Goal: Task Accomplishment & Management: Use online tool/utility

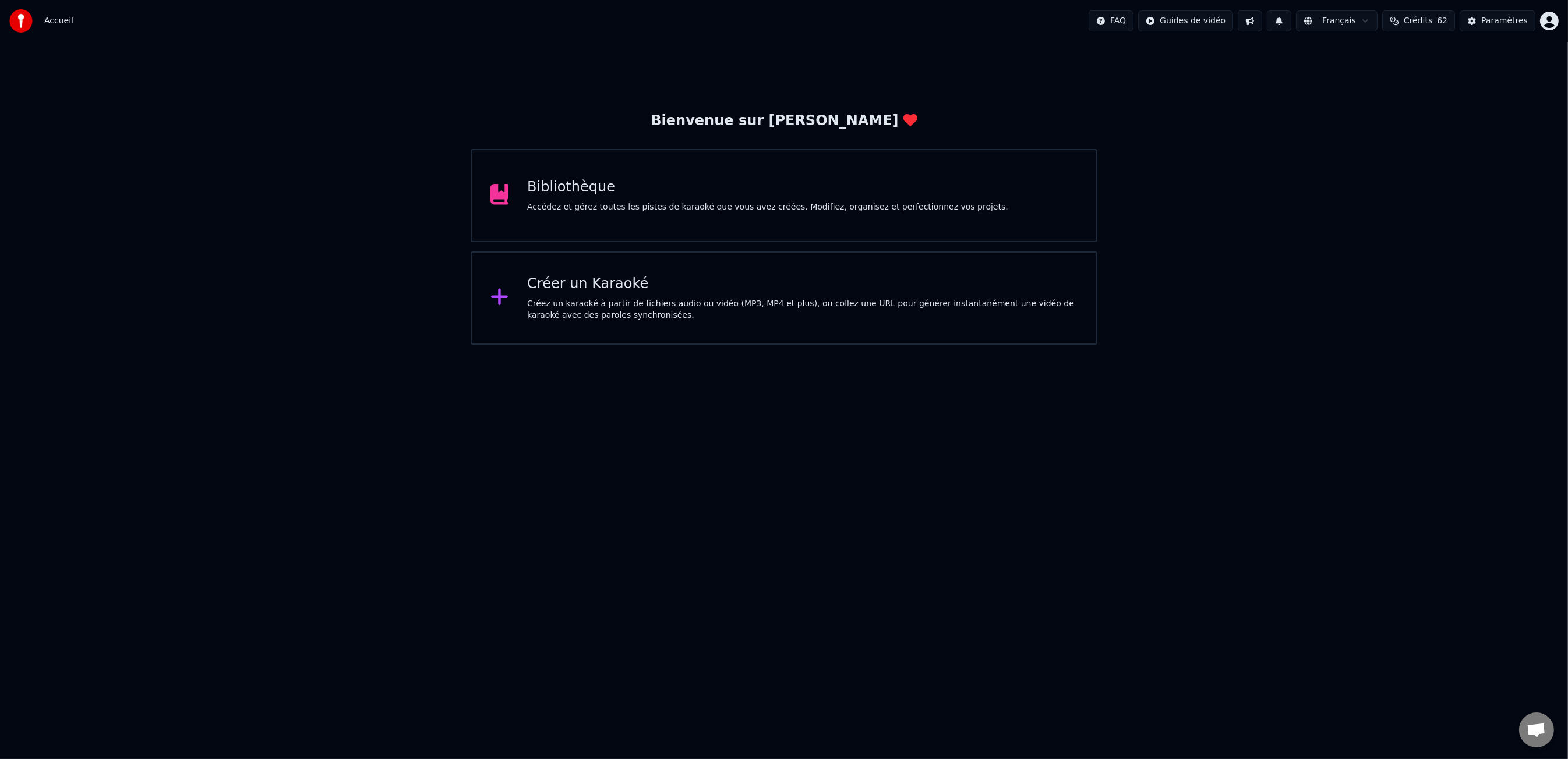
click at [733, 237] on div "Bibliothèque Accédez et gérez toutes les pistes de karaoké que vous avez créées…" at bounding box center [784, 195] width 628 height 93
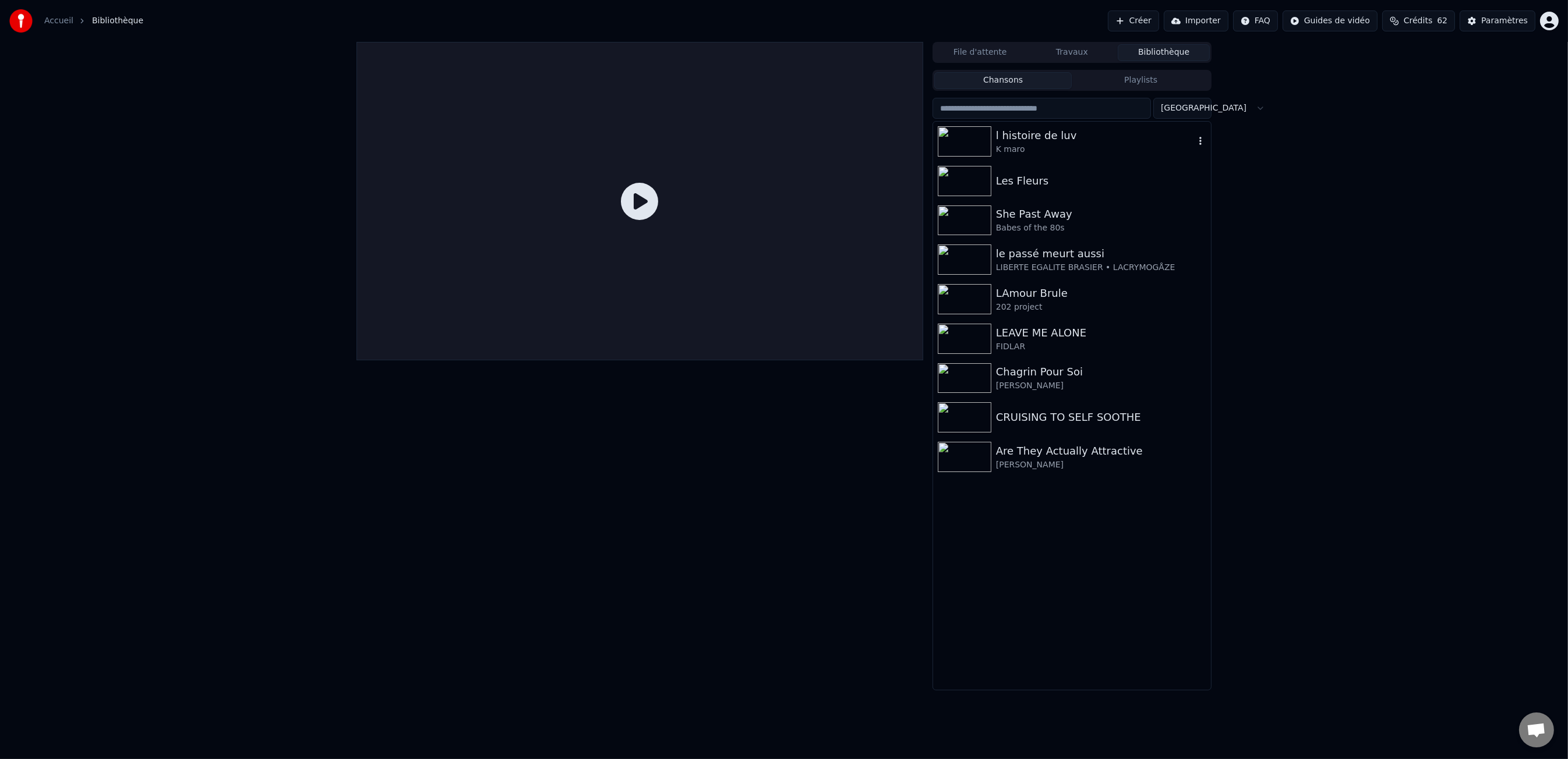
click at [1065, 144] on div "K maro" at bounding box center [1095, 149] width 199 height 11
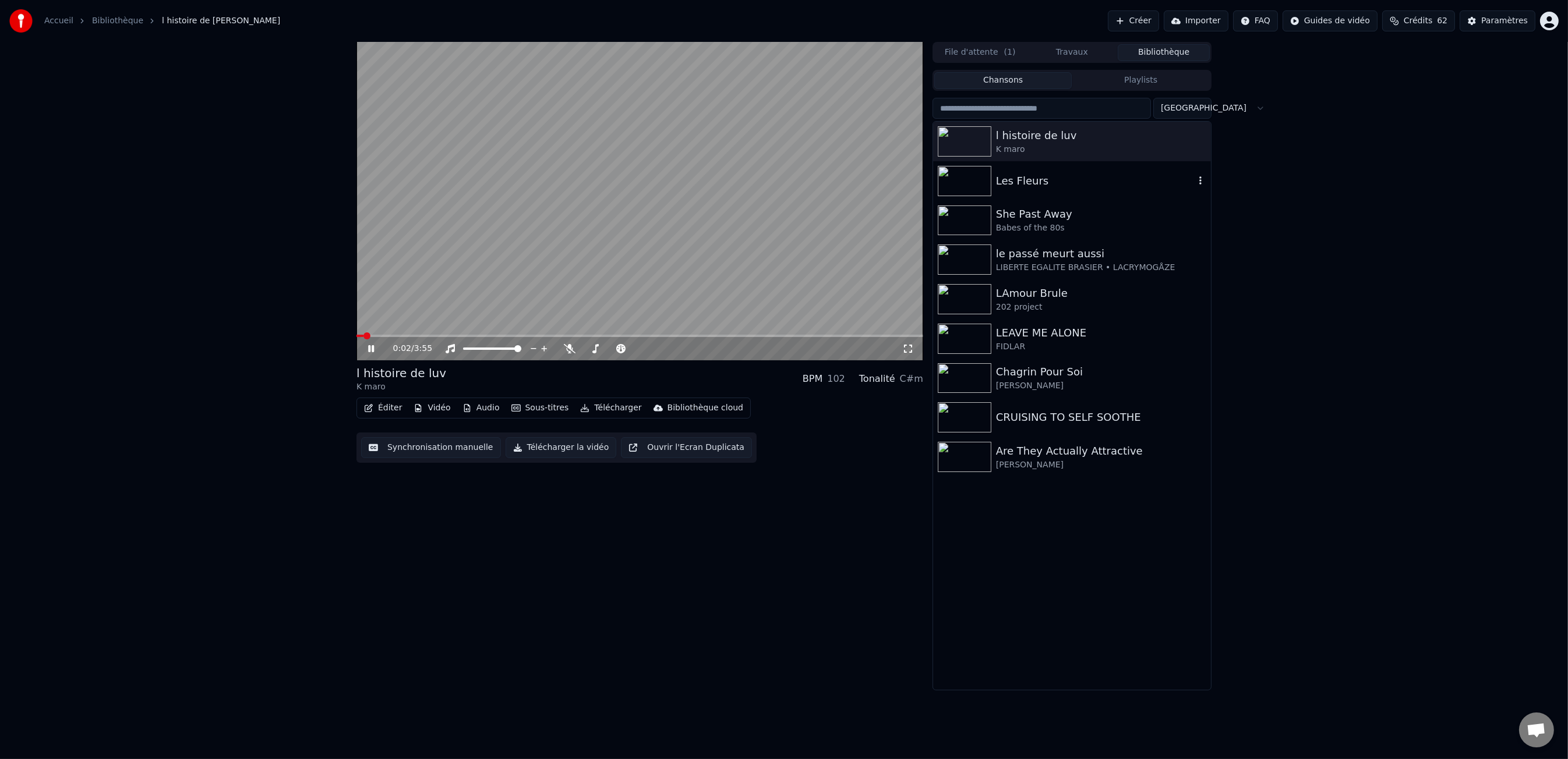
click at [1038, 181] on div "Les Fleurs" at bounding box center [1095, 180] width 199 height 16
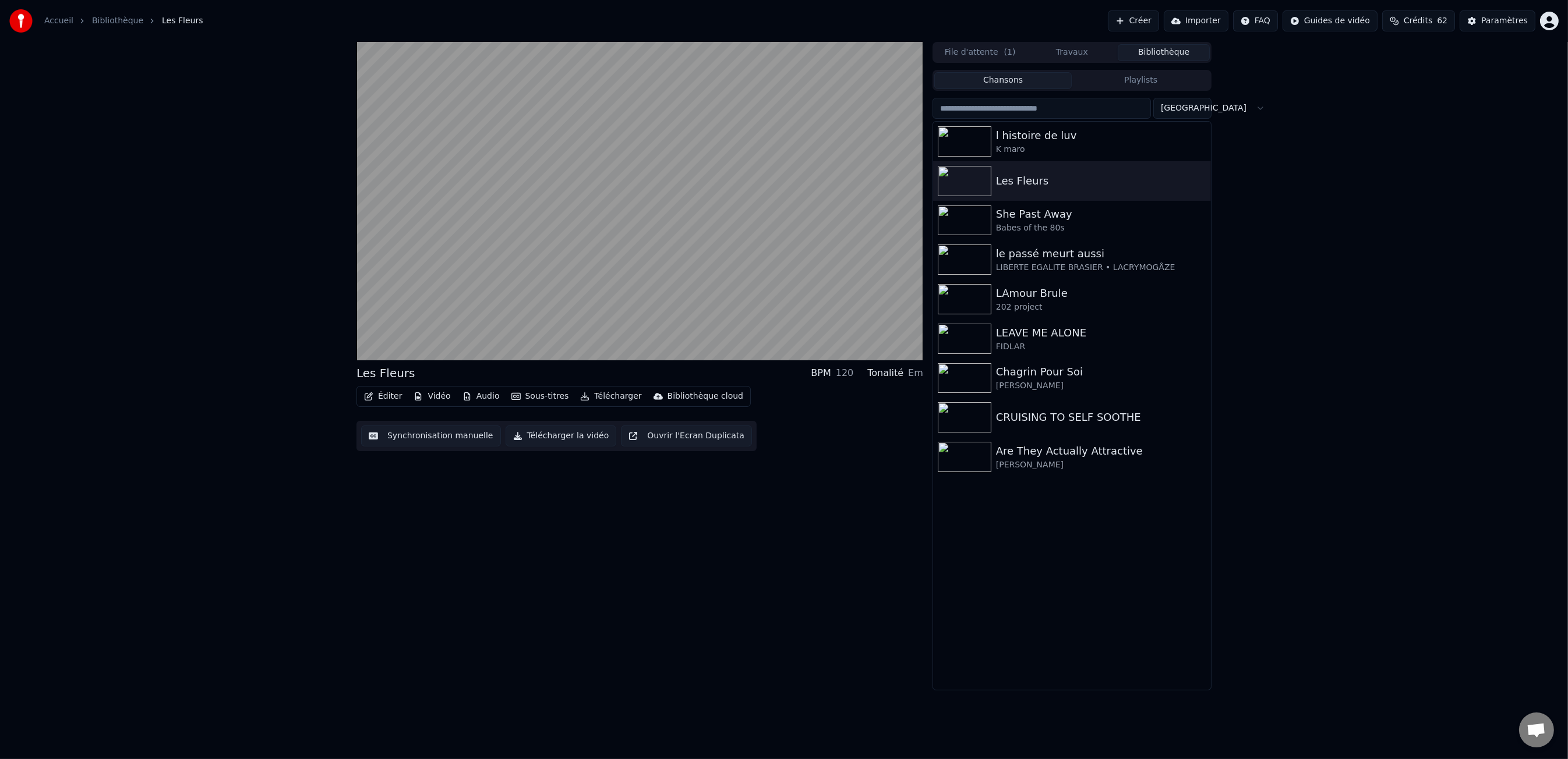
click at [462, 438] on button "Synchronisation manuelle" at bounding box center [431, 437] width 140 height 21
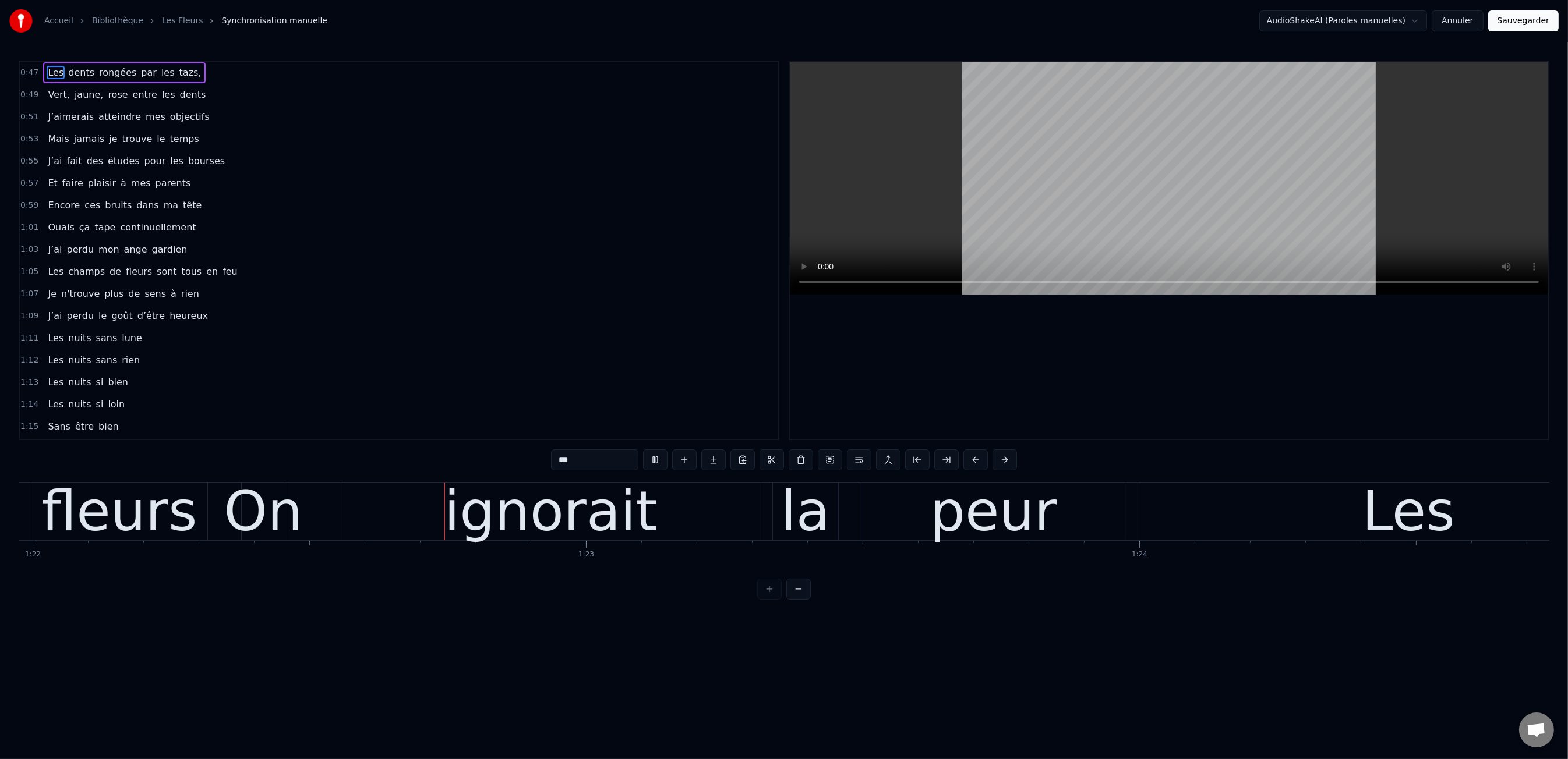
scroll to position [0, 45361]
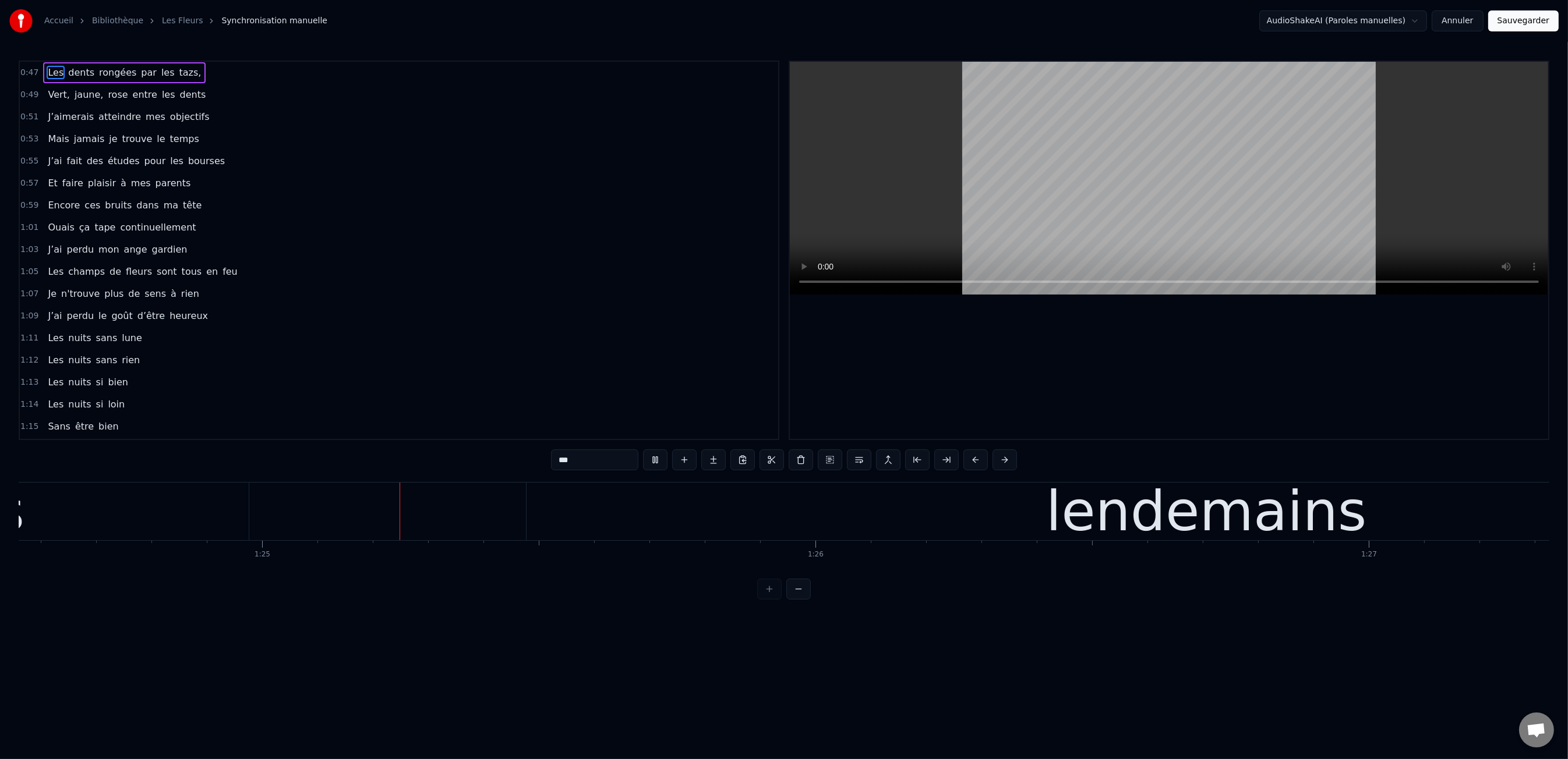
click at [652, 467] on button at bounding box center [655, 460] width 24 height 21
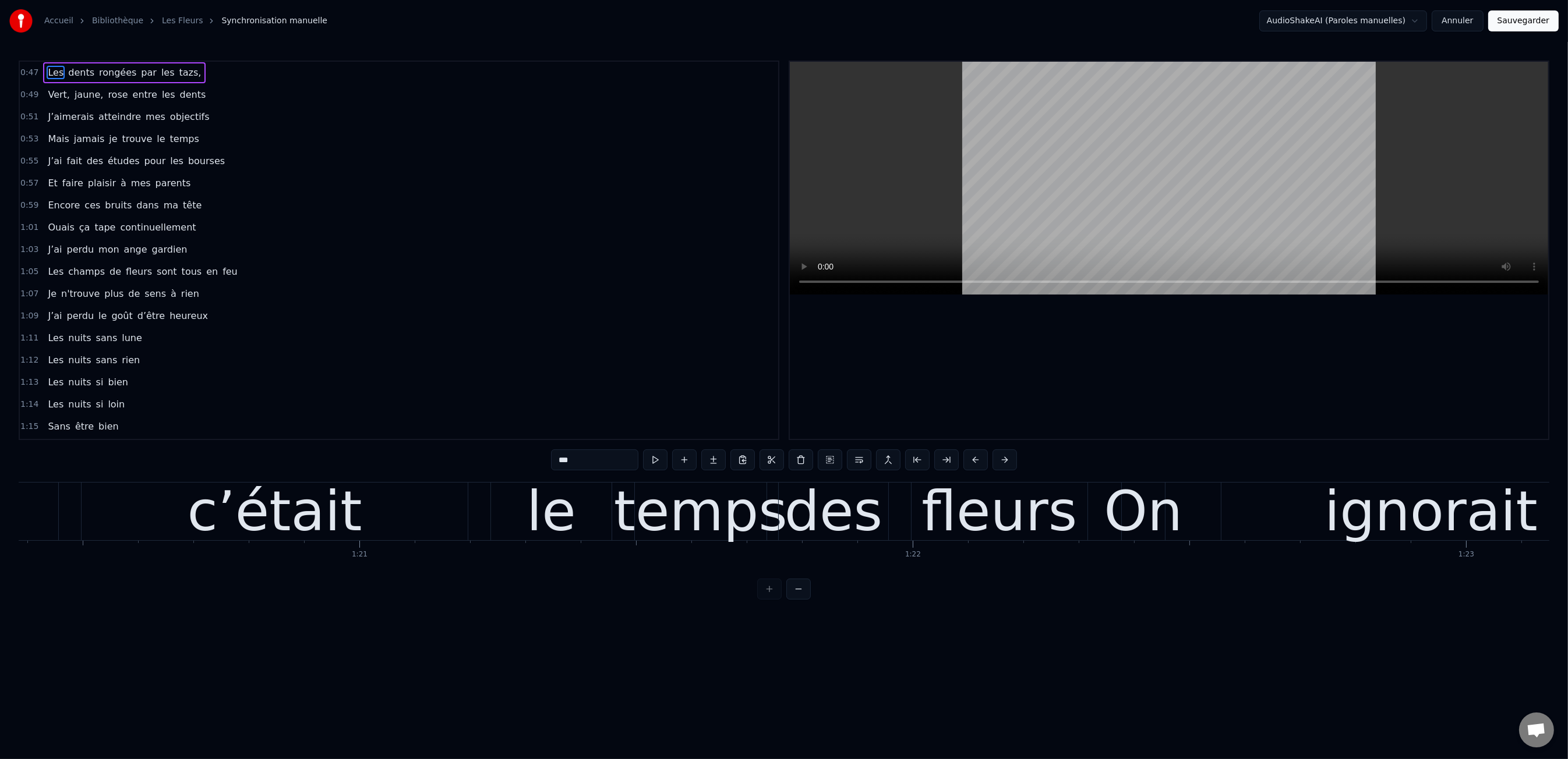
scroll to position [0, 44450]
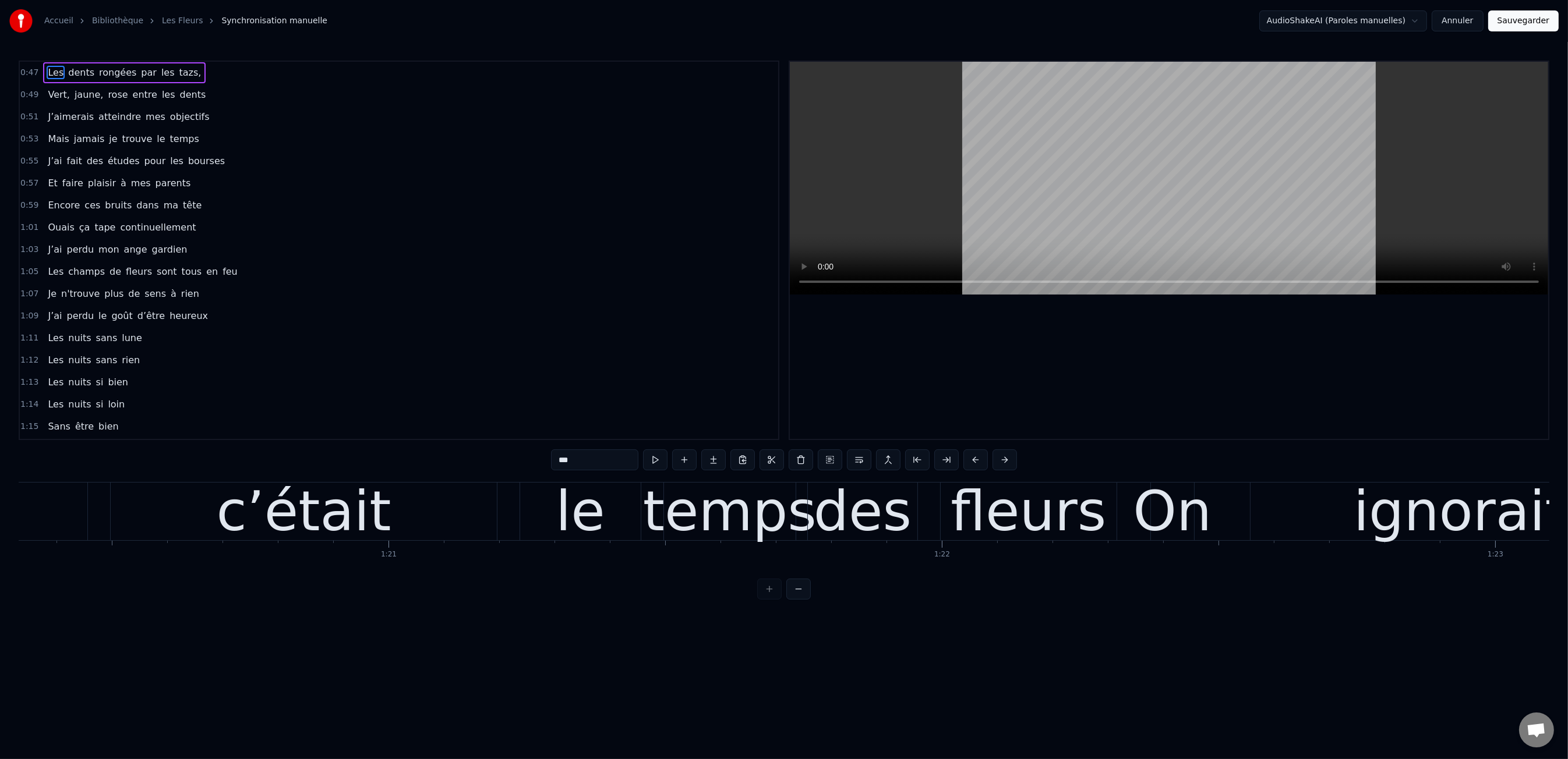
click at [603, 496] on div "le" at bounding box center [580, 512] width 120 height 58
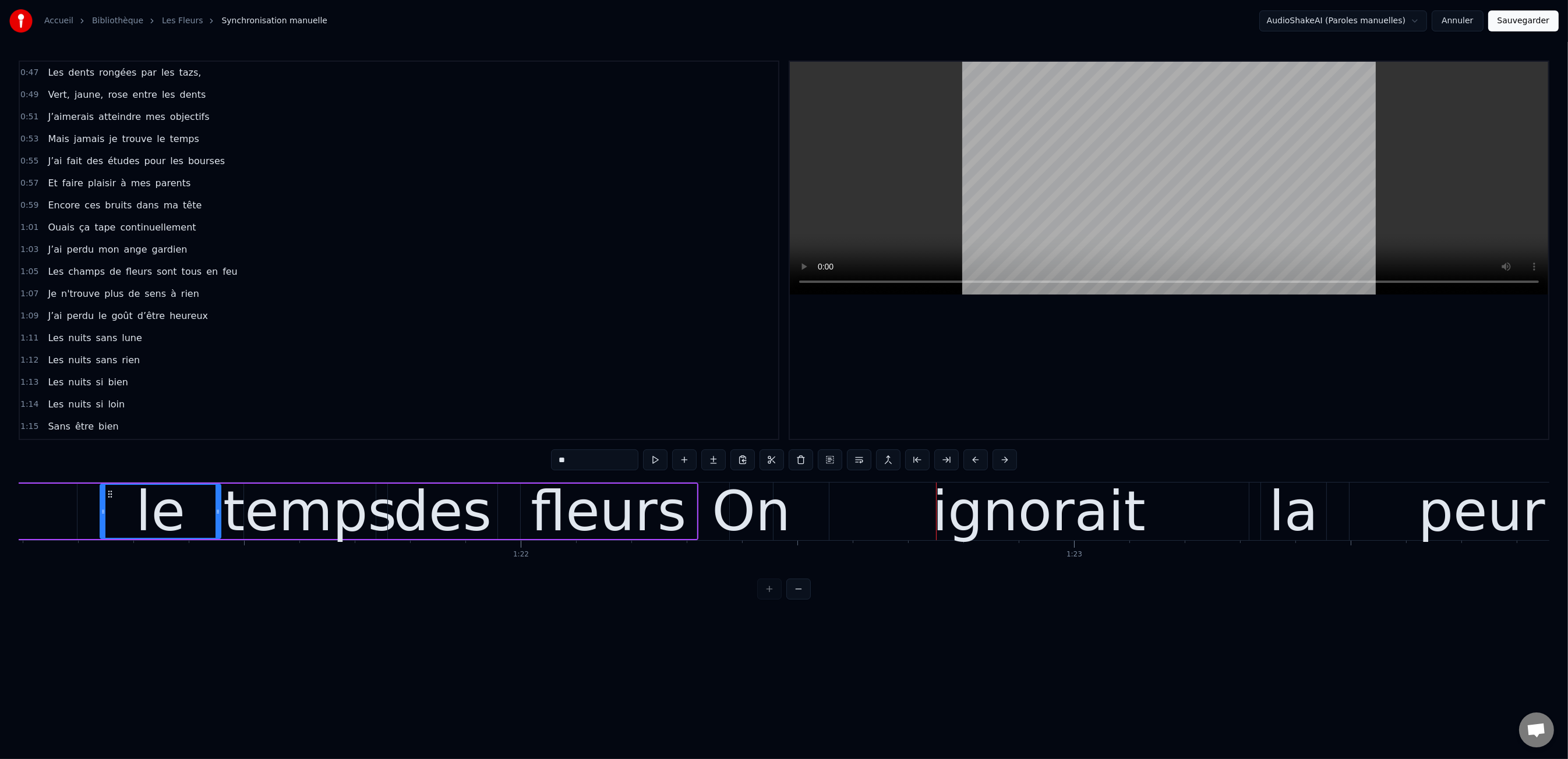
scroll to position [0, 44911]
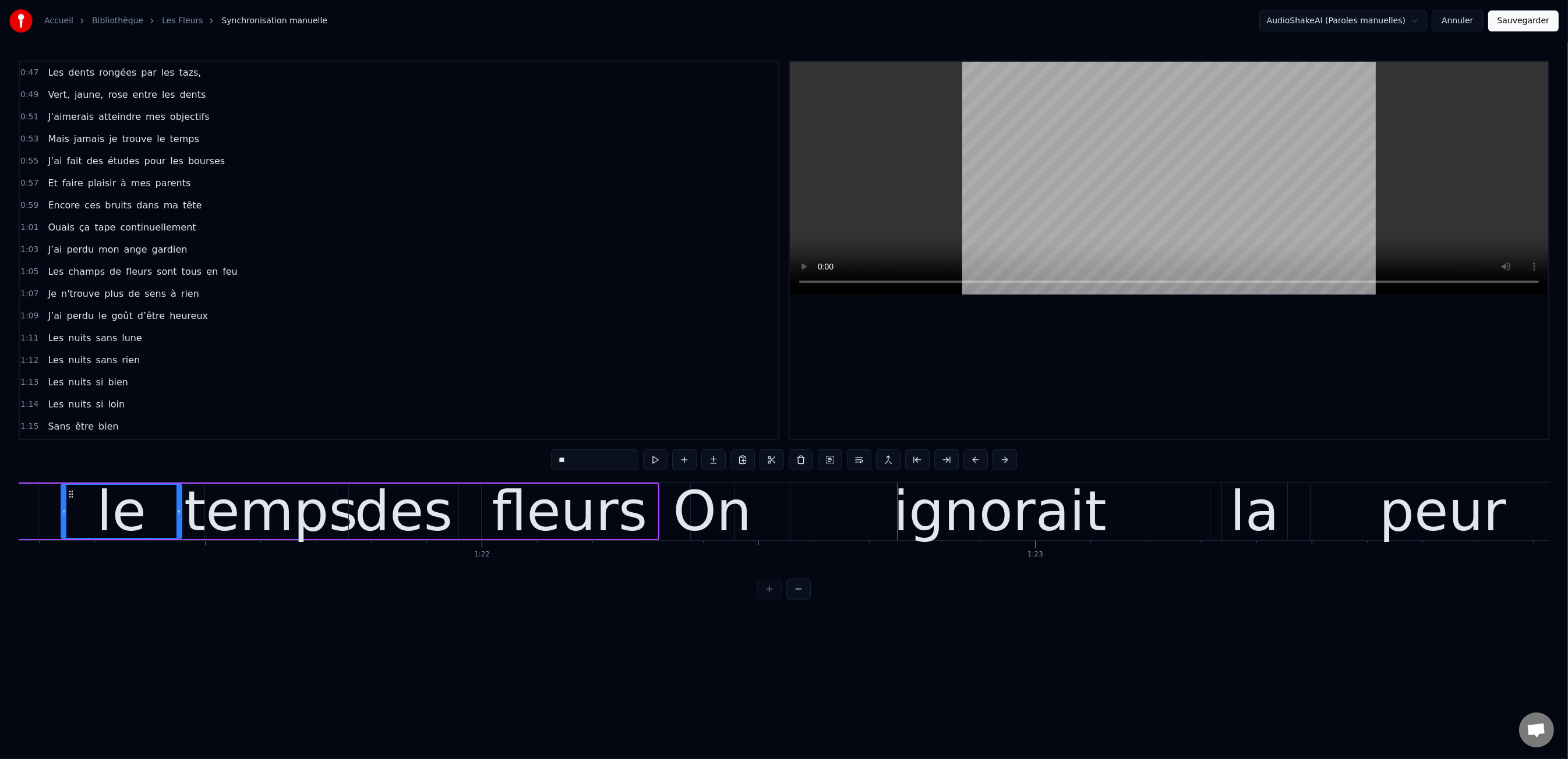
drag, startPoint x: 715, startPoint y: 514, endPoint x: 743, endPoint y: 515, distance: 28.0
click at [743, 515] on div "On" at bounding box center [711, 511] width 78 height 83
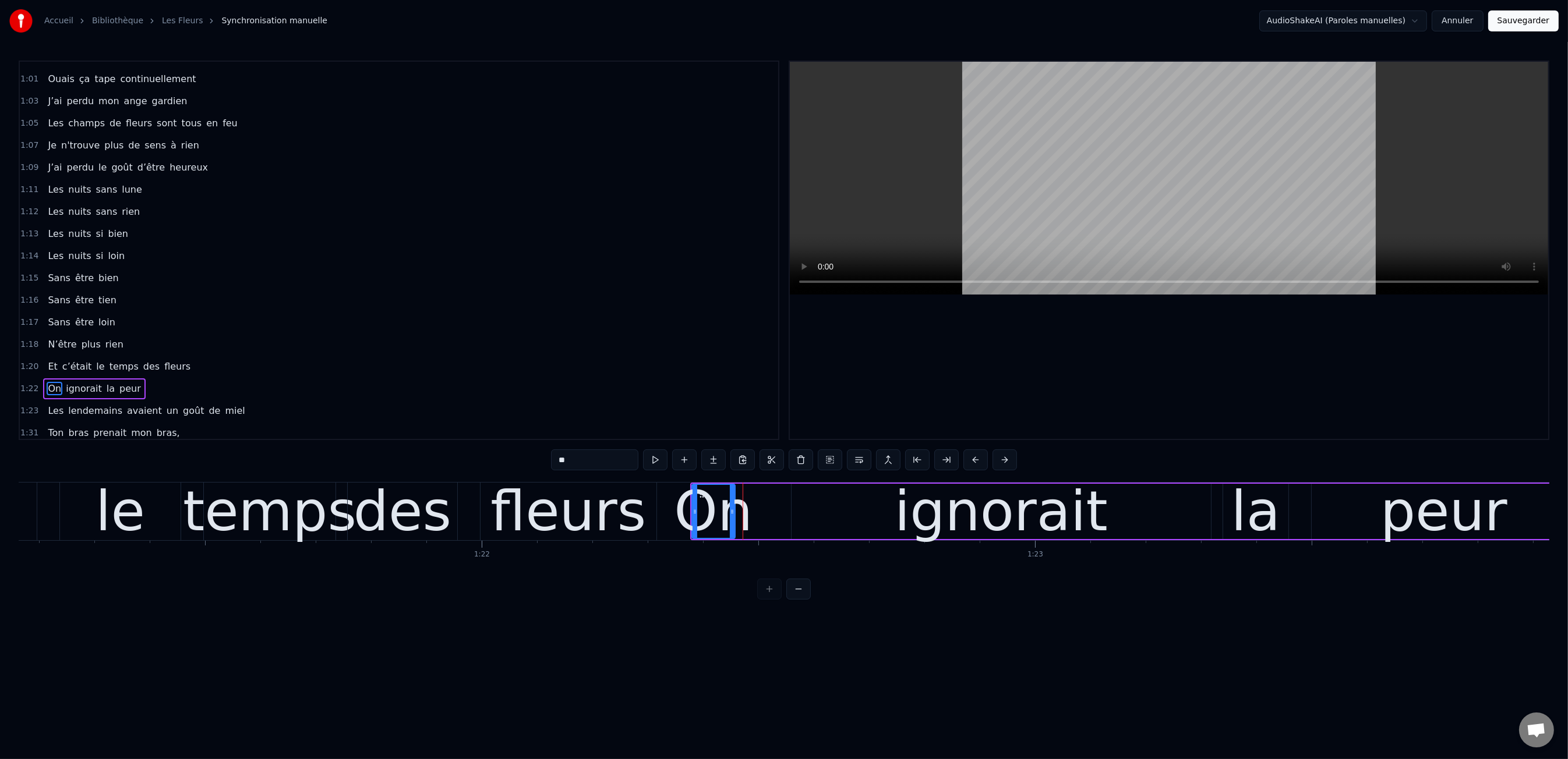
scroll to position [277, 0]
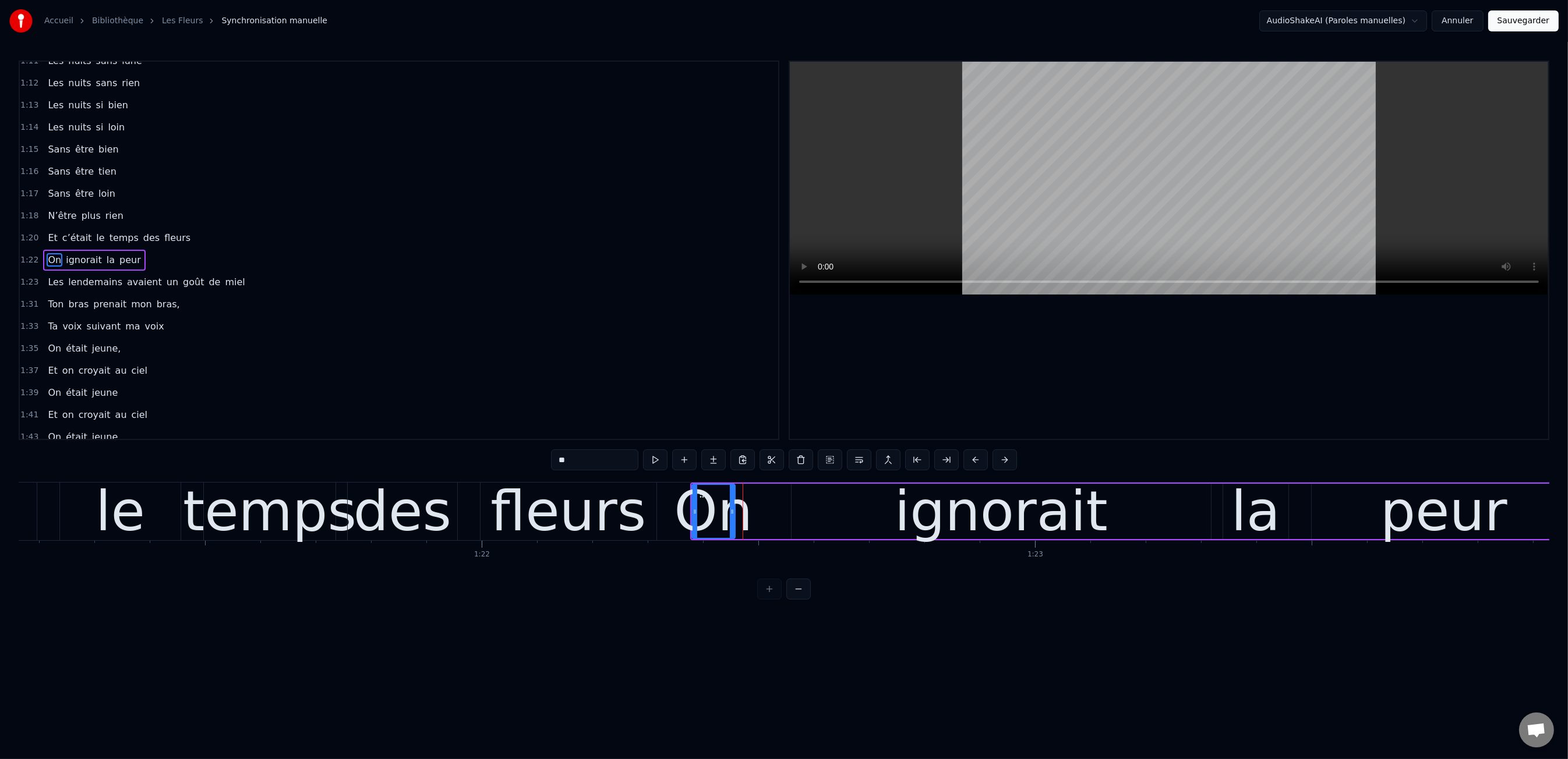
click at [797, 510] on div "ignorait" at bounding box center [1000, 511] width 419 height 56
type input "********"
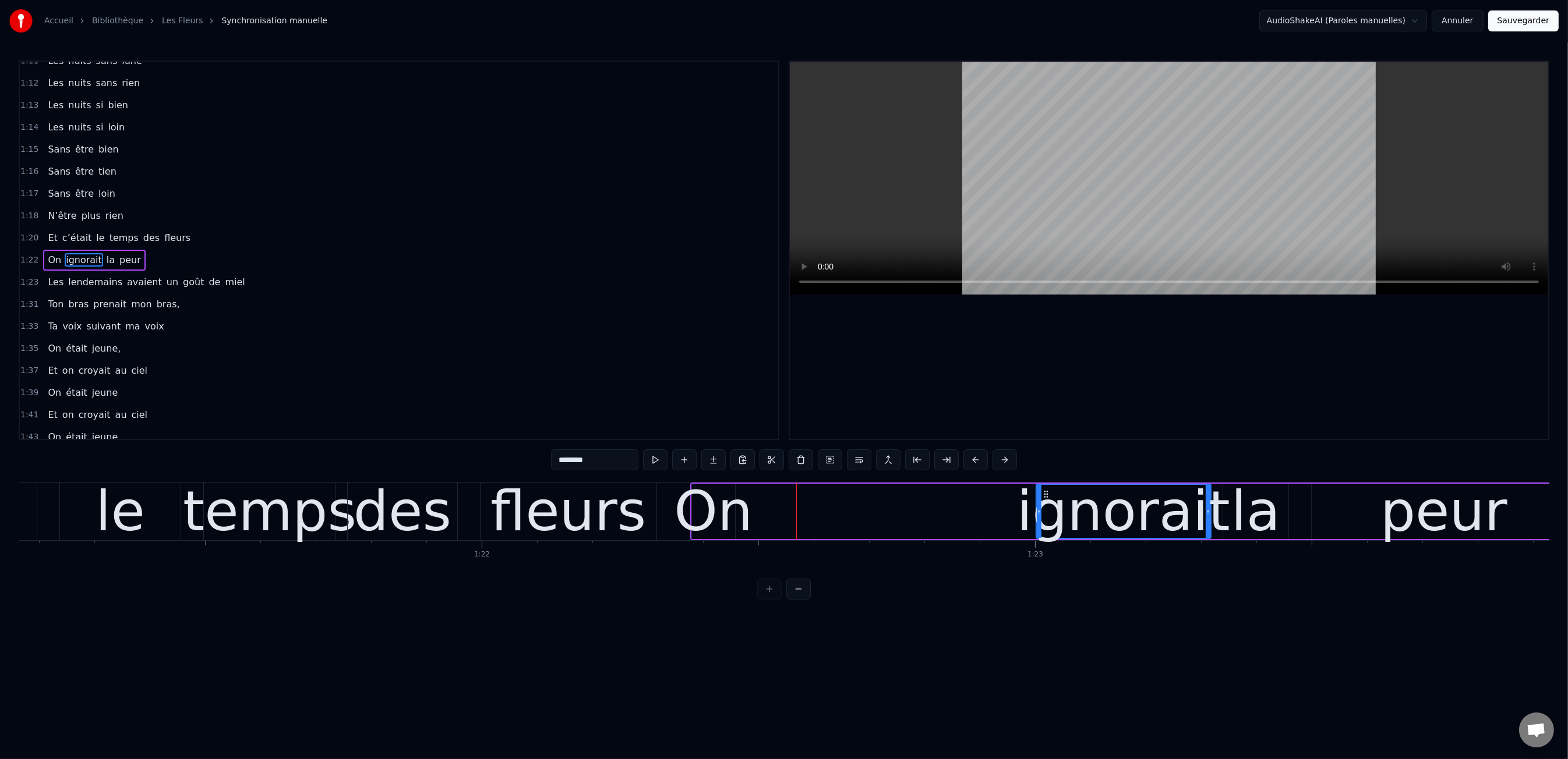
drag, startPoint x: 795, startPoint y: 513, endPoint x: 948, endPoint y: 513, distance: 153.0
click at [1042, 506] on div at bounding box center [1039, 512] width 5 height 53
drag, startPoint x: 723, startPoint y: 516, endPoint x: 779, endPoint y: 515, distance: 56.0
click at [864, 514] on div "On ignorait la peur" at bounding box center [1134, 512] width 888 height 58
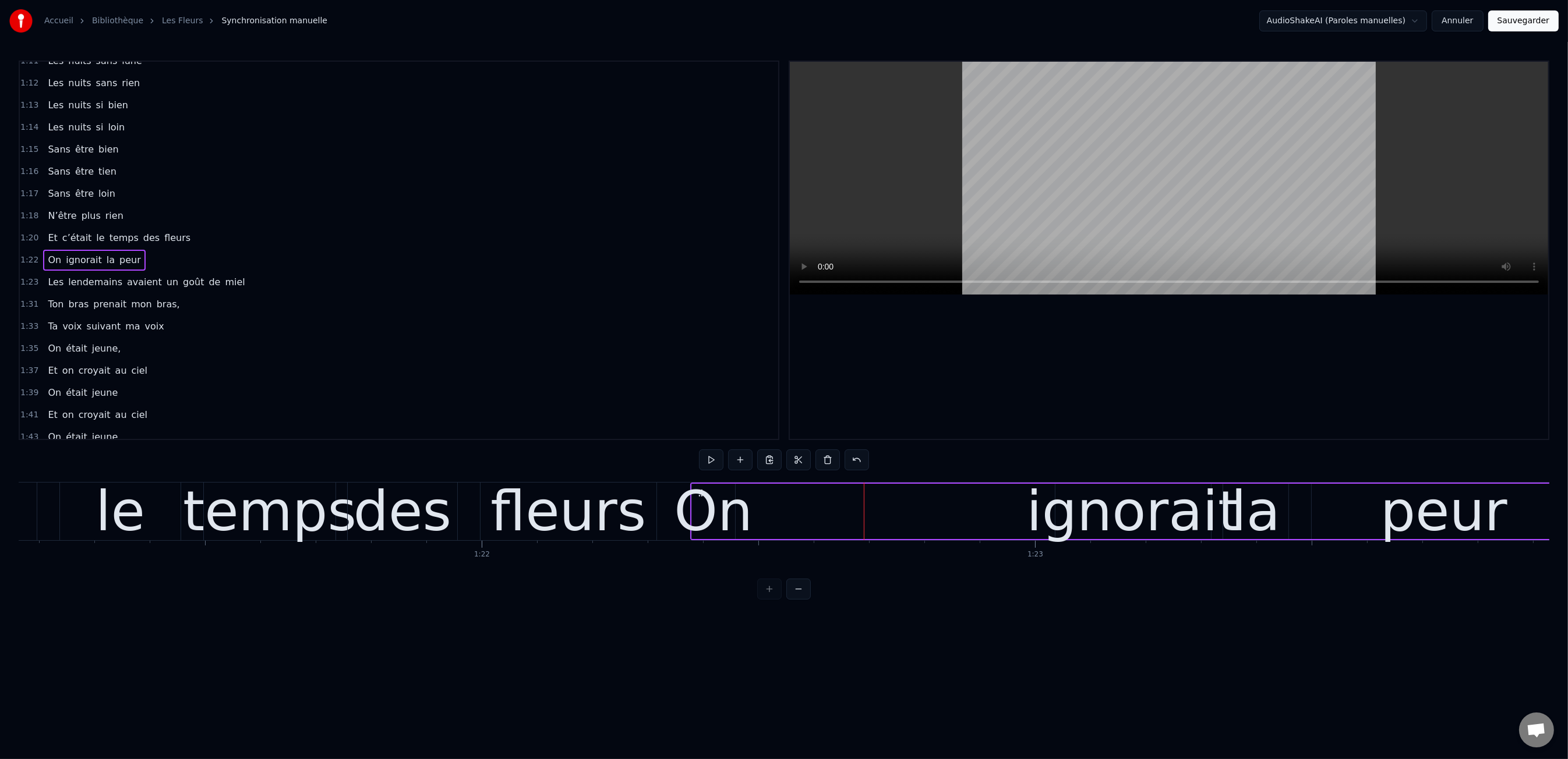
click at [726, 516] on div "On" at bounding box center [713, 511] width 78 height 83
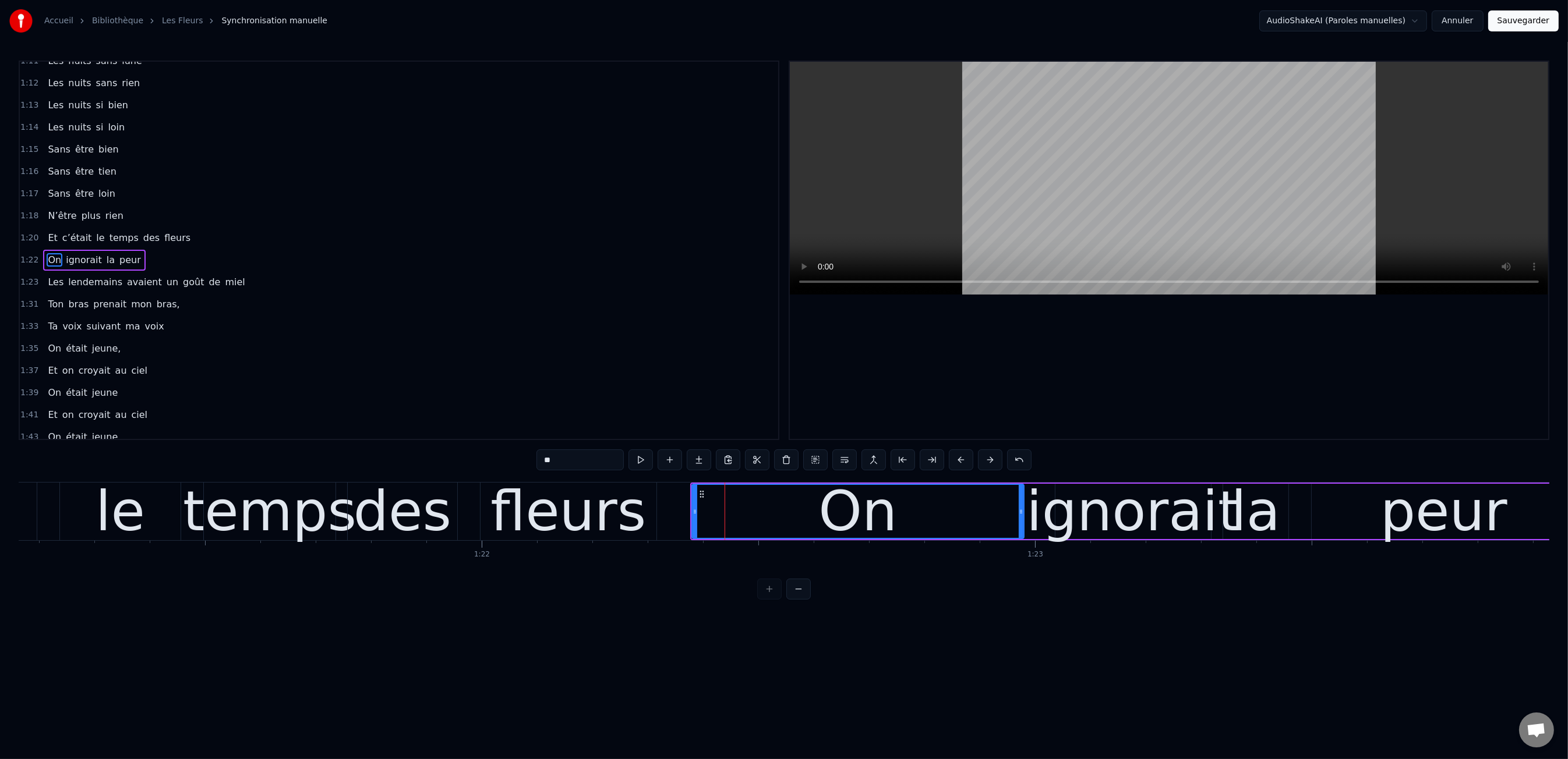
drag, startPoint x: 730, startPoint y: 516, endPoint x: 841, endPoint y: 518, distance: 111.0
click at [1019, 508] on icon at bounding box center [1021, 512] width 5 height 9
drag, startPoint x: 695, startPoint y: 516, endPoint x: 816, endPoint y: 516, distance: 121.0
click at [816, 516] on div at bounding box center [816, 512] width 5 height 53
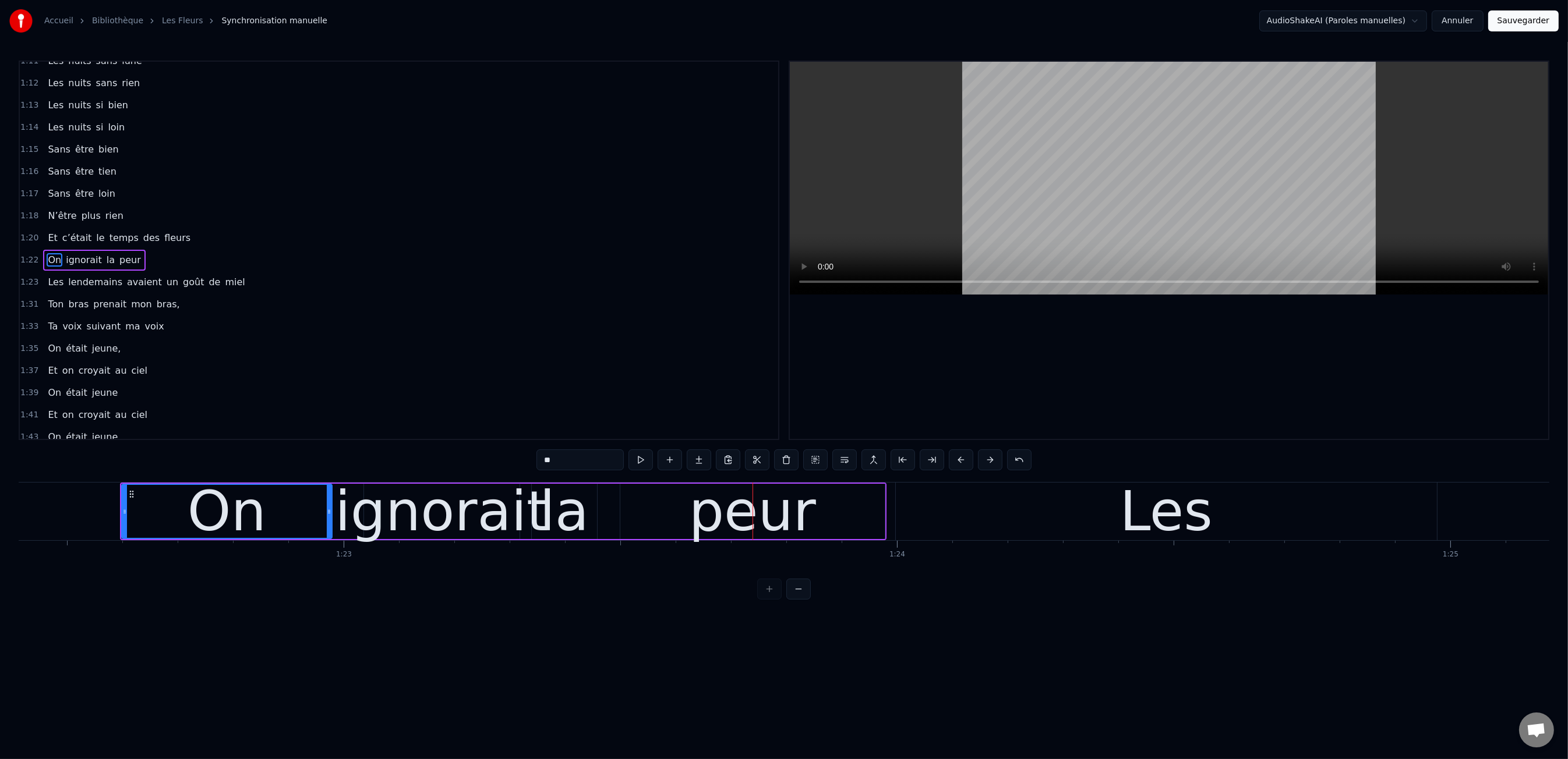
click at [970, 514] on div "Les" at bounding box center [1166, 512] width 541 height 58
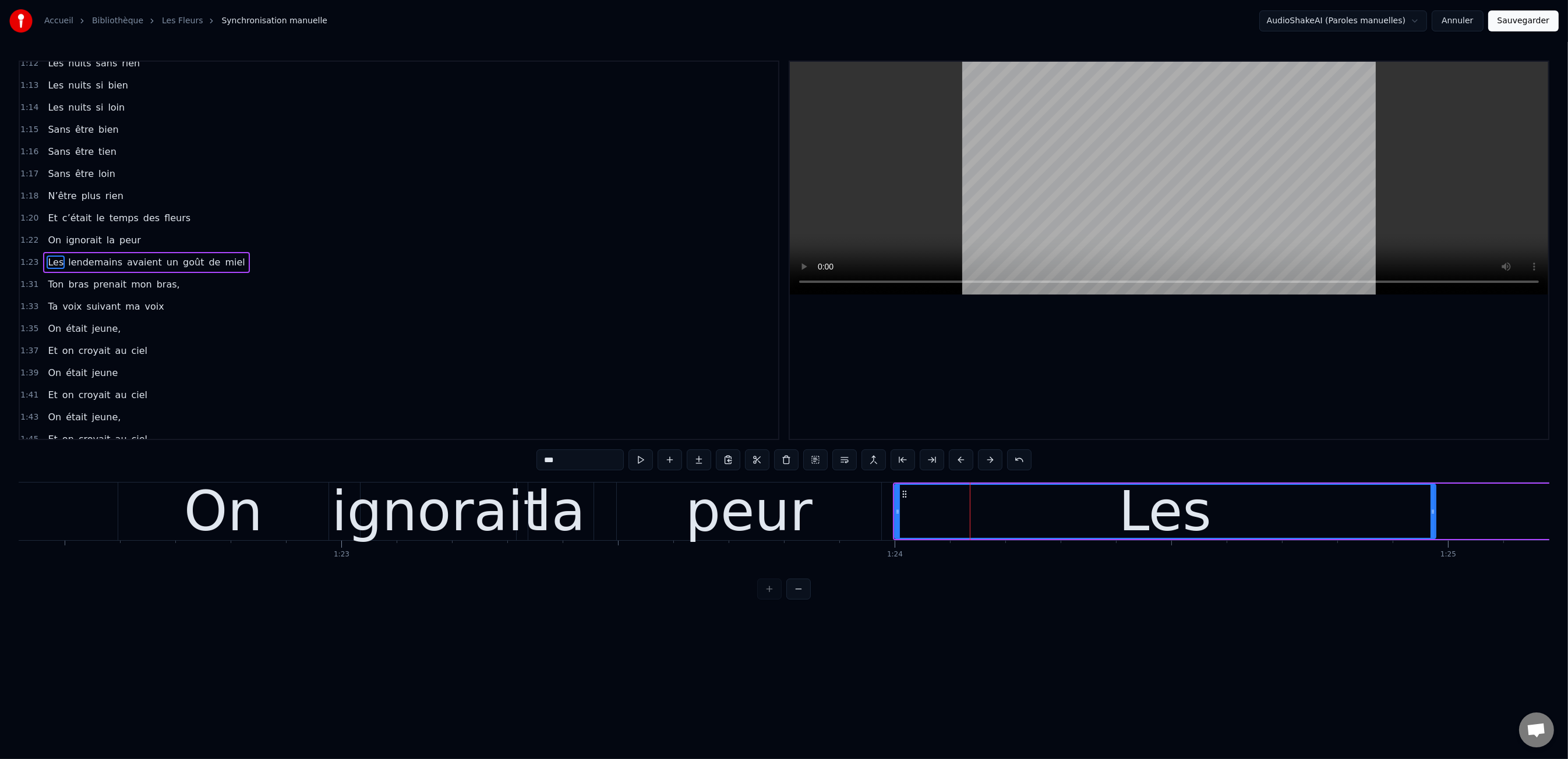
scroll to position [299, 0]
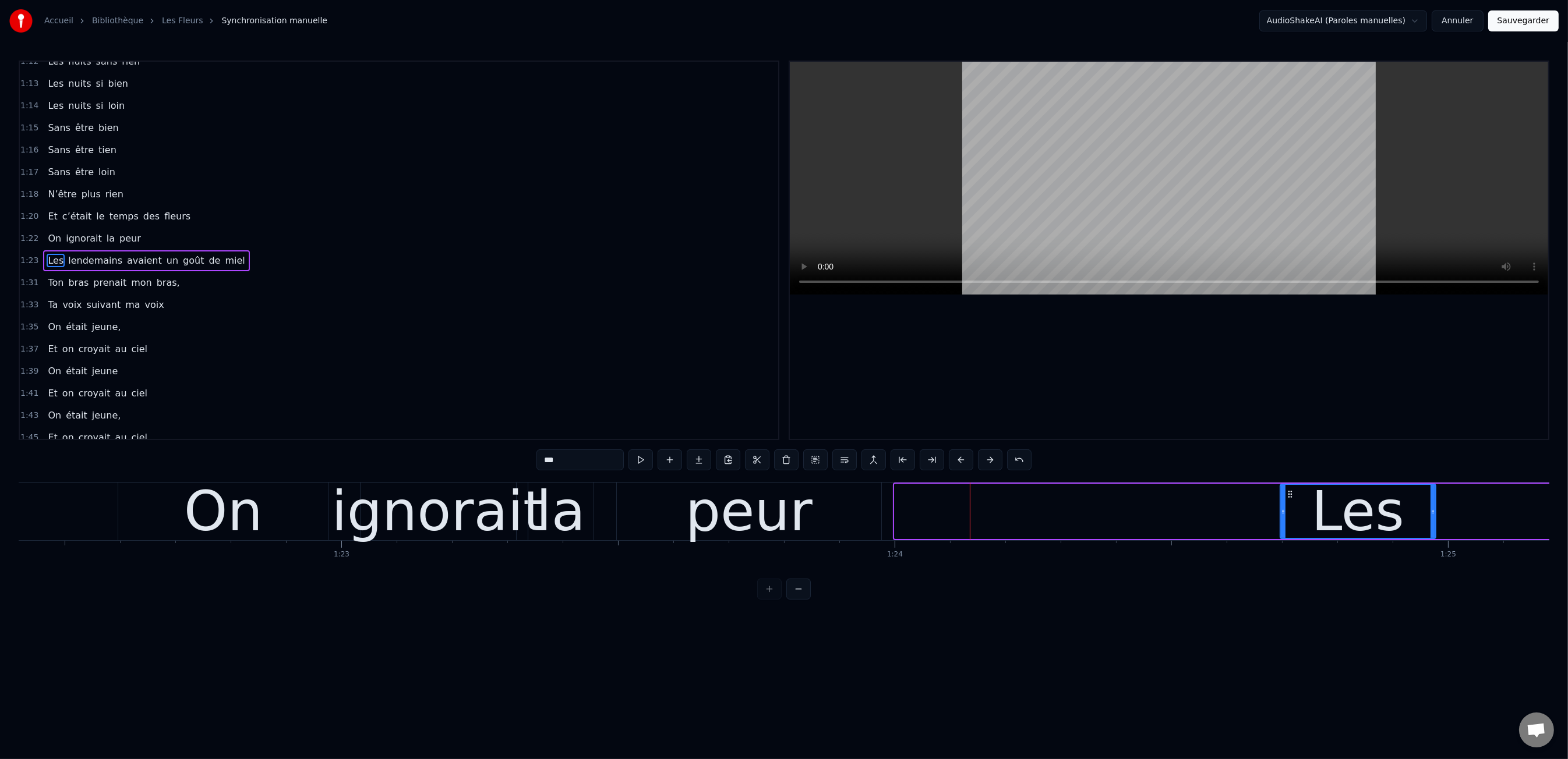
drag, startPoint x: 895, startPoint y: 508, endPoint x: 1281, endPoint y: 503, distance: 386.0
click at [1281, 503] on div at bounding box center [1283, 512] width 5 height 53
click at [759, 518] on div "peur" at bounding box center [750, 511] width 127 height 83
type input "****"
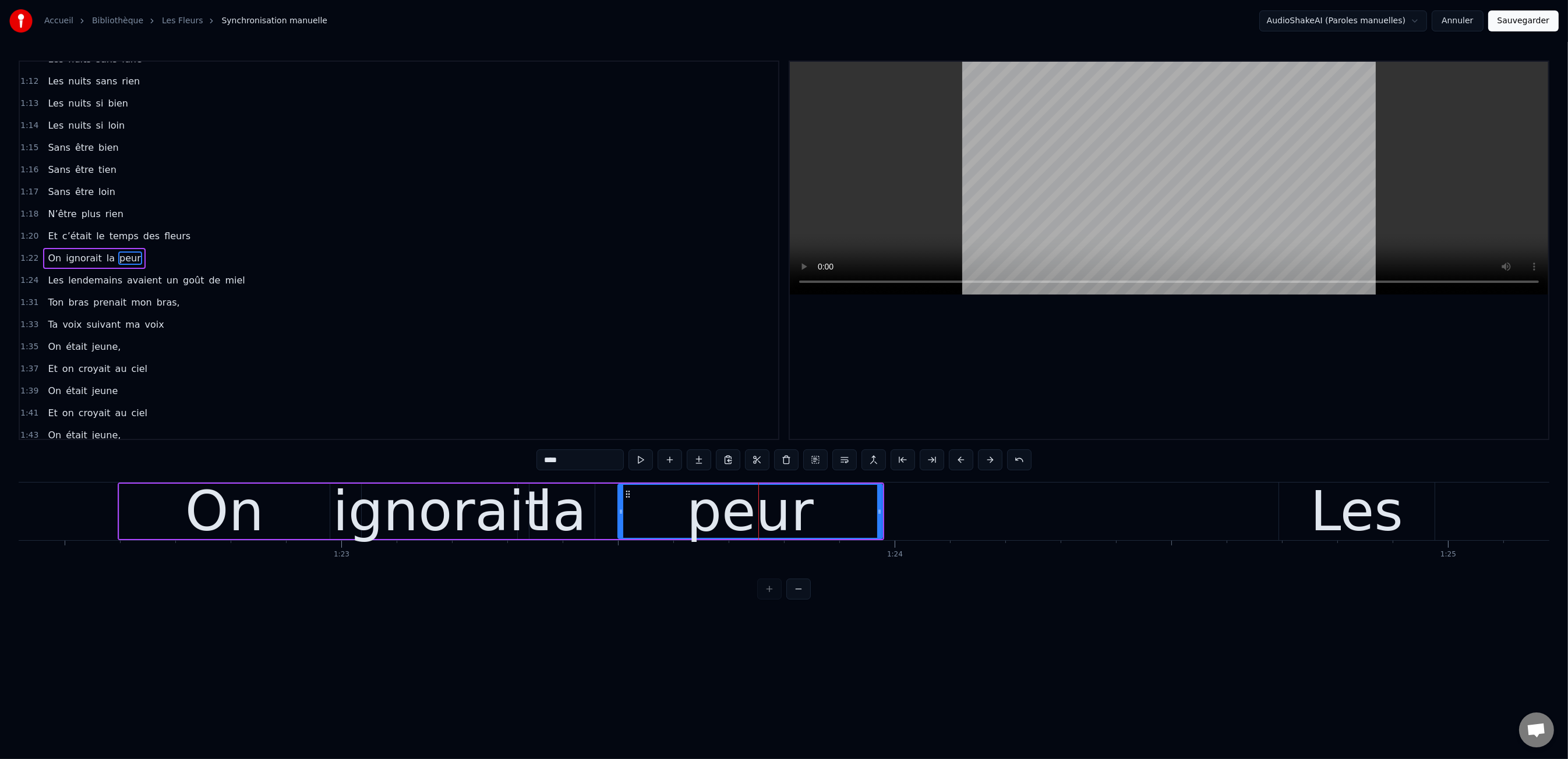
scroll to position [277, 0]
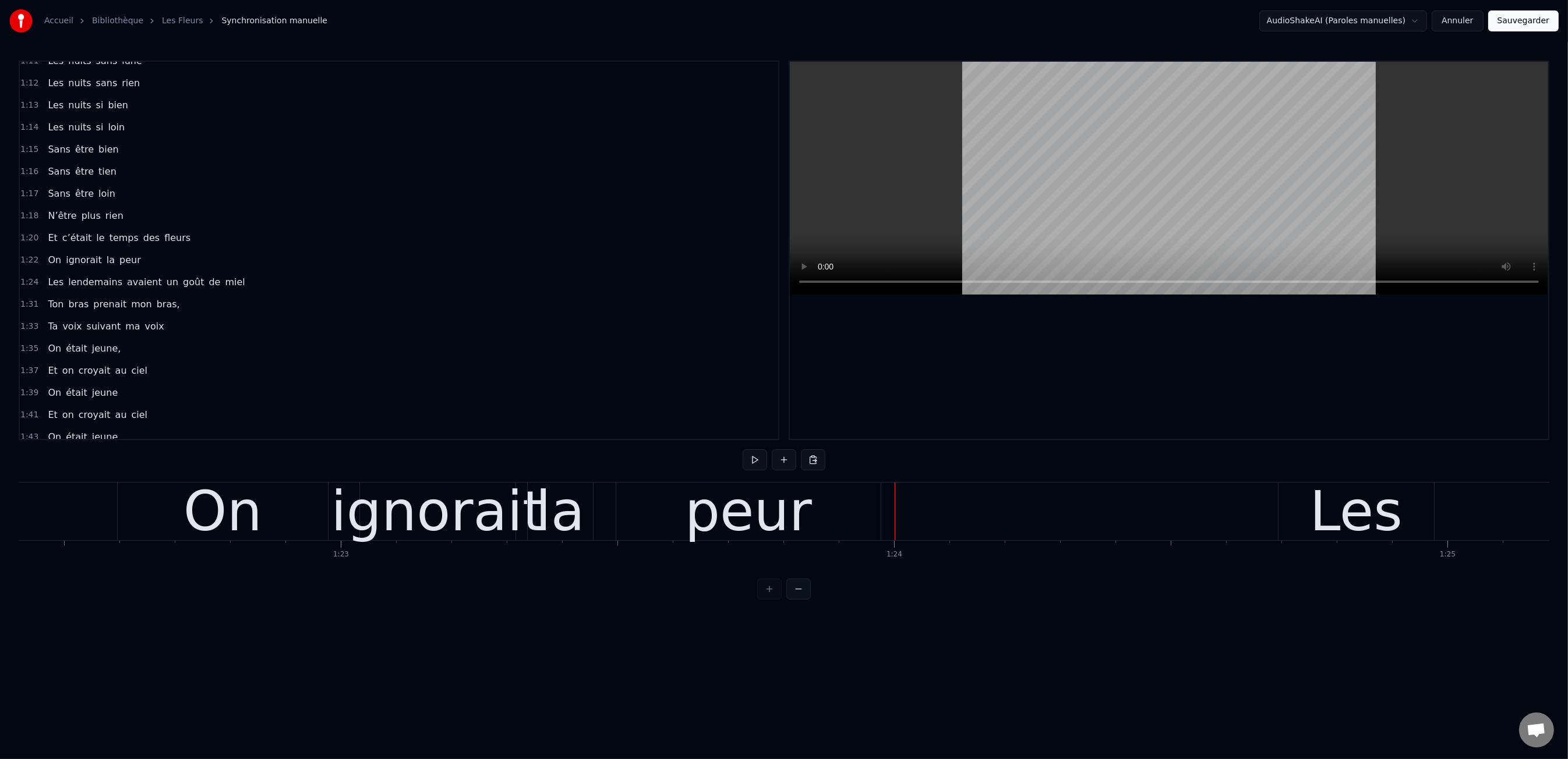
scroll to position [0, 45601]
click at [876, 513] on div "peur" at bounding box center [752, 512] width 265 height 58
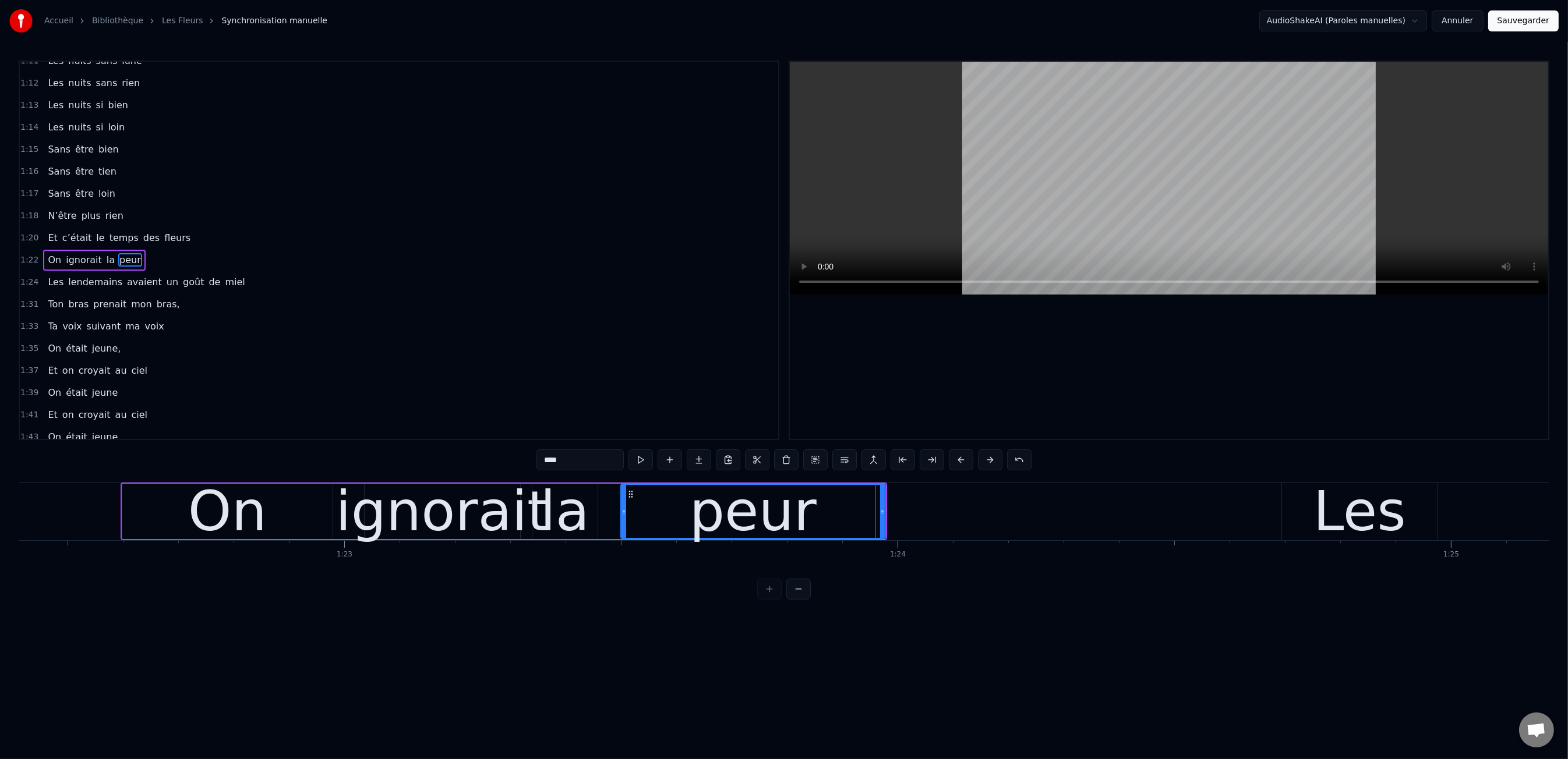
scroll to position [0, 45604]
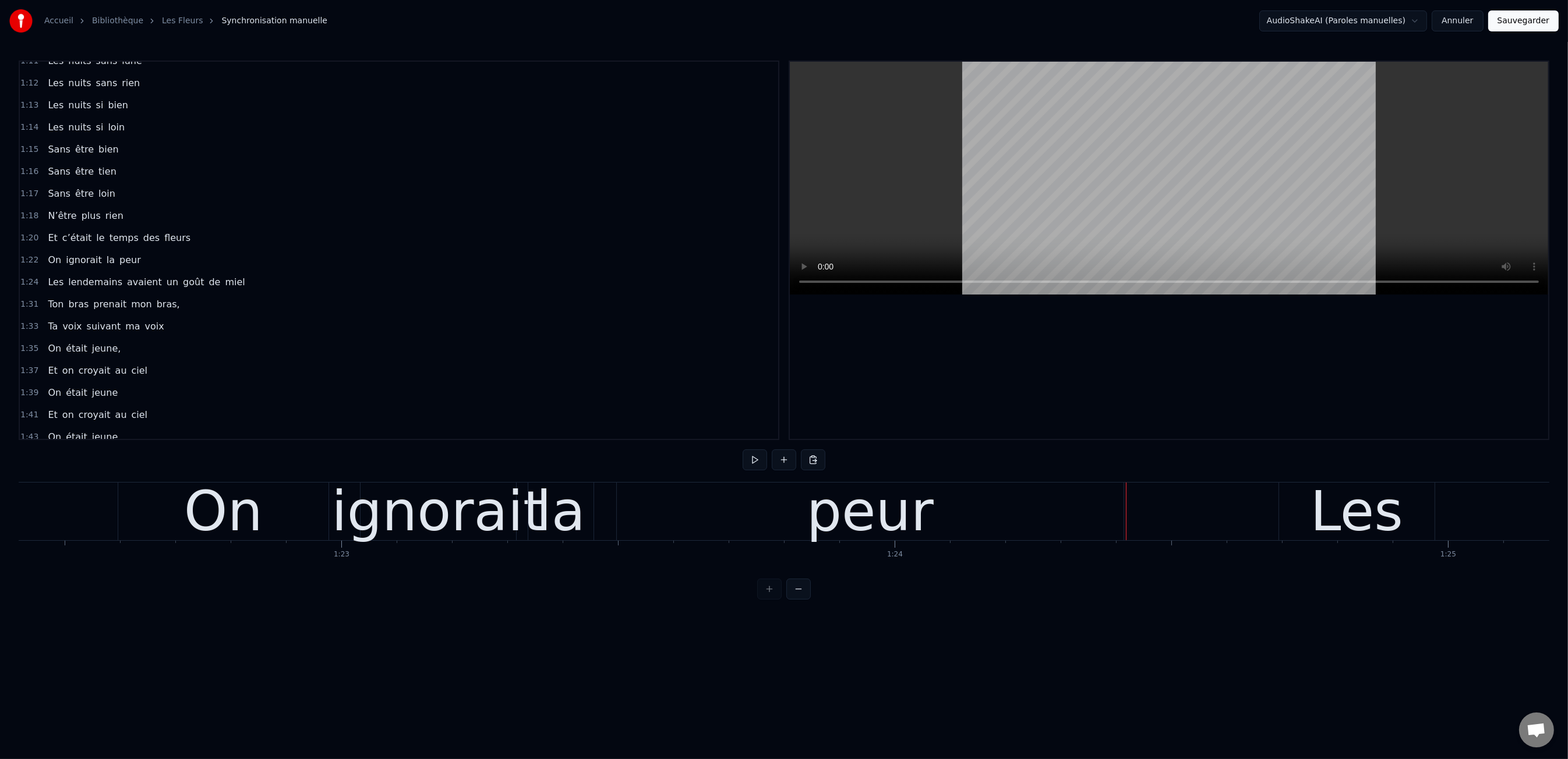
click at [618, 514] on div "peur" at bounding box center [870, 512] width 507 height 58
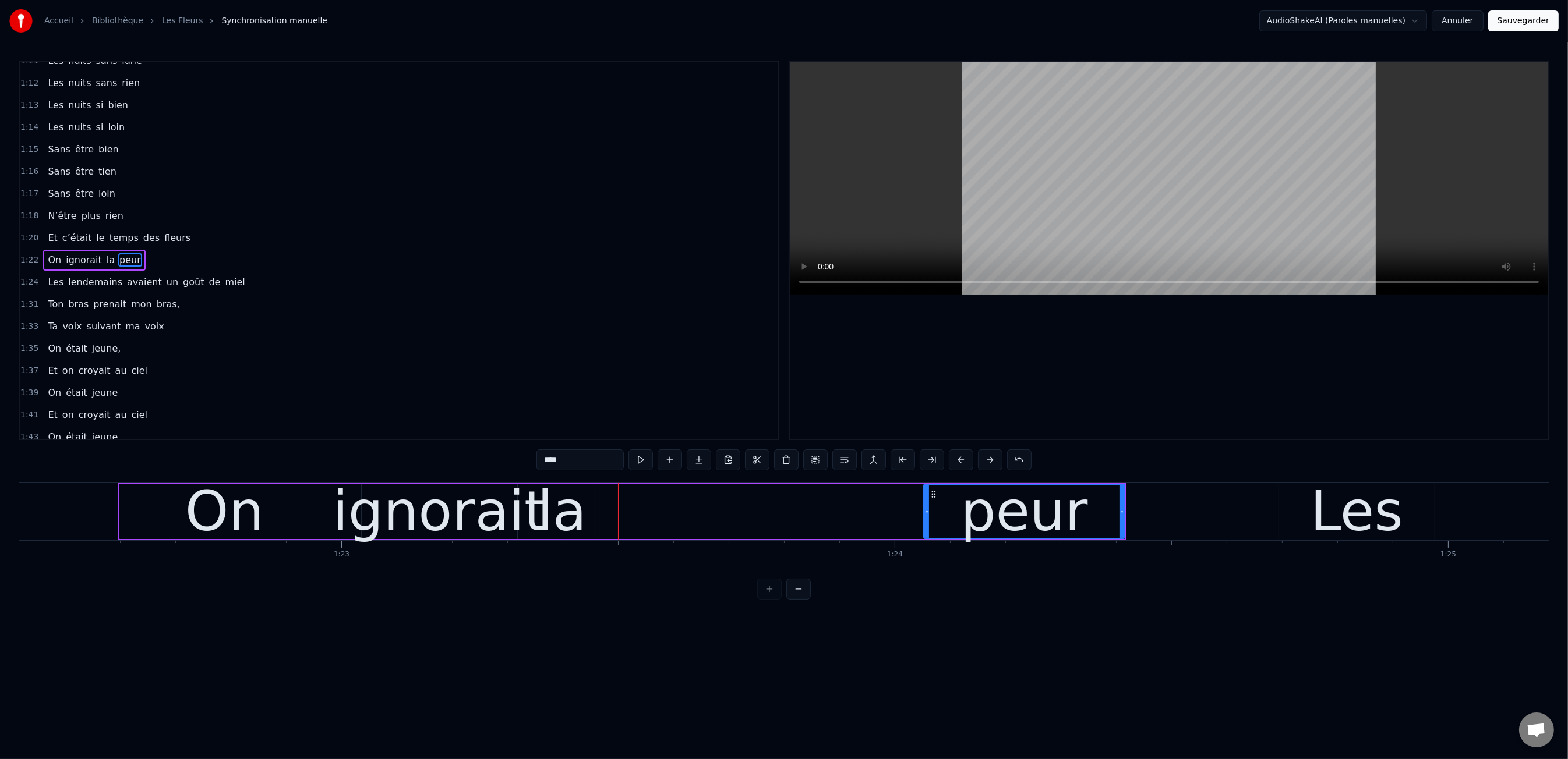
drag, startPoint x: 622, startPoint y: 514, endPoint x: 932, endPoint y: 507, distance: 310.1
click at [929, 507] on icon at bounding box center [927, 512] width 5 height 9
click at [555, 516] on div "la" at bounding box center [562, 511] width 49 height 83
type input "**"
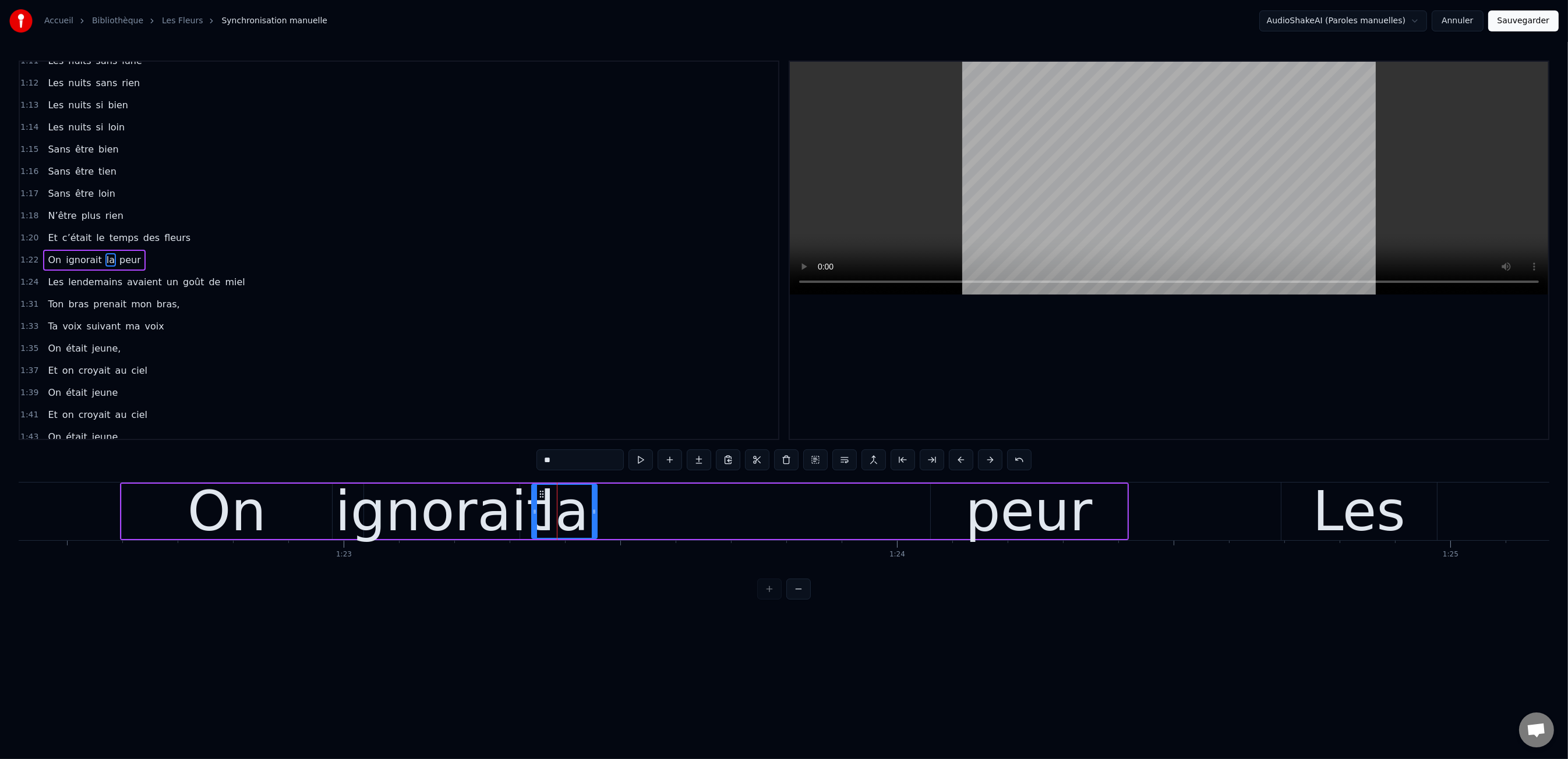
drag, startPoint x: 607, startPoint y: 514, endPoint x: 740, endPoint y: 510, distance: 133.1
click at [894, 506] on div "On ignorait la peur" at bounding box center [625, 512] width 1009 height 58
click at [590, 514] on div "la" at bounding box center [565, 511] width 65 height 56
drag, startPoint x: 598, startPoint y: 513, endPoint x: 593, endPoint y: 512, distance: 5.1
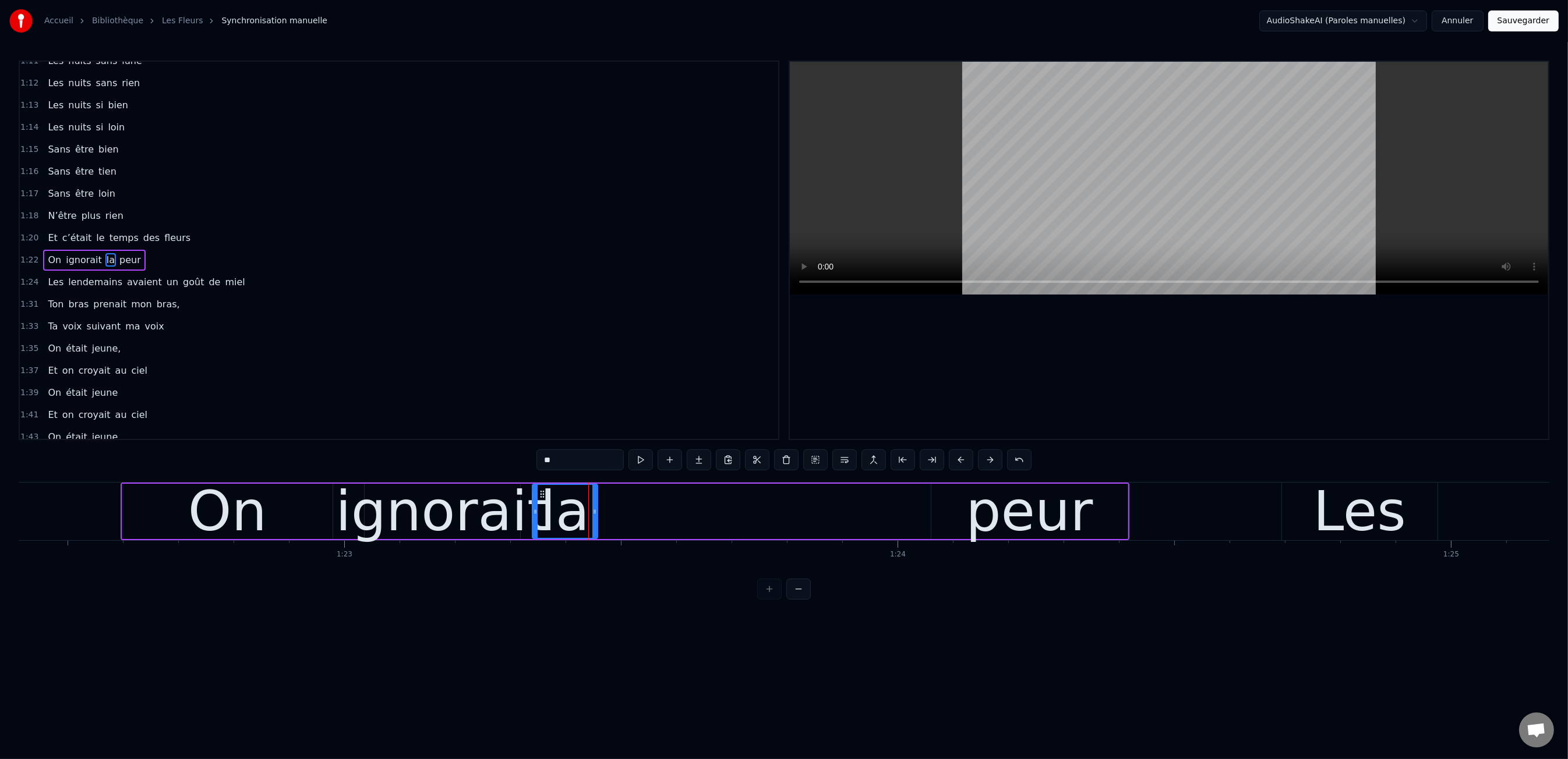
click at [597, 513] on div "On ignorait la peur" at bounding box center [625, 512] width 1009 height 58
click at [591, 512] on div "la" at bounding box center [565, 511] width 65 height 56
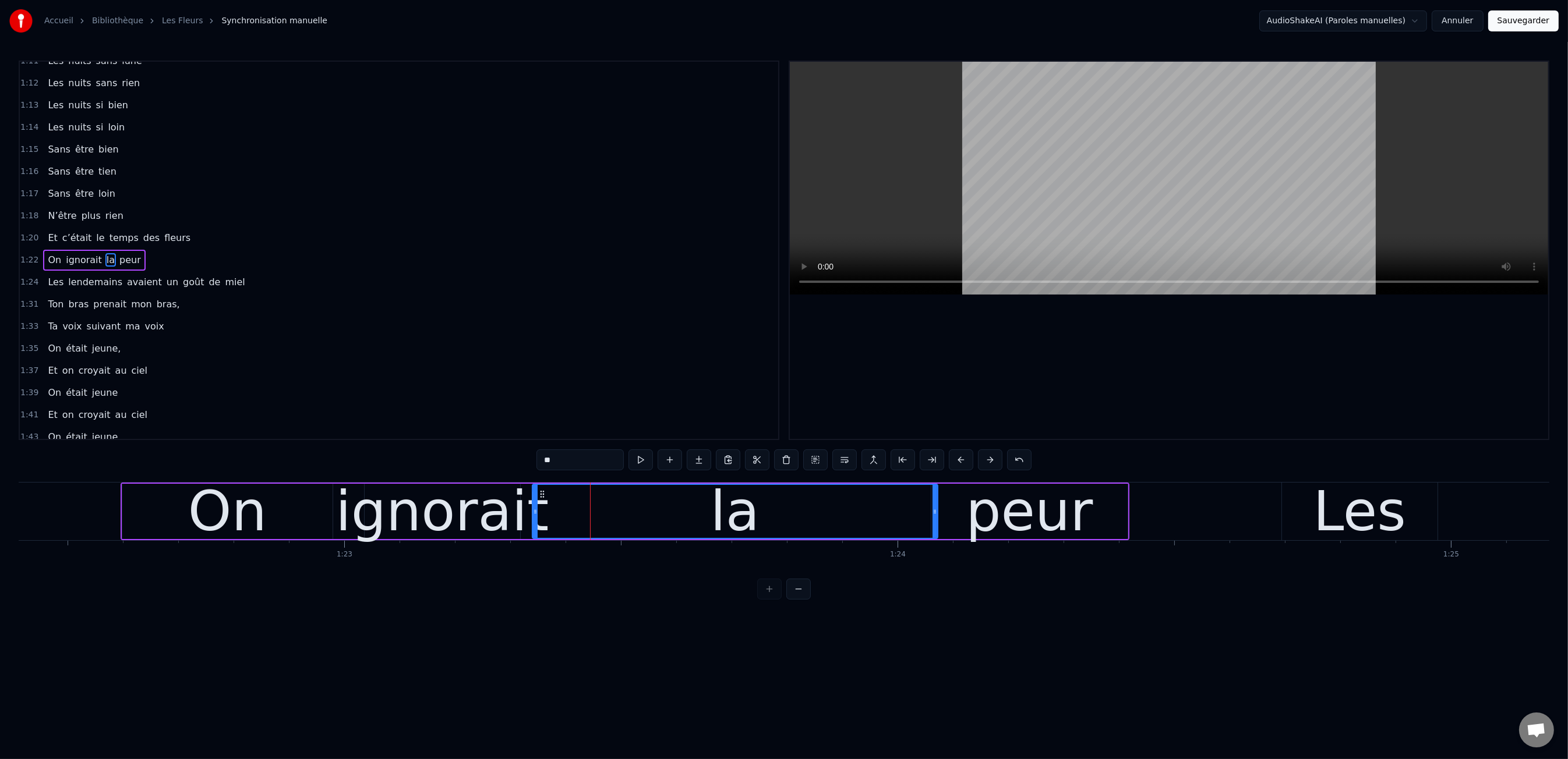
drag, startPoint x: 593, startPoint y: 510, endPoint x: 779, endPoint y: 507, distance: 186.0
click at [933, 503] on div at bounding box center [935, 512] width 5 height 53
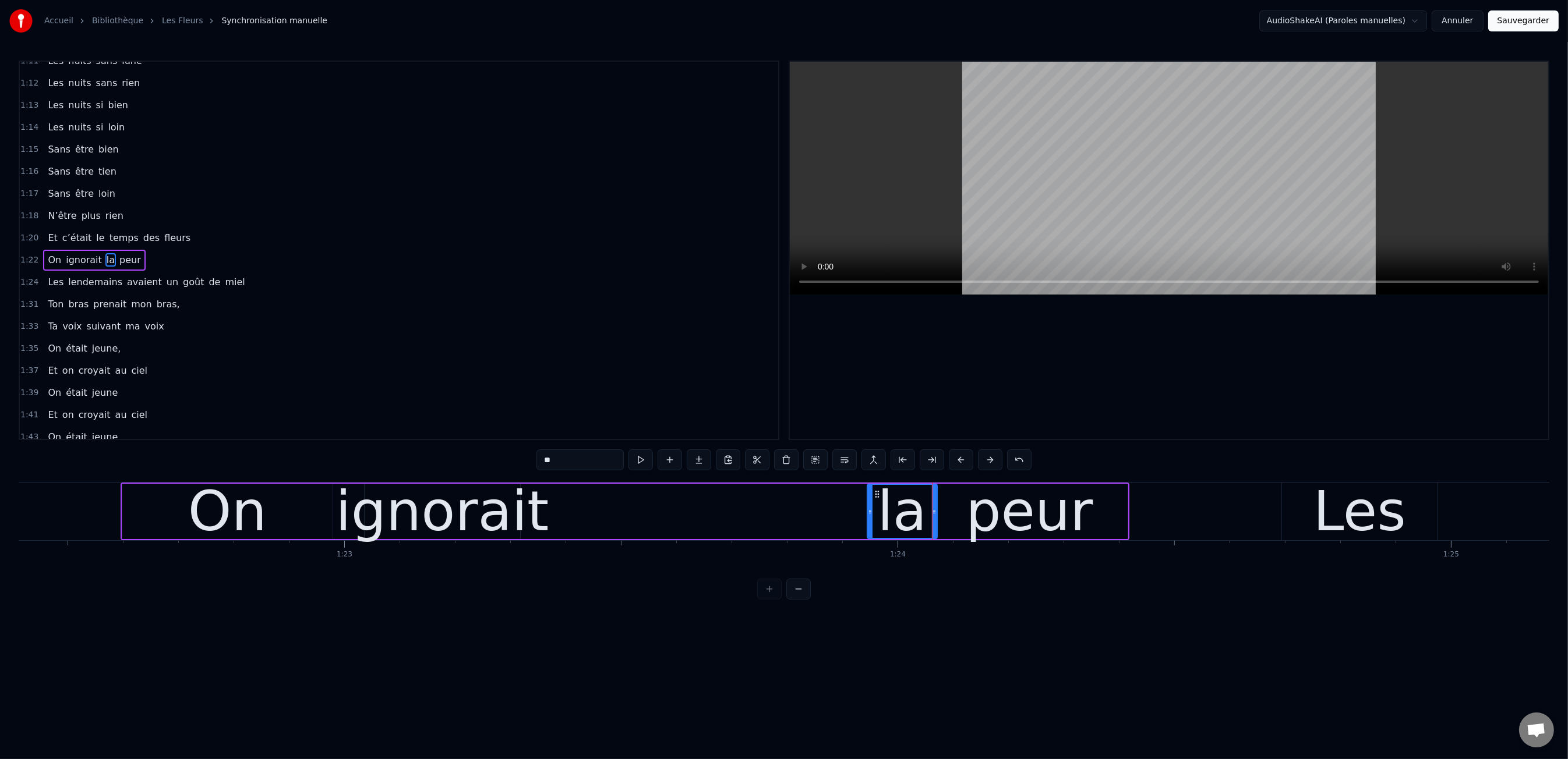
drag, startPoint x: 534, startPoint y: 512, endPoint x: 869, endPoint y: 505, distance: 335.1
click at [869, 505] on div at bounding box center [870, 512] width 5 height 53
click at [501, 510] on div "ignorait" at bounding box center [442, 511] width 213 height 83
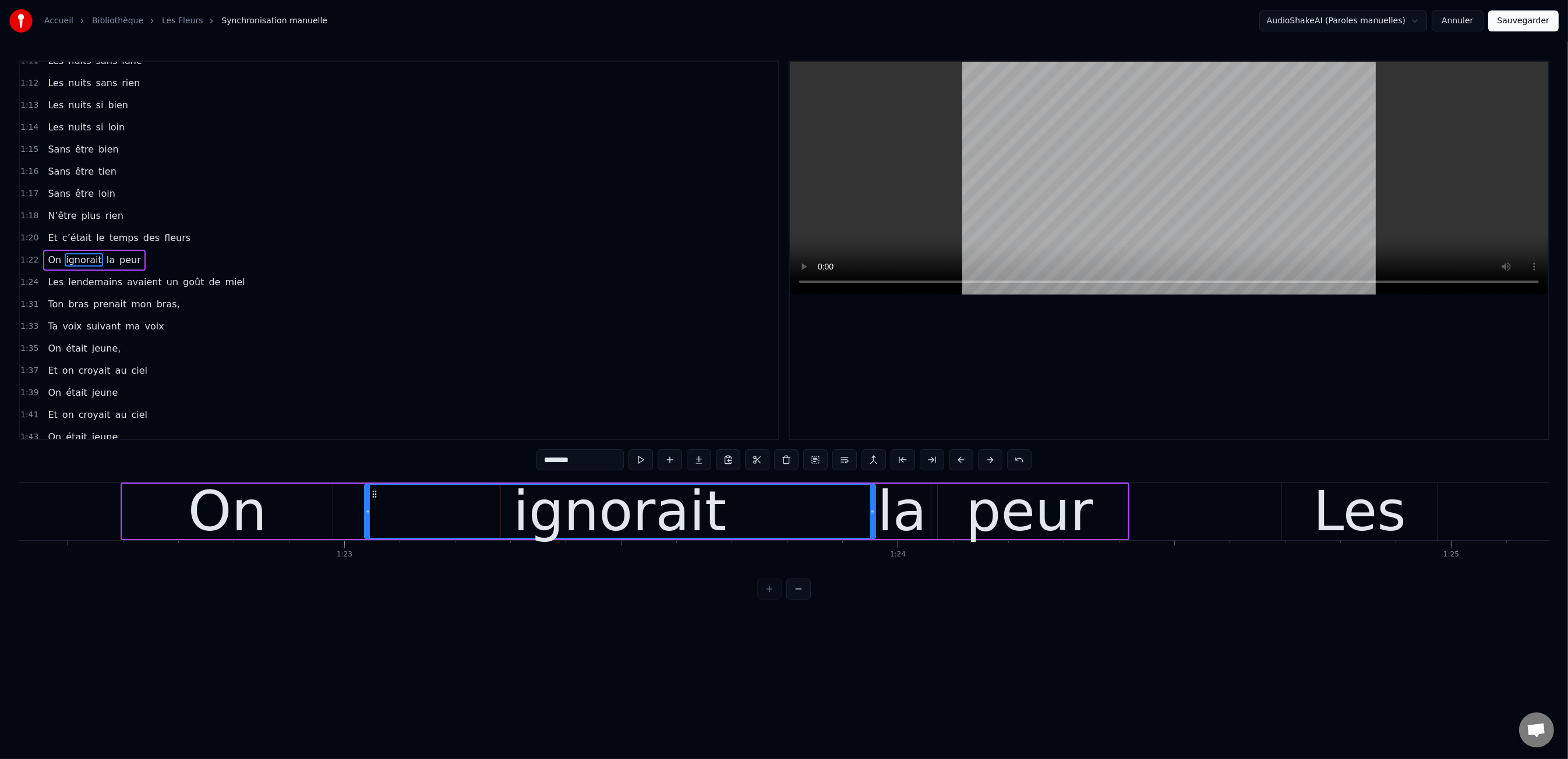
drag, startPoint x: 517, startPoint y: 510, endPoint x: 871, endPoint y: 505, distance: 354.0
click at [871, 505] on div at bounding box center [873, 512] width 5 height 53
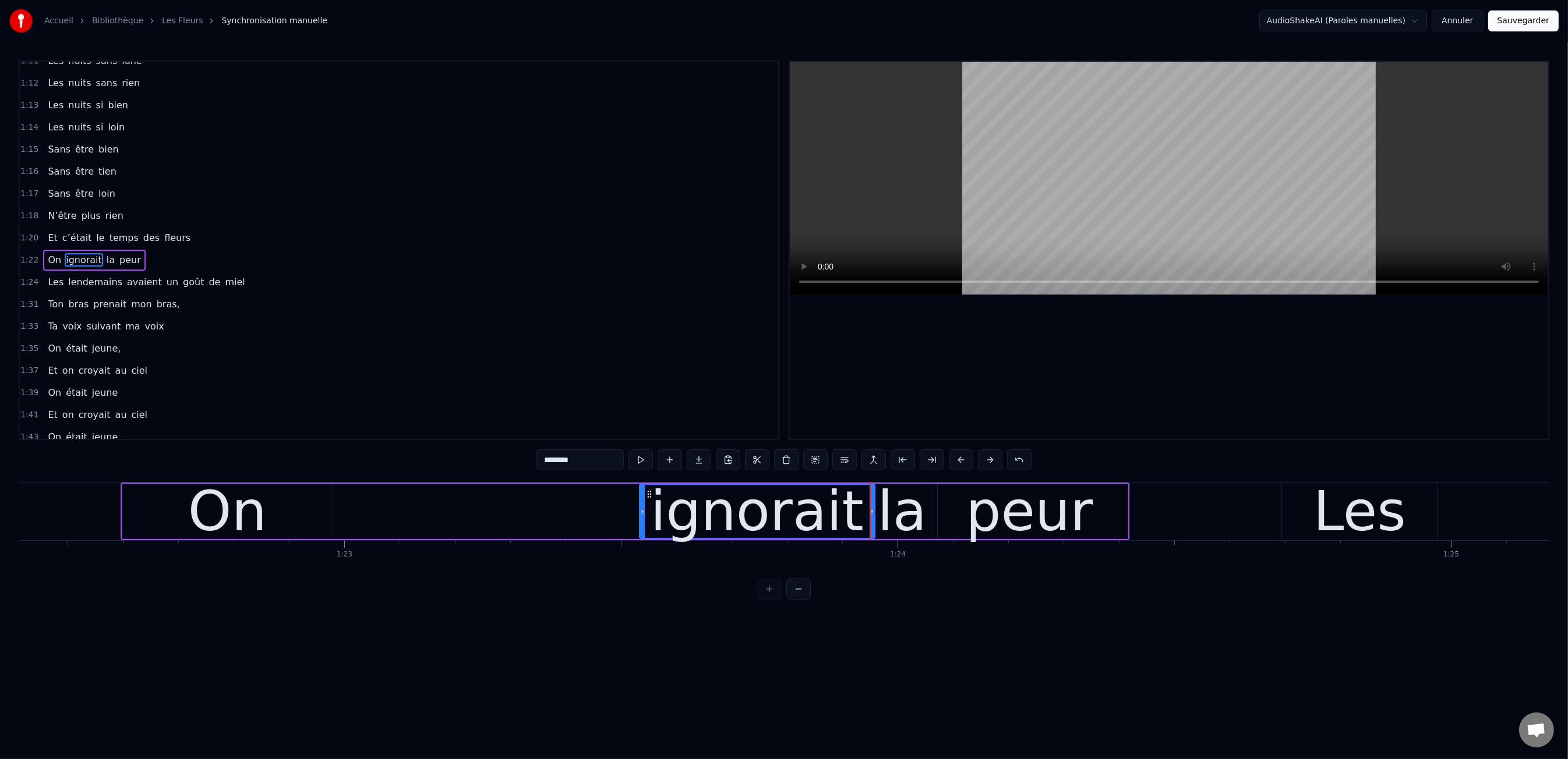
drag, startPoint x: 369, startPoint y: 507, endPoint x: 625, endPoint y: 507, distance: 256.0
click at [640, 508] on icon at bounding box center [642, 512] width 5 height 9
click at [304, 508] on div "On" at bounding box center [227, 511] width 210 height 56
type input "**"
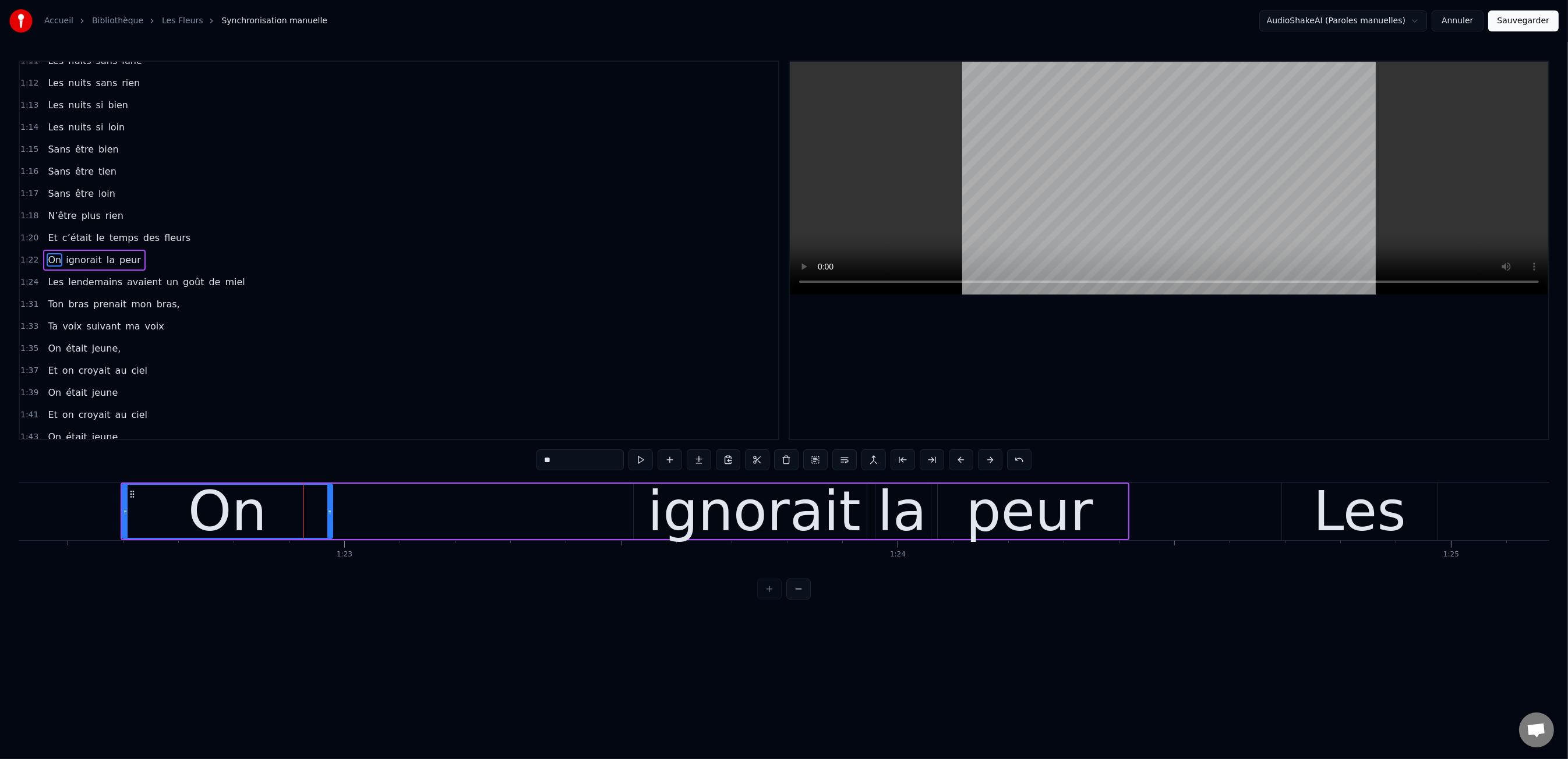
drag, startPoint x: 332, startPoint y: 509, endPoint x: 555, endPoint y: 503, distance: 223.1
click at [620, 496] on div "On ignorait la peur" at bounding box center [625, 512] width 1009 height 58
drag, startPoint x: 332, startPoint y: 516, endPoint x: 324, endPoint y: 516, distance: 8.0
click at [332, 516] on div "On" at bounding box center [227, 511] width 210 height 56
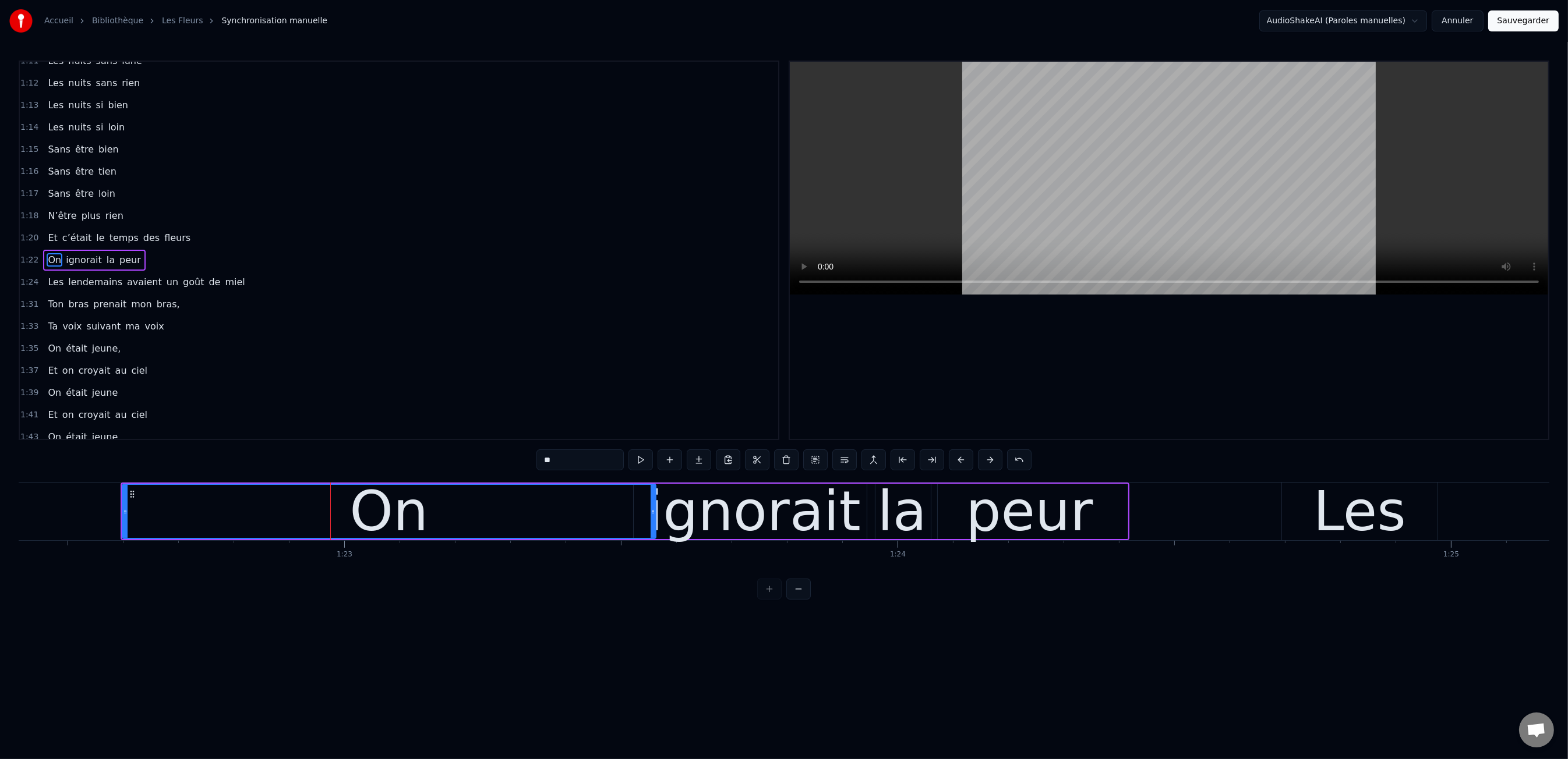
drag, startPoint x: 328, startPoint y: 513, endPoint x: 651, endPoint y: 516, distance: 323.0
click at [651, 516] on icon at bounding box center [653, 512] width 5 height 9
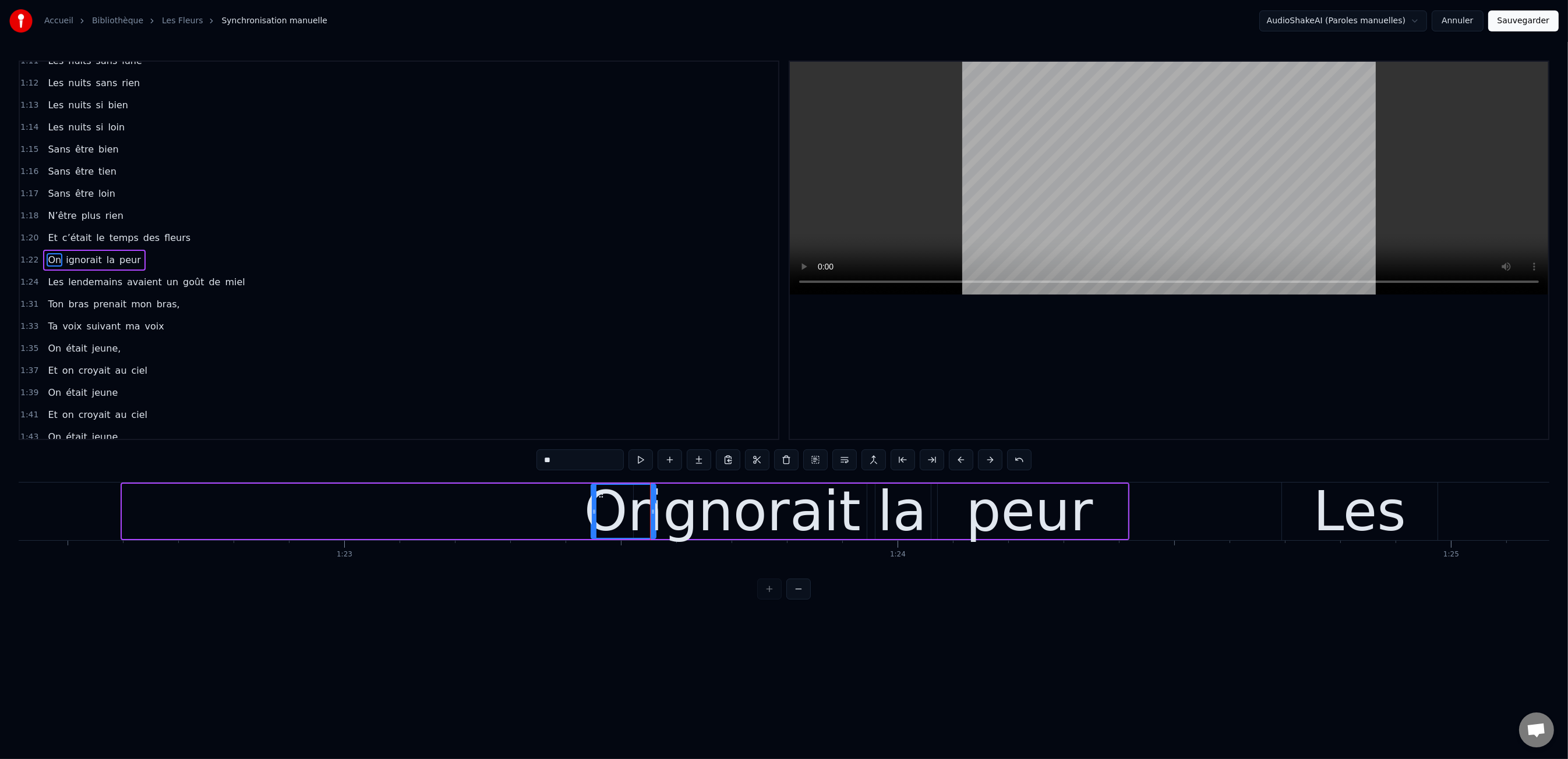
drag, startPoint x: 172, startPoint y: 510, endPoint x: 596, endPoint y: 503, distance: 424.1
click at [596, 503] on div at bounding box center [594, 512] width 5 height 53
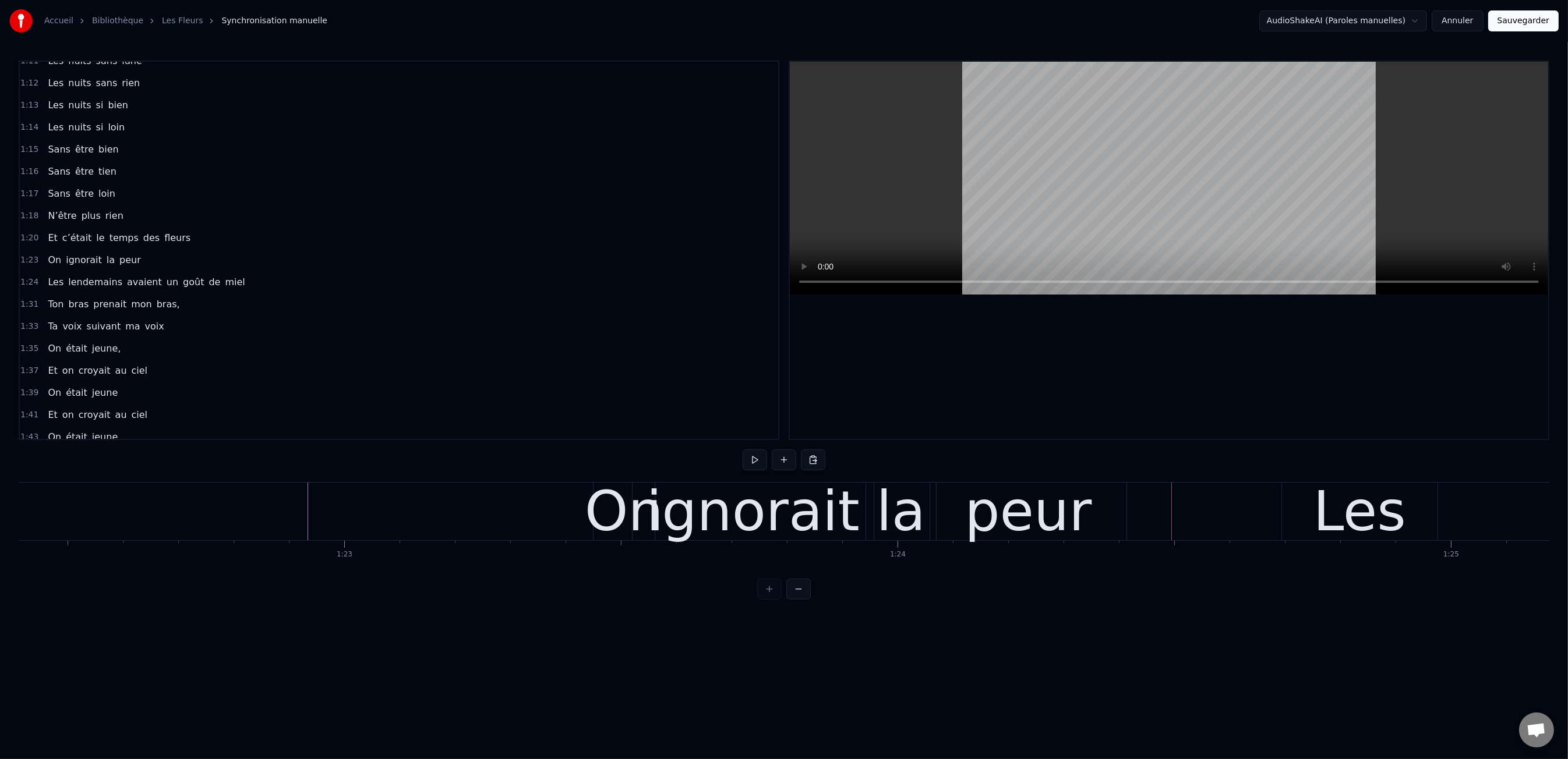
click at [1075, 516] on div "peur" at bounding box center [1028, 511] width 127 height 83
drag, startPoint x: 1111, startPoint y: 510, endPoint x: 1119, endPoint y: 510, distance: 8.0
click at [1112, 510] on div "peur" at bounding box center [1029, 512] width 196 height 58
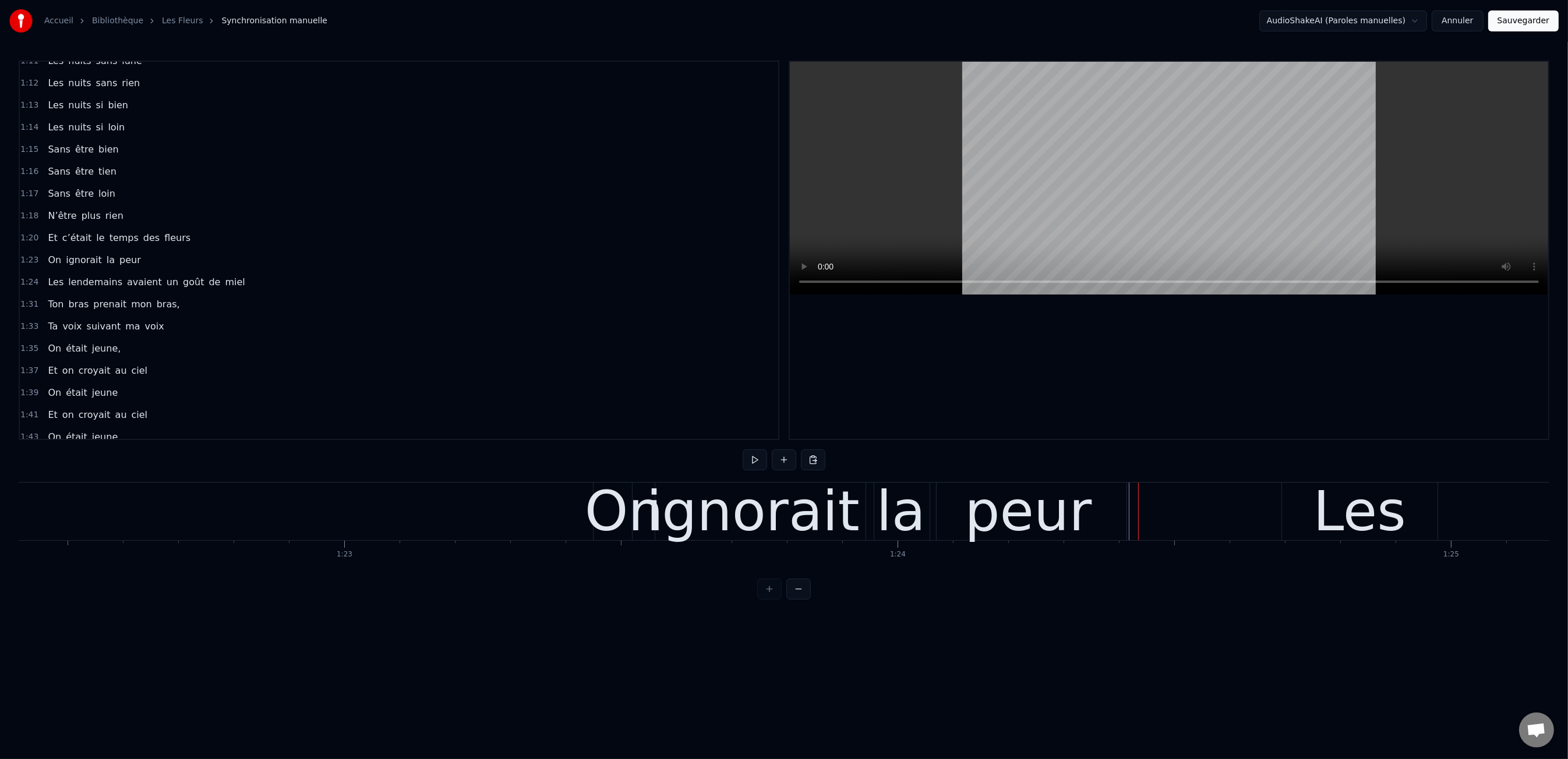
click at [1115, 510] on div "peur" at bounding box center [1029, 512] width 196 height 58
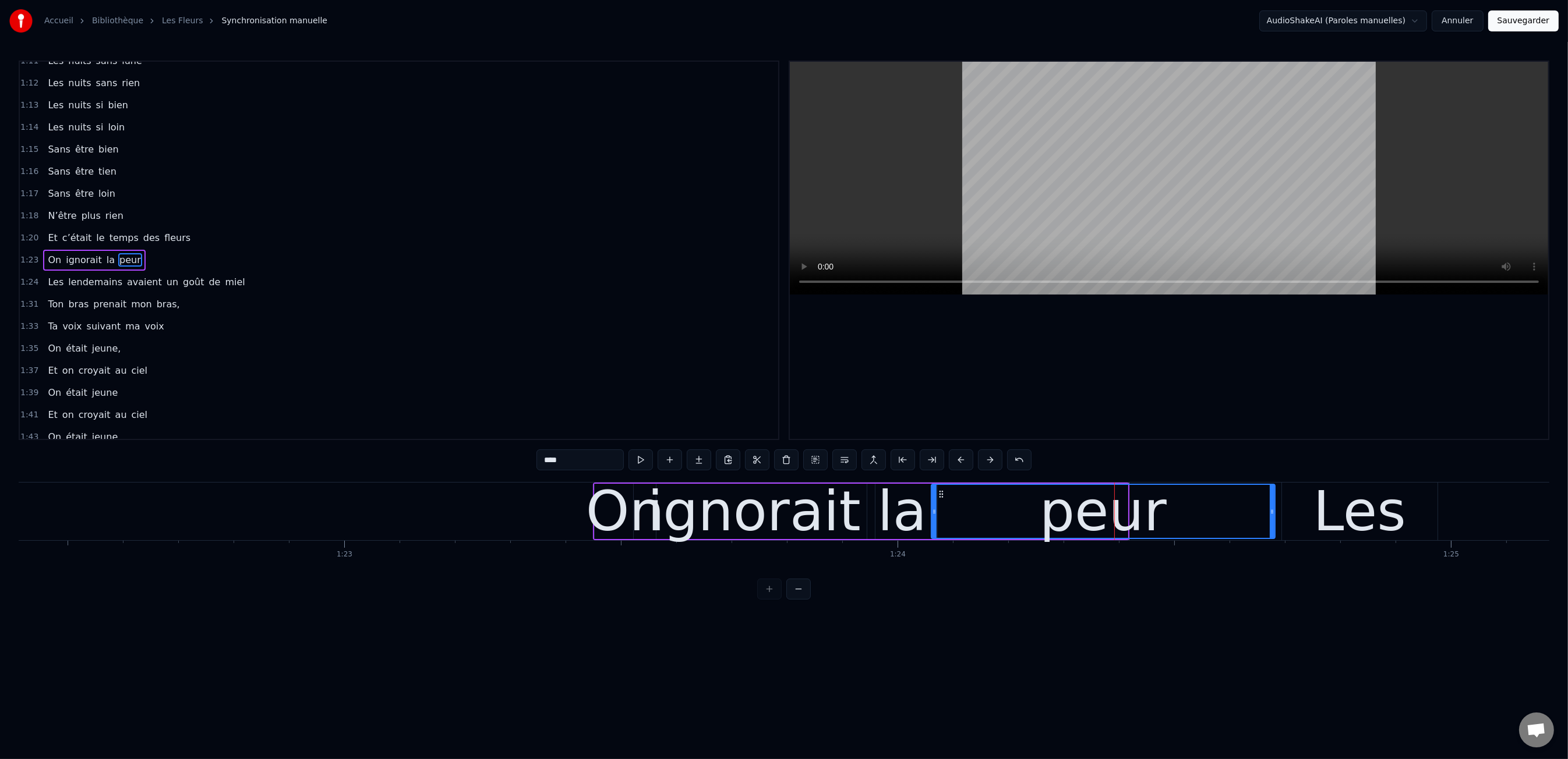
drag, startPoint x: 1124, startPoint y: 510, endPoint x: 1271, endPoint y: 498, distance: 147.5
click at [1271, 498] on div at bounding box center [1272, 512] width 5 height 53
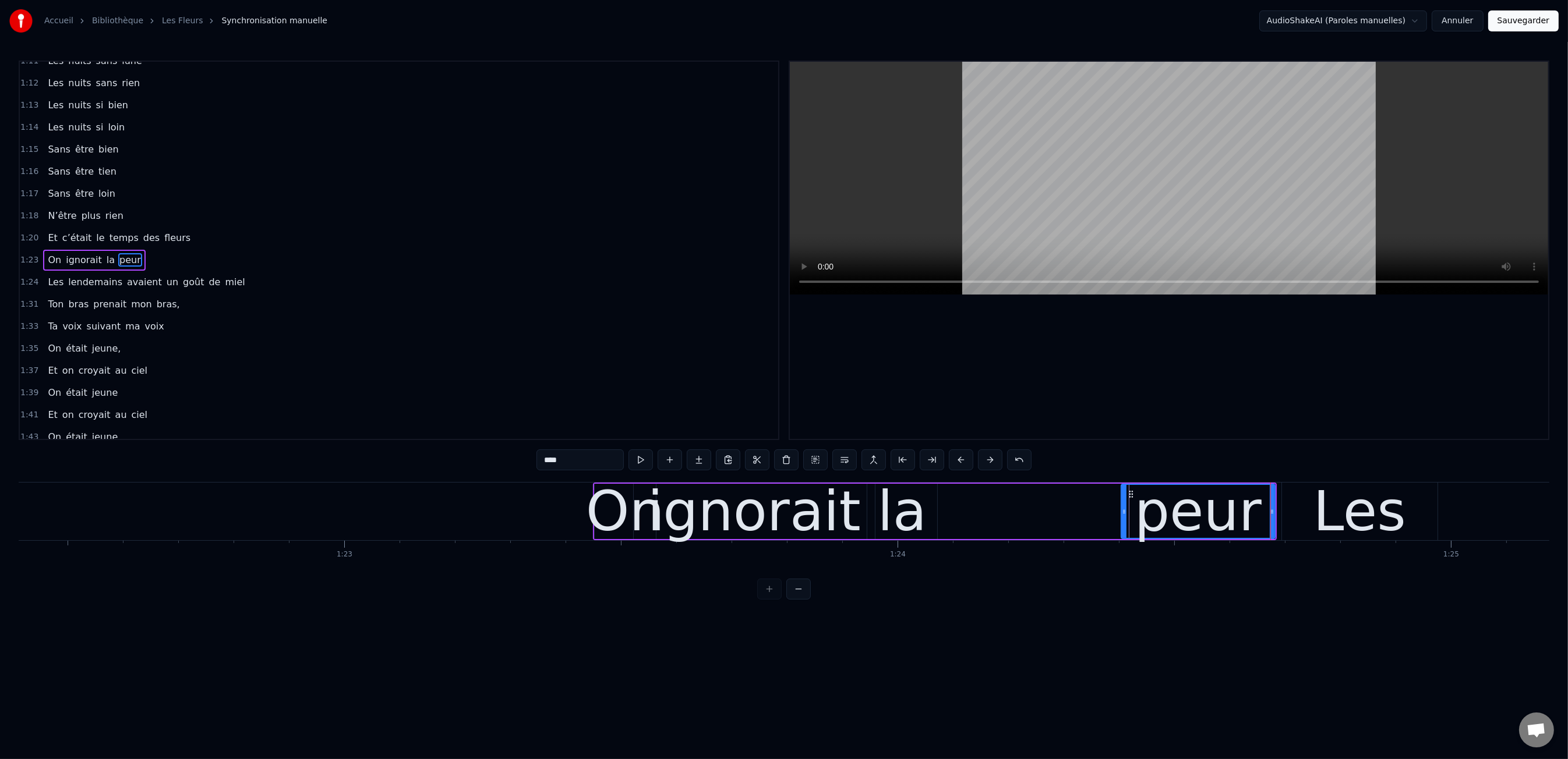
drag, startPoint x: 936, startPoint y: 513, endPoint x: 1124, endPoint y: 506, distance: 188.1
click at [1124, 506] on div at bounding box center [1124, 512] width 5 height 53
drag, startPoint x: 901, startPoint y: 522, endPoint x: 924, endPoint y: 515, distance: 24.0
click at [901, 522] on div "la" at bounding box center [902, 511] width 49 height 83
click at [936, 510] on div "la" at bounding box center [902, 511] width 71 height 56
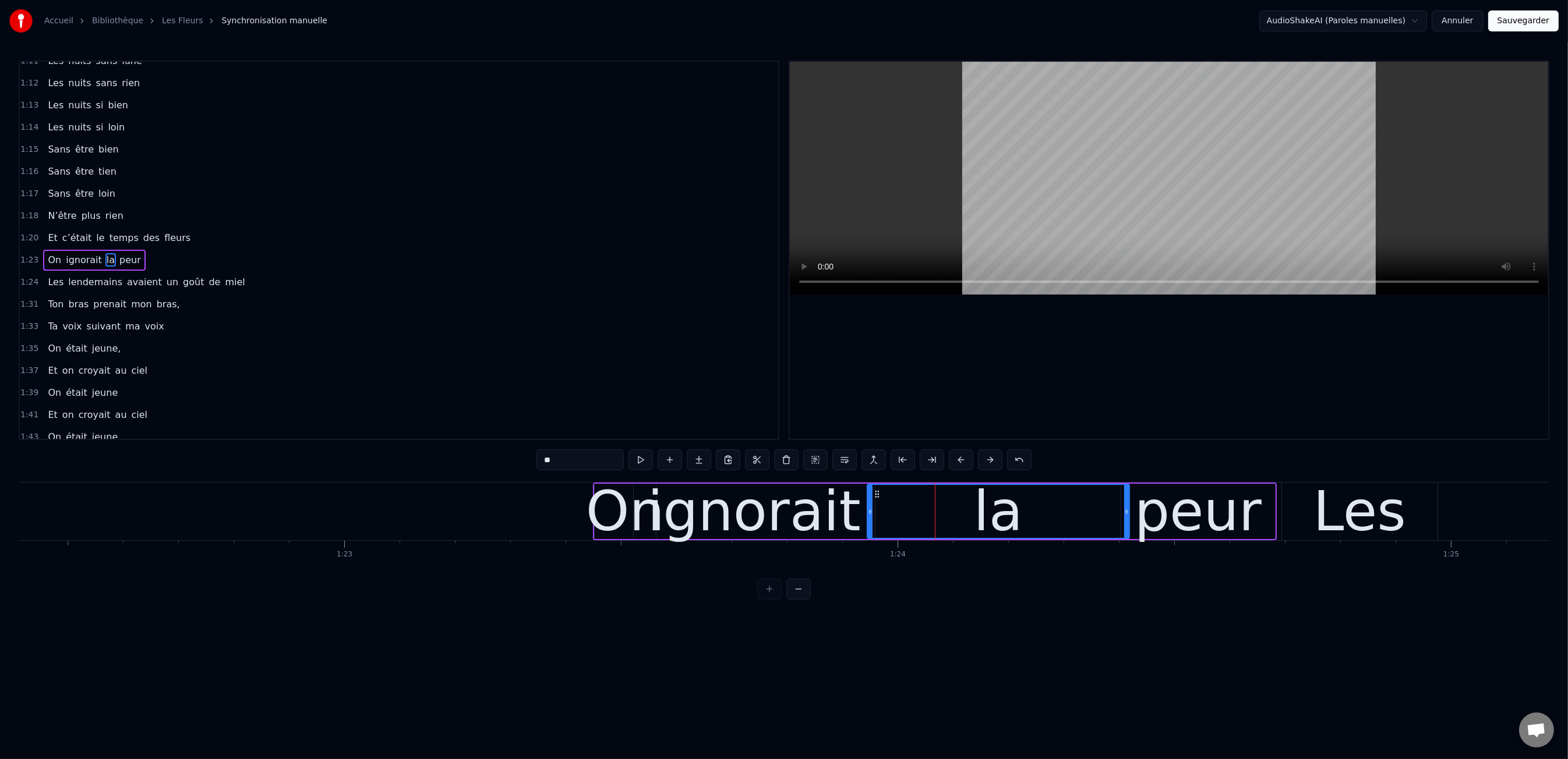
drag, startPoint x: 933, startPoint y: 511, endPoint x: 1124, endPoint y: 503, distance: 191.2
click at [1125, 503] on div at bounding box center [1127, 512] width 5 height 53
drag, startPoint x: 867, startPoint y: 513, endPoint x: 1072, endPoint y: 512, distance: 205.0
click at [1072, 512] on icon at bounding box center [1074, 512] width 5 height 9
drag, startPoint x: 840, startPoint y: 519, endPoint x: 876, endPoint y: 516, distance: 36.1
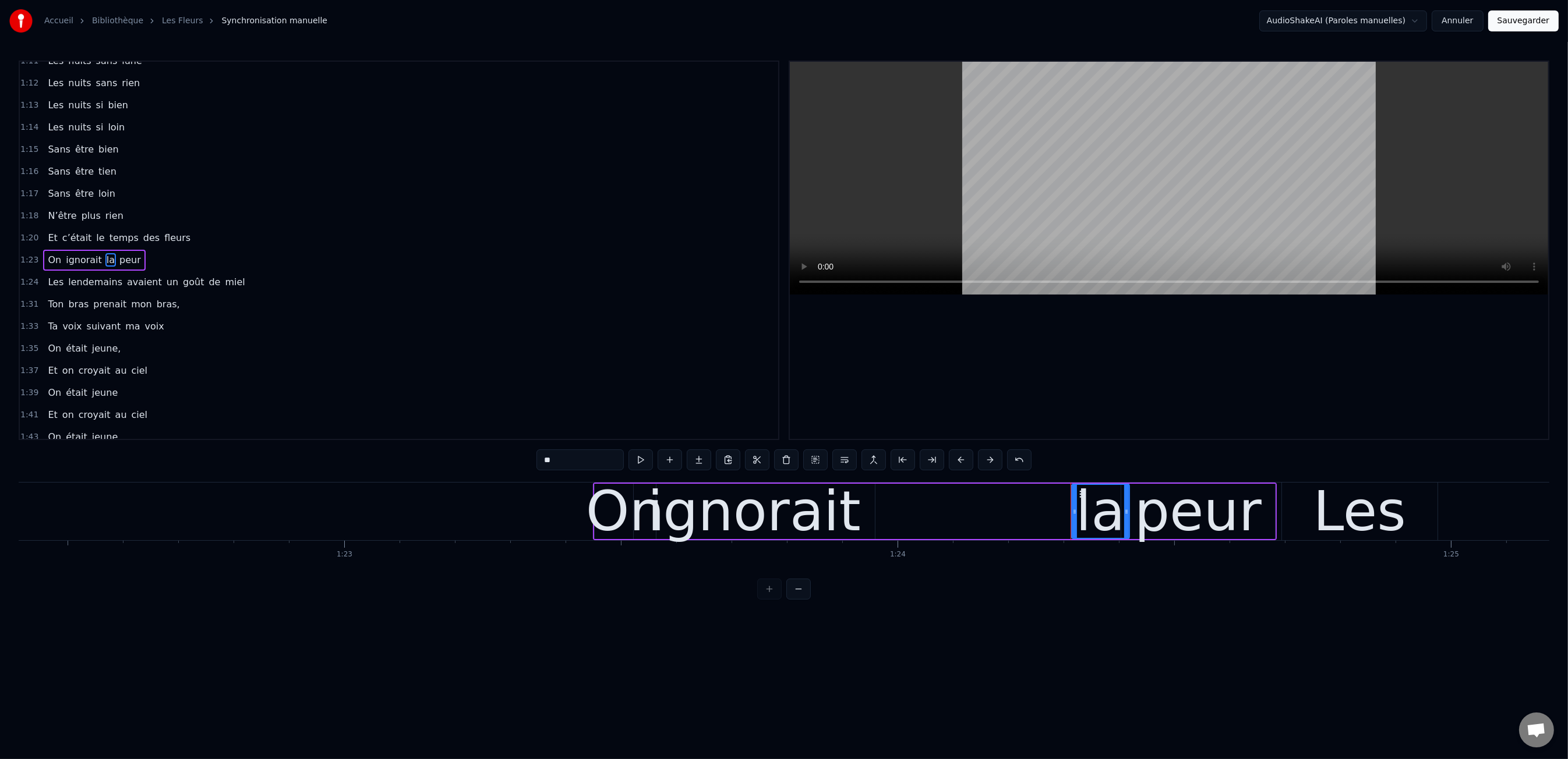
click at [841, 519] on div "ignorait" at bounding box center [754, 511] width 241 height 56
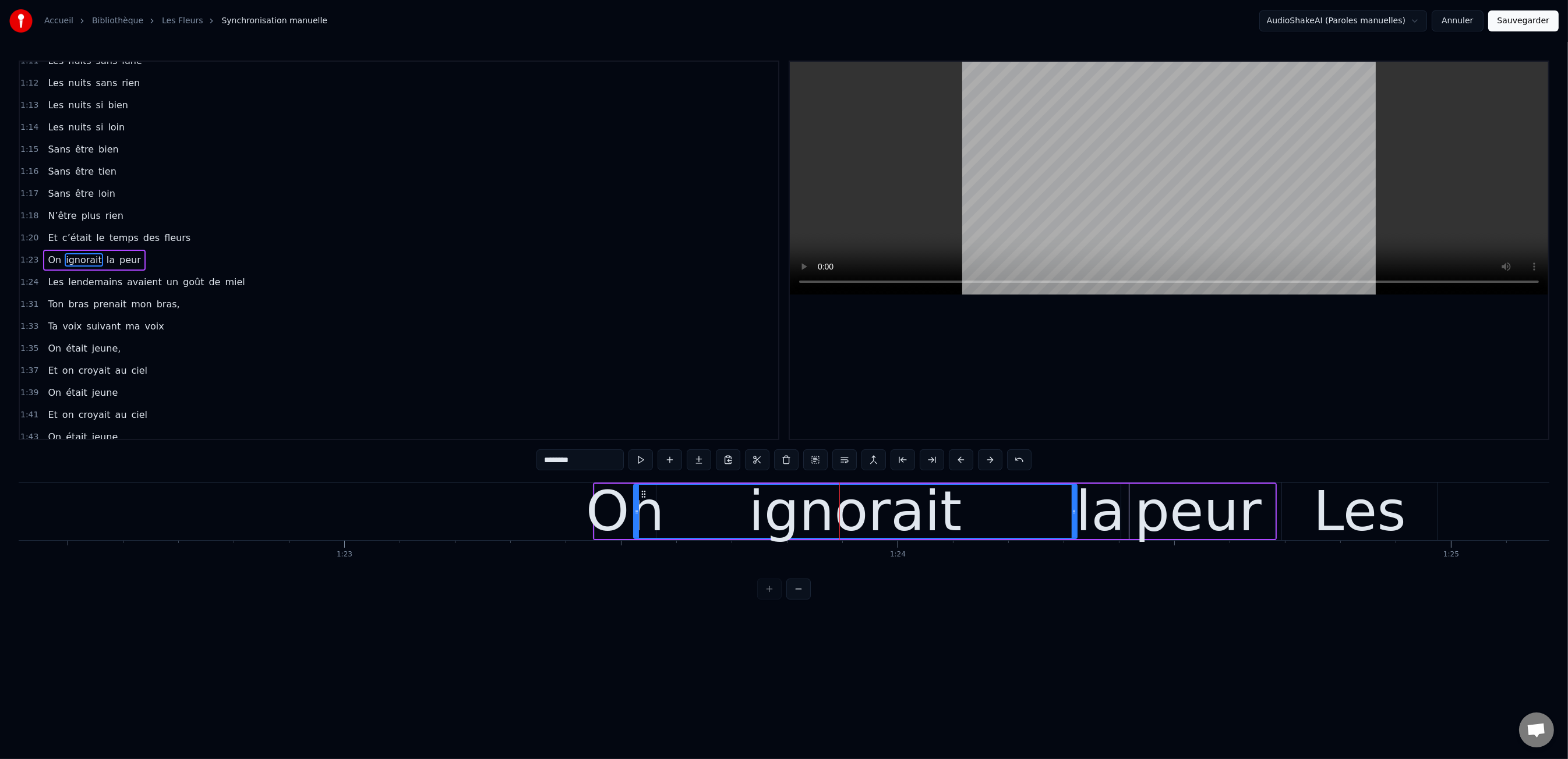
drag, startPoint x: 873, startPoint y: 513, endPoint x: 1075, endPoint y: 507, distance: 202.1
click at [1075, 507] on icon at bounding box center [1074, 512] width 5 height 9
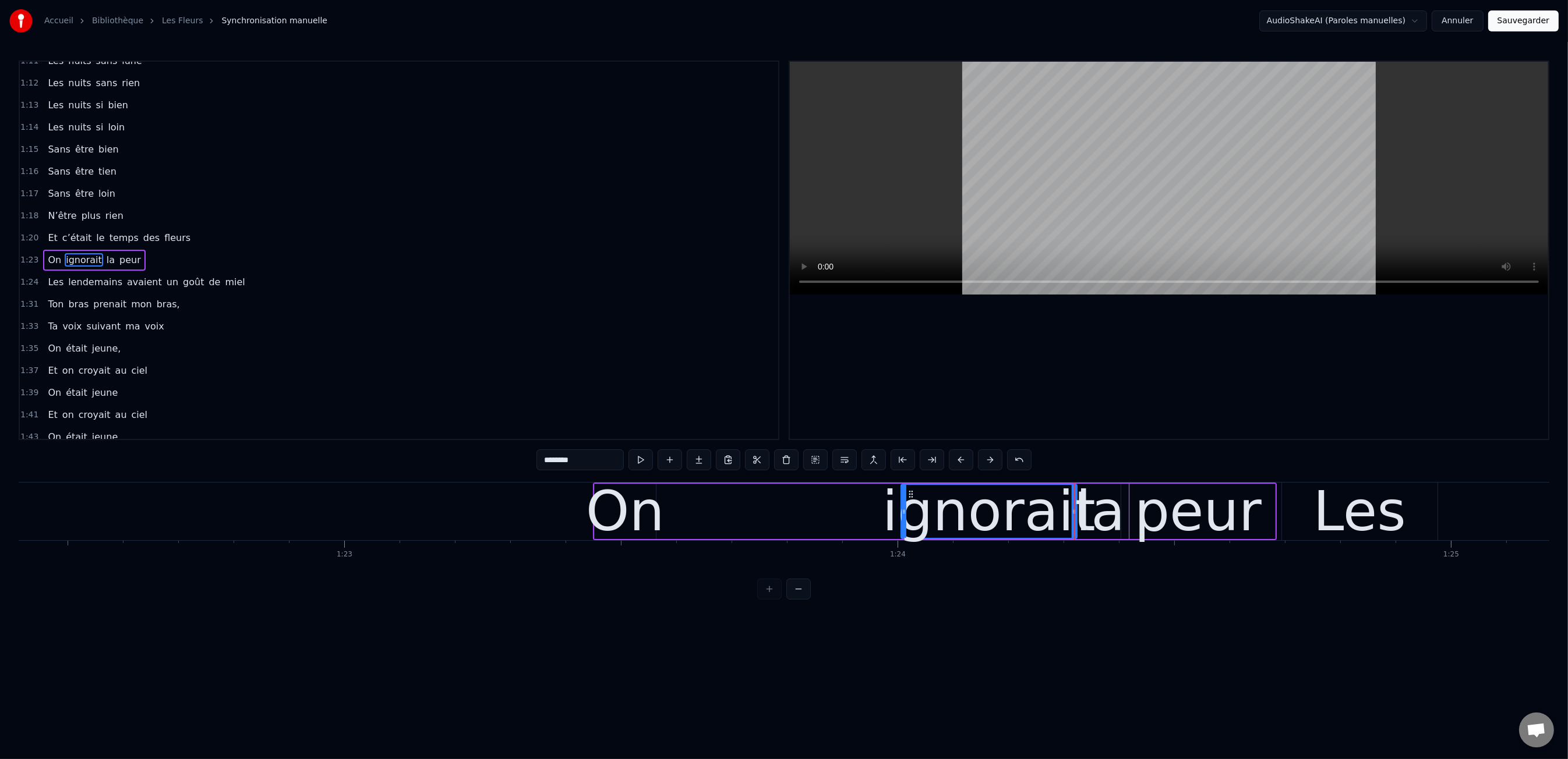
drag, startPoint x: 637, startPoint y: 507, endPoint x: 904, endPoint y: 507, distance: 267.0
click at [904, 507] on icon at bounding box center [904, 512] width 5 height 9
click at [646, 516] on div "On" at bounding box center [625, 511] width 78 height 83
type input "**"
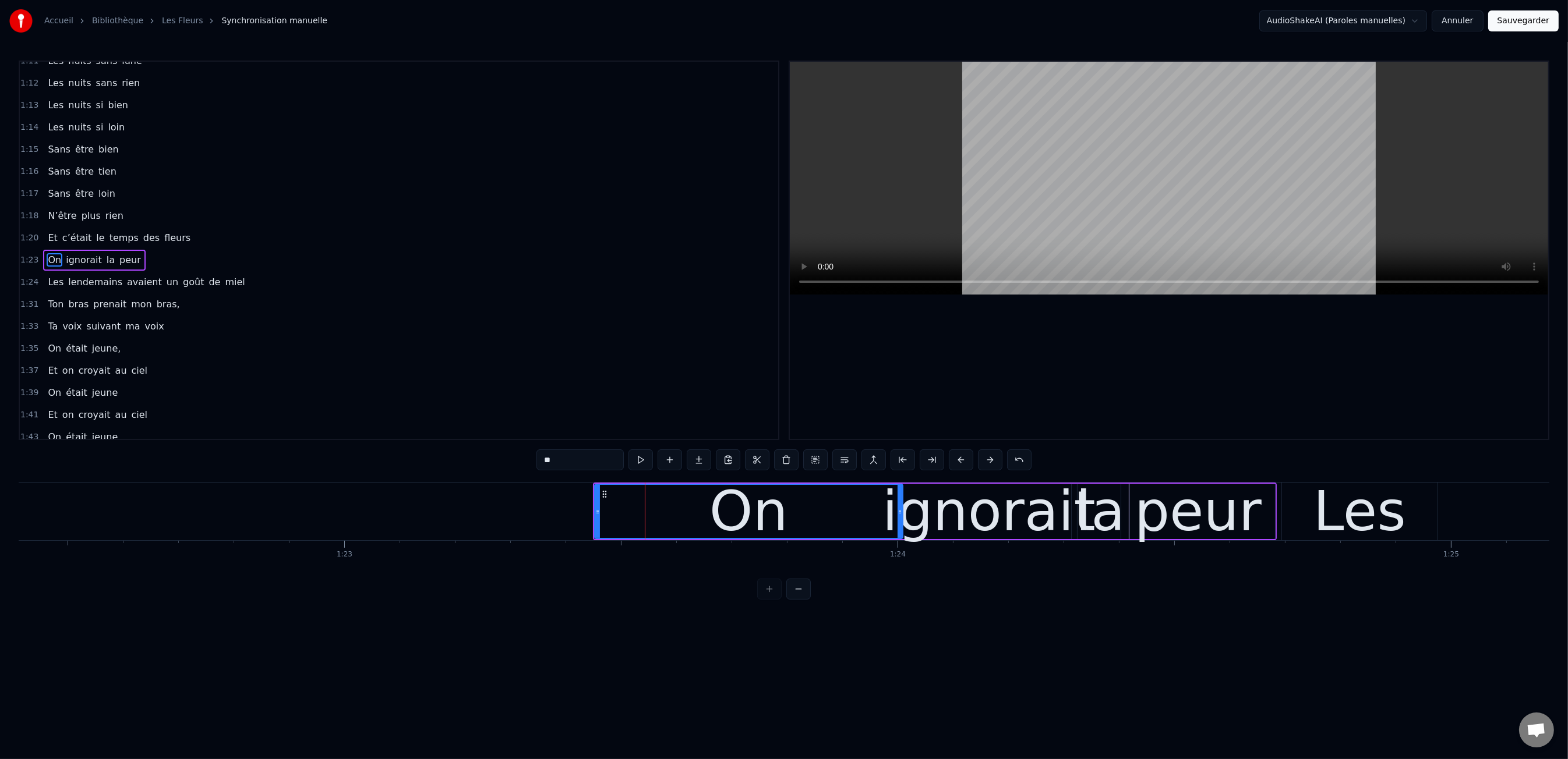
drag, startPoint x: 654, startPoint y: 513, endPoint x: 901, endPoint y: 508, distance: 247.1
click at [901, 508] on icon at bounding box center [900, 512] width 5 height 9
drag, startPoint x: 597, startPoint y: 514, endPoint x: 778, endPoint y: 513, distance: 181.0
click at [778, 513] on icon at bounding box center [779, 512] width 5 height 9
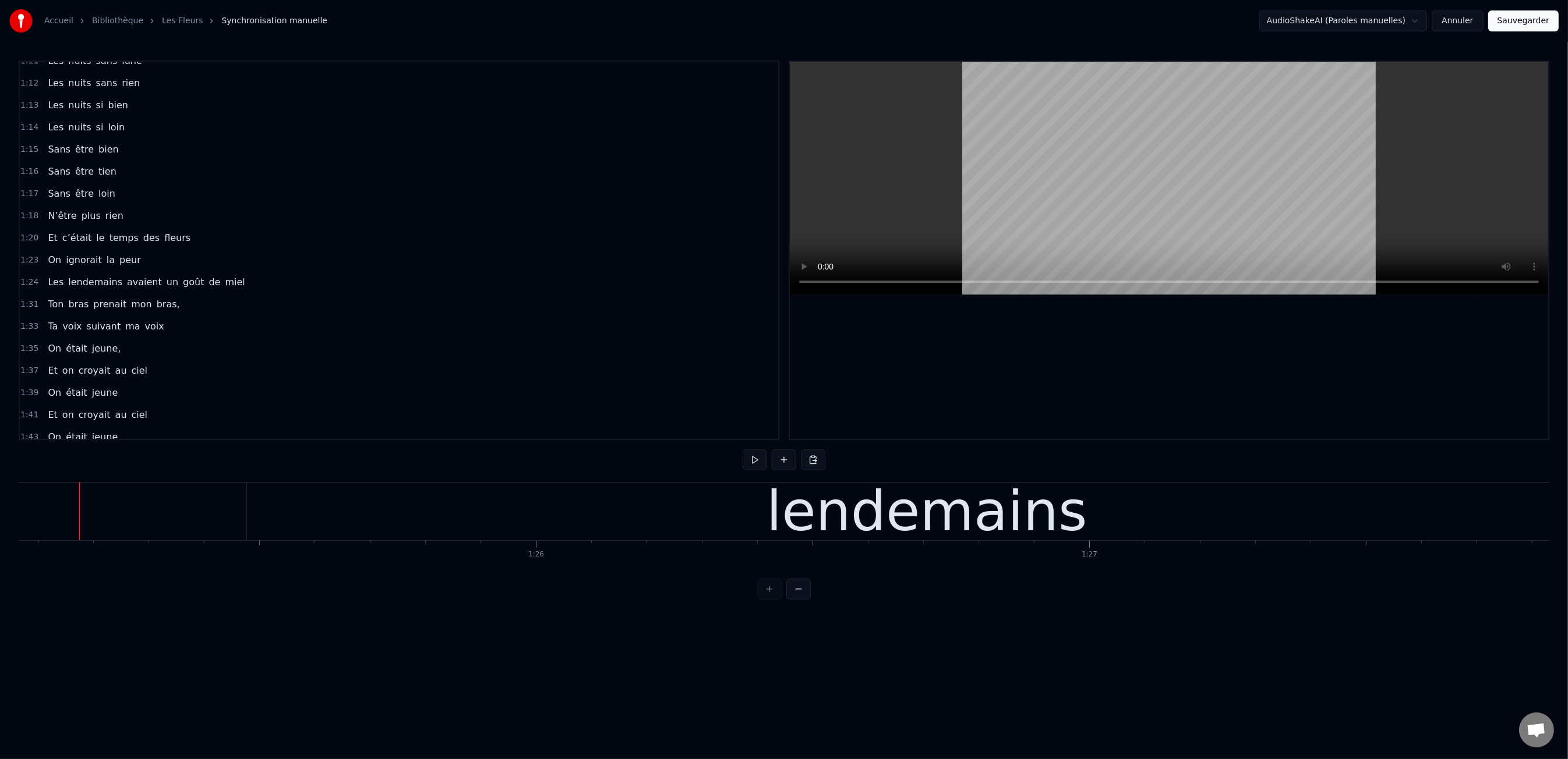
scroll to position [0, 47072]
click at [488, 513] on div "lendemains" at bounding box center [925, 512] width 1360 height 58
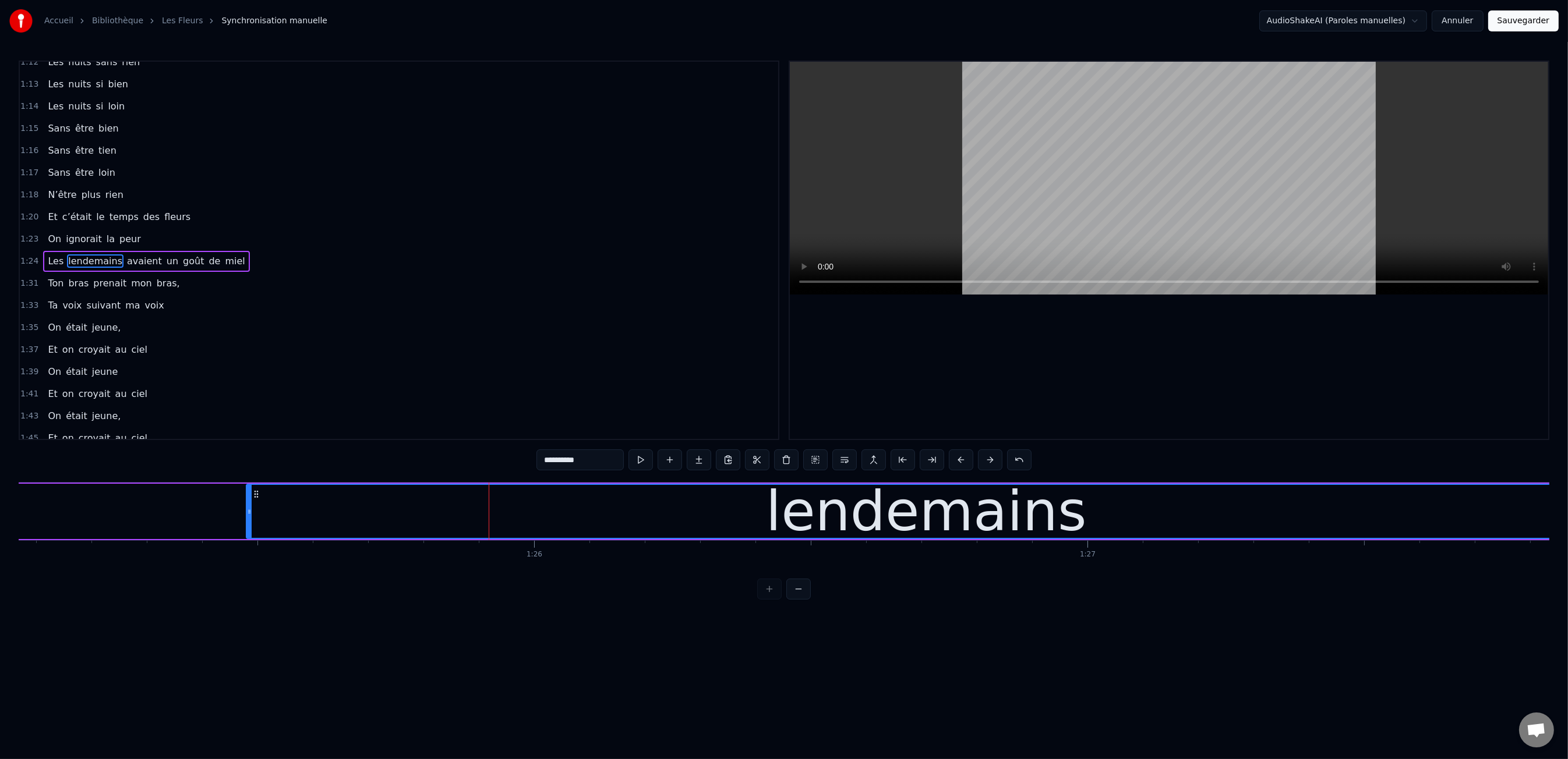
scroll to position [299, 0]
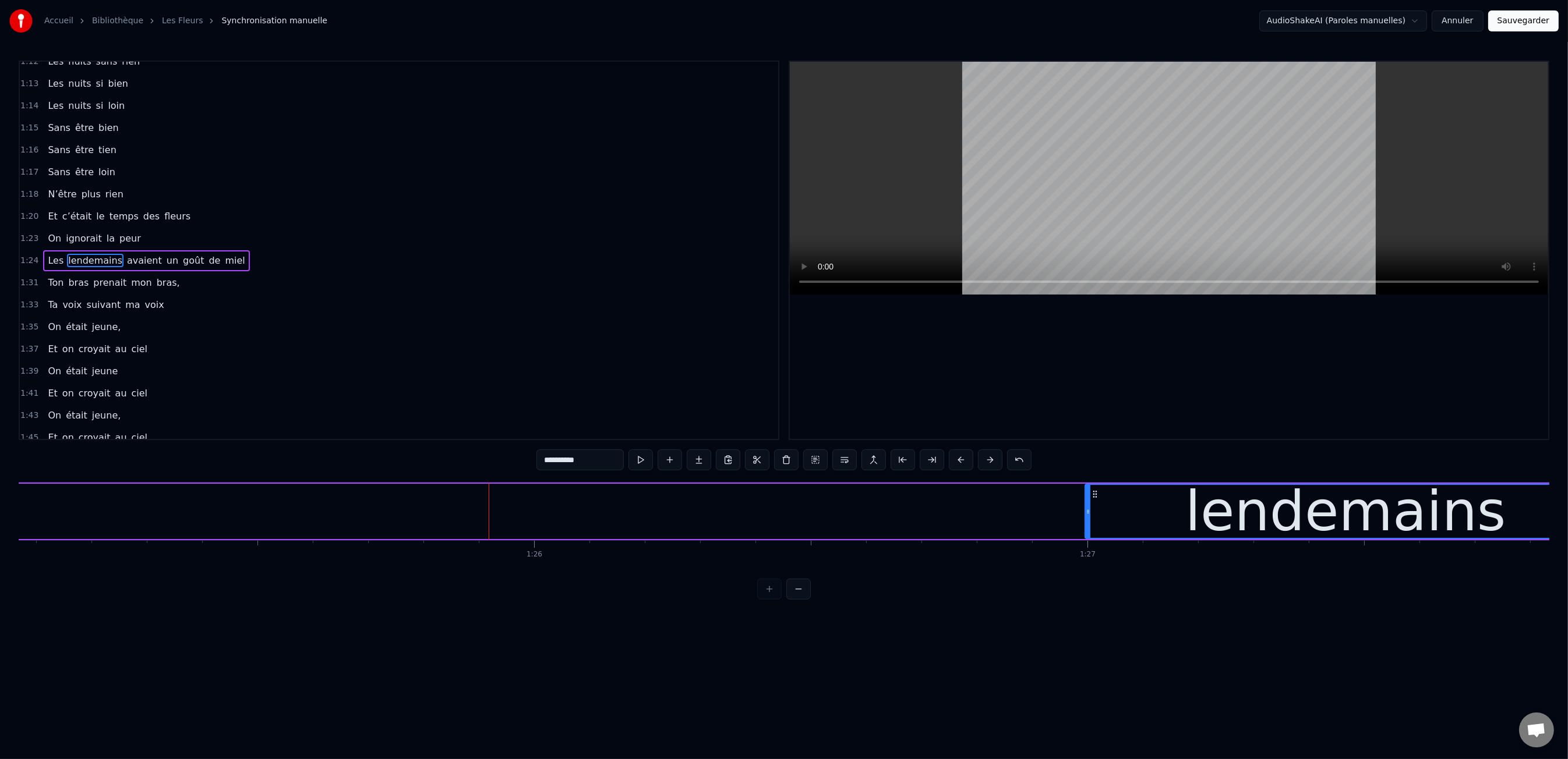
drag, startPoint x: 250, startPoint y: 513, endPoint x: 945, endPoint y: 521, distance: 695.0
click at [1088, 526] on div at bounding box center [1088, 512] width 5 height 53
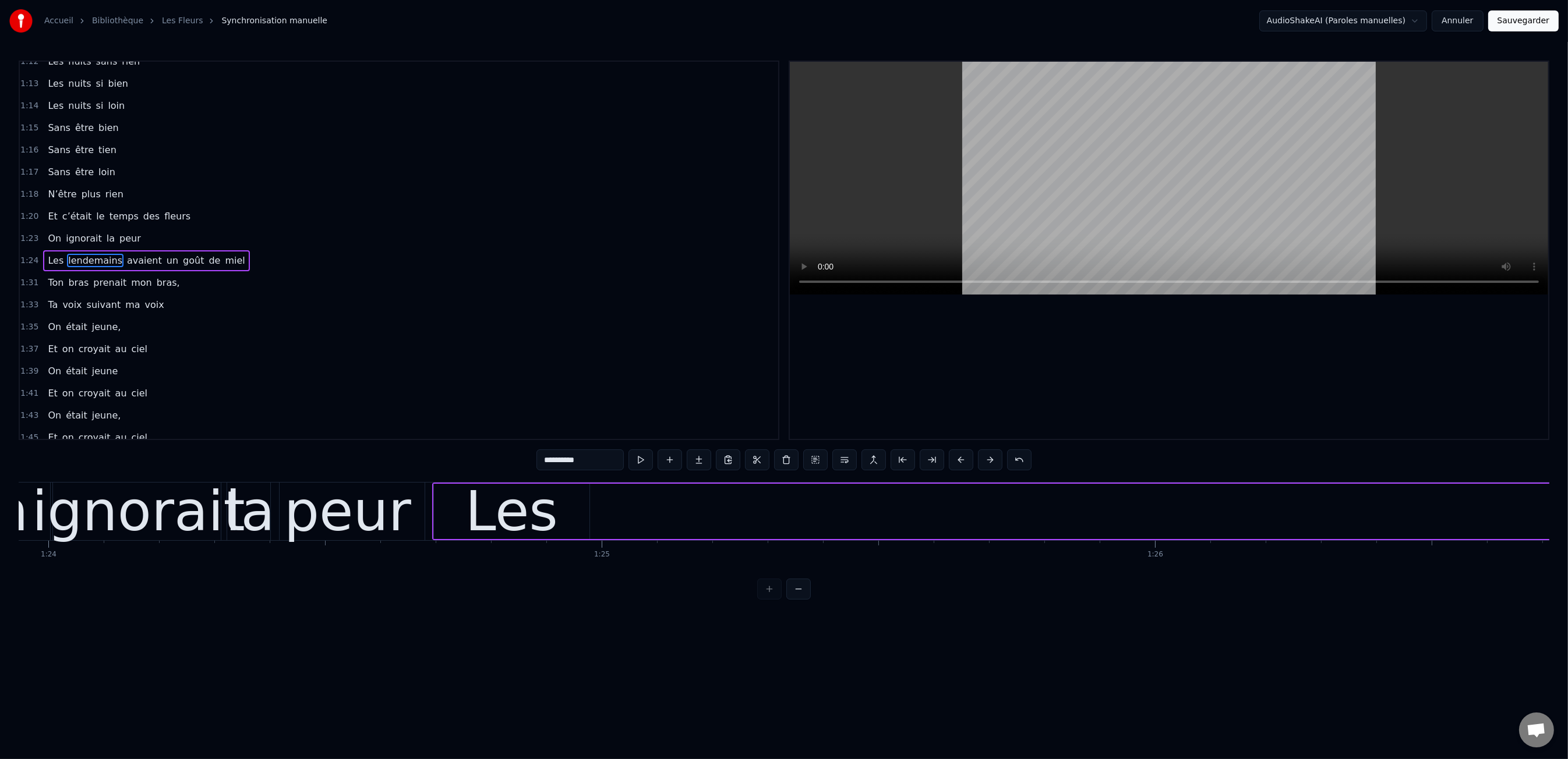
scroll to position [0, 46428]
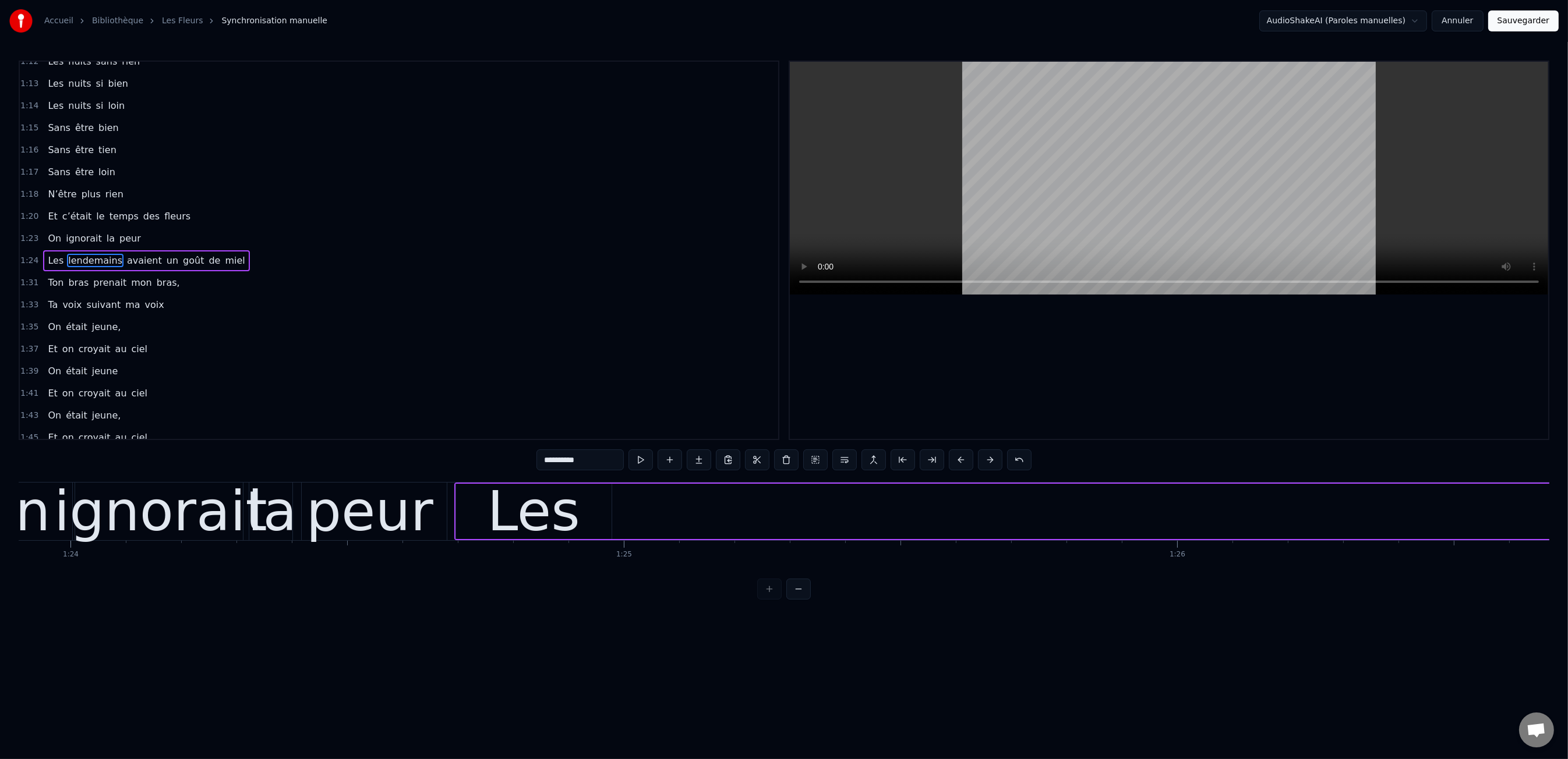
click at [565, 503] on div "Les" at bounding box center [534, 511] width 93 height 83
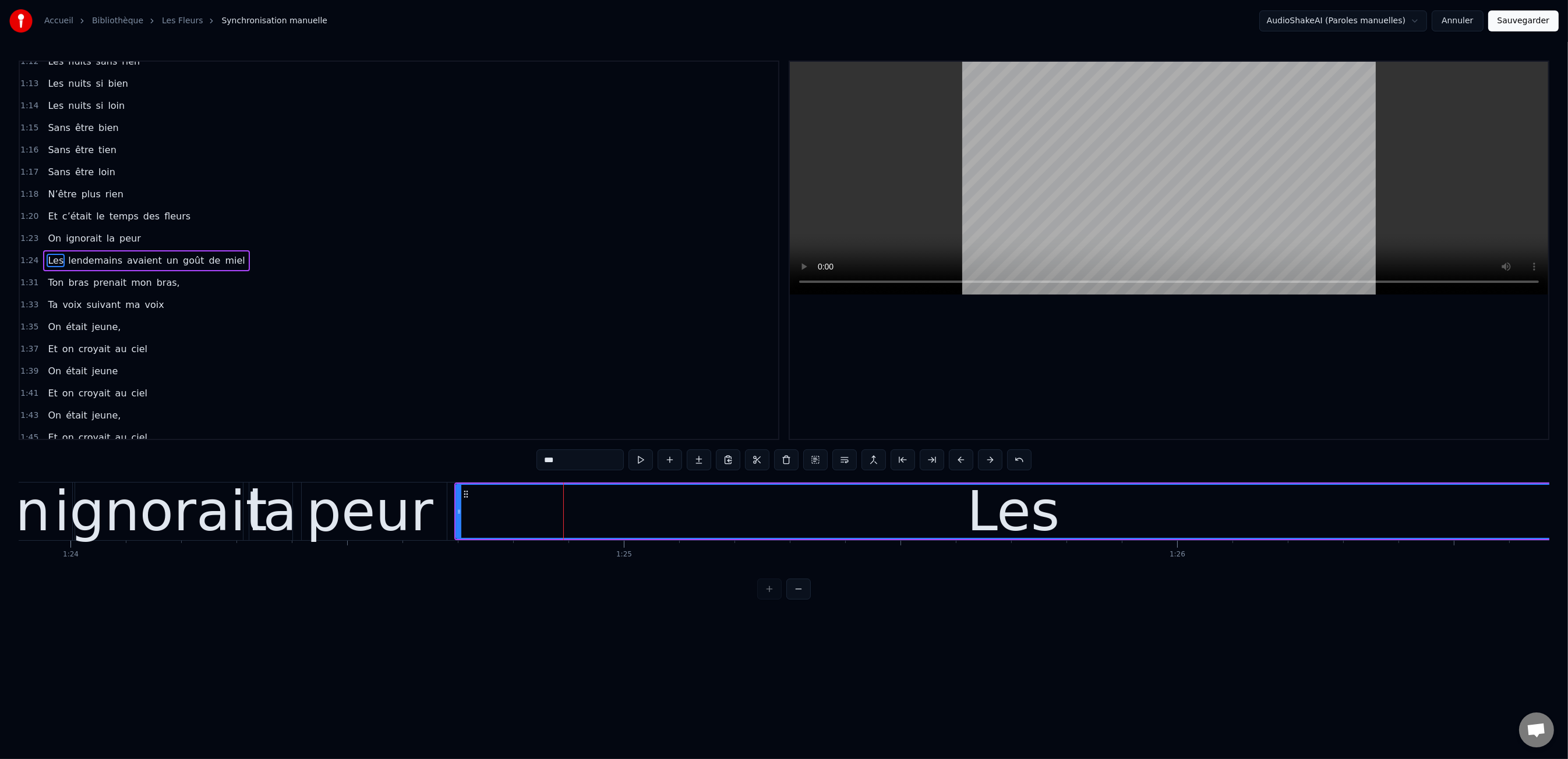
drag, startPoint x: 748, startPoint y: 518, endPoint x: 1568, endPoint y: 500, distance: 820.2
click at [1567, 500] on div "Accueil Bibliothèque Les Fleurs Synchronisation manuelle AudioShakeAI (Paroles …" at bounding box center [784, 300] width 1568 height 600
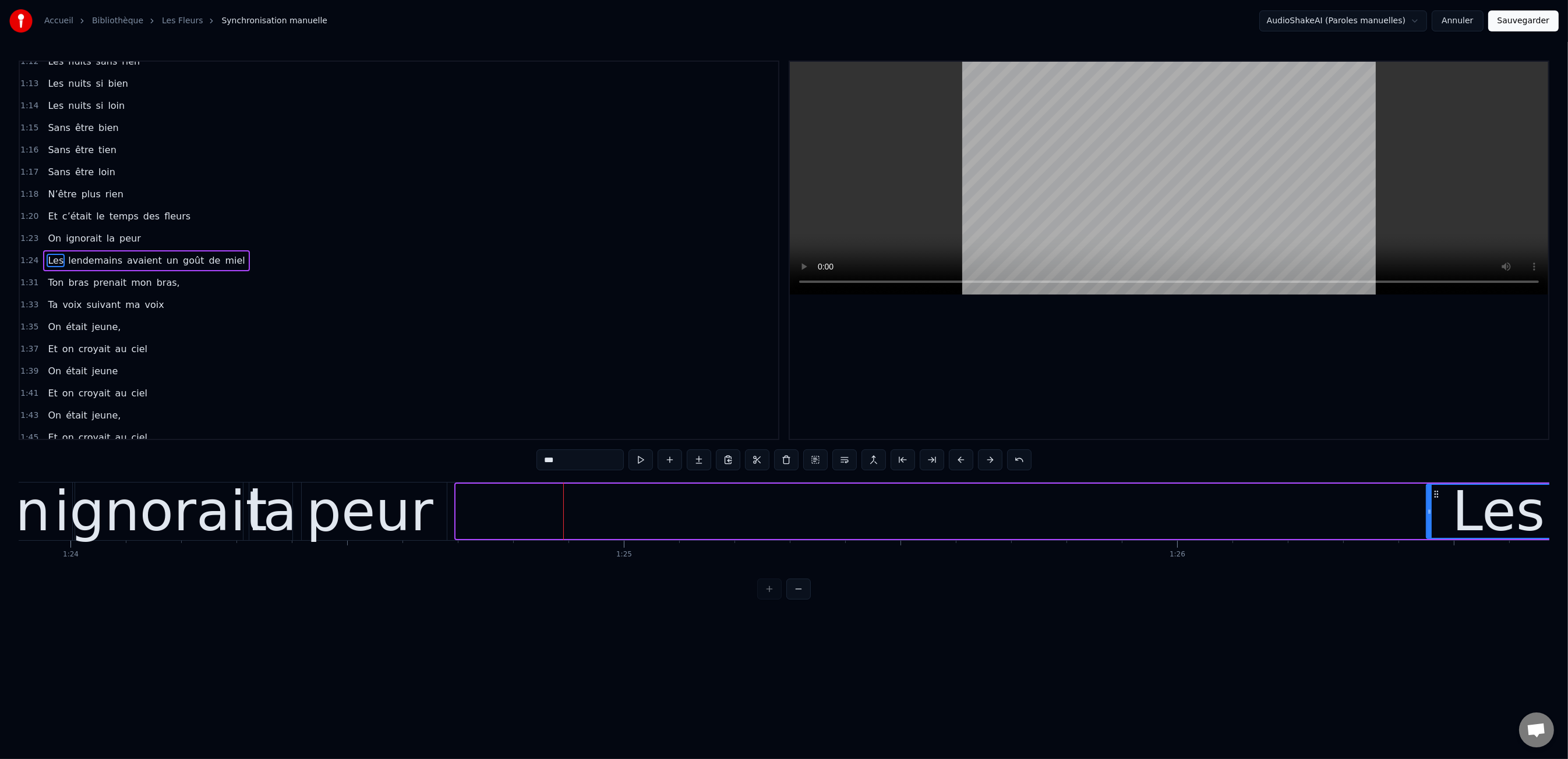
drag, startPoint x: 456, startPoint y: 513, endPoint x: 1430, endPoint y: 553, distance: 974.8
click at [1433, 553] on div "Les dents rongées par les tazs, Vert, jaune, rose entre les dents J’aimerais at…" at bounding box center [784, 526] width 1531 height 87
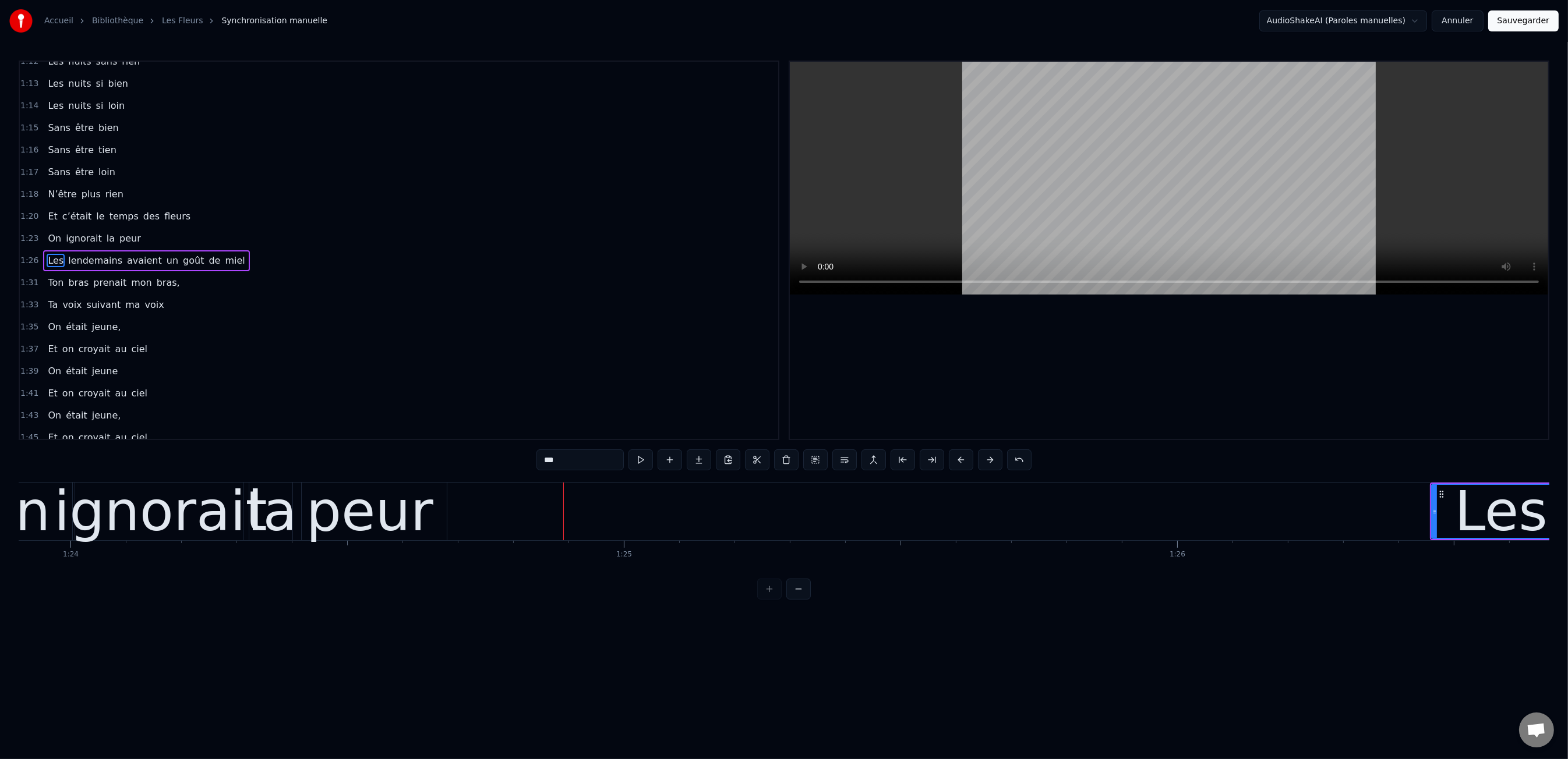
click at [440, 512] on div "peur" at bounding box center [370, 512] width 154 height 58
type input "****"
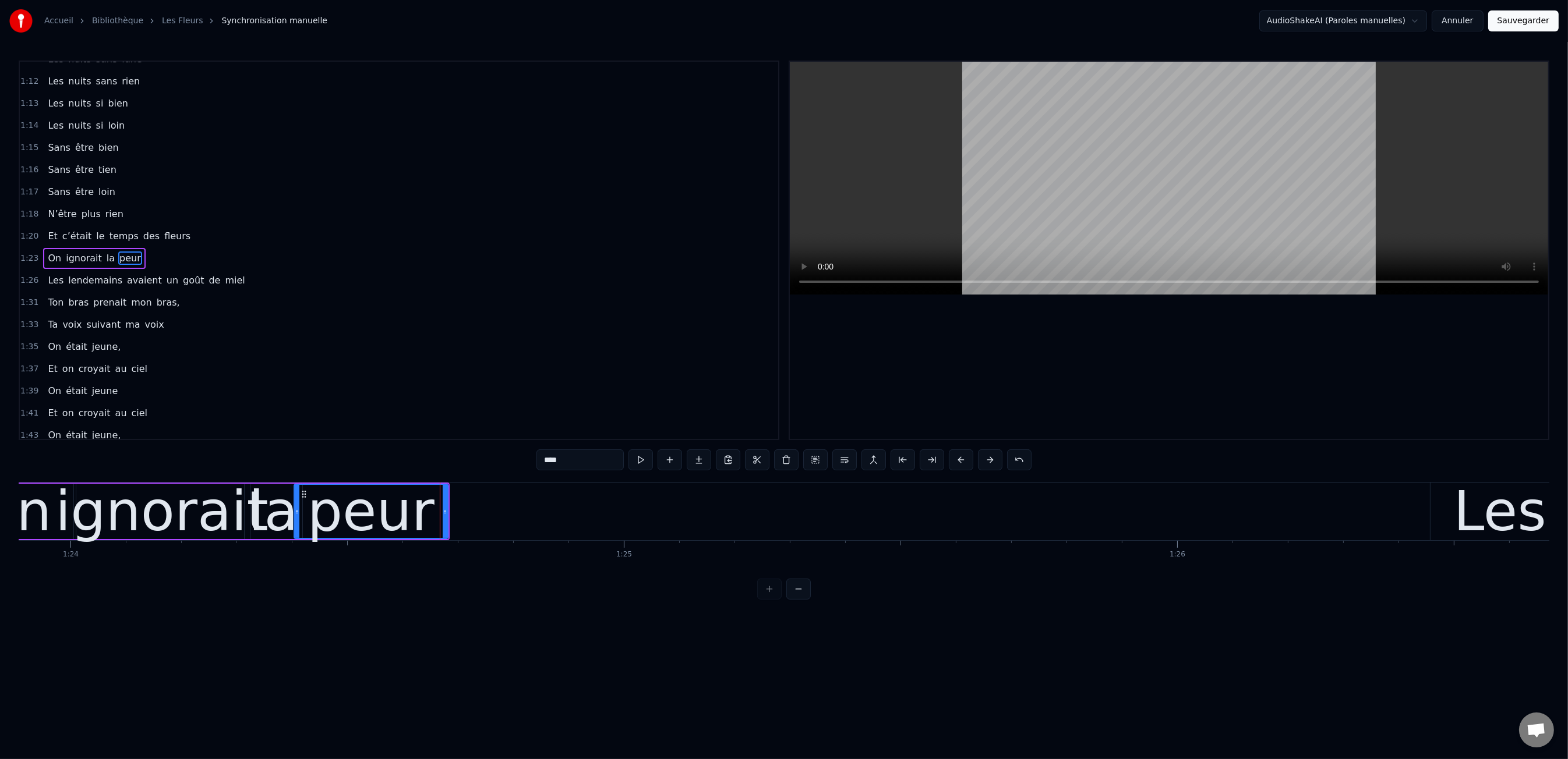
scroll to position [277, 0]
drag, startPoint x: 416, startPoint y: 513, endPoint x: 381, endPoint y: 507, distance: 35.5
click at [416, 513] on div "peur" at bounding box center [371, 511] width 127 height 83
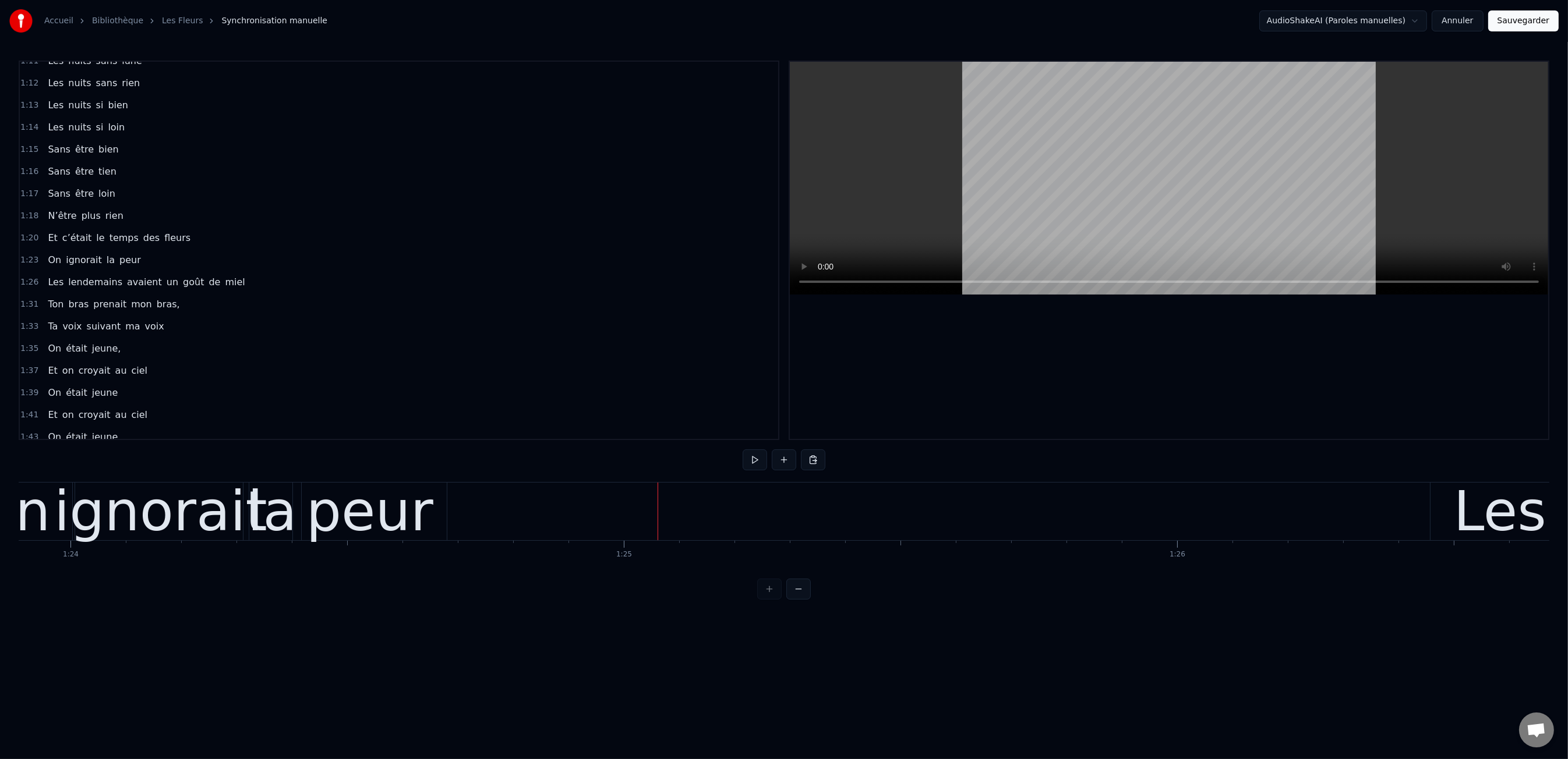
drag, startPoint x: 428, startPoint y: 512, endPoint x: 438, endPoint y: 510, distance: 10.2
click at [432, 511] on div "peur" at bounding box center [370, 512] width 154 height 58
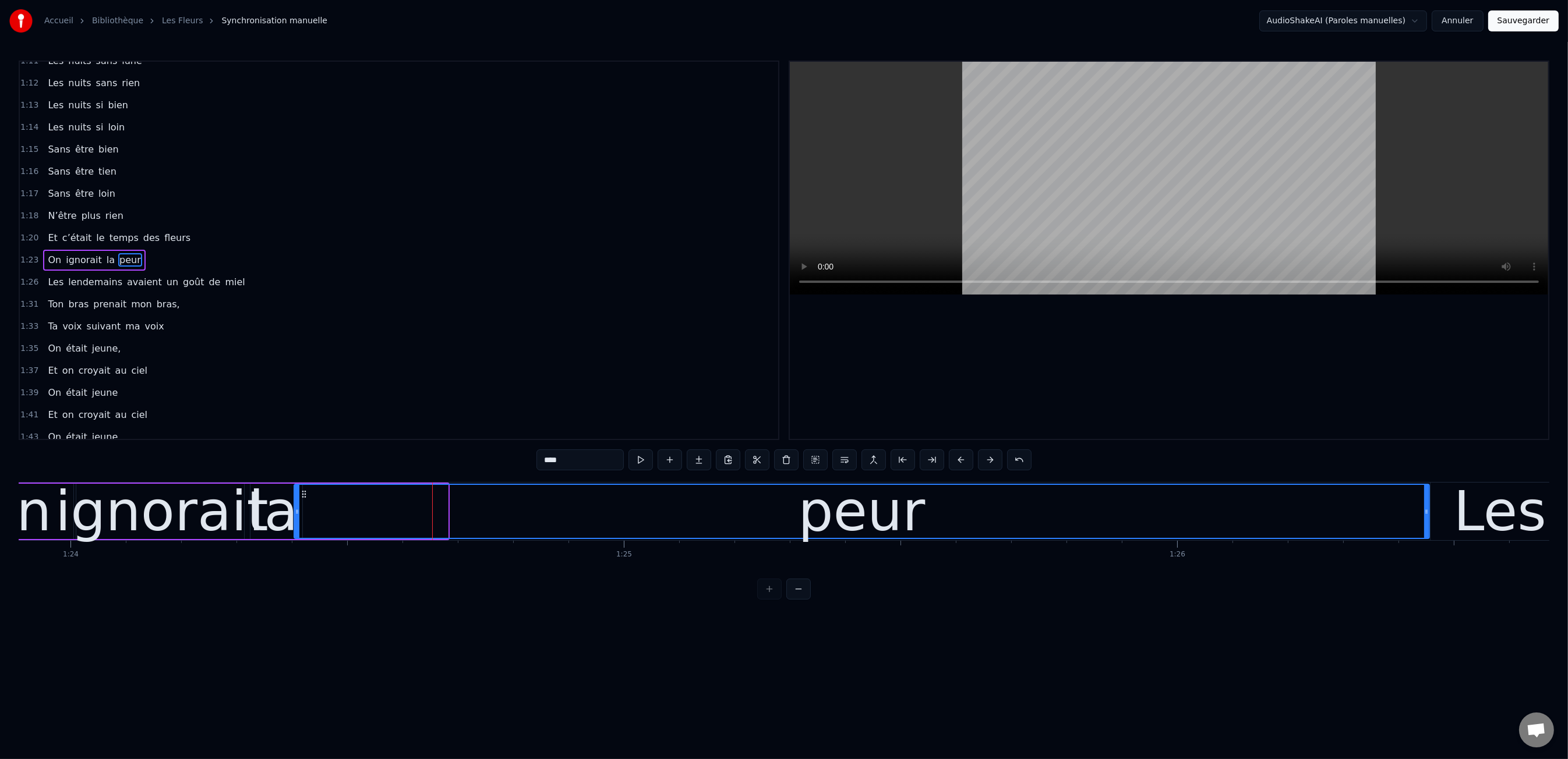
drag, startPoint x: 447, startPoint y: 510, endPoint x: 1427, endPoint y: 516, distance: 980.0
click at [1427, 516] on div at bounding box center [1426, 512] width 5 height 53
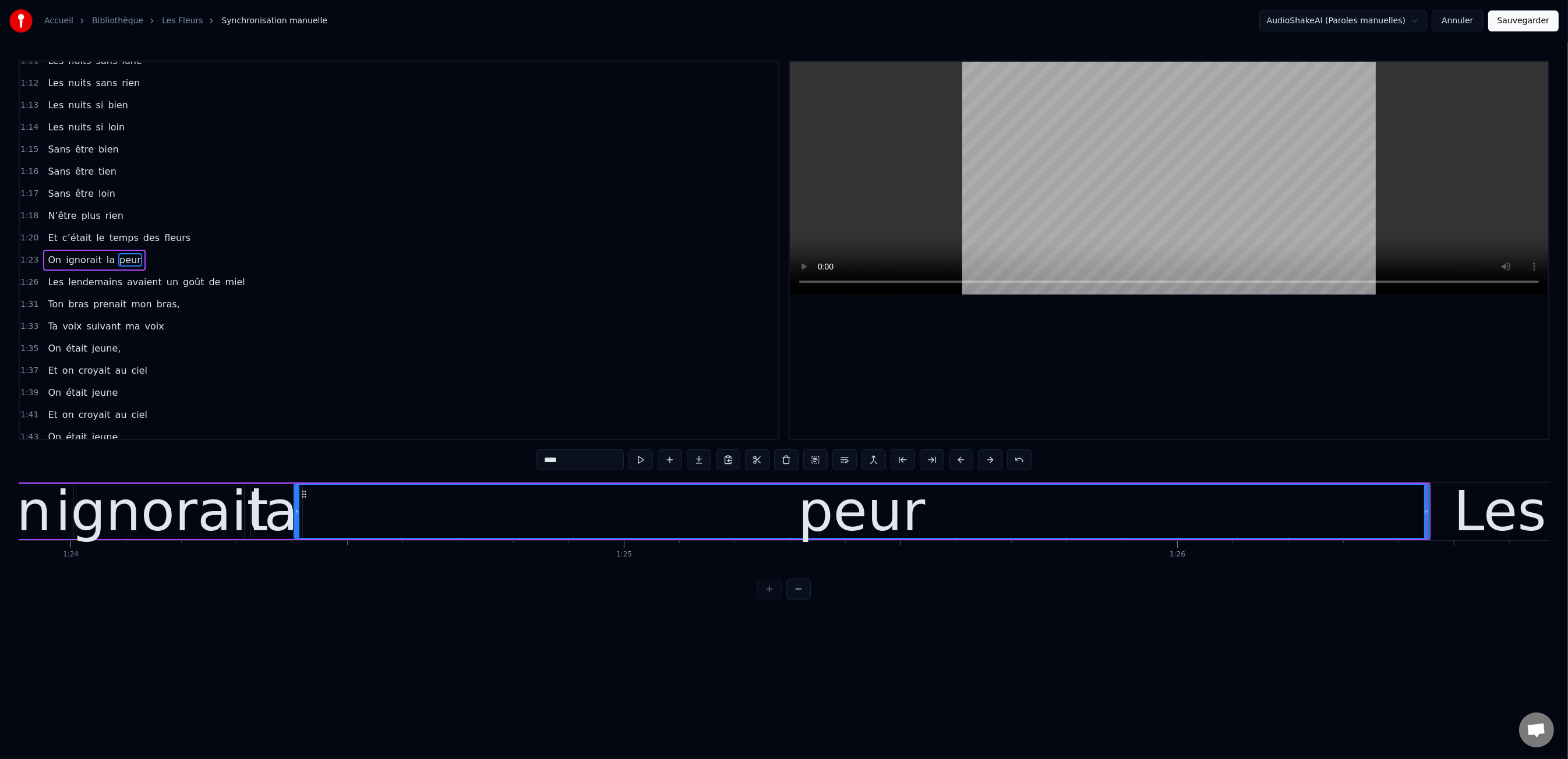
drag, startPoint x: 357, startPoint y: 507, endPoint x: 294, endPoint y: 504, distance: 63.1
click at [348, 507] on div "peur" at bounding box center [861, 512] width 1134 height 53
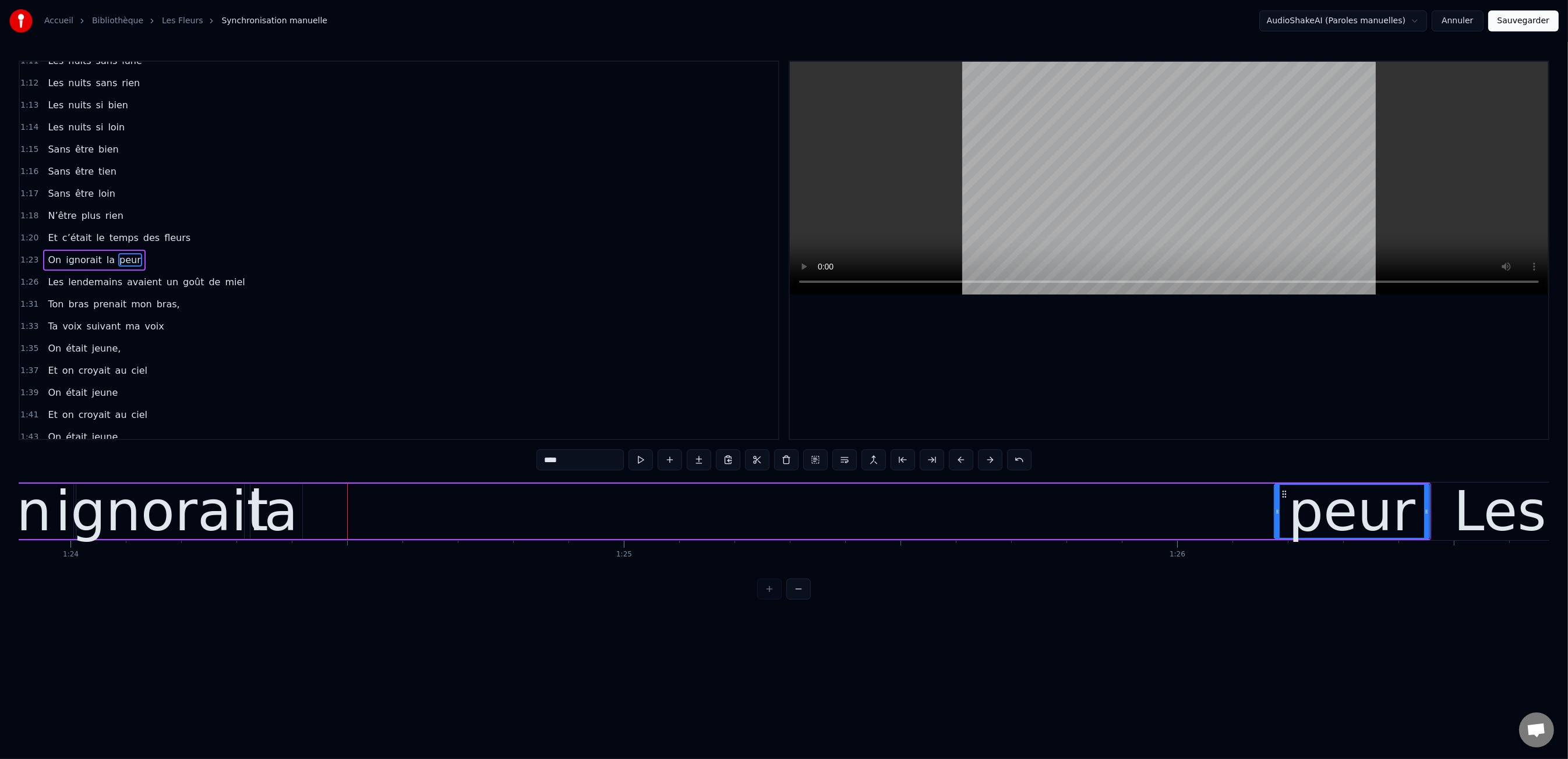
drag, startPoint x: 297, startPoint y: 508, endPoint x: 1279, endPoint y: 471, distance: 982.7
click at [1279, 471] on div "0:47 Les dents rongées par les tazs, 0:49 Vert, jaune, rose entre les dents 0:5…" at bounding box center [784, 330] width 1531 height 539
click at [231, 508] on div "ignorait" at bounding box center [162, 511] width 213 height 83
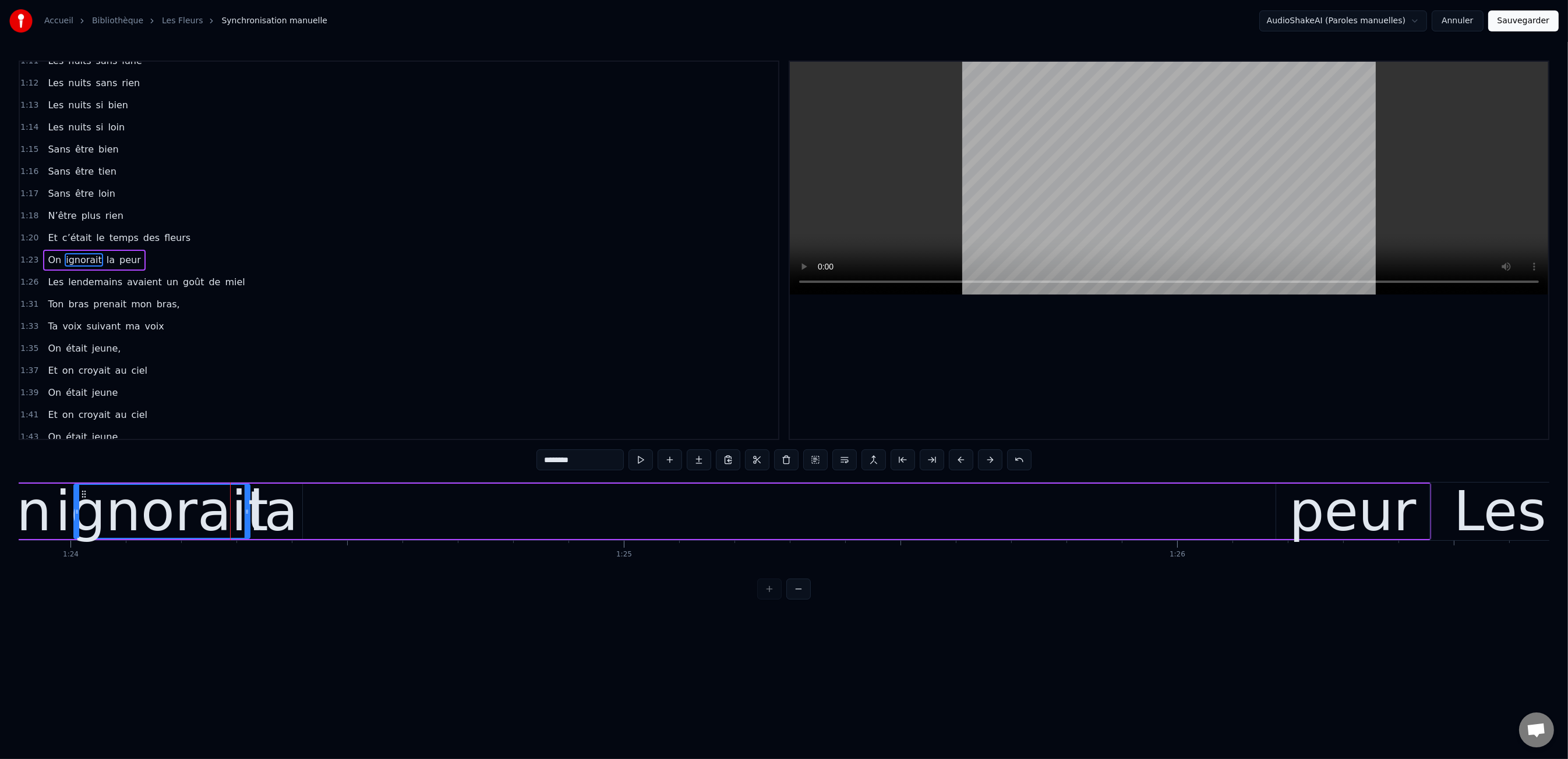
click at [254, 505] on div "la" at bounding box center [273, 511] width 49 height 83
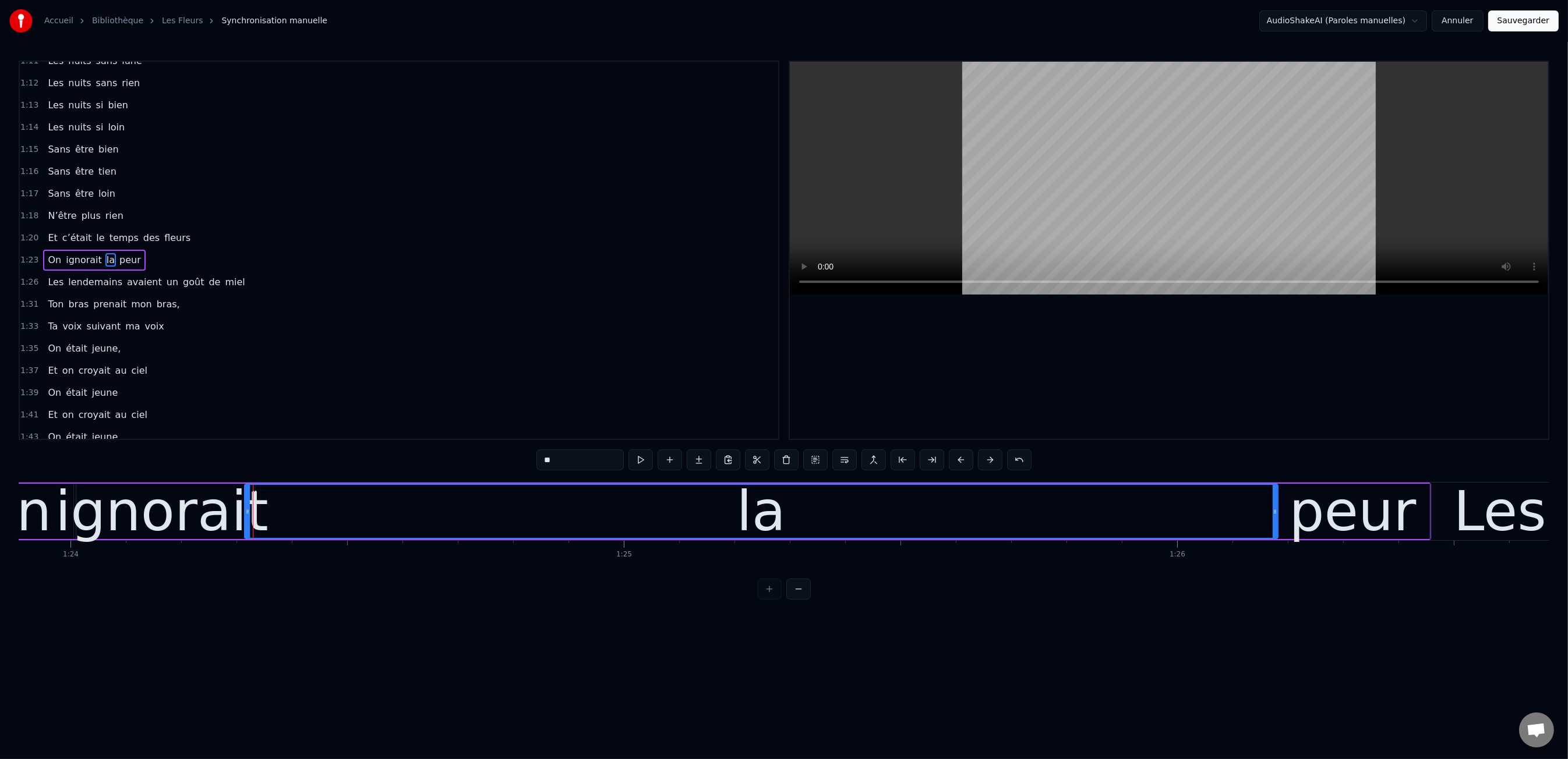
drag, startPoint x: 301, startPoint y: 508, endPoint x: 1234, endPoint y: 556, distance: 934.2
click at [1276, 554] on div "Les dents rongées par les tazs, Vert, jaune, rose entre les dents J’aimerais at…" at bounding box center [784, 526] width 1531 height 87
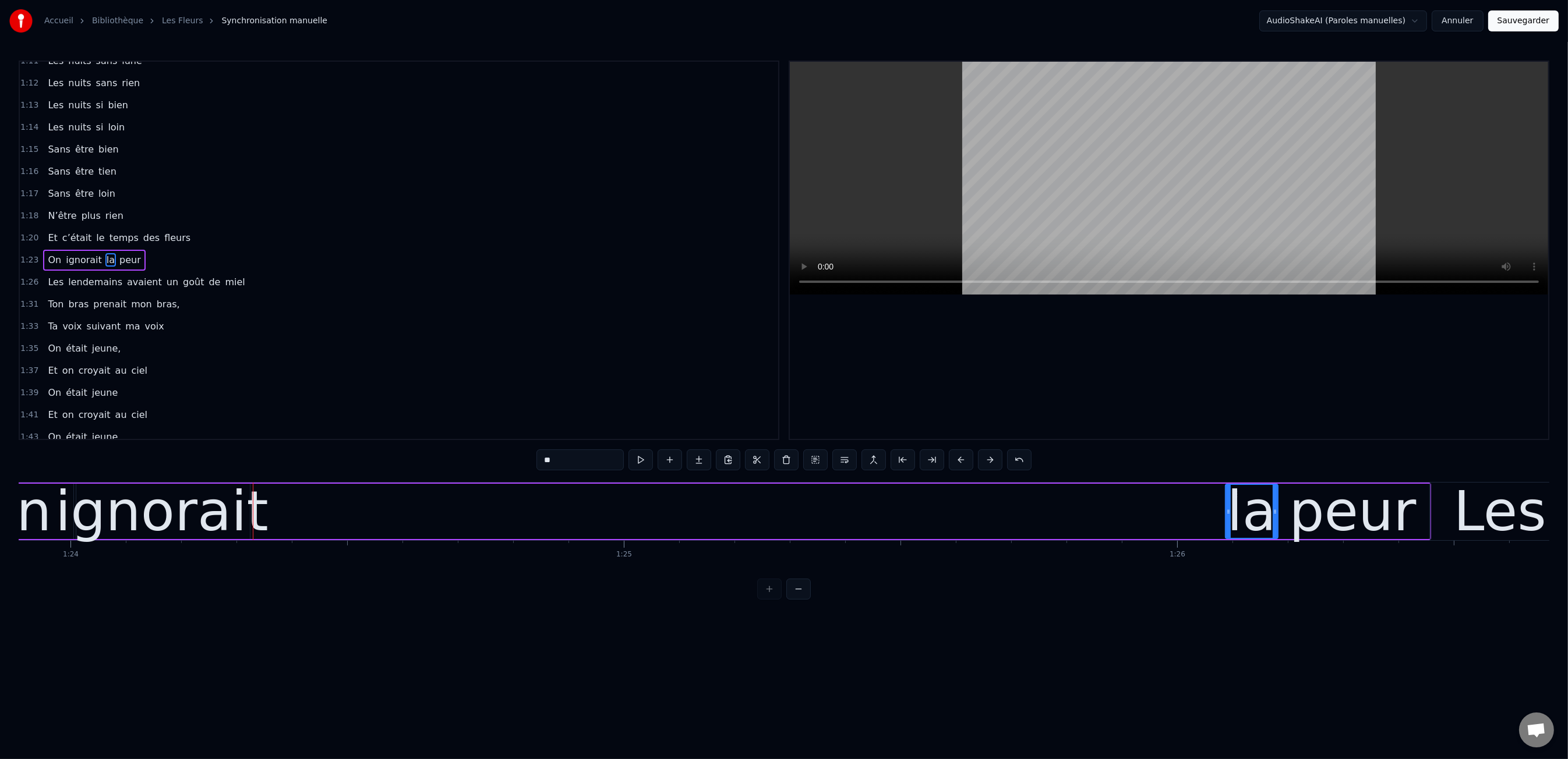
drag, startPoint x: 246, startPoint y: 510, endPoint x: 1227, endPoint y: 524, distance: 981.1
click at [1227, 524] on div at bounding box center [1229, 512] width 5 height 53
click at [234, 506] on div "ignorait" at bounding box center [162, 511] width 213 height 83
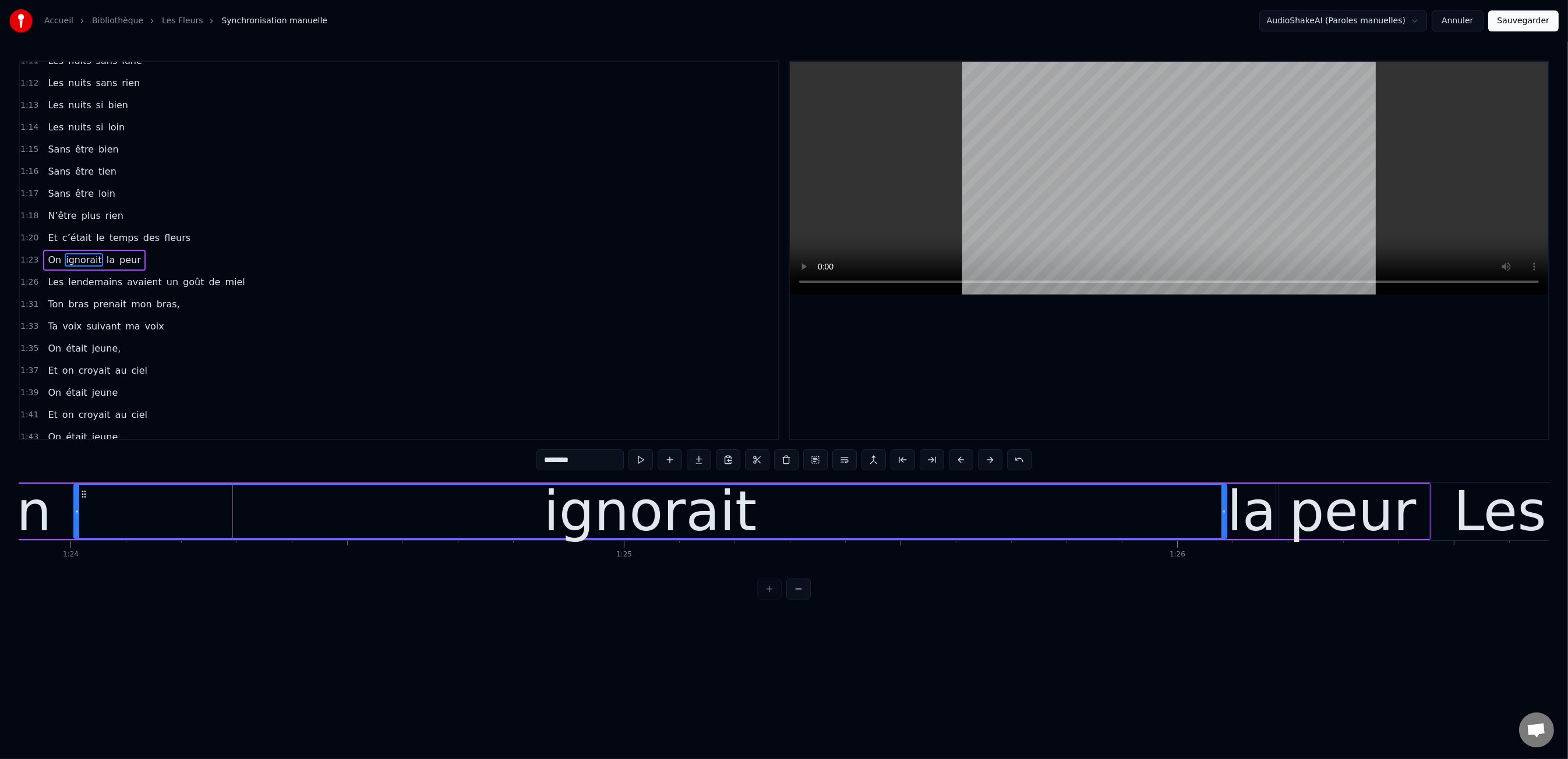
drag, startPoint x: 247, startPoint y: 508, endPoint x: 1147, endPoint y: 526, distance: 900.2
click at [1224, 527] on div at bounding box center [1223, 512] width 5 height 53
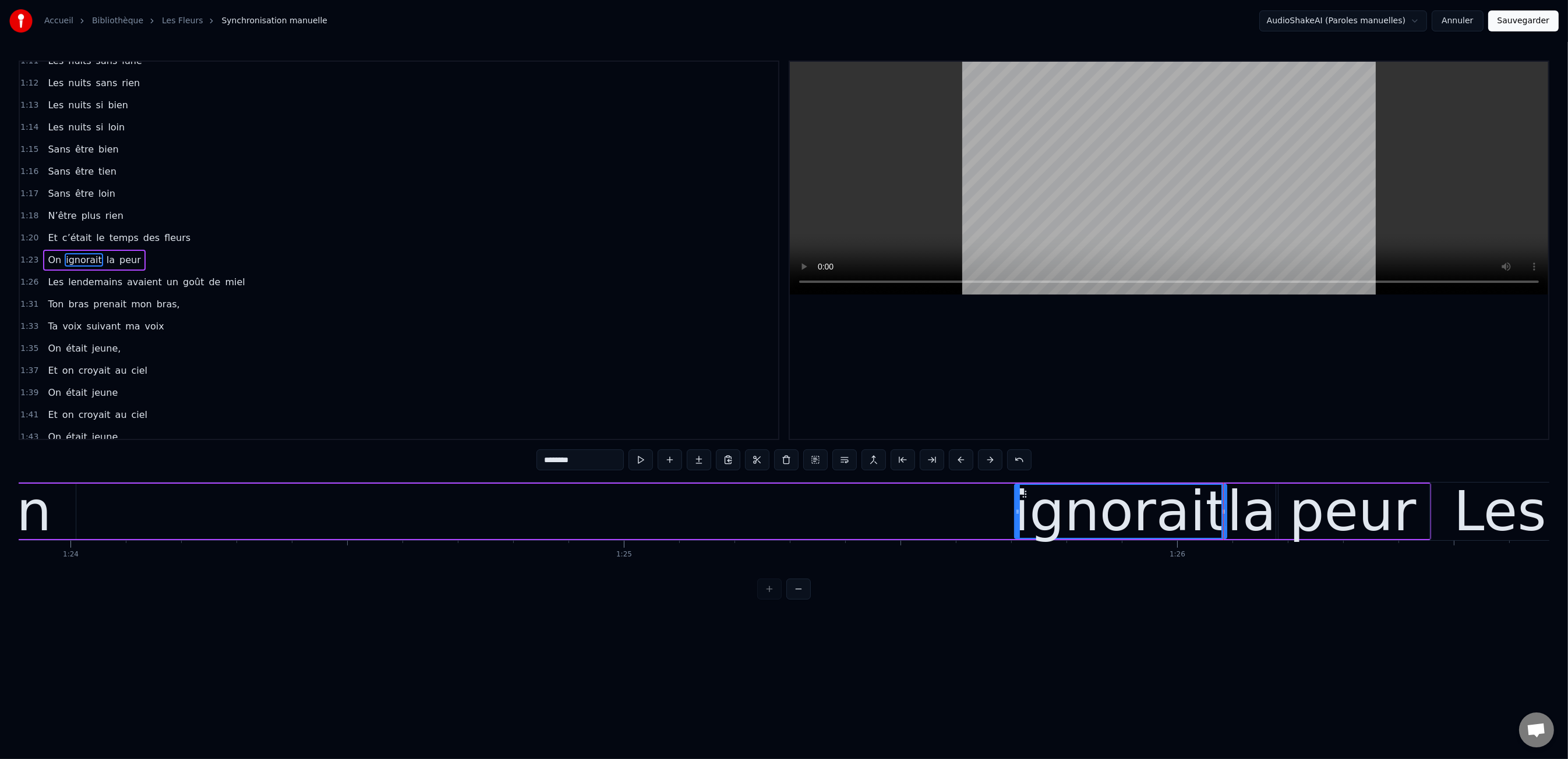
drag, startPoint x: 76, startPoint y: 514, endPoint x: 803, endPoint y: 511, distance: 727.0
click at [1016, 527] on div at bounding box center [1017, 512] width 5 height 53
click at [49, 507] on div "On" at bounding box center [12, 511] width 127 height 56
type input "**"
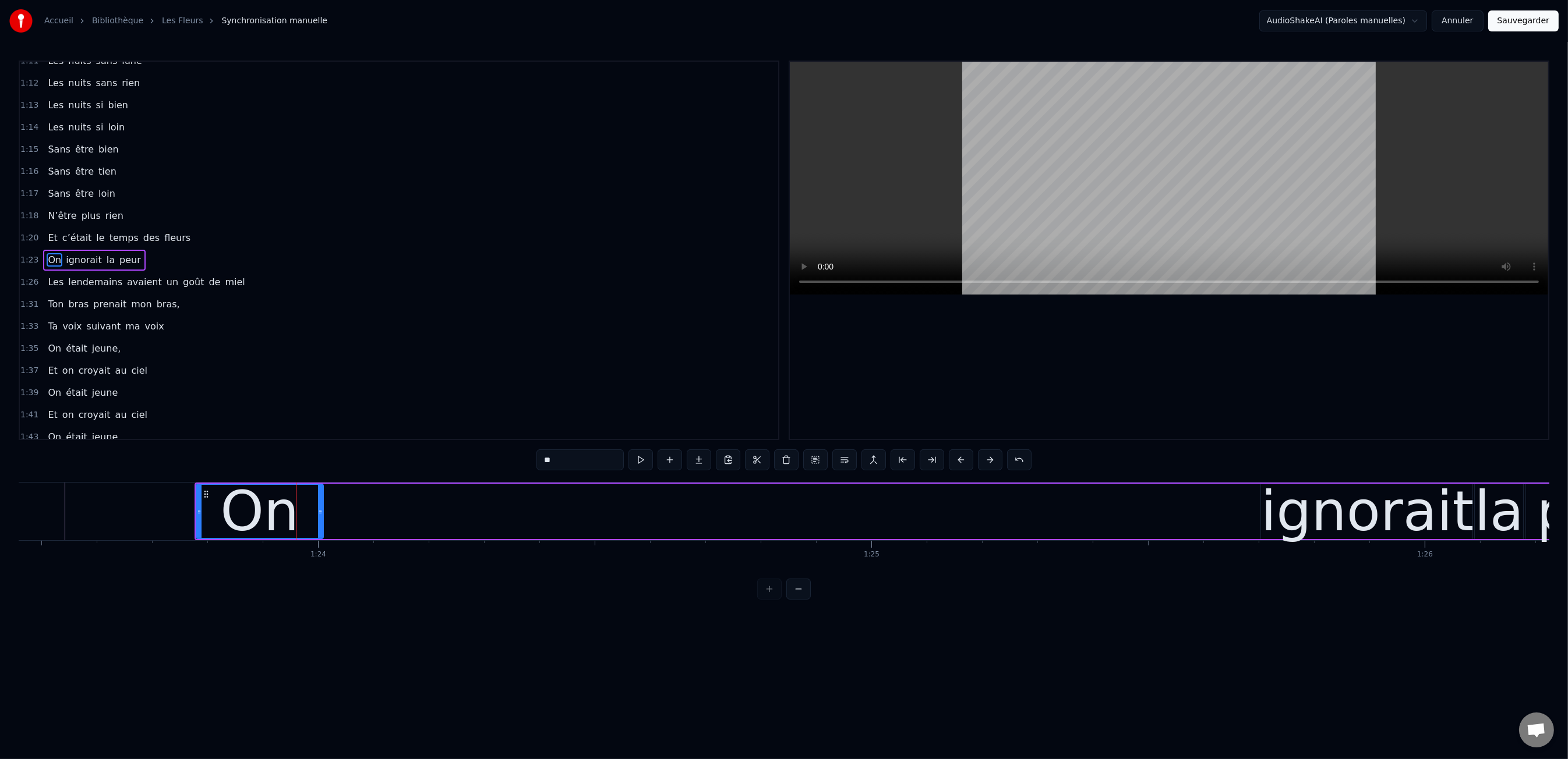
scroll to position [0, 46180]
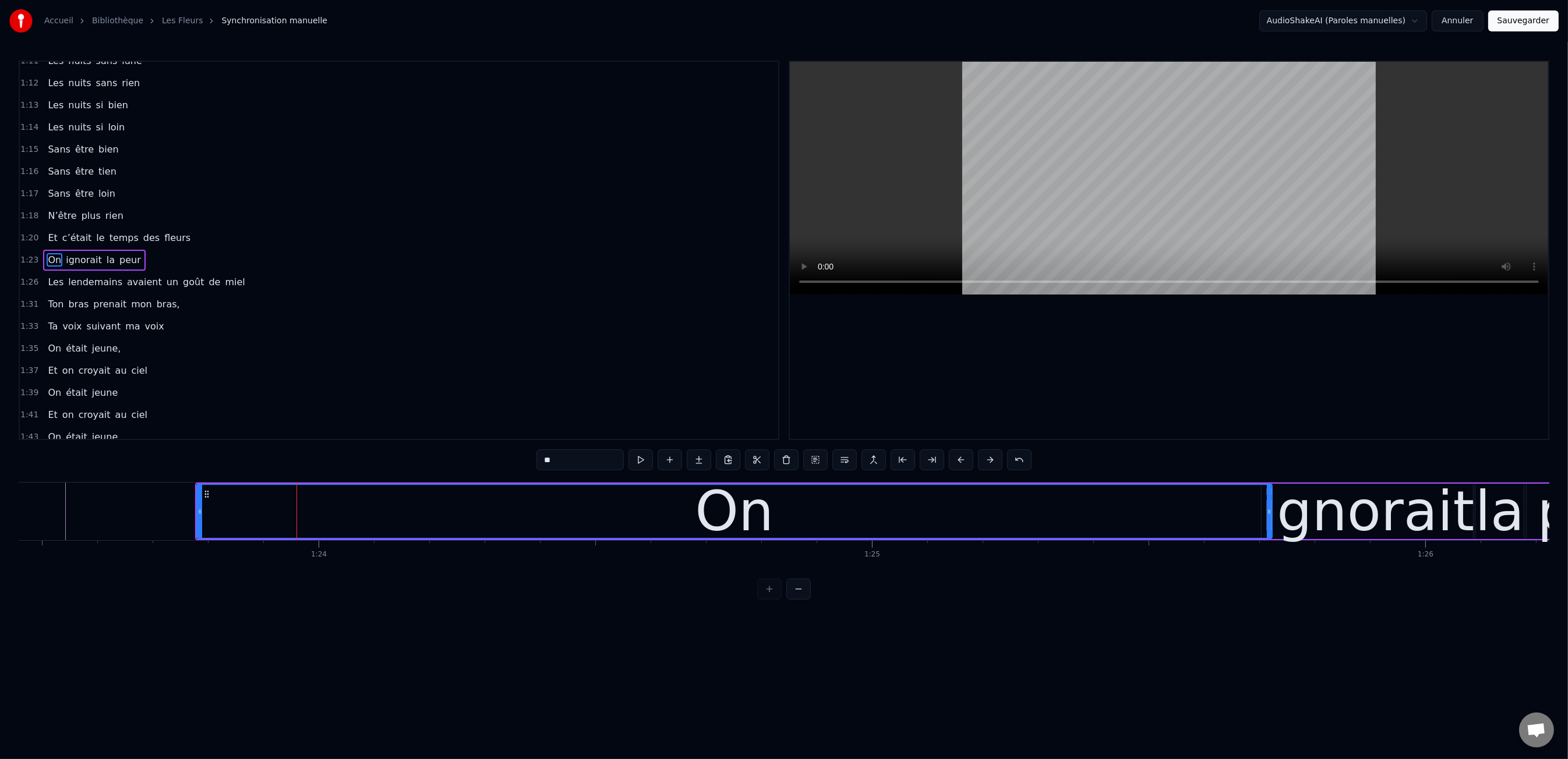
drag, startPoint x: 488, startPoint y: 513, endPoint x: 965, endPoint y: 565, distance: 479.8
click at [1266, 561] on div "Les dents rongées par les tazs, Vert, jaune, rose entre les dents J’aimerais at…" at bounding box center [784, 526] width 1531 height 87
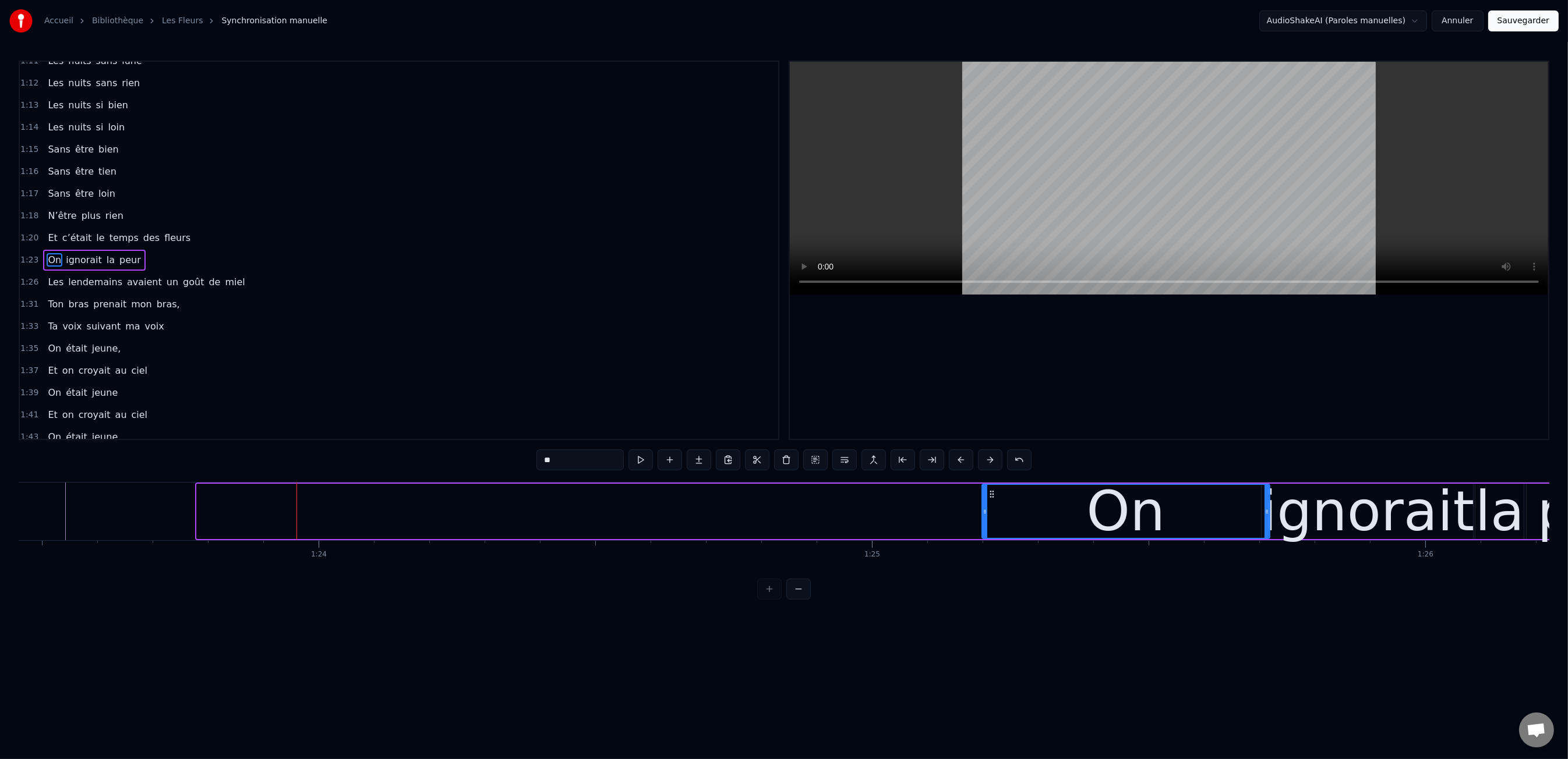
drag, startPoint x: 198, startPoint y: 515, endPoint x: 981, endPoint y: 551, distance: 783.8
click at [981, 551] on div "Les dents rongées par les tazs, Vert, jaune, rose entre les dents J’aimerais at…" at bounding box center [784, 526] width 1531 height 87
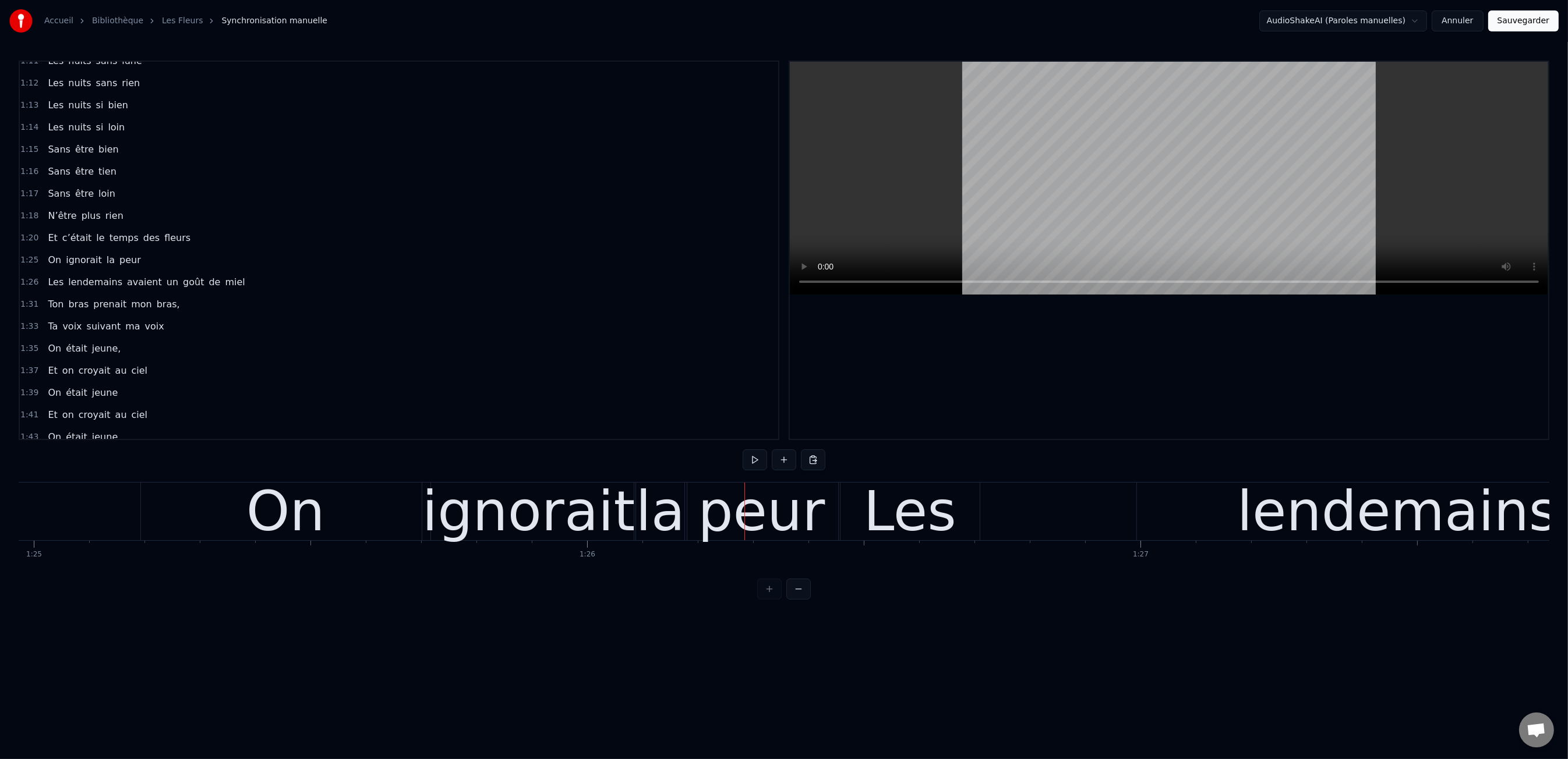
scroll to position [0, 46947]
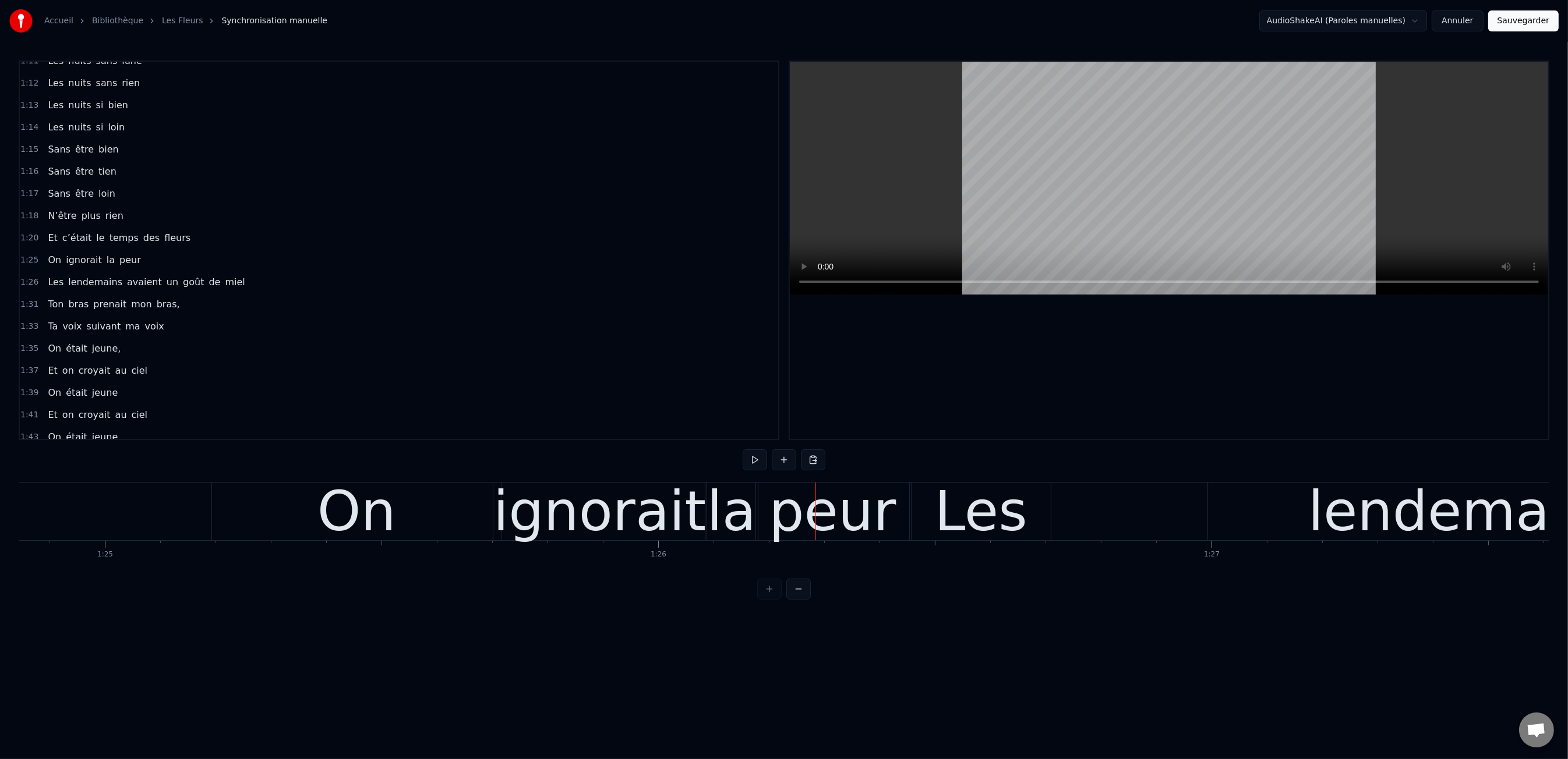
click at [309, 507] on div "On" at bounding box center [357, 512] width 290 height 58
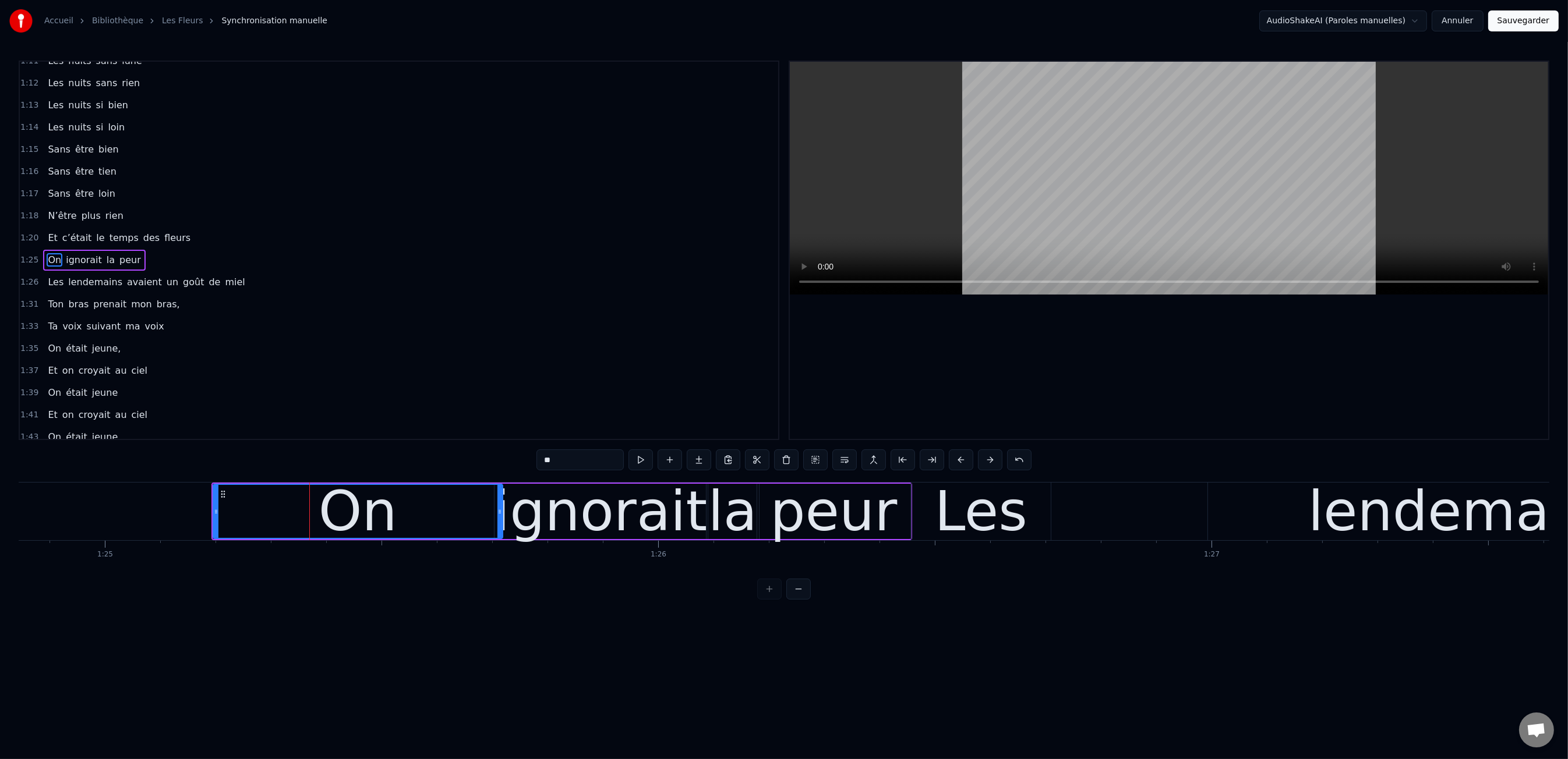
click at [214, 493] on div at bounding box center [216, 512] width 5 height 53
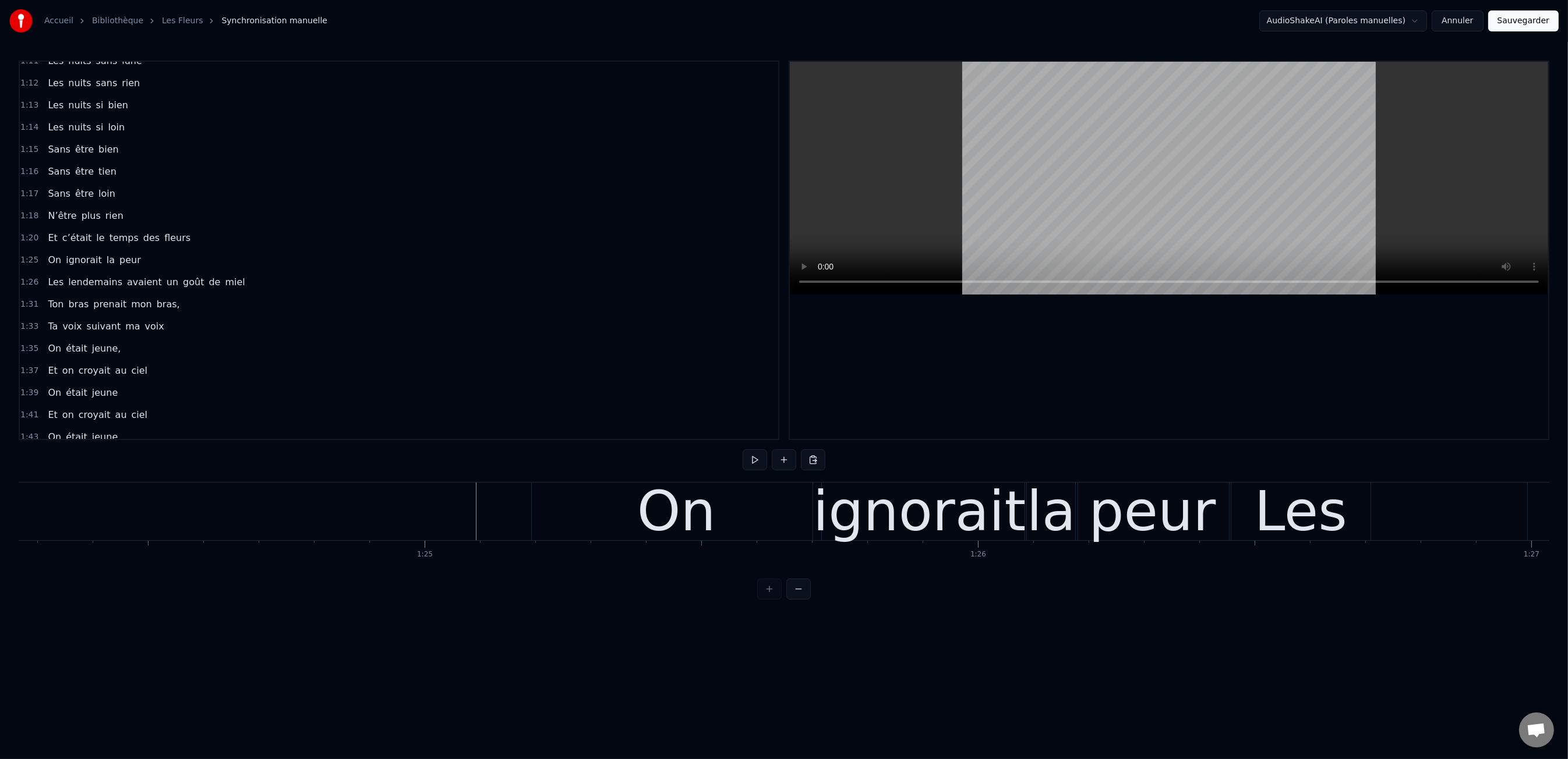
click at [579, 517] on div "On" at bounding box center [679, 512] width 290 height 58
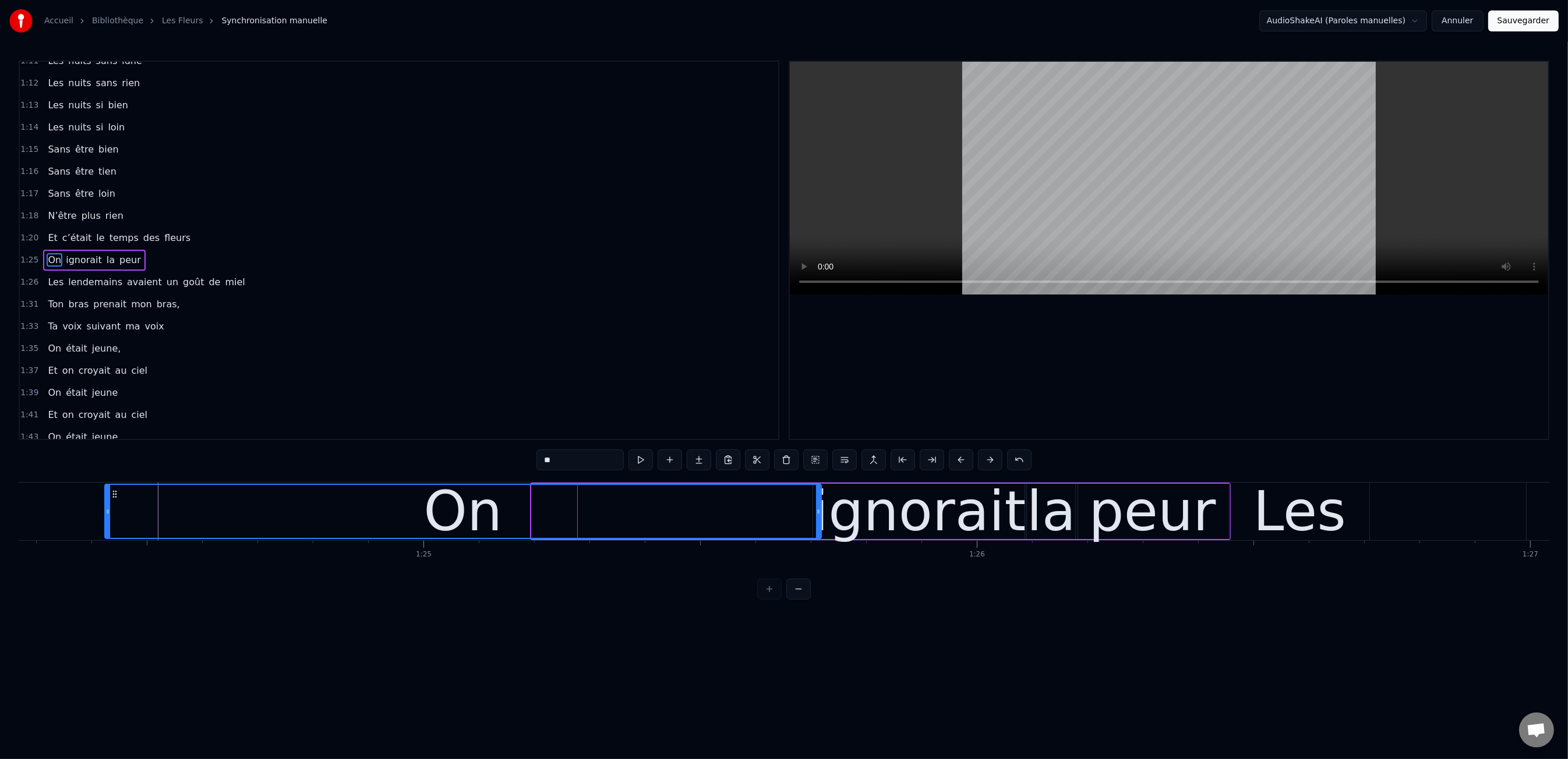
drag, startPoint x: 536, startPoint y: 510, endPoint x: 110, endPoint y: 520, distance: 426.1
click at [110, 522] on div at bounding box center [108, 512] width 5 height 53
click at [109, 477] on div "0:47 Les dents rongées par les tazs, 0:49 Vert, jaune, rose entre les dents 0:5…" at bounding box center [784, 330] width 1531 height 539
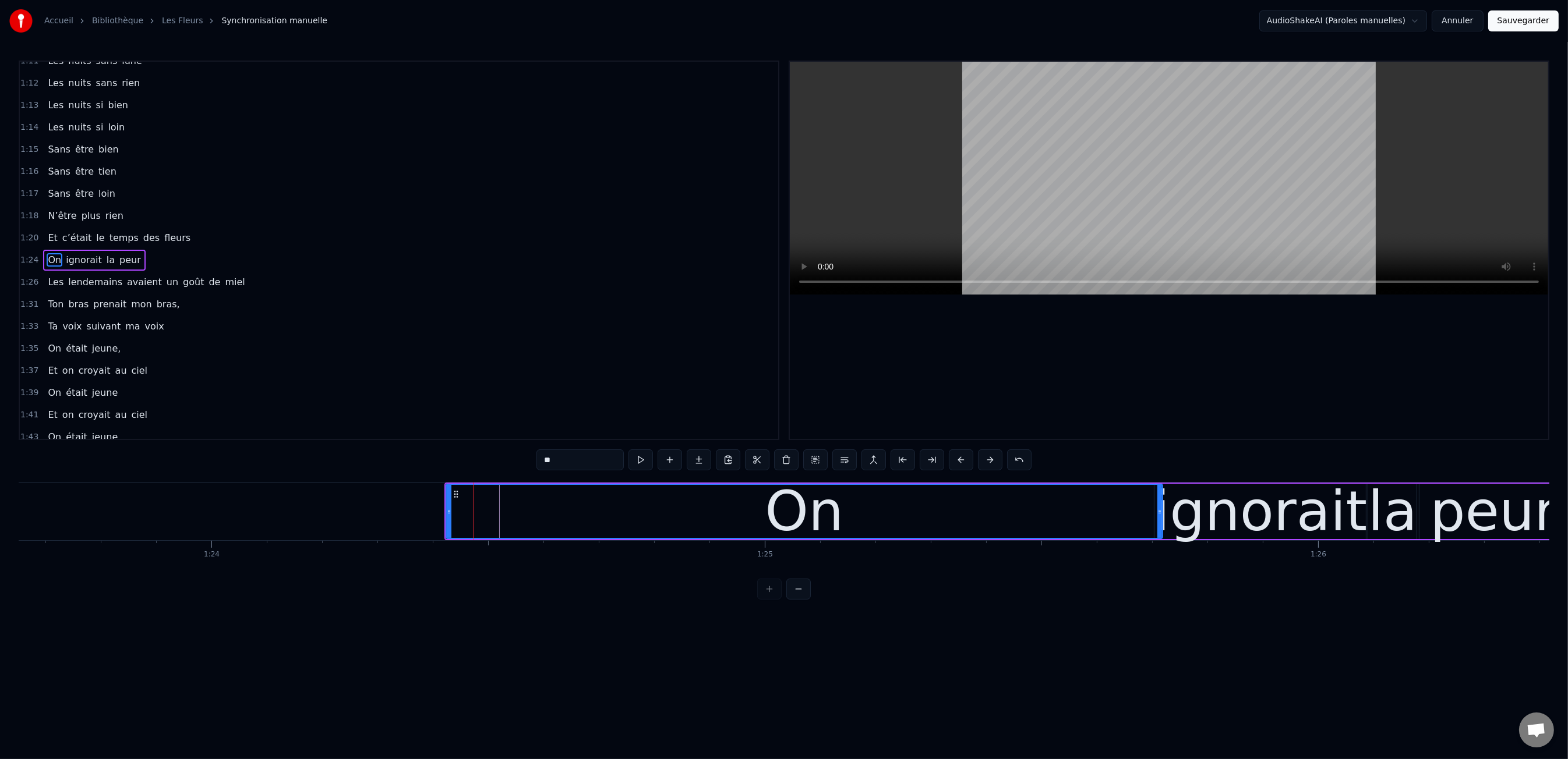
scroll to position [0, 46271]
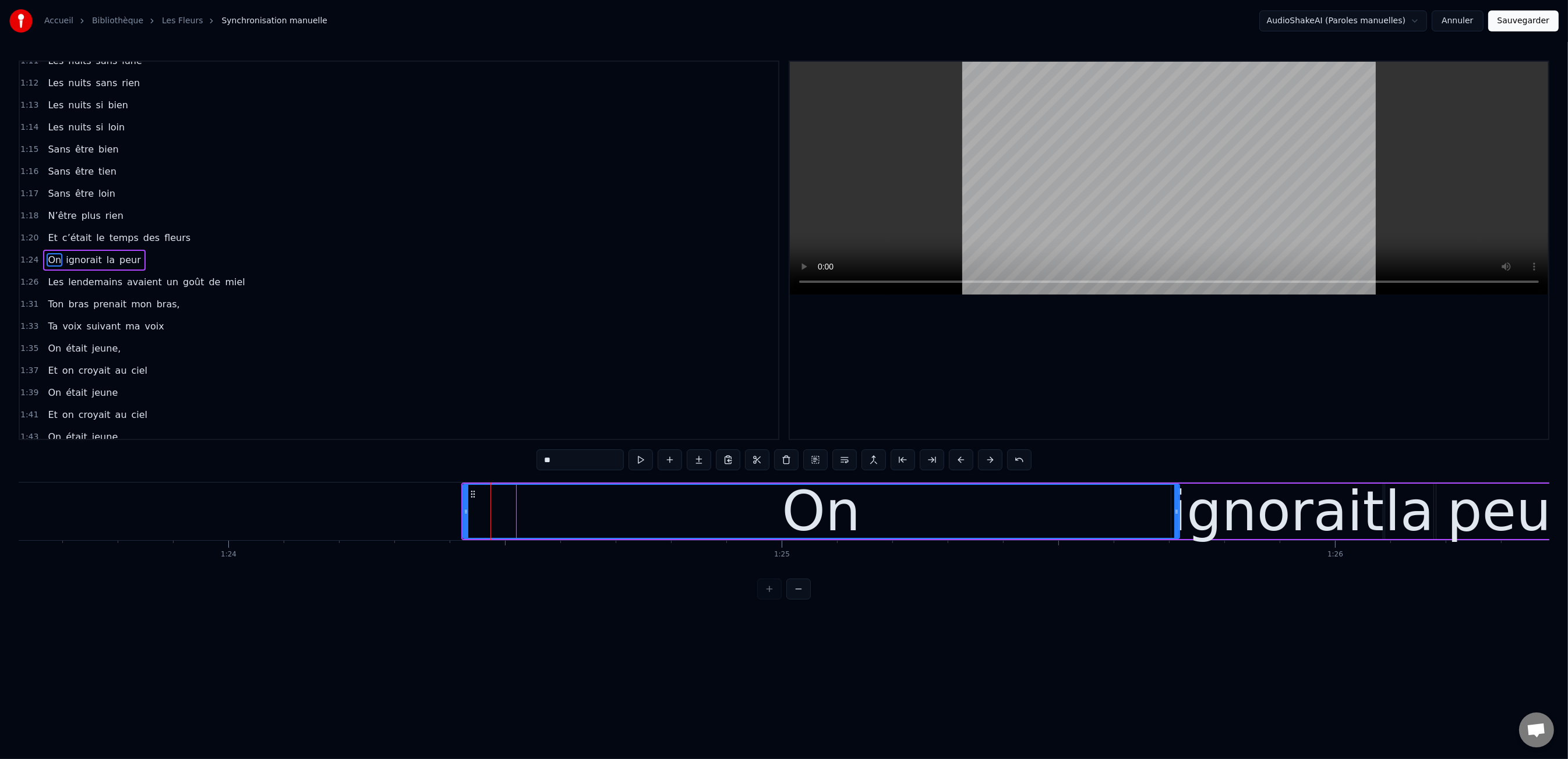
click at [99, 477] on div "0:47 Les dents rongées par les tazs, 0:49 Vert, jaune, rose entre les dents 0:5…" at bounding box center [784, 330] width 1531 height 539
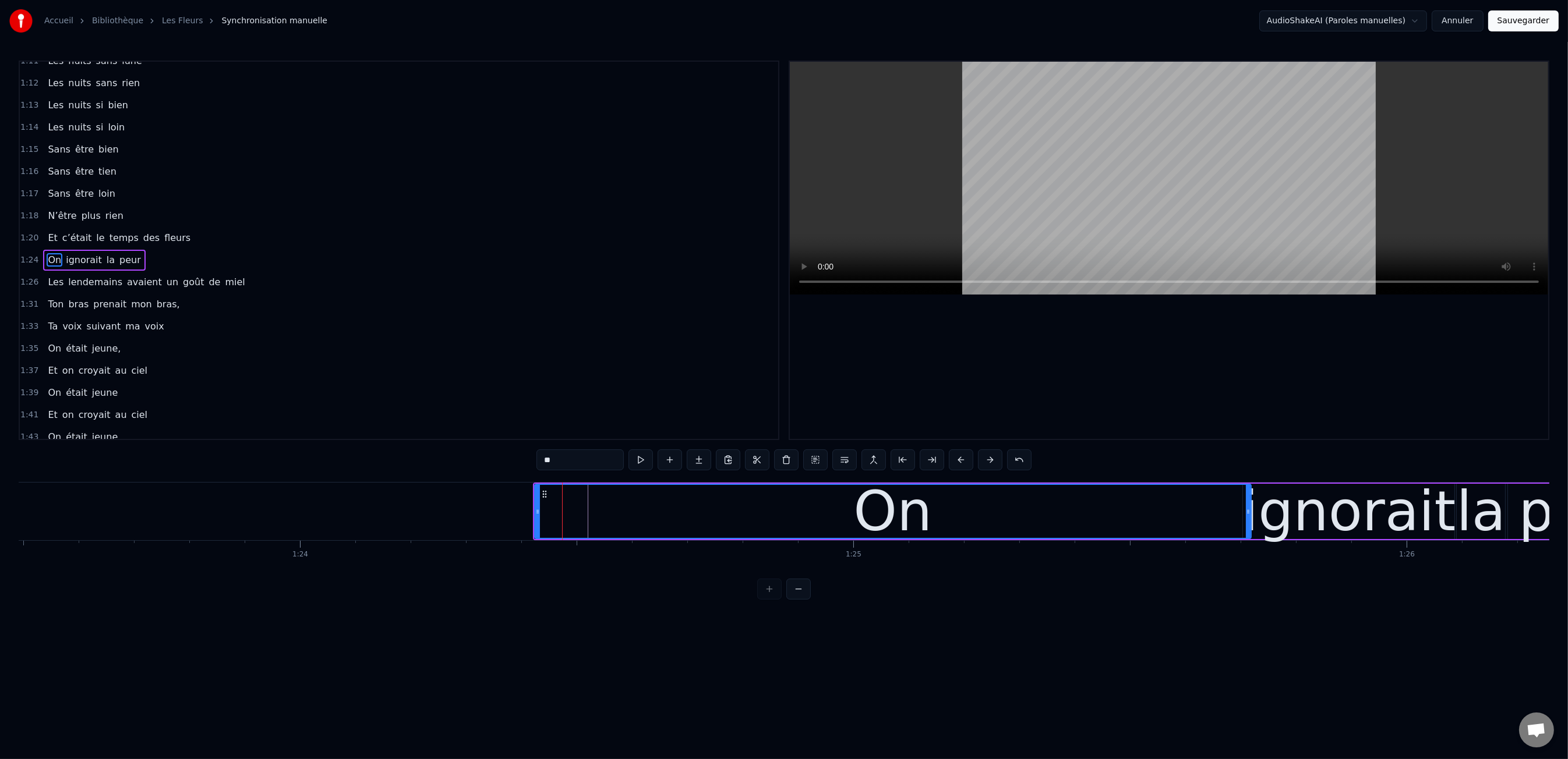
scroll to position [0, 45932]
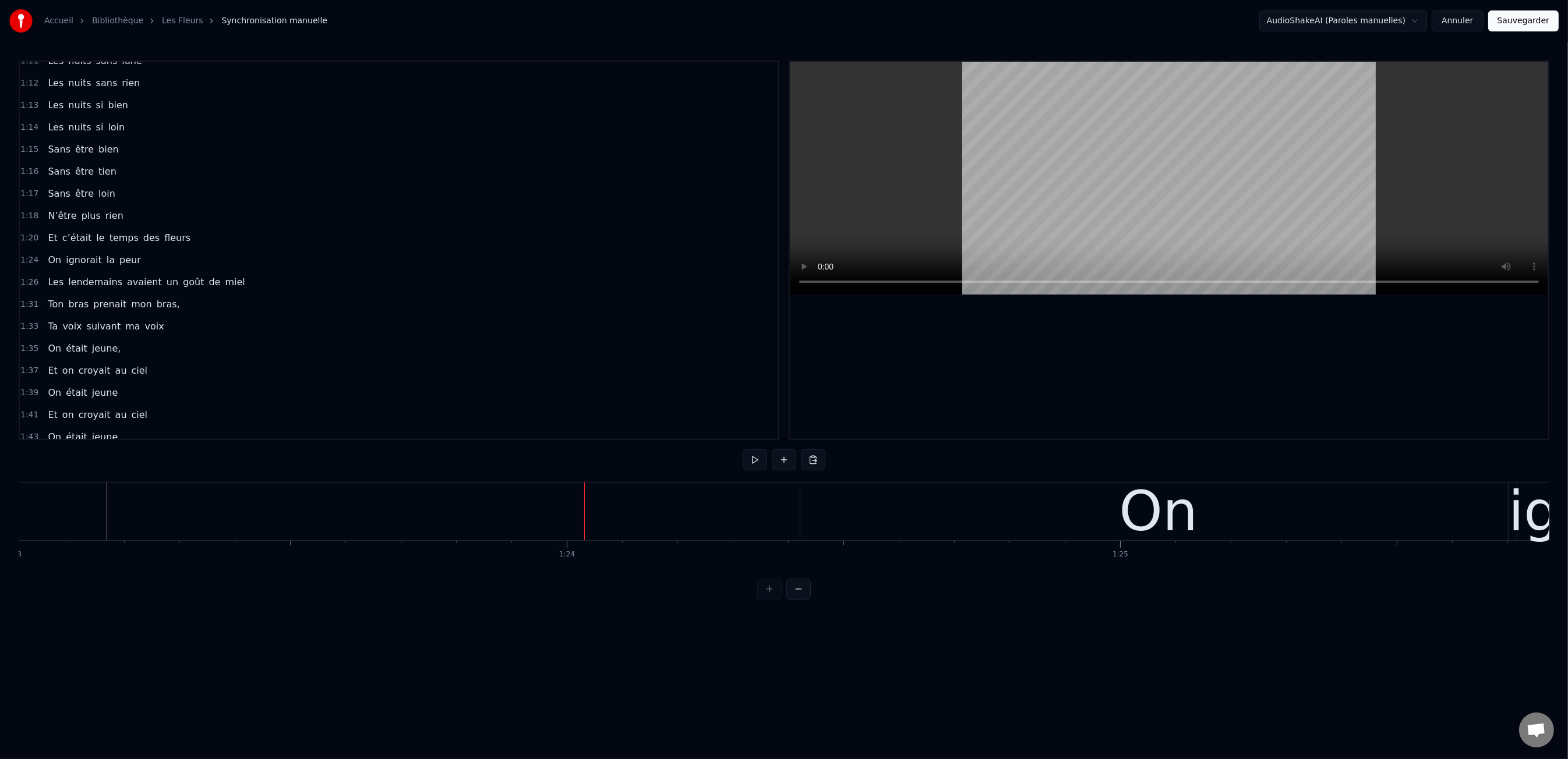
drag, startPoint x: 821, startPoint y: 513, endPoint x: 811, endPoint y: 513, distance: 10.0
click at [820, 513] on div "On" at bounding box center [1159, 512] width 717 height 58
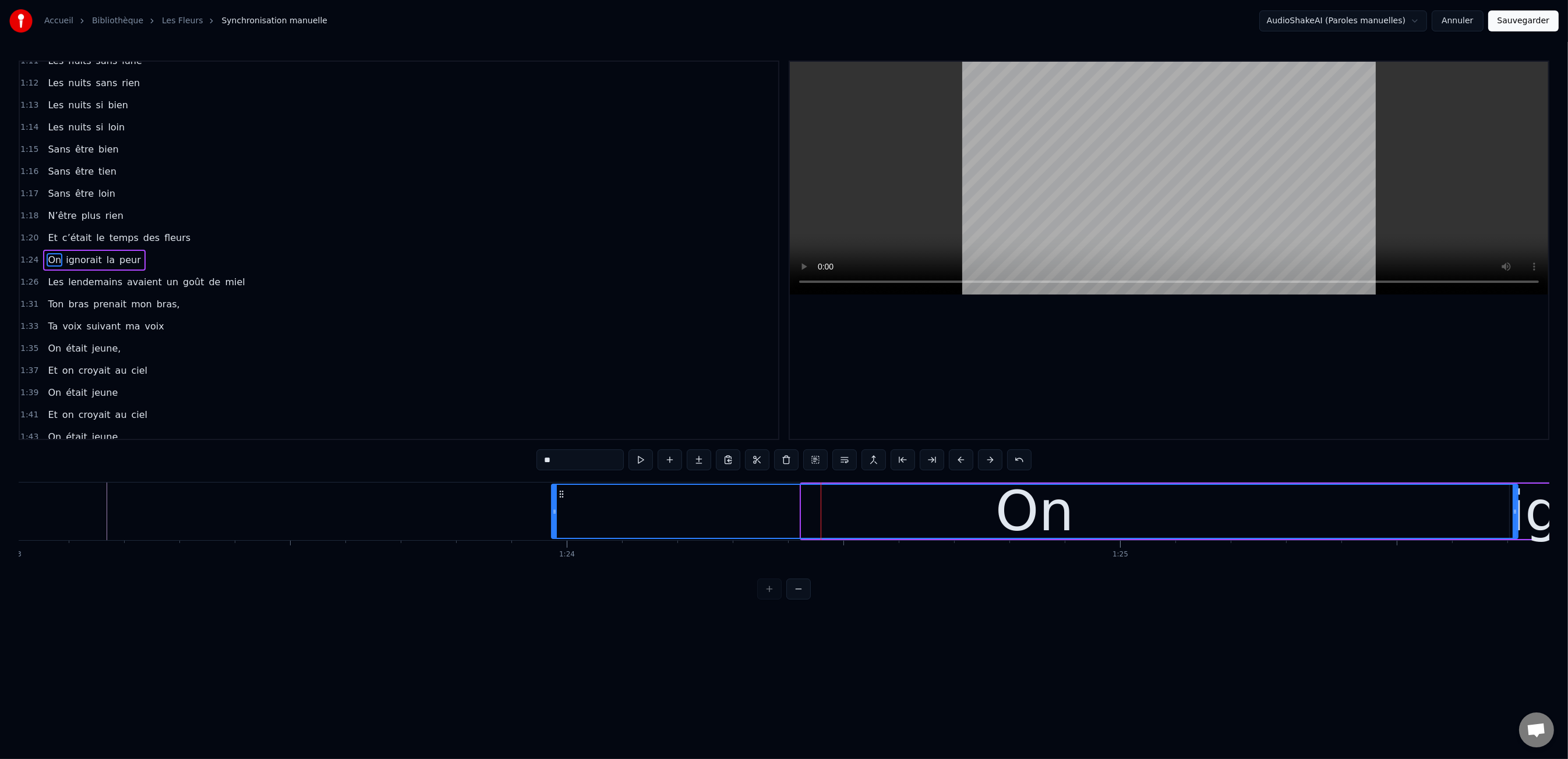
drag, startPoint x: 811, startPoint y: 513, endPoint x: 552, endPoint y: 509, distance: 259.0
click at [552, 509] on icon at bounding box center [555, 512] width 5 height 9
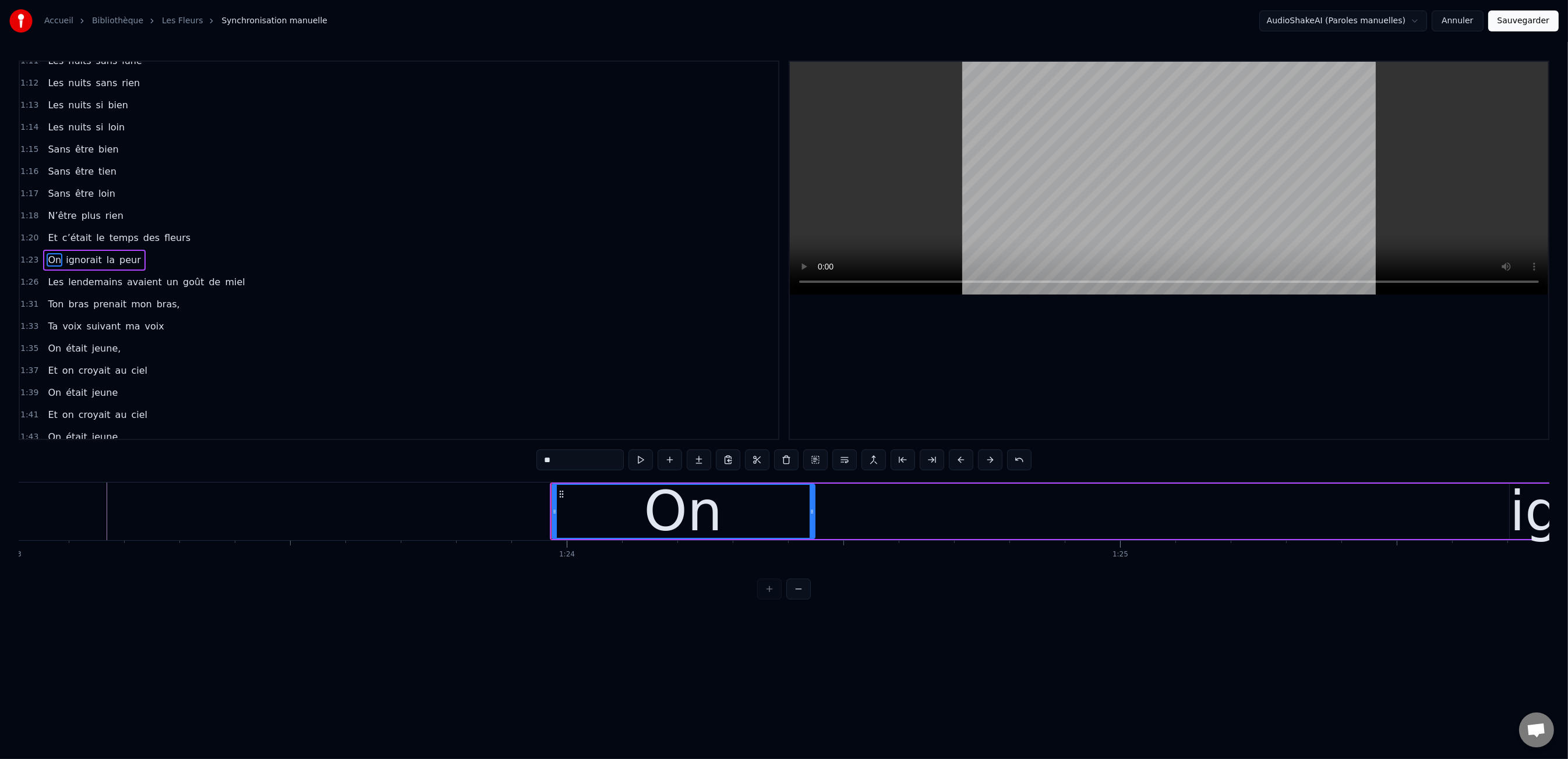
drag, startPoint x: 1516, startPoint y: 513, endPoint x: 813, endPoint y: 516, distance: 703.0
click at [813, 516] on icon at bounding box center [812, 512] width 5 height 9
click at [472, 479] on div "0:47 Les dents rongées par les tazs, 0:49 Vert, jaune, rose entre les dents 0:5…" at bounding box center [784, 330] width 1531 height 539
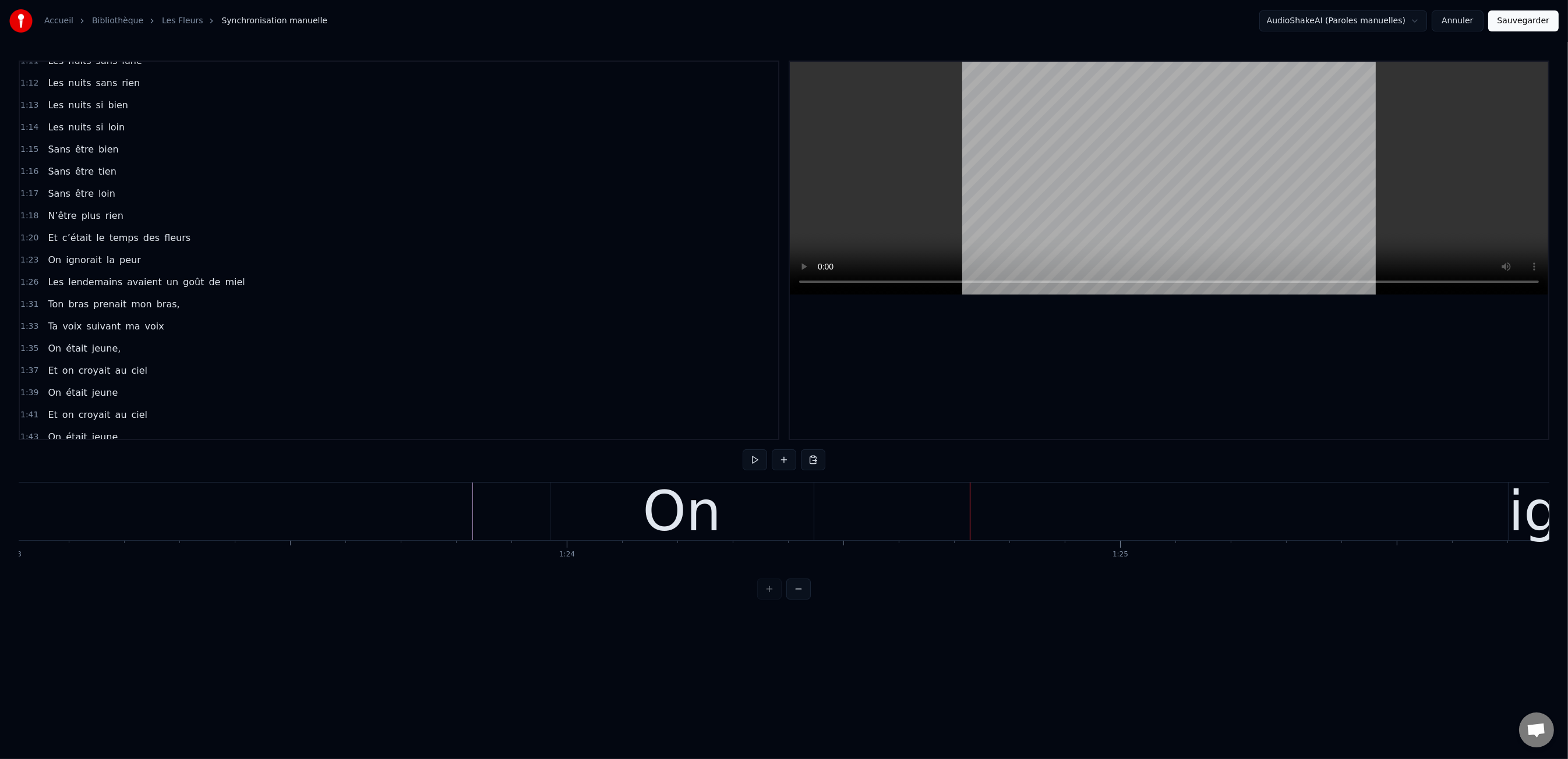
drag, startPoint x: 1525, startPoint y: 502, endPoint x: 1514, endPoint y: 506, distance: 11.7
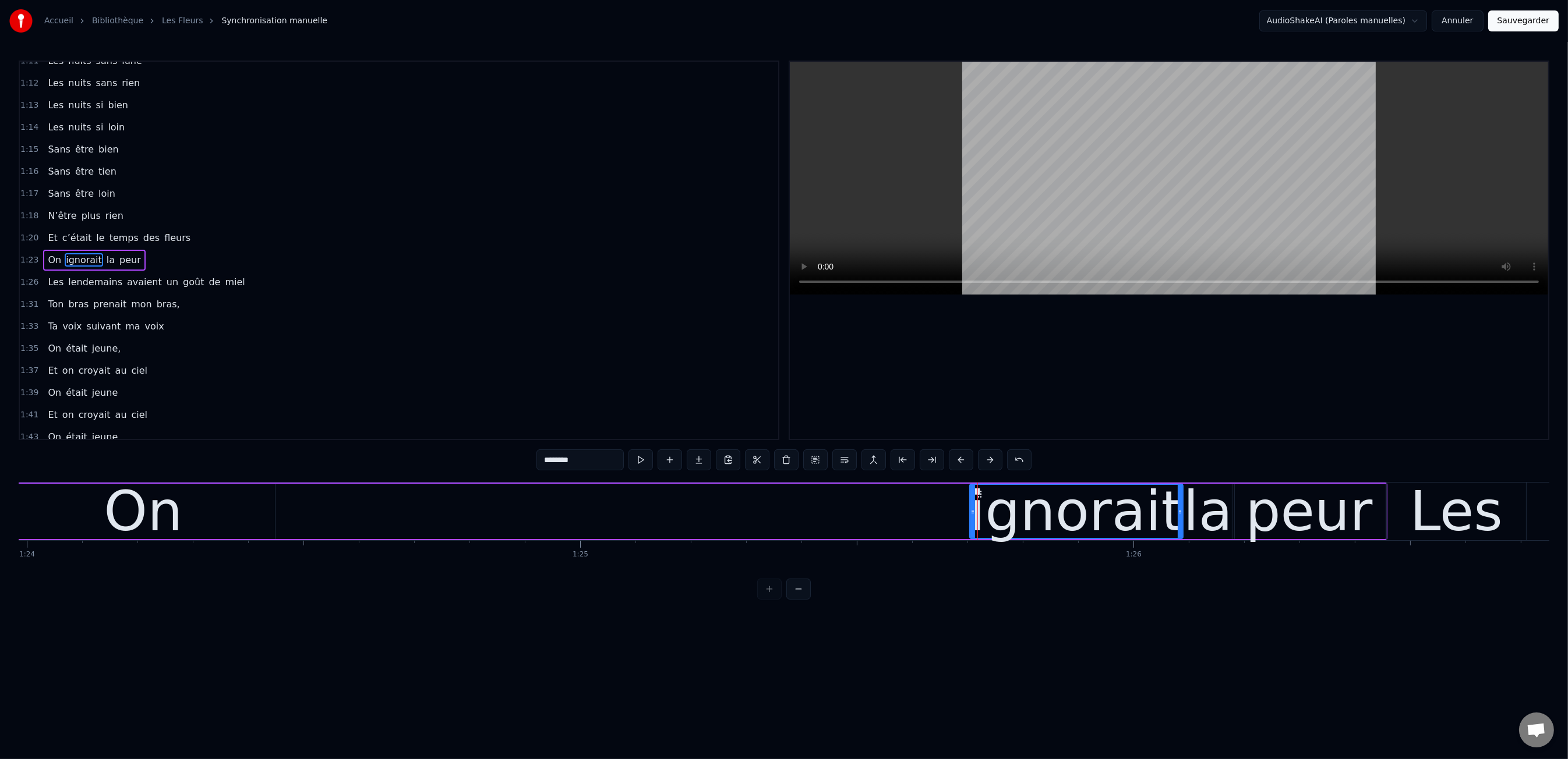
scroll to position [0, 46446]
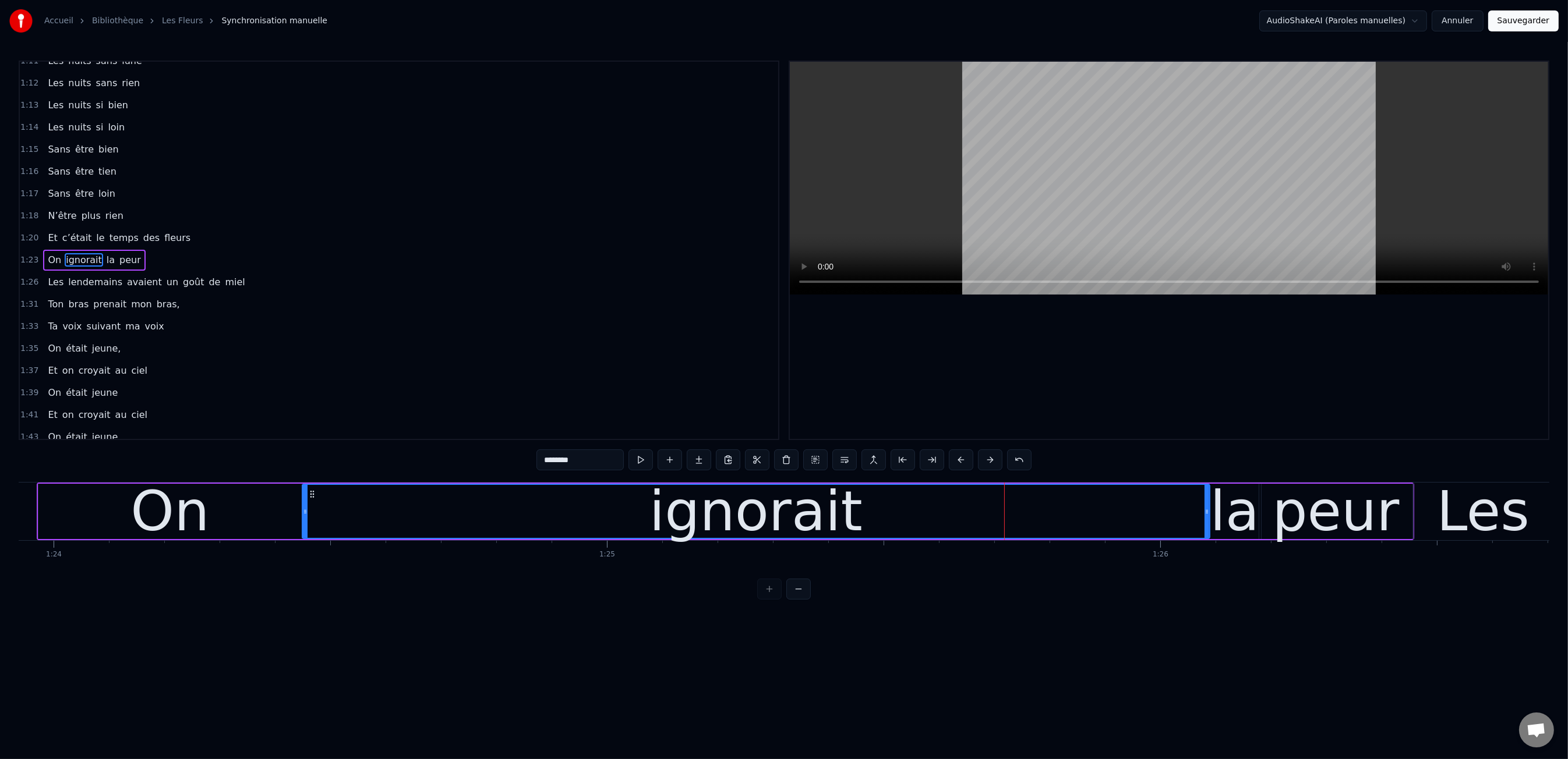
drag, startPoint x: 999, startPoint y: 509, endPoint x: 304, endPoint y: 539, distance: 695.6
click at [304, 539] on div "On ignorait la peur" at bounding box center [725, 512] width 1378 height 58
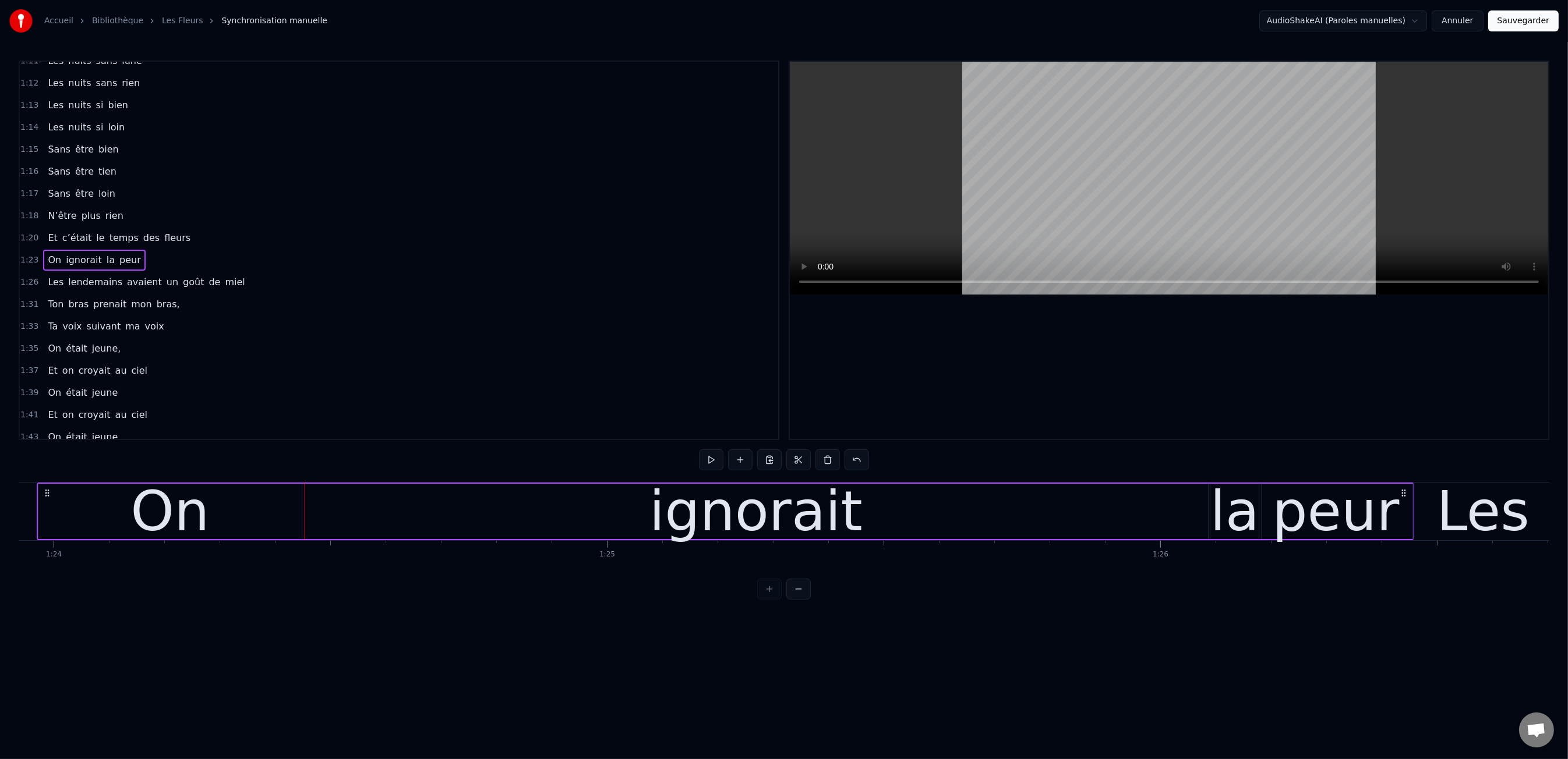
click at [1194, 503] on div "ignorait" at bounding box center [755, 511] width 908 height 56
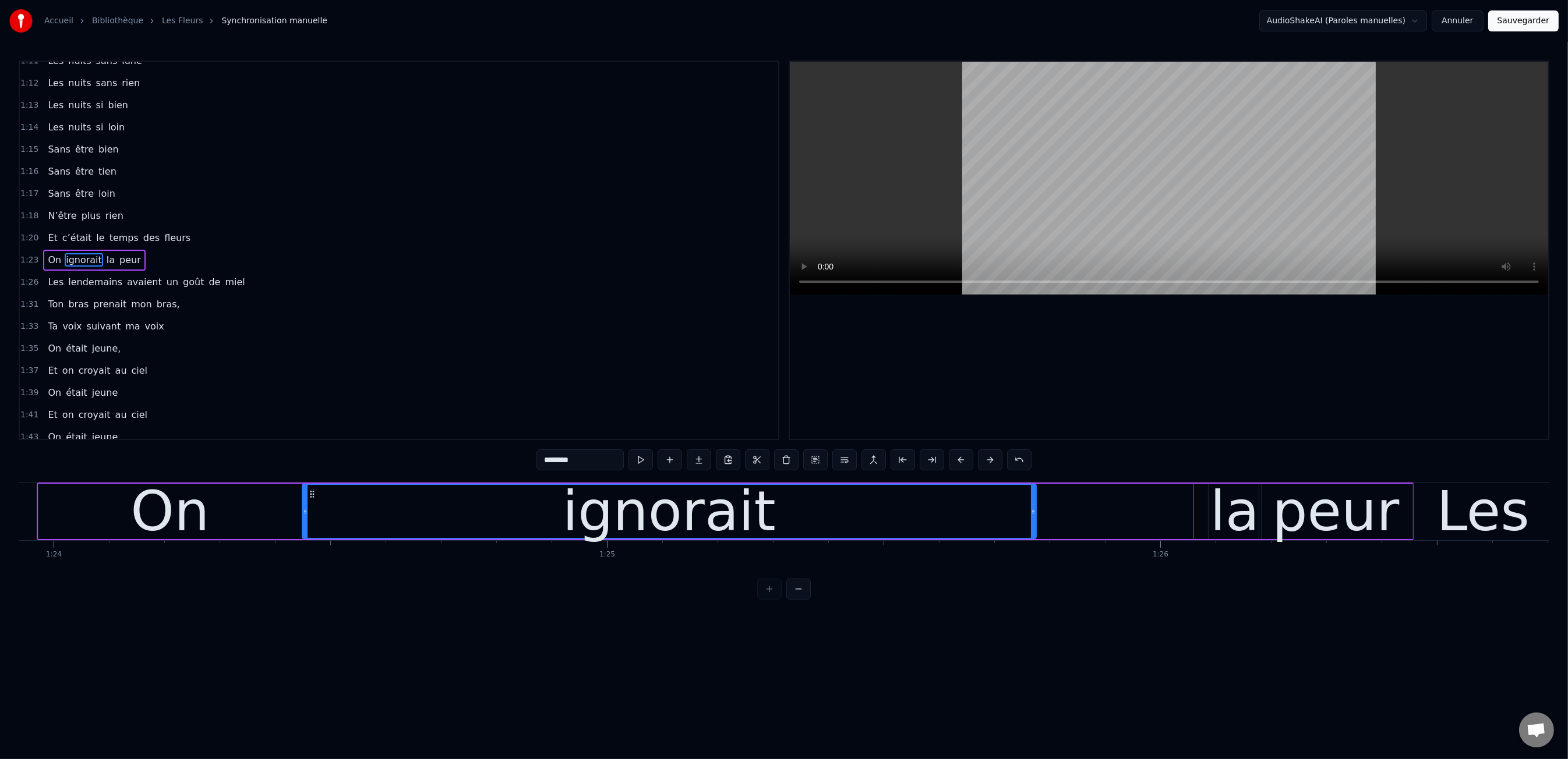
drag, startPoint x: 1207, startPoint y: 505, endPoint x: 1037, endPoint y: 508, distance: 170.0
click at [1033, 513] on div at bounding box center [1033, 512] width 5 height 53
click at [163, 485] on div "On" at bounding box center [169, 511] width 78 height 83
type input "**"
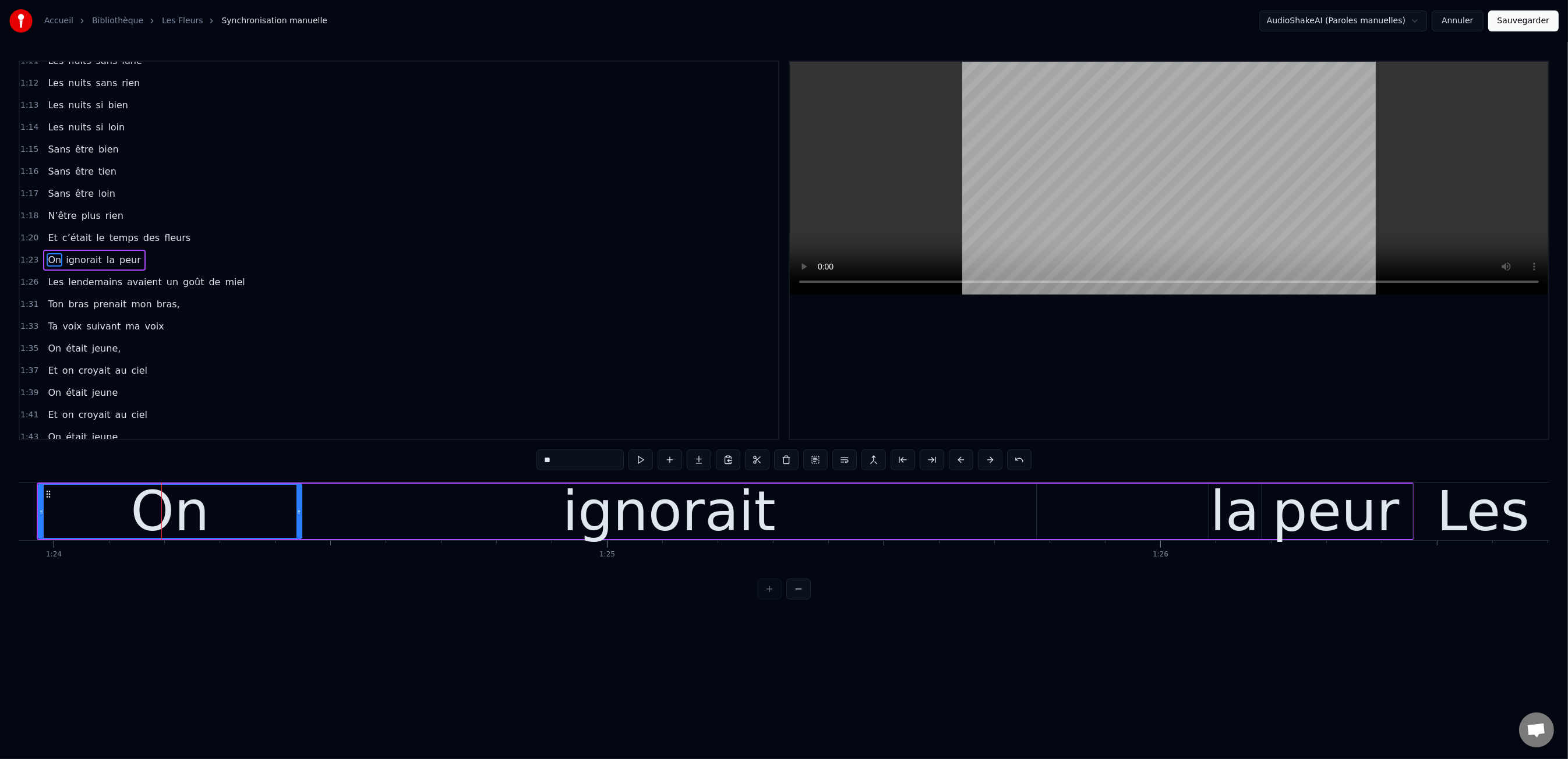
click at [162, 465] on div "0:47 Les dents rongées par les tazs, 0:49 Vert, jaune, rose entre les dents 0:5…" at bounding box center [784, 330] width 1531 height 539
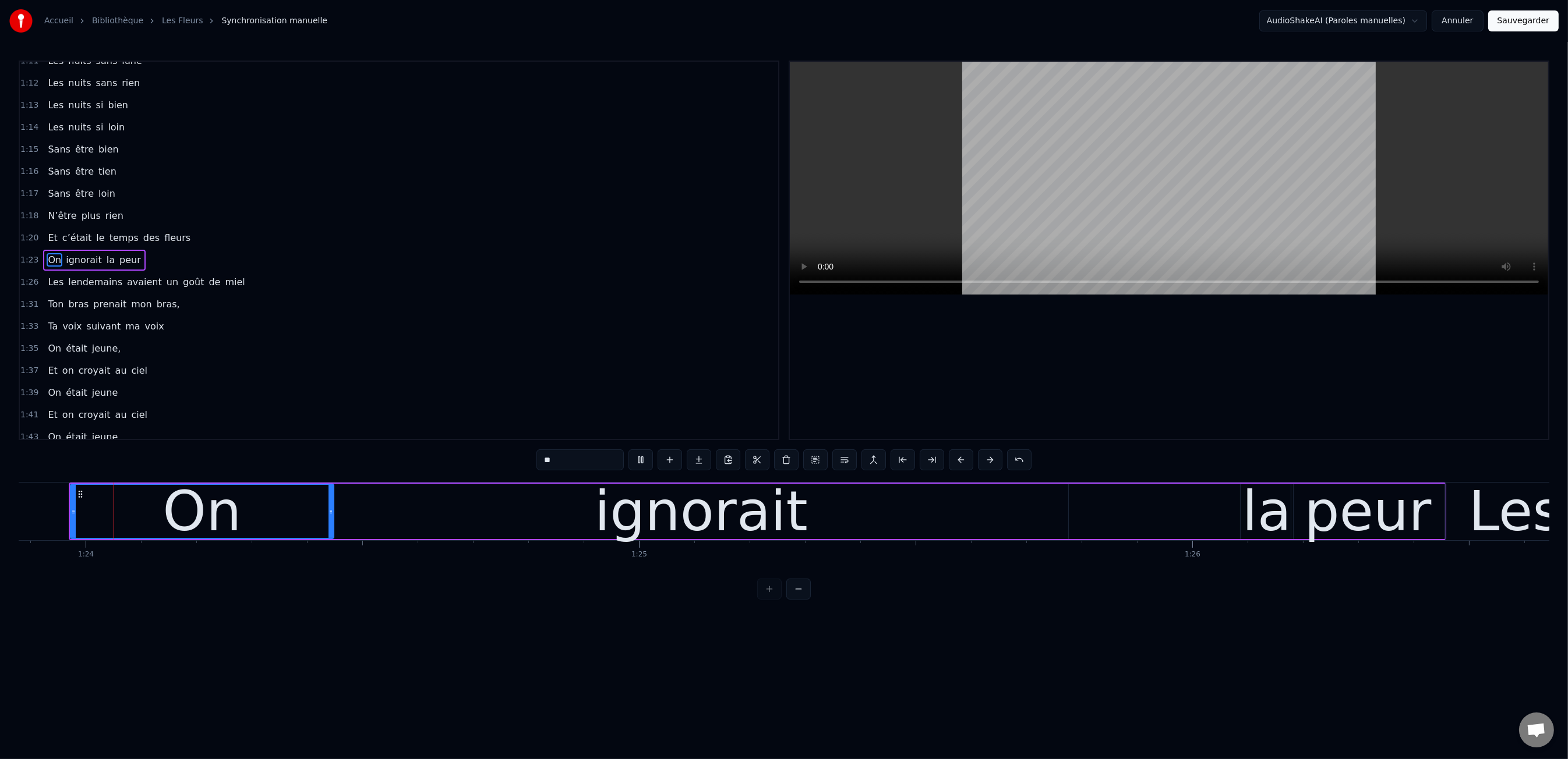
scroll to position [0, 46405]
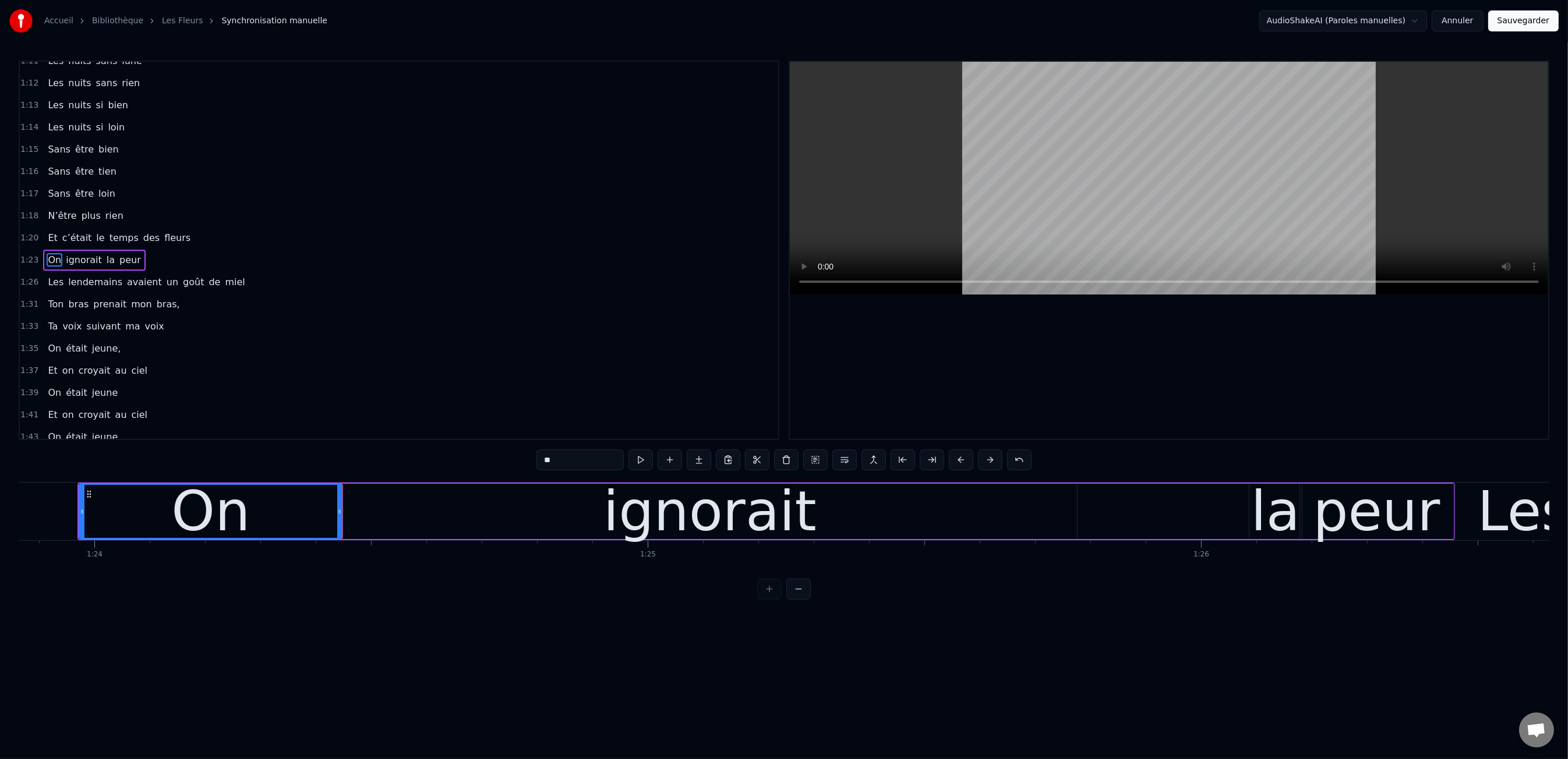
click at [81, 468] on div "0:47 Les dents rongées par les tazs, 0:49 Vert, jaune, rose entre les dents 0:5…" at bounding box center [784, 330] width 1531 height 539
drag, startPoint x: 76, startPoint y: 465, endPoint x: 65, endPoint y: 468, distance: 11.4
click at [76, 465] on div "0:47 Les dents rongées par les tazs, 0:49 Vert, jaune, rose entre les dents 0:5…" at bounding box center [784, 330] width 1531 height 539
drag, startPoint x: 57, startPoint y: 473, endPoint x: 61, endPoint y: 481, distance: 8.9
click at [59, 478] on div "0:47 Les dents rongées par les tazs, 0:49 Vert, jaune, rose entre les dents 0:5…" at bounding box center [784, 330] width 1531 height 539
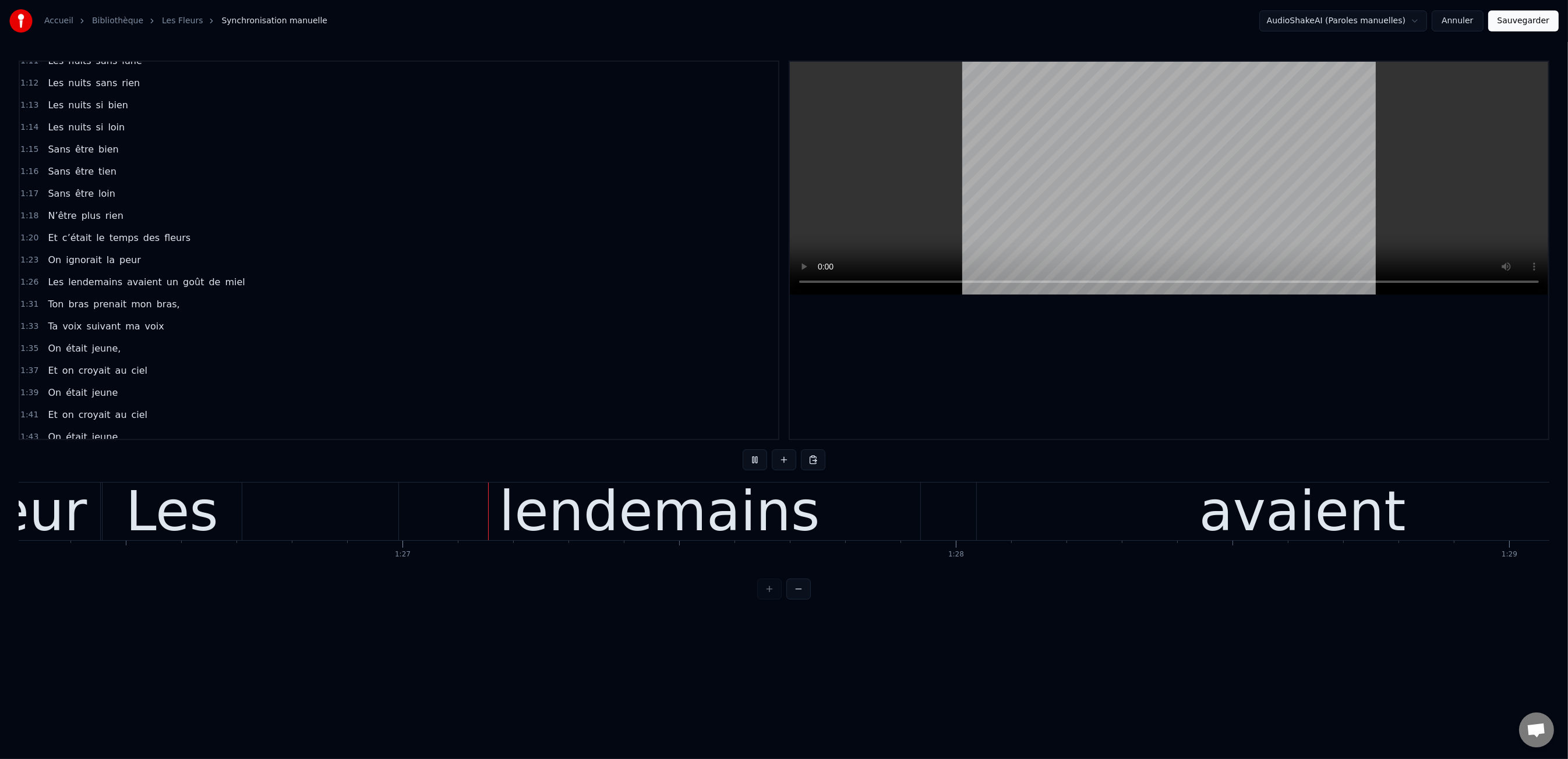
scroll to position [0, 47837]
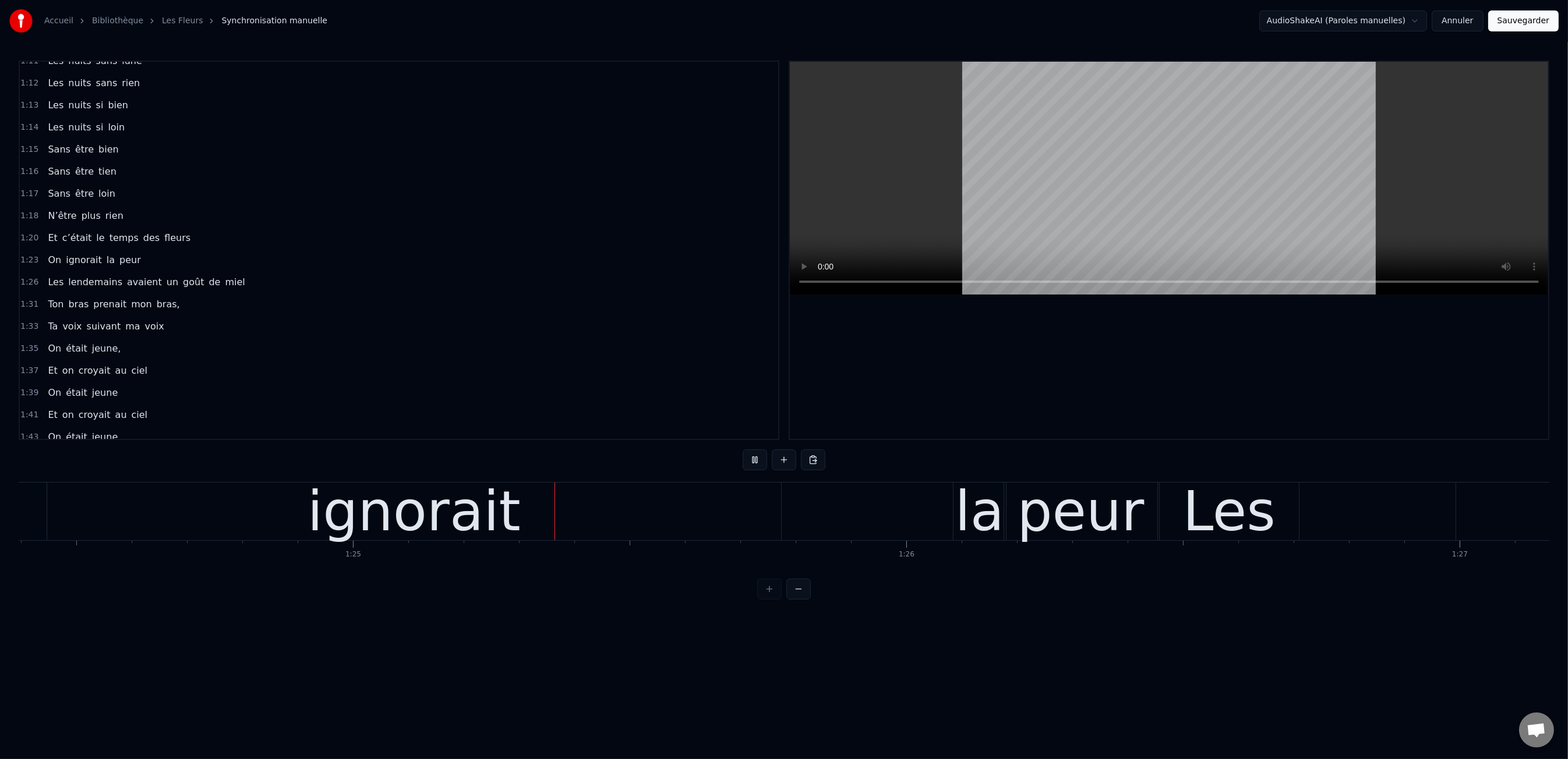
scroll to position [0, 46784]
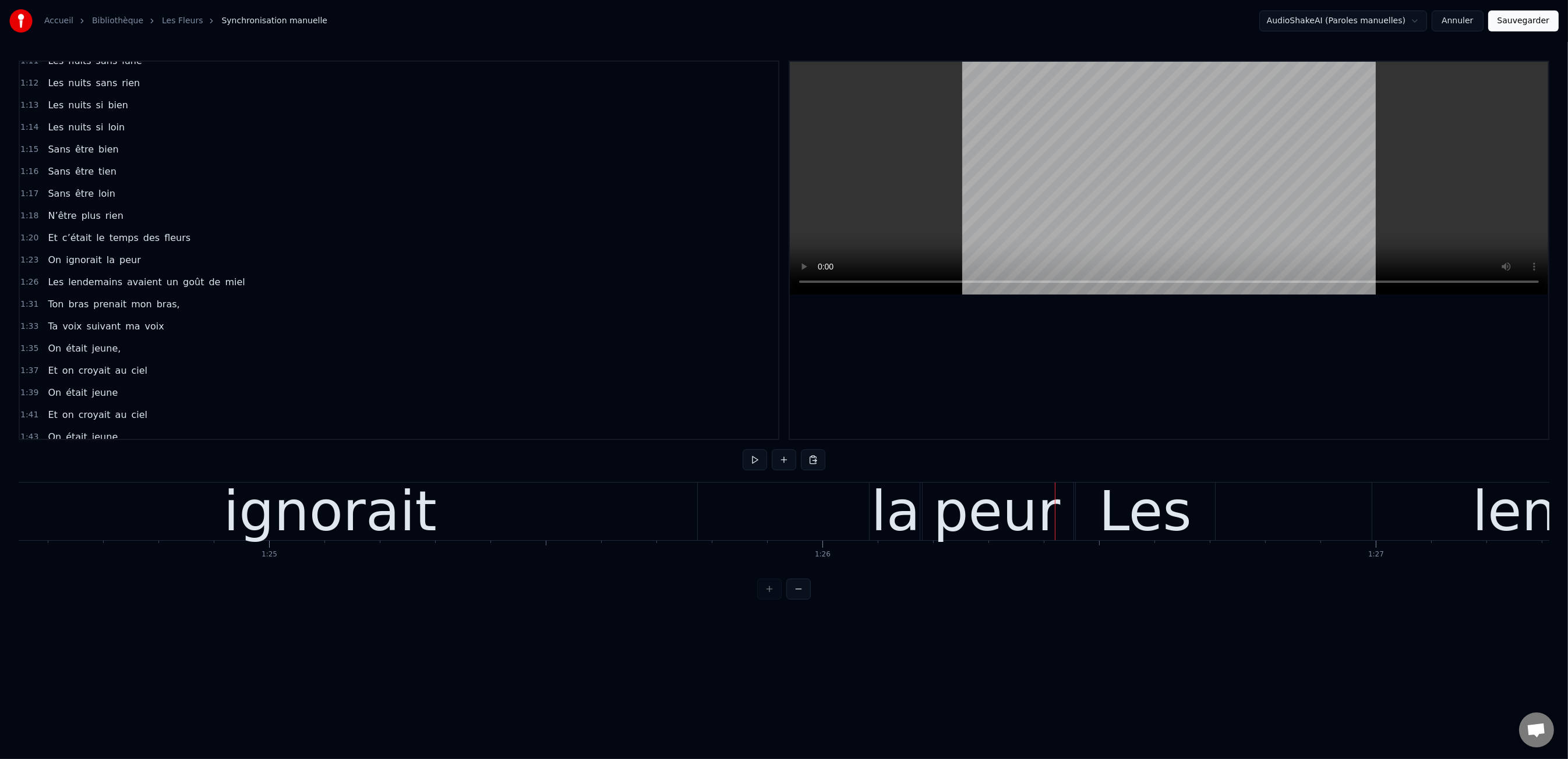
drag, startPoint x: 867, startPoint y: 511, endPoint x: 876, endPoint y: 509, distance: 9.2
click at [875, 509] on div "On ignorait la peur" at bounding box center [387, 512] width 1378 height 58
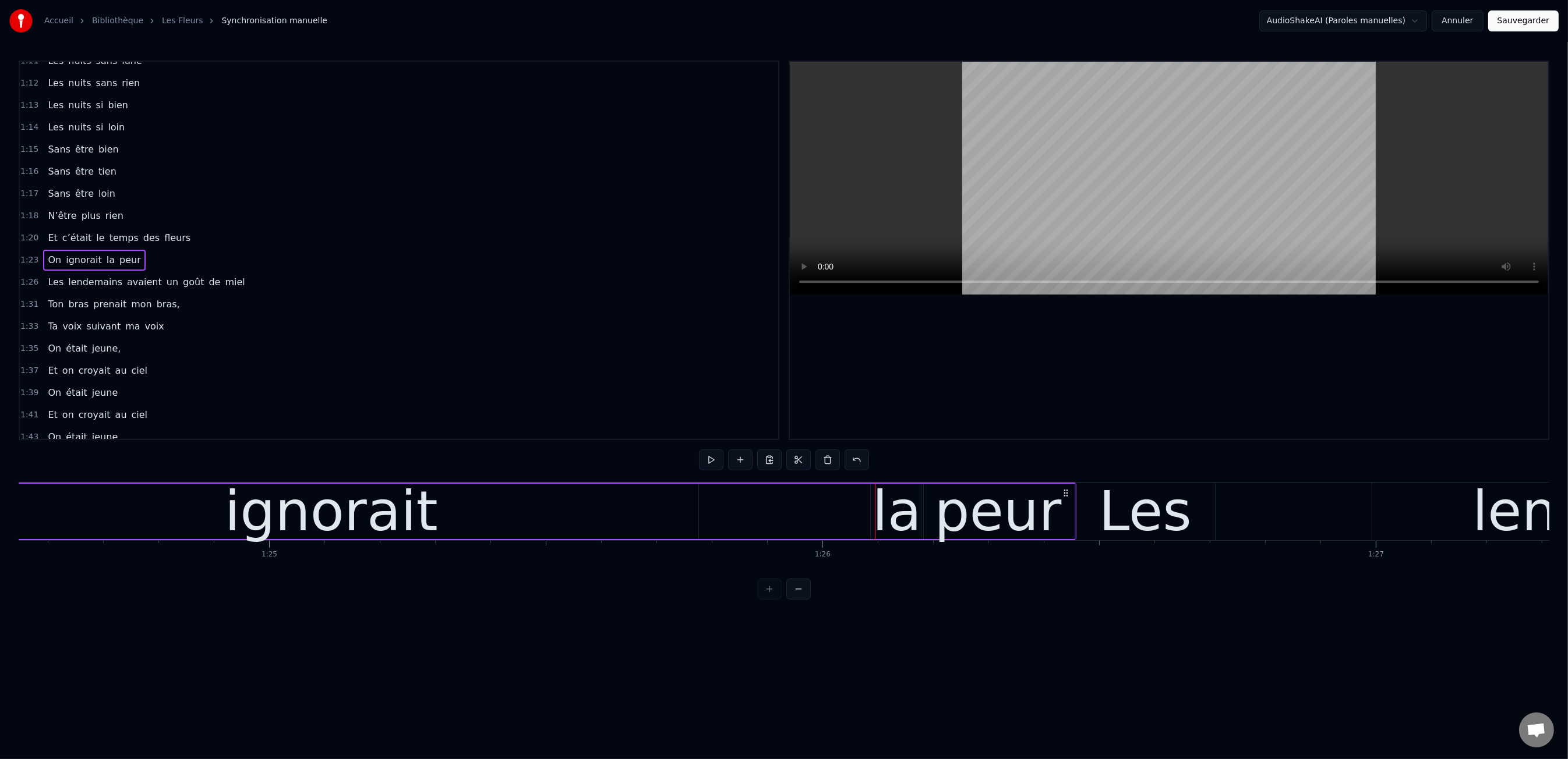
drag, startPoint x: 883, startPoint y: 508, endPoint x: 876, endPoint y: 510, distance: 7.3
click at [883, 508] on div "la" at bounding box center [897, 511] width 49 height 83
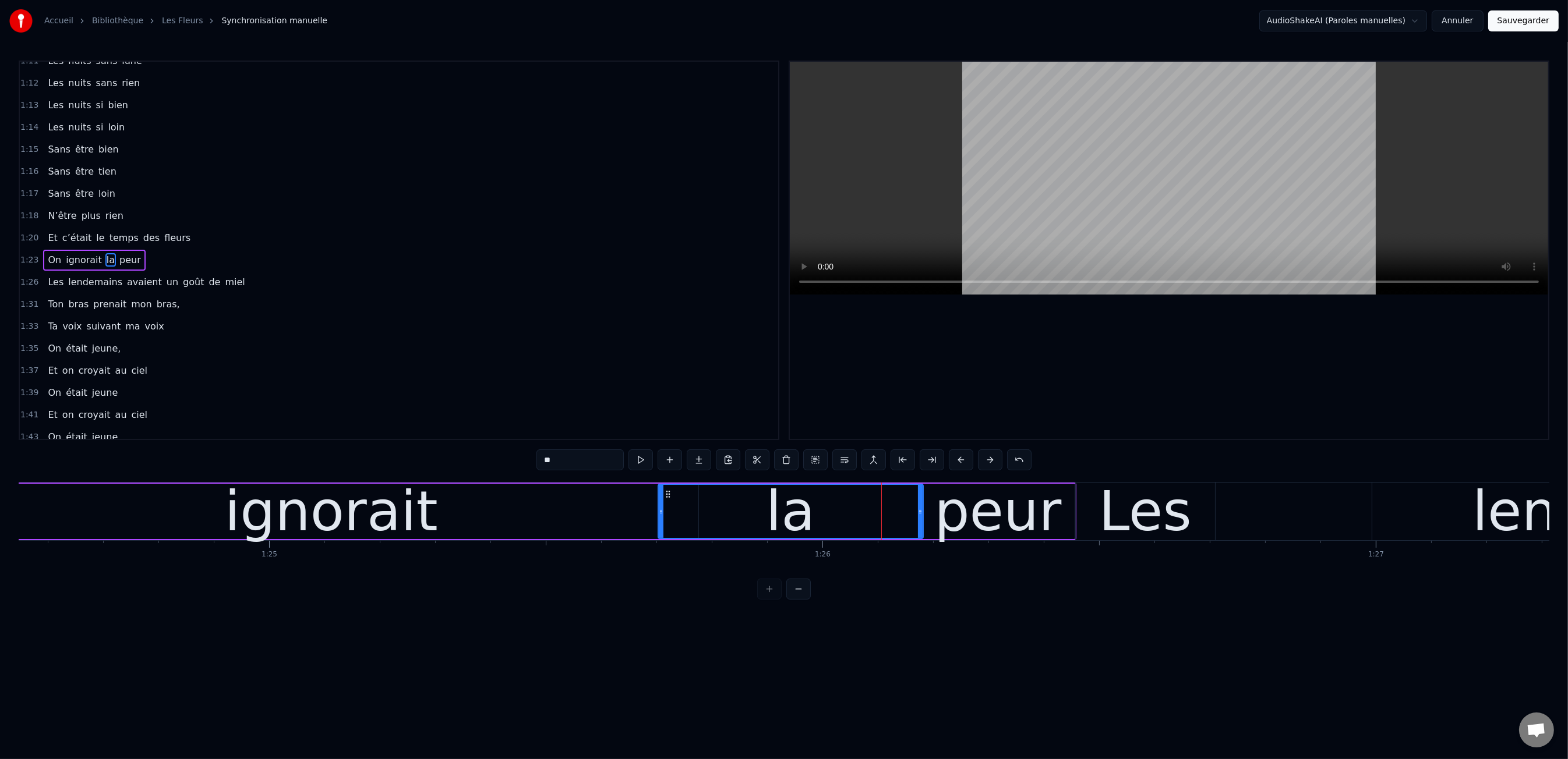
drag, startPoint x: 873, startPoint y: 511, endPoint x: 660, endPoint y: 514, distance: 213.0
click at [660, 514] on icon at bounding box center [661, 512] width 5 height 9
drag, startPoint x: 918, startPoint y: 508, endPoint x: 734, endPoint y: 511, distance: 184.0
click at [762, 513] on icon at bounding box center [764, 512] width 5 height 9
click at [425, 466] on div "0:47 Les dents rongées par les tazs, 0:49 Vert, jaune, rose entre les dents 0:5…" at bounding box center [784, 330] width 1531 height 539
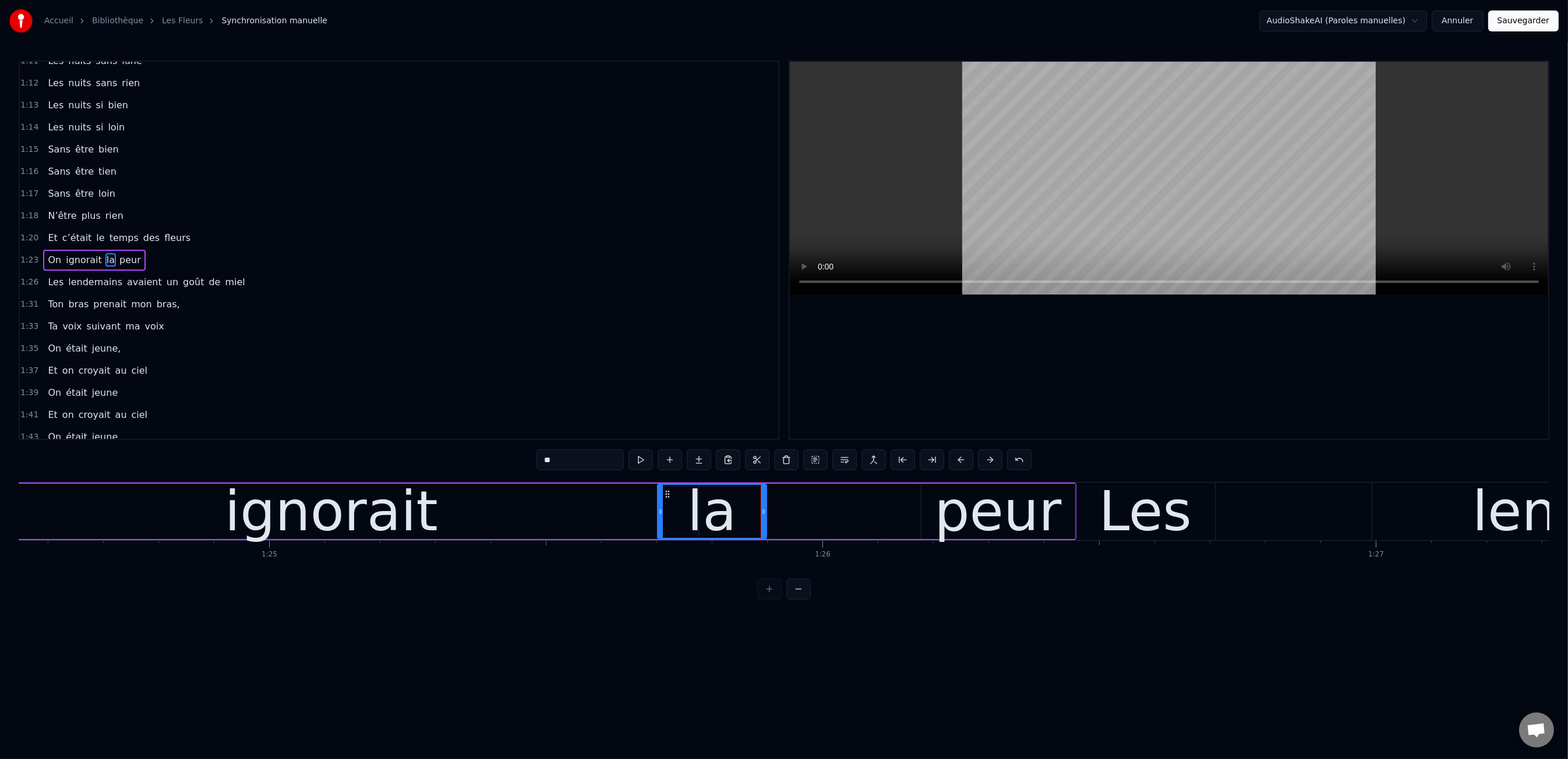
click at [424, 475] on div "0:47 Les dents rongées par les tazs, 0:49 Vert, jaune, rose entre les dents 0:5…" at bounding box center [784, 330] width 1531 height 539
click at [427, 563] on div "Les dents rongées par les tazs, Vert, jaune, rose entre les dents J’aimerais at…" at bounding box center [784, 526] width 1531 height 87
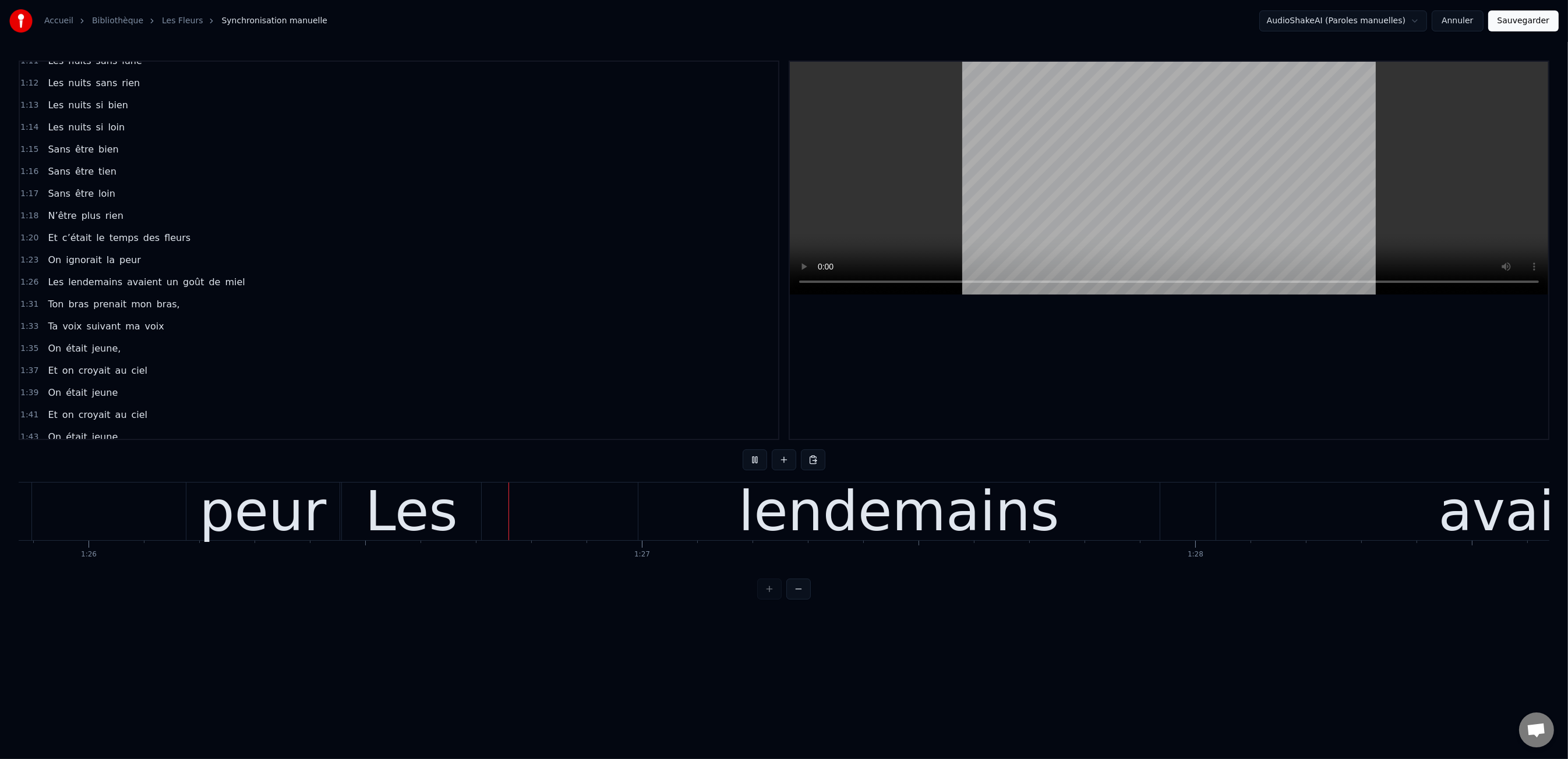
scroll to position [0, 47531]
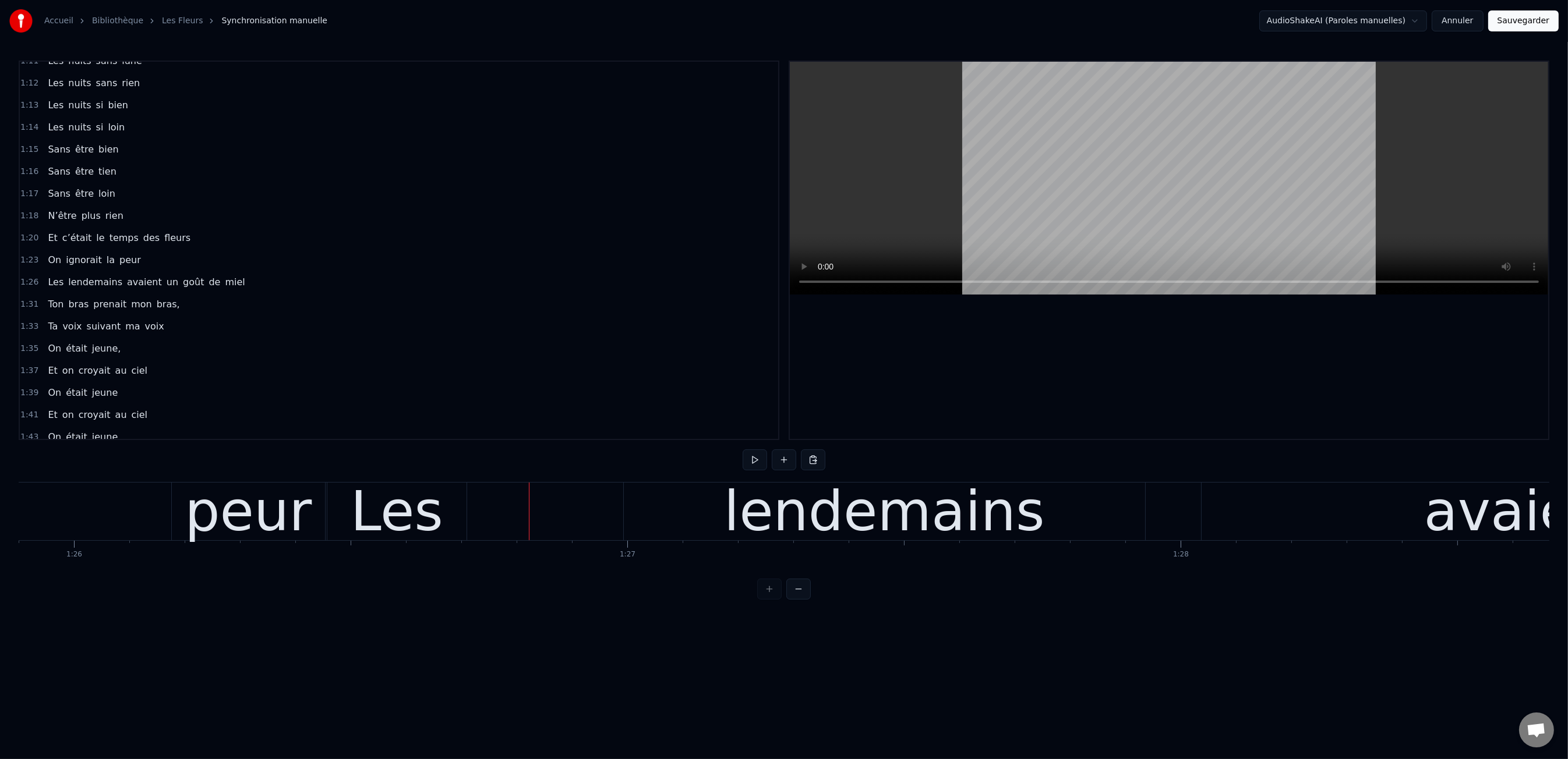
click at [305, 513] on div "peur" at bounding box center [248, 512] width 153 height 58
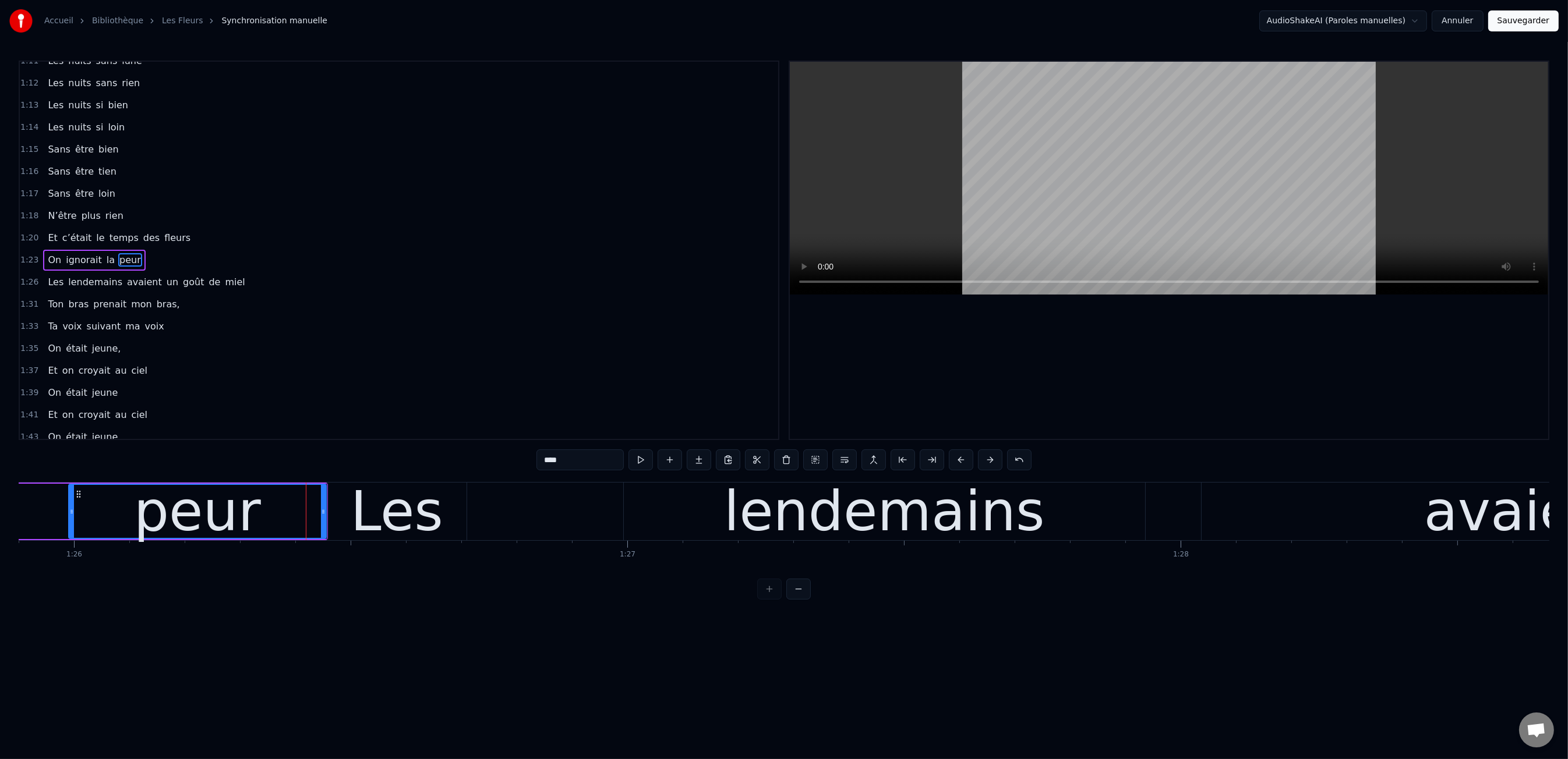
drag, startPoint x: 175, startPoint y: 515, endPoint x: 69, endPoint y: 517, distance: 106.0
click at [69, 518] on div at bounding box center [72, 512] width 5 height 53
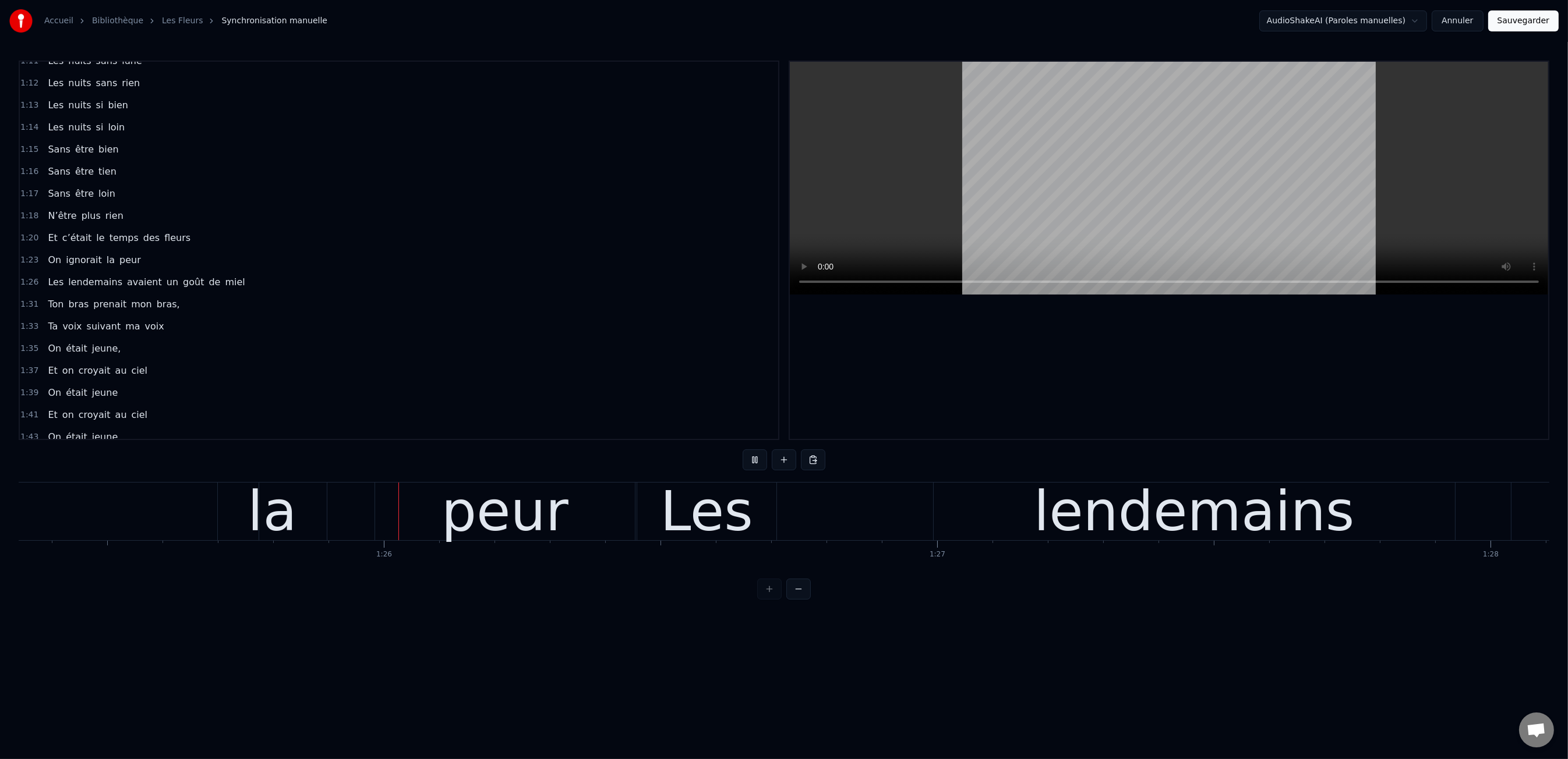
scroll to position [0, 47235]
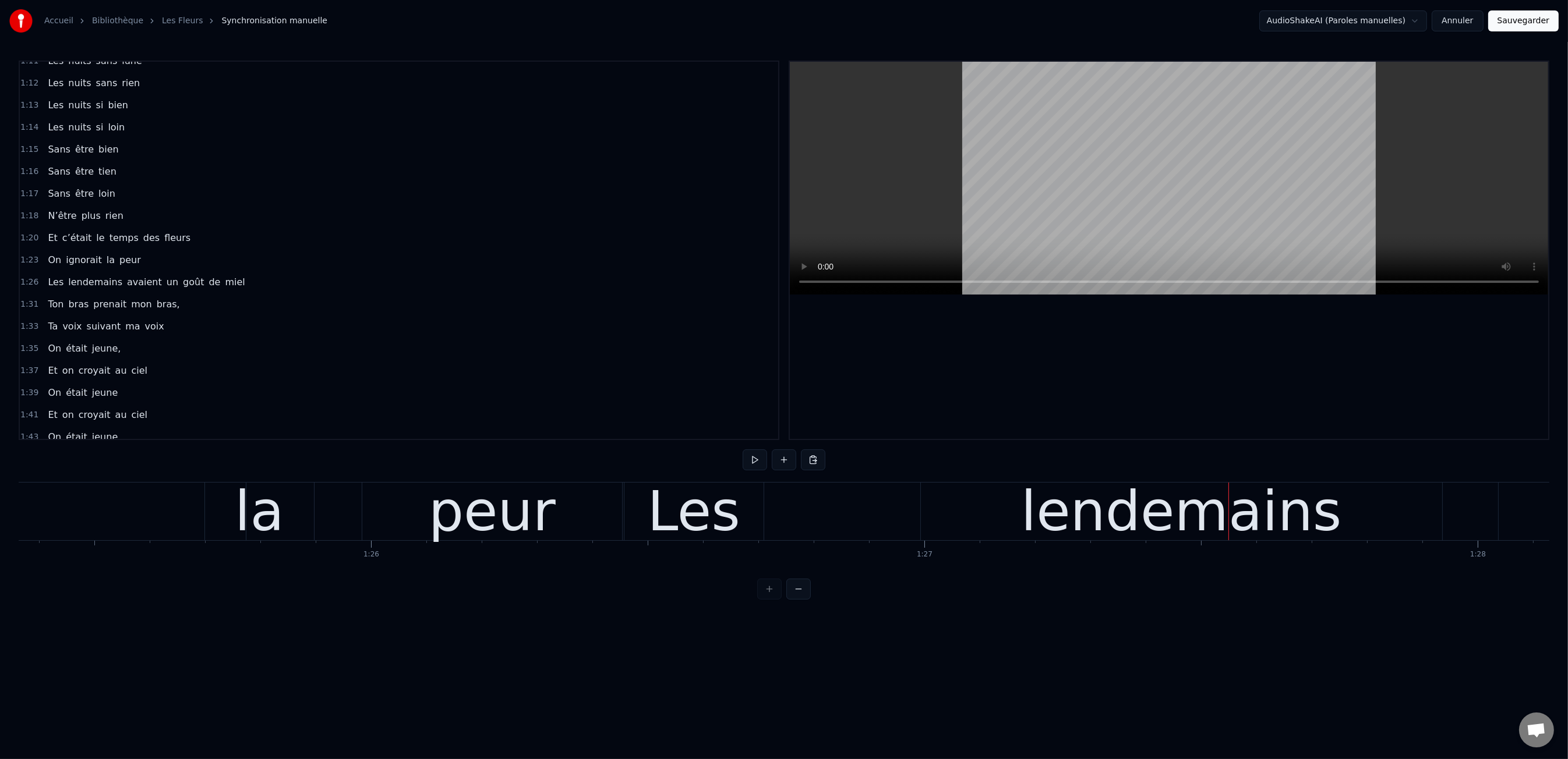
drag, startPoint x: 680, startPoint y: 522, endPoint x: 643, endPoint y: 522, distance: 37.0
click at [680, 522] on div "Les" at bounding box center [694, 511] width 93 height 83
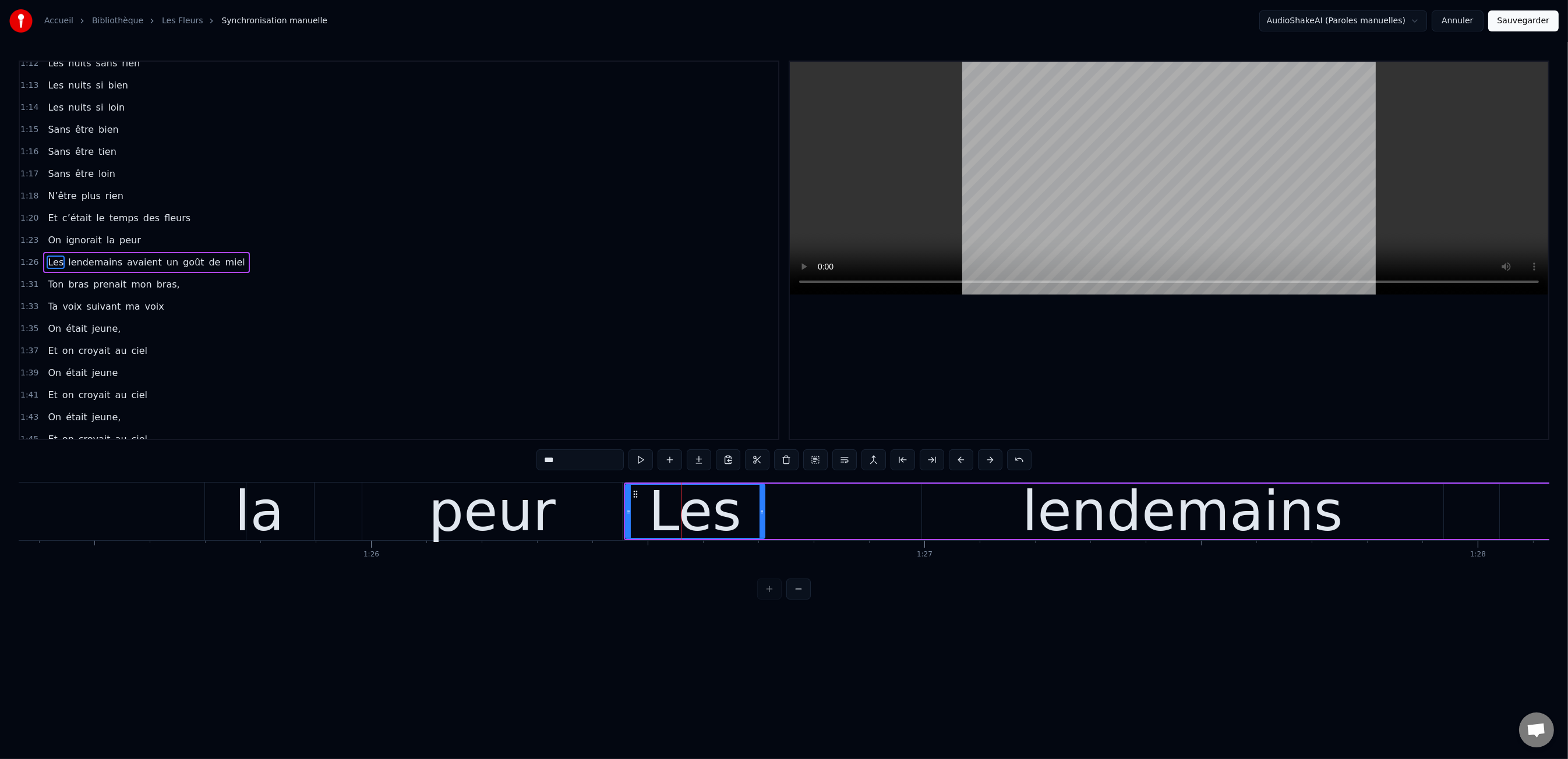
scroll to position [299, 0]
drag, startPoint x: 1062, startPoint y: 511, endPoint x: 1000, endPoint y: 514, distance: 62.1
click at [1062, 511] on div "lendemains" at bounding box center [1183, 511] width 321 height 83
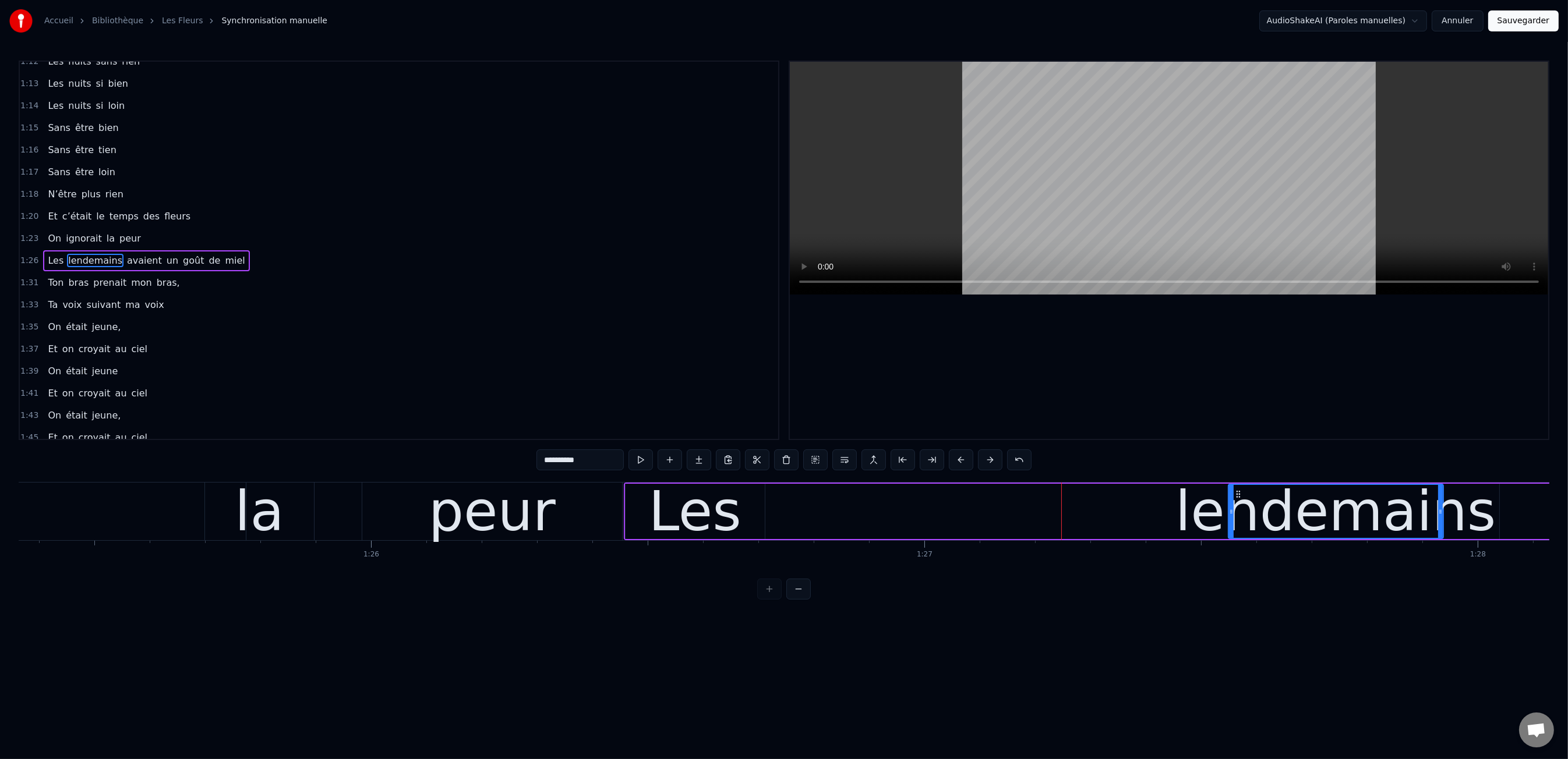
drag, startPoint x: 924, startPoint y: 512, endPoint x: 1230, endPoint y: 510, distance: 306.0
click at [1230, 510] on icon at bounding box center [1231, 512] width 5 height 9
drag, startPoint x: 714, startPoint y: 517, endPoint x: 645, endPoint y: 513, distance: 69.1
click at [714, 517] on div "Les" at bounding box center [695, 511] width 93 height 83
type input "***"
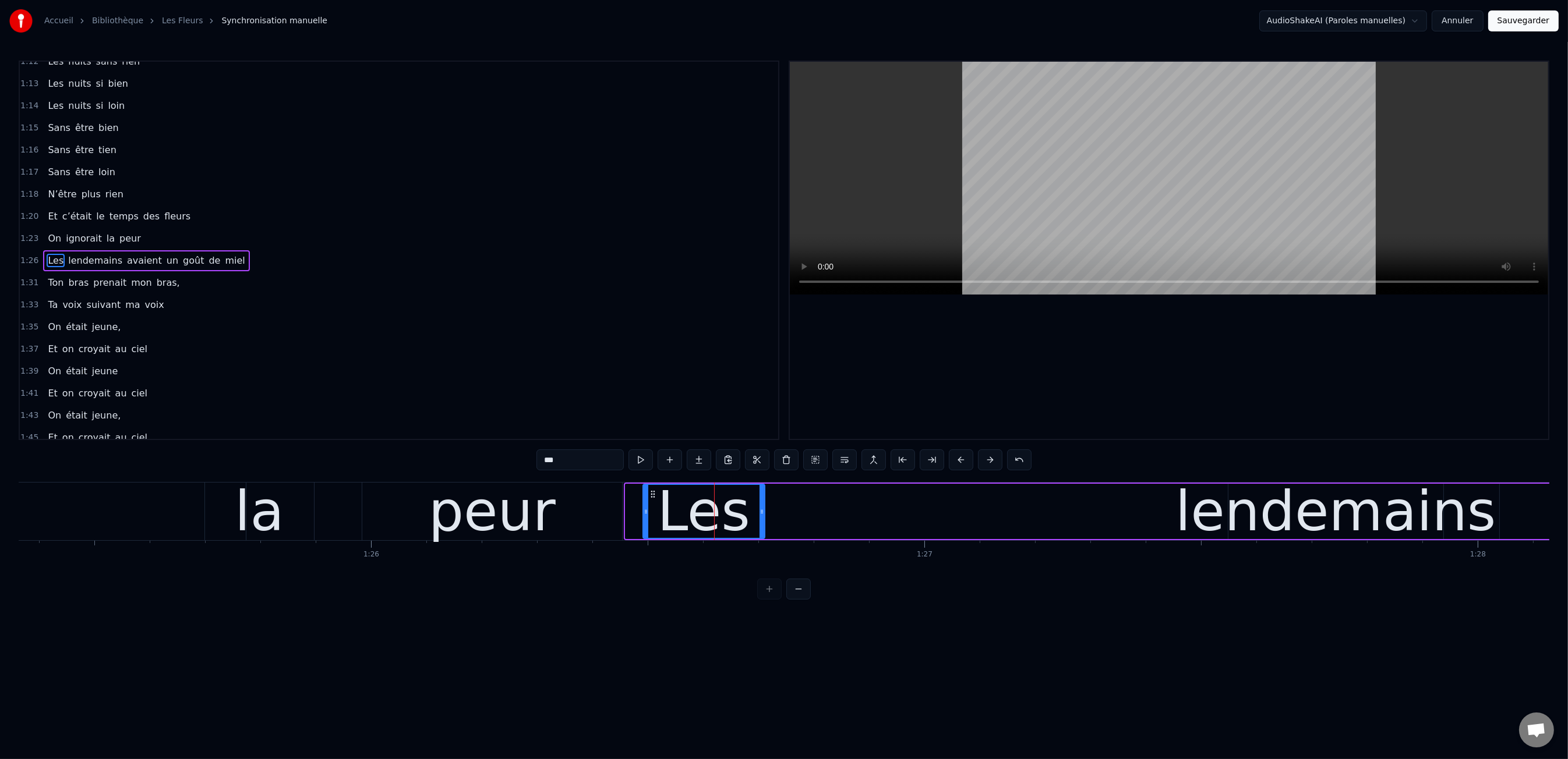
drag, startPoint x: 627, startPoint y: 510, endPoint x: 644, endPoint y: 510, distance: 17.0
click at [644, 510] on icon at bounding box center [646, 512] width 5 height 9
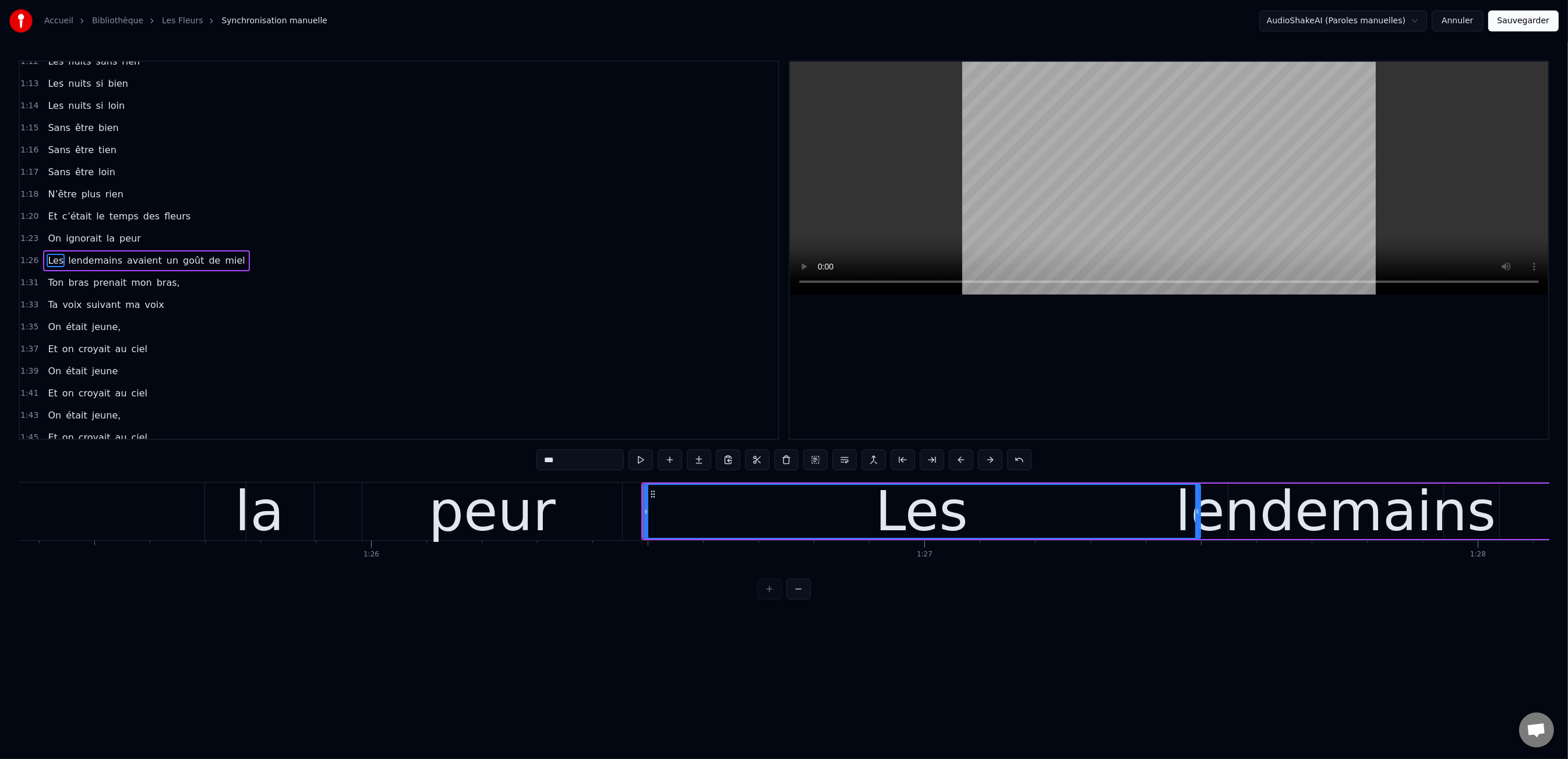
drag, startPoint x: 762, startPoint y: 510, endPoint x: 1197, endPoint y: 519, distance: 435.1
click at [1197, 519] on div at bounding box center [1197, 512] width 5 height 53
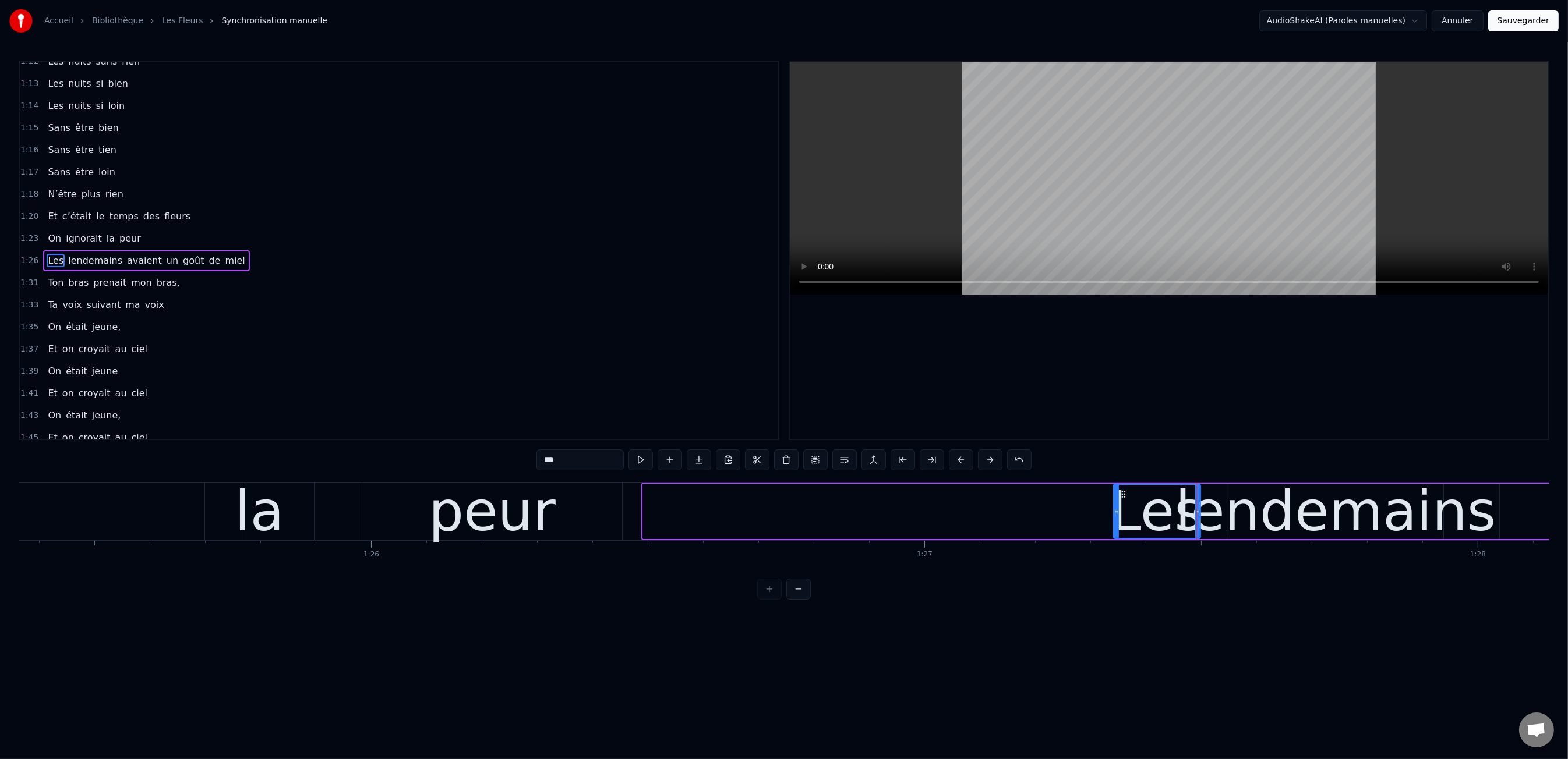
drag, startPoint x: 646, startPoint y: 513, endPoint x: 1117, endPoint y: 510, distance: 471.0
click at [1117, 510] on icon at bounding box center [1117, 512] width 5 height 9
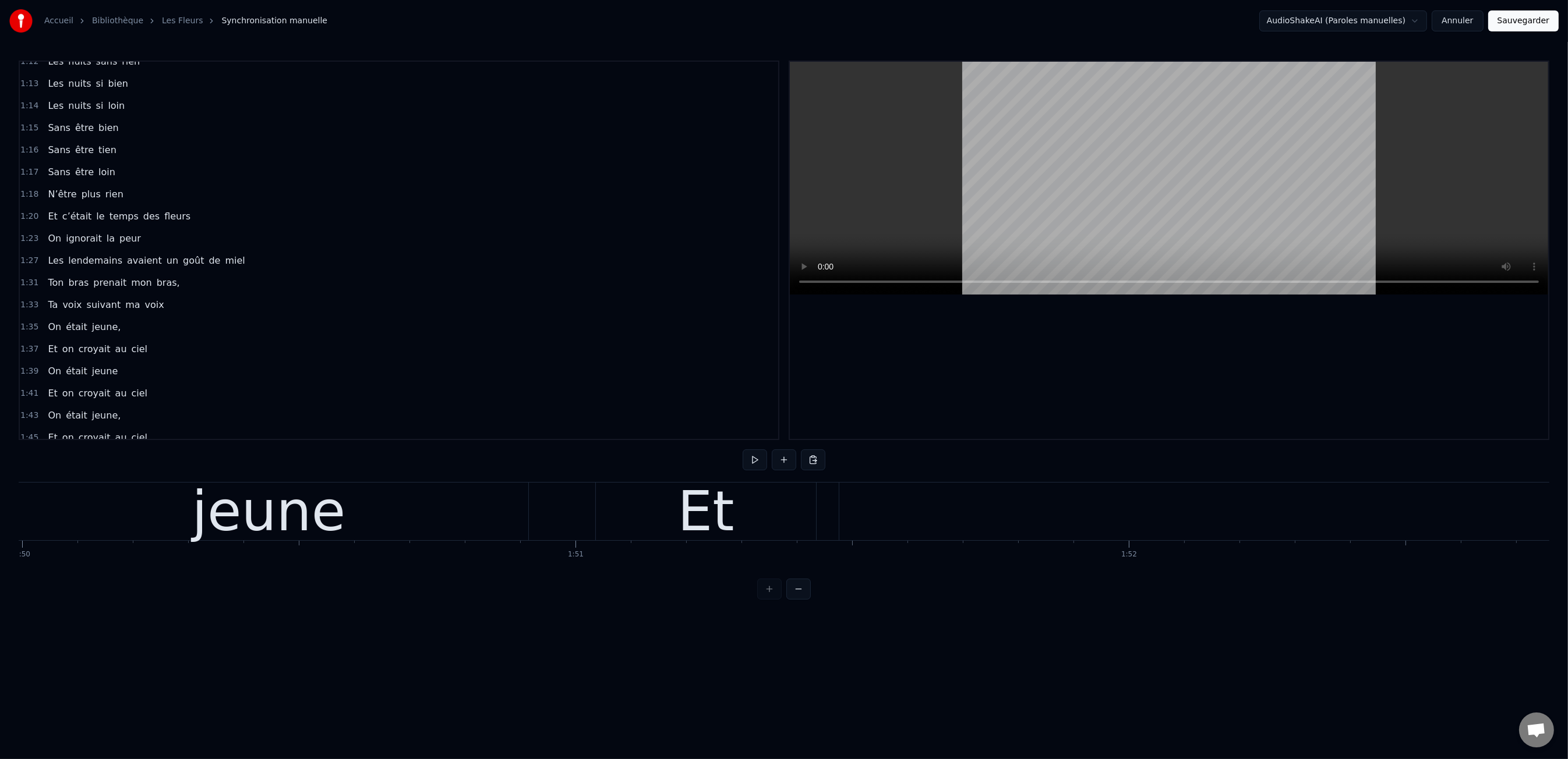
scroll to position [0, 60677]
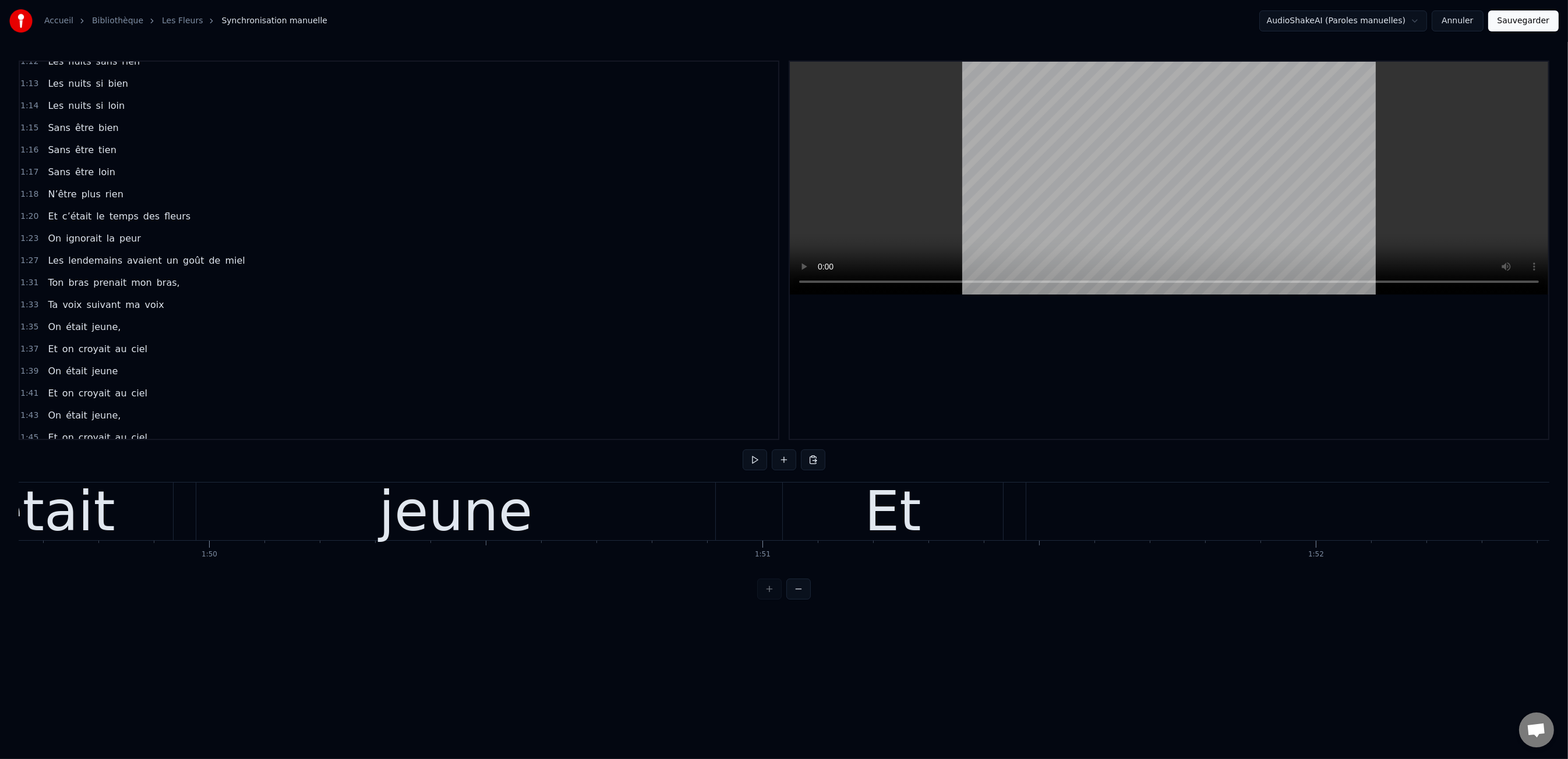
click at [857, 509] on div "Et" at bounding box center [892, 512] width 220 height 58
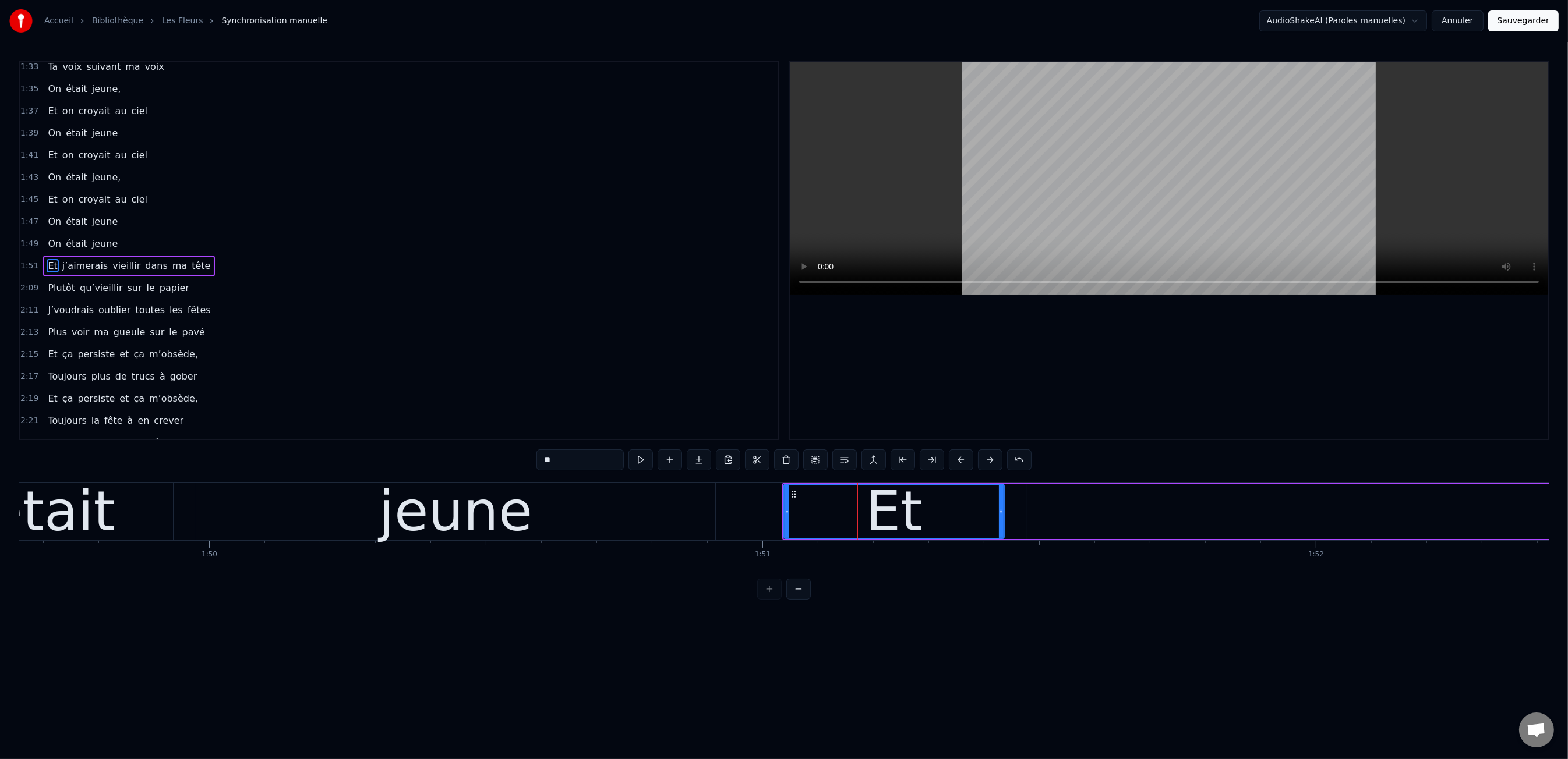
scroll to position [538, 0]
drag, startPoint x: 786, startPoint y: 514, endPoint x: 1391, endPoint y: 518, distance: 605.0
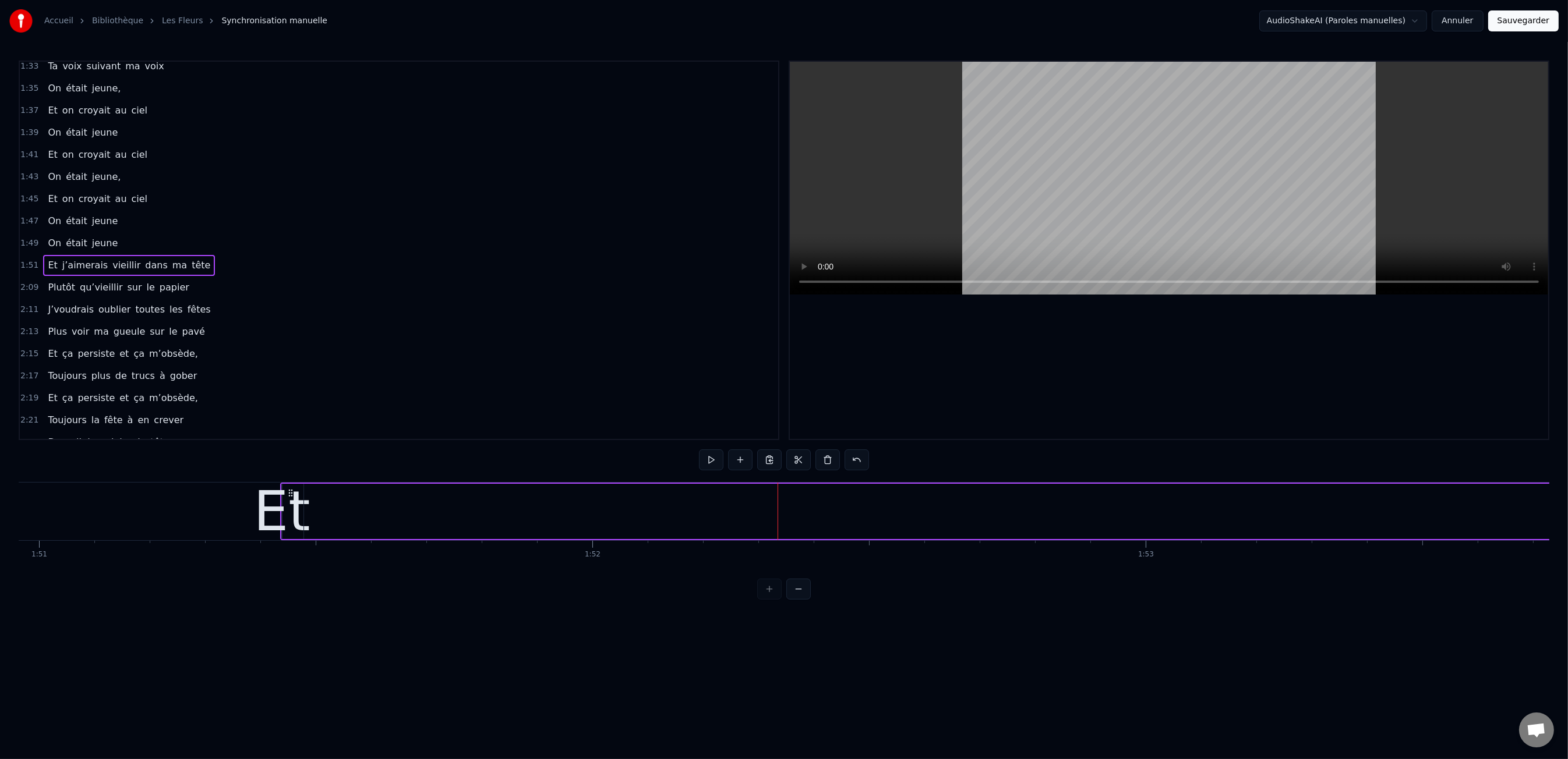
scroll to position [0, 61404]
click at [281, 516] on div "Et" at bounding box center [278, 511] width 56 height 83
drag, startPoint x: 281, startPoint y: 514, endPoint x: 838, endPoint y: 546, distance: 557.9
click at [282, 530] on div "Et" at bounding box center [278, 511] width 56 height 83
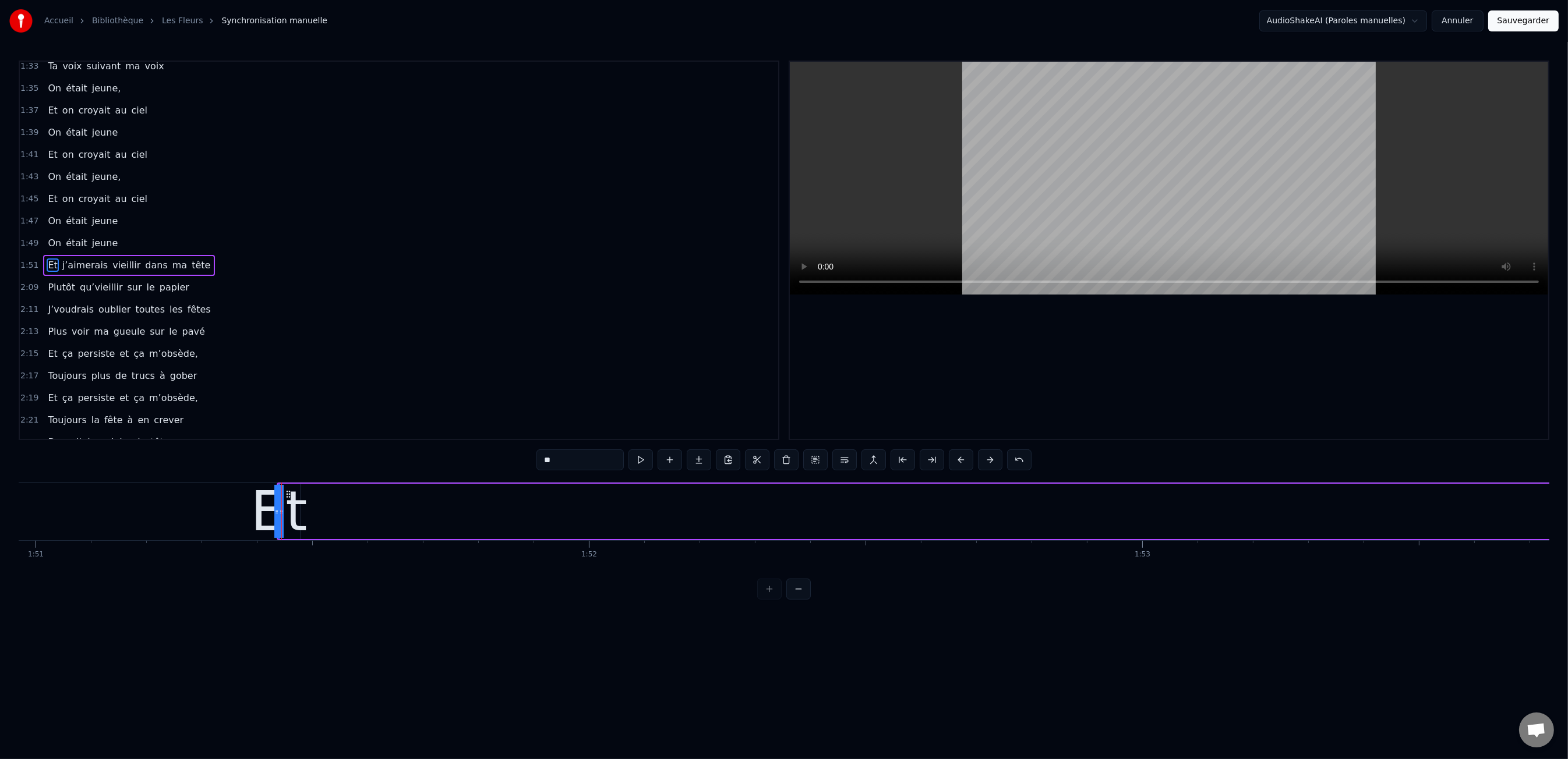
scroll to position [0, 61402]
drag, startPoint x: 280, startPoint y: 518, endPoint x: 547, endPoint y: 525, distance: 267.1
click at [547, 525] on div at bounding box center [547, 512] width 1 height 58
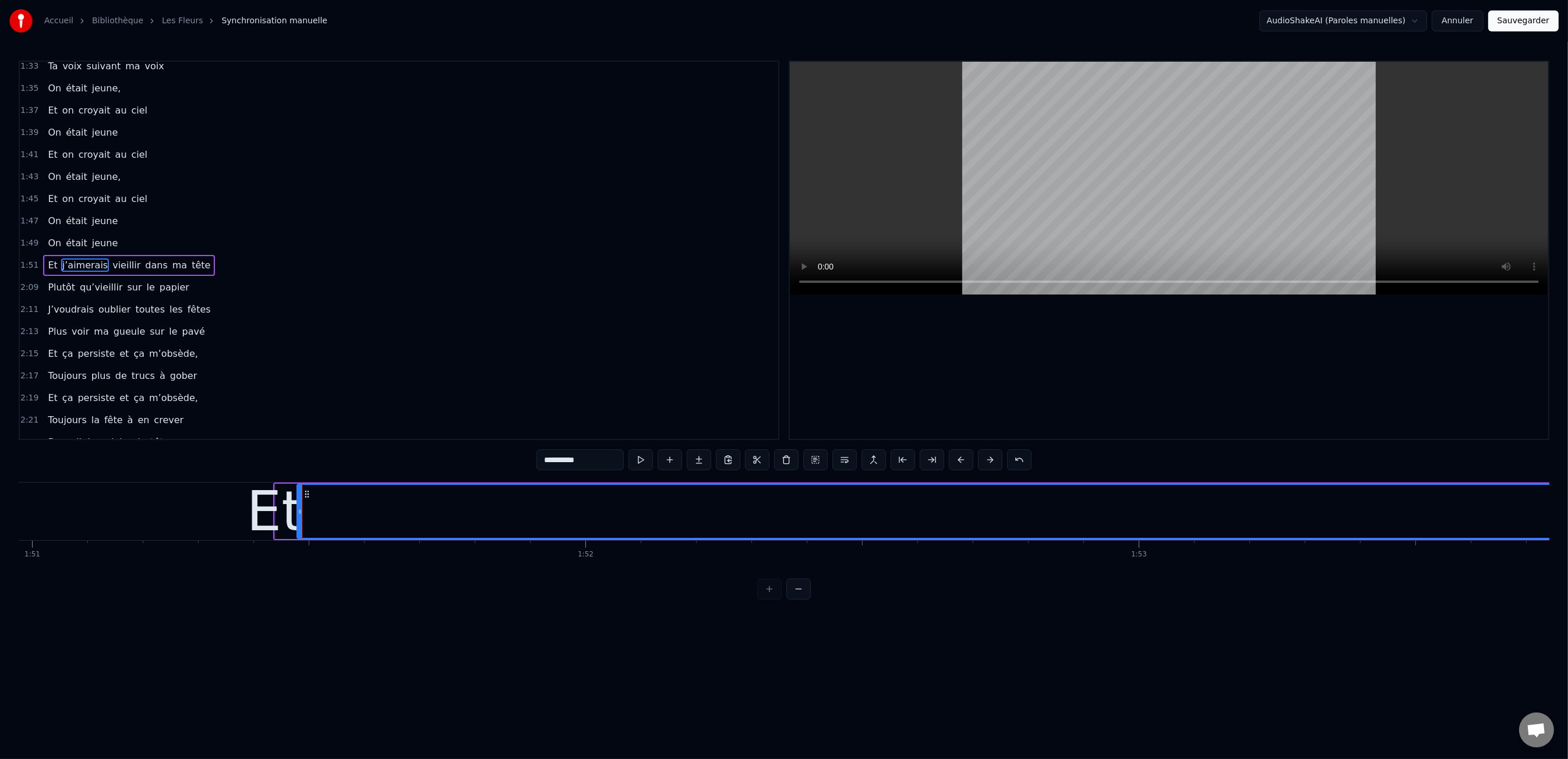
scroll to position [0, 61408]
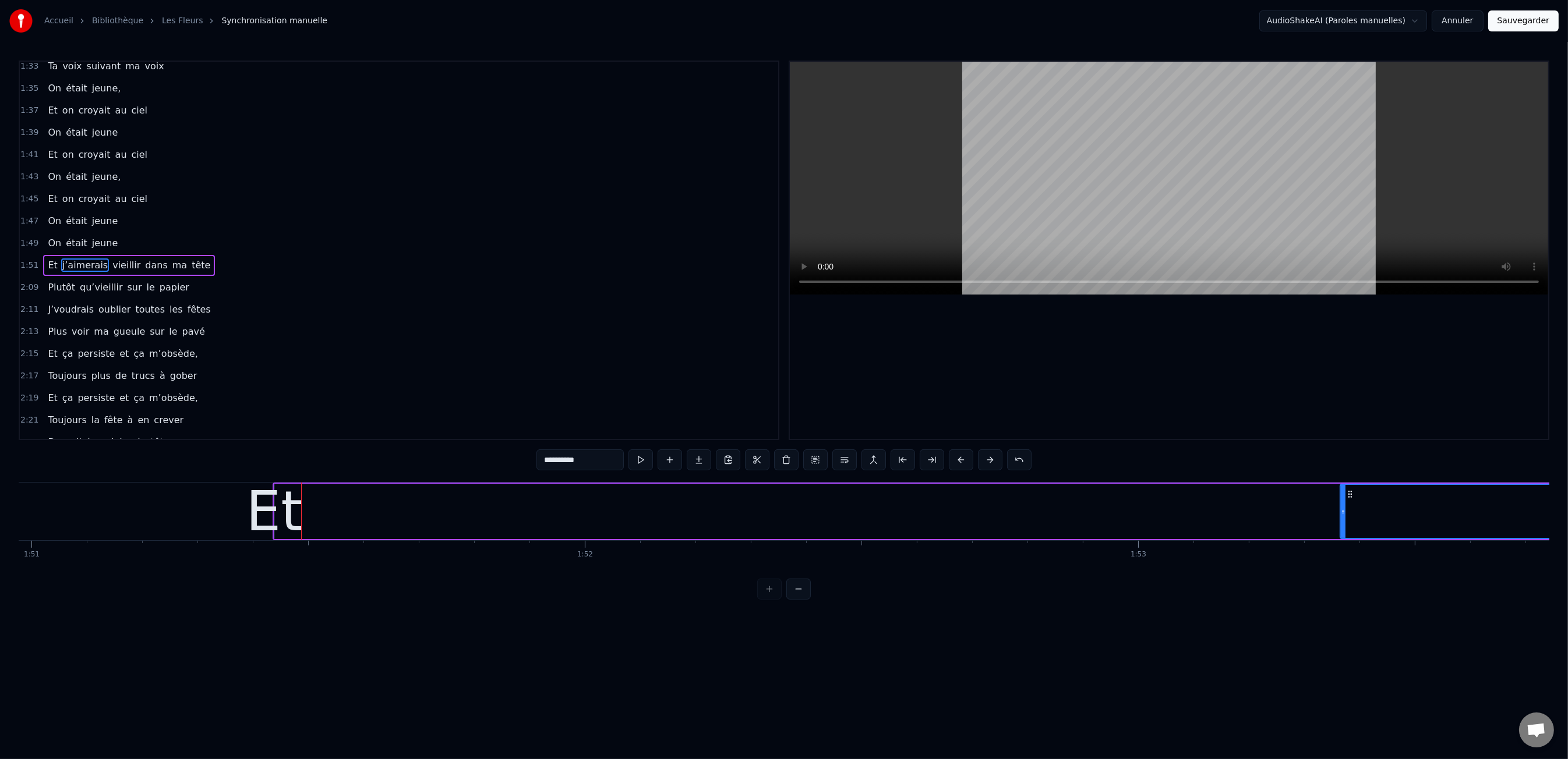
drag, startPoint x: 297, startPoint y: 516, endPoint x: 1423, endPoint y: 538, distance: 1126.2
click at [271, 526] on div "Et" at bounding box center [274, 511] width 56 height 83
type input "**"
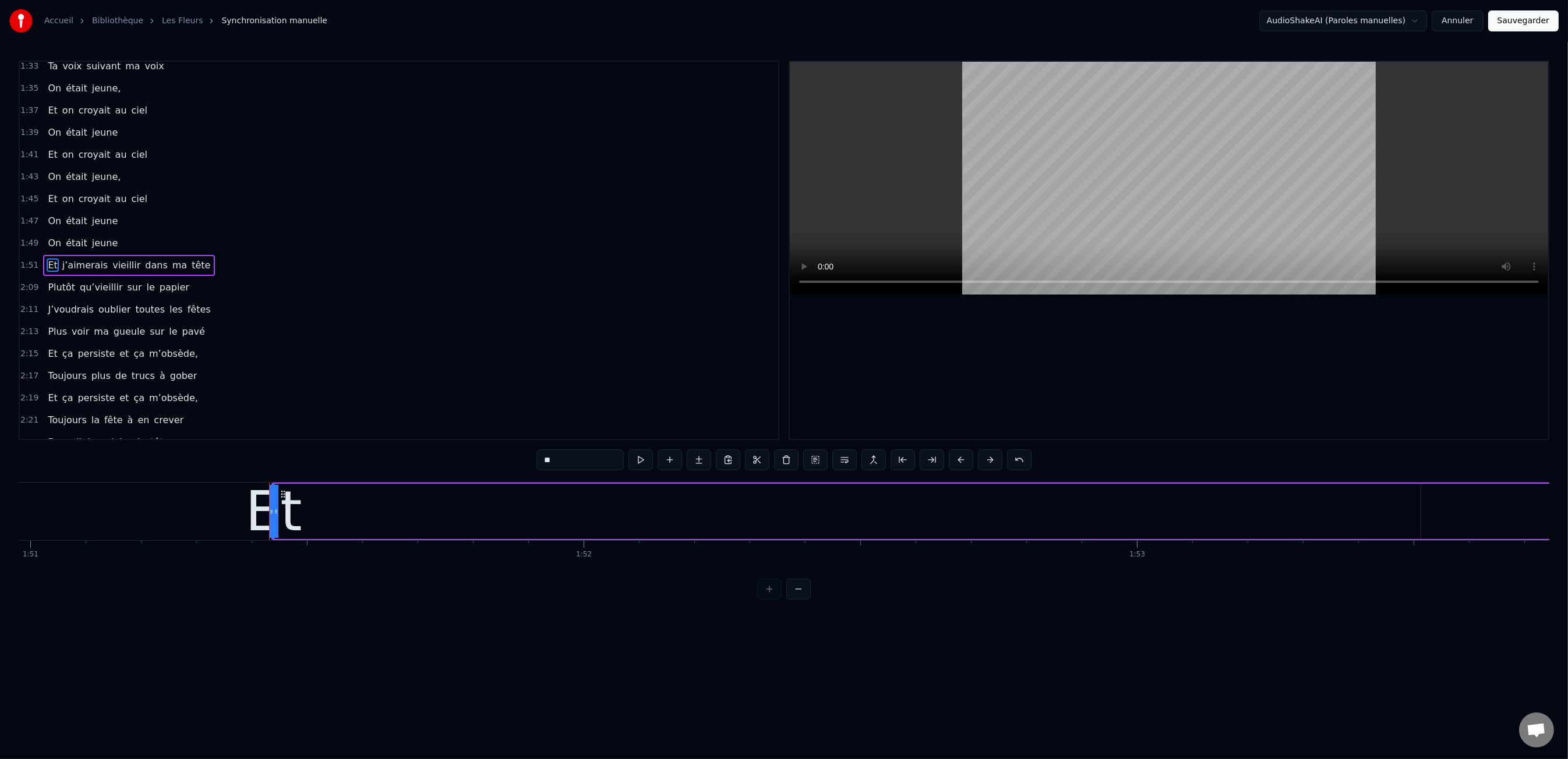
drag, startPoint x: 276, startPoint y: 516, endPoint x: 536, endPoint y: 536, distance: 260.8
click at [264, 519] on div "Et" at bounding box center [273, 511] width 56 height 83
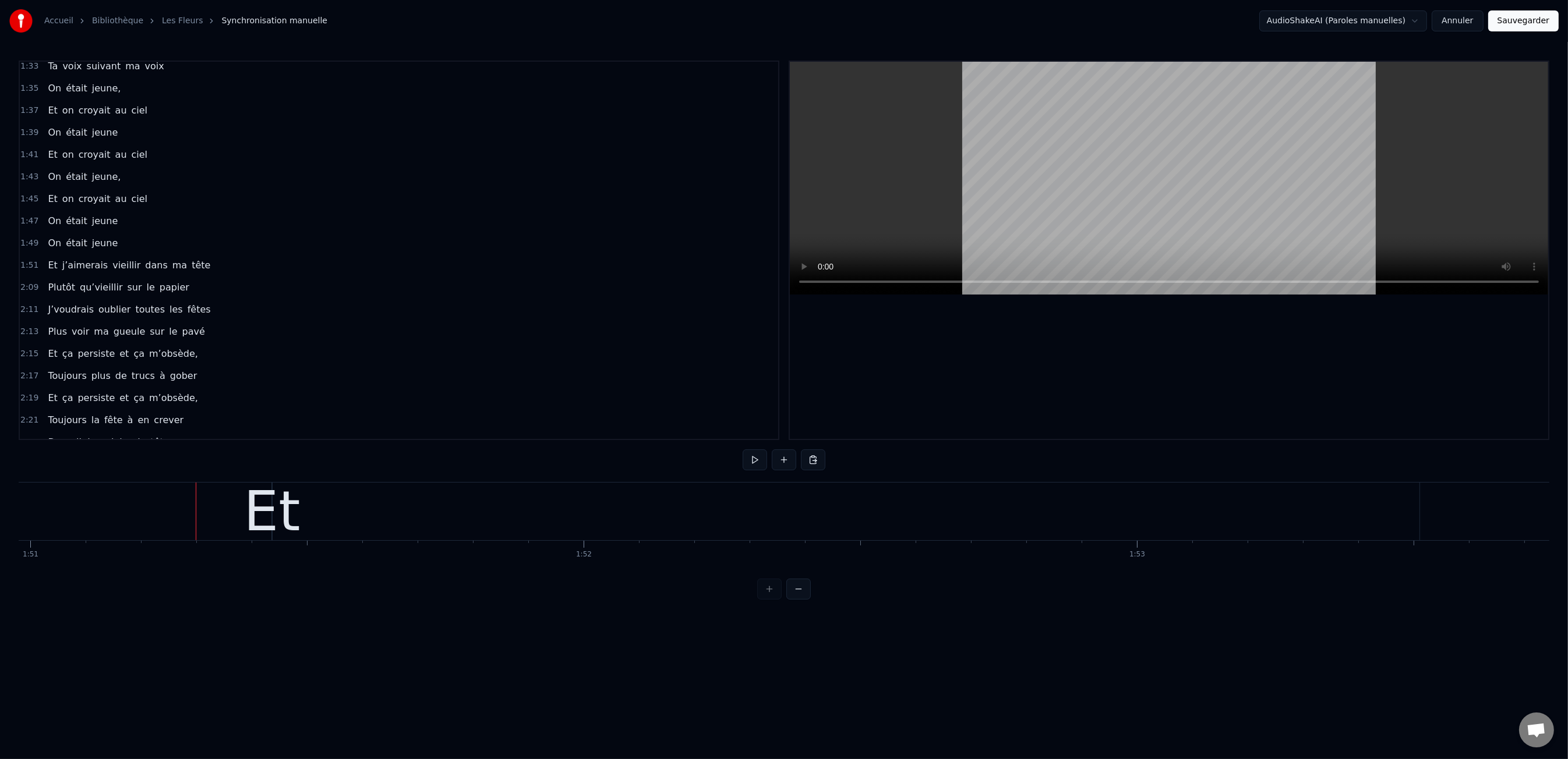
click at [270, 513] on div "Et" at bounding box center [272, 511] width 56 height 83
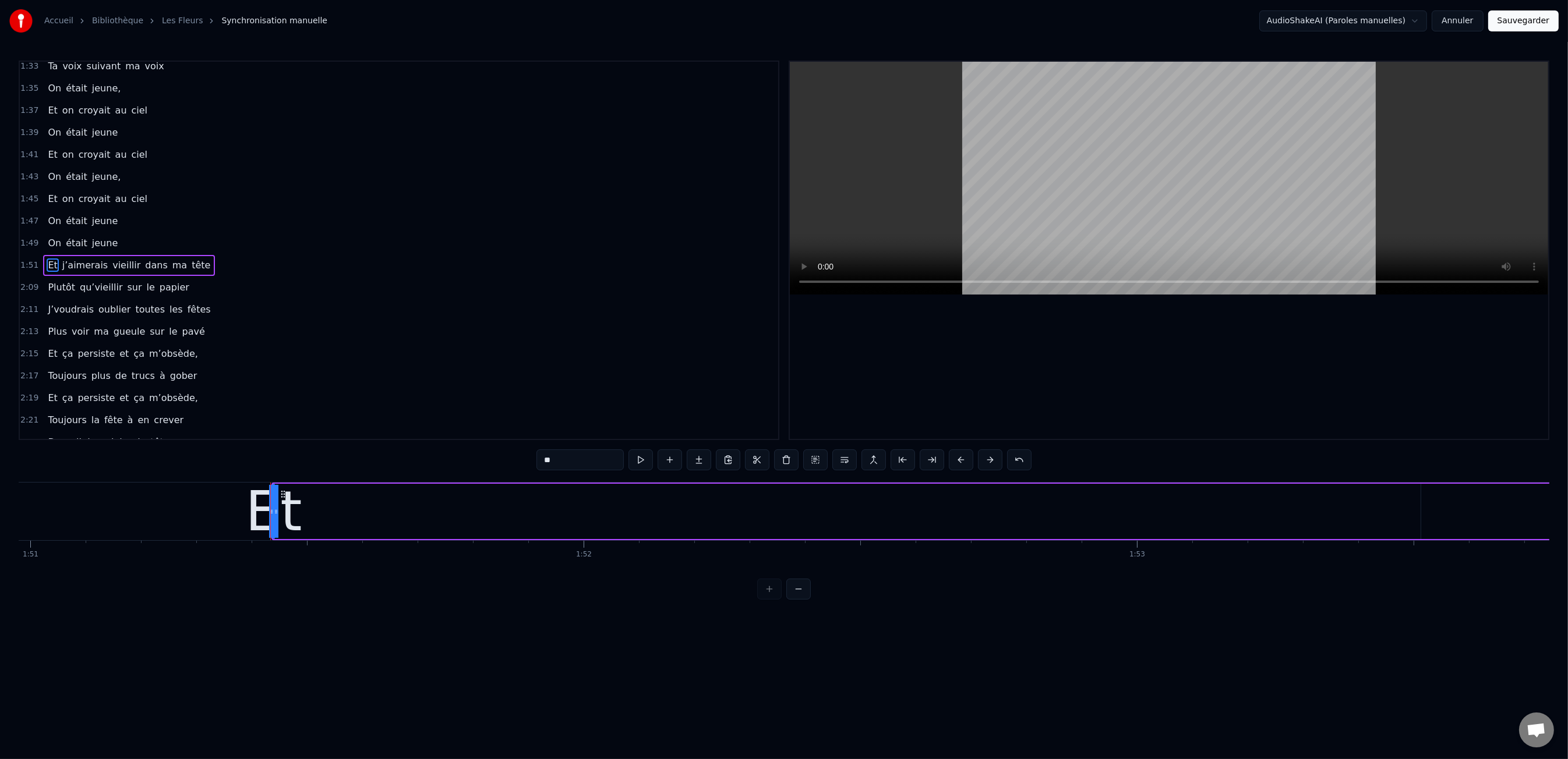
click at [285, 513] on div "Et" at bounding box center [273, 511] width 56 height 83
drag, startPoint x: 275, startPoint y: 513, endPoint x: 638, endPoint y: 537, distance: 363.8
click at [291, 529] on div "Et" at bounding box center [272, 511] width 56 height 83
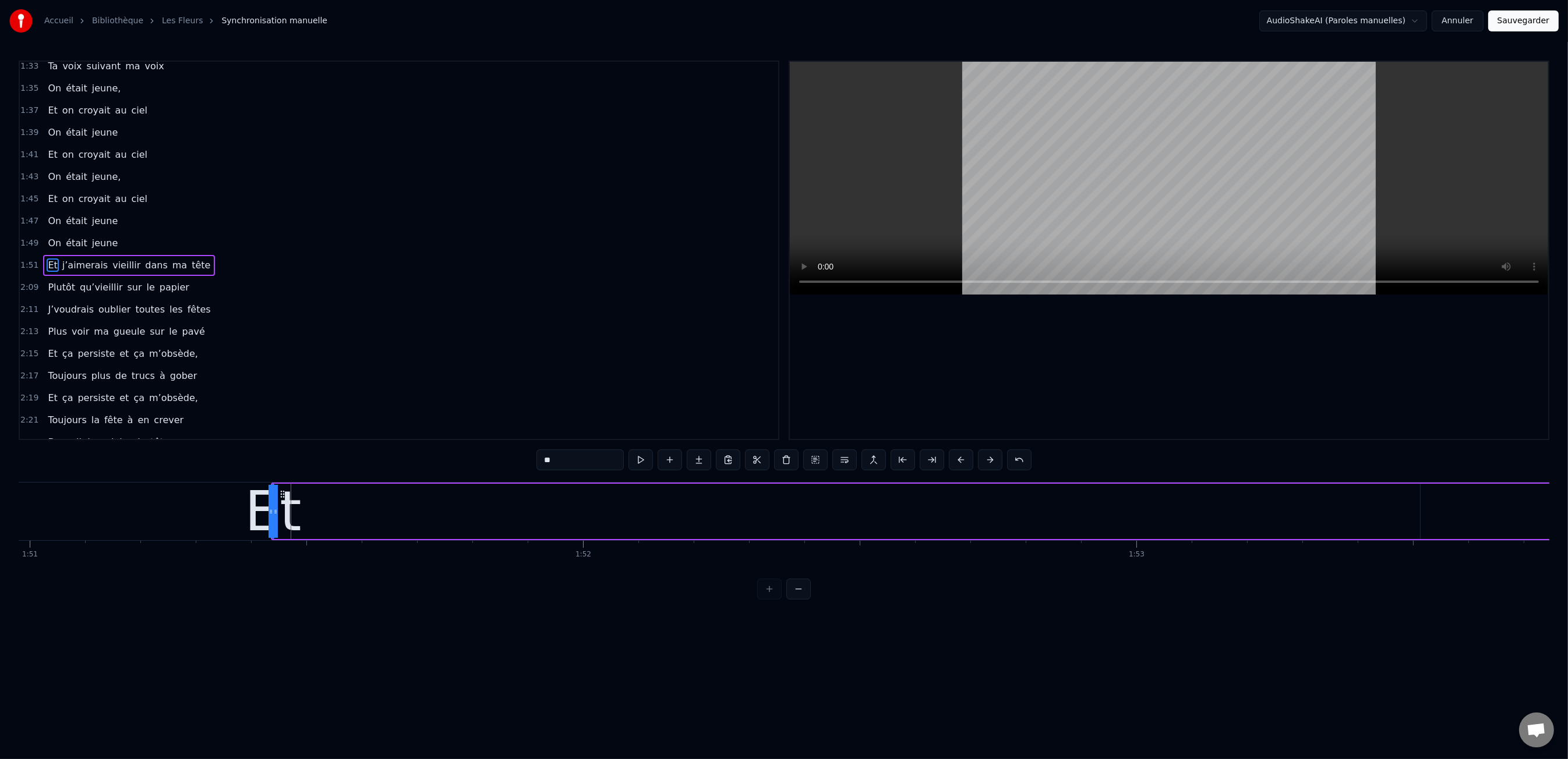
drag, startPoint x: 273, startPoint y: 515, endPoint x: 524, endPoint y: 528, distance: 251.3
drag, startPoint x: 524, startPoint y: 528, endPoint x: 344, endPoint y: 525, distance: 180.0
click at [269, 519] on div "Et" at bounding box center [272, 511] width 56 height 83
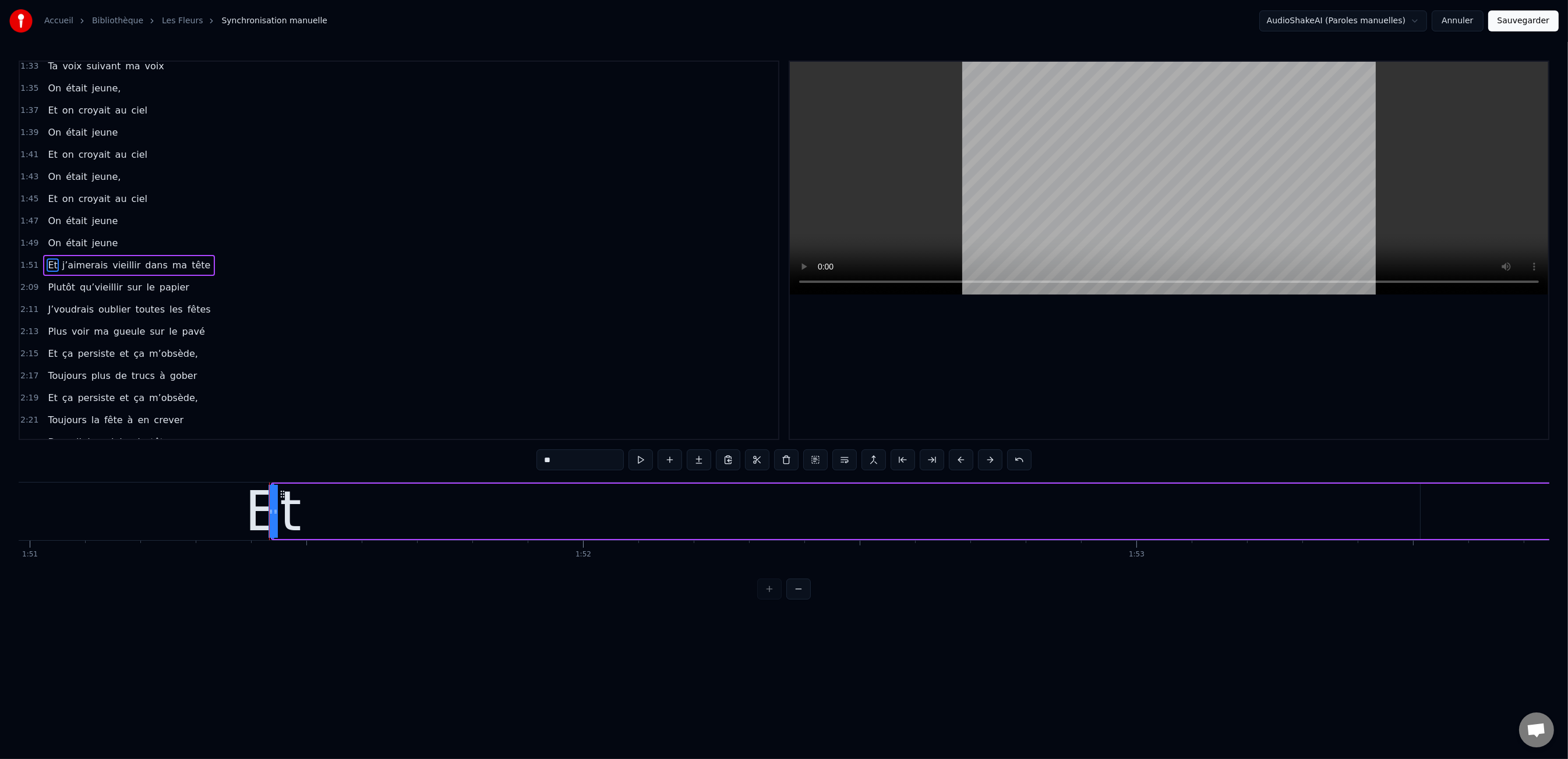
click at [290, 514] on div "Et" at bounding box center [273, 511] width 56 height 83
drag, startPoint x: 280, startPoint y: 513, endPoint x: 258, endPoint y: 513, distance: 22.0
click at [273, 513] on div "Et" at bounding box center [273, 512] width 0 height 53
click at [258, 513] on div "Et" at bounding box center [273, 511] width 56 height 83
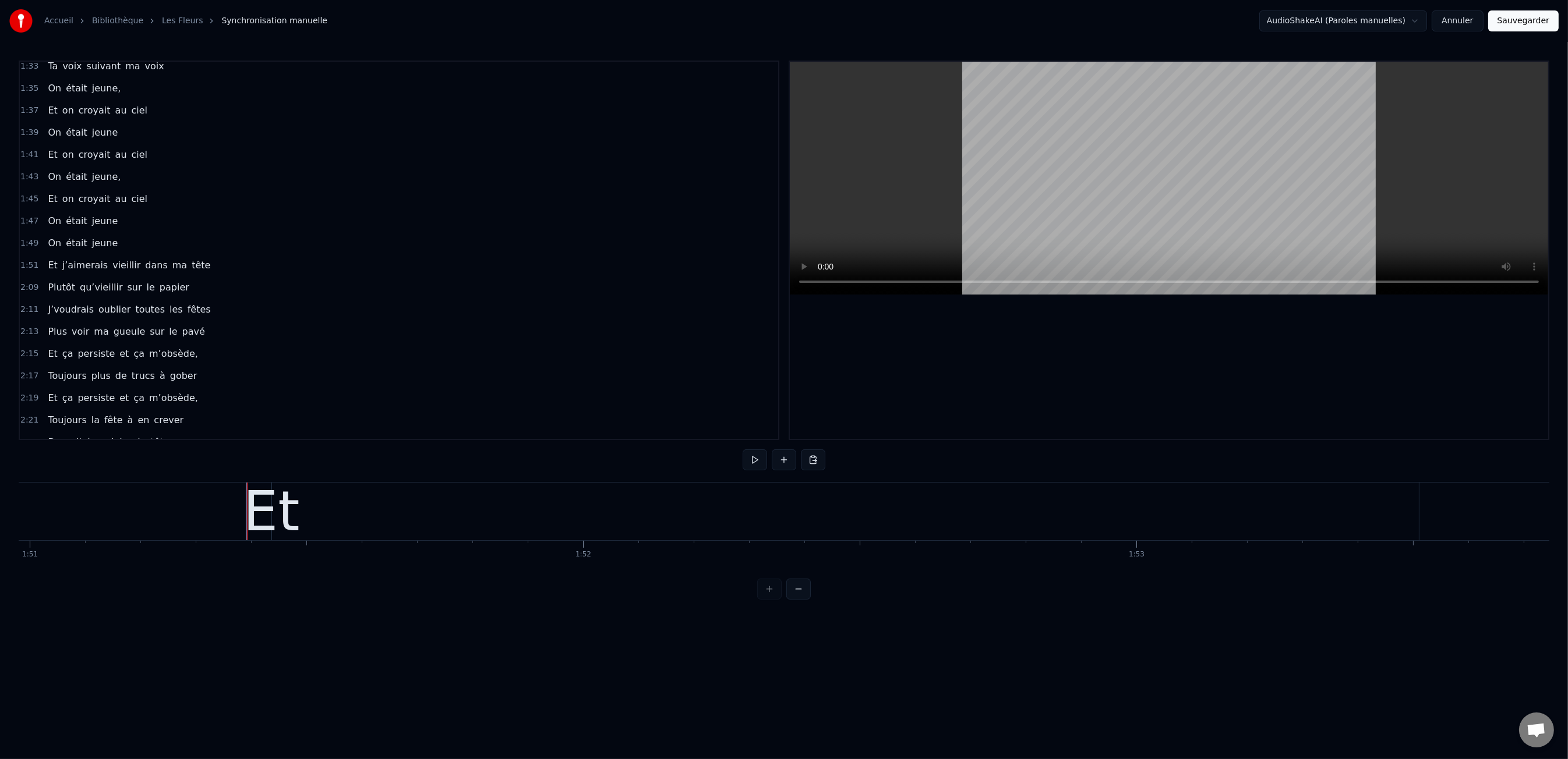
click at [265, 510] on div "Et" at bounding box center [275, 511] width 56 height 83
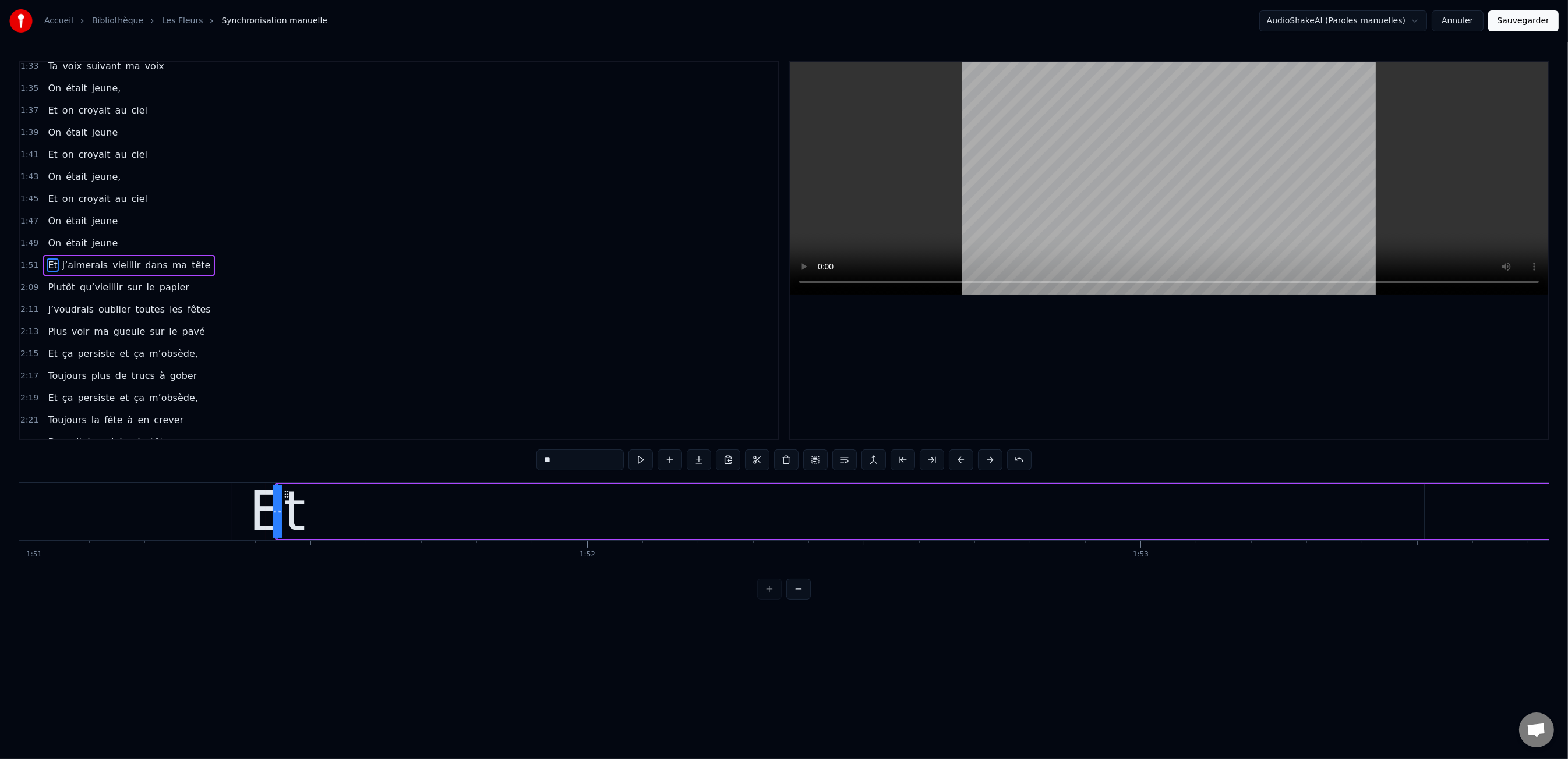
click at [453, 618] on html "Accueil Bibliothèque Les Fleurs Synchronisation manuelle AudioShakeAI (Paroles …" at bounding box center [784, 309] width 1568 height 618
drag, startPoint x: 302, startPoint y: 479, endPoint x: 265, endPoint y: 503, distance: 44.1
click at [302, 479] on div "0:47 Les dents rongées par les tazs, 0:49 Vert, jaune, rose entre les dents 0:5…" at bounding box center [784, 330] width 1531 height 539
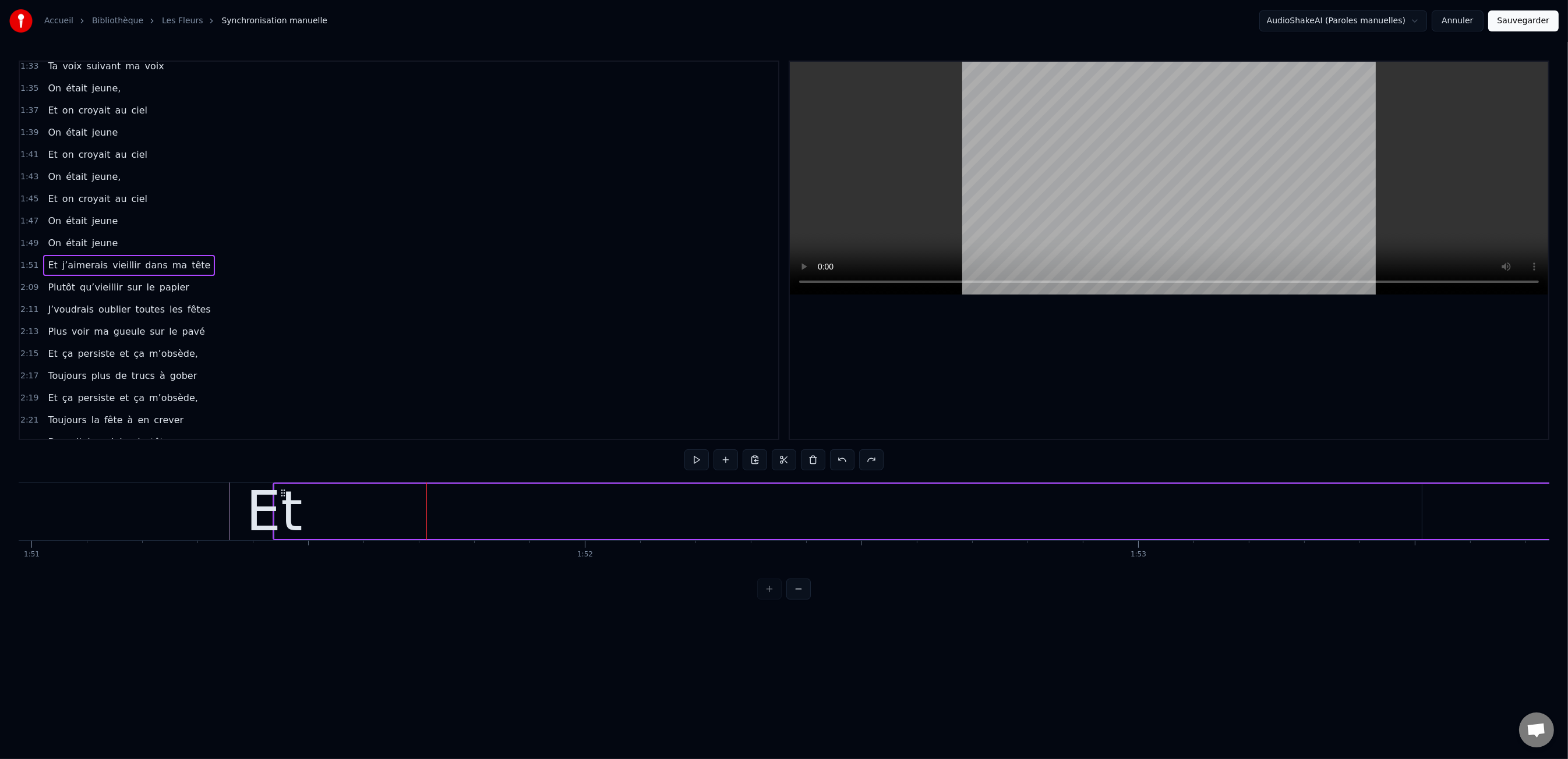
click at [265, 503] on div "Et" at bounding box center [274, 511] width 56 height 83
drag, startPoint x: 277, startPoint y: 509, endPoint x: 489, endPoint y: 512, distance: 212.0
drag, startPoint x: 469, startPoint y: 512, endPoint x: 227, endPoint y: 403, distance: 265.4
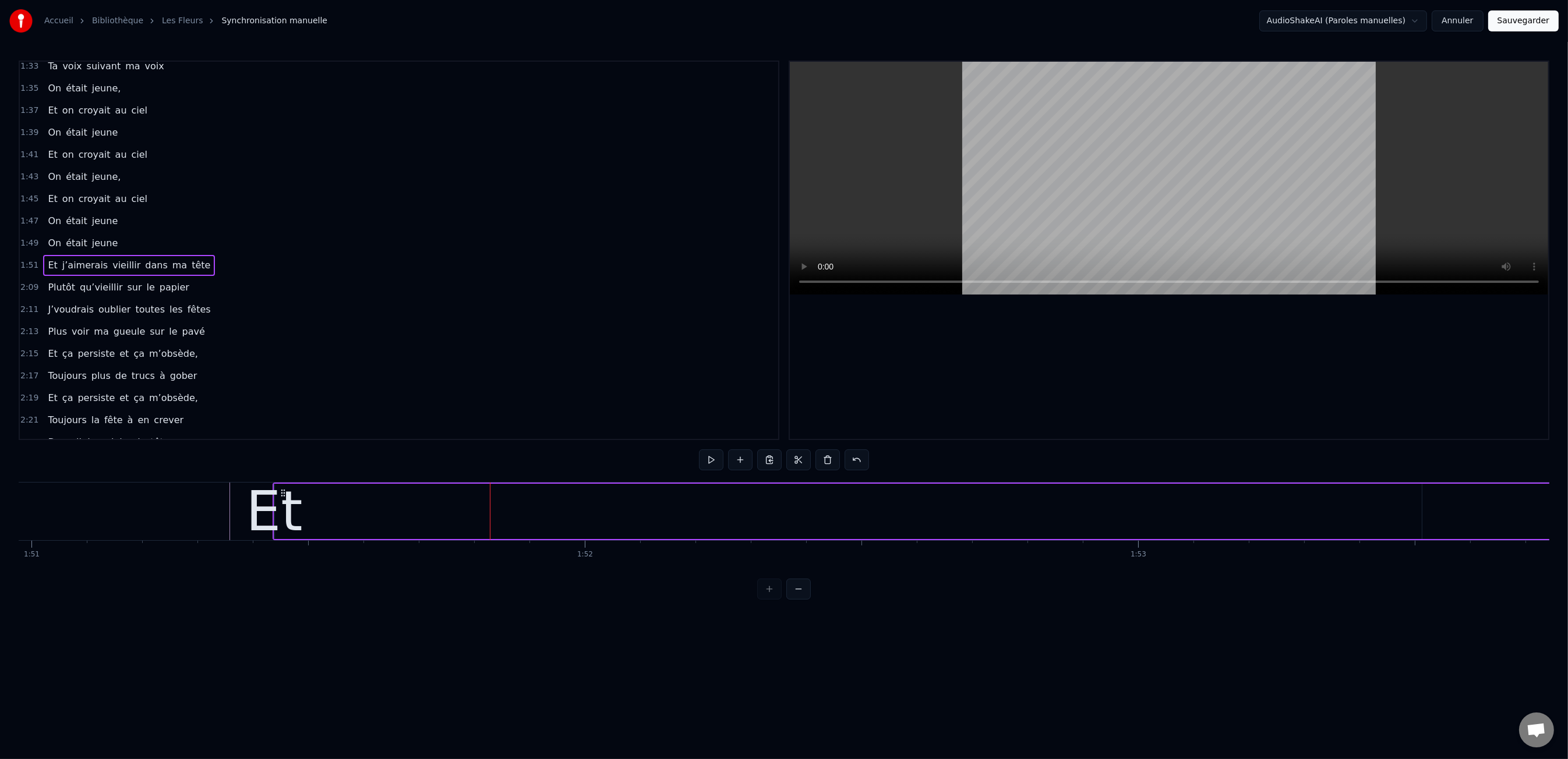
drag, startPoint x: 345, startPoint y: 508, endPoint x: 453, endPoint y: 542, distance: 113.2
drag, startPoint x: 604, startPoint y: 535, endPoint x: 615, endPoint y: 539, distance: 11.7
drag, startPoint x: 612, startPoint y: 585, endPoint x: 657, endPoint y: 586, distance: 45.0
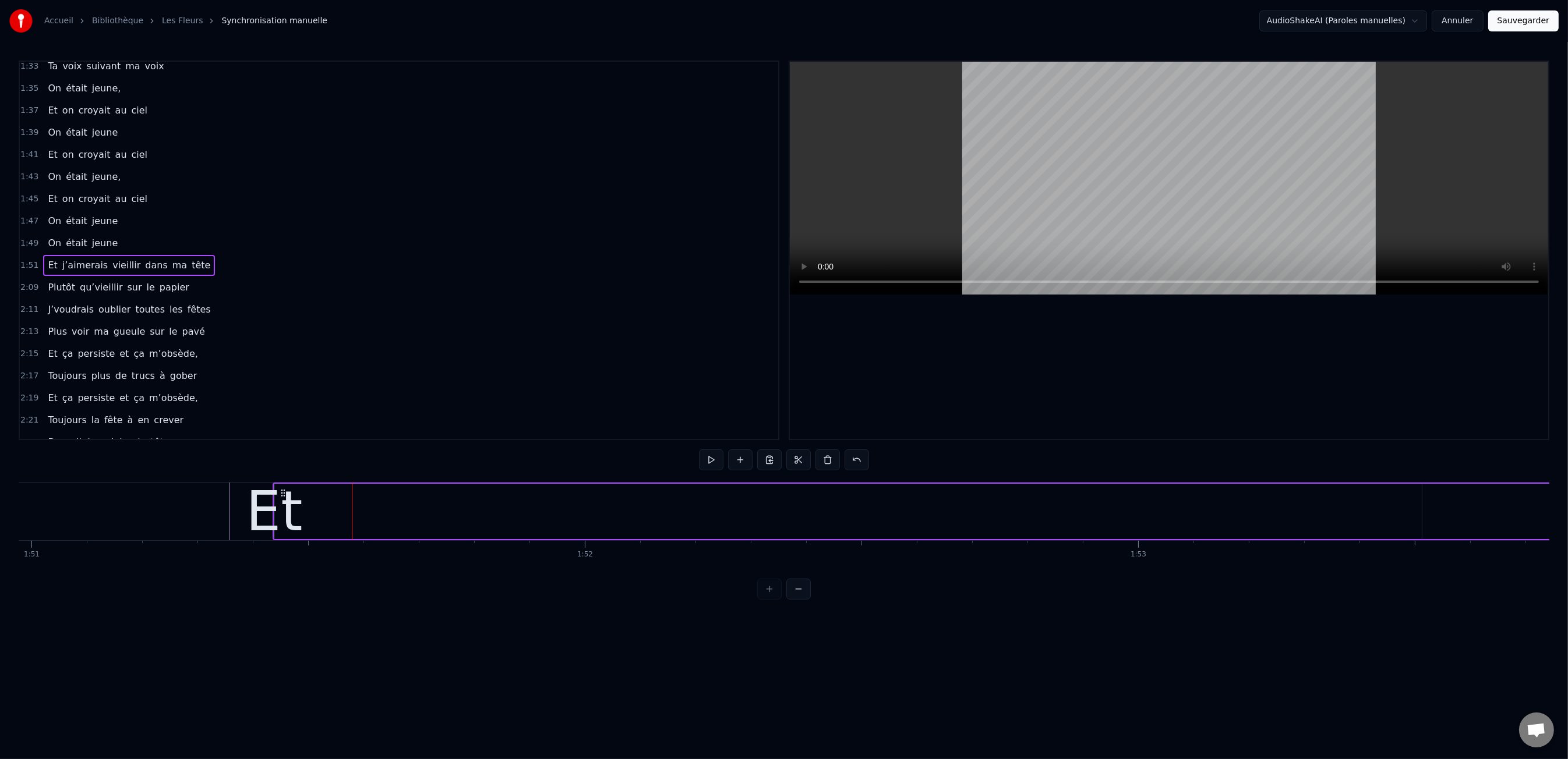
click at [614, 585] on div "0:47 Les dents rongées par les tazs, 0:49 Vert, jaune, rose entre les dents 0:5…" at bounding box center [784, 330] width 1531 height 539
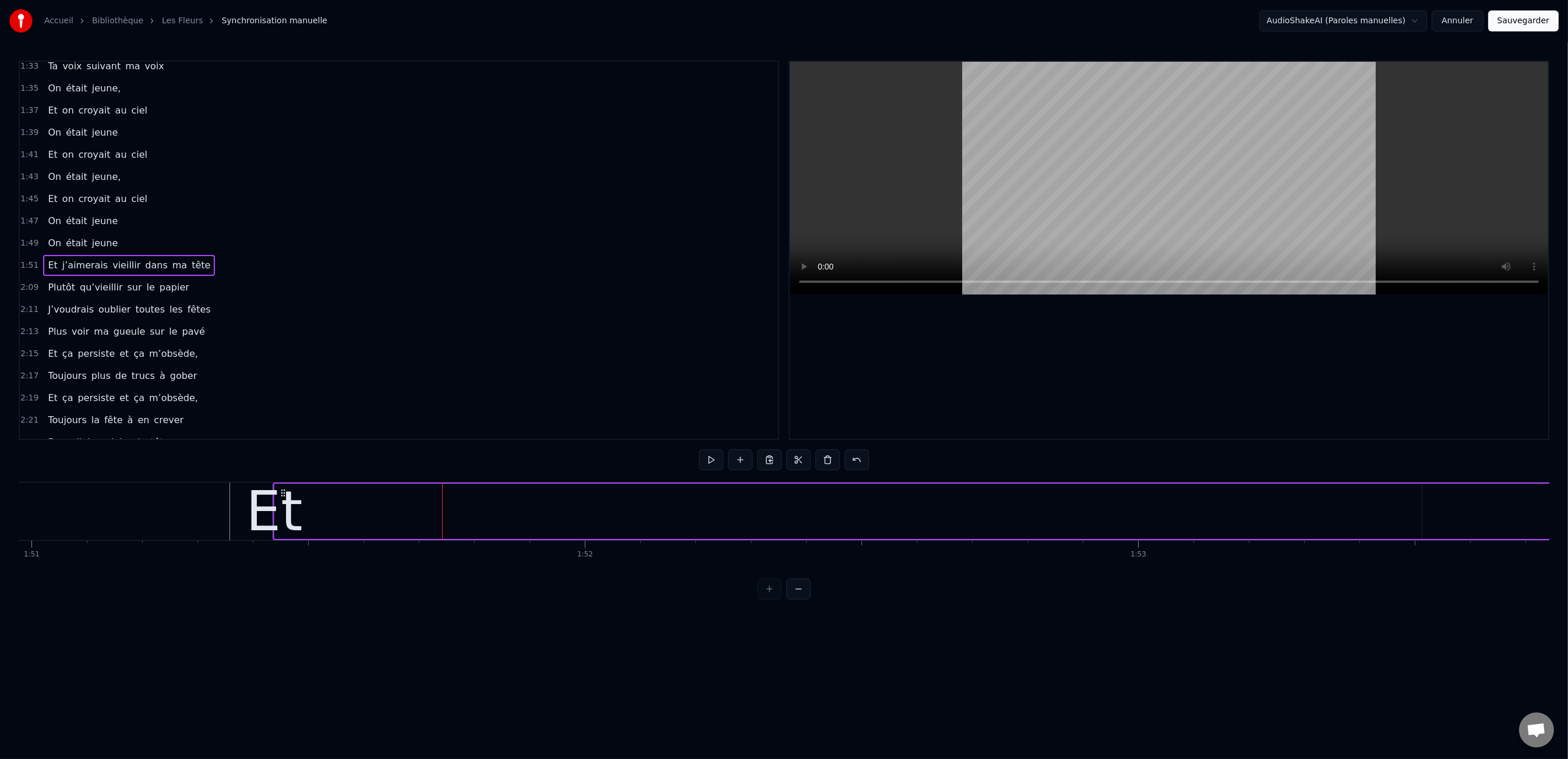
drag, startPoint x: 431, startPoint y: 603, endPoint x: 329, endPoint y: 576, distance: 105.5
click at [430, 603] on html "Accueil Bibliothèque Les Fleurs Synchronisation manuelle AudioShakeAI (Paroles …" at bounding box center [784, 309] width 1568 height 618
click at [259, 536] on div "Et" at bounding box center [274, 511] width 56 height 83
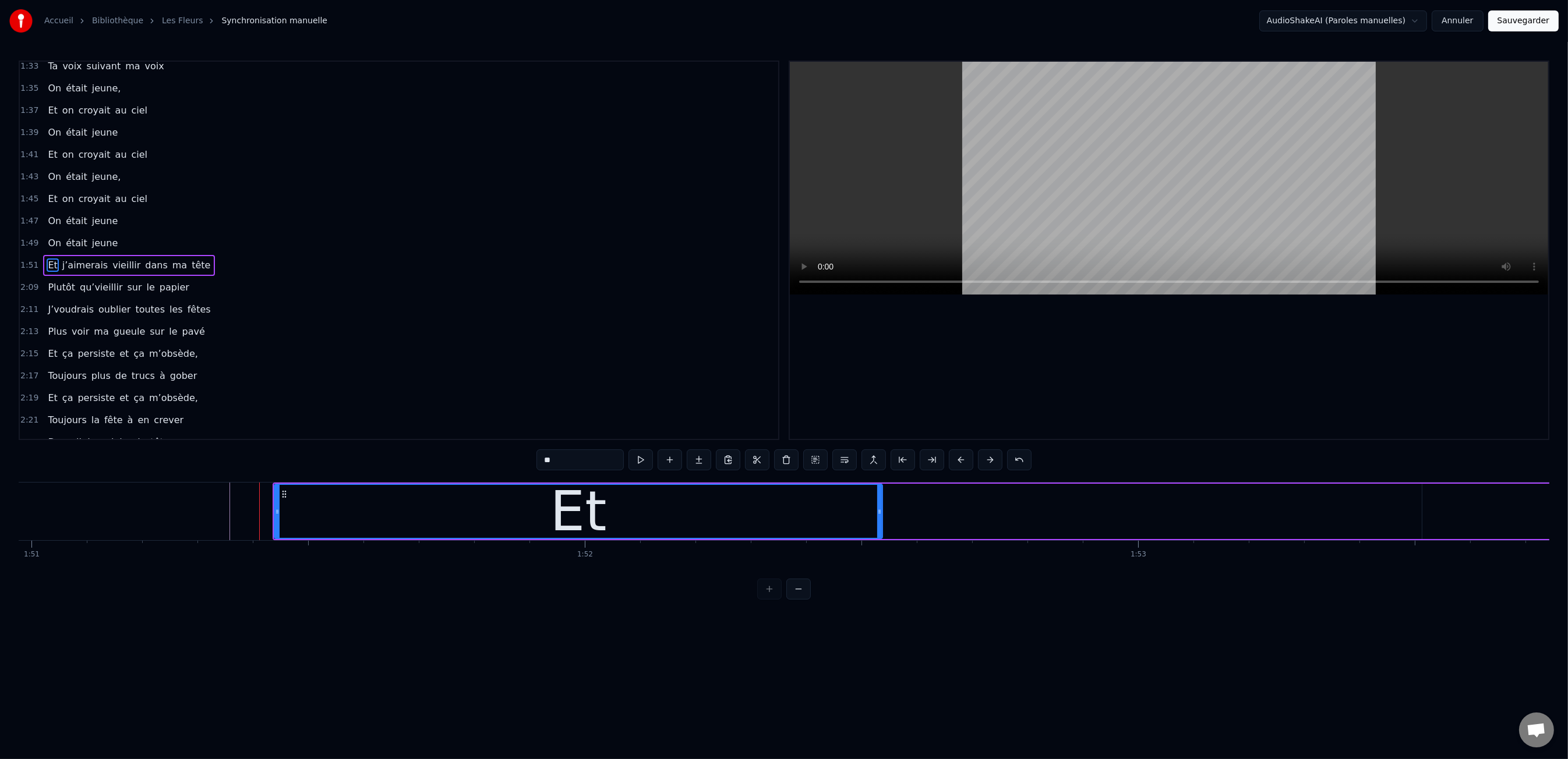
drag, startPoint x: 271, startPoint y: 533, endPoint x: 516, endPoint y: 536, distance: 245.0
click at [880, 545] on div "Les dents rongées par les tazs, Vert, jaune, rose entre les dents J’aimerais at…" at bounding box center [784, 526] width 1531 height 87
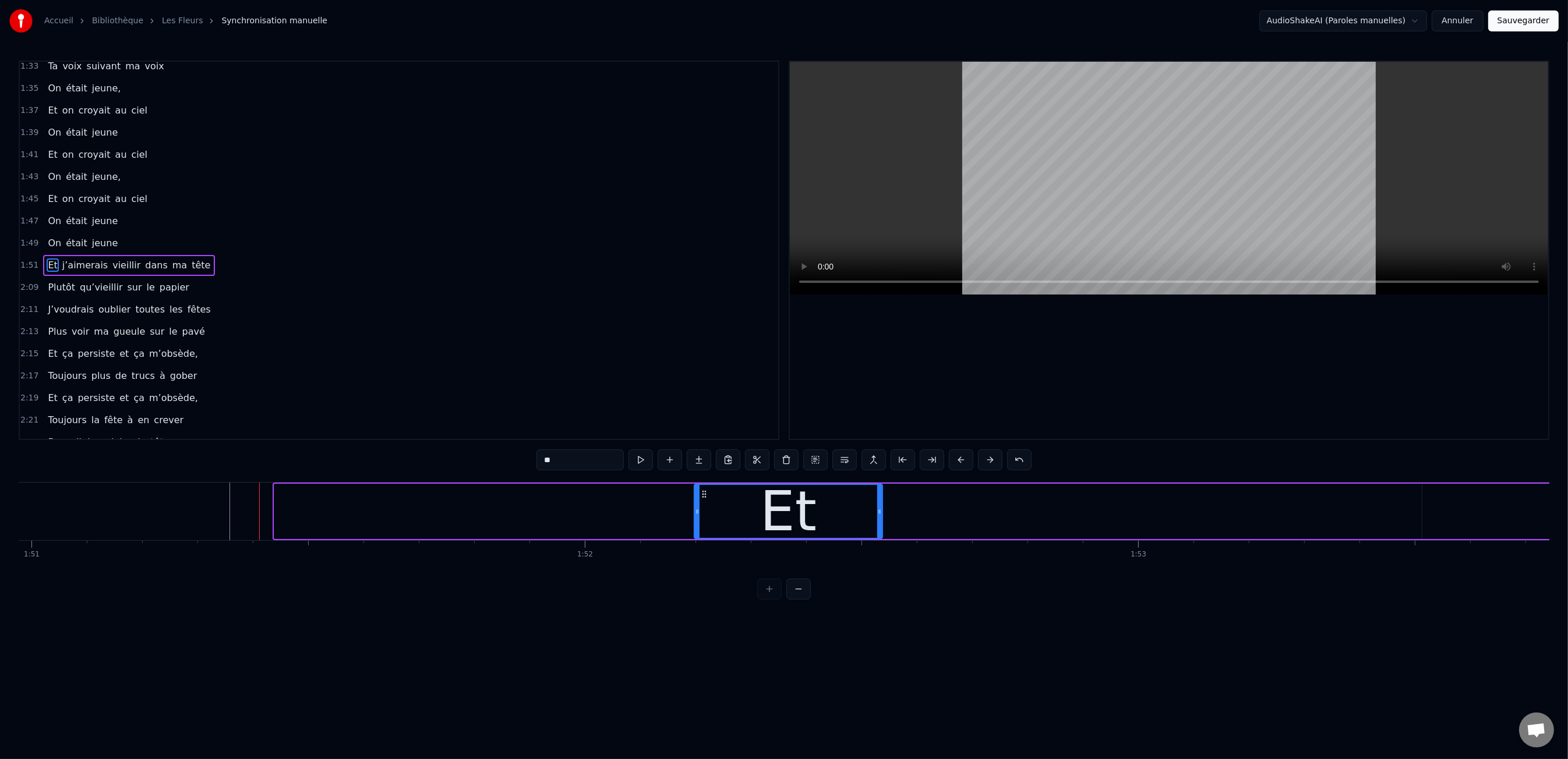
drag, startPoint x: 275, startPoint y: 513, endPoint x: 739, endPoint y: 520, distance: 464.1
click at [695, 528] on div at bounding box center [697, 512] width 5 height 53
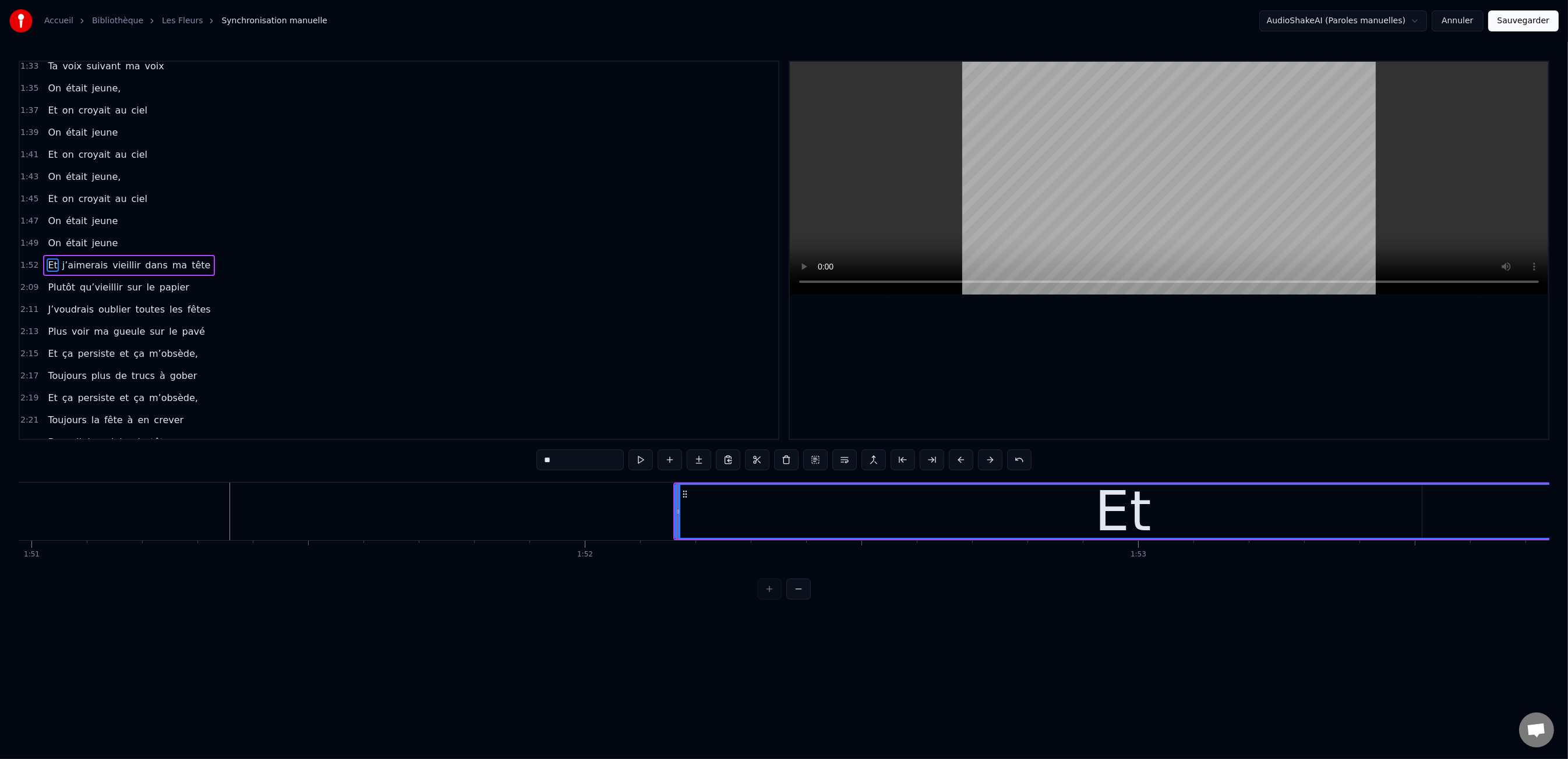
drag, startPoint x: 880, startPoint y: 512, endPoint x: 1568, endPoint y: 498, distance: 688.1
click at [1567, 498] on div "Accueil Bibliothèque Les Fleurs Synchronisation manuelle AudioShakeAI (Paroles …" at bounding box center [784, 300] width 1568 height 600
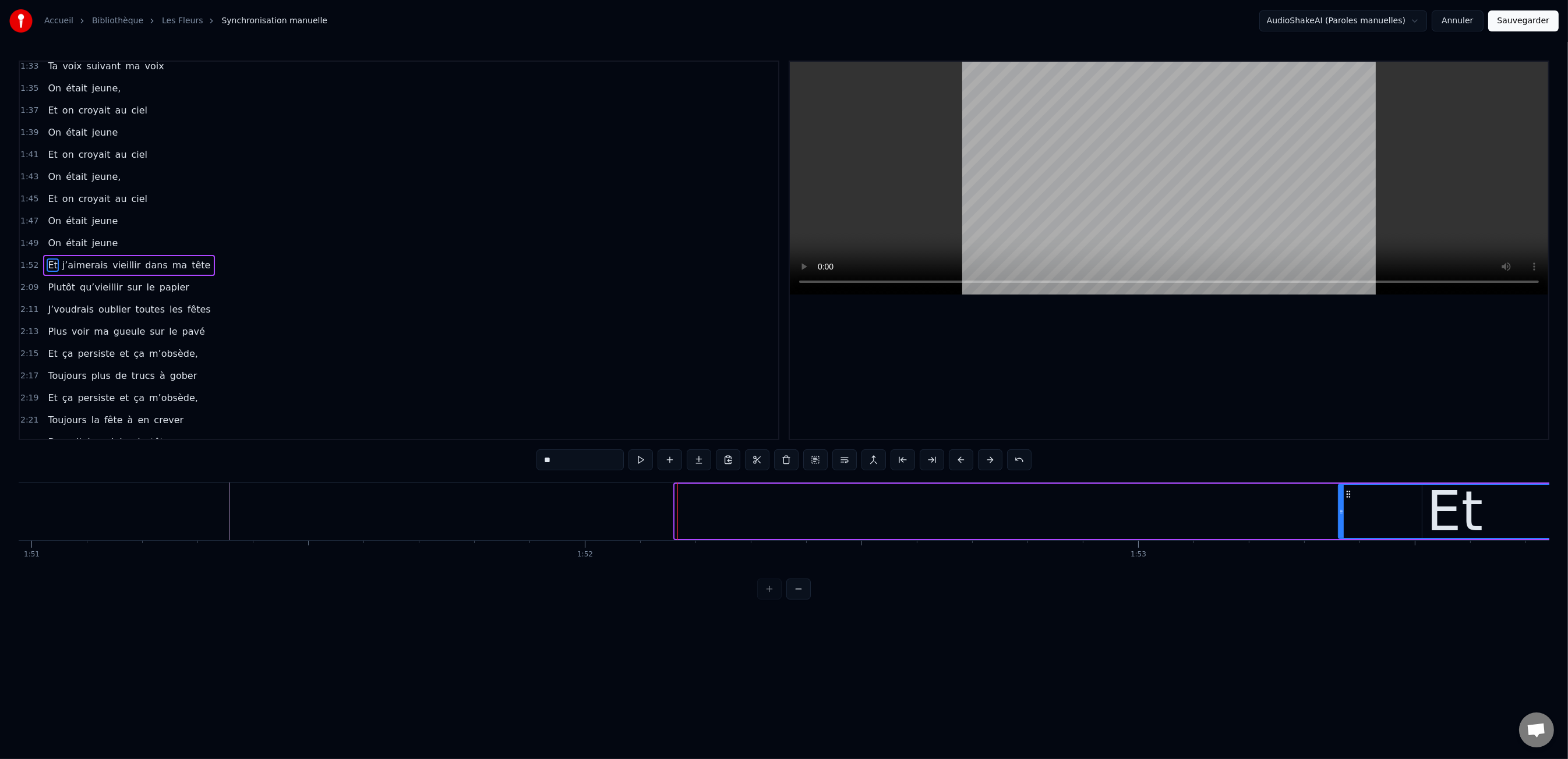
drag, startPoint x: 679, startPoint y: 513, endPoint x: 1343, endPoint y: 520, distance: 664.0
click at [1343, 520] on div at bounding box center [1341, 512] width 5 height 53
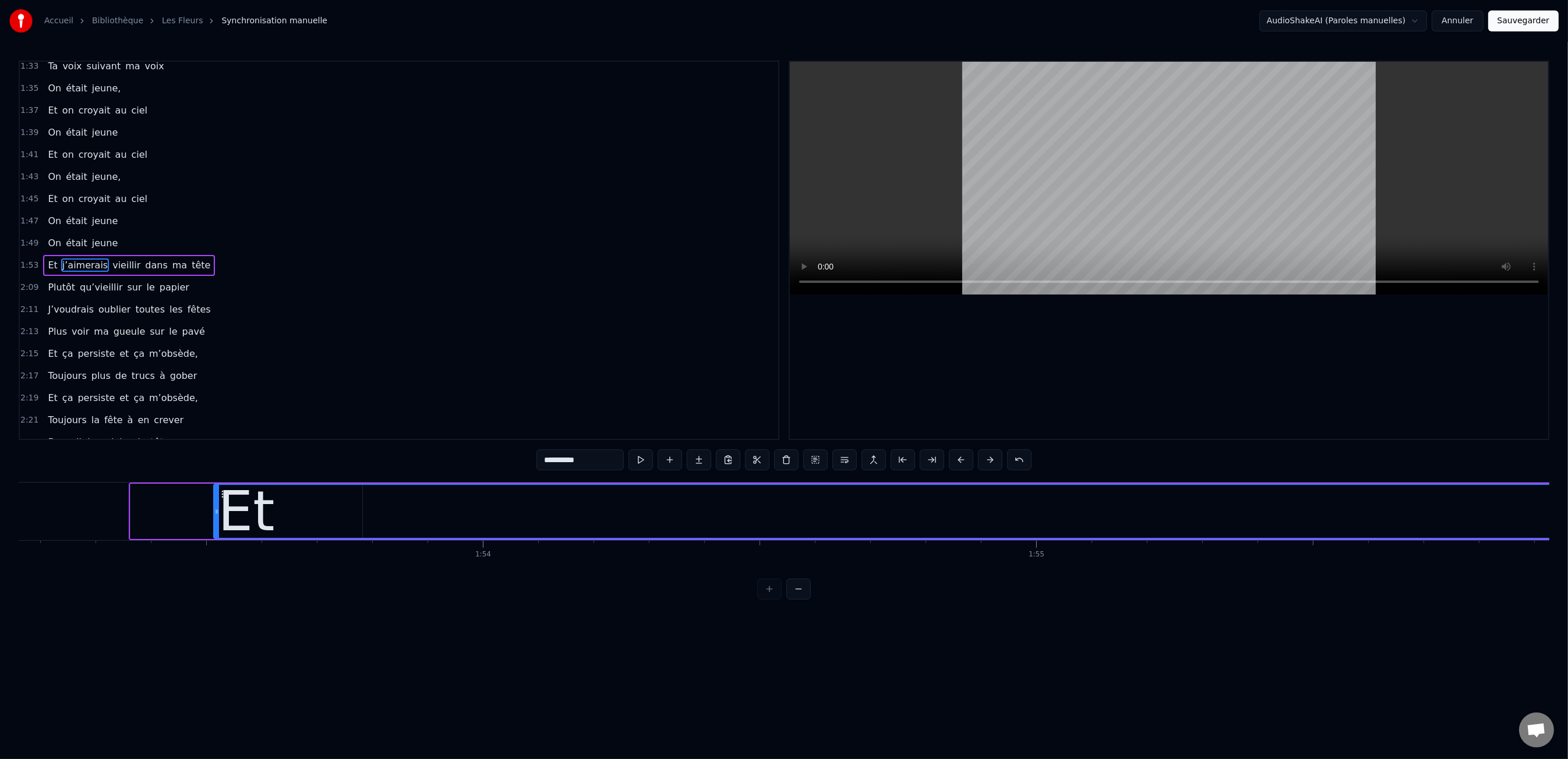
scroll to position [0, 62080]
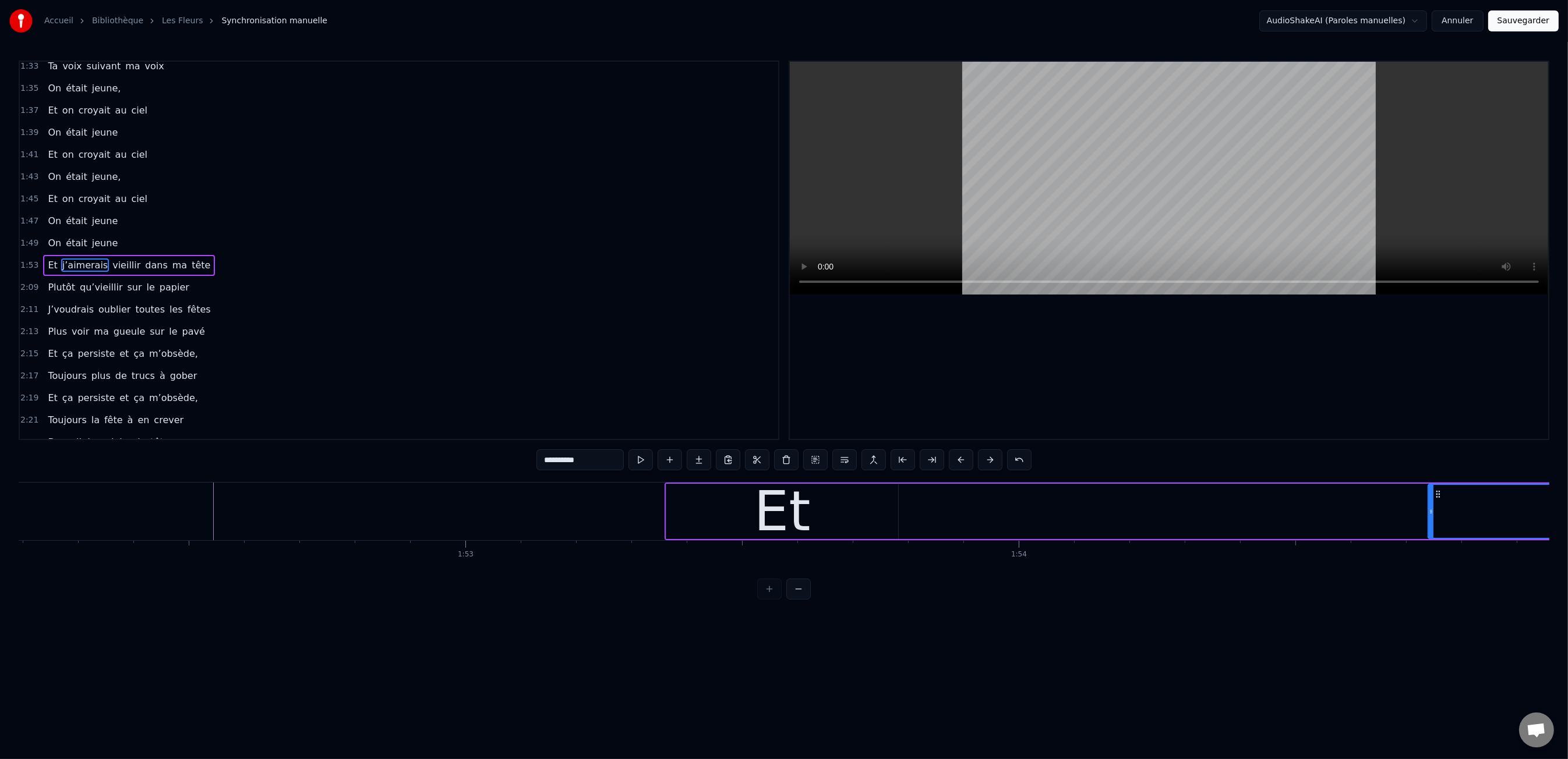
drag, startPoint x: 750, startPoint y: 516, endPoint x: 1429, endPoint y: 529, distance: 679.1
click at [1429, 529] on div at bounding box center [1431, 512] width 5 height 53
drag, startPoint x: 1356, startPoint y: 513, endPoint x: 1565, endPoint y: 516, distance: 209.0
click at [1567, 516] on div "Accueil Bibliothèque Les Fleurs Synchronisation manuelle AudioShakeAI (Paroles …" at bounding box center [784, 300] width 1568 height 600
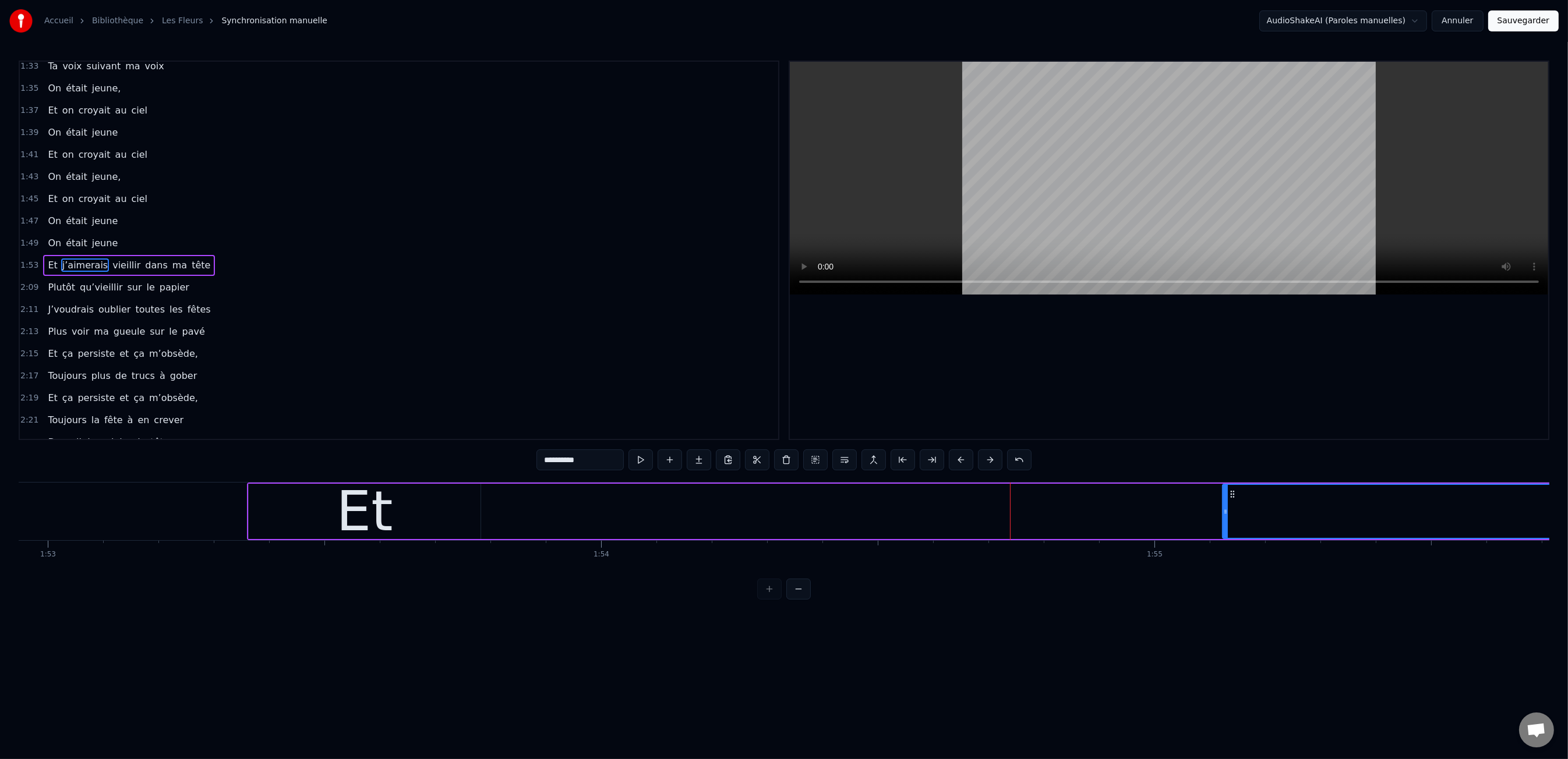
scroll to position [0, 62508]
drag, startPoint x: 1215, startPoint y: 508, endPoint x: 1486, endPoint y: 513, distance: 271.0
click at [1486, 513] on icon at bounding box center [1487, 512] width 5 height 9
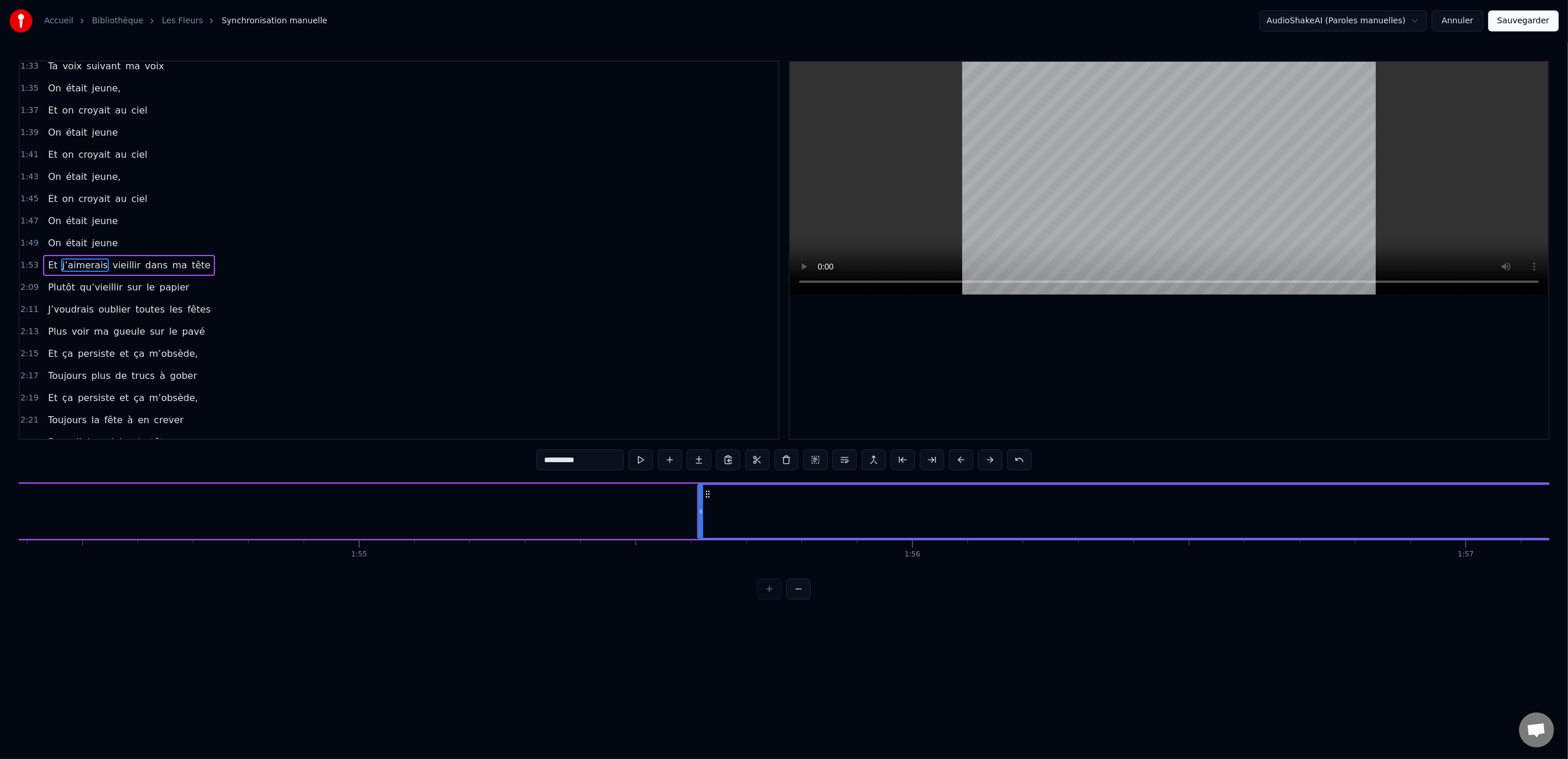
scroll to position [0, 63294]
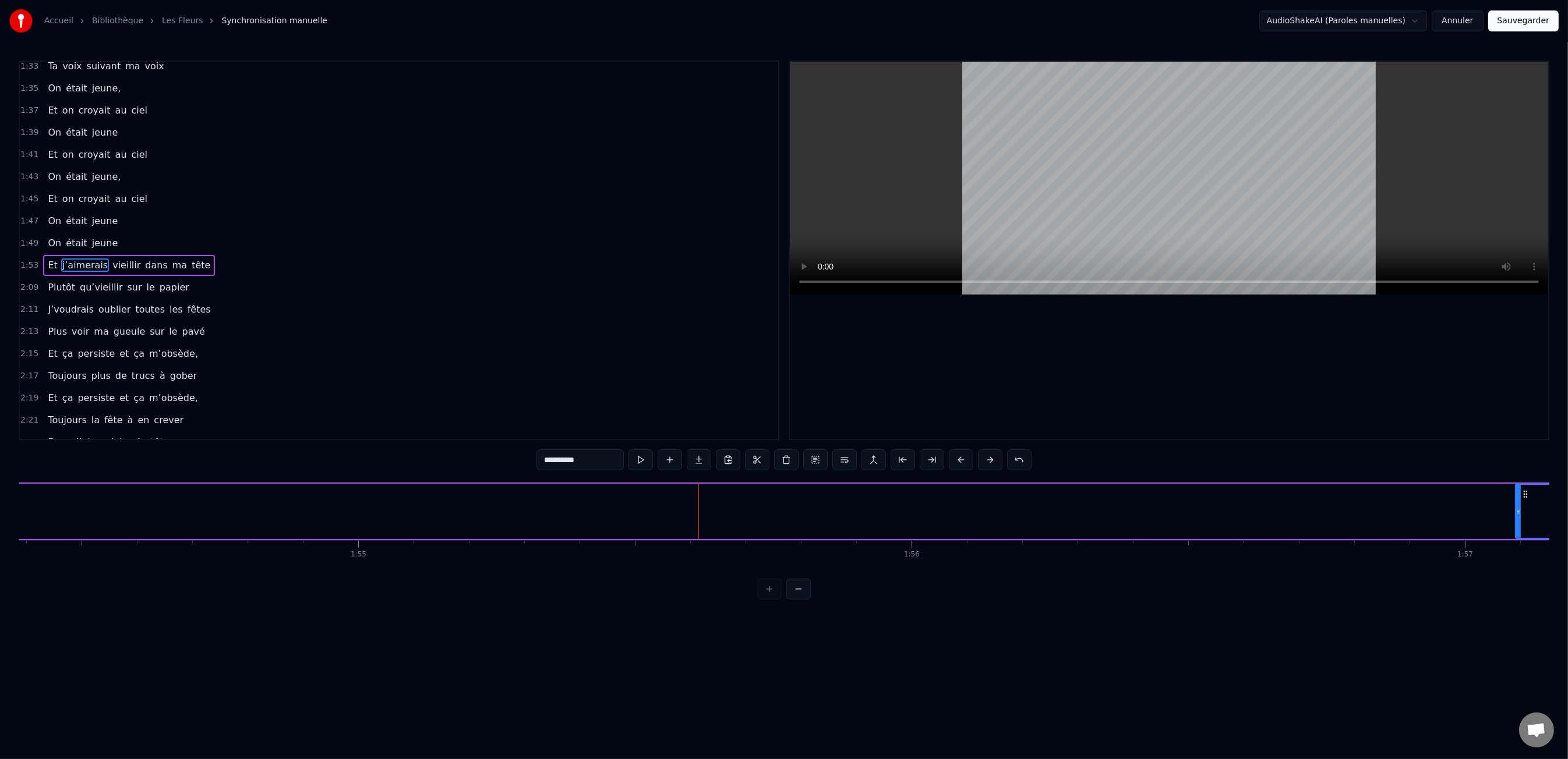
drag, startPoint x: 697, startPoint y: 513, endPoint x: 1524, endPoint y: 487, distance: 827.4
click at [1521, 487] on div at bounding box center [1519, 512] width 5 height 53
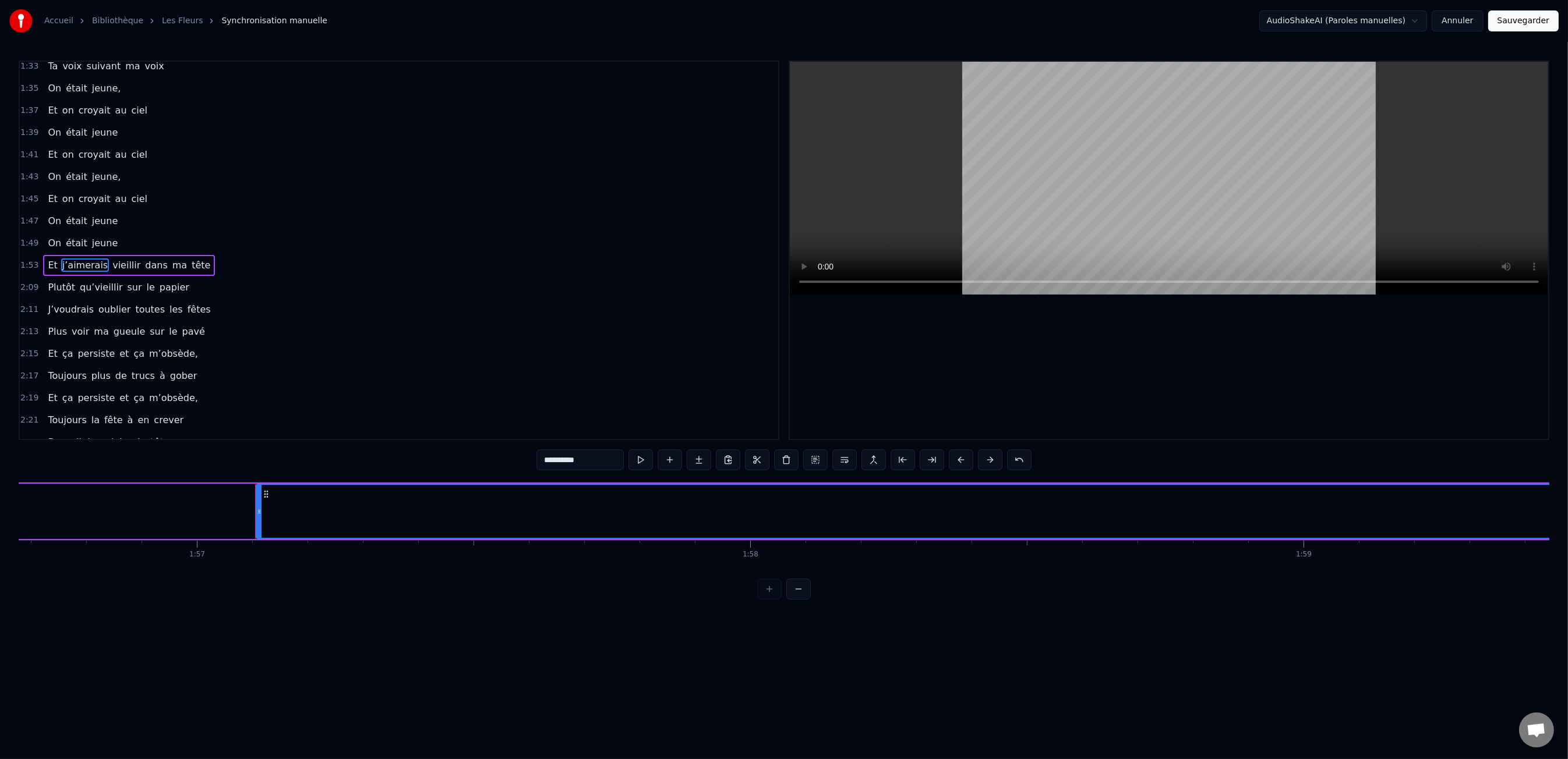
scroll to position [0, 64557]
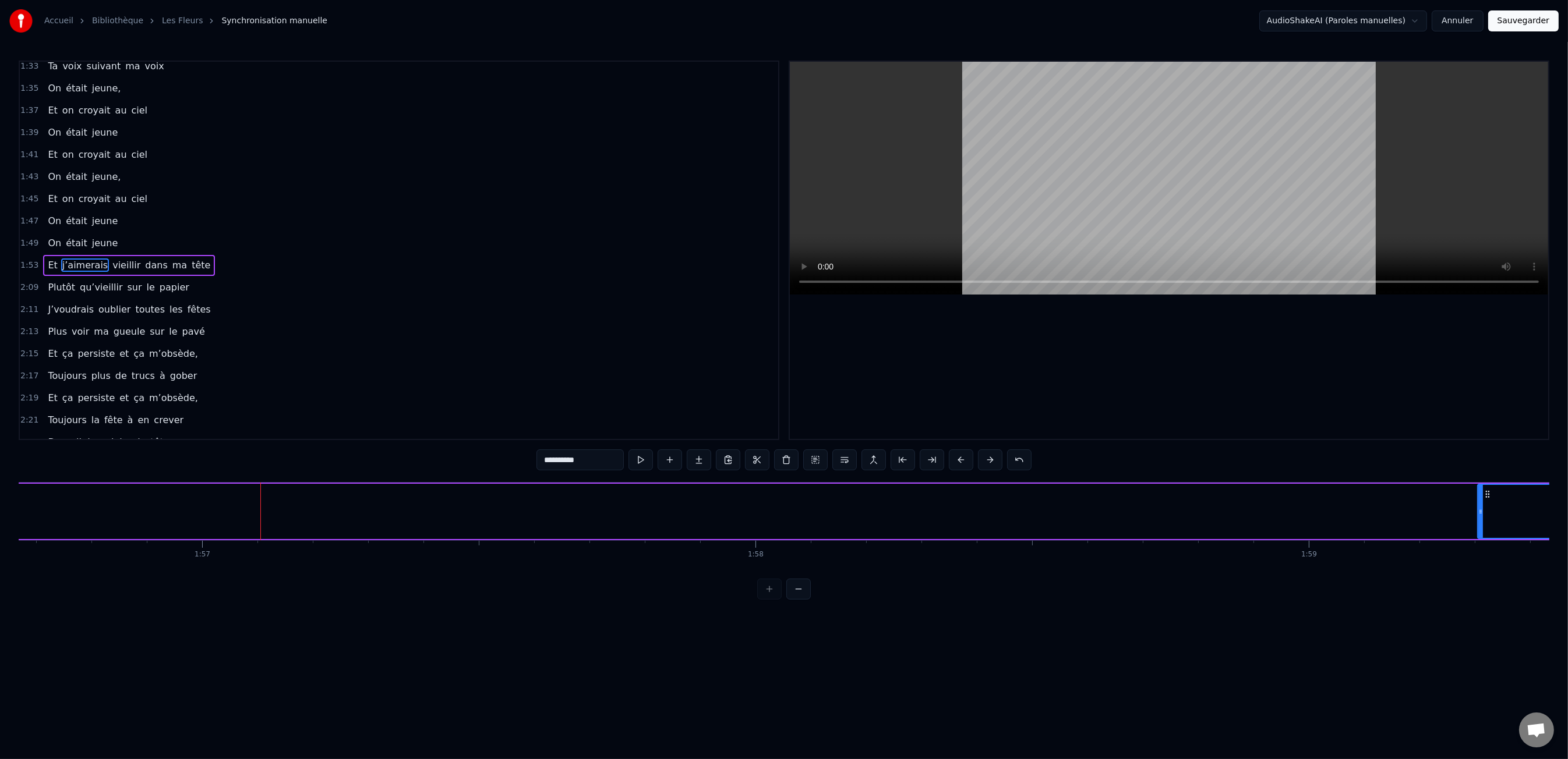
drag, startPoint x: 257, startPoint y: 511, endPoint x: 1473, endPoint y: 488, distance: 1216.2
drag, startPoint x: 607, startPoint y: 510, endPoint x: 580, endPoint y: 513, distance: 27.2
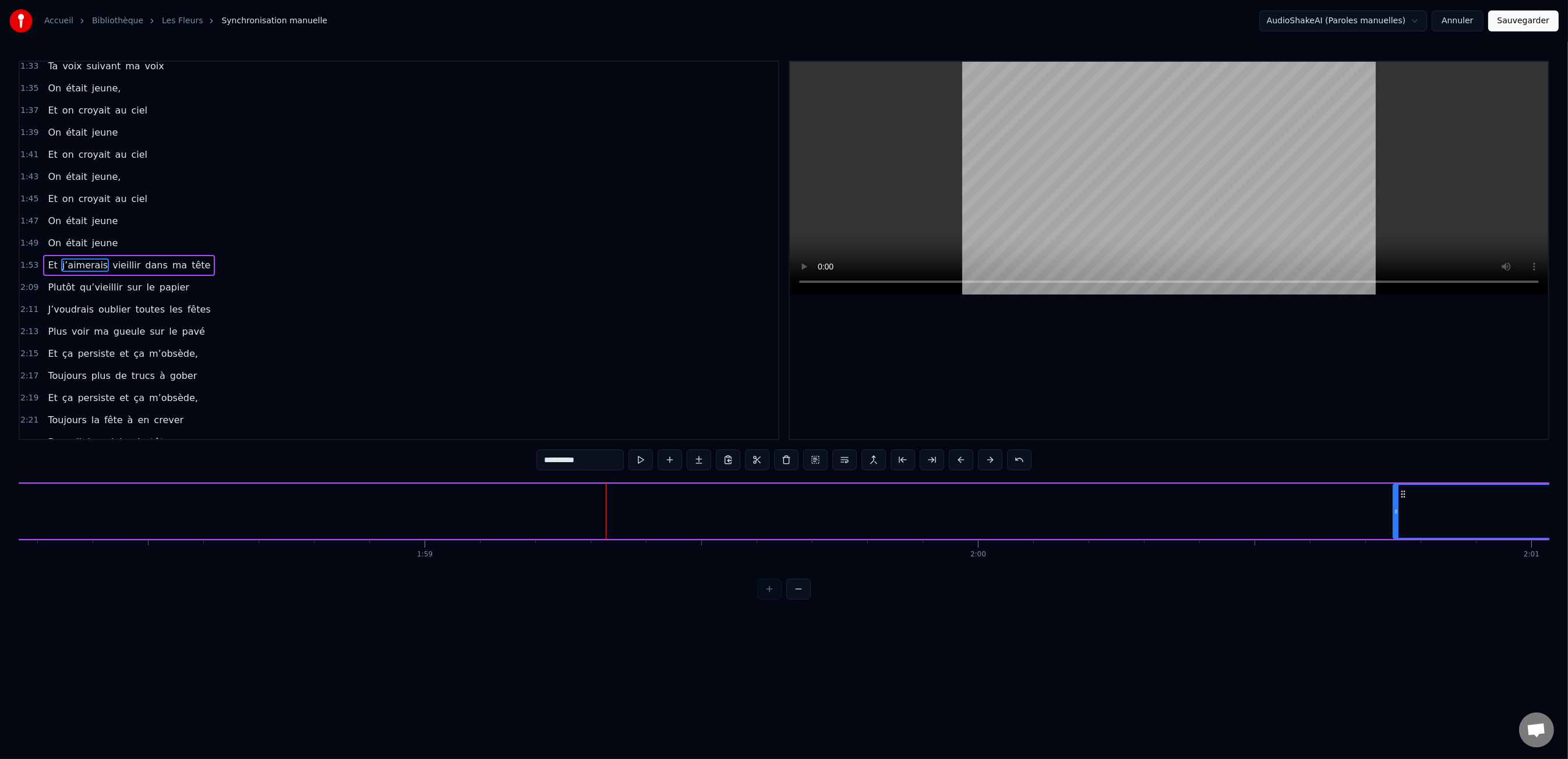
drag, startPoint x: 618, startPoint y: 513, endPoint x: 1395, endPoint y: 507, distance: 777.0
click at [1395, 507] on icon at bounding box center [1396, 512] width 5 height 9
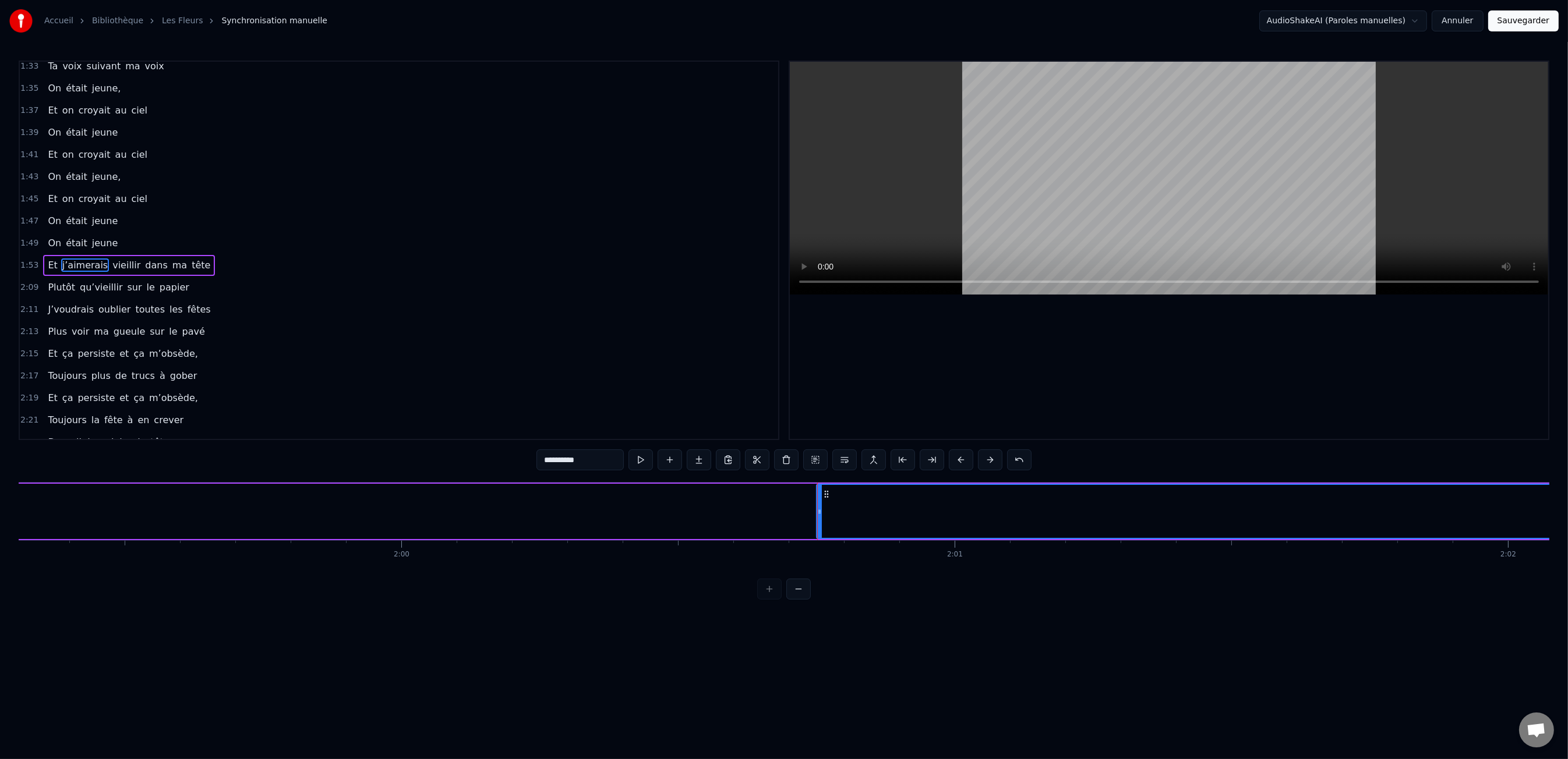
scroll to position [0, 66020]
drag, startPoint x: 819, startPoint y: 507, endPoint x: 831, endPoint y: 507, distance: 12.0
click at [809, 508] on div "Et j’aimerais vieillir dans ma tête" at bounding box center [1134, 512] width 8820 height 58
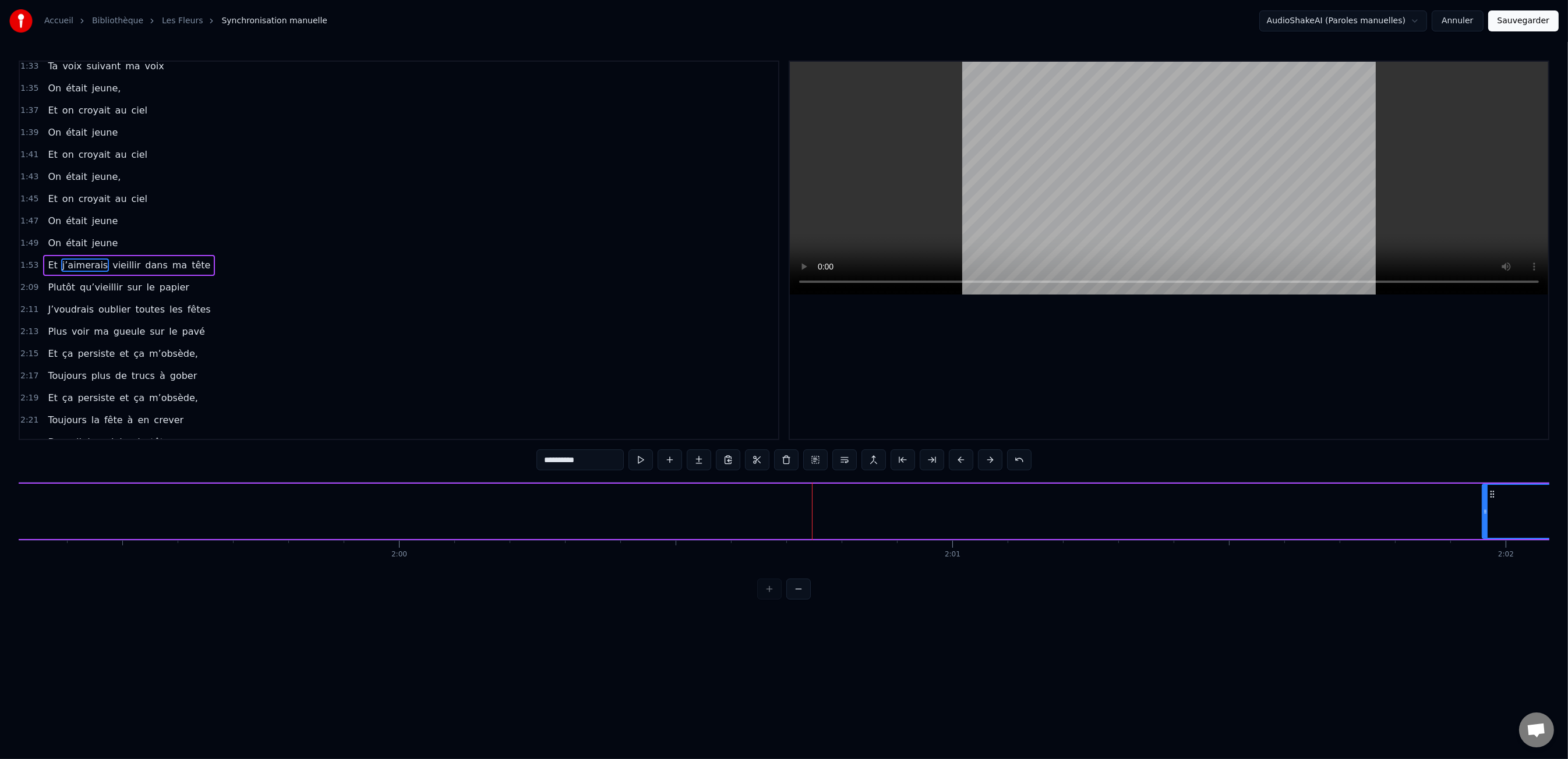
drag, startPoint x: 818, startPoint y: 512, endPoint x: 1486, endPoint y: 523, distance: 668.1
click at [1486, 523] on div at bounding box center [1485, 512] width 5 height 53
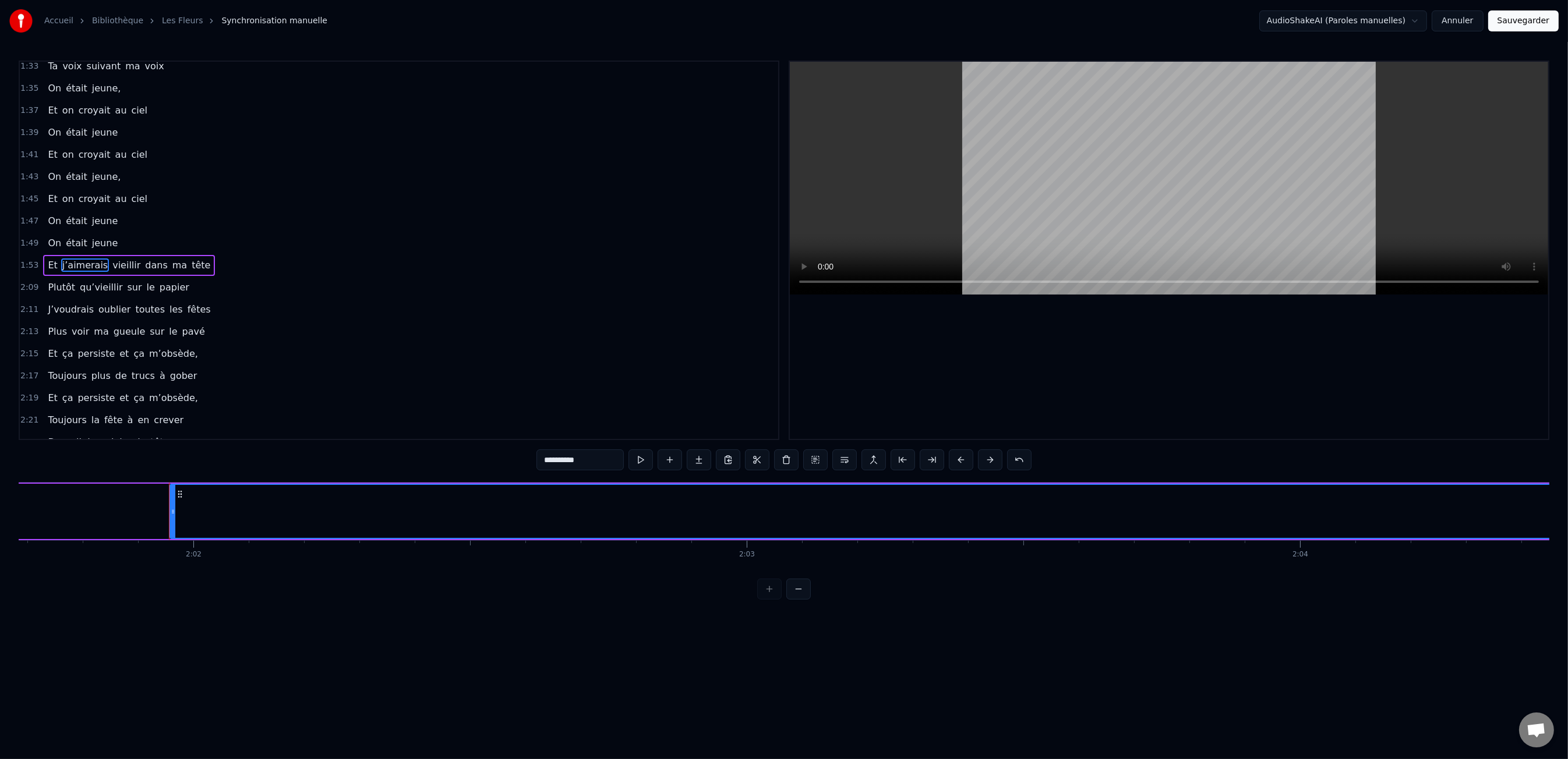
scroll to position [0, 67298]
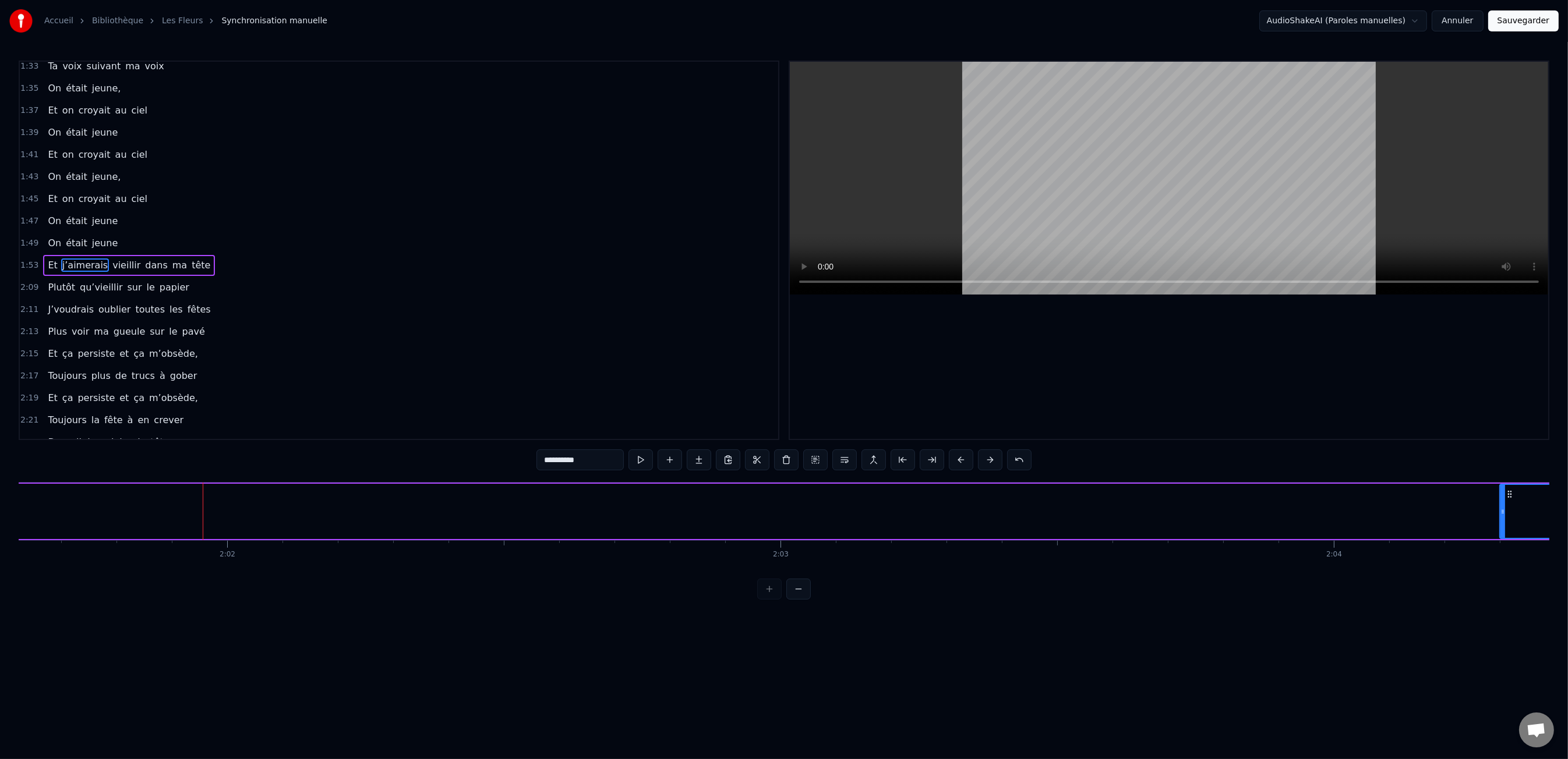
drag, startPoint x: 206, startPoint y: 512, endPoint x: 1482, endPoint y: 533, distance: 1276.2
click at [1500, 533] on div at bounding box center [1503, 512] width 5 height 53
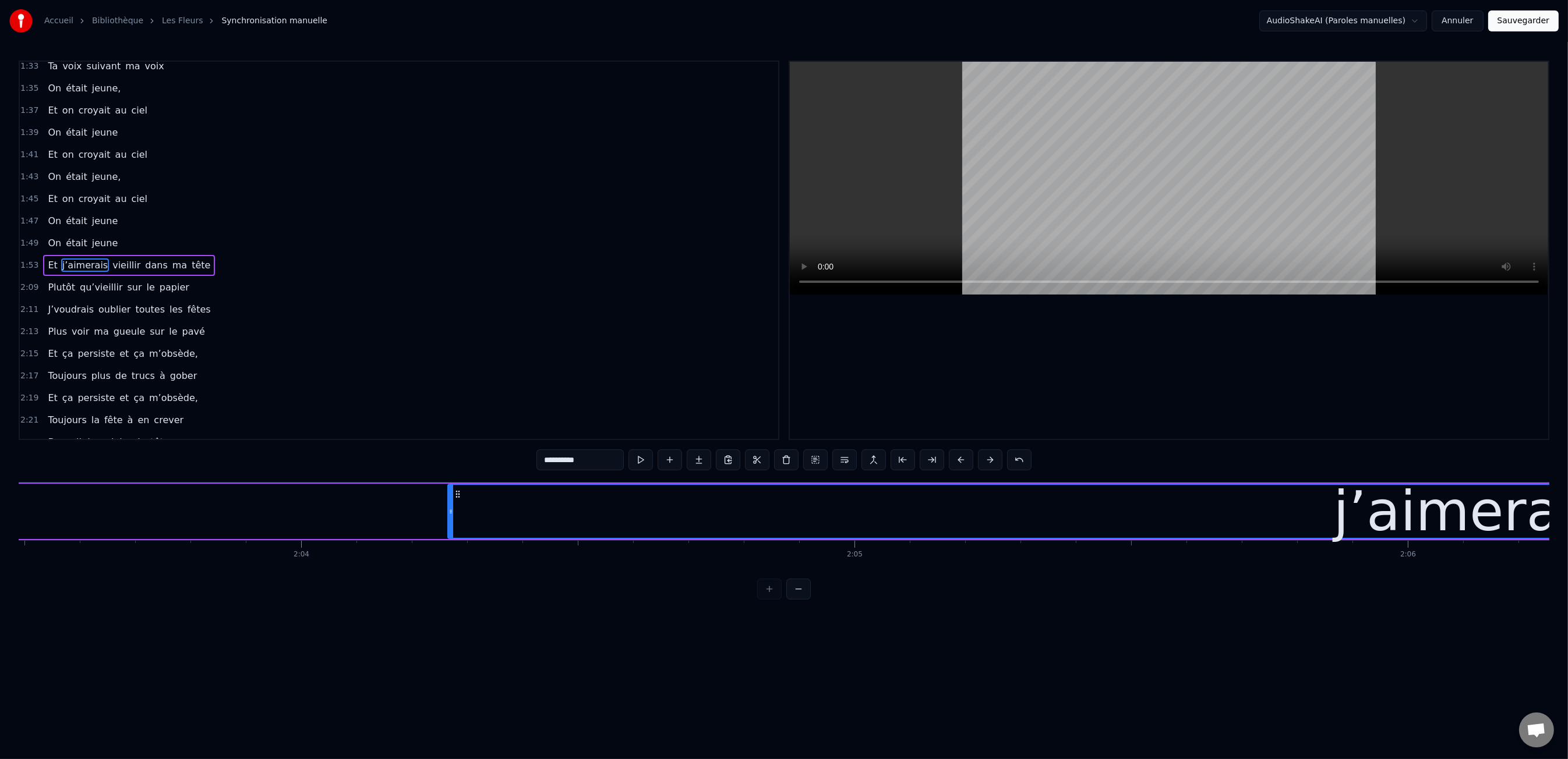
scroll to position [0, 68357]
click at [431, 510] on div "j’aimerais" at bounding box center [1444, 512] width 2041 height 53
click at [426, 510] on icon at bounding box center [426, 512] width 5 height 9
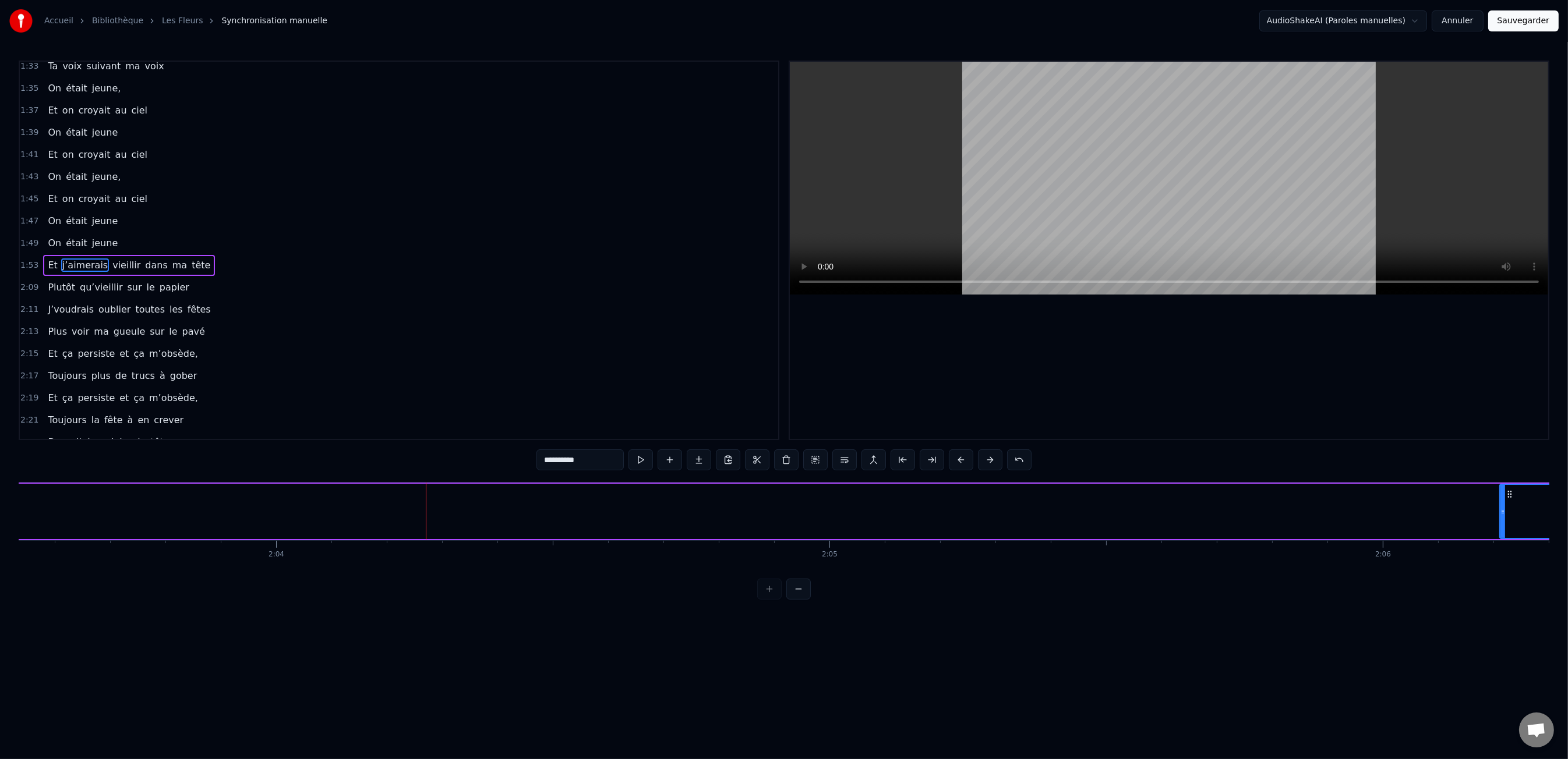
drag, startPoint x: 426, startPoint y: 510, endPoint x: 1496, endPoint y: 524, distance: 1070.1
click at [1502, 525] on div at bounding box center [1503, 512] width 5 height 53
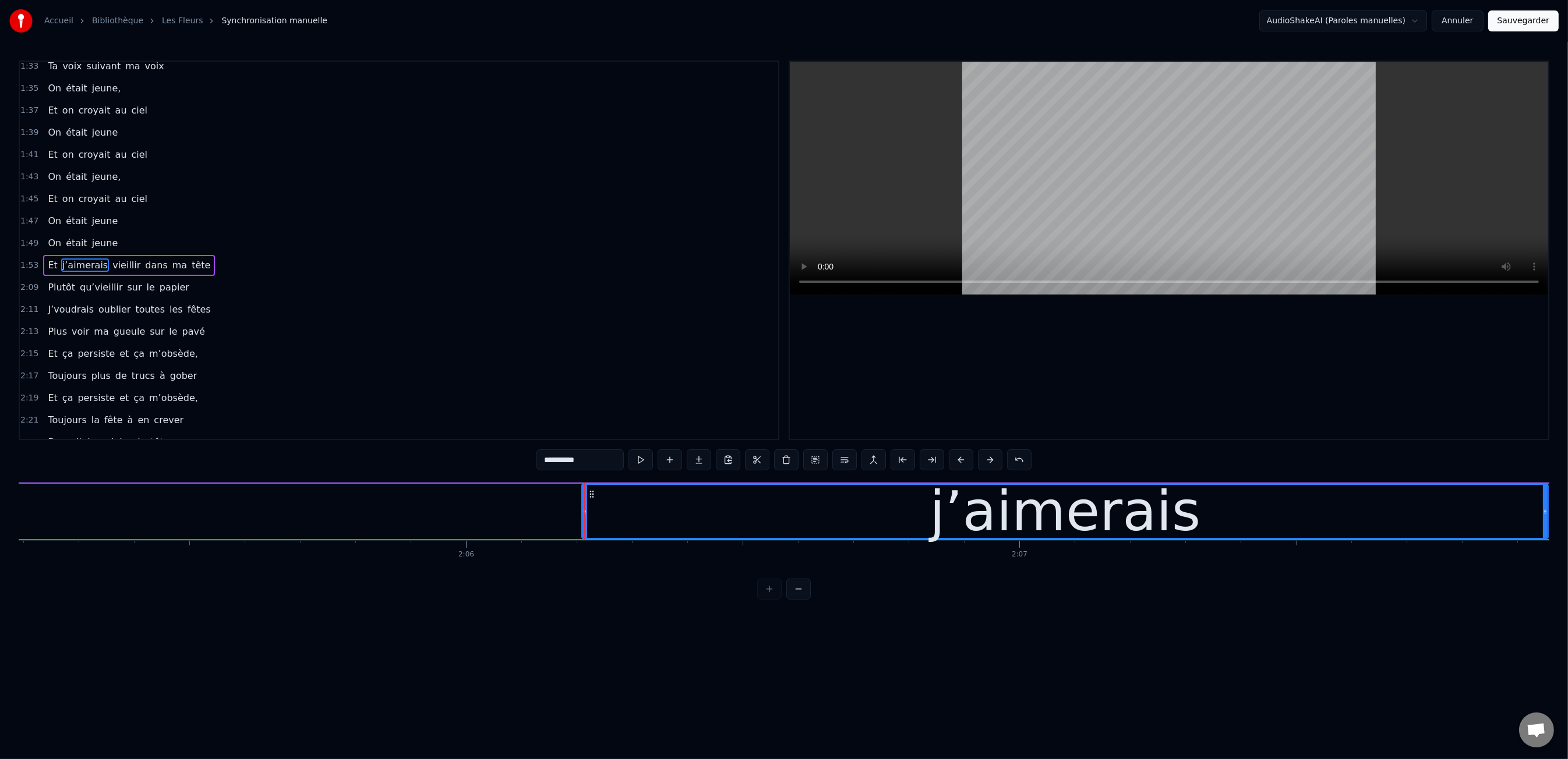
scroll to position [0, 69275]
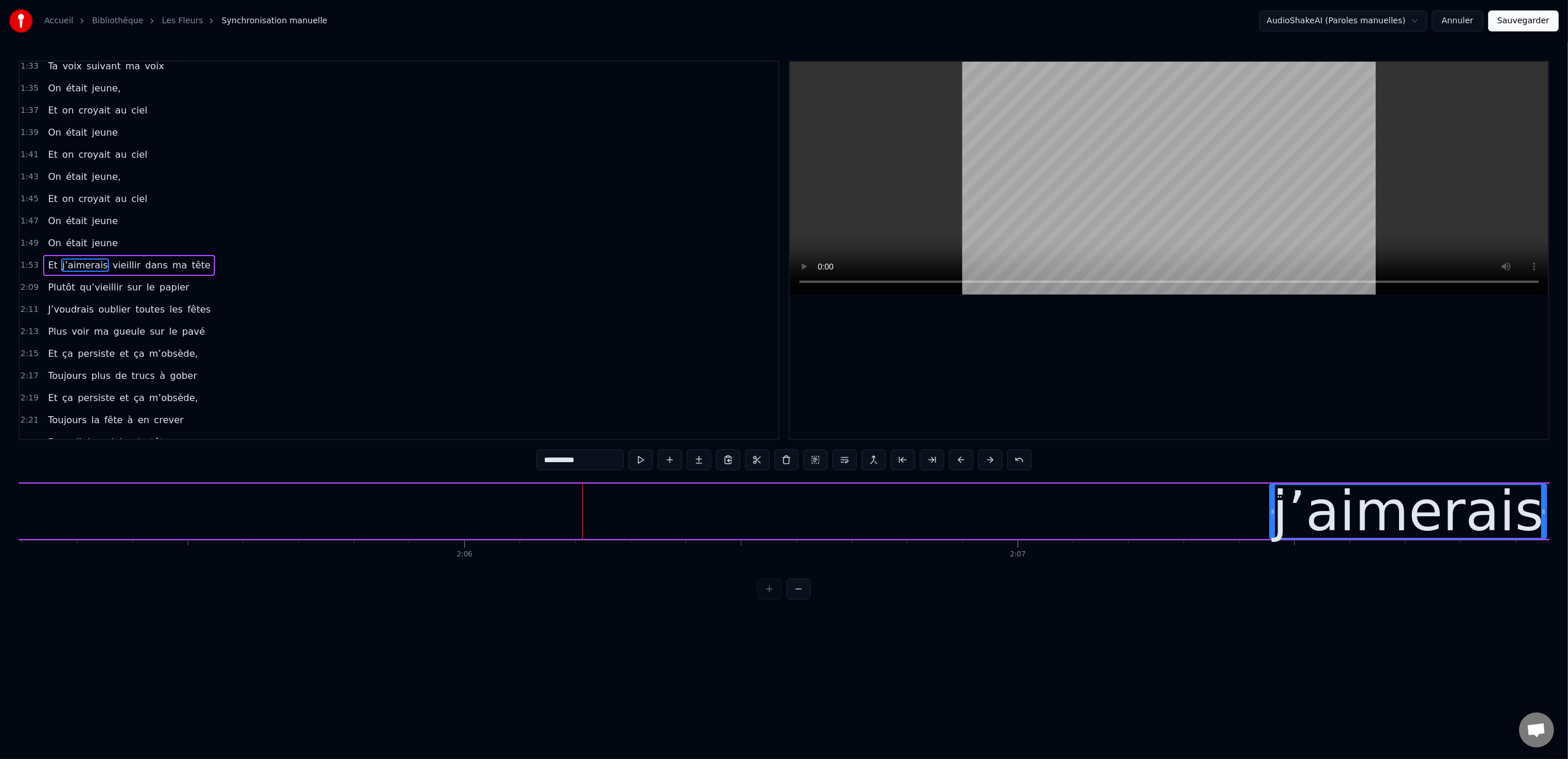
drag, startPoint x: 585, startPoint y: 507, endPoint x: 1274, endPoint y: 528, distance: 689.3
click at [1274, 528] on div at bounding box center [1273, 512] width 5 height 53
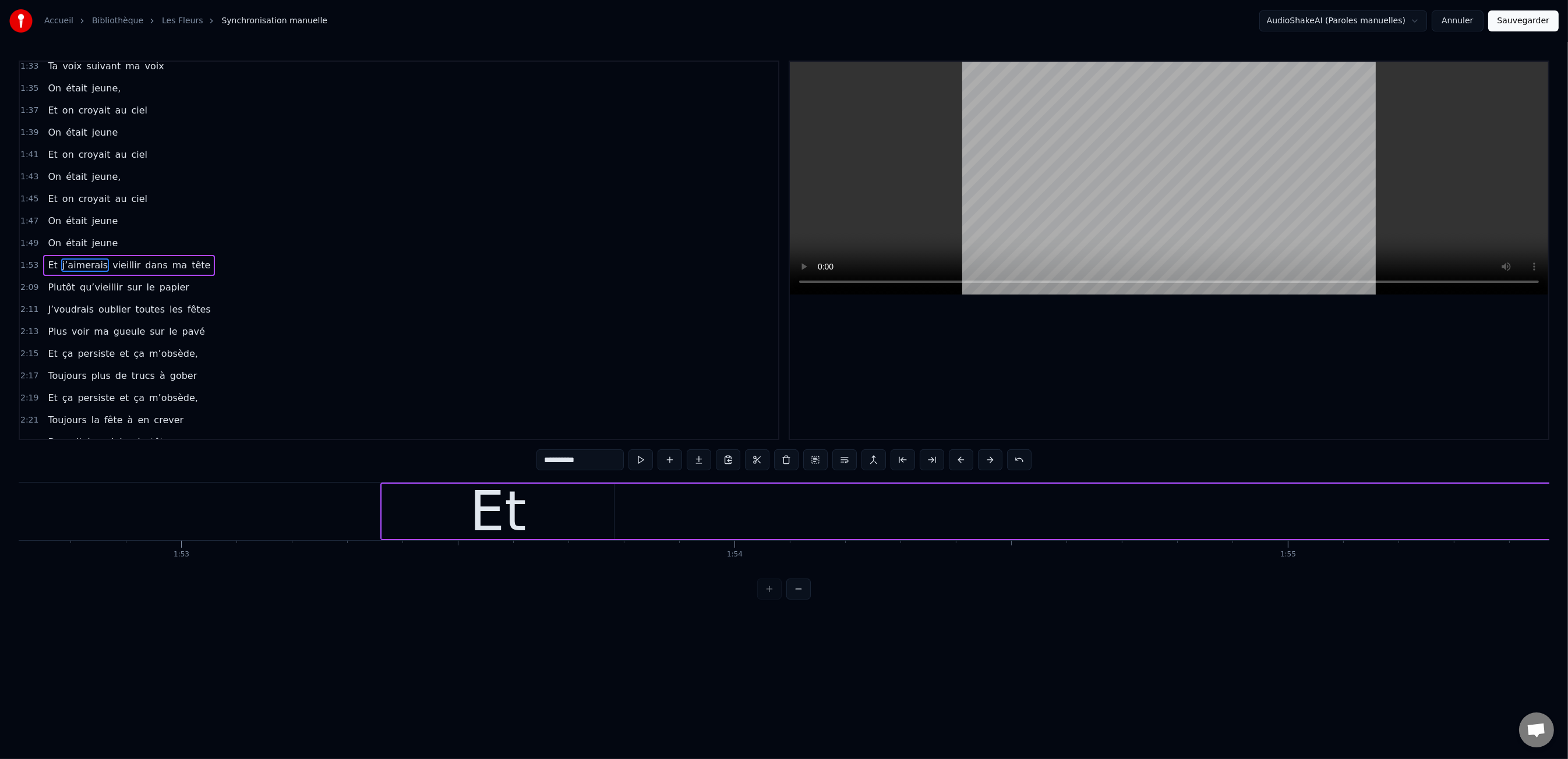
click at [529, 515] on div "Et" at bounding box center [498, 511] width 232 height 56
type input "**"
drag, startPoint x: 615, startPoint y: 513, endPoint x: 848, endPoint y: 502, distance: 233.3
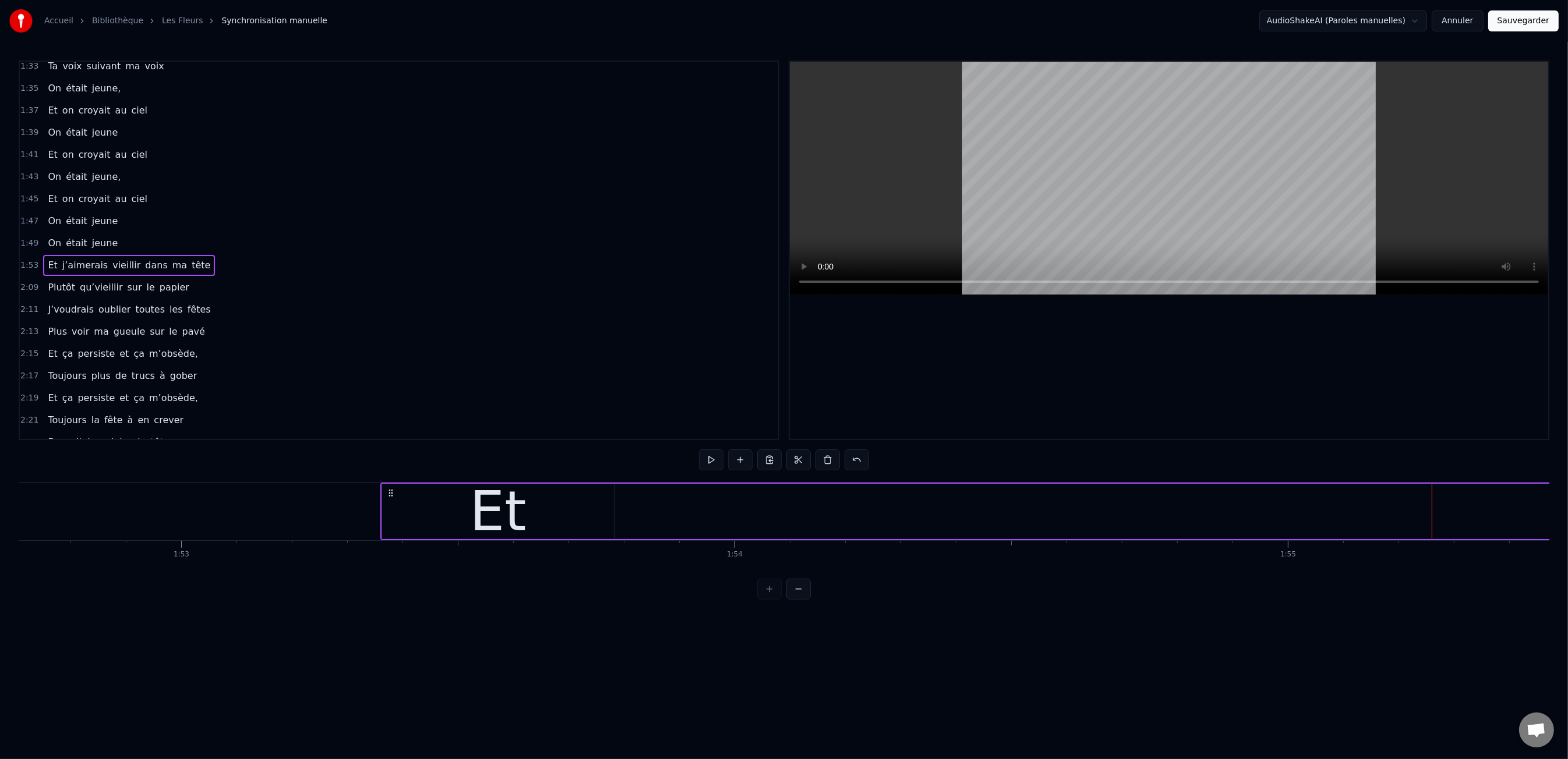
drag, startPoint x: 630, startPoint y: 507, endPoint x: 596, endPoint y: 508, distance: 34.0
click at [597, 508] on div "Et" at bounding box center [498, 511] width 232 height 56
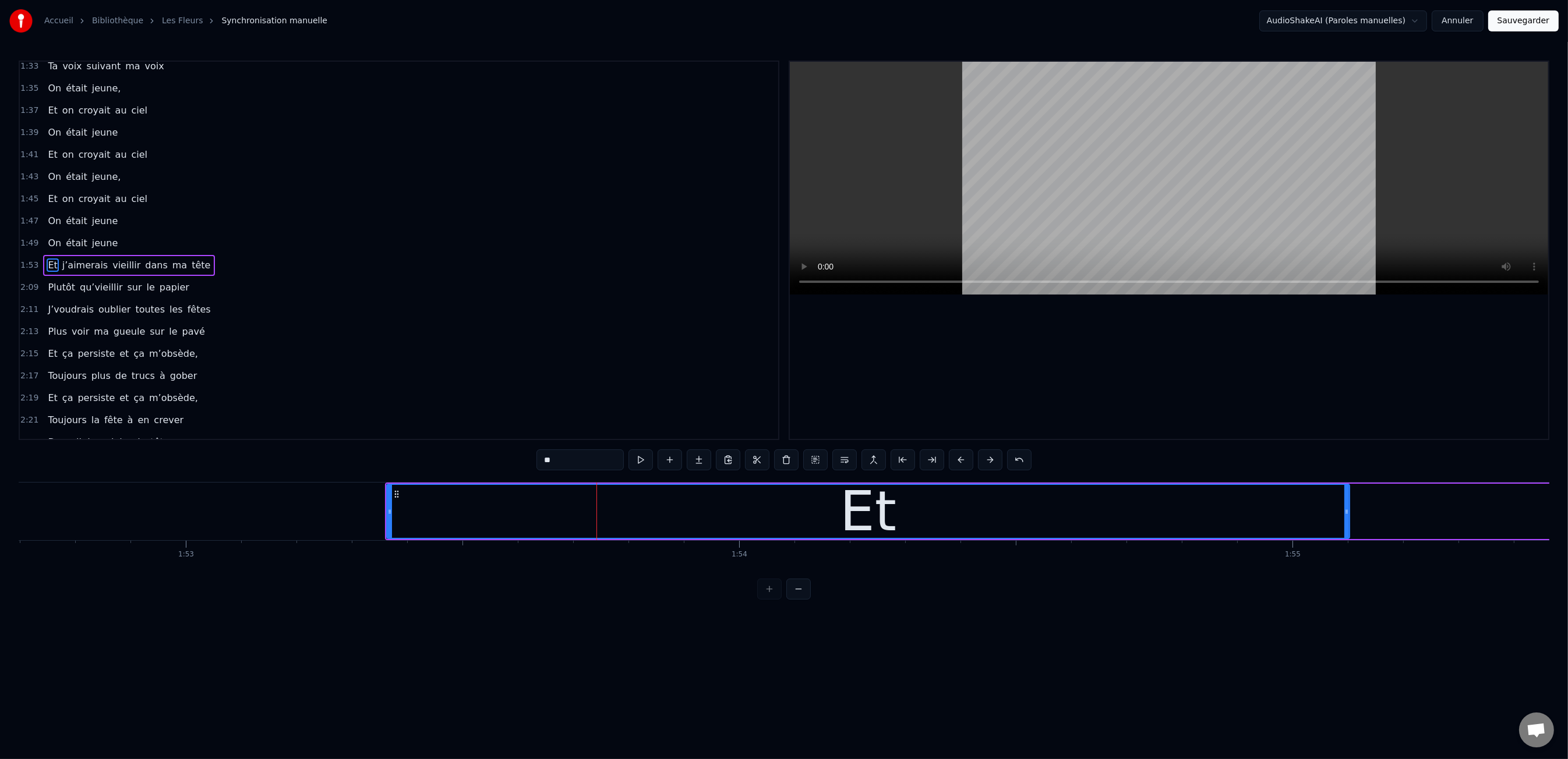
drag, startPoint x: 715, startPoint y: 516, endPoint x: 1174, endPoint y: 529, distance: 459.2
click at [1344, 542] on div "Les dents rongées par les tazs, Vert, jaune, rose entre les dents J’aimerais at…" at bounding box center [784, 526] width 1531 height 87
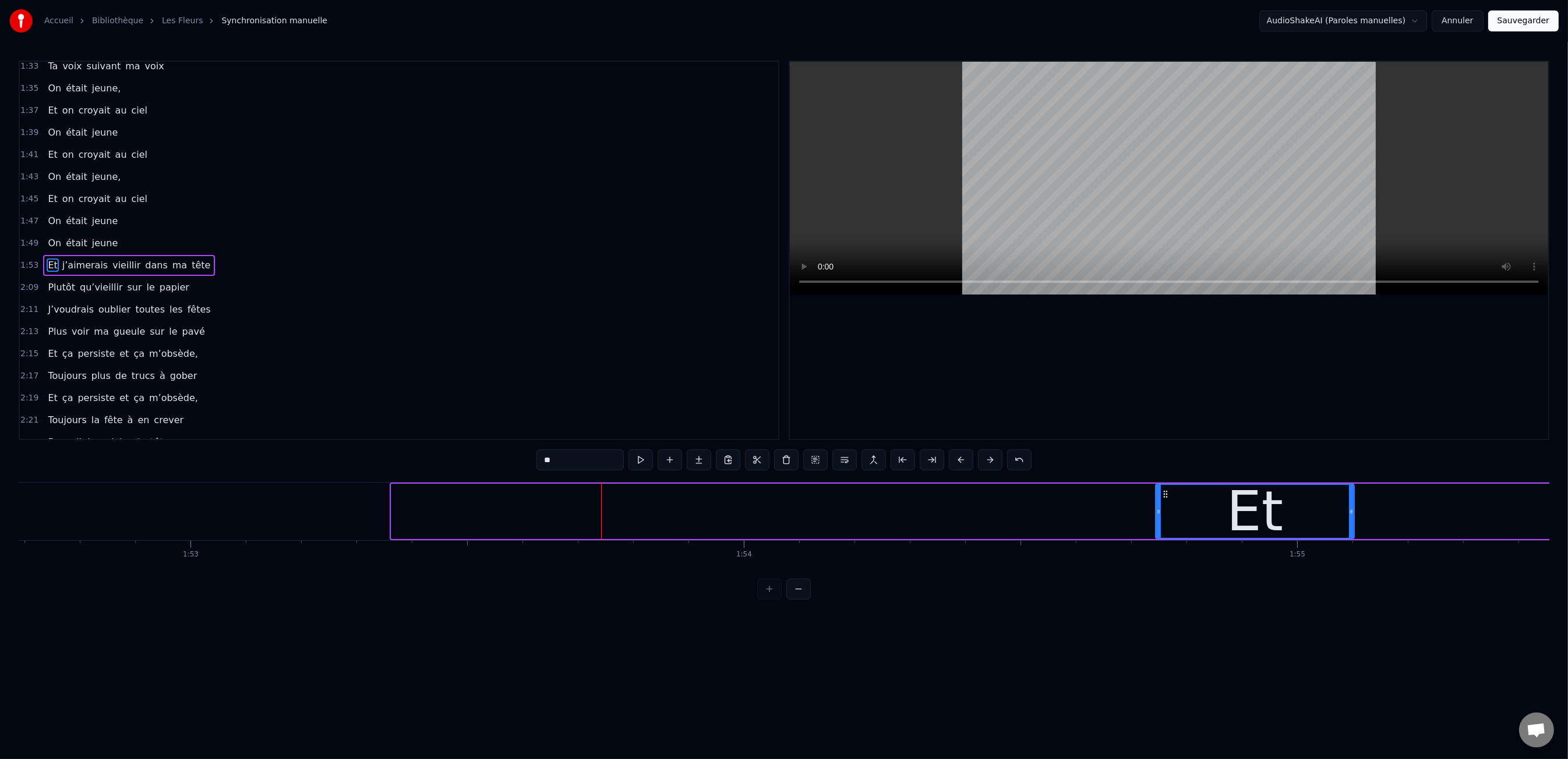
drag, startPoint x: 392, startPoint y: 510, endPoint x: 1156, endPoint y: 518, distance: 764.0
click at [1156, 518] on div at bounding box center [1159, 512] width 5 height 53
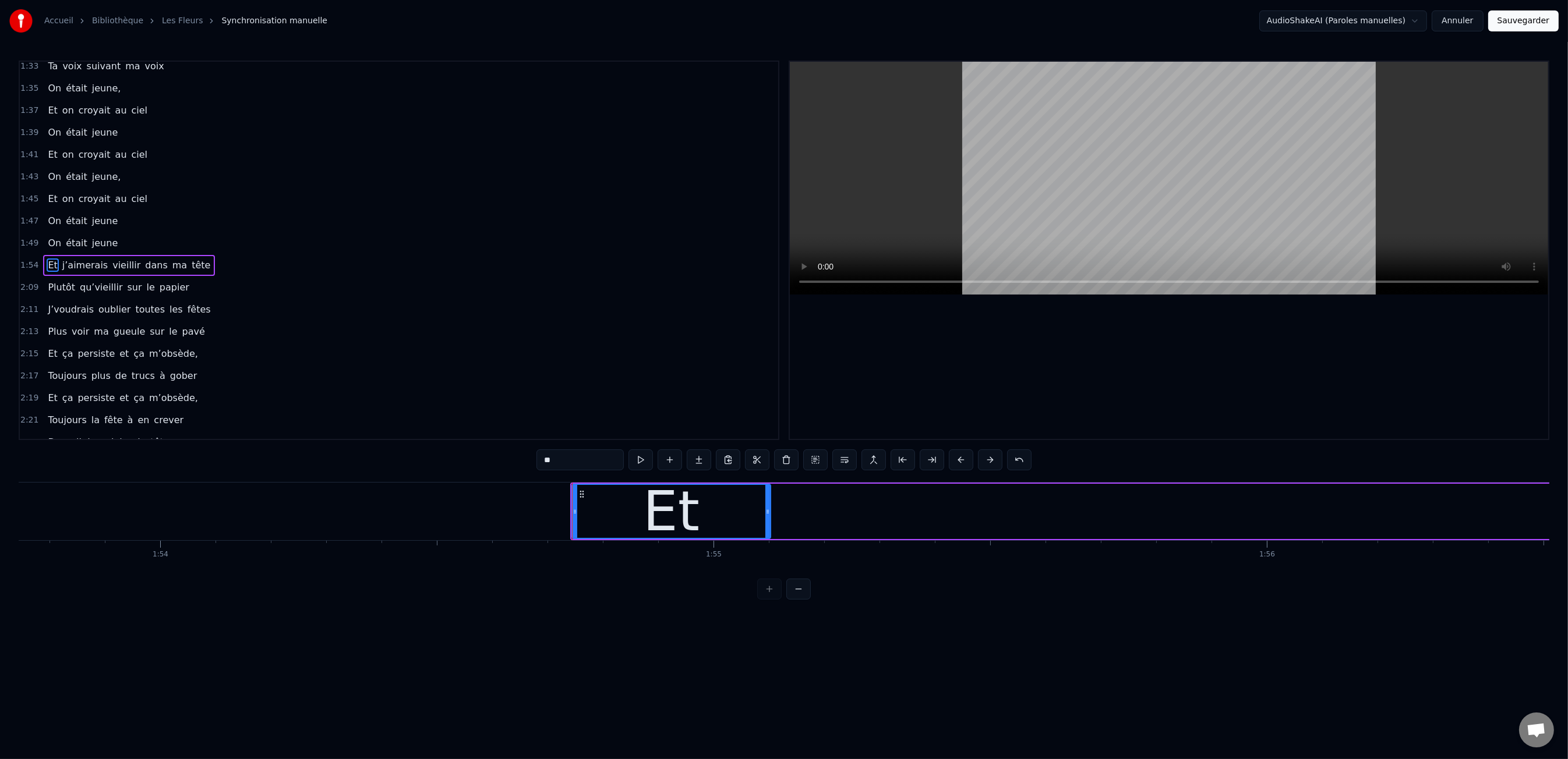
scroll to position [0, 62946]
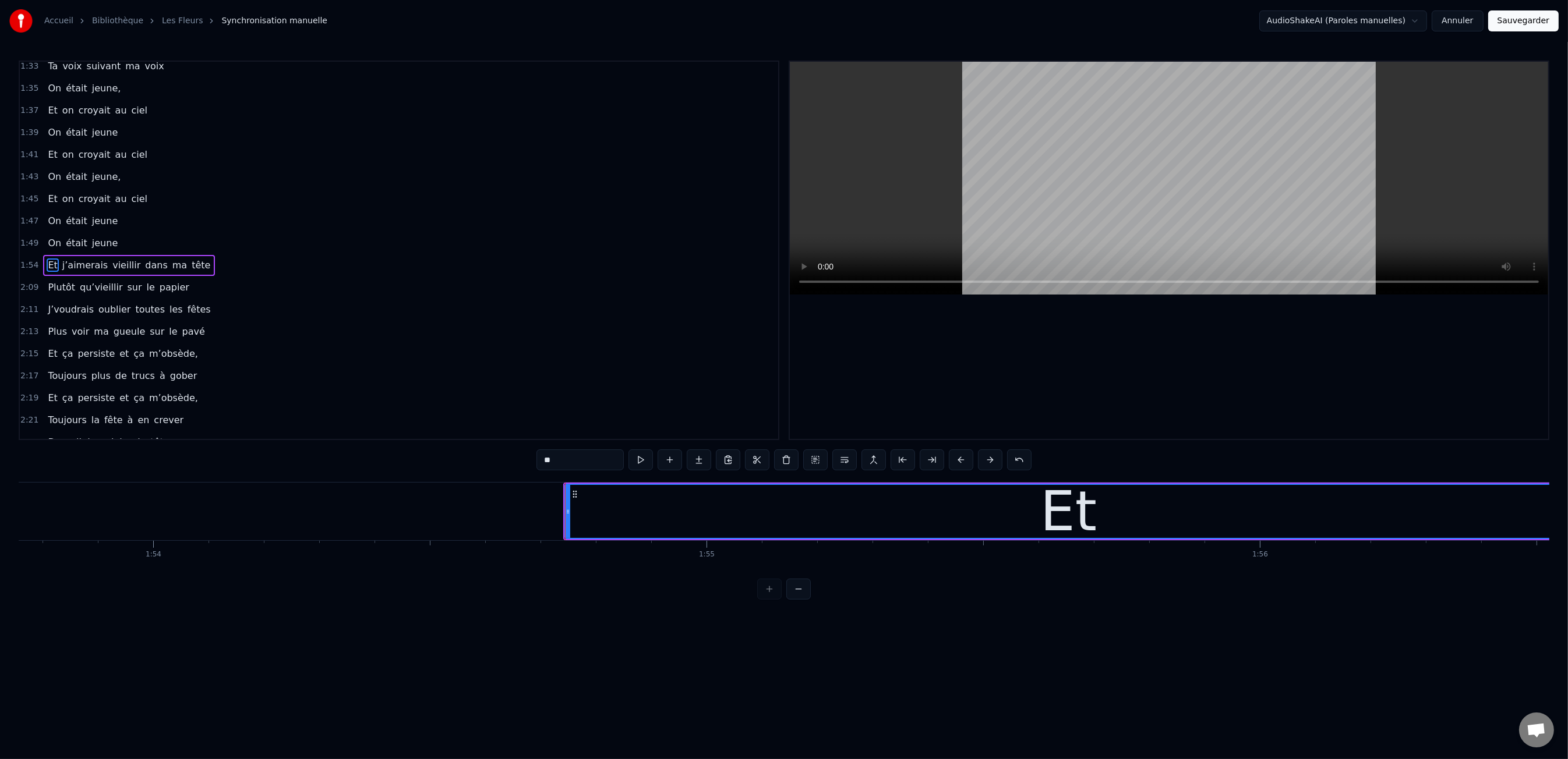
drag, startPoint x: 759, startPoint y: 509, endPoint x: 1568, endPoint y: 508, distance: 809.0
click at [1567, 508] on div "Accueil Bibliothèque Les Fleurs Synchronisation manuelle AudioShakeAI (Paroles …" at bounding box center [784, 300] width 1568 height 600
click at [571, 509] on div "Et" at bounding box center [1068, 512] width 1006 height 53
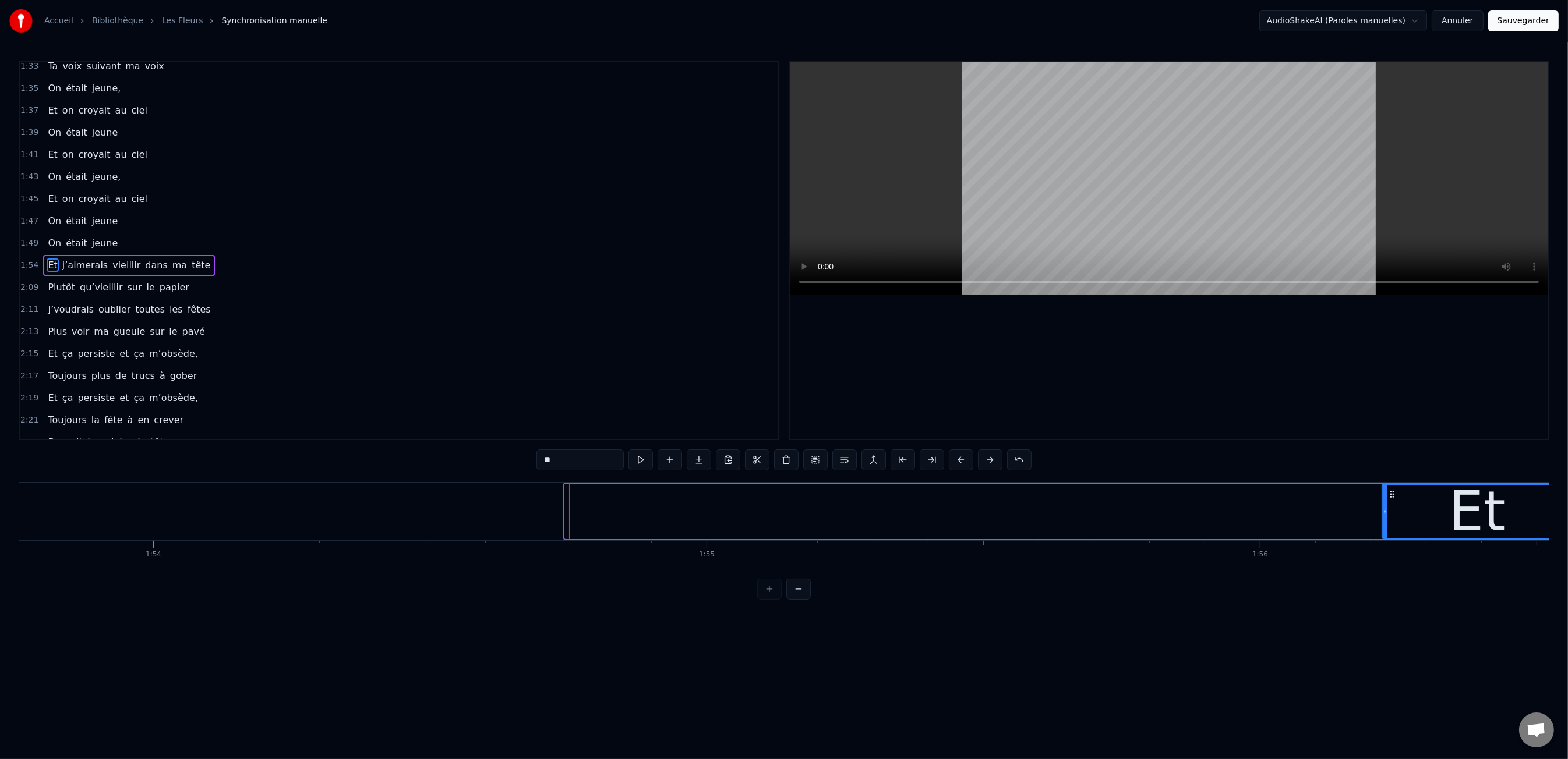
drag, startPoint x: 568, startPoint y: 509, endPoint x: 1395, endPoint y: 515, distance: 827.0
click at [1388, 515] on icon at bounding box center [1385, 512] width 5 height 9
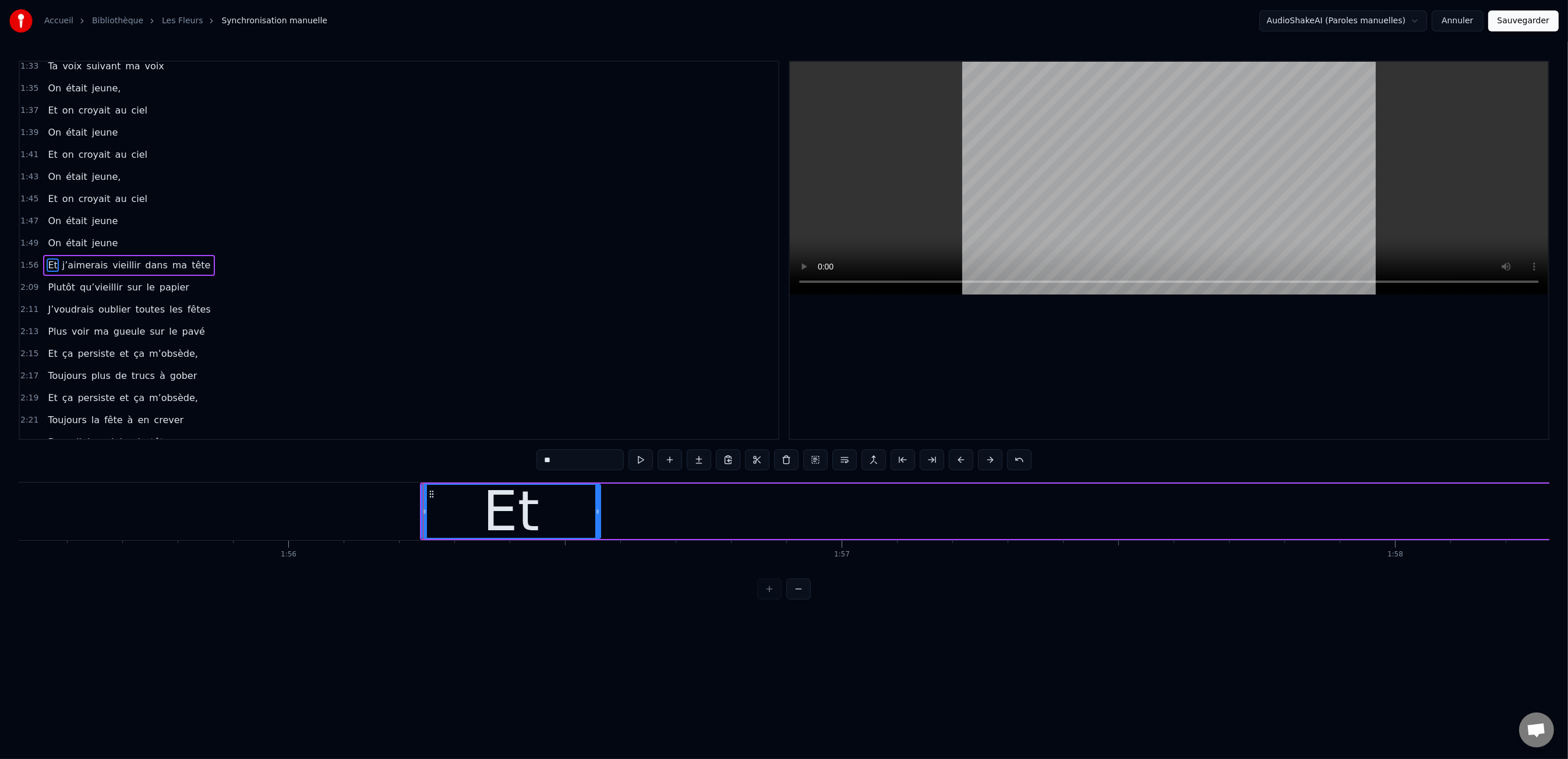
scroll to position [0, 63943]
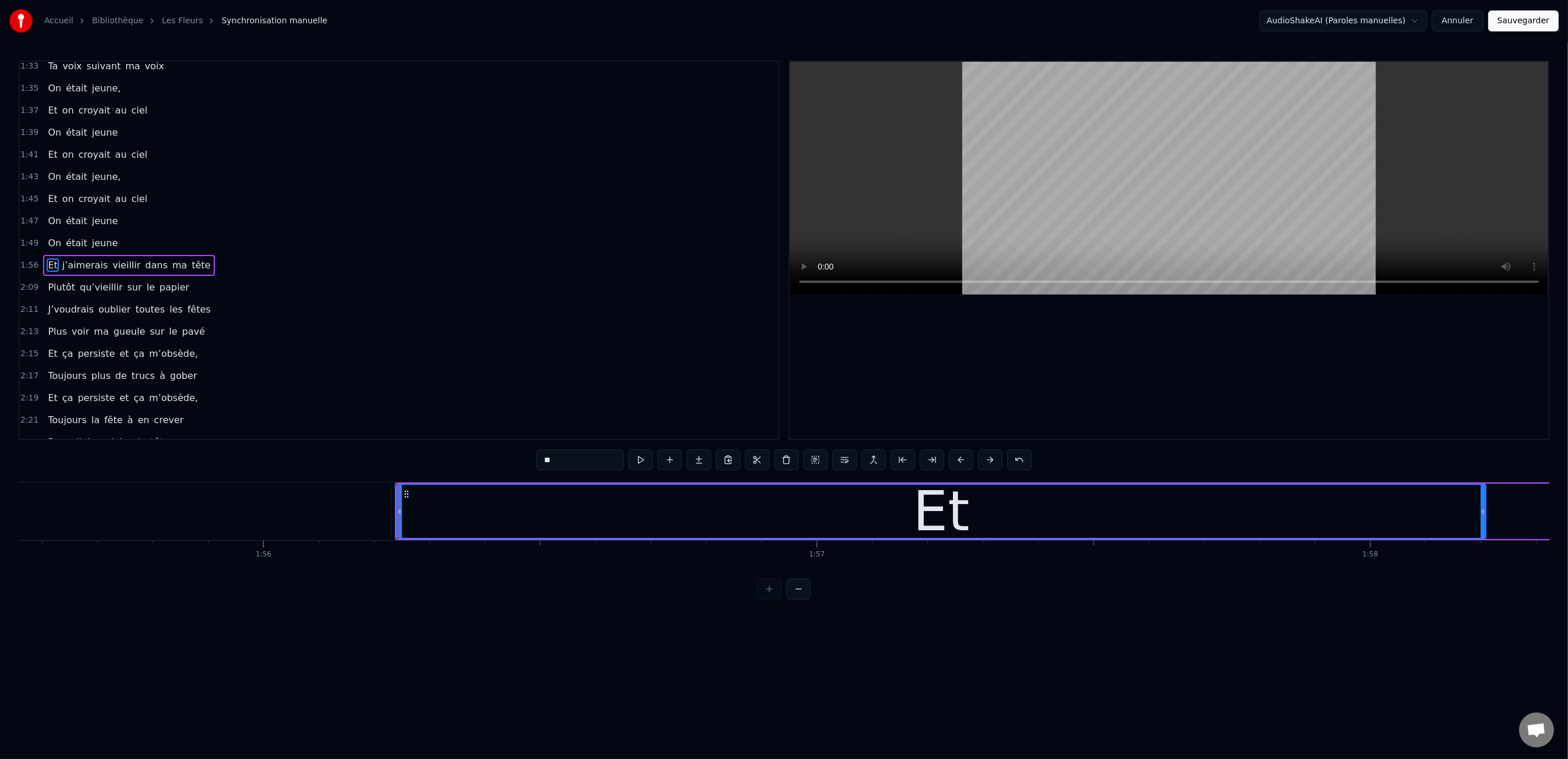
drag, startPoint x: 571, startPoint y: 513, endPoint x: 1361, endPoint y: 540, distance: 790.5
click at [1471, 546] on div "Les dents rongées par les tazs, Vert, jaune, rose entre les dents J’aimerais at…" at bounding box center [784, 526] width 1531 height 87
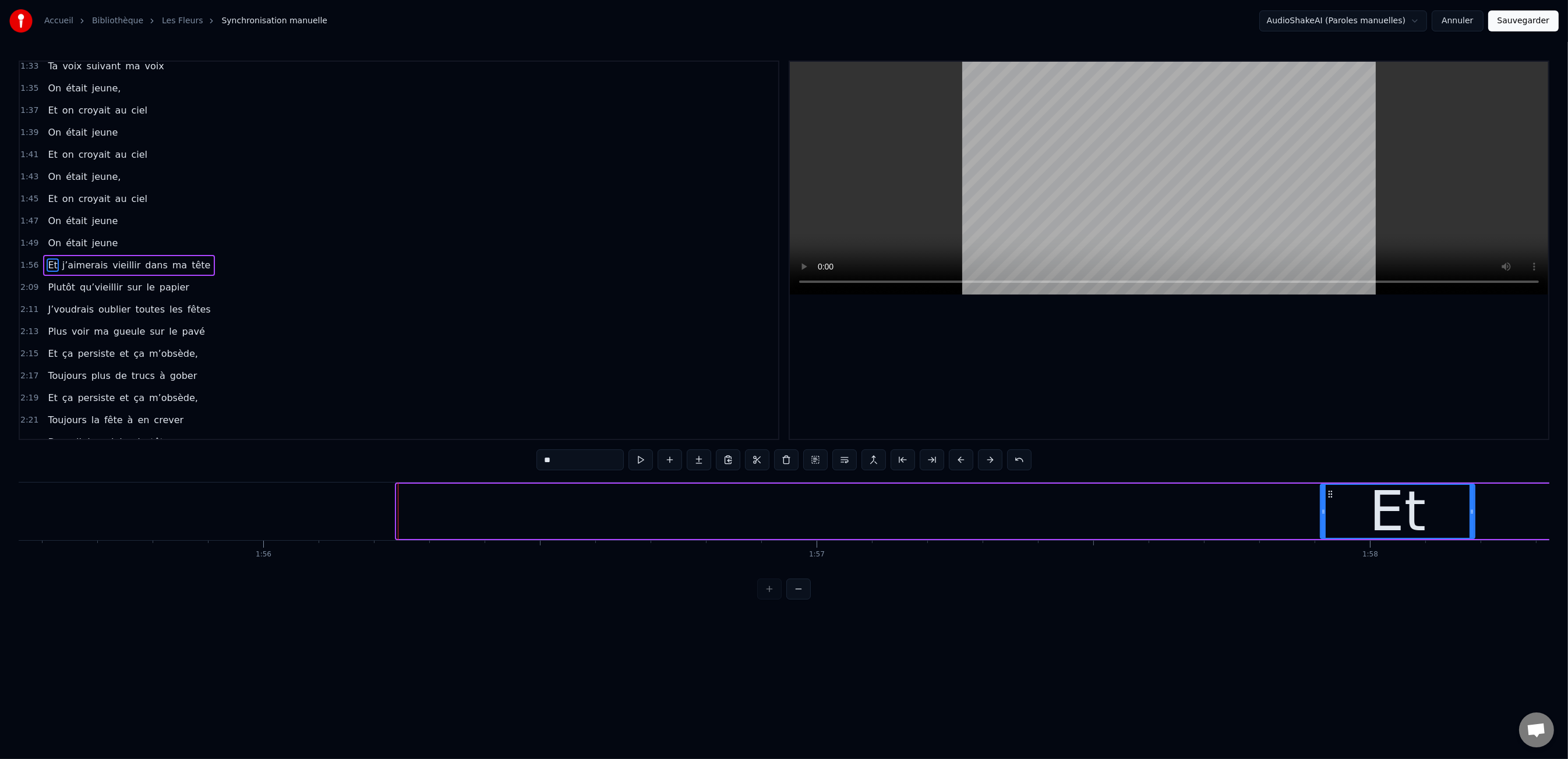
drag, startPoint x: 399, startPoint y: 510, endPoint x: 1322, endPoint y: 545, distance: 923.7
click at [1322, 545] on div "Les dents rongées par les tazs, Vert, jaune, rose entre les dents J’aimerais at…" at bounding box center [784, 526] width 1531 height 87
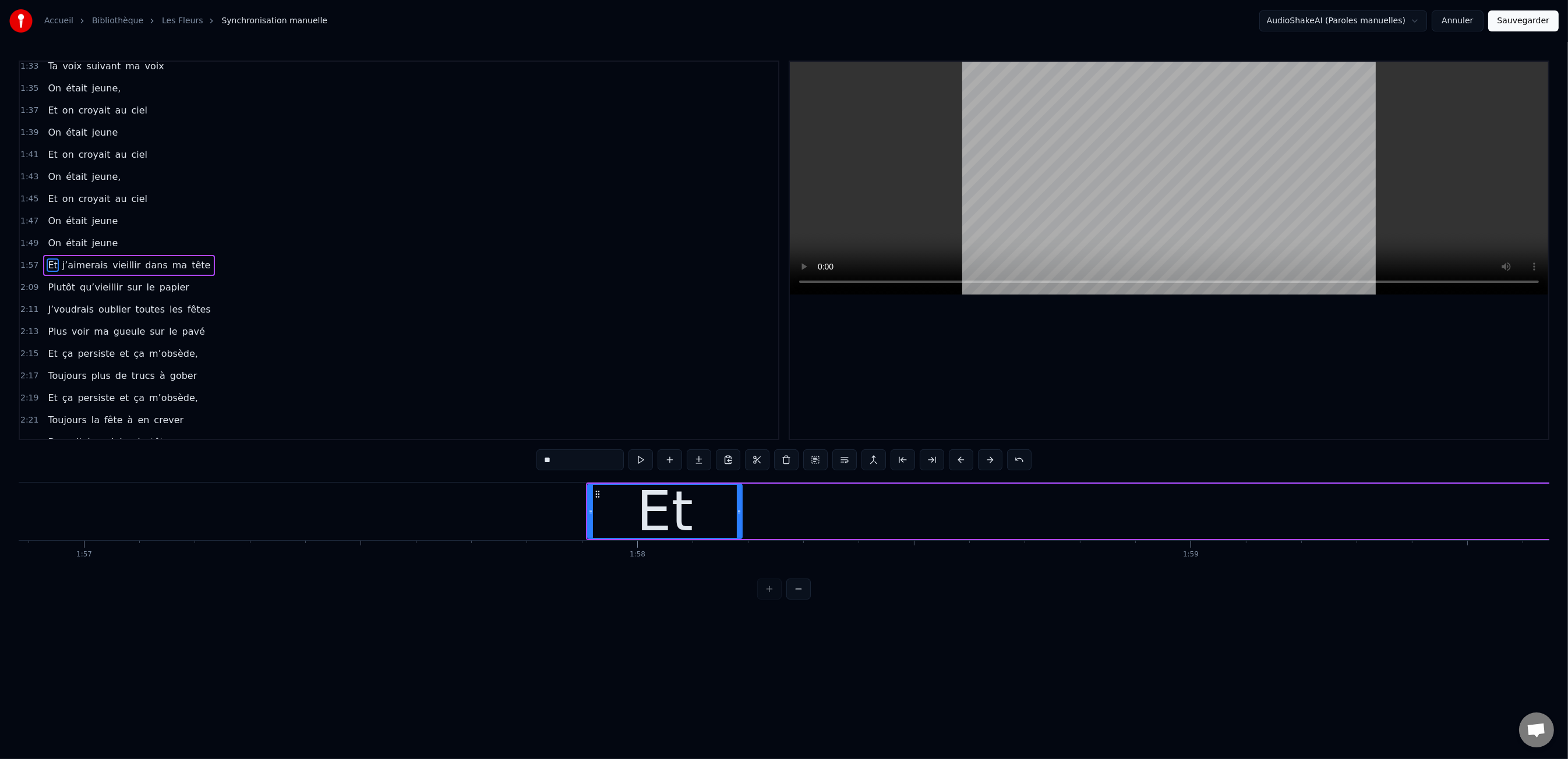
scroll to position [0, 64687]
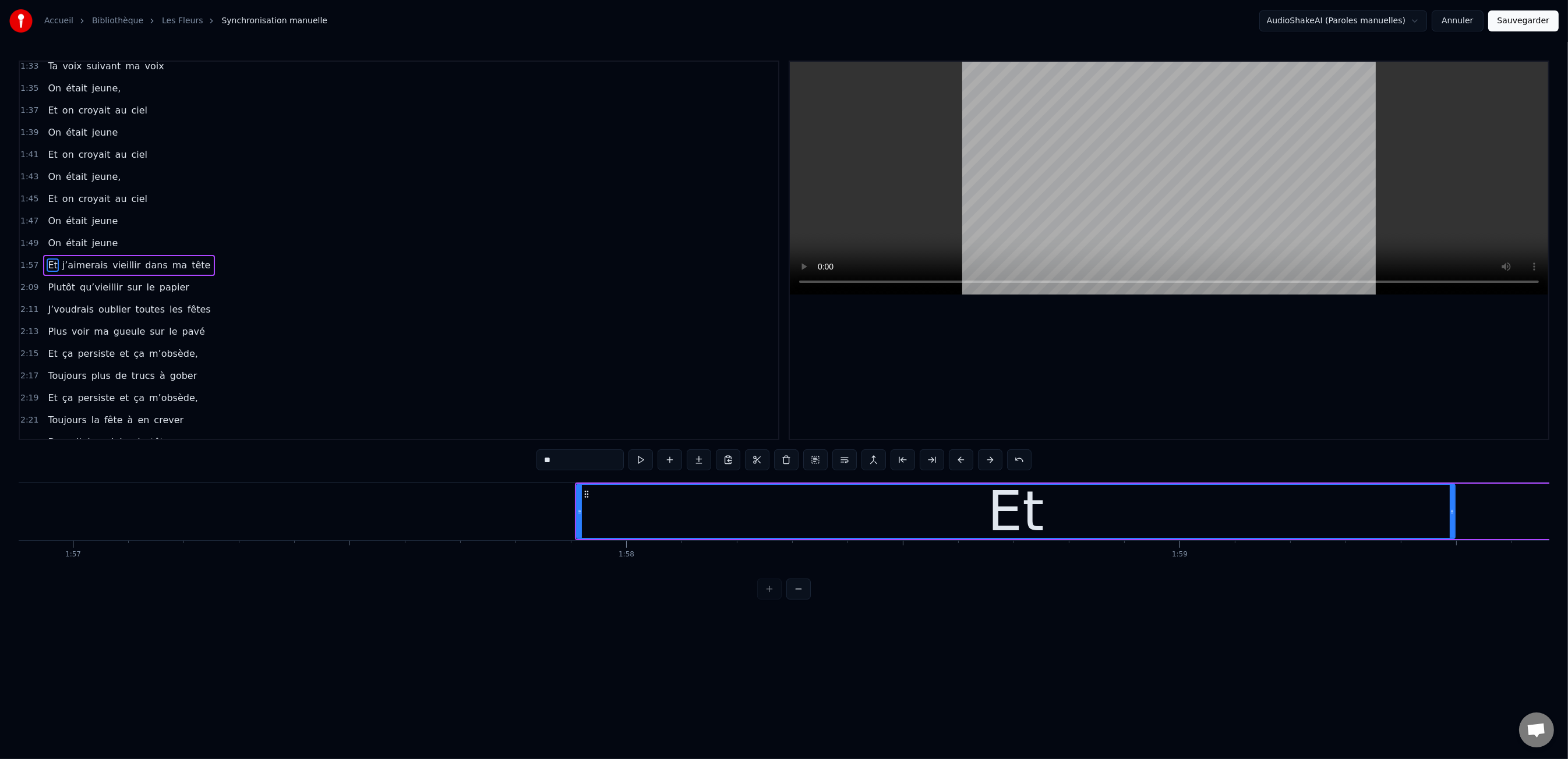
drag, startPoint x: 728, startPoint y: 511, endPoint x: 1452, endPoint y: 545, distance: 724.8
click at [1452, 545] on div "Les dents rongées par les tazs, Vert, jaune, rose entre les dents J’aimerais at…" at bounding box center [784, 526] width 1531 height 87
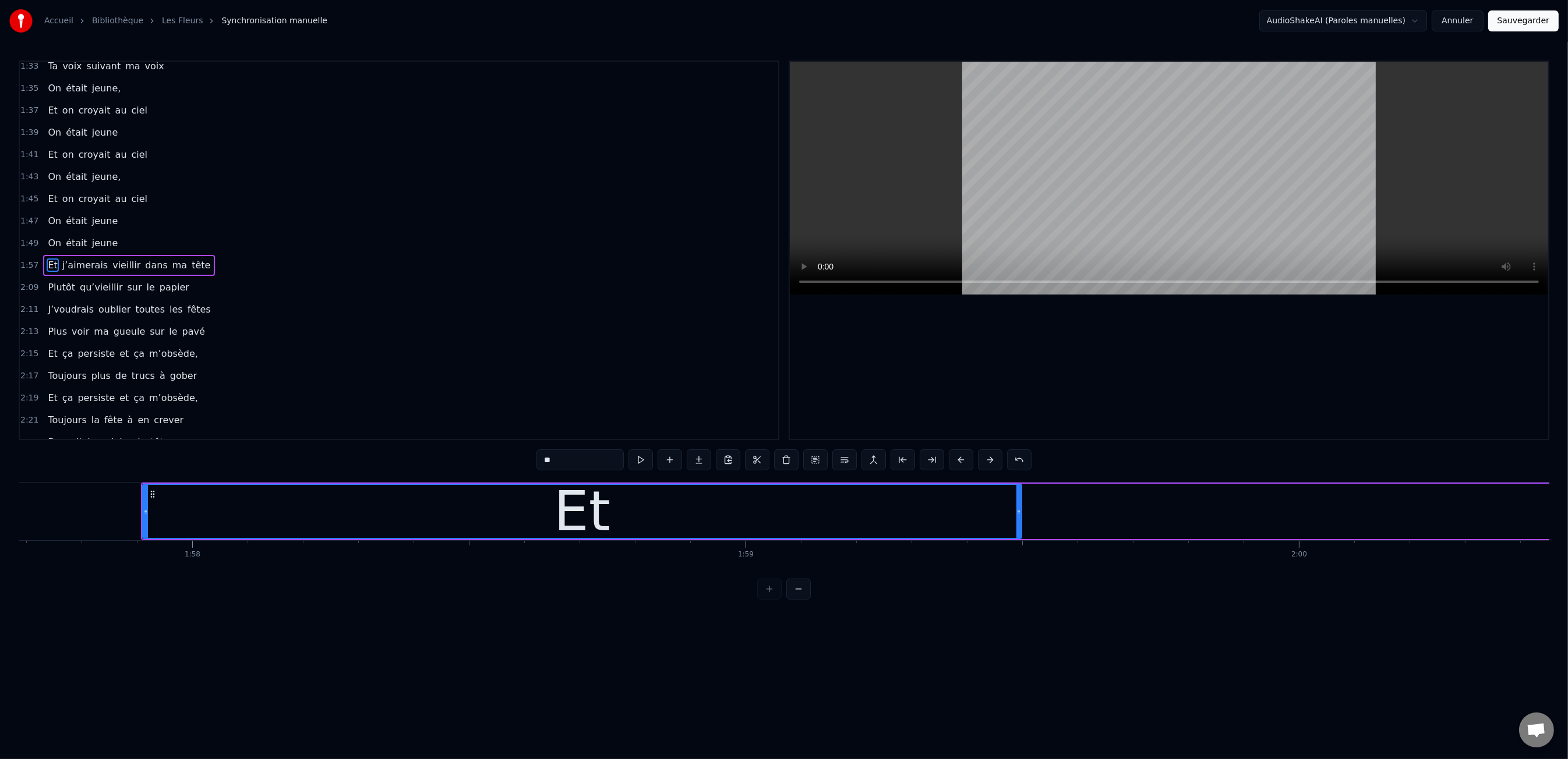
scroll to position [0, 65147]
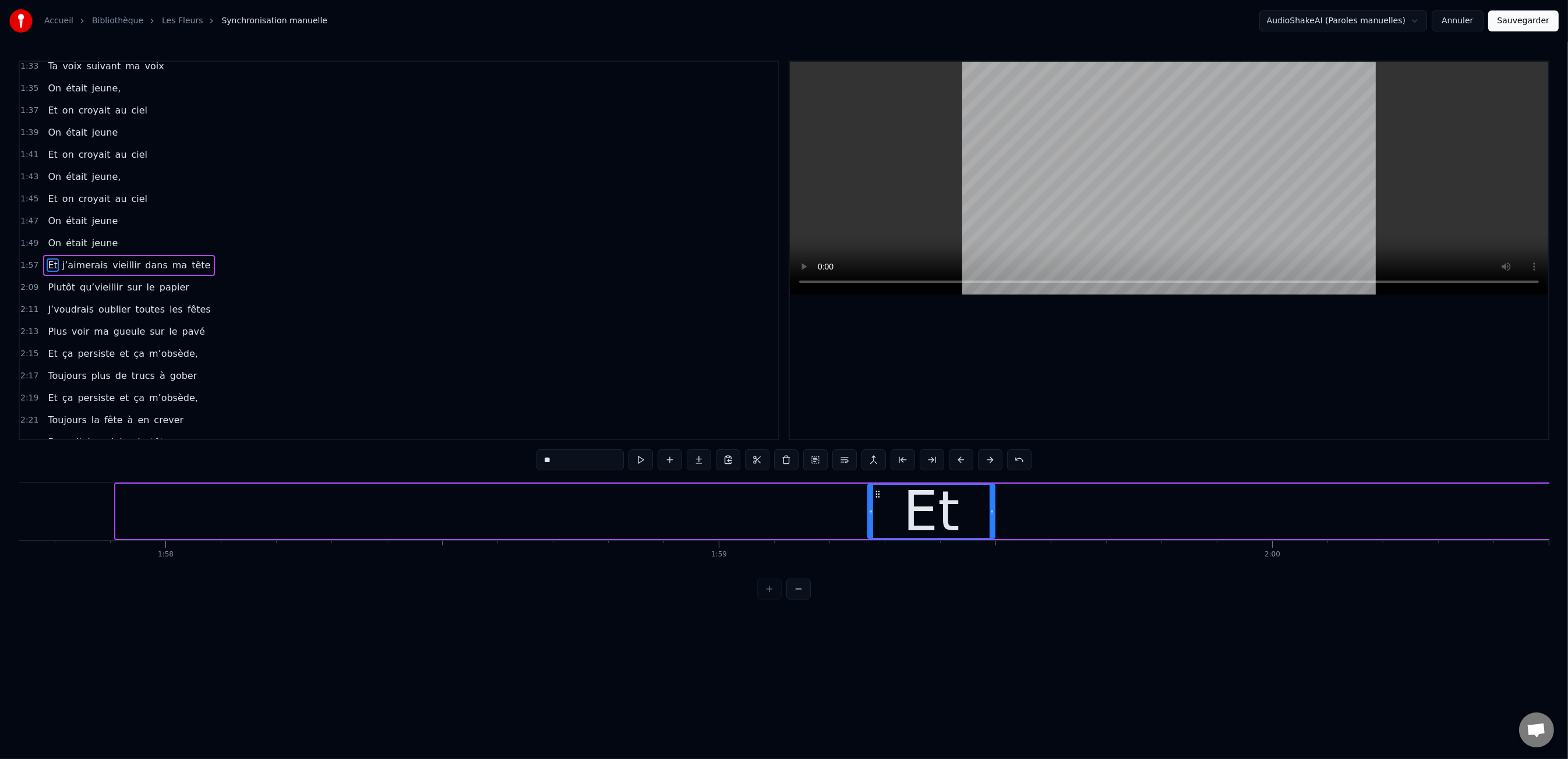
drag, startPoint x: 117, startPoint y: 510, endPoint x: 958, endPoint y: 538, distance: 841.5
click at [869, 550] on div "Les dents rongées par les tazs, Vert, jaune, rose entre les dents J’aimerais at…" at bounding box center [784, 526] width 1531 height 87
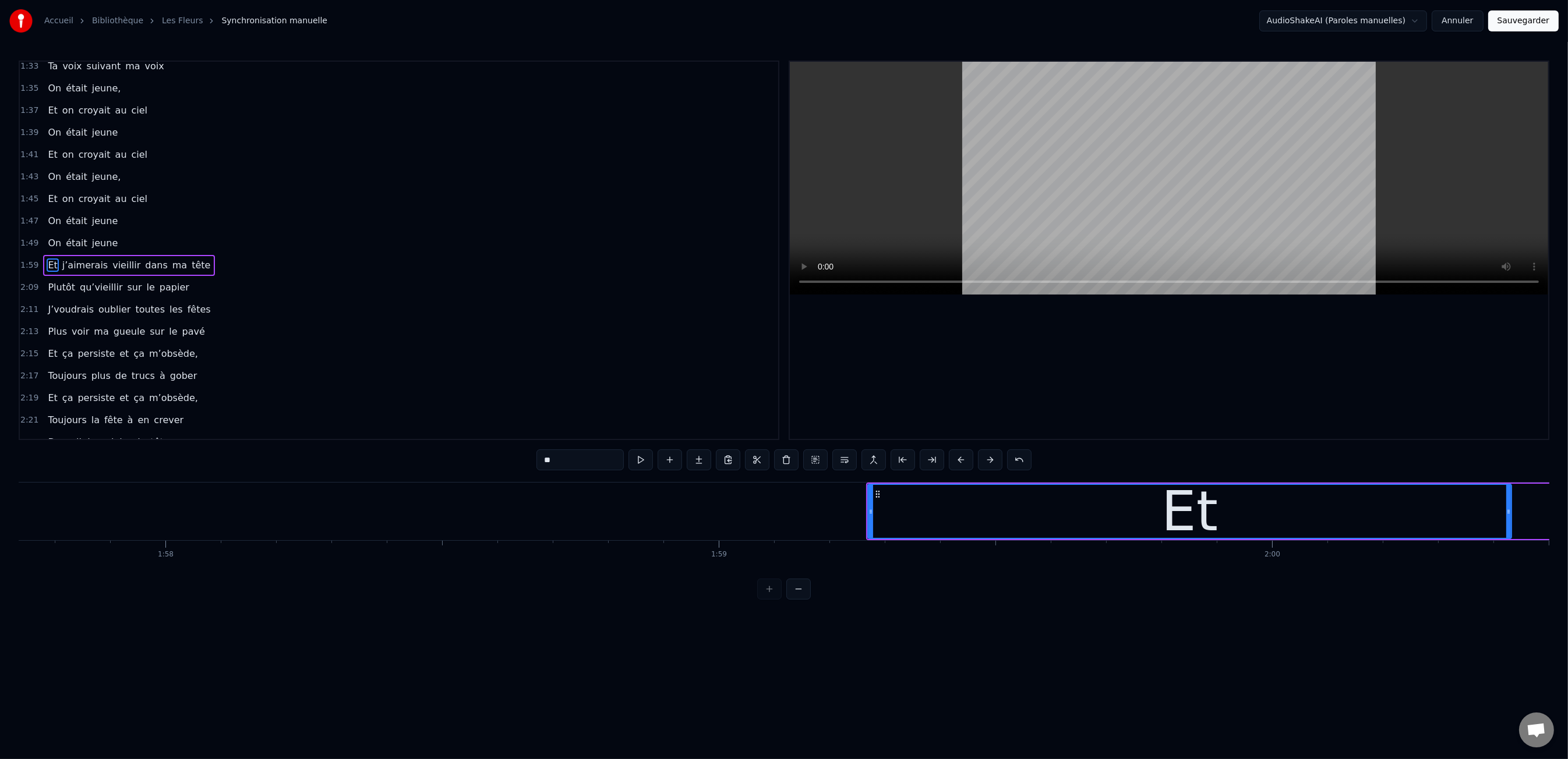
drag, startPoint x: 993, startPoint y: 513, endPoint x: 1509, endPoint y: 530, distance: 516.3
click at [1509, 530] on div at bounding box center [1509, 512] width 5 height 53
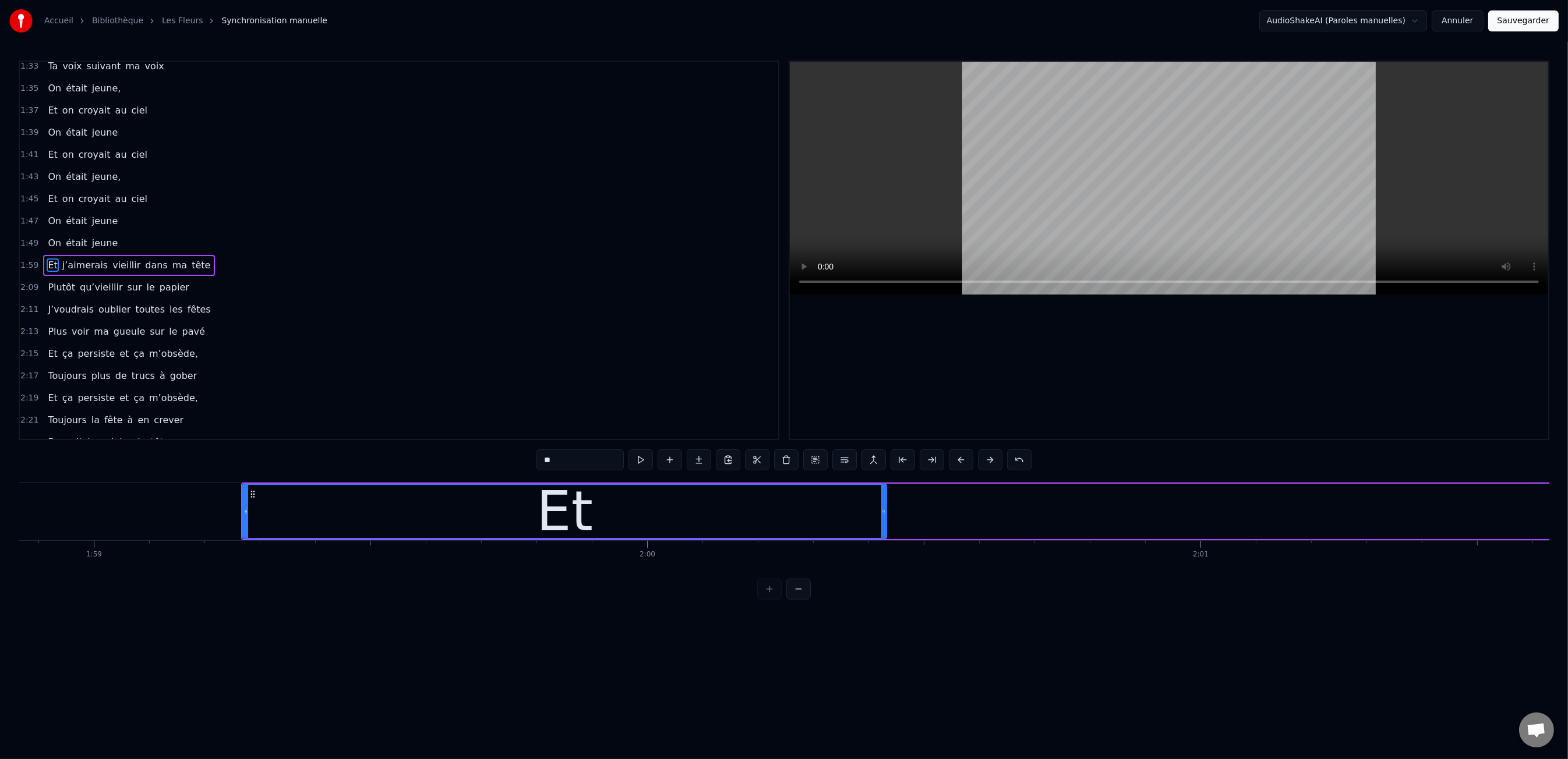
scroll to position [0, 65793]
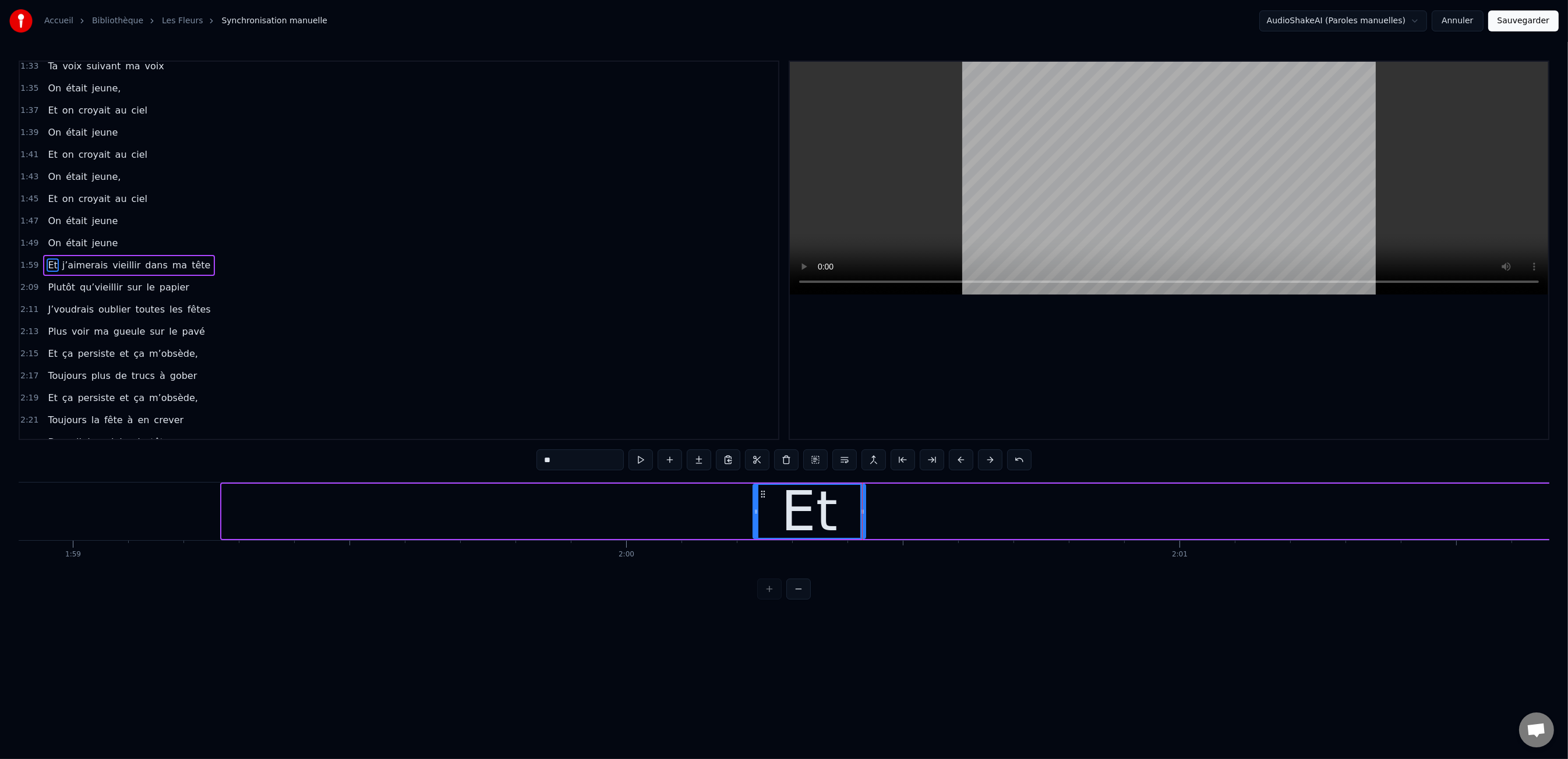
drag, startPoint x: 223, startPoint y: 512, endPoint x: 845, endPoint y: 513, distance: 622.0
click at [754, 516] on icon at bounding box center [756, 512] width 5 height 9
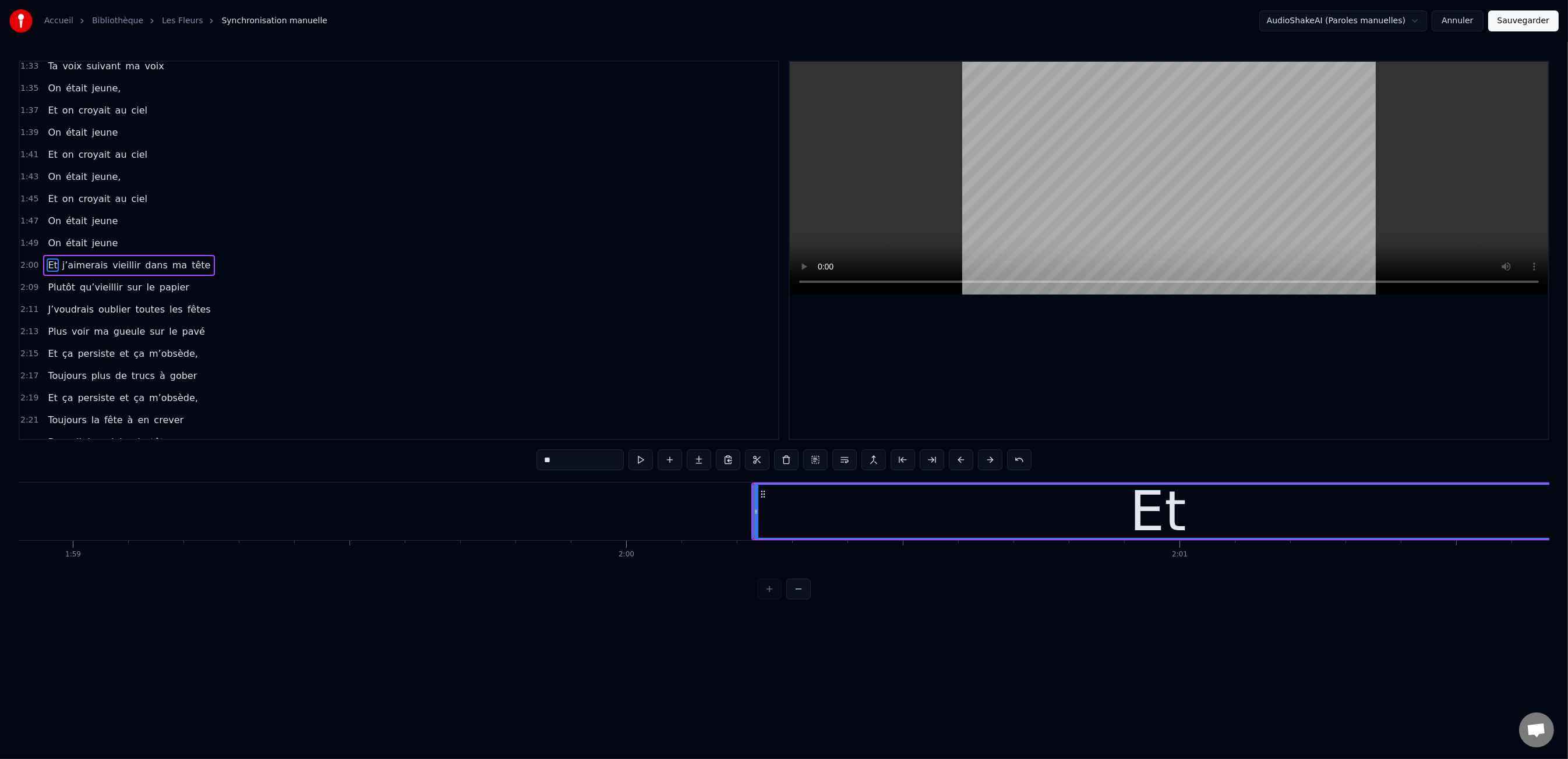
drag, startPoint x: 863, startPoint y: 509, endPoint x: 1452, endPoint y: 490, distance: 589.3
click at [1560, 481] on div "Accueil Bibliothèque Les Fleurs Synchronisation manuelle AudioShakeAI (Paroles …" at bounding box center [784, 300] width 1568 height 600
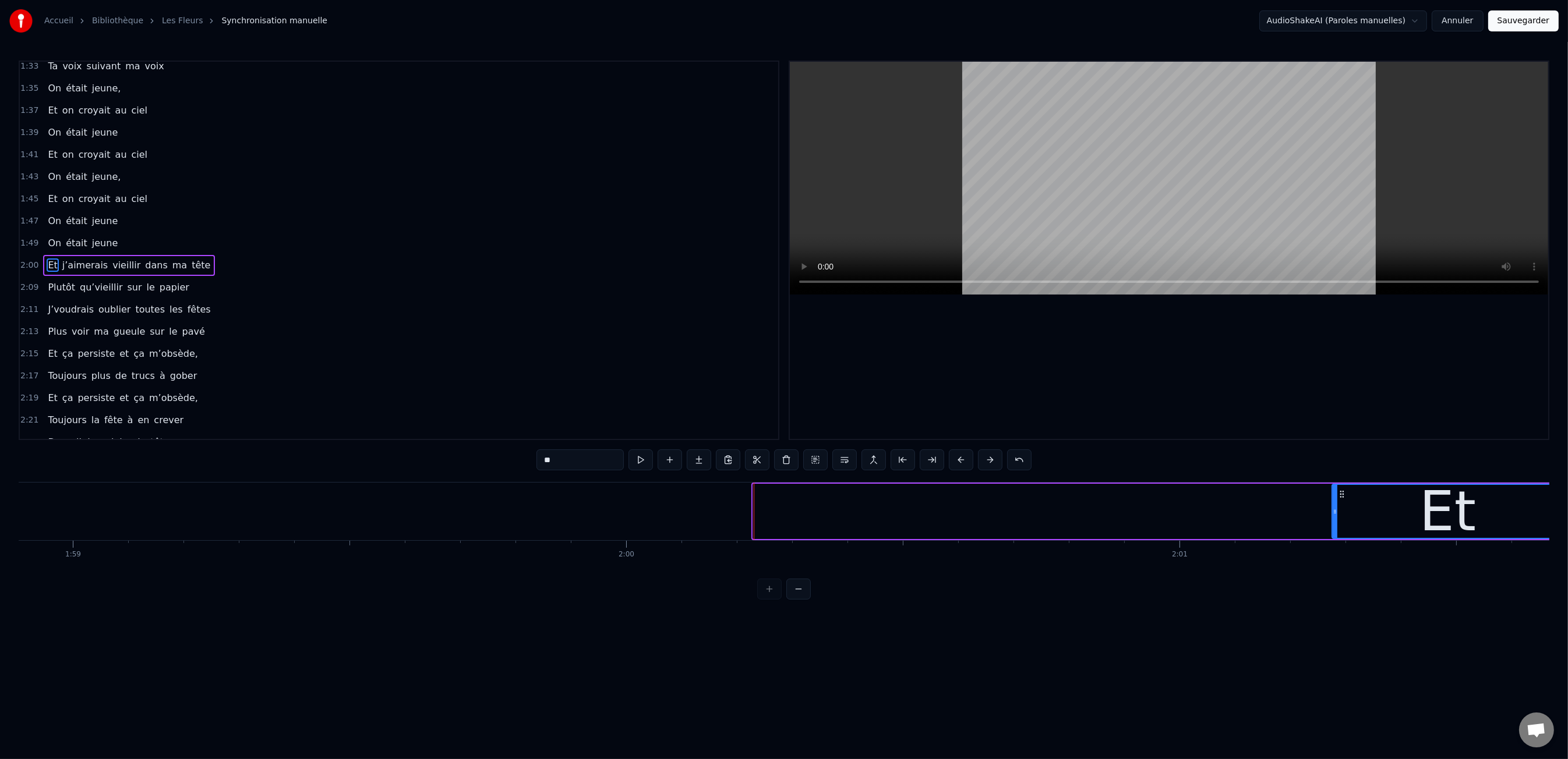
drag, startPoint x: 754, startPoint y: 506, endPoint x: 1335, endPoint y: 513, distance: 581.0
click at [1335, 513] on div at bounding box center [1335, 512] width 5 height 53
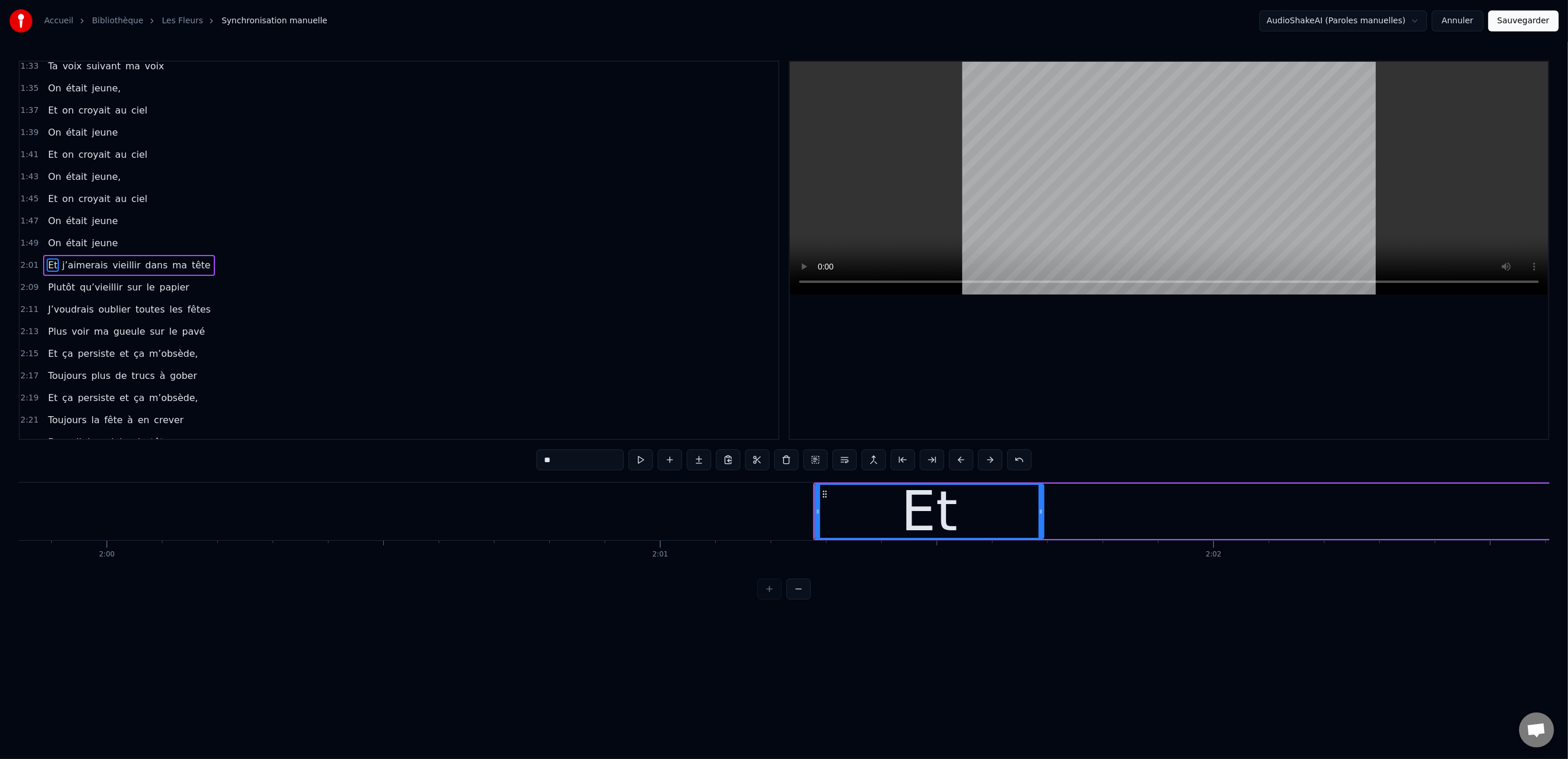
scroll to position [0, 66317]
drag, startPoint x: 924, startPoint y: 510, endPoint x: 1023, endPoint y: 508, distance: 99.0
click at [988, 510] on div "Et" at bounding box center [924, 512] width 227 height 53
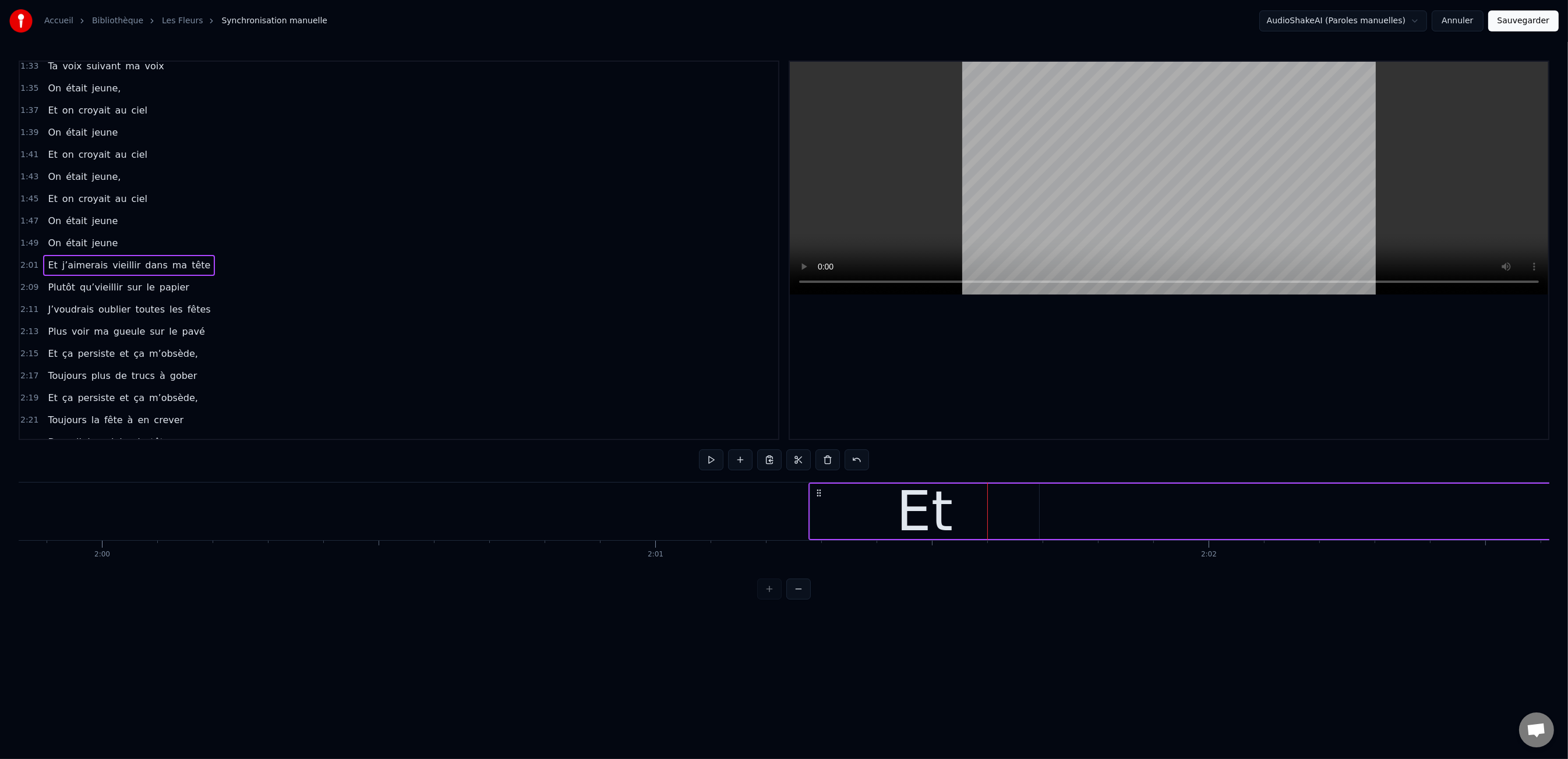
click at [1038, 510] on div "Et" at bounding box center [924, 511] width 230 height 56
drag, startPoint x: 1037, startPoint y: 513, endPoint x: 1129, endPoint y: 509, distance: 92.1
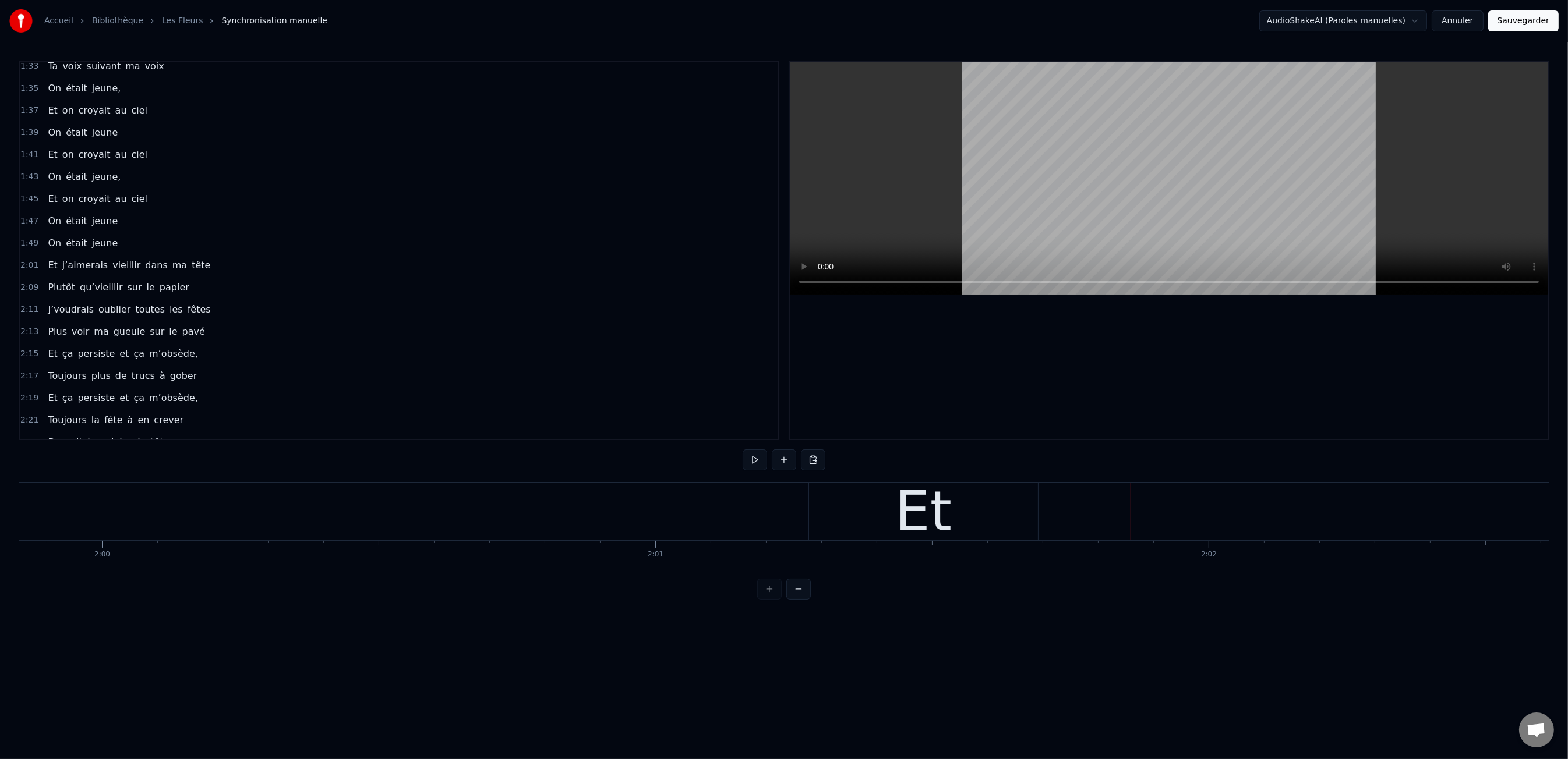
drag, startPoint x: 1009, startPoint y: 512, endPoint x: 1032, endPoint y: 510, distance: 23.1
click at [1010, 512] on div "Et" at bounding box center [923, 512] width 229 height 58
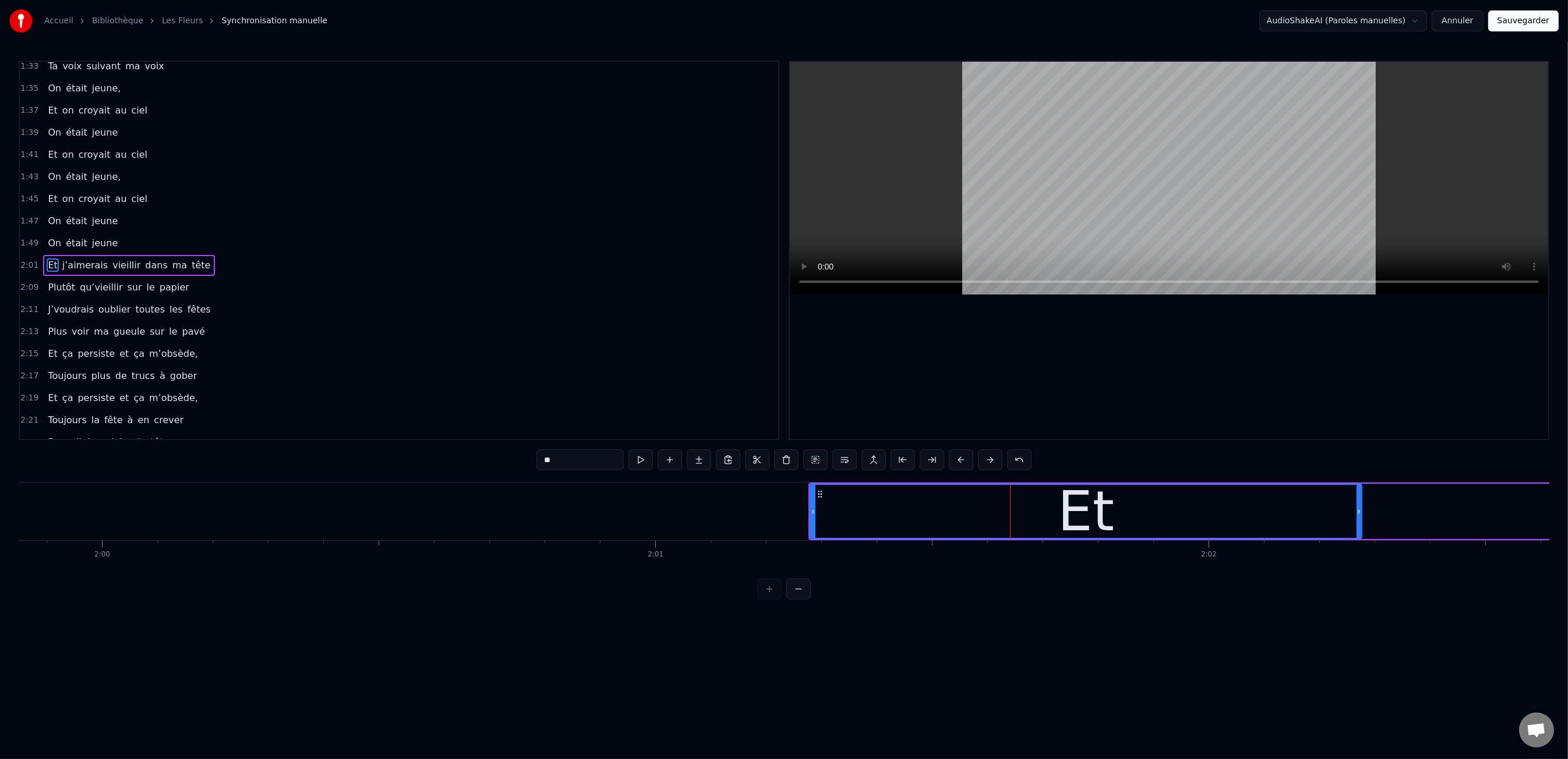
drag, startPoint x: 1036, startPoint y: 510, endPoint x: 1385, endPoint y: 486, distance: 349.8
click at [1361, 486] on div "Et" at bounding box center [1086, 512] width 550 height 53
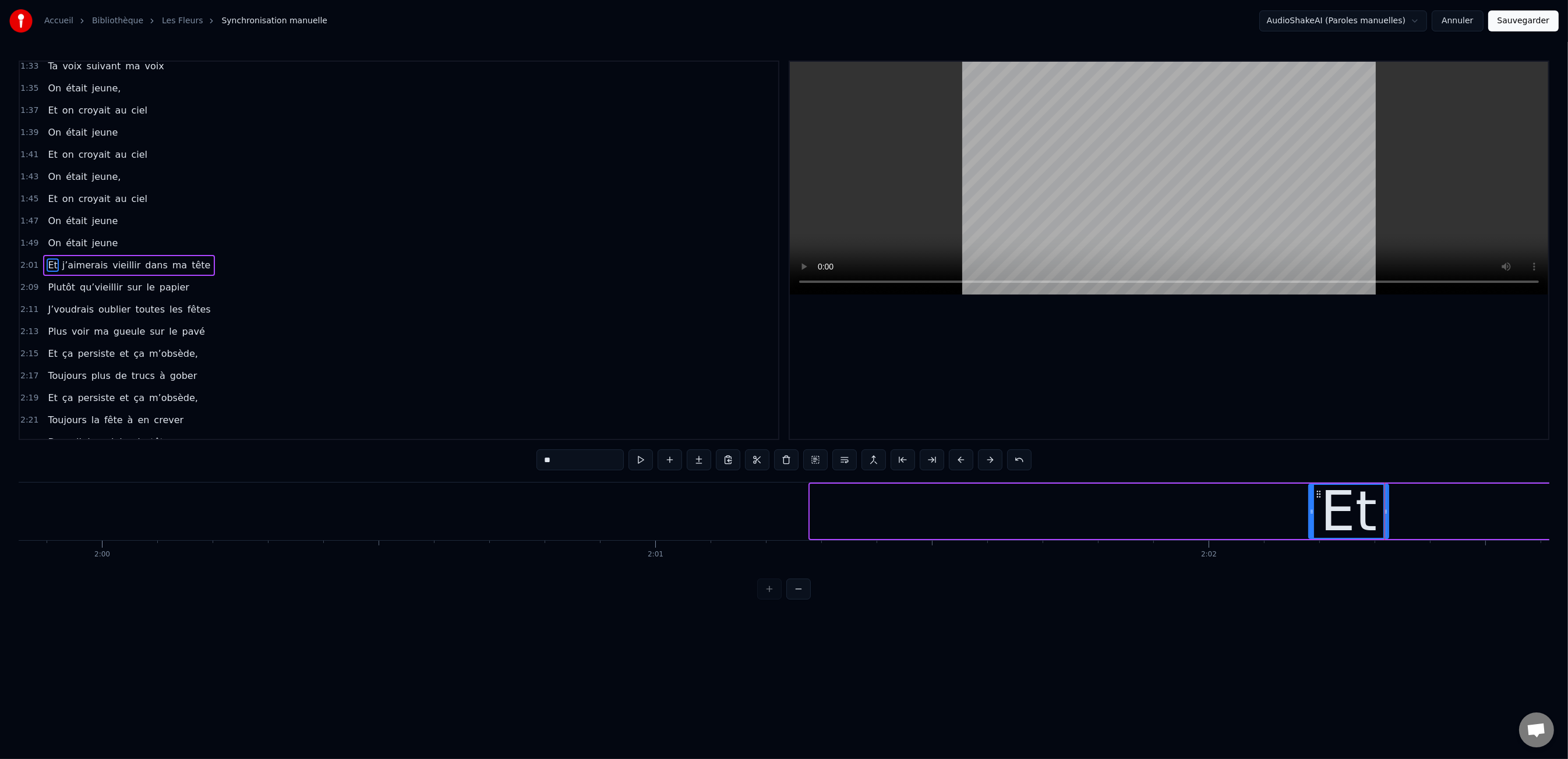
drag, startPoint x: 811, startPoint y: 518, endPoint x: 1309, endPoint y: 535, distance: 498.3
click at [1309, 535] on div at bounding box center [1312, 512] width 5 height 53
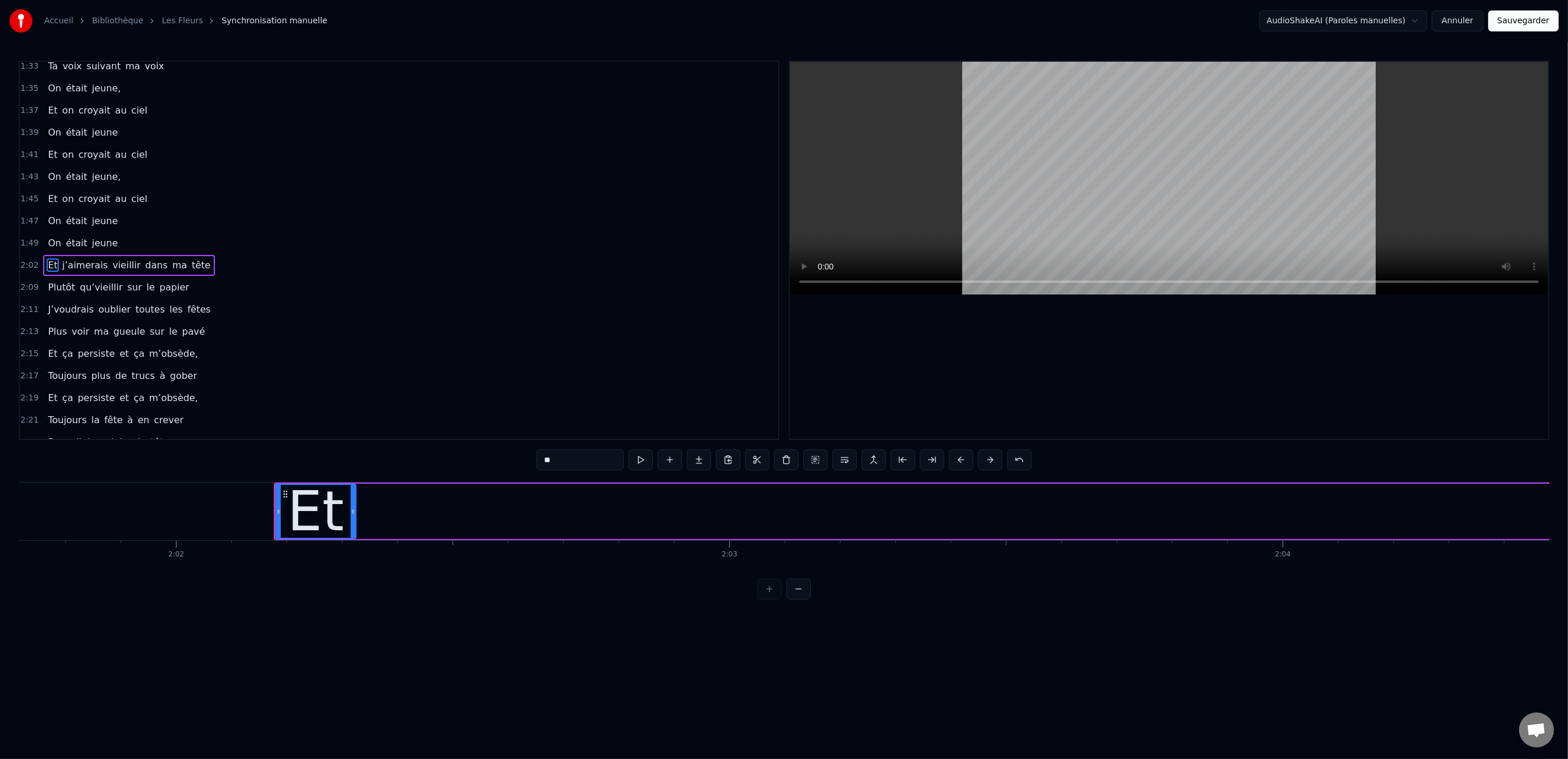
scroll to position [0, 67356]
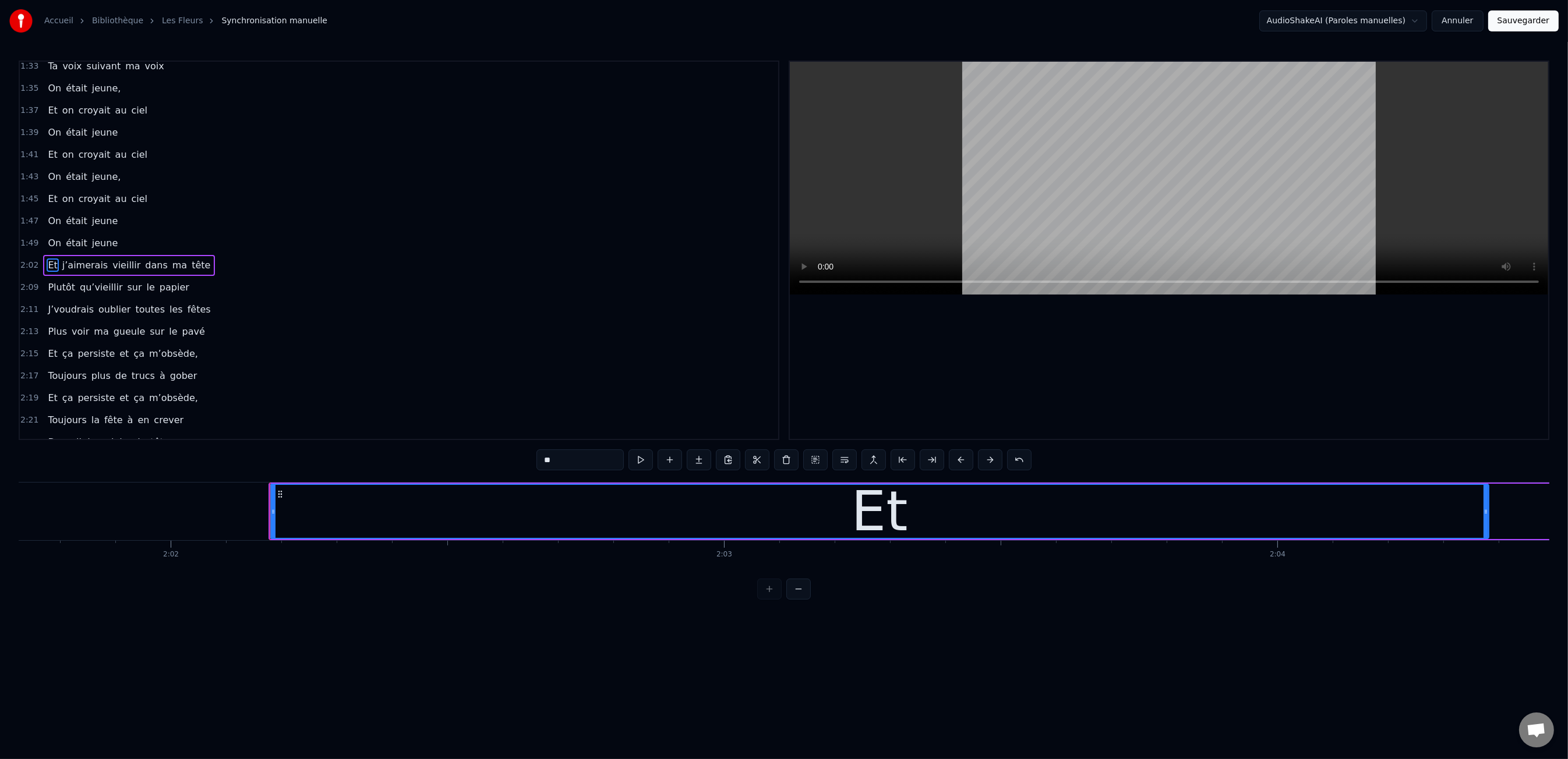
drag, startPoint x: 349, startPoint y: 504, endPoint x: 1487, endPoint y: 532, distance: 1138.3
click at [1487, 532] on div at bounding box center [1486, 512] width 5 height 53
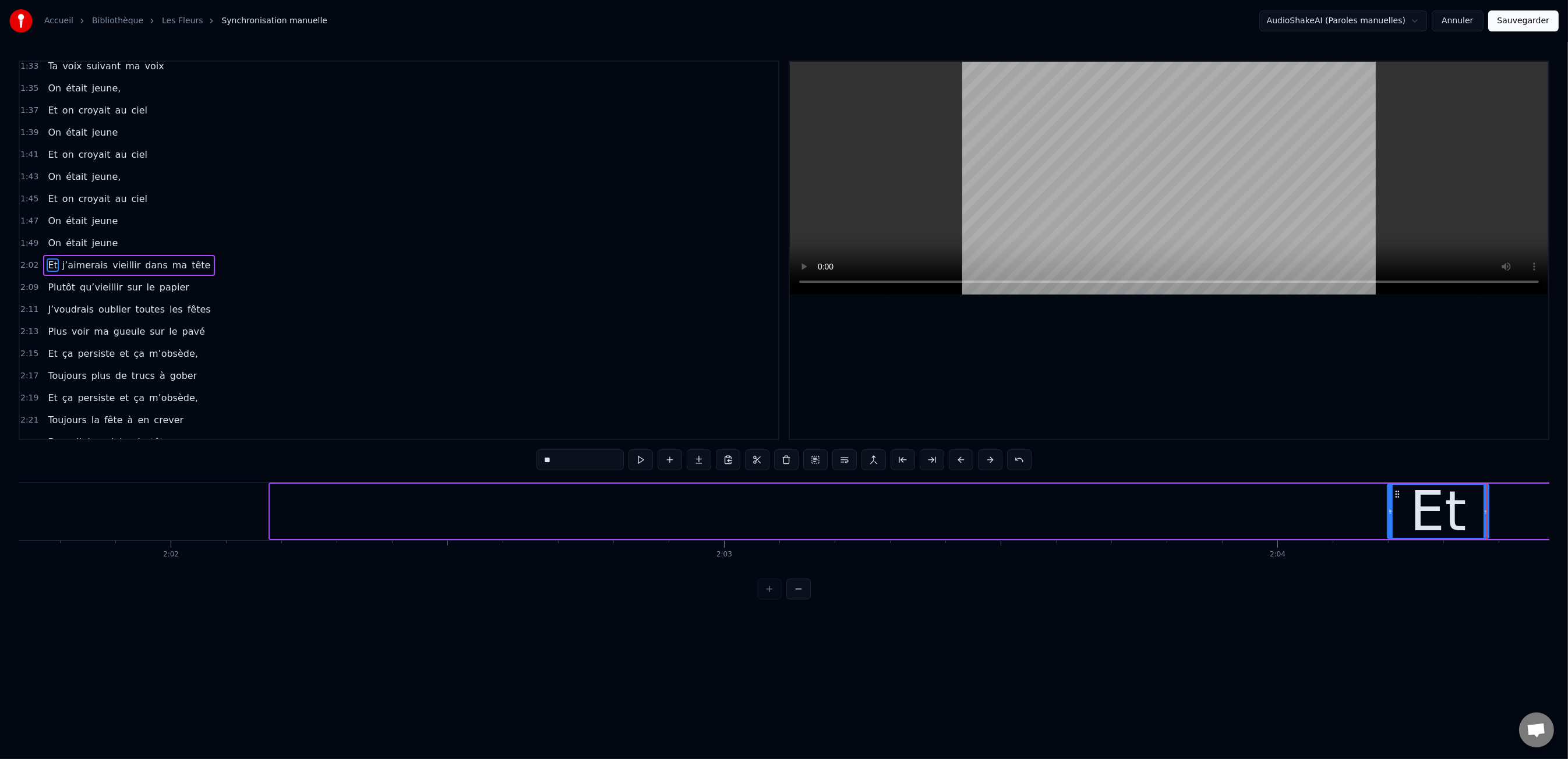
drag, startPoint x: 274, startPoint y: 510, endPoint x: 1388, endPoint y: 520, distance: 1114.0
click at [1391, 519] on div at bounding box center [1390, 512] width 5 height 53
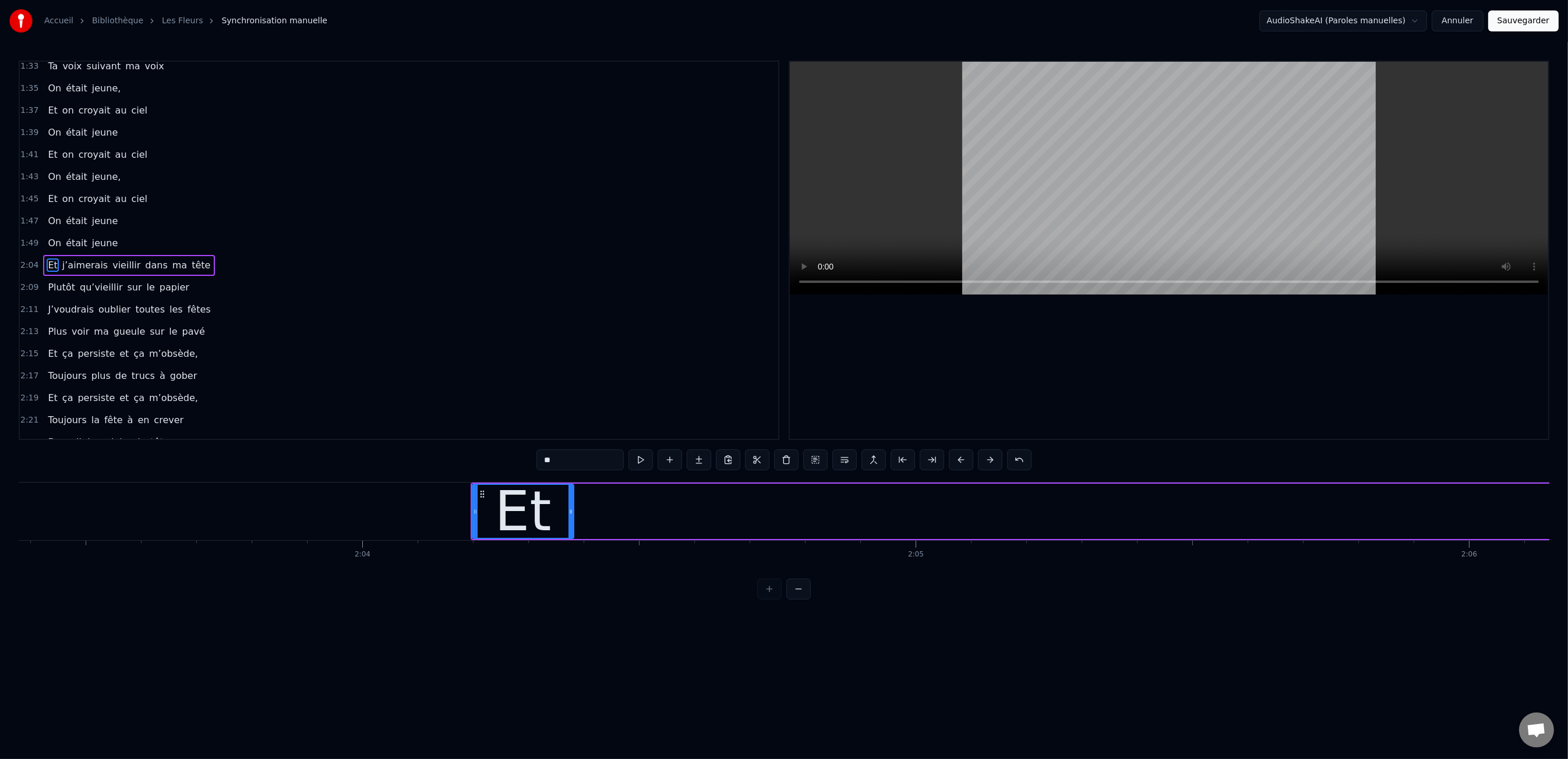
scroll to position [0, 68305]
drag, startPoint x: 509, startPoint y: 506, endPoint x: 524, endPoint y: 509, distance: 15.3
click at [509, 506] on div "Et" at bounding box center [488, 511] width 56 height 83
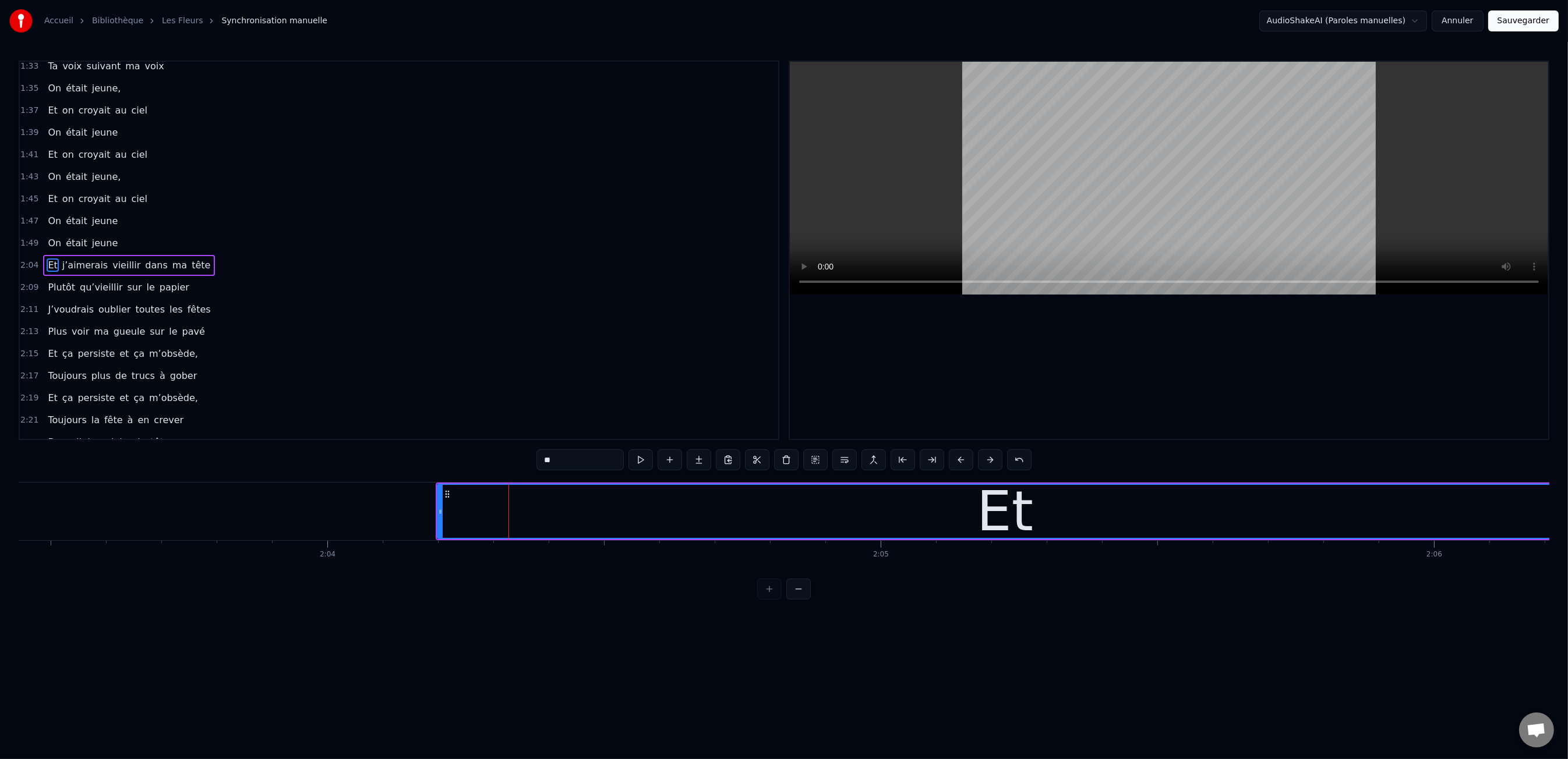
drag, startPoint x: 534, startPoint y: 510, endPoint x: 1341, endPoint y: 525, distance: 807.1
click at [1566, 518] on div "Accueil Bibliothèque Les Fleurs Synchronisation manuelle AudioShakeAI (Paroles …" at bounding box center [784, 300] width 1568 height 600
drag, startPoint x: 439, startPoint y: 510, endPoint x: 908, endPoint y: 540, distance: 470.0
click at [1027, 543] on div "Les dents rongées par les tazs, Vert, jaune, rose entre les dents J’aimerais at…" at bounding box center [784, 526] width 1531 height 87
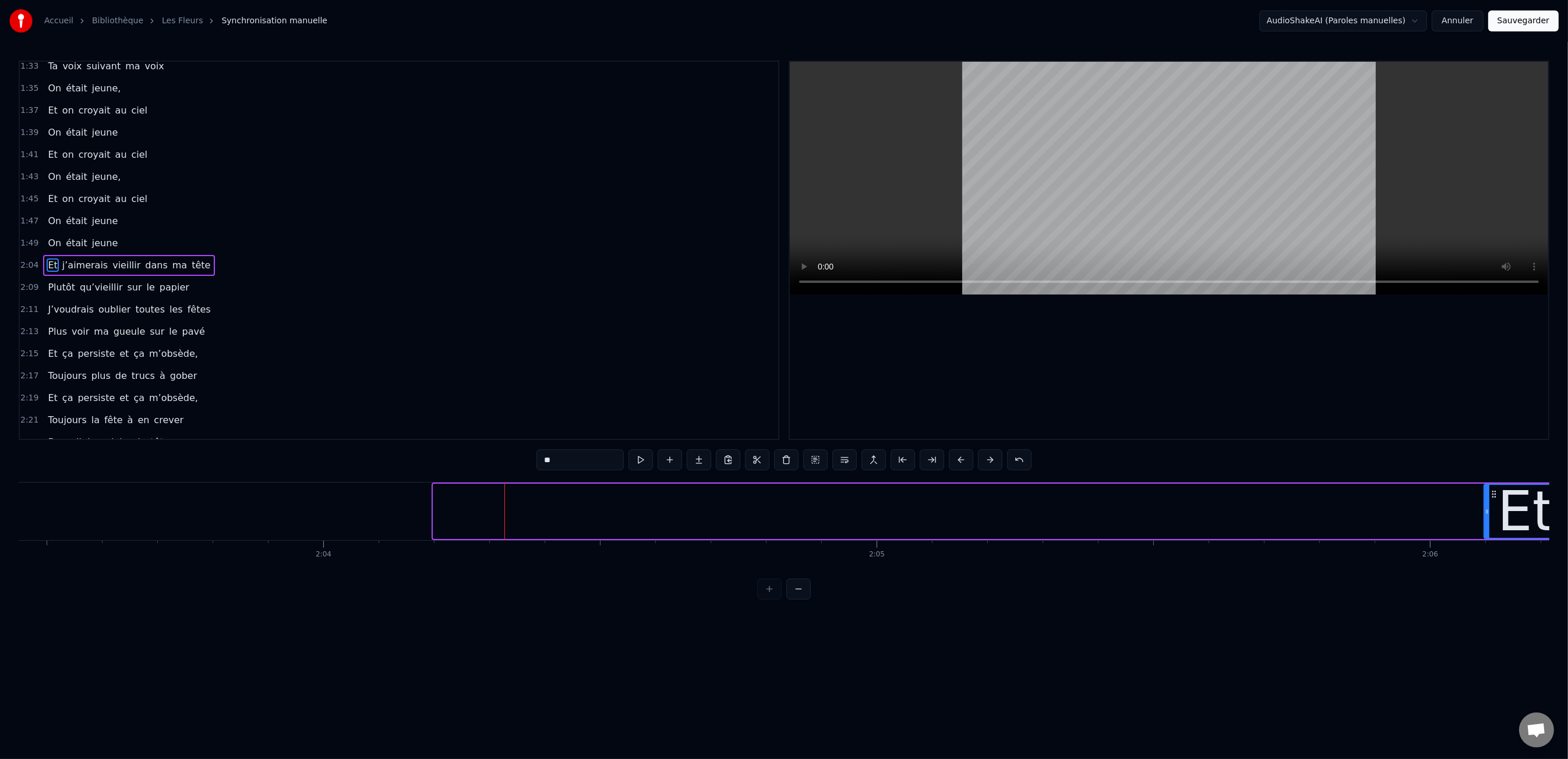
drag, startPoint x: 435, startPoint y: 514, endPoint x: 1492, endPoint y: 535, distance: 1057.2
click at [1490, 535] on div at bounding box center [1487, 512] width 5 height 53
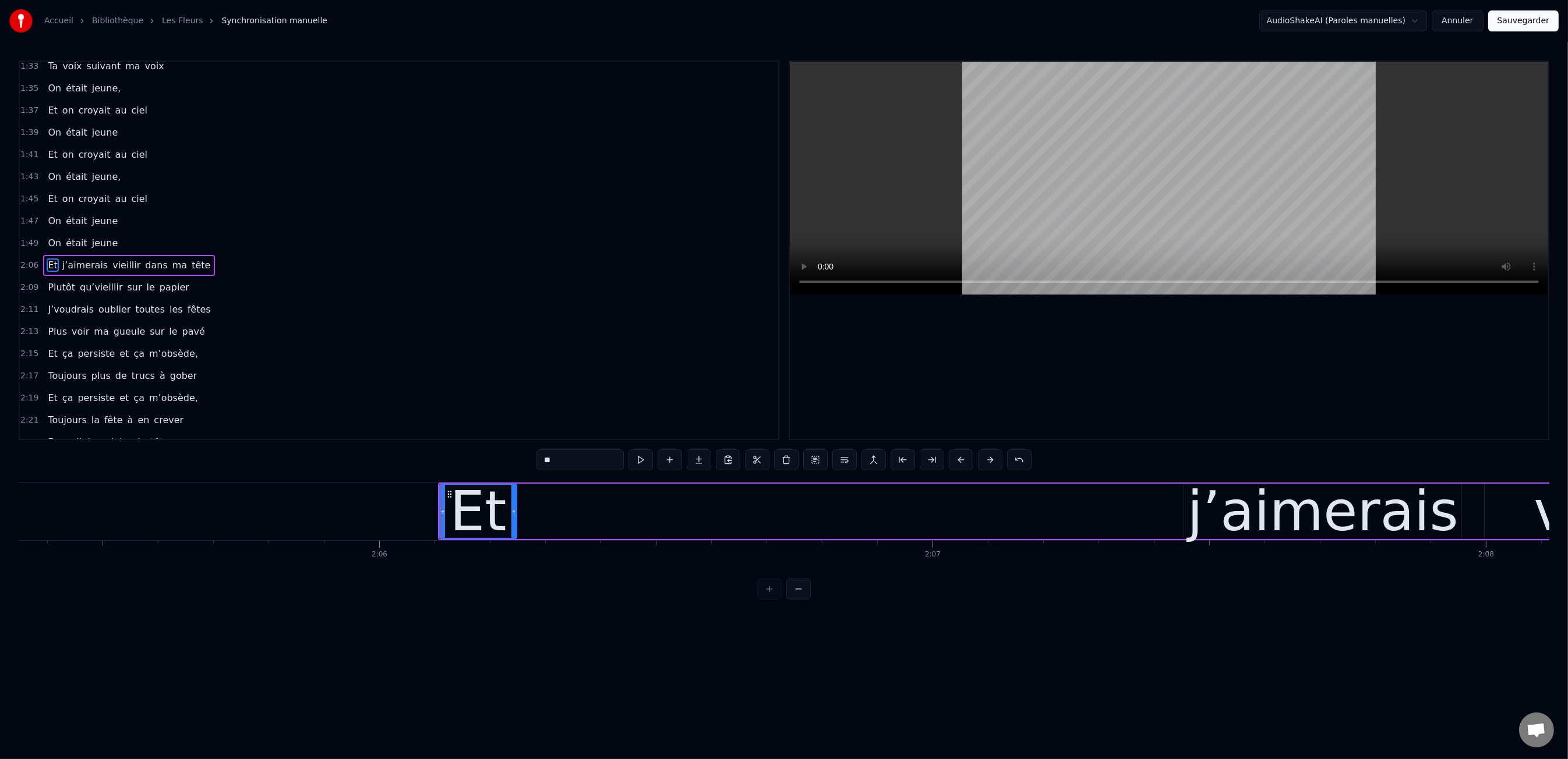
scroll to position [0, 69361]
drag, startPoint x: 519, startPoint y: 508, endPoint x: 511, endPoint y: 509, distance: 8.1
click at [518, 508] on div "Et j’aimerais vieillir dans ma tête" at bounding box center [1320, 512] width 1767 height 58
click at [514, 509] on div "Et" at bounding box center [476, 511] width 77 height 56
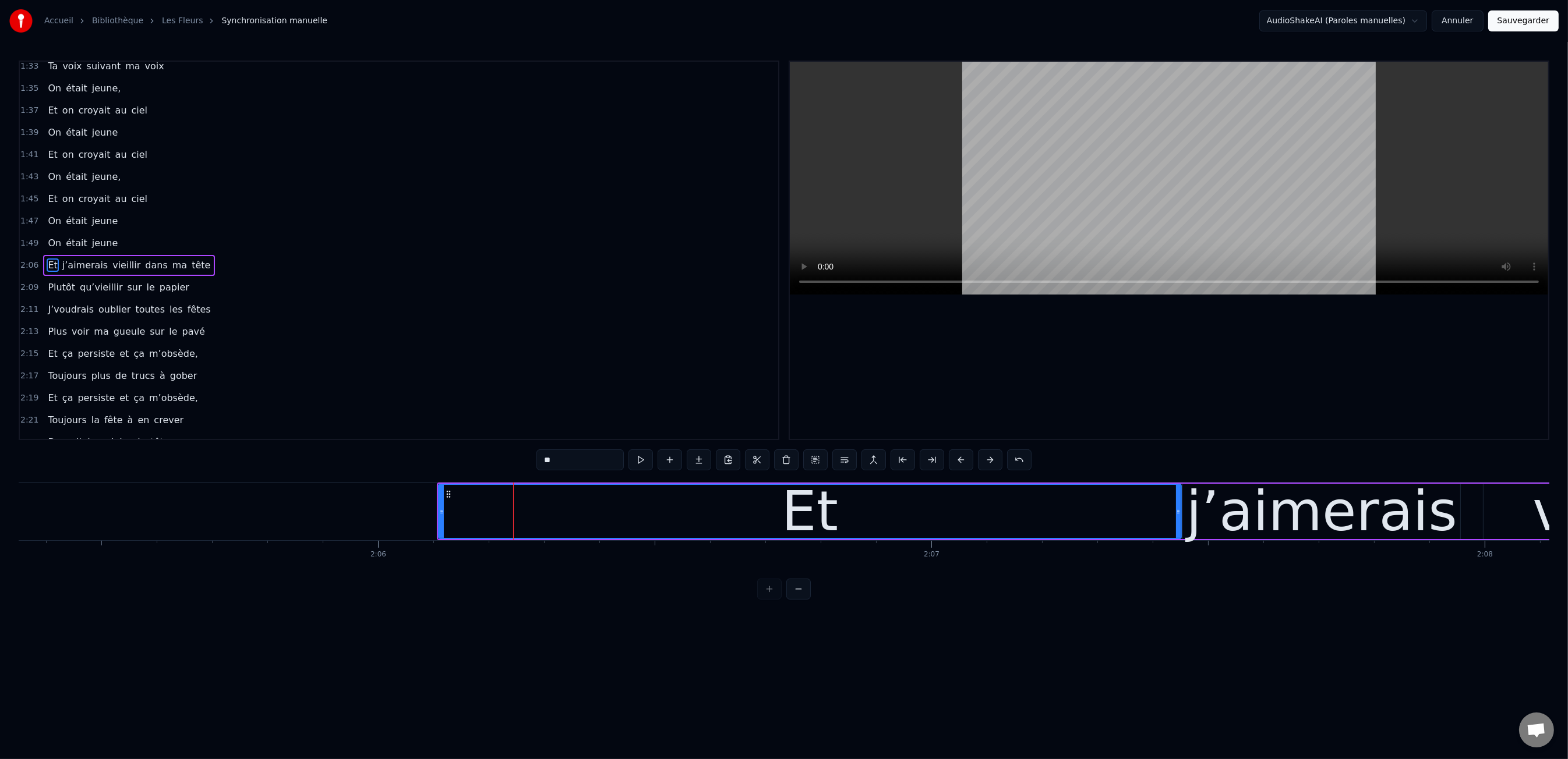
drag, startPoint x: 511, startPoint y: 510, endPoint x: 1177, endPoint y: 526, distance: 666.2
click at [1177, 526] on div at bounding box center [1178, 512] width 5 height 53
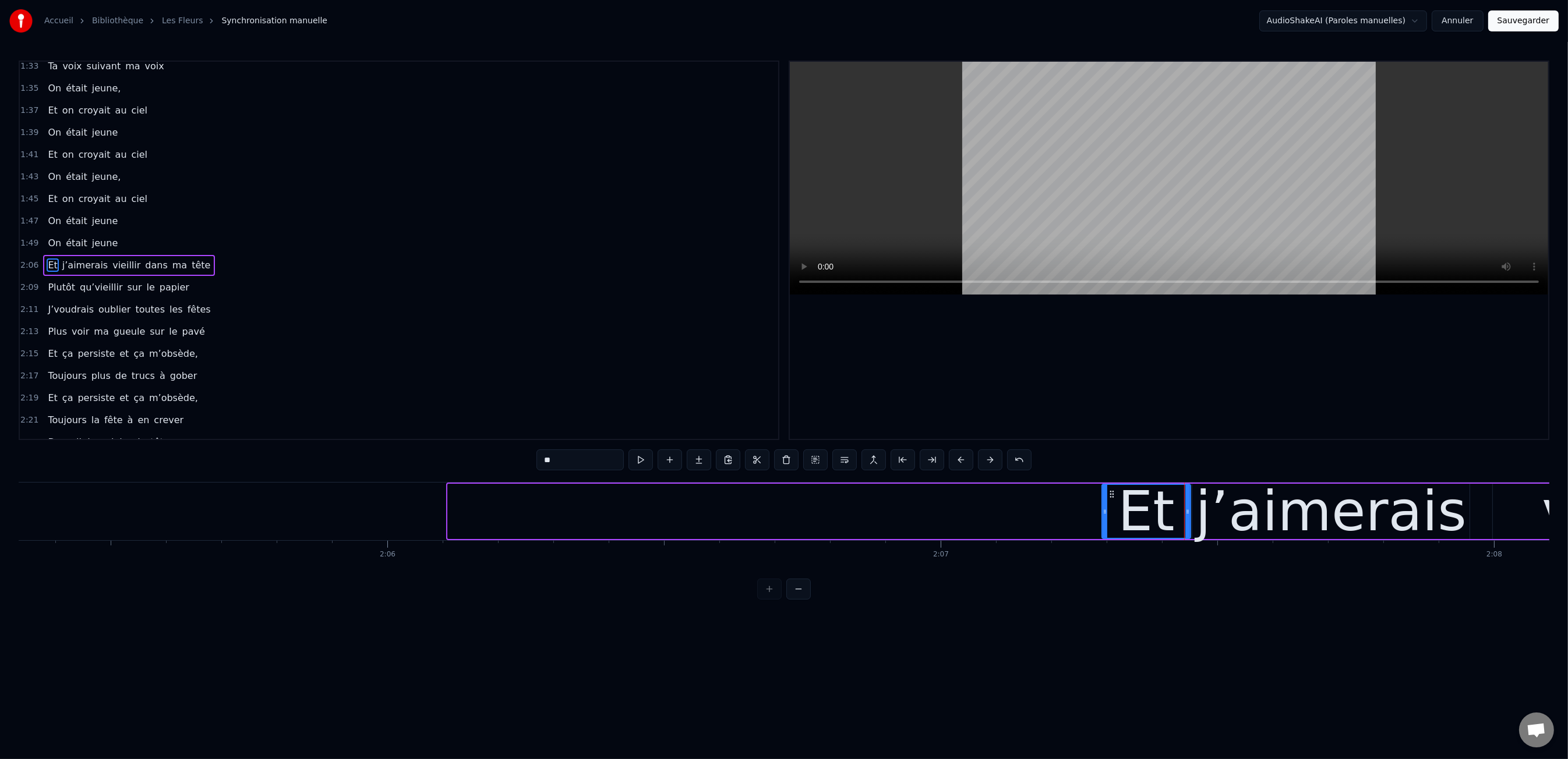
drag, startPoint x: 474, startPoint y: 509, endPoint x: 1102, endPoint y: 529, distance: 628.3
click at [1102, 529] on div at bounding box center [1105, 512] width 5 height 53
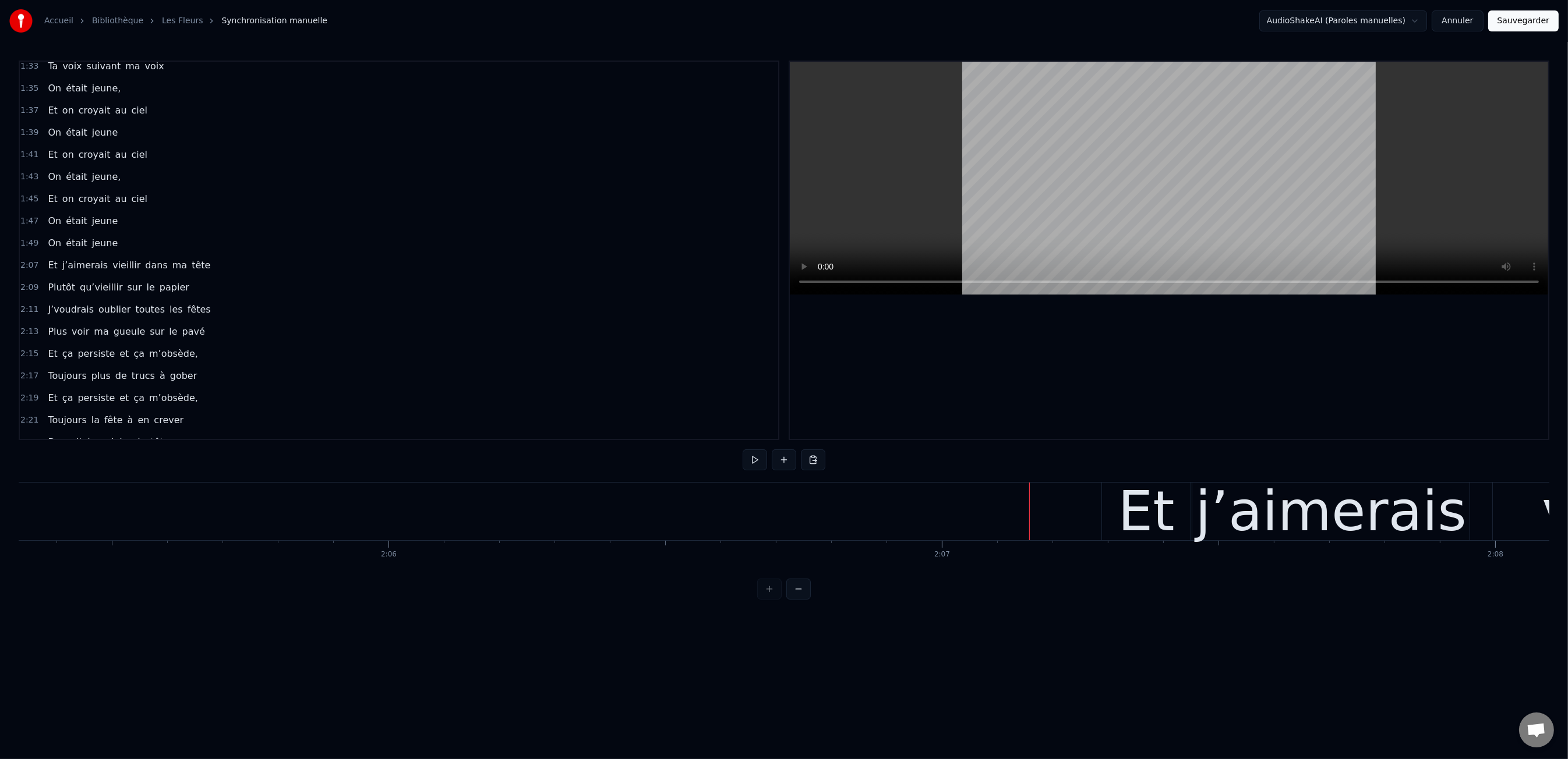
scroll to position [0, 69350]
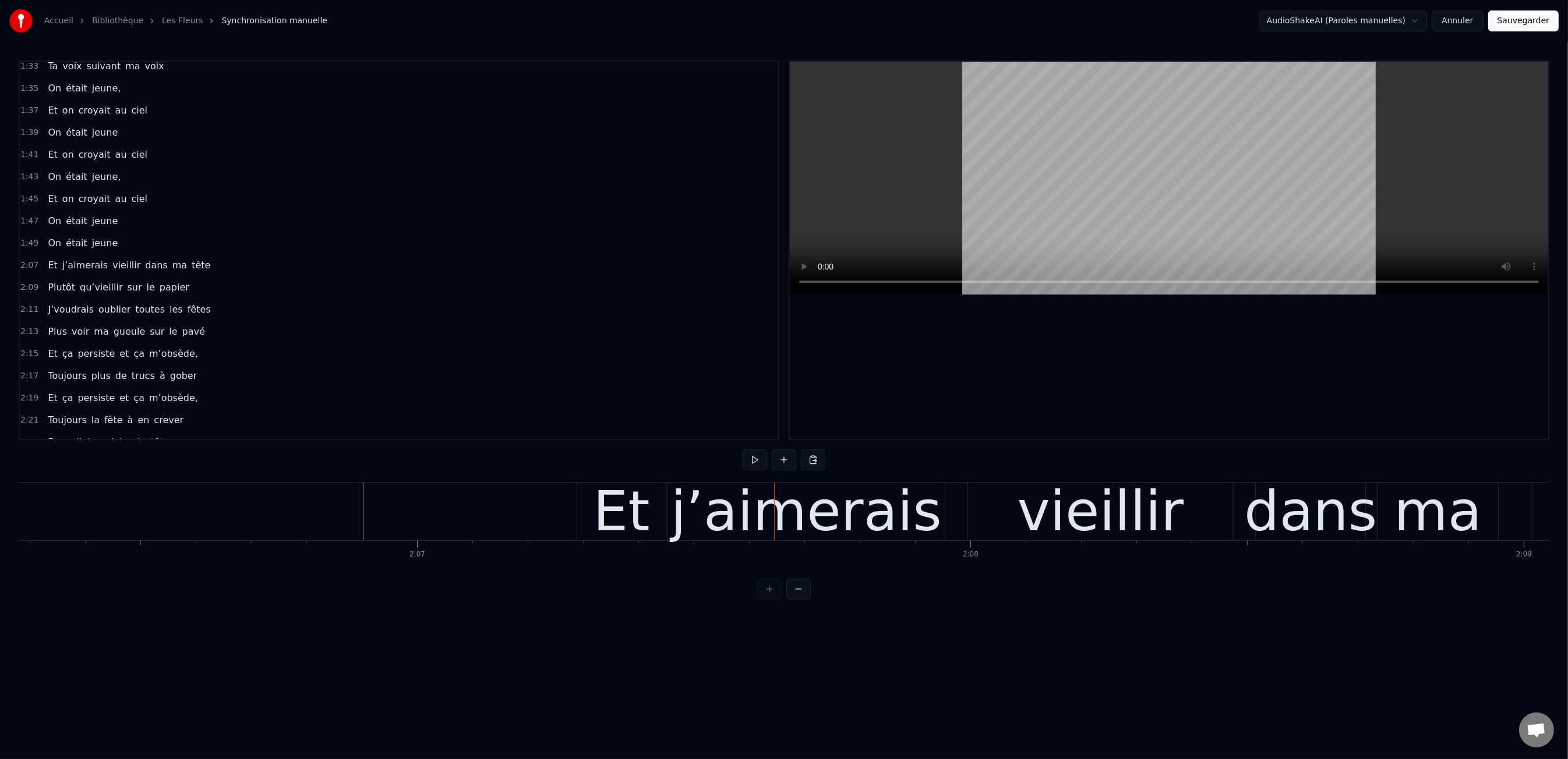
scroll to position [0, 69508]
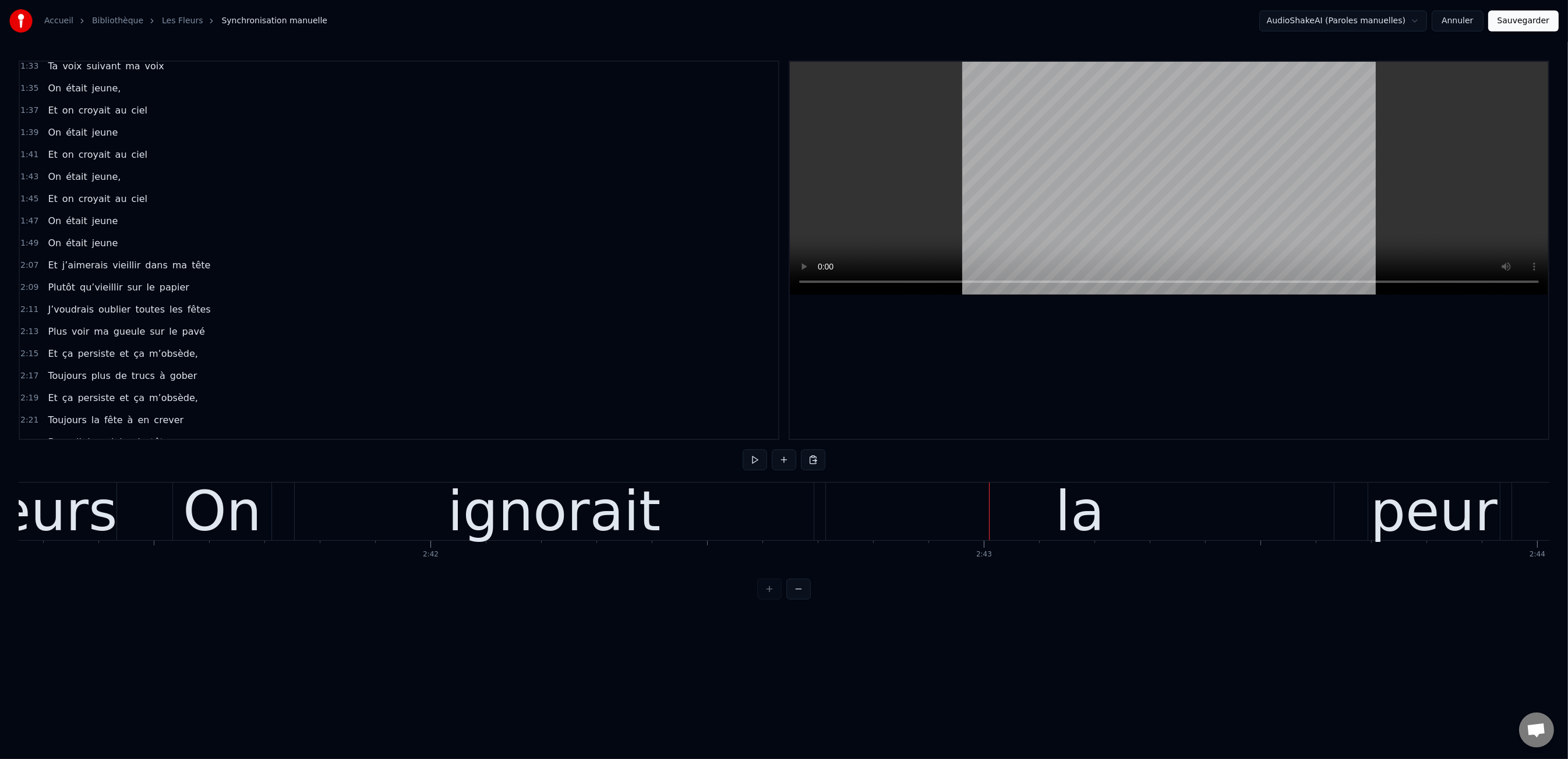
scroll to position [0, 89048]
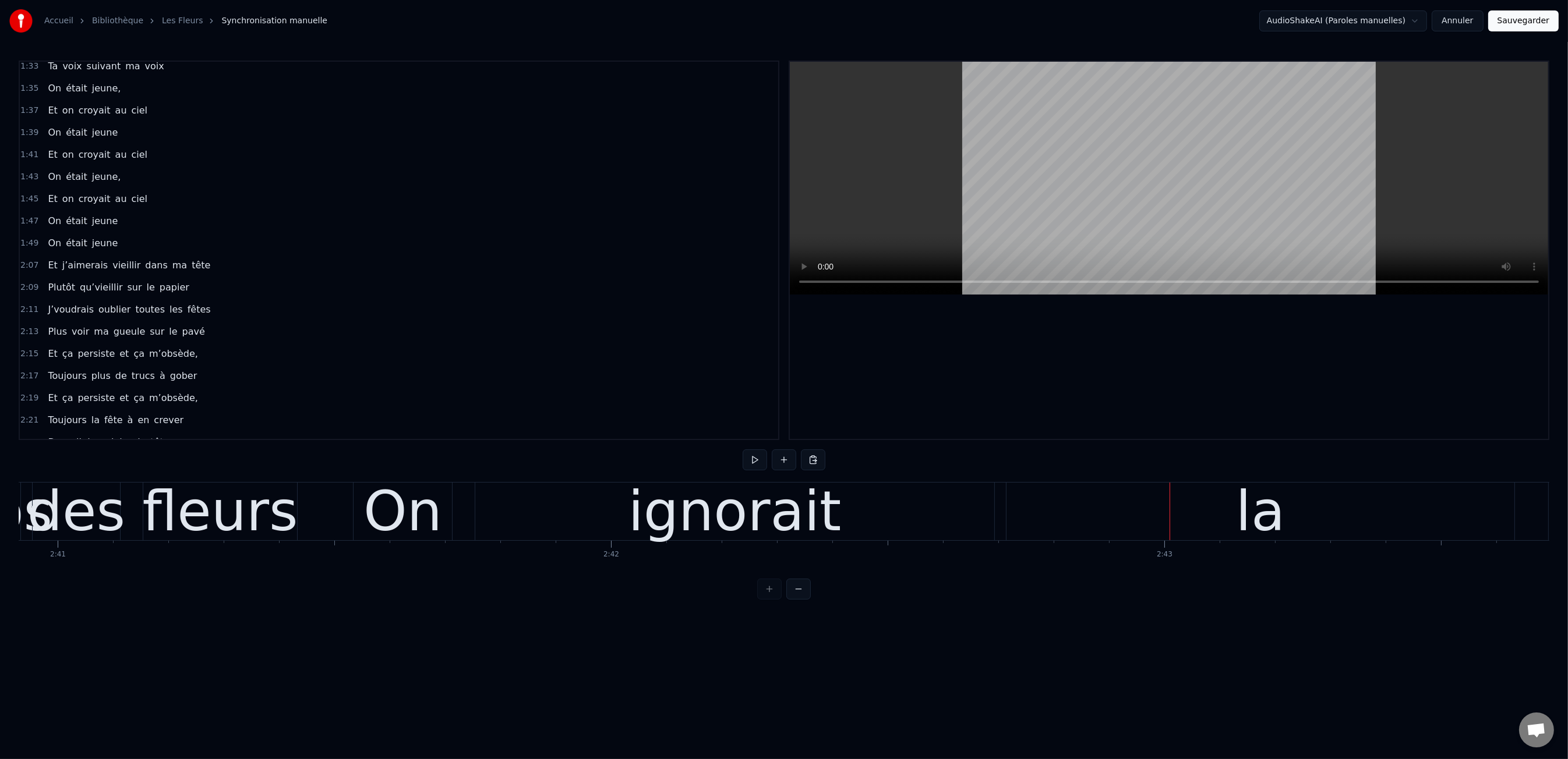
click at [480, 511] on div "ignorait" at bounding box center [735, 512] width 519 height 58
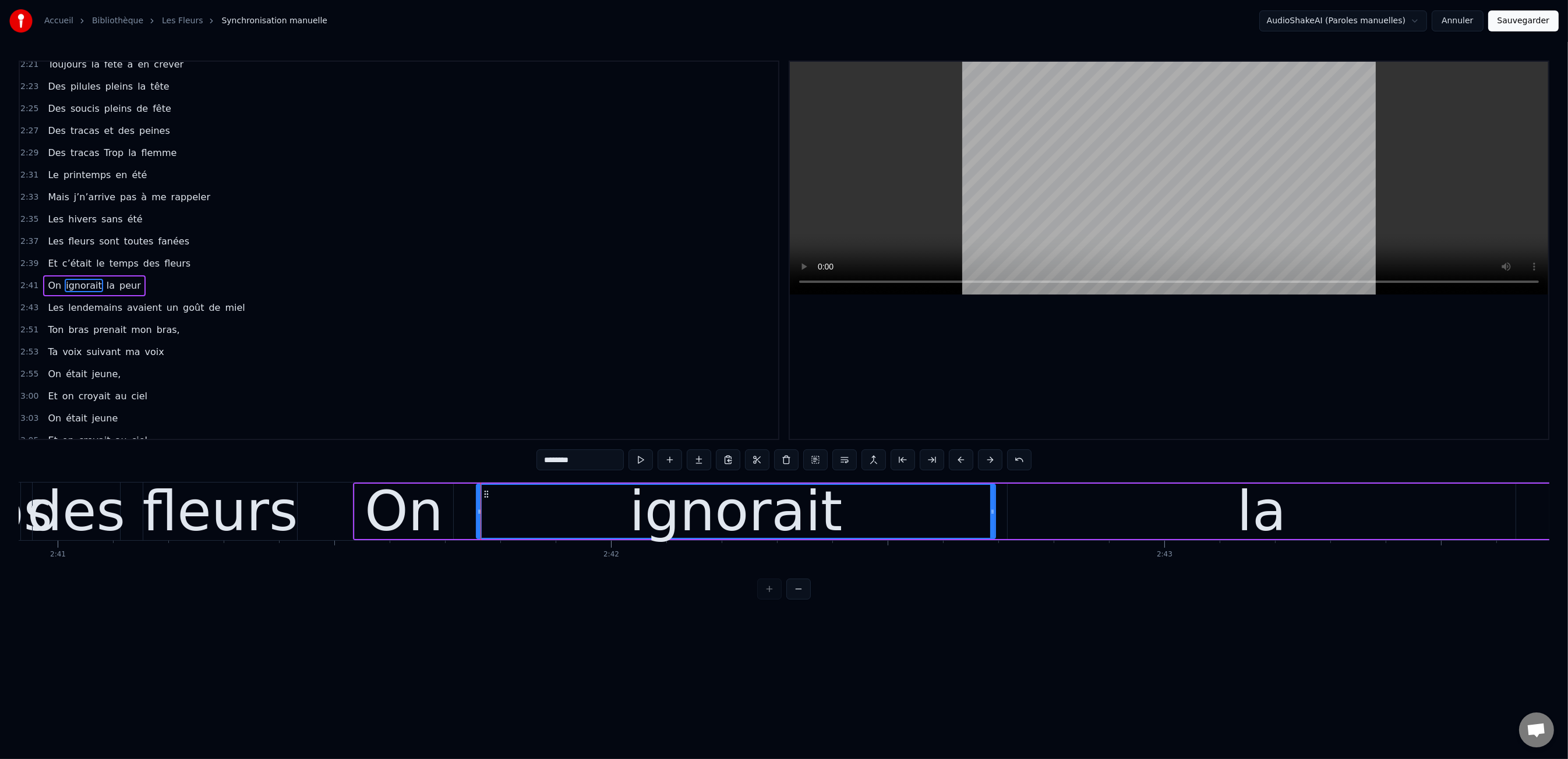
scroll to position [906, 0]
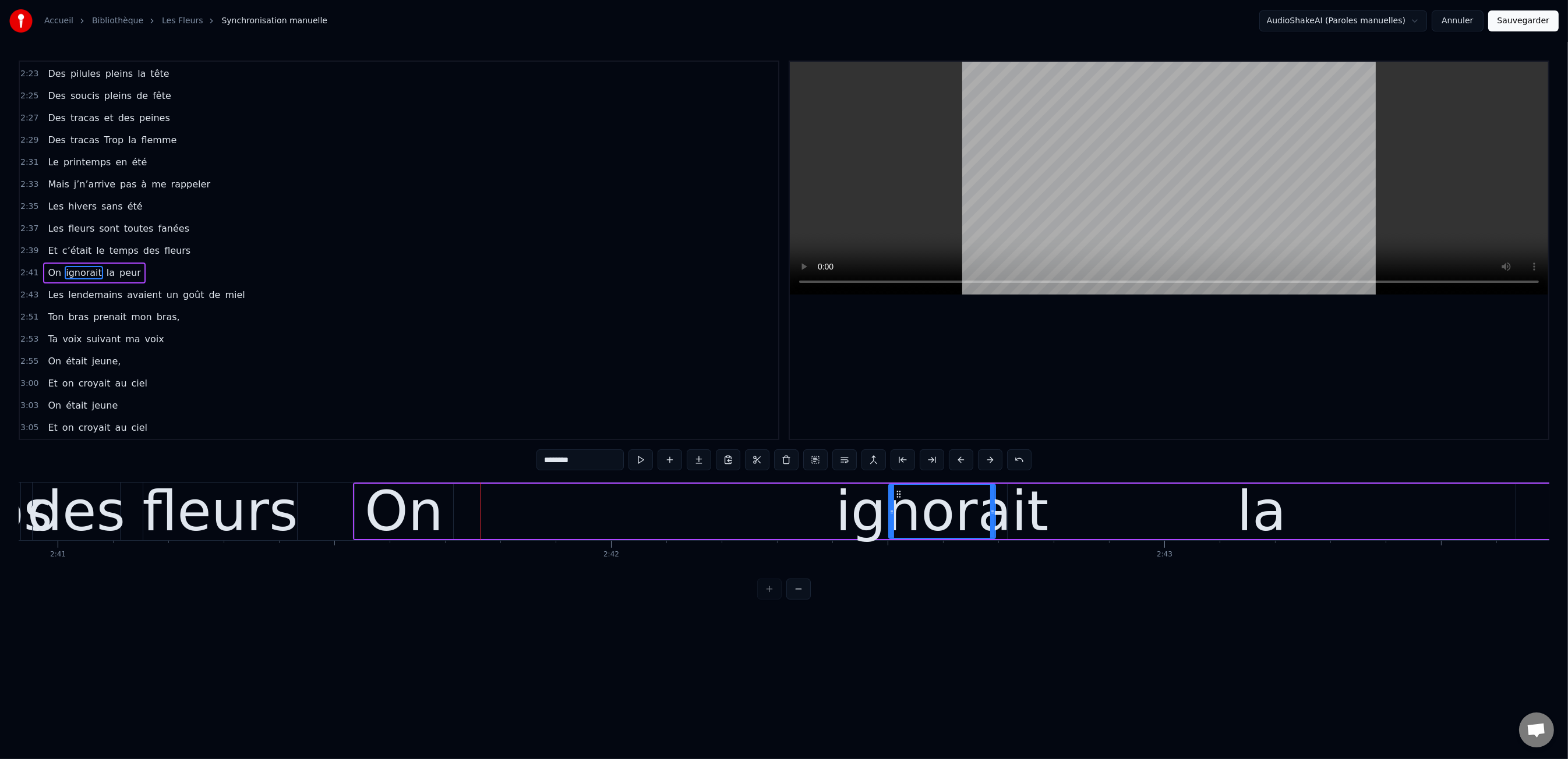
drag, startPoint x: 477, startPoint y: 511, endPoint x: 879, endPoint y: 527, distance: 402.3
click at [889, 527] on div at bounding box center [892, 512] width 5 height 53
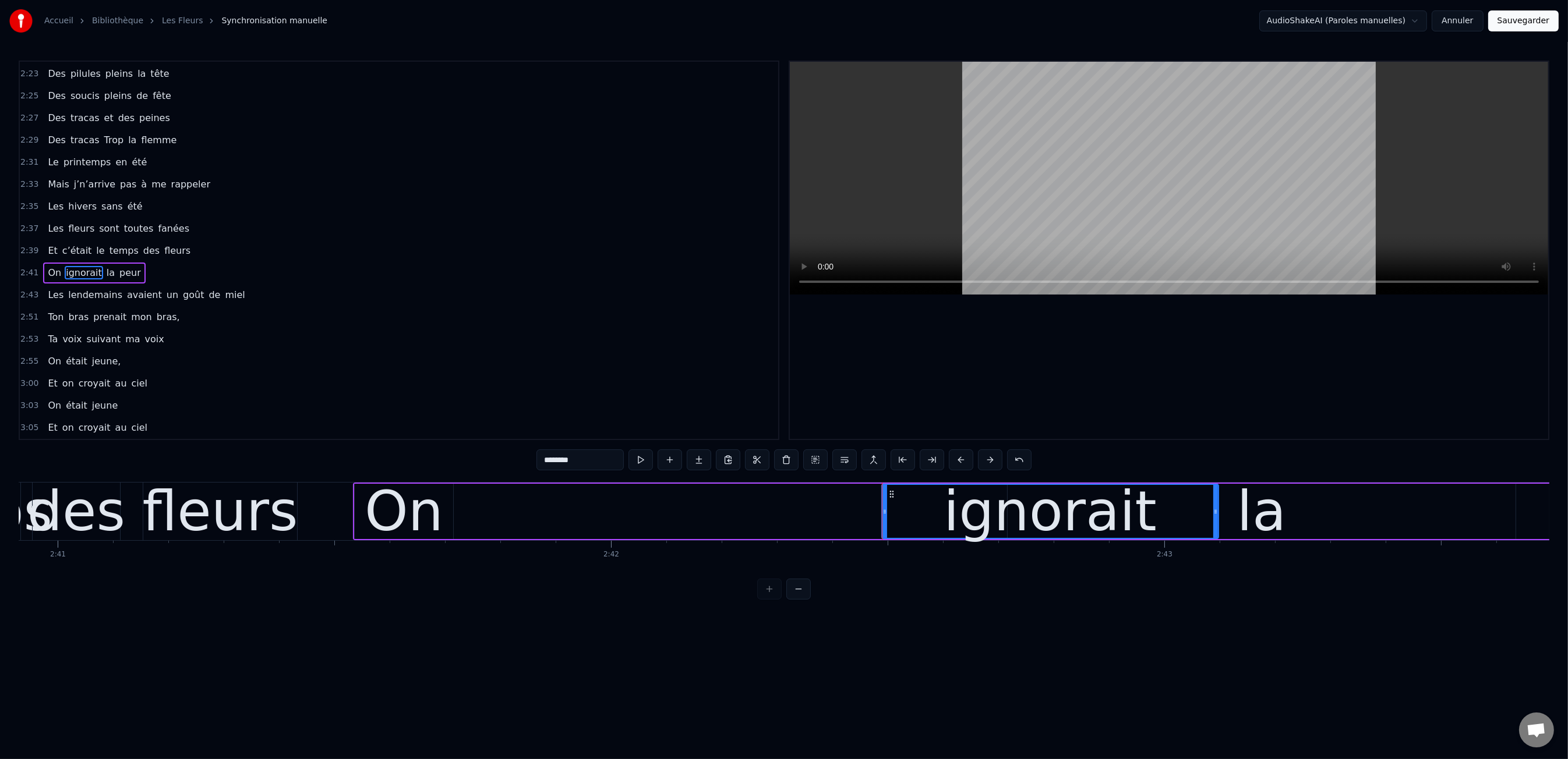
drag, startPoint x: 992, startPoint y: 513, endPoint x: 1215, endPoint y: 520, distance: 223.1
click at [1215, 520] on div at bounding box center [1216, 512] width 5 height 53
drag, startPoint x: 426, startPoint y: 523, endPoint x: 444, endPoint y: 518, distance: 18.7
click at [431, 522] on div "On" at bounding box center [403, 511] width 78 height 83
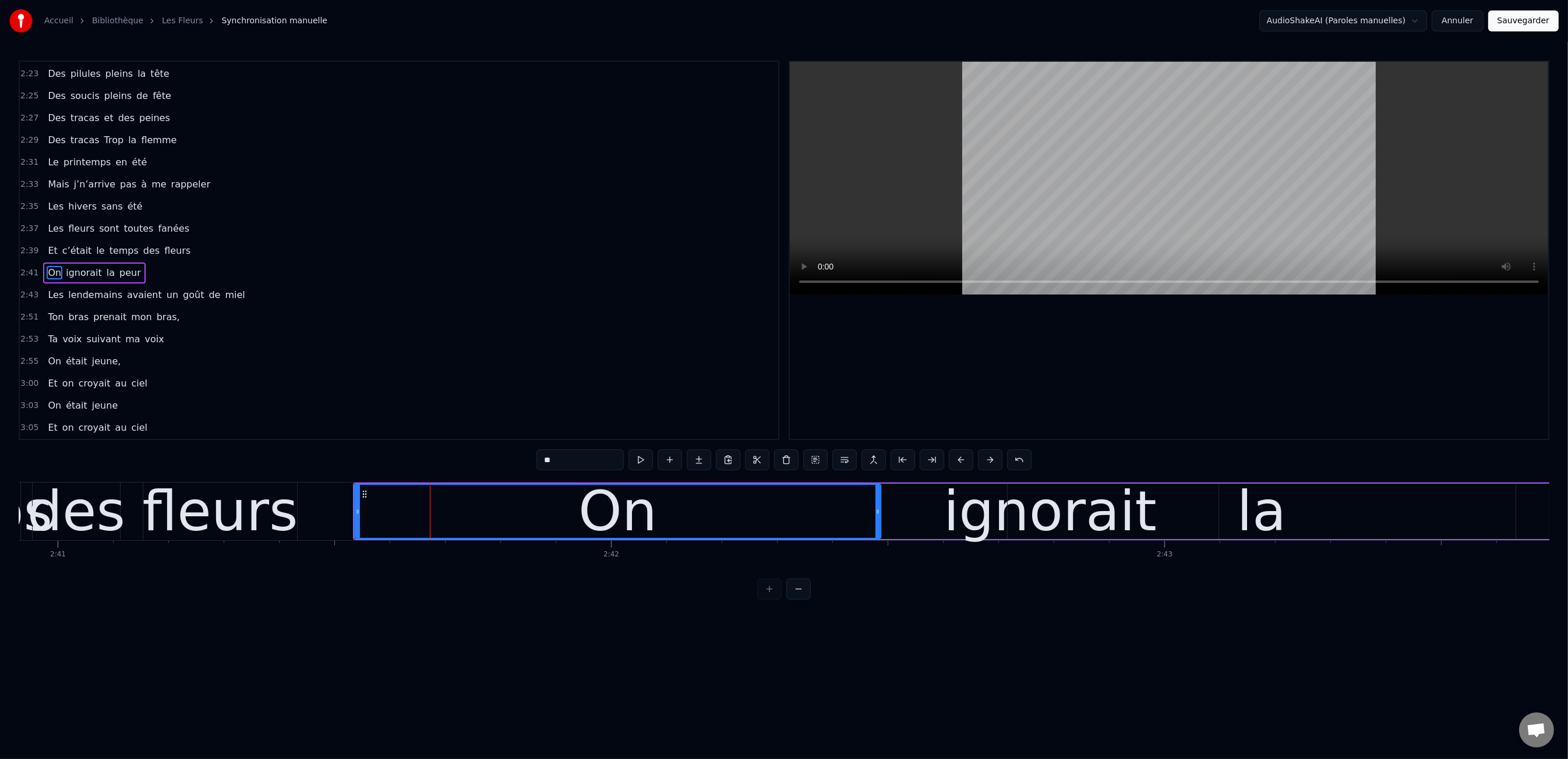
drag, startPoint x: 449, startPoint y: 516, endPoint x: 848, endPoint y: 523, distance: 399.1
click at [877, 519] on div at bounding box center [878, 512] width 5 height 53
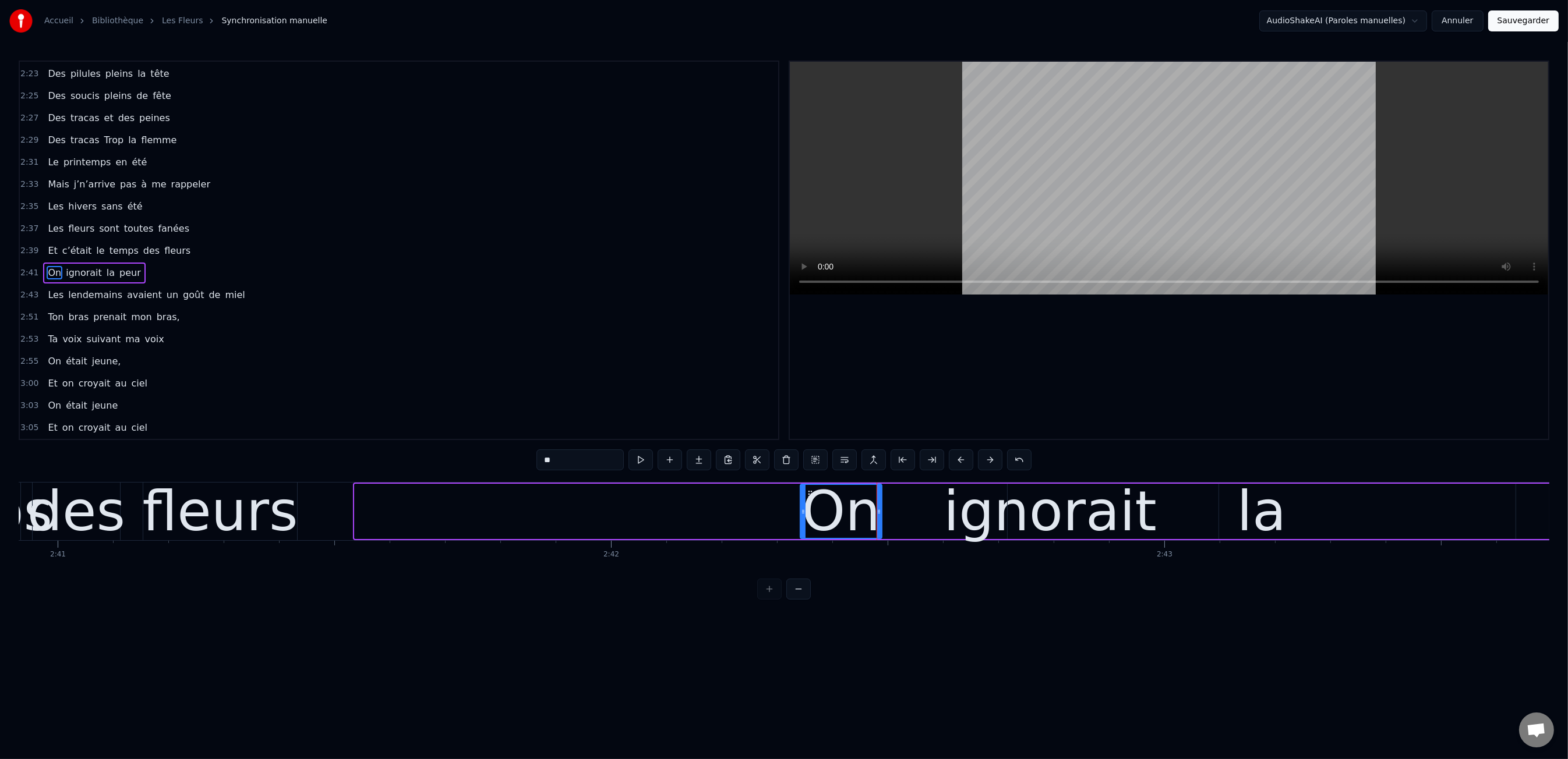
drag, startPoint x: 357, startPoint y: 516, endPoint x: 803, endPoint y: 535, distance: 446.4
click at [803, 535] on div at bounding box center [803, 512] width 5 height 53
click at [266, 513] on div "fleurs" at bounding box center [220, 511] width 155 height 83
type input "******"
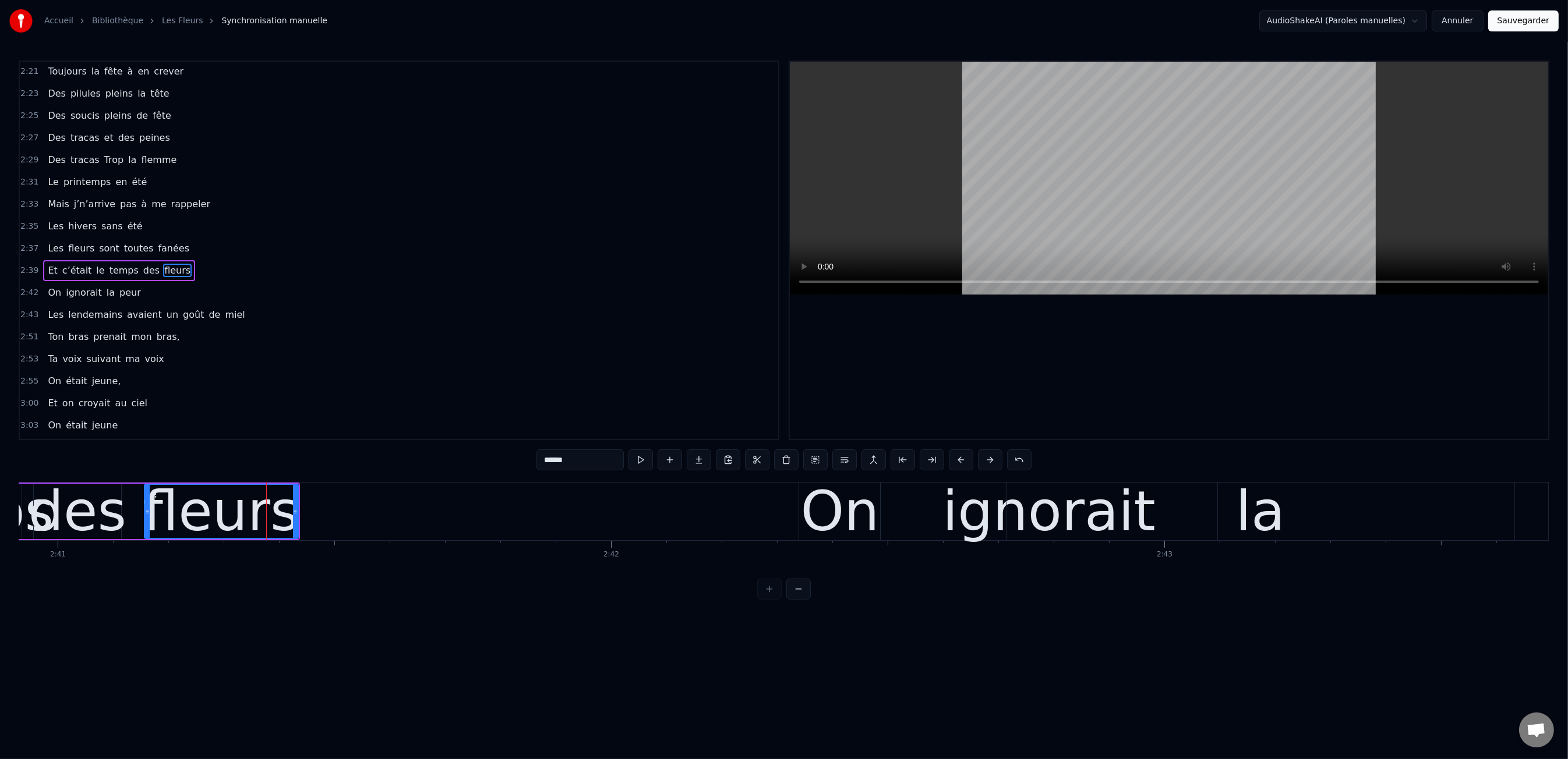
scroll to position [884, 0]
click at [118, 475] on div "0:47 Les dents rongées par les tazs, 0:49 Vert, jaune, rose entre les dents 0:5…" at bounding box center [784, 330] width 1531 height 539
click at [122, 462] on div "0:47 Les dents rongées par les tazs, 0:49 Vert, jaune, rose entre les dents 0:5…" at bounding box center [784, 330] width 1531 height 539
click at [148, 462] on div "0:47 Les dents rongées par les tazs, 0:49 Vert, jaune, rose entre les dents 0:5…" at bounding box center [784, 330] width 1531 height 539
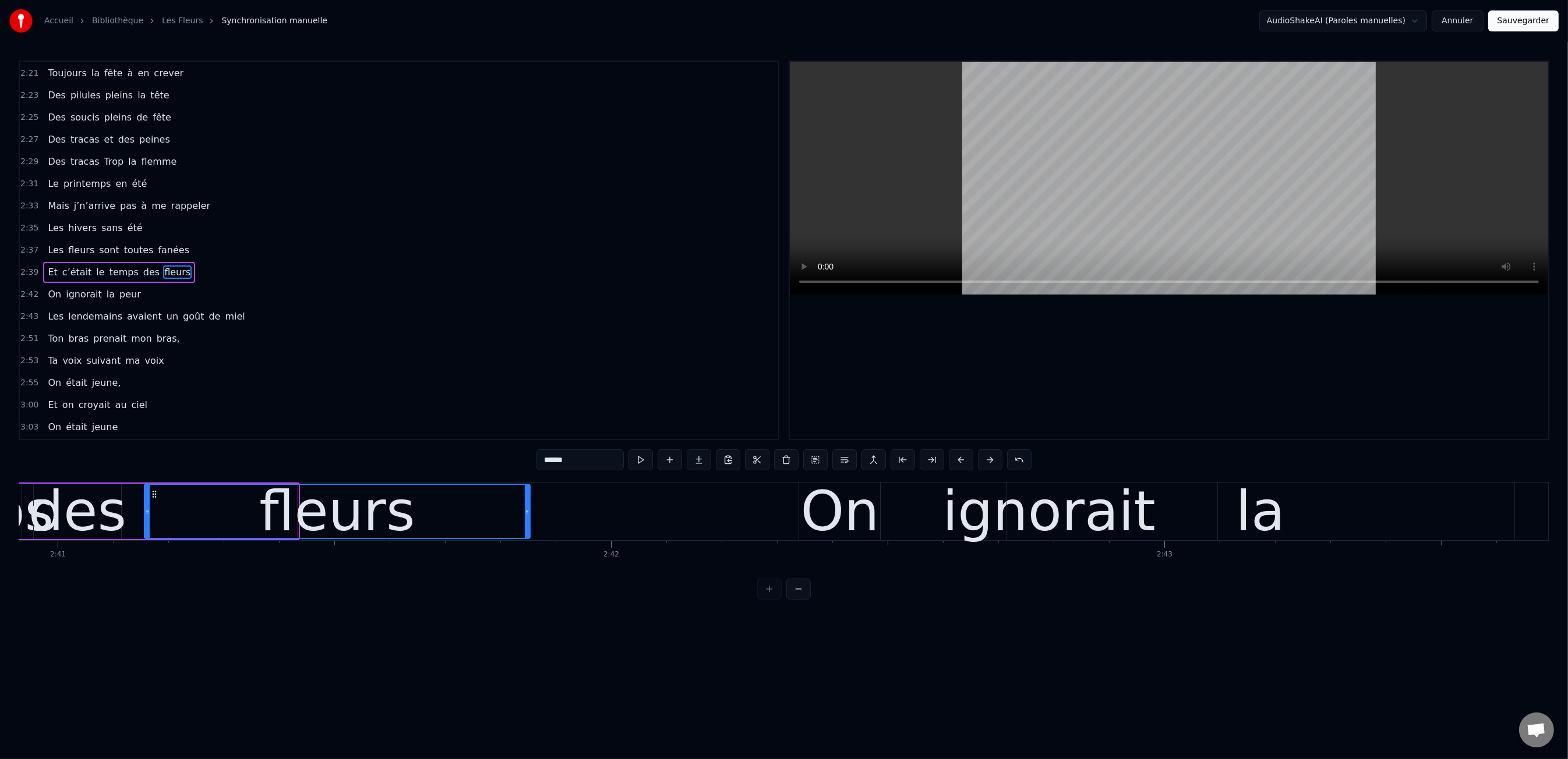
drag, startPoint x: 294, startPoint y: 508, endPoint x: 315, endPoint y: 499, distance: 22.8
click at [526, 516] on div at bounding box center [527, 512] width 5 height 53
click at [186, 469] on div "0:47 Les dents rongées par les tazs, 0:49 Vert, jaune, rose entre les dents 0:5…" at bounding box center [784, 330] width 1531 height 539
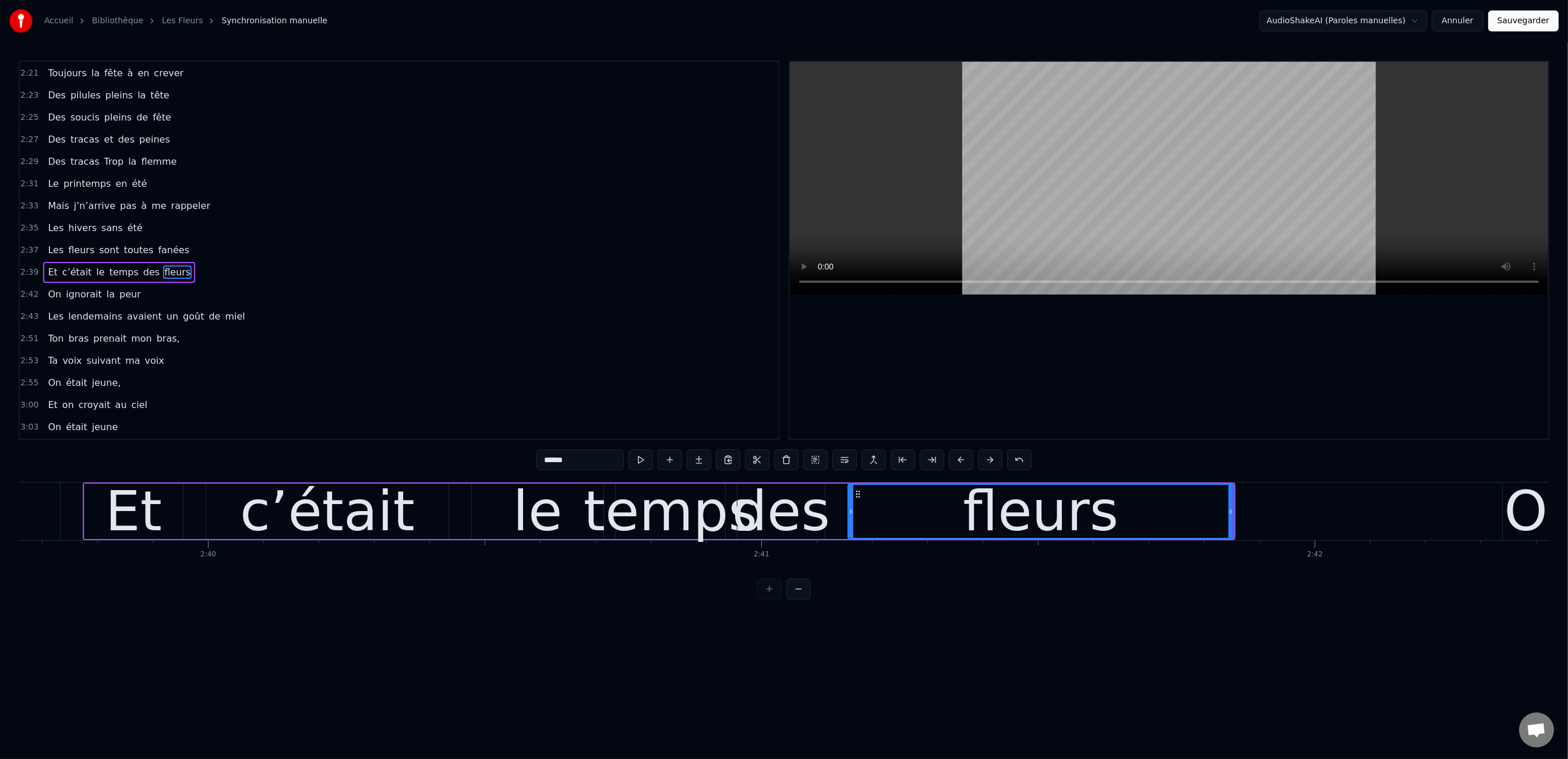
scroll to position [0, 88310]
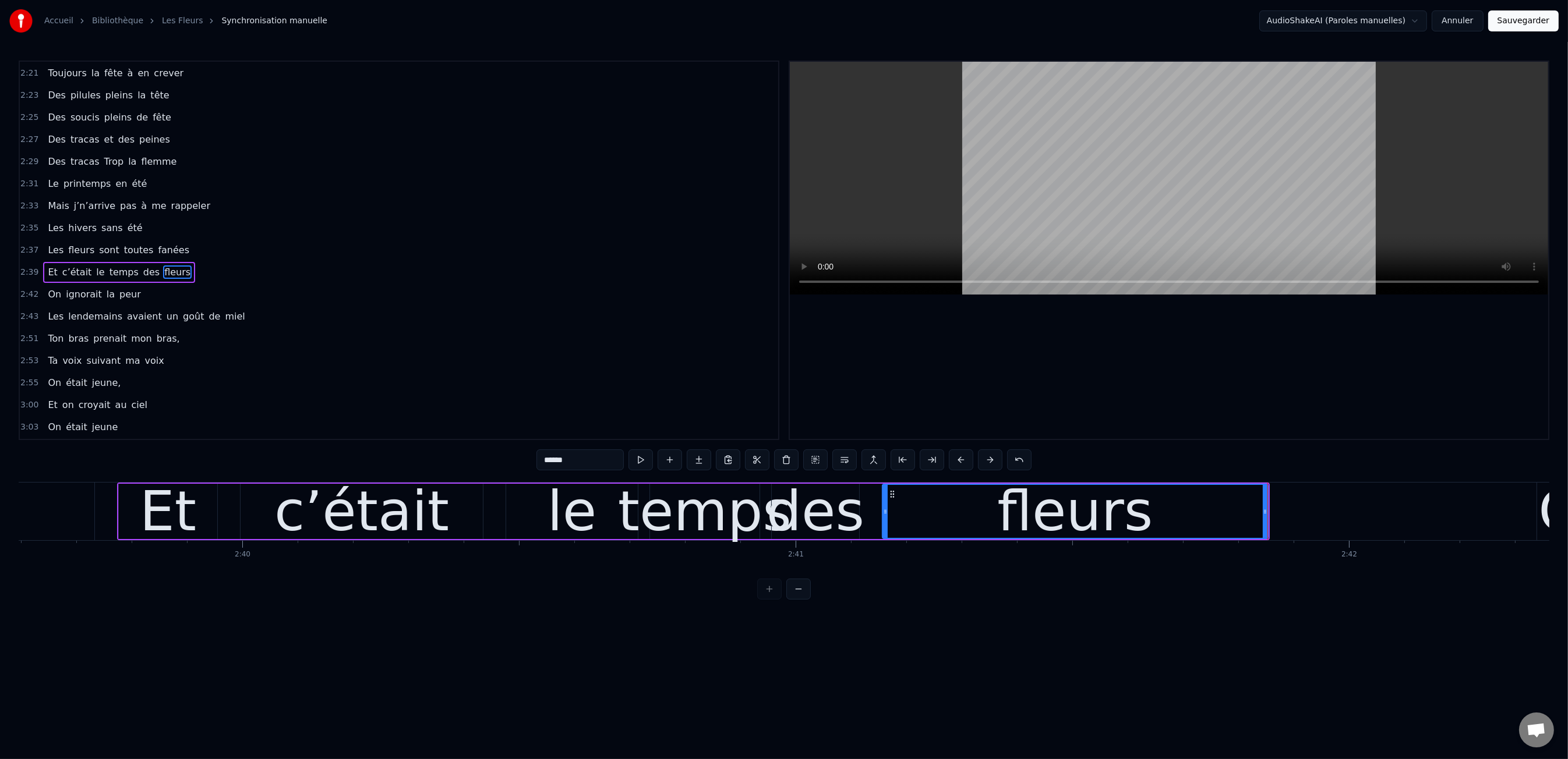
click at [103, 476] on div "0:47 Les dents rongées par les tazs, 0:49 Vert, jaune, rose entre les dents 0:5…" at bounding box center [784, 330] width 1531 height 539
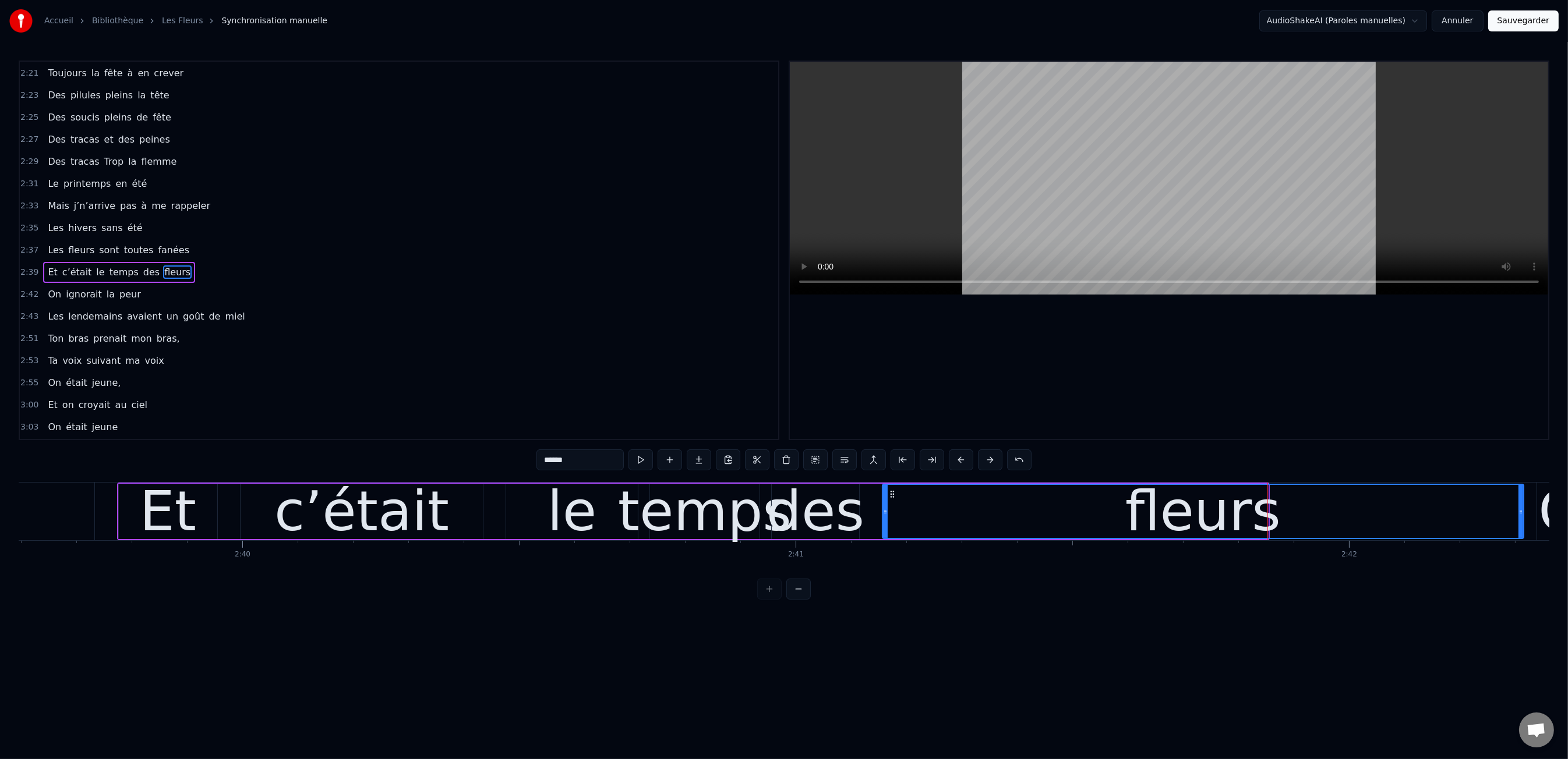
drag, startPoint x: 1264, startPoint y: 513, endPoint x: 1099, endPoint y: 518, distance: 165.1
click at [1520, 518] on div at bounding box center [1521, 512] width 5 height 53
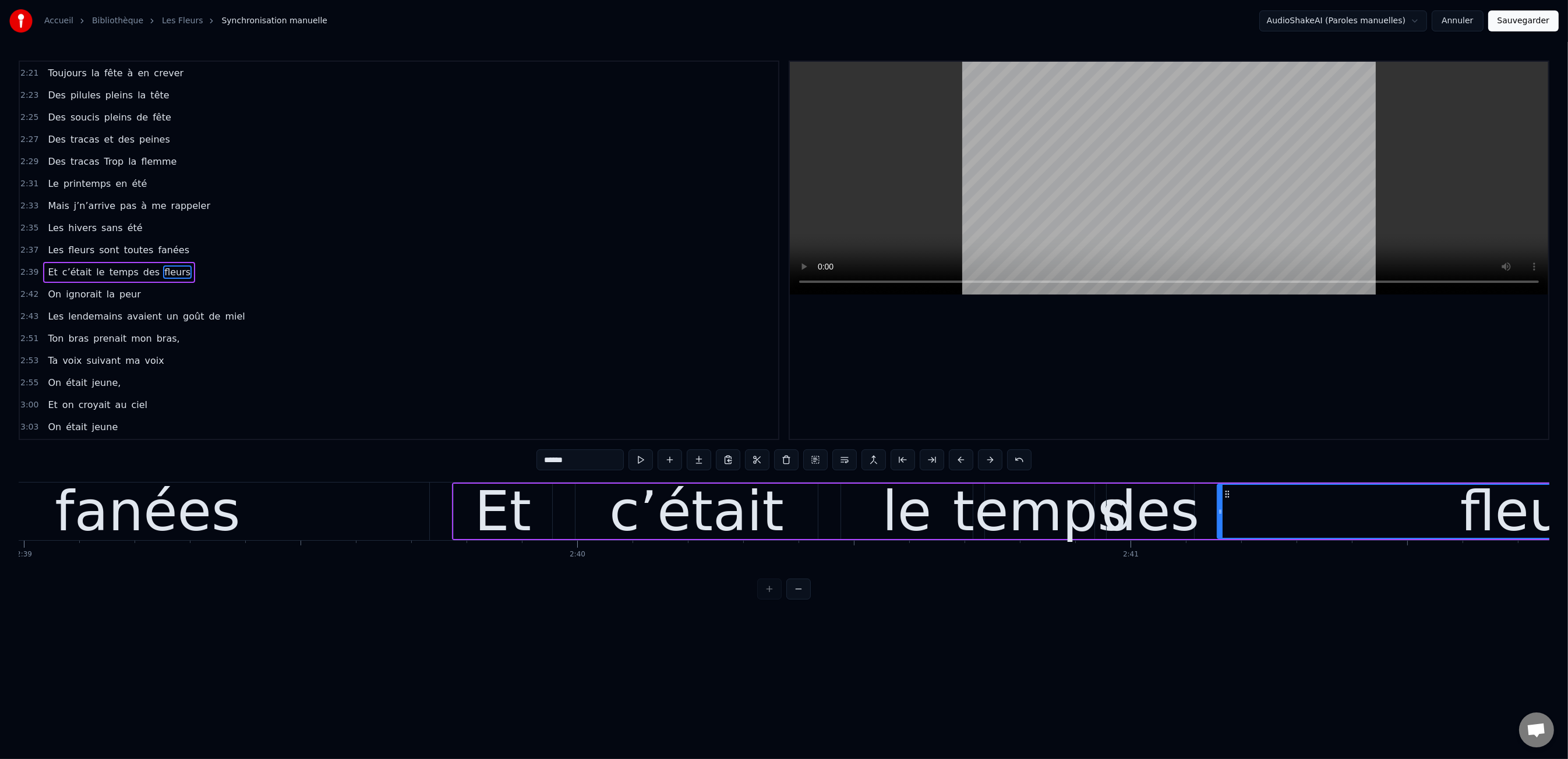
scroll to position [0, 87972]
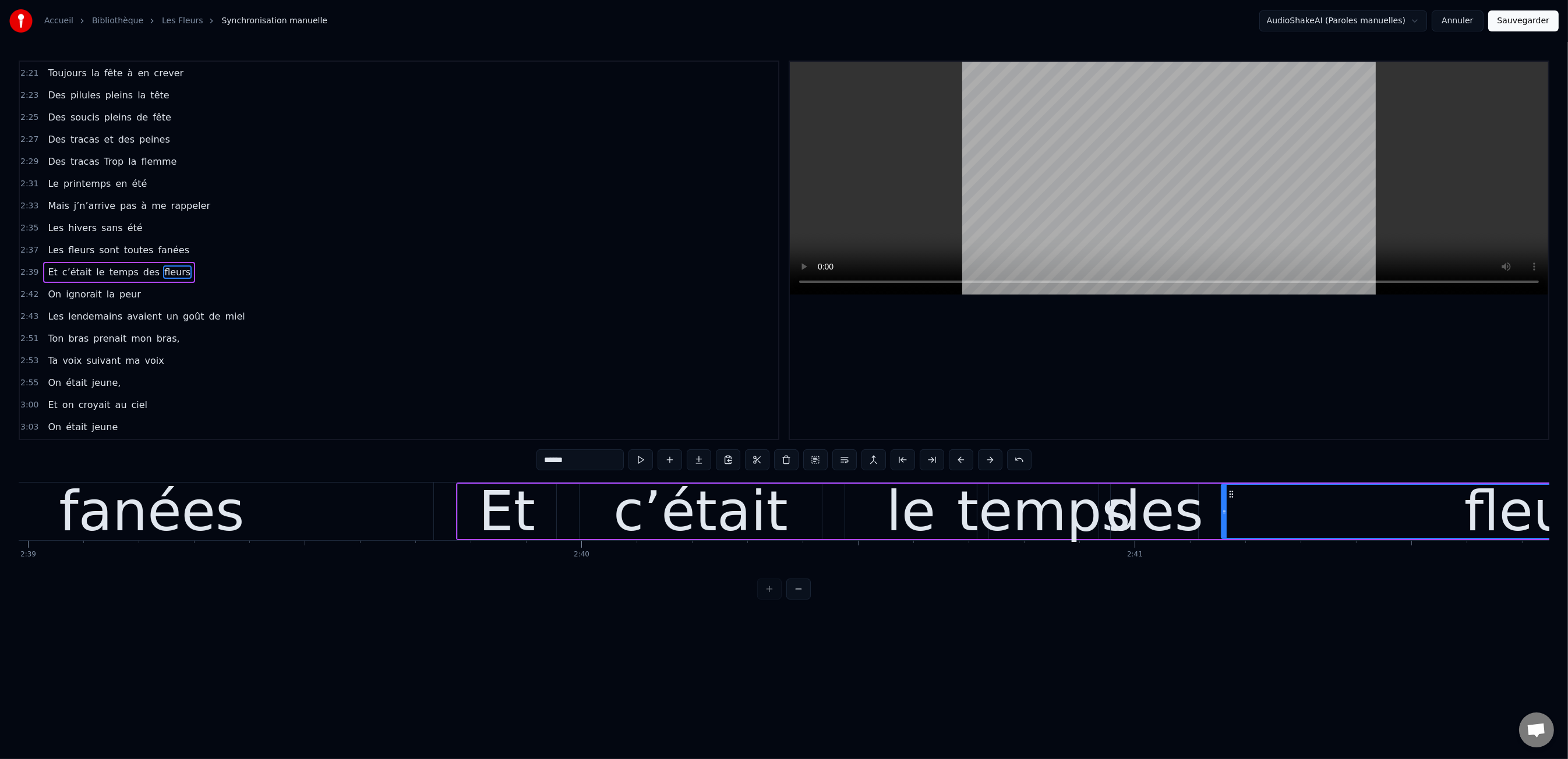
click at [332, 470] on div "0:47 Les dents rongées par les tazs, 0:49 Vert, jaune, rose entre les dents 0:5…" at bounding box center [784, 330] width 1531 height 539
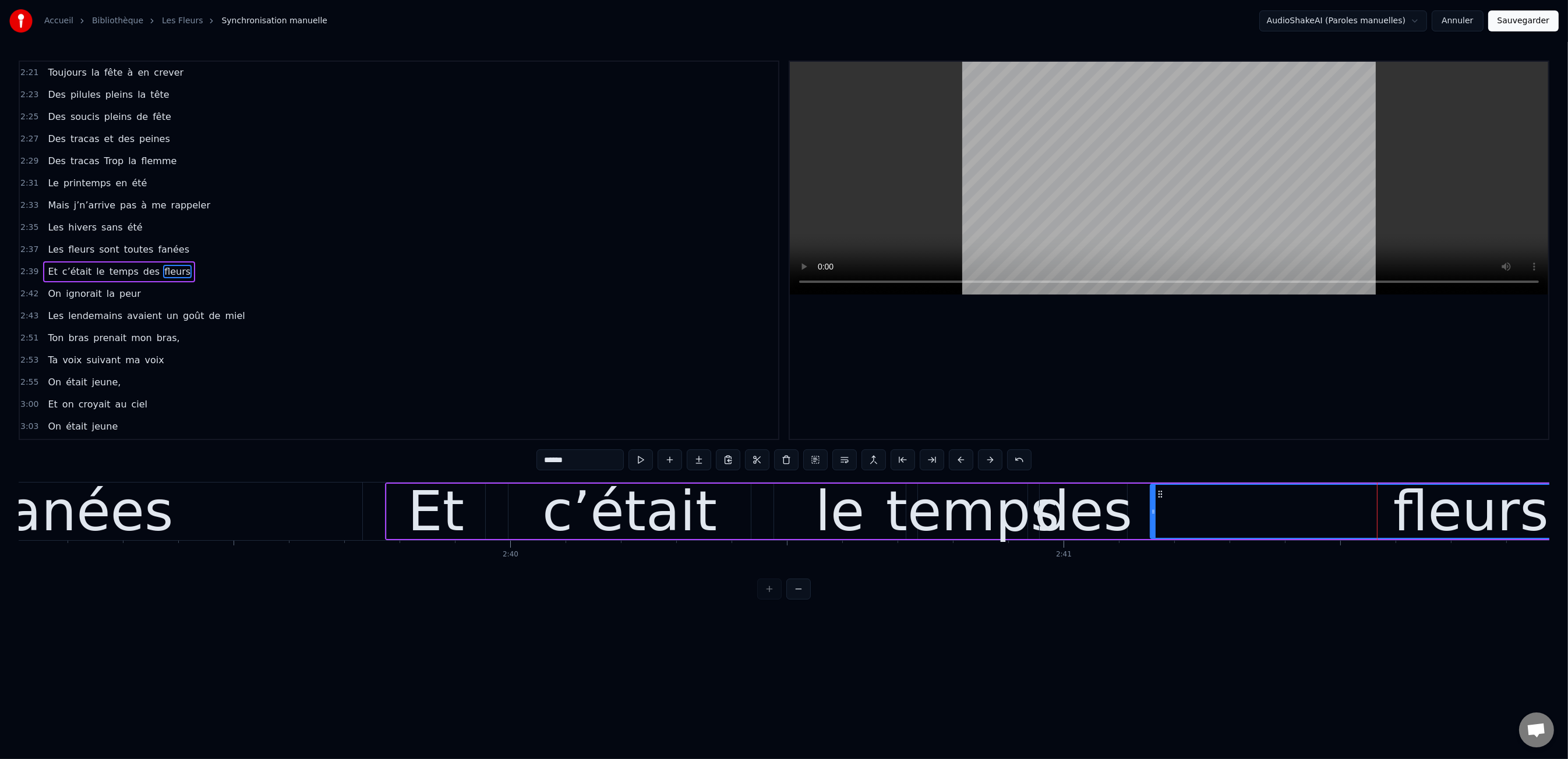
scroll to position [0, 87980]
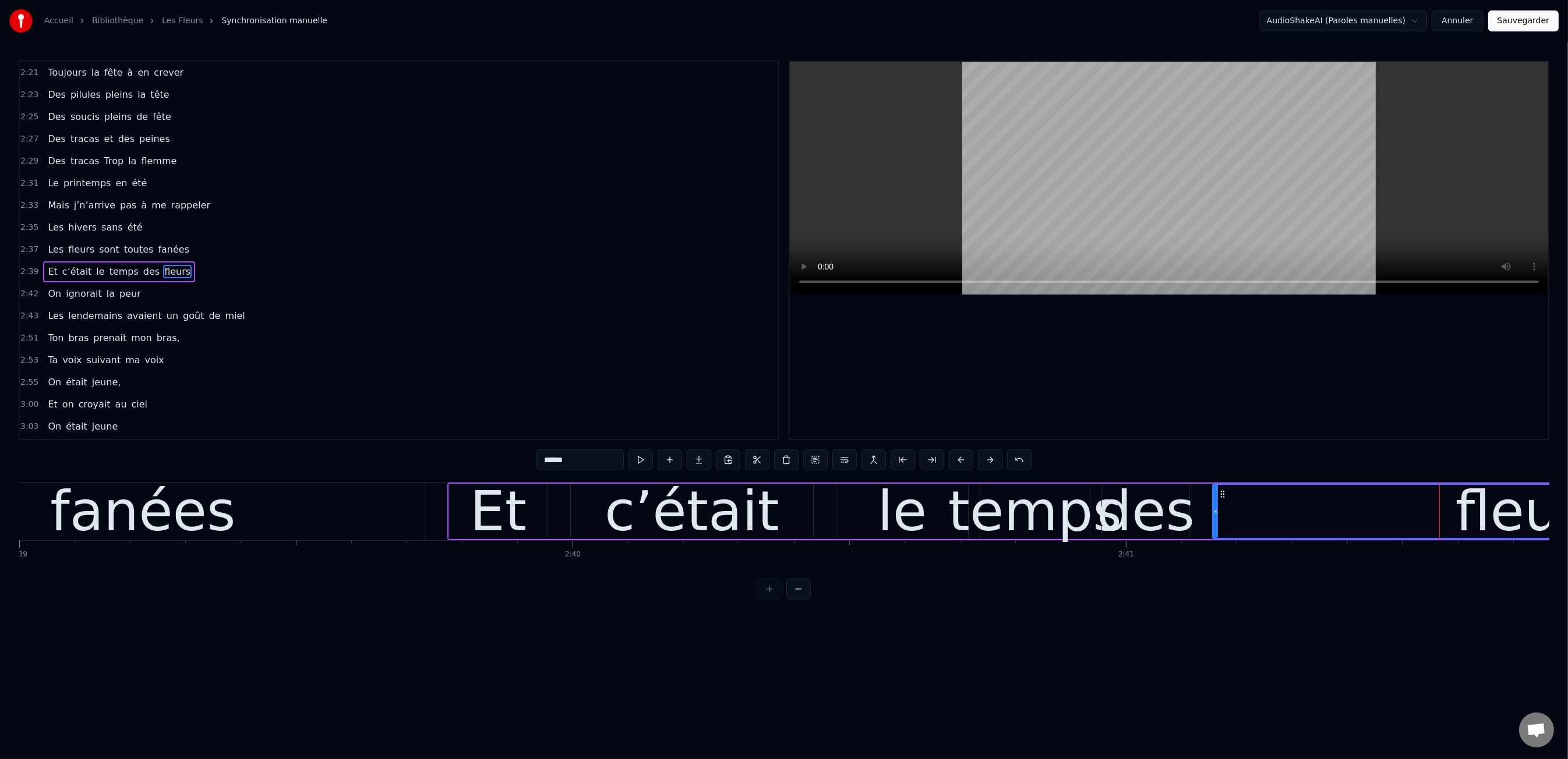
click at [1179, 524] on div "des" at bounding box center [1146, 511] width 98 height 83
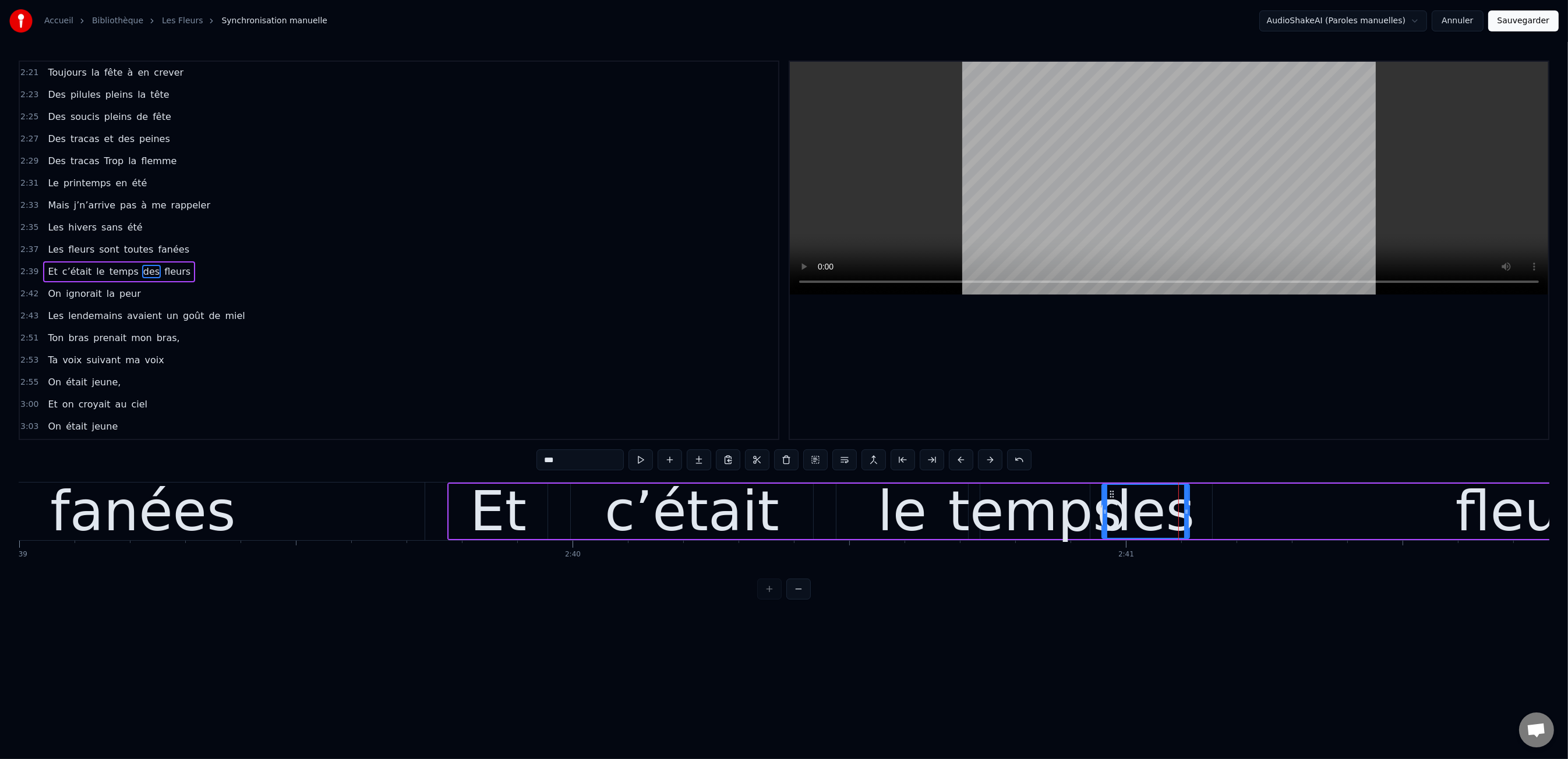
scroll to position [884, 0]
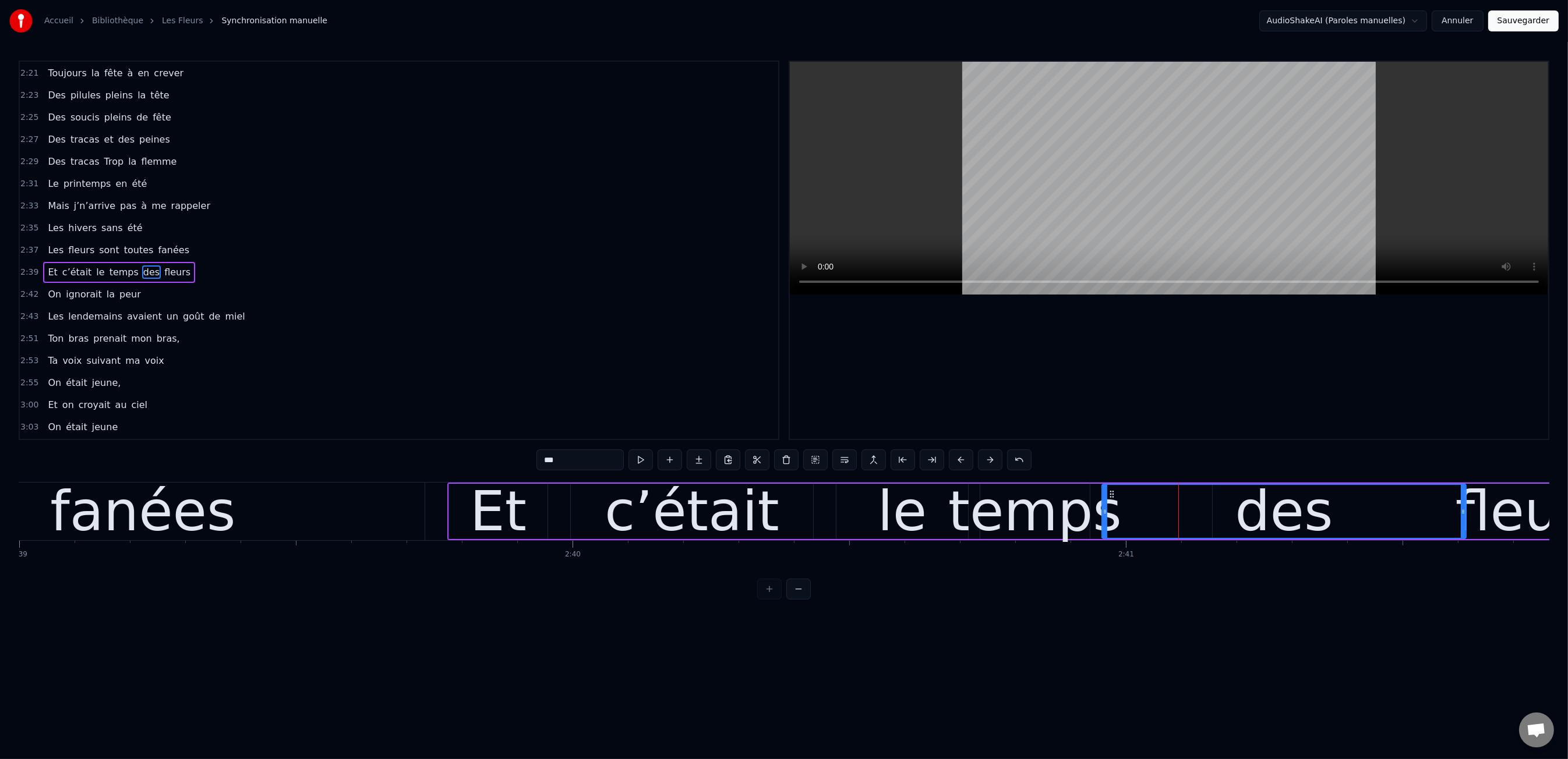
drag, startPoint x: 1185, startPoint y: 515, endPoint x: 1462, endPoint y: 511, distance: 277.0
click at [1462, 511] on icon at bounding box center [1463, 512] width 5 height 9
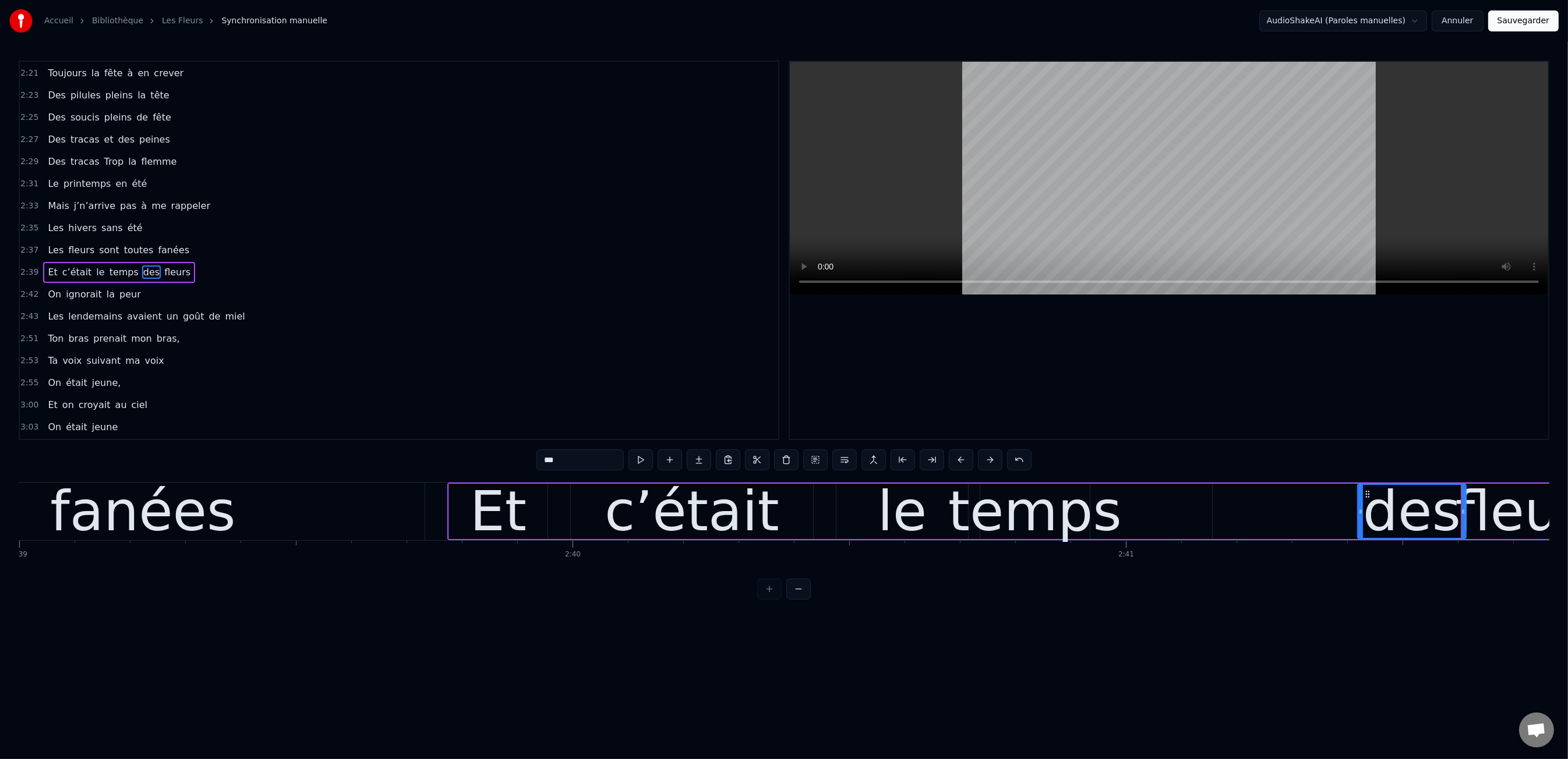
drag, startPoint x: 1105, startPoint y: 513, endPoint x: 1360, endPoint y: 518, distance: 255.0
click at [1021, 534] on div "temps" at bounding box center [1035, 511] width 173 height 83
click at [1089, 514] on div "temps" at bounding box center [1035, 511] width 173 height 83
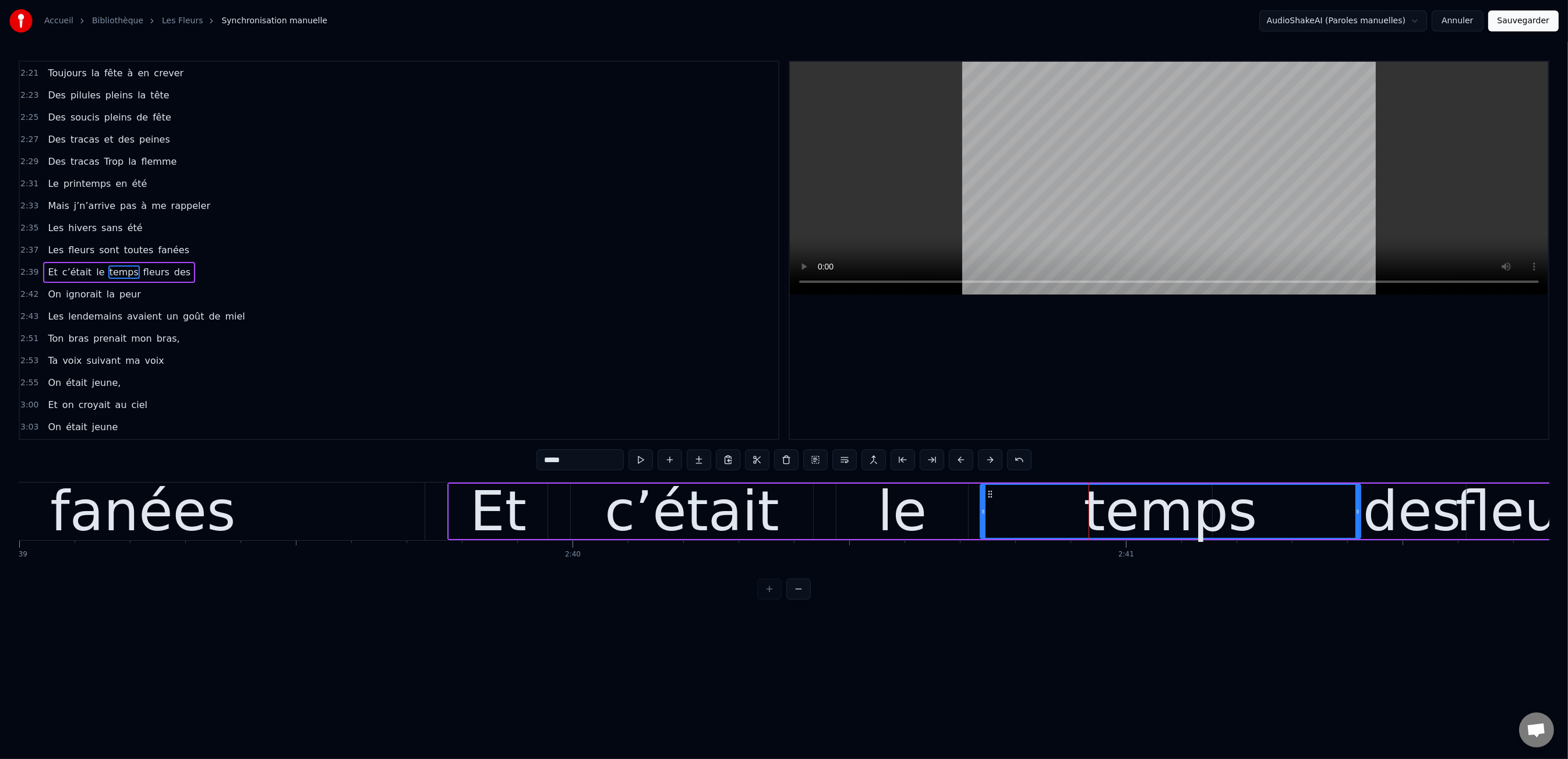
drag, startPoint x: 1083, startPoint y: 513, endPoint x: 1354, endPoint y: 526, distance: 271.3
click at [1354, 526] on div "temps" at bounding box center [1170, 512] width 379 height 53
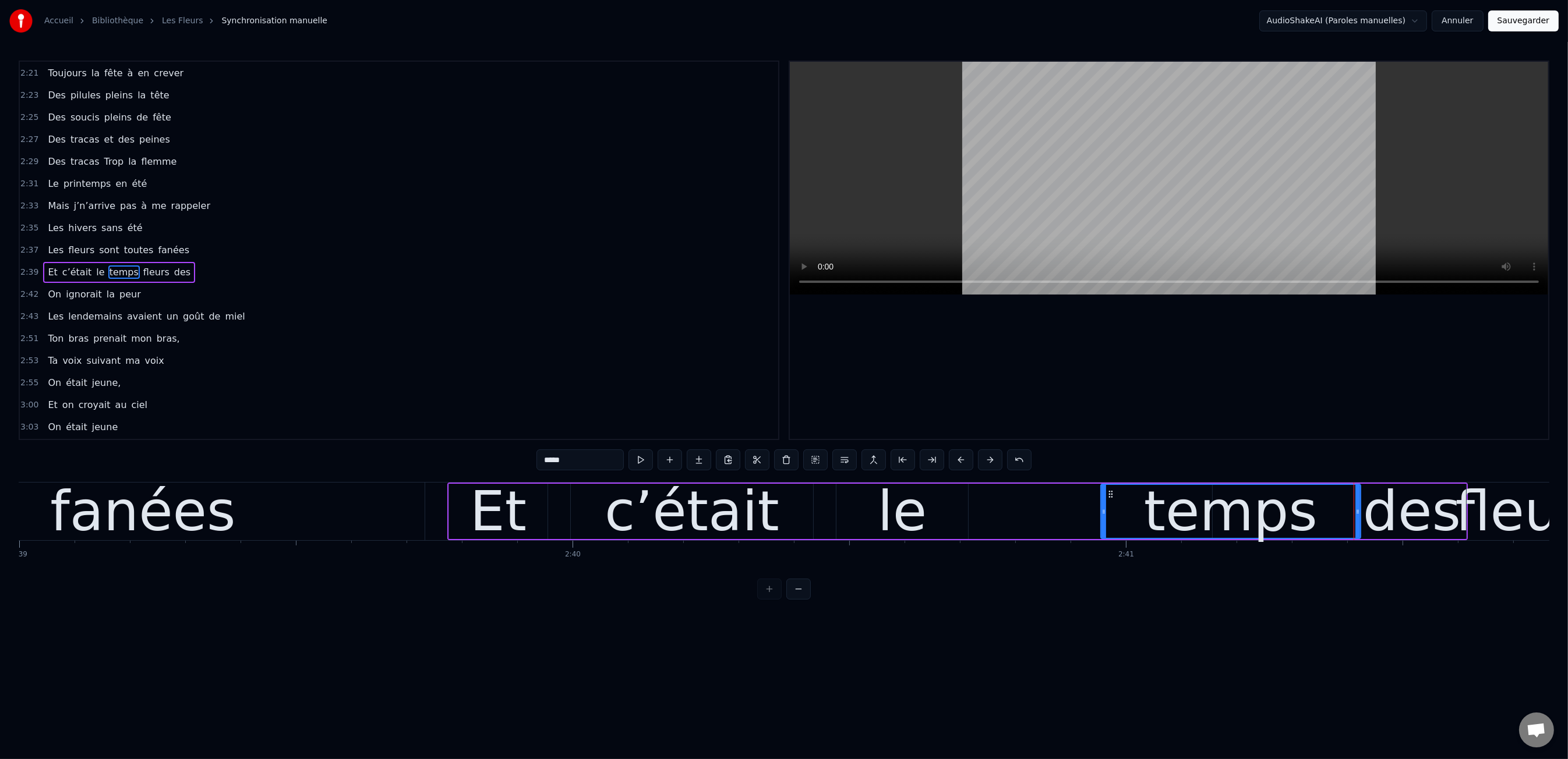
drag, startPoint x: 981, startPoint y: 513, endPoint x: 1102, endPoint y: 518, distance: 121.1
click at [1102, 518] on div at bounding box center [1104, 512] width 5 height 53
click at [871, 518] on div "le" at bounding box center [902, 511] width 132 height 56
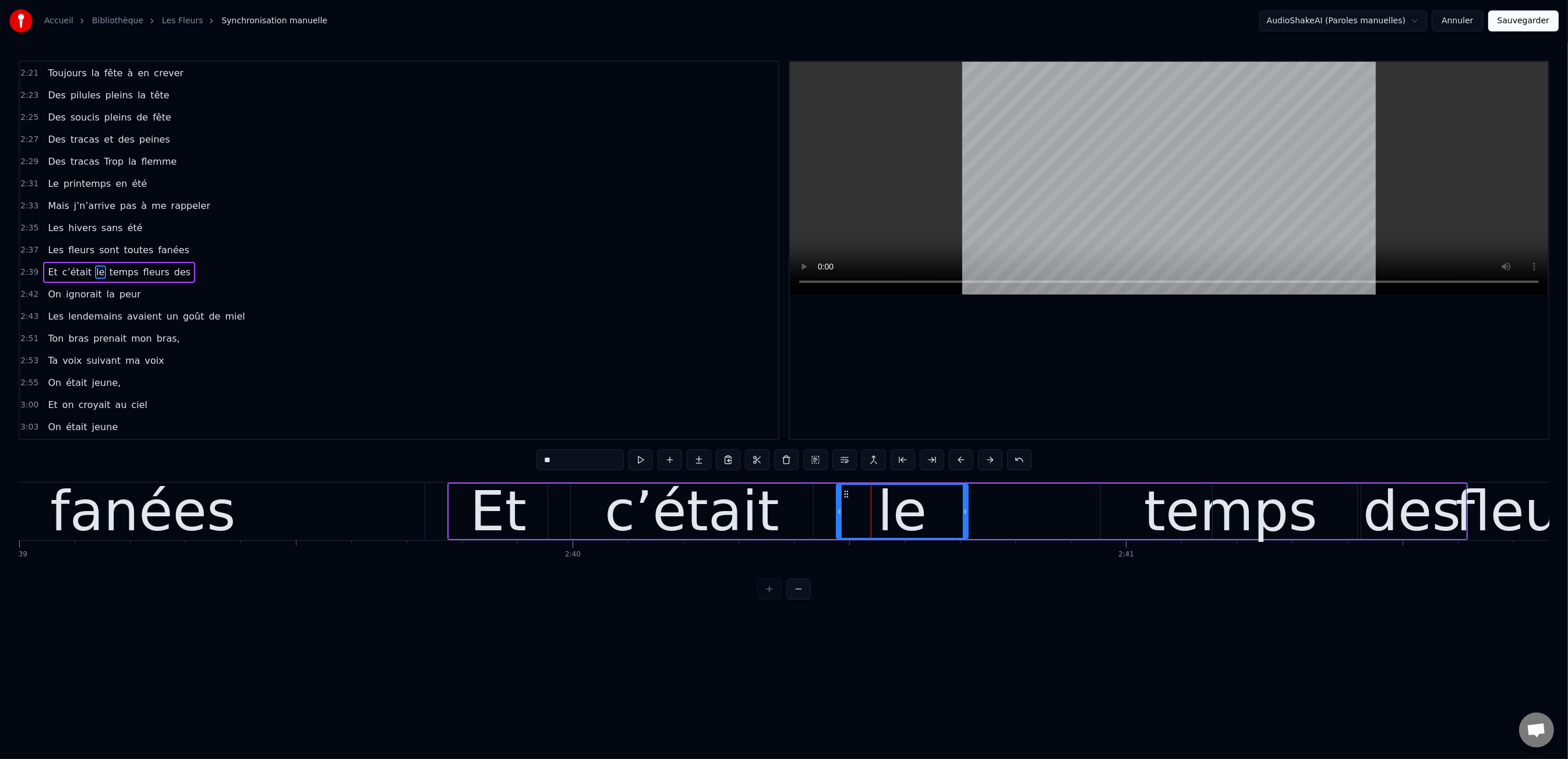
click at [968, 513] on div "le" at bounding box center [902, 511] width 133 height 56
drag, startPoint x: 965, startPoint y: 513, endPoint x: 1140, endPoint y: 513, distance: 175.0
click at [1140, 513] on icon at bounding box center [1140, 512] width 5 height 9
drag, startPoint x: 838, startPoint y: 514, endPoint x: 900, endPoint y: 515, distance: 62.0
click at [1089, 509] on icon at bounding box center [1092, 512] width 5 height 9
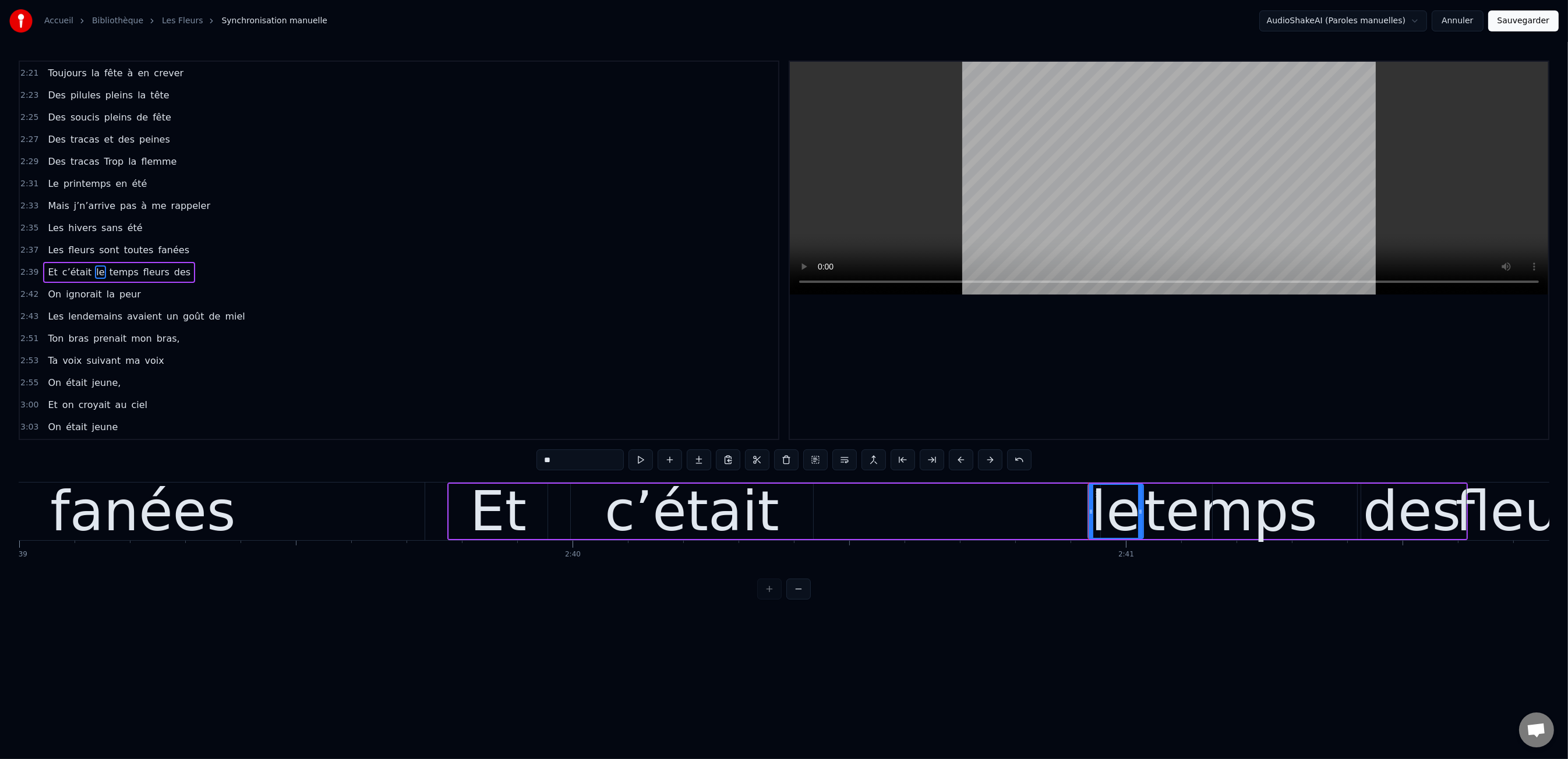
drag, startPoint x: 771, startPoint y: 513, endPoint x: 802, endPoint y: 509, distance: 31.3
click at [771, 513] on div "c’était" at bounding box center [692, 511] width 242 height 56
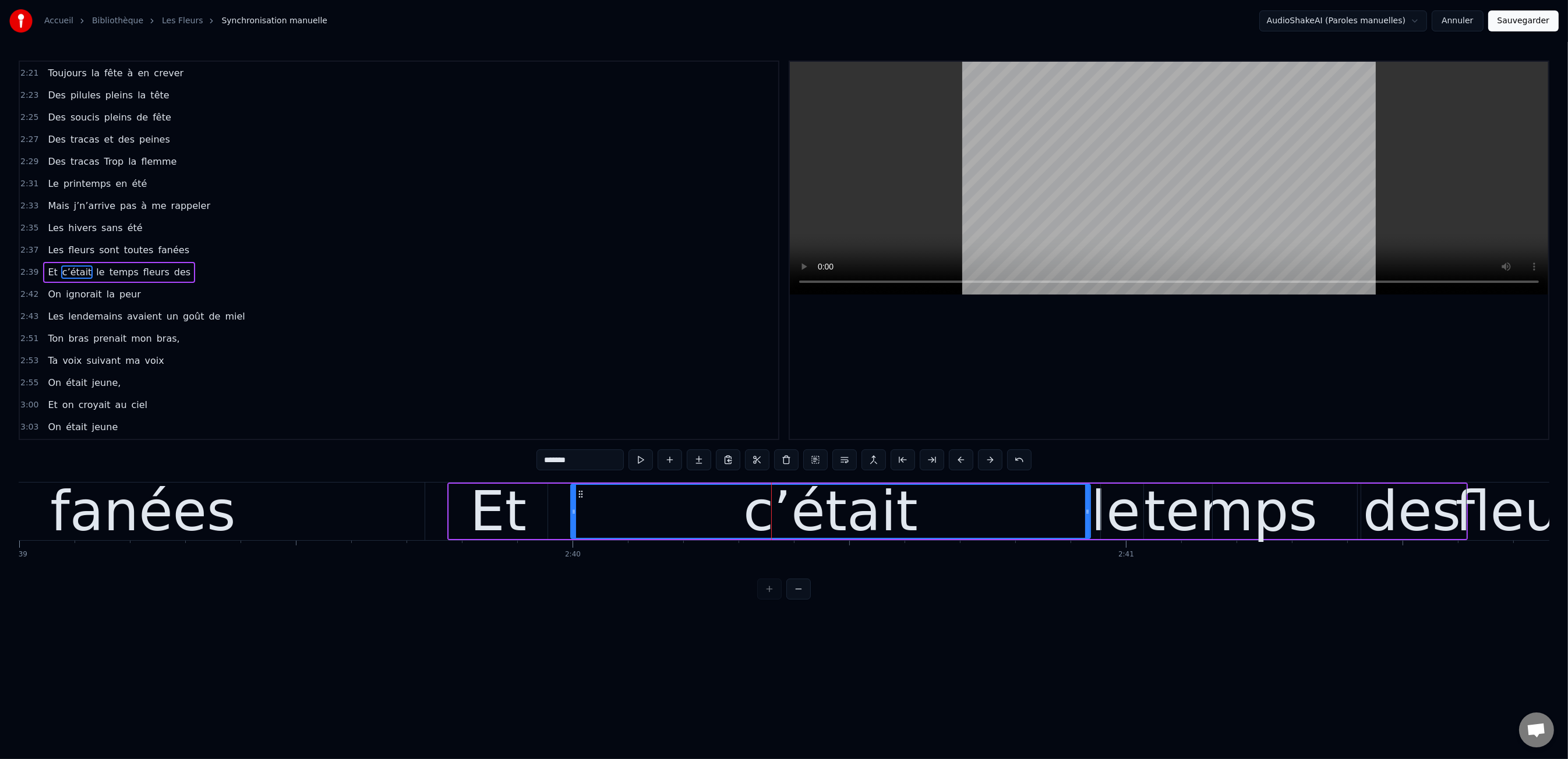
drag, startPoint x: 810, startPoint y: 509, endPoint x: 907, endPoint y: 515, distance: 97.2
click at [1087, 513] on icon at bounding box center [1087, 512] width 5 height 9
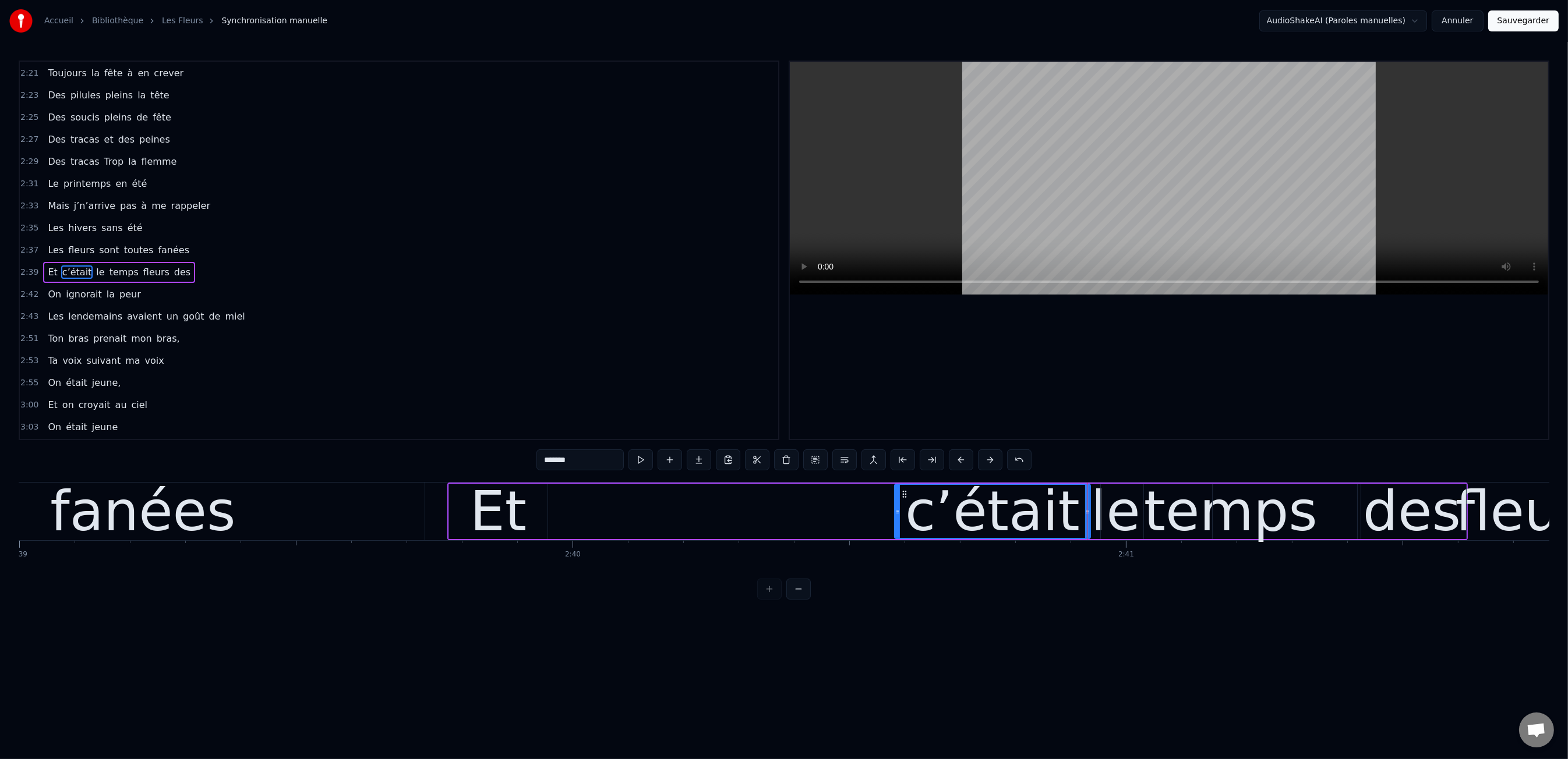
drag, startPoint x: 577, startPoint y: 513, endPoint x: 897, endPoint y: 523, distance: 320.2
click at [897, 523] on div at bounding box center [898, 512] width 5 height 53
click at [491, 513] on div "Et" at bounding box center [498, 511] width 56 height 83
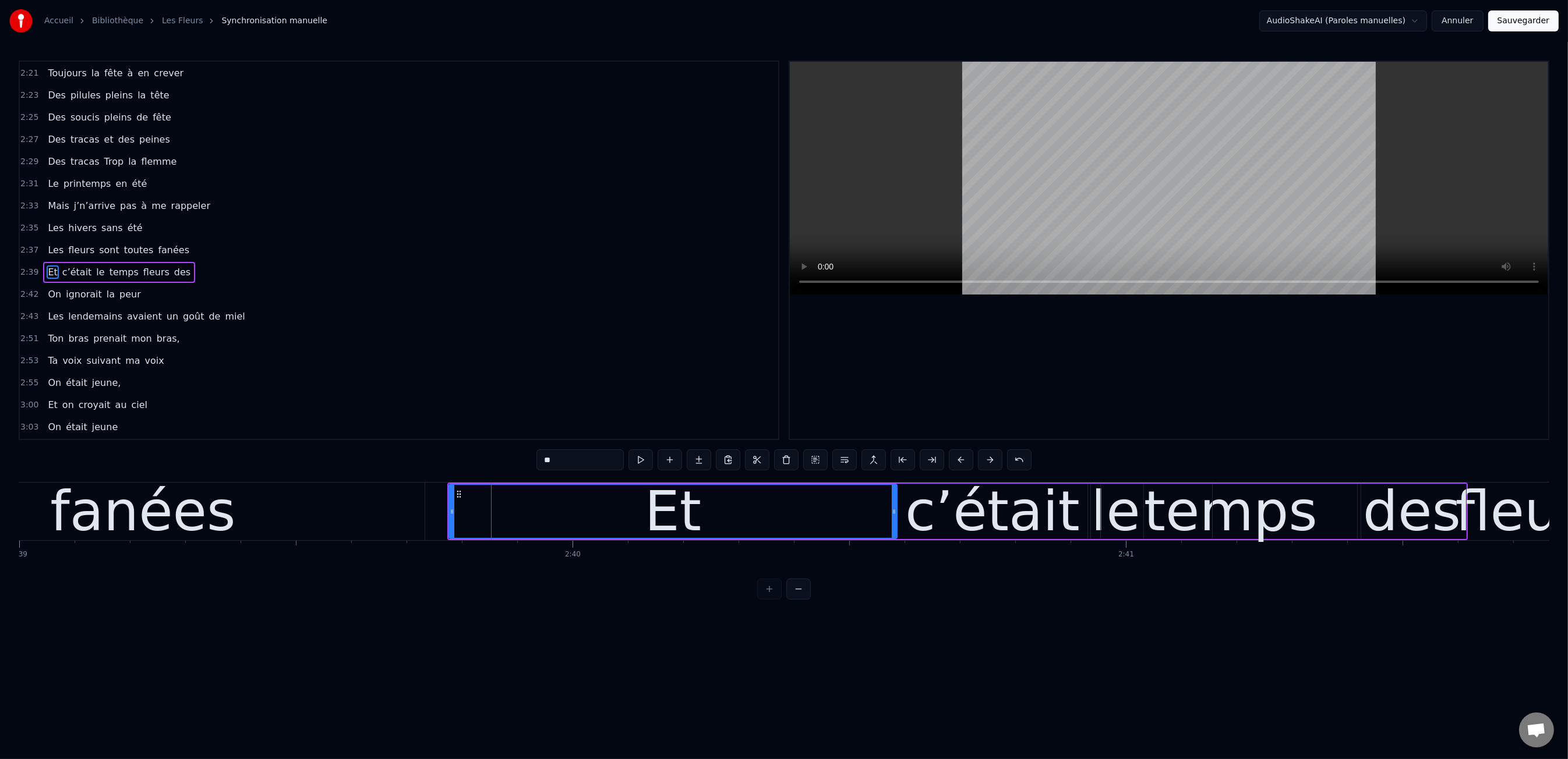
drag, startPoint x: 545, startPoint y: 511, endPoint x: 893, endPoint y: 523, distance: 348.2
click at [893, 523] on div at bounding box center [894, 512] width 5 height 53
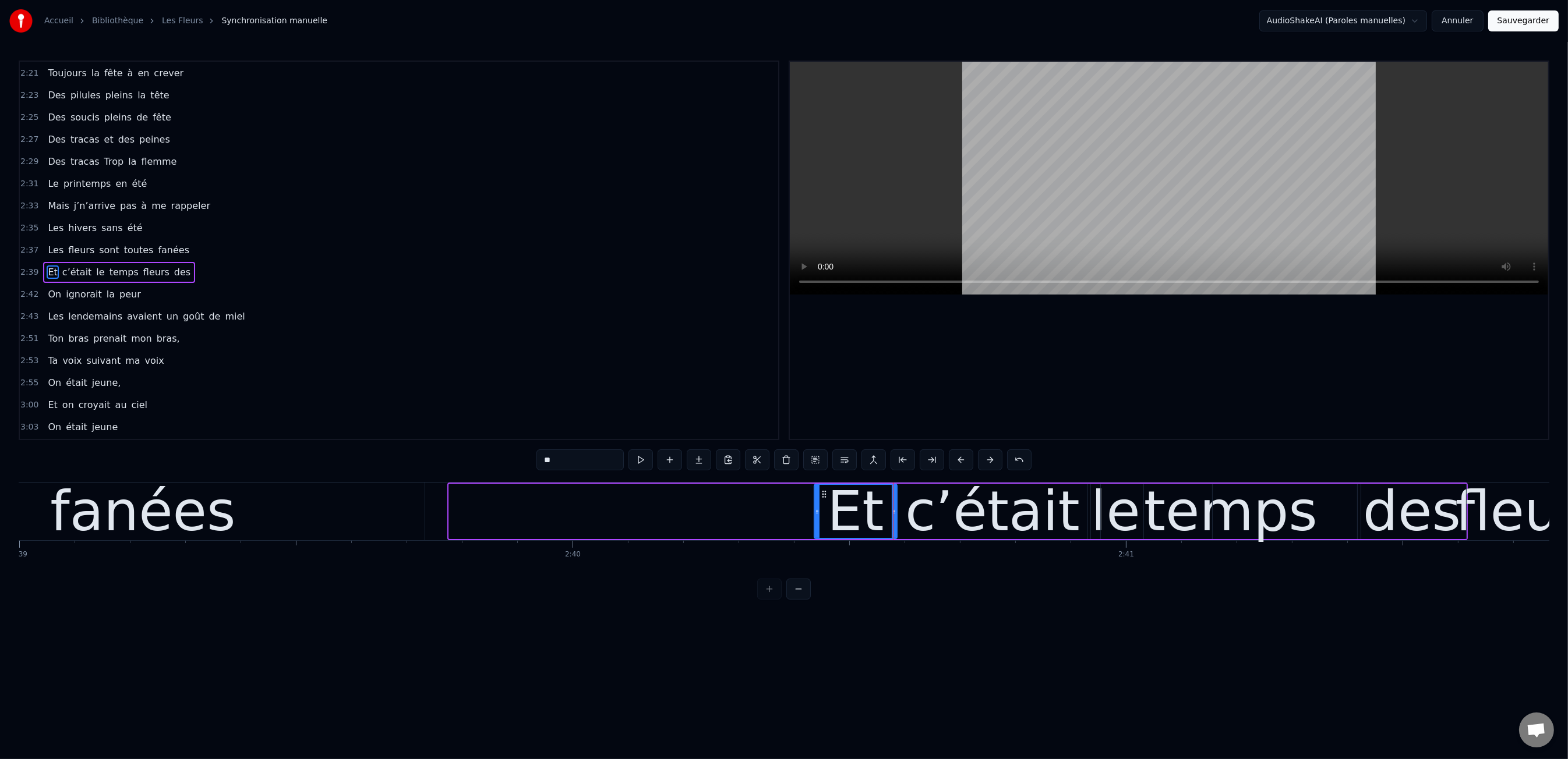
drag, startPoint x: 449, startPoint y: 513, endPoint x: 814, endPoint y: 524, distance: 365.2
click at [815, 524] on div at bounding box center [817, 512] width 5 height 53
click at [332, 493] on div "fanées" at bounding box center [143, 512] width 563 height 58
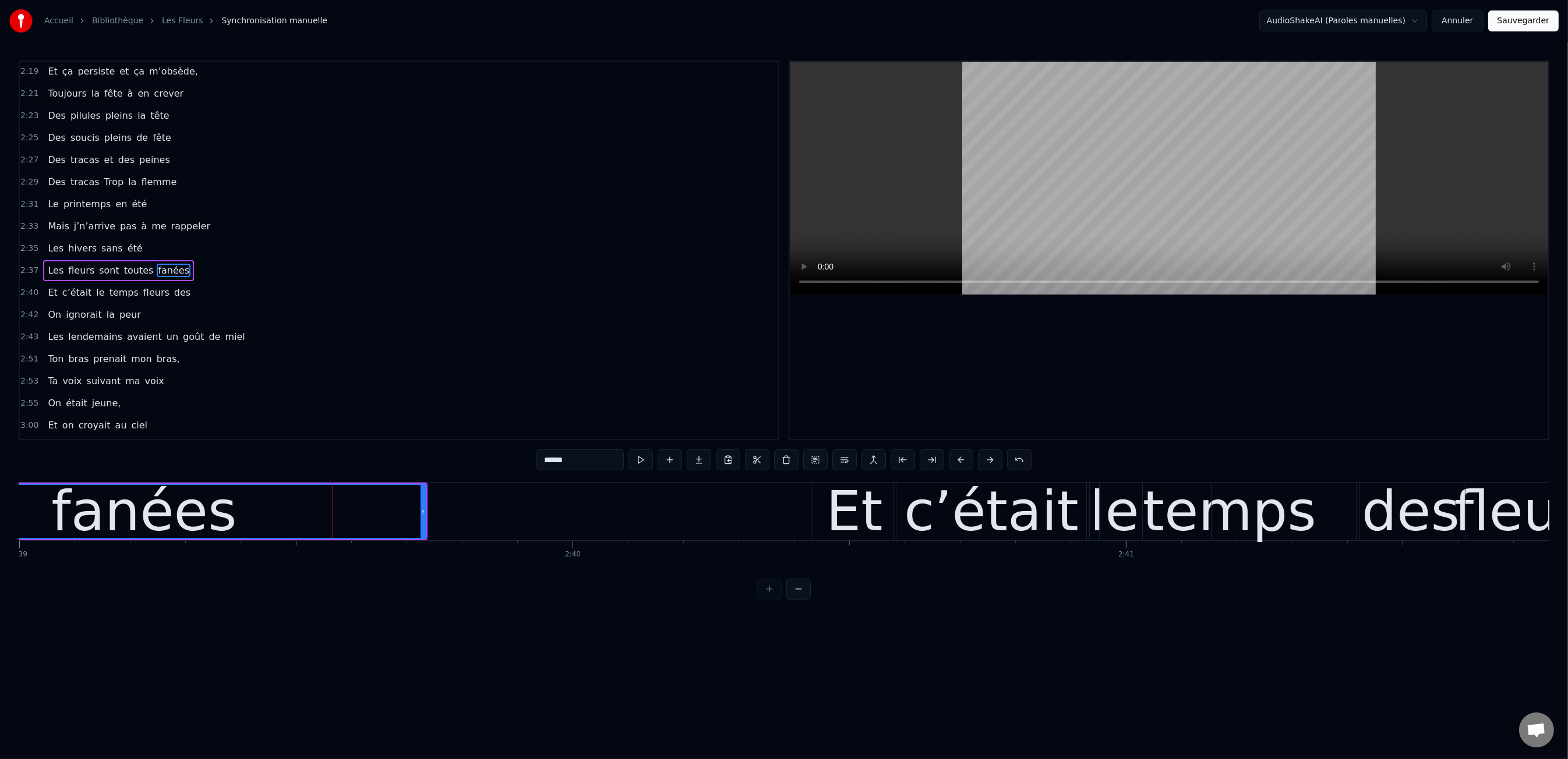
scroll to position [863, 0]
click at [306, 471] on div "0:47 Les dents rongées par les tazs, 0:49 Vert, jaune, rose entre les dents 0:5…" at bounding box center [784, 330] width 1531 height 539
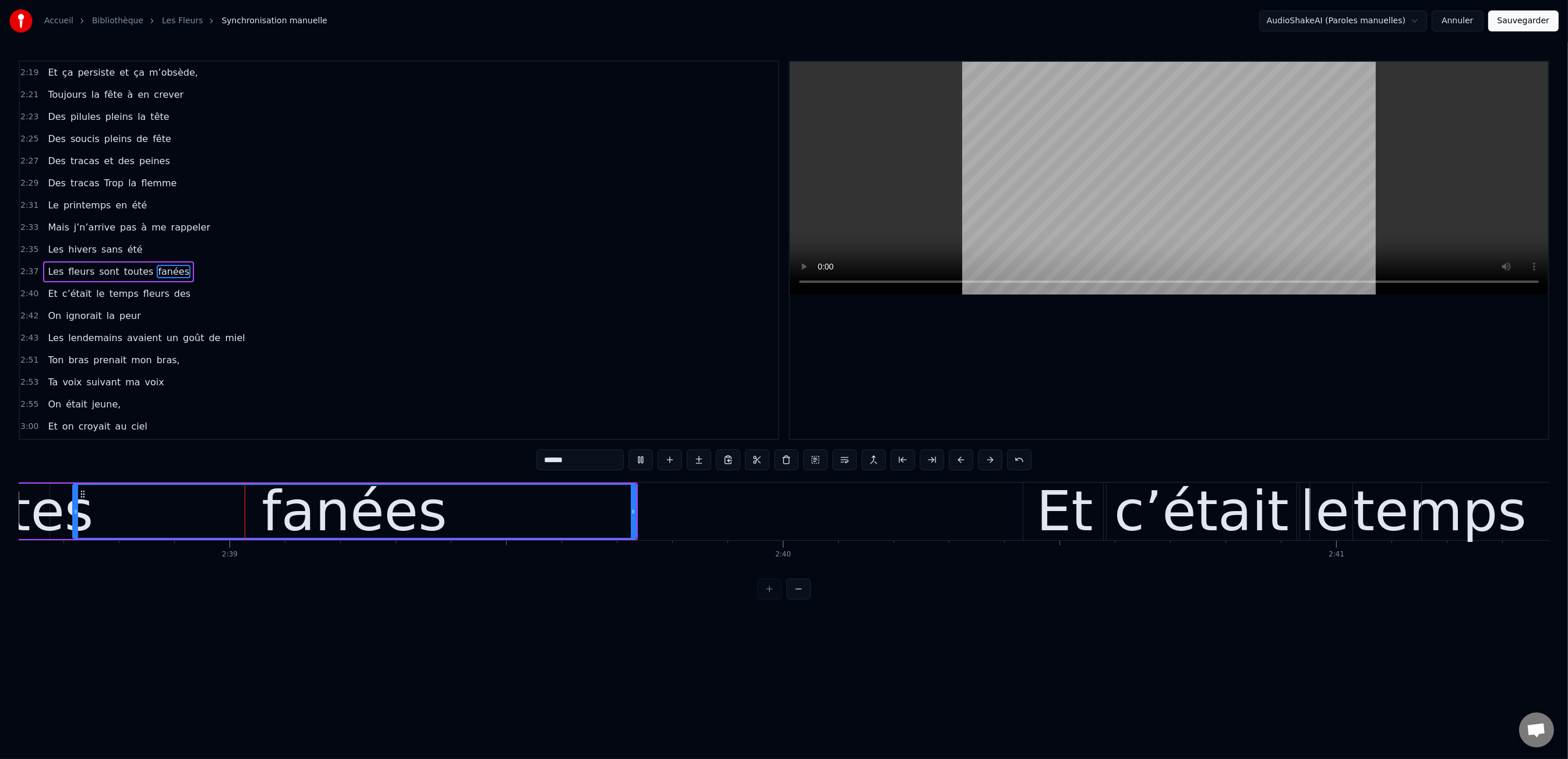
scroll to position [0, 87764]
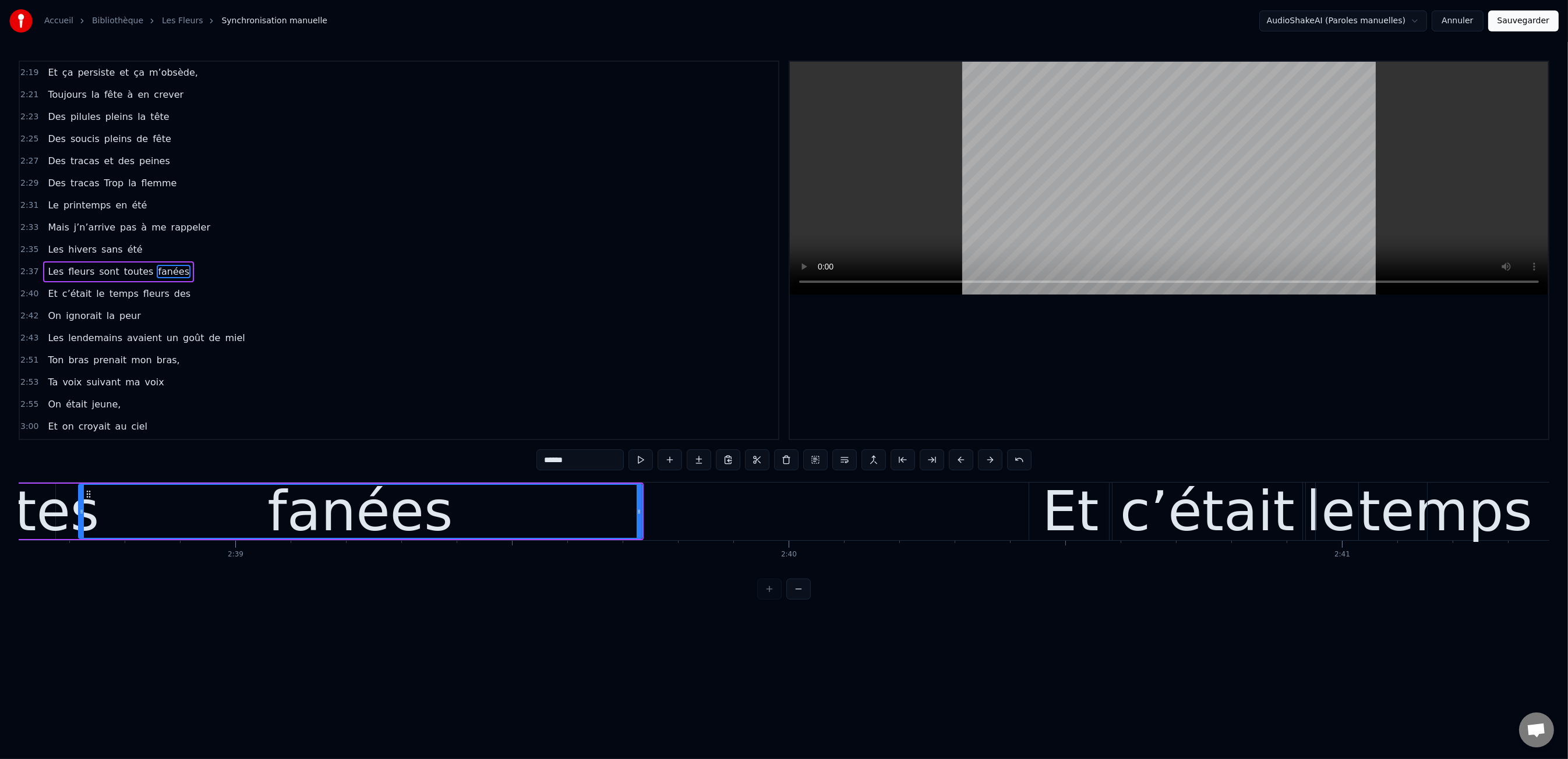
drag, startPoint x: 354, startPoint y: 461, endPoint x: 368, endPoint y: 461, distance: 14.0
click at [355, 461] on div "0:47 Les dents rongées par les tazs, 0:49 Vert, jaune, rose entre les dents 0:5…" at bounding box center [784, 330] width 1531 height 539
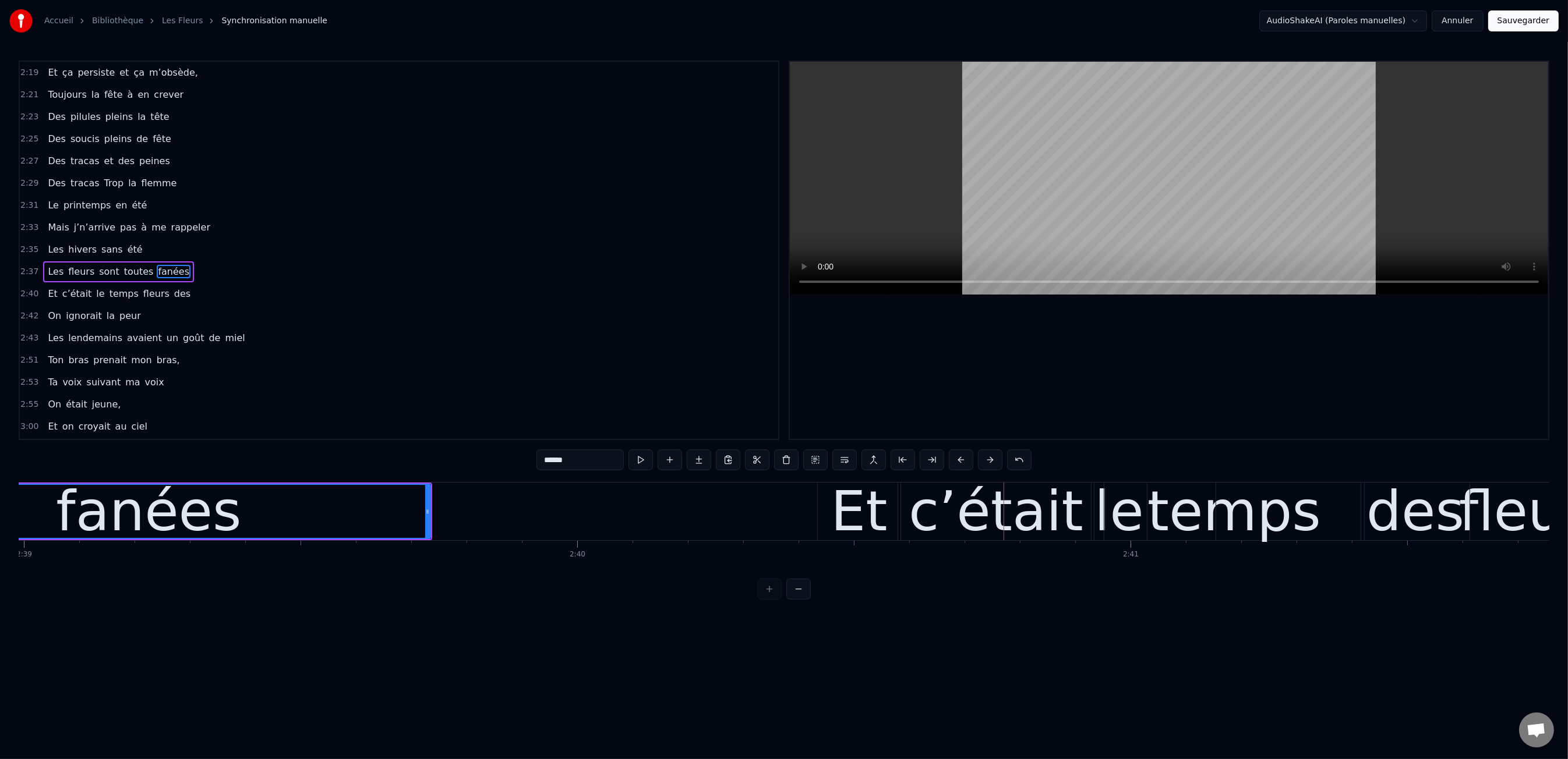
scroll to position [0, 87841]
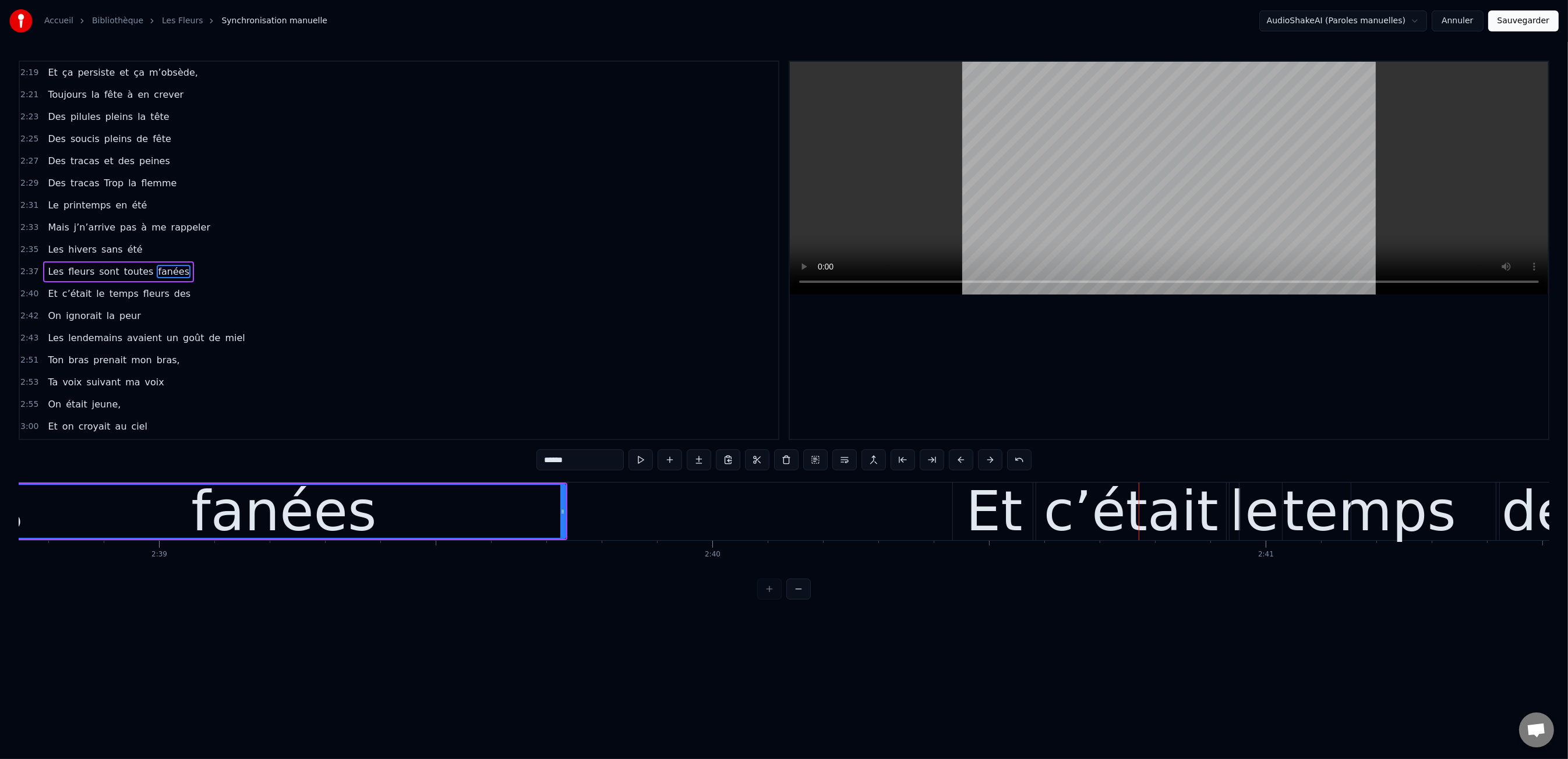
drag, startPoint x: 972, startPoint y: 509, endPoint x: 953, endPoint y: 513, distance: 19.4
click at [972, 509] on div "Et" at bounding box center [994, 511] width 56 height 83
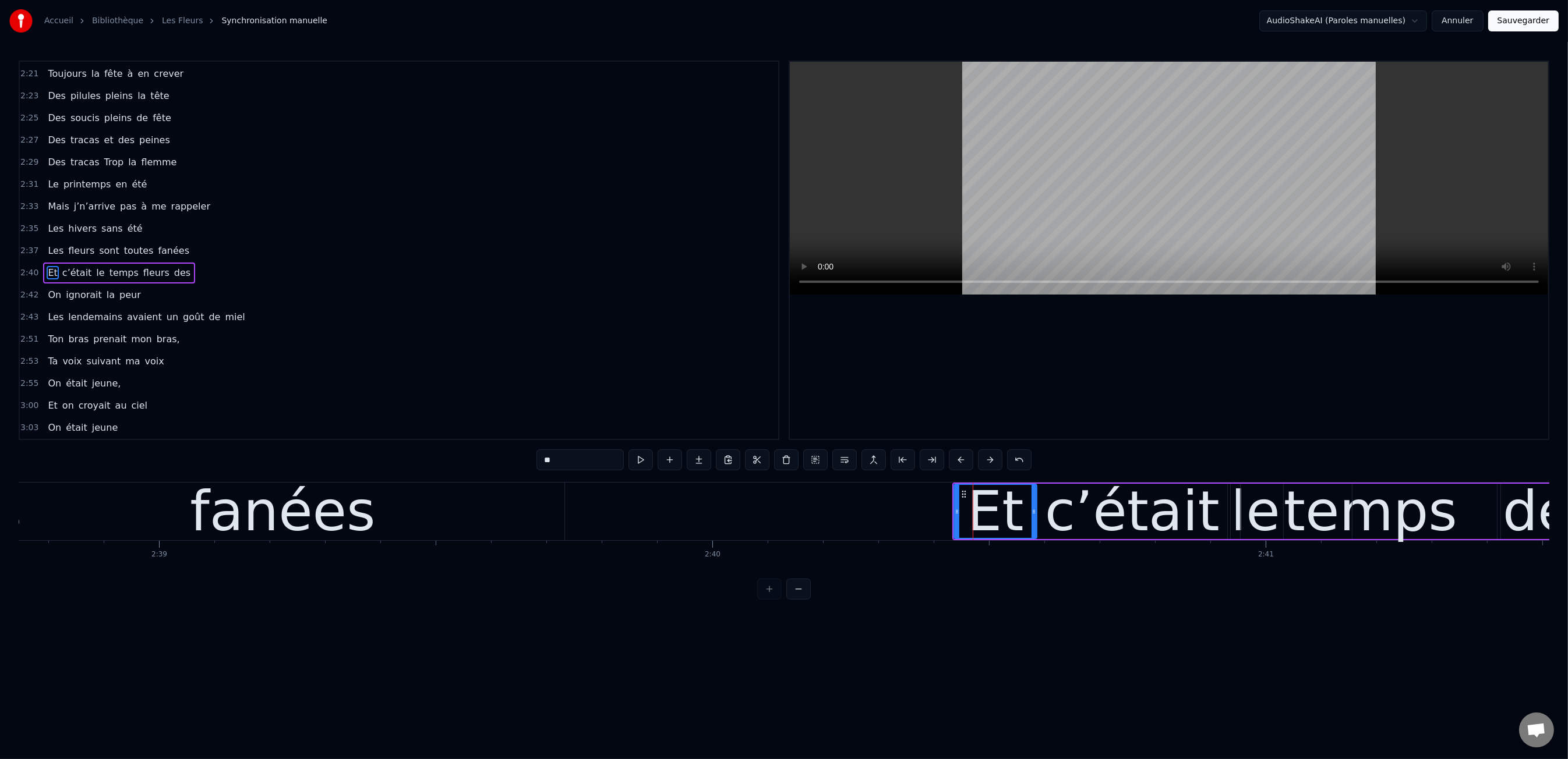
scroll to position [884, 0]
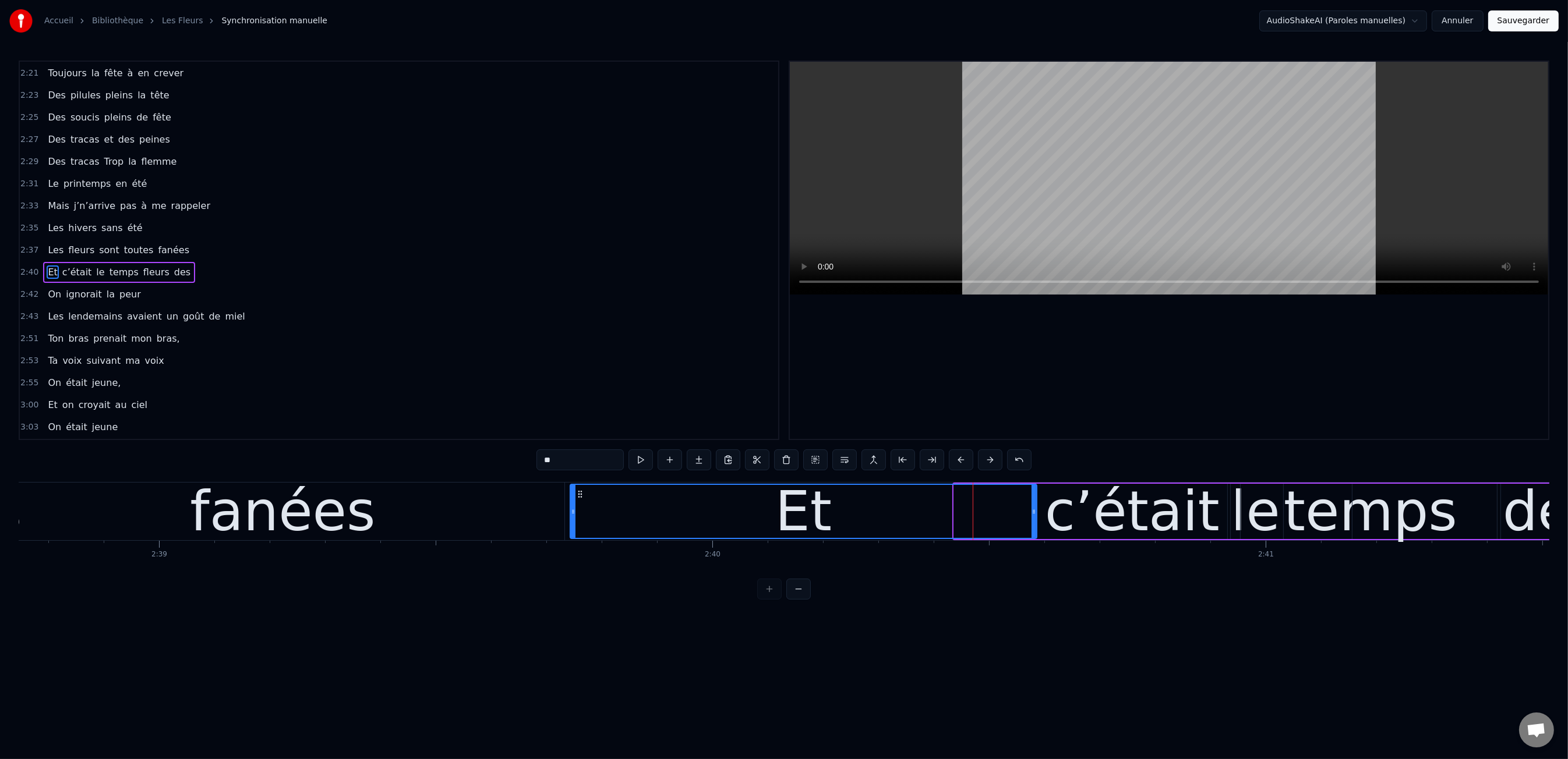
drag, startPoint x: 955, startPoint y: 513, endPoint x: 571, endPoint y: 516, distance: 384.0
click at [571, 516] on div at bounding box center [573, 512] width 5 height 53
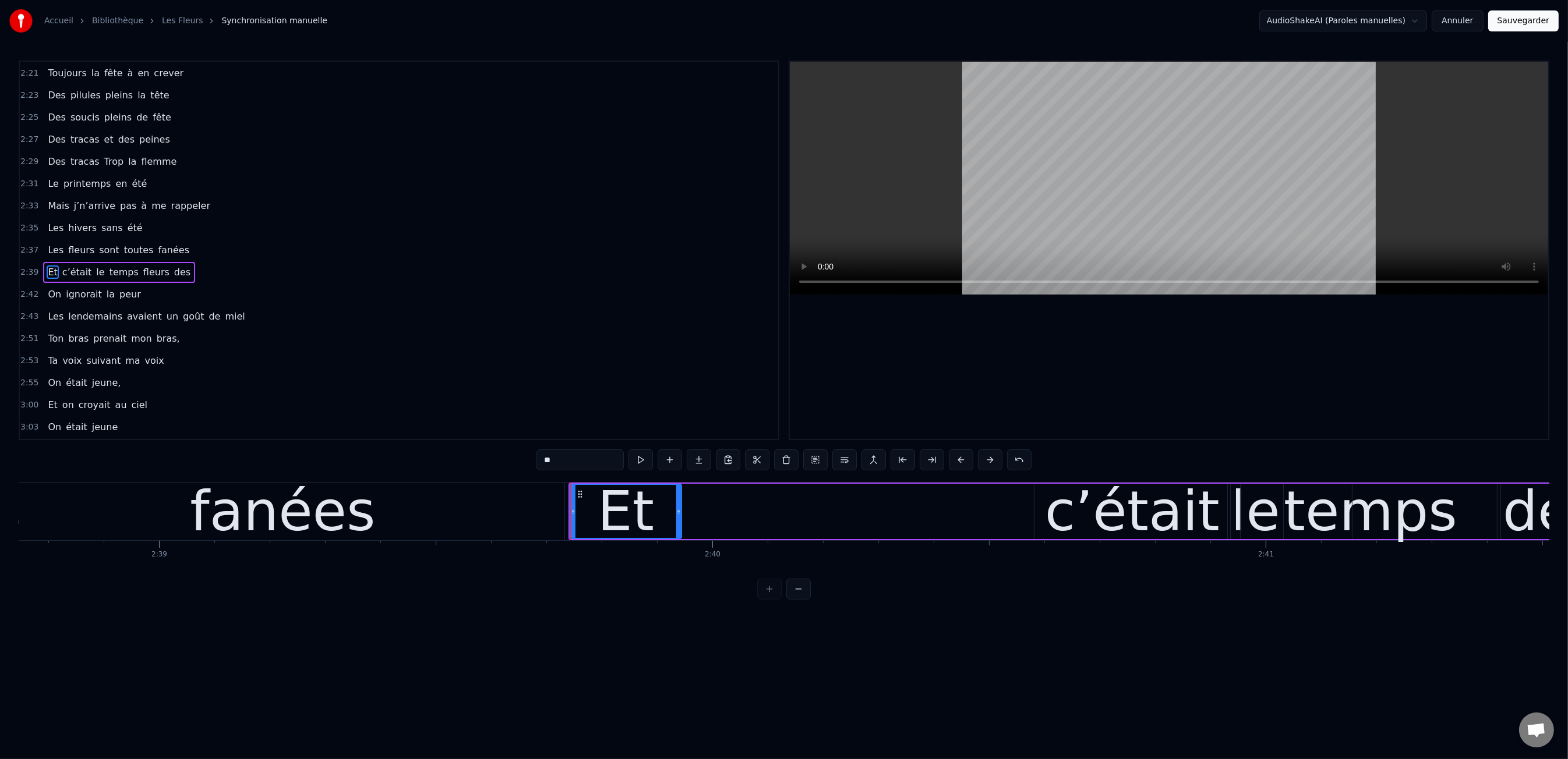
drag, startPoint x: 1032, startPoint y: 513, endPoint x: 677, endPoint y: 513, distance: 355.0
click at [677, 513] on icon at bounding box center [679, 512] width 5 height 9
click at [1075, 503] on div "c’était" at bounding box center [1132, 511] width 175 height 83
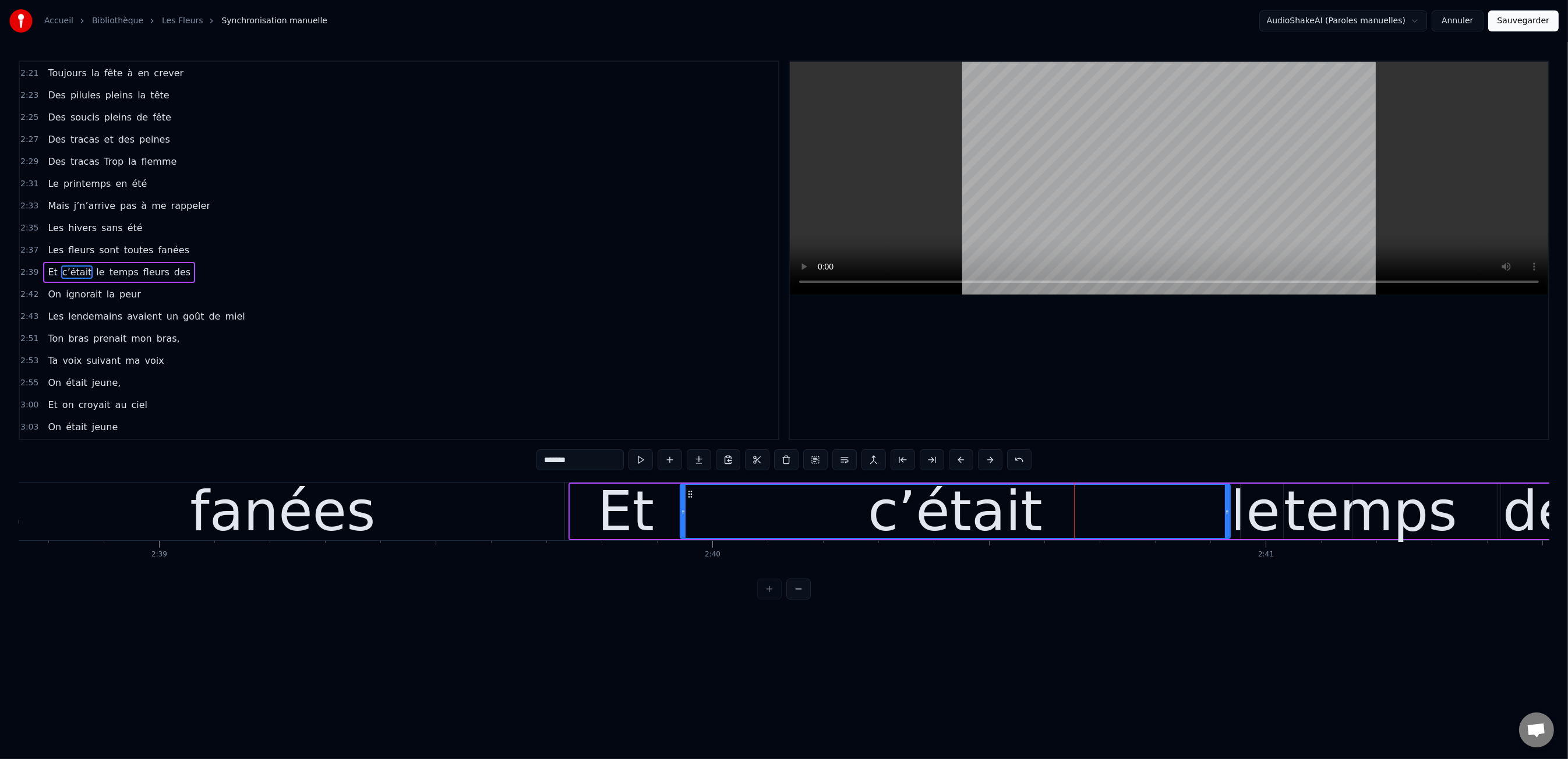
drag, startPoint x: 1035, startPoint y: 510, endPoint x: 997, endPoint y: 497, distance: 40.2
click at [682, 513] on icon at bounding box center [683, 512] width 5 height 9
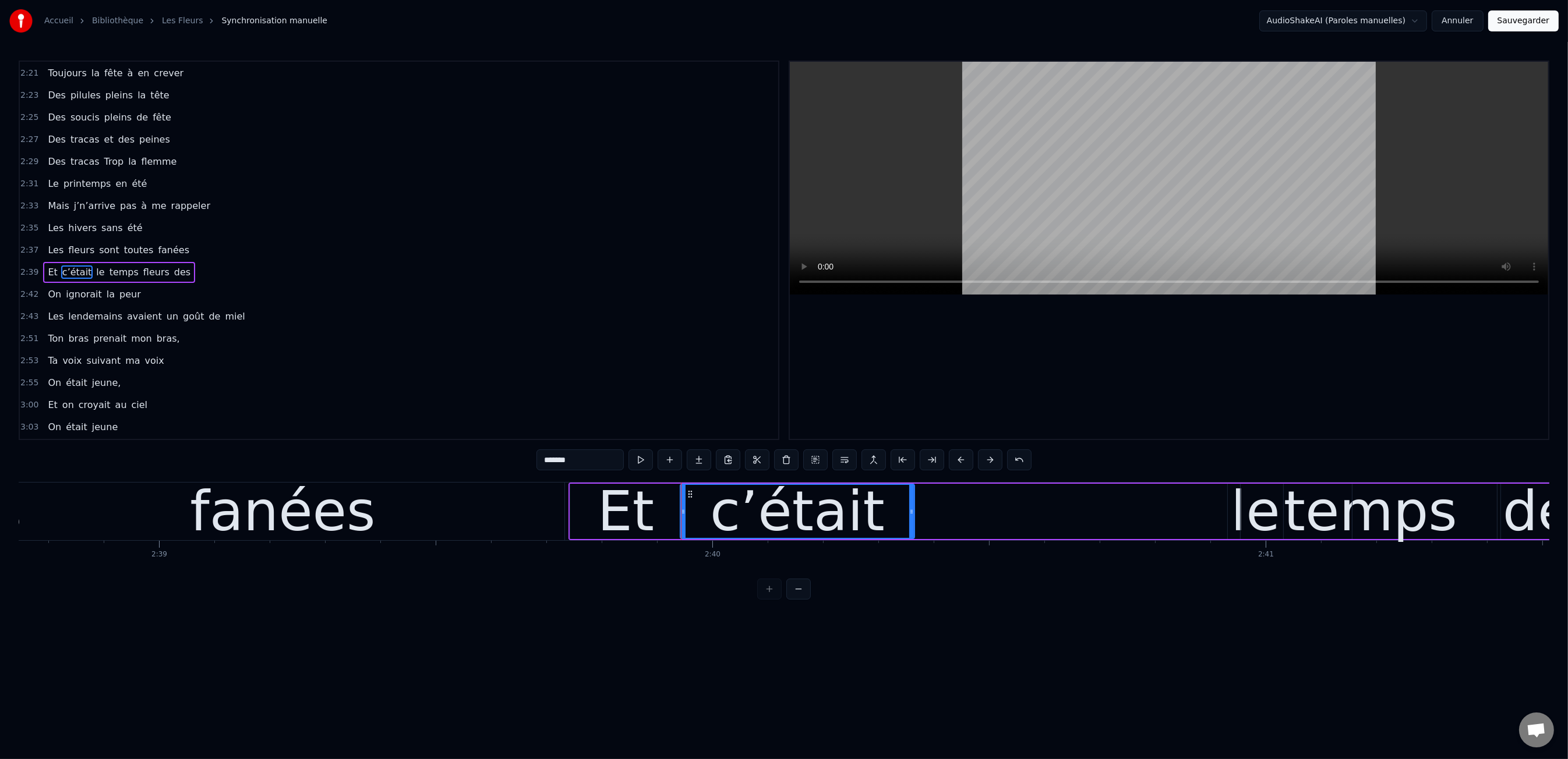
drag, startPoint x: 1227, startPoint y: 510, endPoint x: 911, endPoint y: 513, distance: 316.0
click at [911, 513] on icon at bounding box center [911, 512] width 5 height 9
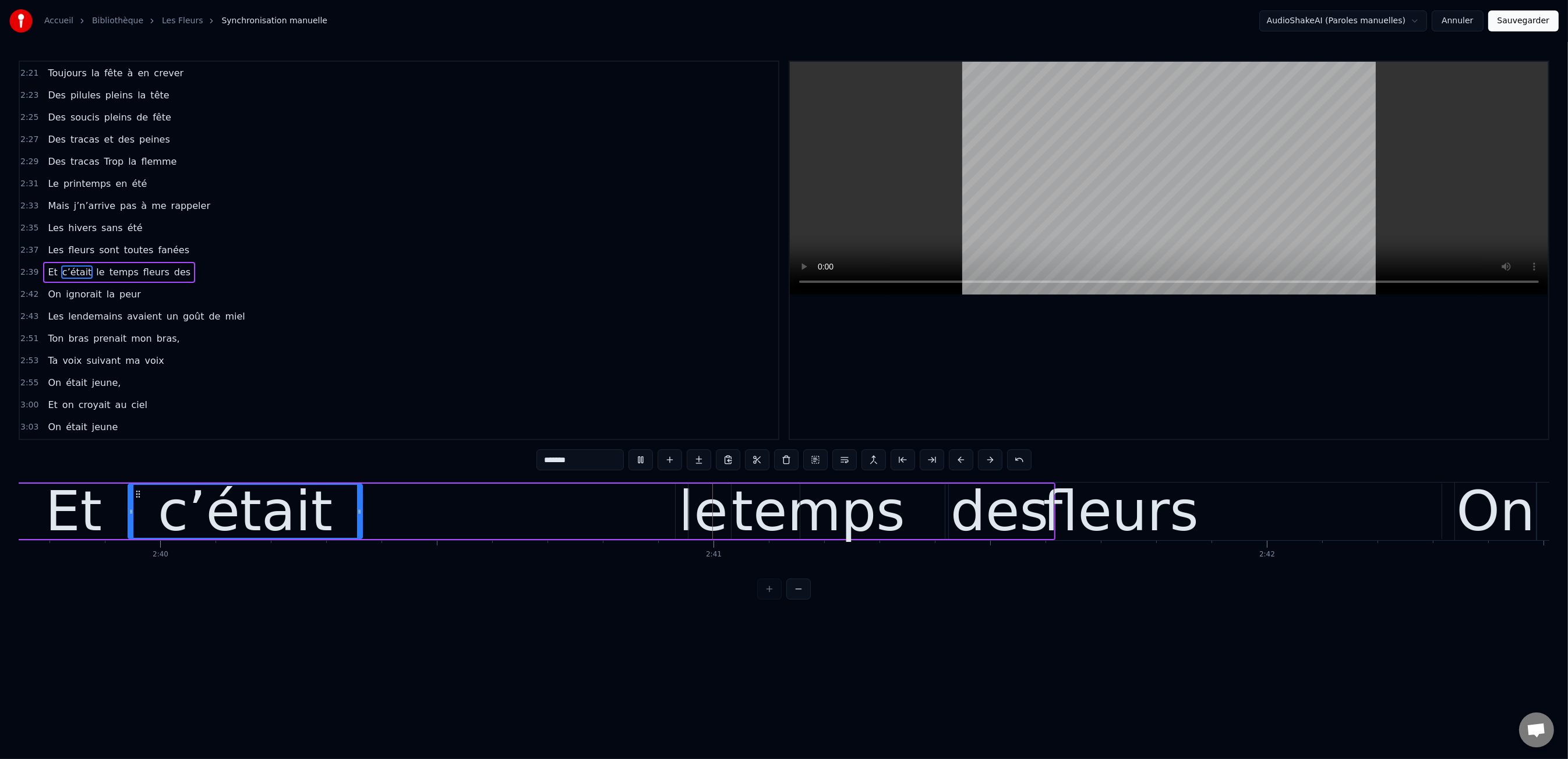
scroll to position [0, 88732]
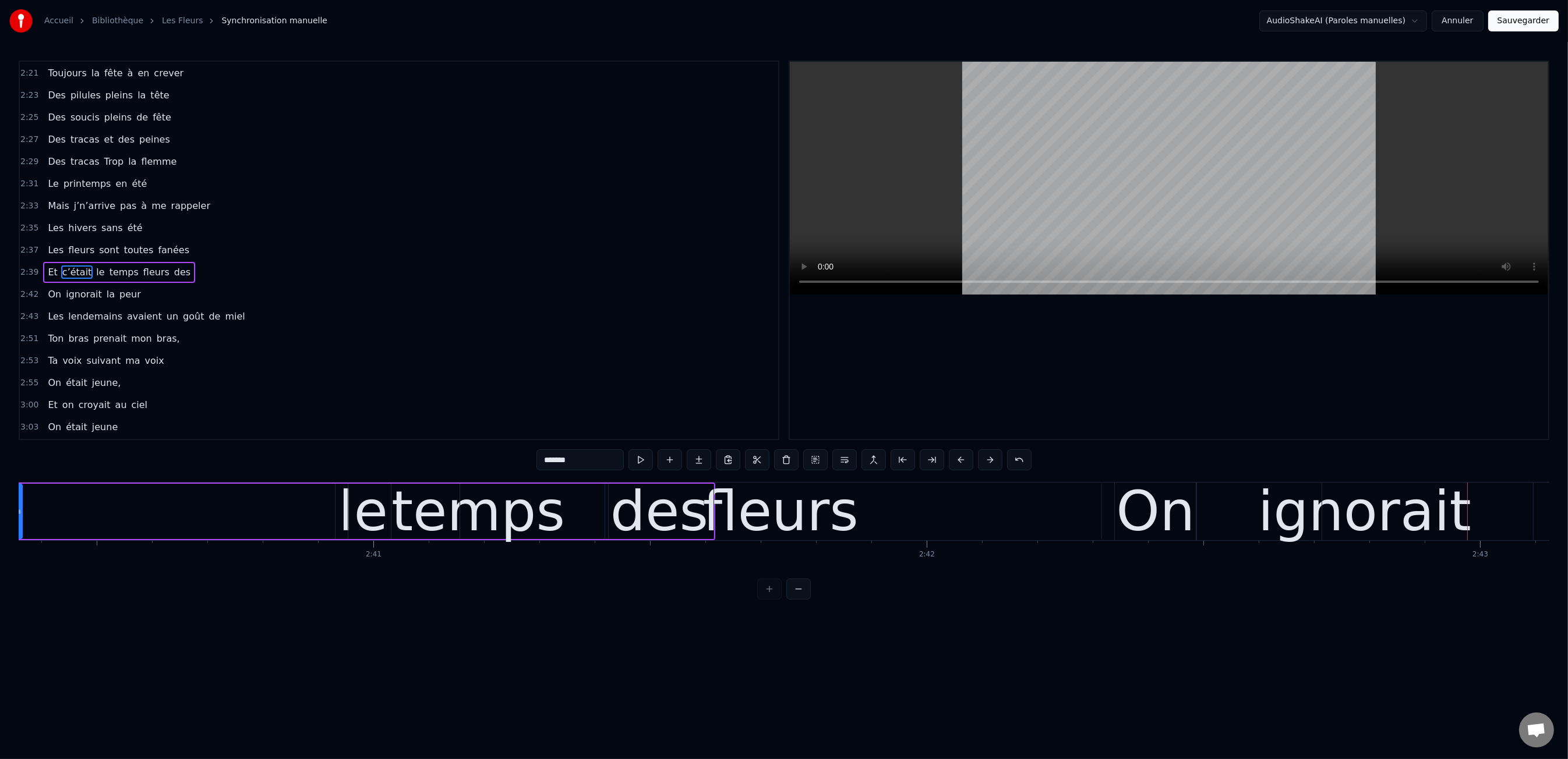
click at [817, 506] on div "fleurs" at bounding box center [781, 511] width 155 height 83
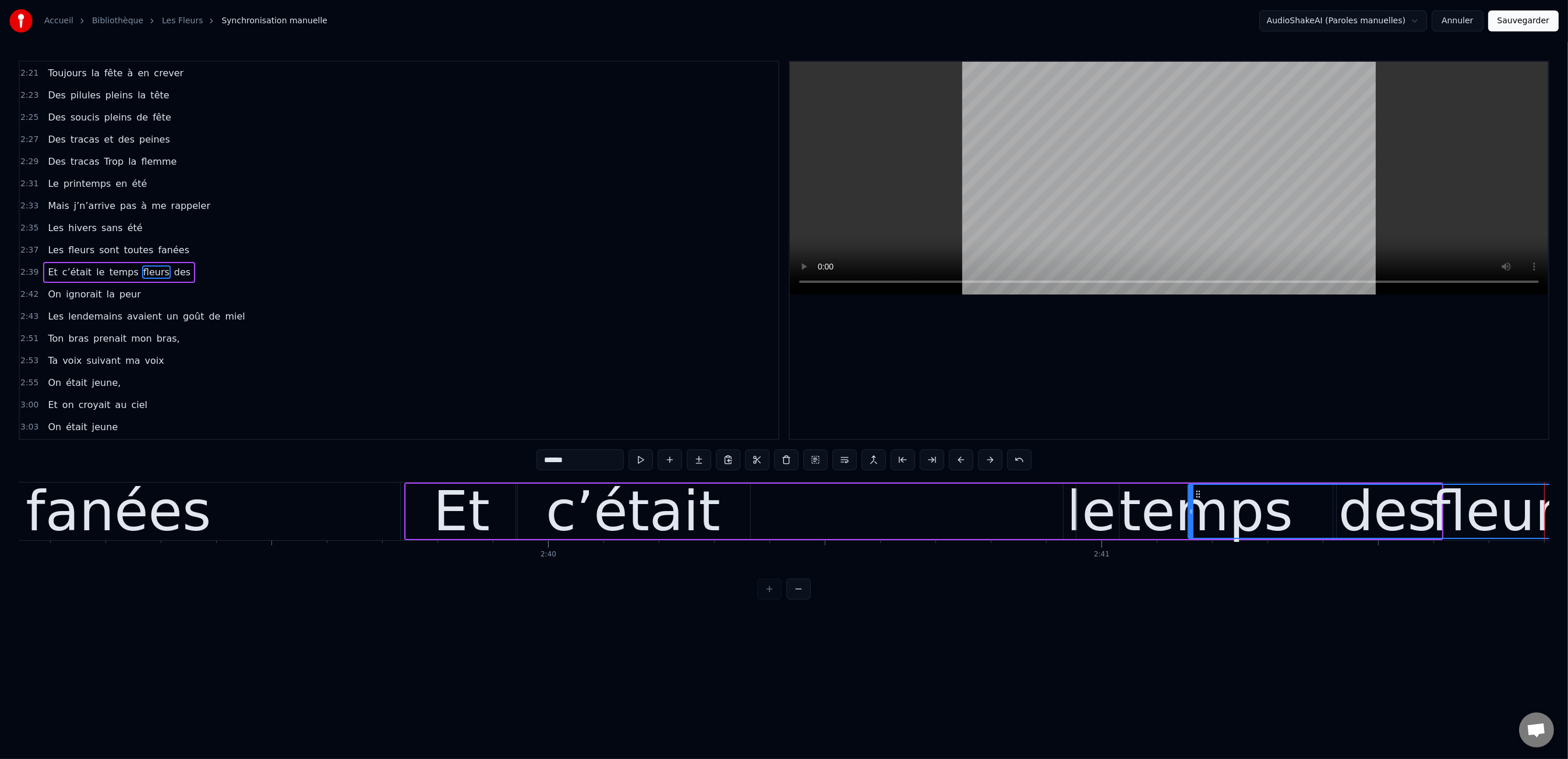
scroll to position [0, 87770]
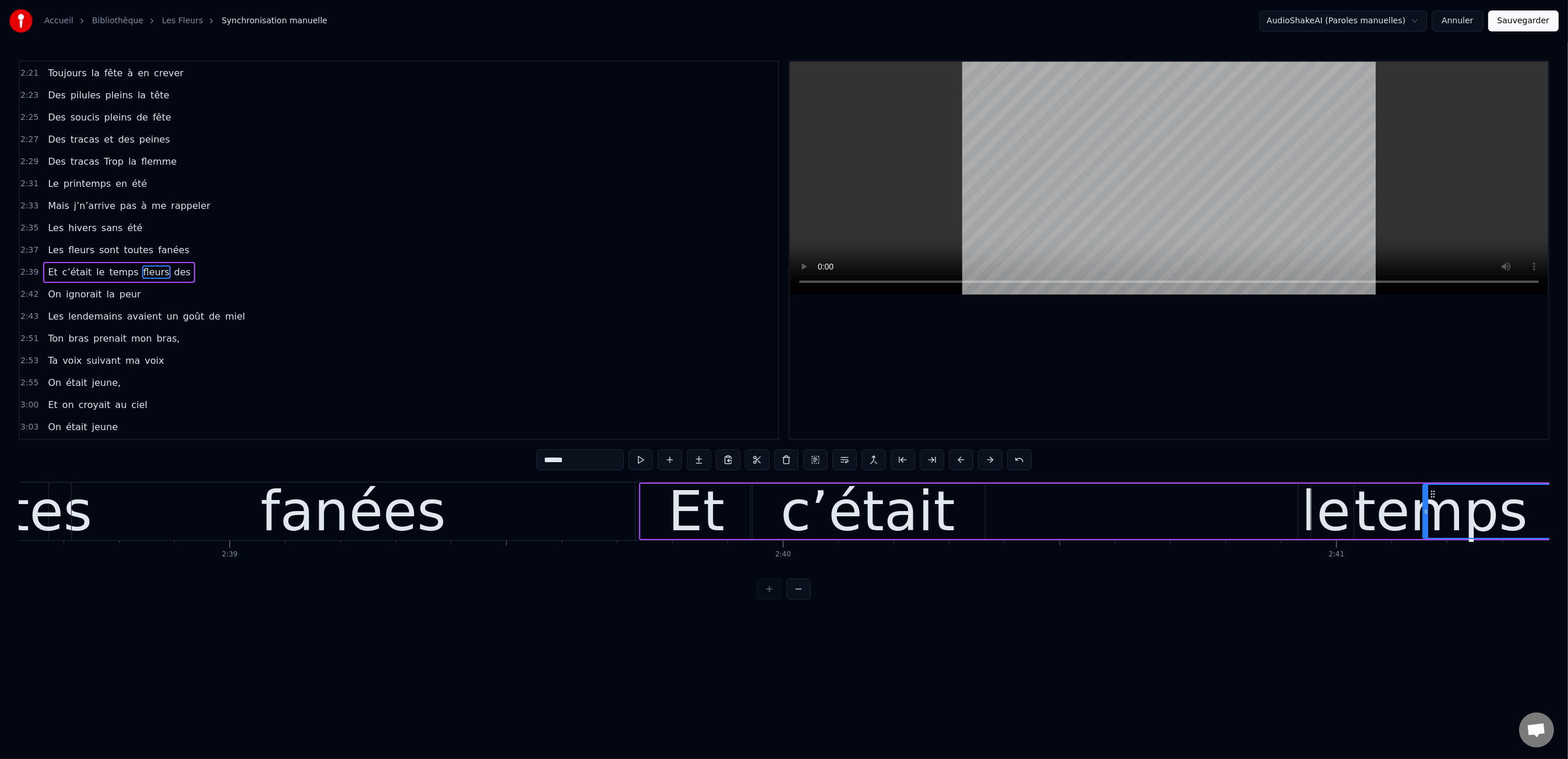
click at [613, 477] on div "0:47 Les dents rongées par les tazs, 0:49 Vert, jaune, rose entre les dents 0:5…" at bounding box center [784, 330] width 1531 height 539
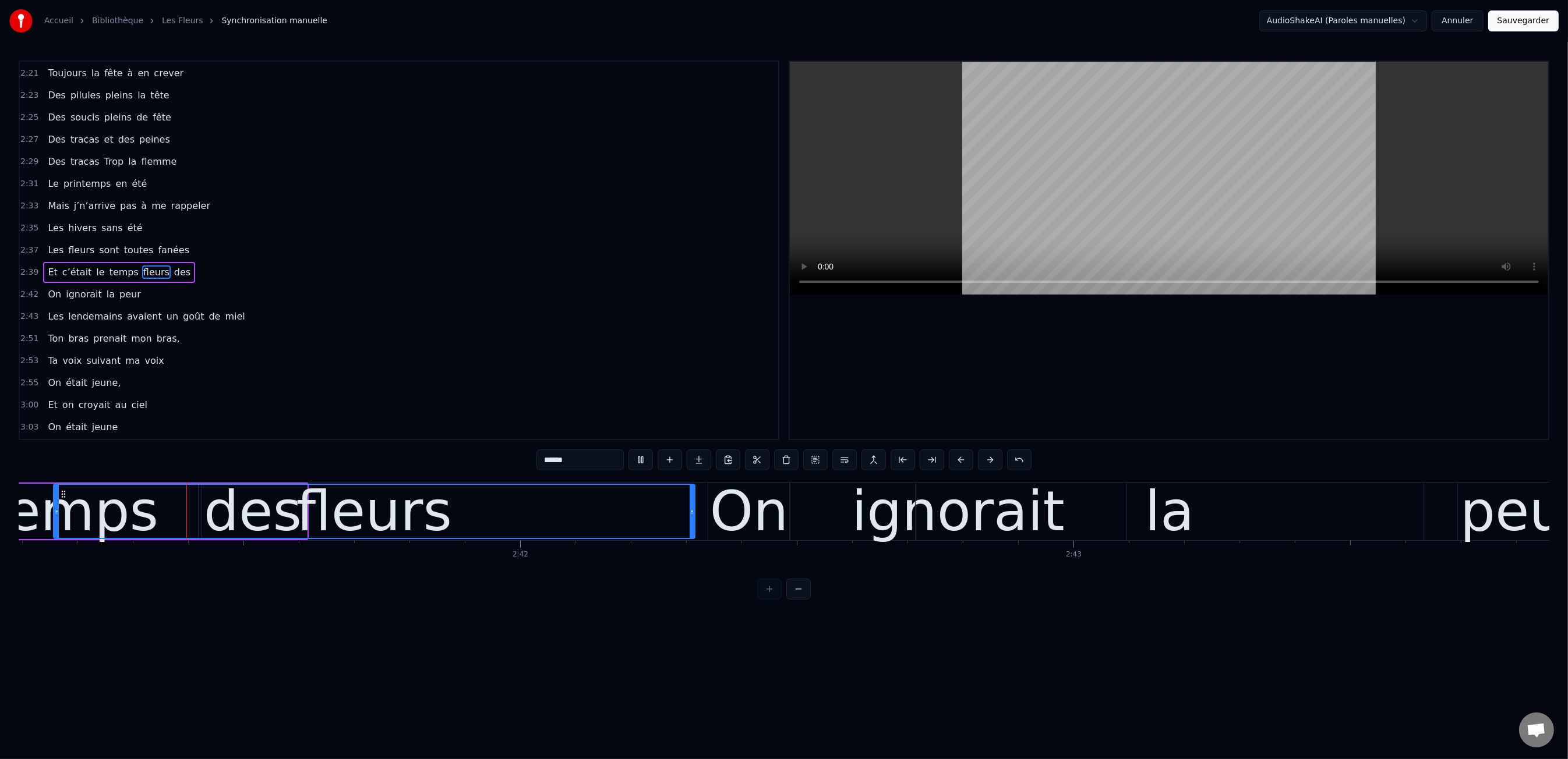
scroll to position [0, 89114]
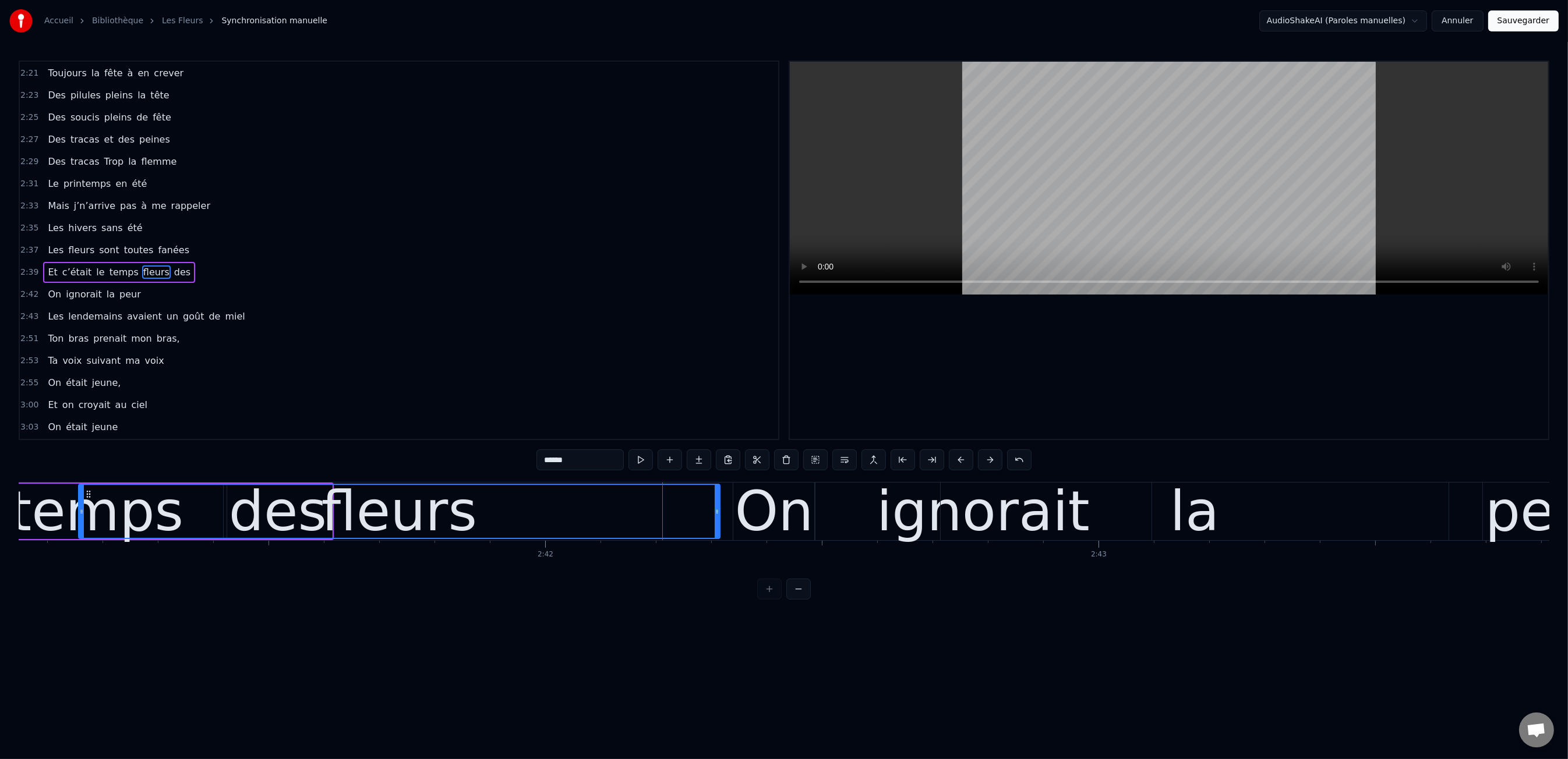
click at [870, 517] on div "ignorait" at bounding box center [983, 512] width 337 height 58
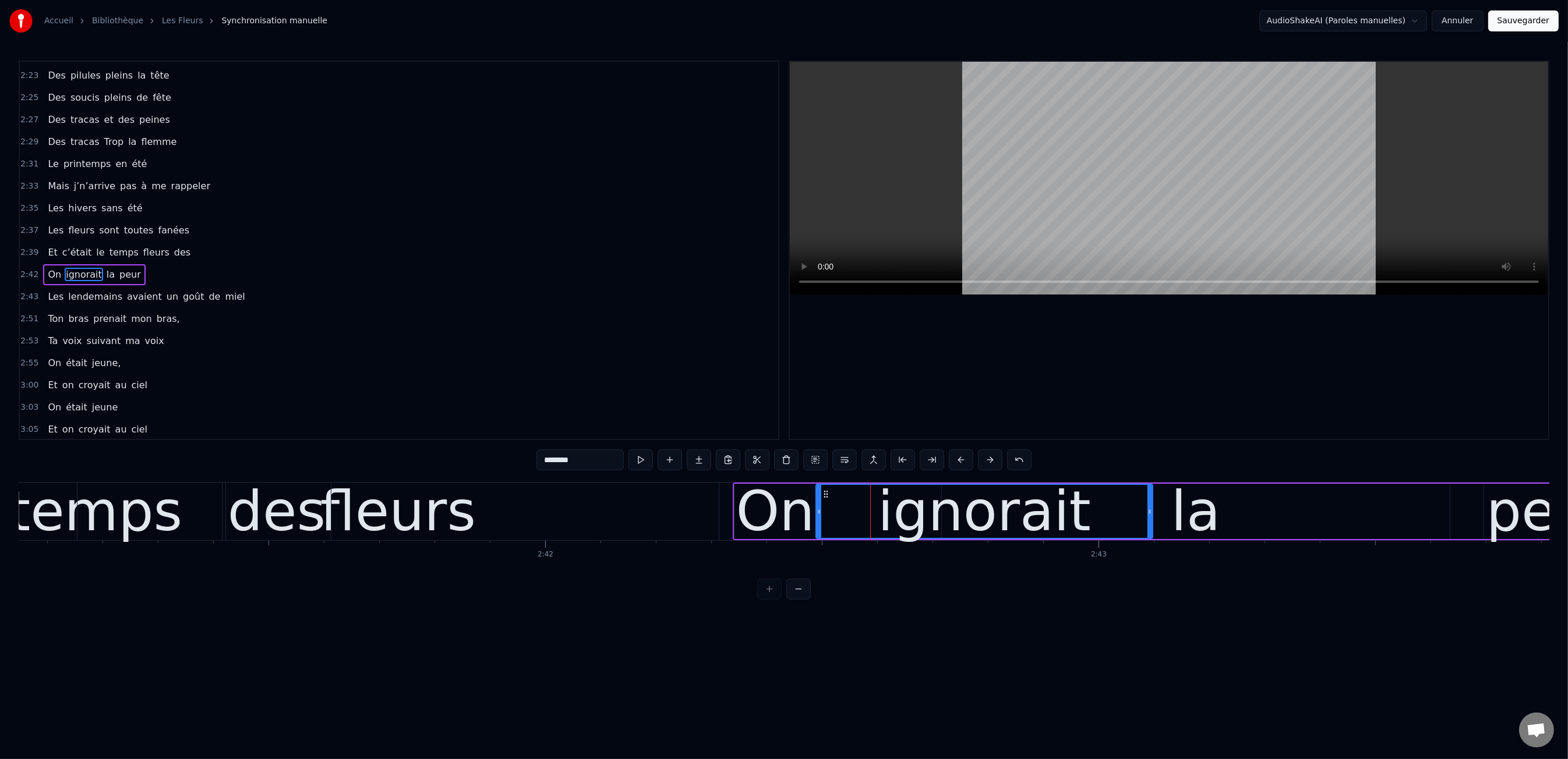
scroll to position [906, 0]
click at [1189, 516] on div "la" at bounding box center [1196, 511] width 49 height 83
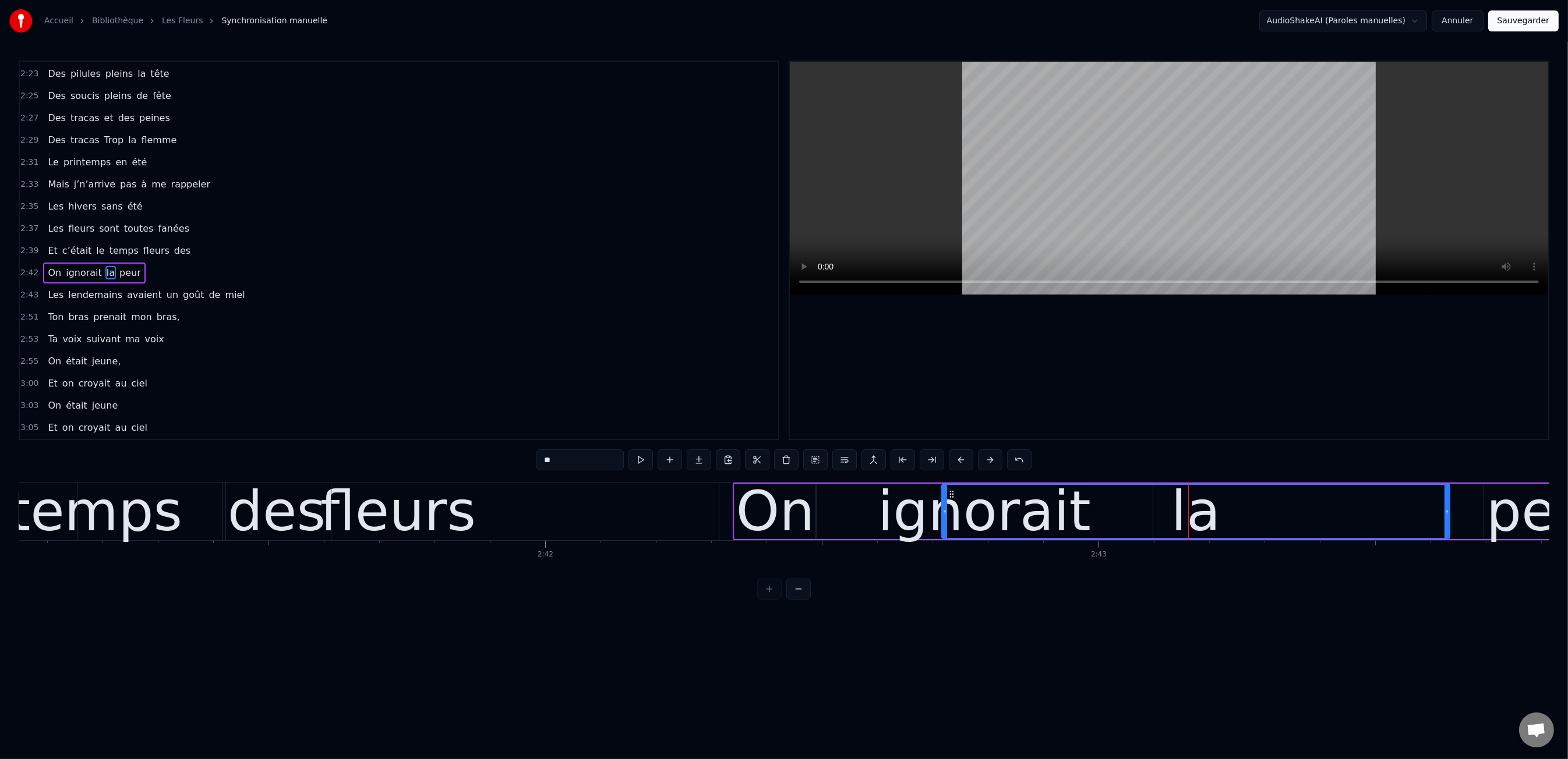
drag, startPoint x: 1157, startPoint y: 513, endPoint x: 1181, endPoint y: 510, distance: 24.2
click at [1172, 510] on div "la" at bounding box center [1196, 512] width 507 height 53
click at [1255, 510] on div "la" at bounding box center [1196, 512] width 507 height 53
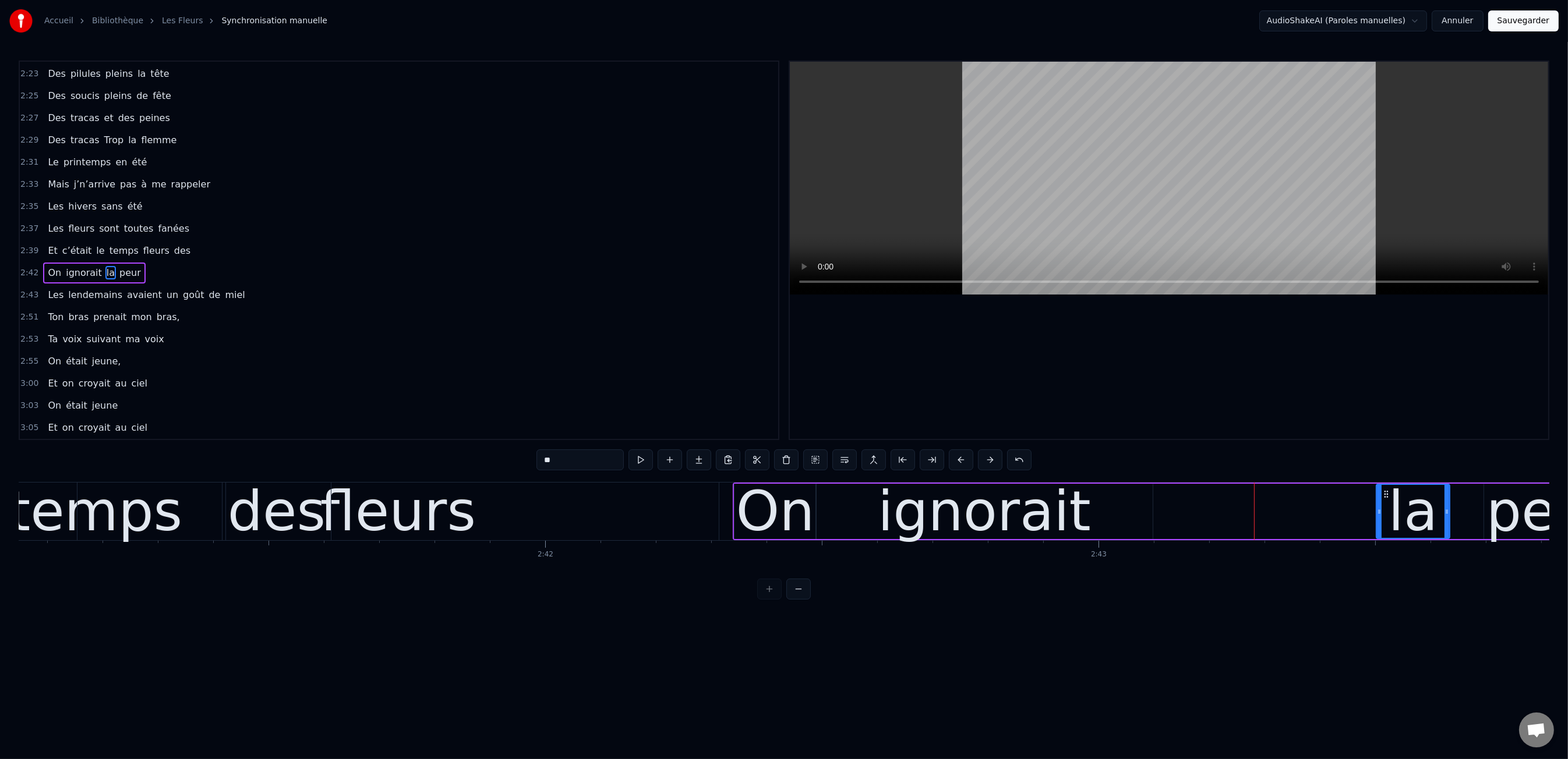
drag, startPoint x: 943, startPoint y: 513, endPoint x: 1173, endPoint y: 516, distance: 230.0
click at [1378, 506] on div at bounding box center [1379, 512] width 5 height 53
drag, startPoint x: 1106, startPoint y: 520, endPoint x: 1143, endPoint y: 516, distance: 37.2
click at [1117, 519] on div "ignorait" at bounding box center [984, 511] width 337 height 56
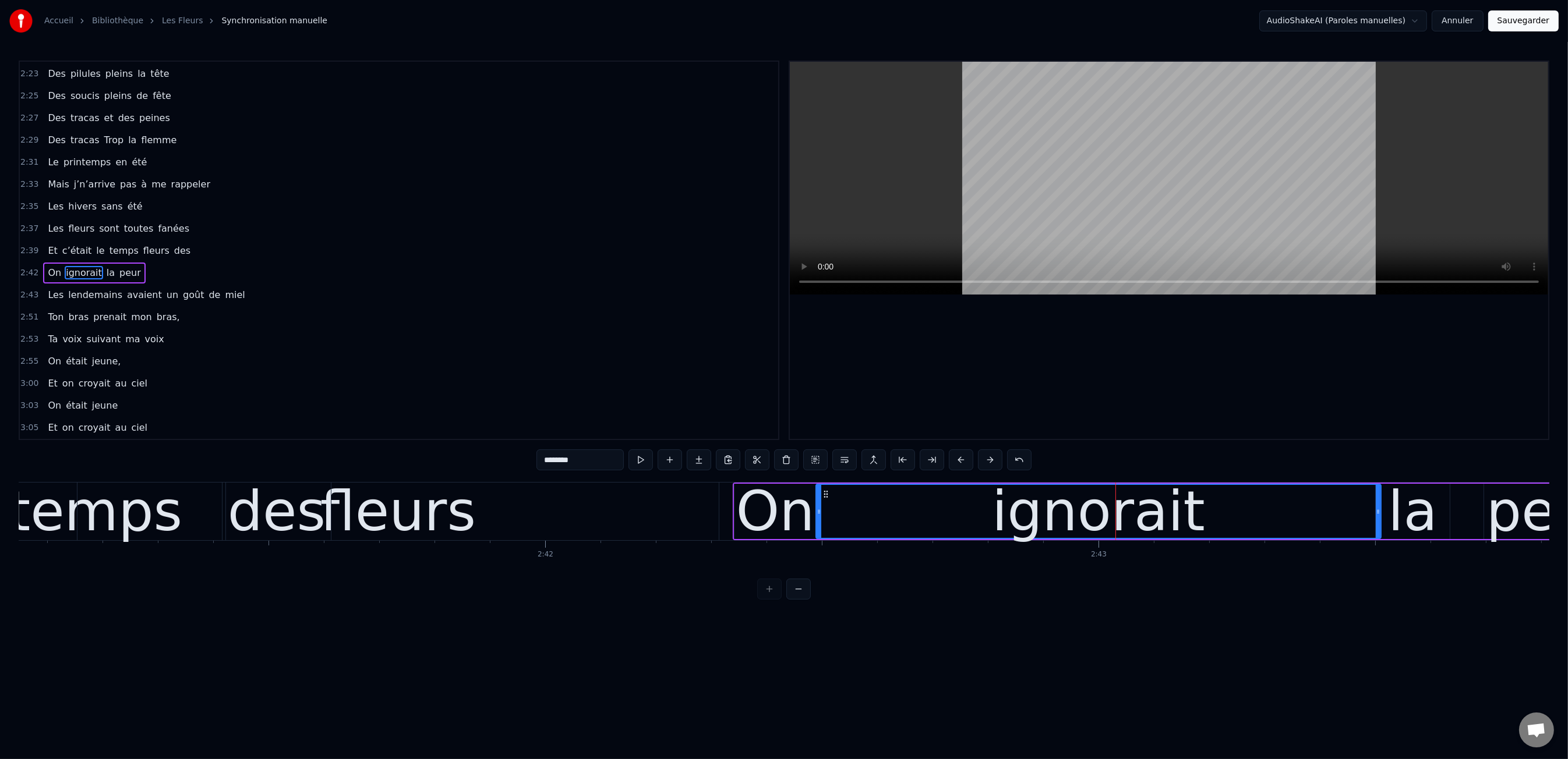
drag, startPoint x: 1152, startPoint y: 513, endPoint x: 1172, endPoint y: 521, distance: 21.5
click at [1372, 516] on div "ignorait" at bounding box center [1098, 512] width 564 height 53
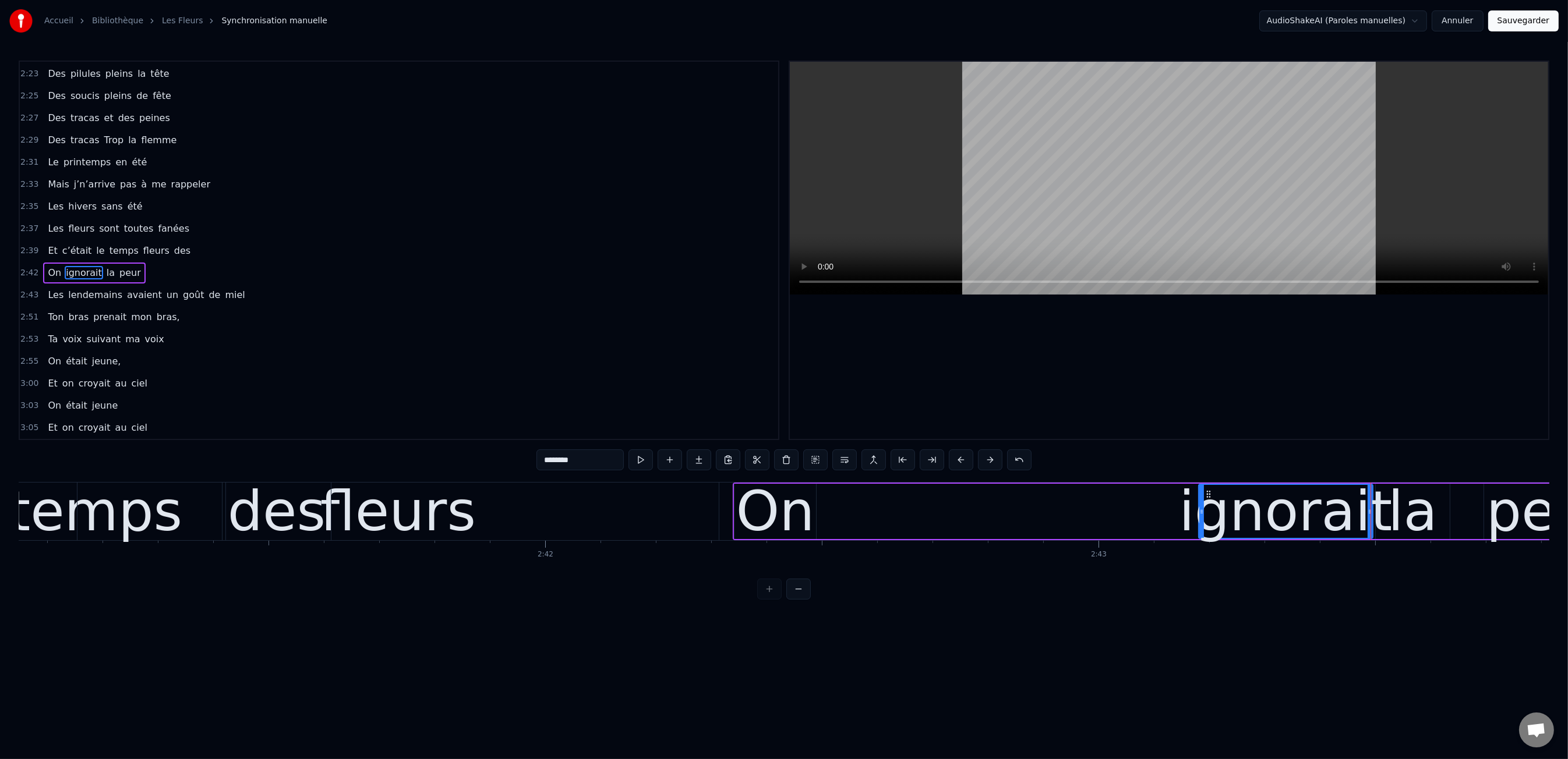
drag, startPoint x: 819, startPoint y: 513, endPoint x: 1201, endPoint y: 530, distance: 382.4
click at [1201, 530] on div at bounding box center [1201, 512] width 5 height 53
drag, startPoint x: 775, startPoint y: 526, endPoint x: 784, endPoint y: 523, distance: 9.5
click at [784, 523] on div "On" at bounding box center [774, 511] width 78 height 83
type input "**"
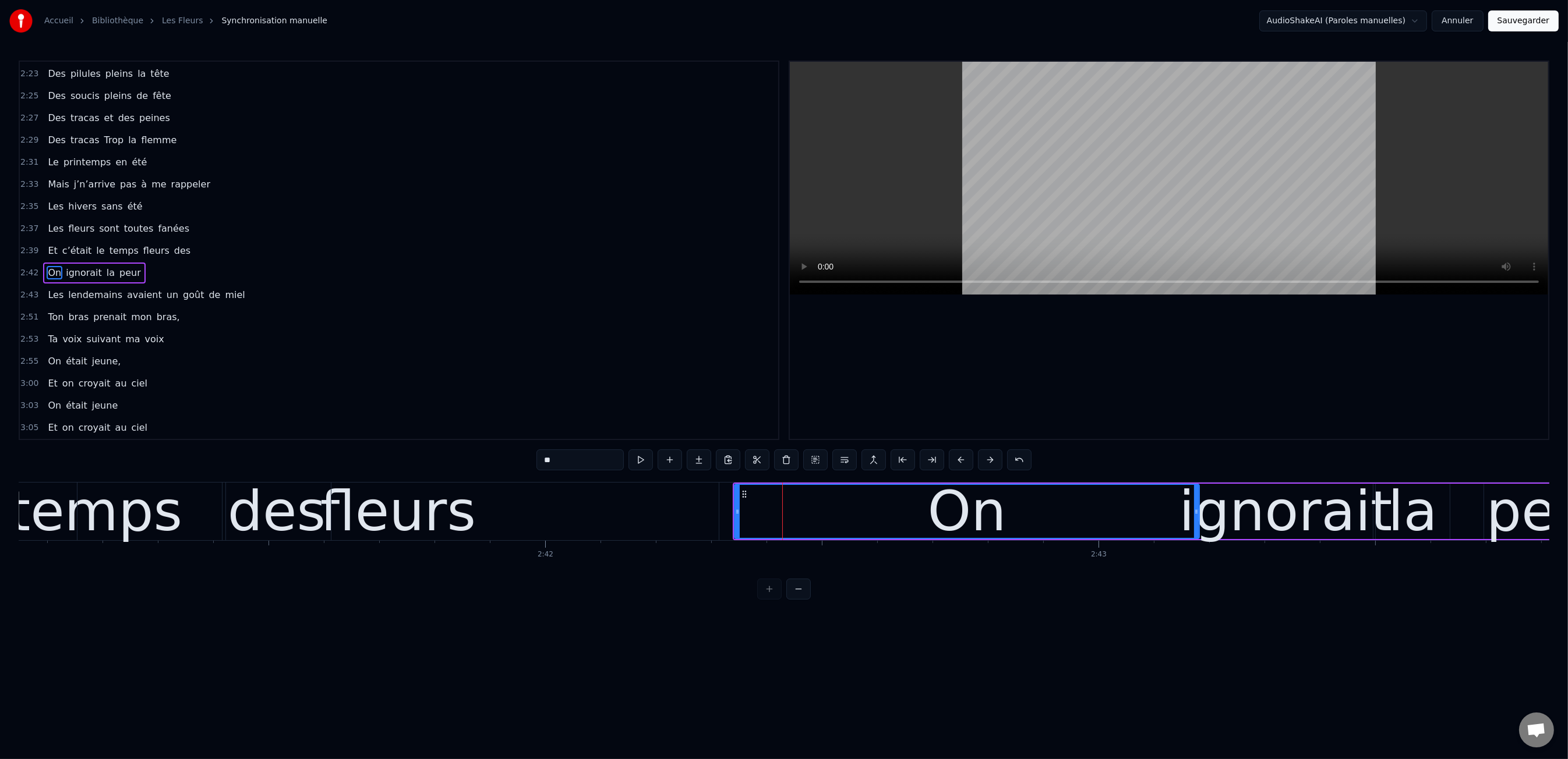
drag, startPoint x: 814, startPoint y: 513, endPoint x: 1171, endPoint y: 530, distance: 357.4
click at [1197, 529] on div at bounding box center [1196, 512] width 5 height 53
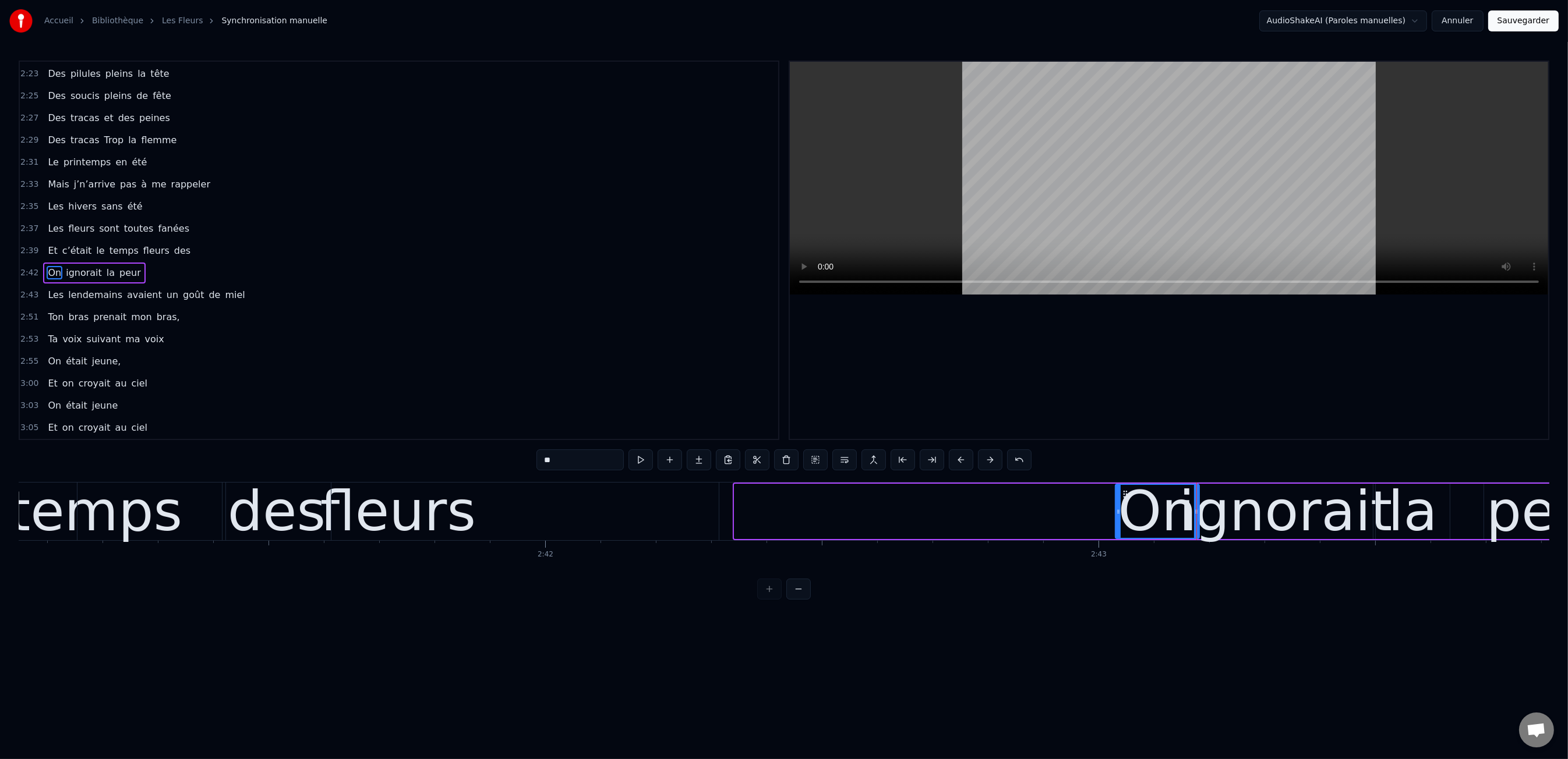
drag, startPoint x: 737, startPoint y: 516, endPoint x: 1112, endPoint y: 525, distance: 375.1
click at [1112, 525] on div "On" at bounding box center [967, 511] width 466 height 56
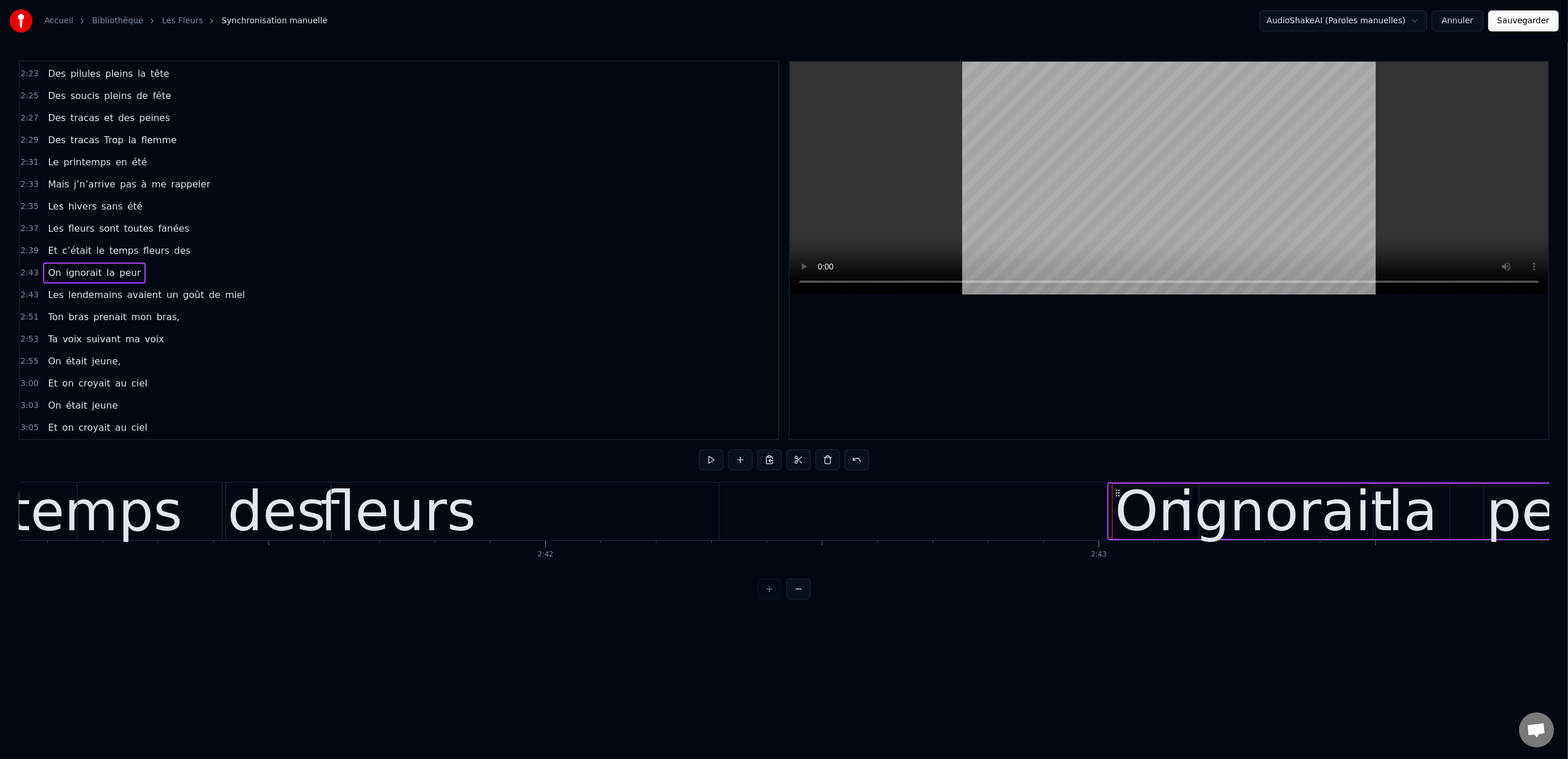
drag, startPoint x: 537, startPoint y: 528, endPoint x: 571, endPoint y: 524, distance: 34.2
click at [552, 526] on div "fleurs" at bounding box center [398, 512] width 641 height 58
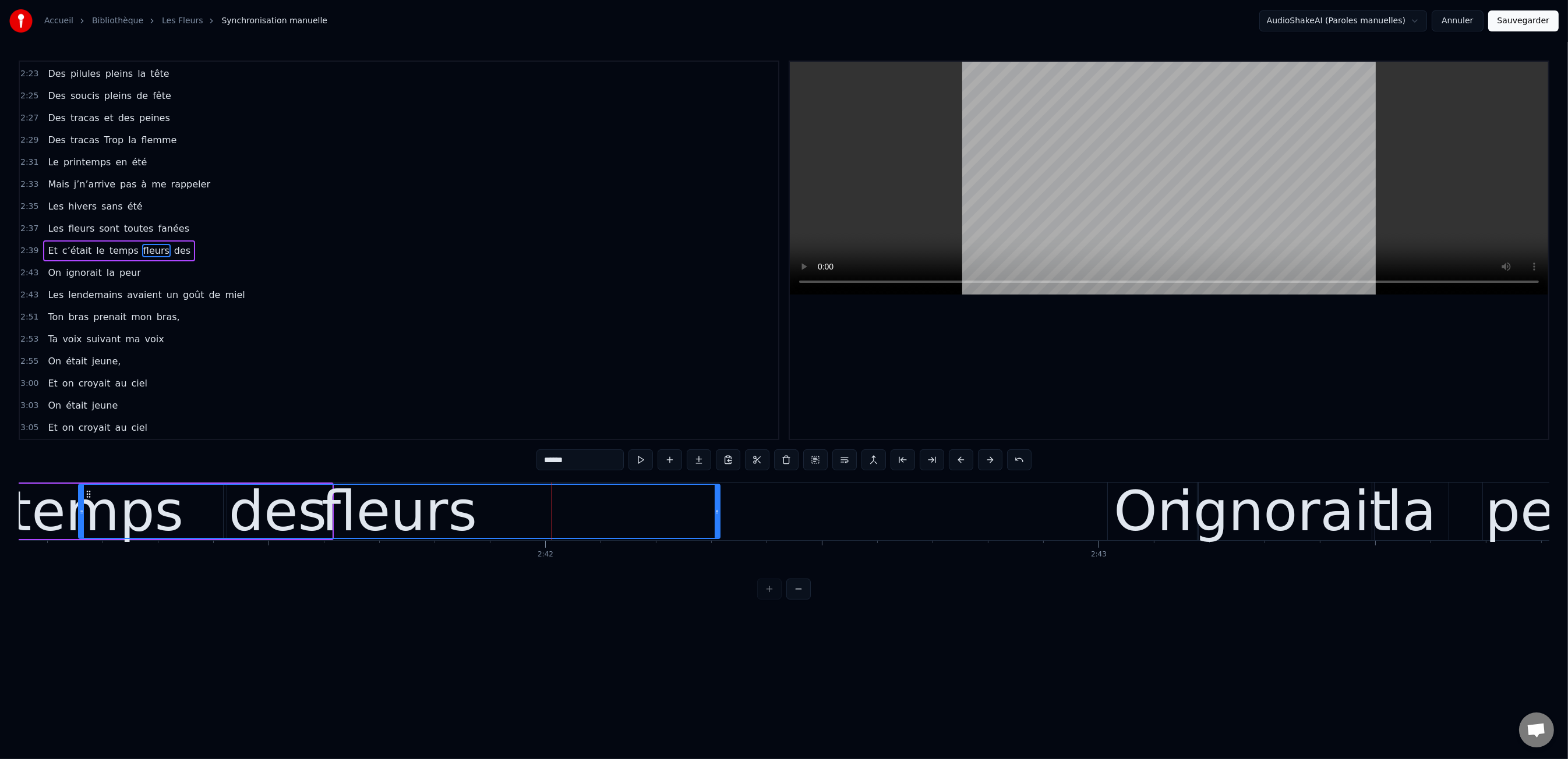
scroll to position [884, 0]
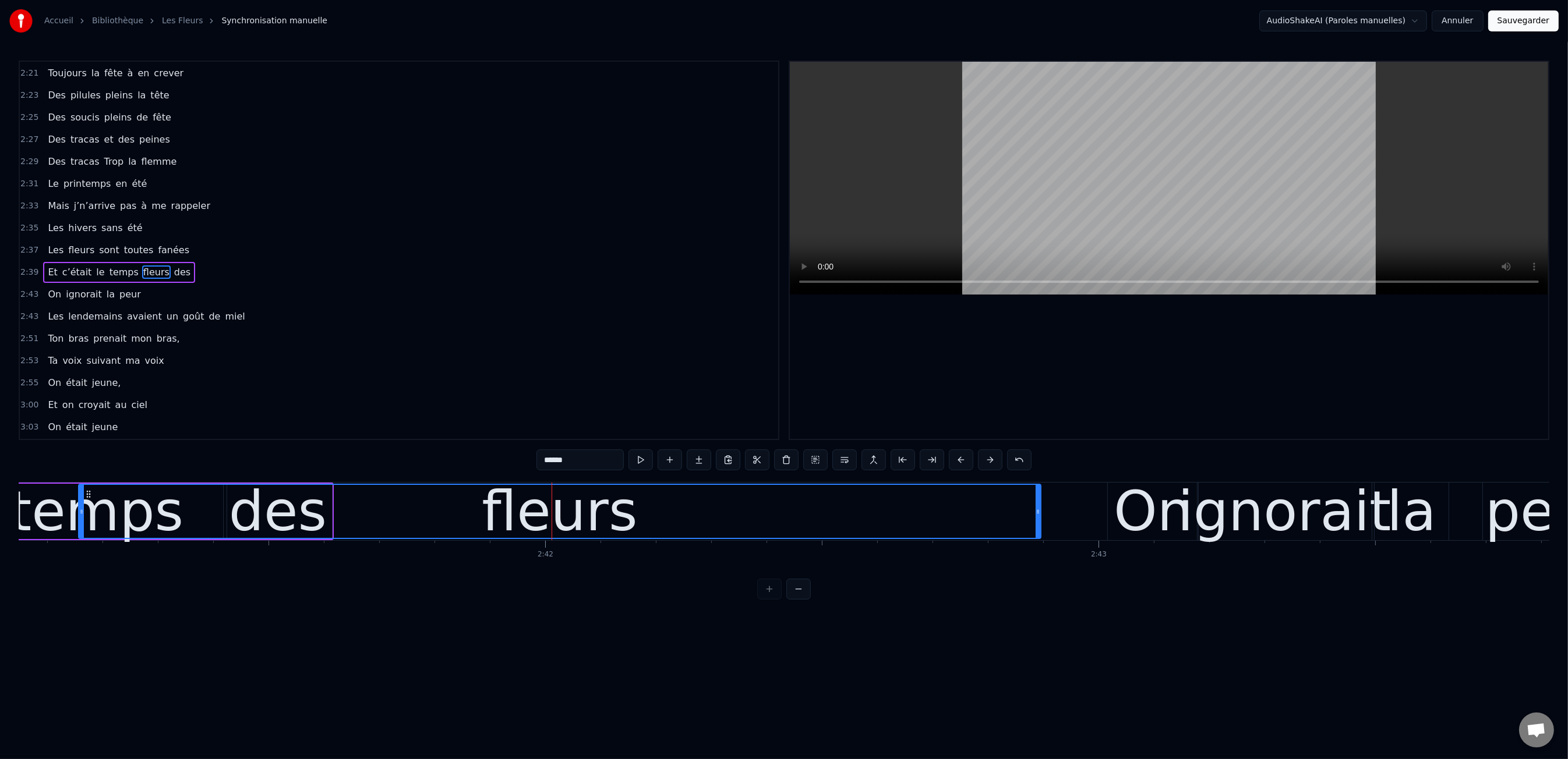
drag, startPoint x: 717, startPoint y: 513, endPoint x: 852, endPoint y: 509, distance: 135.1
click at [1037, 518] on div at bounding box center [1038, 512] width 5 height 53
click at [332, 481] on div "0:47 Les dents rongées par les tazs, 0:49 Vert, jaune, rose entre les dents 0:5…" at bounding box center [784, 330] width 1531 height 539
click at [328, 471] on div "0:47 Les dents rongées par les tazs, 0:49 Vert, jaune, rose entre les dents 0:5…" at bounding box center [784, 330] width 1531 height 539
click at [294, 463] on div "0:47 Les dents rongées par les tazs, 0:49 Vert, jaune, rose entre les dents 0:5…" at bounding box center [784, 330] width 1531 height 539
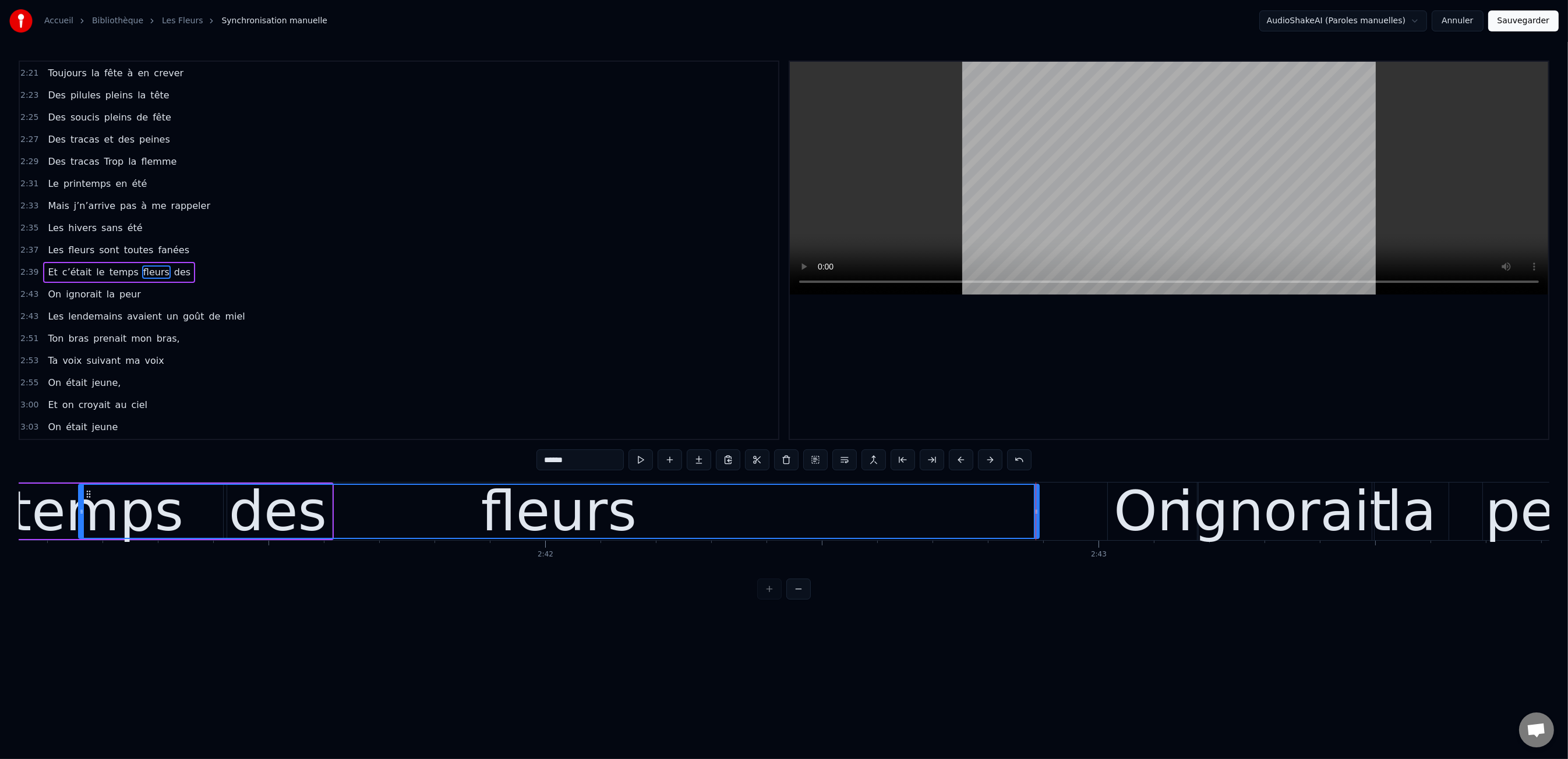
click at [282, 610] on html "Accueil Bibliothèque Les Fleurs Synchronisation manuelle AudioShakeAI (Paroles …" at bounding box center [784, 309] width 1568 height 618
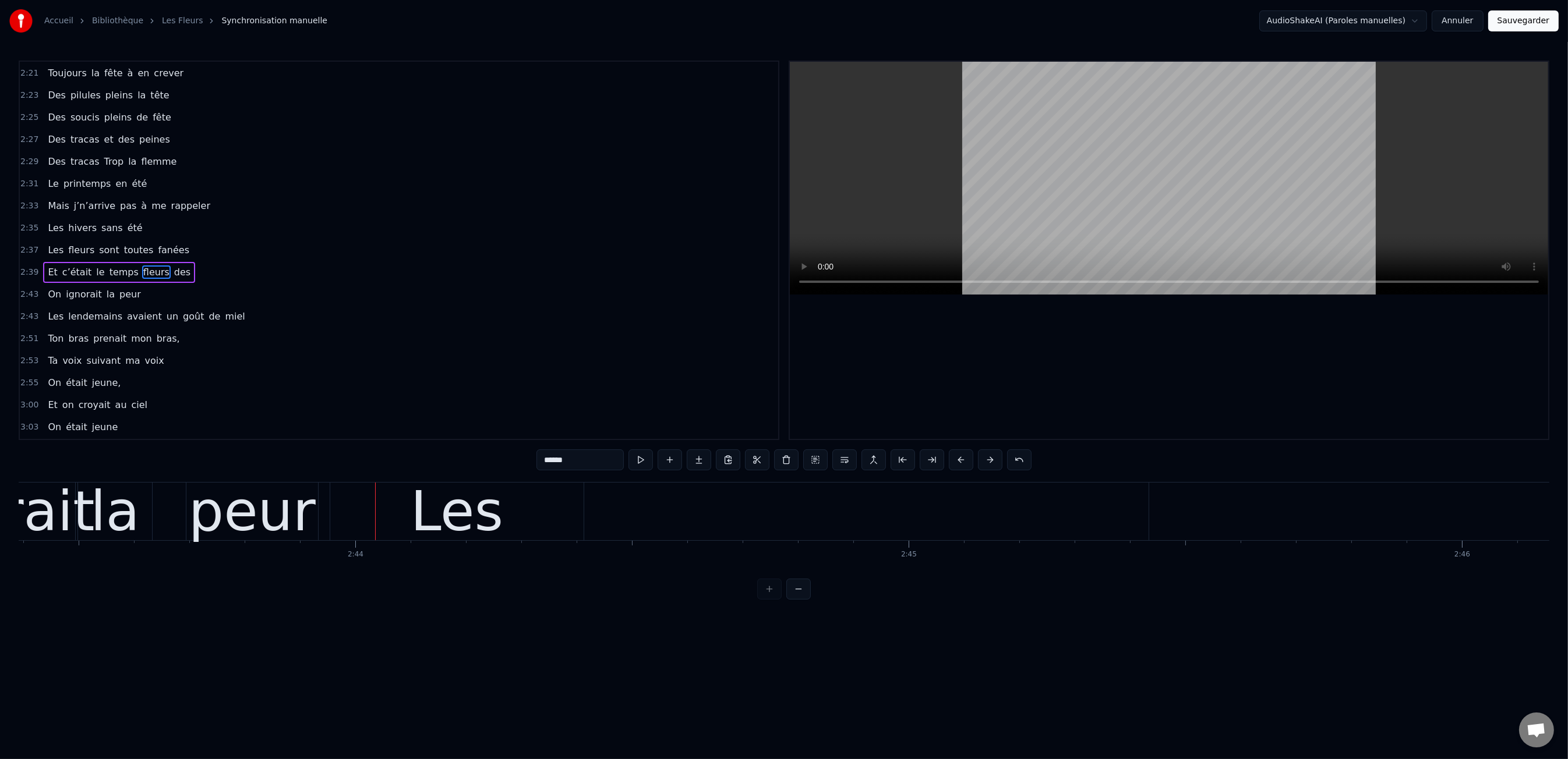
scroll to position [0, 90412]
click at [294, 522] on div "peur" at bounding box center [250, 511] width 127 height 83
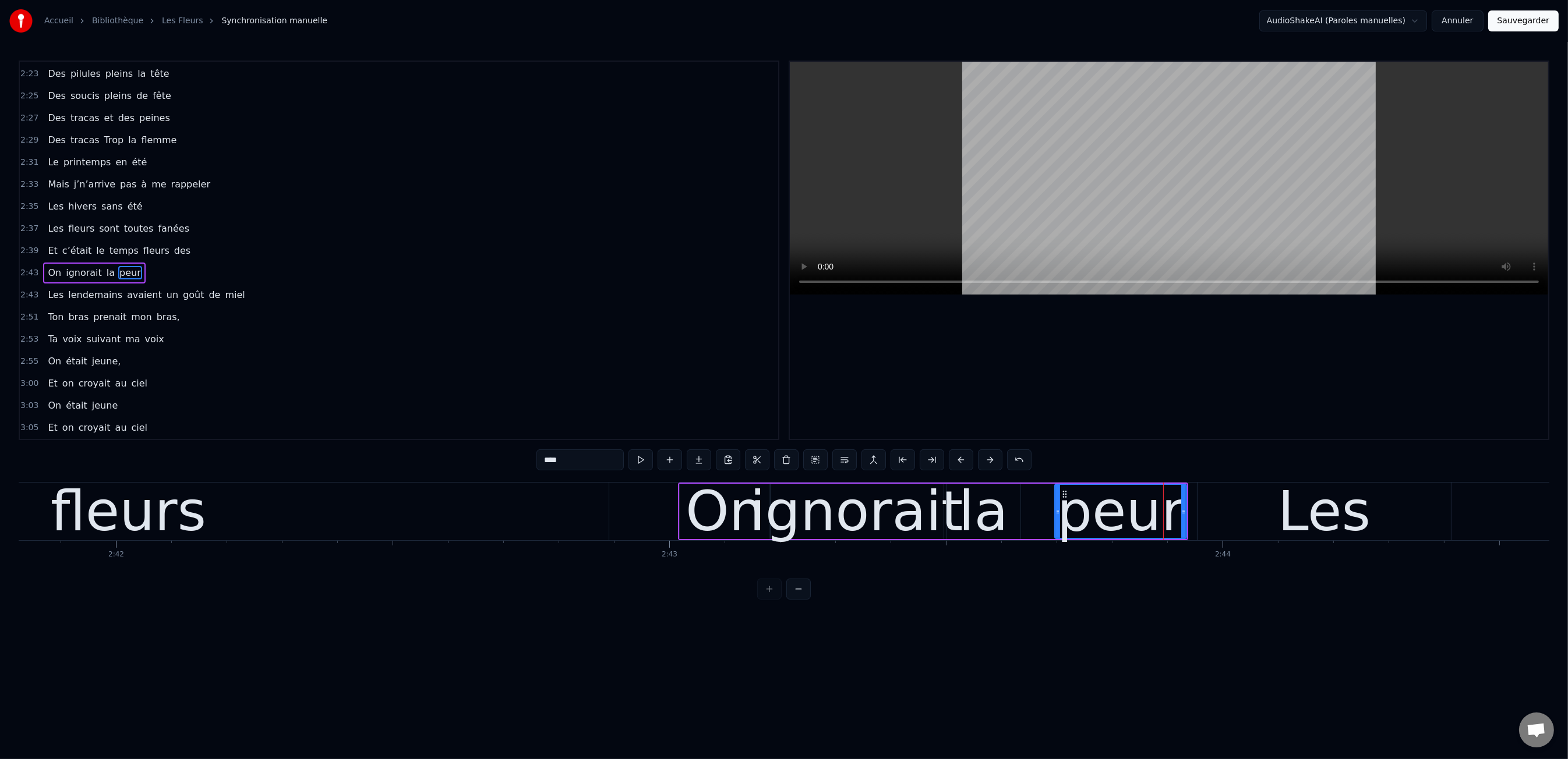
scroll to position [0, 89295]
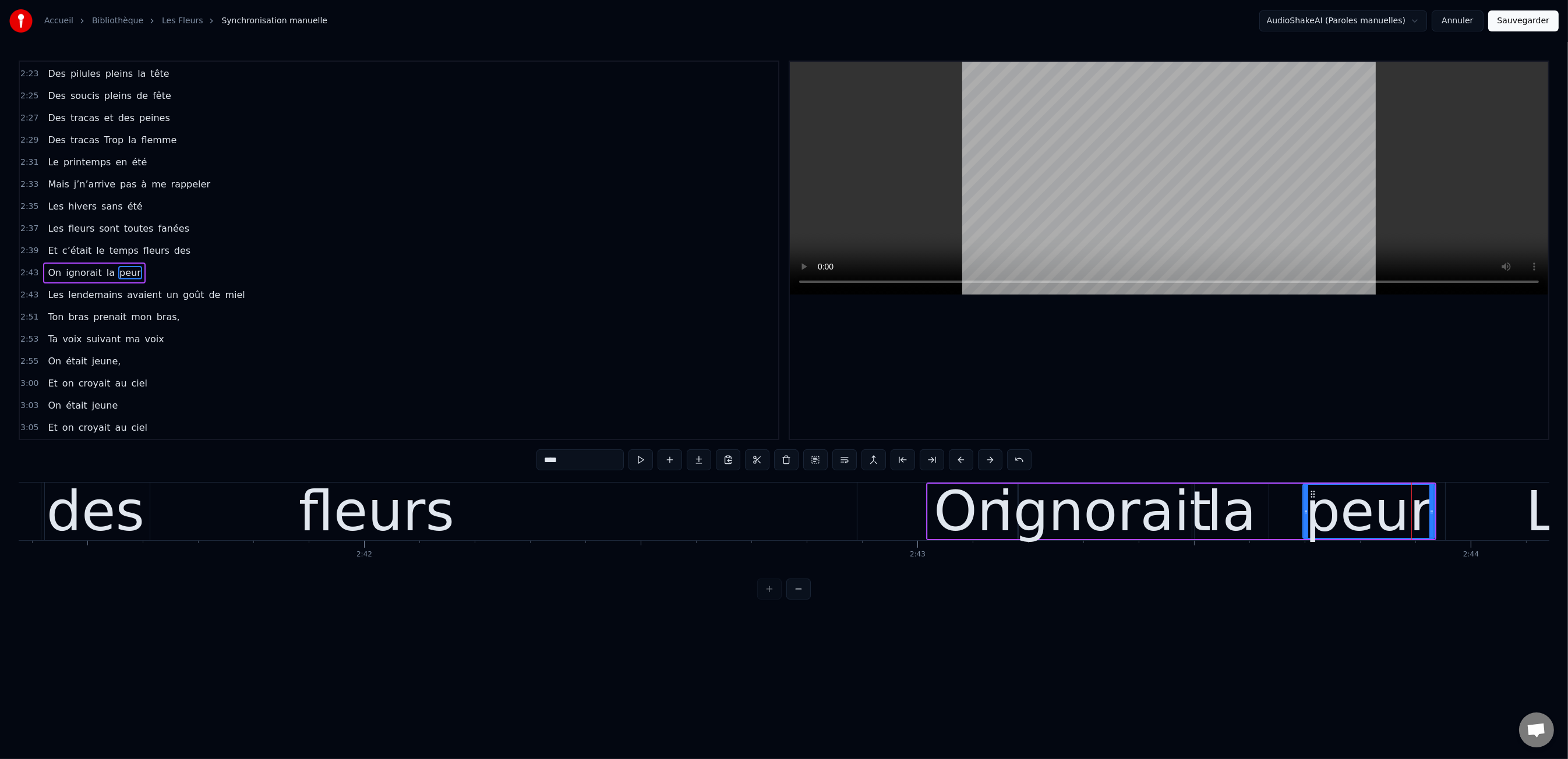
click at [305, 523] on div "fleurs" at bounding box center [377, 512] width 960 height 58
type input "******"
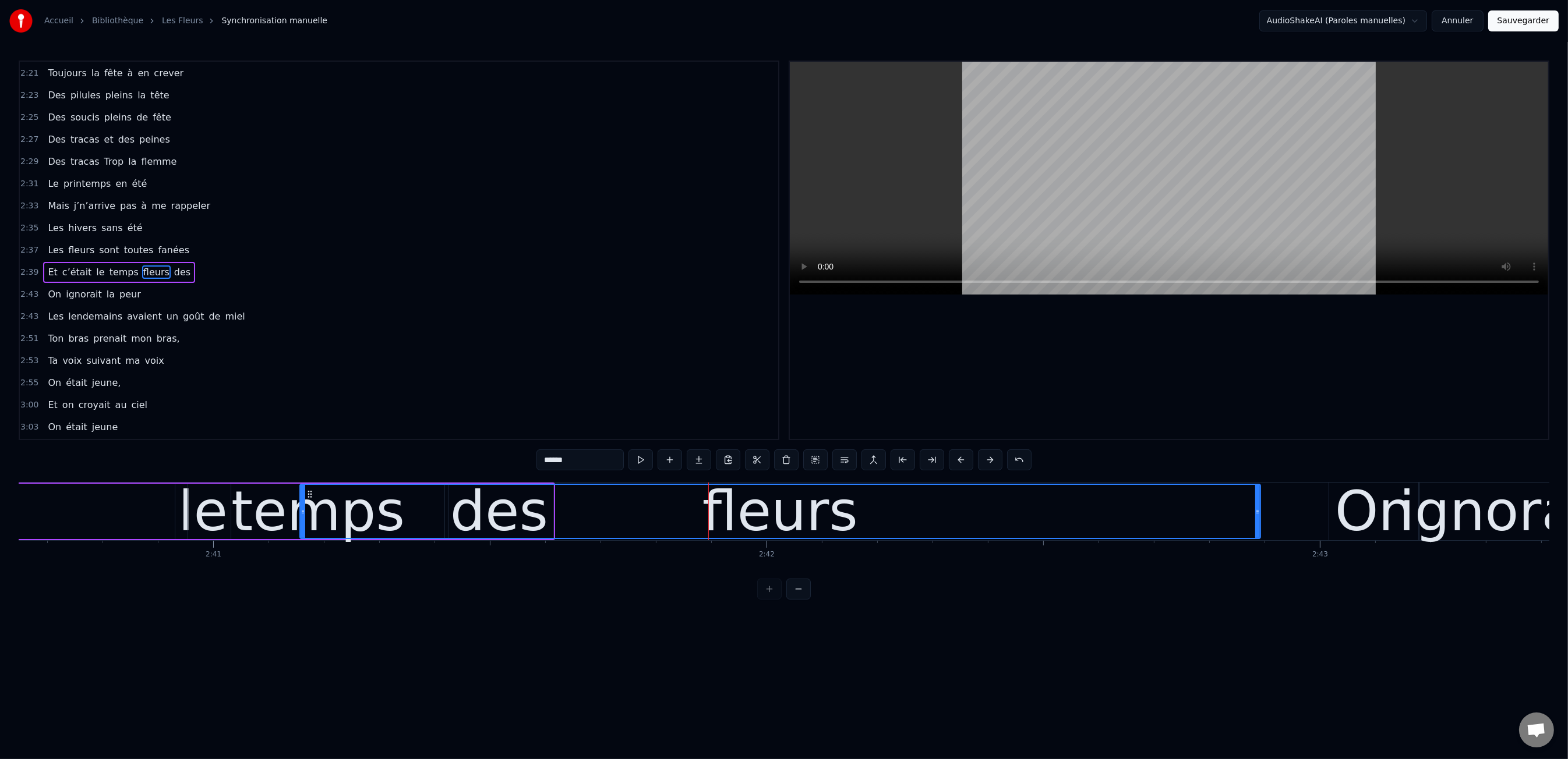
scroll to position [0, 88745]
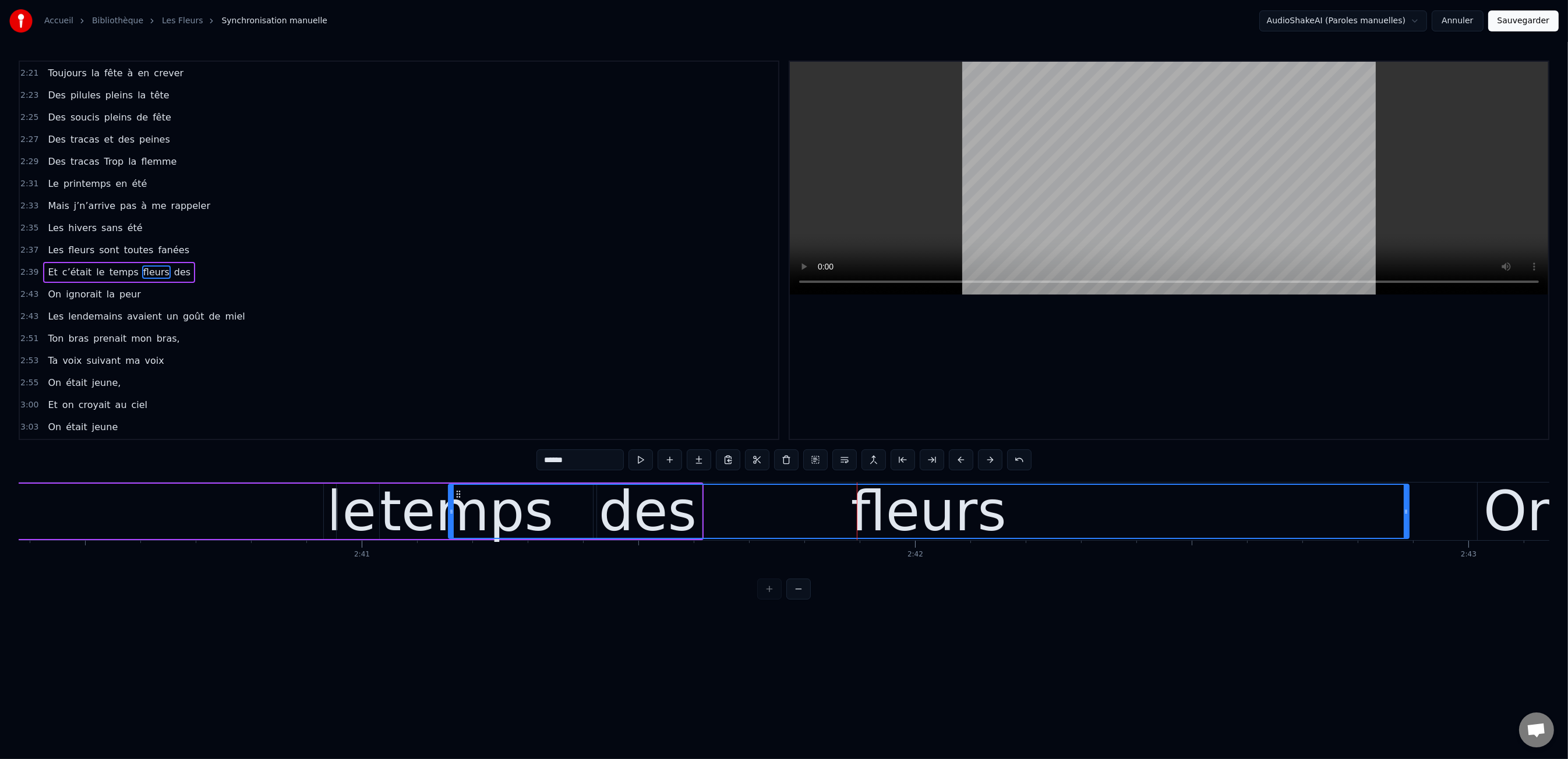
drag, startPoint x: 841, startPoint y: 506, endPoint x: 949, endPoint y: 503, distance: 108.0
click at [860, 506] on div "fleurs" at bounding box center [928, 512] width 959 height 53
click at [949, 503] on div "fleurs" at bounding box center [929, 511] width 155 height 83
drag, startPoint x: 446, startPoint y: 513, endPoint x: 642, endPoint y: 514, distance: 196.0
click at [670, 514] on div "Et c’était le temps fleurs des" at bounding box center [184, 512] width 1039 height 58
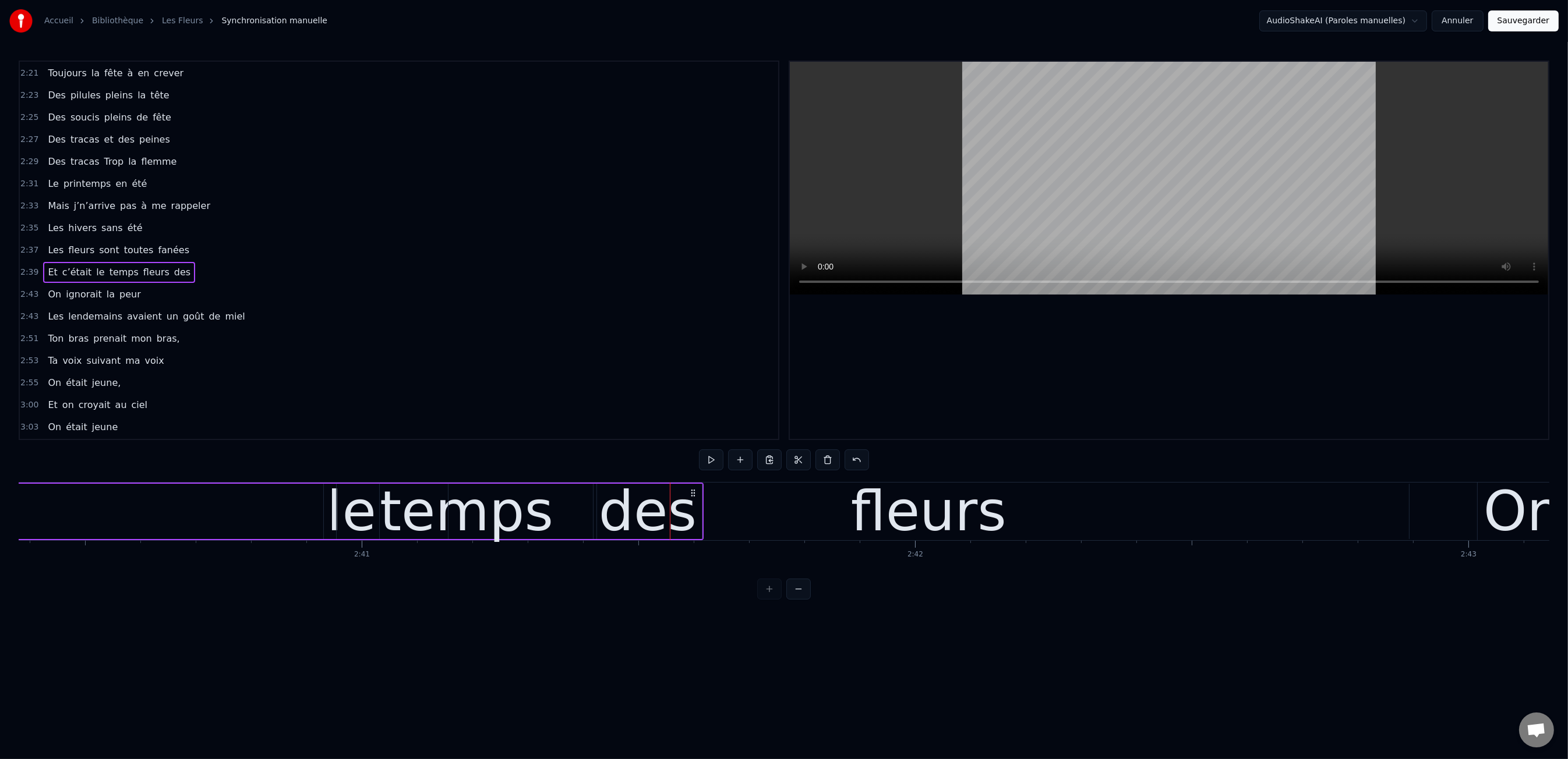
click at [461, 516] on div "fleurs" at bounding box center [929, 511] width 960 height 56
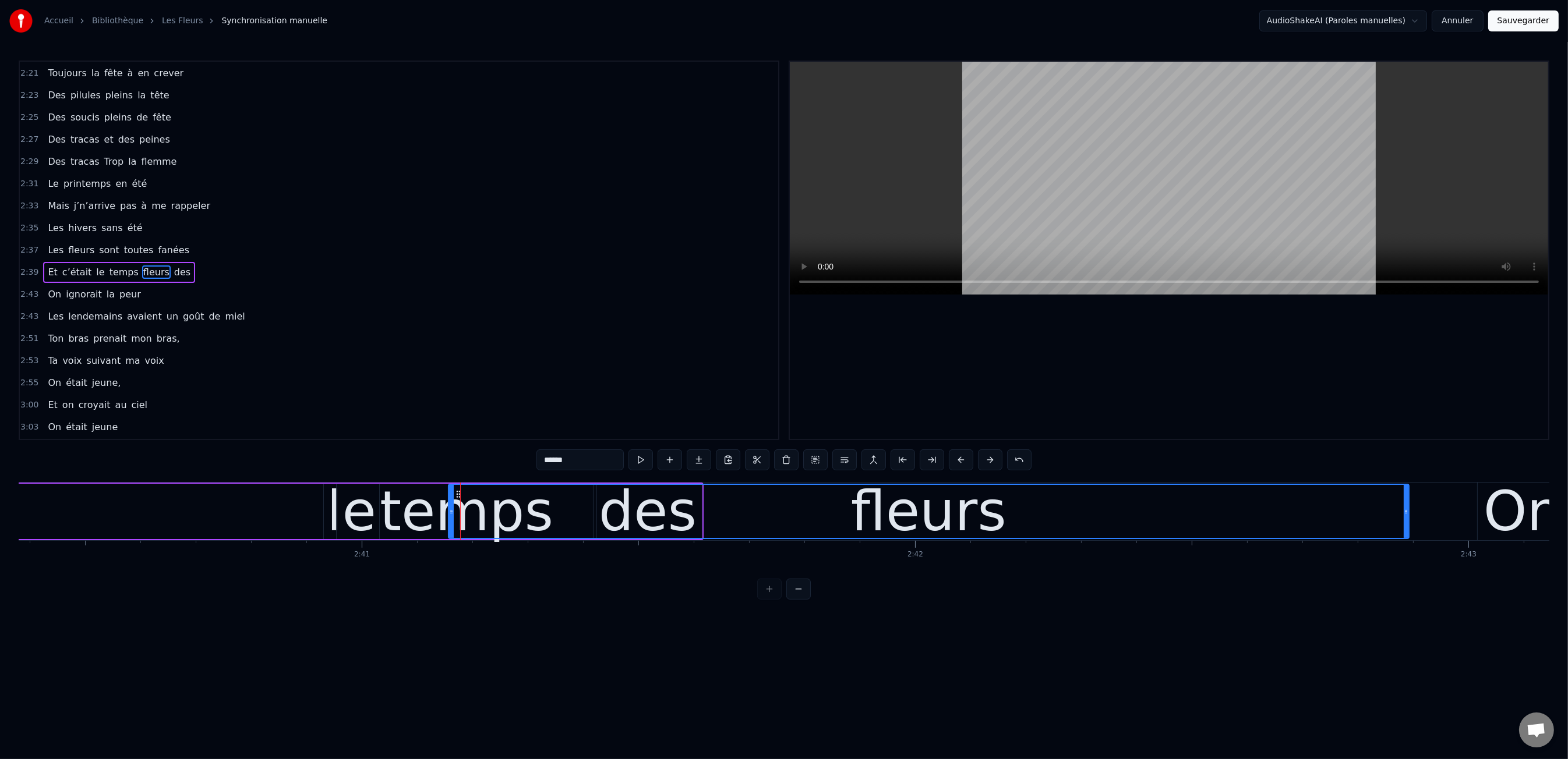
click at [845, 504] on div "fleurs" at bounding box center [928, 512] width 959 height 53
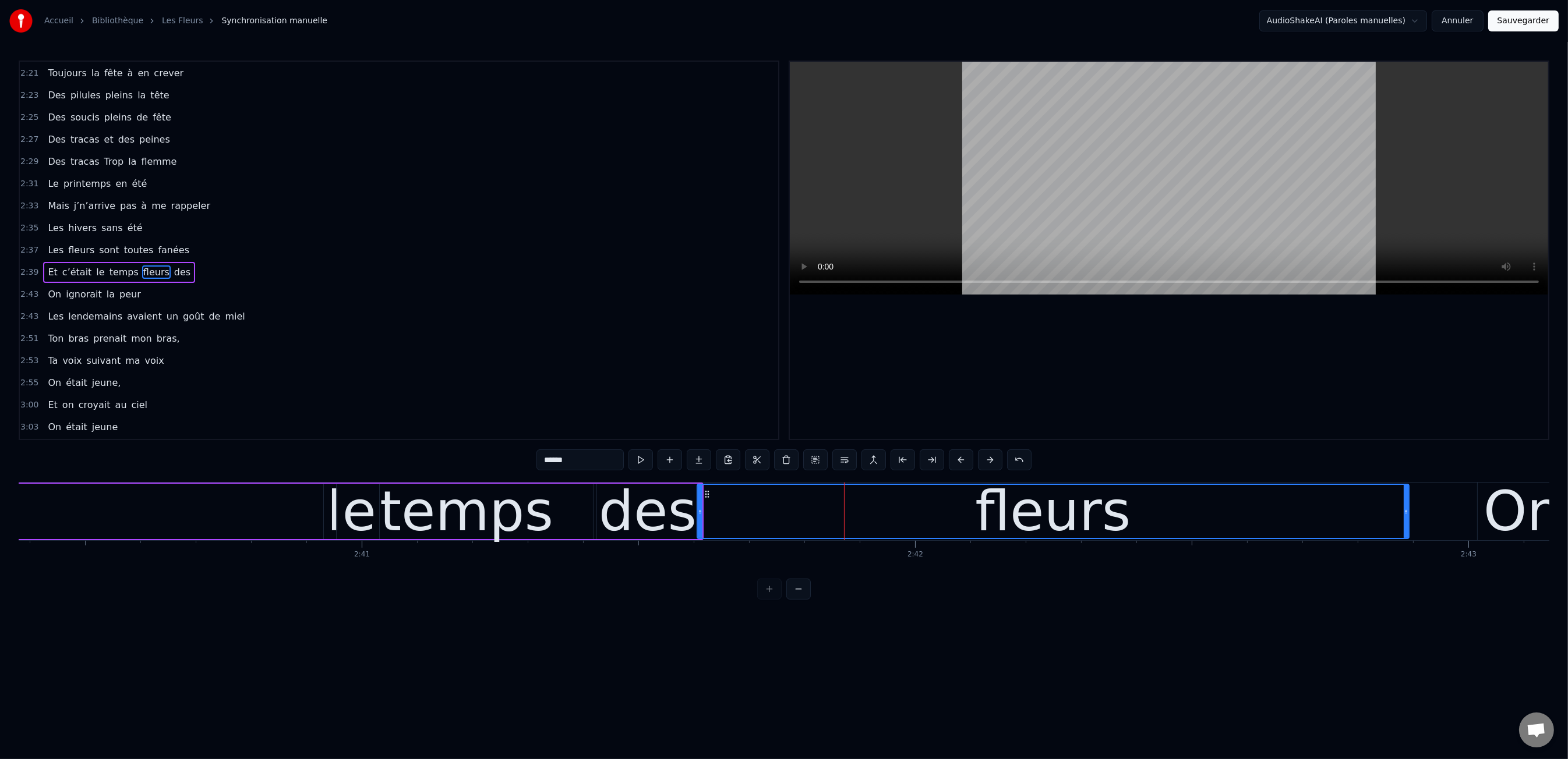
drag, startPoint x: 453, startPoint y: 516, endPoint x: 699, endPoint y: 513, distance: 246.0
drag, startPoint x: 1406, startPoint y: 507, endPoint x: 1477, endPoint y: 513, distance: 71.3
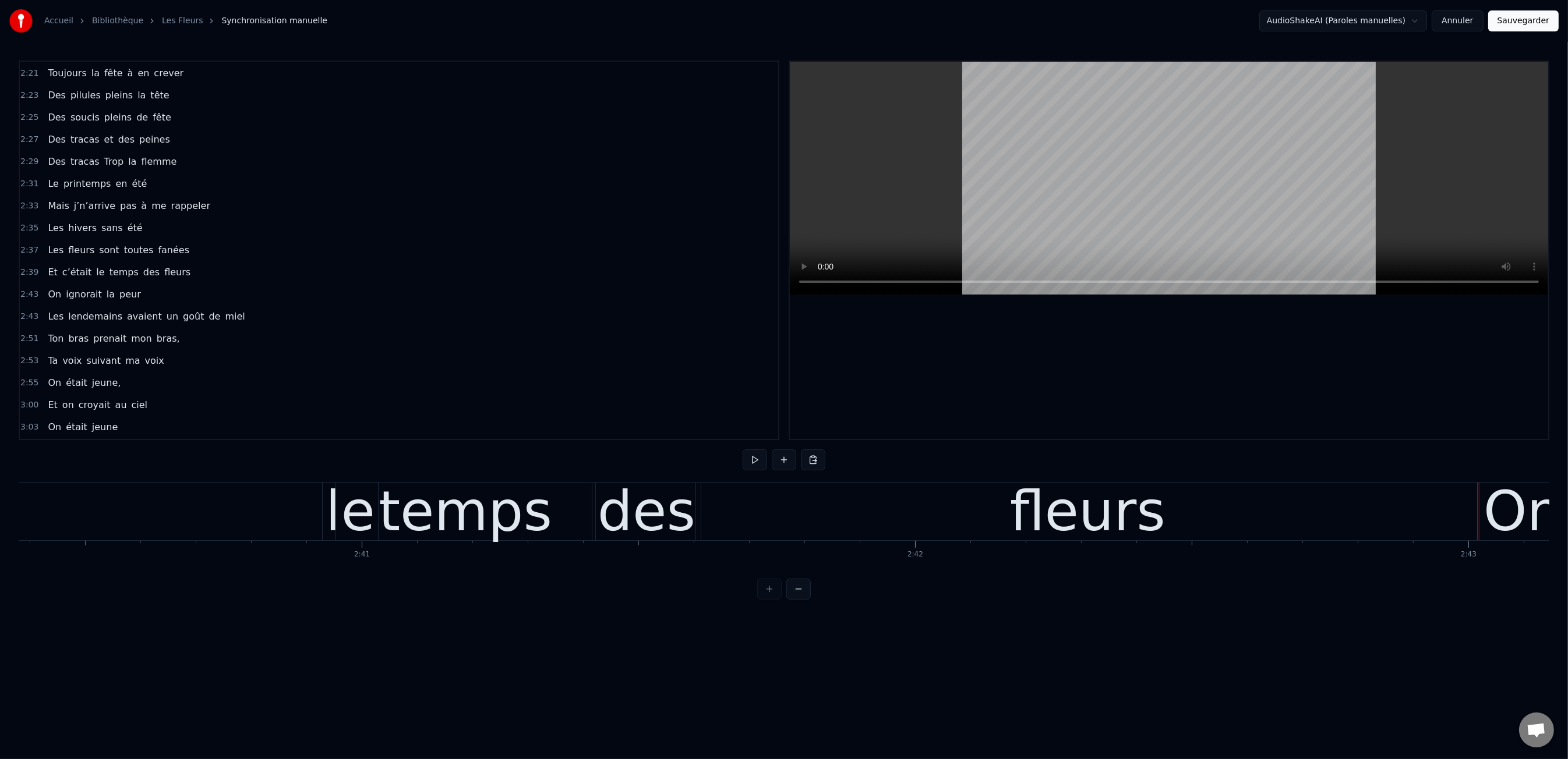
click at [504, 458] on div "0:47 Les dents rongées par les tazs, 0:49 Vert, jaune, rose entre les dents 0:5…" at bounding box center [784, 330] width 1531 height 539
click at [510, 467] on div "0:47 Les dents rongées par les tazs, 0:49 Vert, jaune, rose entre les dents 0:5…" at bounding box center [784, 330] width 1531 height 539
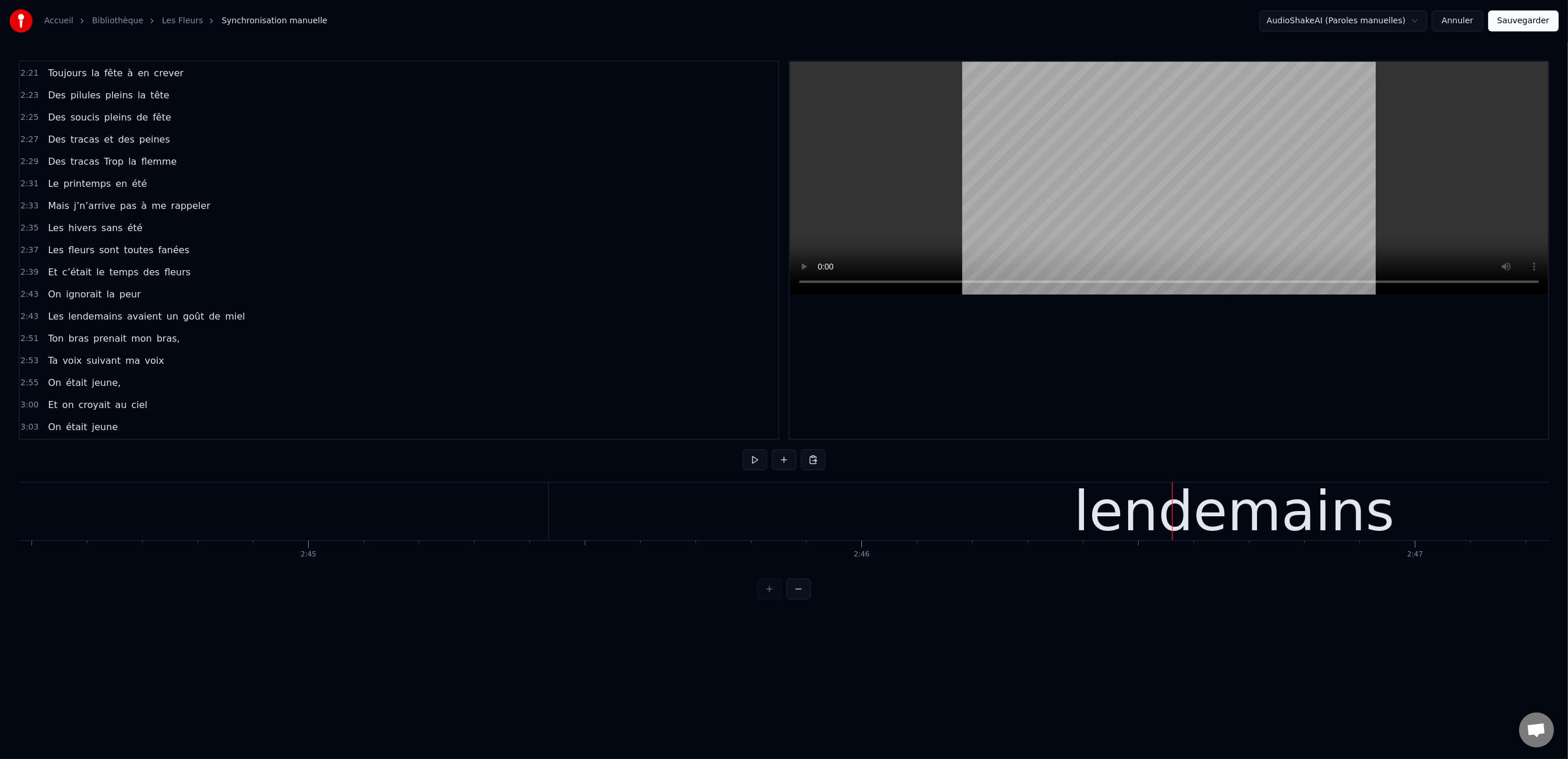
scroll to position [0, 90897]
click at [685, 515] on div "lendemains" at bounding box center [1349, 512] width 1371 height 58
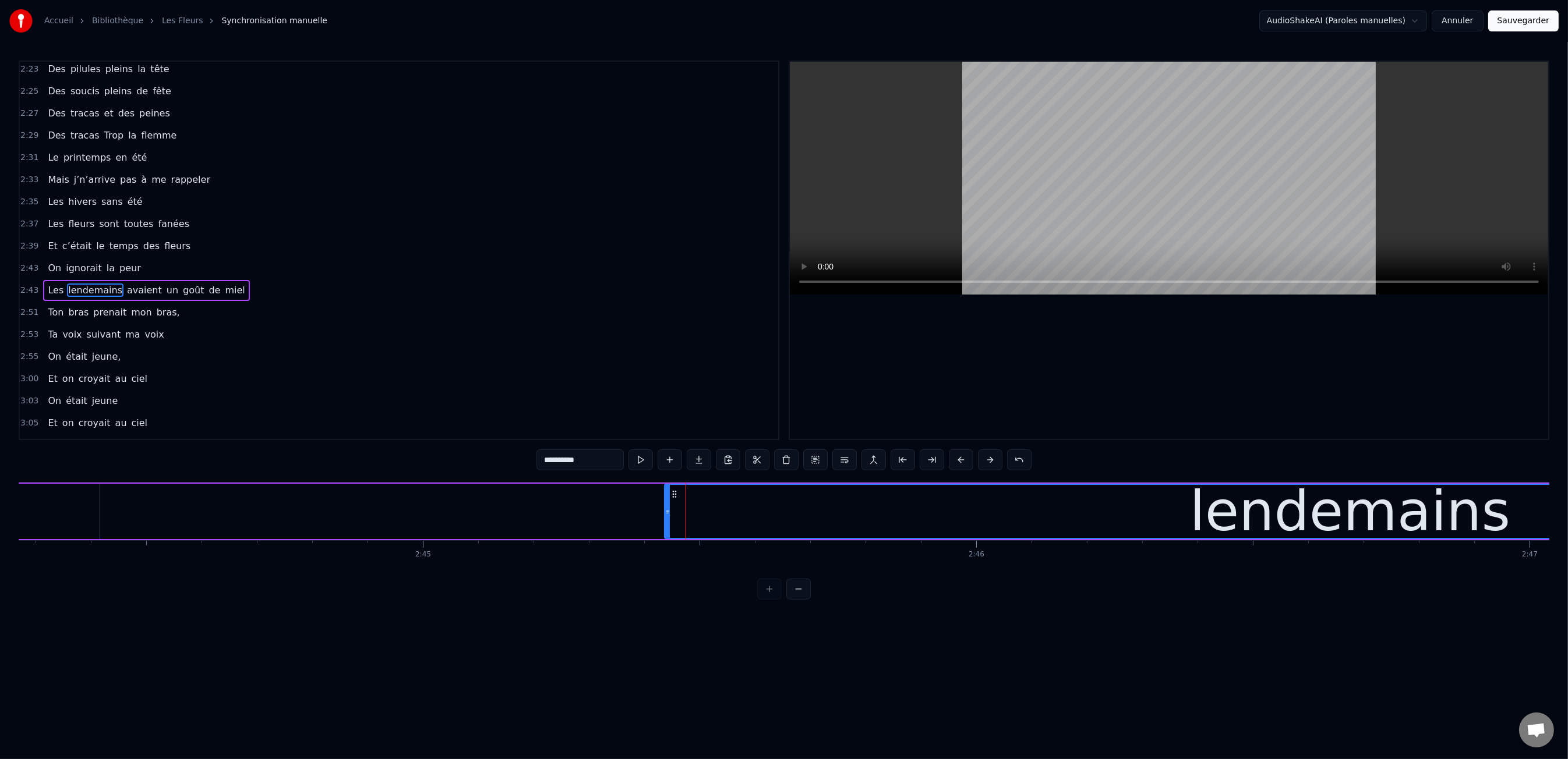
scroll to position [928, 0]
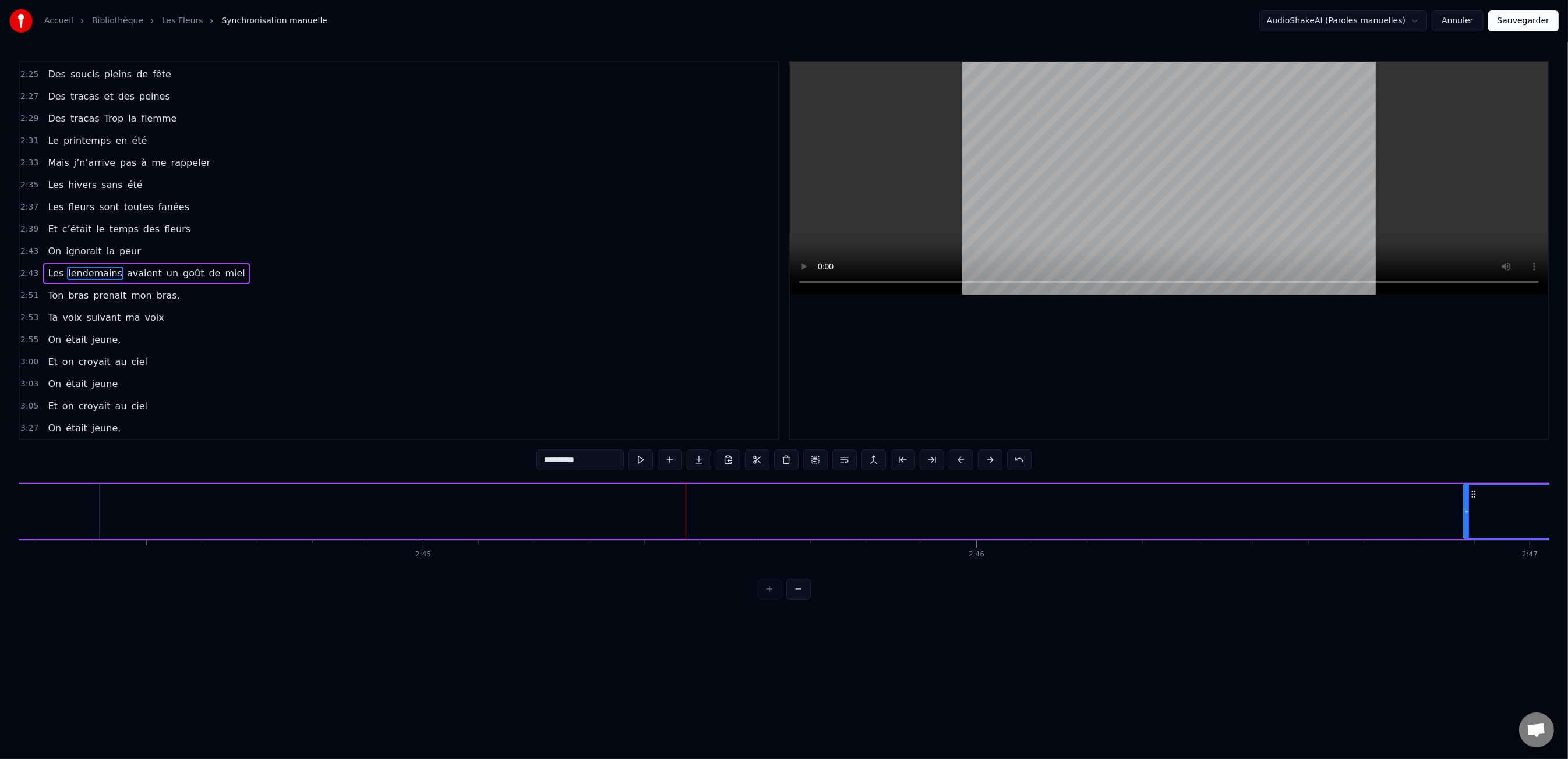
drag, startPoint x: 666, startPoint y: 515, endPoint x: 1465, endPoint y: 508, distance: 799.0
click at [1465, 508] on icon at bounding box center [1467, 512] width 5 height 9
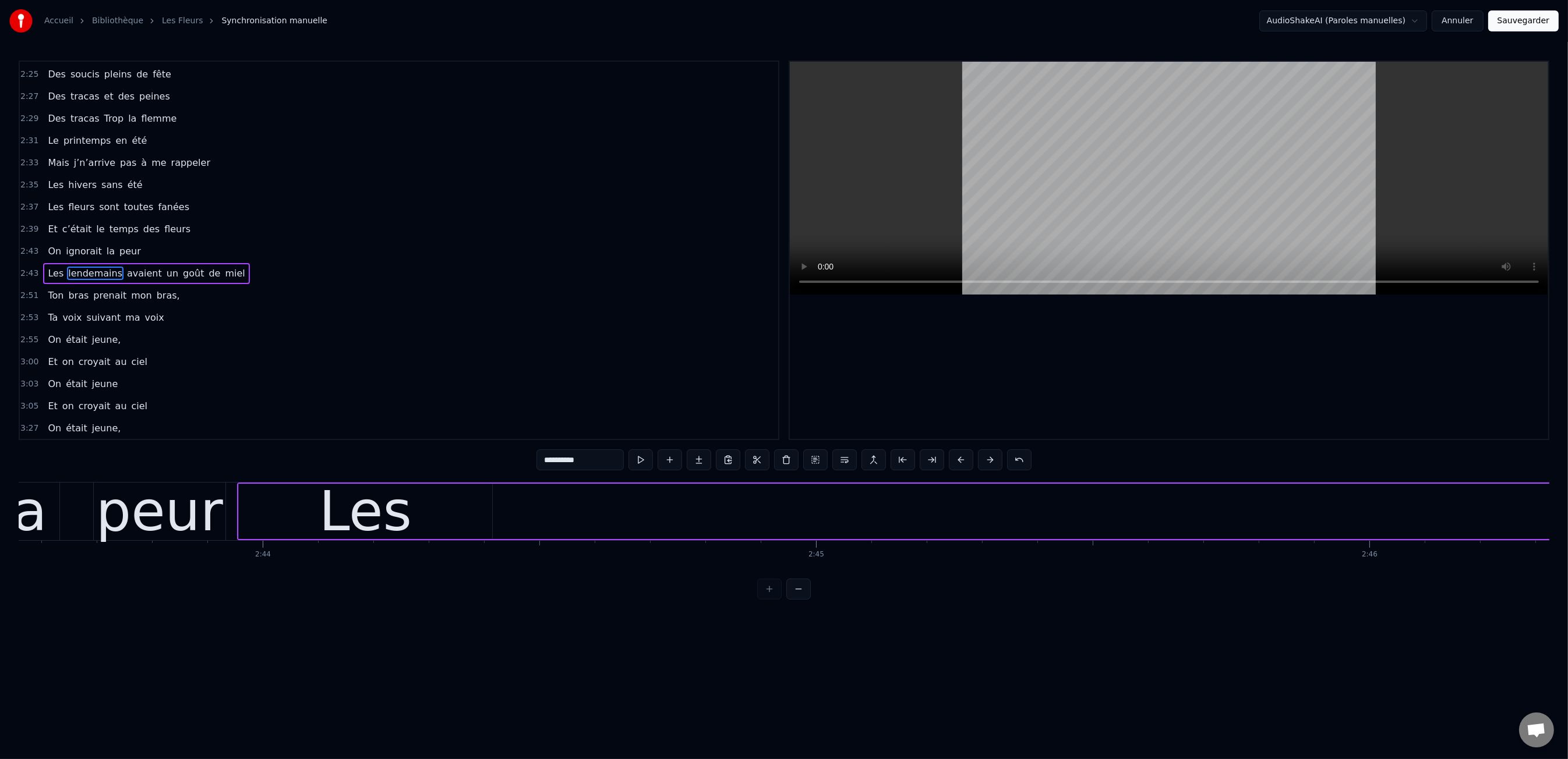
scroll to position [0, 90497]
click at [424, 498] on div "Les" at bounding box center [371, 511] width 253 height 56
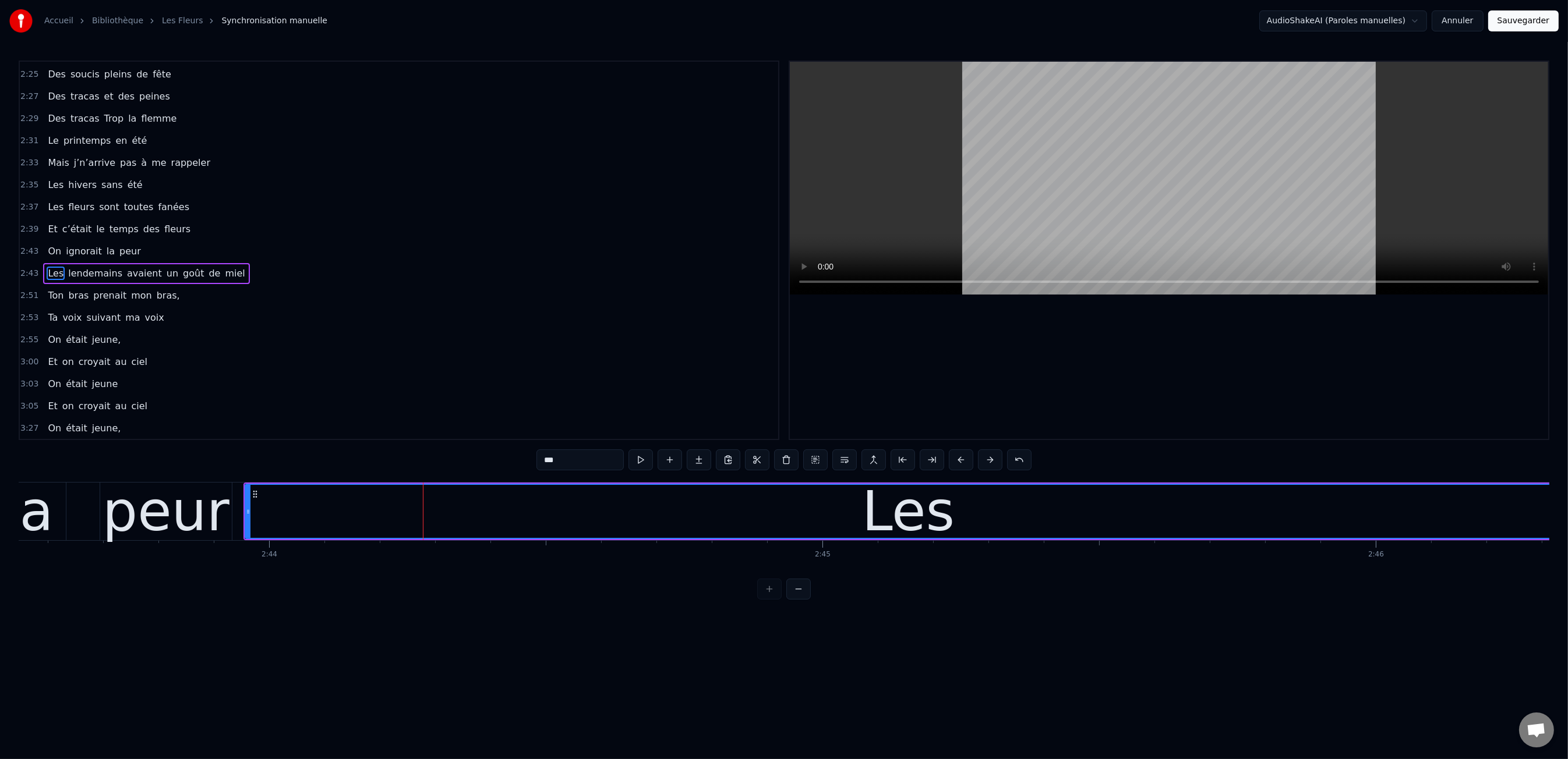
drag, startPoint x: 495, startPoint y: 510, endPoint x: 1260, endPoint y: 510, distance: 765.0
click at [1566, 510] on div "Accueil Bibliothèque Les Fleurs Synchronisation manuelle AudioShakeAI (Paroles …" at bounding box center [784, 300] width 1568 height 600
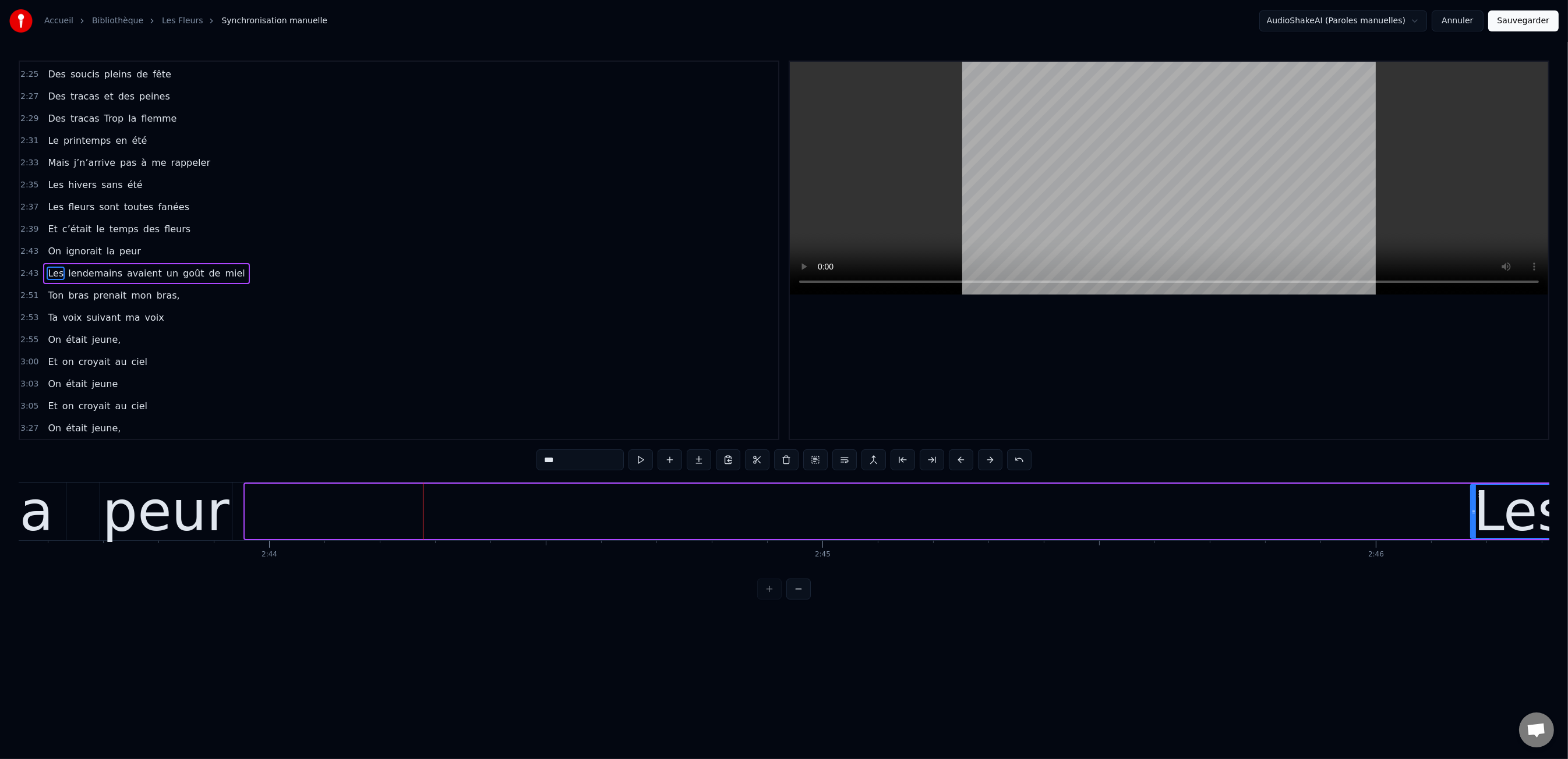
drag, startPoint x: 246, startPoint y: 507, endPoint x: 1500, endPoint y: 519, distance: 1254.1
click at [1476, 519] on div at bounding box center [1474, 512] width 5 height 53
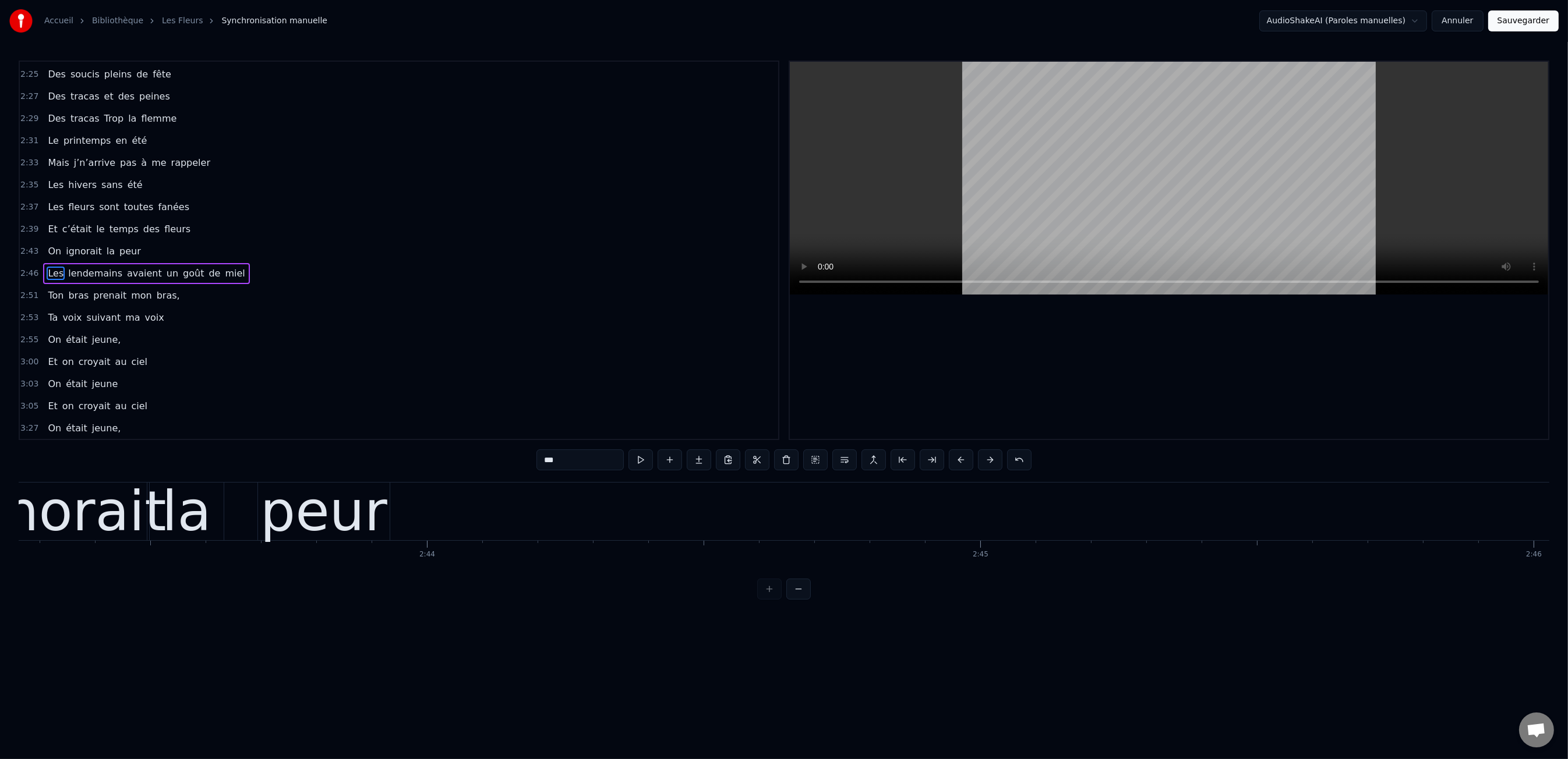
scroll to position [0, 90314]
click at [329, 508] on div "peur" at bounding box center [348, 511] width 127 height 83
type input "****"
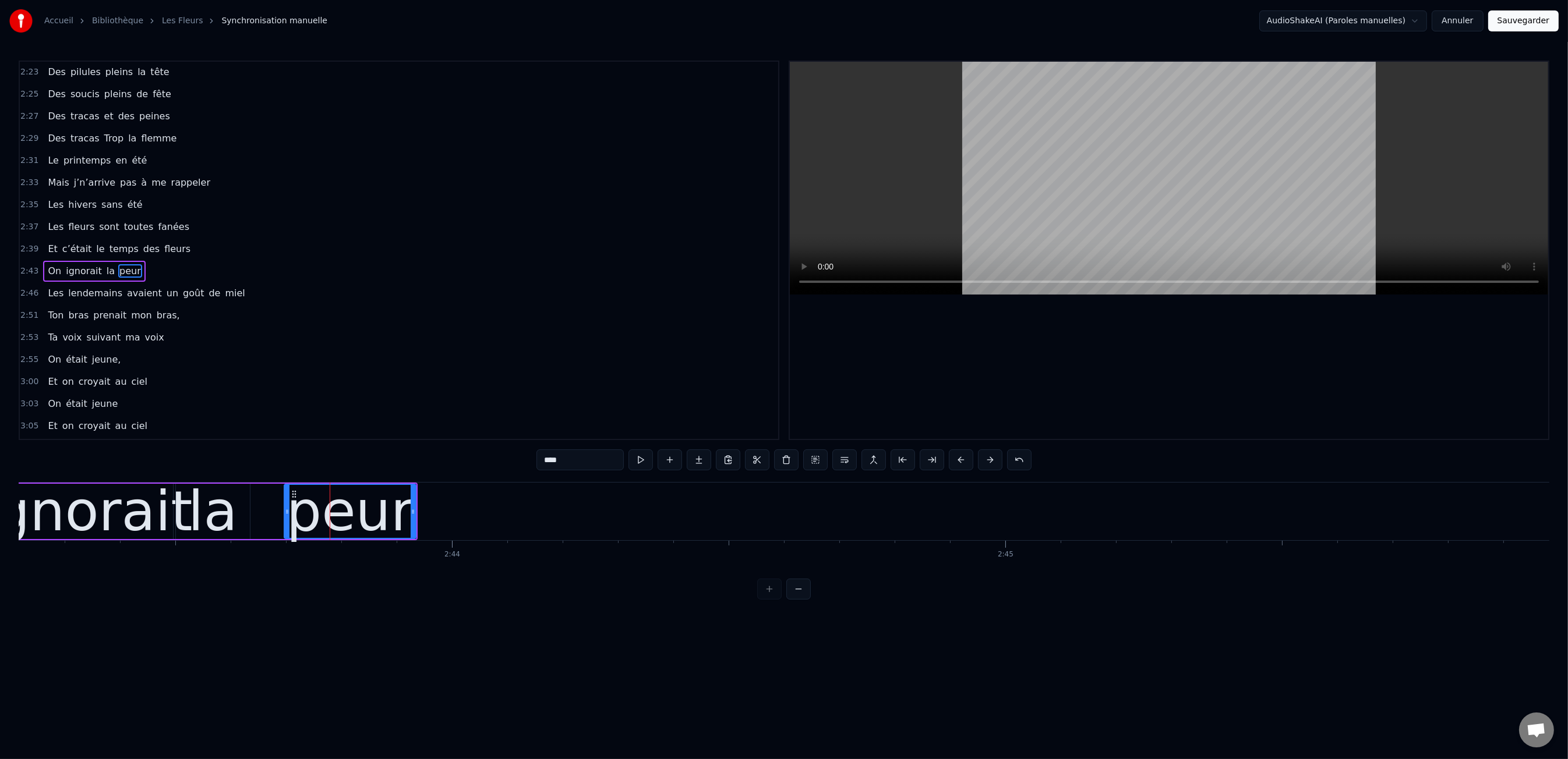
scroll to position [906, 0]
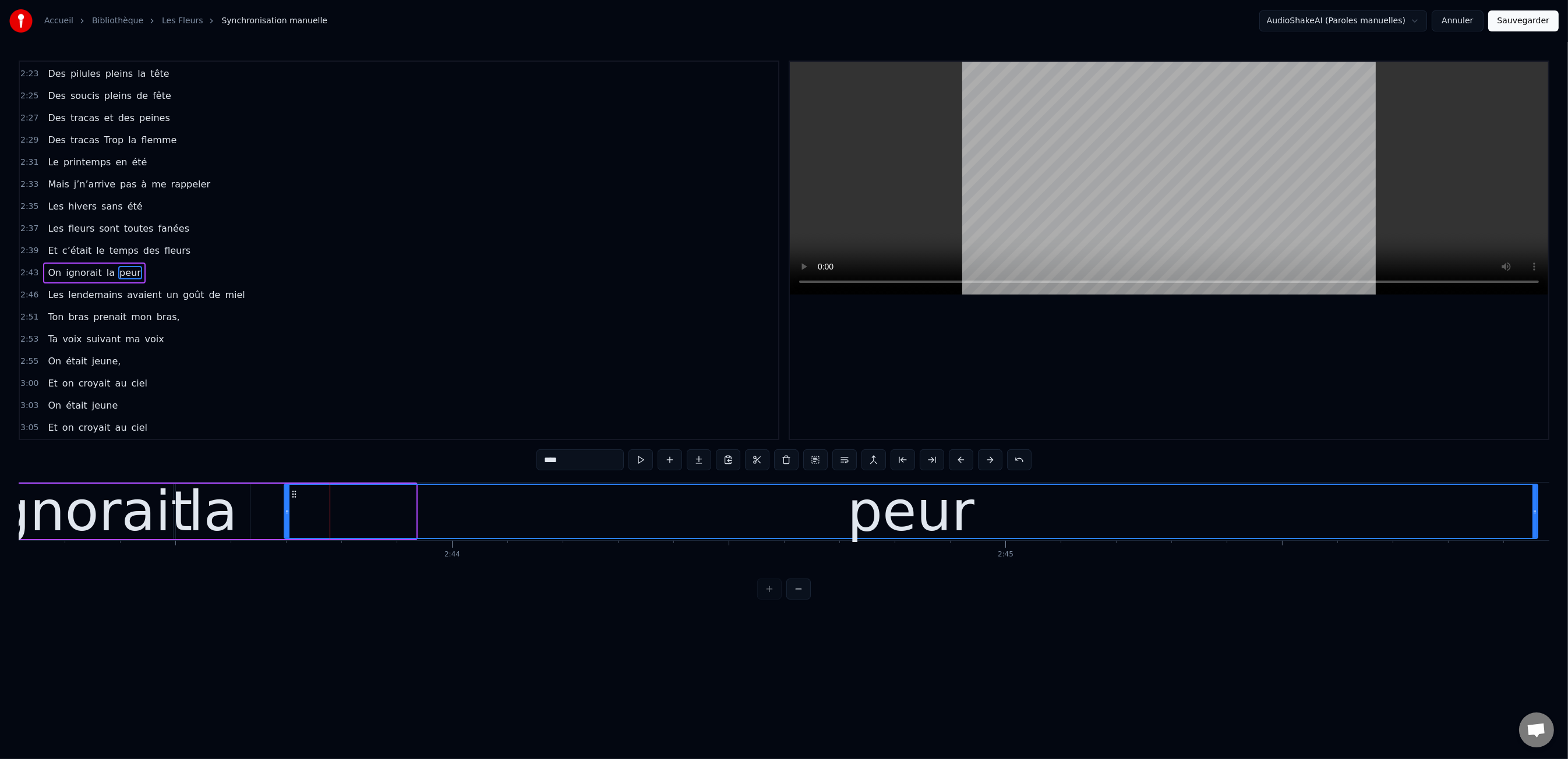
drag, startPoint x: 411, startPoint y: 508, endPoint x: 1374, endPoint y: 505, distance: 963.0
click at [1532, 497] on div at bounding box center [1535, 512] width 5 height 53
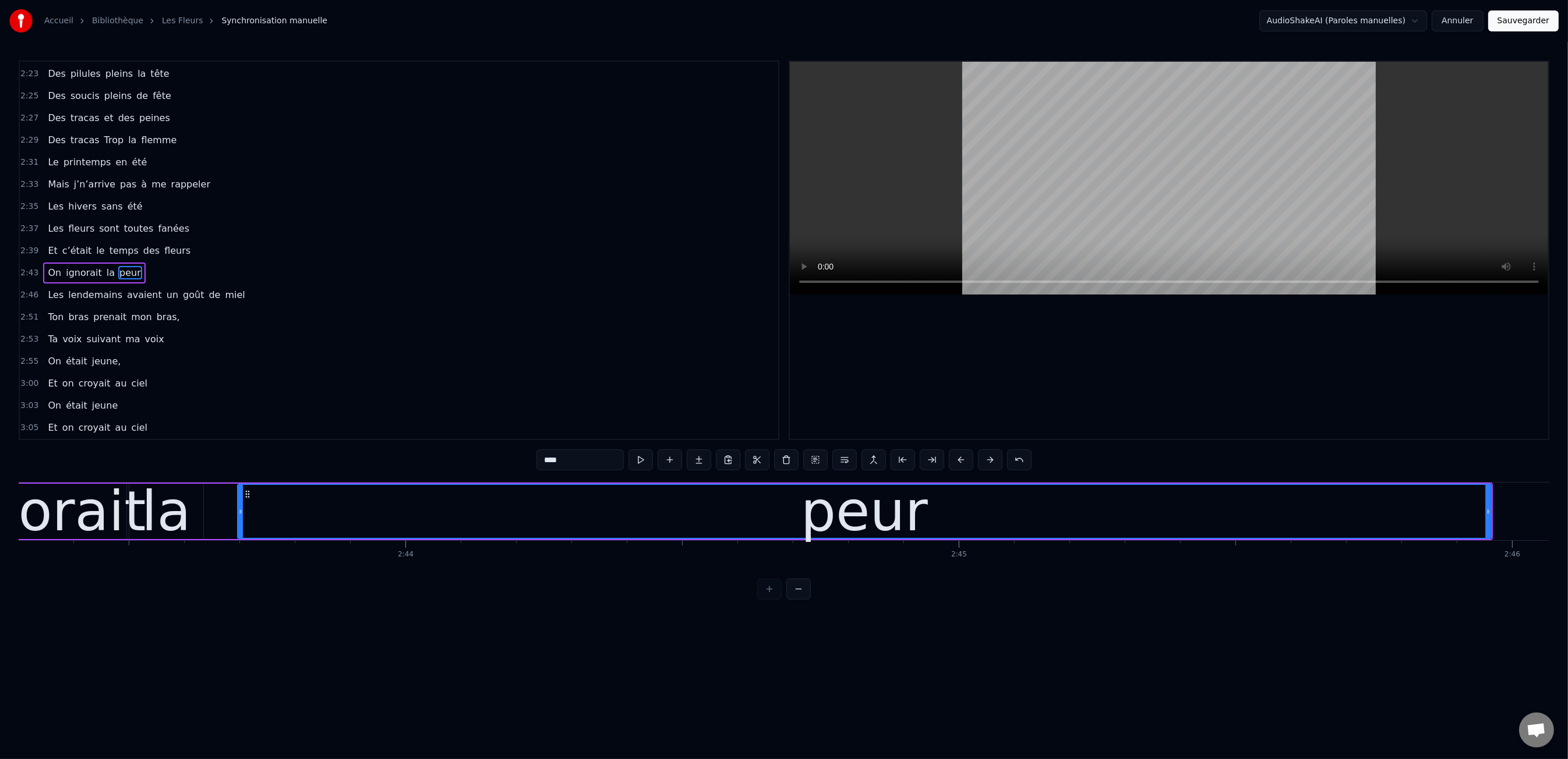
scroll to position [0, 90355]
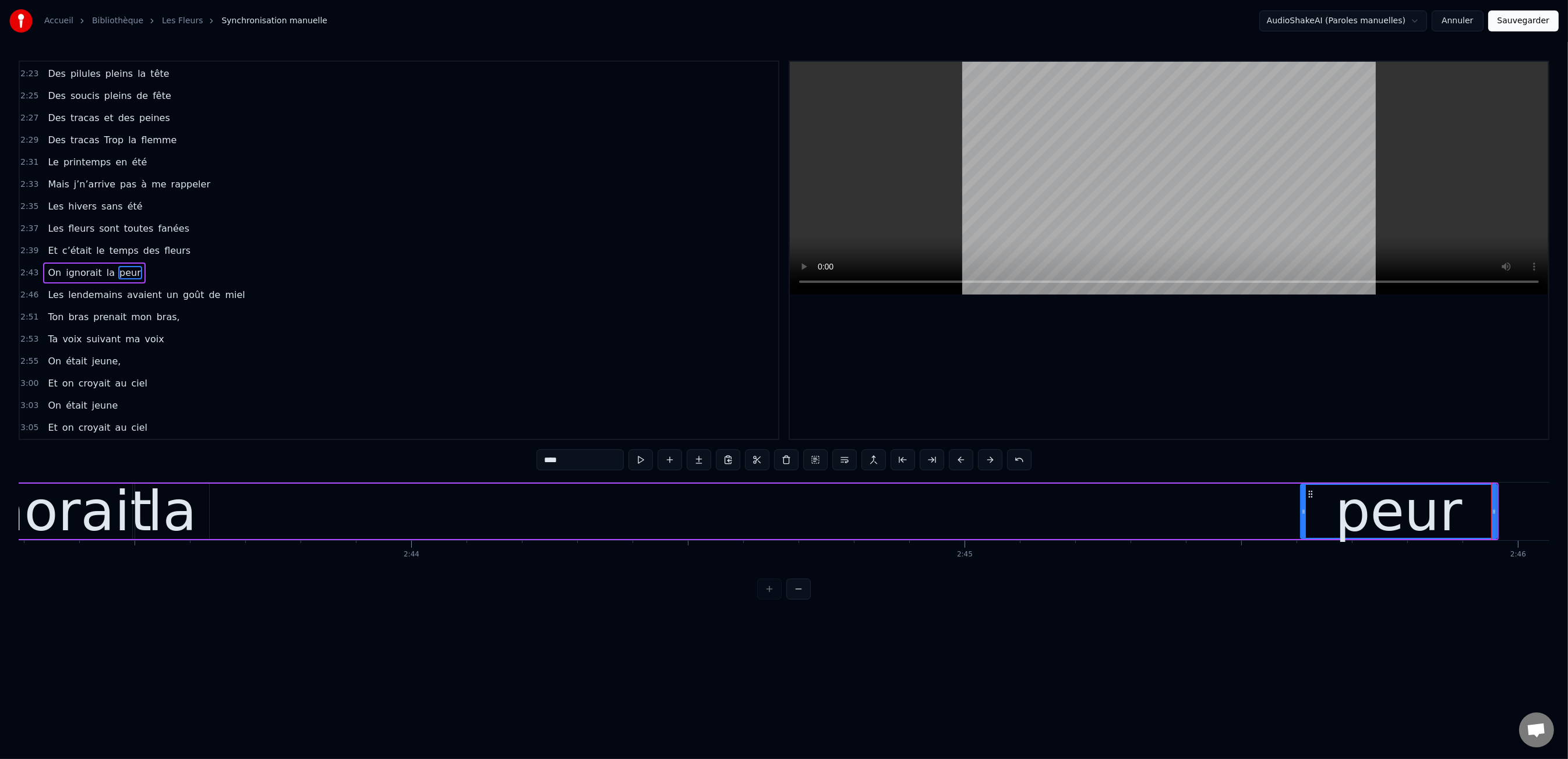
drag, startPoint x: 241, startPoint y: 512, endPoint x: 884, endPoint y: 535, distance: 643.4
click at [1298, 527] on div "peur" at bounding box center [870, 511] width 1255 height 56
click at [196, 513] on div "la" at bounding box center [172, 511] width 74 height 56
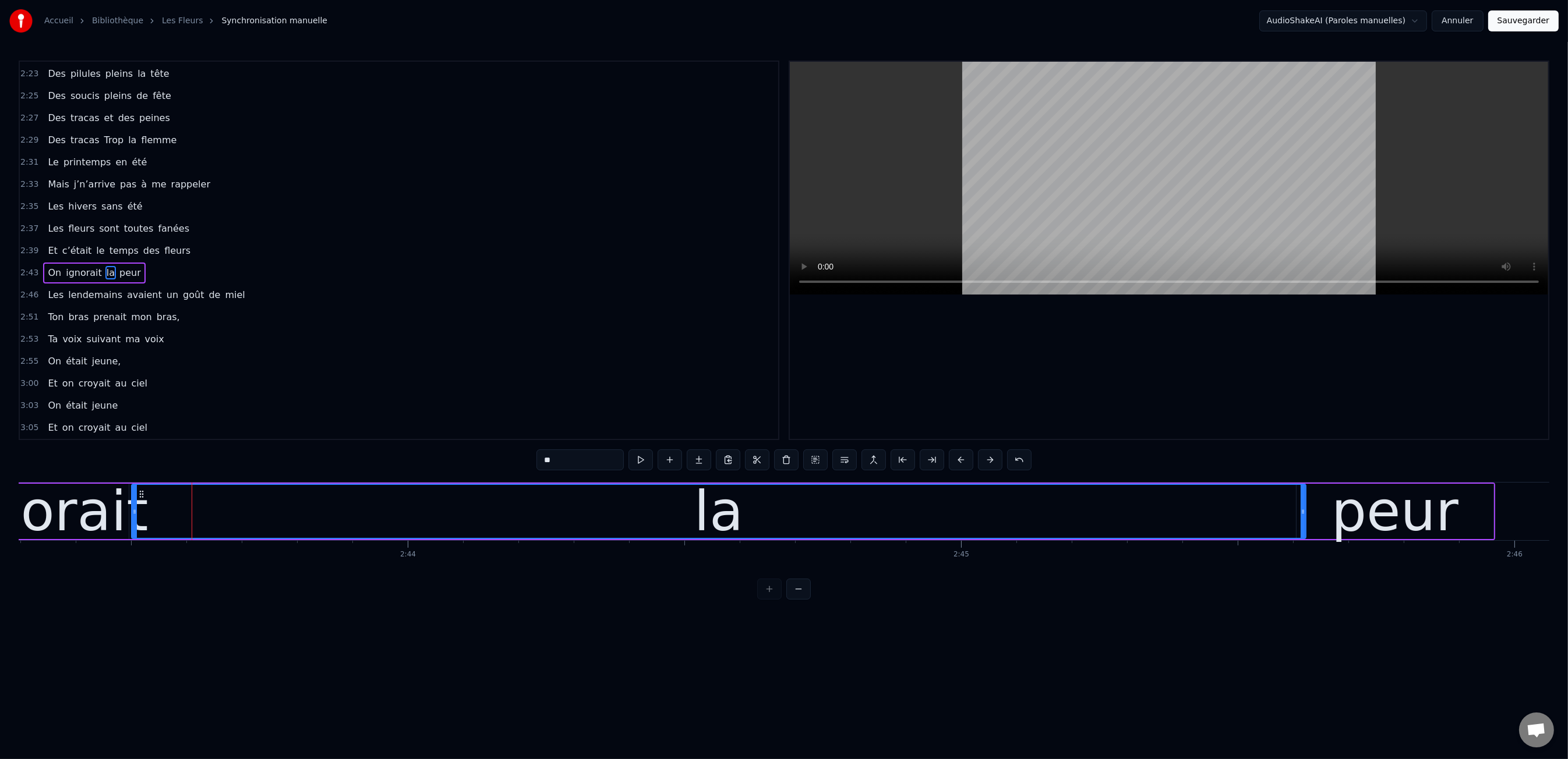
drag, startPoint x: 205, startPoint y: 512, endPoint x: 1148, endPoint y: 540, distance: 943.4
click at [1303, 546] on div "Les dents rongées par les tazs, Vert, jaune, rose entre les dents J’aimerais at…" at bounding box center [784, 526] width 1531 height 87
click at [137, 516] on div "la" at bounding box center [724, 511] width 1173 height 56
click at [143, 513] on div "la" at bounding box center [723, 512] width 1171 height 53
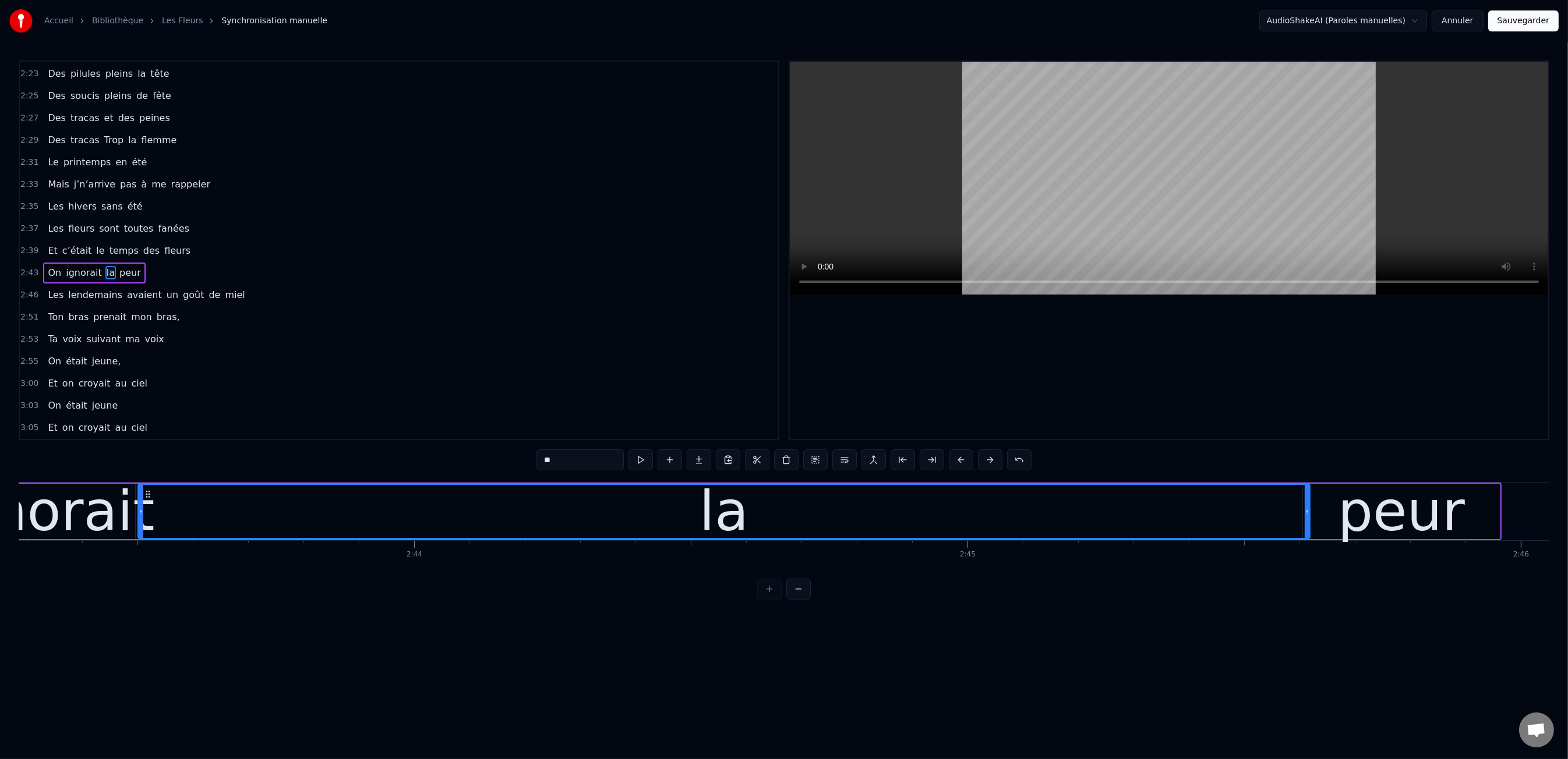
scroll to position [0, 90356]
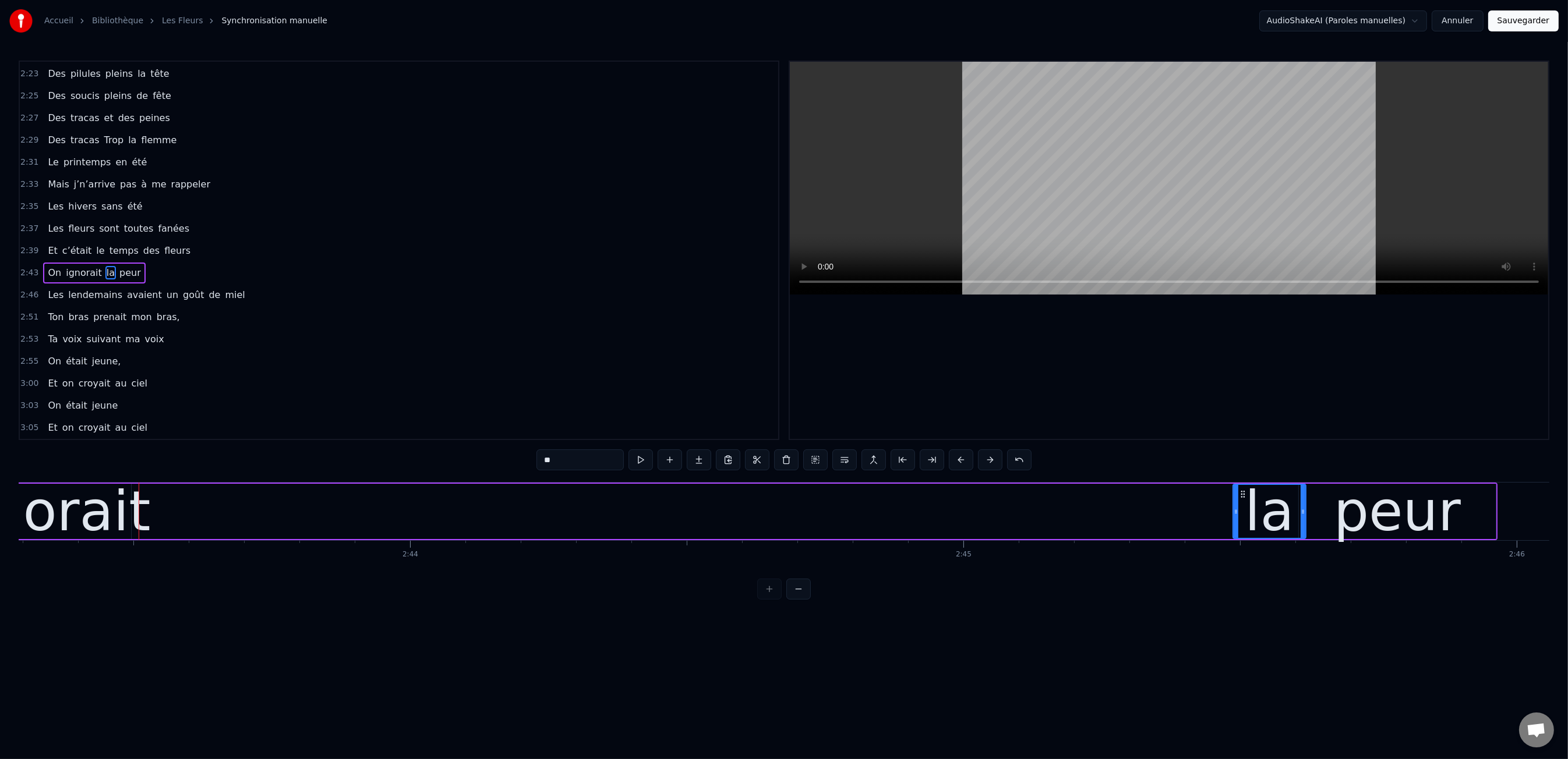
drag, startPoint x: 141, startPoint y: 513, endPoint x: 1231, endPoint y: 556, distance: 1090.8
click at [1236, 555] on div "Les dents rongées par les tazs, Vert, jaune, rose entre les dents J’aimerais at…" at bounding box center [784, 526] width 1531 height 87
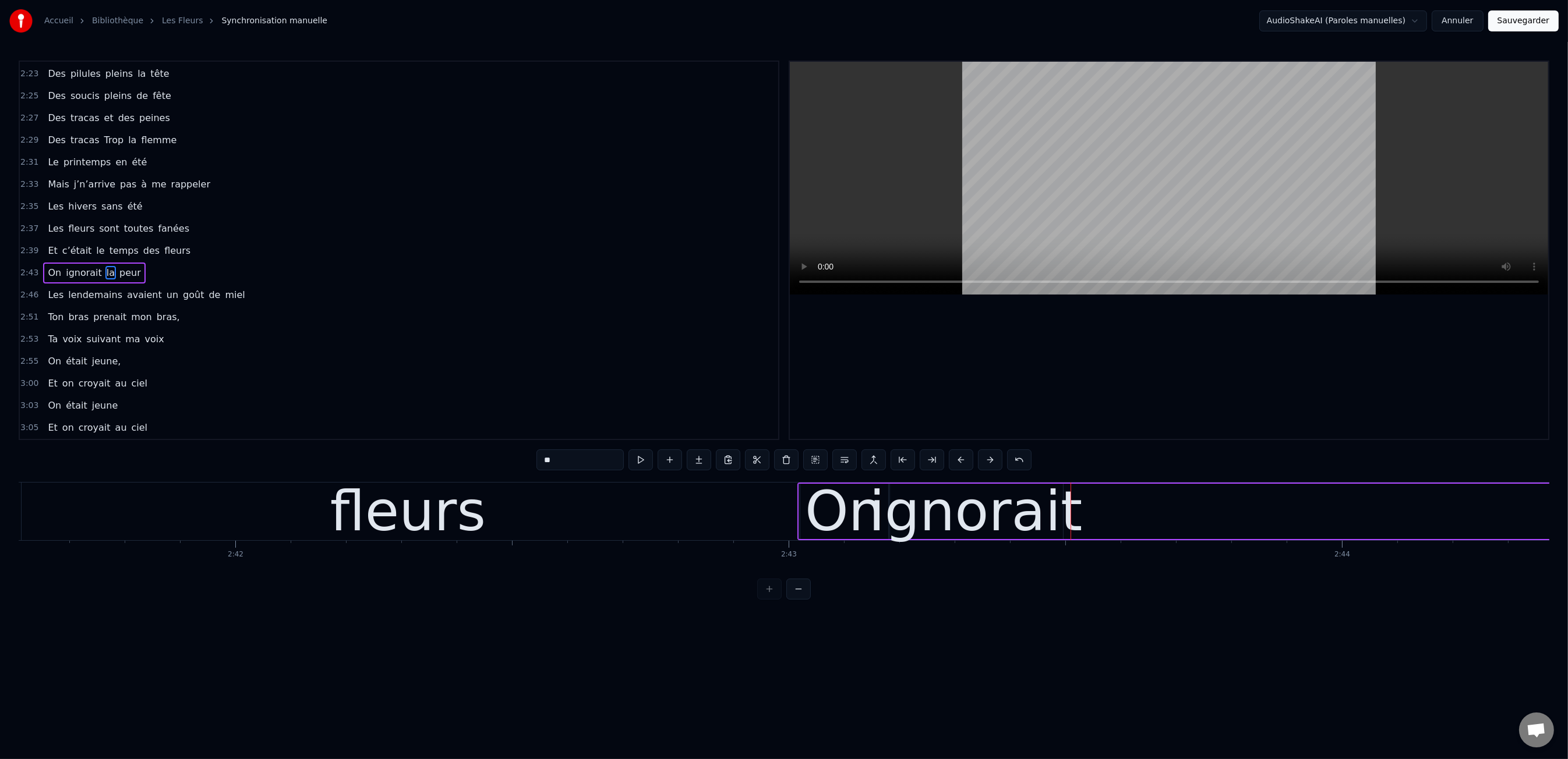
click at [1031, 512] on div "ignorait" at bounding box center [975, 511] width 213 height 83
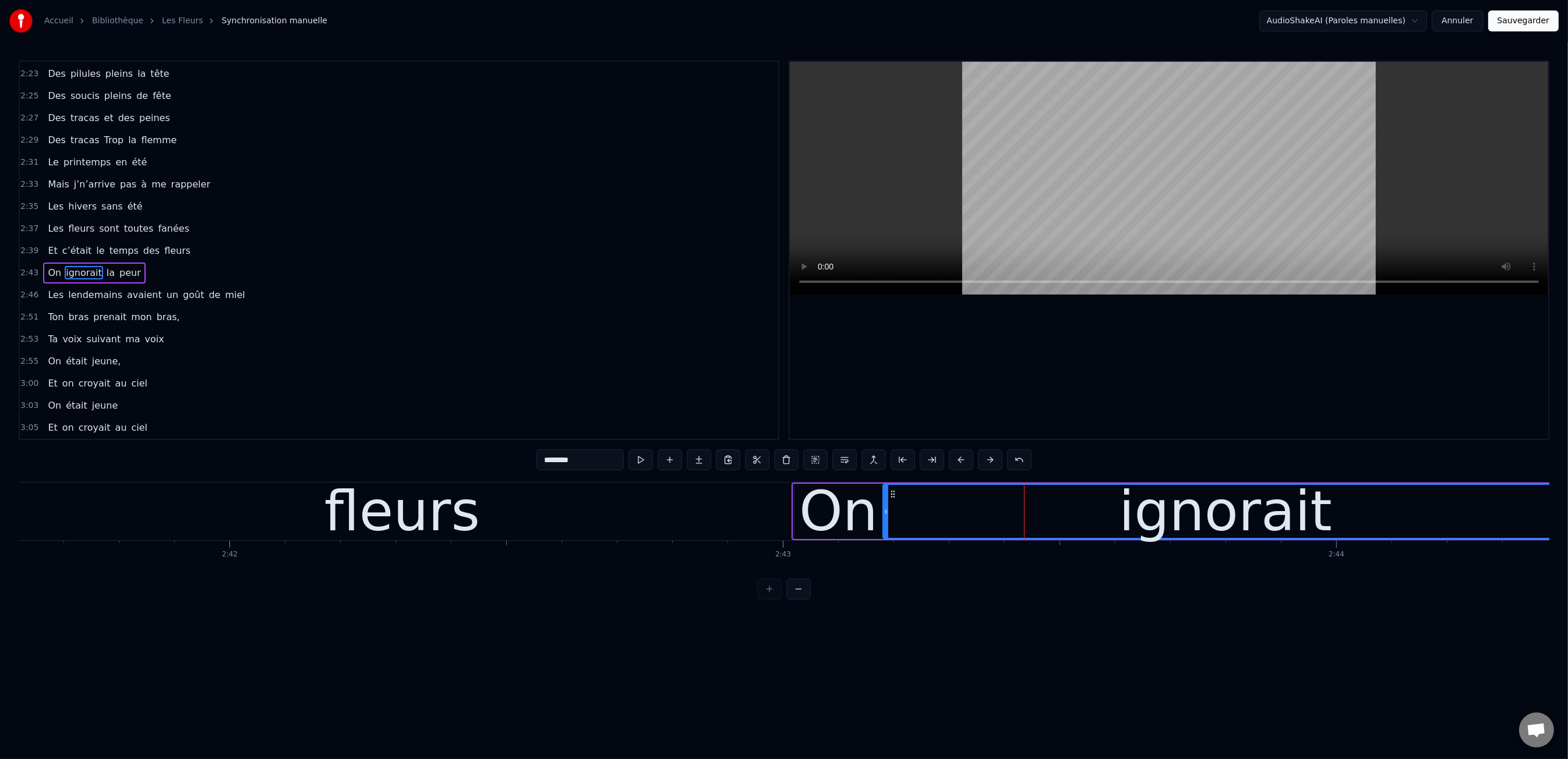
drag, startPoint x: 1058, startPoint y: 513, endPoint x: 1318, endPoint y: 528, distance: 260.4
click at [1563, 530] on div "Accueil Bibliothèque Les Fleurs Synchronisation manuelle AudioShakeAI (Paroles …" at bounding box center [784, 300] width 1568 height 600
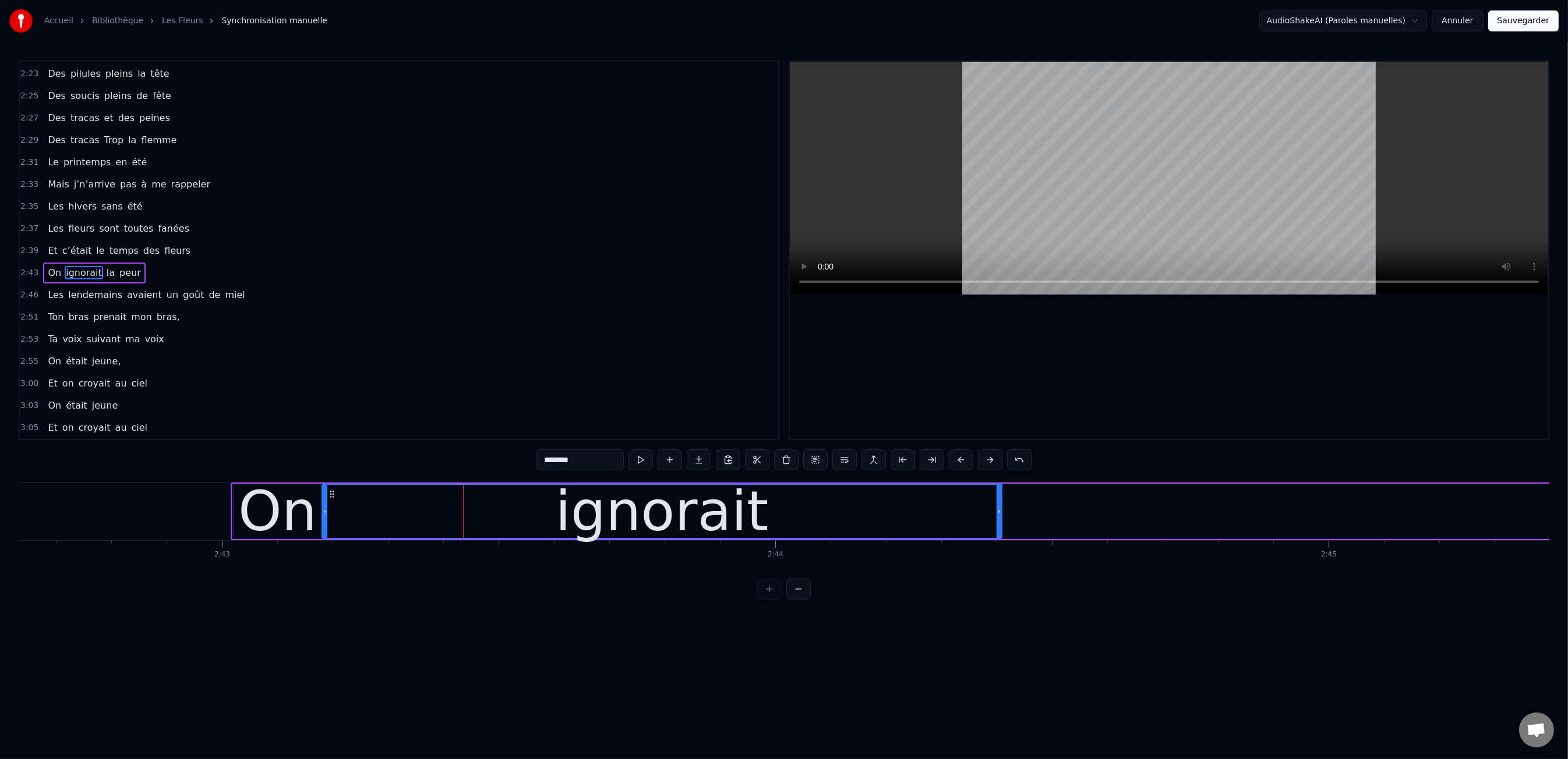
scroll to position [0, 90039]
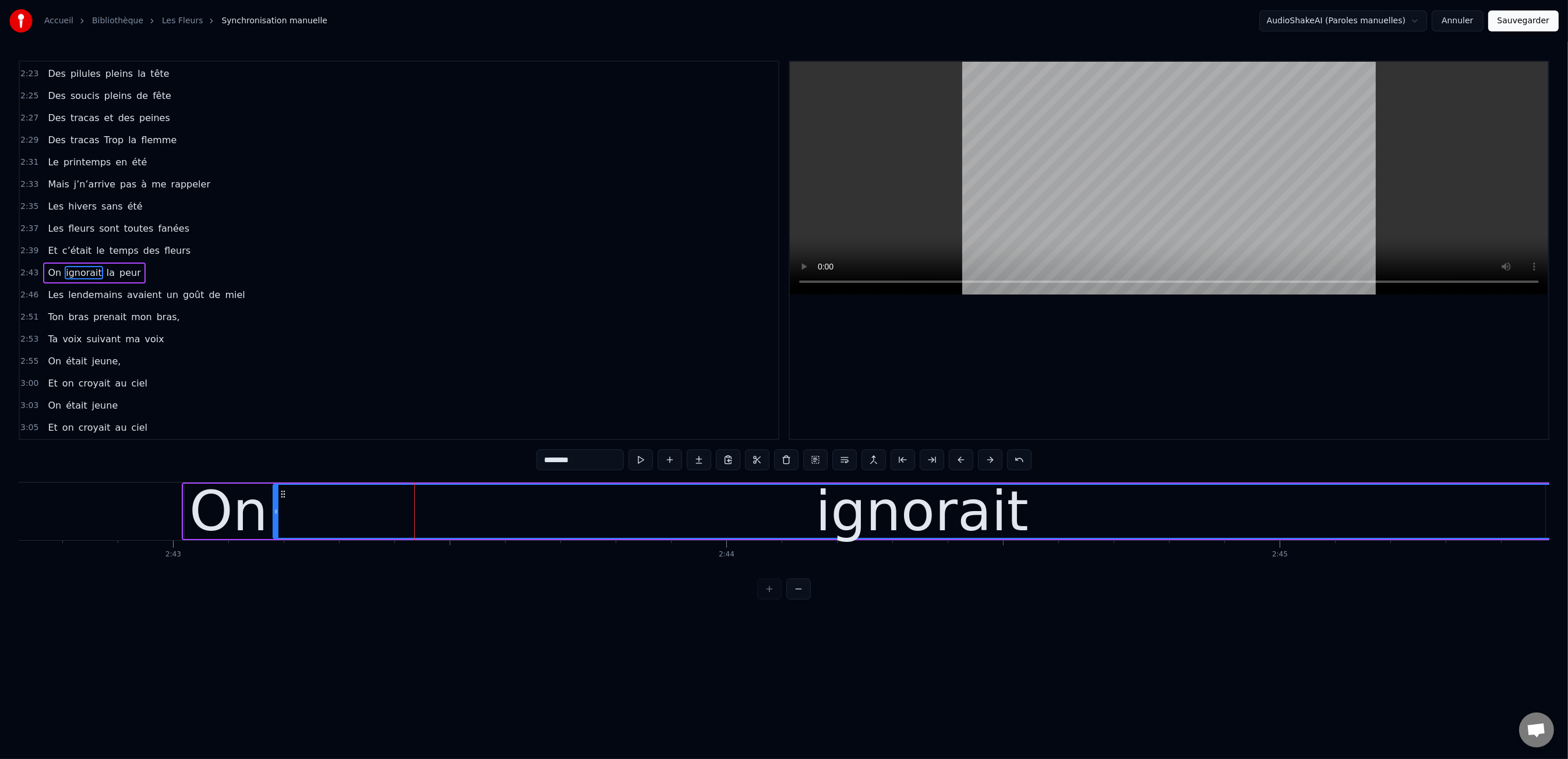
drag, startPoint x: 950, startPoint y: 513, endPoint x: 1430, endPoint y: 523, distance: 480.1
click at [1566, 518] on div "Accueil Bibliothèque Les Fleurs Synchronisation manuelle AudioShakeAI (Paroles …" at bounding box center [784, 300] width 1568 height 600
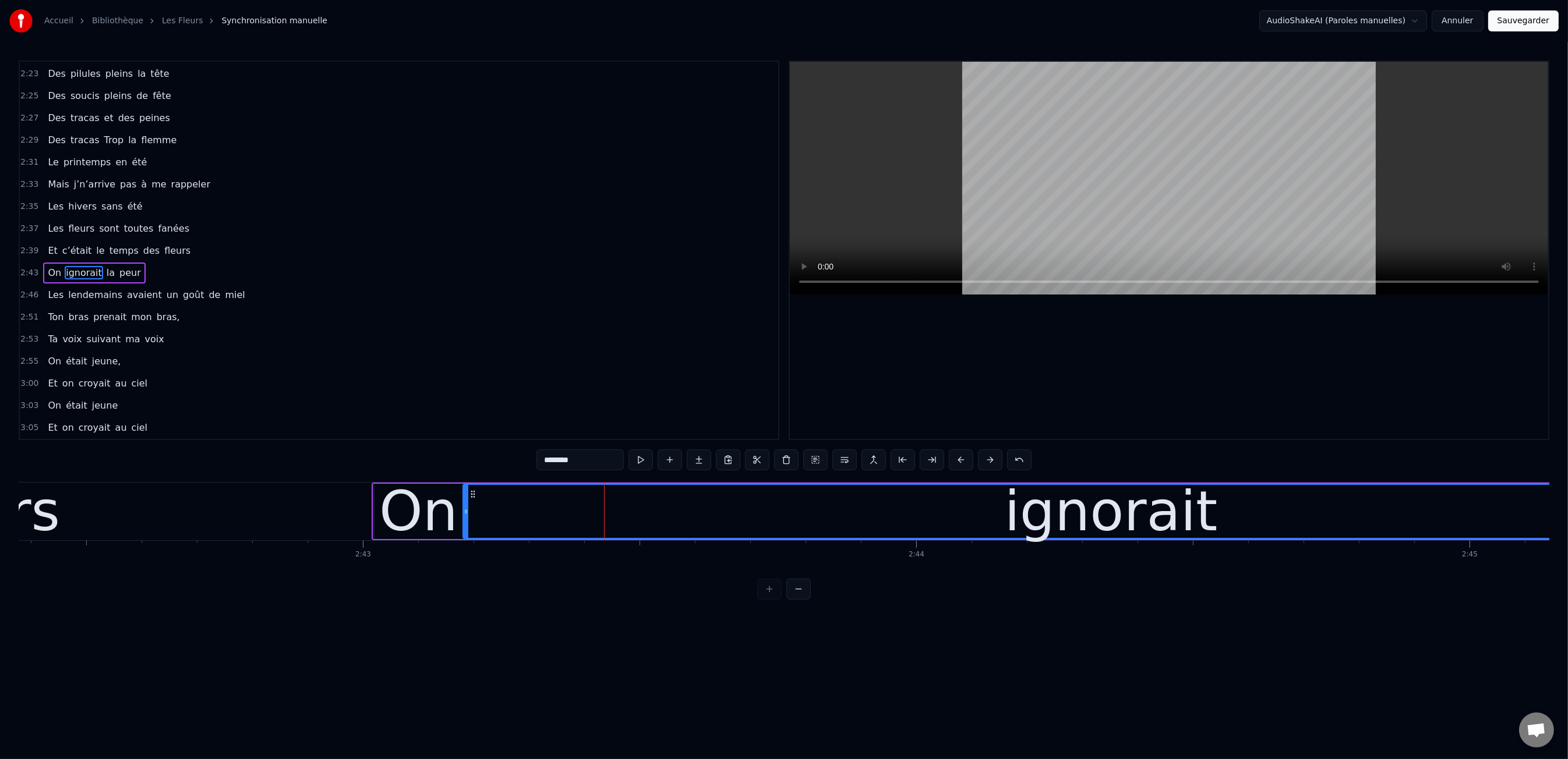
scroll to position [0, 89851]
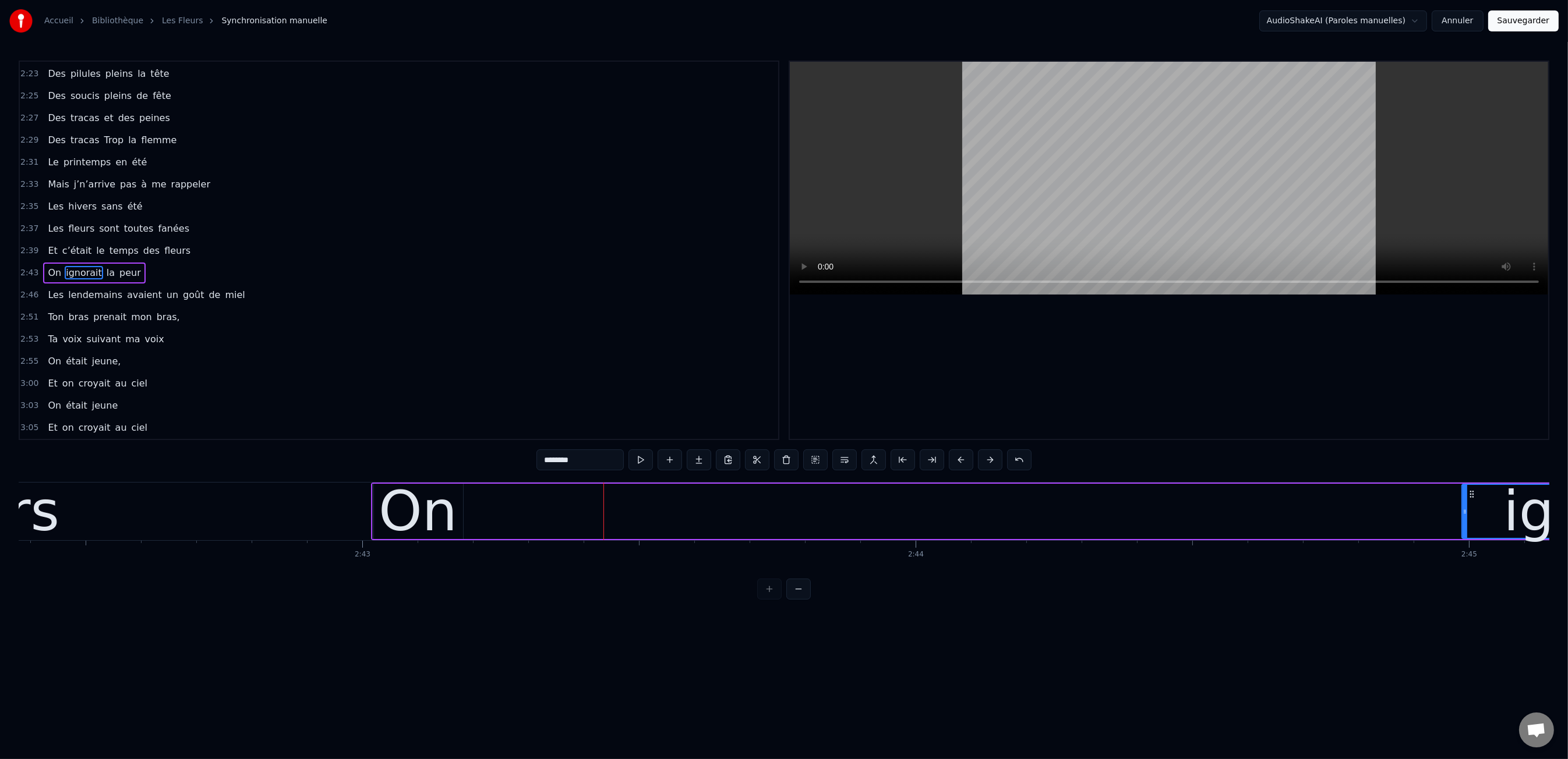
drag, startPoint x: 465, startPoint y: 514, endPoint x: 1465, endPoint y: 543, distance: 1000.4
click at [1465, 543] on div "Les dents rongées par les tazs, Vert, jaune, rose entre les dents J’aimerais at…" at bounding box center [784, 526] width 1531 height 87
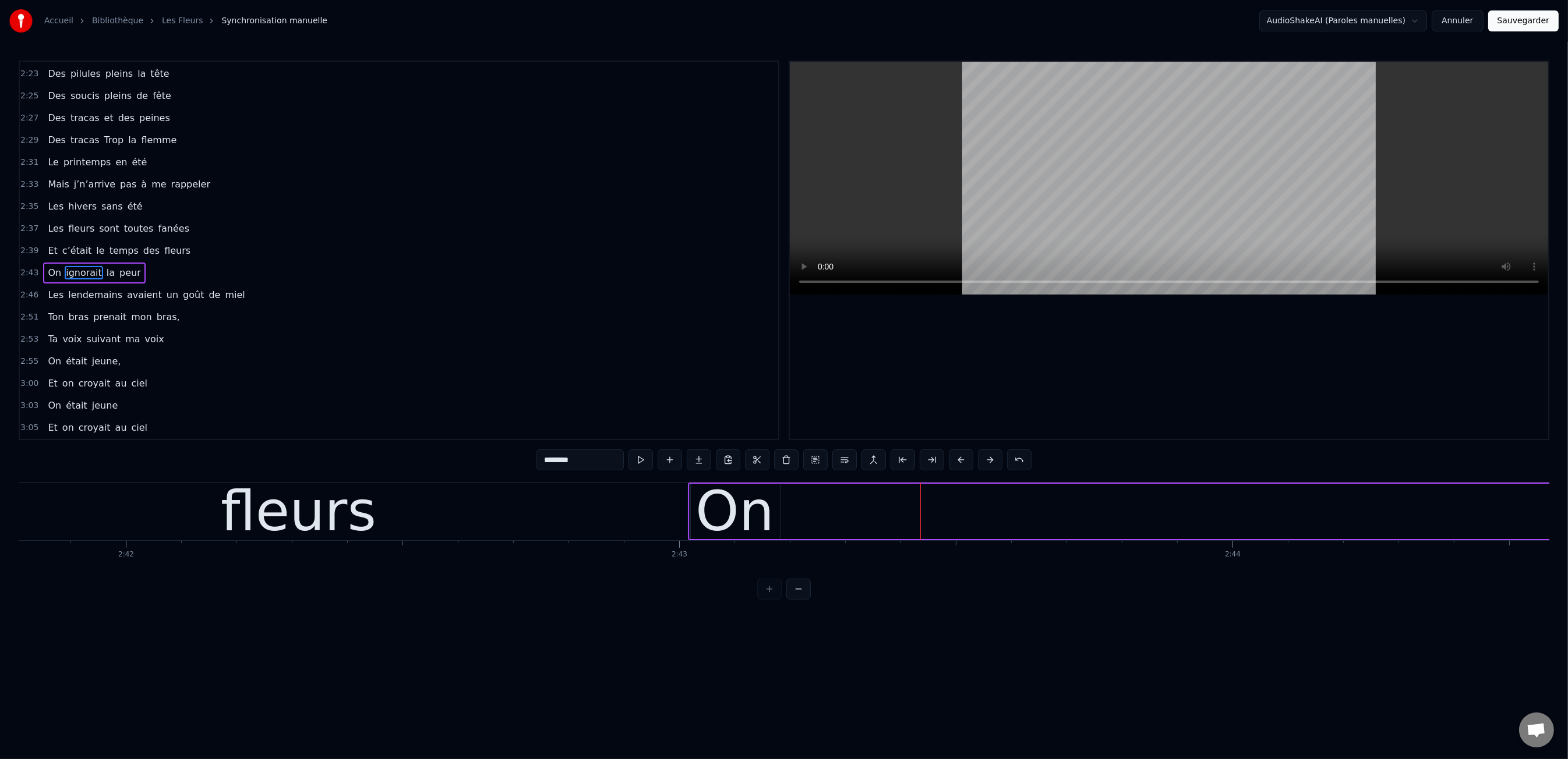
click at [710, 527] on div "On" at bounding box center [734, 511] width 78 height 83
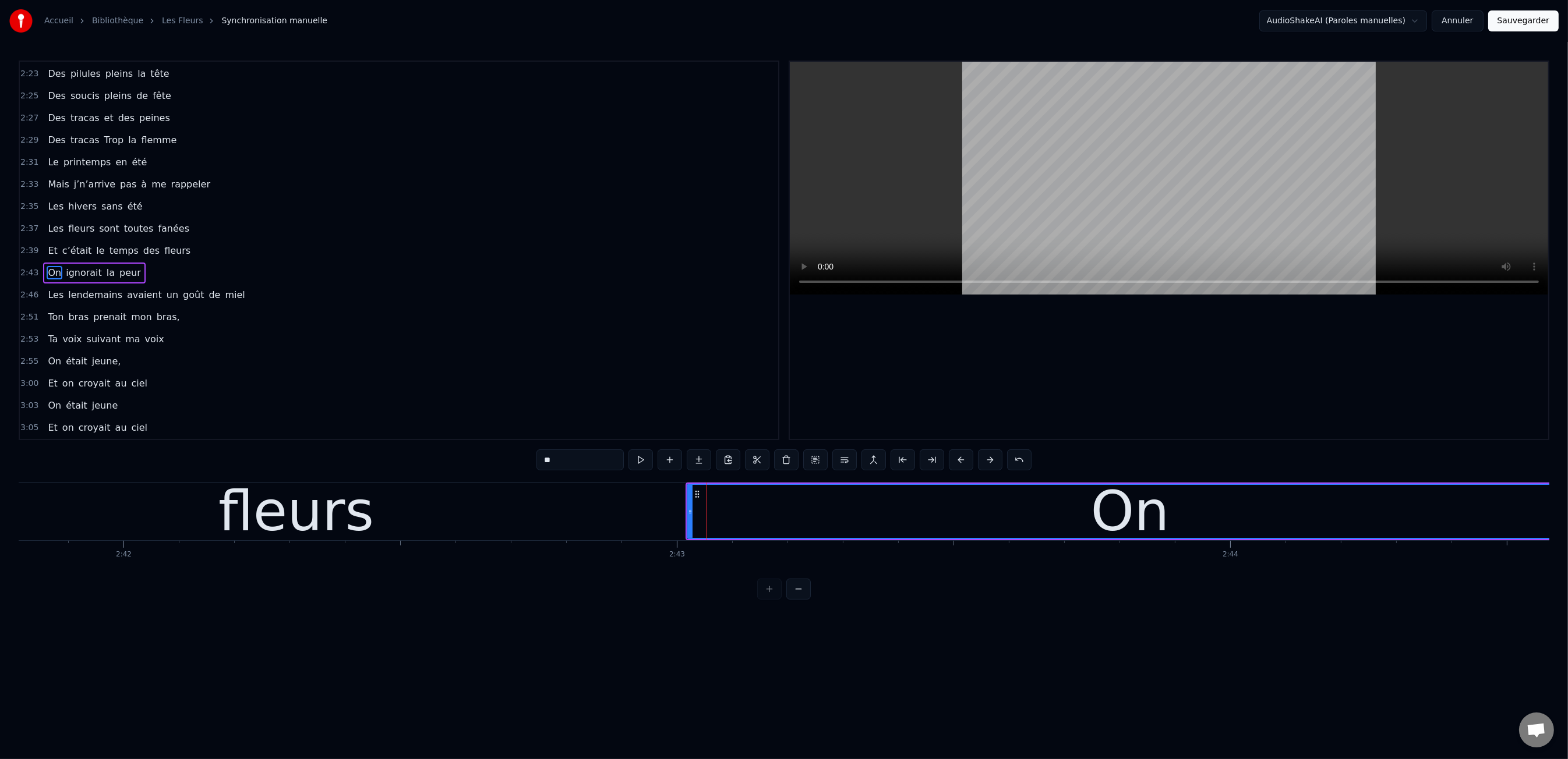
drag, startPoint x: 773, startPoint y: 516, endPoint x: 1122, endPoint y: 512, distance: 349.0
click at [1566, 519] on div "Accueil Bibliothèque Les Fleurs Synchronisation manuelle AudioShakeAI (Paroles …" at bounding box center [784, 300] width 1568 height 600
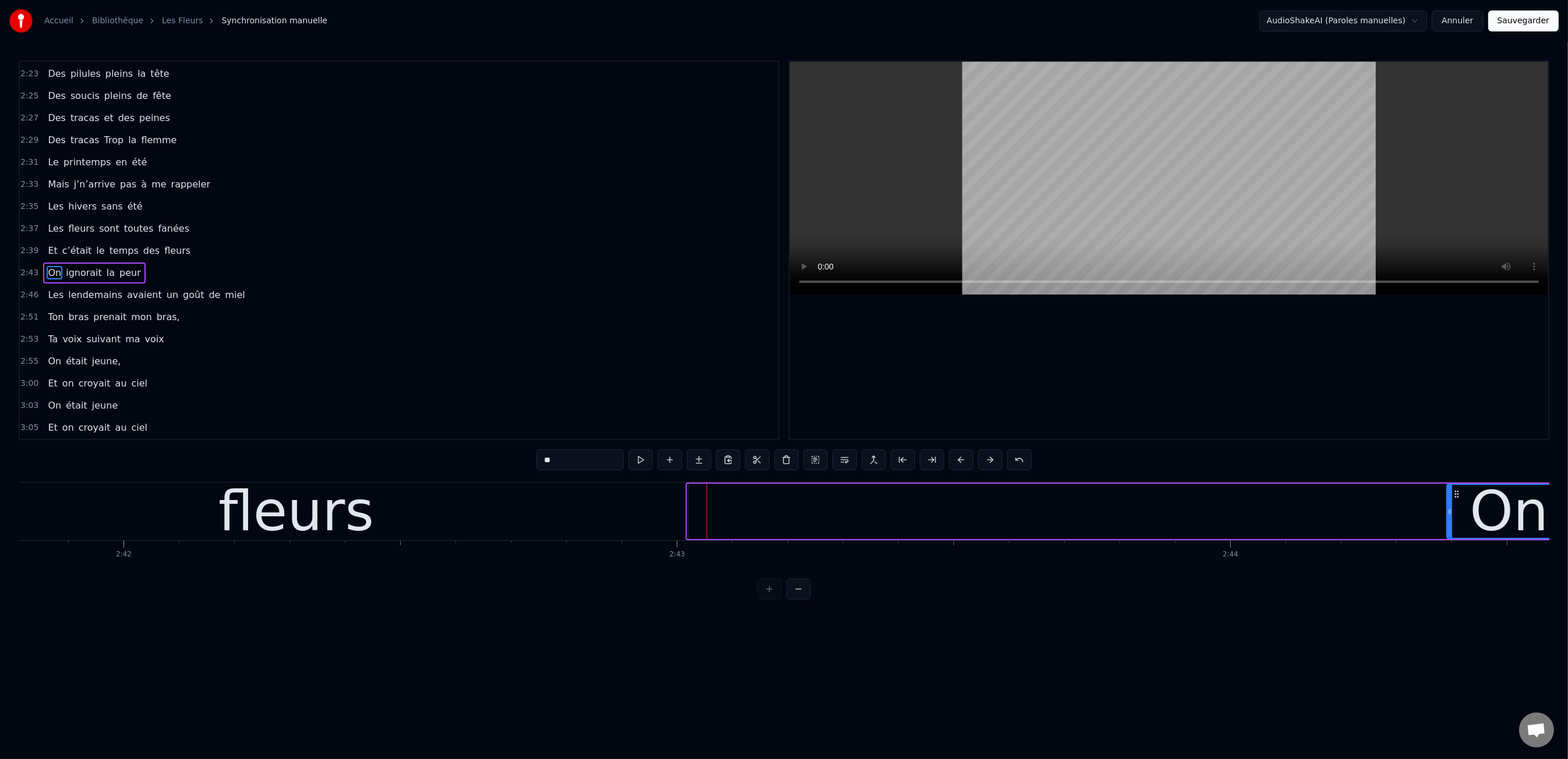
drag, startPoint x: 689, startPoint y: 503, endPoint x: 1472, endPoint y: 506, distance: 783.0
click at [1452, 506] on div at bounding box center [1450, 512] width 5 height 53
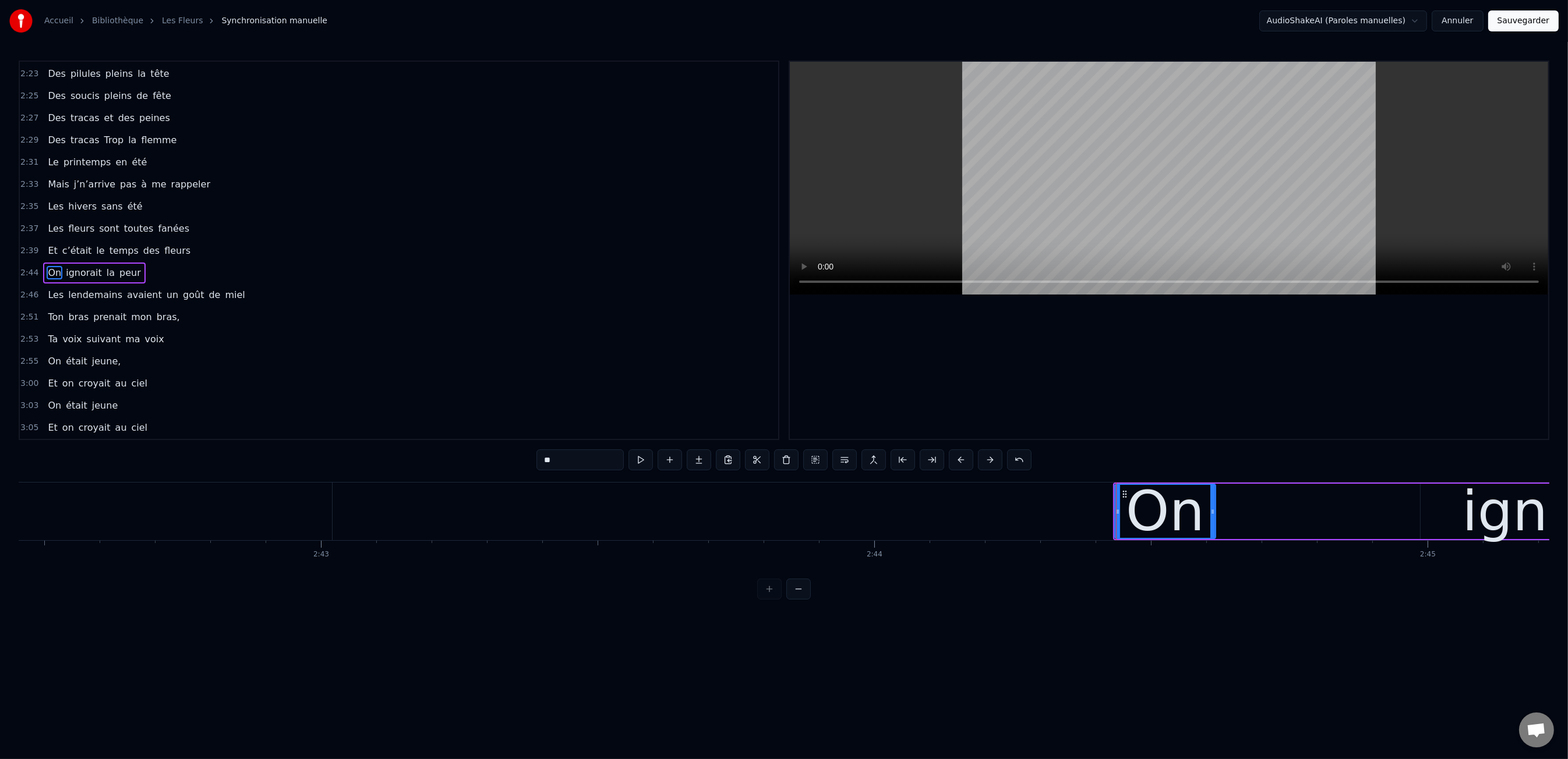
scroll to position [0, 89970]
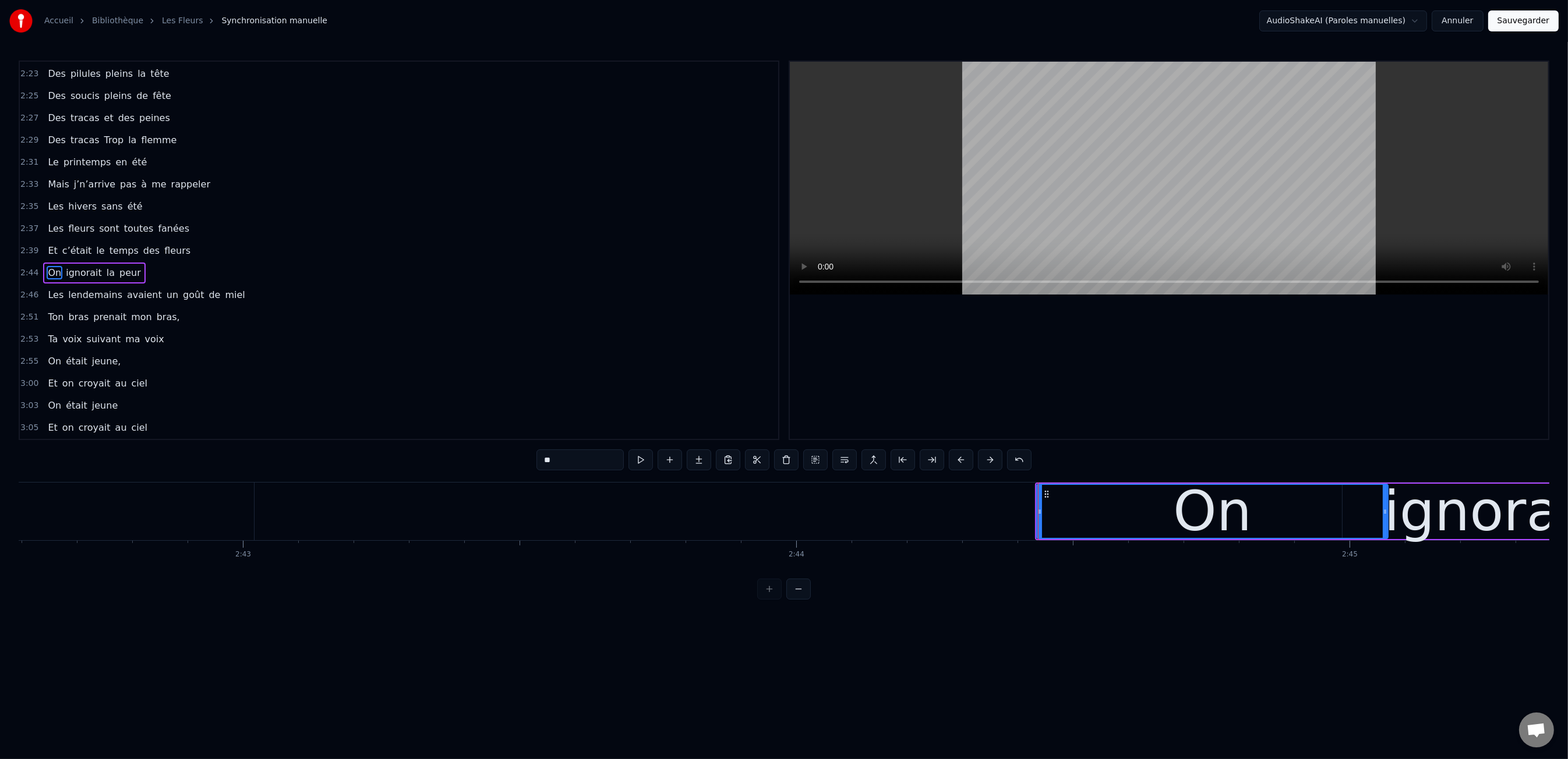
drag, startPoint x: 1136, startPoint y: 513, endPoint x: 1383, endPoint y: 518, distance: 247.1
click at [1383, 518] on div at bounding box center [1385, 512] width 5 height 53
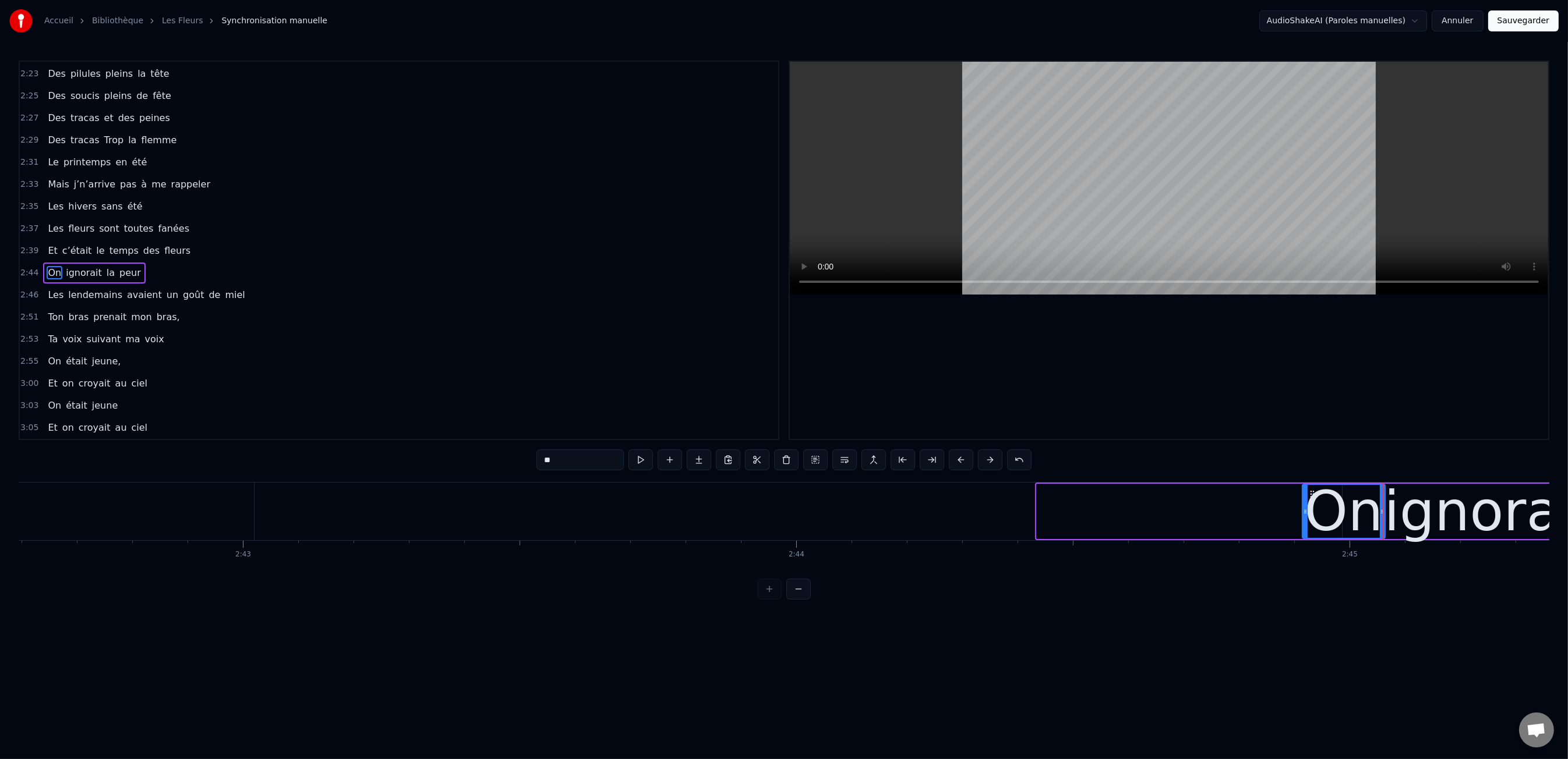
drag, startPoint x: 1038, startPoint y: 507, endPoint x: 1303, endPoint y: 520, distance: 265.3
click at [1303, 520] on div at bounding box center [1306, 512] width 5 height 53
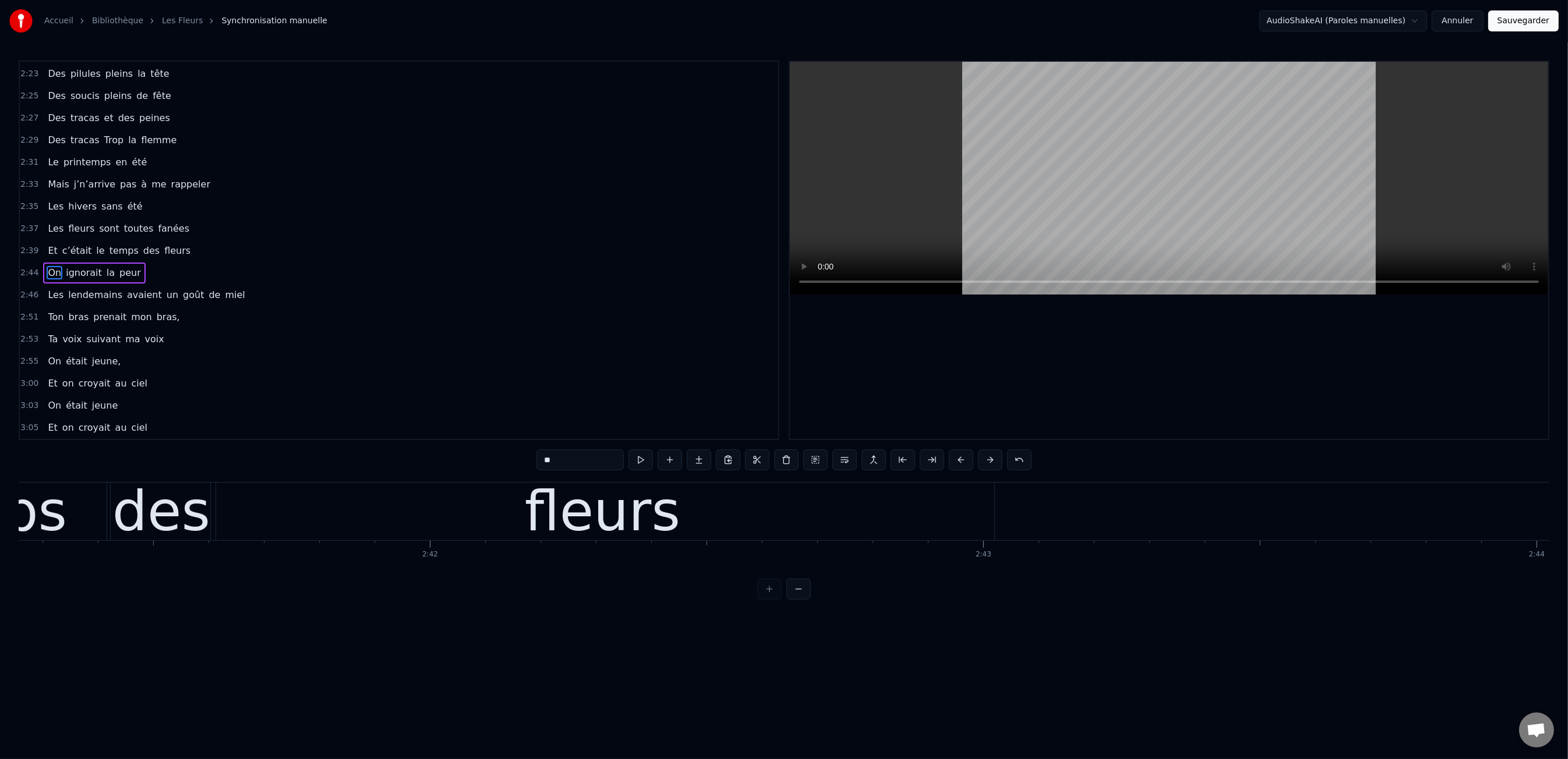
scroll to position [0, 89203]
drag, startPoint x: 873, startPoint y: 515, endPoint x: 1004, endPoint y: 510, distance: 131.1
click at [873, 515] on div "fleurs" at bounding box center [630, 512] width 784 height 58
type input "******"
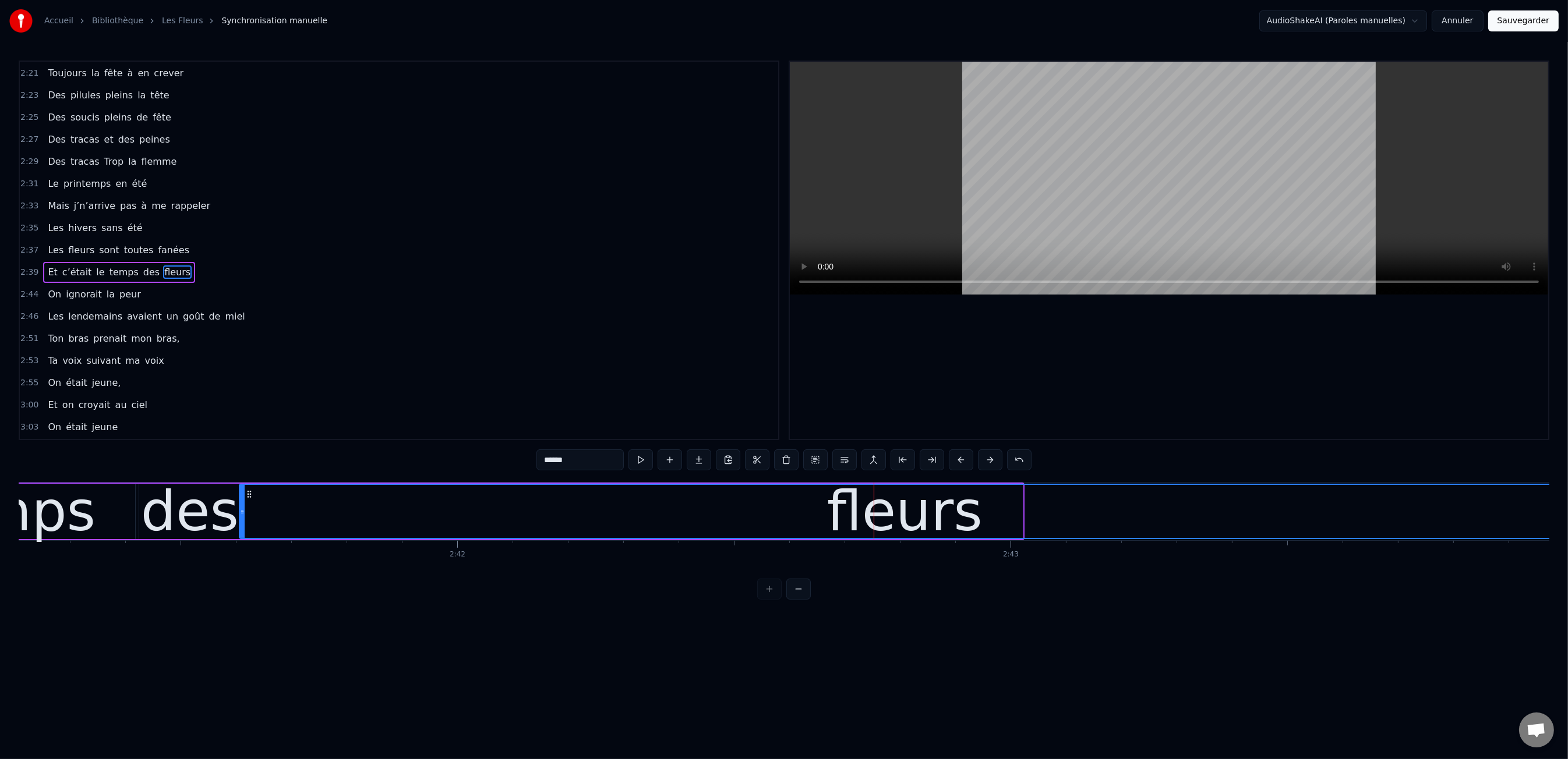
drag, startPoint x: 1020, startPoint y: 509, endPoint x: 1455, endPoint y: 528, distance: 435.4
click at [1566, 532] on div "Accueil Bibliothèque Les Fleurs Synchronisation manuelle AudioShakeAI (Paroles …" at bounding box center [784, 300] width 1568 height 600
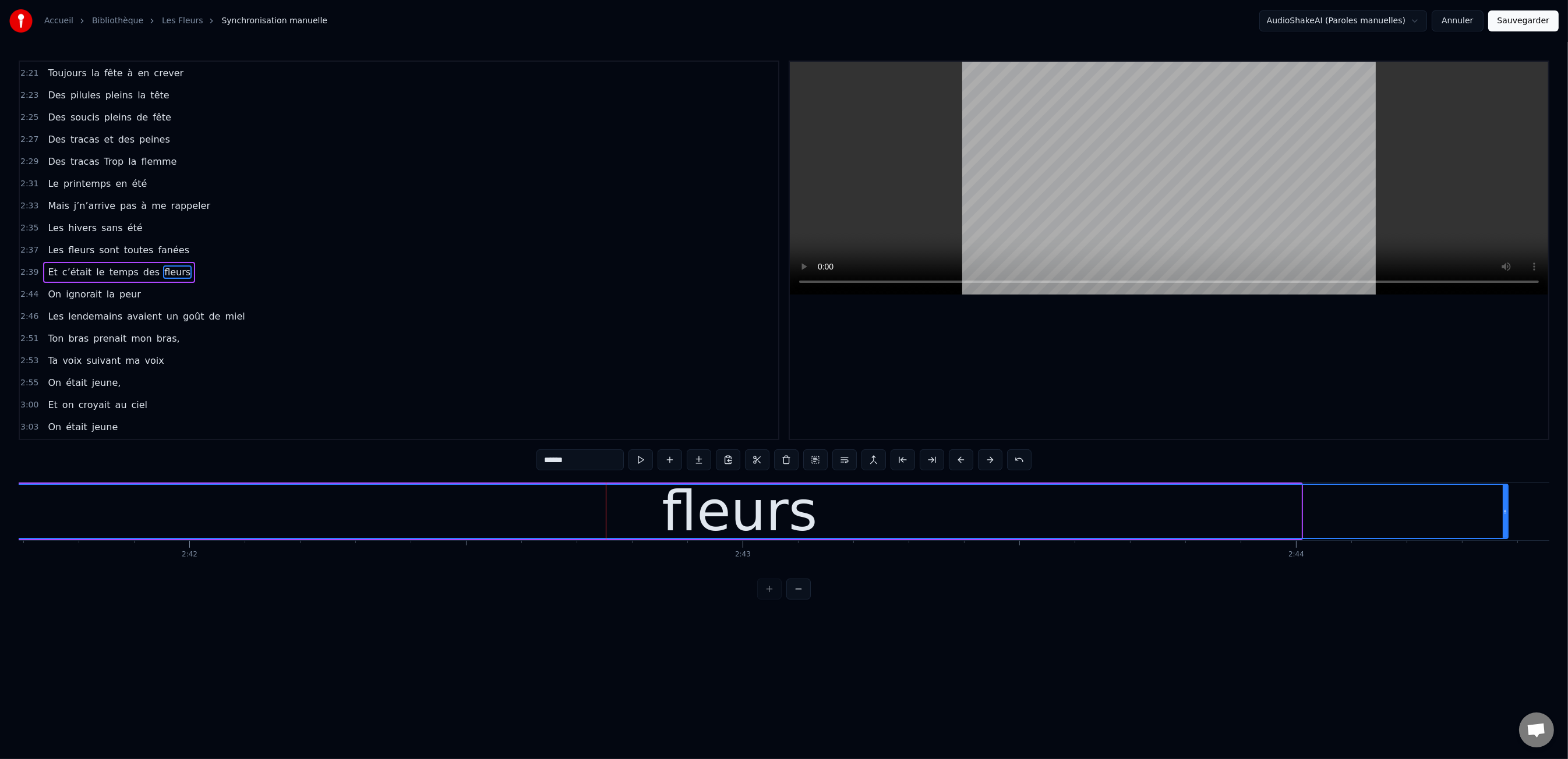
drag, startPoint x: 1301, startPoint y: 516, endPoint x: 1338, endPoint y: 528, distance: 38.9
click at [1507, 523] on div at bounding box center [1505, 512] width 5 height 53
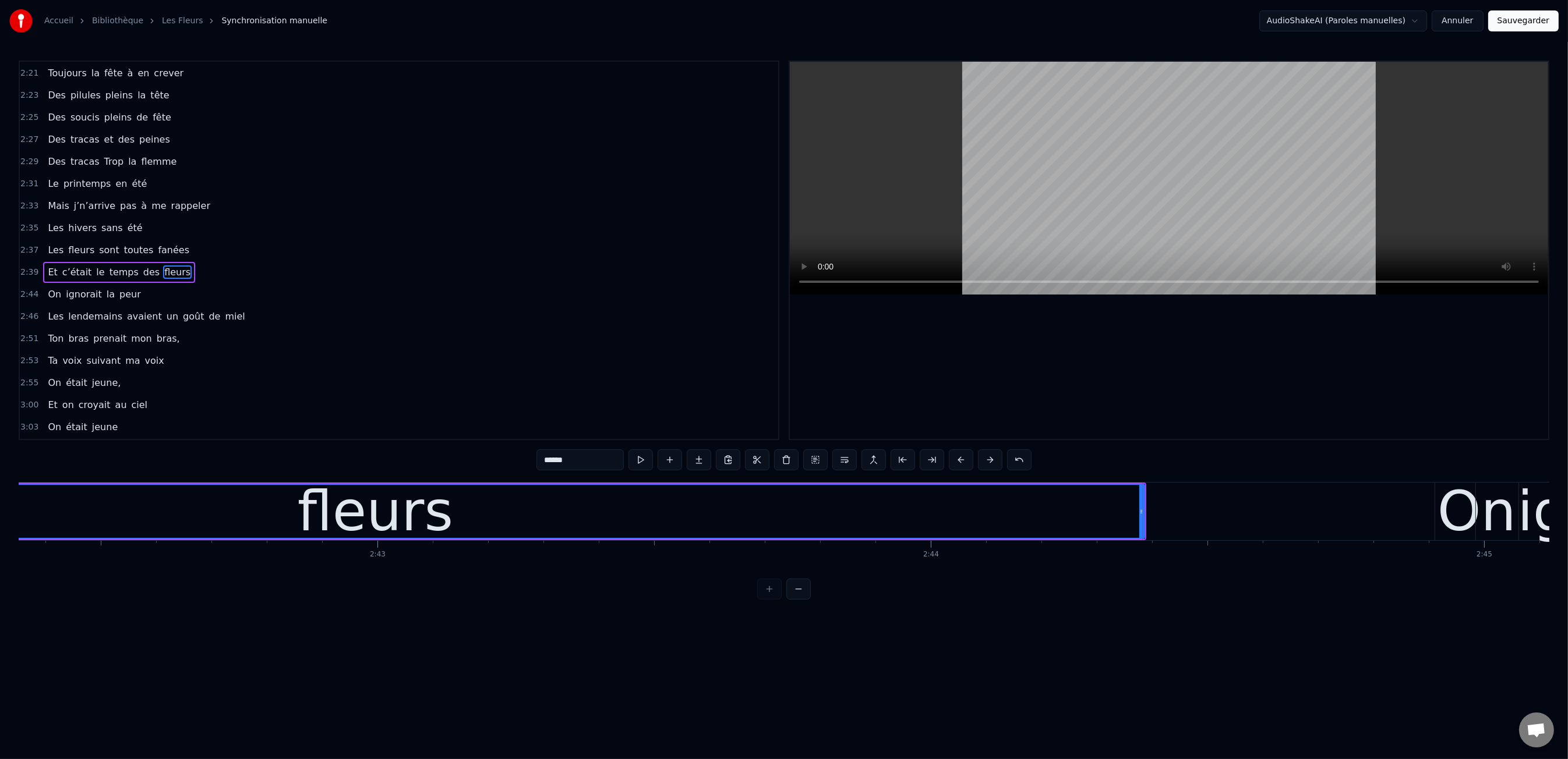
scroll to position [0, 89583]
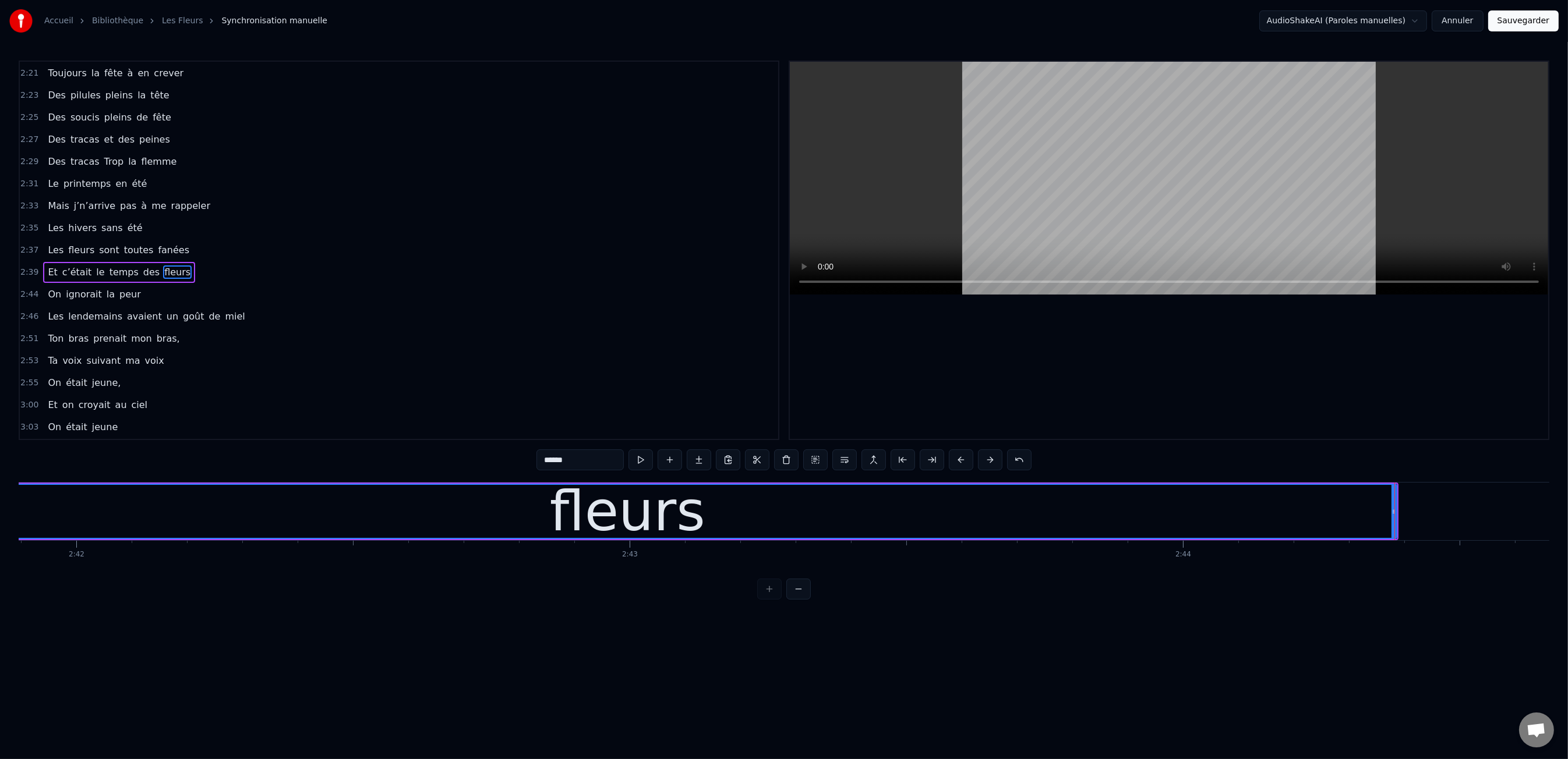
click at [388, 471] on div "0:47 Les dents rongées par les tazs, 0:49 Vert, jaune, rose entre les dents 0:5…" at bounding box center [784, 330] width 1531 height 539
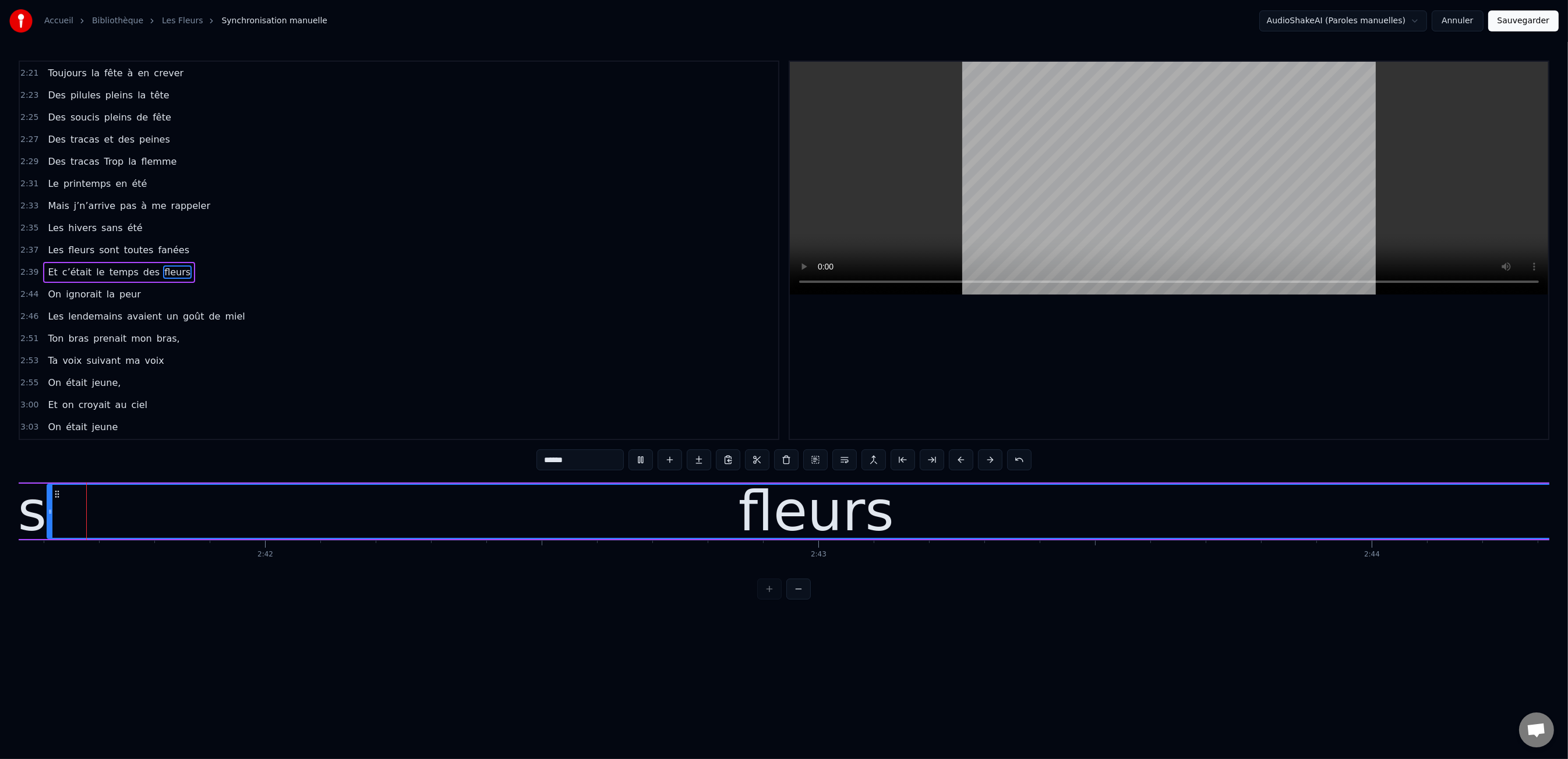
scroll to position [0, 89375]
click at [1337, 517] on div "fleurs" at bounding box center [835, 512] width 1537 height 53
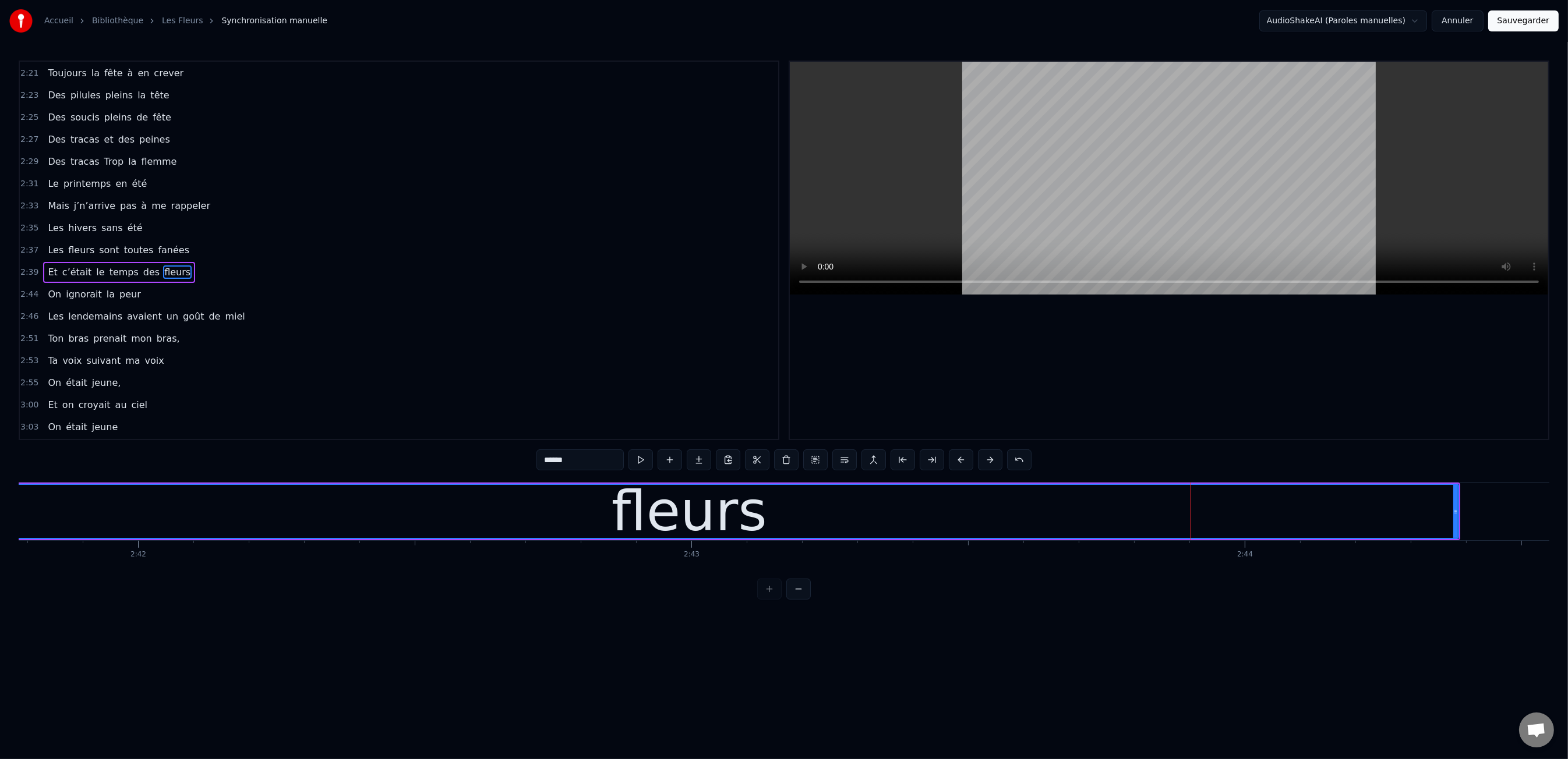
scroll to position [0, 89550]
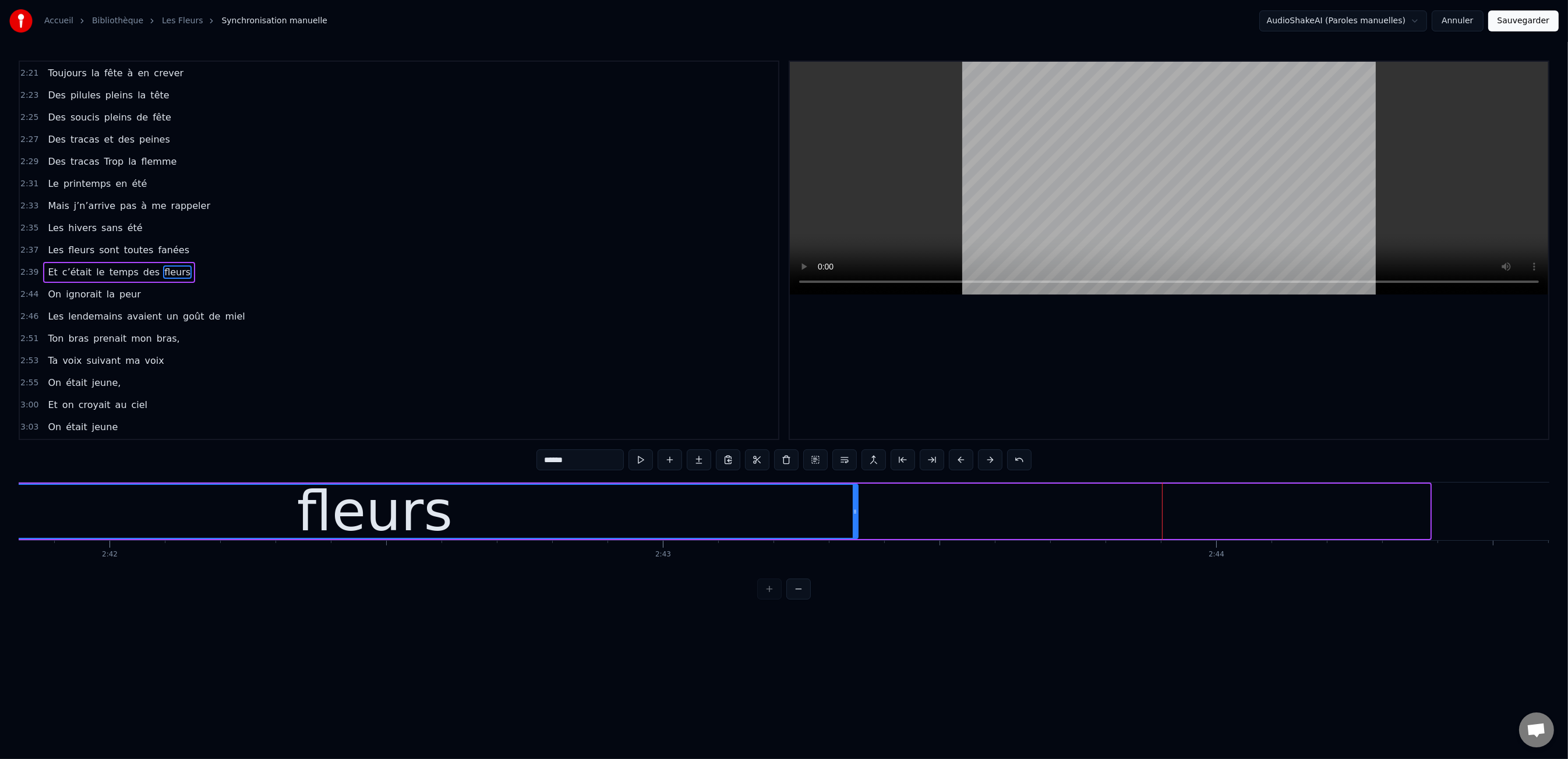
drag, startPoint x: 1427, startPoint y: 513, endPoint x: 855, endPoint y: 504, distance: 572.1
click at [855, 504] on div at bounding box center [855, 512] width 5 height 53
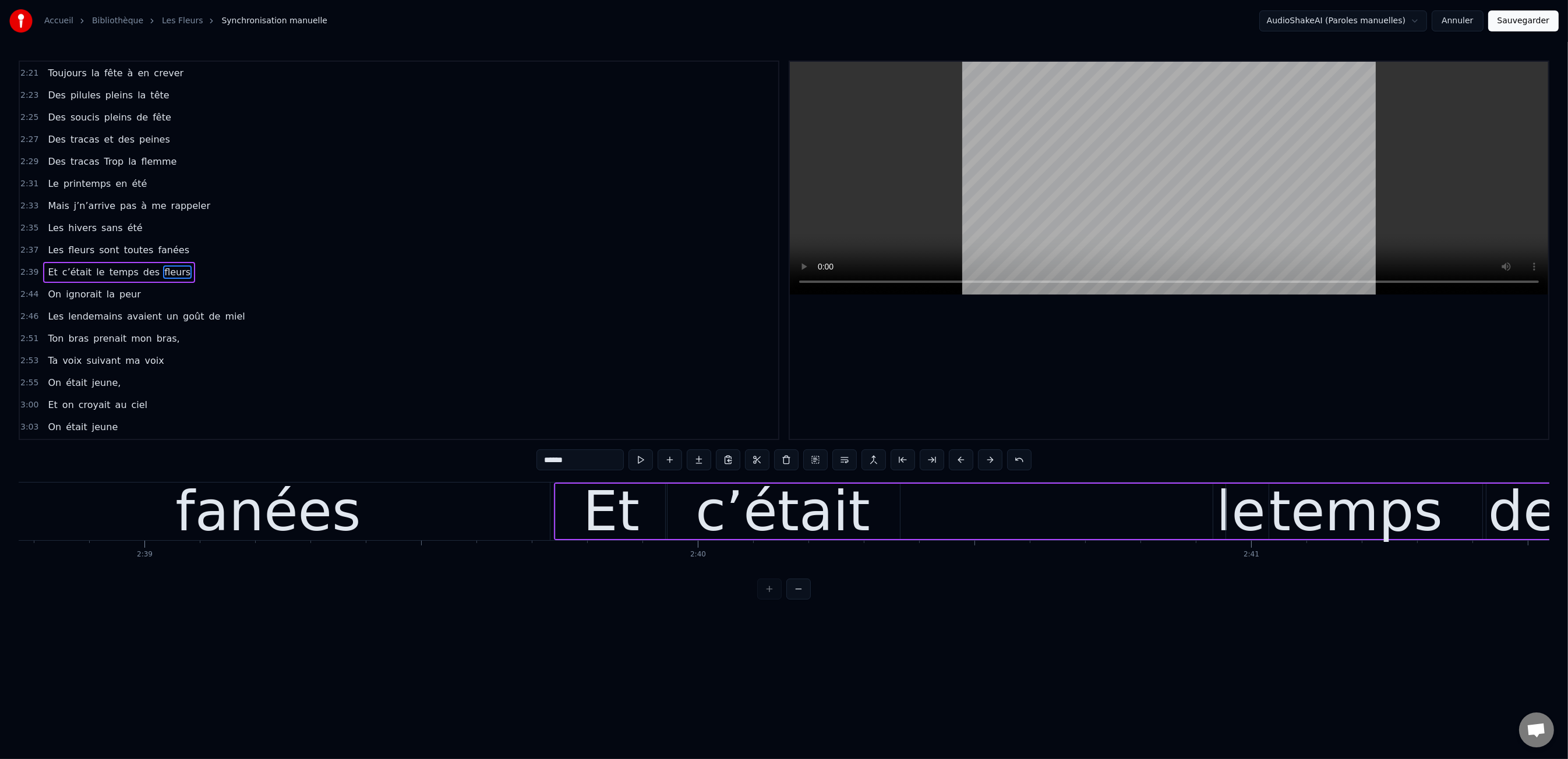
scroll to position [0, 87824]
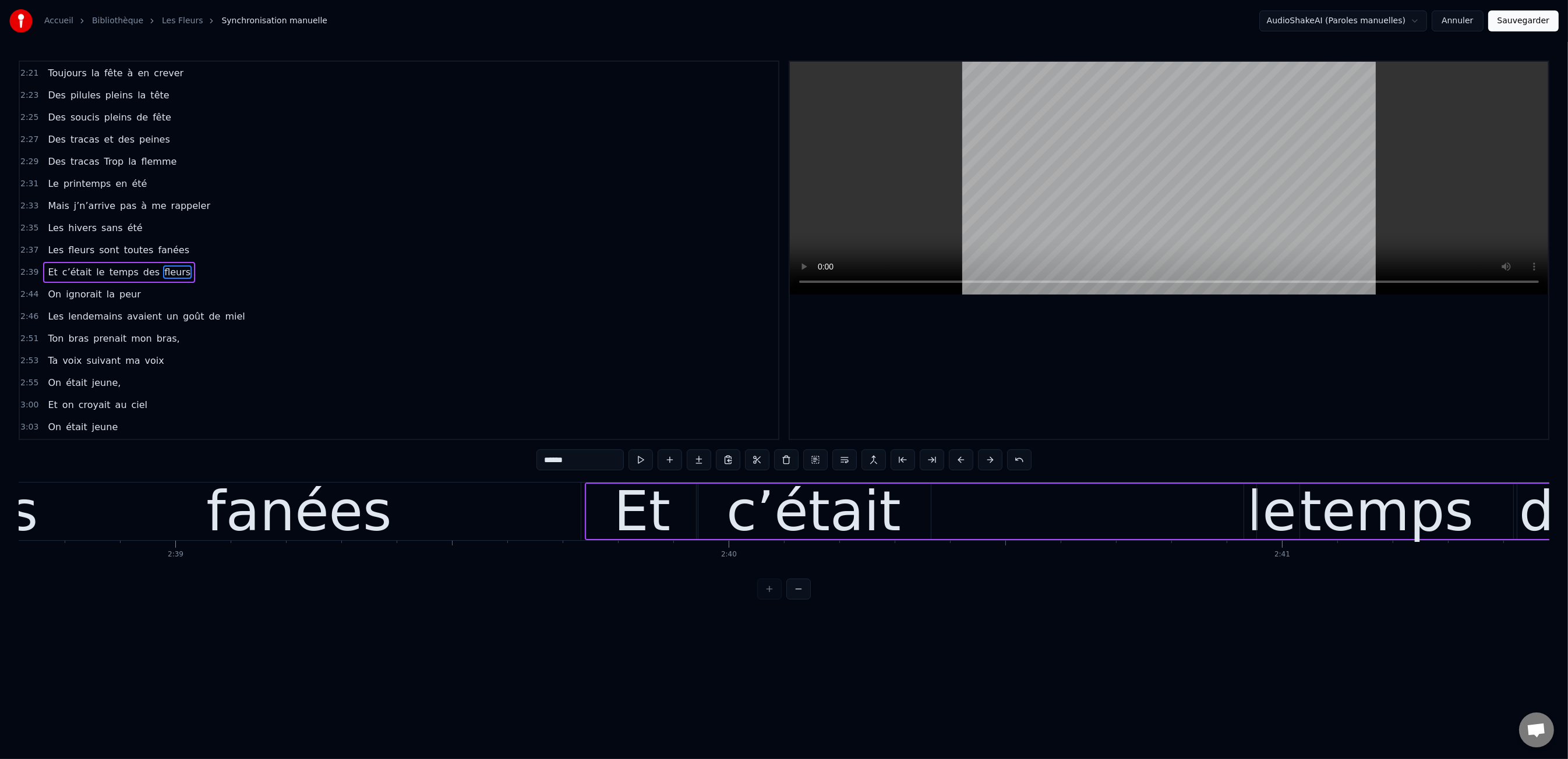
click at [464, 463] on div "0:47 Les dents rongées par les tazs, 0:49 Vert, jaune, rose entre les dents 0:5…" at bounding box center [784, 330] width 1531 height 539
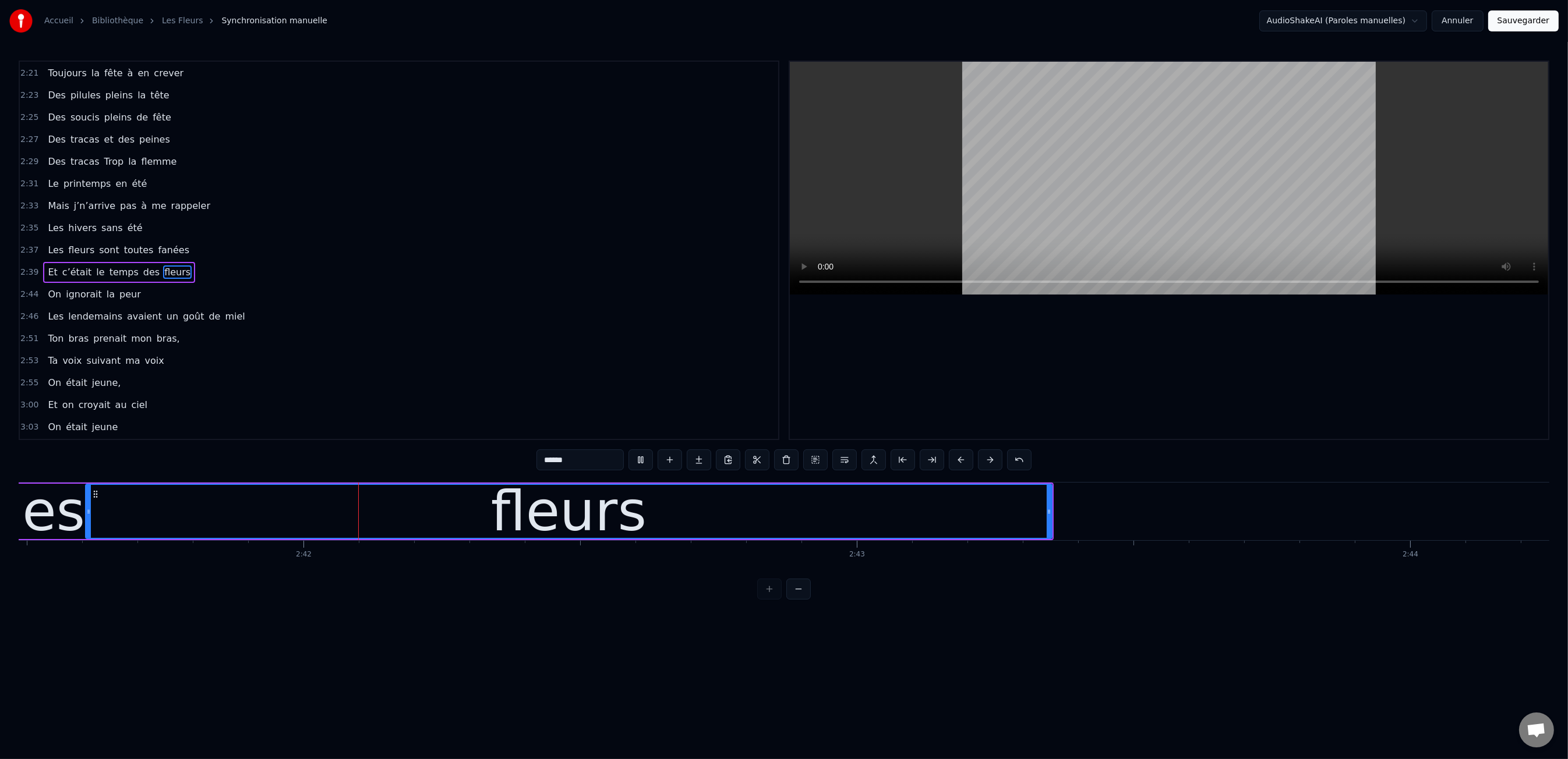
scroll to position [0, 89362]
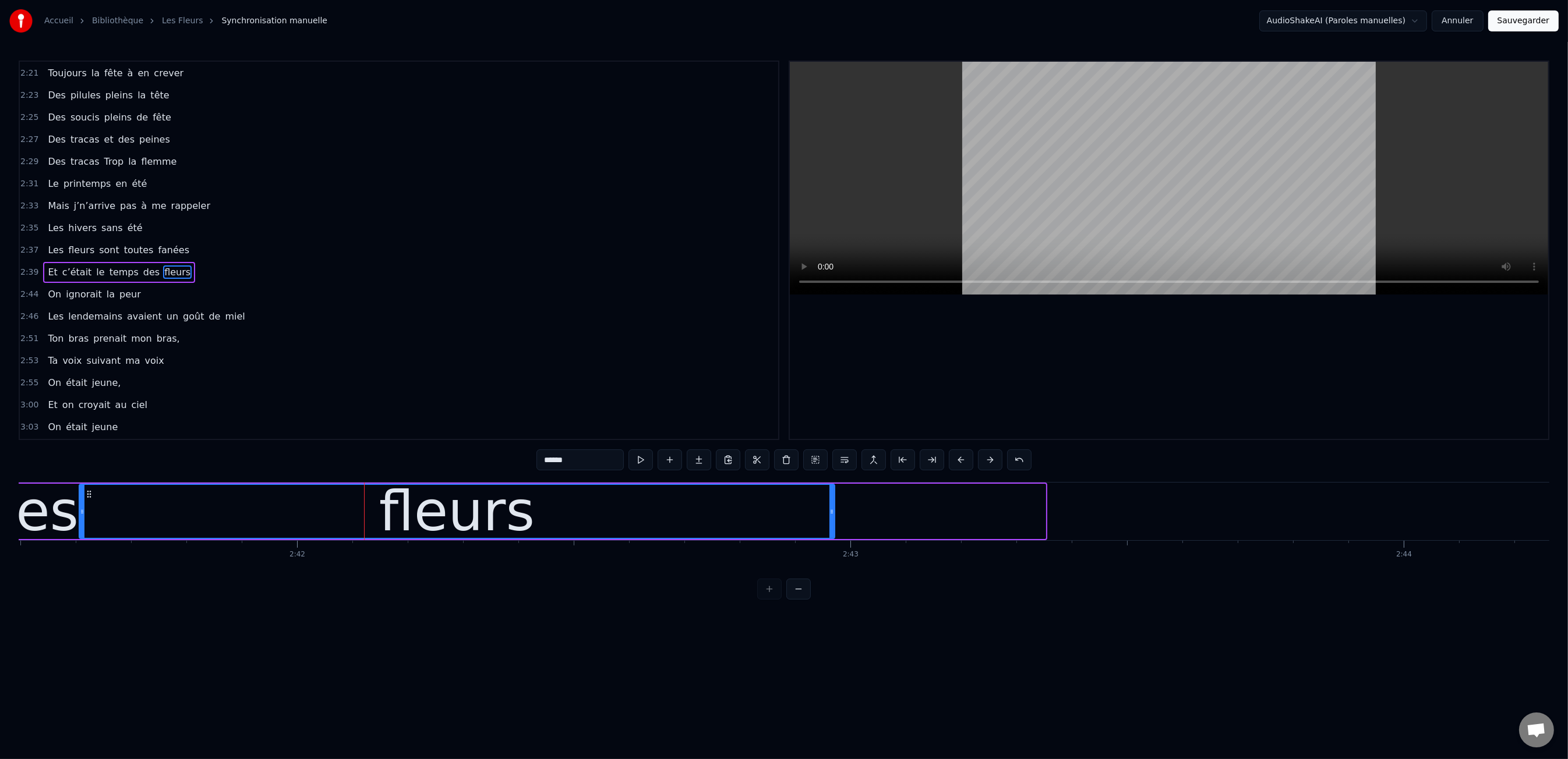
drag, startPoint x: 1042, startPoint y: 511, endPoint x: 832, endPoint y: 510, distance: 210.0
click at [832, 510] on icon at bounding box center [832, 512] width 5 height 9
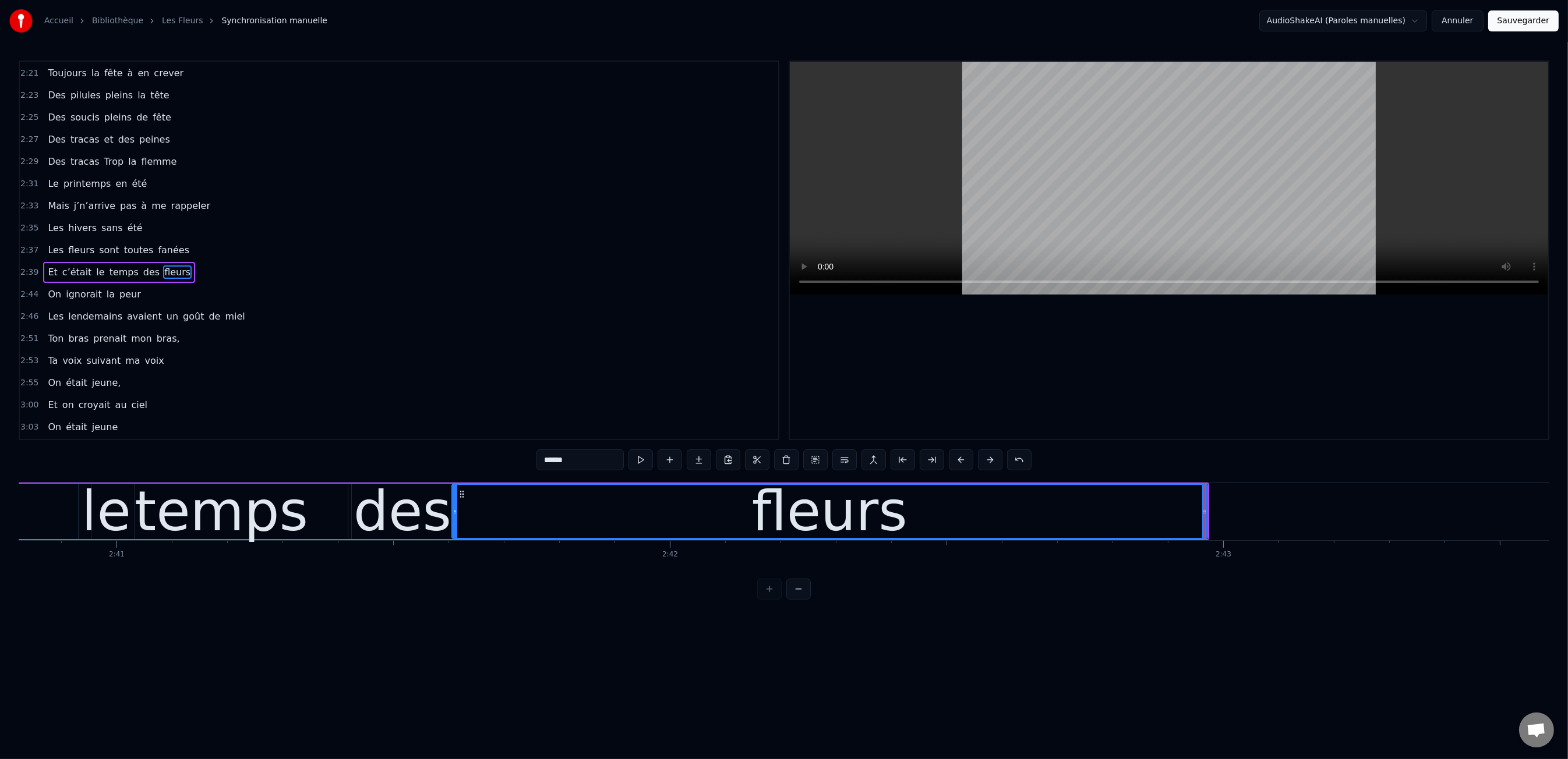
scroll to position [0, 88864]
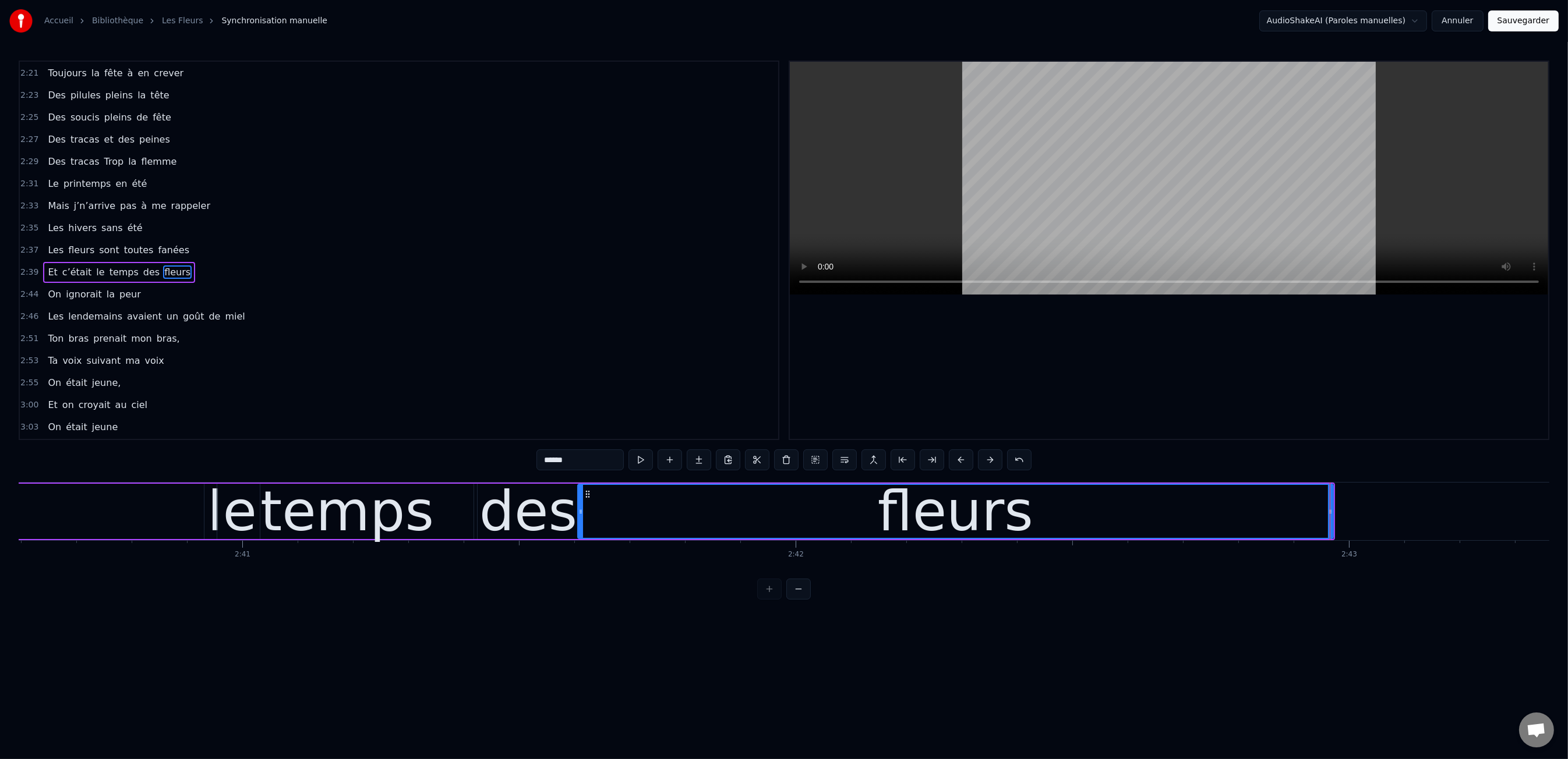
click at [461, 618] on html "Accueil Bibliothèque Les Fleurs Synchronisation manuelle AudioShakeAI (Paroles …" at bounding box center [784, 309] width 1568 height 618
click at [161, 474] on div "0:47 Les dents rongées par les tazs, 0:49 Vert, jaune, rose entre les dents 0:5…" at bounding box center [784, 330] width 1531 height 539
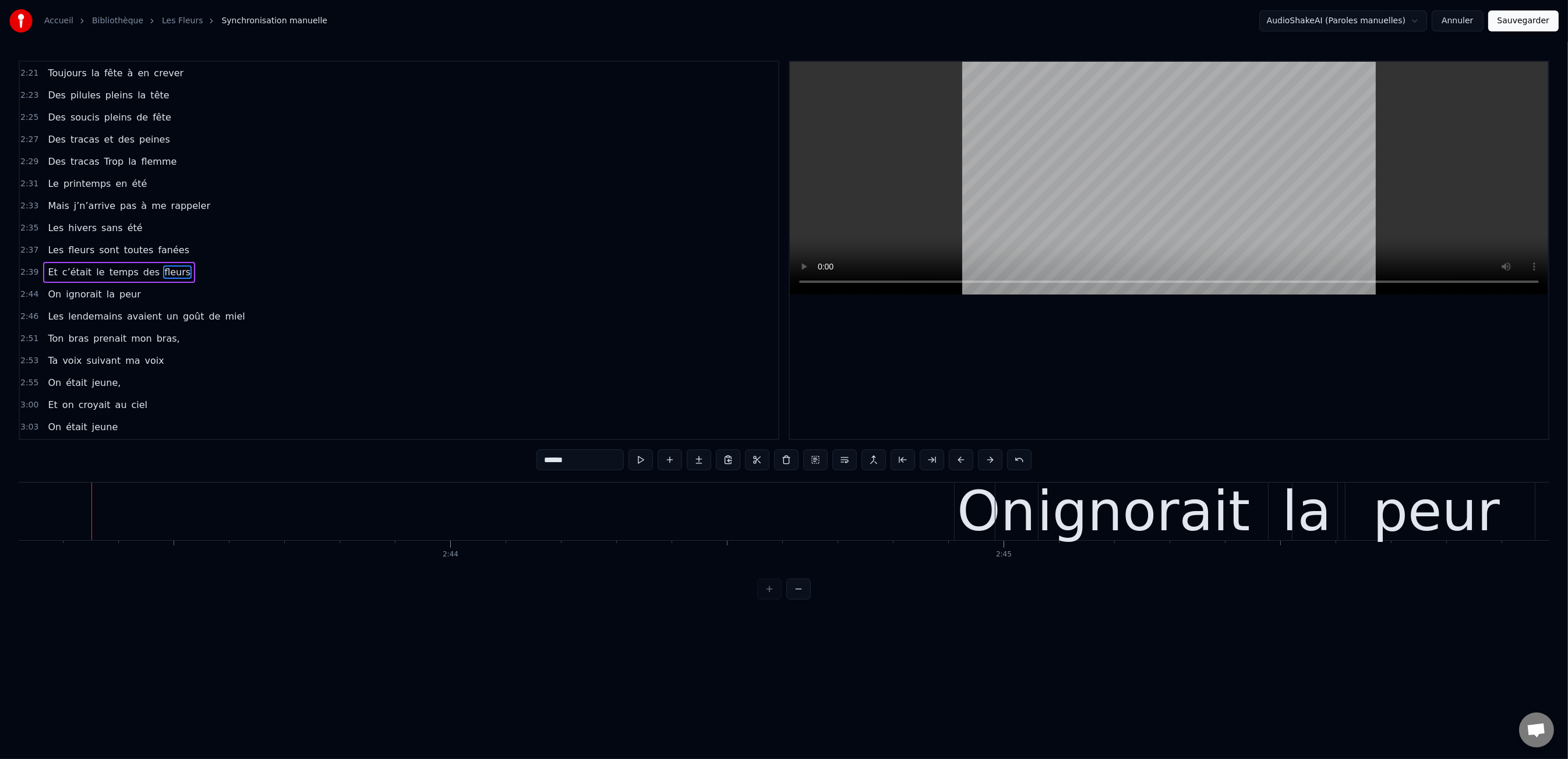
scroll to position [0, 90330]
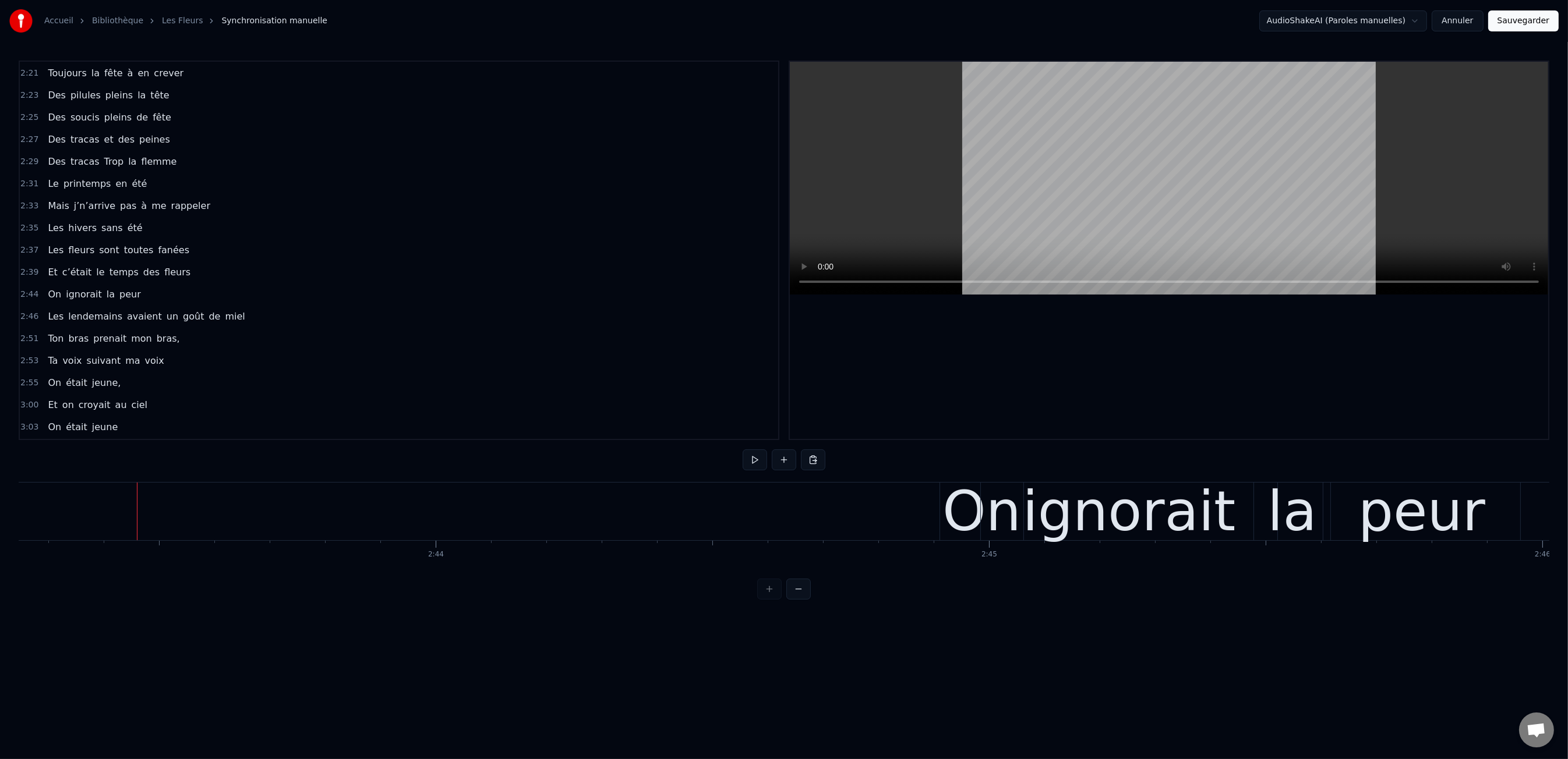
click at [947, 513] on div "On" at bounding box center [981, 511] width 78 height 83
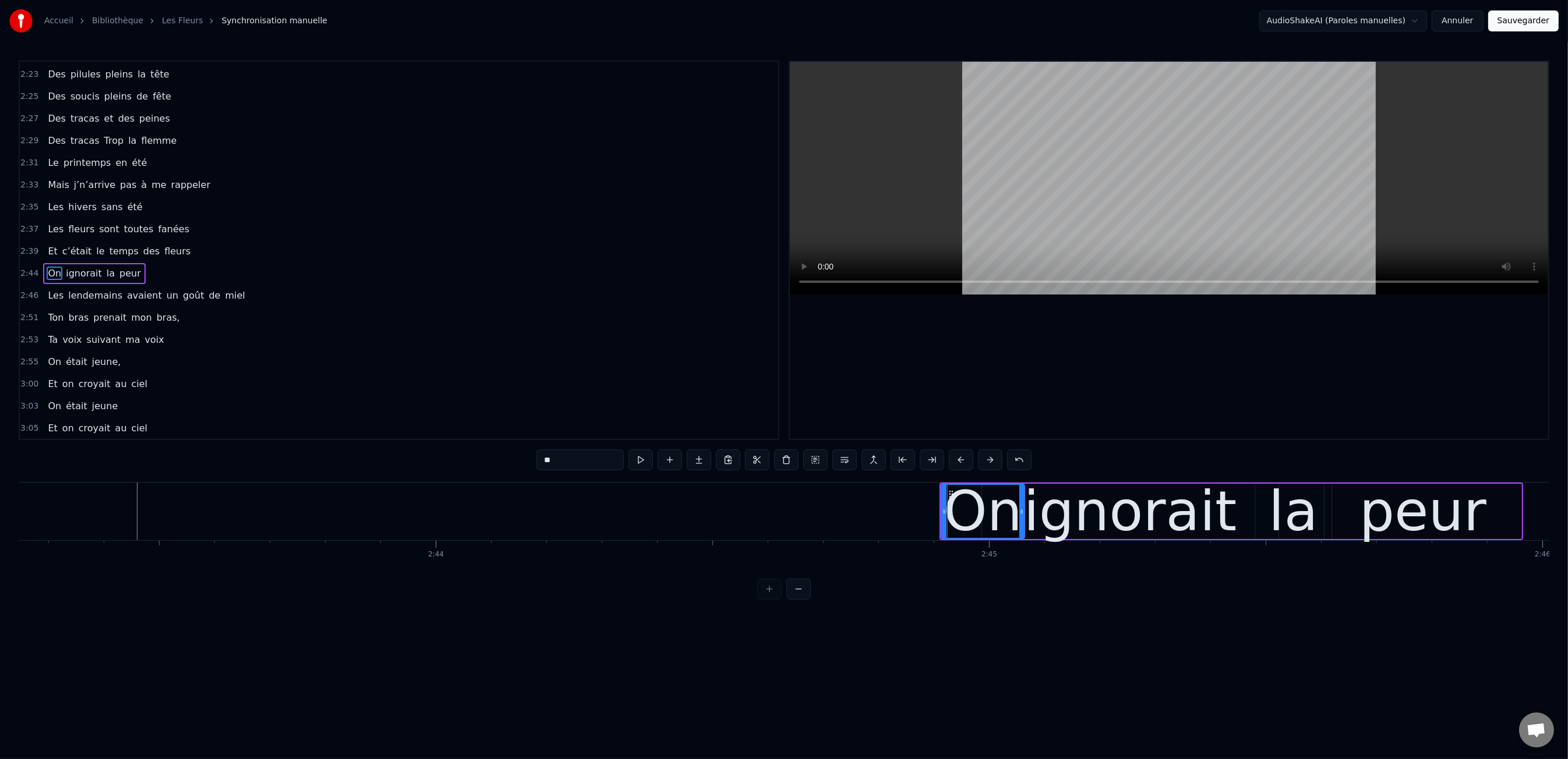
scroll to position [906, 0]
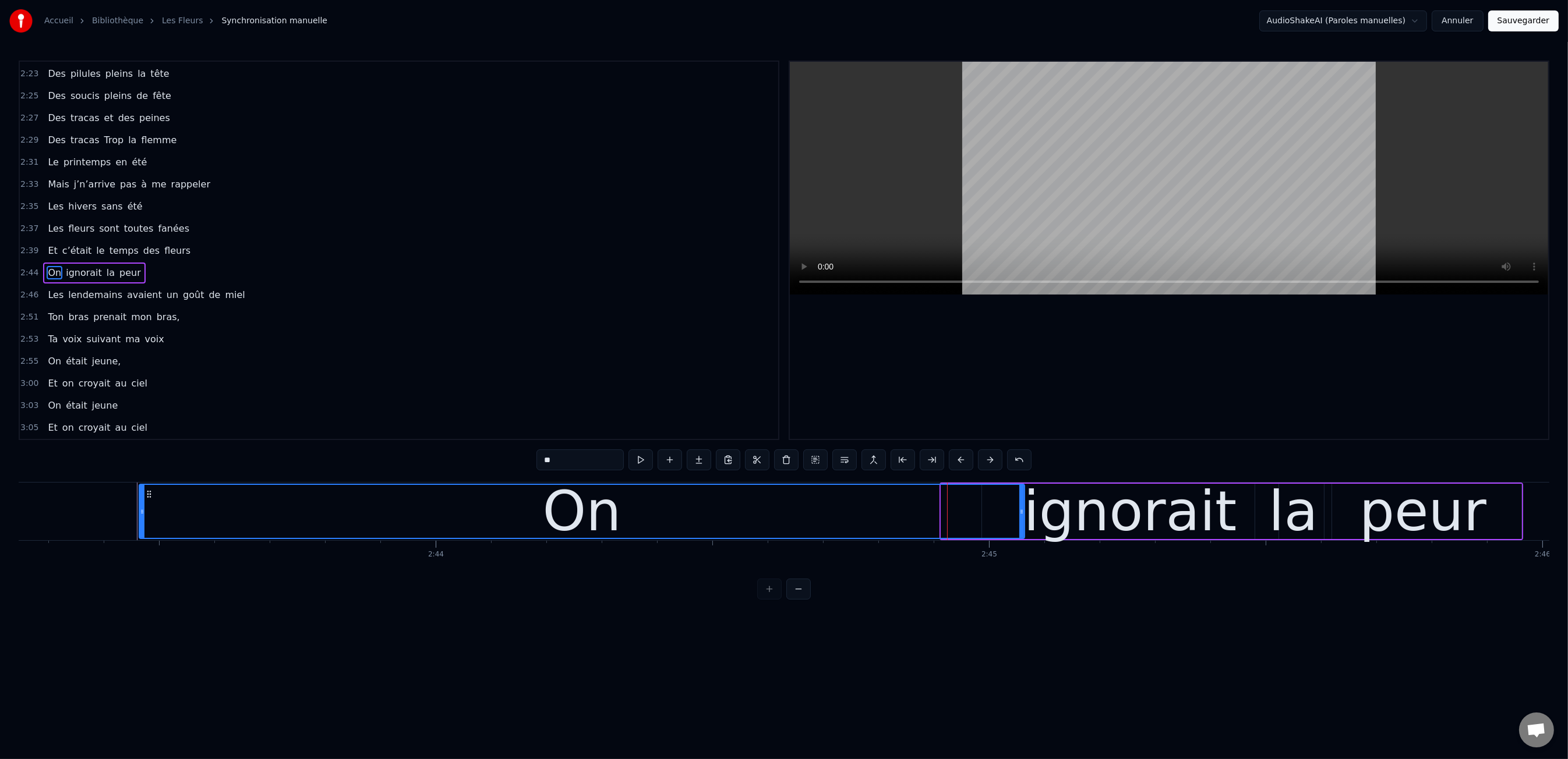
drag, startPoint x: 943, startPoint y: 513, endPoint x: 324, endPoint y: 503, distance: 619.1
click at [141, 510] on icon at bounding box center [142, 512] width 5 height 9
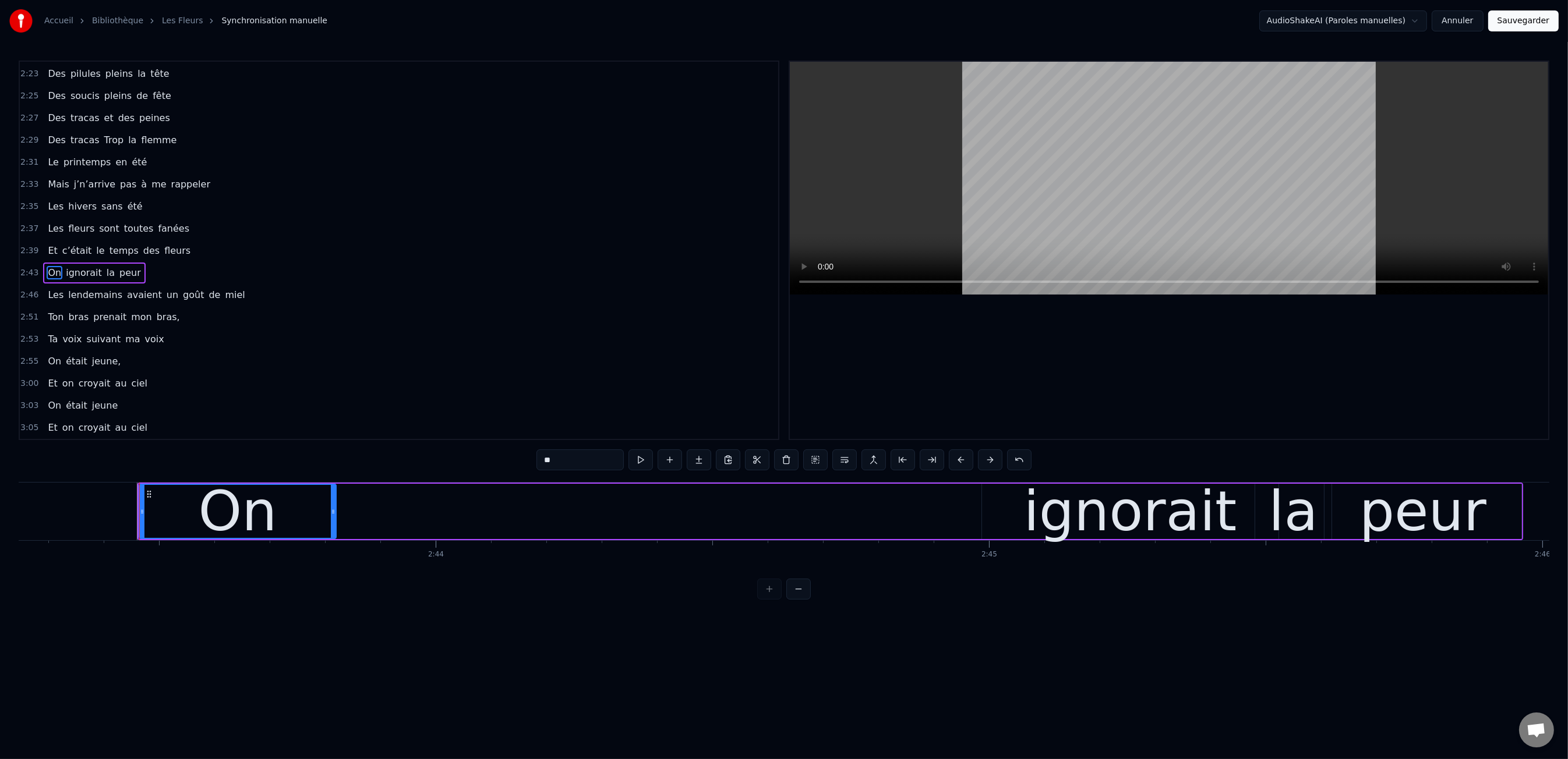
drag, startPoint x: 1021, startPoint y: 510, endPoint x: 575, endPoint y: 508, distance: 446.0
click at [332, 507] on icon at bounding box center [333, 512] width 5 height 9
click at [1041, 512] on div "ignorait" at bounding box center [1131, 511] width 297 height 56
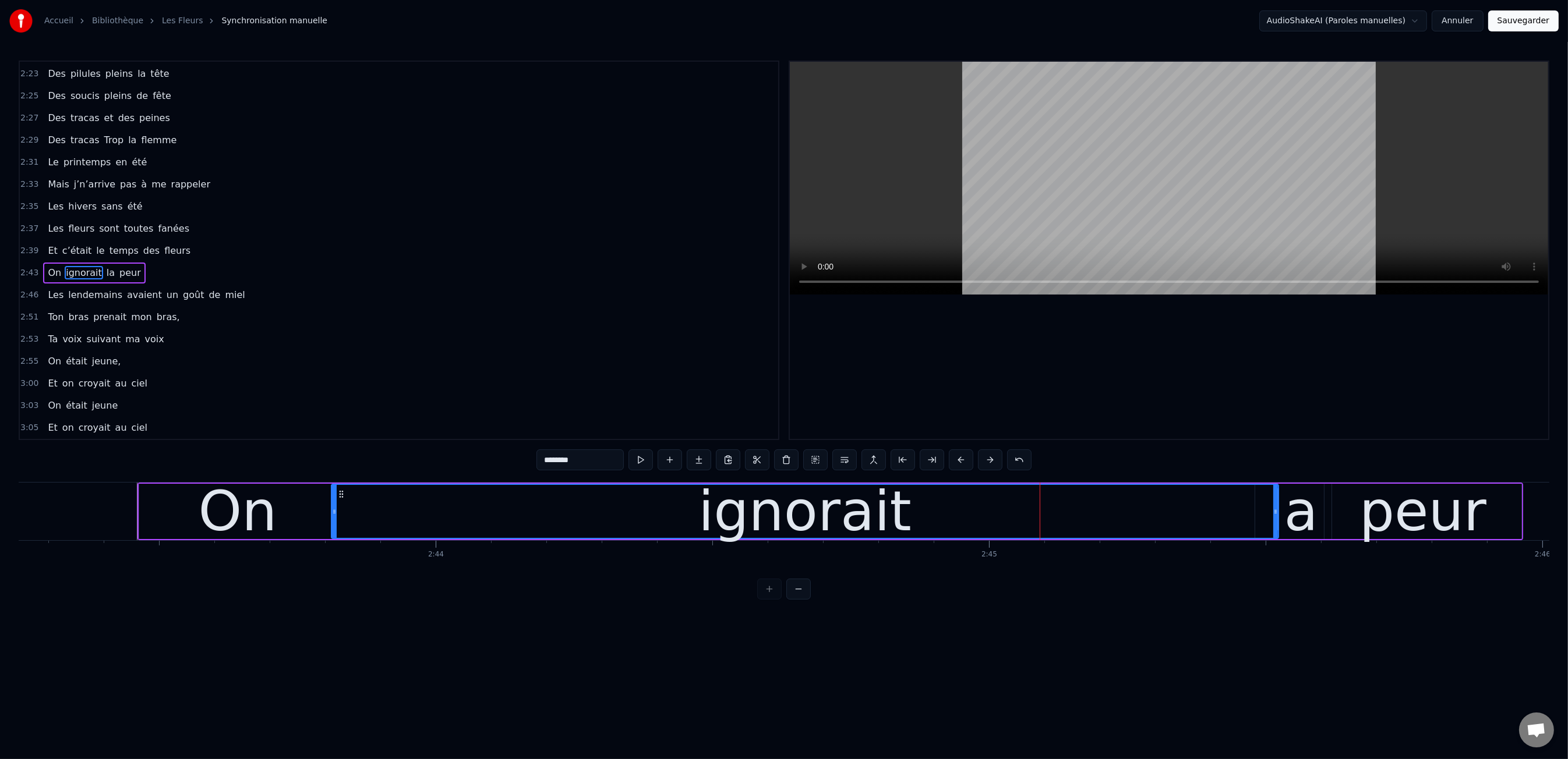
drag, startPoint x: 983, startPoint y: 511, endPoint x: 397, endPoint y: 513, distance: 586.0
click at [332, 513] on icon at bounding box center [334, 512] width 5 height 9
drag, startPoint x: 1272, startPoint y: 508, endPoint x: 1145, endPoint y: 513, distance: 127.1
click at [849, 528] on div "ignorait" at bounding box center [804, 512] width 946 height 53
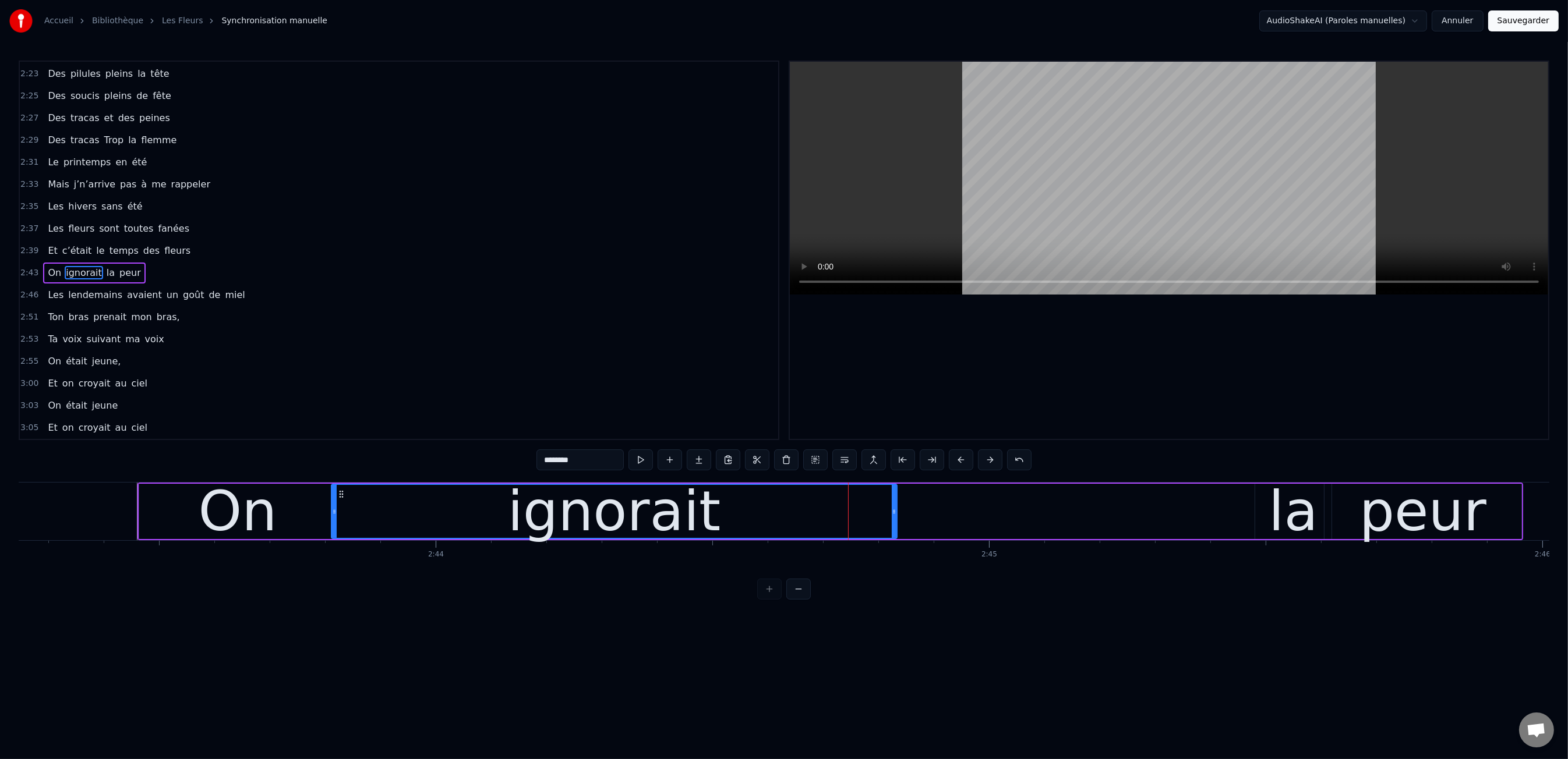
drag, startPoint x: 1274, startPoint y: 513, endPoint x: 1261, endPoint y: 525, distance: 17.7
click at [894, 530] on div at bounding box center [894, 512] width 5 height 53
drag, startPoint x: 1279, startPoint y: 523, endPoint x: 1266, endPoint y: 522, distance: 13.0
click at [1274, 523] on div "la" at bounding box center [1293, 511] width 49 height 83
type input "**"
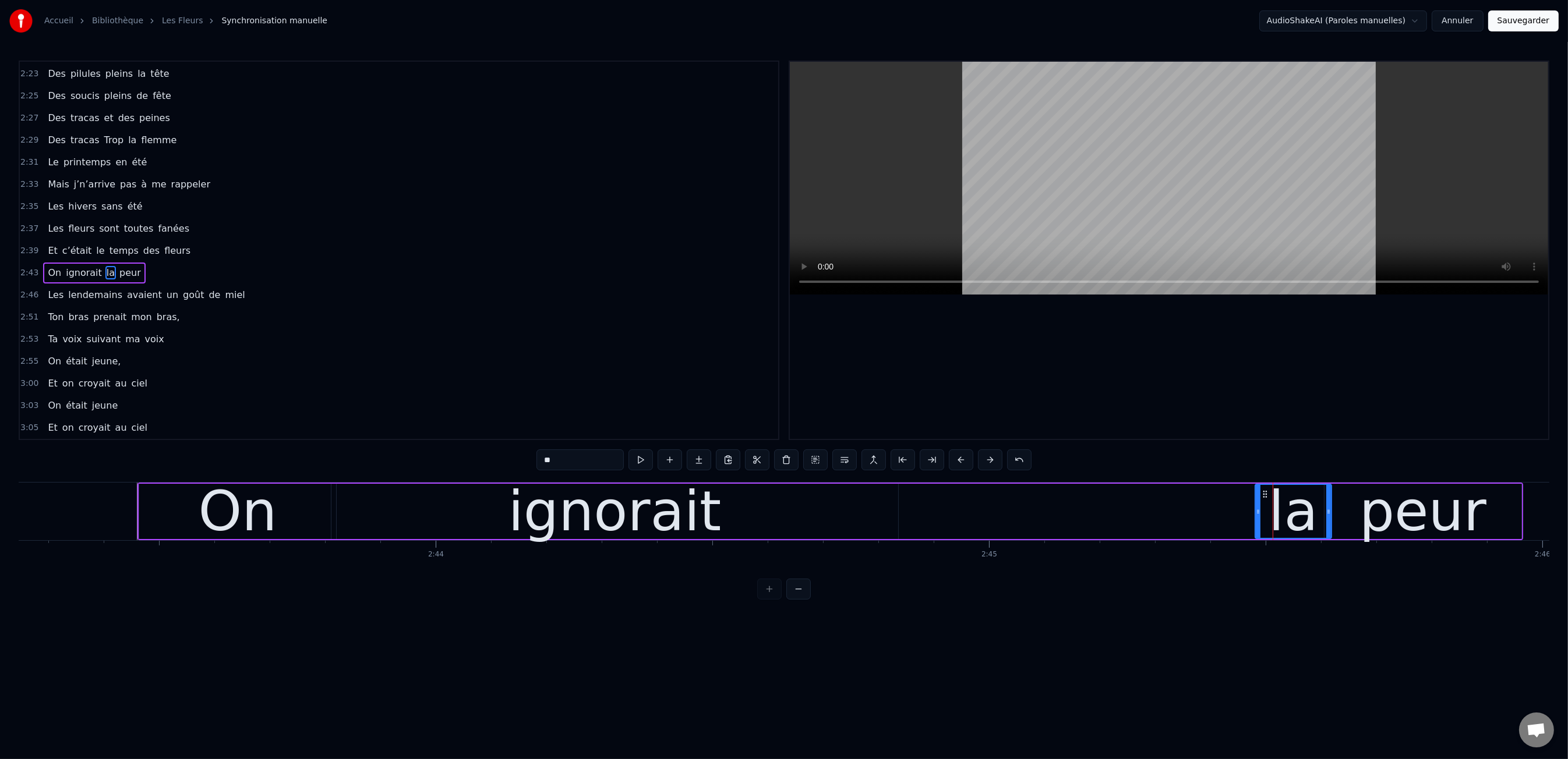
drag, startPoint x: 1254, startPoint y: 516, endPoint x: 1188, endPoint y: 513, distance: 66.1
click at [1017, 522] on div "On ignorait la peur" at bounding box center [830, 512] width 1385 height 58
click at [1276, 513] on div "la" at bounding box center [1293, 511] width 49 height 83
drag, startPoint x: 1258, startPoint y: 512, endPoint x: 980, endPoint y: 522, distance: 278.2
click at [977, 522] on div at bounding box center [975, 512] width 5 height 53
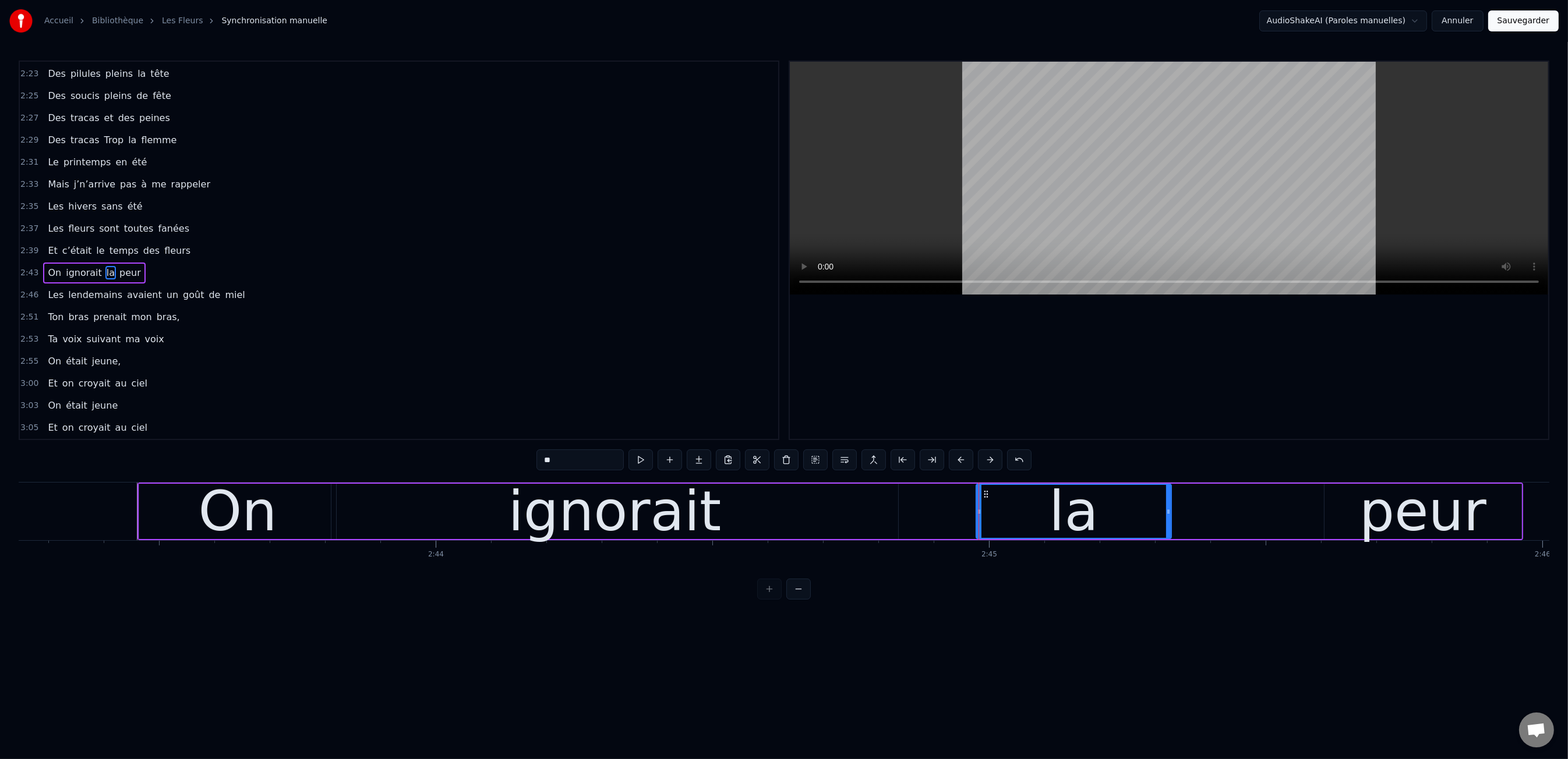
drag, startPoint x: 1326, startPoint y: 513, endPoint x: 1260, endPoint y: 517, distance: 66.1
click at [1171, 516] on icon at bounding box center [1169, 512] width 5 height 9
drag, startPoint x: 1366, startPoint y: 519, endPoint x: 1344, endPoint y: 517, distance: 22.1
click at [1360, 519] on div "peur" at bounding box center [1423, 511] width 197 height 56
type input "****"
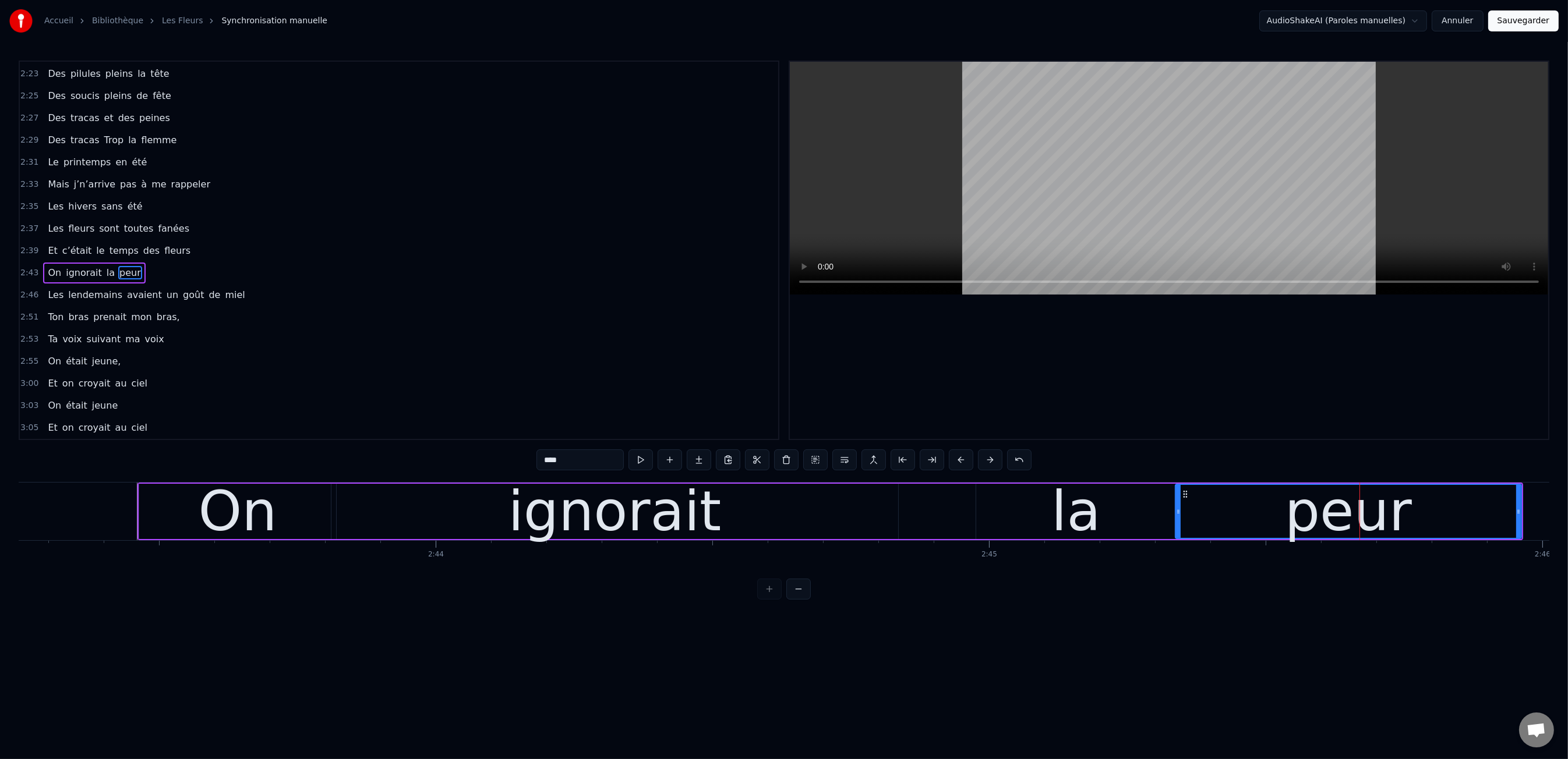
drag, startPoint x: 1326, startPoint y: 513, endPoint x: 1177, endPoint y: 517, distance: 149.1
click at [1177, 517] on div at bounding box center [1178, 512] width 5 height 53
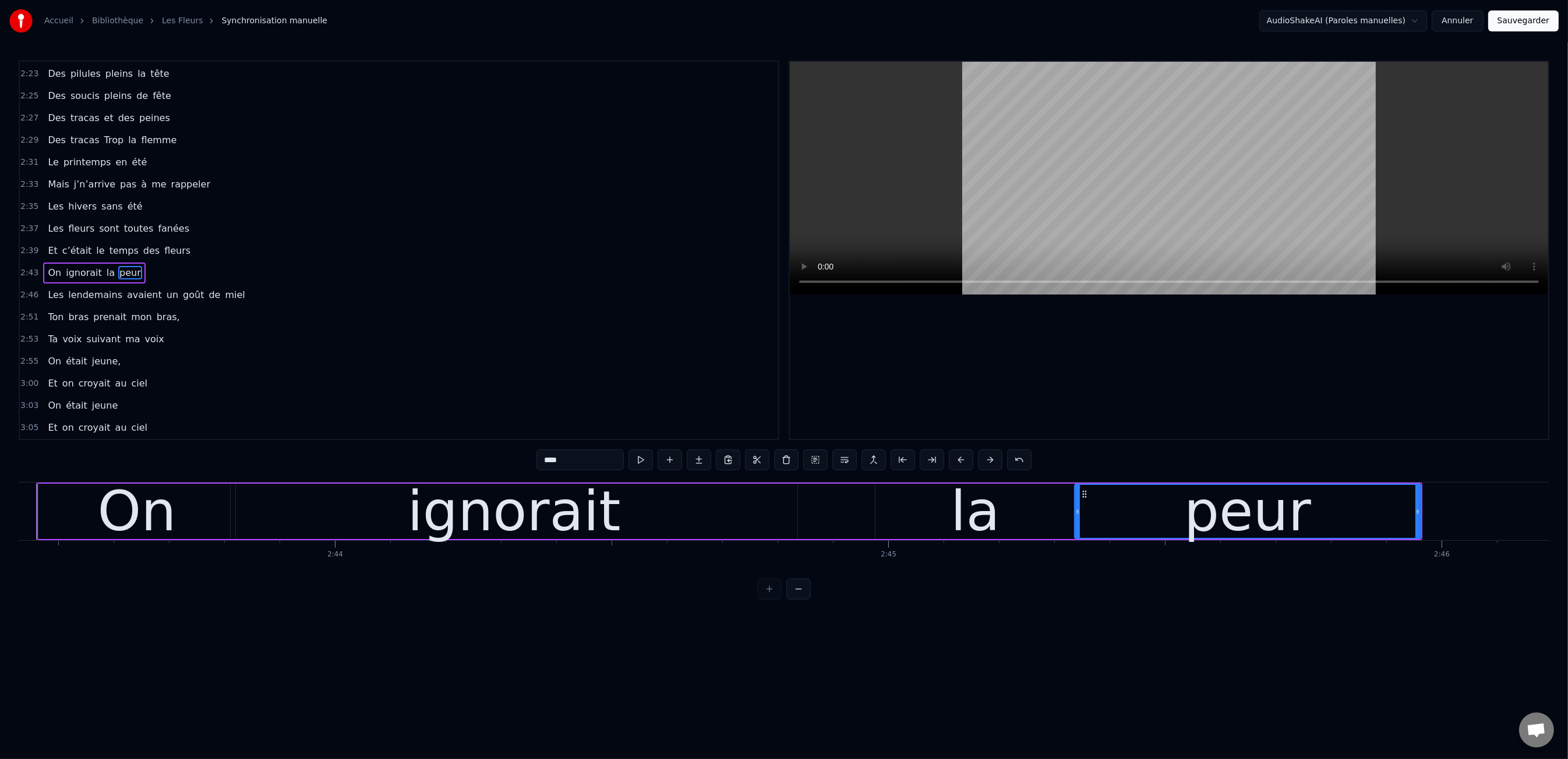
scroll to position [0, 90440]
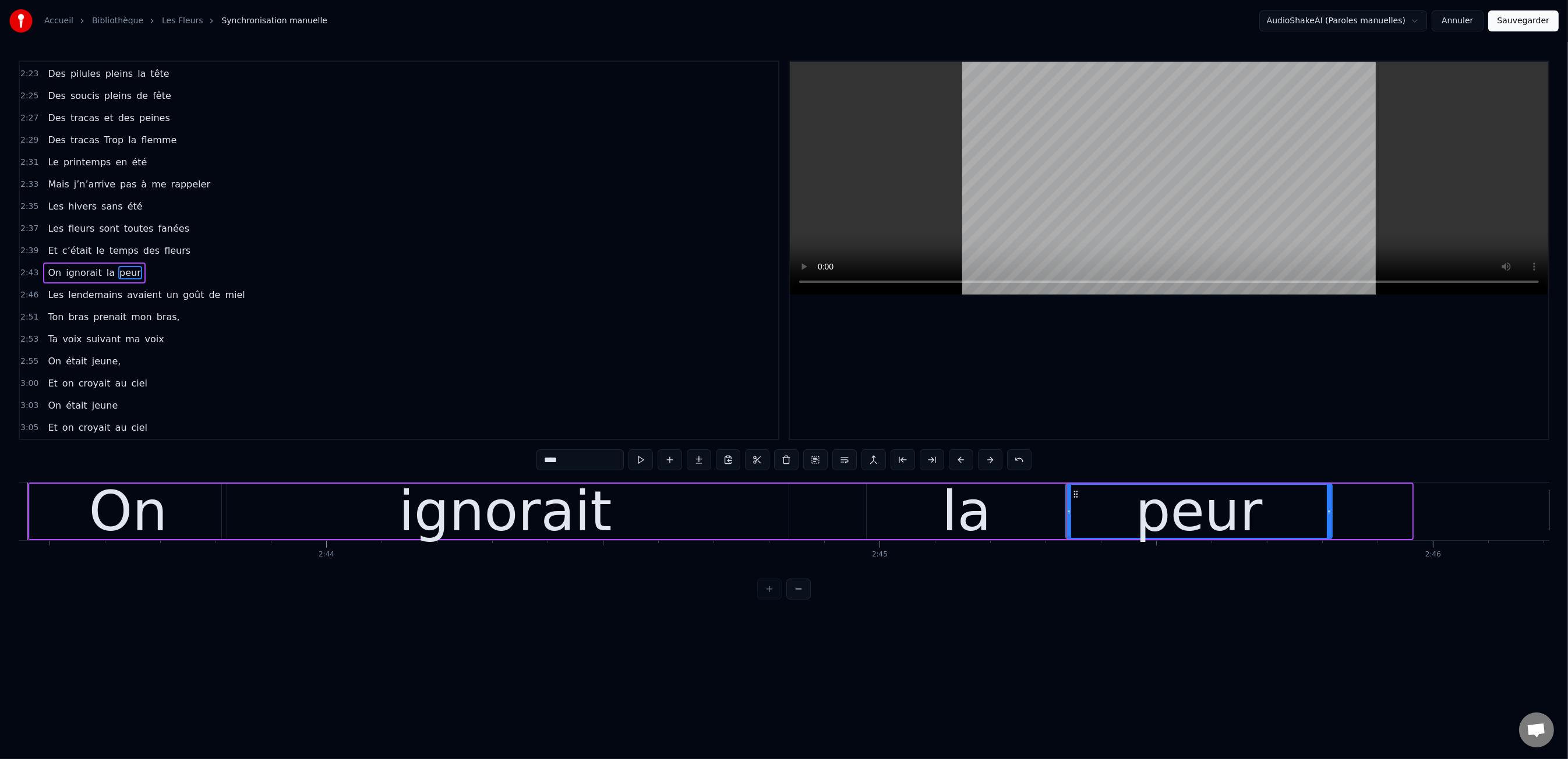
drag, startPoint x: 1407, startPoint y: 514, endPoint x: 1326, endPoint y: 513, distance: 81.0
click at [1328, 513] on icon at bounding box center [1329, 512] width 5 height 9
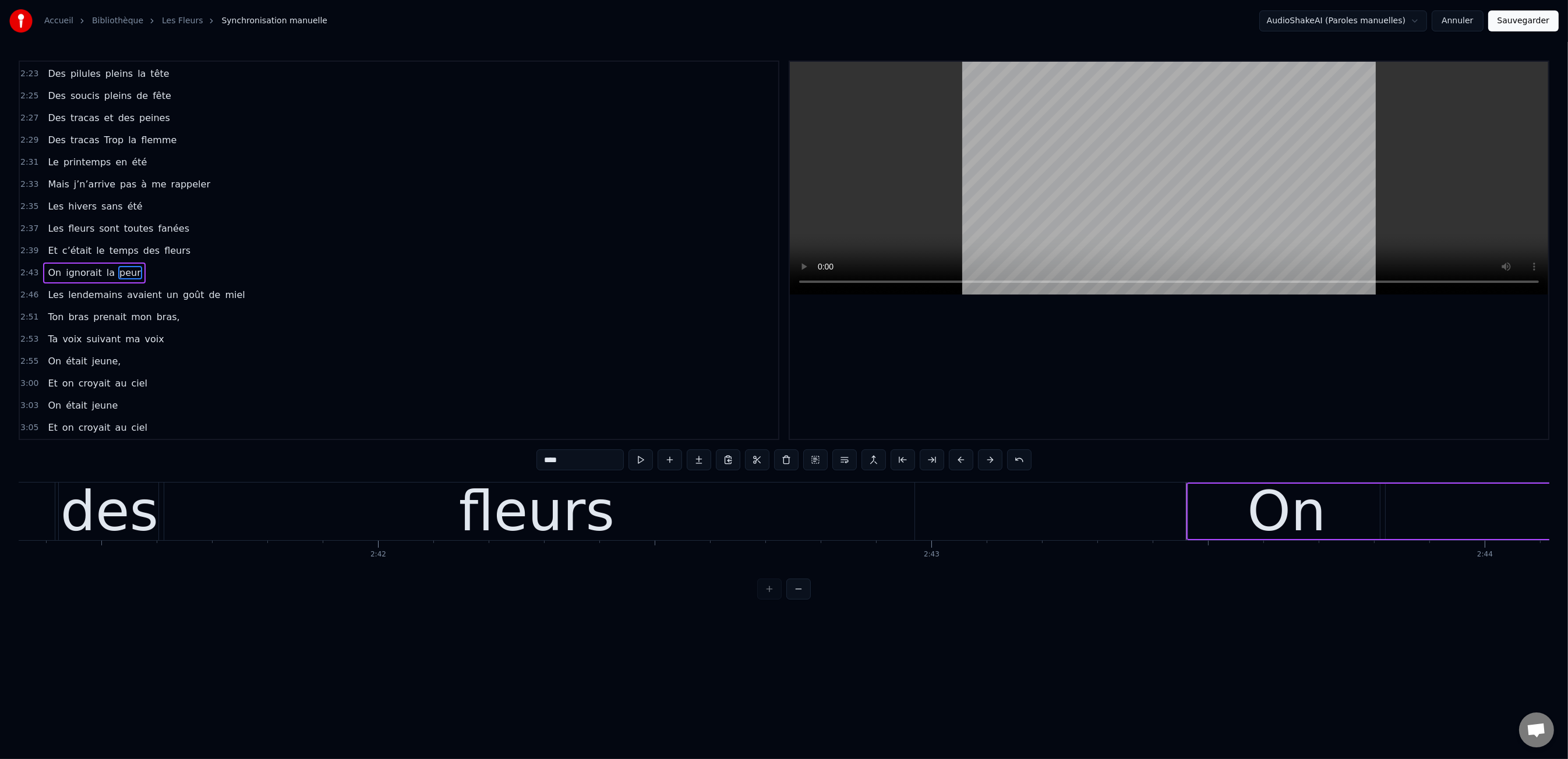
scroll to position [0, 89093]
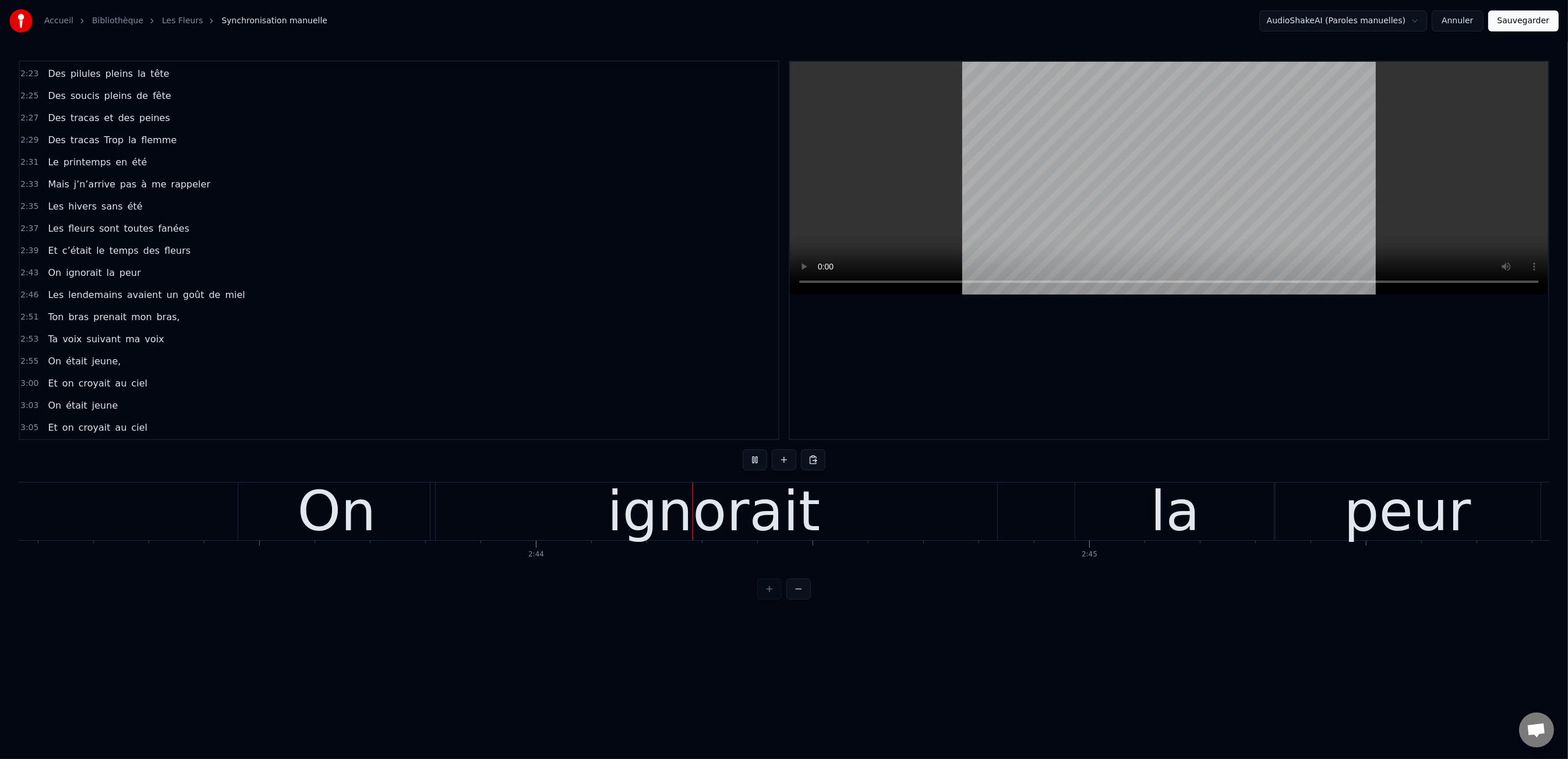
scroll to position [0, 90573]
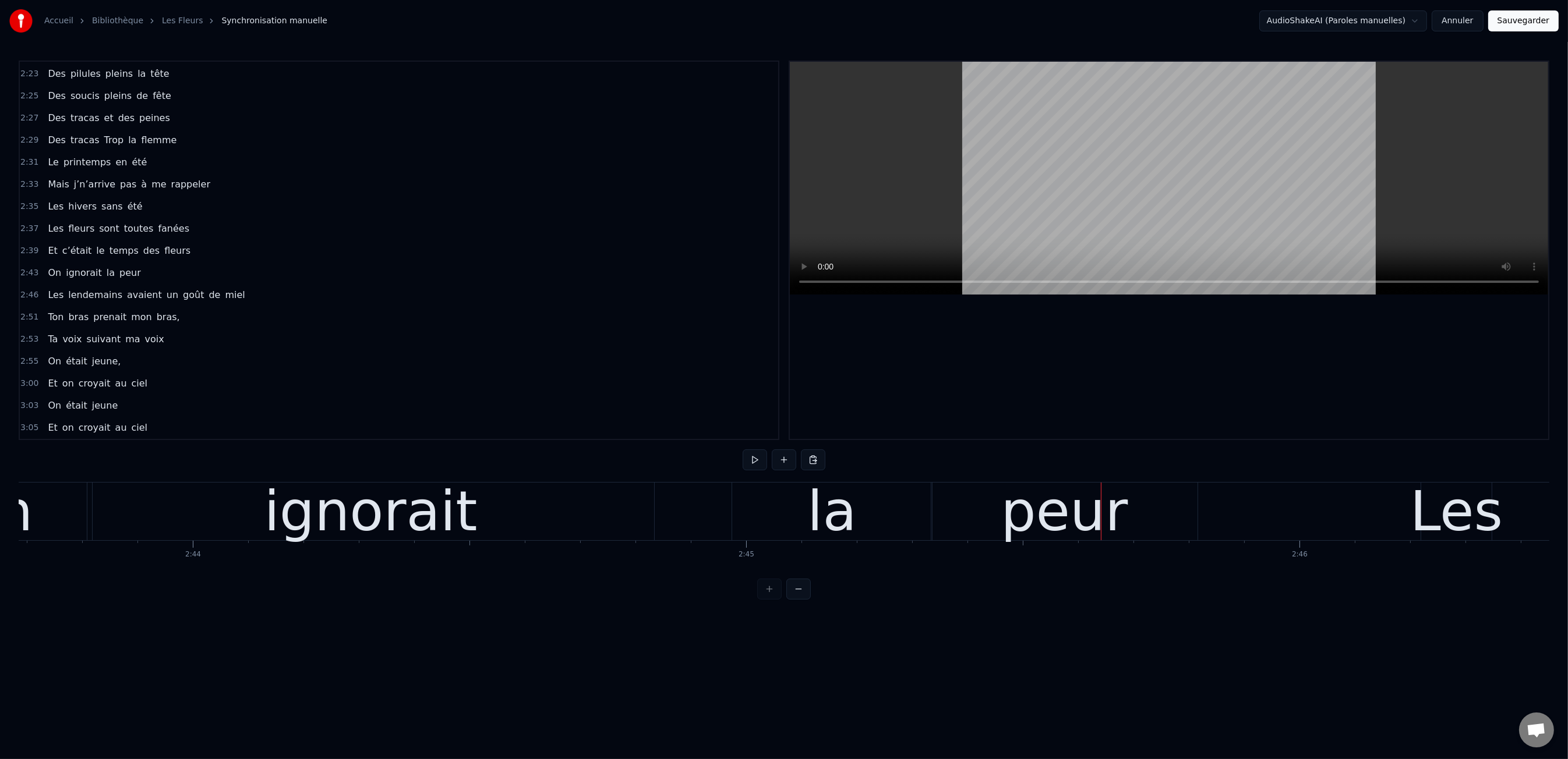
click at [821, 502] on div "la" at bounding box center [832, 511] width 49 height 83
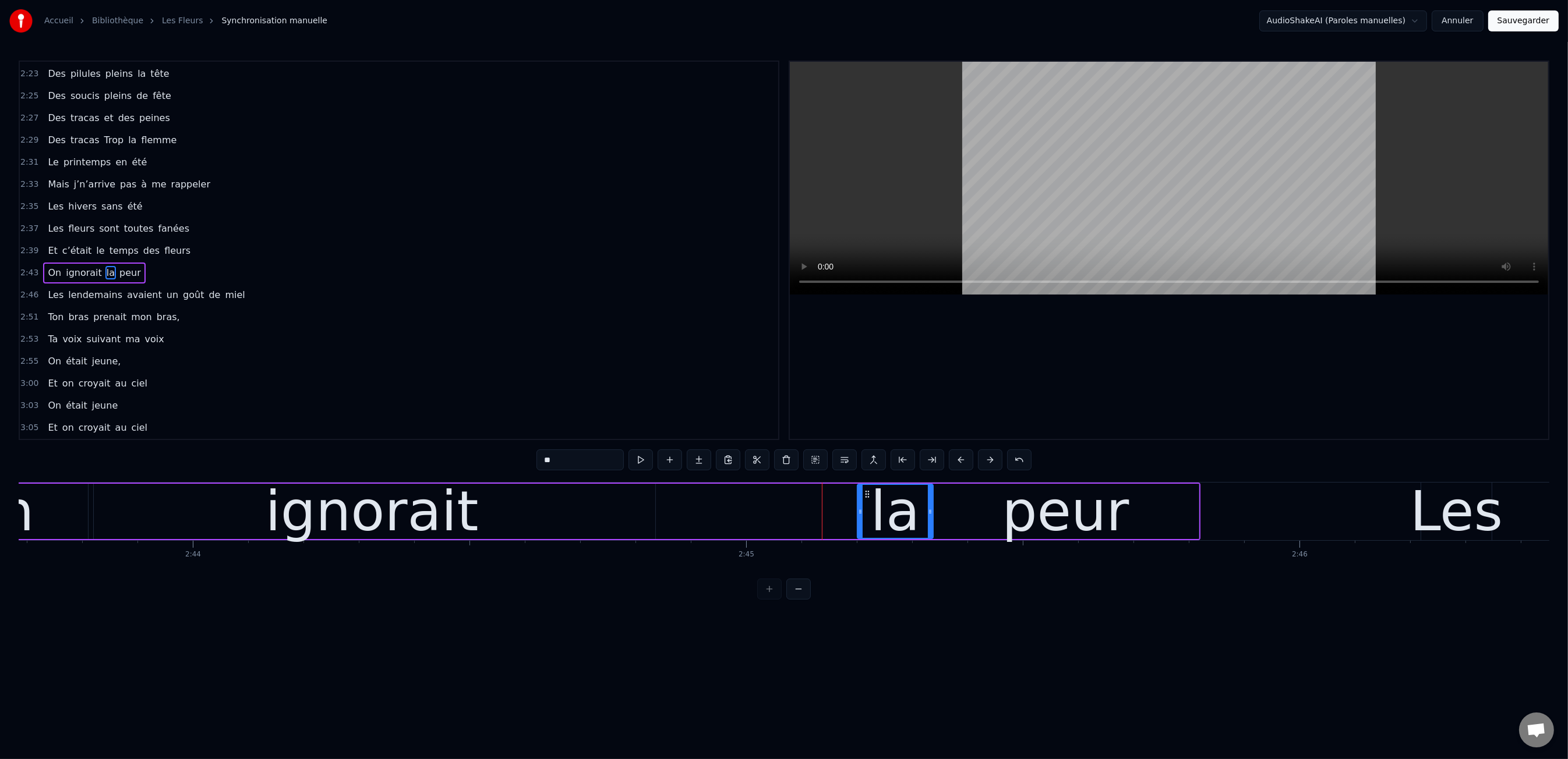
drag, startPoint x: 734, startPoint y: 515, endPoint x: 858, endPoint y: 507, distance: 124.3
click at [858, 507] on icon at bounding box center [860, 512] width 5 height 9
drag, startPoint x: 613, startPoint y: 511, endPoint x: 642, endPoint y: 510, distance: 29.0
click at [625, 510] on div "ignorait" at bounding box center [371, 511] width 567 height 56
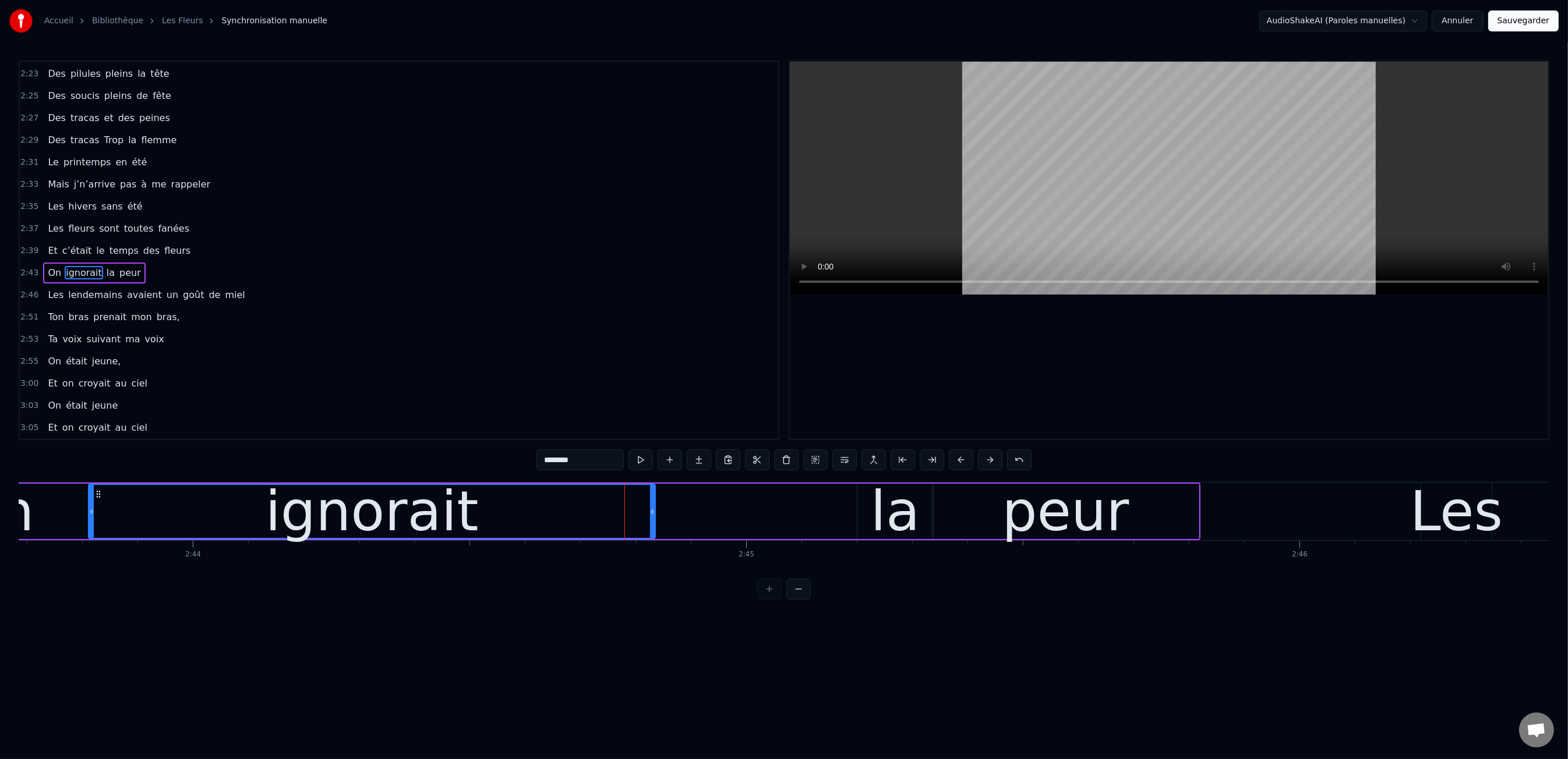
click at [649, 511] on div "ignorait" at bounding box center [371, 512] width 565 height 53
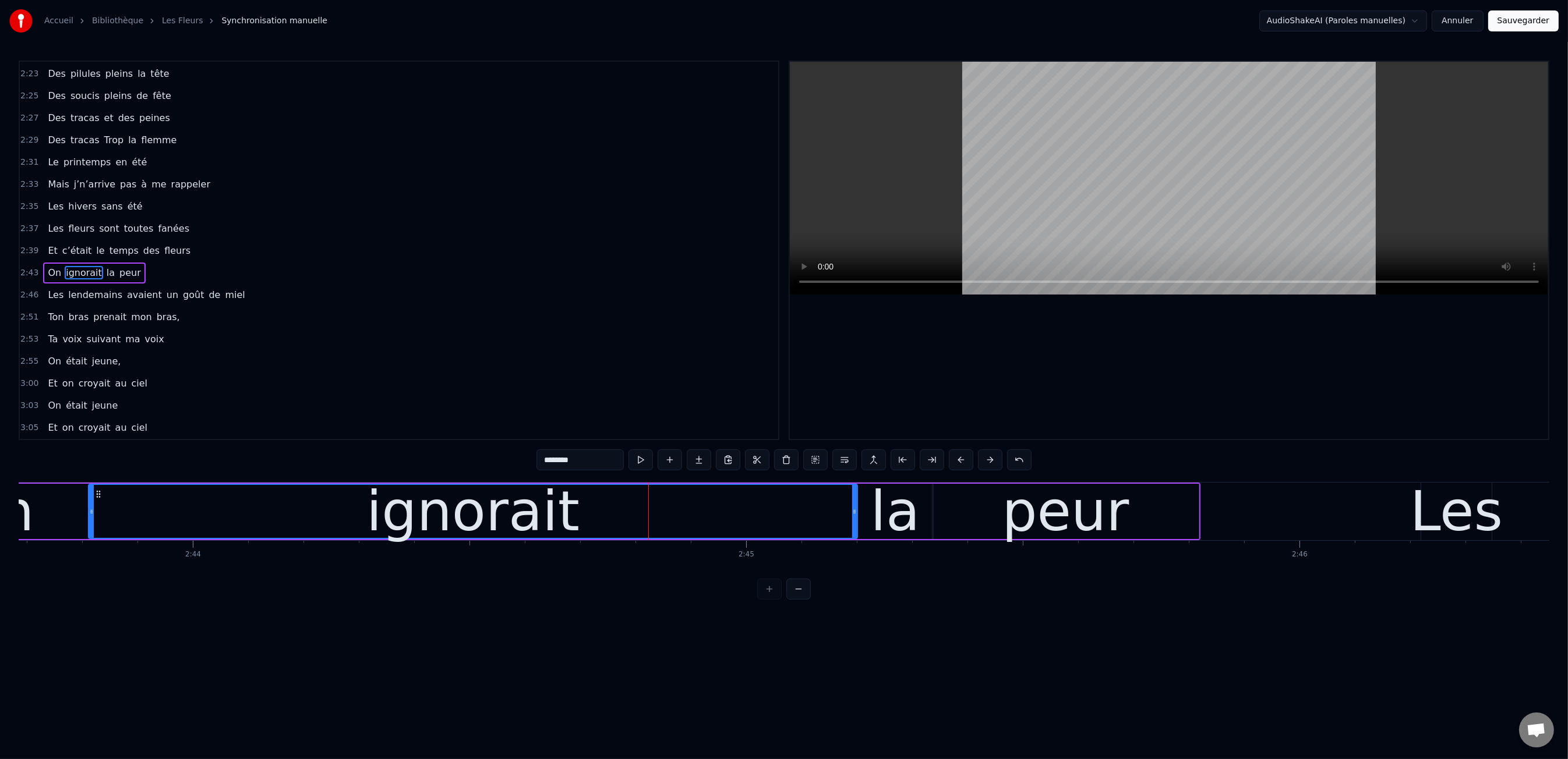
drag, startPoint x: 653, startPoint y: 511, endPoint x: 855, endPoint y: 510, distance: 202.0
click at [855, 510] on icon at bounding box center [854, 512] width 5 height 9
click at [385, 468] on div "0:47 Les dents rongées par les tazs, 0:49 Vert, jaune, rose entre les dents 0:5…" at bounding box center [784, 330] width 1531 height 539
click at [1065, 512] on div "peur" at bounding box center [1065, 511] width 127 height 83
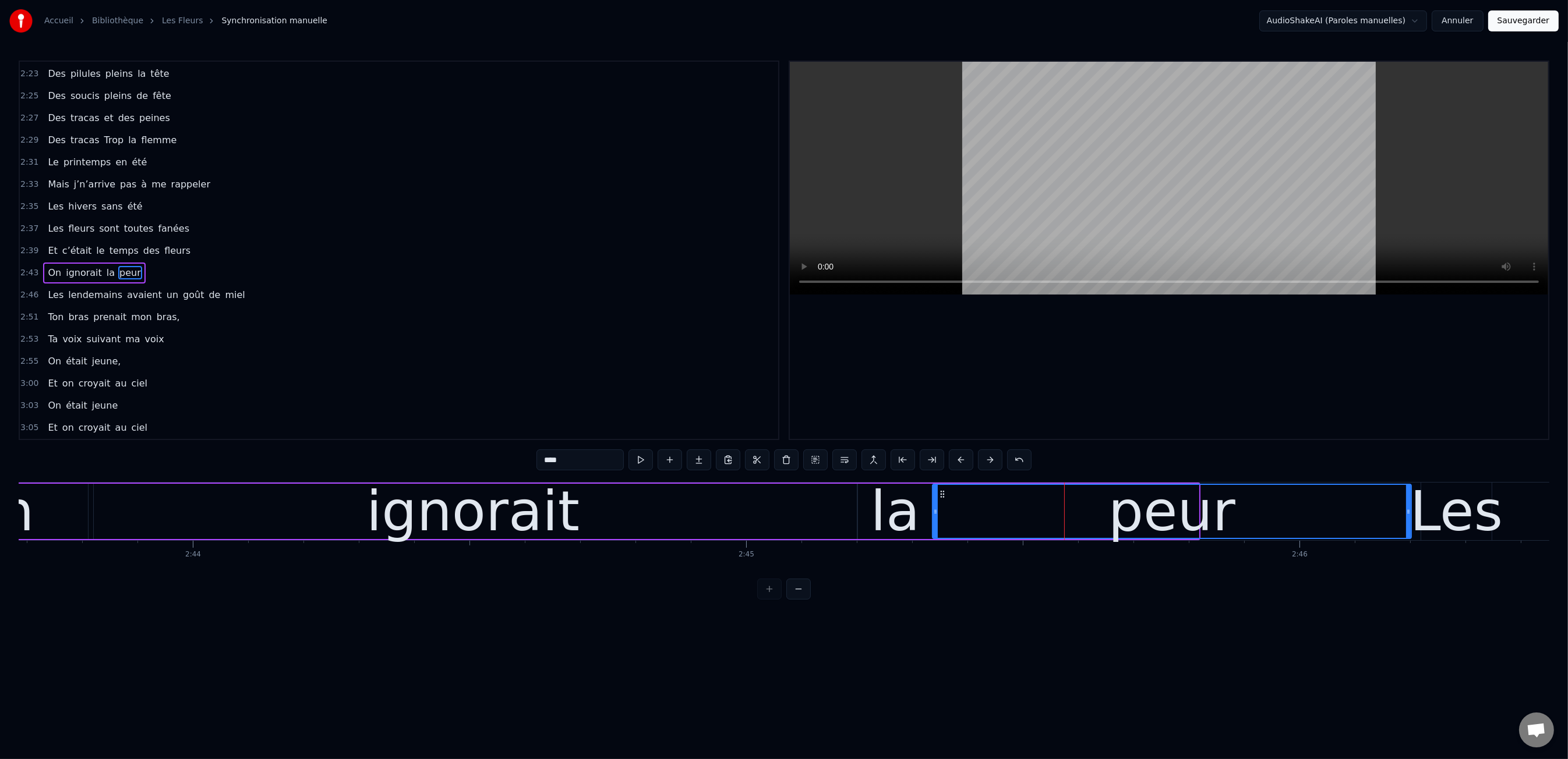
drag, startPoint x: 1195, startPoint y: 515, endPoint x: 1407, endPoint y: 514, distance: 212.0
click at [1407, 514] on icon at bounding box center [1408, 512] width 5 height 9
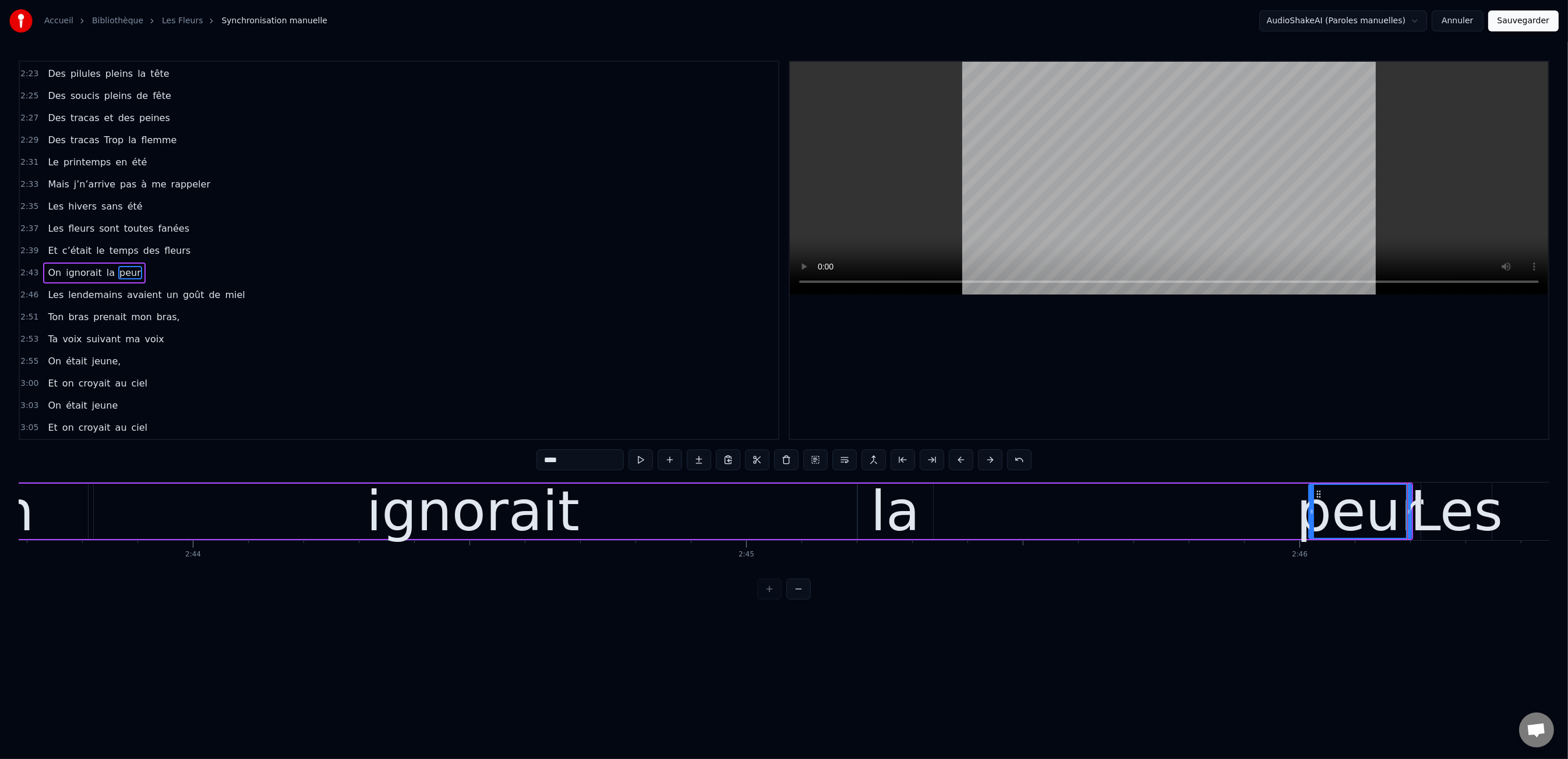
drag, startPoint x: 937, startPoint y: 503, endPoint x: 1309, endPoint y: 507, distance: 372.0
click at [1309, 507] on div at bounding box center [1312, 512] width 5 height 53
click at [920, 511] on div "la" at bounding box center [895, 511] width 76 height 56
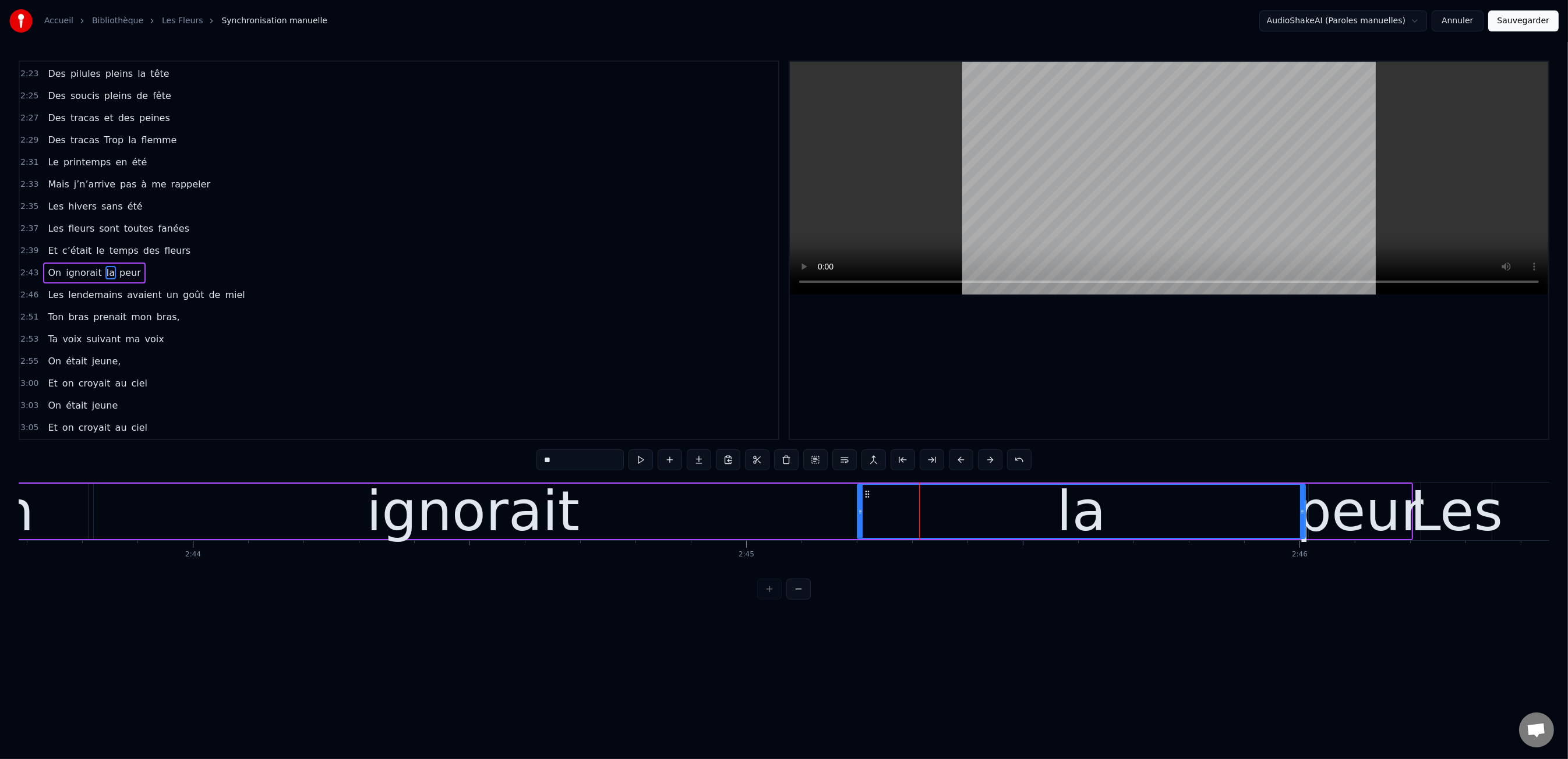
drag, startPoint x: 931, startPoint y: 510, endPoint x: 1303, endPoint y: 516, distance: 372.0
click at [1303, 516] on div at bounding box center [1302, 512] width 5 height 53
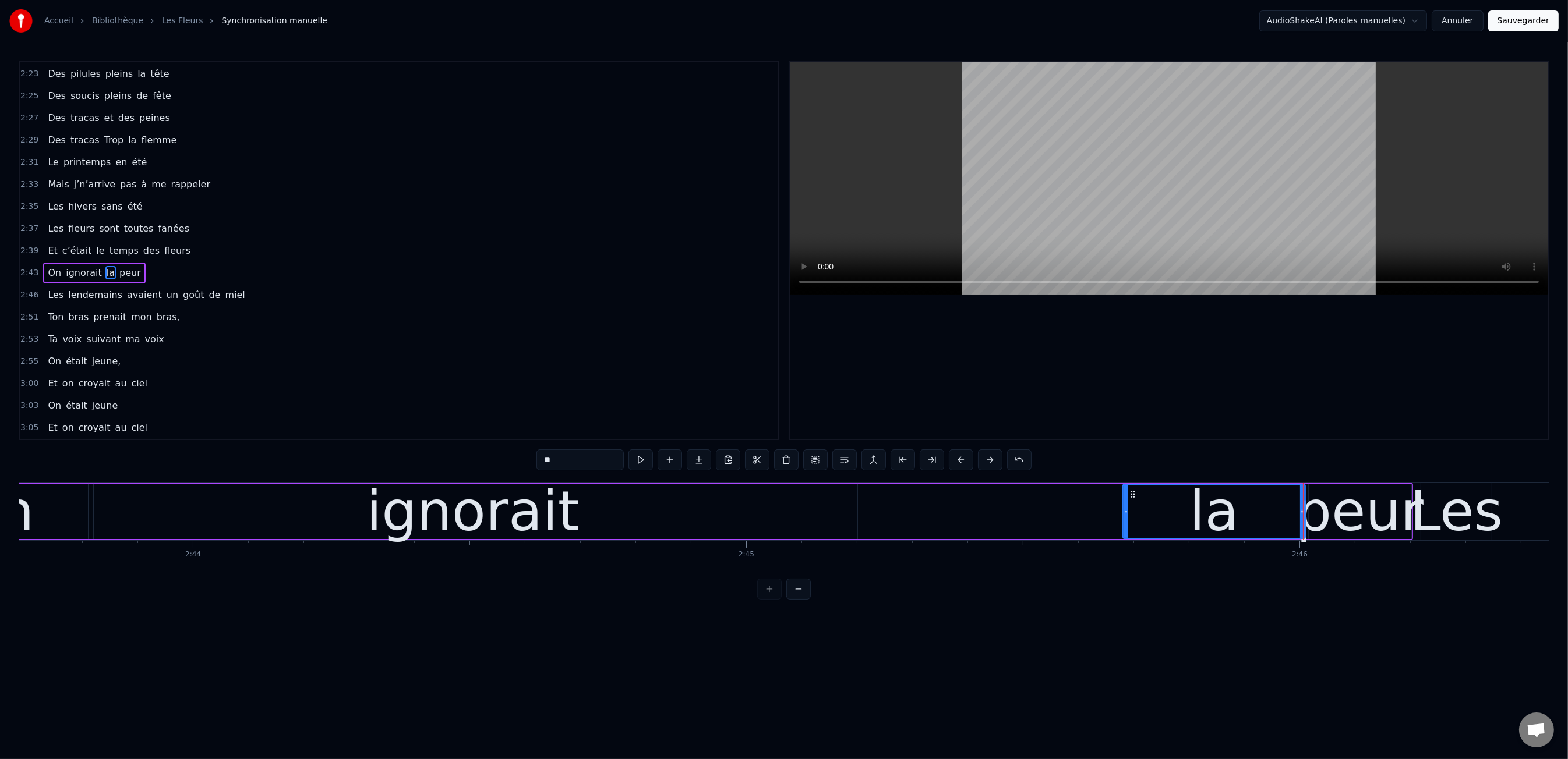
drag, startPoint x: 857, startPoint y: 510, endPoint x: 1123, endPoint y: 518, distance: 266.1
click at [1124, 518] on div at bounding box center [1126, 512] width 5 height 53
drag, startPoint x: 775, startPoint y: 513, endPoint x: 841, endPoint y: 513, distance: 66.0
click at [777, 513] on div "ignorait" at bounding box center [472, 511] width 769 height 56
type input "********"
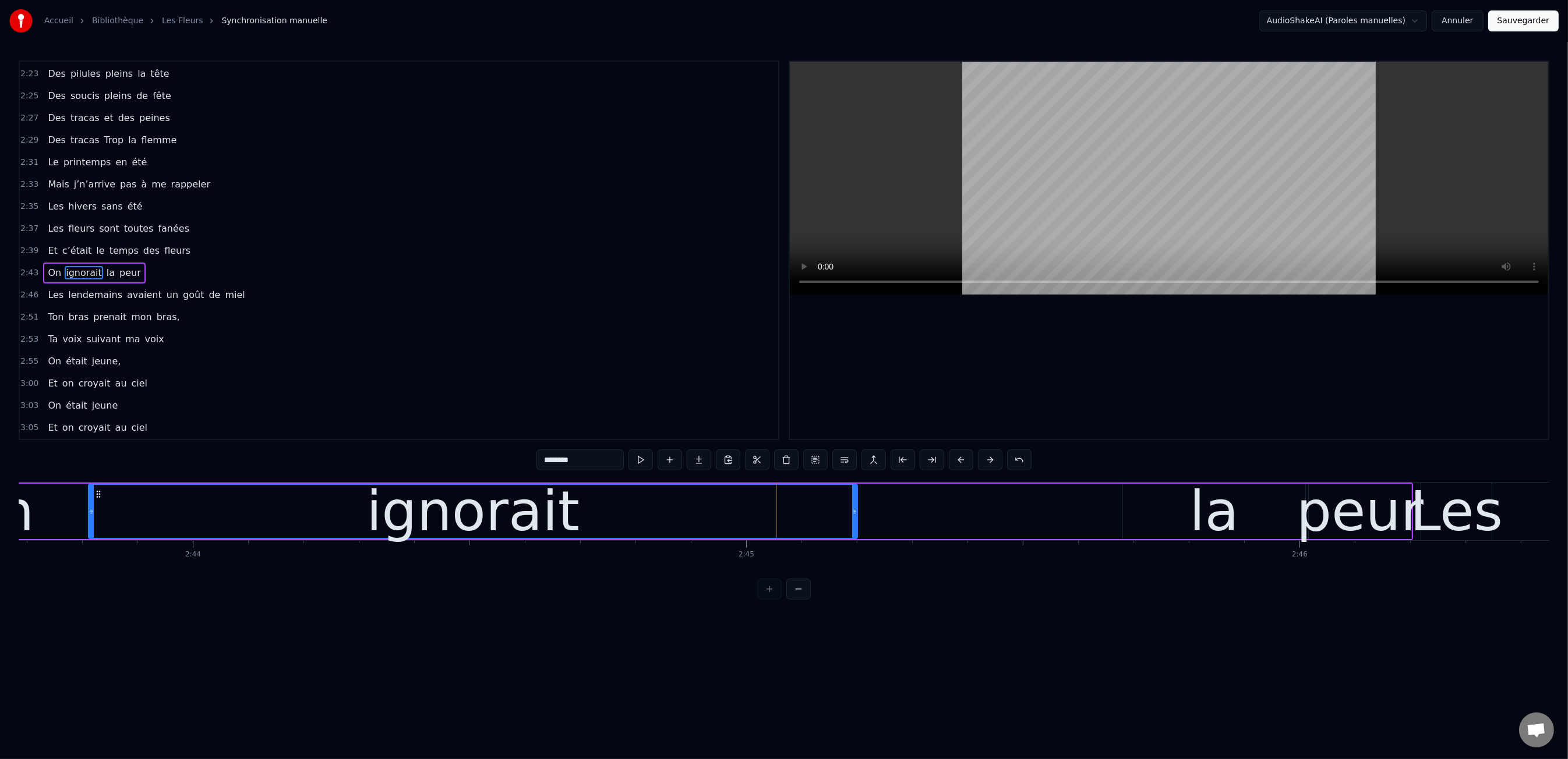
click at [851, 513] on div "ignorait" at bounding box center [472, 512] width 768 height 53
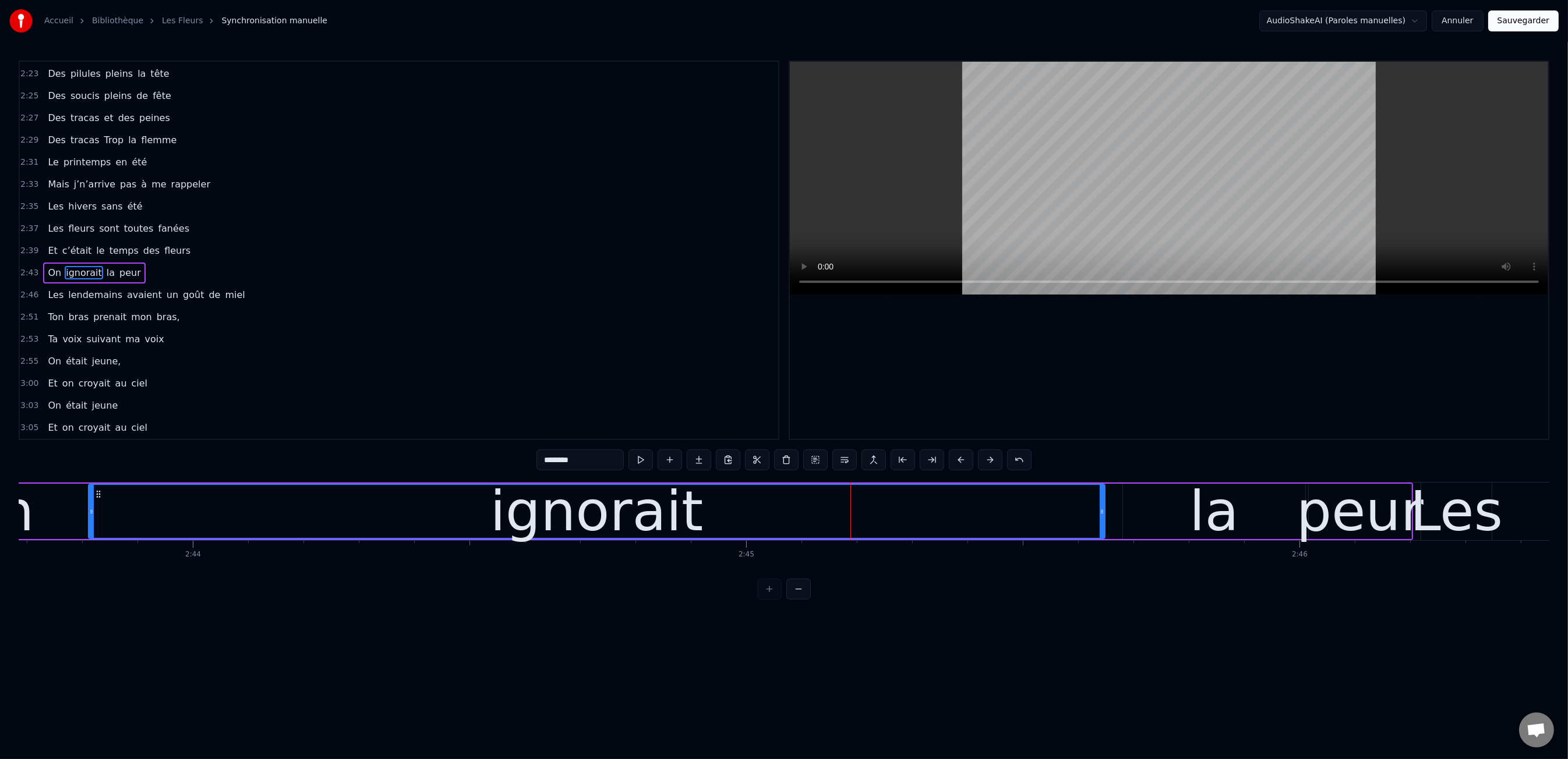
drag, startPoint x: 854, startPoint y: 513, endPoint x: 878, endPoint y: 506, distance: 25.0
click at [1102, 520] on div at bounding box center [1102, 512] width 5 height 53
click at [441, 457] on div "0:47 Les dents rongées par les tazs, 0:49 Vert, jaune, rose entre les dents 0:5…" at bounding box center [784, 330] width 1531 height 539
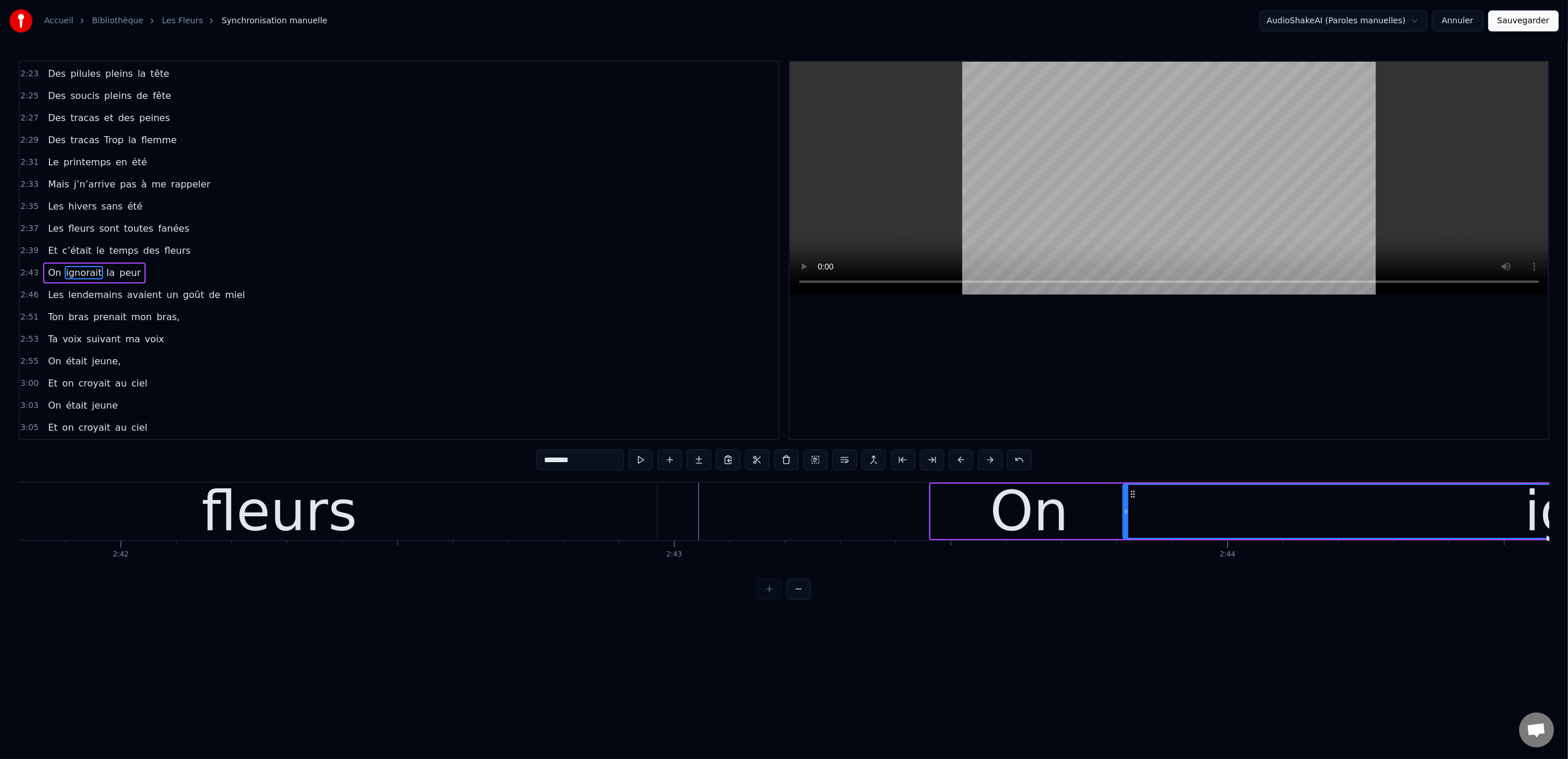
scroll to position [0, 89417]
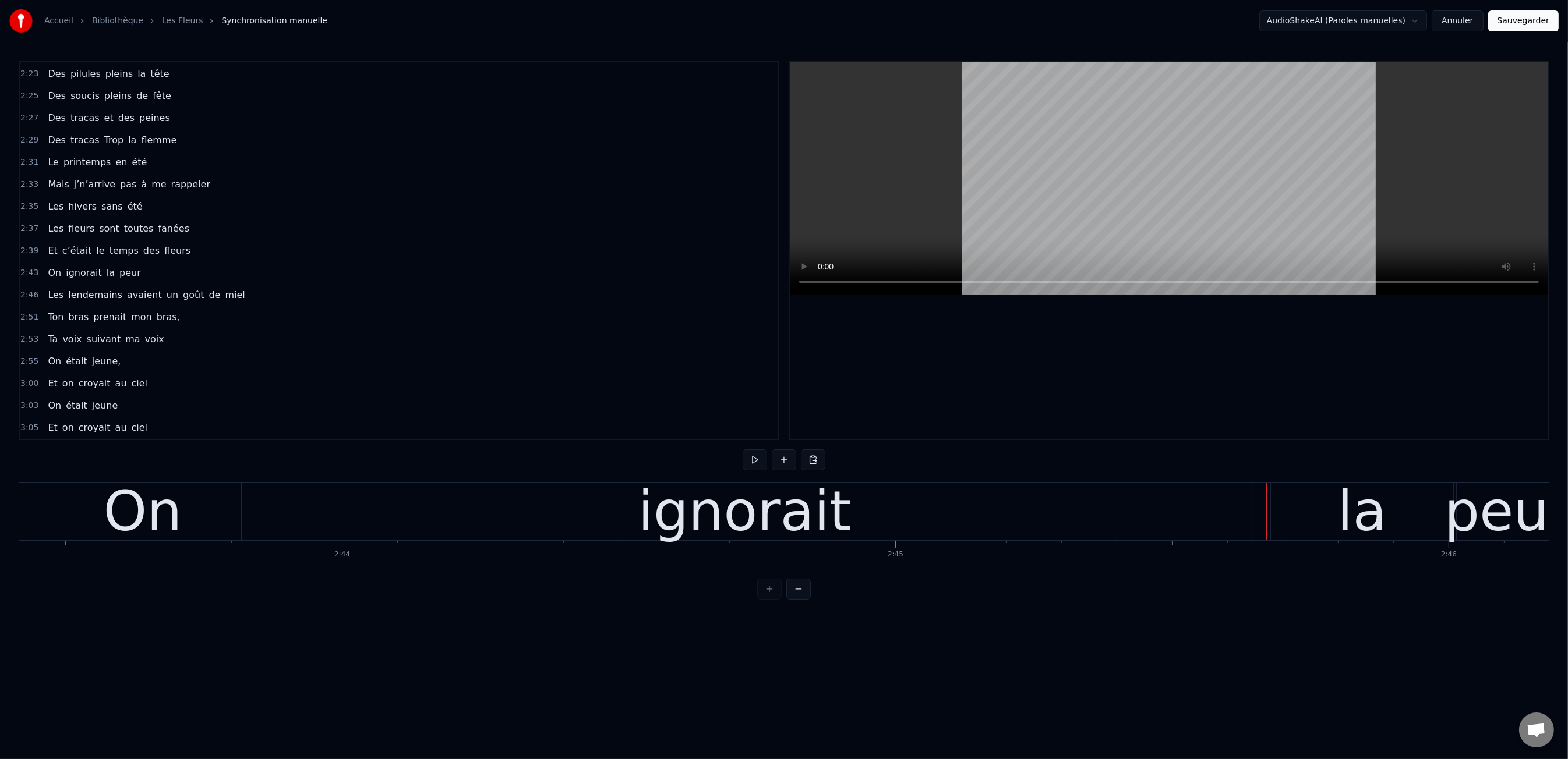
drag, startPoint x: 525, startPoint y: 524, endPoint x: 447, endPoint y: 519, distance: 78.2
click at [525, 524] on div "ignorait" at bounding box center [745, 512] width 1016 height 58
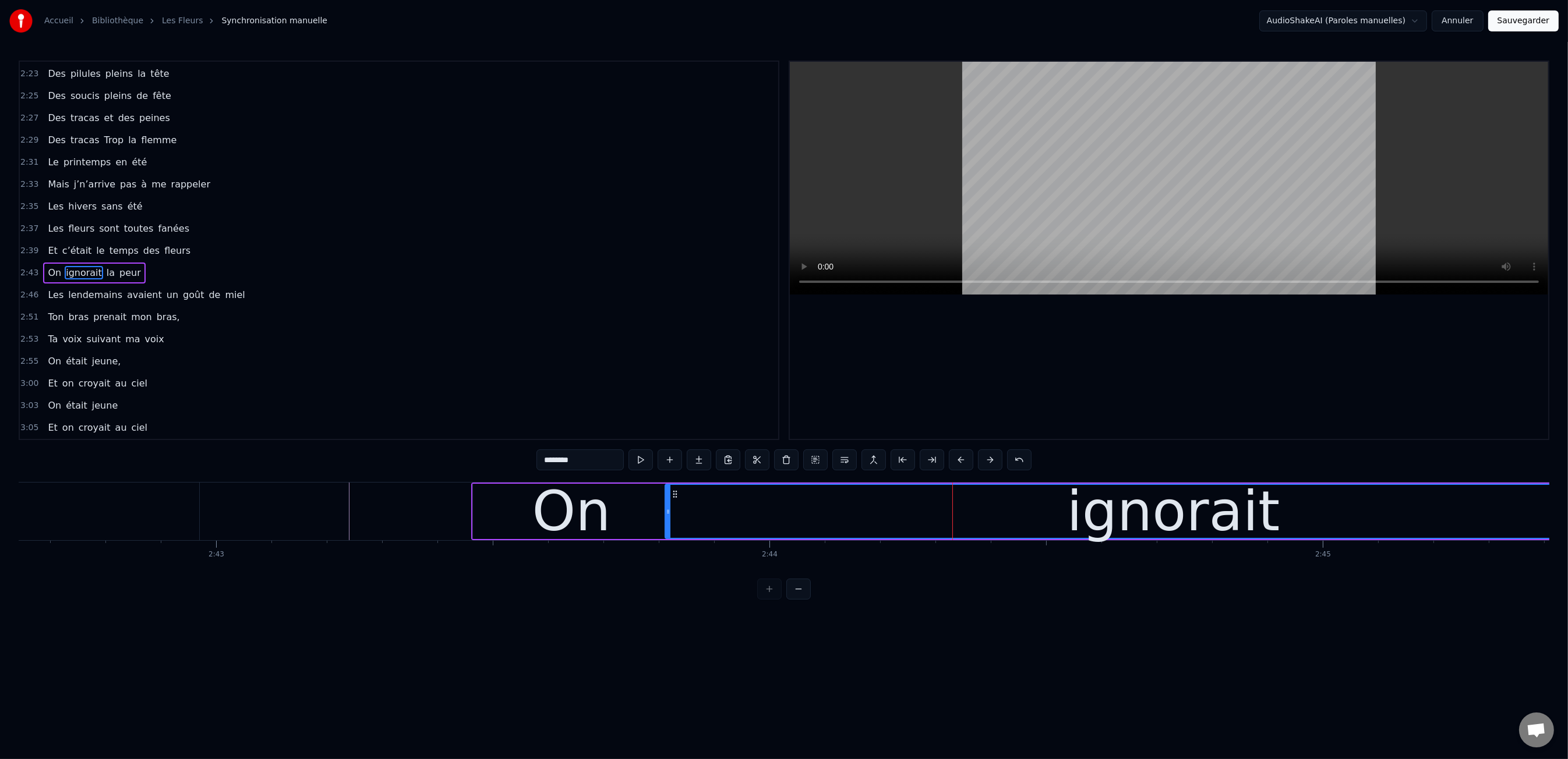
scroll to position [0, 89965]
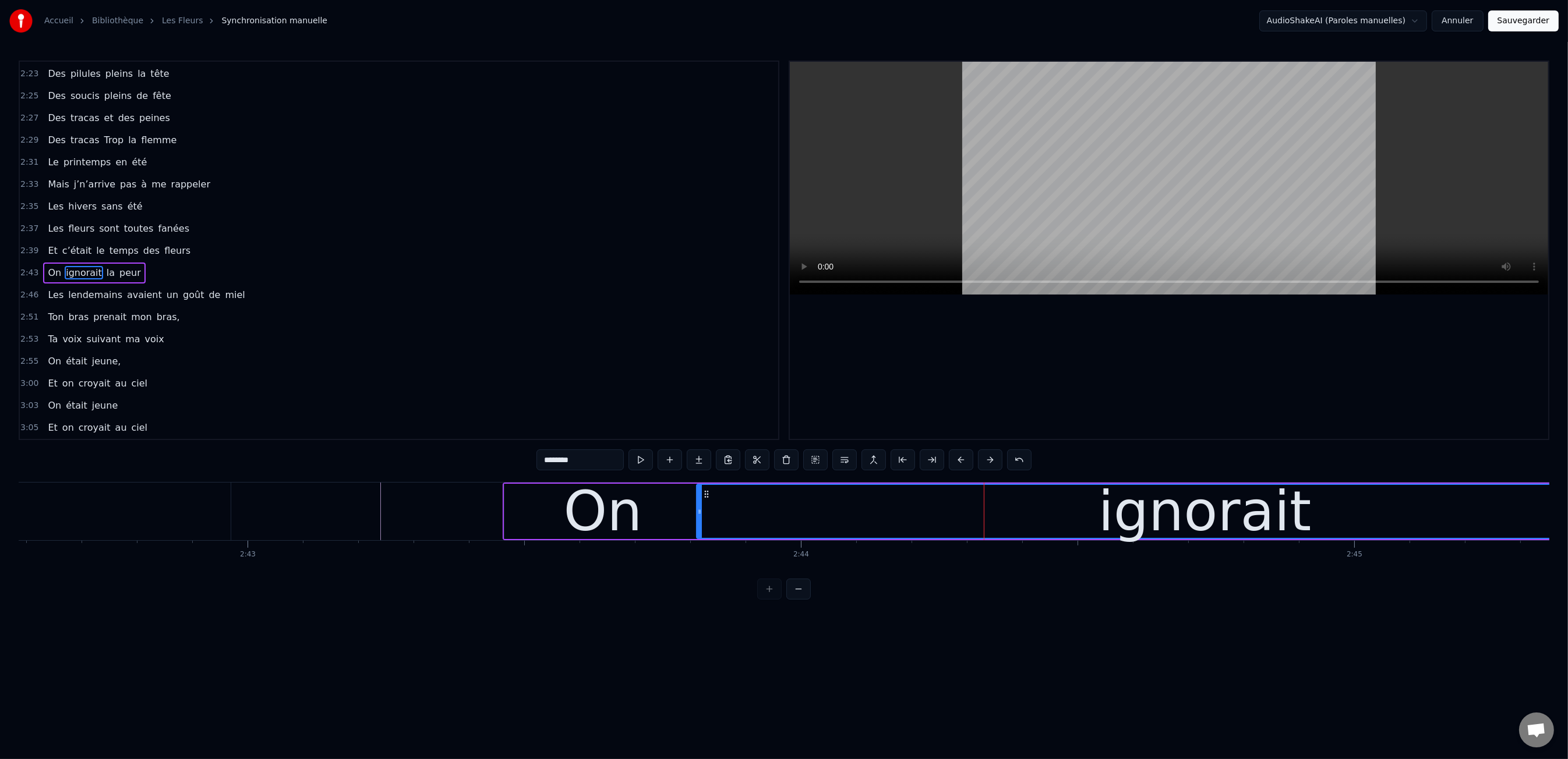
click at [411, 481] on div "0:47 Les dents rongées par les tazs, 0:49 Vert, jaune, rose entre les dents 0:5…" at bounding box center [784, 330] width 1531 height 539
drag, startPoint x: 418, startPoint y: 468, endPoint x: 431, endPoint y: 465, distance: 13.3
click at [418, 468] on div "0:47 Les dents rongées par les tazs, 0:49 Vert, jaune, rose entre les dents 0:5…" at bounding box center [784, 330] width 1531 height 539
drag, startPoint x: 444, startPoint y: 460, endPoint x: 449, endPoint y: 465, distance: 7.1
click at [444, 460] on div "0:47 Les dents rongées par les tazs, 0:49 Vert, jaune, rose entre les dents 0:5…" at bounding box center [784, 330] width 1531 height 539
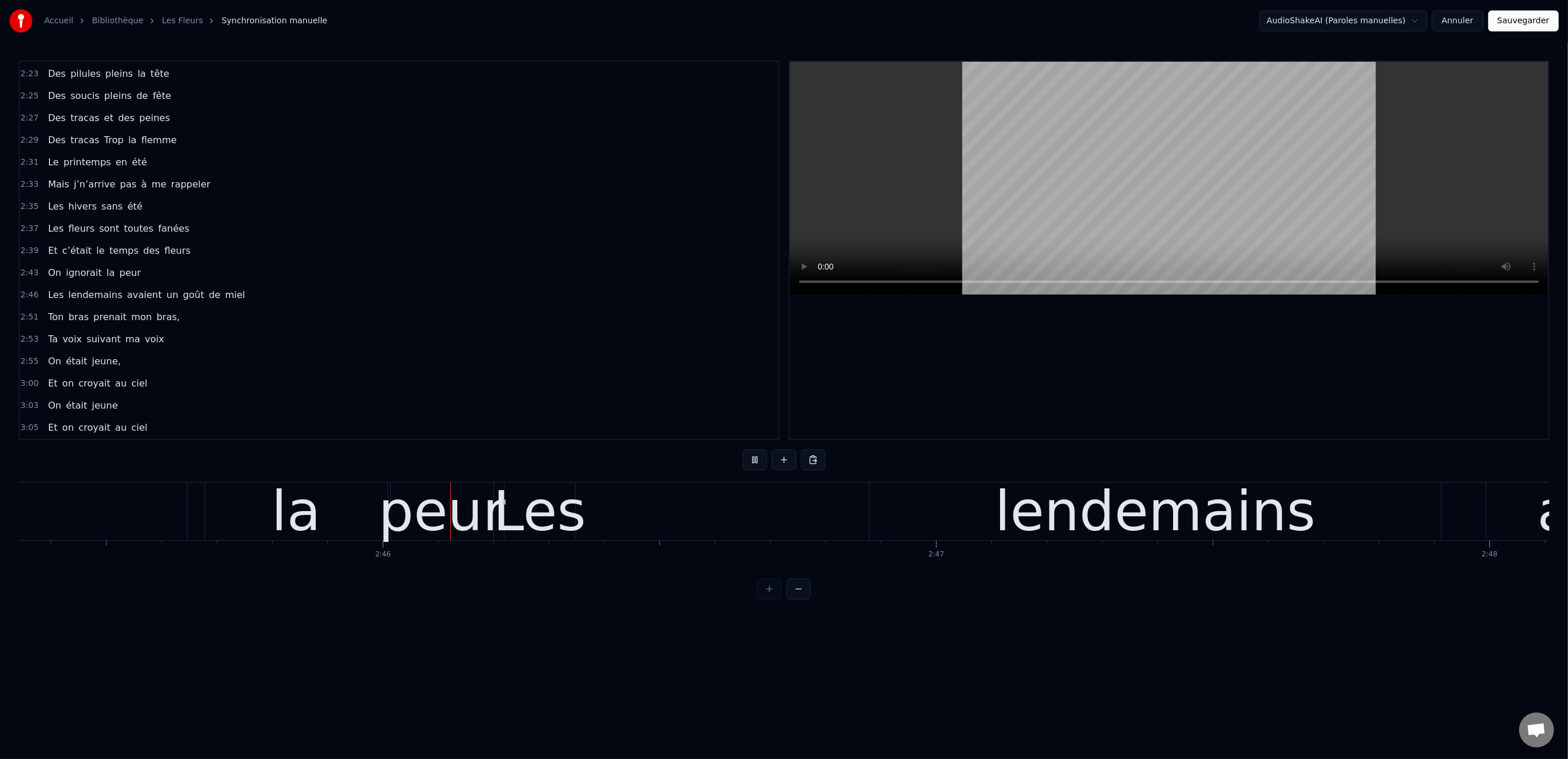
scroll to position [0, 91496]
click at [545, 519] on div "Les" at bounding box center [533, 511] width 93 height 83
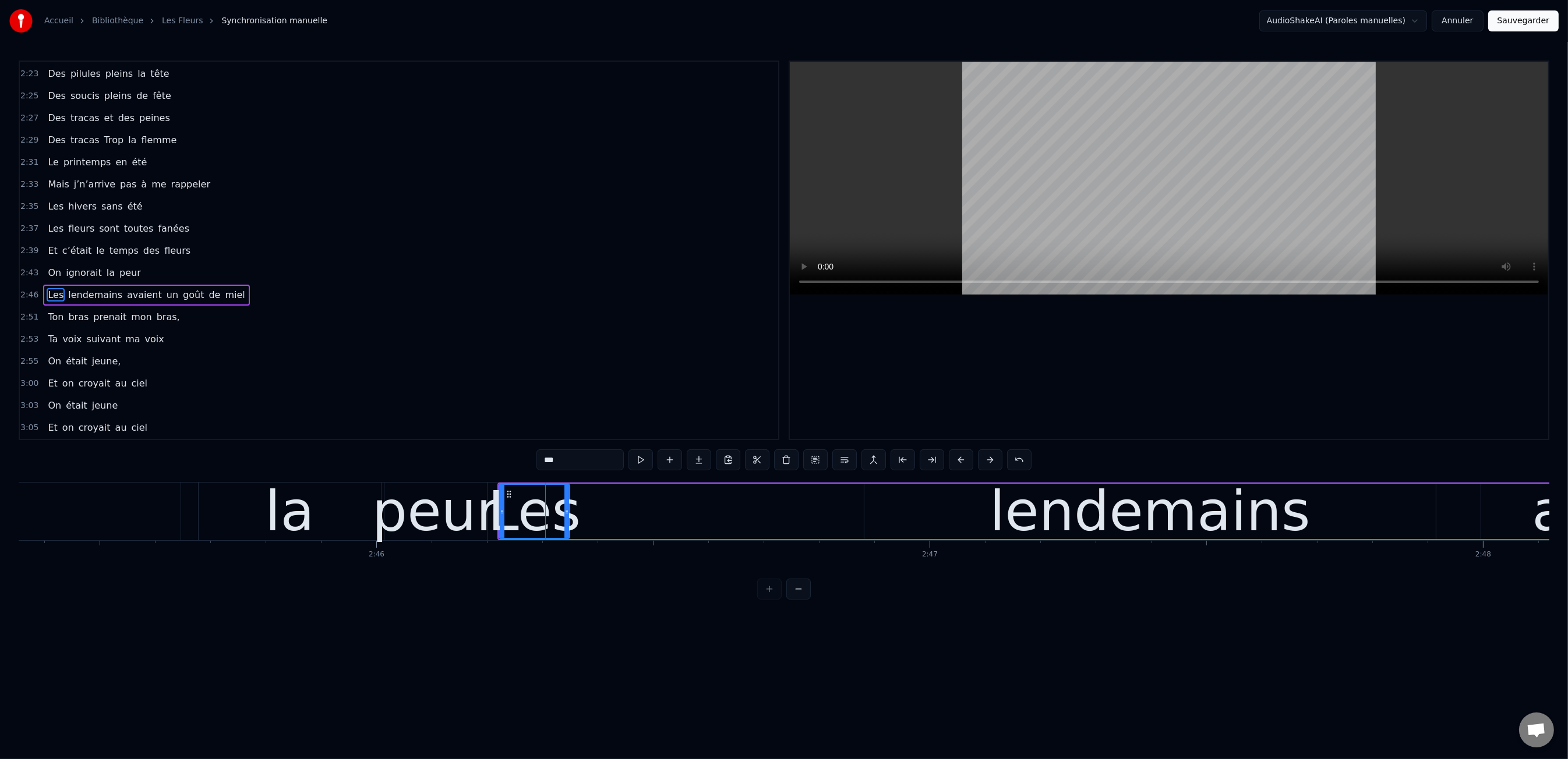
scroll to position [928, 0]
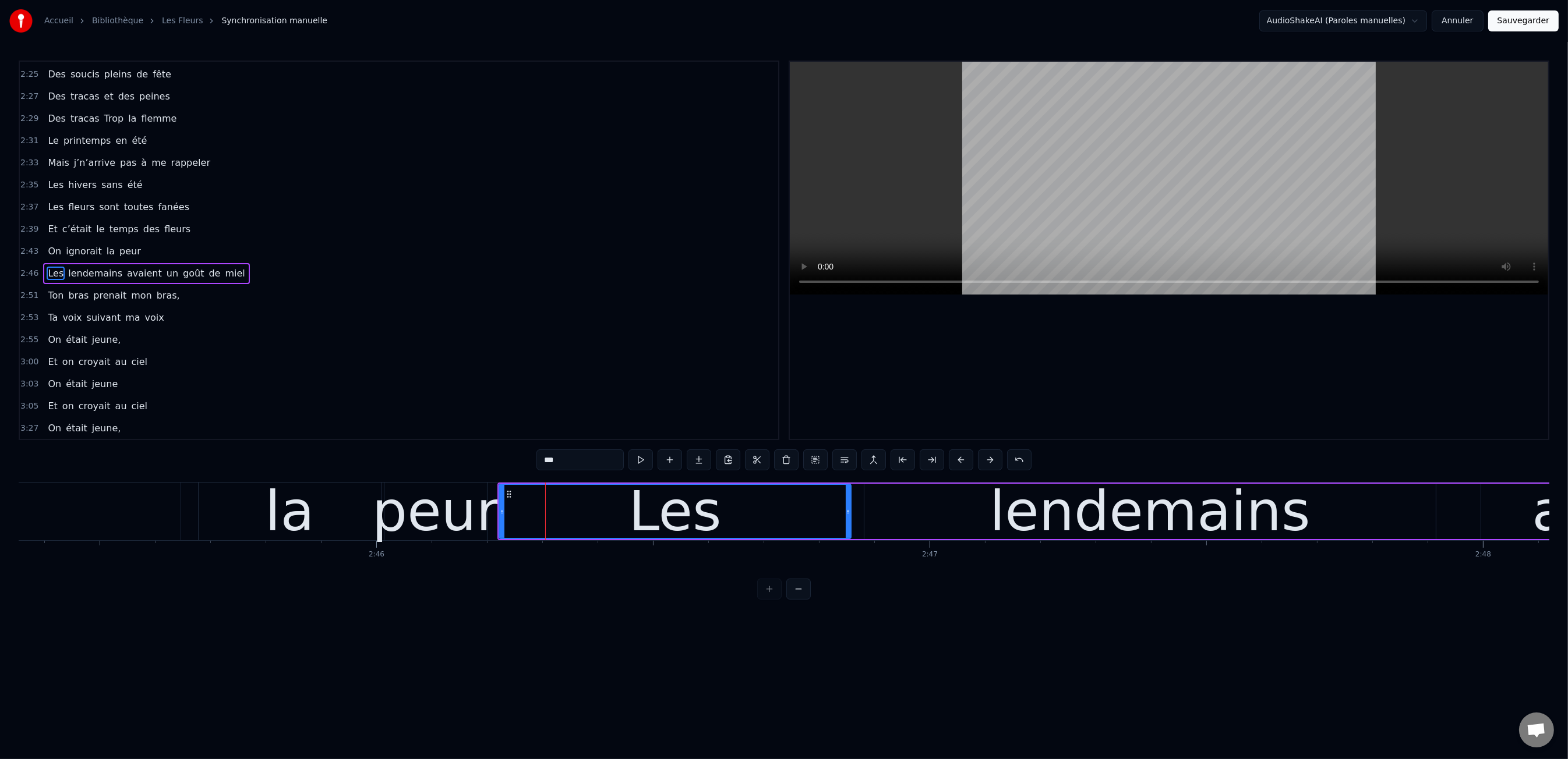
drag, startPoint x: 568, startPoint y: 511, endPoint x: 847, endPoint y: 513, distance: 279.0
click at [847, 513] on icon at bounding box center [848, 512] width 5 height 9
click at [997, 513] on div "lendemains" at bounding box center [1150, 511] width 571 height 56
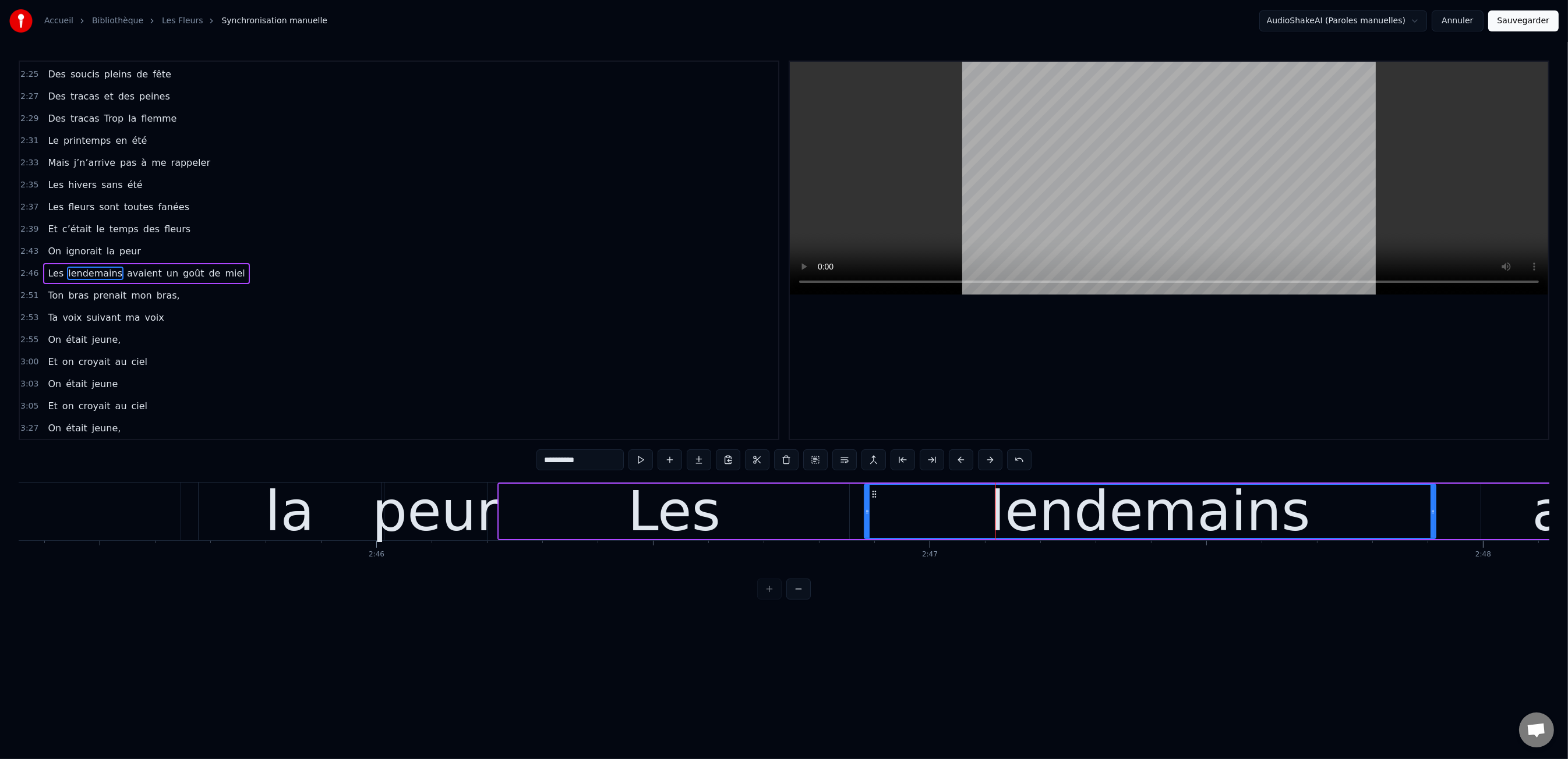
click at [503, 512] on div "Les" at bounding box center [674, 511] width 350 height 56
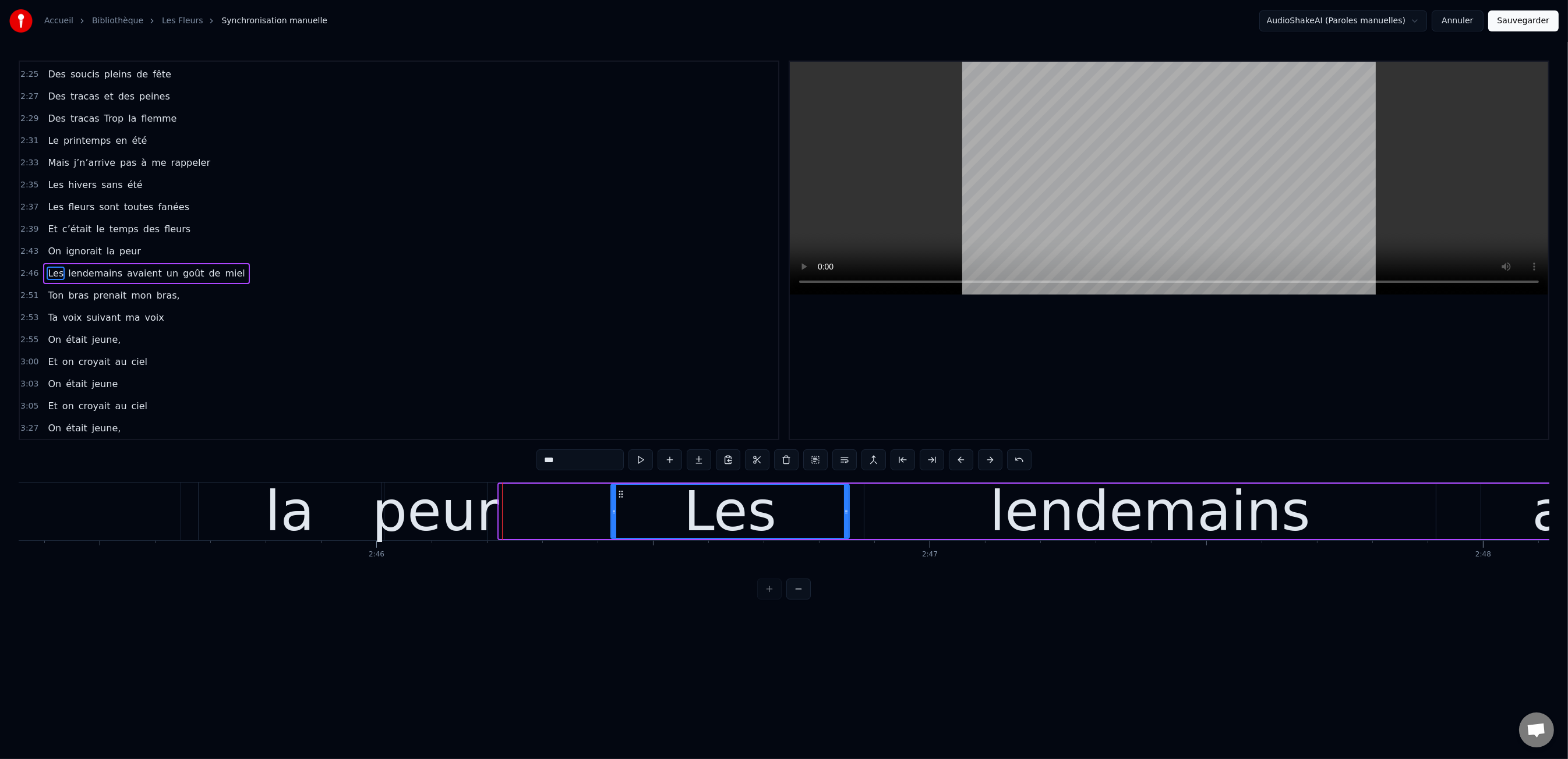
drag, startPoint x: 501, startPoint y: 512, endPoint x: 612, endPoint y: 512, distance: 111.0
click at [612, 512] on icon at bounding box center [614, 512] width 5 height 9
click at [486, 516] on div "peur" at bounding box center [435, 511] width 127 height 83
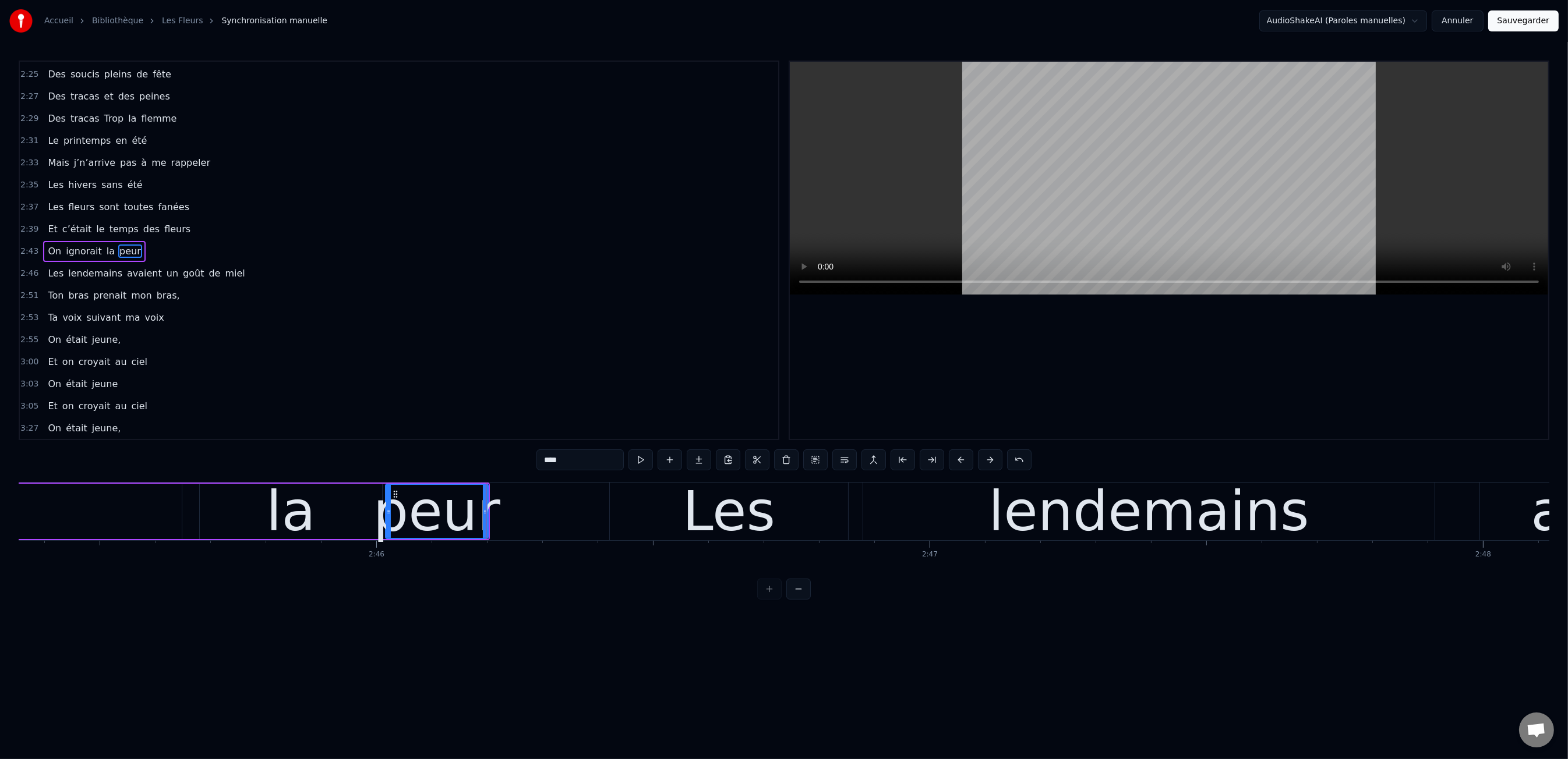
scroll to position [906, 0]
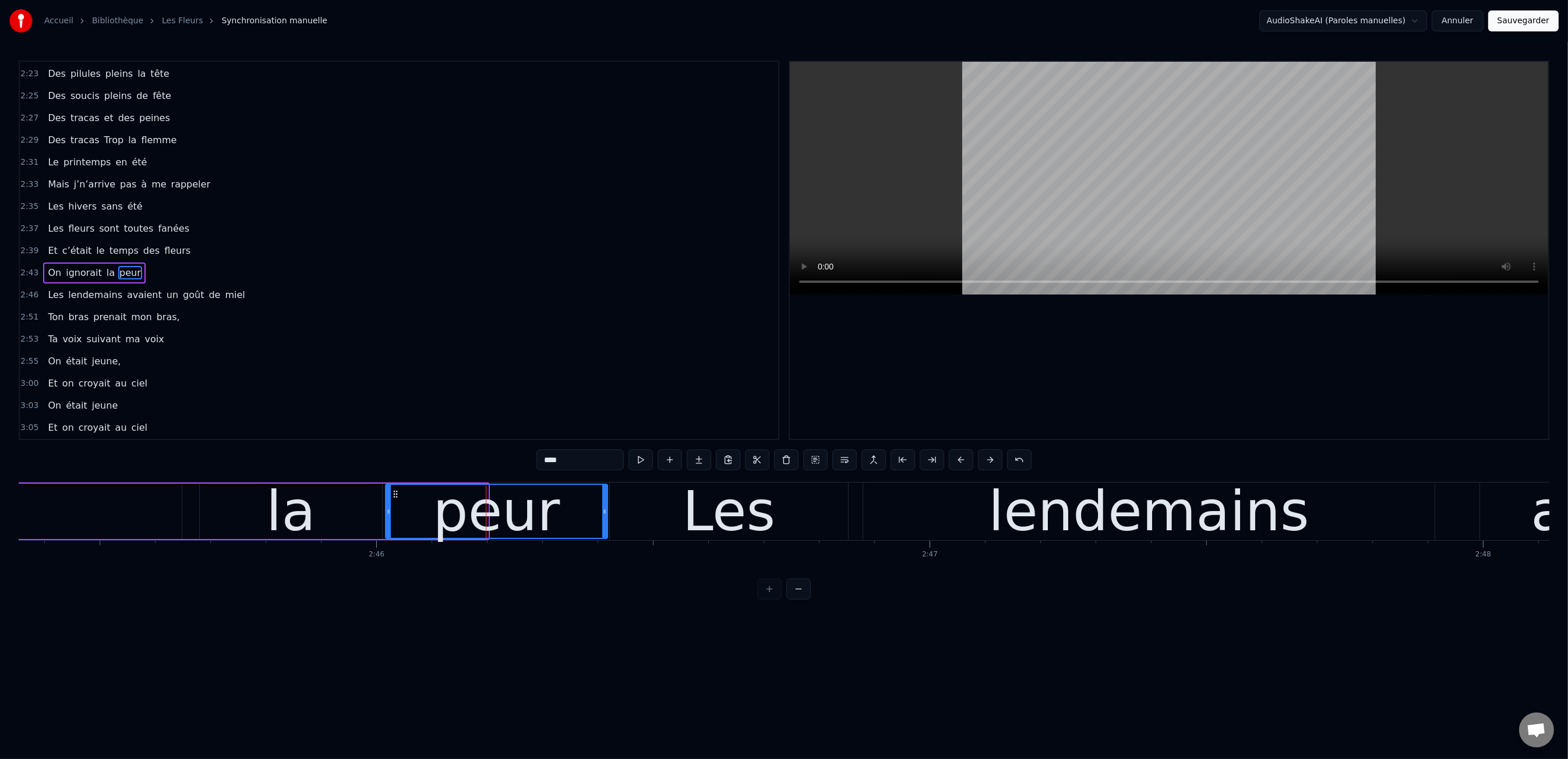
drag, startPoint x: 487, startPoint y: 516, endPoint x: 492, endPoint y: 507, distance: 10.3
click at [606, 516] on div at bounding box center [605, 512] width 5 height 53
click at [351, 477] on div "0:47 Les dents rongées par les tazs, 0:49 Vert, jaune, rose entre les dents 0:5…" at bounding box center [784, 330] width 1531 height 539
click at [351, 468] on div "0:47 Les dents rongées par les tazs, 0:49 Vert, jaune, rose entre les dents 0:5…" at bounding box center [784, 330] width 1531 height 539
click at [396, 577] on div "0:47 Les dents rongées par les tazs, 0:49 Vert, jaune, rose entre les dents 0:5…" at bounding box center [784, 330] width 1531 height 539
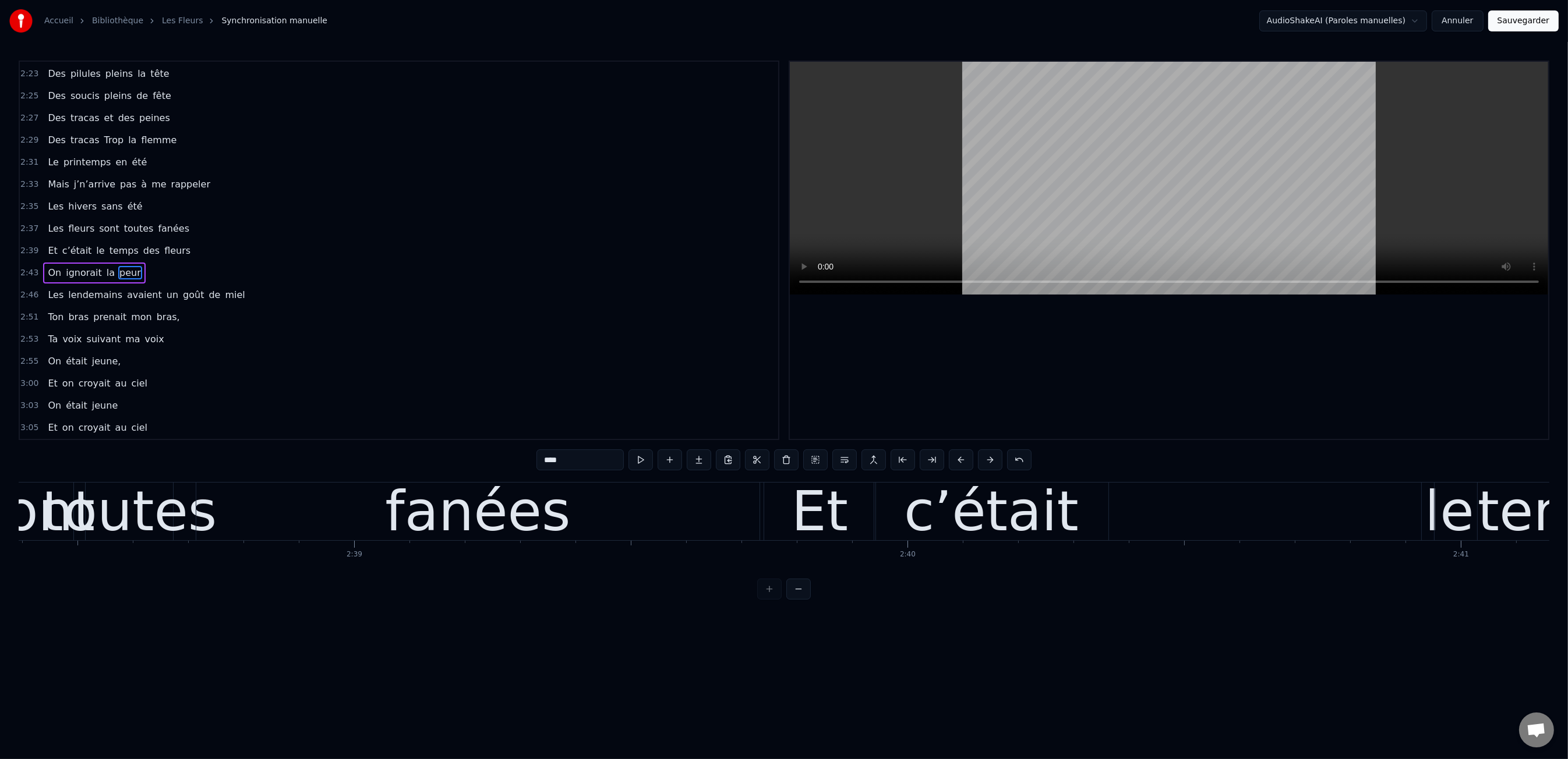
scroll to position [0, 87526]
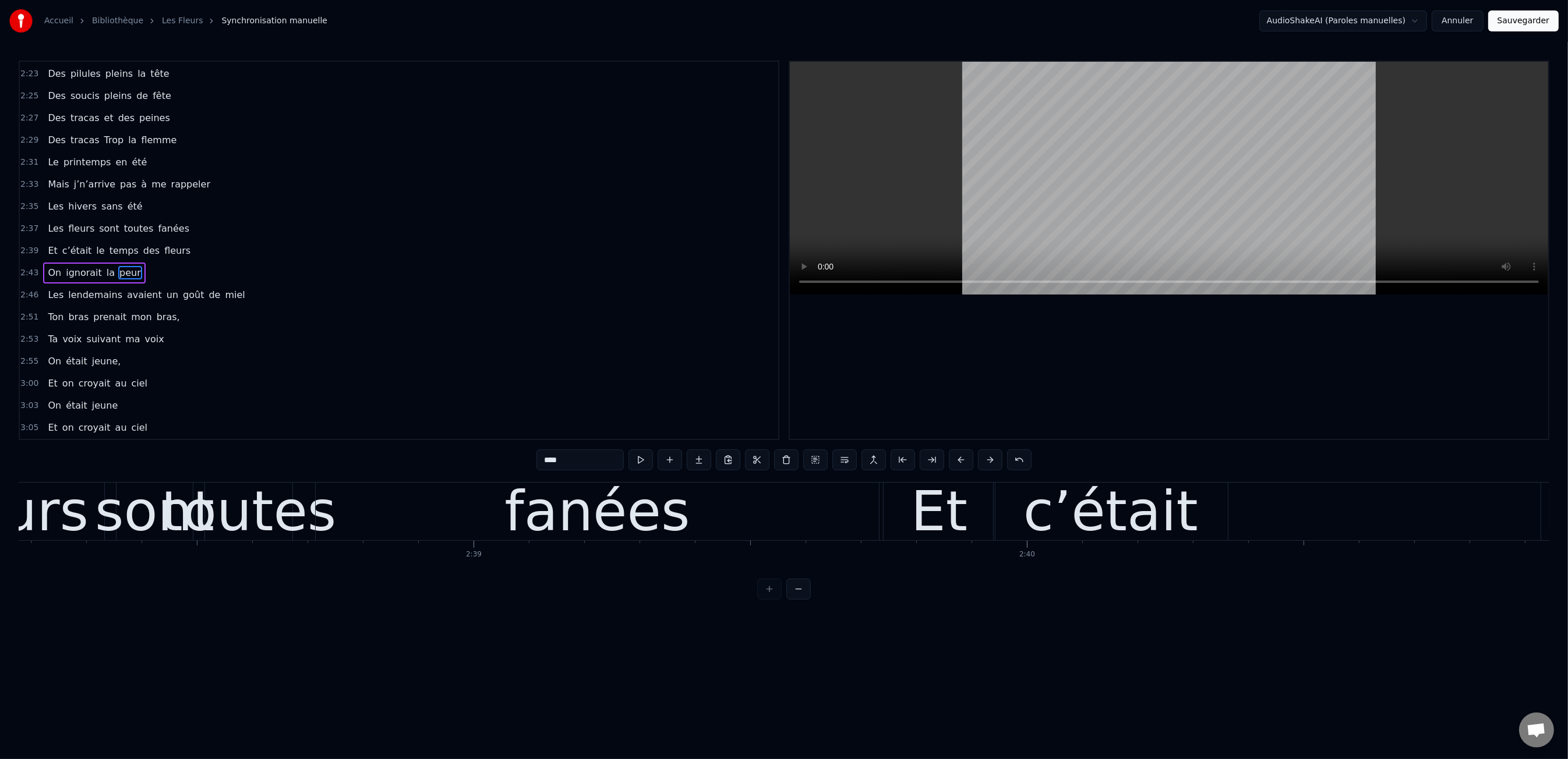
click at [268, 473] on div "0:47 Les dents rongées par les tazs, 0:49 Vert, jaune, rose entre les dents 0:5…" at bounding box center [784, 330] width 1531 height 539
click at [275, 465] on div "0:47 Les dents rongées par les tazs, 0:49 Vert, jaune, rose entre les dents 0:5…" at bounding box center [784, 330] width 1531 height 539
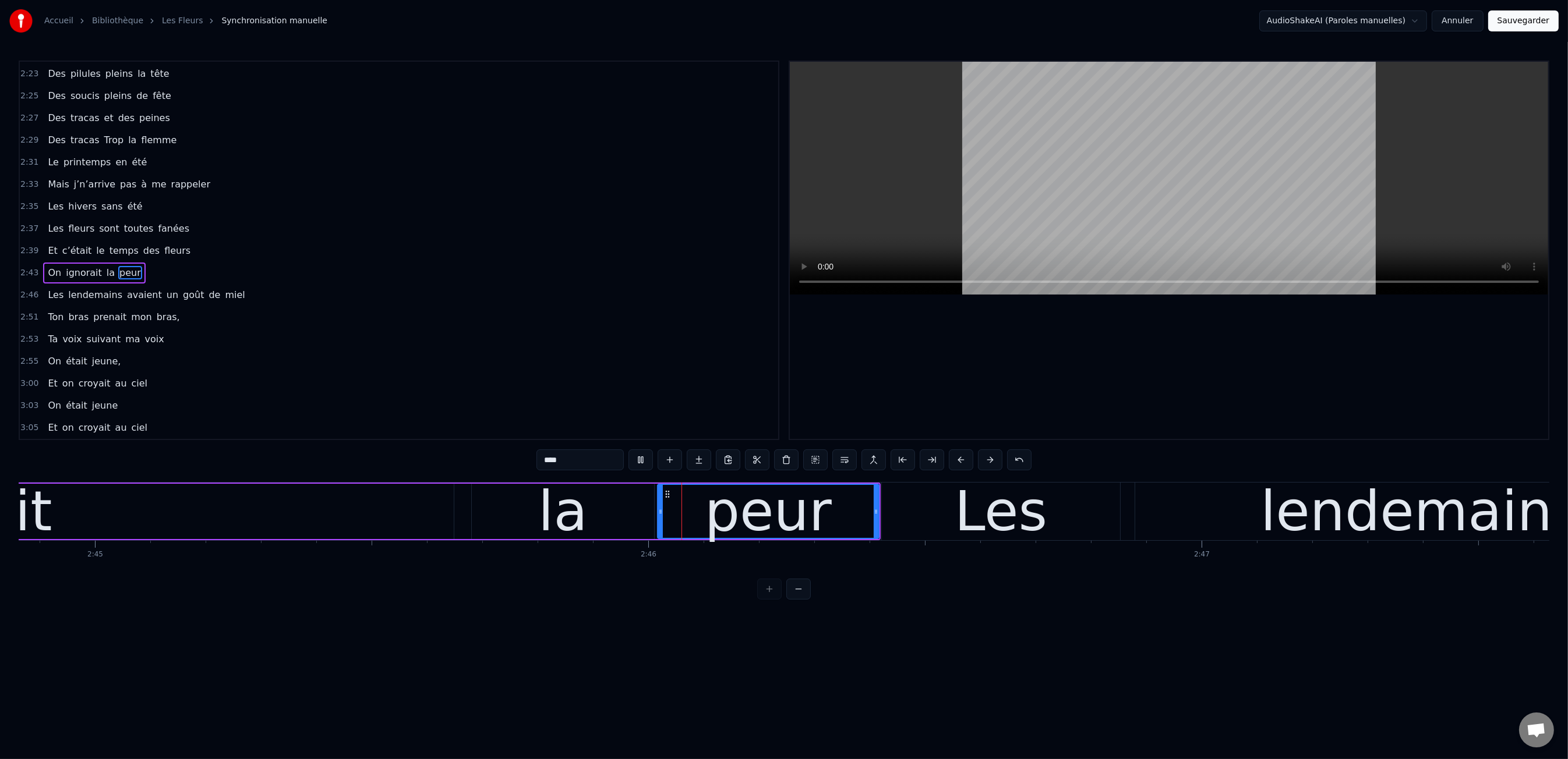
scroll to position [0, 91566]
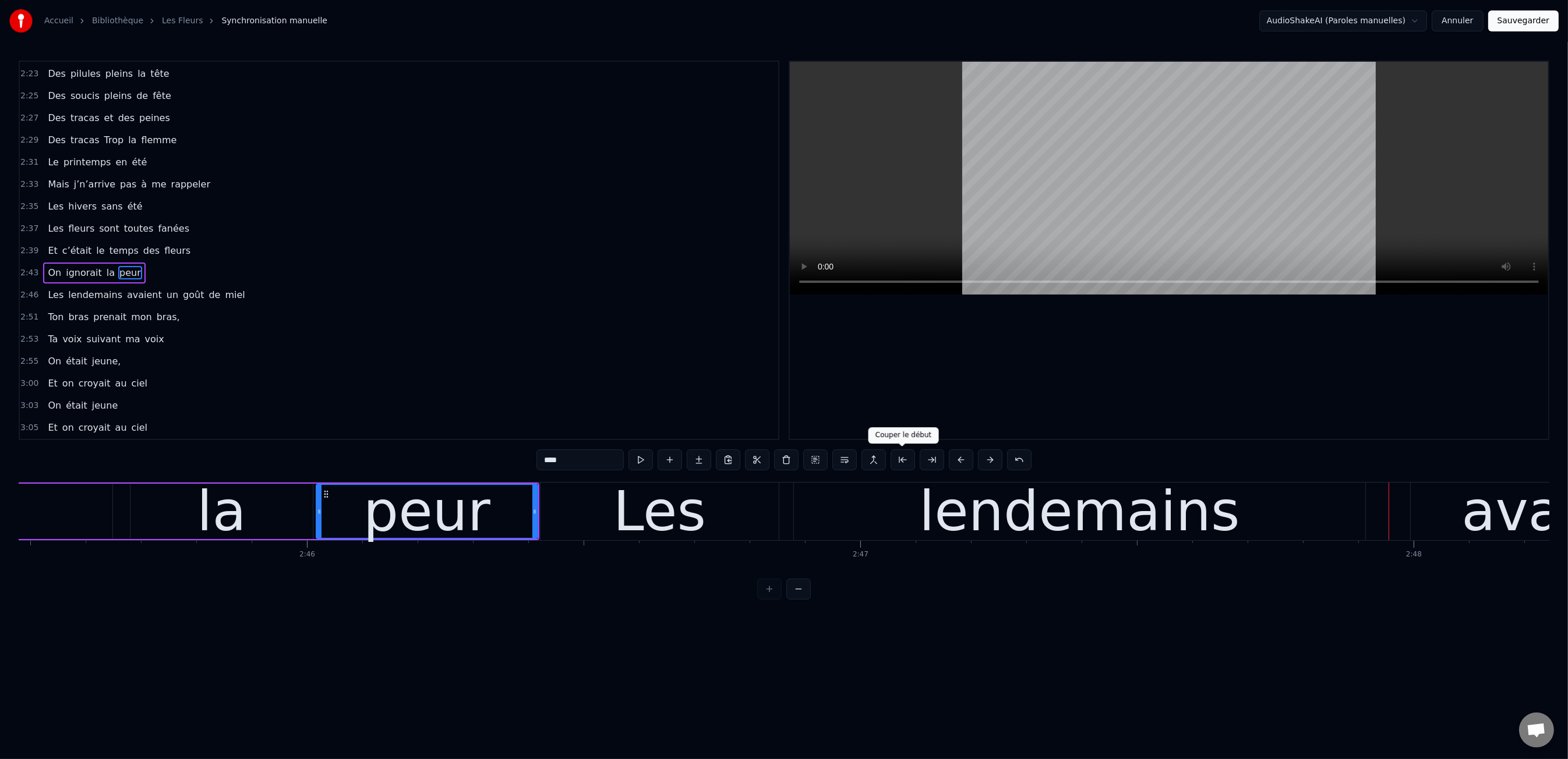
click at [1055, 520] on div "lendemains" at bounding box center [1080, 511] width 321 height 83
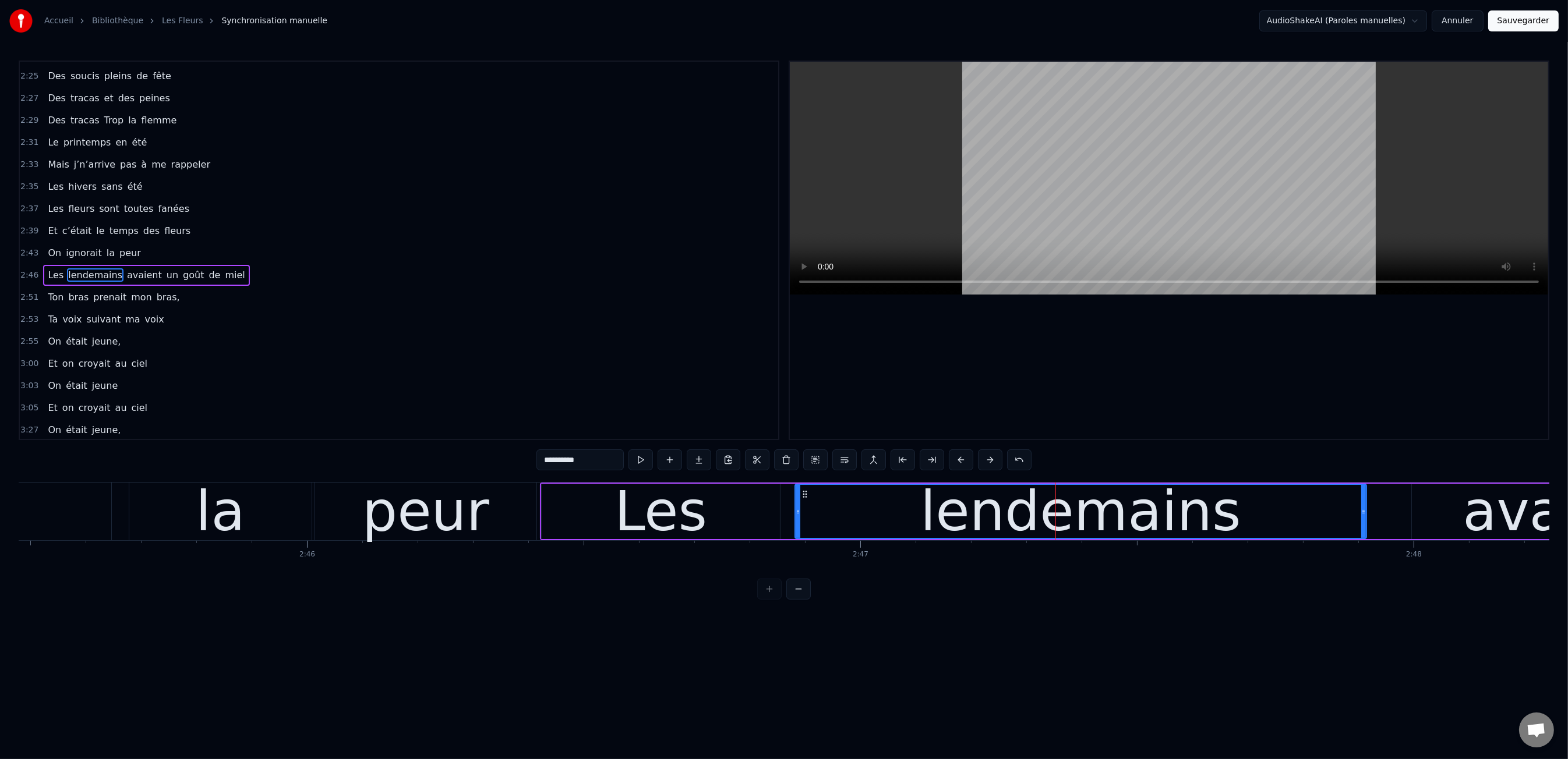
scroll to position [928, 0]
click at [717, 520] on div "Les" at bounding box center [660, 511] width 238 height 56
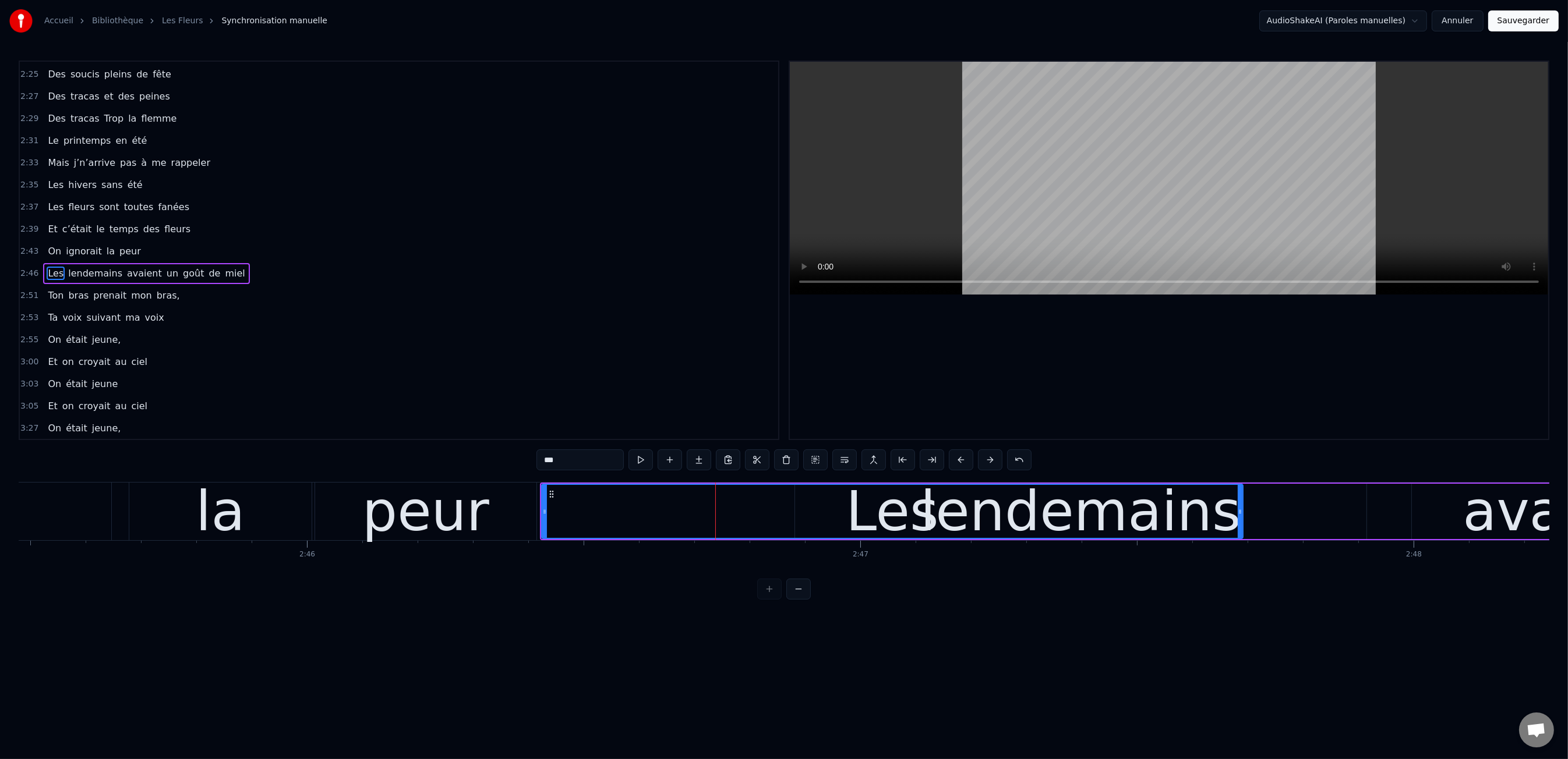
drag, startPoint x: 776, startPoint y: 512, endPoint x: 1092, endPoint y: 516, distance: 316.0
click at [1239, 513] on icon at bounding box center [1240, 512] width 5 height 9
click at [547, 510] on div "Les" at bounding box center [892, 512] width 700 height 53
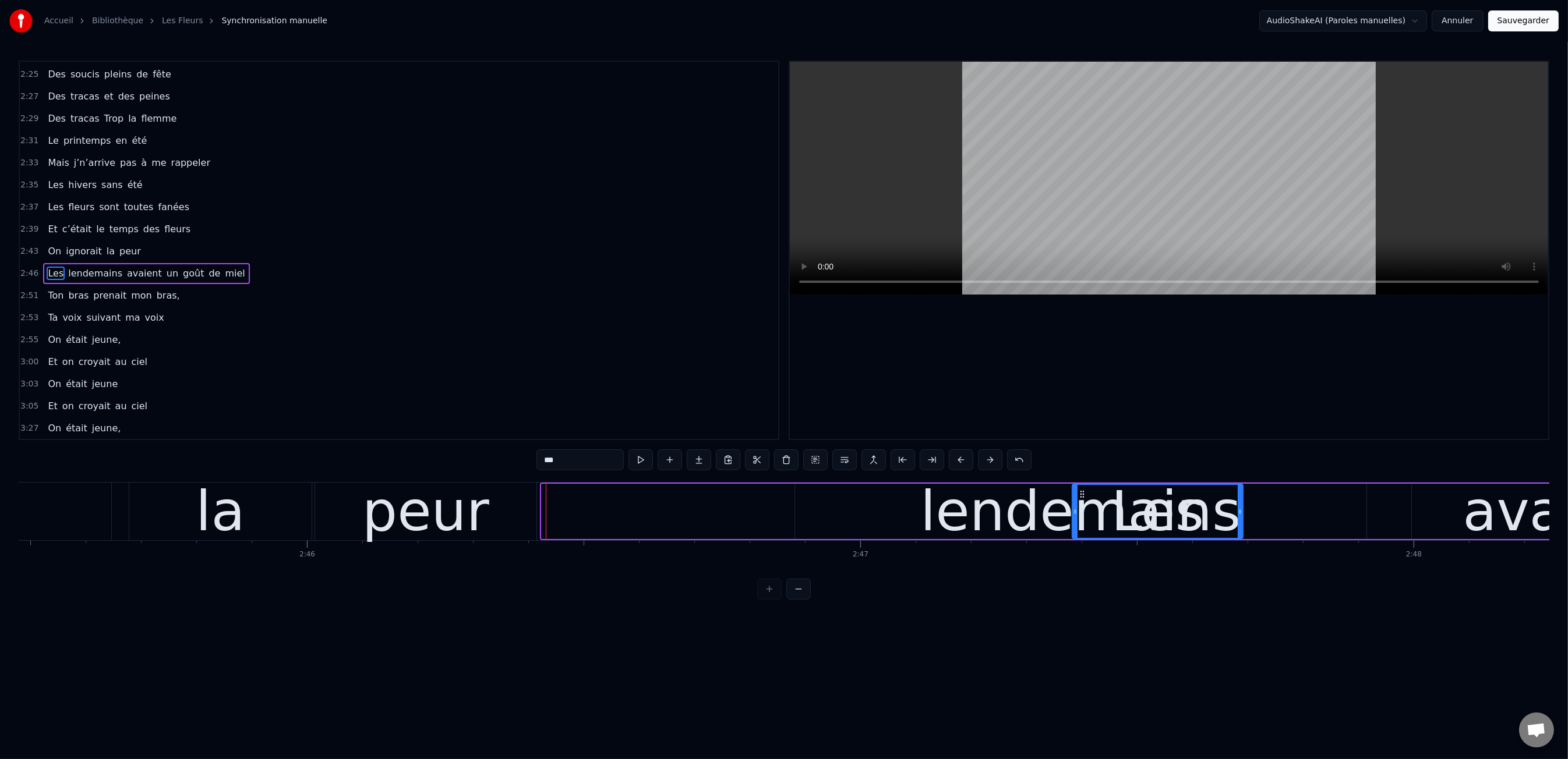
drag, startPoint x: 545, startPoint y: 510, endPoint x: 1075, endPoint y: 520, distance: 530.1
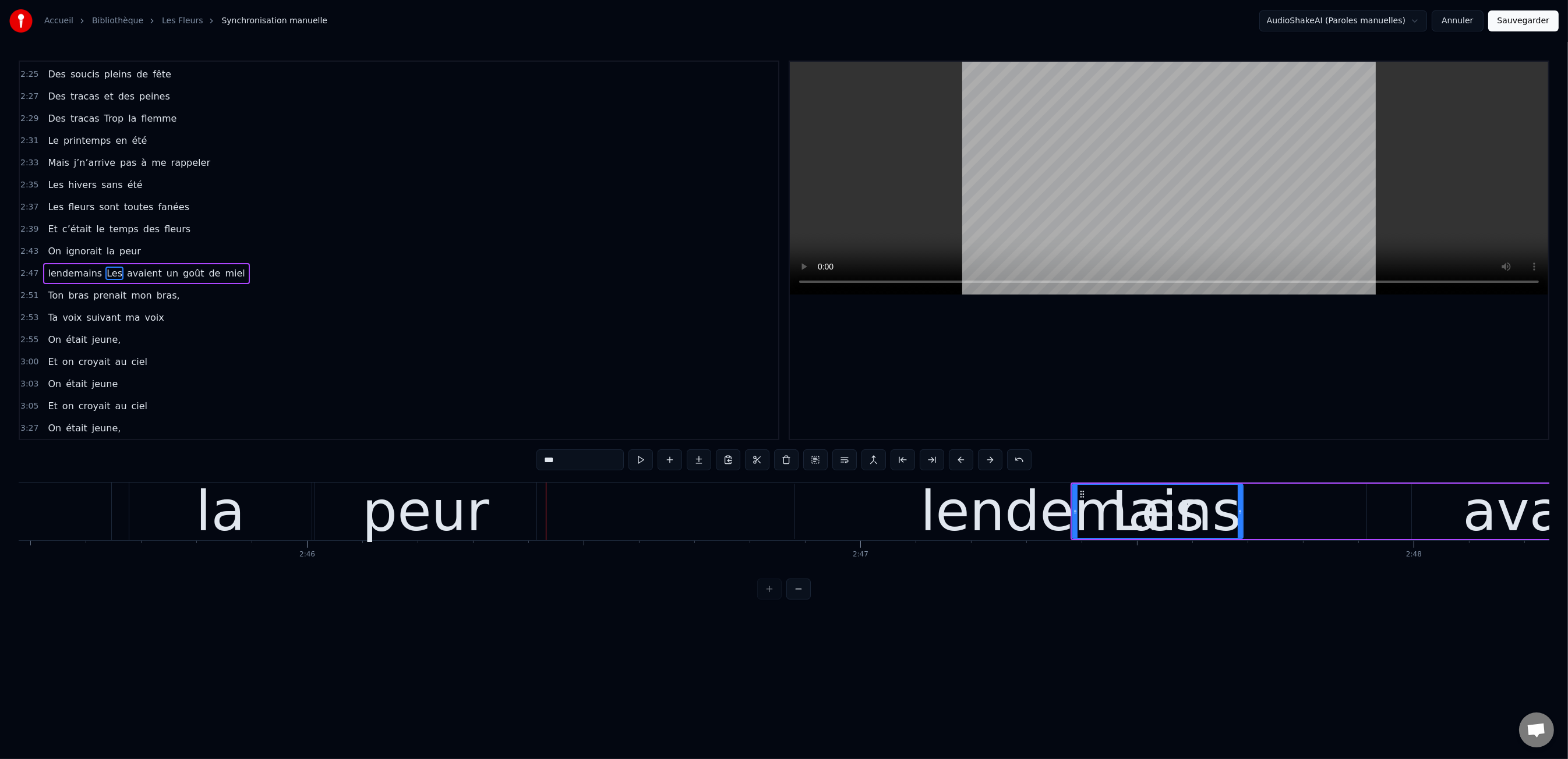
click at [1003, 520] on div "lendemains" at bounding box center [1081, 511] width 321 height 83
type input "**********"
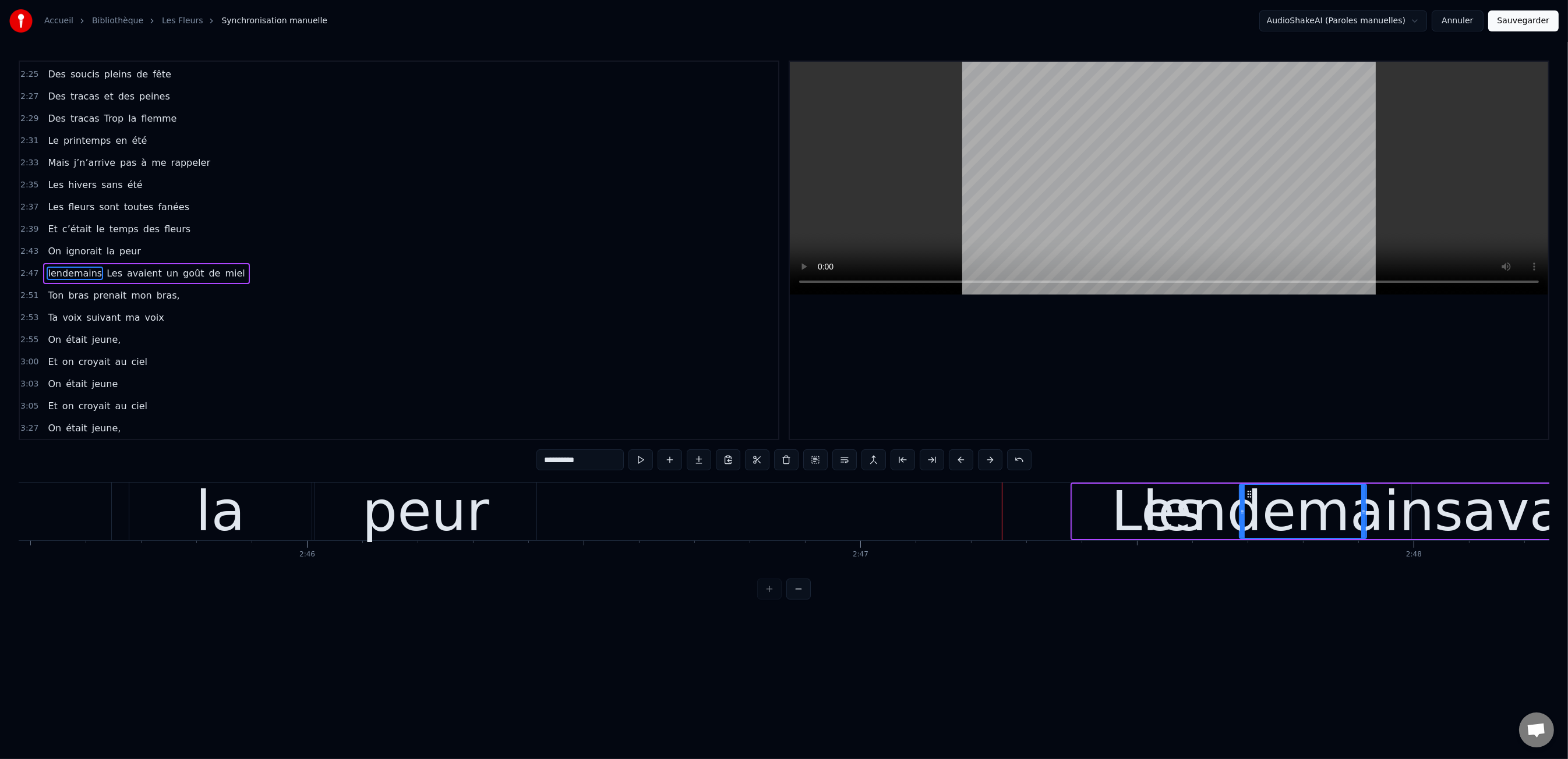
drag, startPoint x: 796, startPoint y: 506, endPoint x: 1240, endPoint y: 513, distance: 444.1
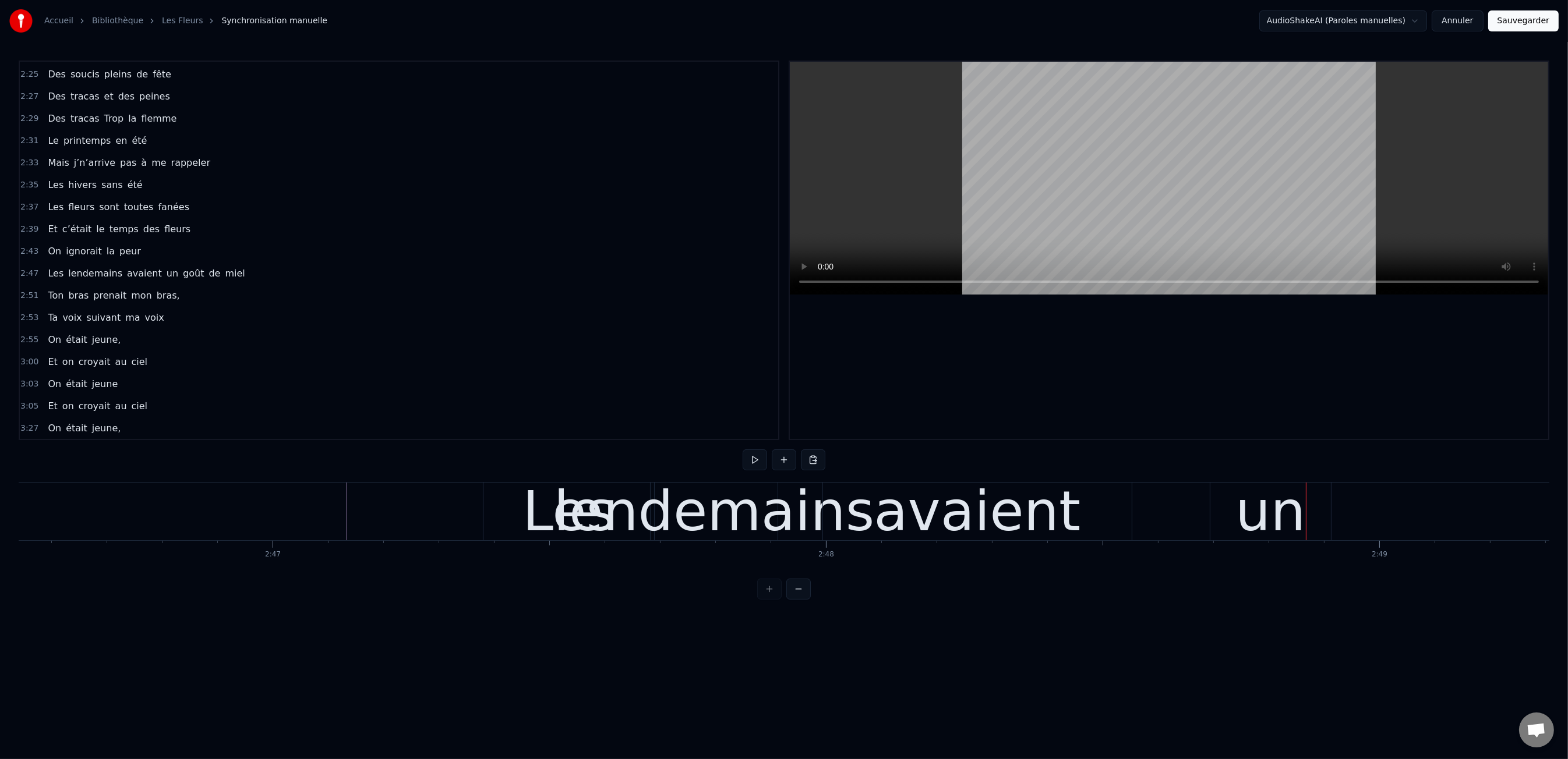
scroll to position [0, 91989]
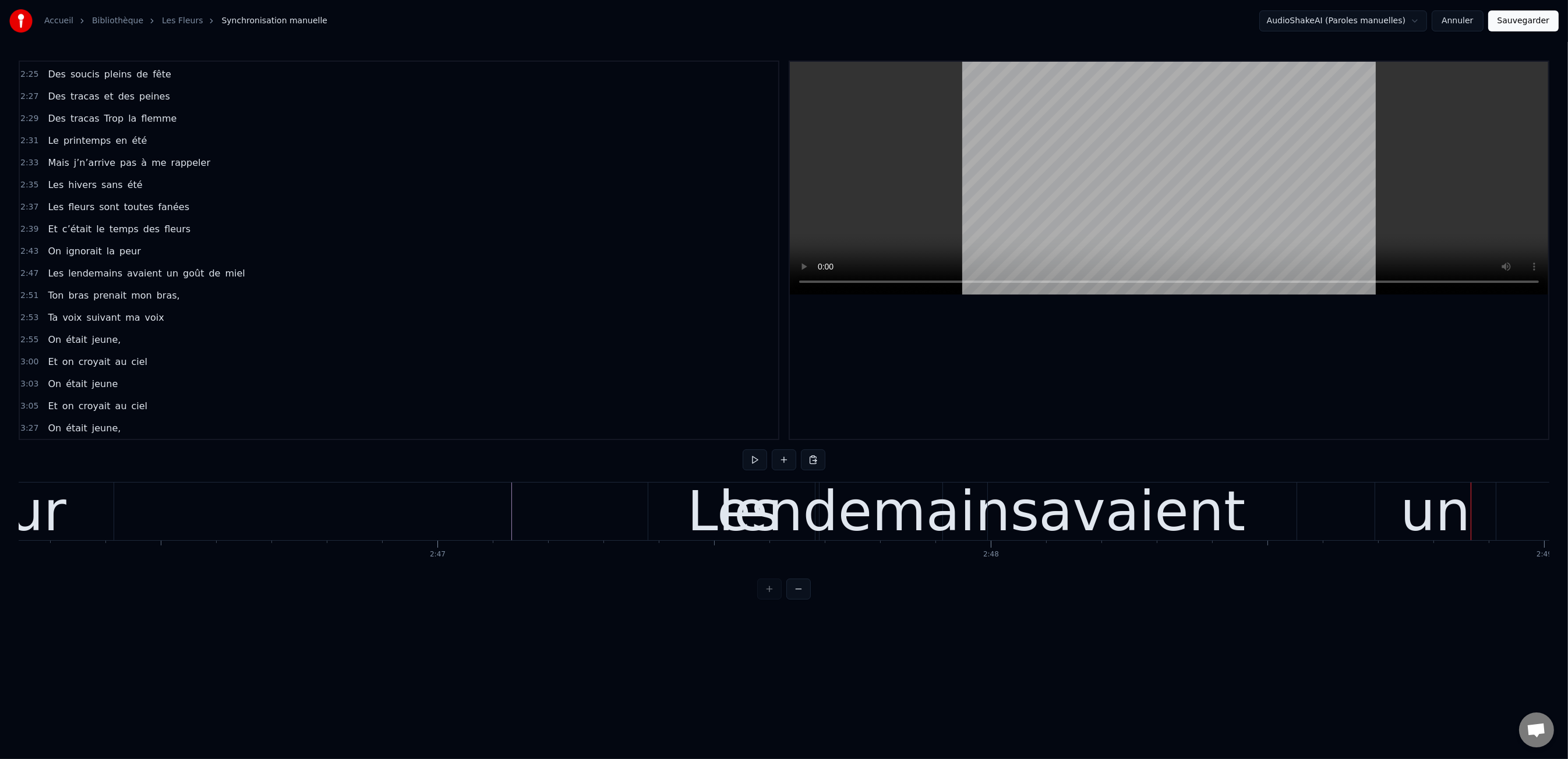
click at [1184, 513] on div "avaient" at bounding box center [1142, 511] width 207 height 83
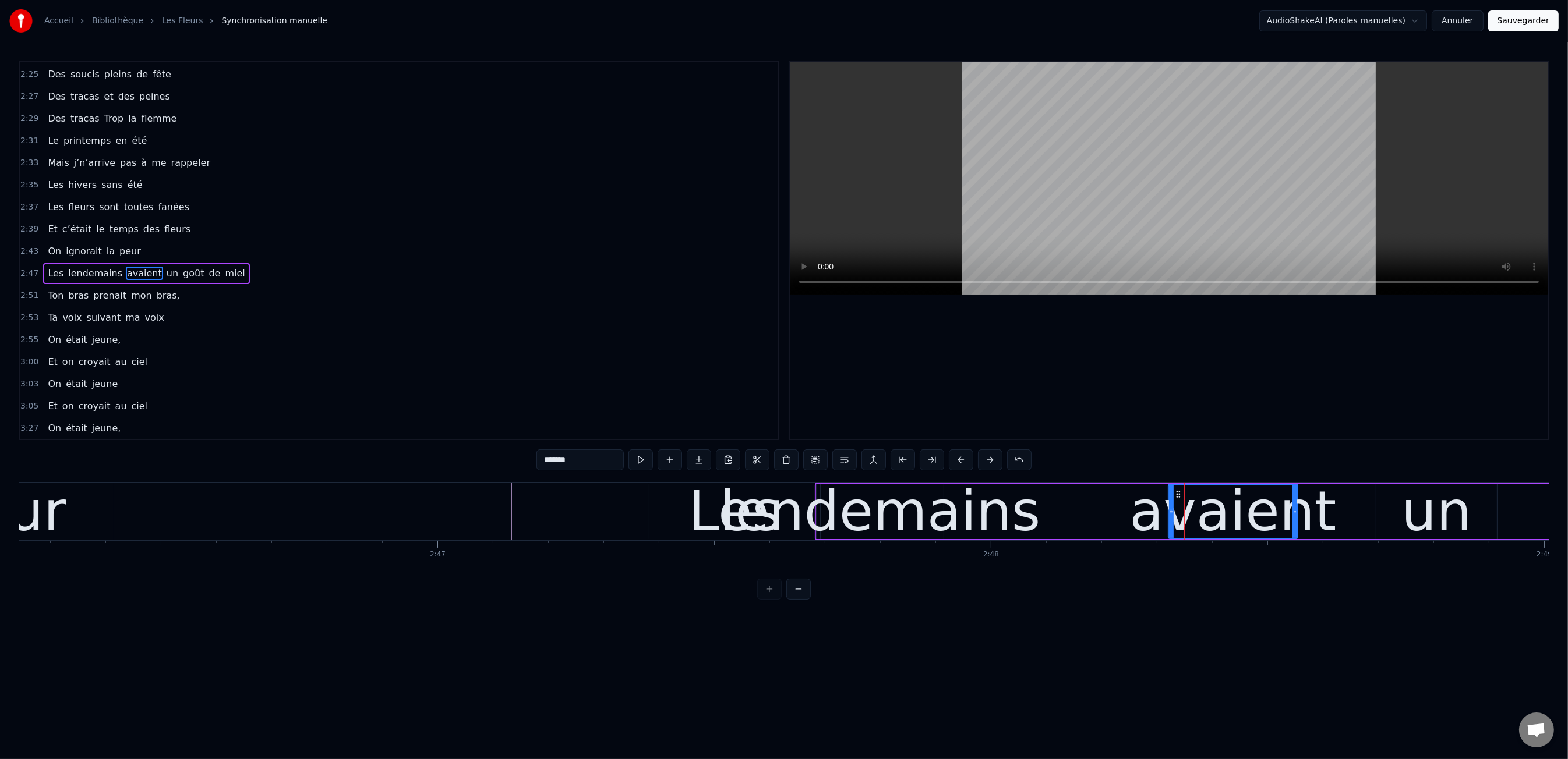
drag, startPoint x: 992, startPoint y: 510, endPoint x: 1172, endPoint y: 514, distance: 180.0
click at [1172, 514] on icon at bounding box center [1172, 512] width 5 height 9
click at [924, 508] on div "lendemains" at bounding box center [880, 511] width 321 height 83
type input "**********"
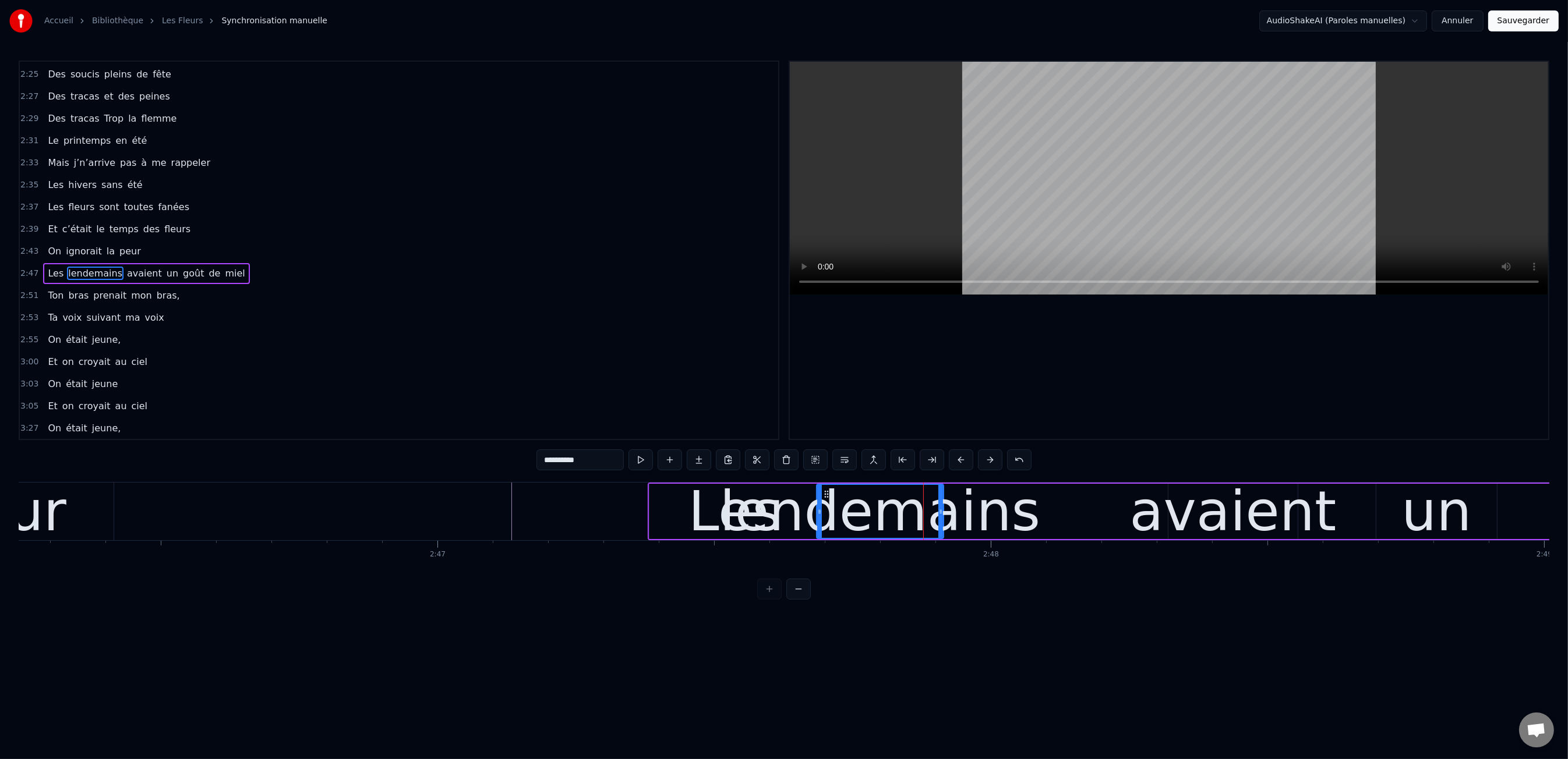
click at [981, 510] on div "lendemains" at bounding box center [880, 511] width 321 height 83
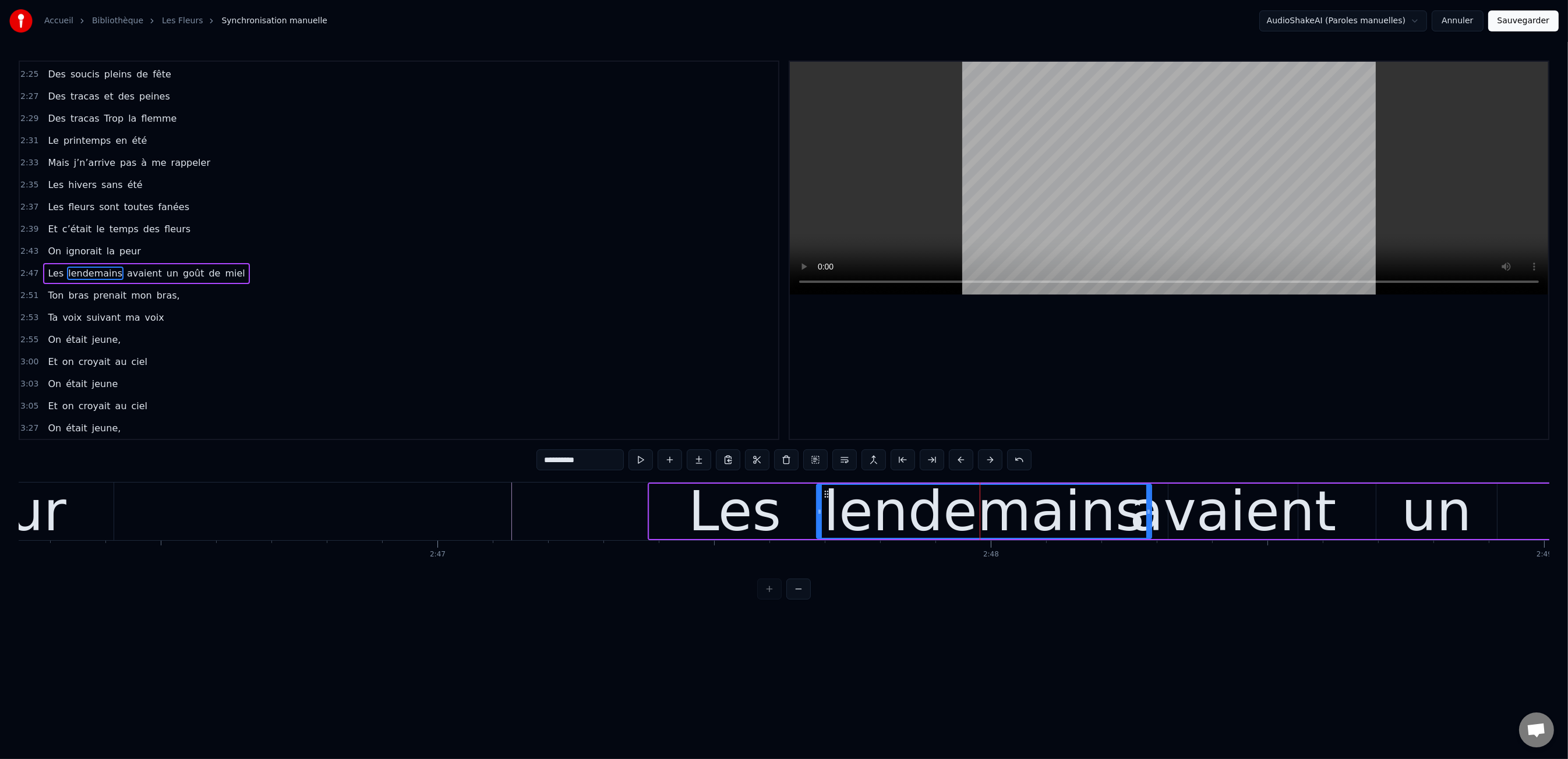
drag, startPoint x: 940, startPoint y: 508, endPoint x: 868, endPoint y: 513, distance: 72.2
click at [1149, 510] on icon at bounding box center [1149, 512] width 5 height 9
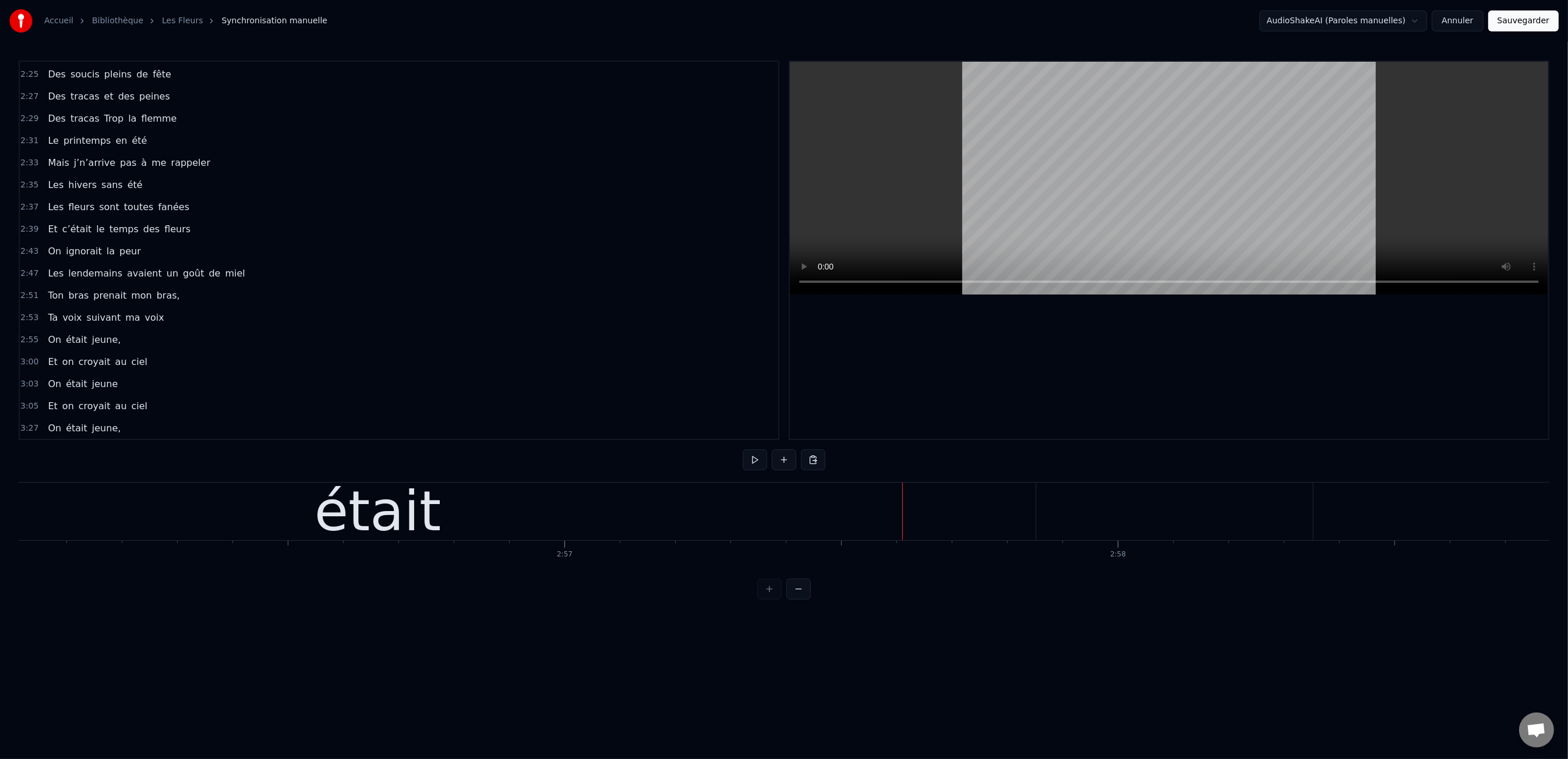
scroll to position [0, 96965]
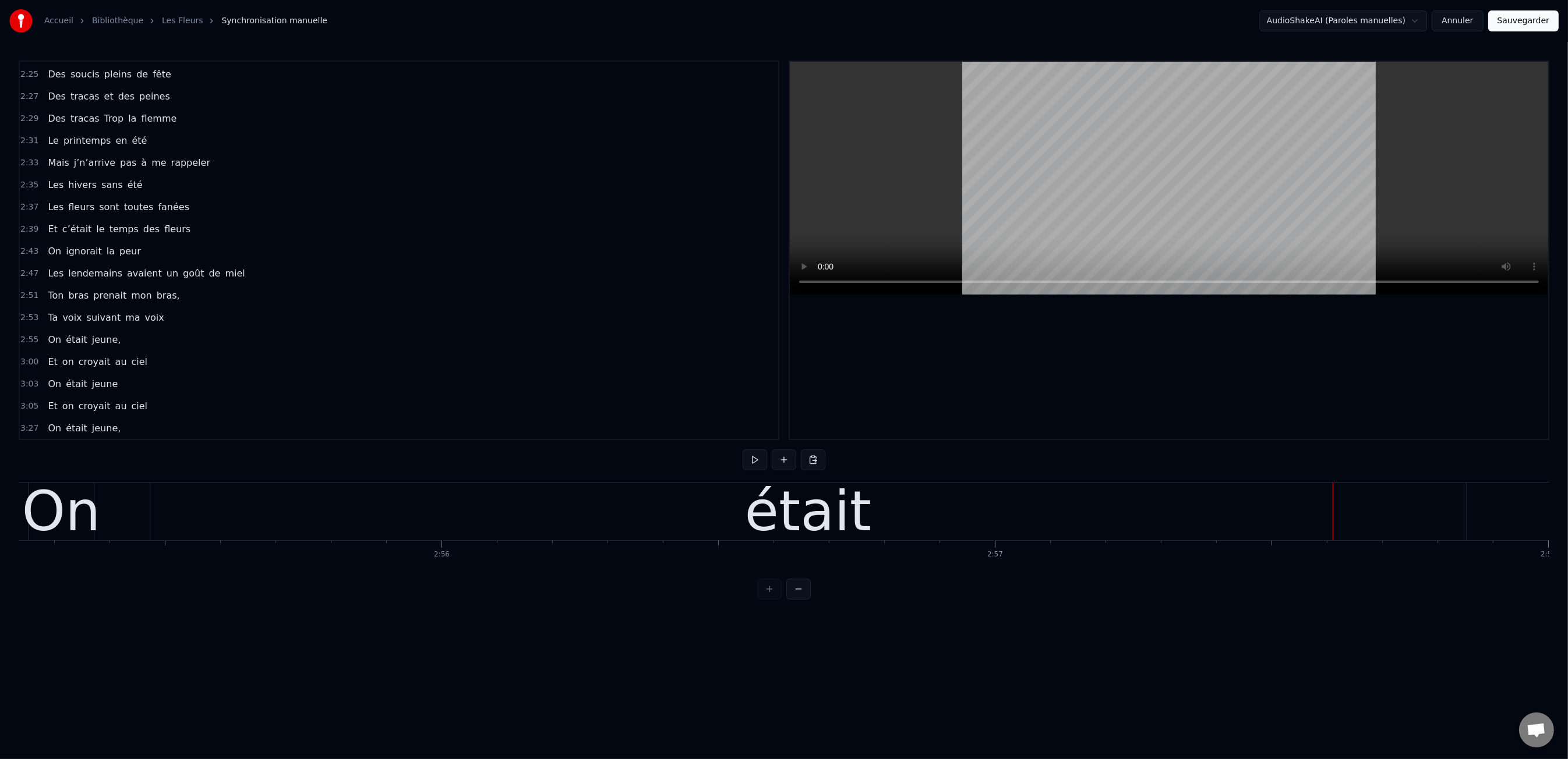
click at [1398, 504] on div "était" at bounding box center [808, 512] width 1315 height 58
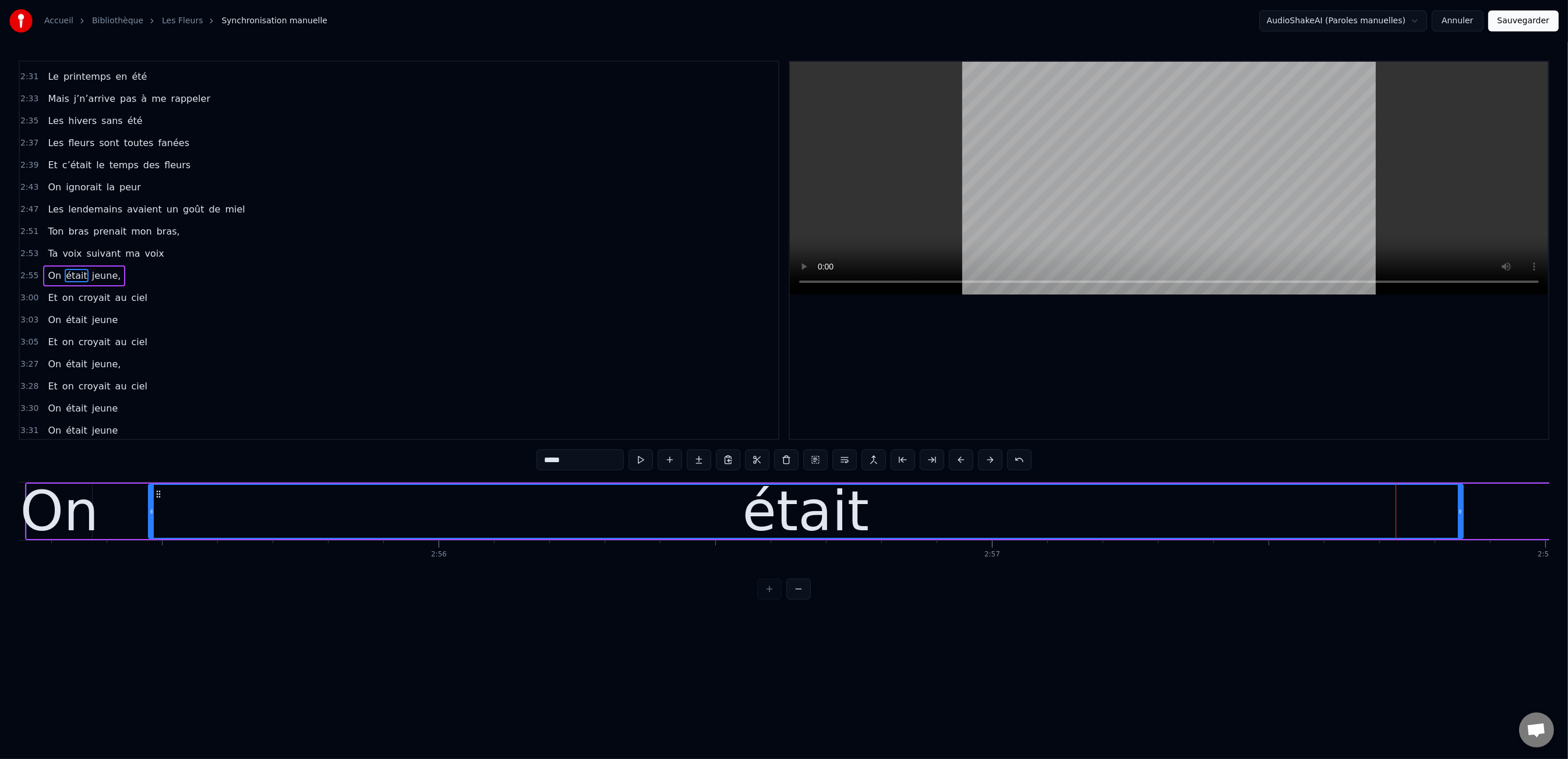
scroll to position [0, 96969]
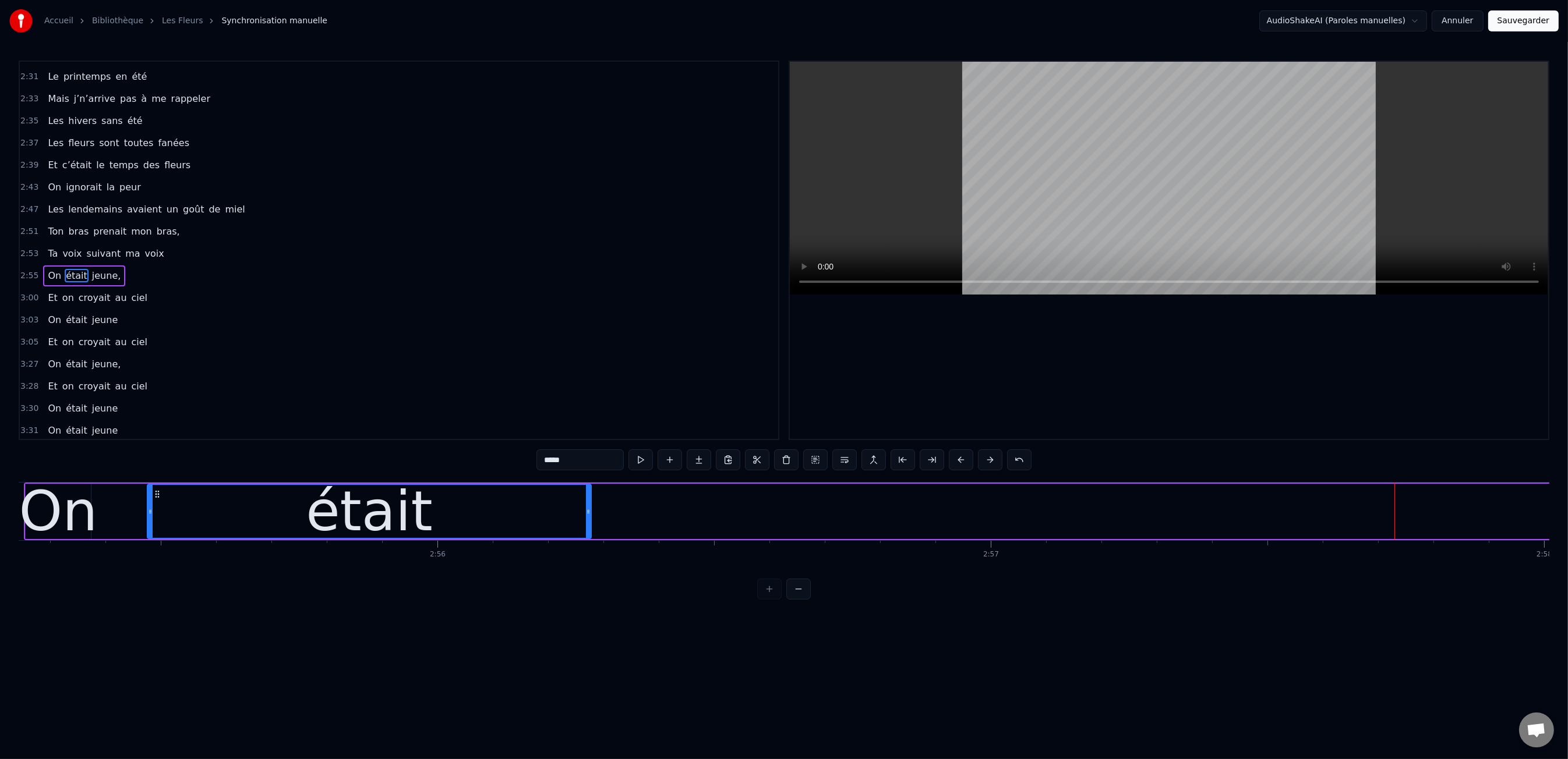
drag, startPoint x: 1460, startPoint y: 510, endPoint x: 587, endPoint y: 513, distance: 873.0
click at [587, 513] on icon at bounding box center [588, 512] width 5 height 9
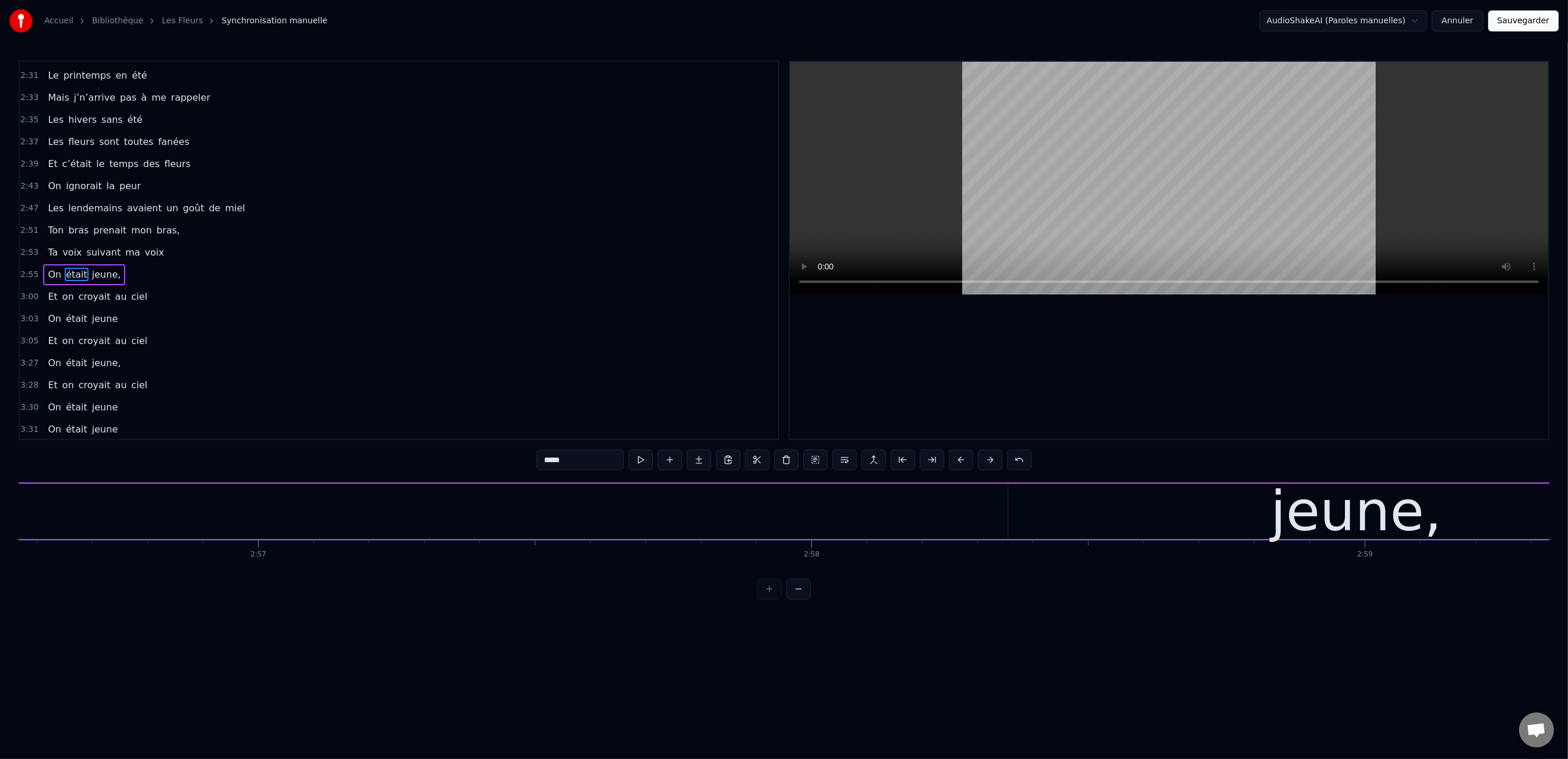
drag, startPoint x: 1407, startPoint y: 508, endPoint x: 1271, endPoint y: 516, distance: 136.2
click at [1407, 508] on div "jeune," at bounding box center [1356, 511] width 171 height 83
type input "******"
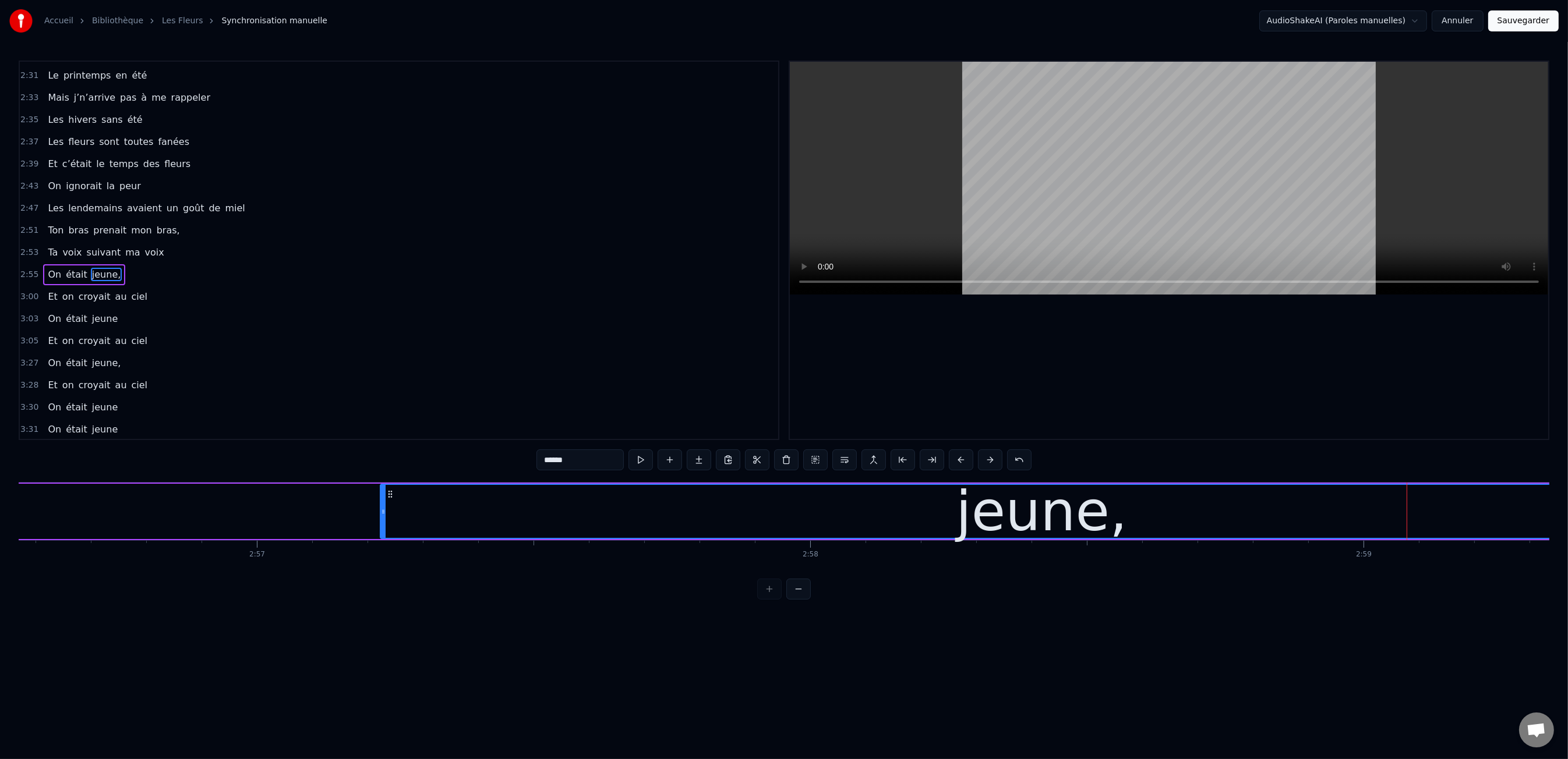
scroll to position [0, 97706]
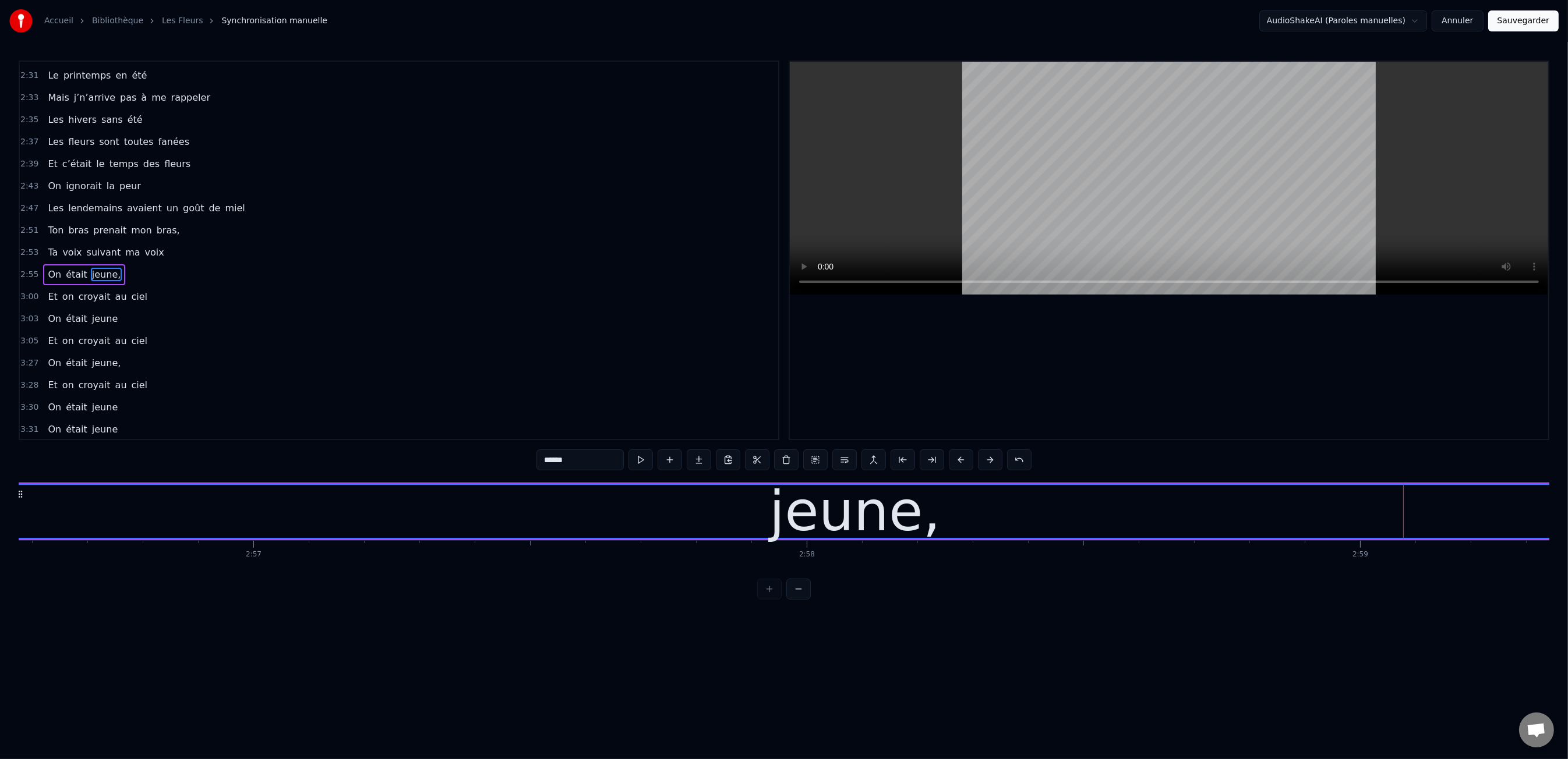
drag, startPoint x: 1011, startPoint y: 515, endPoint x: 43, endPoint y: 516, distance: 968.0
click at [18, 516] on div "jeune," at bounding box center [855, 512] width 1688 height 53
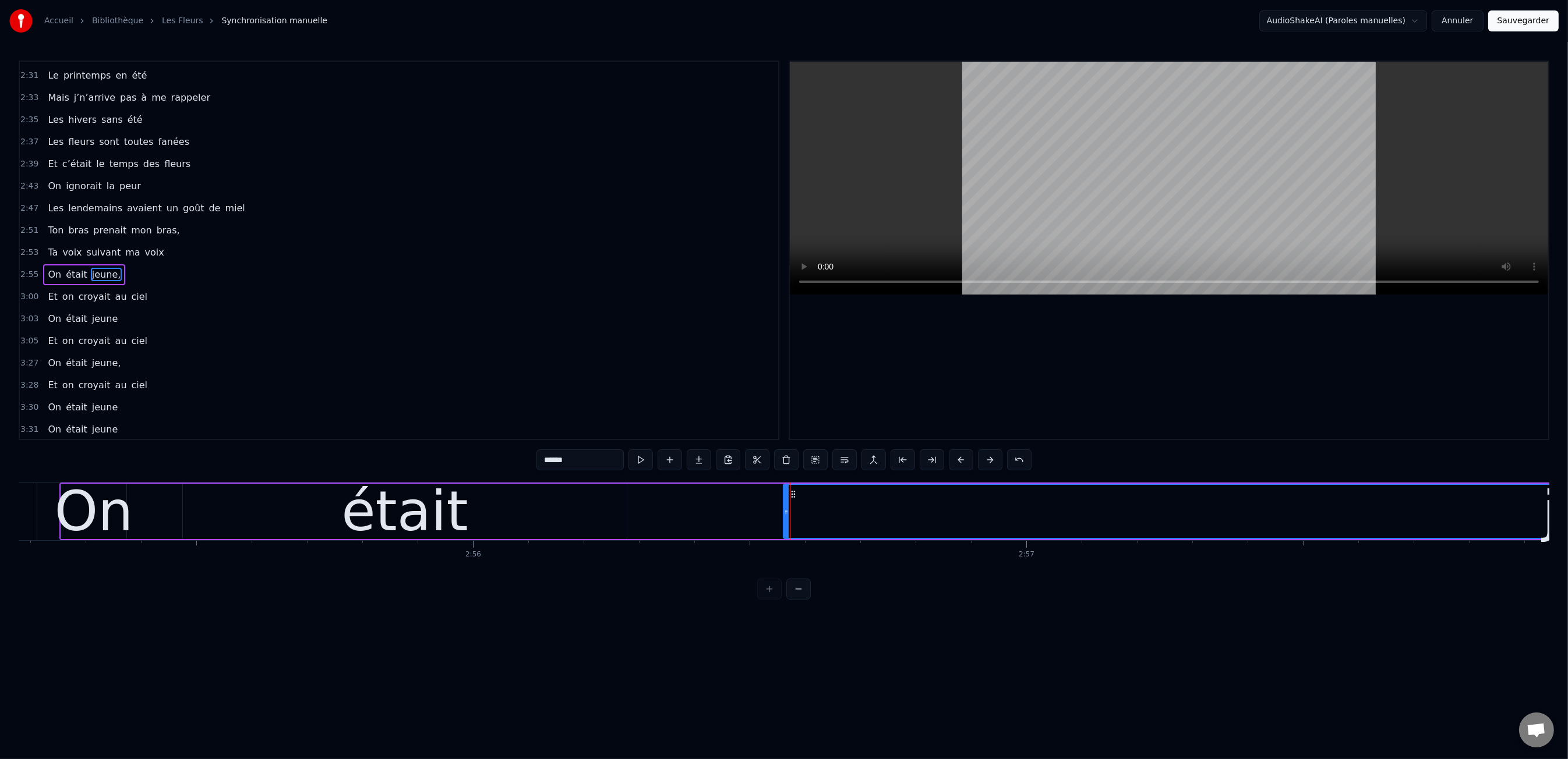
scroll to position [0, 96890]
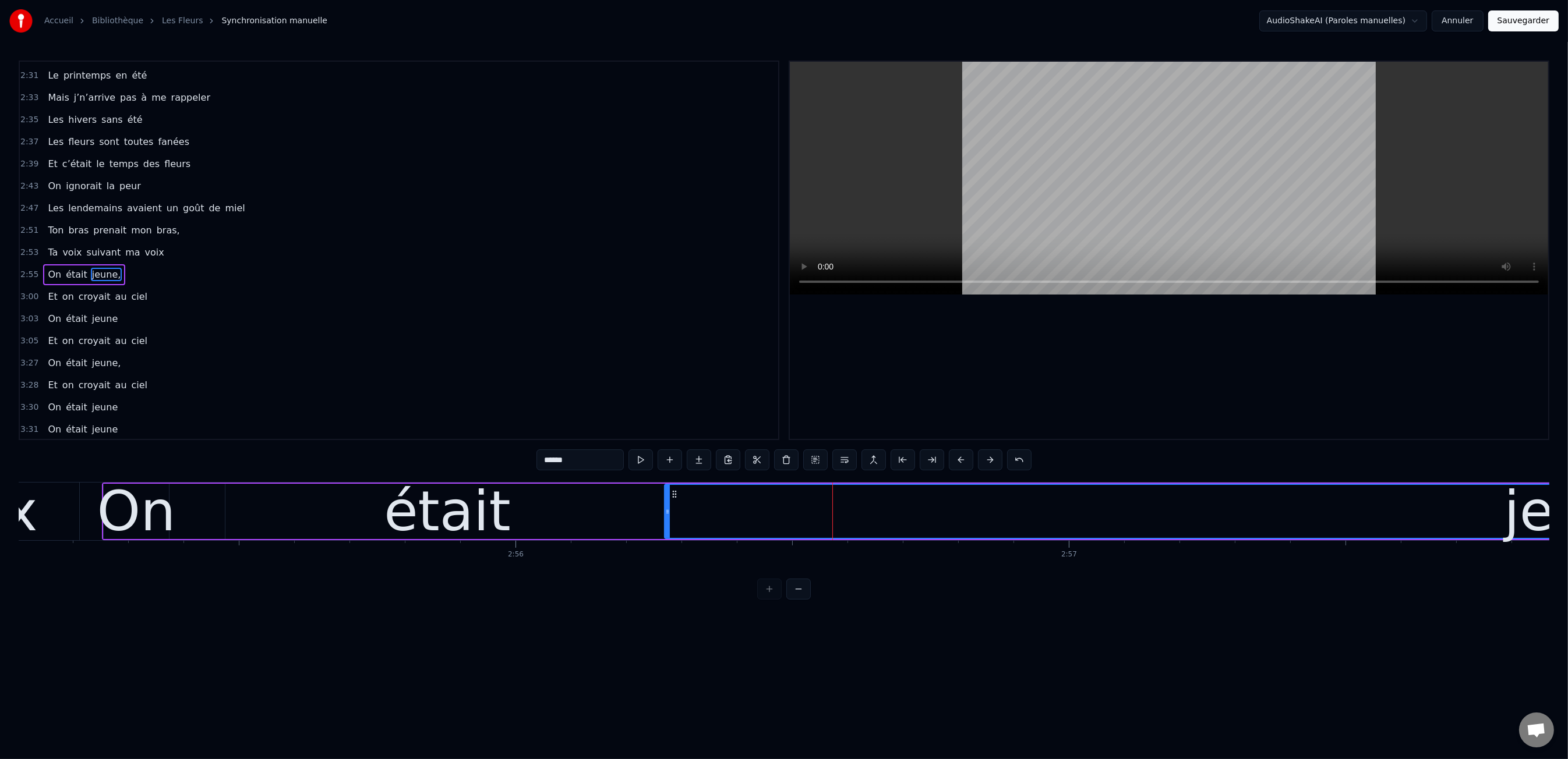
drag, startPoint x: 826, startPoint y: 513, endPoint x: 665, endPoint y: 518, distance: 161.1
click at [665, 518] on div at bounding box center [667, 512] width 5 height 53
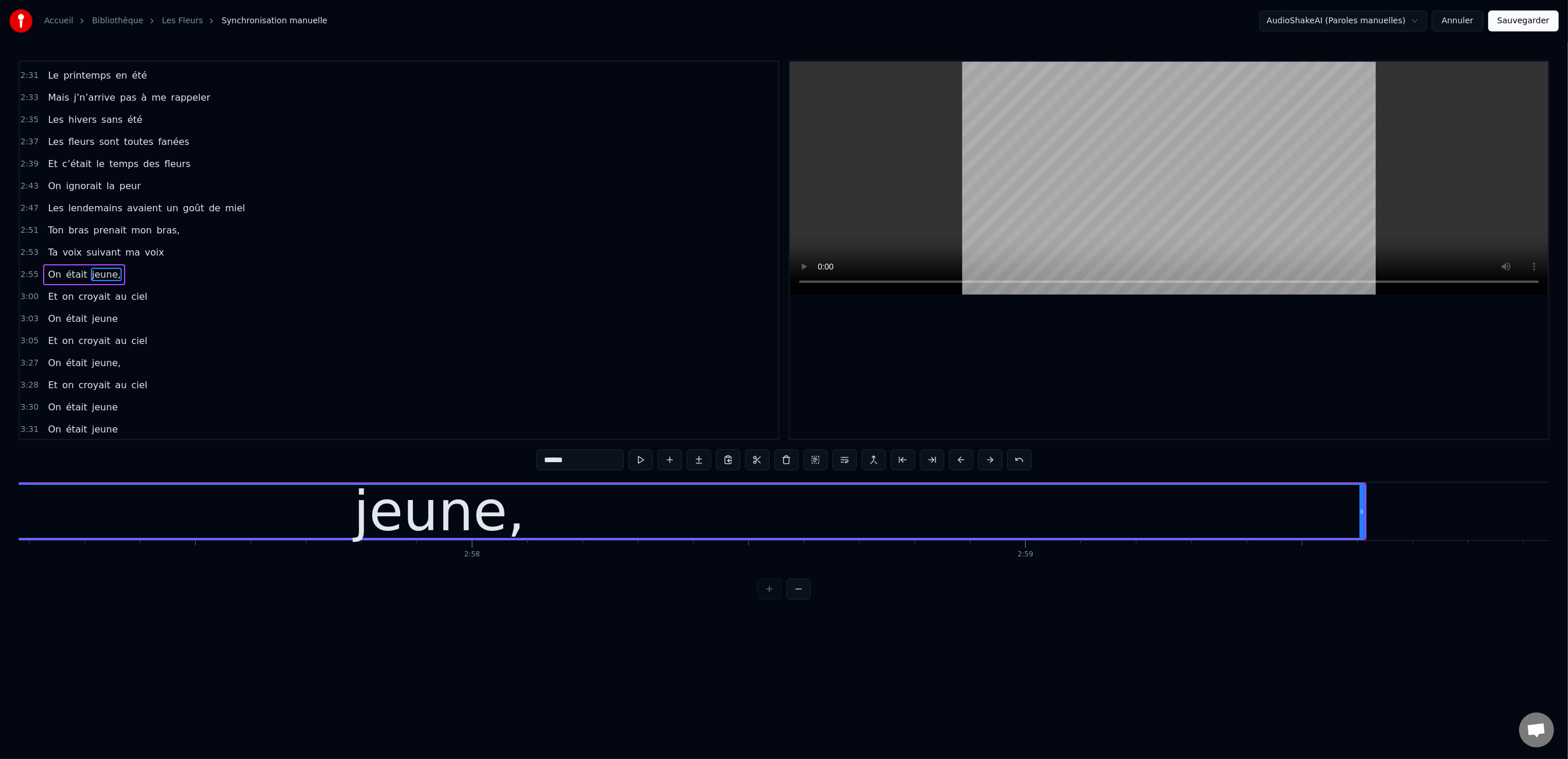
scroll to position [0, 98161]
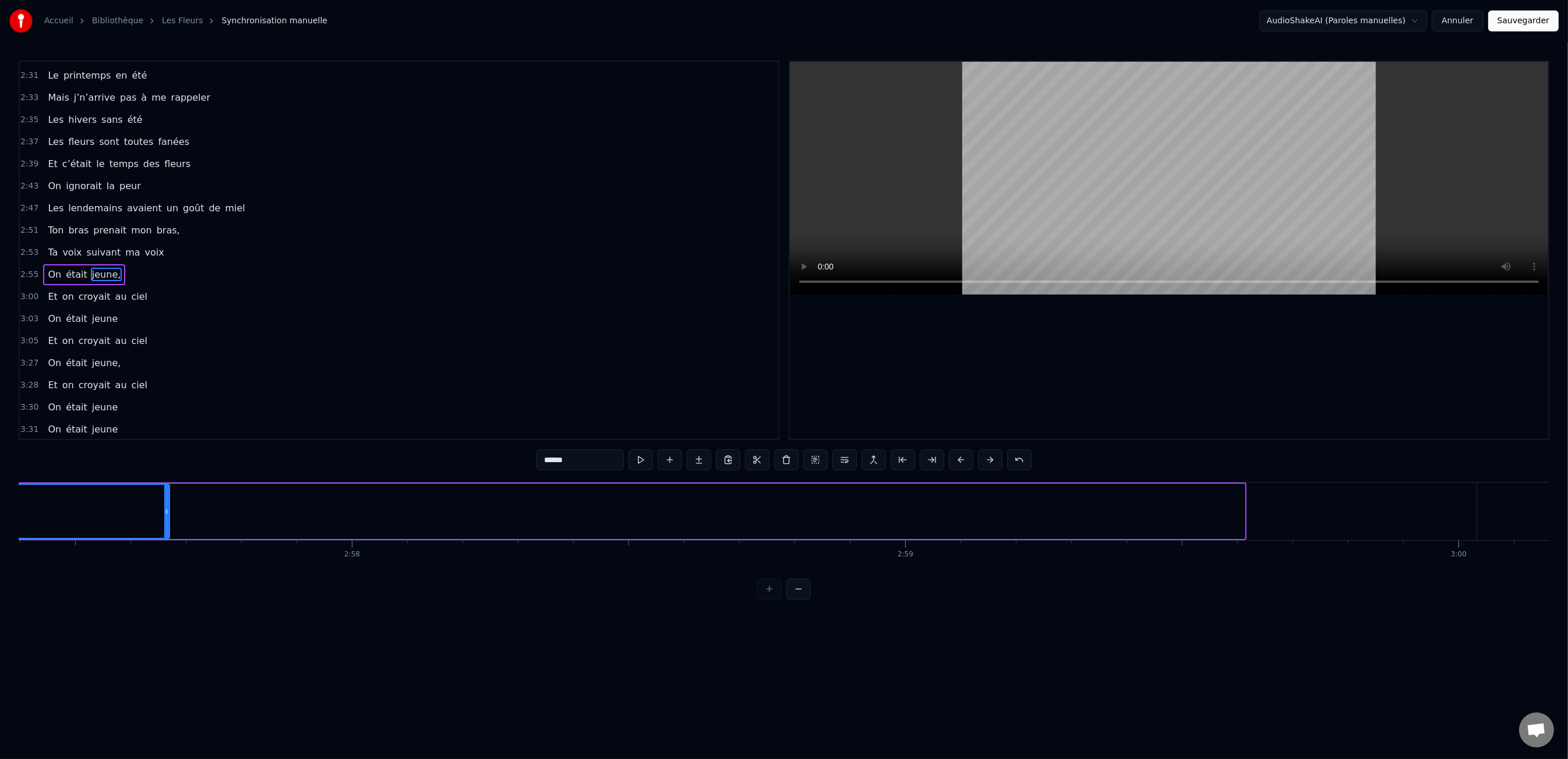
drag, startPoint x: 1242, startPoint y: 510, endPoint x: 167, endPoint y: 502, distance: 1075.0
click at [167, 502] on div at bounding box center [167, 512] width 5 height 53
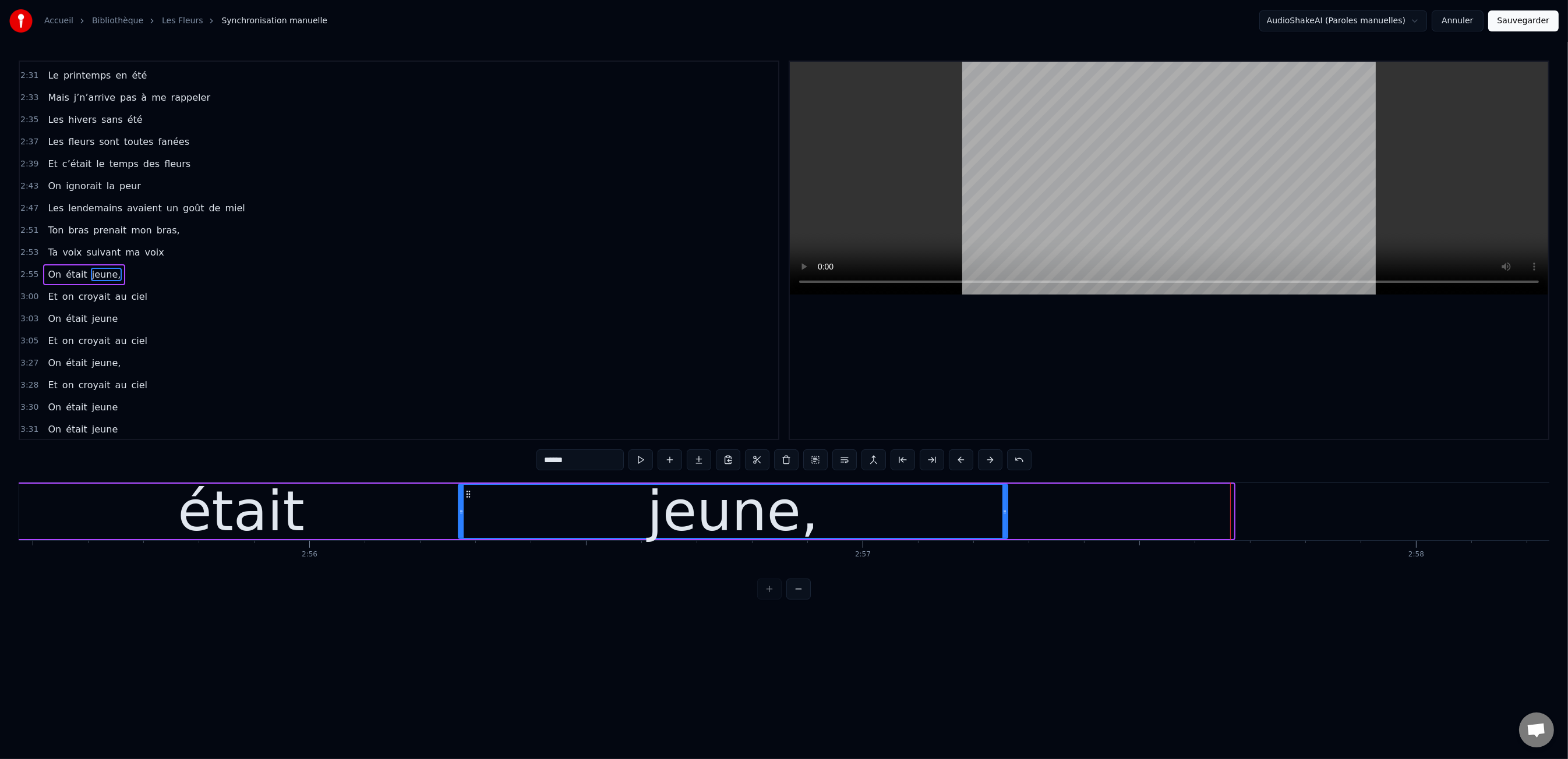
drag, startPoint x: 1233, startPoint y: 514, endPoint x: 1011, endPoint y: 518, distance: 222.0
click at [1008, 518] on div "jeune," at bounding box center [733, 511] width 550 height 56
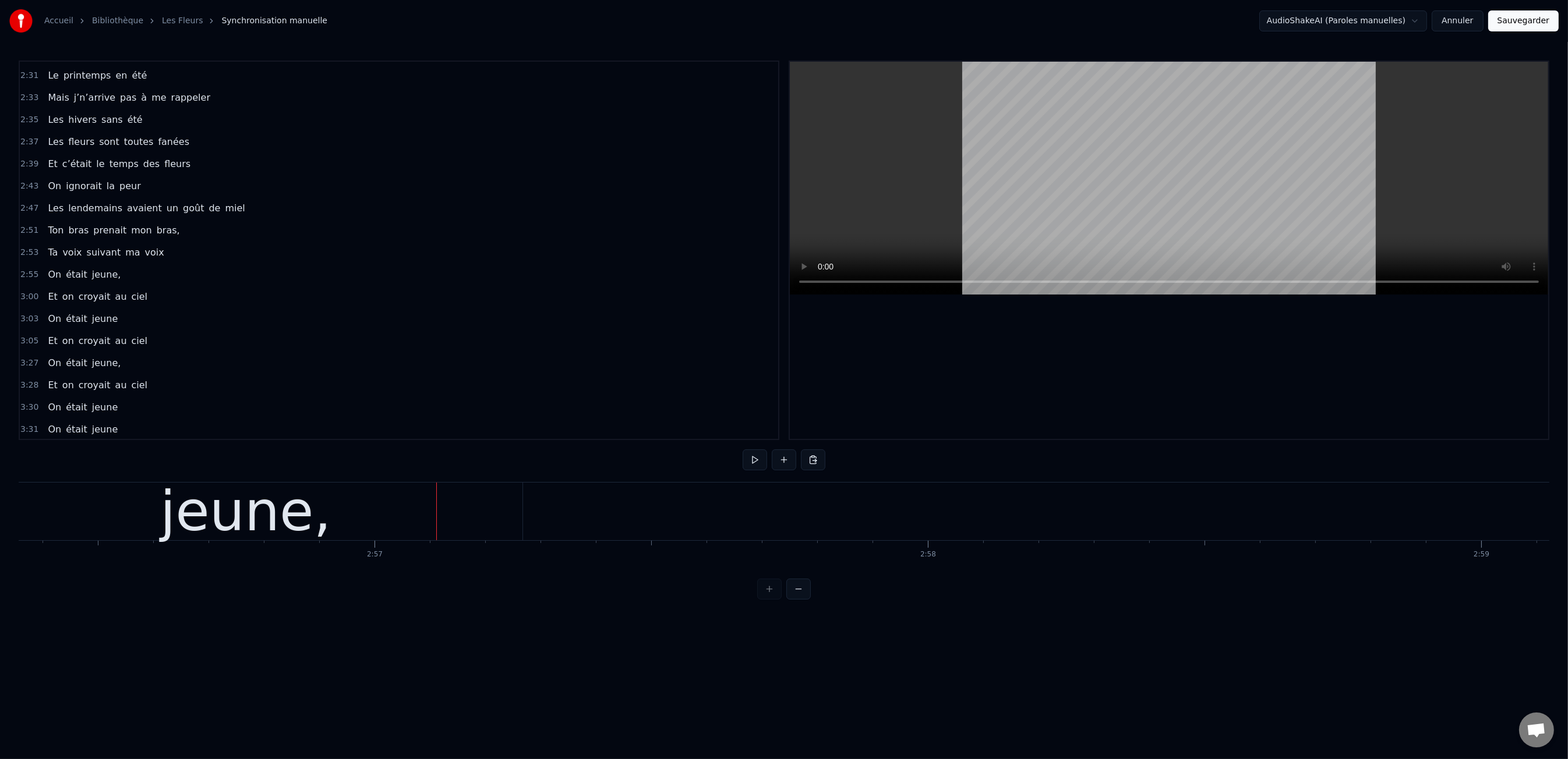
scroll to position [0, 97611]
click at [395, 529] on div "jeune," at bounding box center [220, 512] width 553 height 58
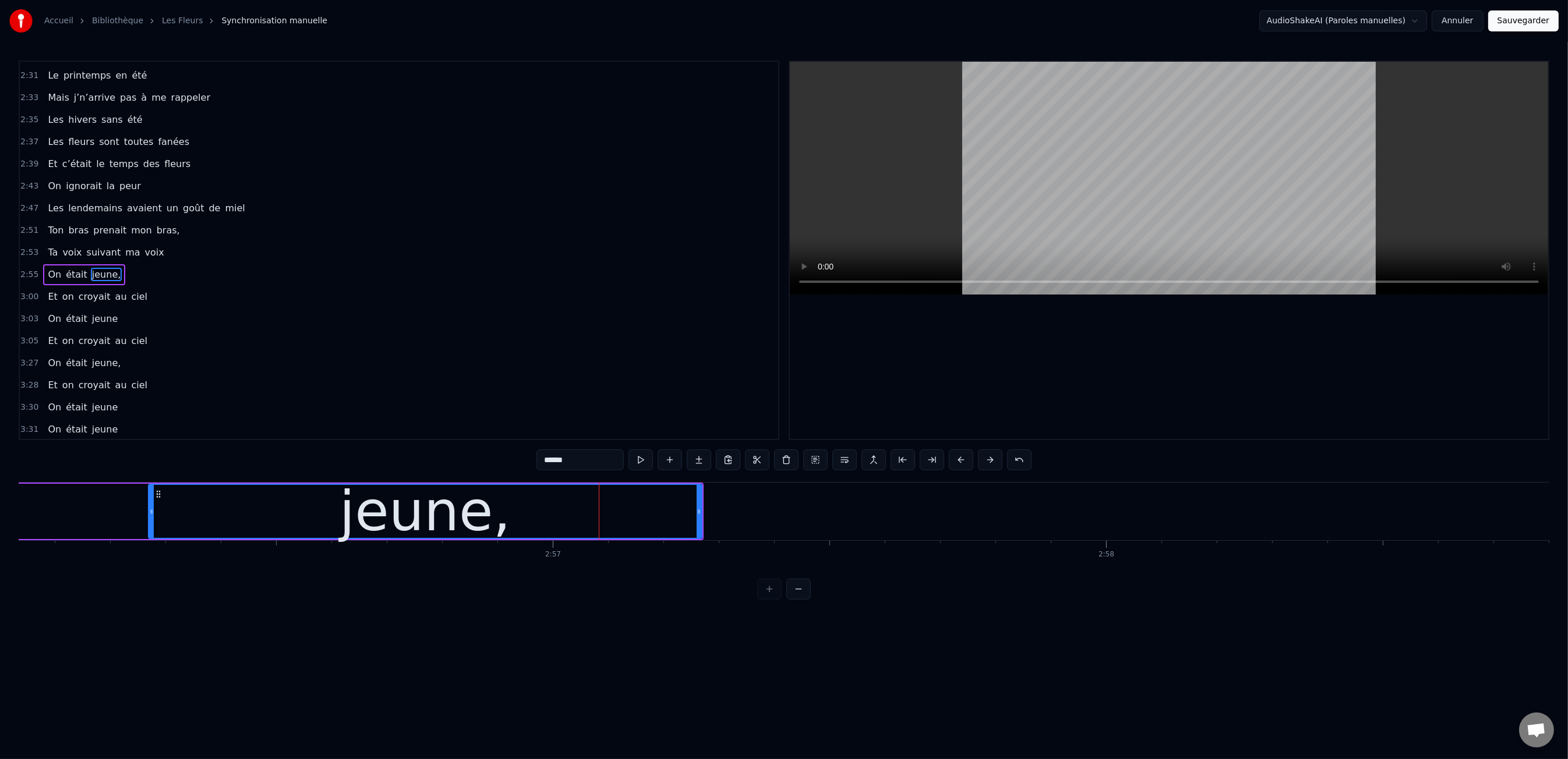
scroll to position [0, 97387]
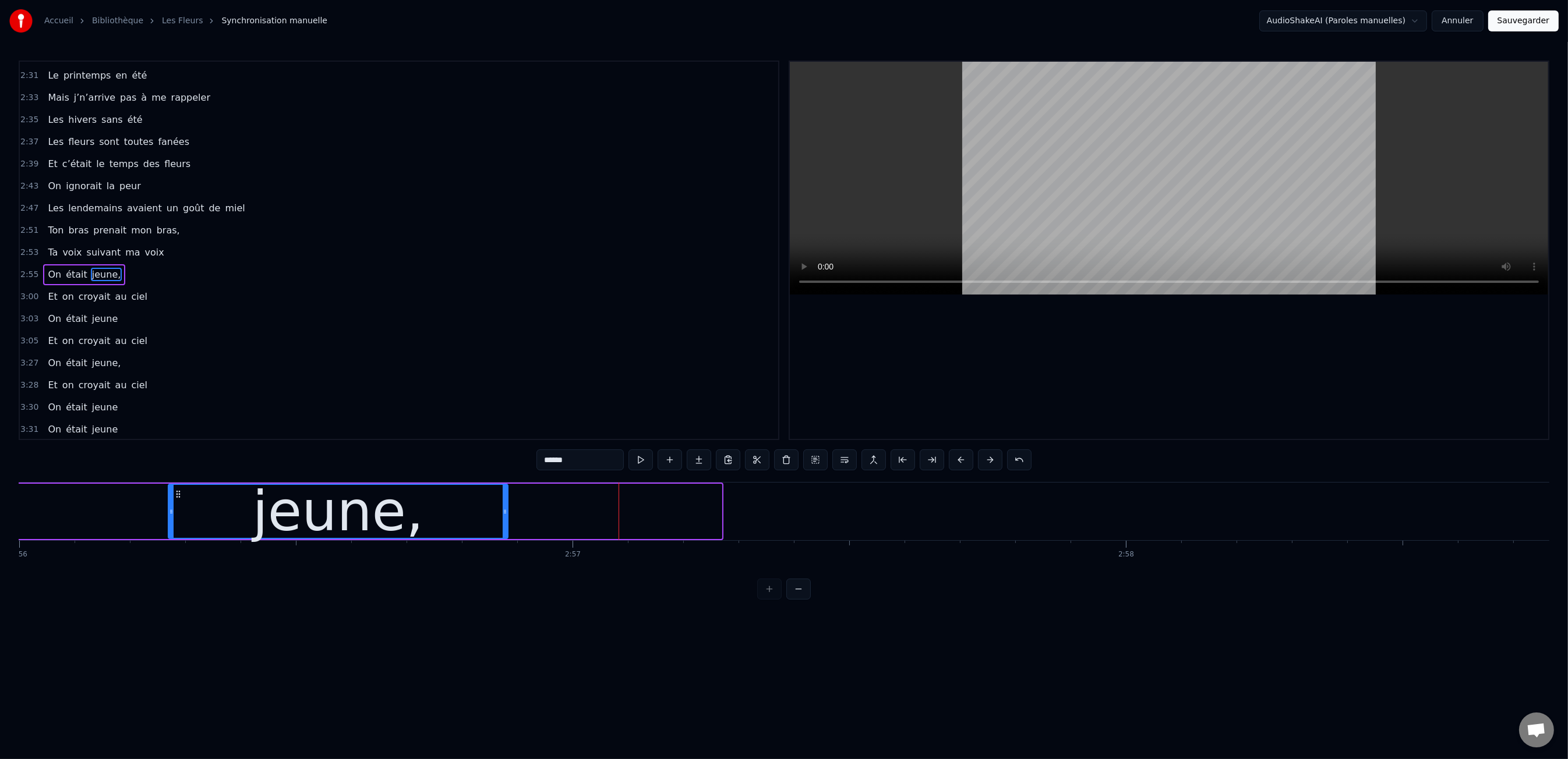
drag, startPoint x: 718, startPoint y: 513, endPoint x: 504, endPoint y: 513, distance: 214.0
click at [504, 513] on icon at bounding box center [505, 512] width 5 height 9
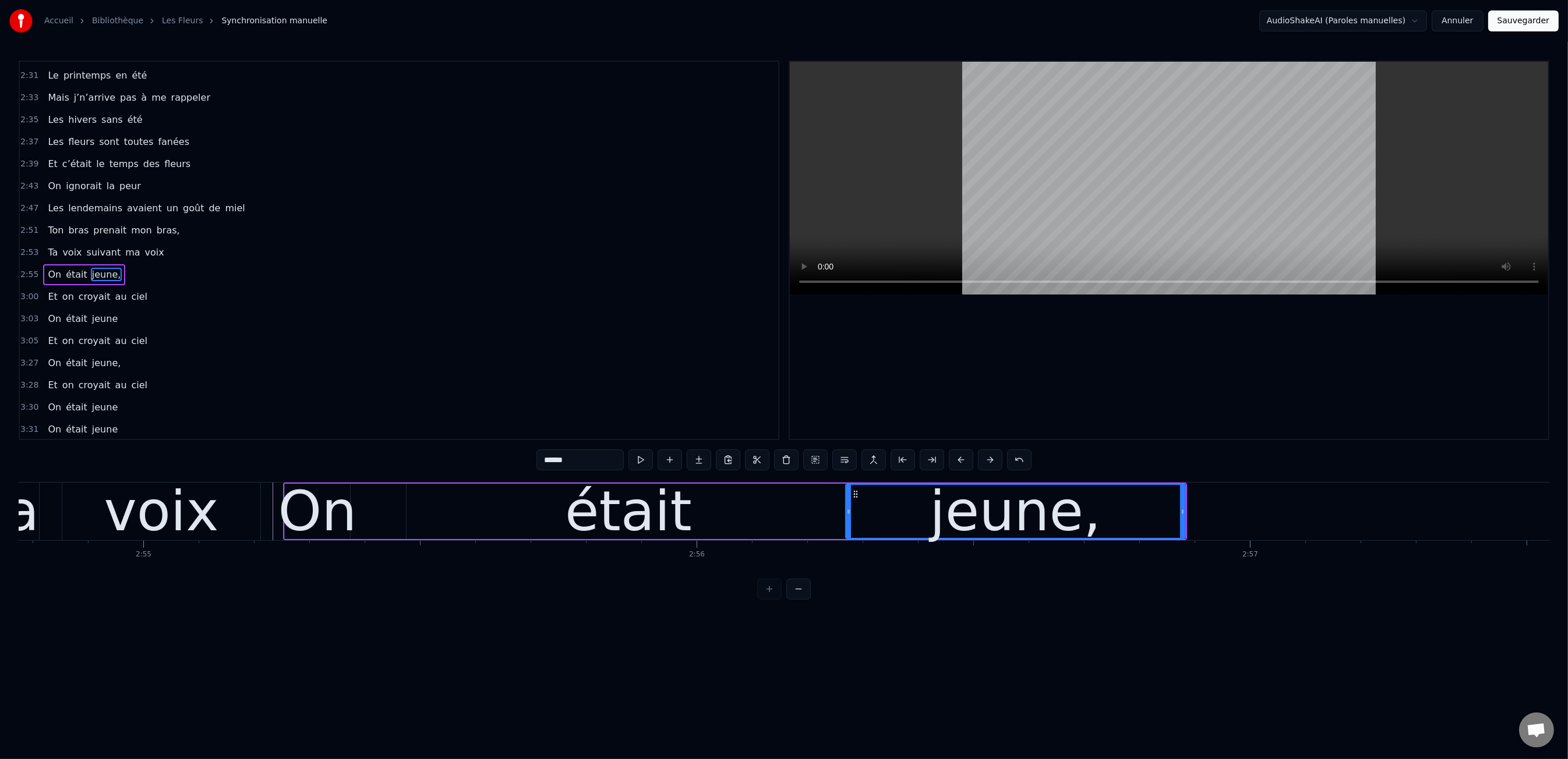
scroll to position [0, 96651]
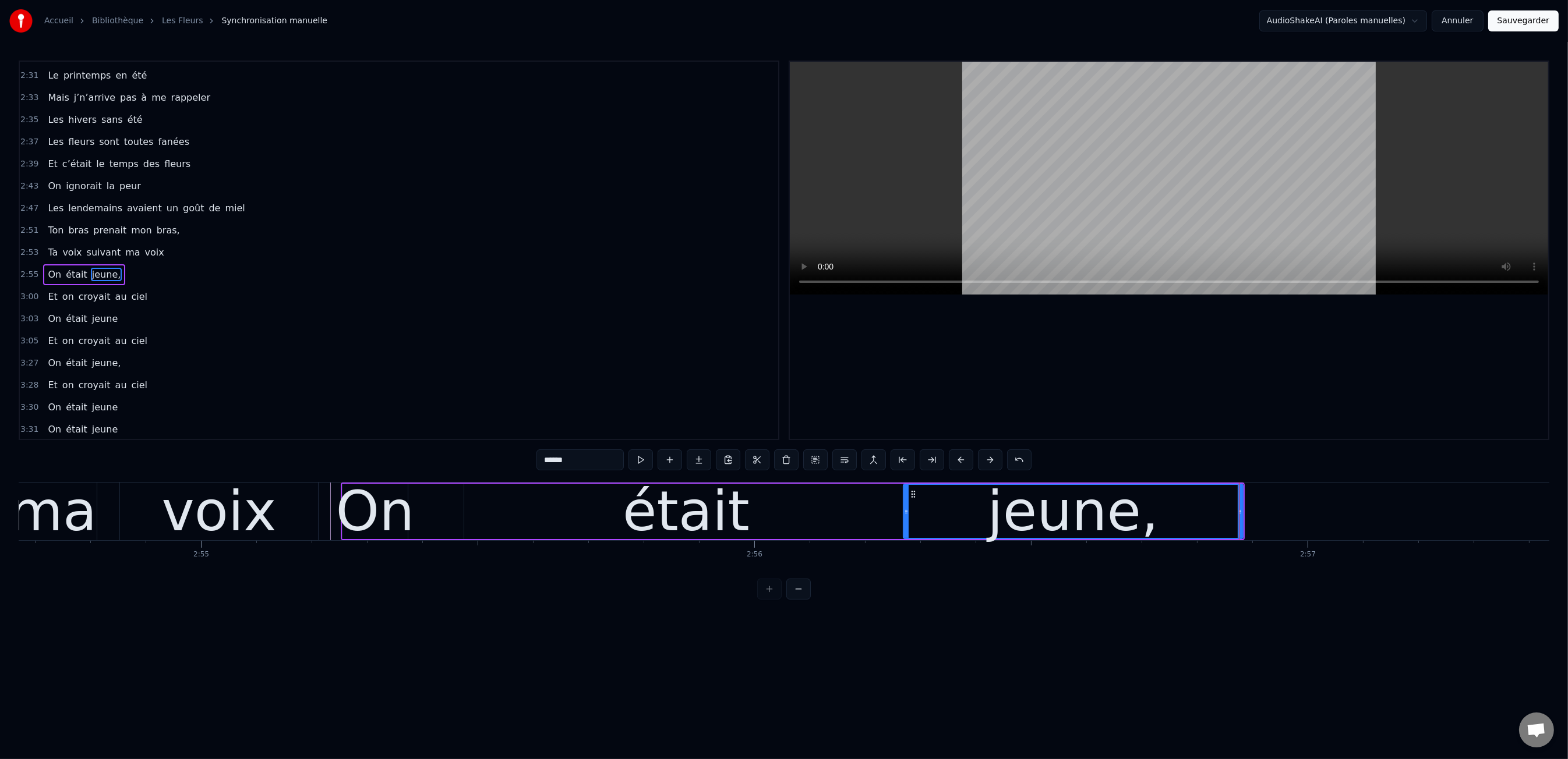
click at [379, 466] on div "0:47 Les dents rongées par les tazs, 0:49 Vert, jaune, rose entre les dents 0:5…" at bounding box center [784, 330] width 1531 height 539
drag, startPoint x: 320, startPoint y: 608, endPoint x: 328, endPoint y: 605, distance: 8.5
click at [320, 608] on html "Accueil Bibliothèque Les Fleurs Synchronisation manuelle AudioShakeAI (Paroles …" at bounding box center [784, 309] width 1568 height 618
drag, startPoint x: 347, startPoint y: 559, endPoint x: 338, endPoint y: 541, distance: 20.1
click at [342, 550] on div "Les dents rongées par les tazs, Vert, jaune, rose entre les dents J’aimerais at…" at bounding box center [784, 526] width 1531 height 87
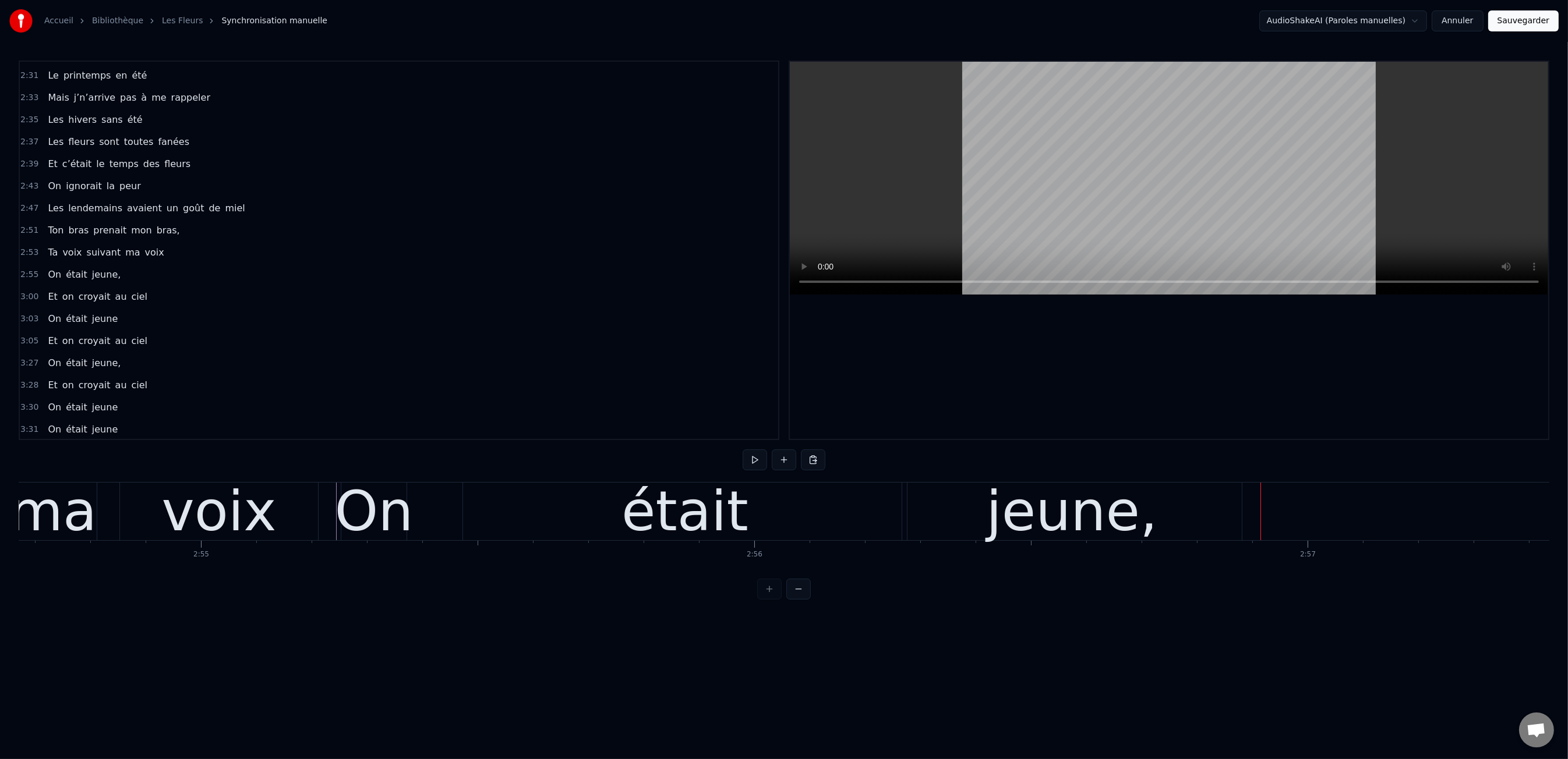
click at [616, 529] on div "était" at bounding box center [685, 512] width 444 height 58
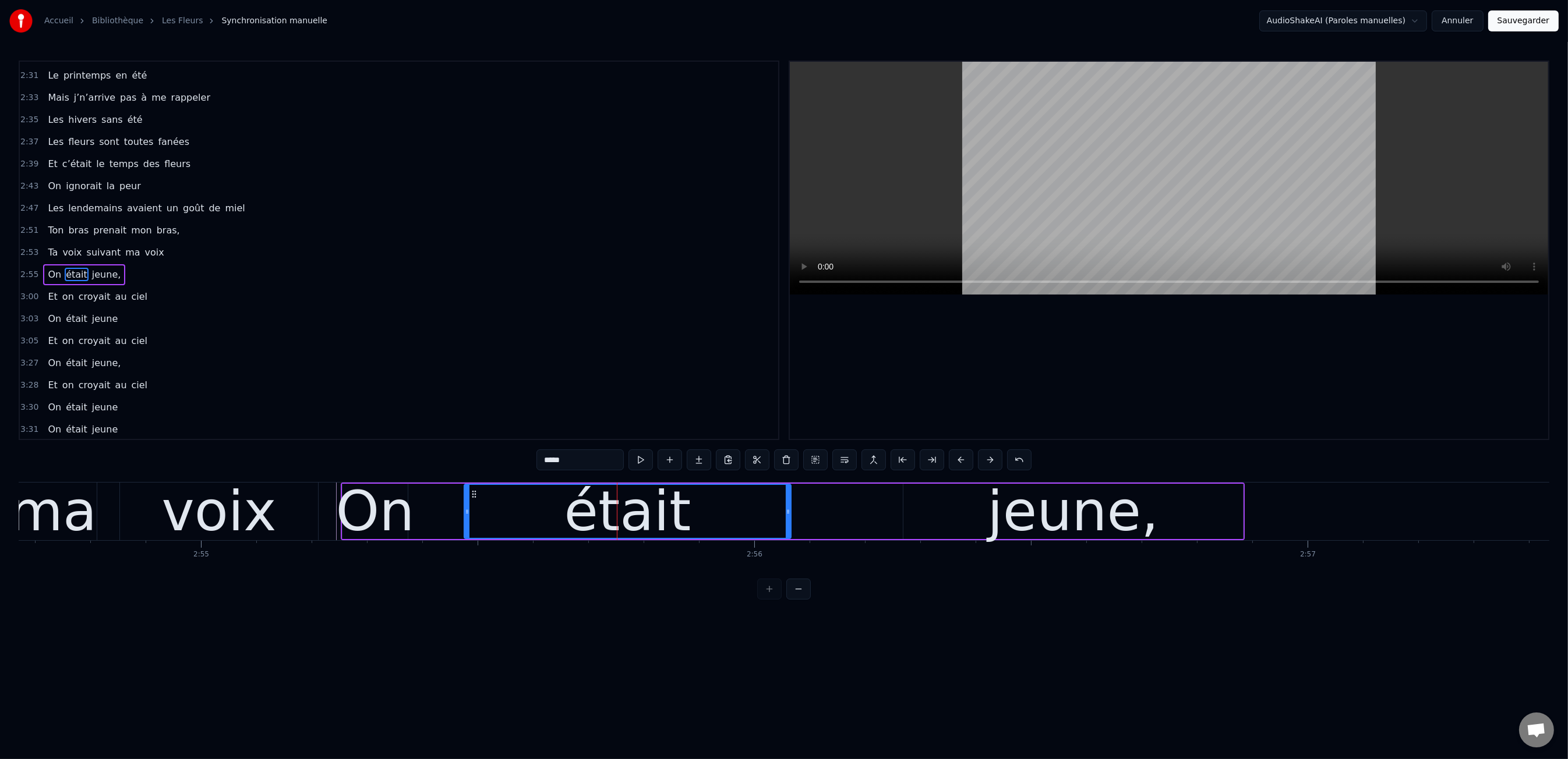
drag, startPoint x: 903, startPoint y: 513, endPoint x: 786, endPoint y: 506, distance: 117.2
click at [786, 506] on div at bounding box center [788, 512] width 5 height 53
drag, startPoint x: 956, startPoint y: 516, endPoint x: 921, endPoint y: 513, distance: 35.1
click at [956, 516] on div "jeune," at bounding box center [1073, 511] width 339 height 56
type input "******"
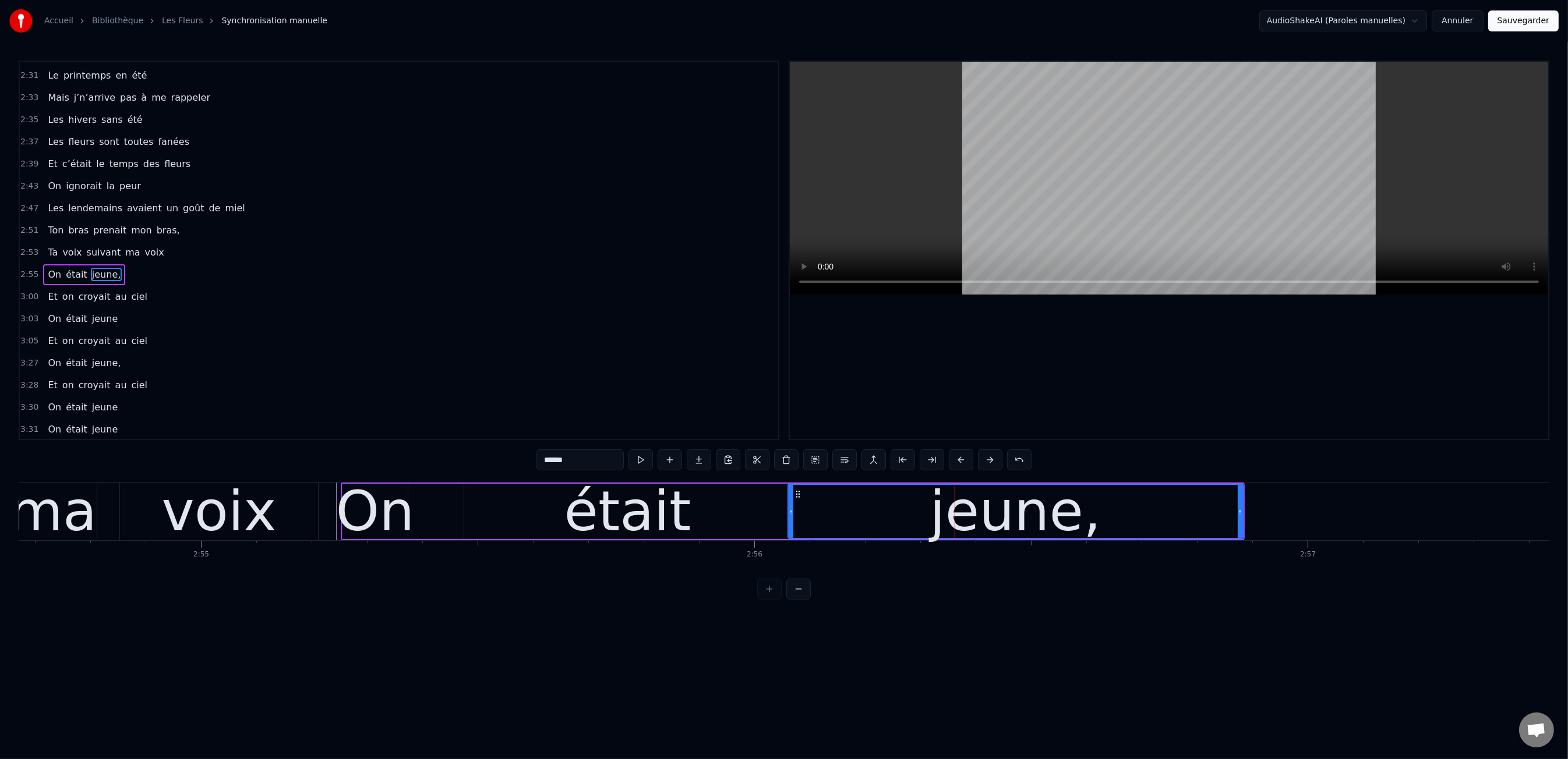
drag, startPoint x: 904, startPoint y: 510, endPoint x: 499, endPoint y: 481, distance: 406.0
click at [789, 505] on div at bounding box center [791, 512] width 5 height 53
click at [386, 449] on div "0:47 Les dents rongées par les tazs, 0:49 Vert, jaune, rose entre les dents 0:5…" at bounding box center [784, 330] width 1531 height 539
click at [403, 463] on div "0:47 Les dents rongées par les tazs, 0:49 Vert, jaune, rose entre les dents 0:5…" at bounding box center [784, 330] width 1531 height 539
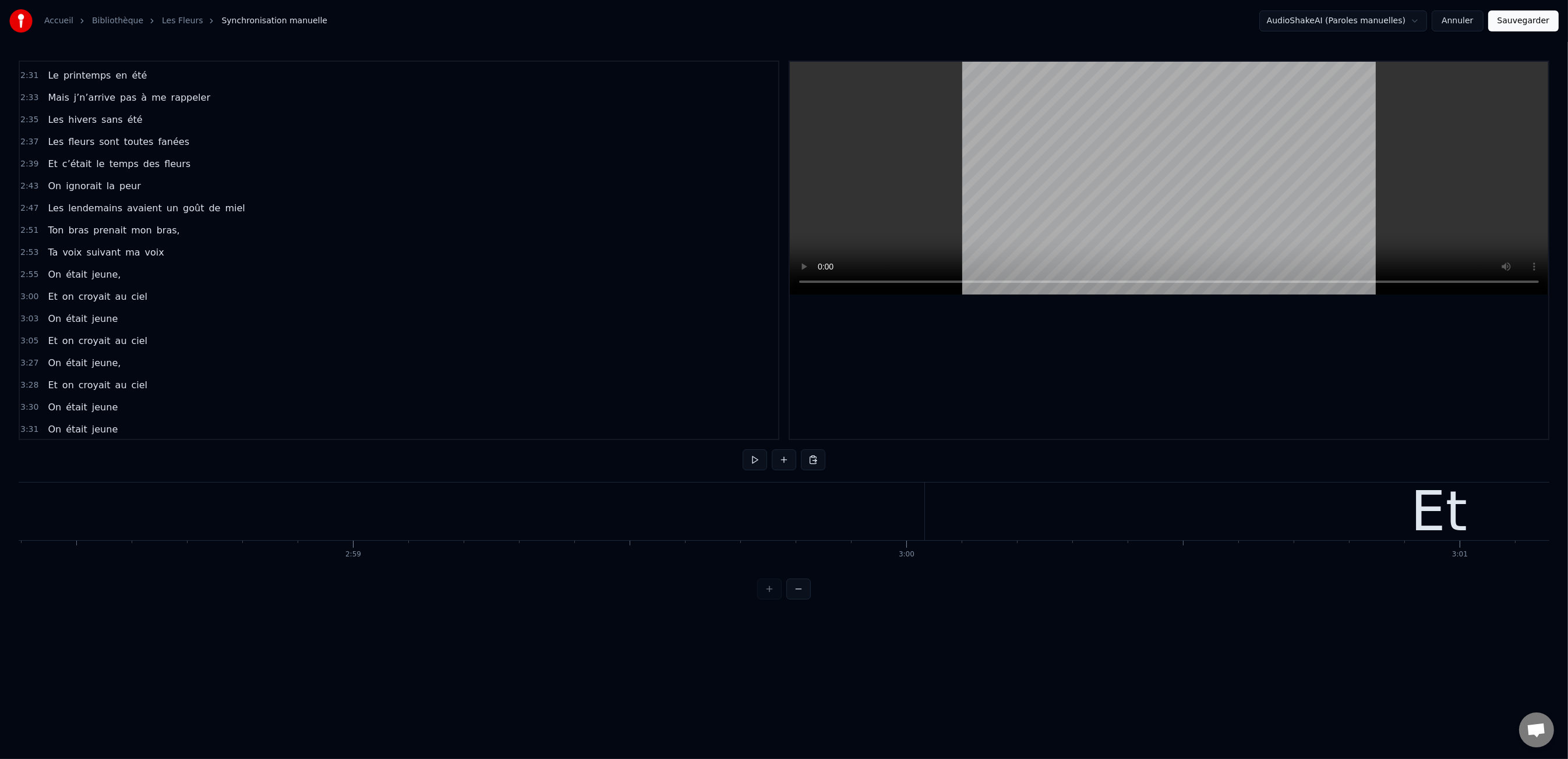
scroll to position [0, 98720]
click at [1165, 516] on div "Et" at bounding box center [1432, 512] width 1028 height 58
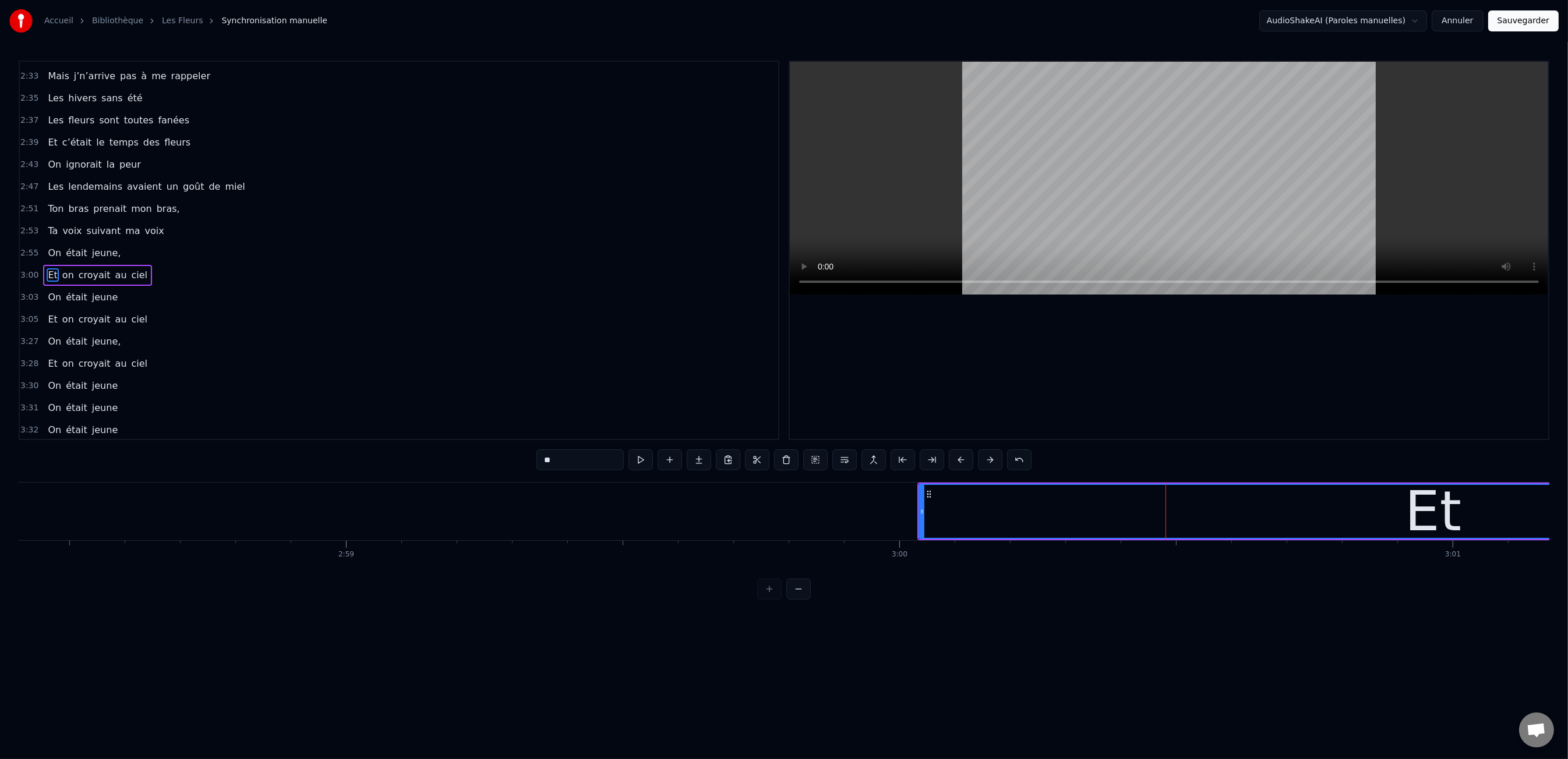
scroll to position [1015, 0]
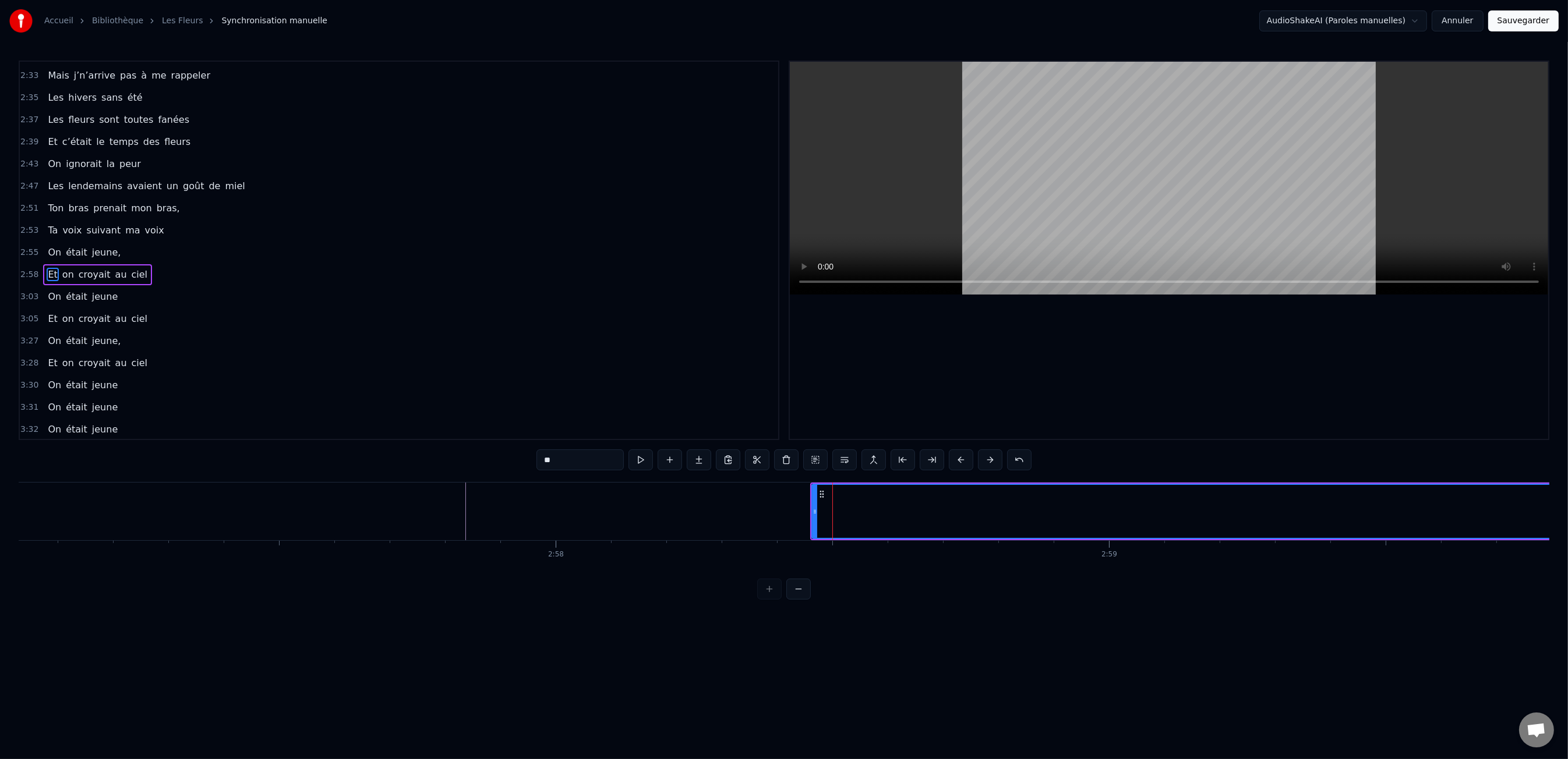
scroll to position [0, 97956]
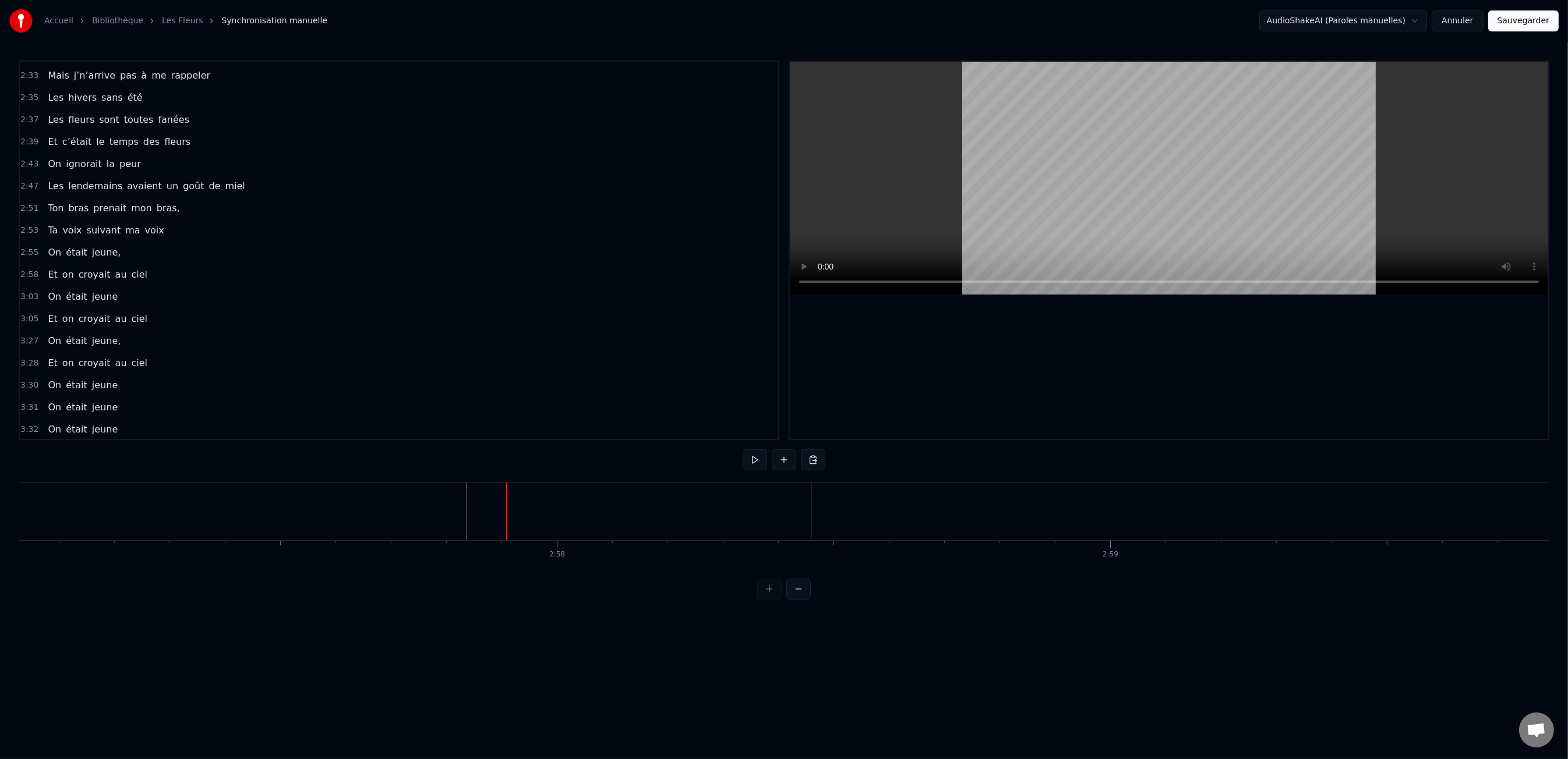
drag, startPoint x: 841, startPoint y: 516, endPoint x: 819, endPoint y: 514, distance: 22.1
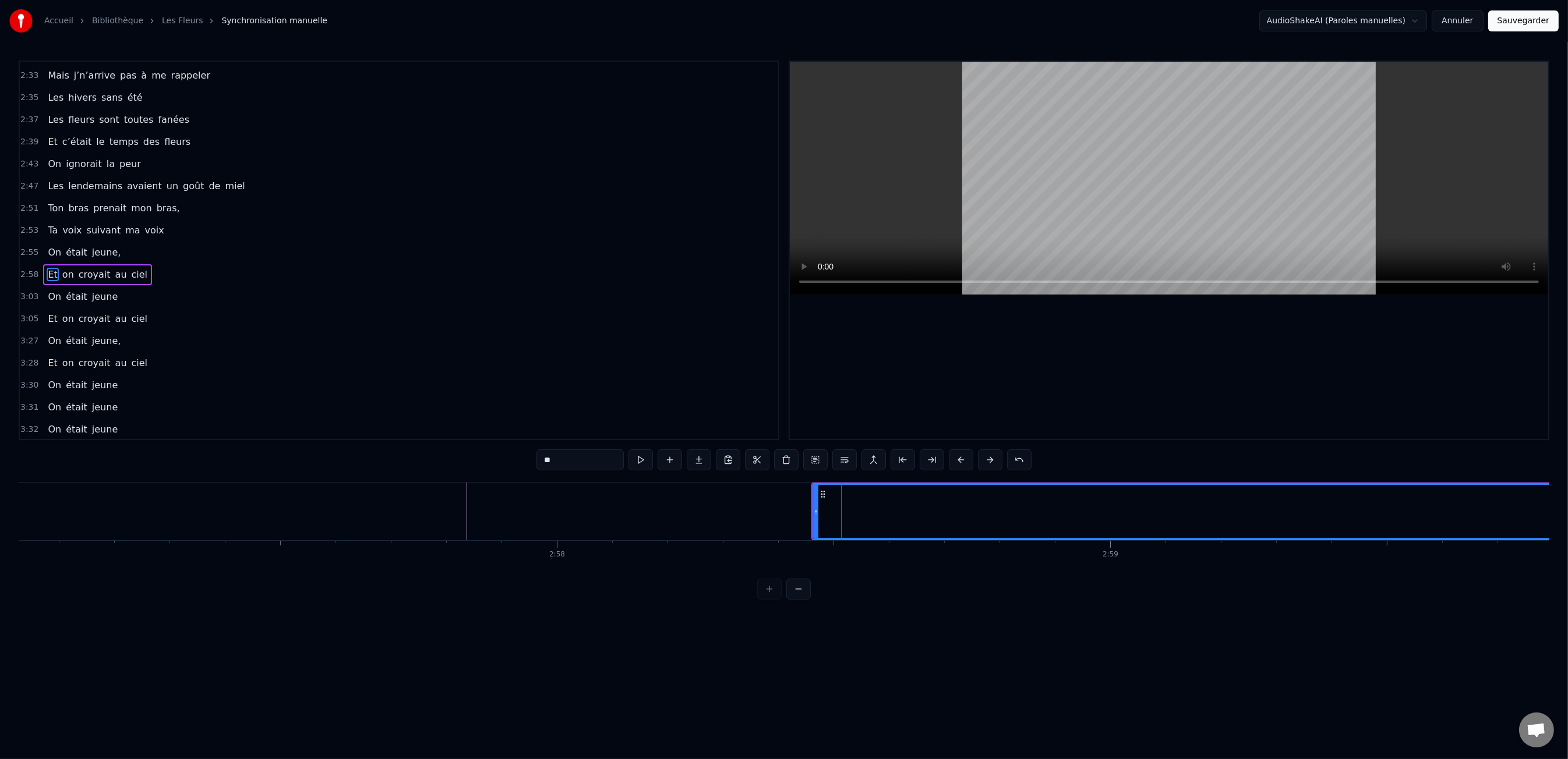
scroll to position [0, 97958]
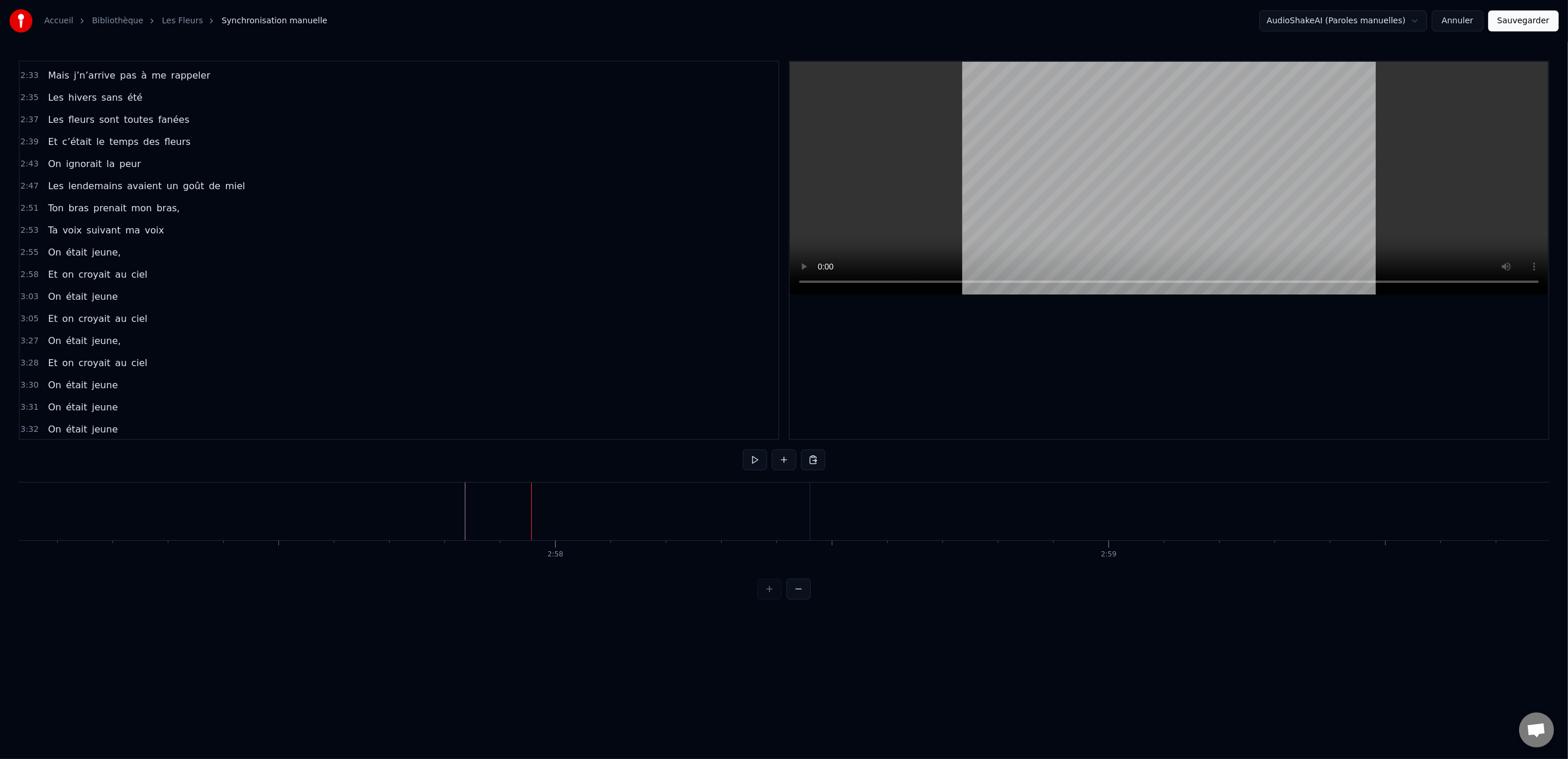
drag, startPoint x: 905, startPoint y: 515, endPoint x: 843, endPoint y: 510, distance: 62.2
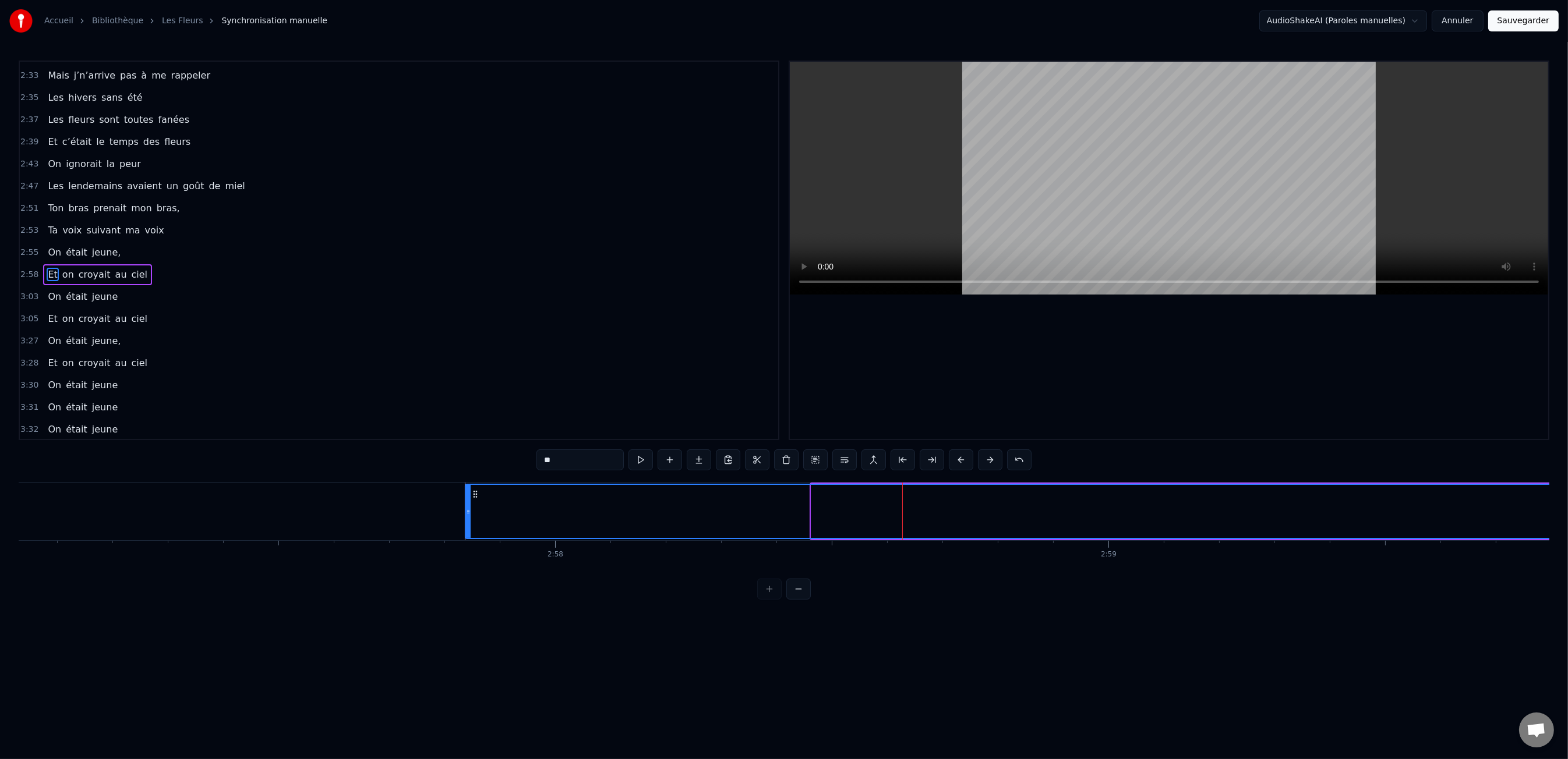
drag, startPoint x: 812, startPoint y: 511, endPoint x: 466, endPoint y: 512, distance: 346.0
click at [466, 512] on icon at bounding box center [468, 512] width 5 height 9
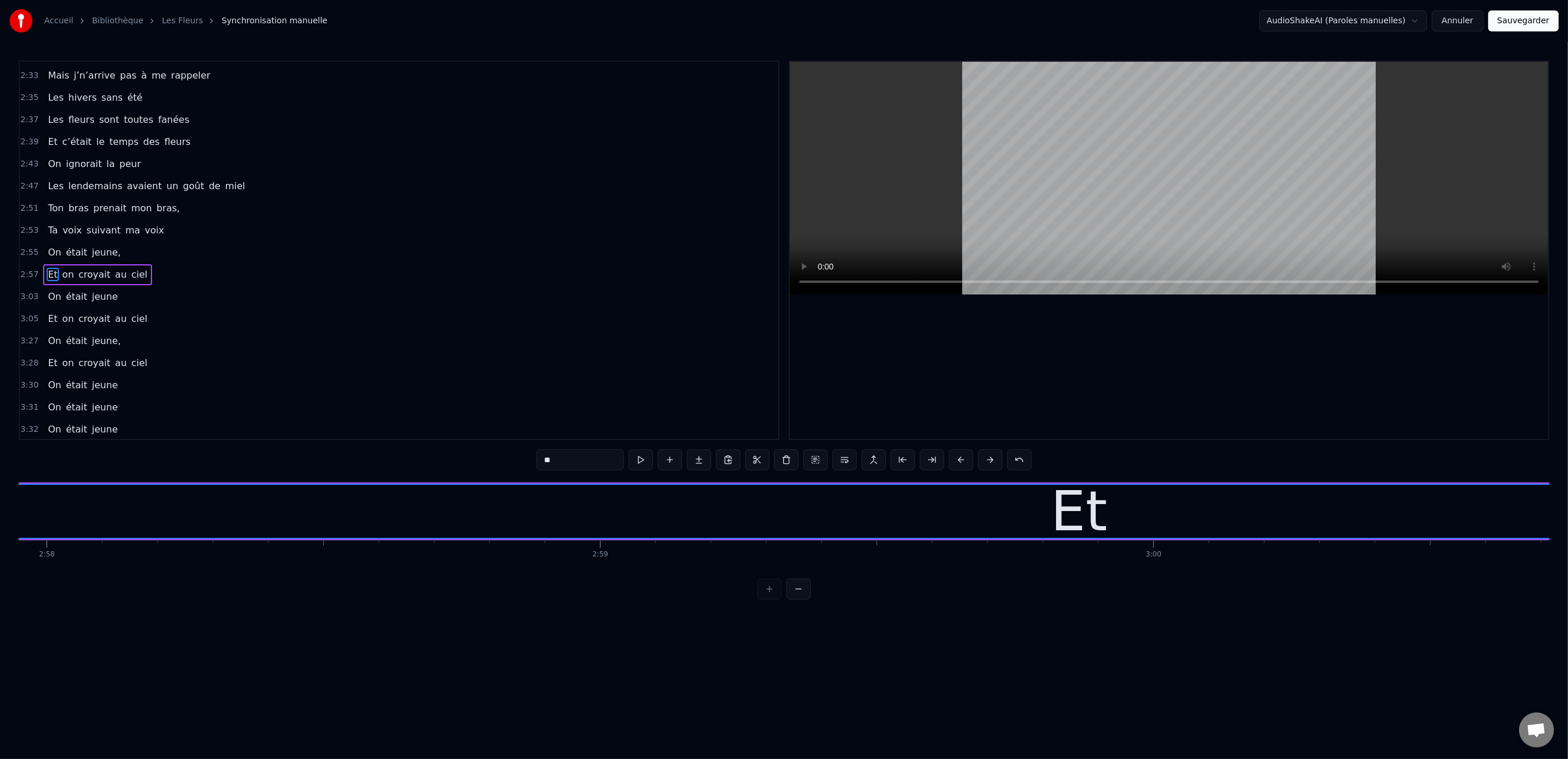
click at [901, 503] on div "Et" at bounding box center [1079, 512] width 2243 height 53
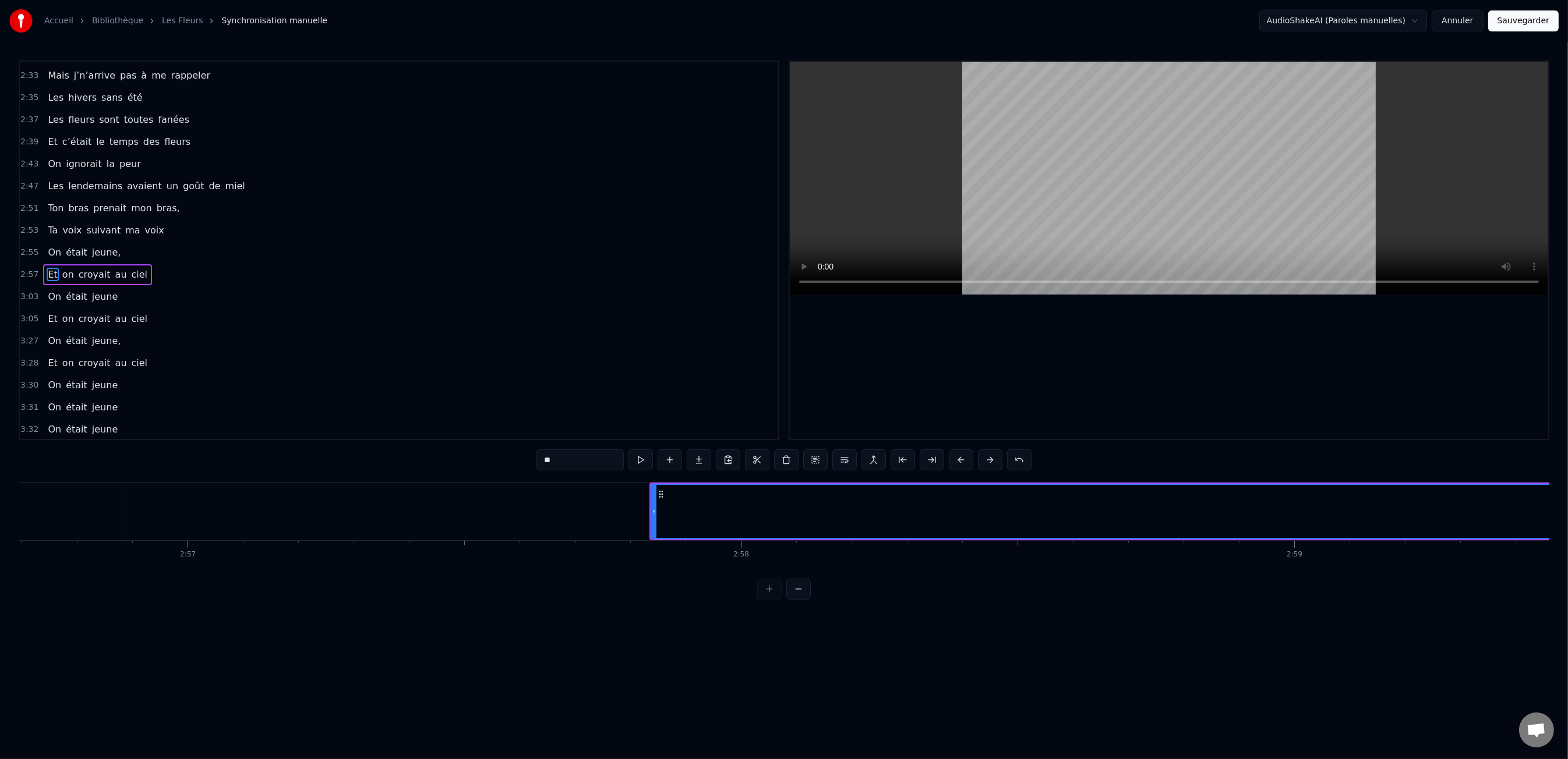
scroll to position [0, 97668]
click at [769, 478] on div "0:47 Les dents rongées par les tazs, 0:49 Vert, jaune, rose entre les dents 0:5…" at bounding box center [784, 330] width 1531 height 539
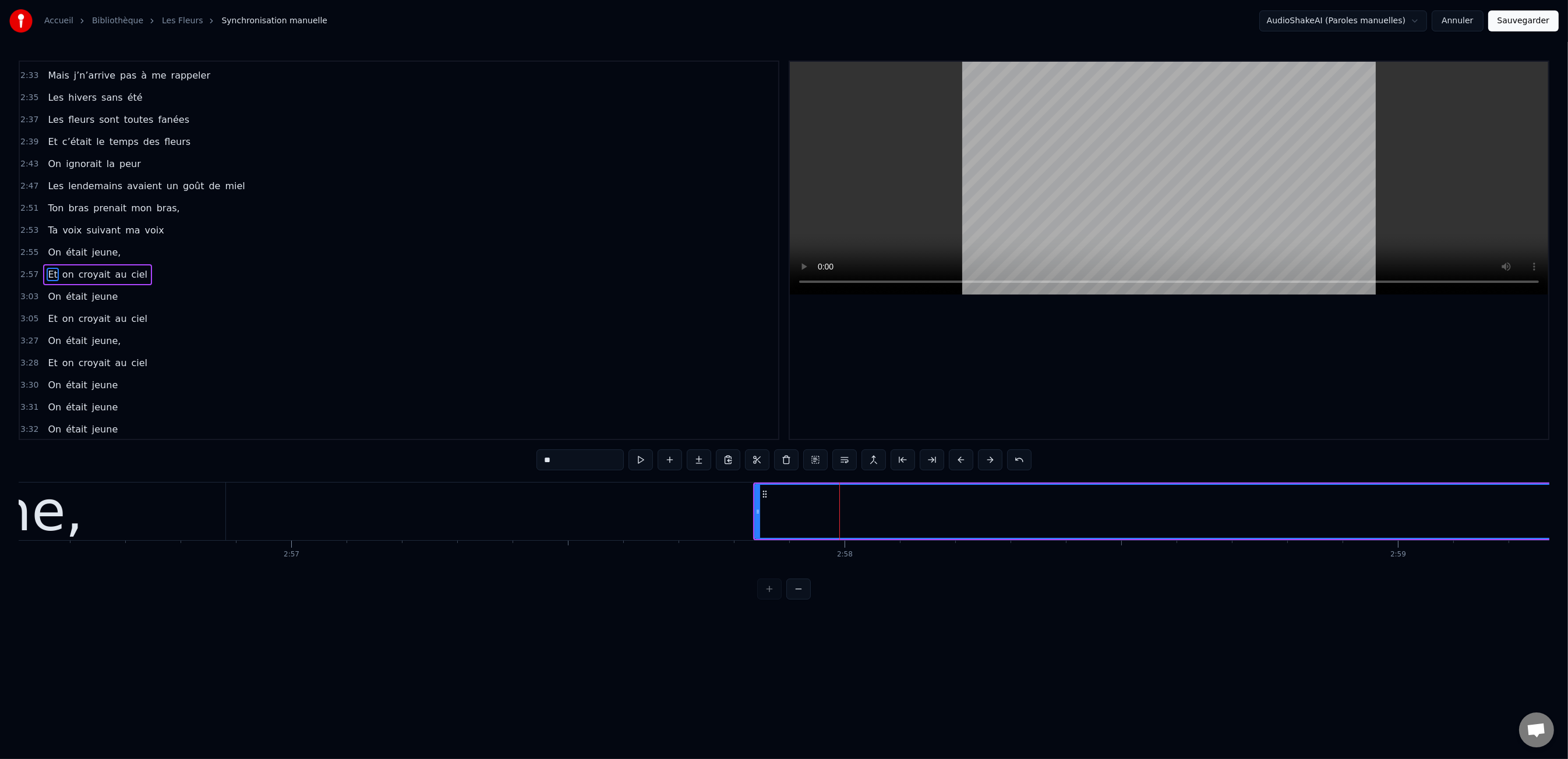
click at [749, 462] on button at bounding box center [757, 460] width 24 height 21
click at [740, 464] on button at bounding box center [743, 460] width 24 height 21
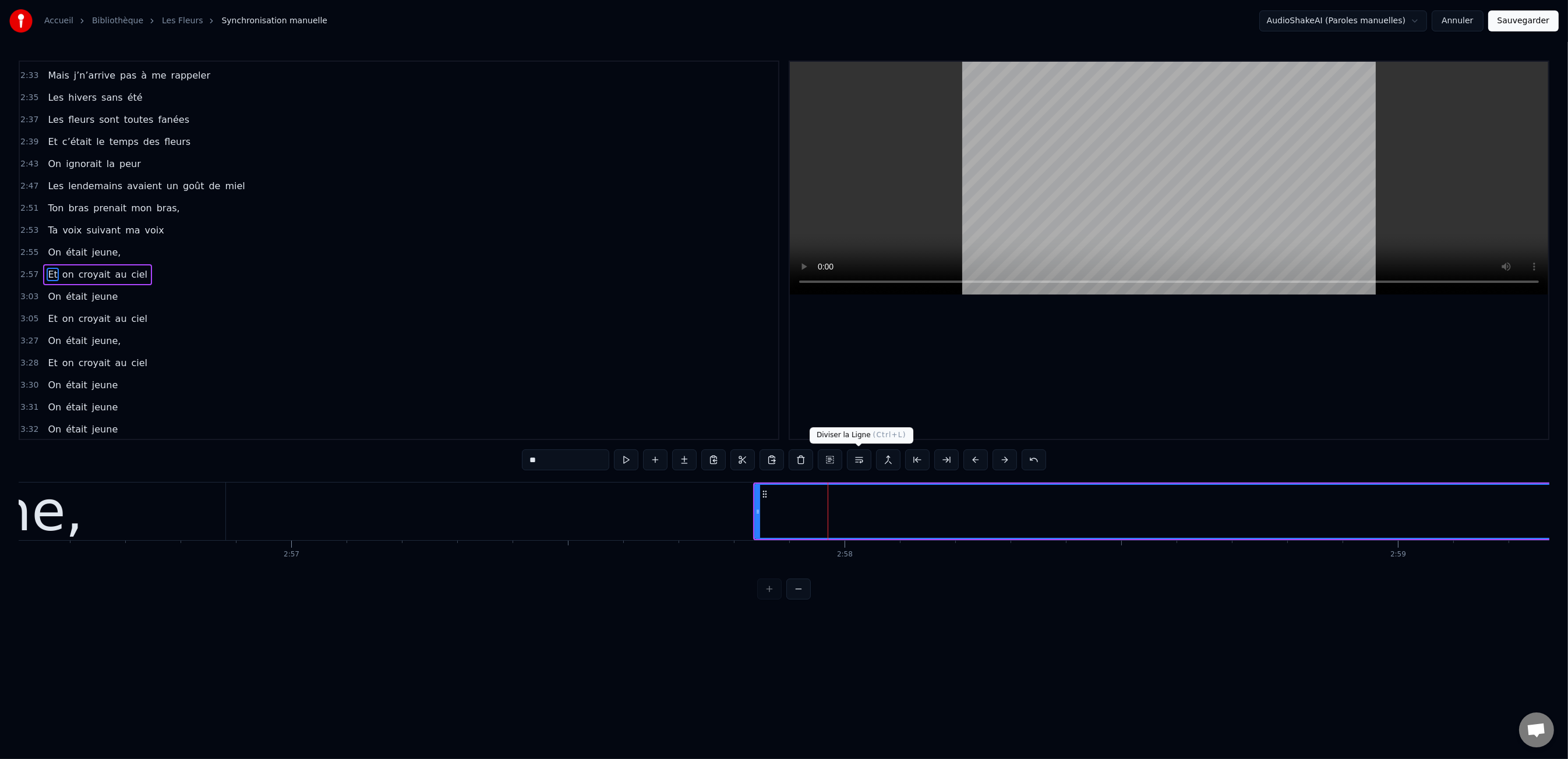
click at [858, 460] on button at bounding box center [859, 460] width 24 height 21
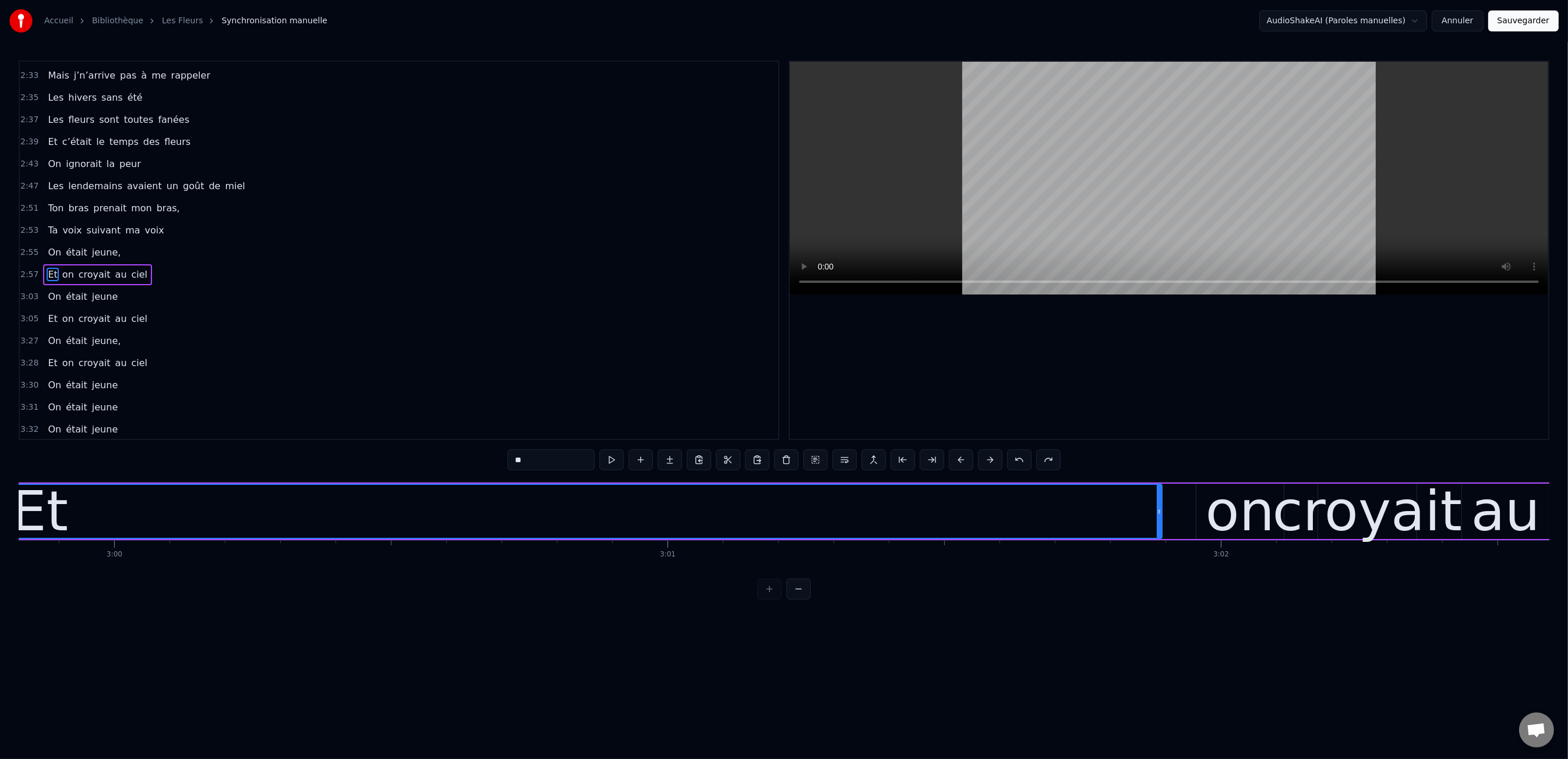
scroll to position [0, 99530]
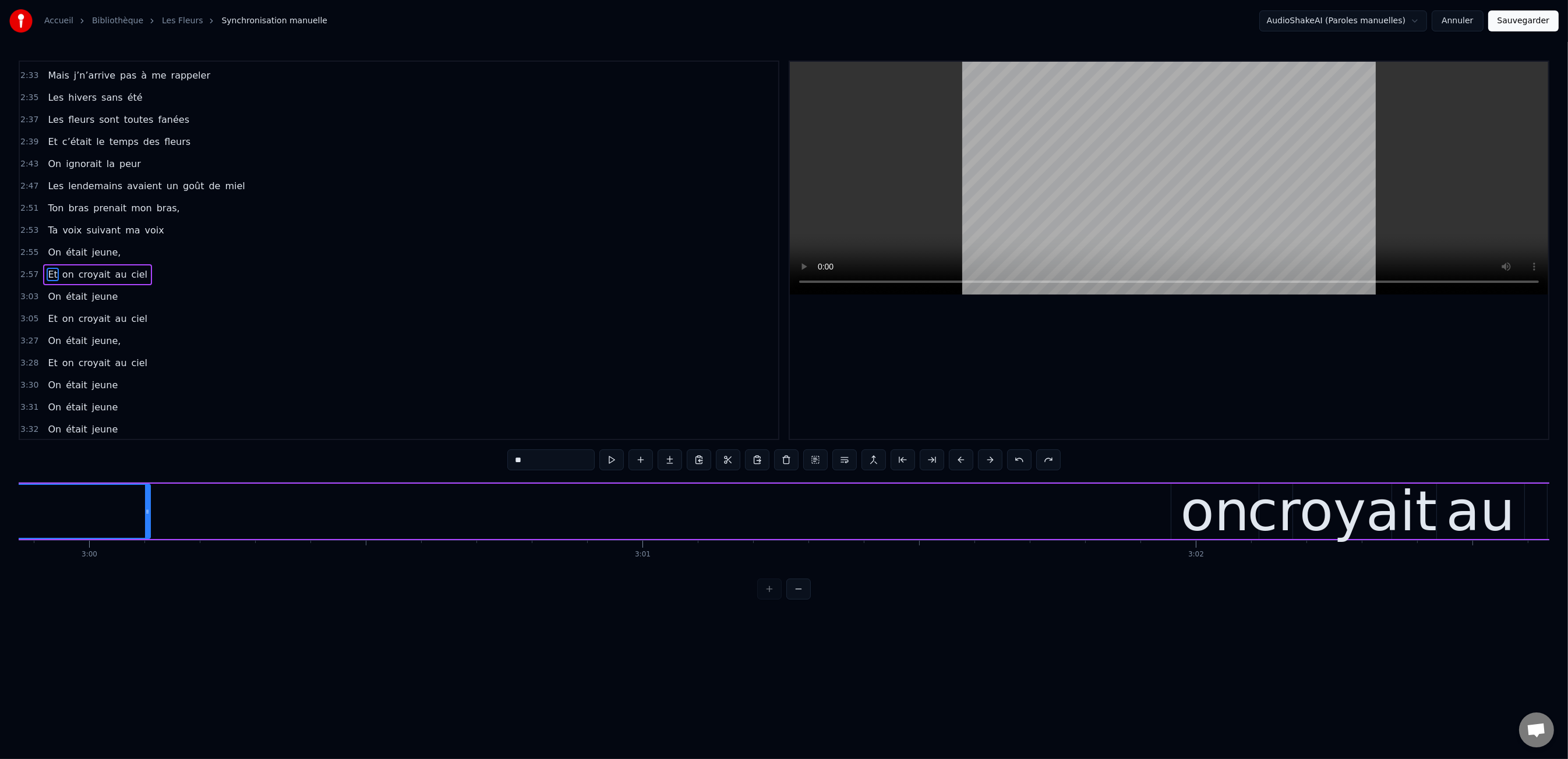
drag, startPoint x: 1134, startPoint y: 508, endPoint x: 148, endPoint y: 542, distance: 986.6
click at [148, 542] on div "Les dents rongées par les tazs, Vert, jaune, rose entre les dents J’aimerais at…" at bounding box center [784, 526] width 1531 height 87
drag, startPoint x: 1208, startPoint y: 510, endPoint x: 1152, endPoint y: 509, distance: 56.0
click at [1152, 509] on div "Et on croyait au ciel" at bounding box center [374, 512] width 2967 height 58
click at [1179, 511] on div "on" at bounding box center [1215, 511] width 87 height 56
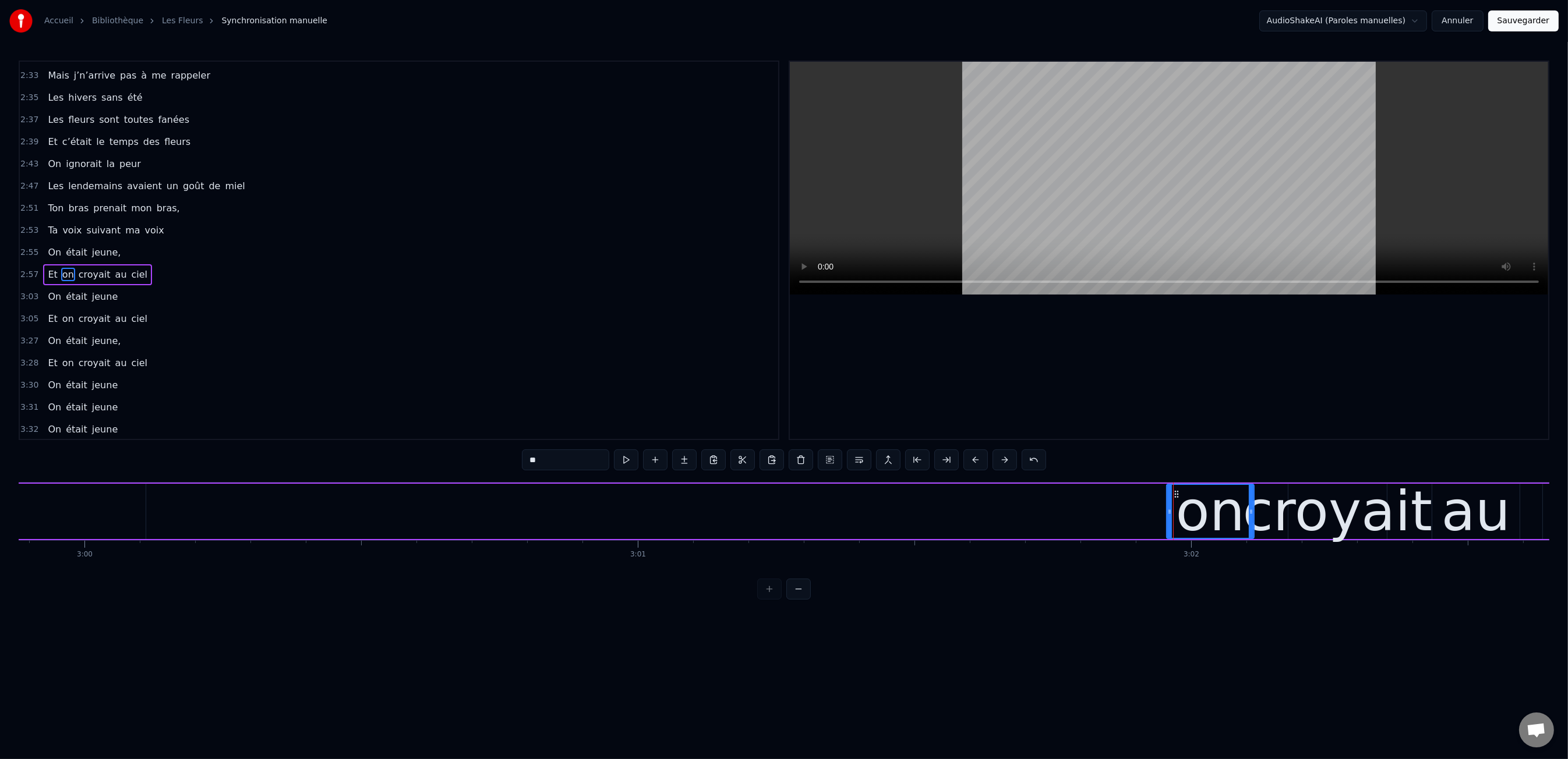
scroll to position [0, 99536]
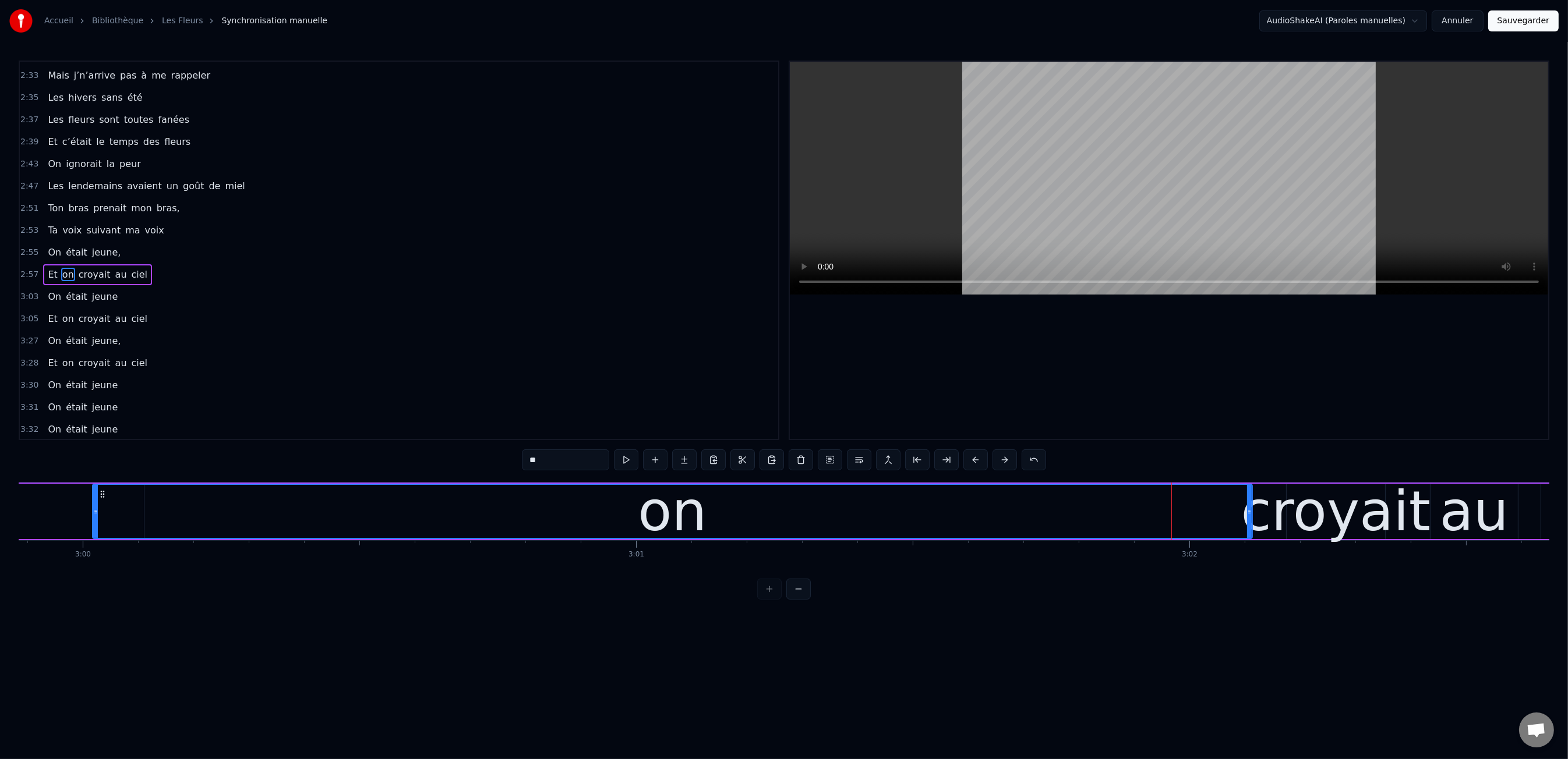
drag, startPoint x: 1169, startPoint y: 511, endPoint x: 97, endPoint y: 517, distance: 1072.0
click at [97, 517] on div at bounding box center [95, 512] width 5 height 53
click at [100, 496] on icon at bounding box center [103, 494] width 9 height 9
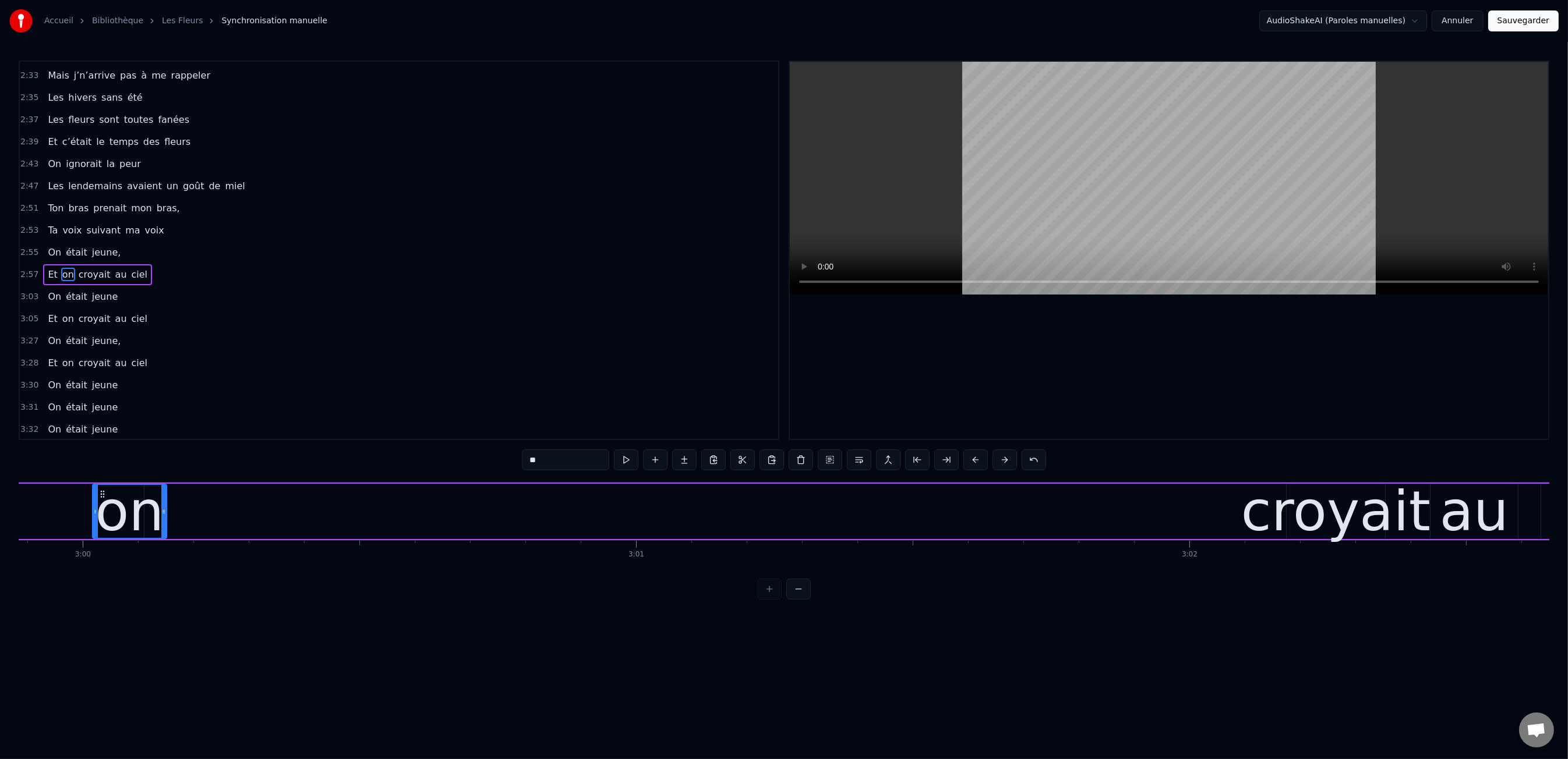
drag, startPoint x: 1248, startPoint y: 512, endPoint x: 163, endPoint y: 517, distance: 1085.0
click at [163, 517] on div at bounding box center [164, 512] width 5 height 53
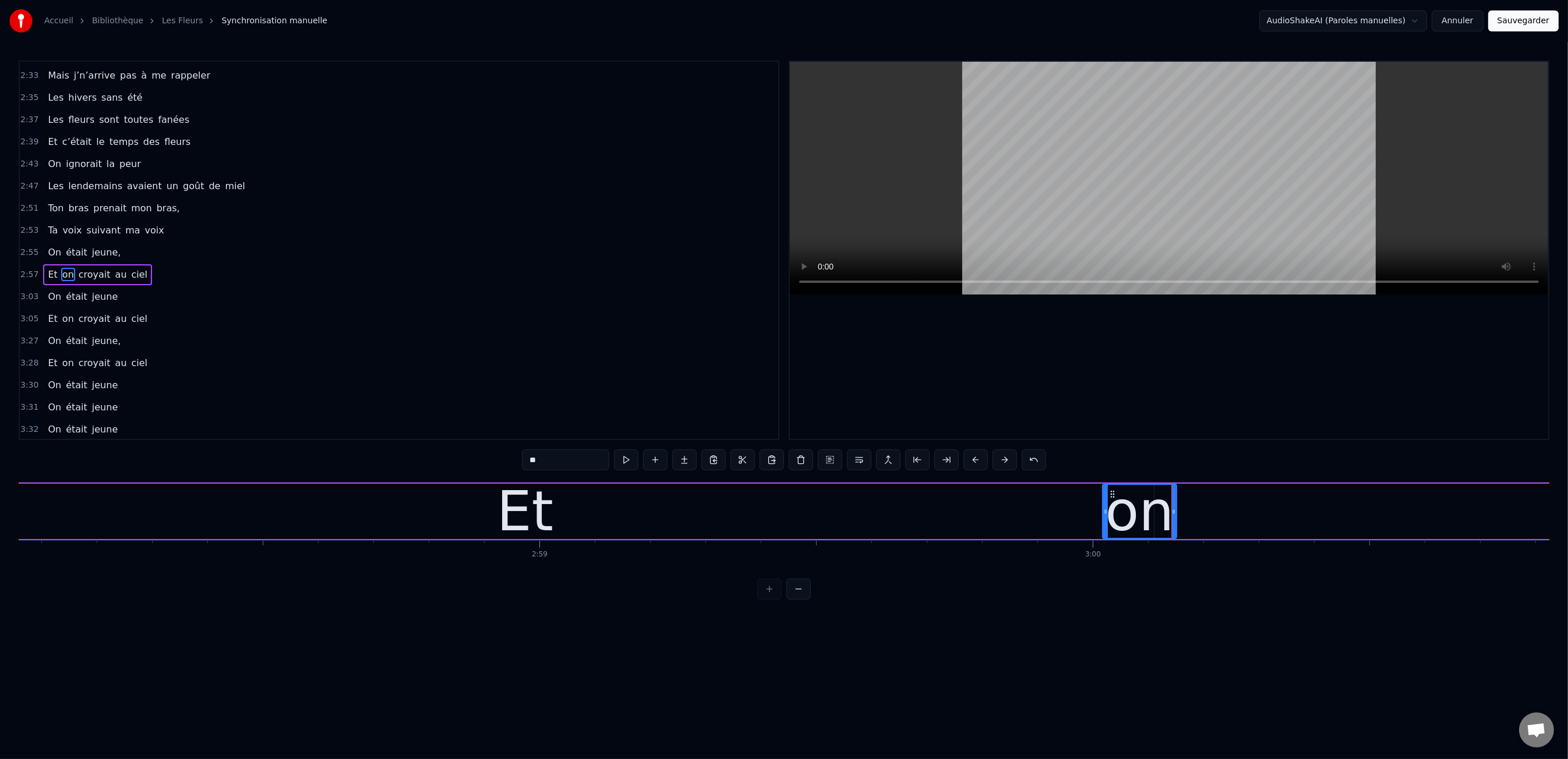
scroll to position [0, 98530]
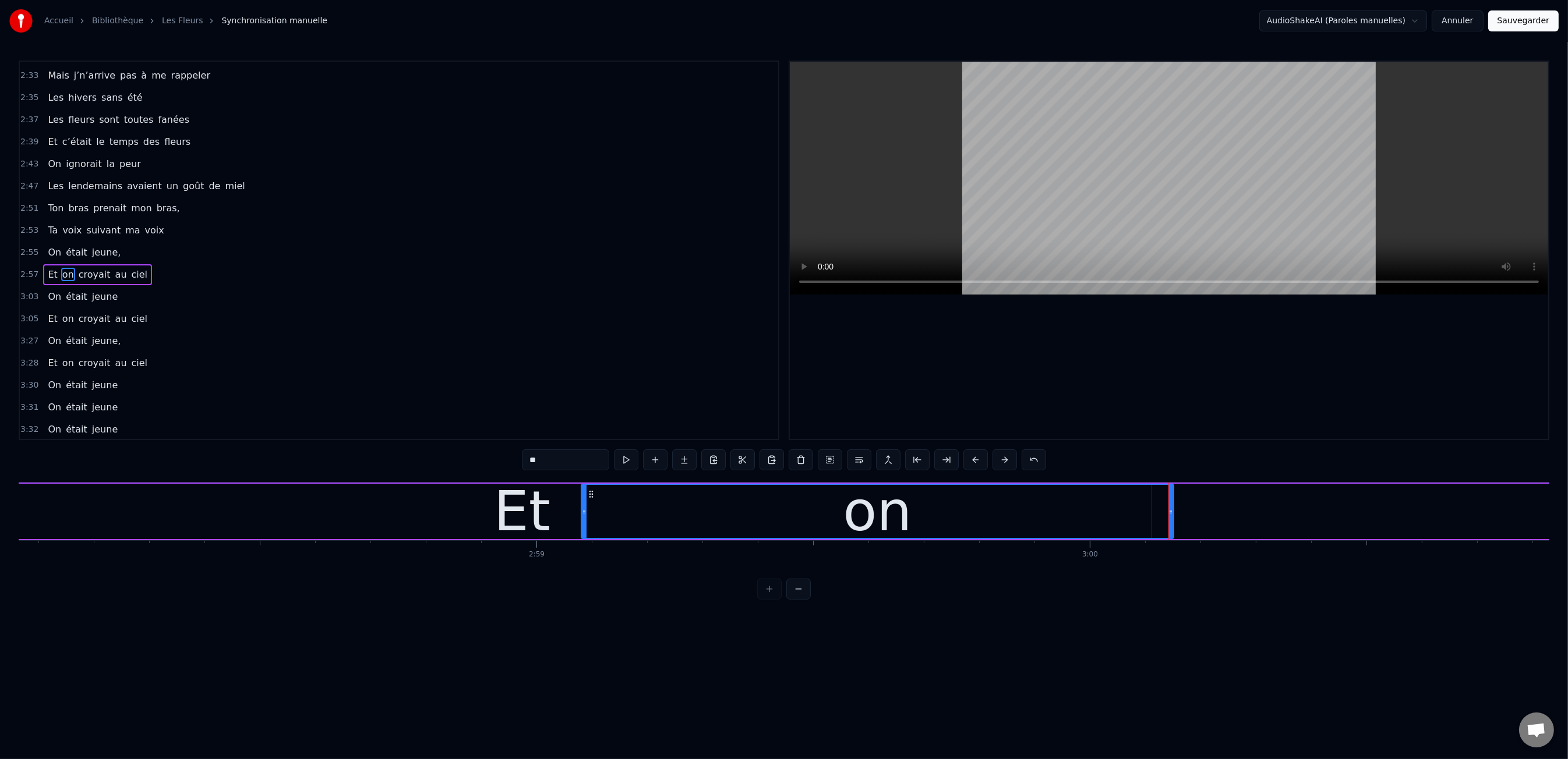
drag, startPoint x: 1102, startPoint y: 508, endPoint x: 579, endPoint y: 513, distance: 523.0
click at [582, 513] on icon at bounding box center [584, 512] width 5 height 9
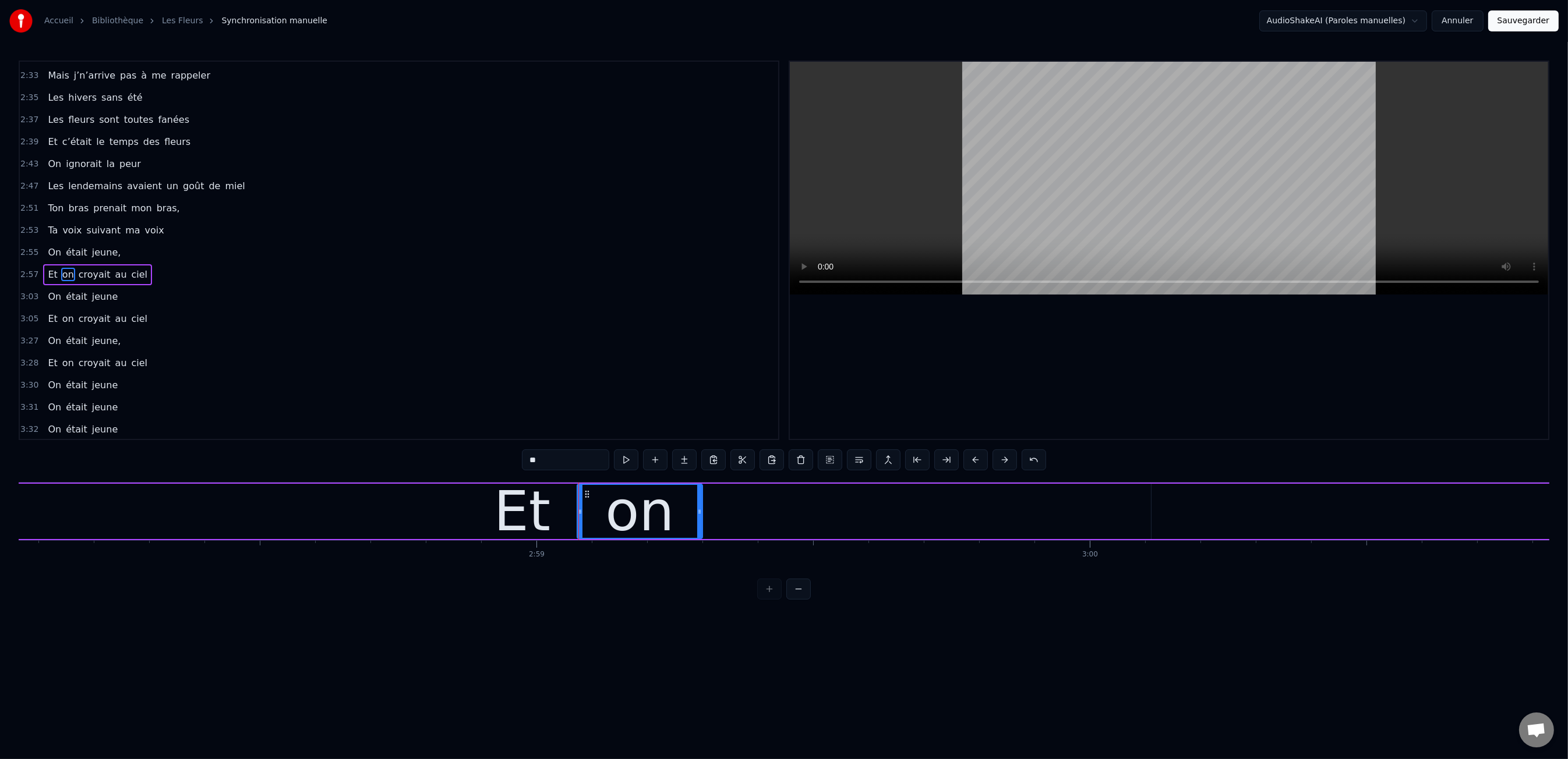
drag, startPoint x: 1172, startPoint y: 513, endPoint x: 700, endPoint y: 510, distance: 472.0
click at [700, 510] on icon at bounding box center [699, 512] width 5 height 9
click at [431, 466] on div "0:47 Les dents rongées par les tazs, 0:49 Vert, jaune, rose entre les dents 0:5…" at bounding box center [784, 330] width 1531 height 539
drag, startPoint x: 434, startPoint y: 467, endPoint x: 450, endPoint y: 484, distance: 23.3
click at [436, 468] on div "0:47 Les dents rongées par les tazs, 0:49 Vert, jaune, rose entre les dents 0:5…" at bounding box center [784, 330] width 1531 height 539
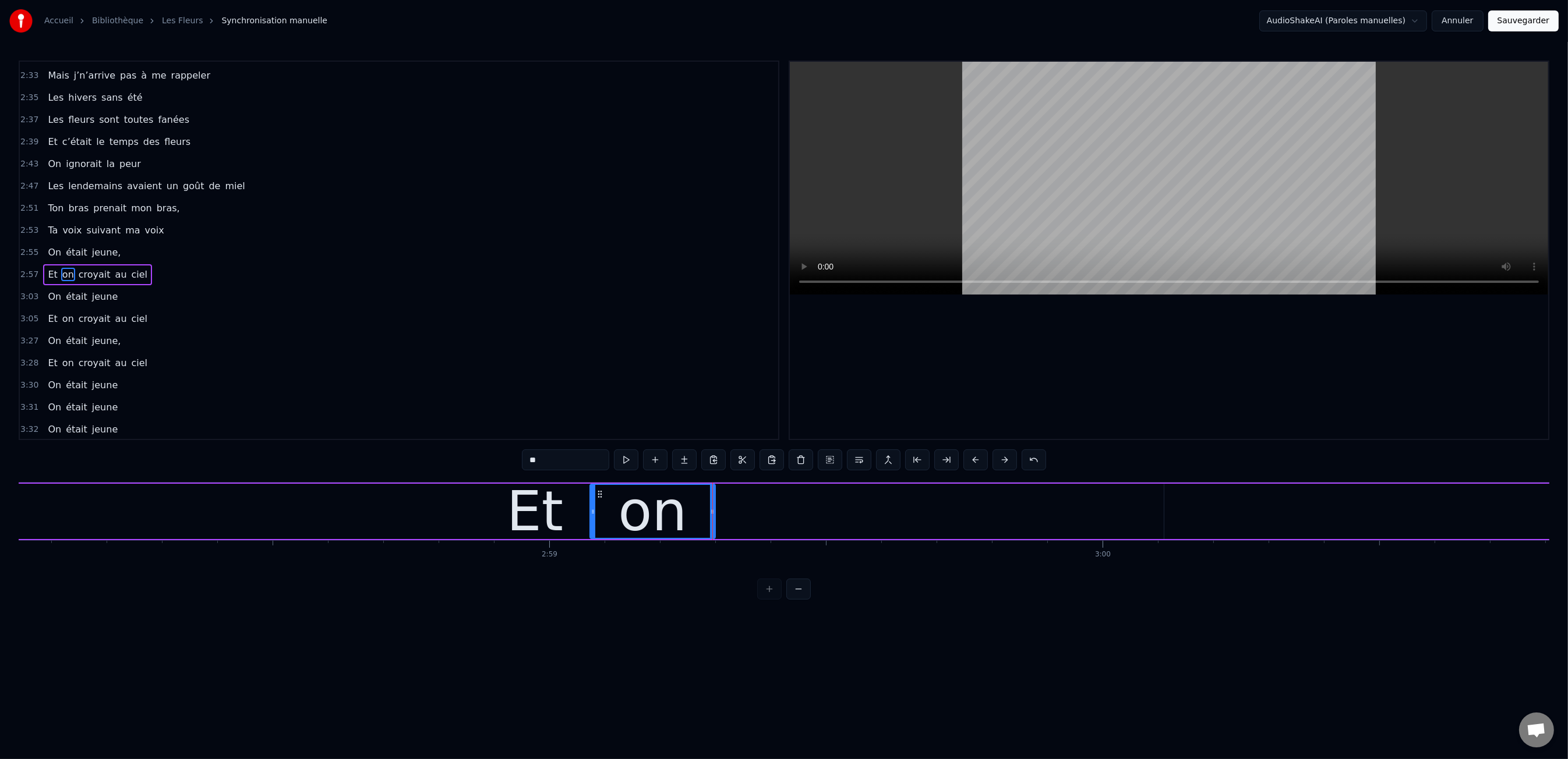
click at [450, 484] on div "Et" at bounding box center [535, 511] width 1258 height 56
type input "**"
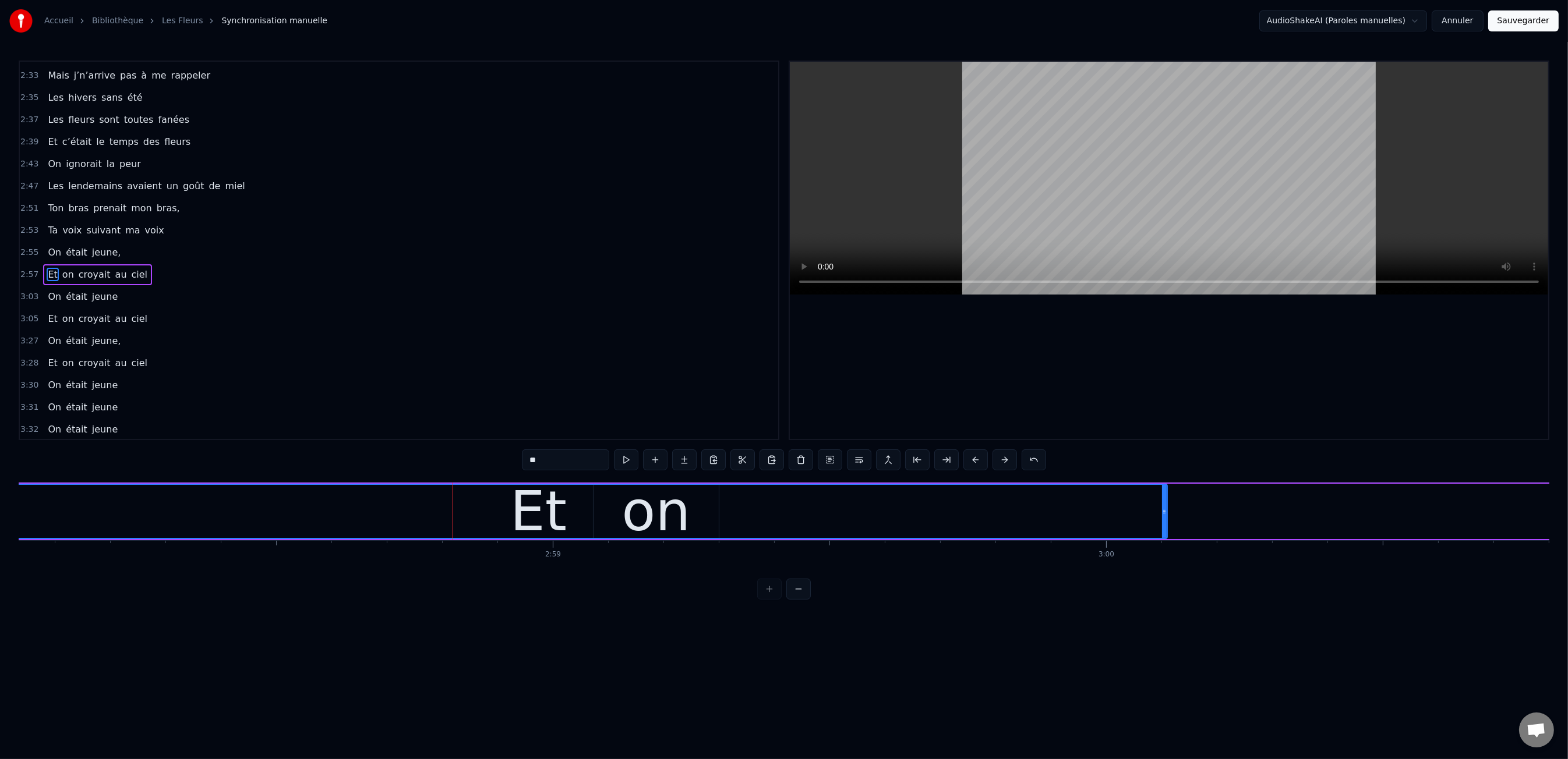
click at [459, 498] on div "Et" at bounding box center [538, 512] width 1256 height 53
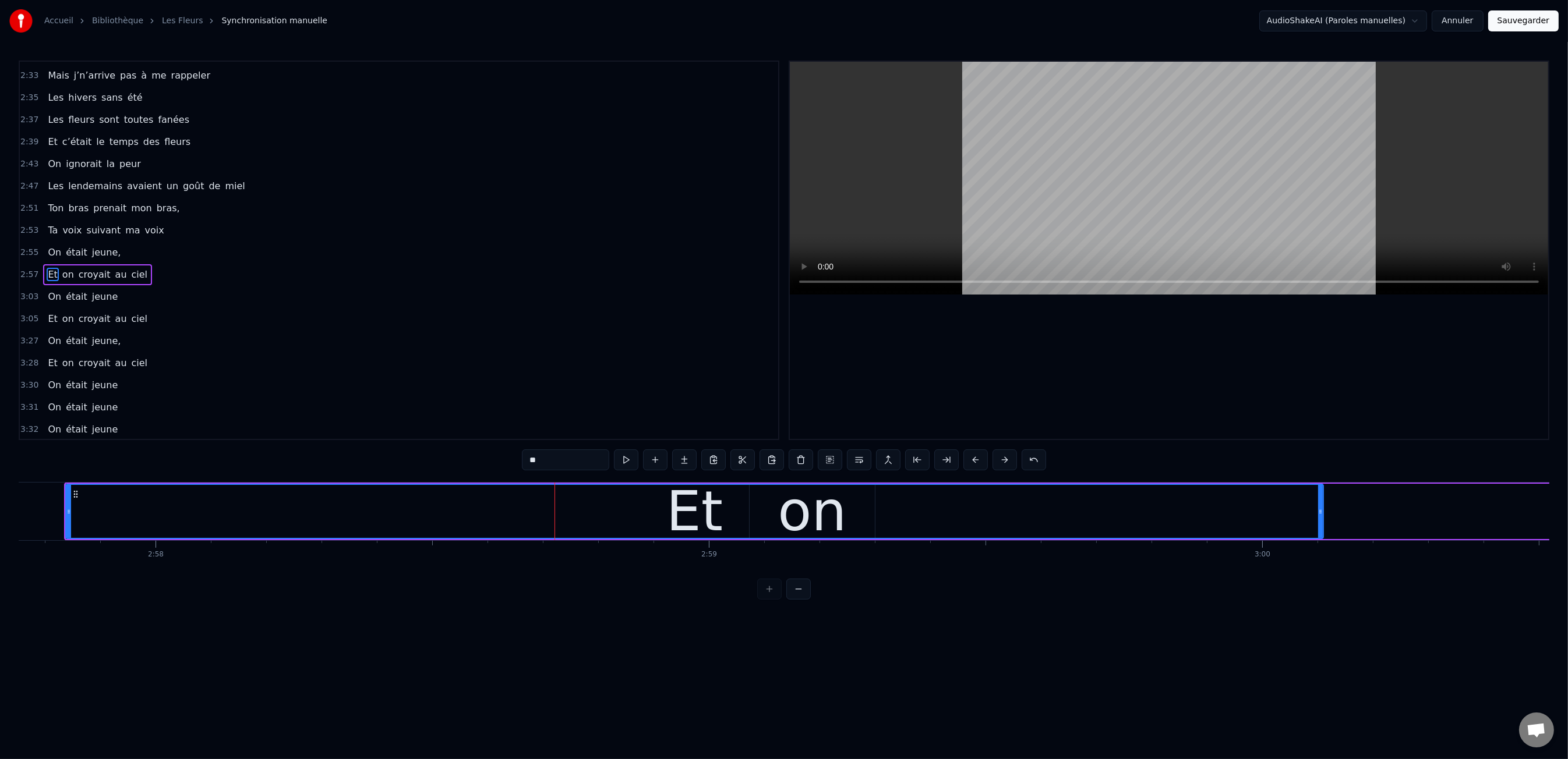
click at [486, 498] on div "Et" at bounding box center [694, 512] width 1256 height 53
click at [705, 515] on div "Et" at bounding box center [695, 511] width 56 height 83
click at [684, 513] on div "Et" at bounding box center [695, 511] width 56 height 83
drag, startPoint x: 73, startPoint y: 485, endPoint x: 68, endPoint y: 465, distance: 20.6
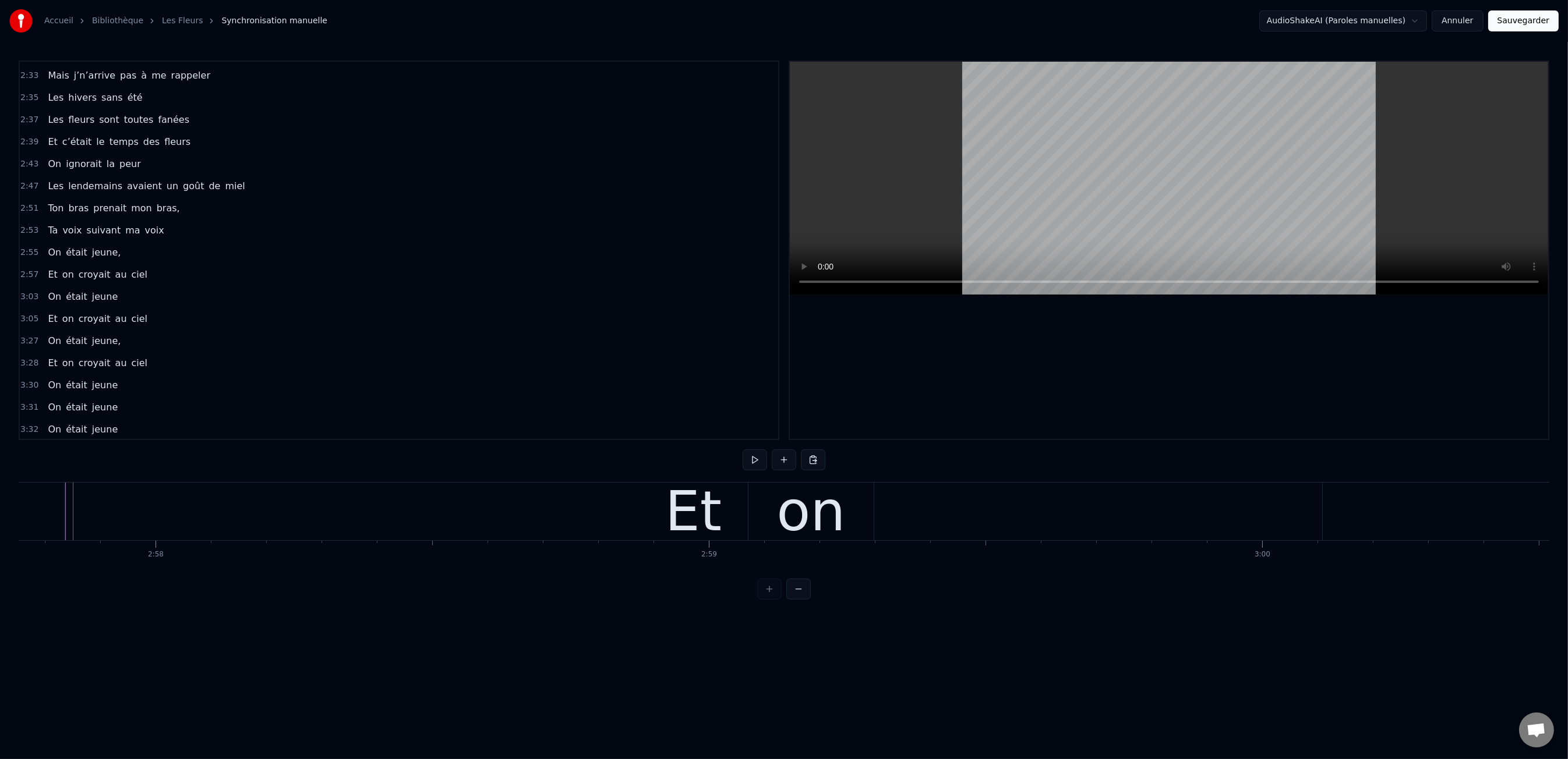
click at [68, 465] on div "0:47 Les dents rongées par les tazs, 0:49 Vert, jaune, rose entre les dents 0:5…" at bounding box center [784, 330] width 1531 height 539
click at [300, 527] on div "Et" at bounding box center [698, 512] width 1258 height 58
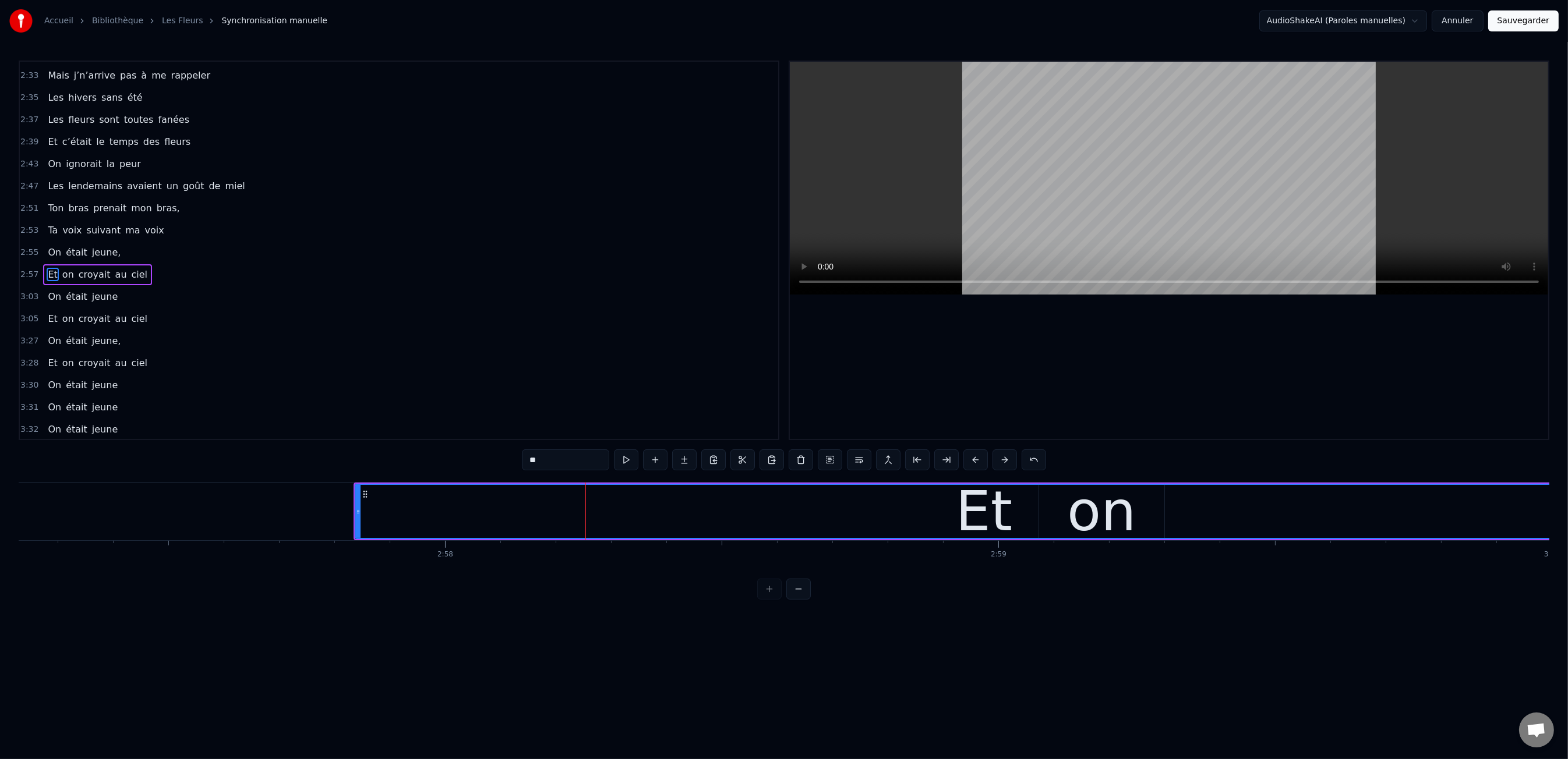
scroll to position [0, 97841]
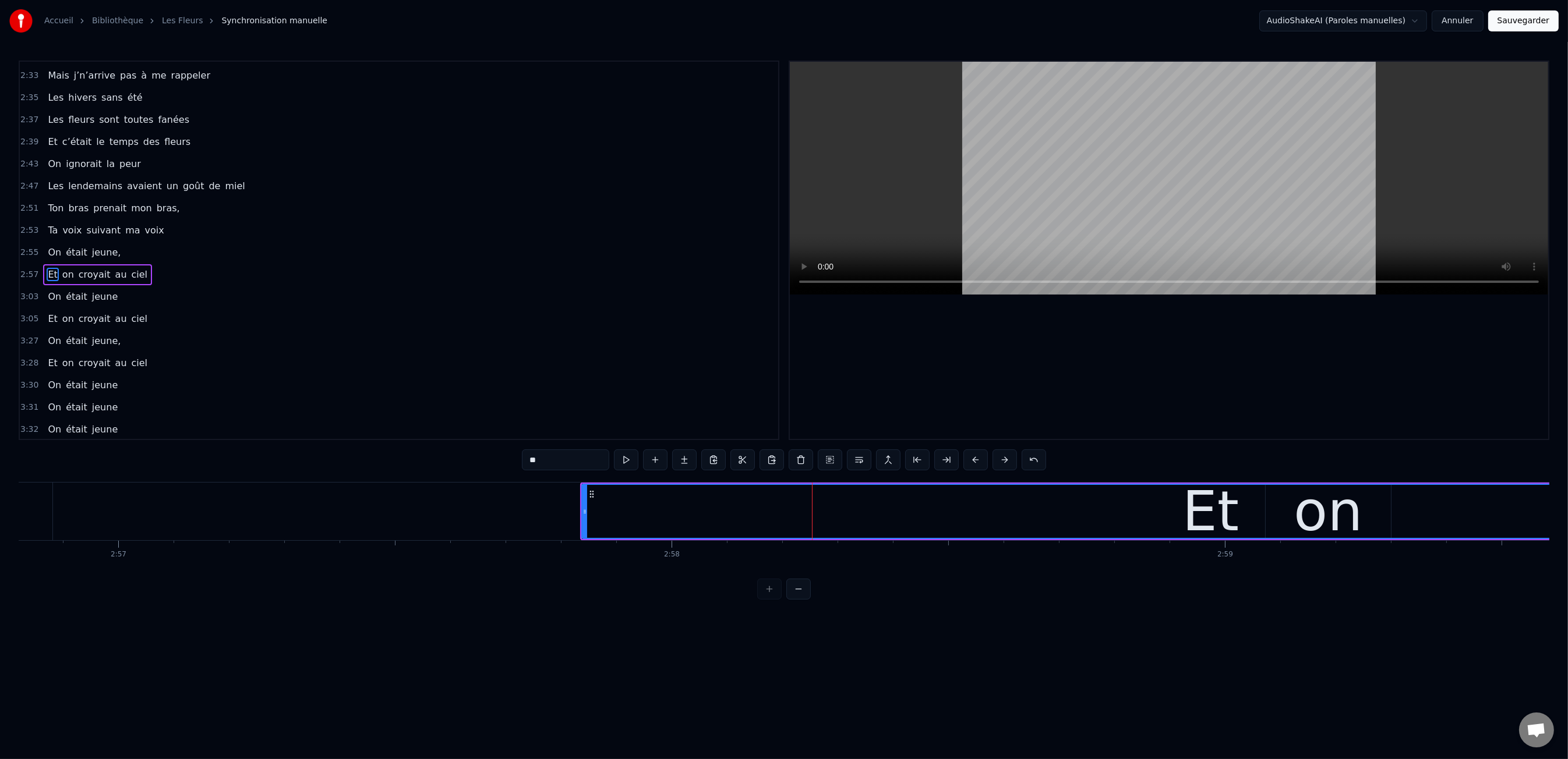
click at [250, 473] on div "0:47 Les dents rongées par les tazs, 0:49 Vert, jaune, rose entre les dents 0:5…" at bounding box center [784, 330] width 1531 height 539
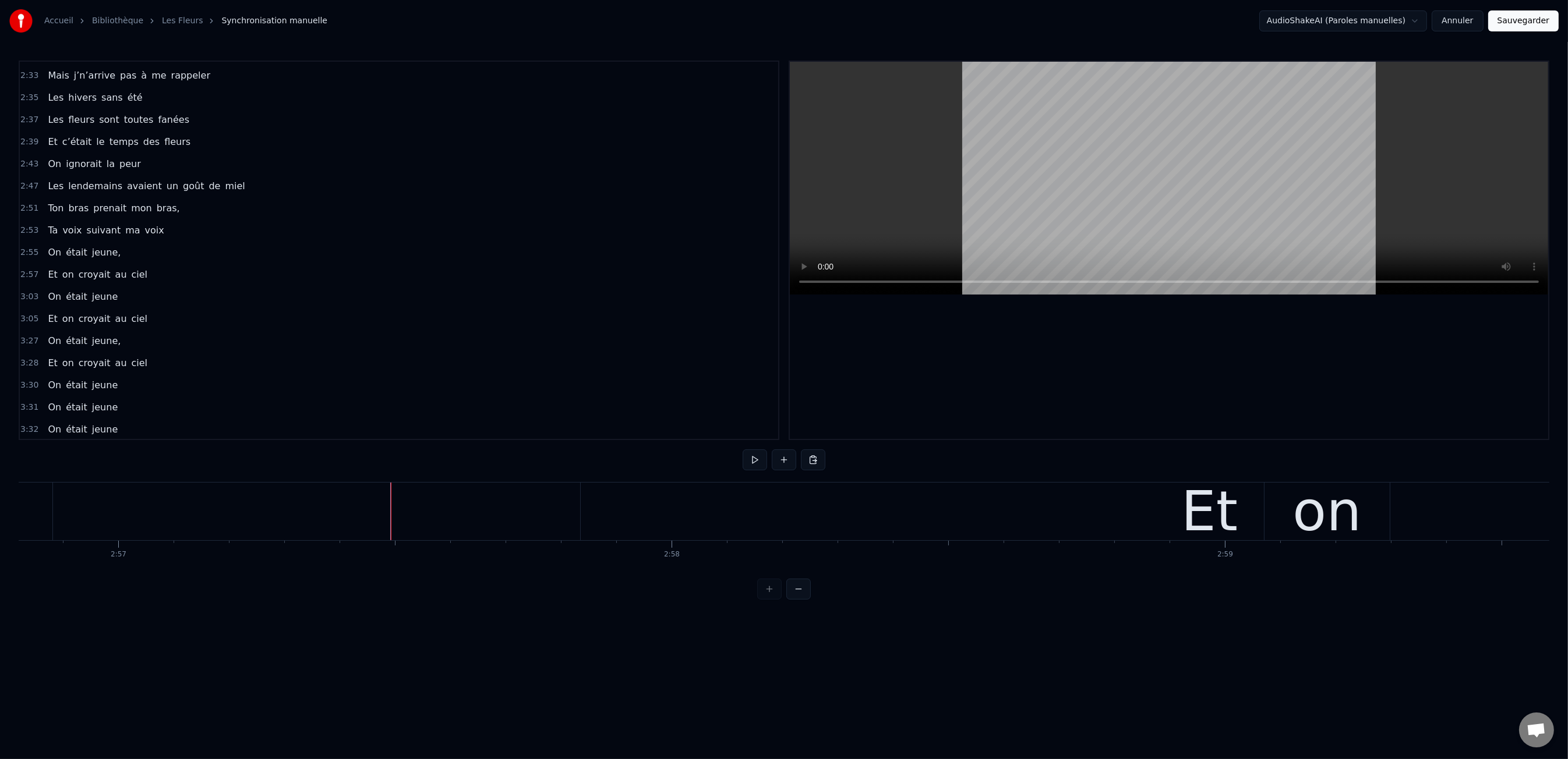
click at [584, 513] on div "Et" at bounding box center [1209, 512] width 1258 height 58
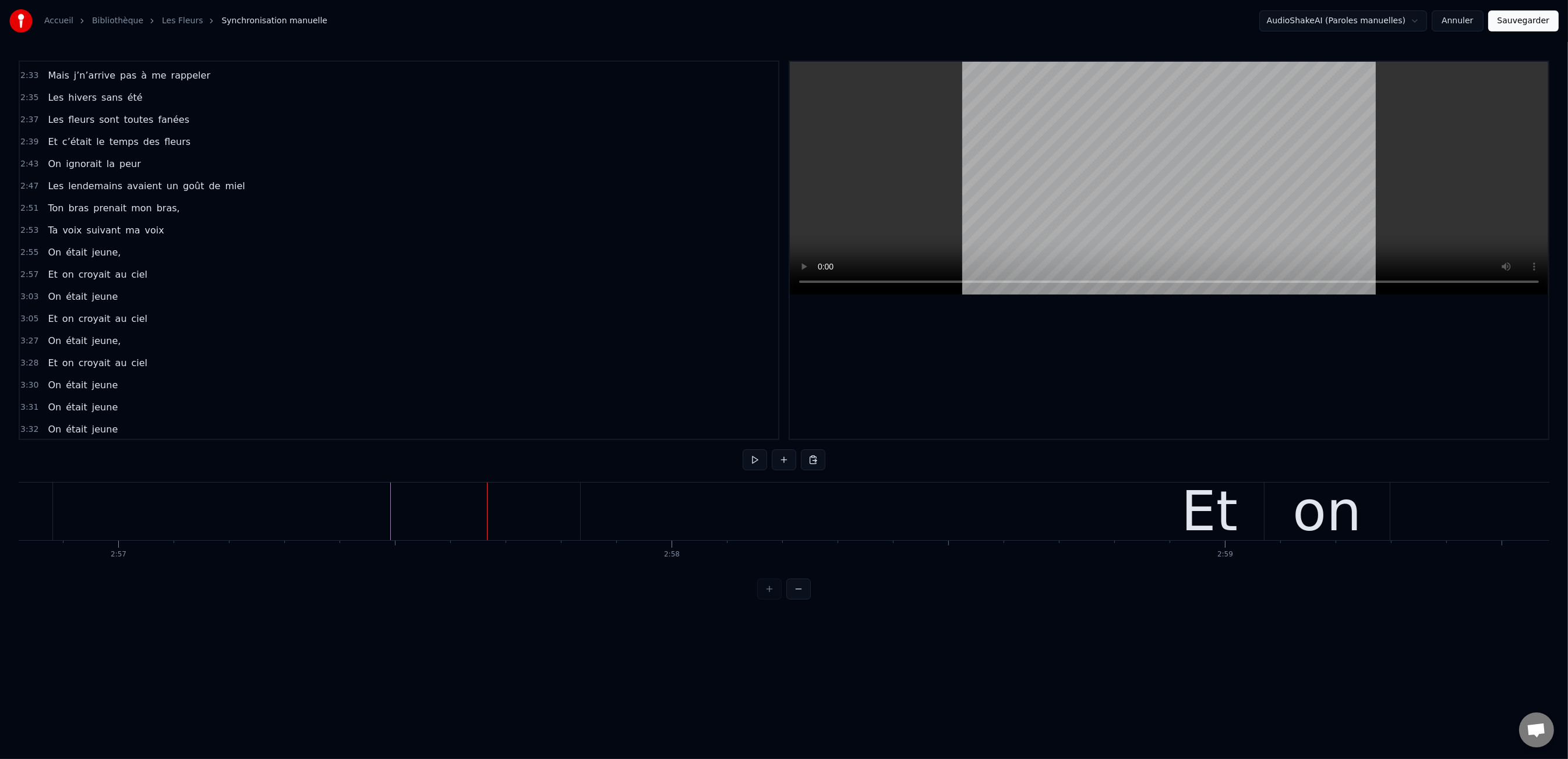
click at [612, 509] on div "Et" at bounding box center [1209, 512] width 1258 height 58
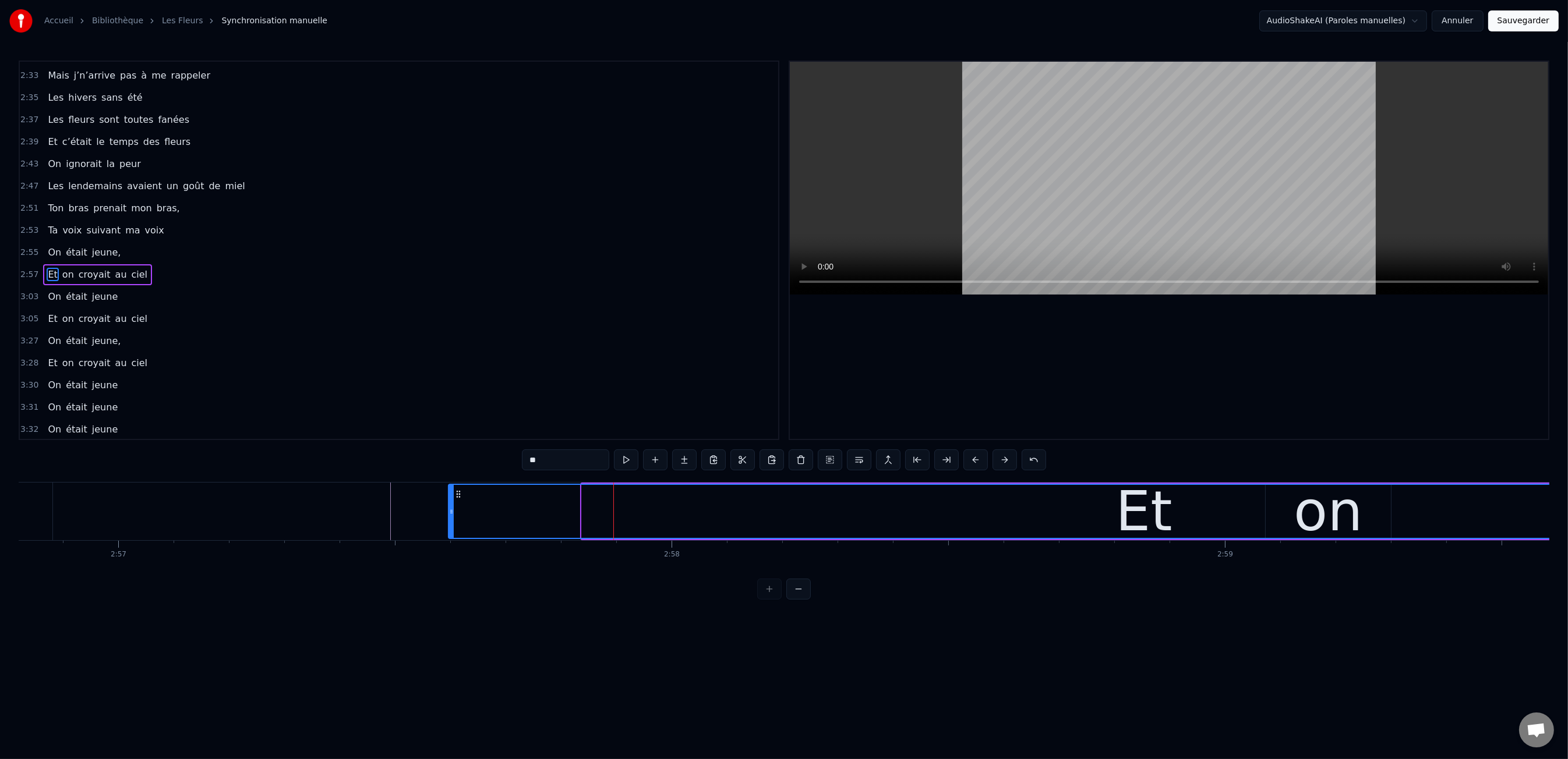
drag, startPoint x: 585, startPoint y: 508, endPoint x: 452, endPoint y: 510, distance: 133.0
click at [452, 510] on icon at bounding box center [451, 512] width 5 height 9
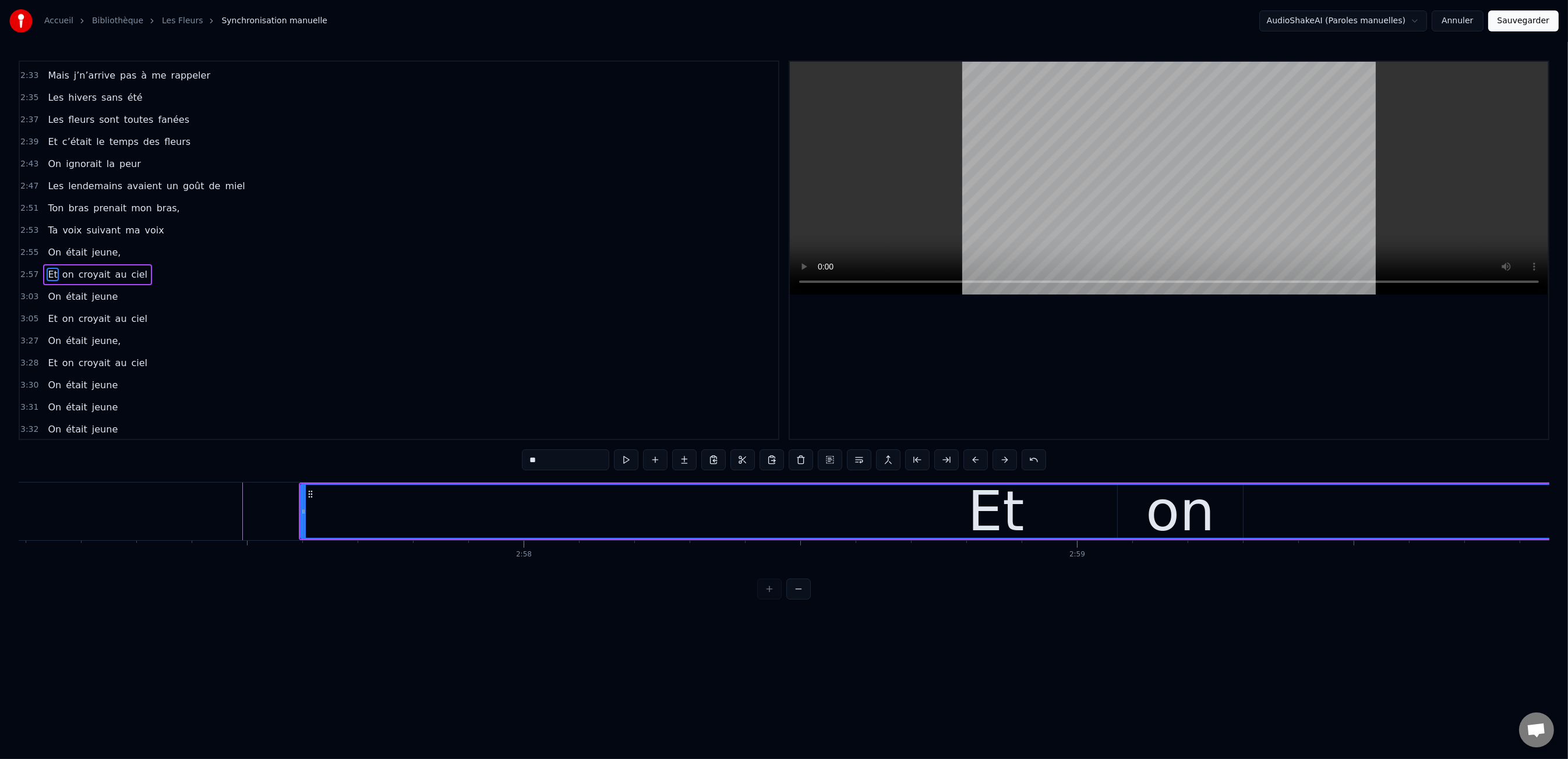
scroll to position [0, 98003]
click at [1203, 498] on div "Et" at bounding box center [981, 512] width 1390 height 53
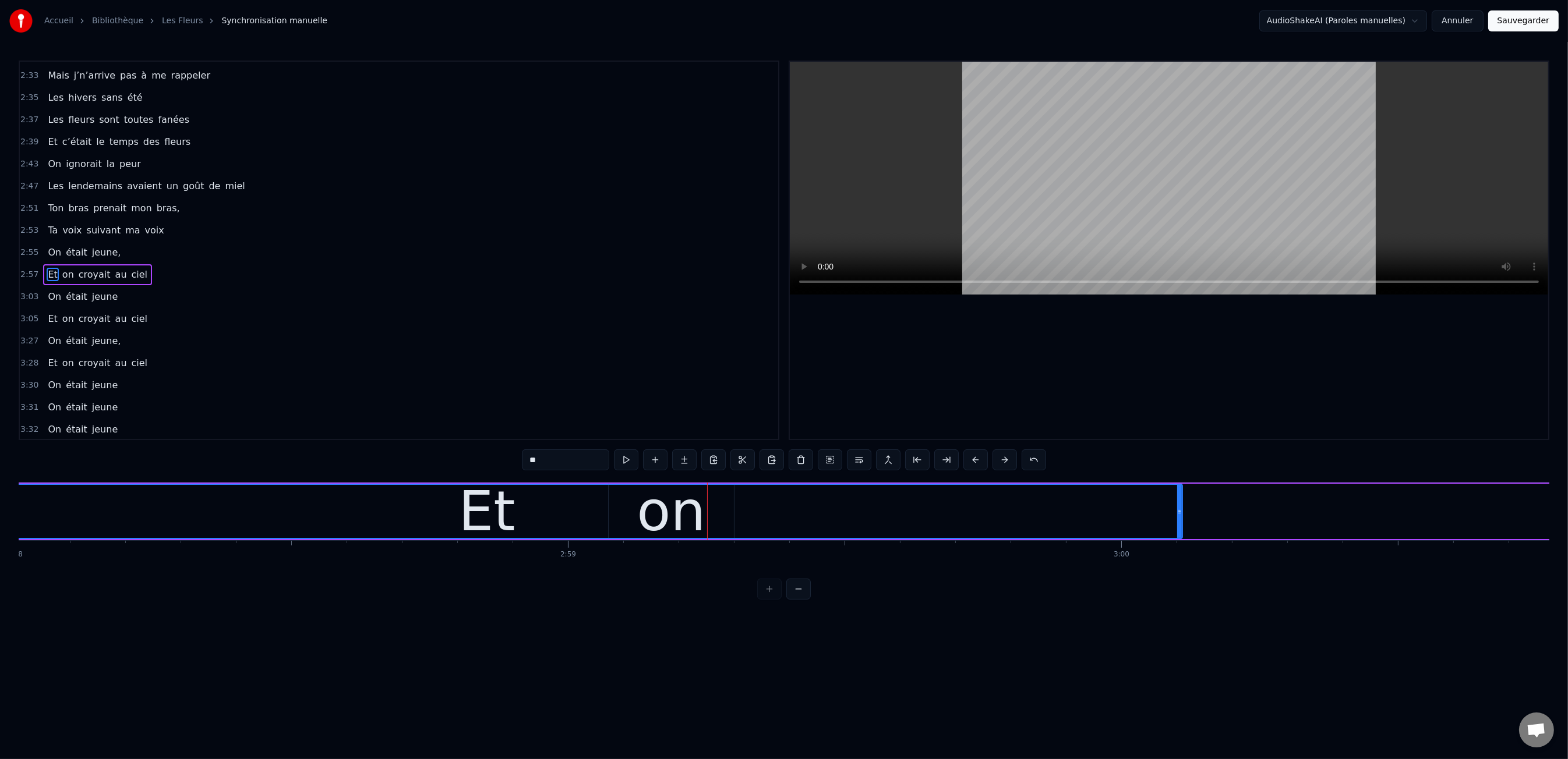
scroll to position [0, 98503]
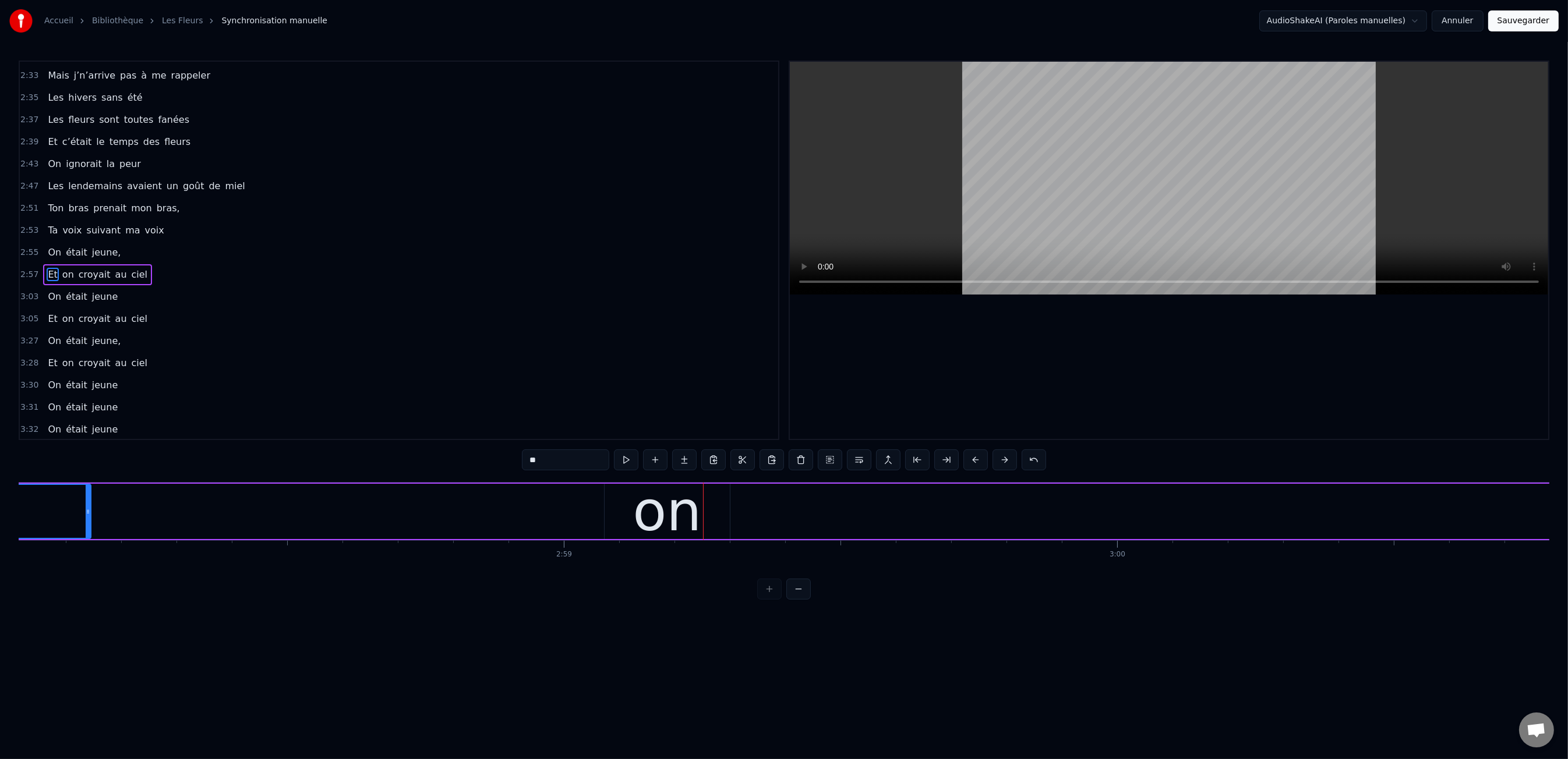
drag, startPoint x: 1175, startPoint y: 510, endPoint x: 83, endPoint y: 514, distance: 1092.0
click at [86, 514] on icon at bounding box center [88, 512] width 5 height 9
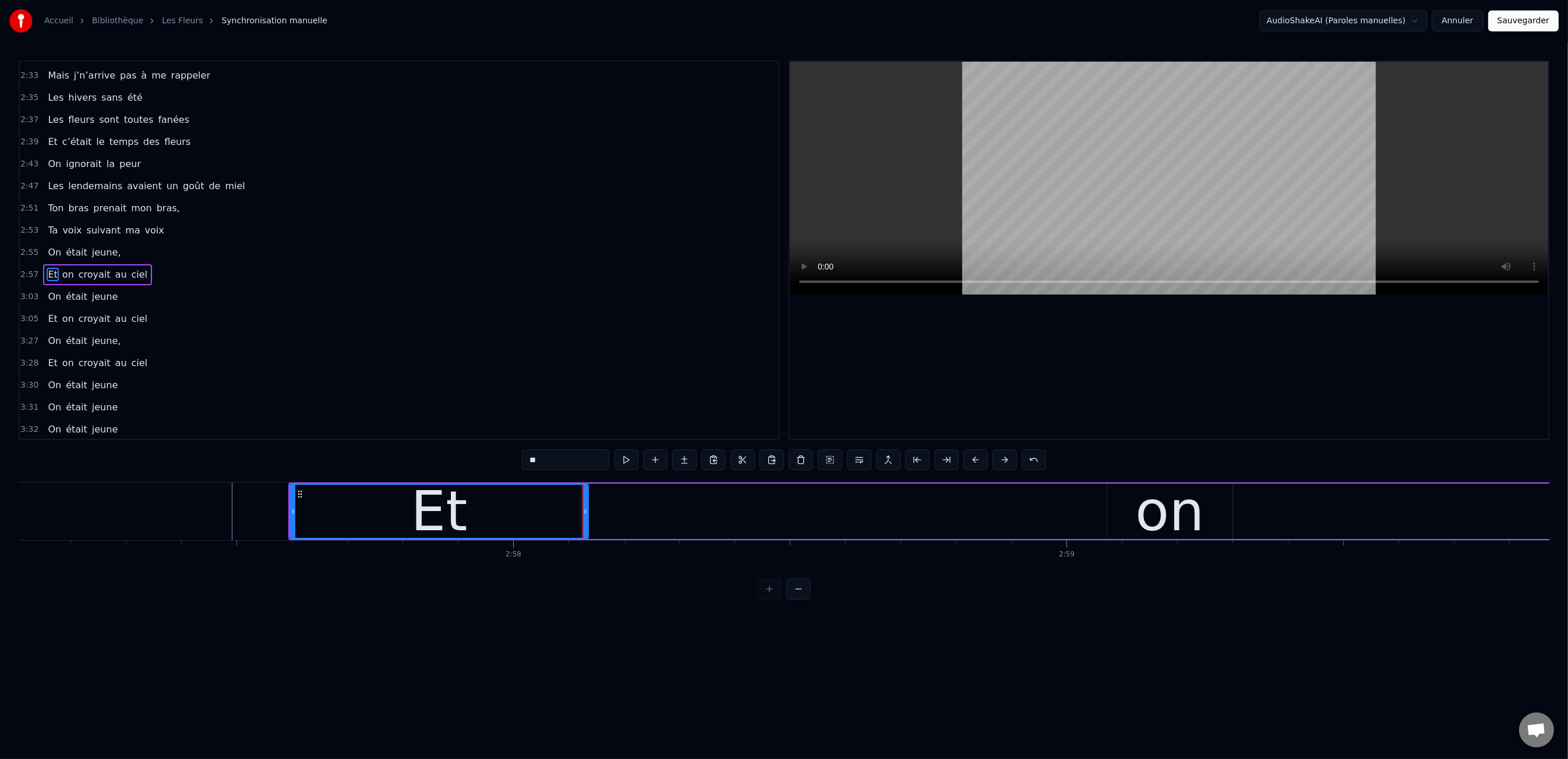
scroll to position [0, 97961]
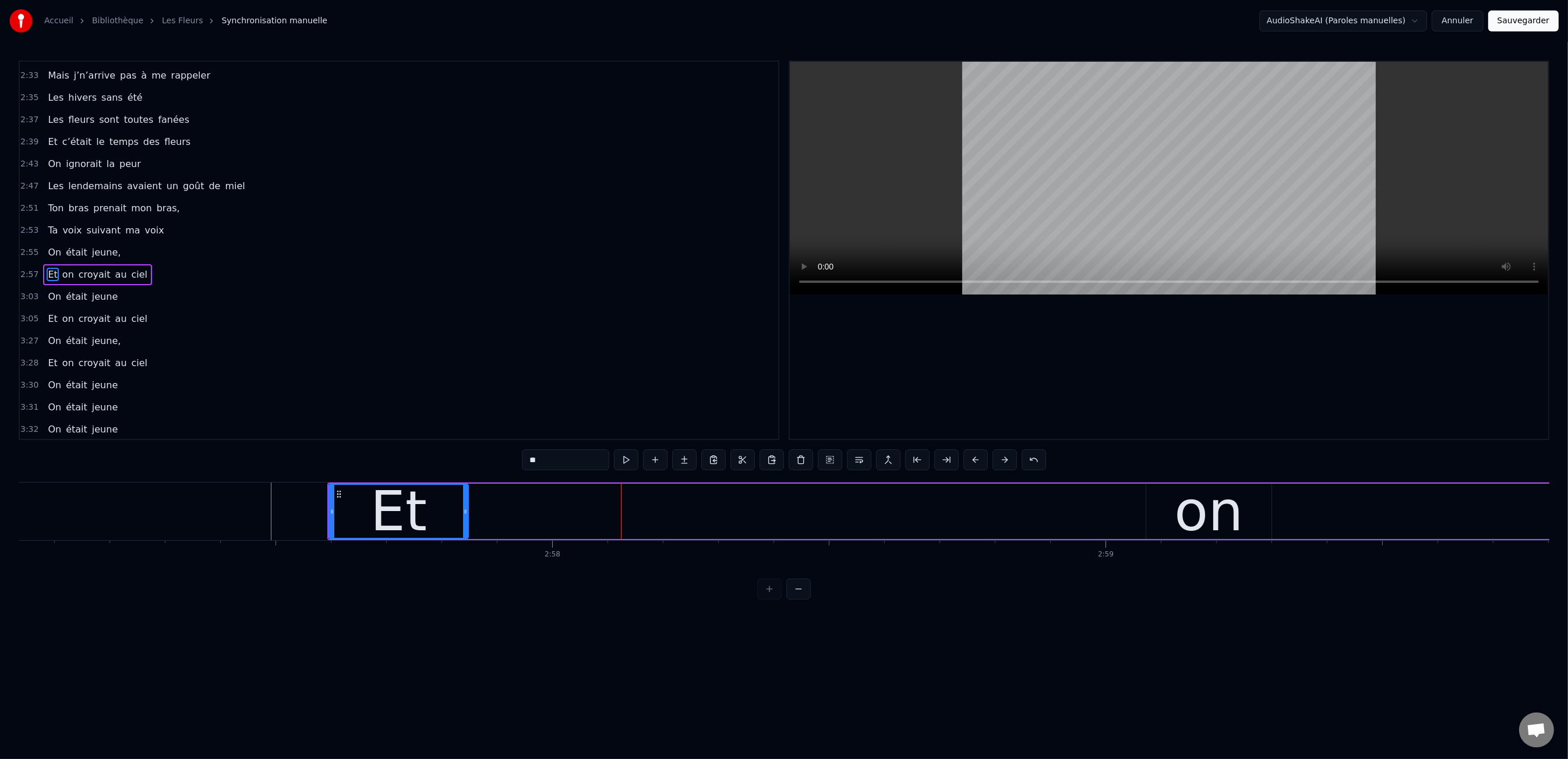
drag, startPoint x: 622, startPoint y: 509, endPoint x: 463, endPoint y: 510, distance: 159.0
click at [463, 510] on icon at bounding box center [466, 512] width 5 height 9
click at [1211, 498] on div "on" at bounding box center [1208, 511] width 68 height 83
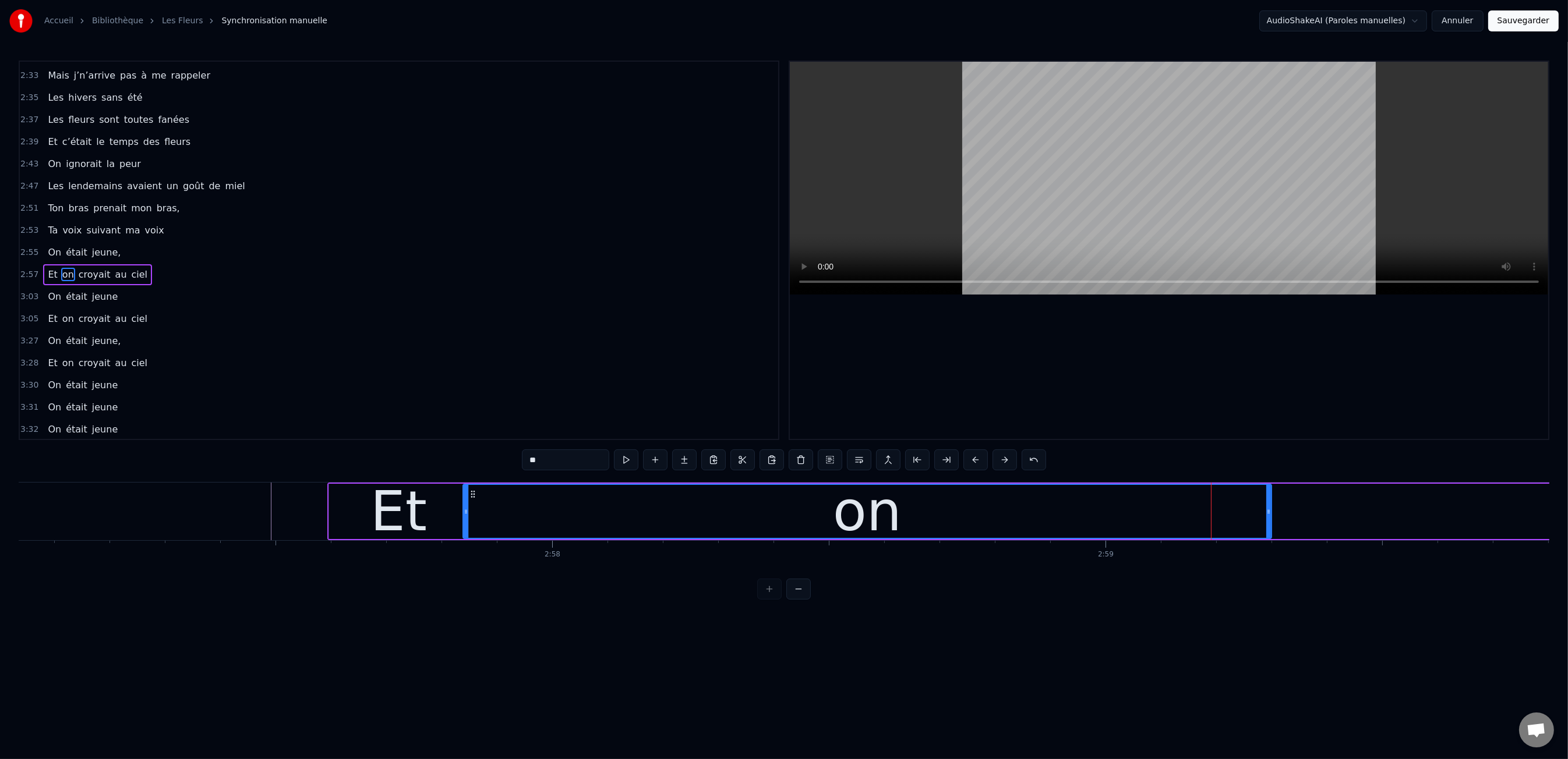
drag, startPoint x: 1150, startPoint y: 506, endPoint x: 466, endPoint y: 516, distance: 684.1
click at [466, 516] on div at bounding box center [466, 512] width 5 height 53
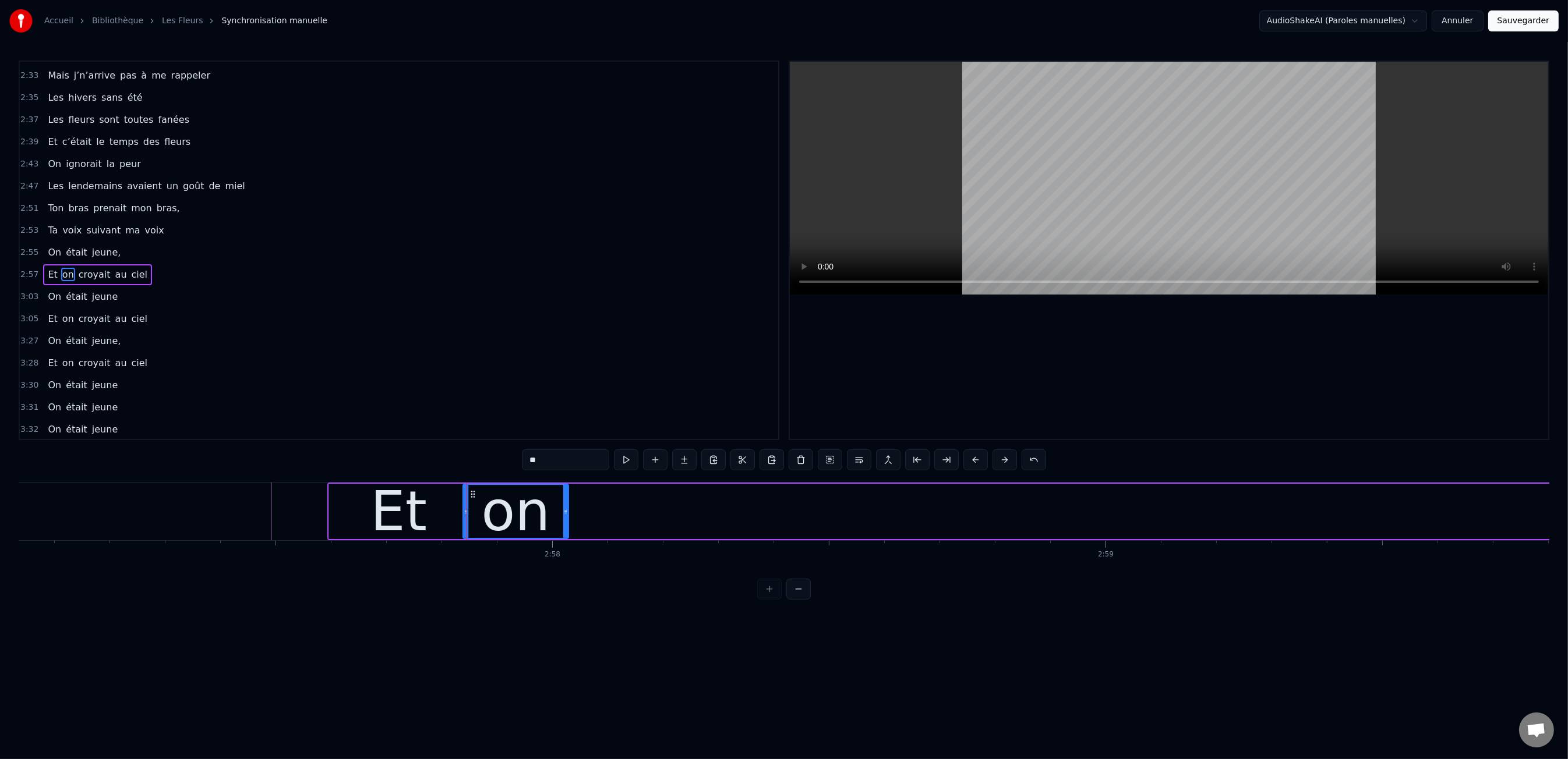
drag, startPoint x: 1268, startPoint y: 508, endPoint x: 562, endPoint y: 519, distance: 706.1
click at [565, 523] on div at bounding box center [565, 512] width 5 height 53
click at [310, 467] on div "0:47 Les dents rongées par les tazs, 0:49 Vert, jaune, rose entre les dents 0:5…" at bounding box center [784, 330] width 1531 height 539
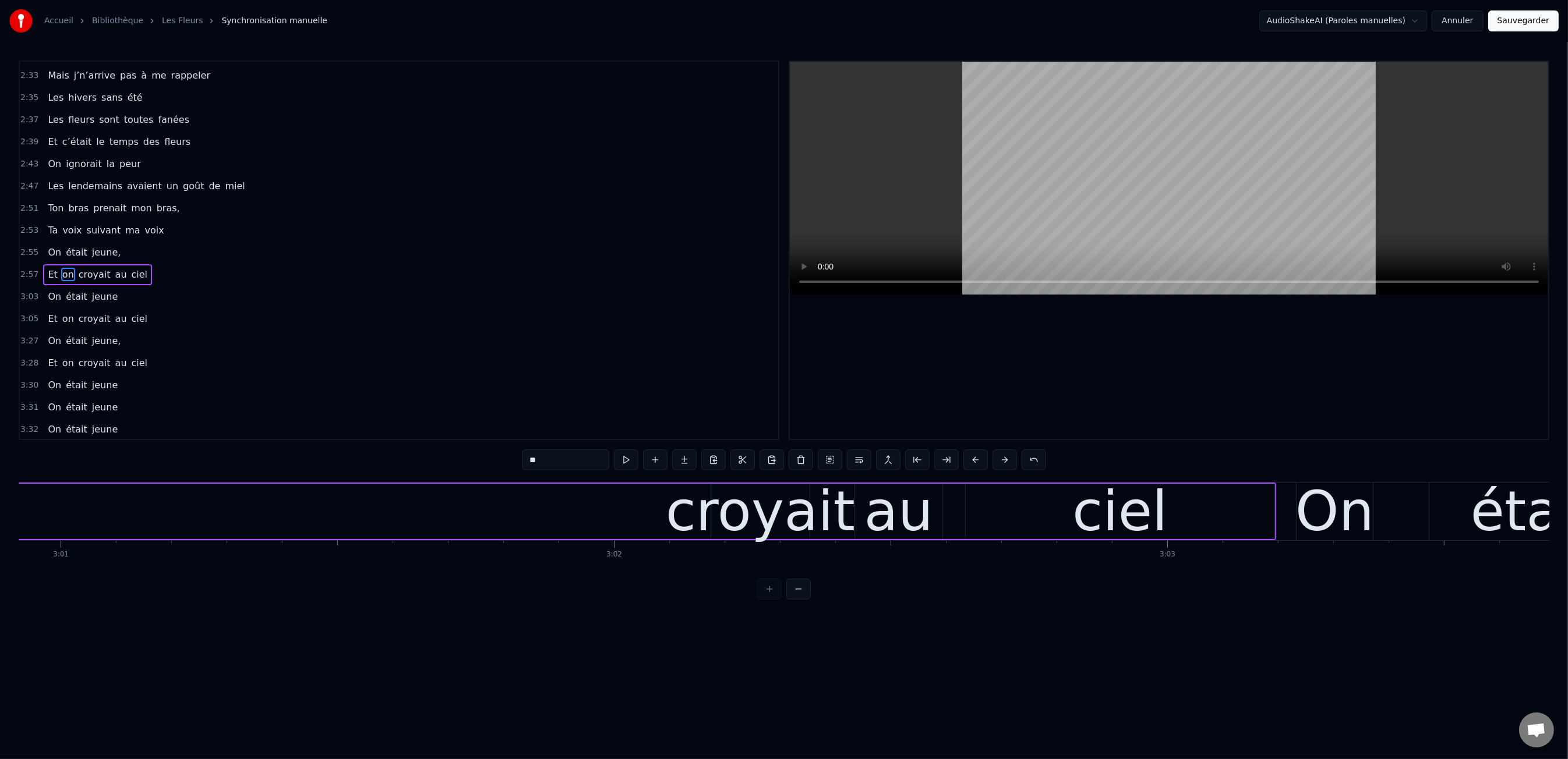
scroll to position [0, 100118]
click at [820, 509] on div "croyait" at bounding box center [755, 511] width 189 height 83
type input "*******"
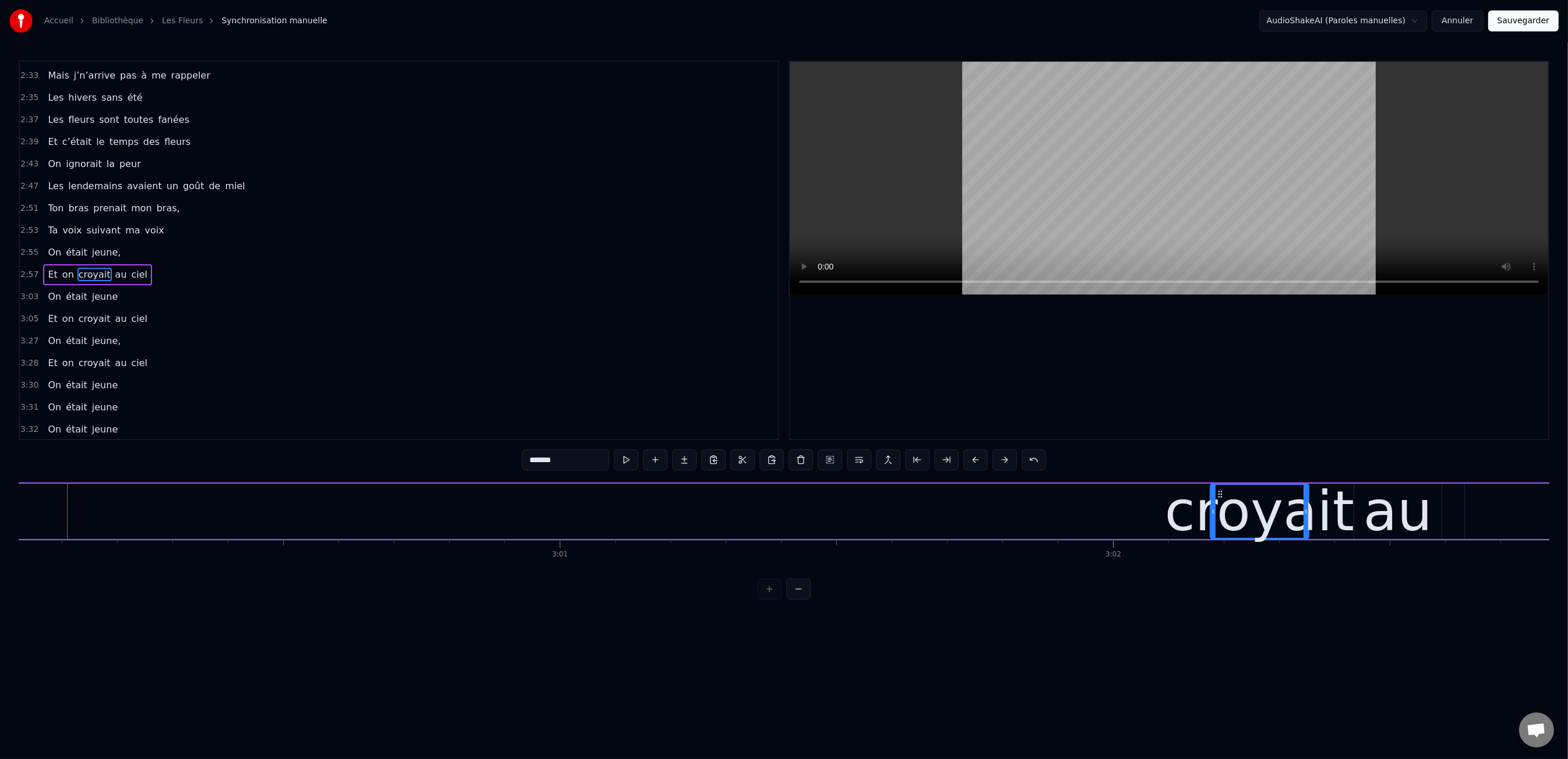
scroll to position [0, 99603]
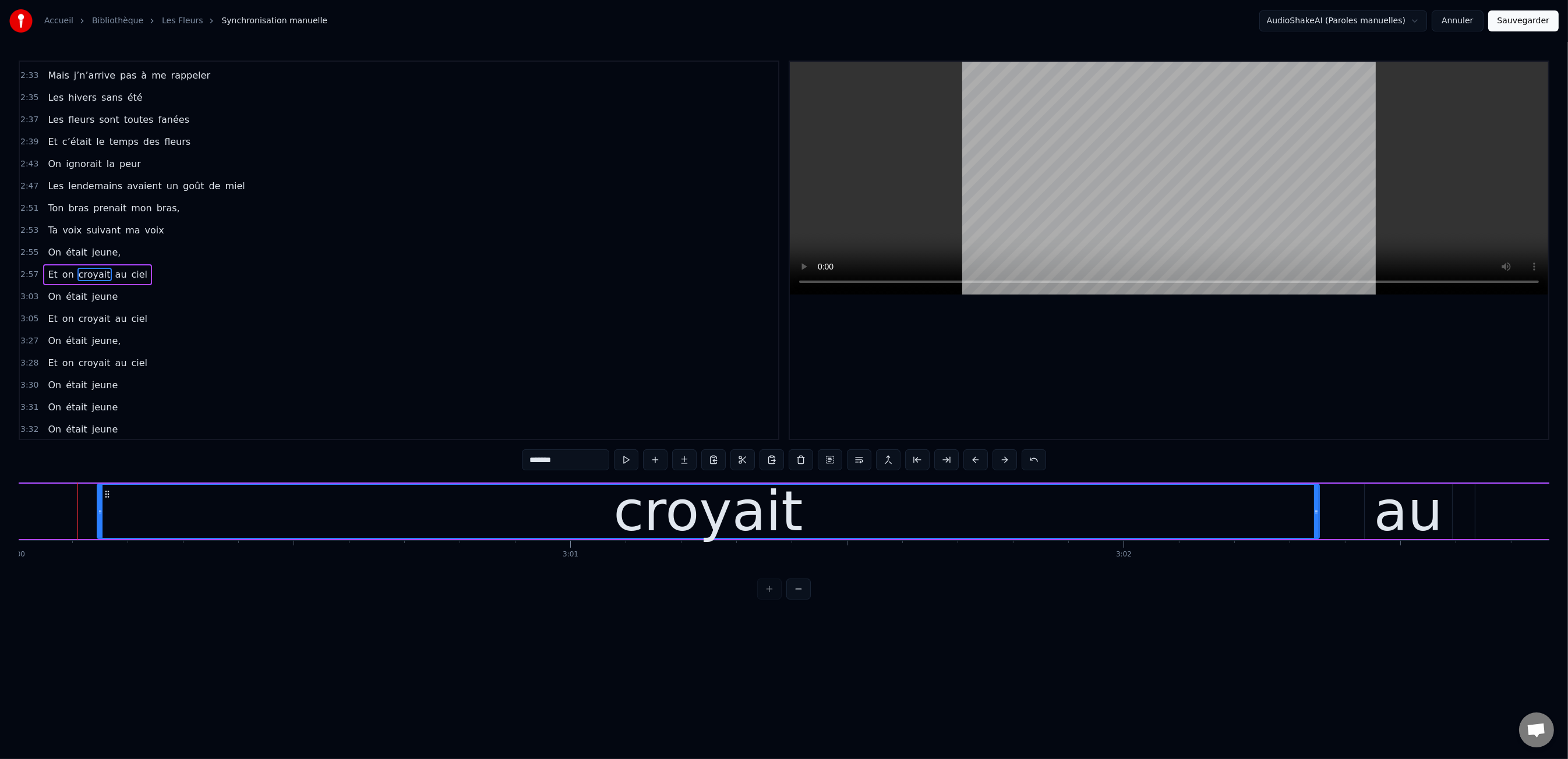
drag, startPoint x: 1223, startPoint y: 509, endPoint x: 100, endPoint y: 518, distance: 1123.0
click at [100, 518] on div at bounding box center [100, 512] width 5 height 53
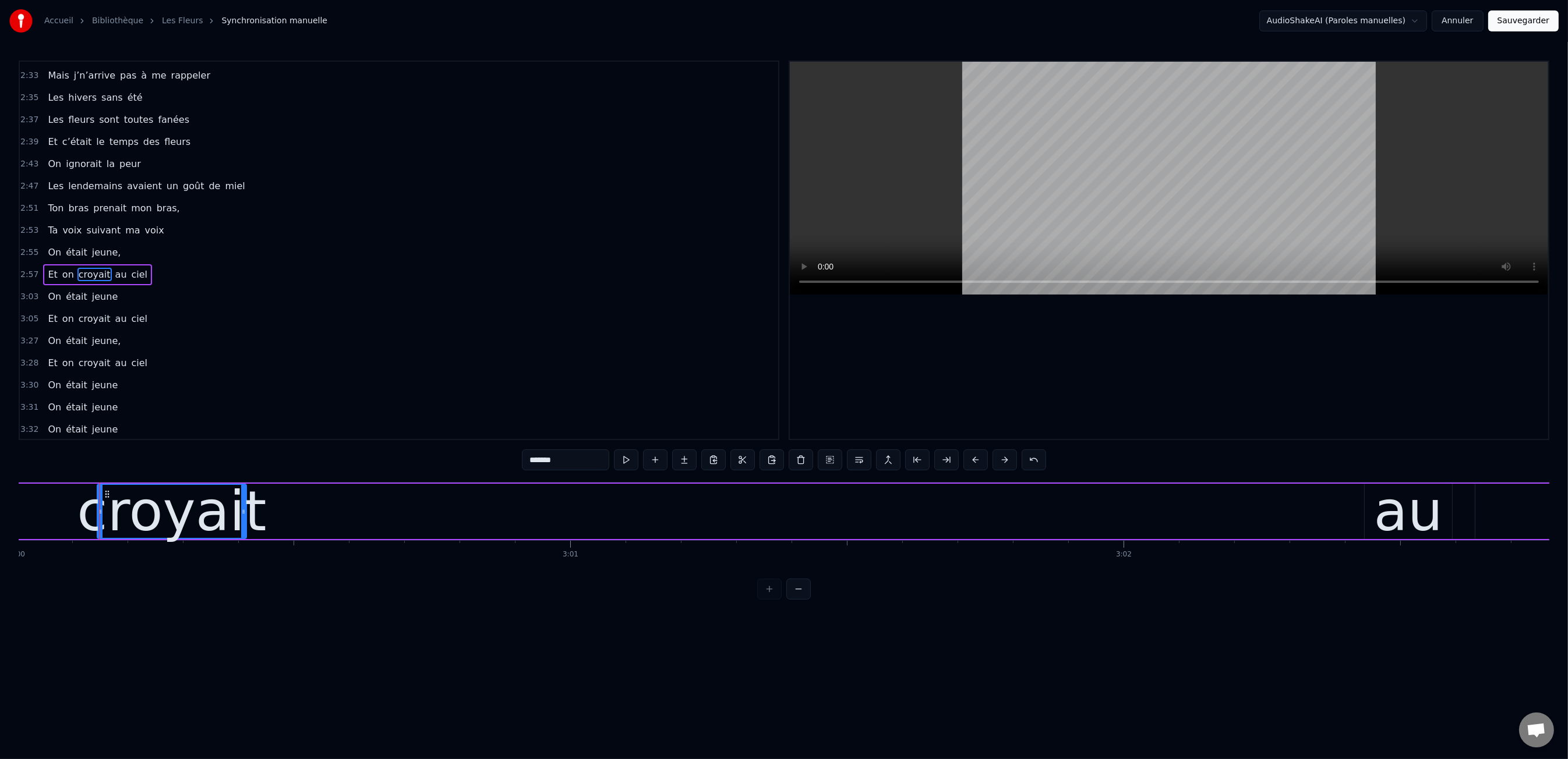
drag, startPoint x: 1316, startPoint y: 516, endPoint x: 243, endPoint y: 509, distance: 1073.0
click at [243, 509] on icon at bounding box center [243, 512] width 5 height 9
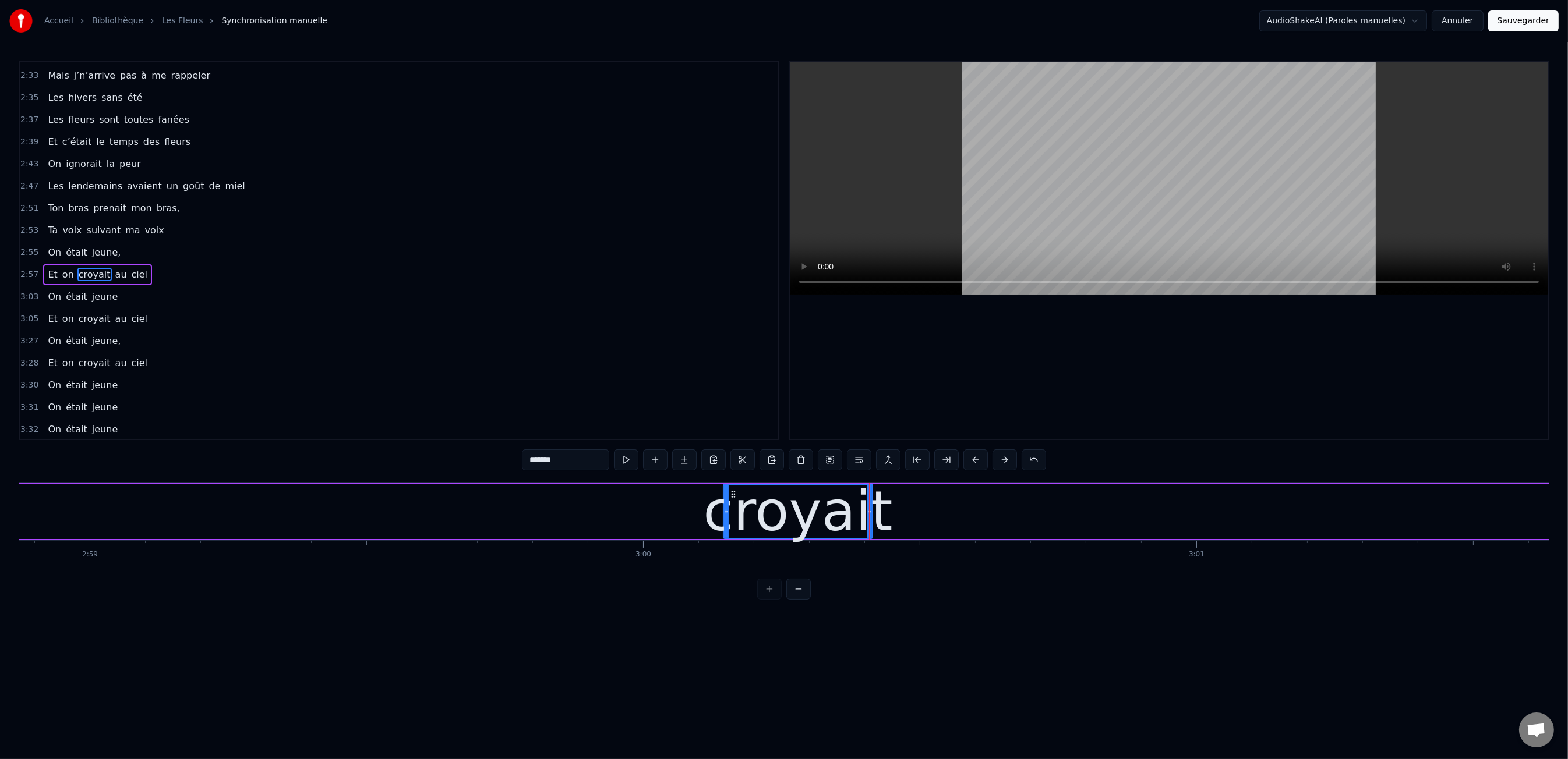
scroll to position [0, 98444]
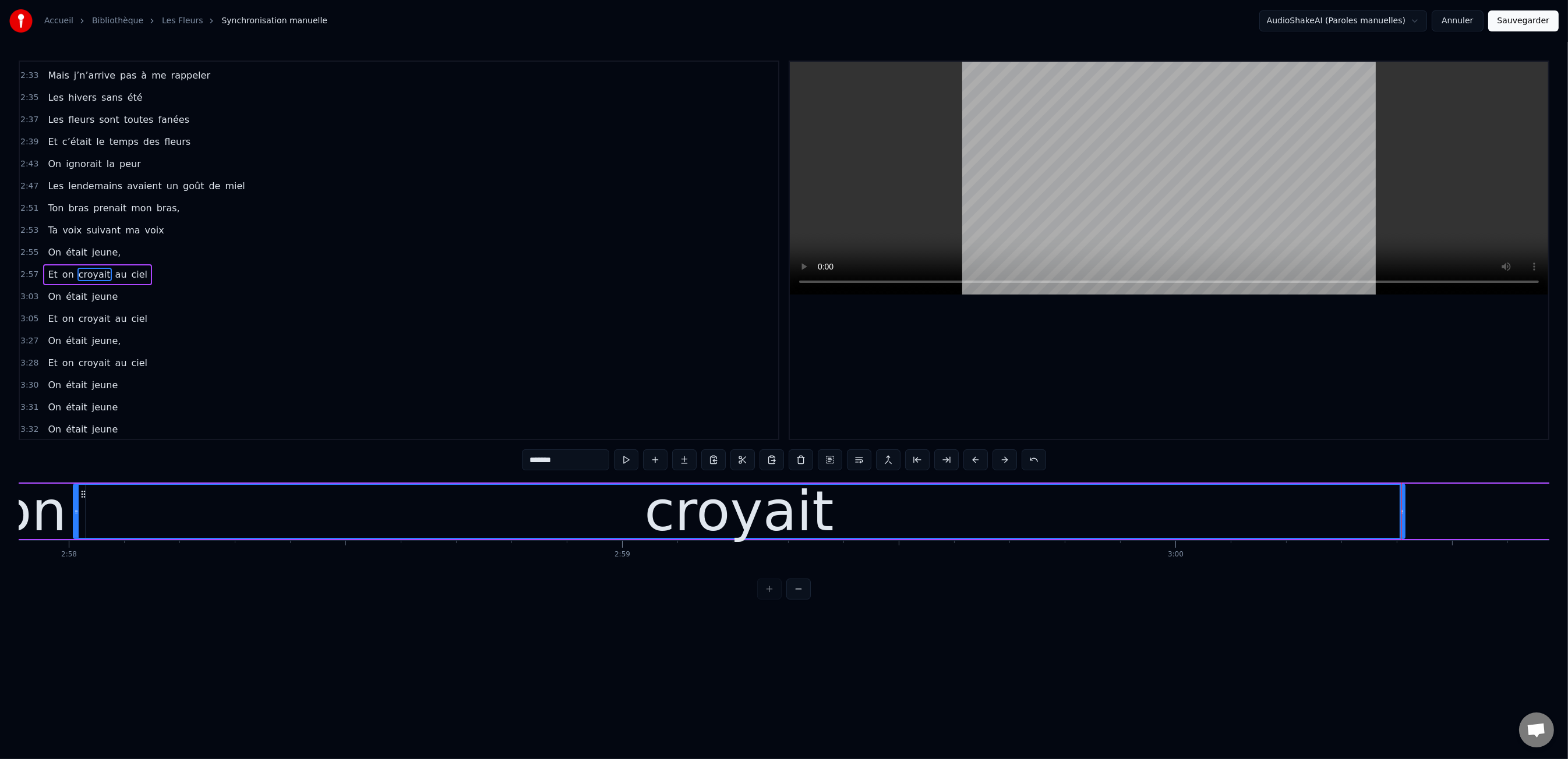
drag, startPoint x: 1258, startPoint y: 513, endPoint x: 76, endPoint y: 527, distance: 1182.1
click at [76, 527] on div at bounding box center [76, 512] width 5 height 53
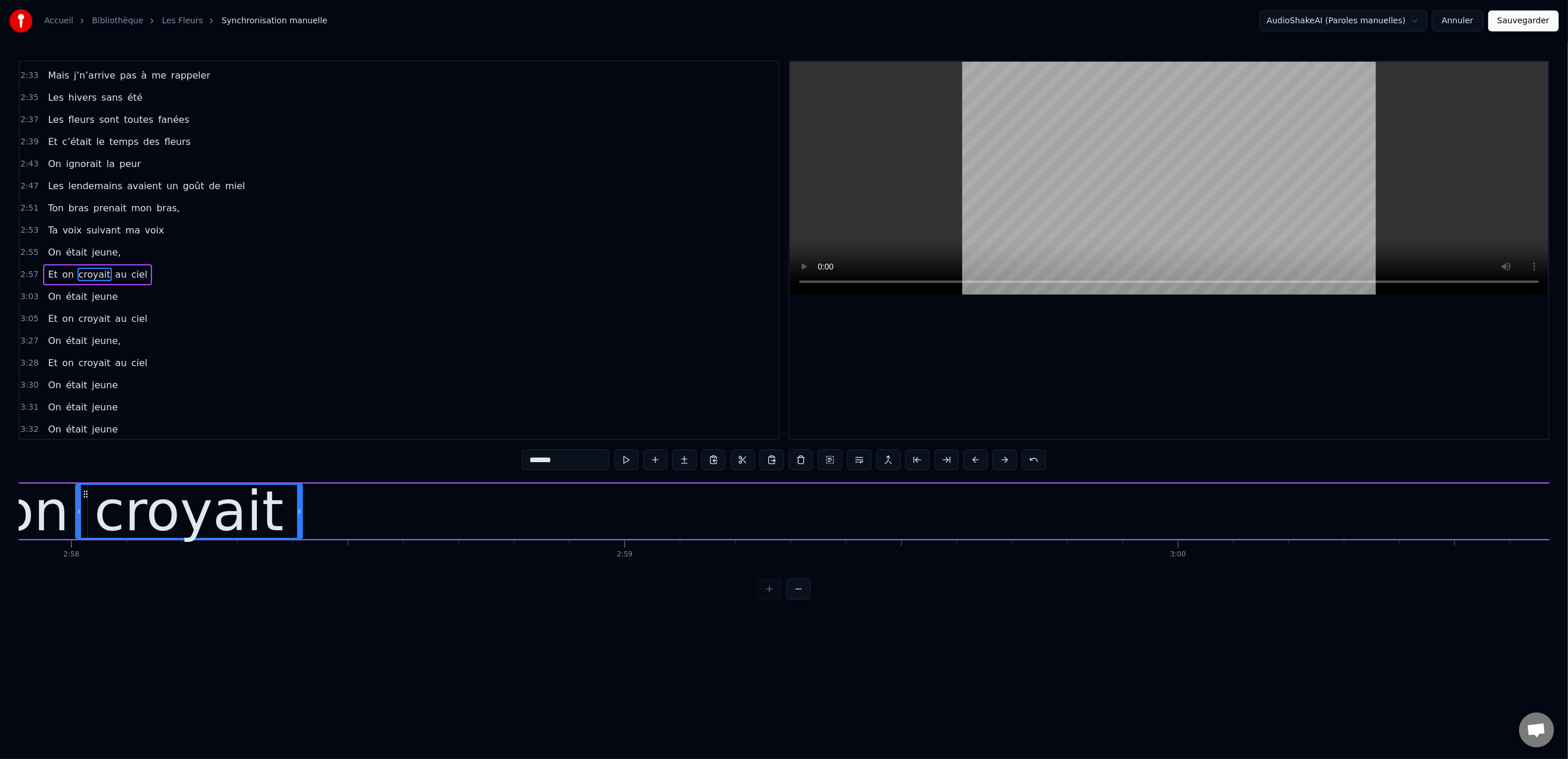
drag, startPoint x: 1404, startPoint y: 510, endPoint x: 298, endPoint y: 510, distance: 1106.0
click at [299, 511] on icon at bounding box center [299, 512] width 5 height 9
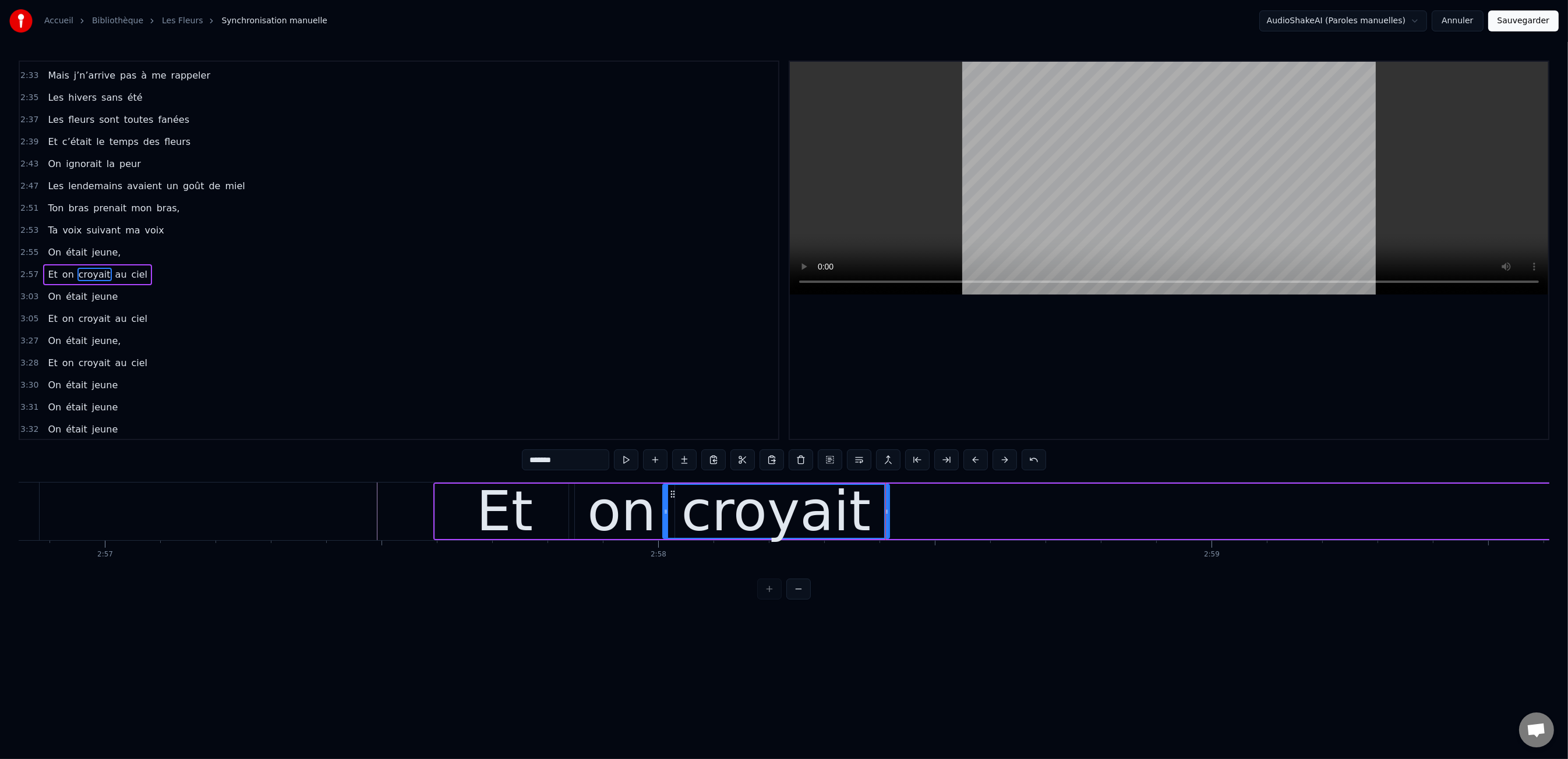
scroll to position [0, 97754]
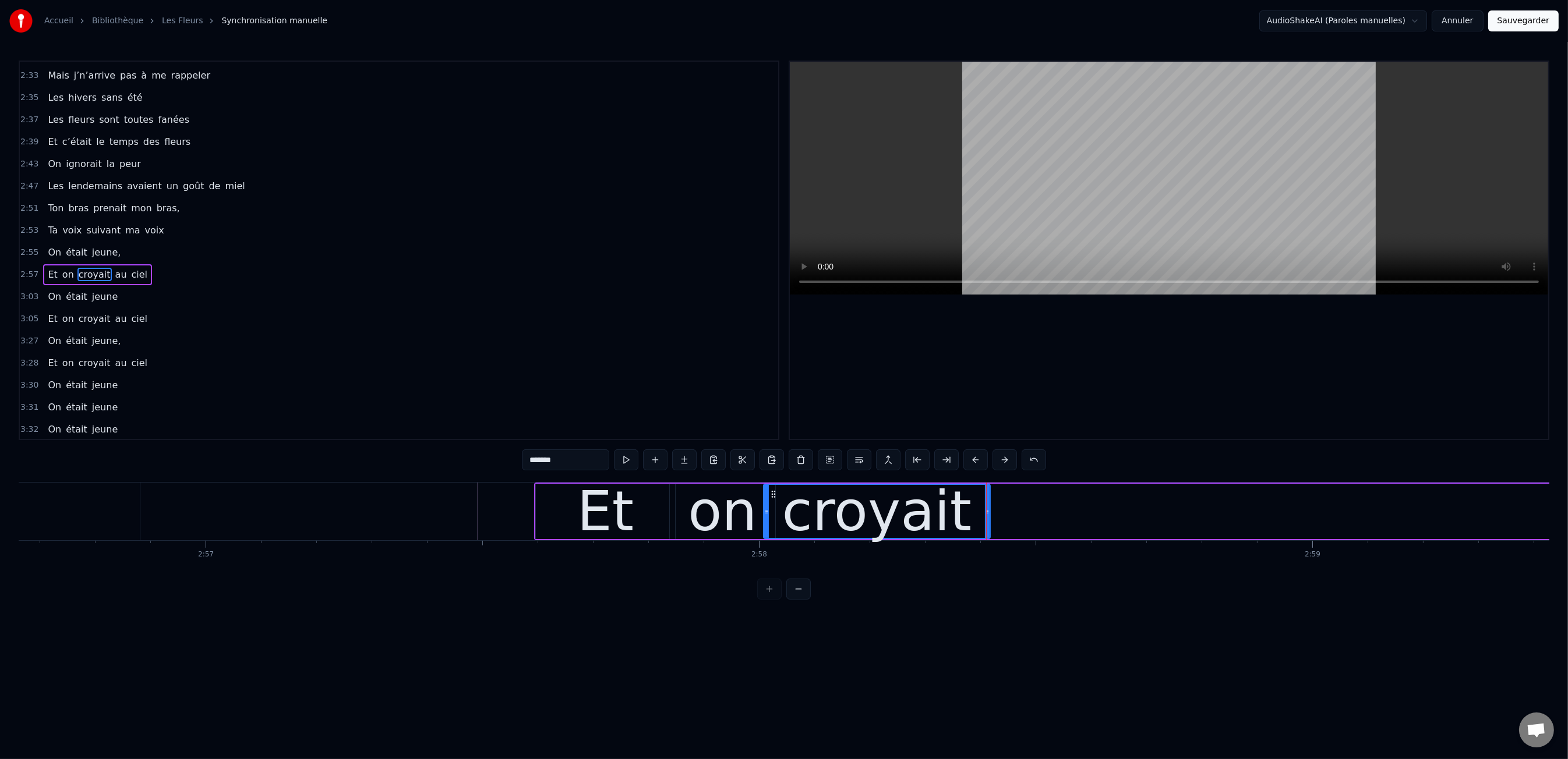
click at [451, 471] on div "0:47 Les dents rongées par les tazs, 0:49 Vert, jaune, rose entre les dents 0:5…" at bounding box center [784, 330] width 1531 height 539
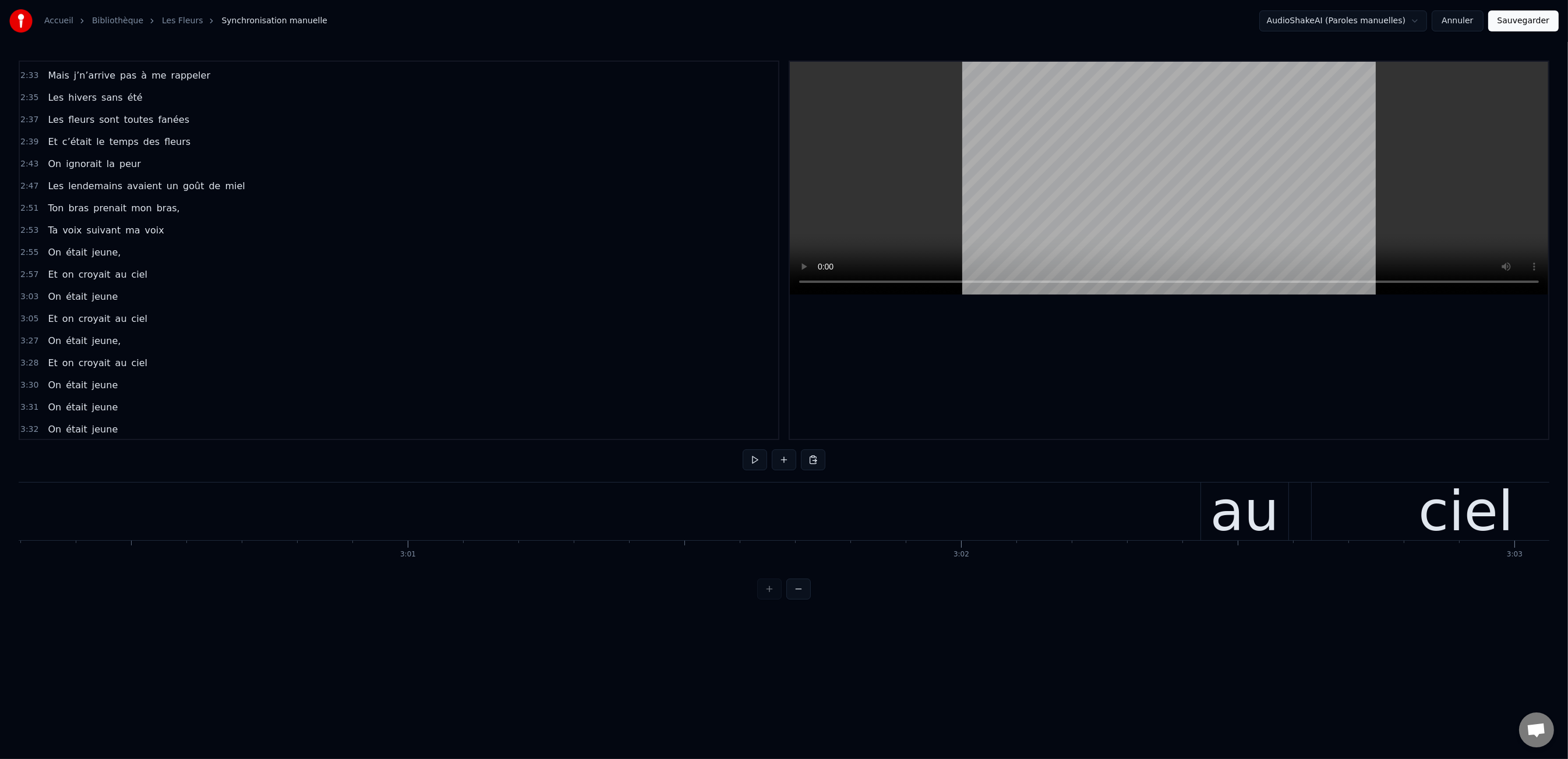
click at [1217, 516] on div "au" at bounding box center [1245, 511] width 68 height 83
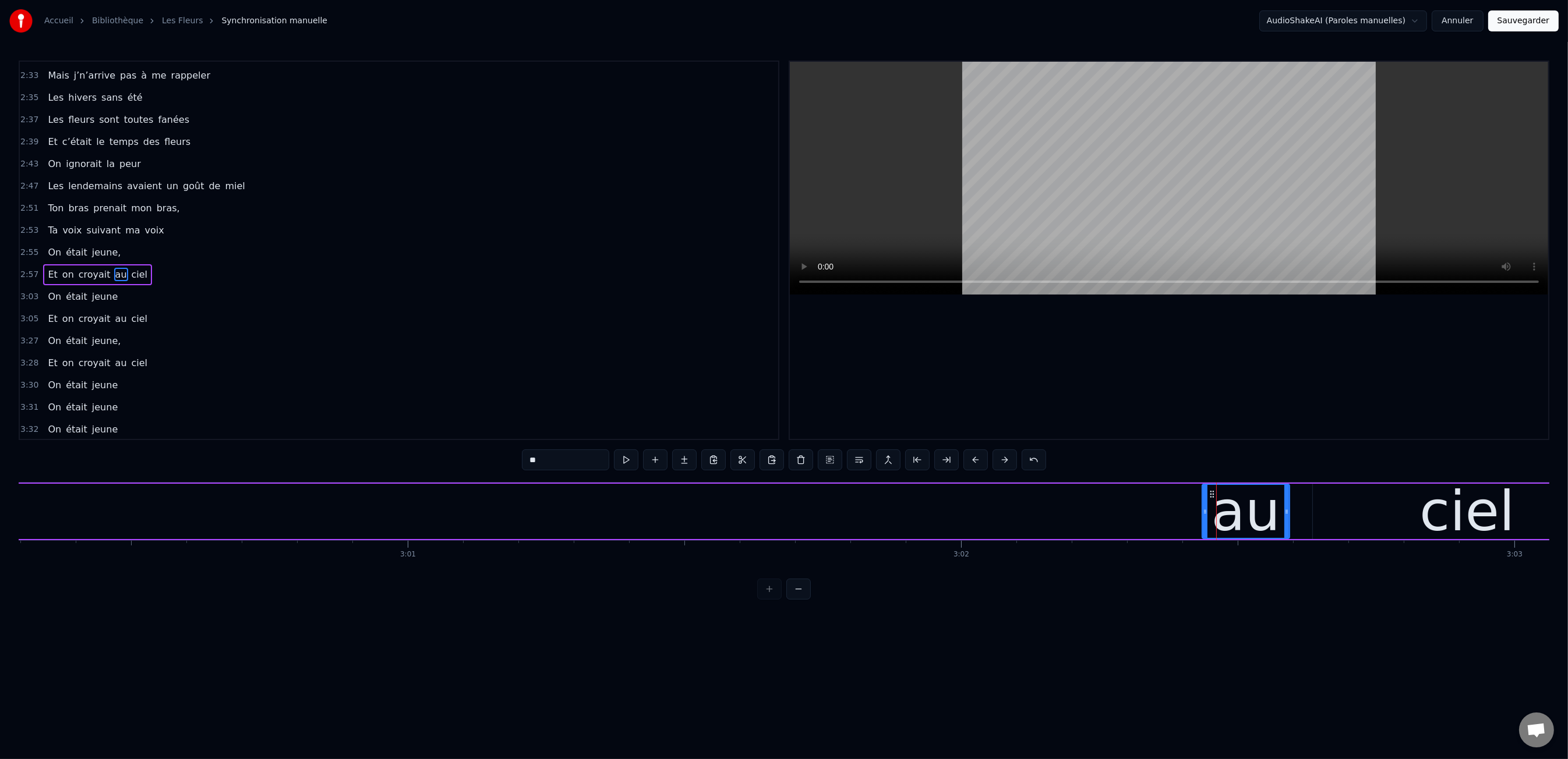
scroll to position [0, 99765]
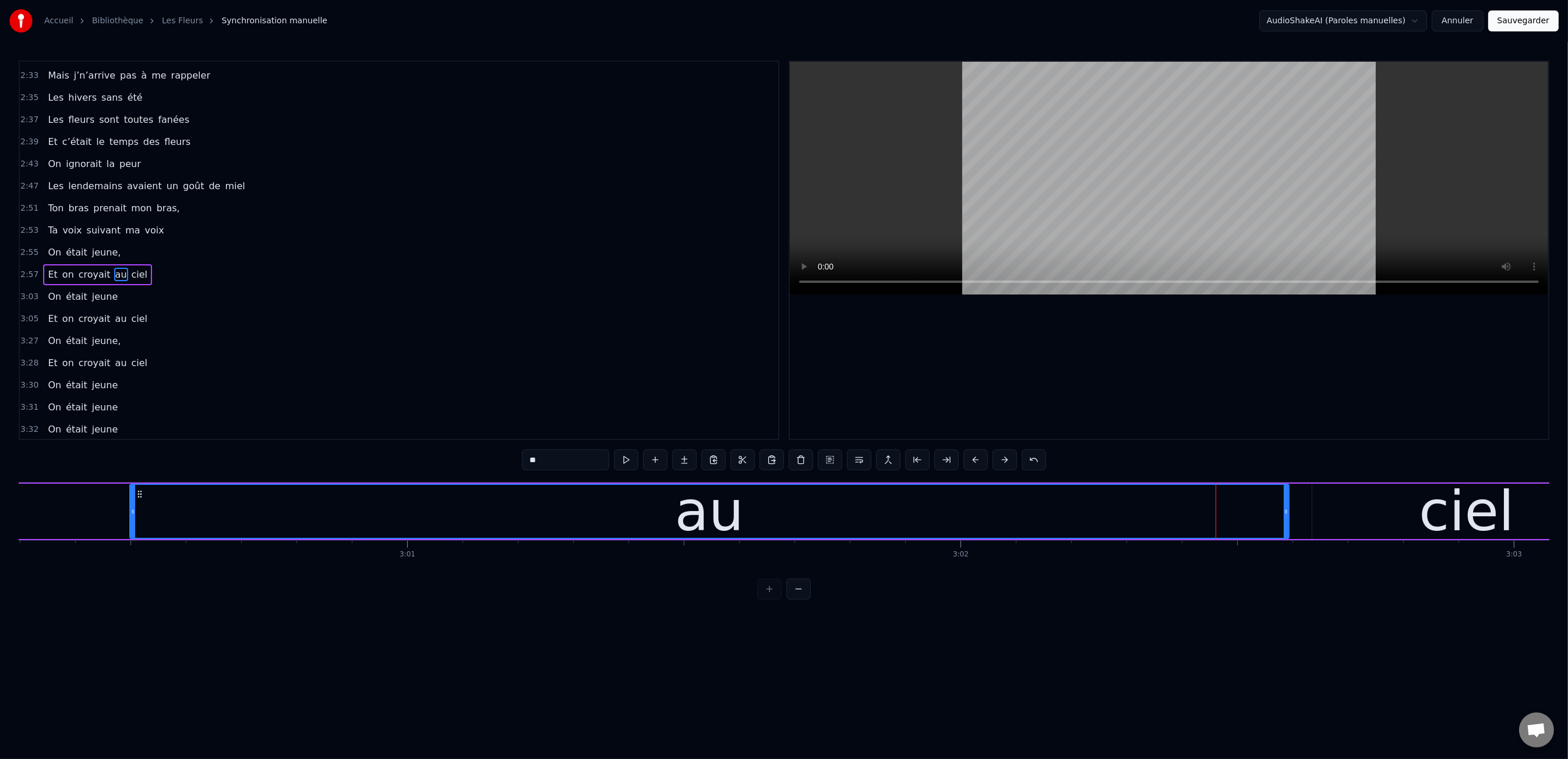
drag, startPoint x: 1204, startPoint y: 515, endPoint x: 132, endPoint y: 507, distance: 1072.0
click at [132, 507] on icon at bounding box center [132, 512] width 5 height 9
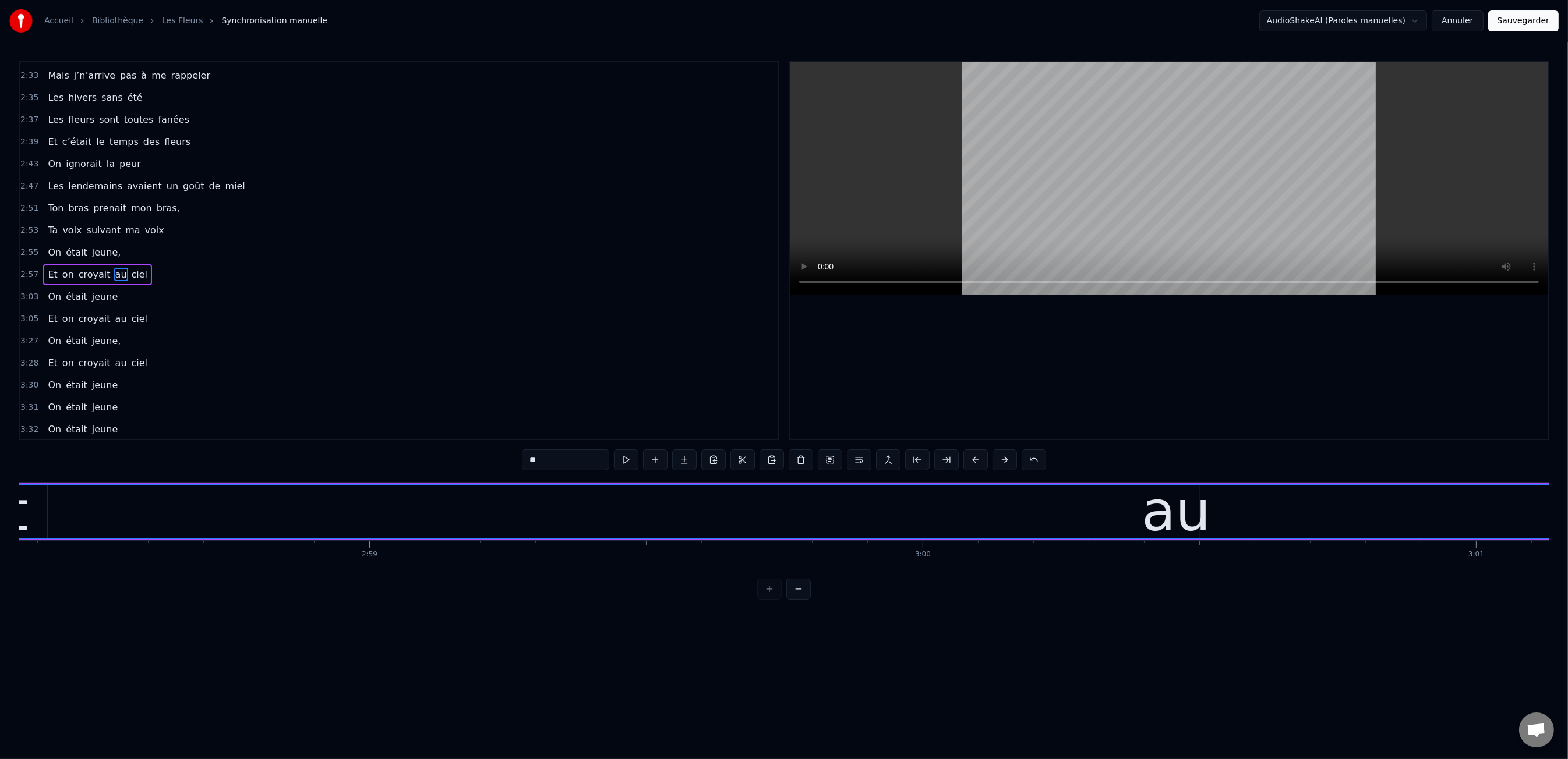
drag, startPoint x: 1204, startPoint y: 510, endPoint x: 0, endPoint y: 530, distance: 1204.2
click at [0, 530] on div "Accueil Bibliothèque Les Fleurs Synchronisation manuelle AudioShakeAI (Paroles …" at bounding box center [784, 300] width 1568 height 600
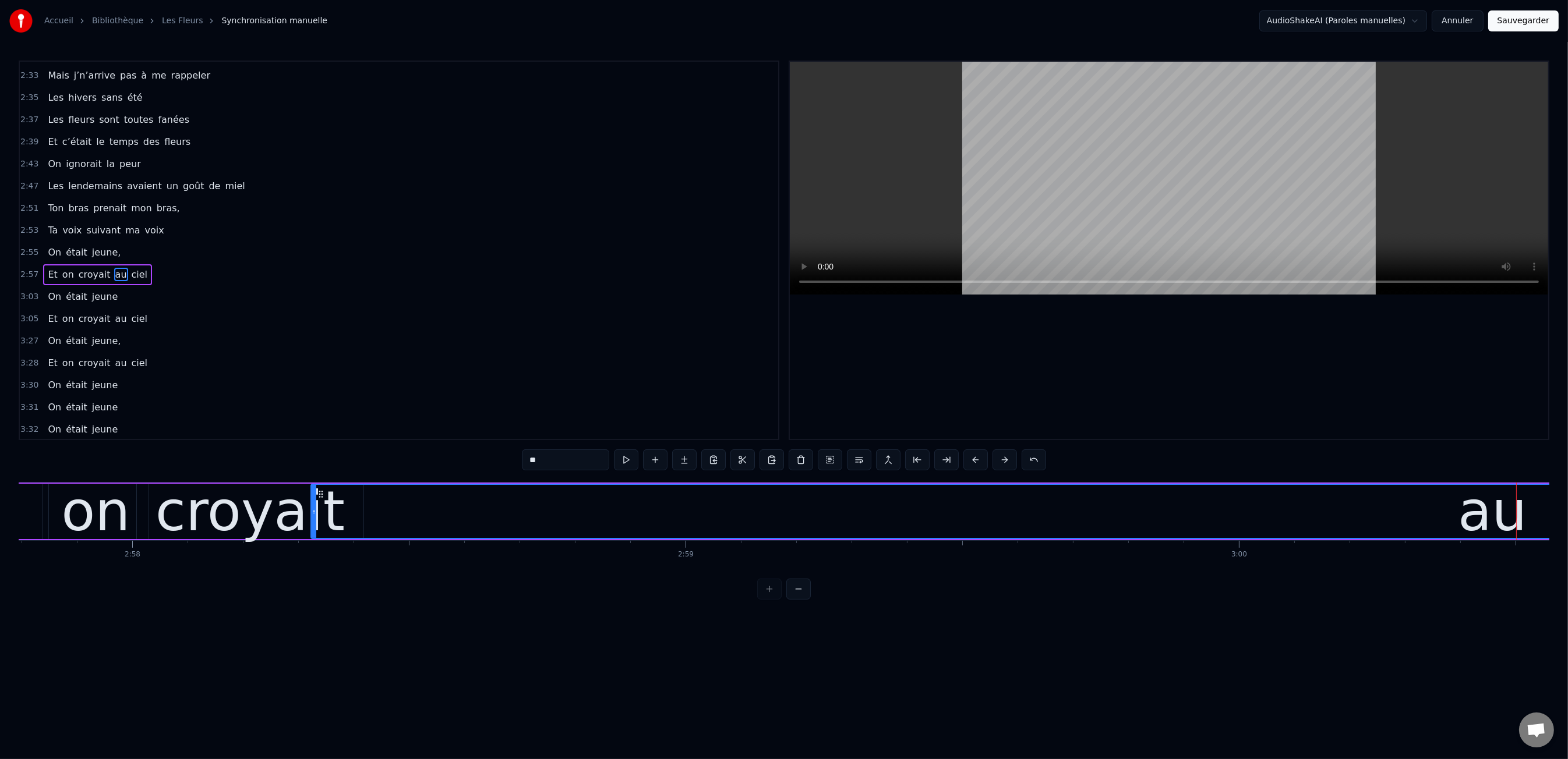
scroll to position [0, 98274]
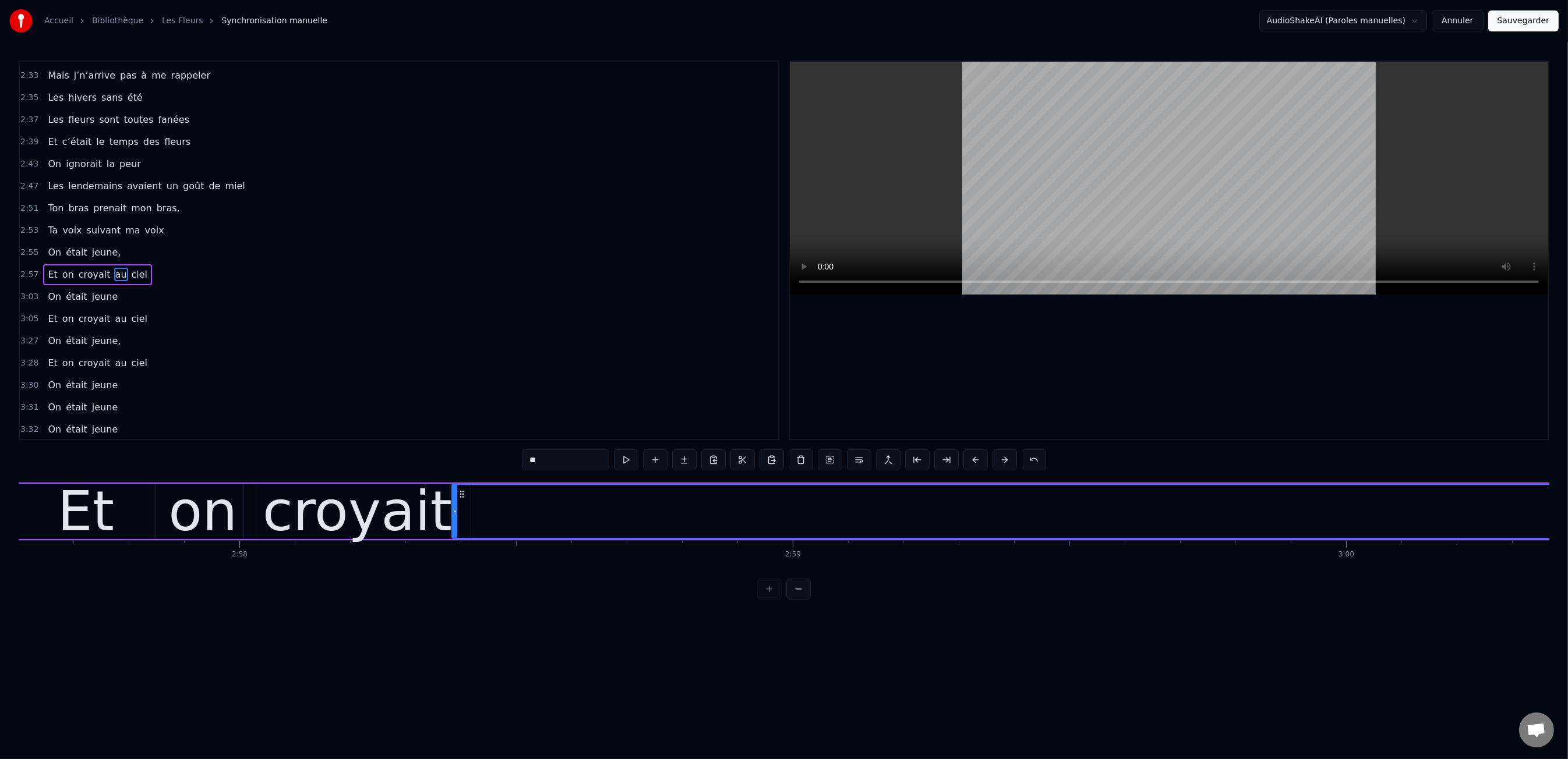
drag, startPoint x: 420, startPoint y: 506, endPoint x: 453, endPoint y: 511, distance: 33.4
click at [453, 511] on div at bounding box center [455, 512] width 5 height 53
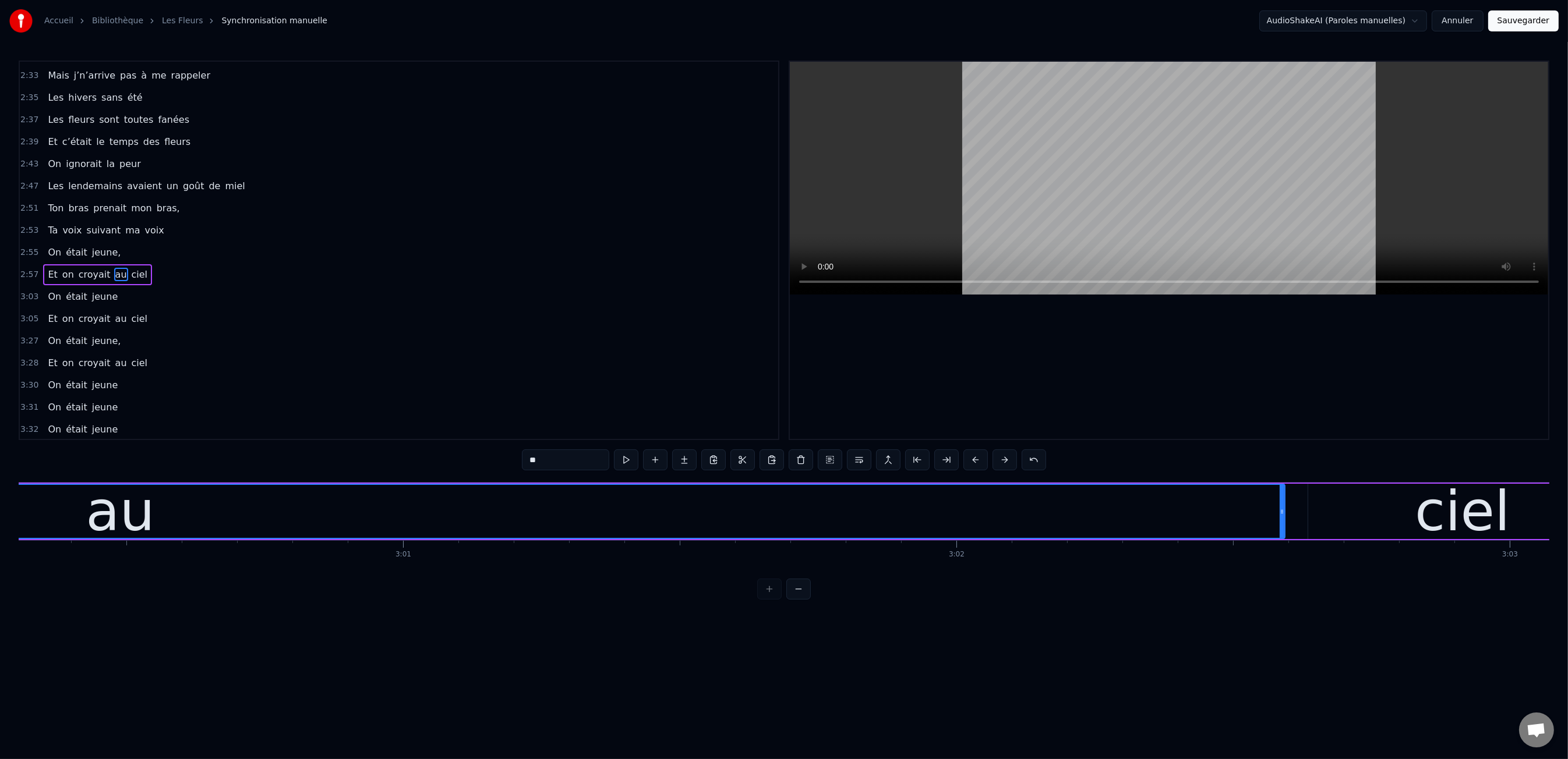
scroll to position [0, 99842]
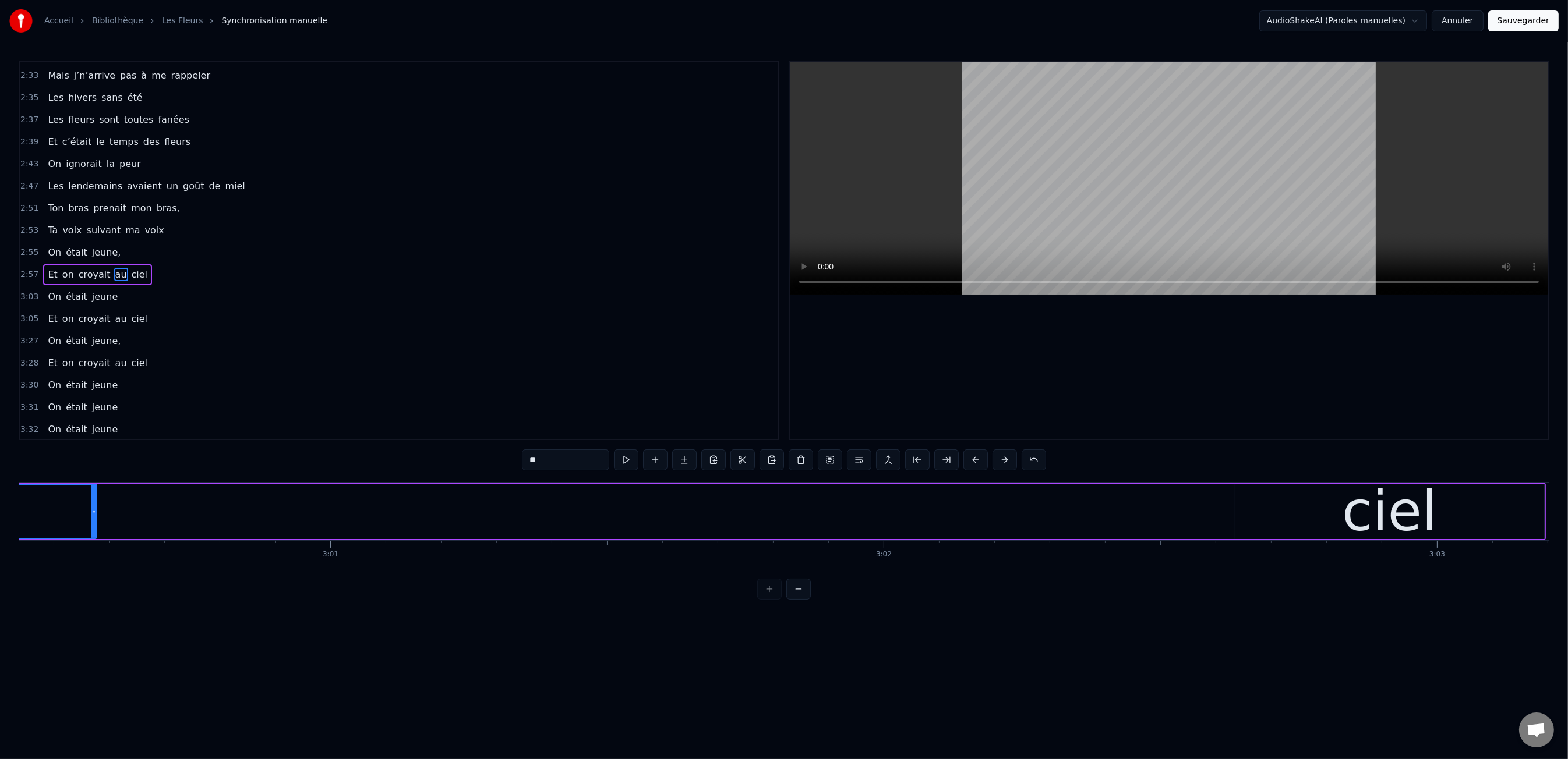
drag, startPoint x: 1208, startPoint y: 513, endPoint x: 93, endPoint y: 535, distance: 1115.2
click at [93, 535] on div at bounding box center [94, 512] width 5 height 53
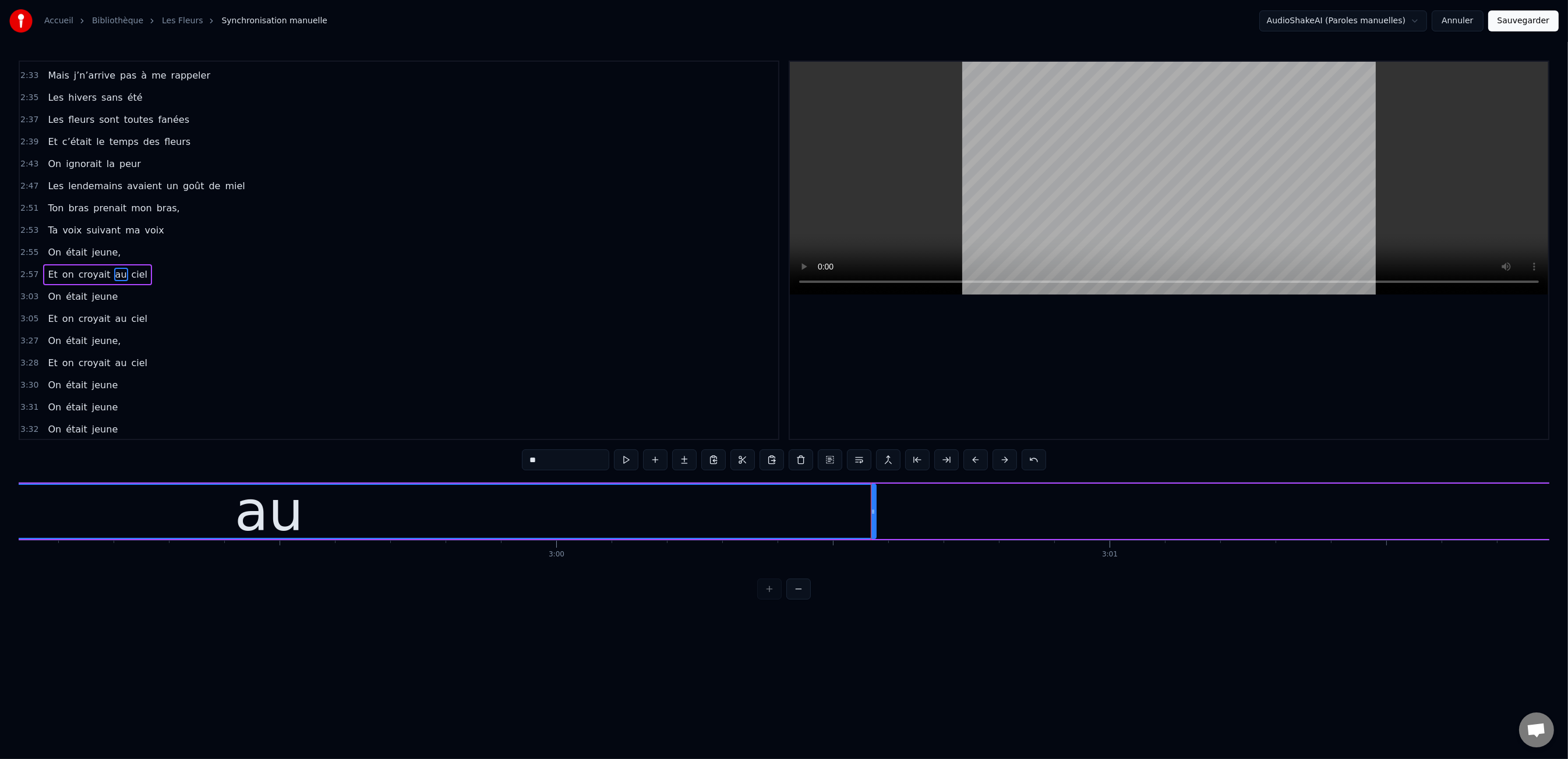
scroll to position [0, 99003]
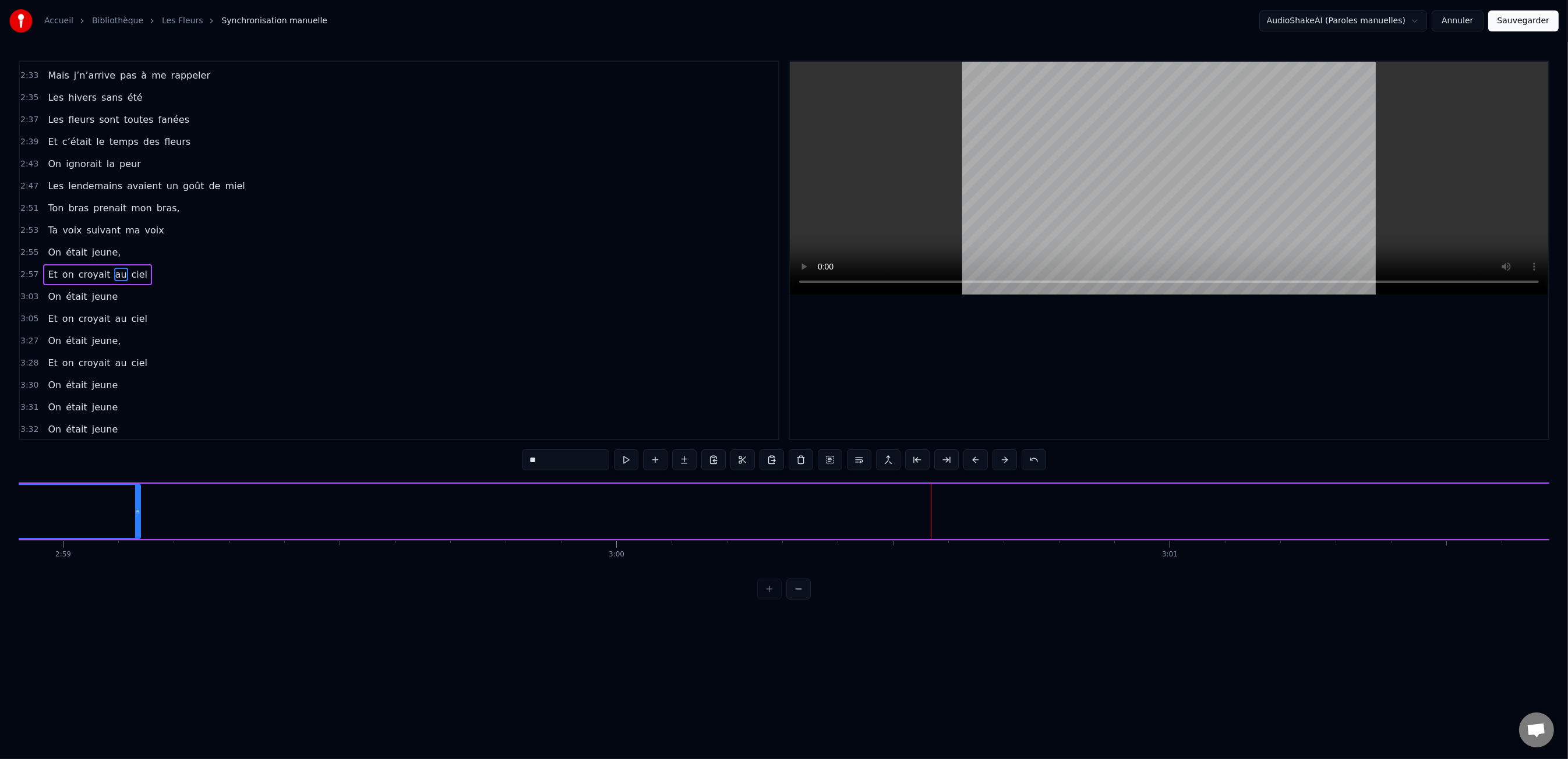
drag, startPoint x: 933, startPoint y: 503, endPoint x: 139, endPoint y: 553, distance: 795.6
click at [138, 554] on div "Les dents rongées par les tazs, Vert, jaune, rose entre les dents J’aimerais at…" at bounding box center [784, 526] width 1531 height 87
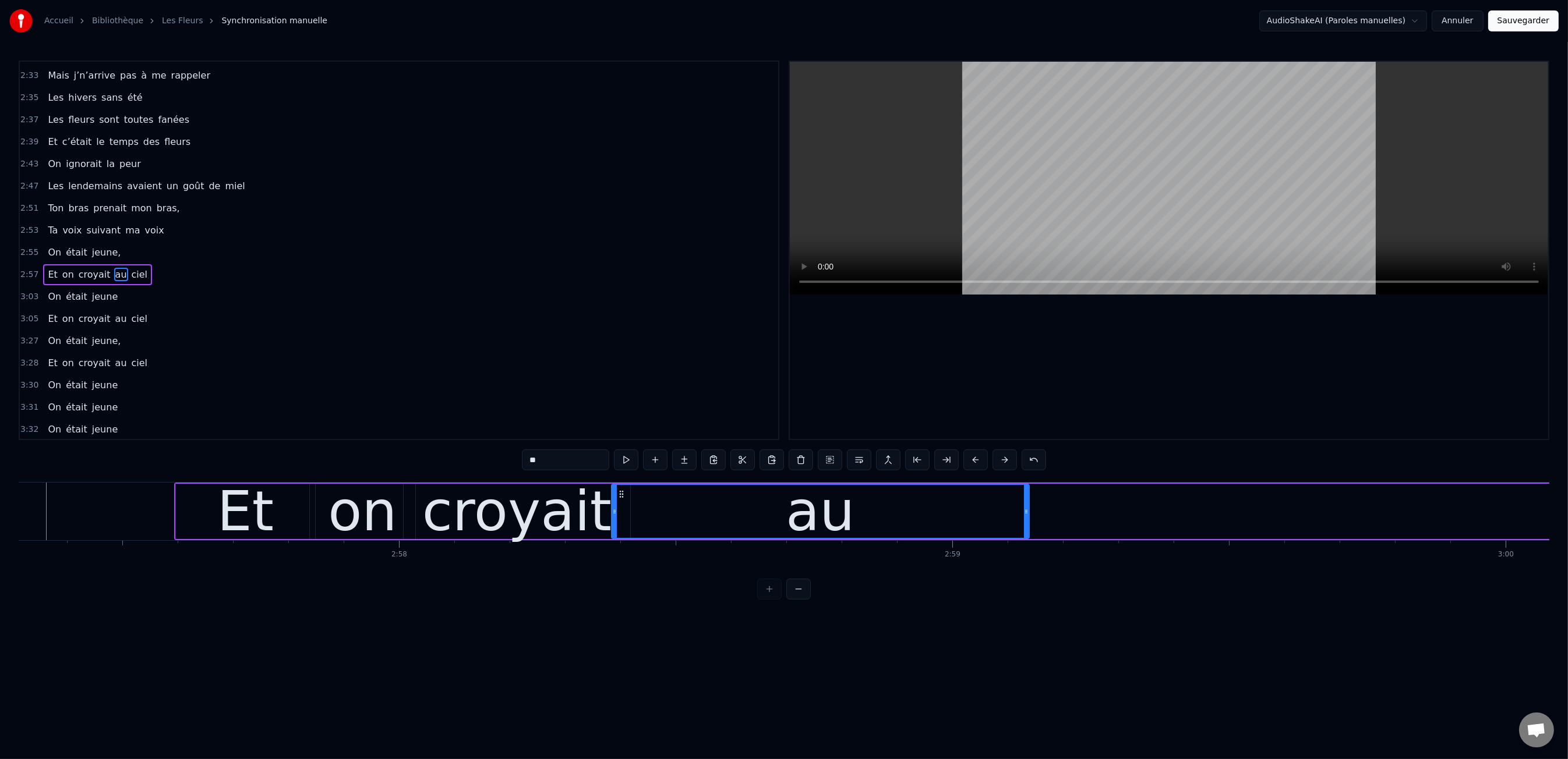
scroll to position [0, 98103]
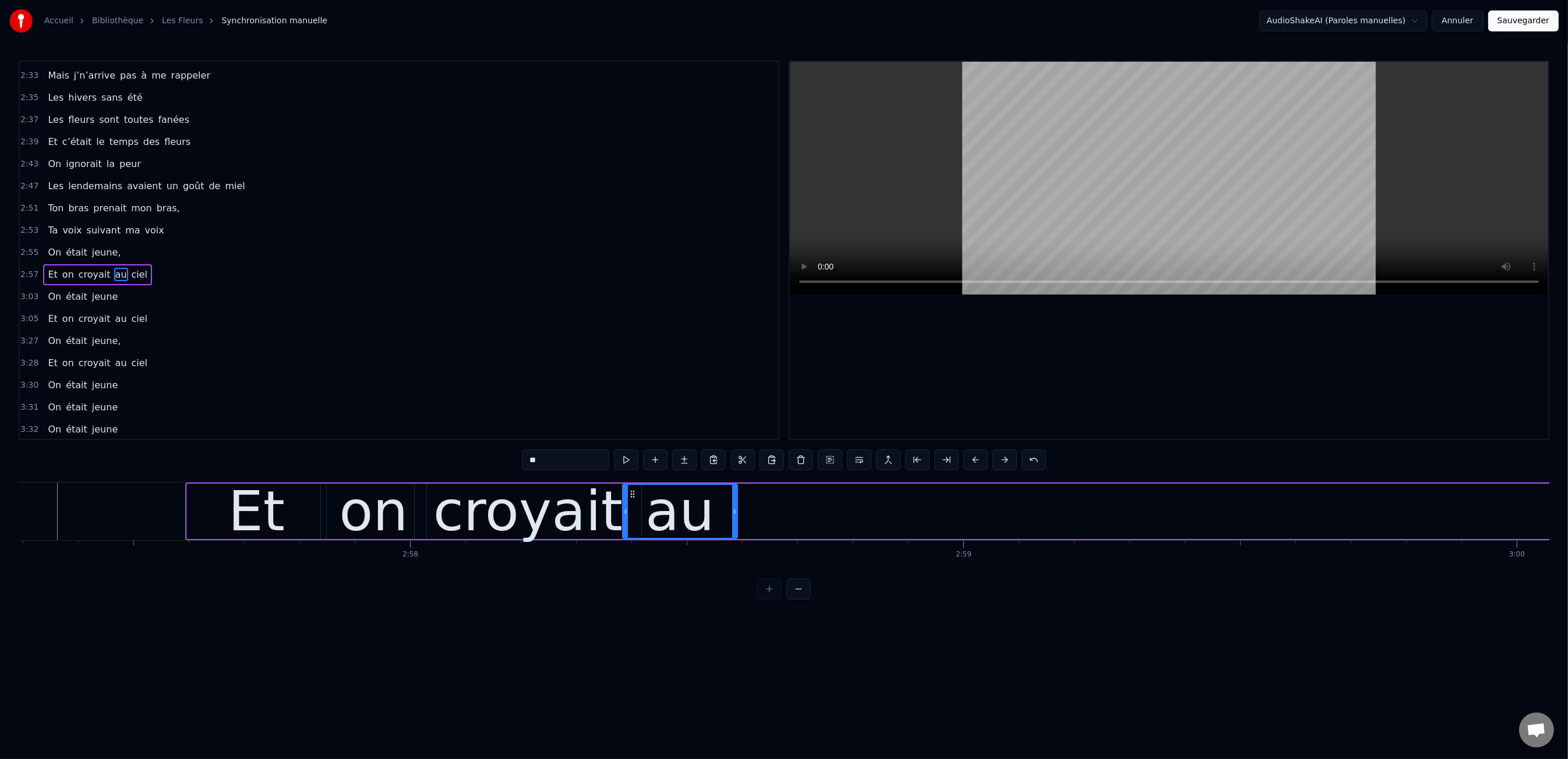
drag, startPoint x: 1036, startPoint y: 508, endPoint x: 561, endPoint y: 519, distance: 475.1
click at [733, 527] on div at bounding box center [734, 512] width 5 height 53
click at [236, 459] on div "0:47 Les dents rongées par les tazs, 0:49 Vert, jaune, rose entre les dents 0:5…" at bounding box center [784, 330] width 1531 height 539
click at [151, 471] on div "0:47 Les dents rongées par les tazs, 0:49 Vert, jaune, rose entre les dents 0:5…" at bounding box center [784, 330] width 1531 height 539
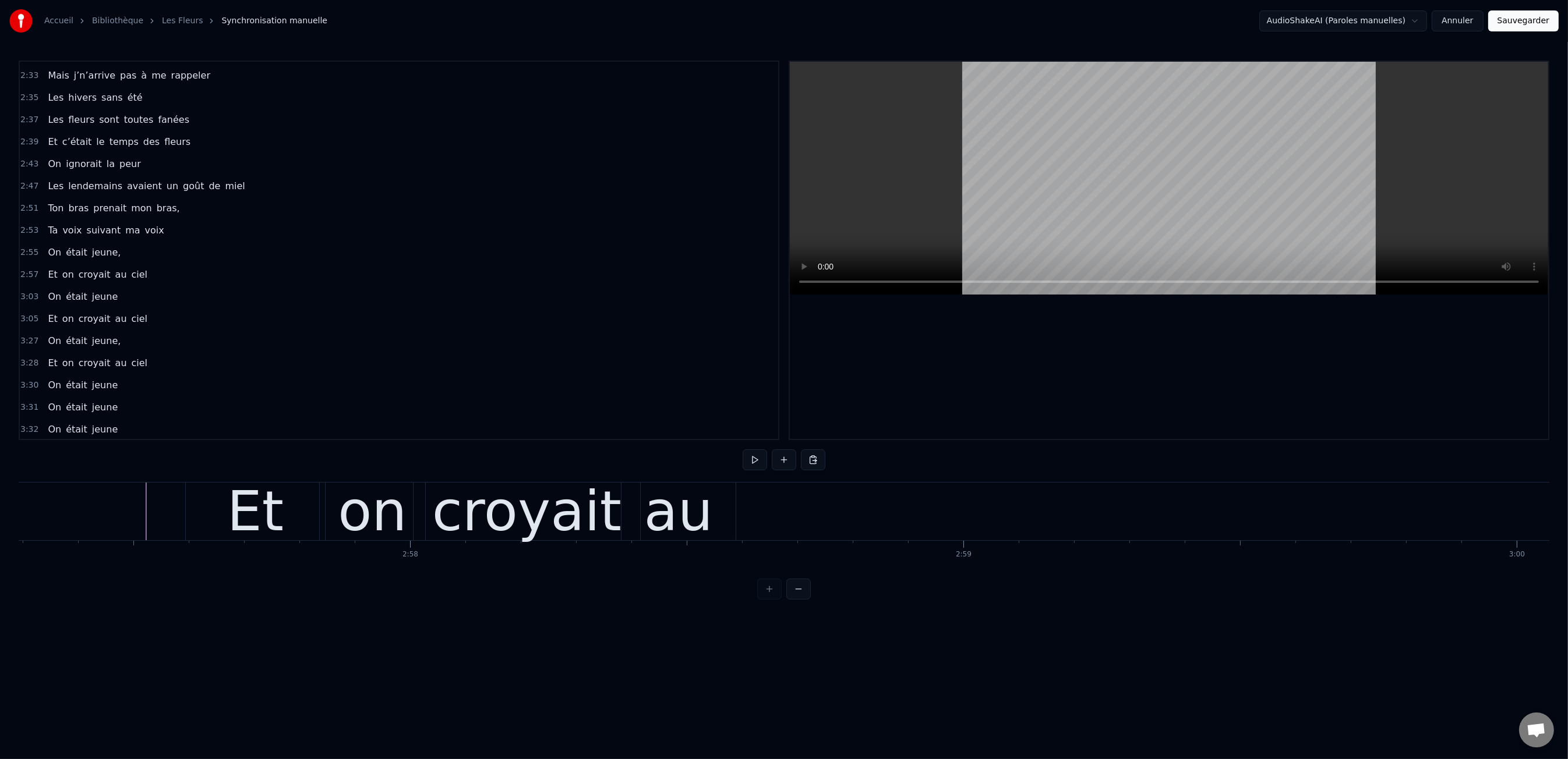
scroll to position [0, 98090]
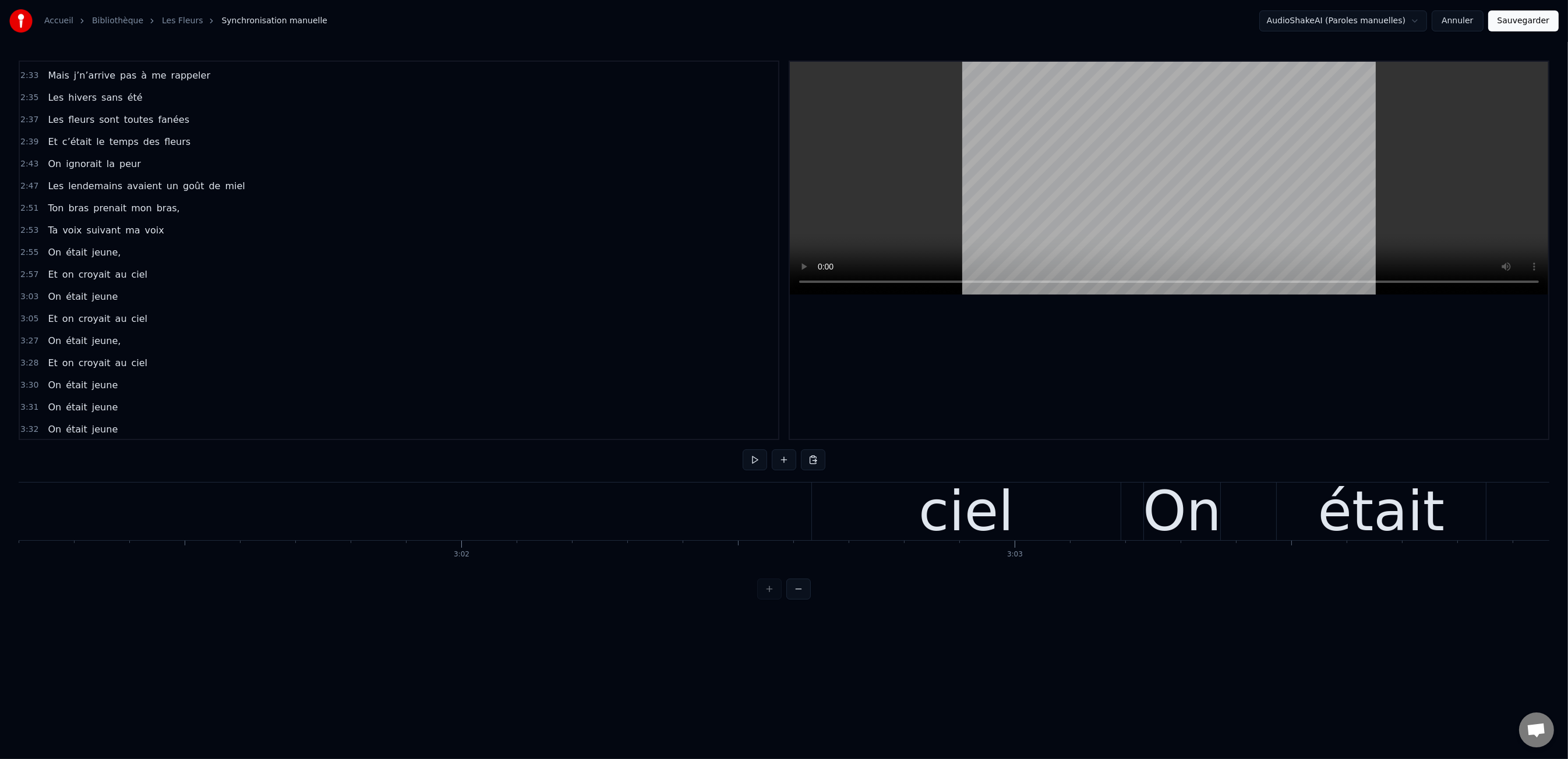
click at [999, 500] on div "ciel" at bounding box center [965, 511] width 95 height 83
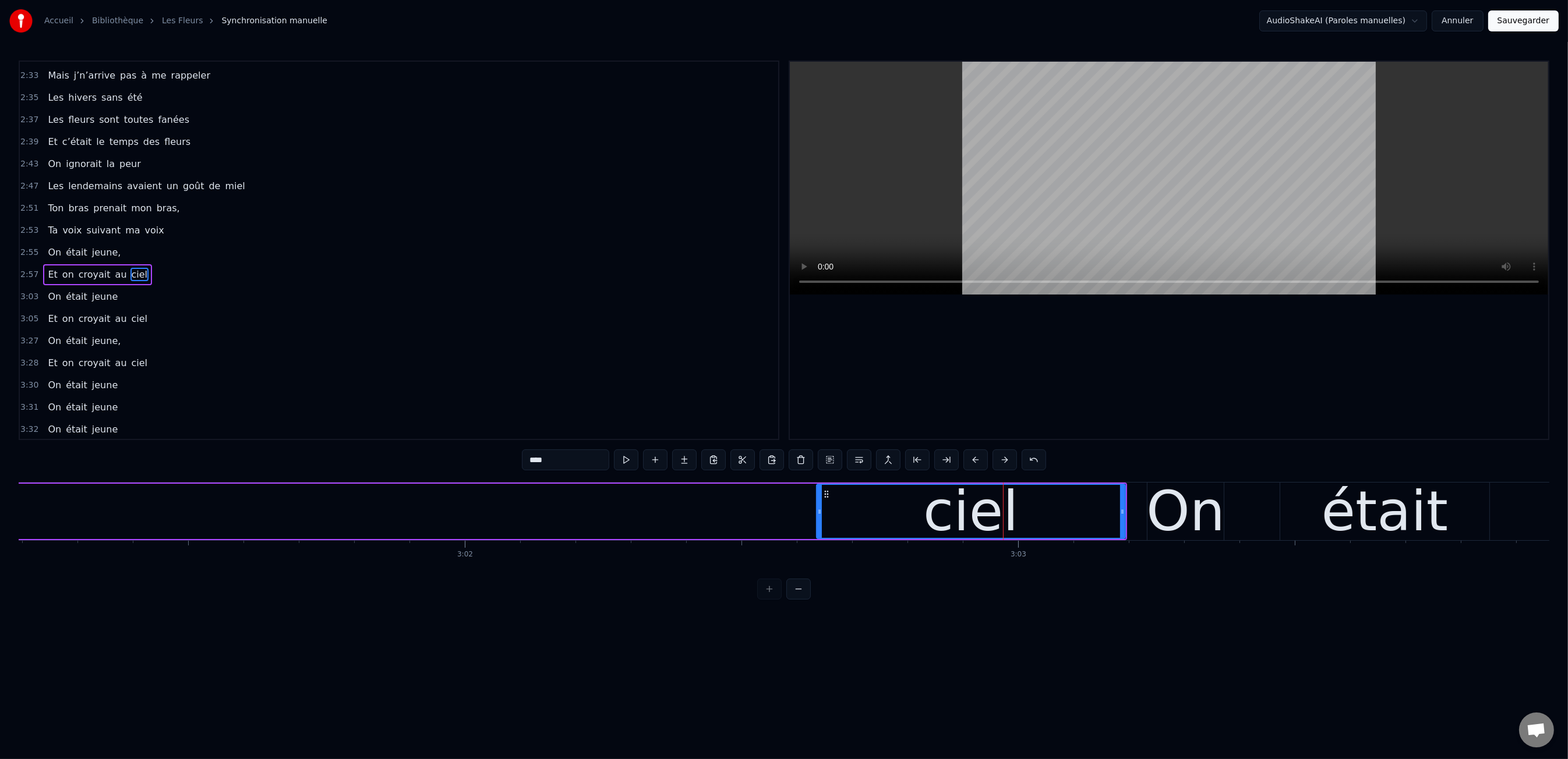
scroll to position [0, 100259]
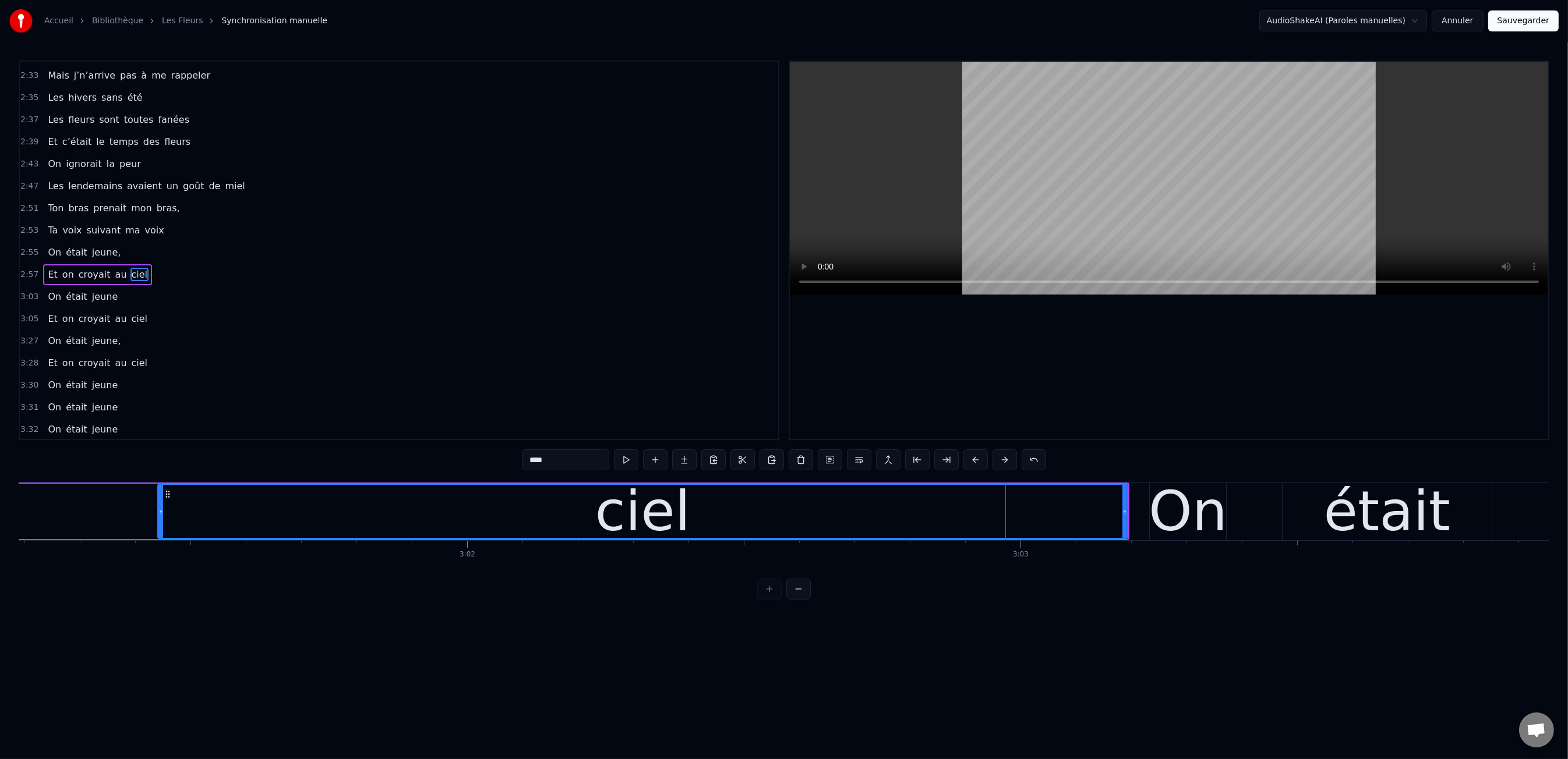
drag, startPoint x: 819, startPoint y: 514, endPoint x: 145, endPoint y: 535, distance: 674.3
click at [158, 535] on div at bounding box center [161, 512] width 5 height 53
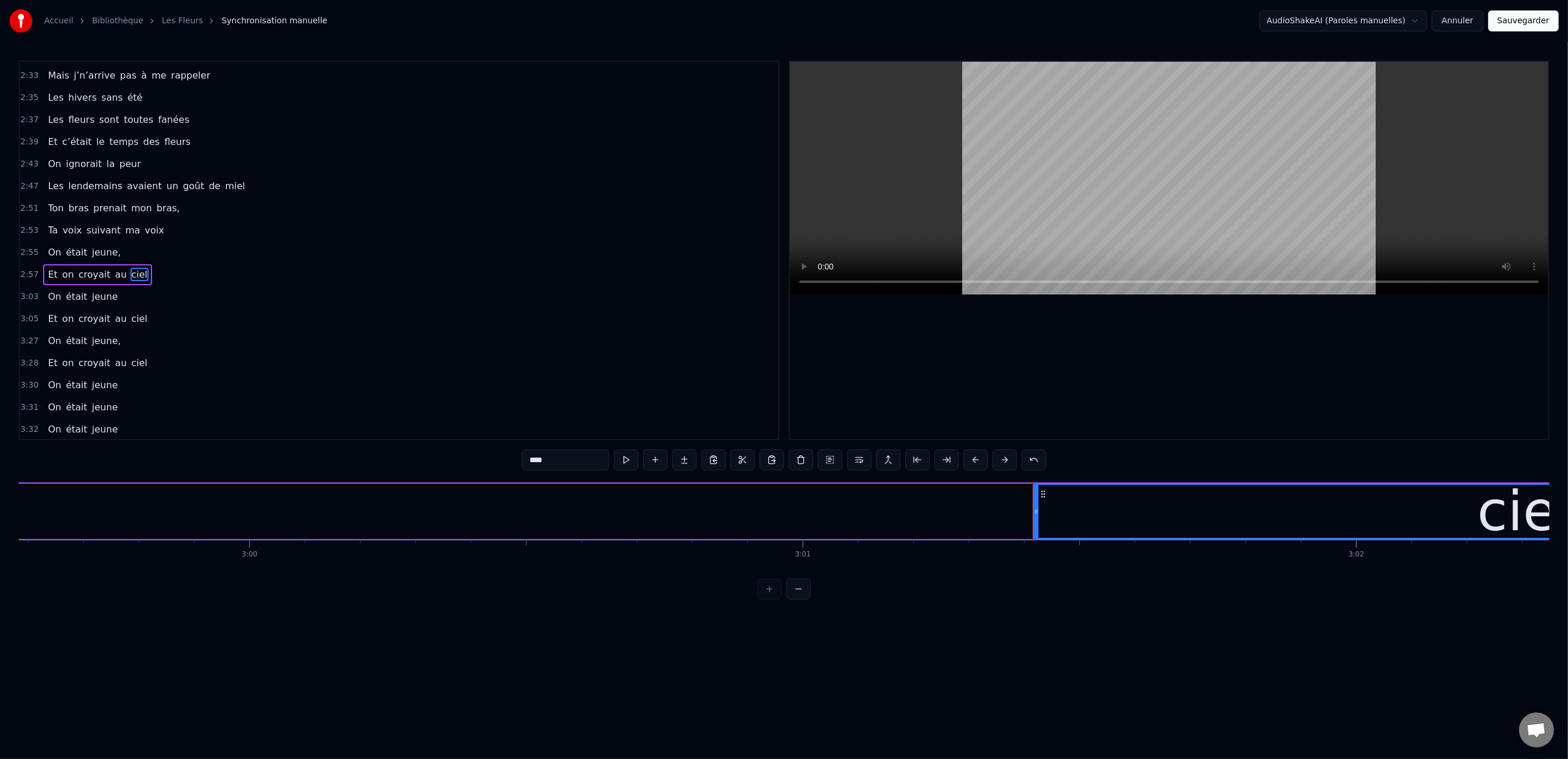
scroll to position [0, 99263]
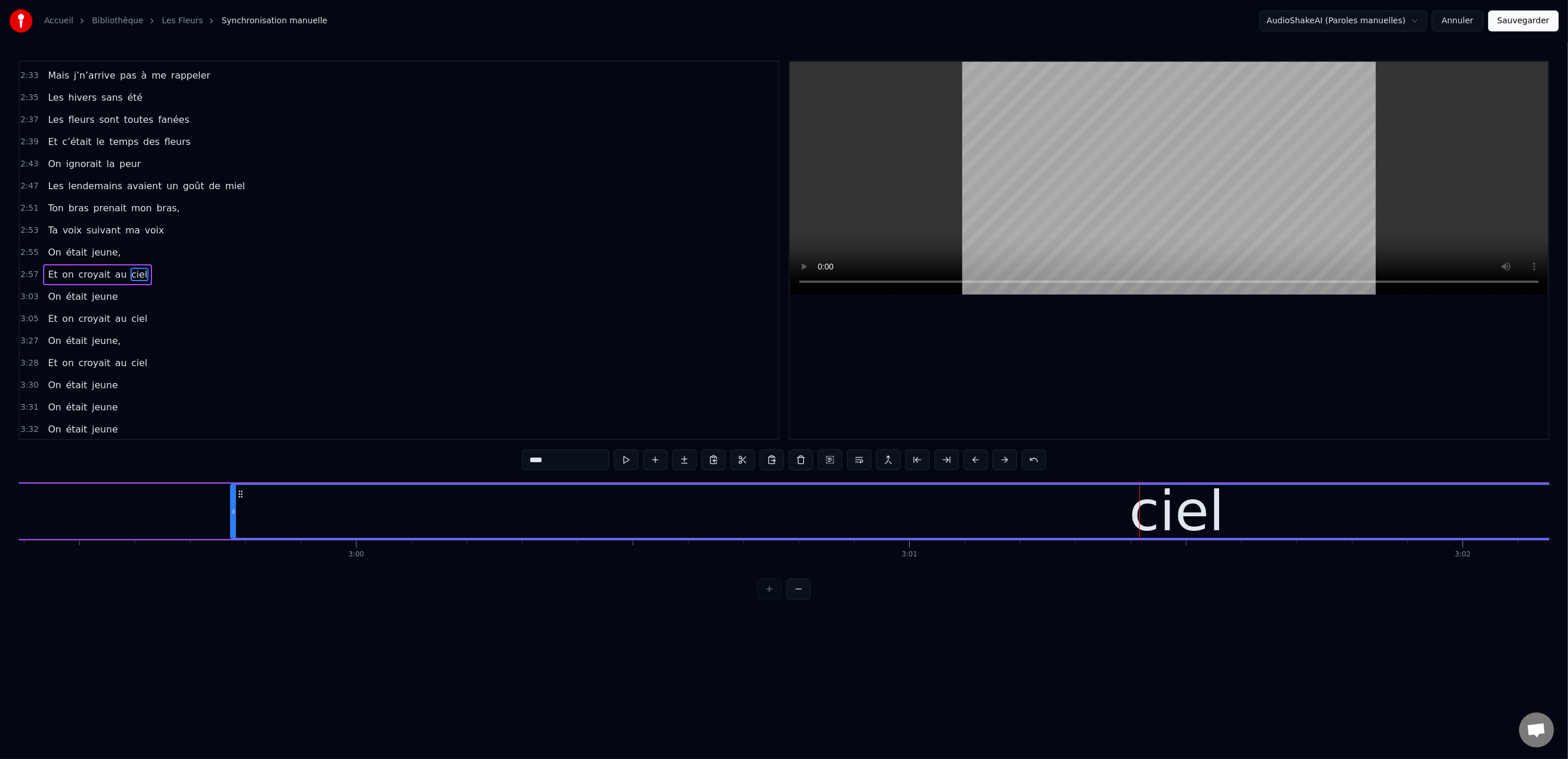
drag, startPoint x: 1142, startPoint y: 509, endPoint x: 231, endPoint y: 503, distance: 911.0
click at [231, 503] on div at bounding box center [234, 512] width 5 height 53
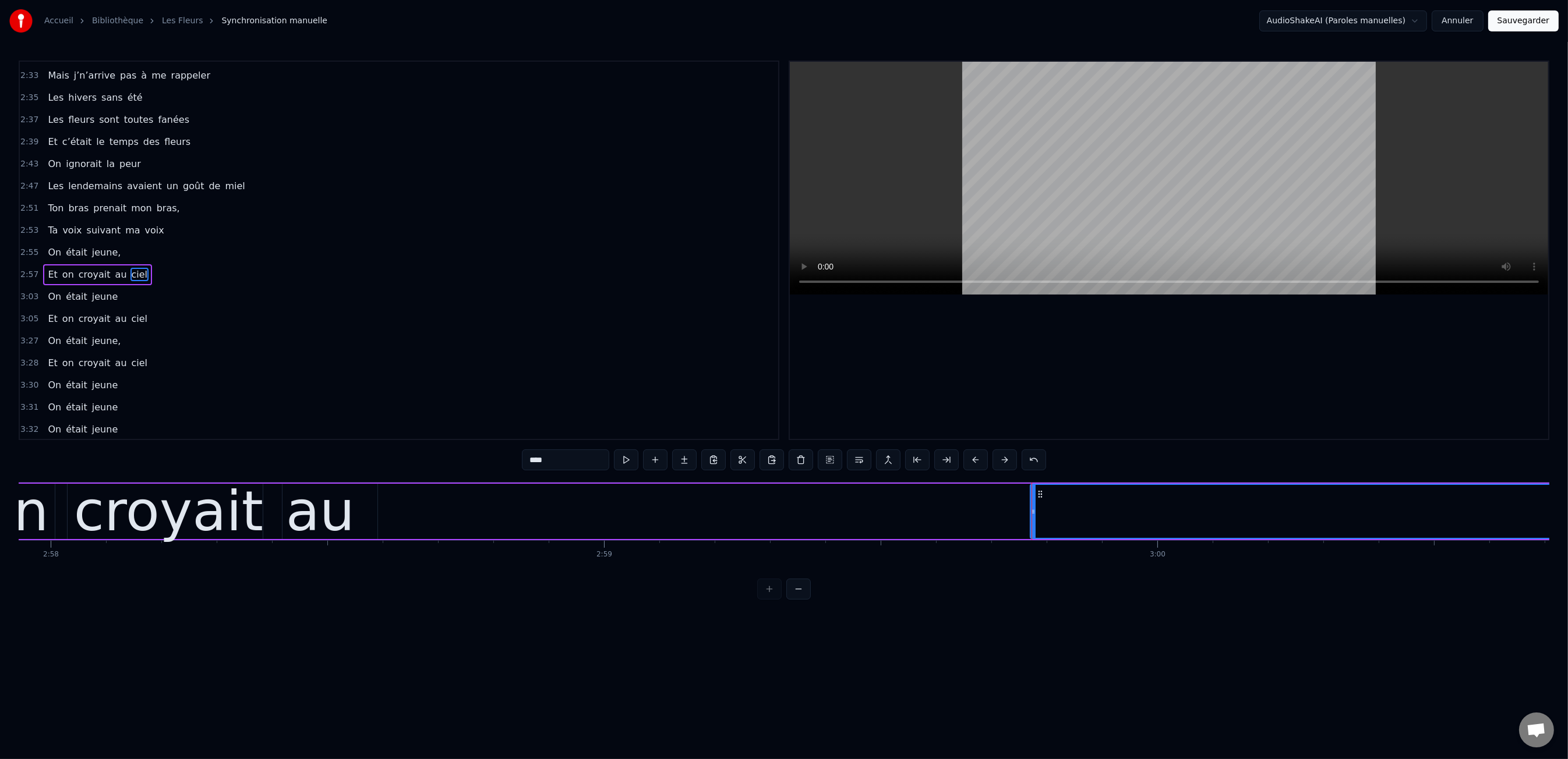
scroll to position [0, 98178]
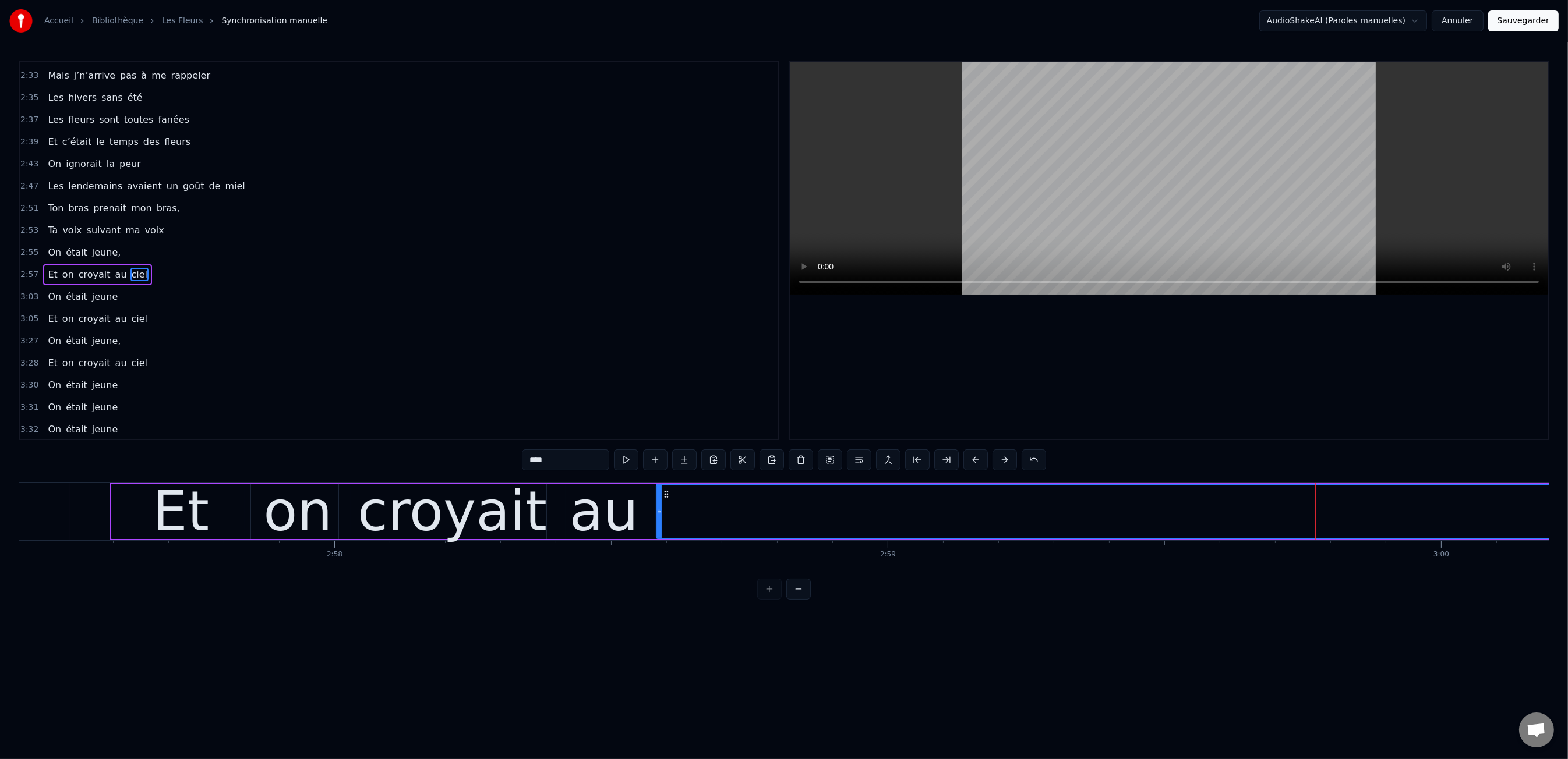
drag, startPoint x: 1315, startPoint y: 512, endPoint x: 682, endPoint y: 528, distance: 633.2
click at [657, 532] on div at bounding box center [660, 512] width 5 height 53
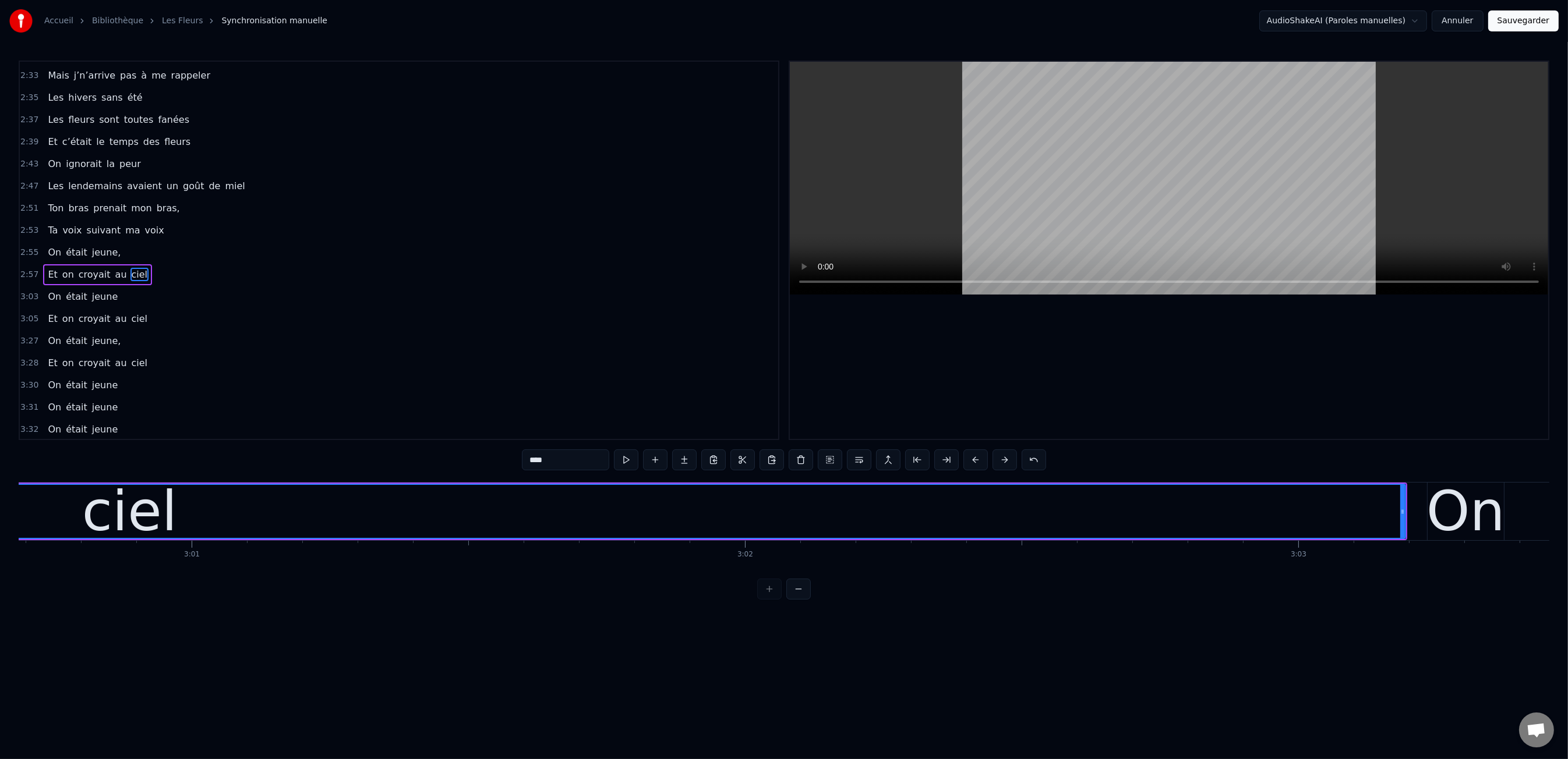
scroll to position [0, 100010]
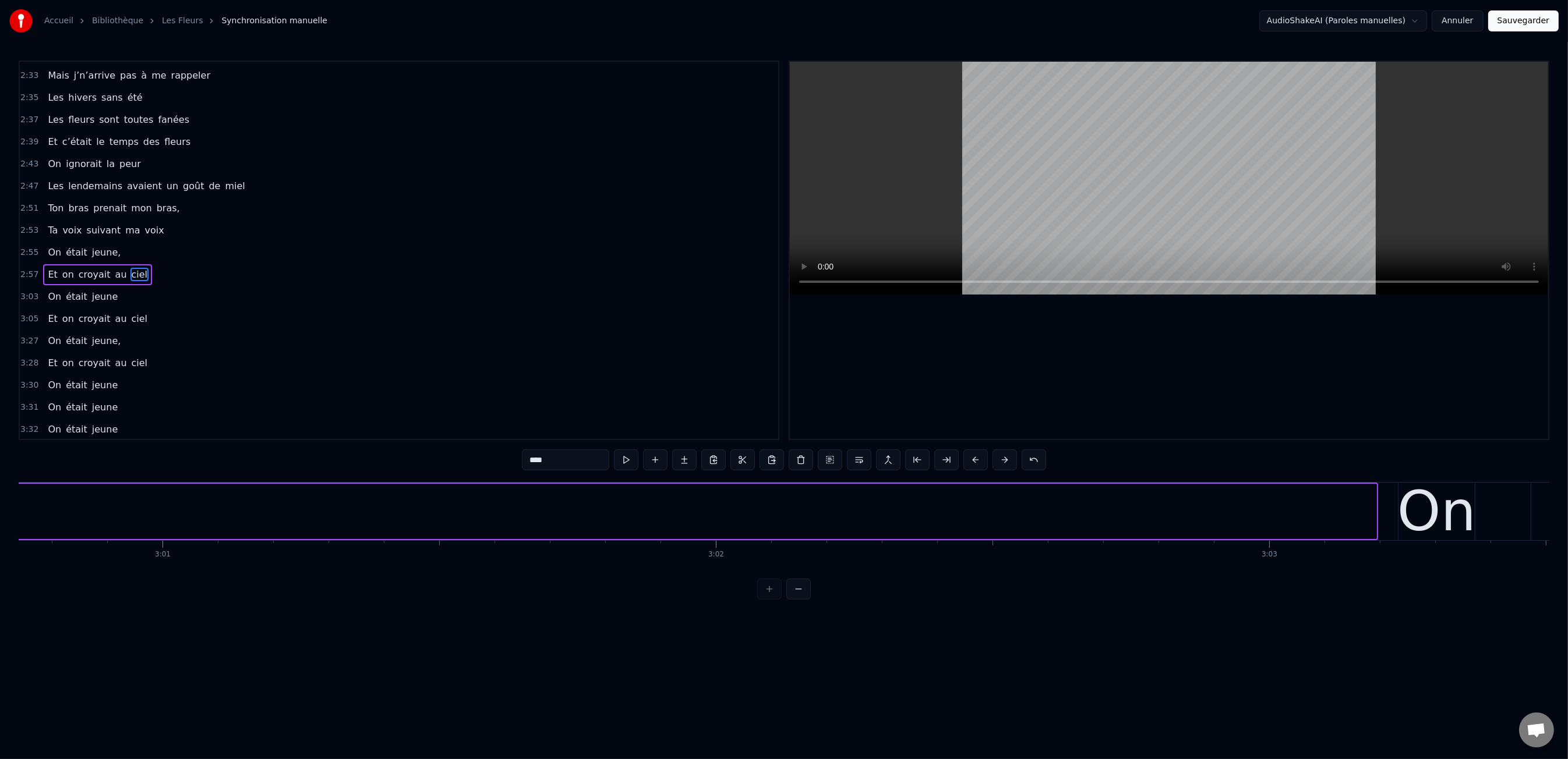
drag, startPoint x: 1373, startPoint y: 508, endPoint x: 13, endPoint y: 523, distance: 1360.1
click at [12, 523] on div "Accueil Bibliothèque Les Fleurs Synchronisation manuelle AudioShakeAI (Paroles …" at bounding box center [784, 300] width 1568 height 600
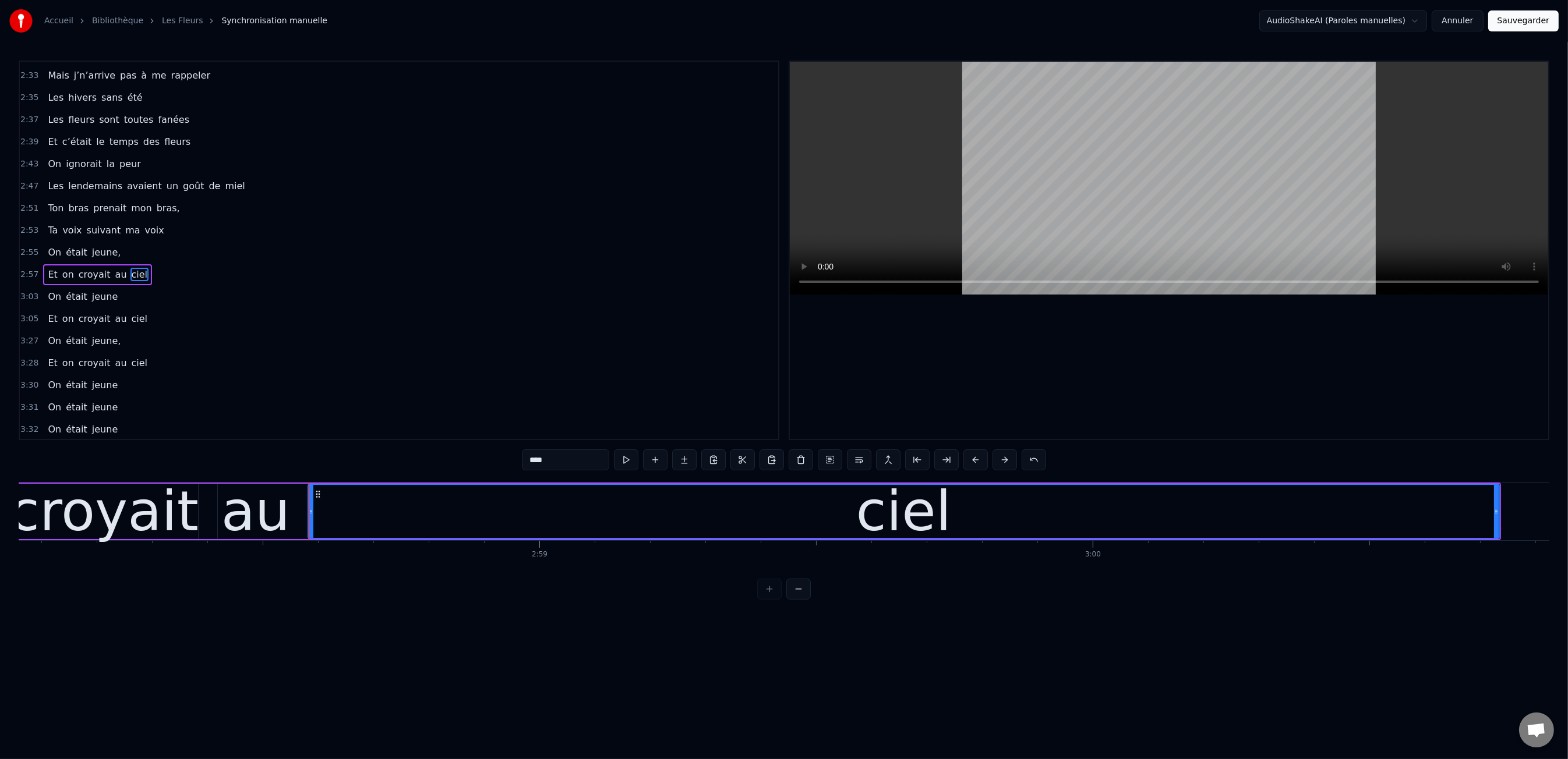
scroll to position [0, 98568]
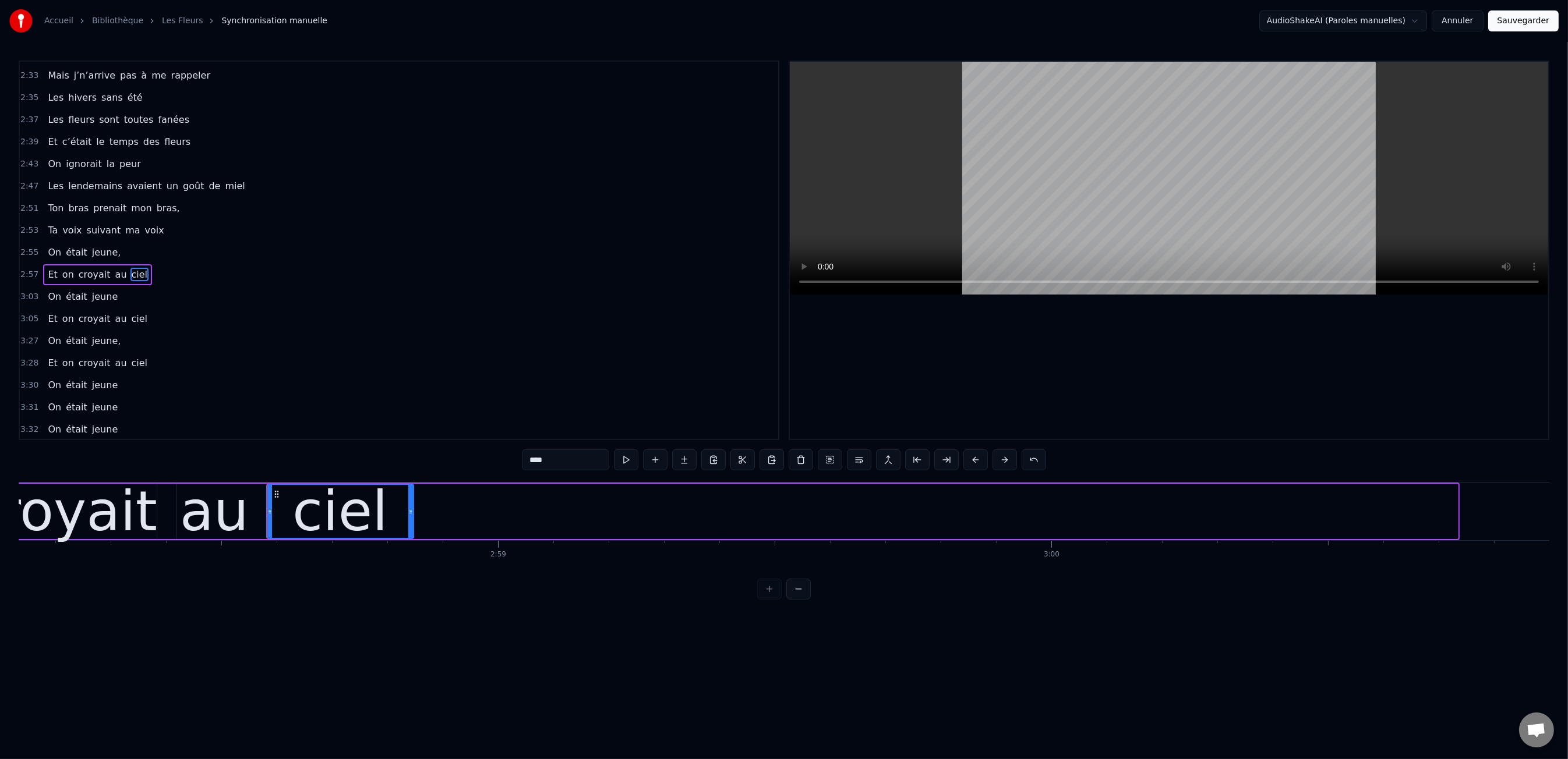
drag, startPoint x: 1453, startPoint y: 516, endPoint x: 396, endPoint y: 523, distance: 1057.0
click at [409, 523] on div at bounding box center [411, 512] width 5 height 53
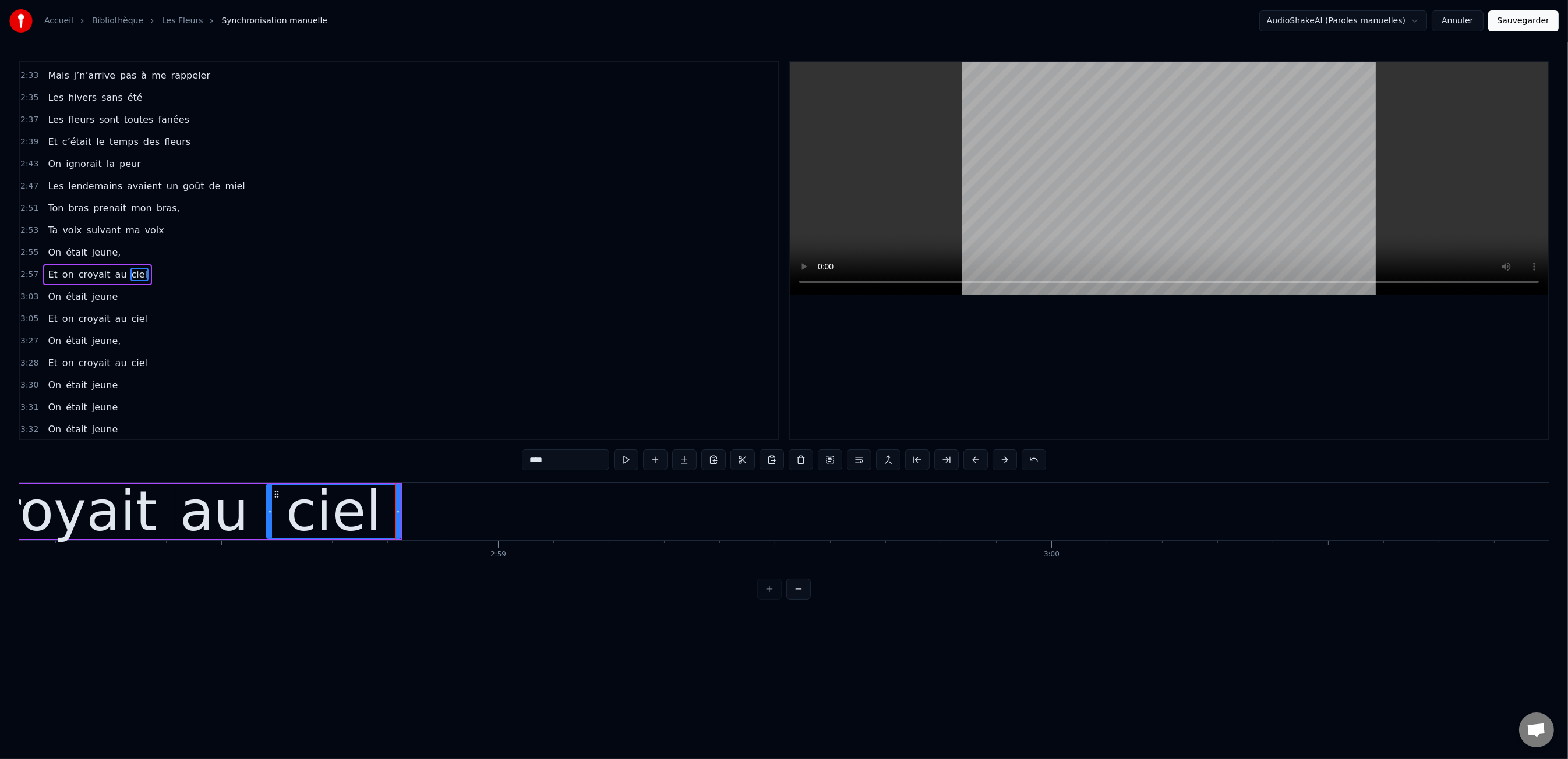
click at [212, 460] on div "0:47 Les dents rongées par les tazs, 0:49 Vert, jaune, rose entre les dents 0:5…" at bounding box center [784, 330] width 1531 height 539
drag, startPoint x: 399, startPoint y: 513, endPoint x: 514, endPoint y: 516, distance: 115.0
click at [503, 516] on icon at bounding box center [501, 512] width 5 height 9
click at [269, 490] on div at bounding box center [269, 512] width 5 height 53
click at [267, 464] on div "0:47 Les dents rongées par les tazs, 0:49 Vert, jaune, rose entre les dents 0:5…" at bounding box center [784, 330] width 1531 height 539
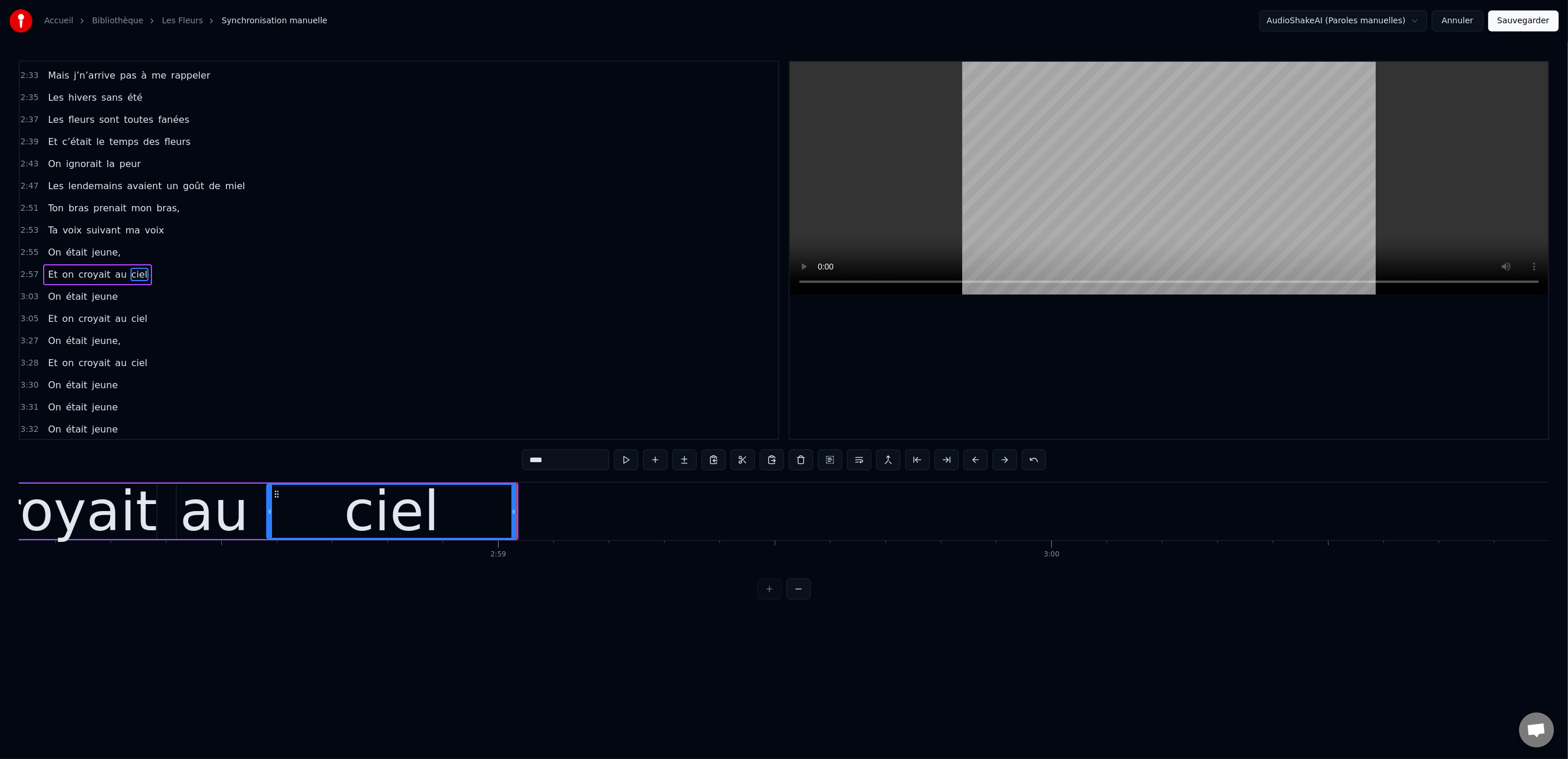
click at [33, 291] on span "3:03" at bounding box center [30, 297] width 18 height 11
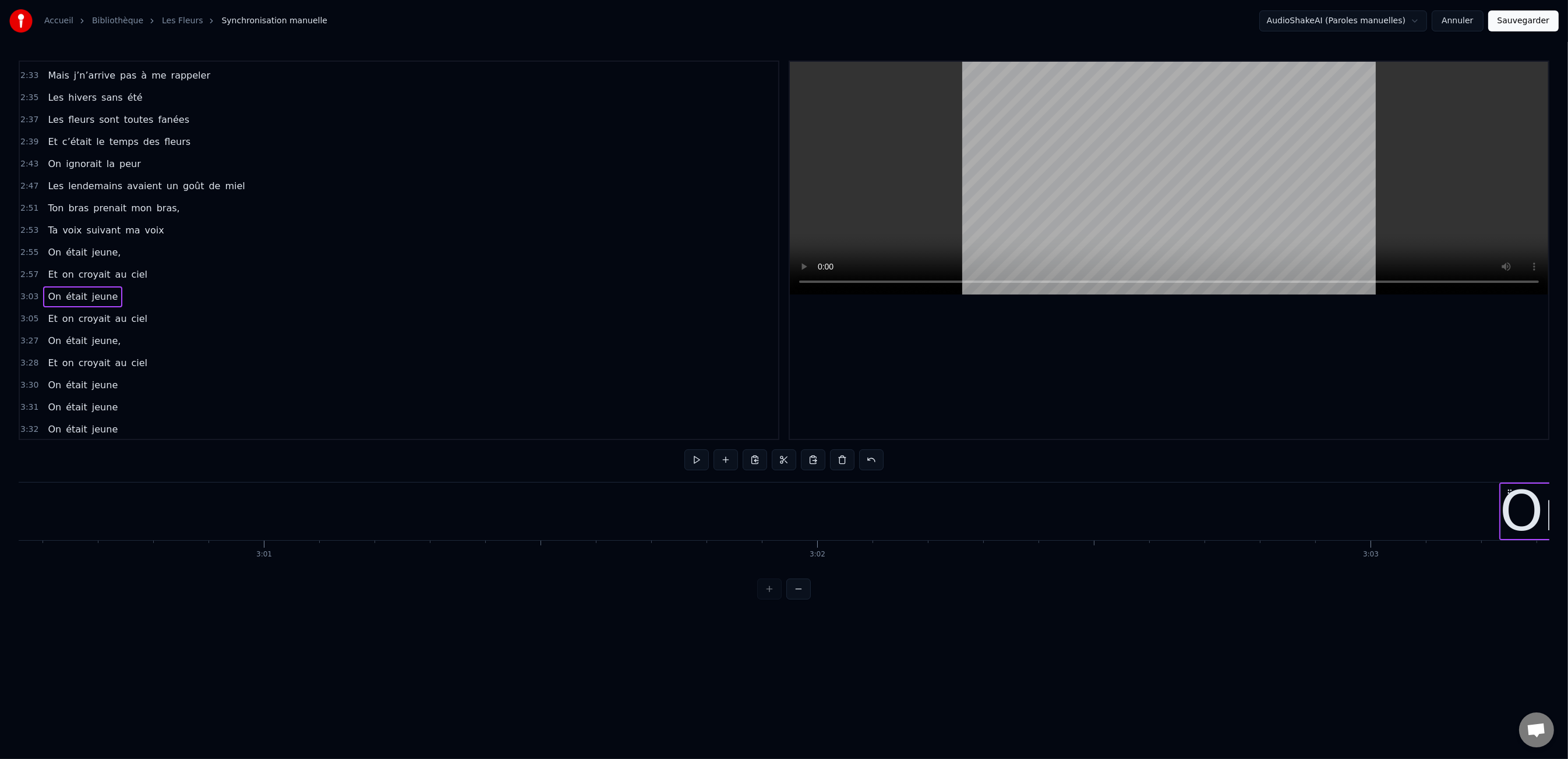
click at [30, 291] on span "3:03" at bounding box center [30, 297] width 18 height 11
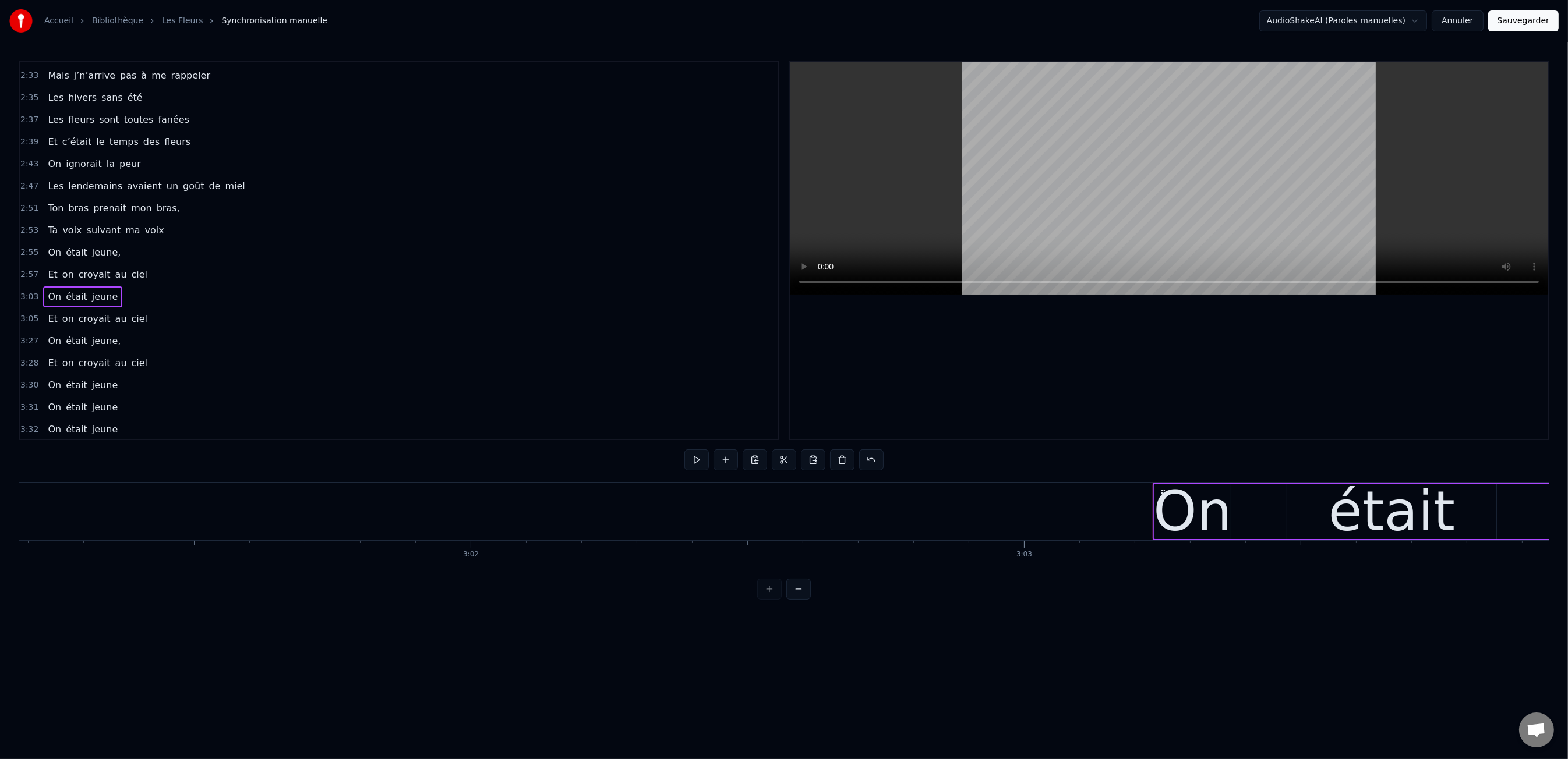
click at [30, 291] on span "3:03" at bounding box center [30, 297] width 18 height 11
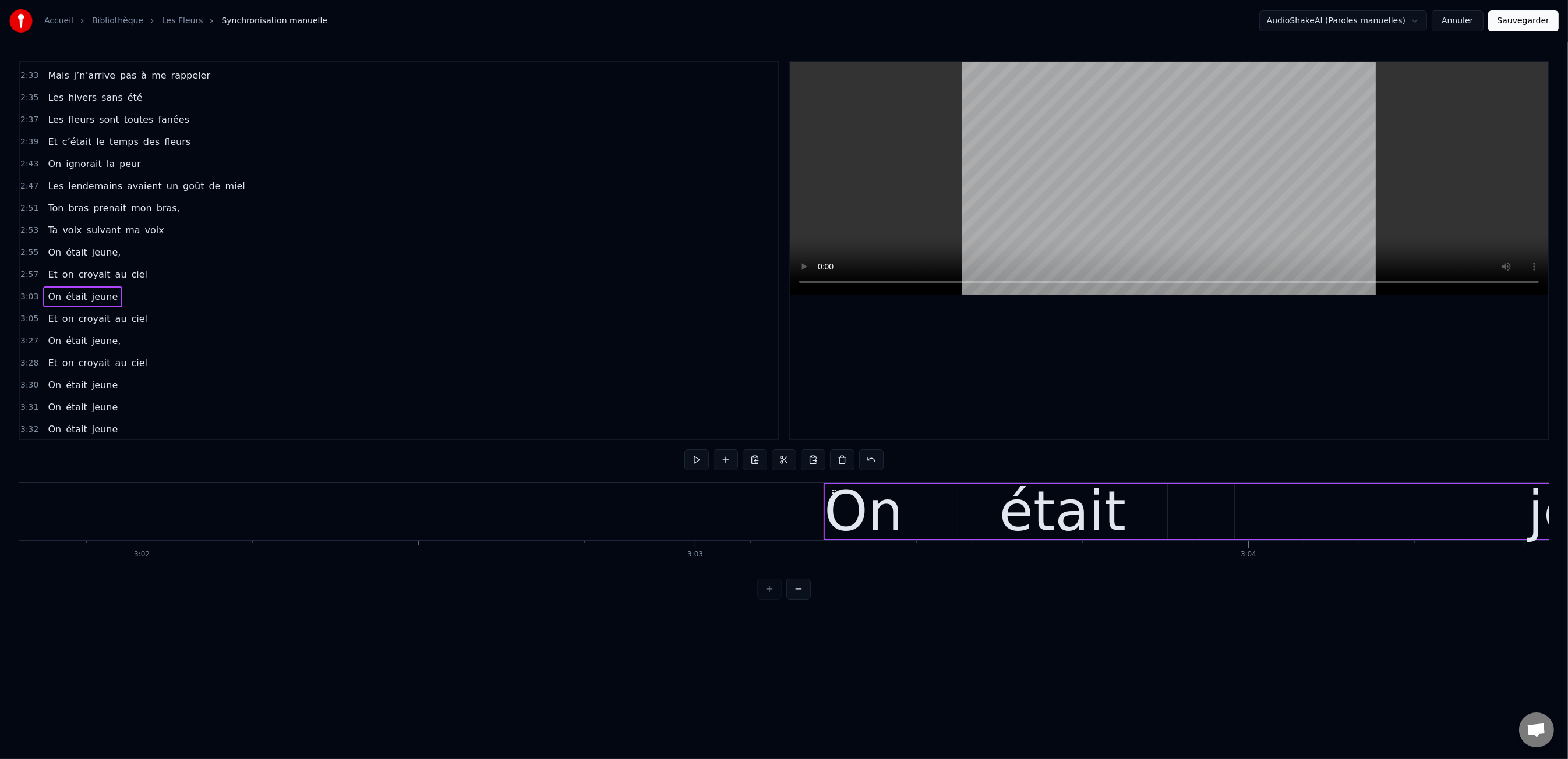
click at [30, 291] on span "3:03" at bounding box center [30, 297] width 18 height 11
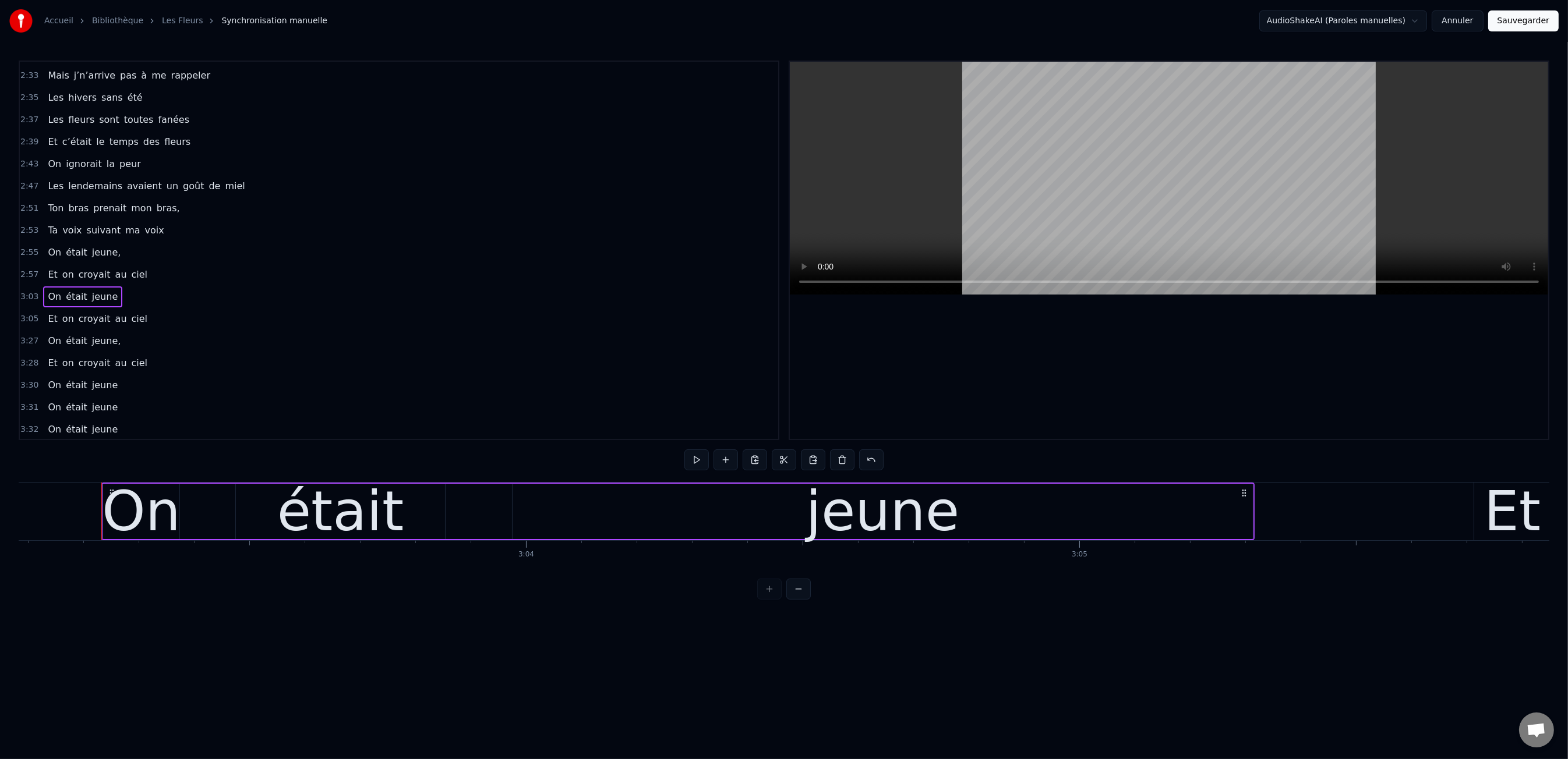
scroll to position [0, 101331]
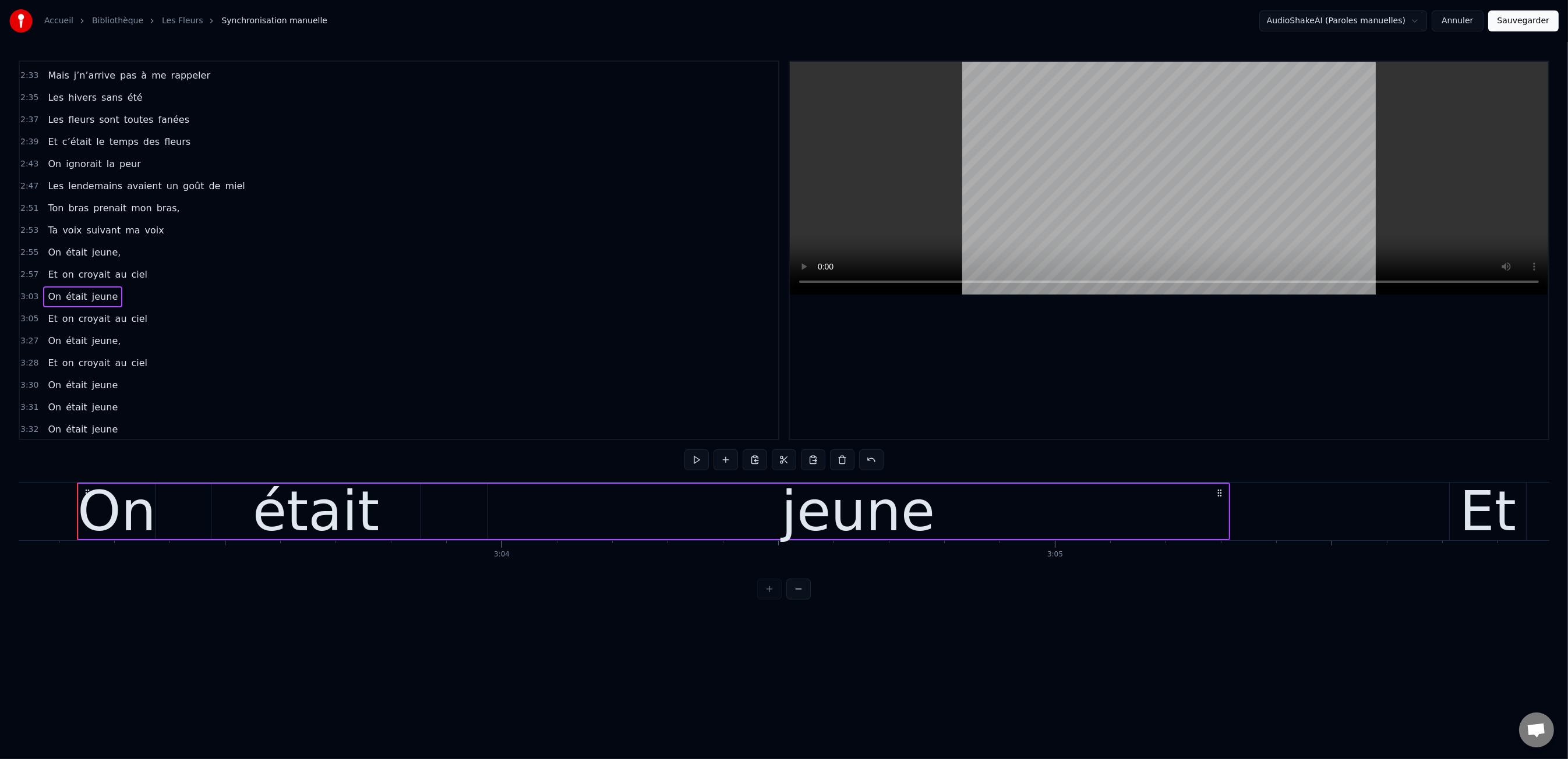
click at [30, 291] on span "3:03" at bounding box center [30, 297] width 18 height 11
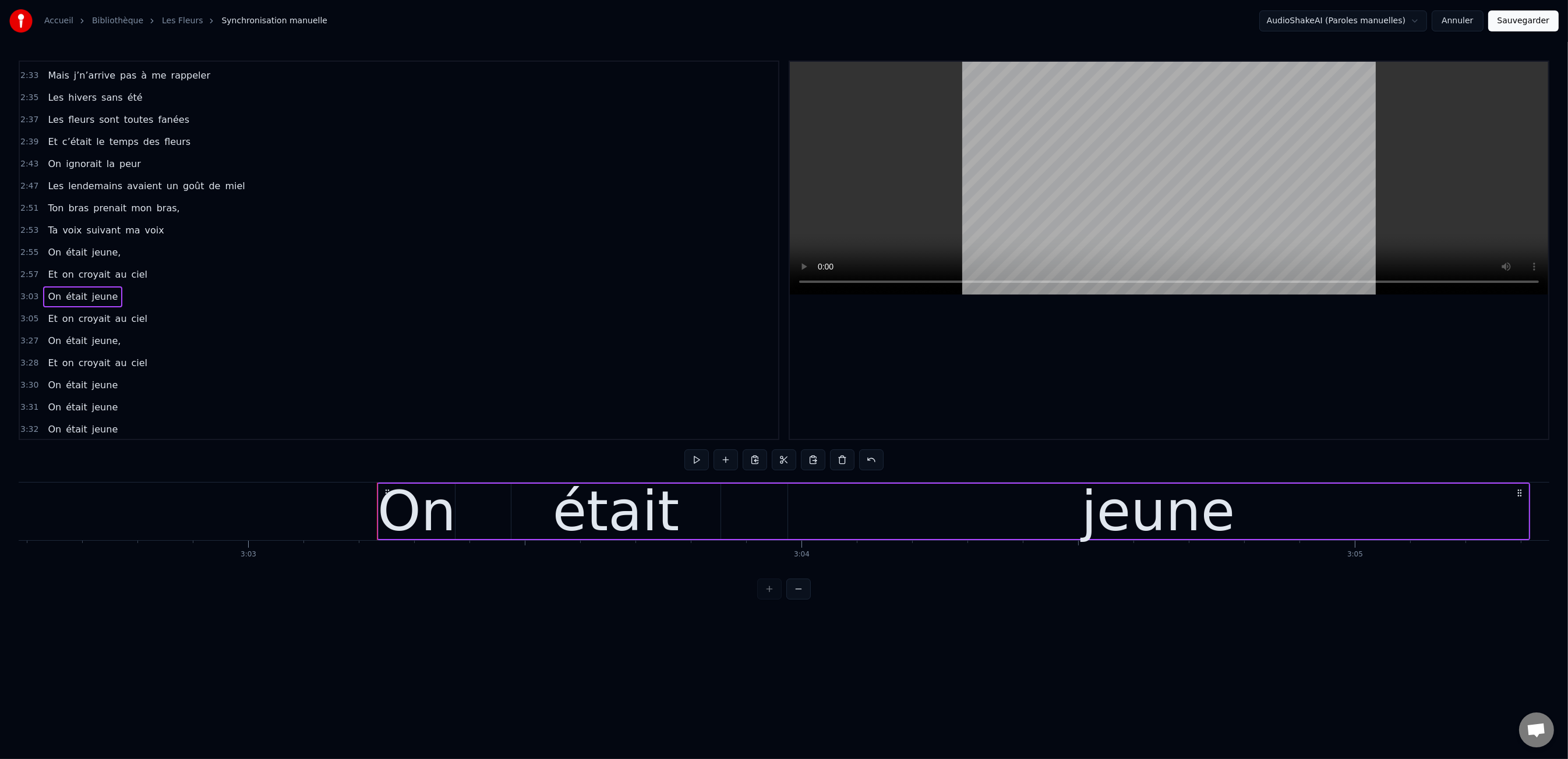
scroll to position [0, 100953]
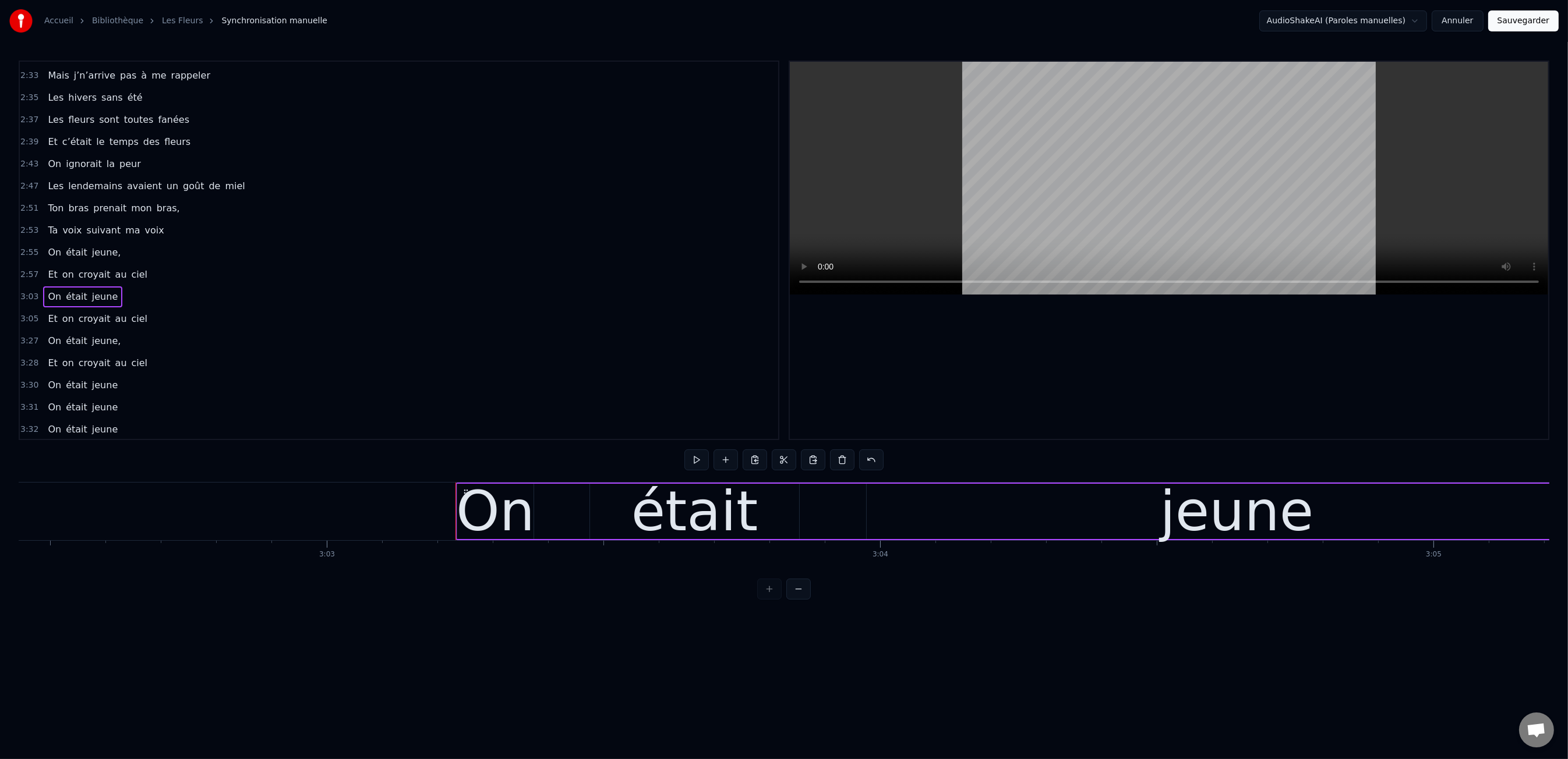
click at [1027, 506] on div "jeune" at bounding box center [1236, 511] width 740 height 56
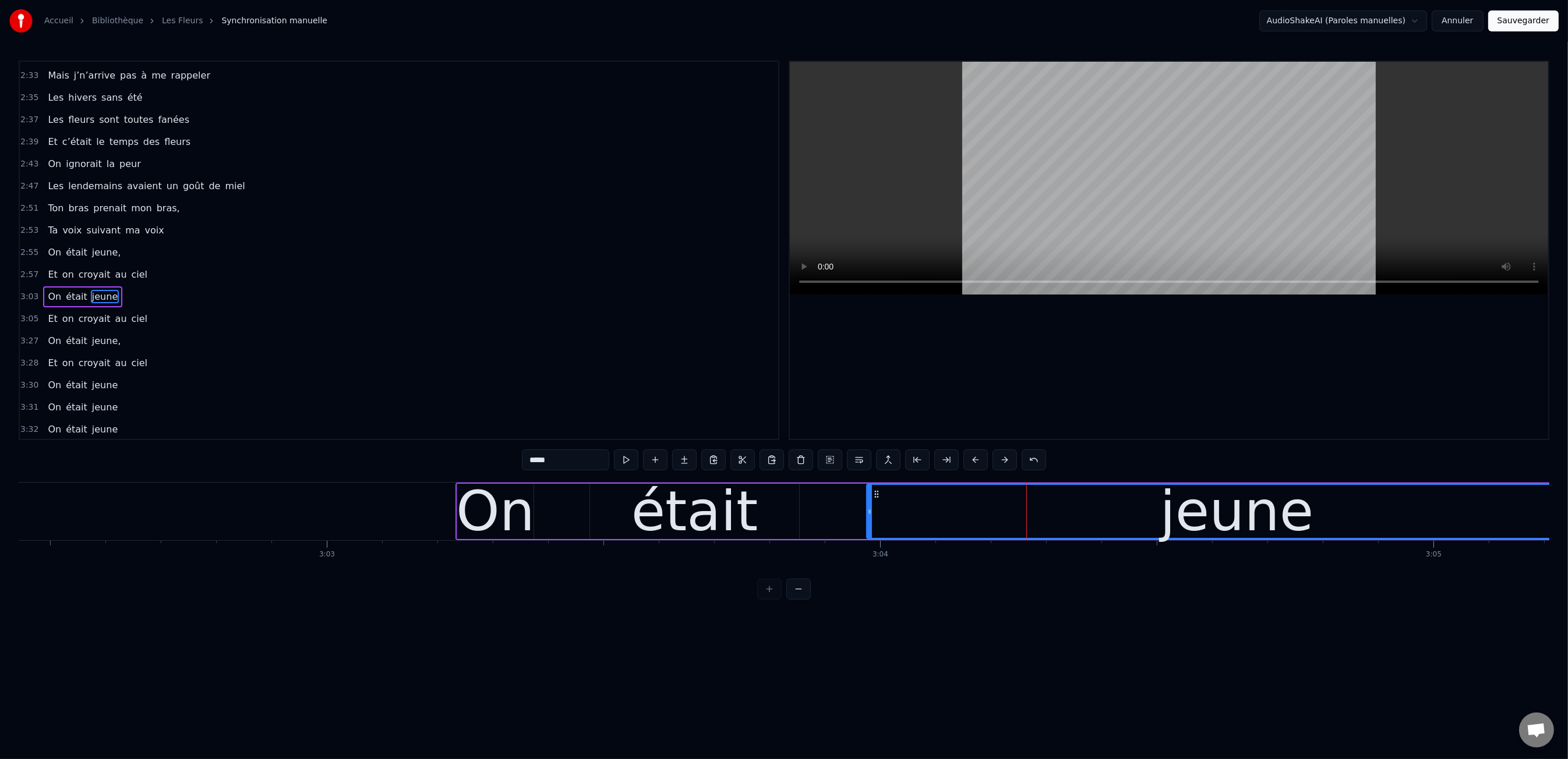
scroll to position [1036, 0]
click at [804, 506] on div "On était jeune" at bounding box center [1032, 512] width 1153 height 58
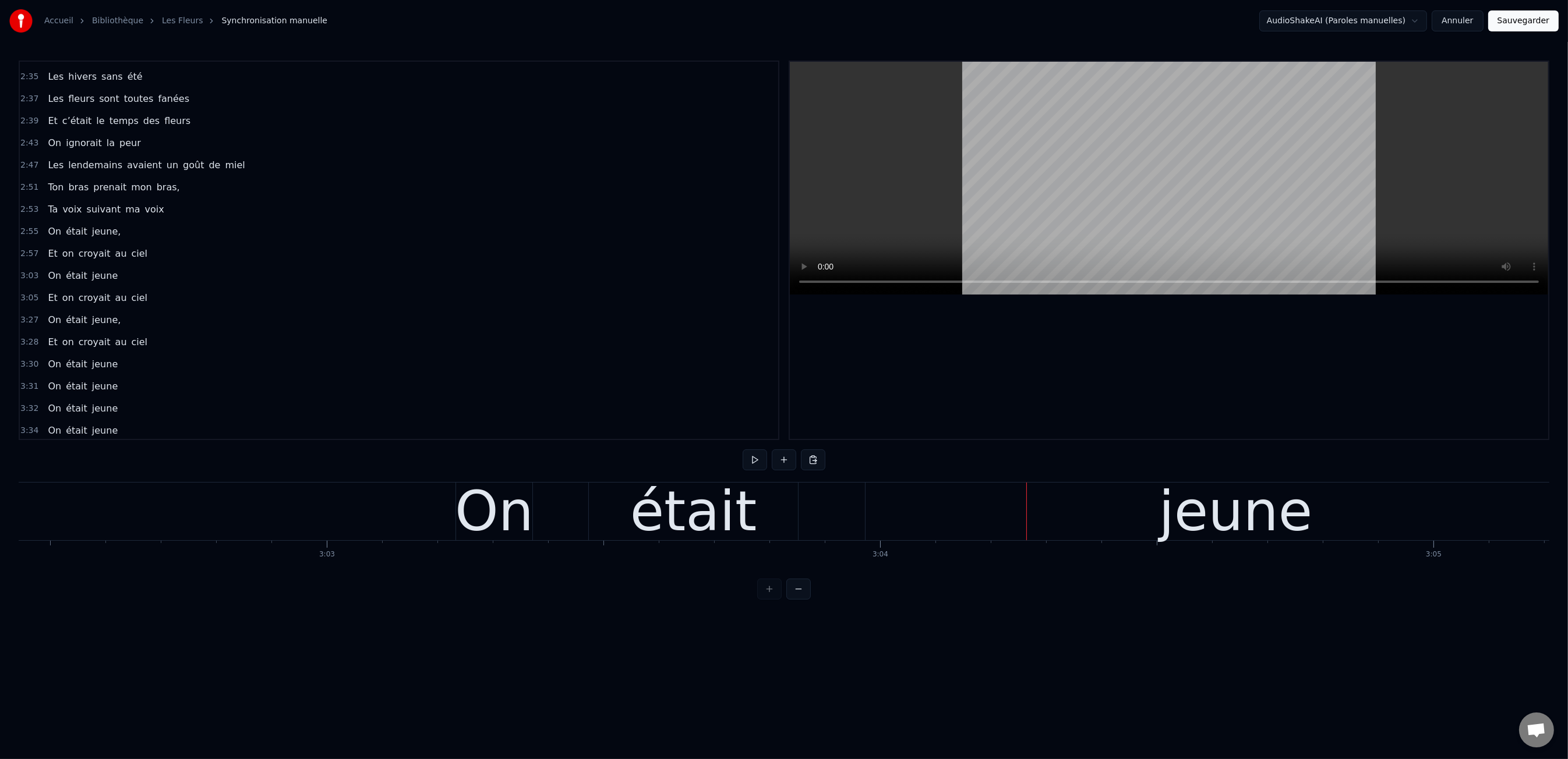
click at [1023, 510] on div "jeune" at bounding box center [1236, 512] width 740 height 58
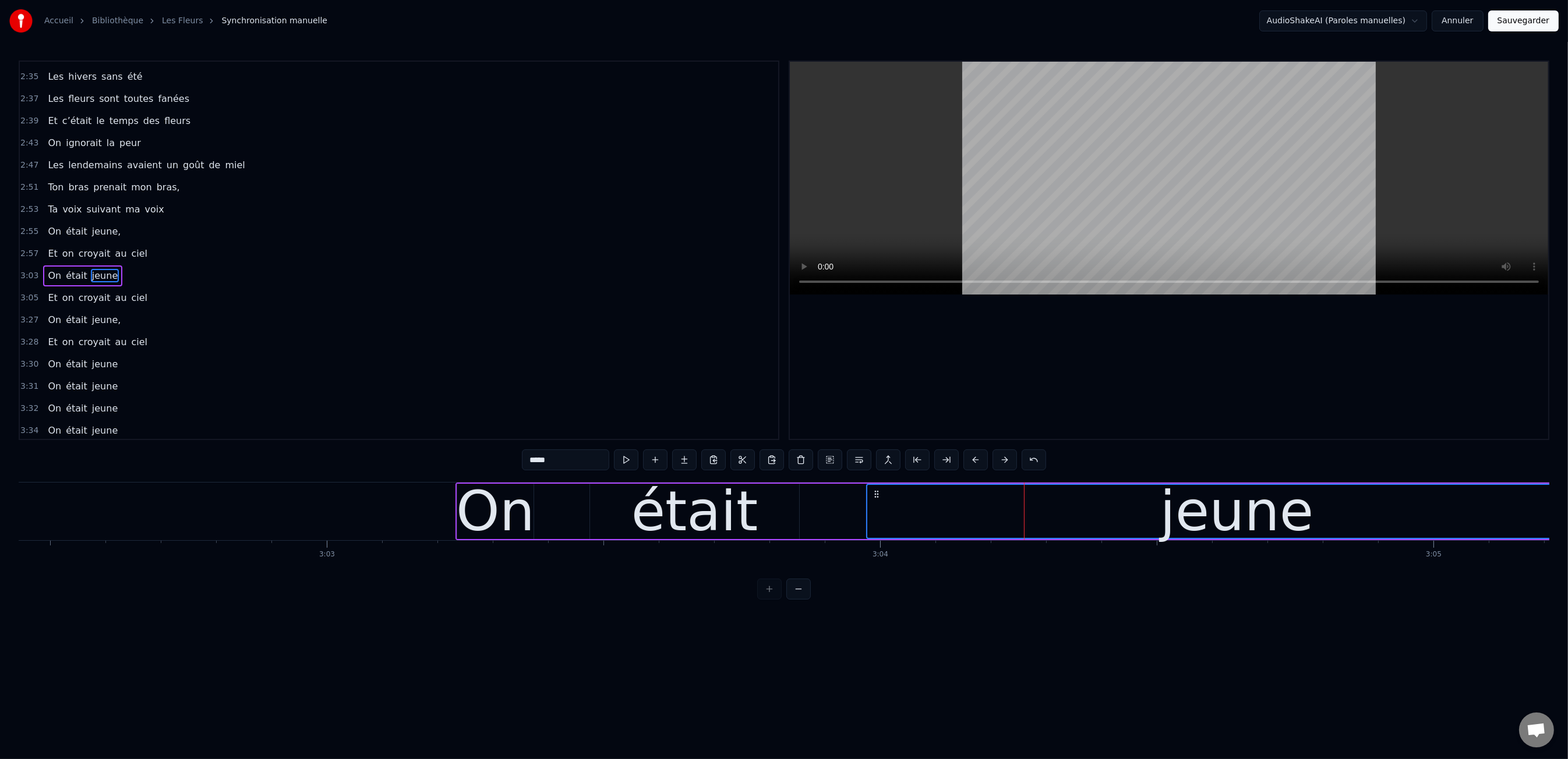
click at [712, 515] on div "était" at bounding box center [695, 511] width 127 height 83
click at [561, 510] on div "On était jeune" at bounding box center [1032, 512] width 1153 height 58
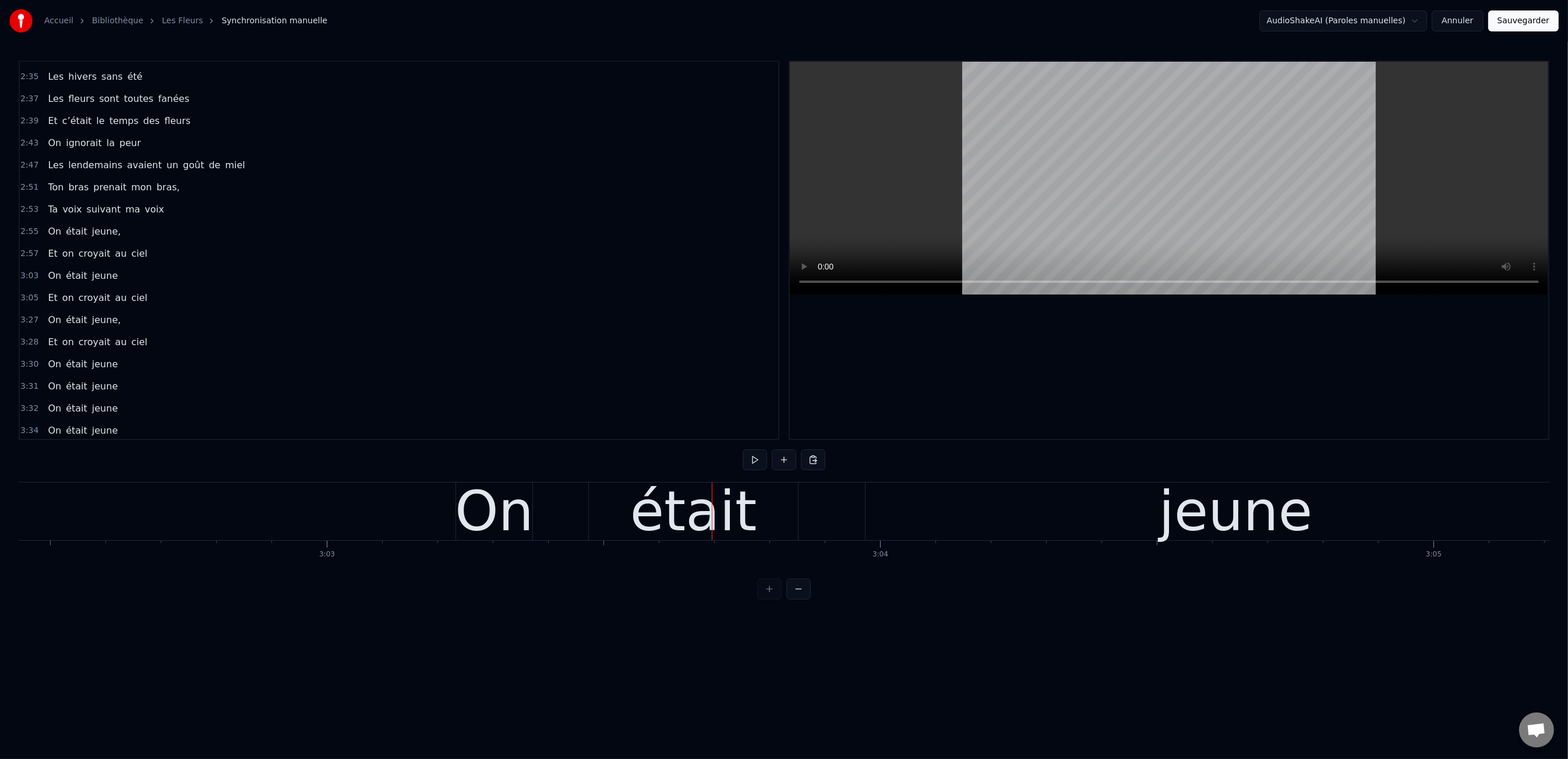
click at [1244, 501] on div "jeune" at bounding box center [1236, 511] width 154 height 83
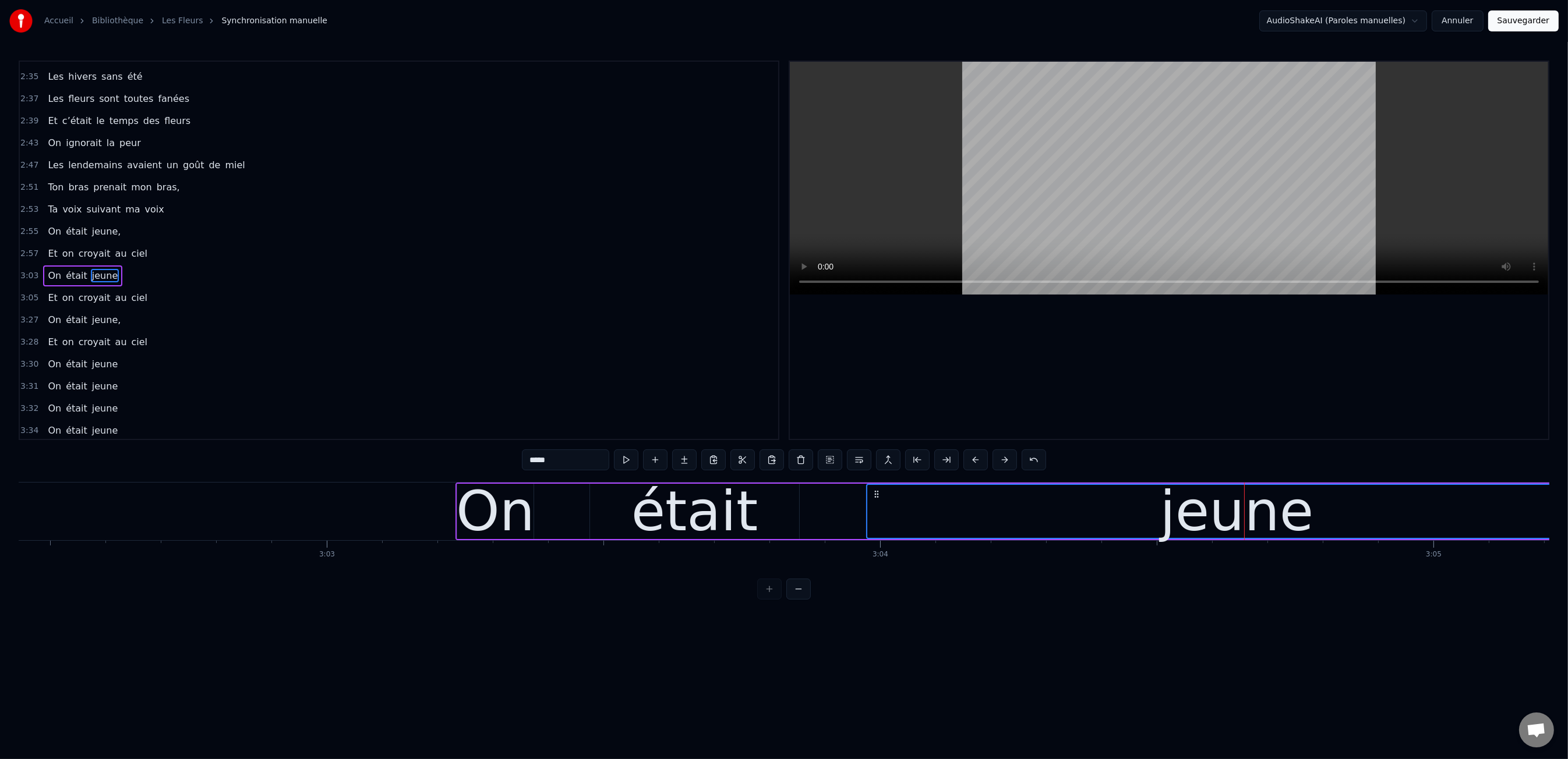
click at [807, 516] on div "On était jeune" at bounding box center [1032, 512] width 1153 height 58
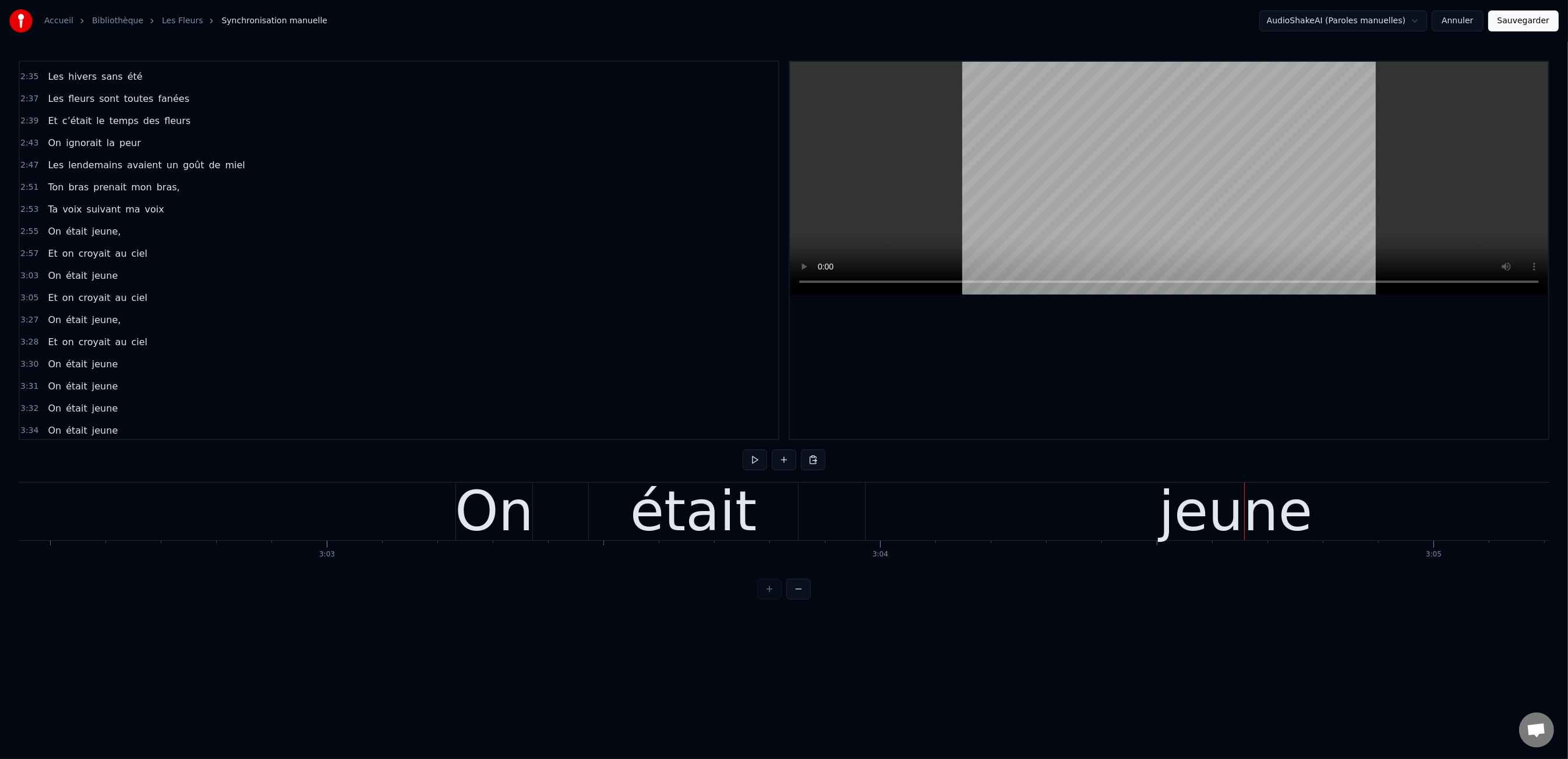
drag, startPoint x: 663, startPoint y: 512, endPoint x: 720, endPoint y: 510, distance: 57.0
click at [663, 512] on div "était" at bounding box center [693, 511] width 127 height 83
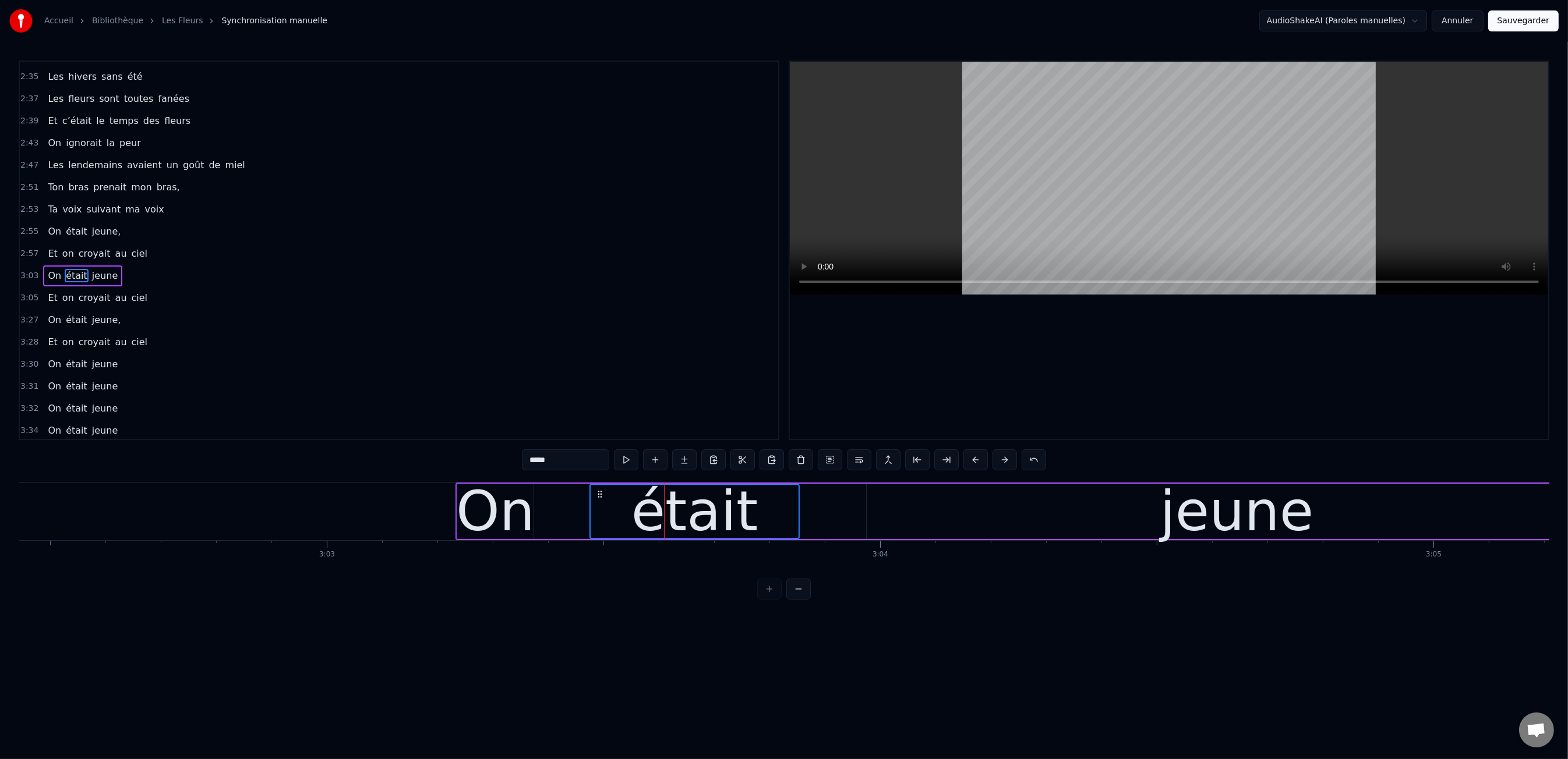
click at [1089, 509] on div "jeune" at bounding box center [1236, 511] width 740 height 56
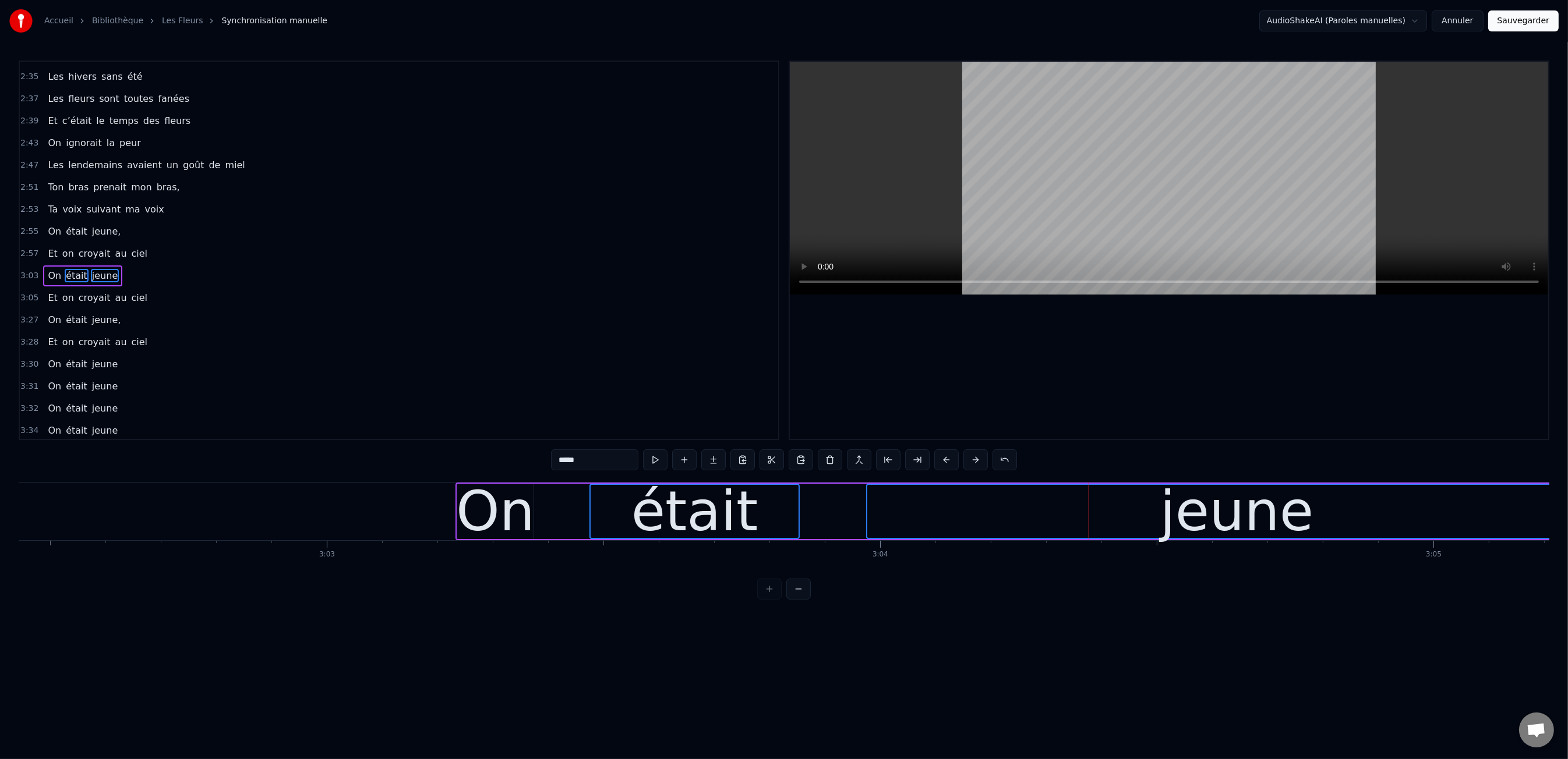
click at [544, 500] on div "On était jeune" at bounding box center [1032, 512] width 1153 height 58
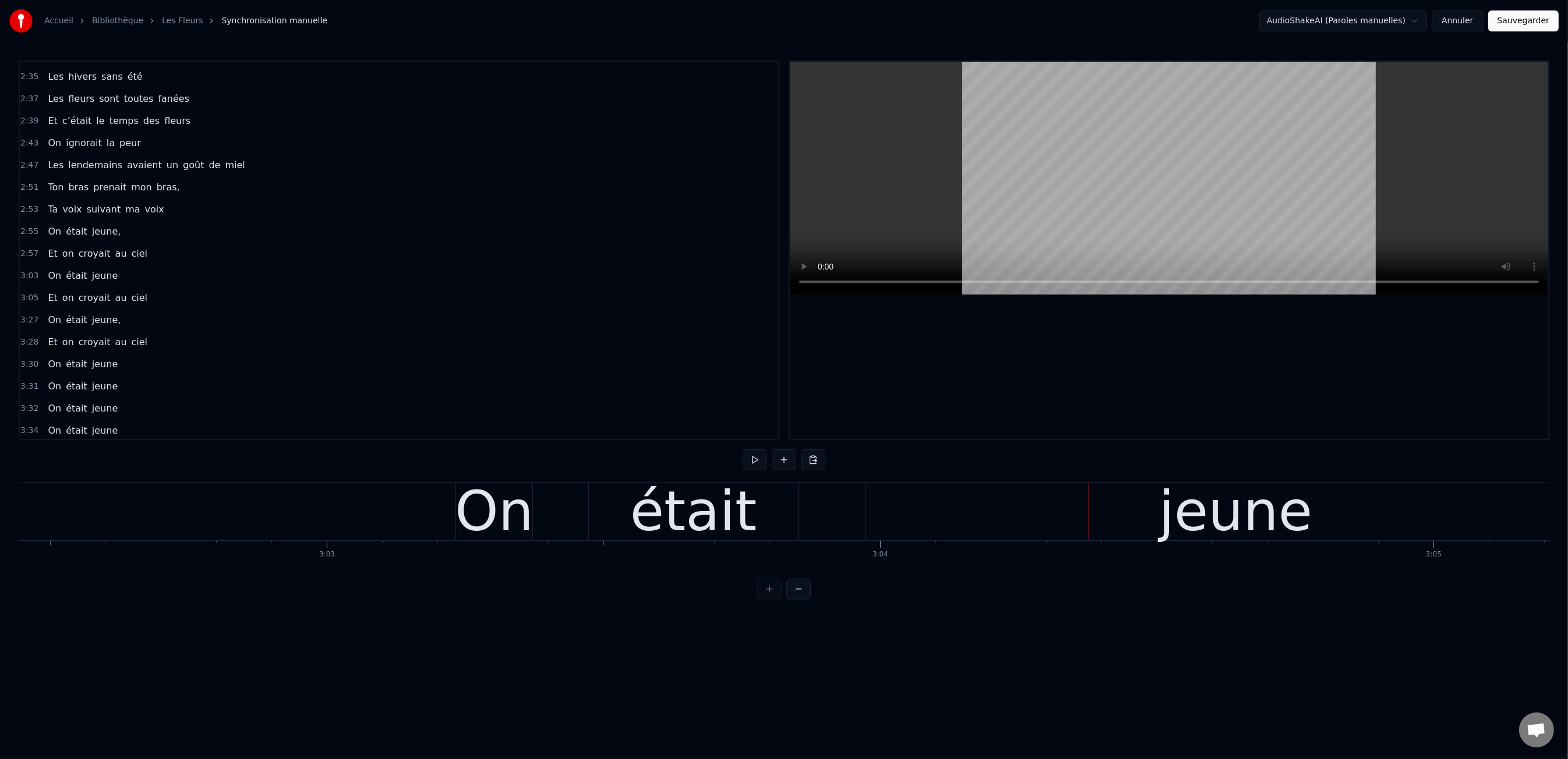
drag, startPoint x: 732, startPoint y: 508, endPoint x: 657, endPoint y: 506, distance: 75.0
click at [730, 508] on div "était" at bounding box center [693, 511] width 127 height 83
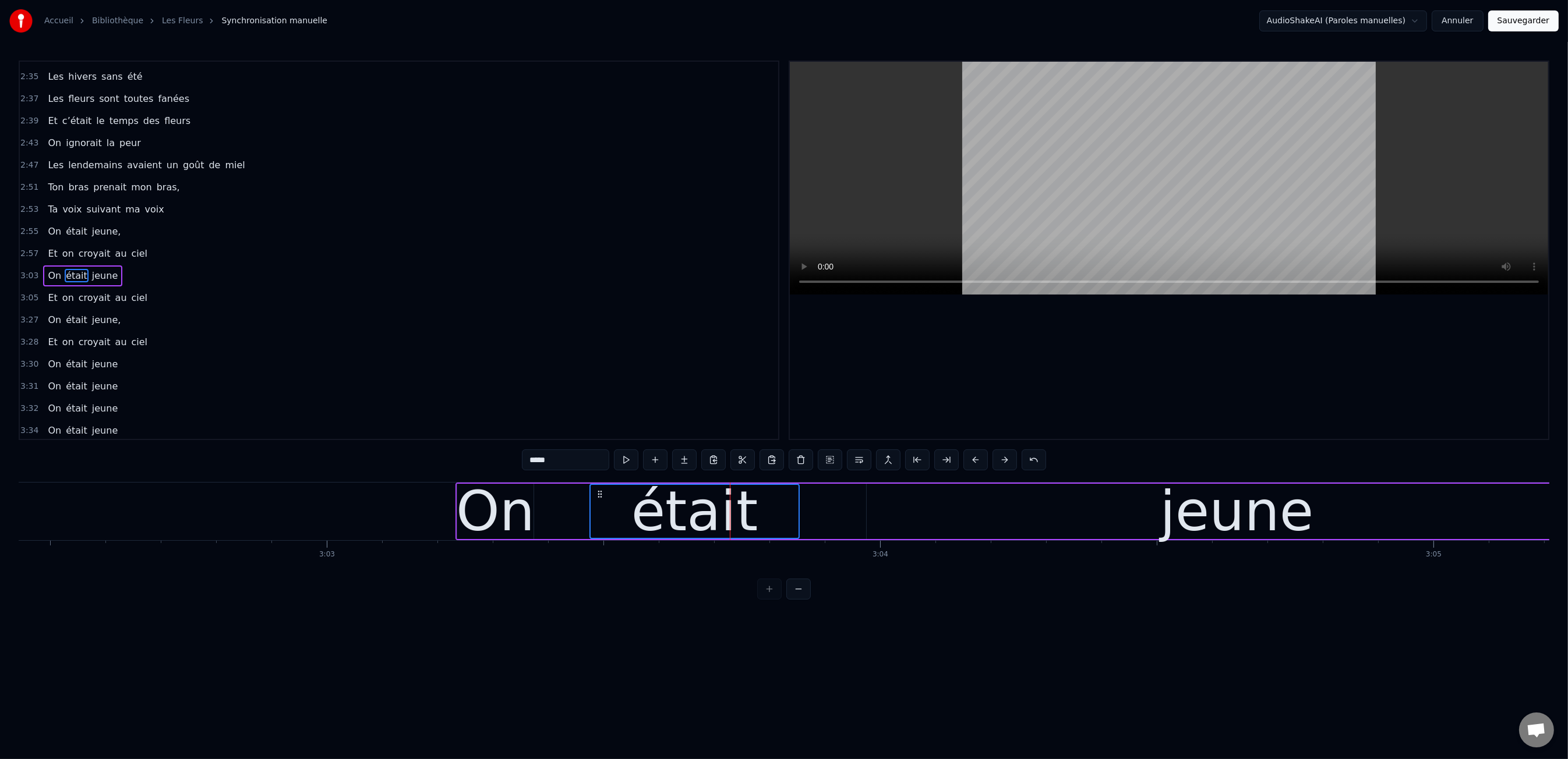
click at [502, 502] on div "On" at bounding box center [495, 511] width 78 height 83
click at [1034, 520] on div "jeune" at bounding box center [1236, 511] width 740 height 56
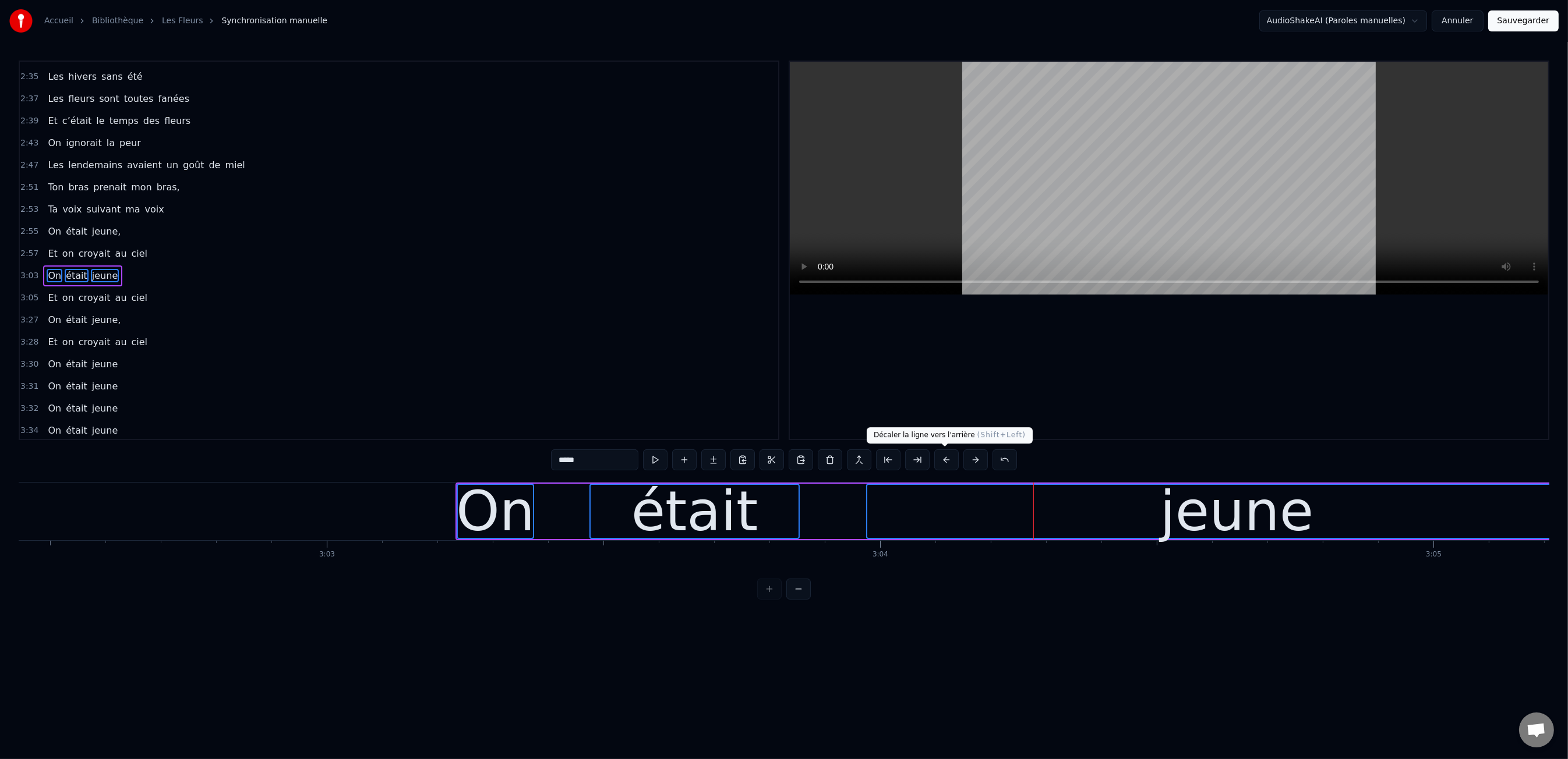
click at [949, 459] on button at bounding box center [946, 460] width 24 height 21
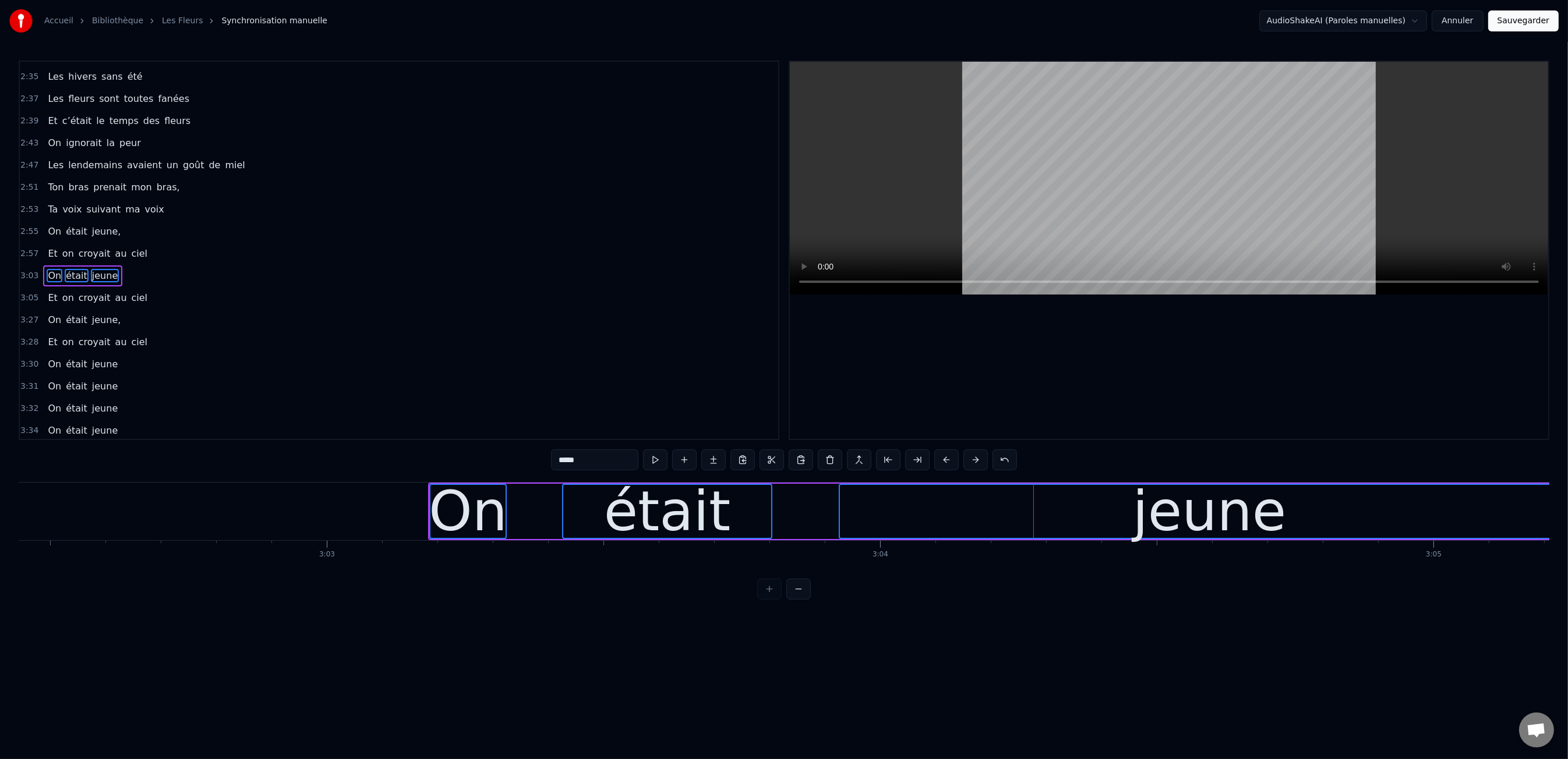
click at [949, 459] on button at bounding box center [946, 460] width 24 height 21
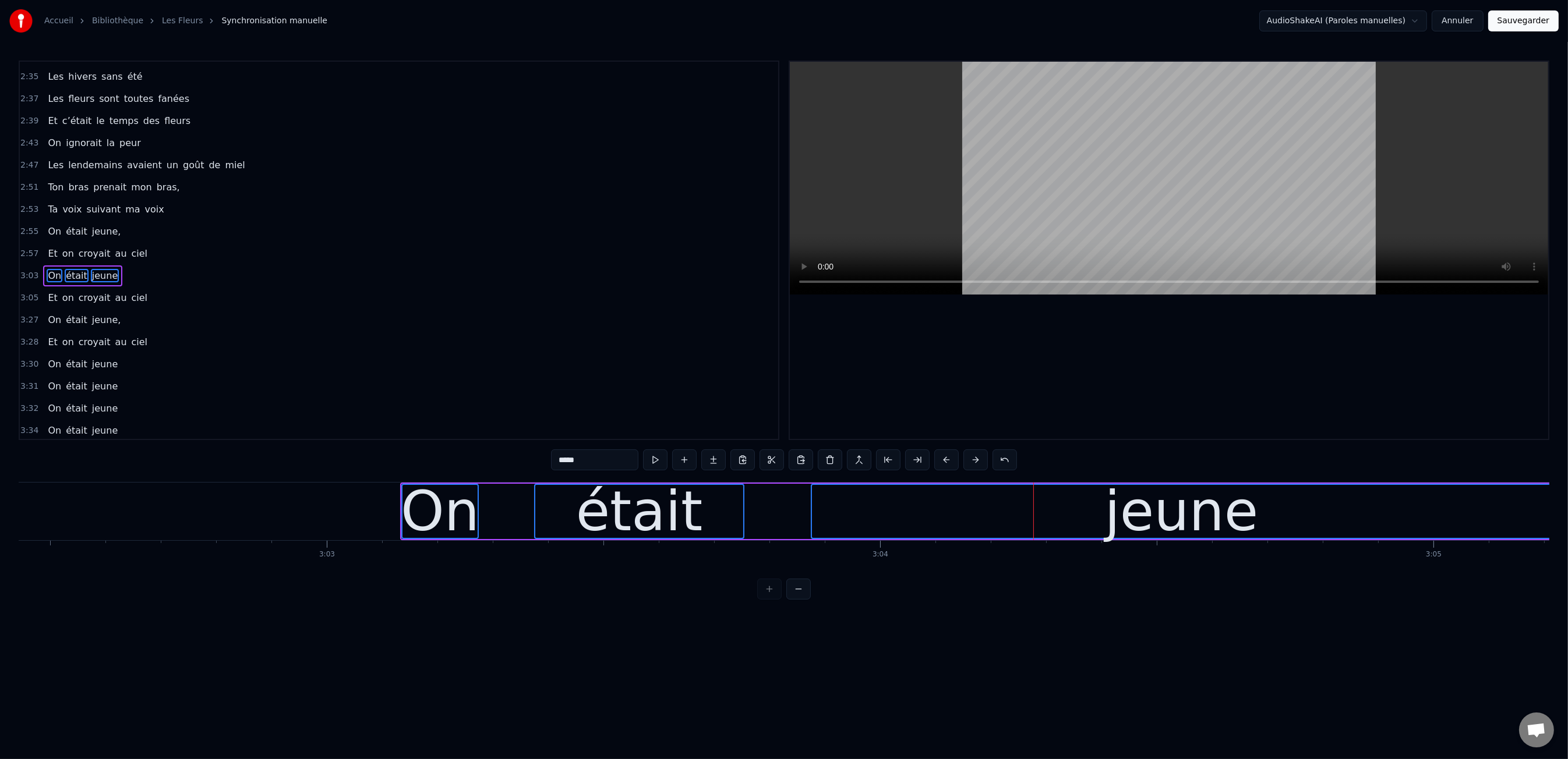
click at [949, 459] on button at bounding box center [946, 460] width 24 height 21
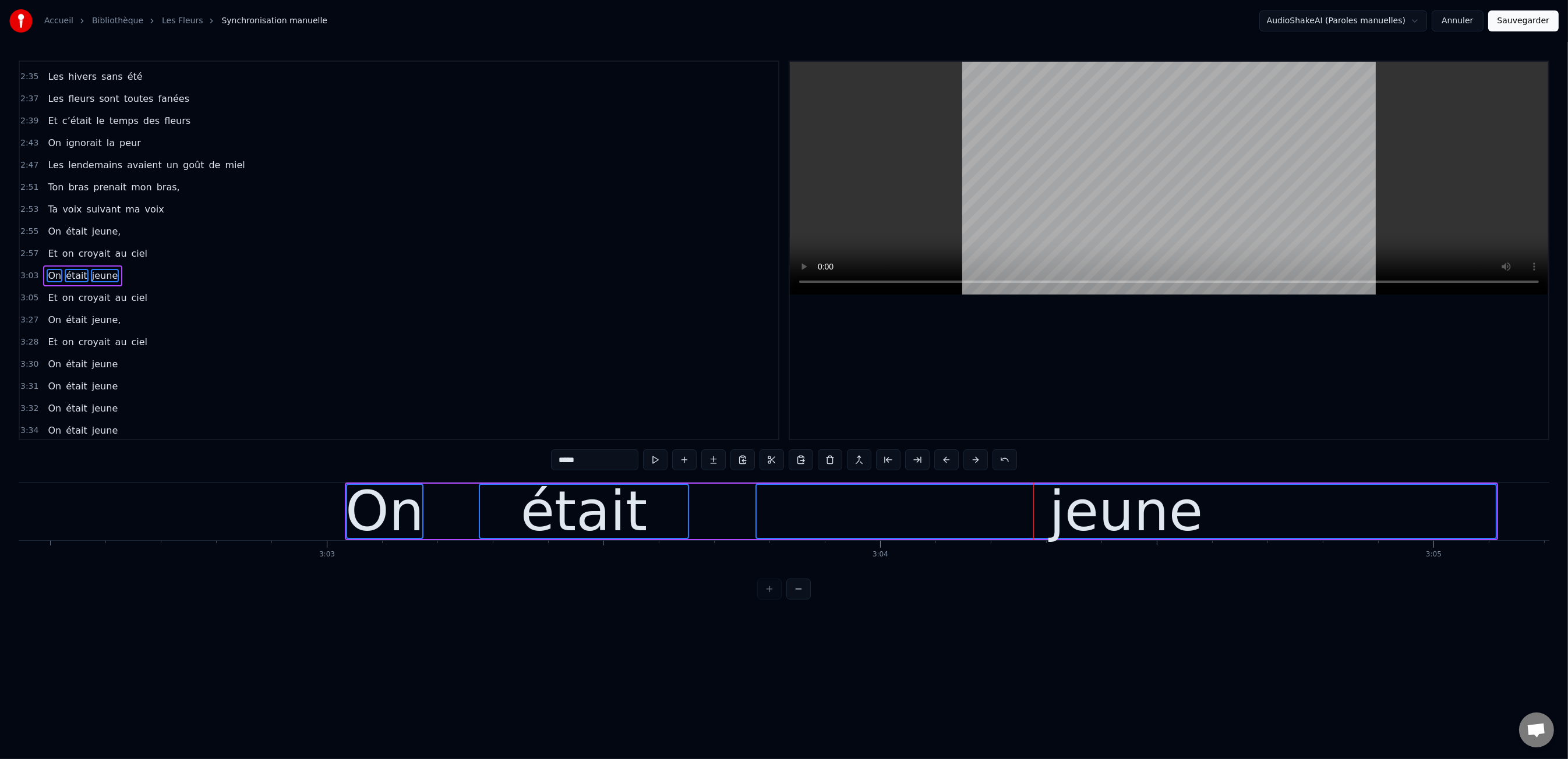
click at [949, 459] on button at bounding box center [946, 460] width 24 height 21
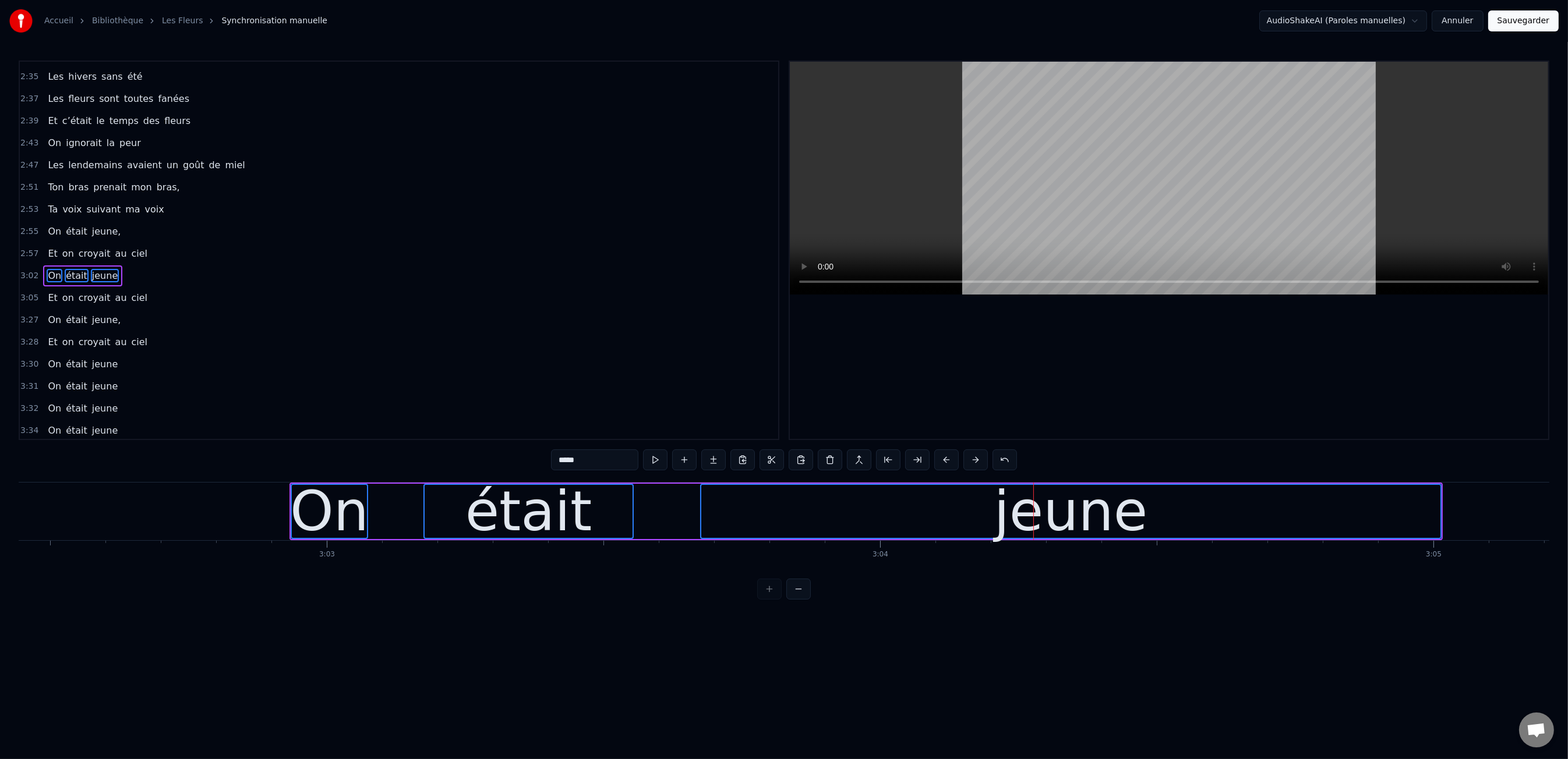
click at [949, 459] on button at bounding box center [946, 460] width 24 height 21
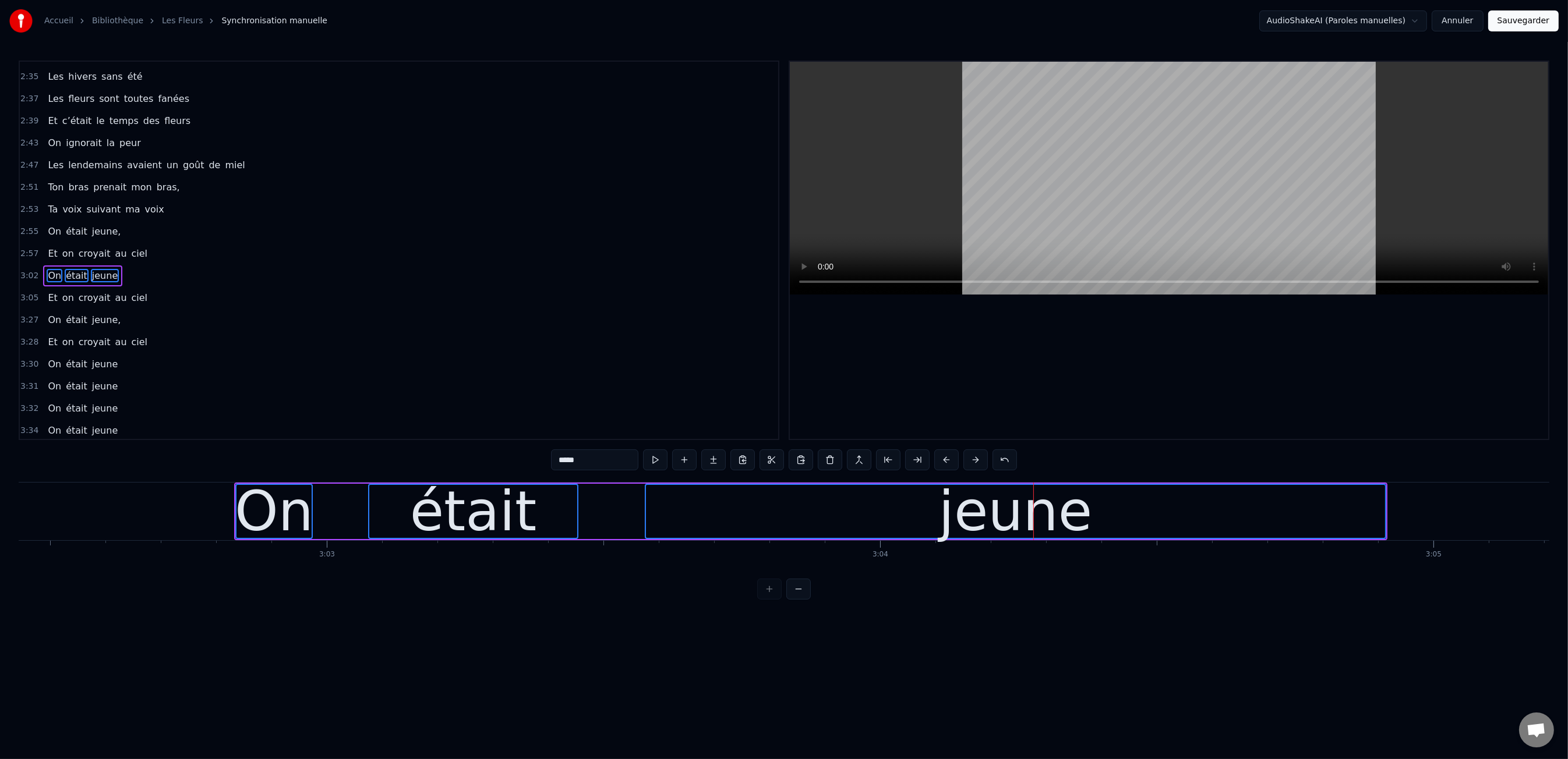
click at [949, 459] on button at bounding box center [946, 460] width 24 height 21
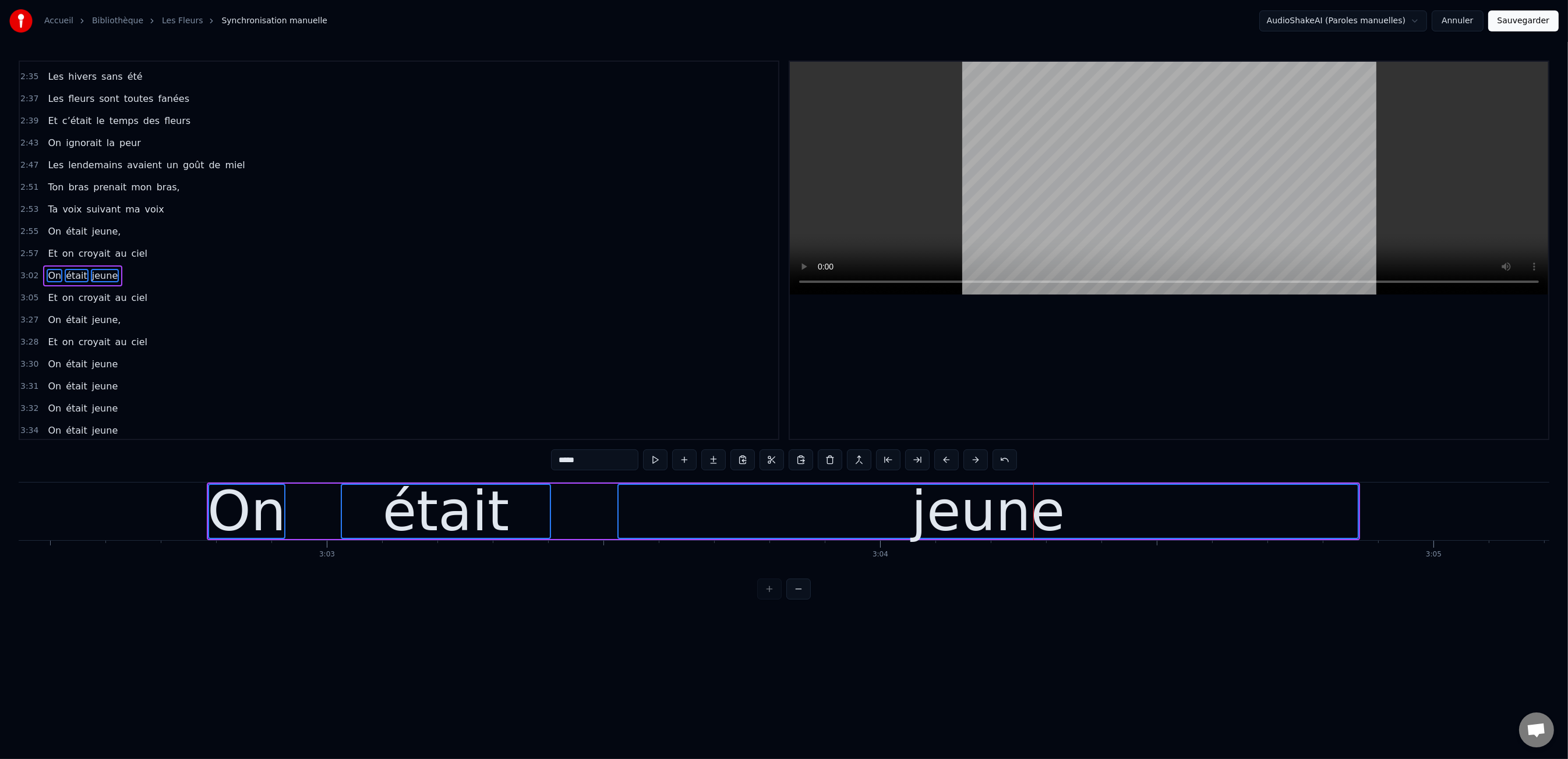
click at [949, 459] on button at bounding box center [946, 460] width 24 height 21
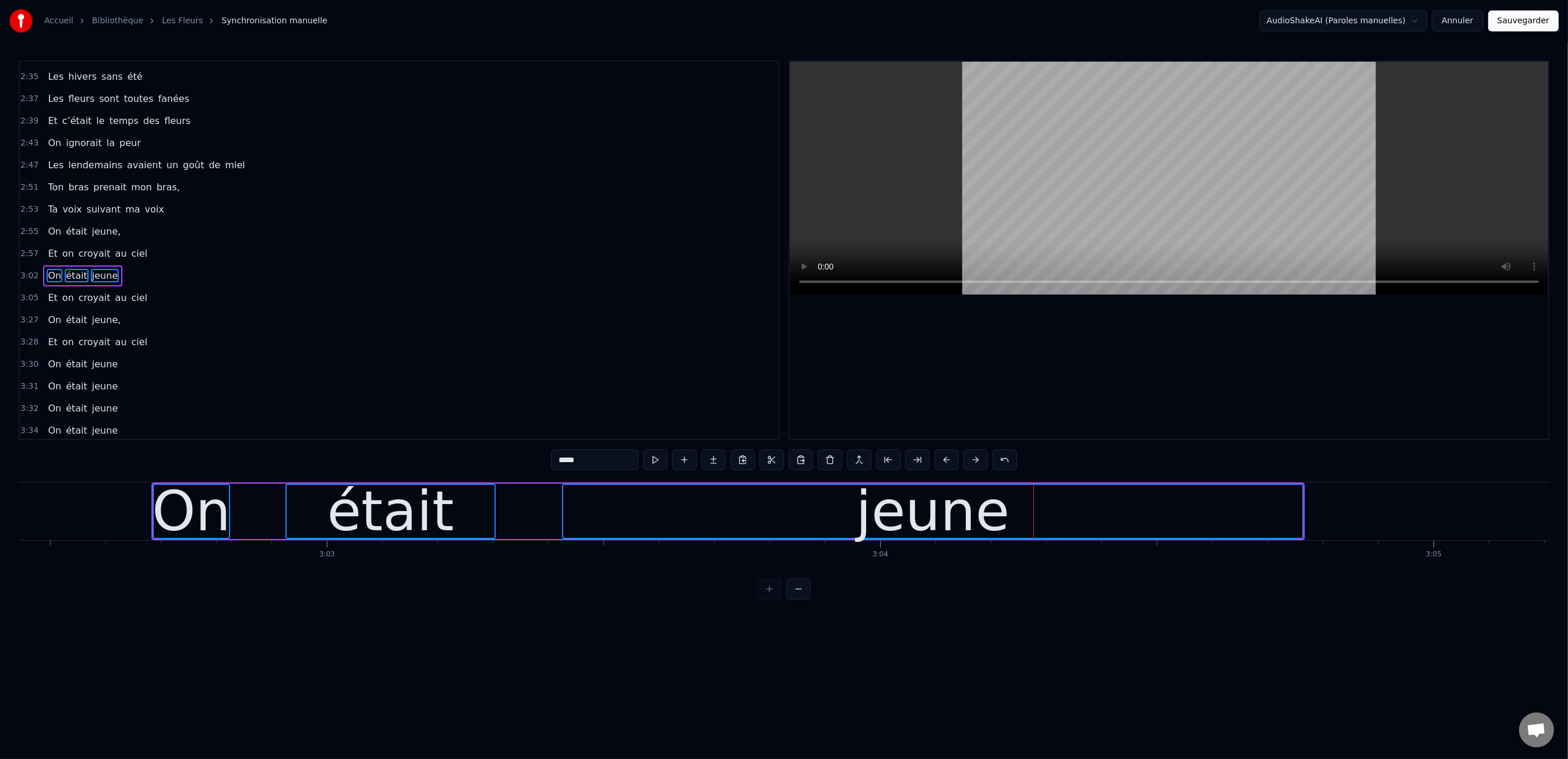
click at [949, 459] on button at bounding box center [946, 460] width 24 height 21
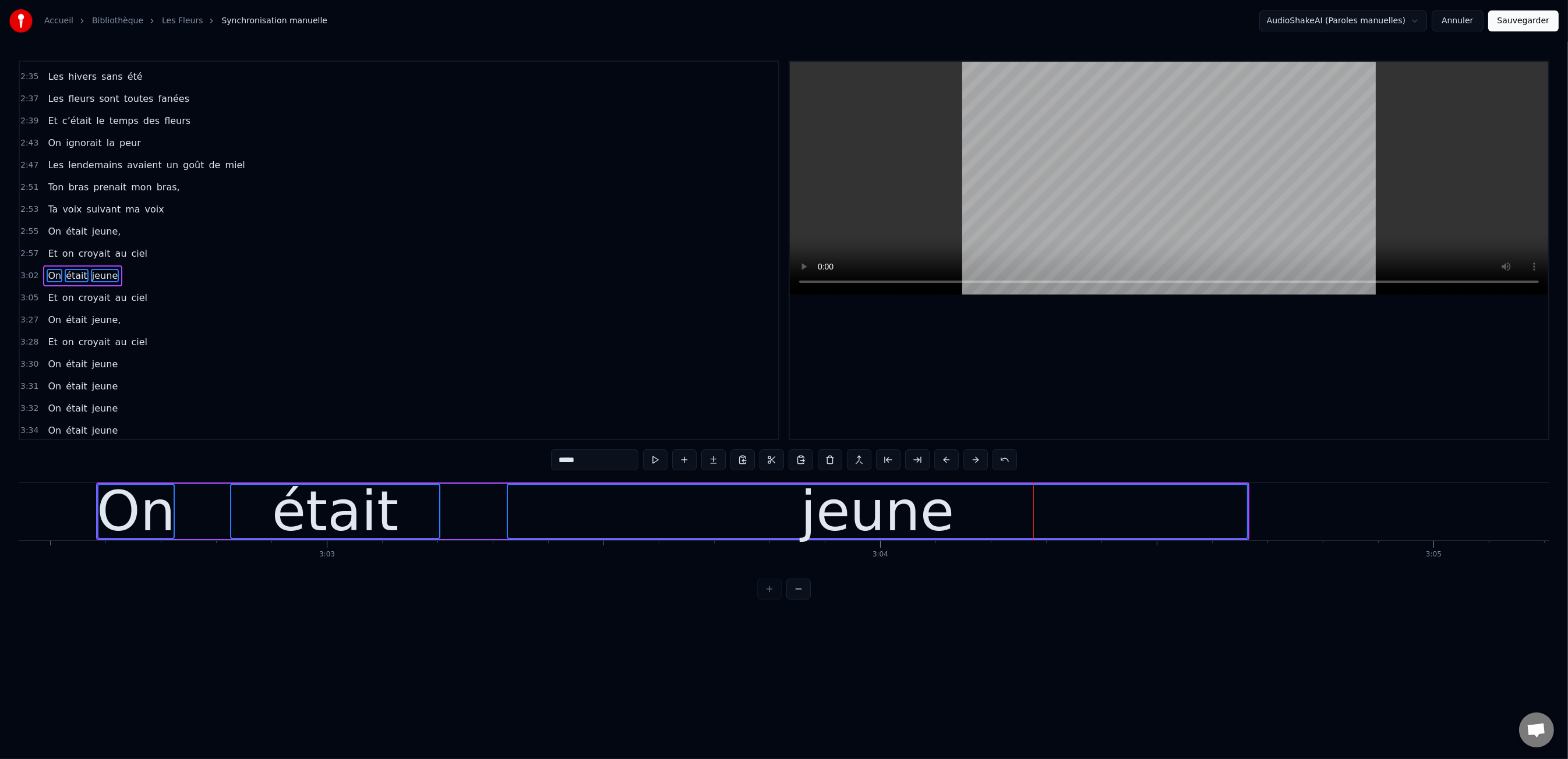
click at [949, 459] on button at bounding box center [946, 460] width 24 height 21
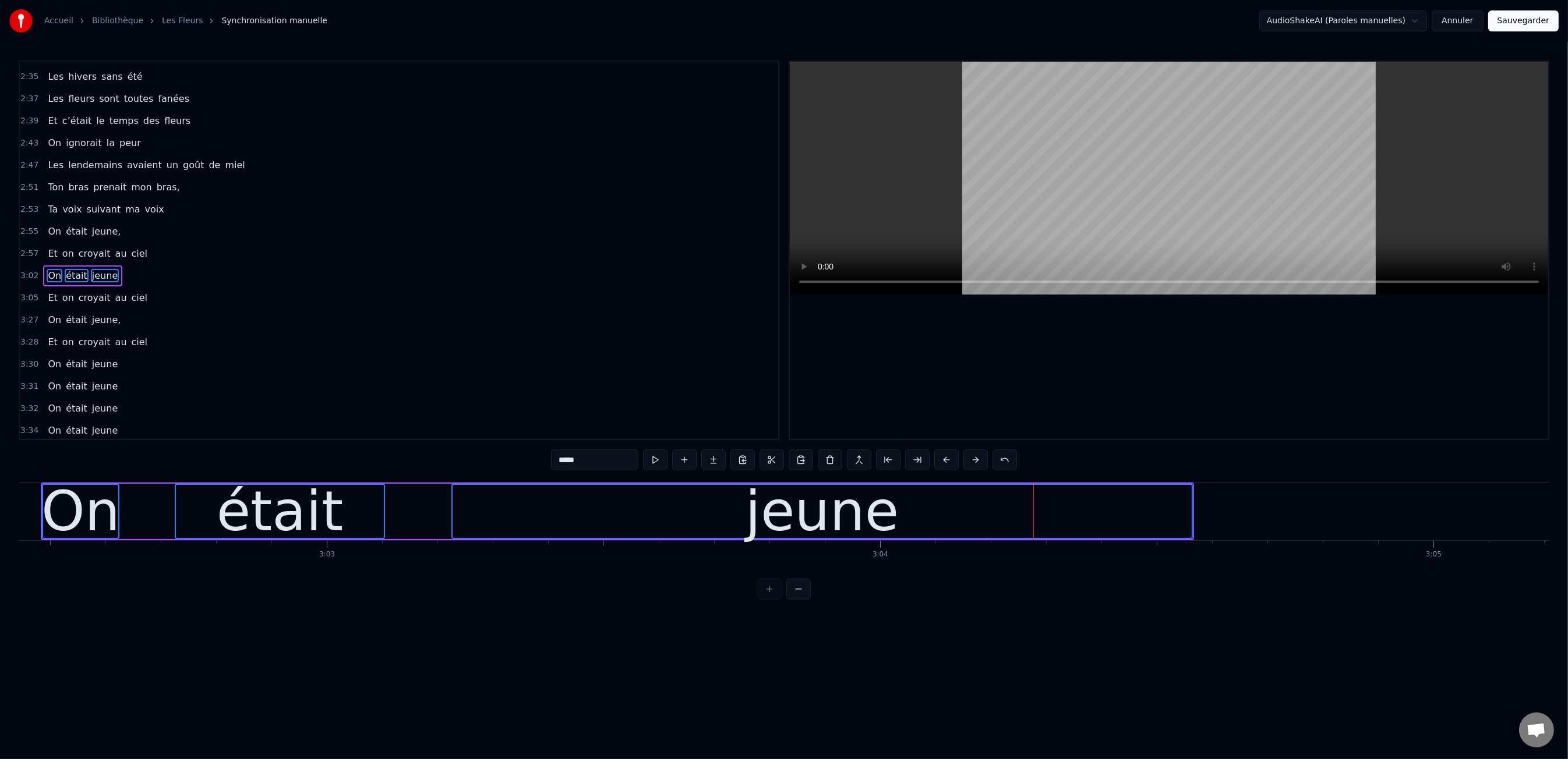
click at [949, 459] on button at bounding box center [946, 460] width 24 height 21
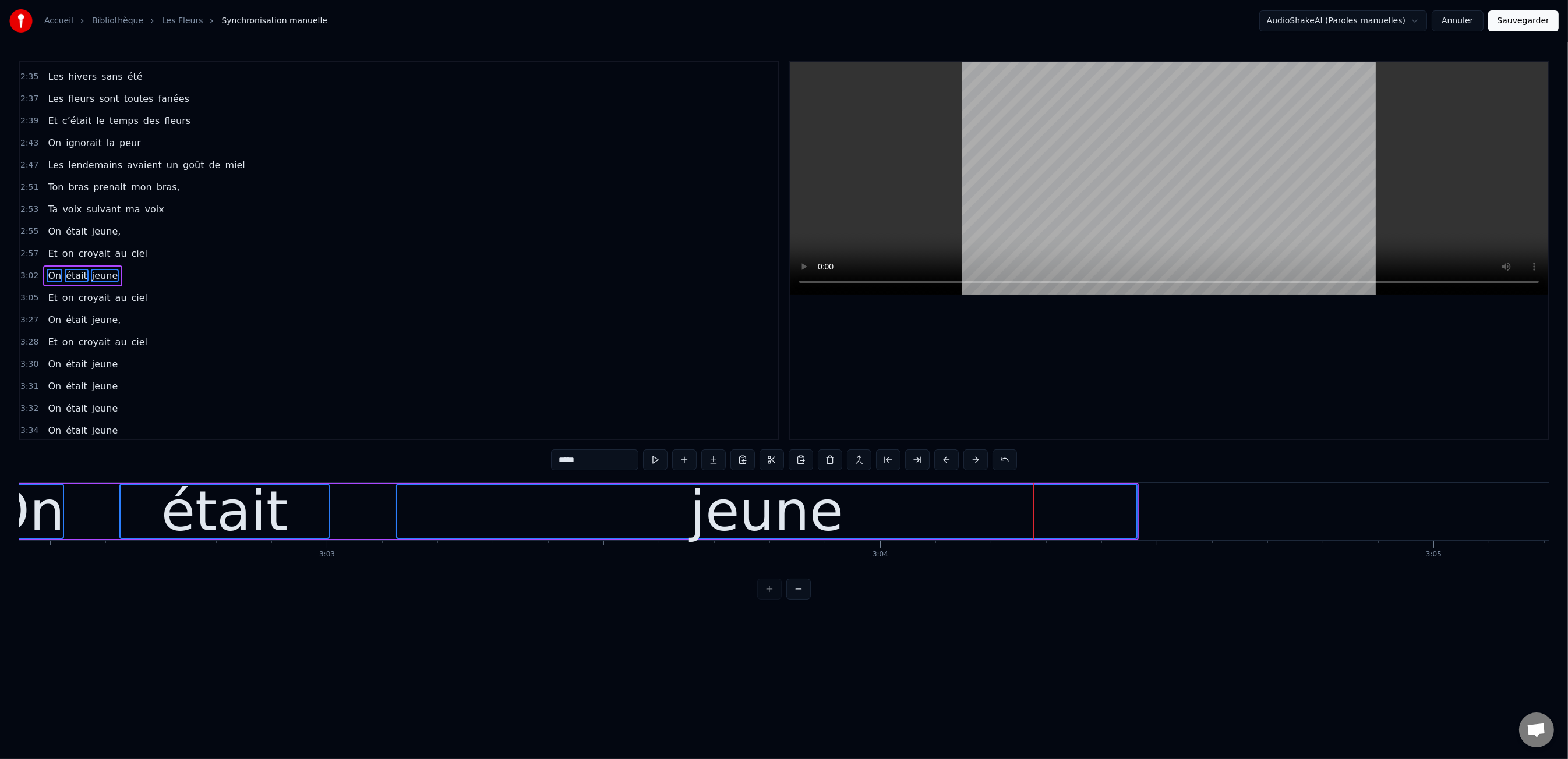
click at [949, 459] on button at bounding box center [946, 460] width 24 height 21
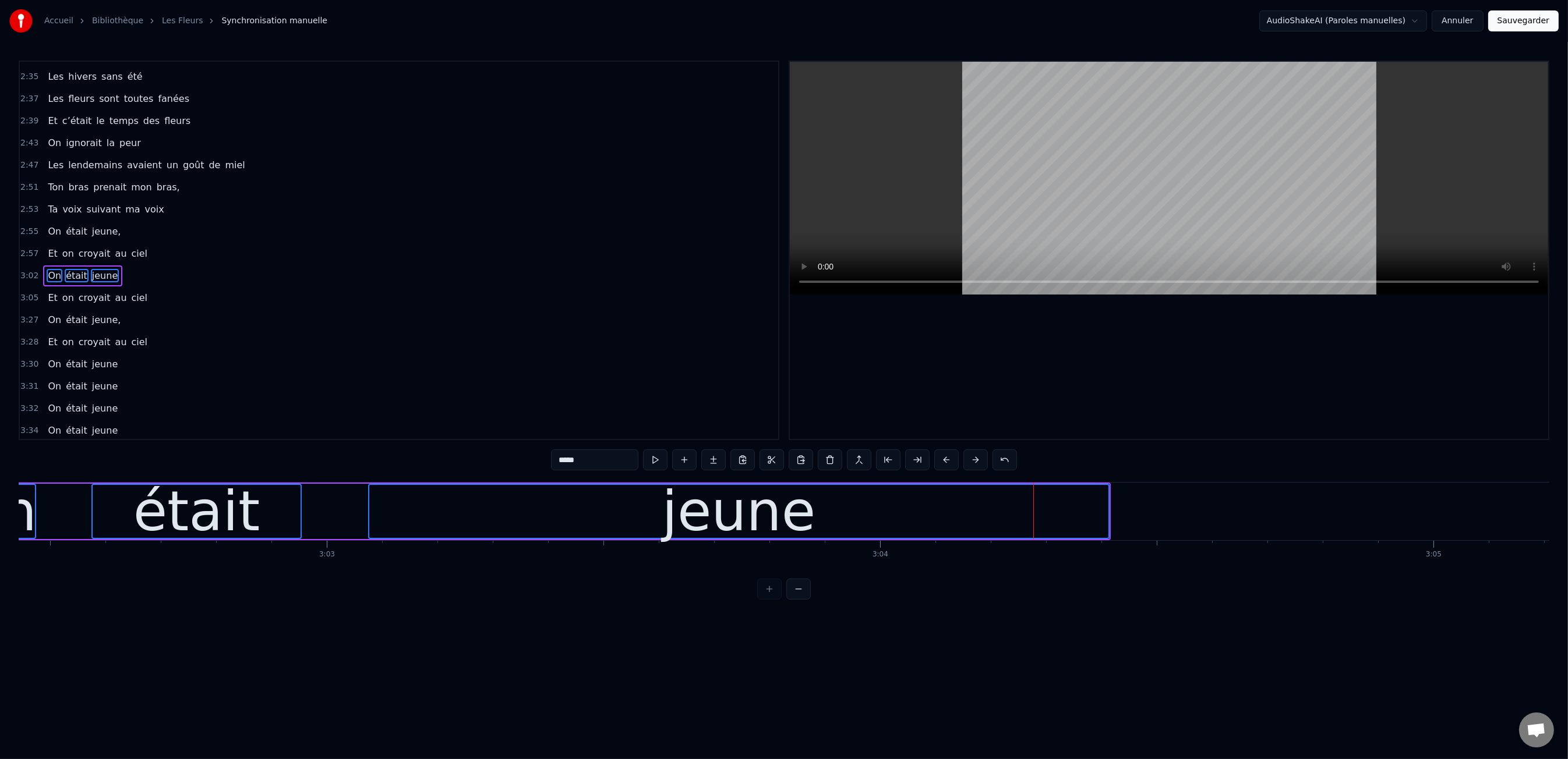
click at [949, 459] on button at bounding box center [946, 460] width 24 height 21
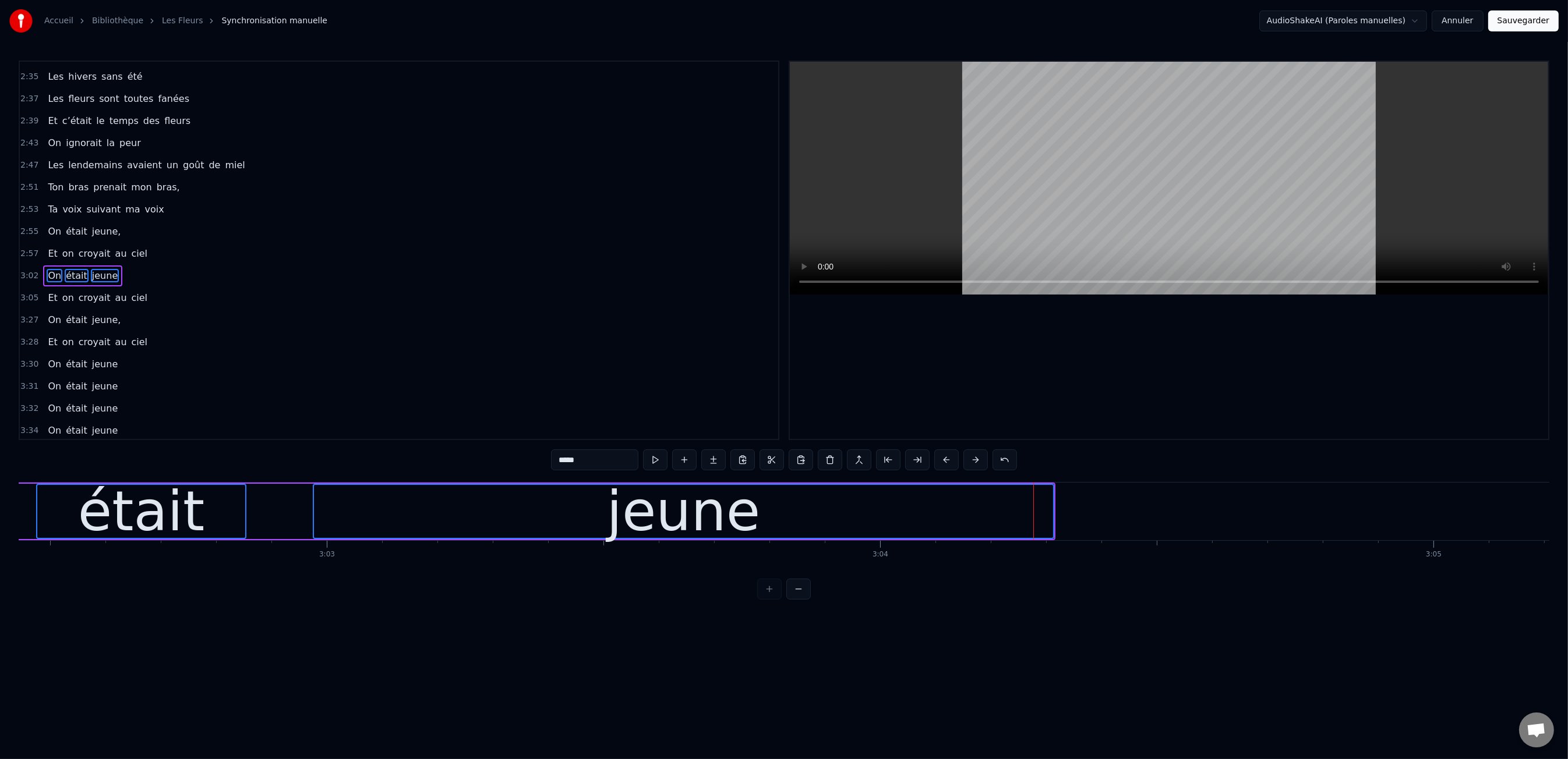
click at [949, 459] on button at bounding box center [946, 460] width 24 height 21
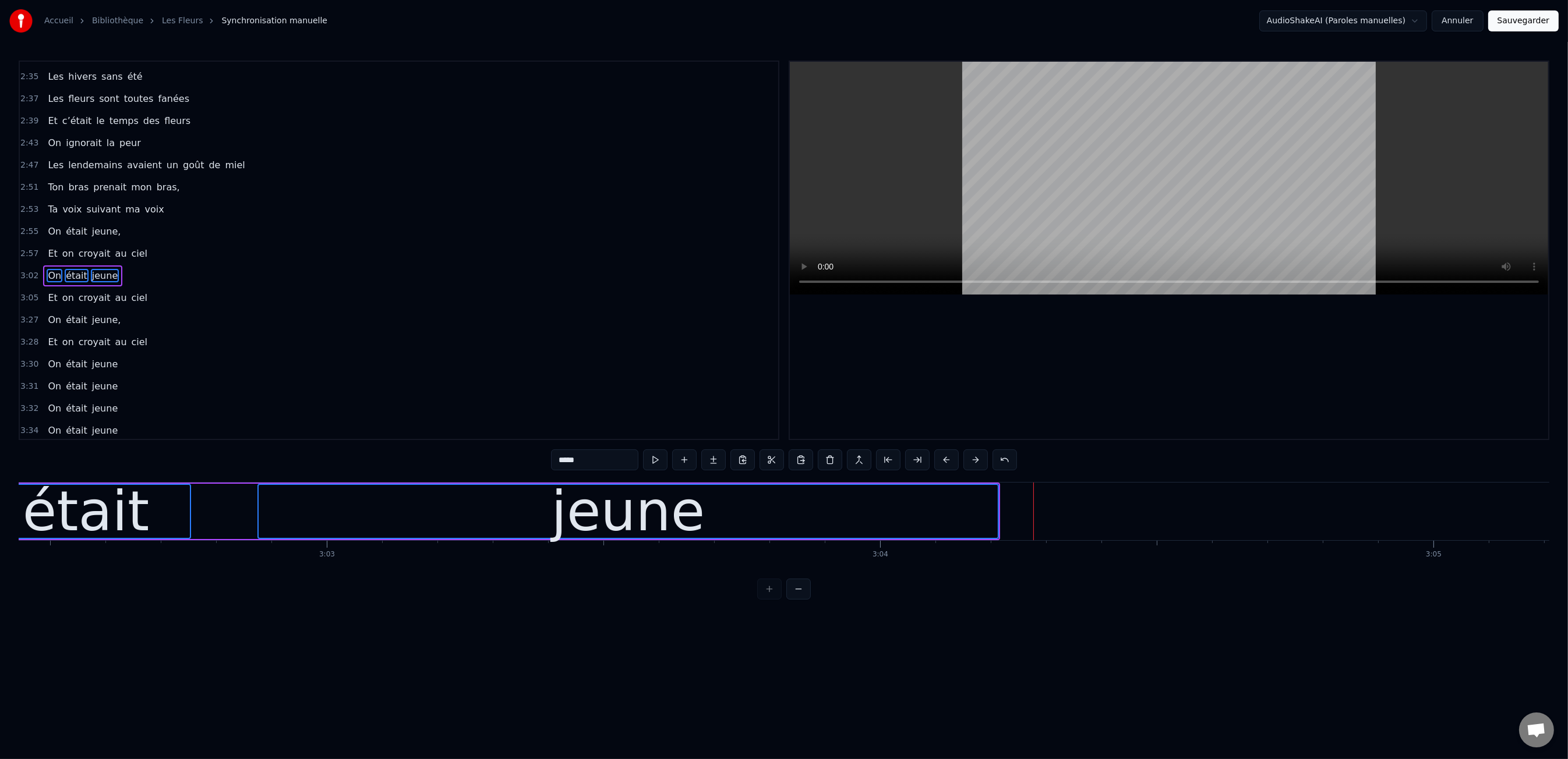
click at [949, 459] on button at bounding box center [946, 460] width 24 height 21
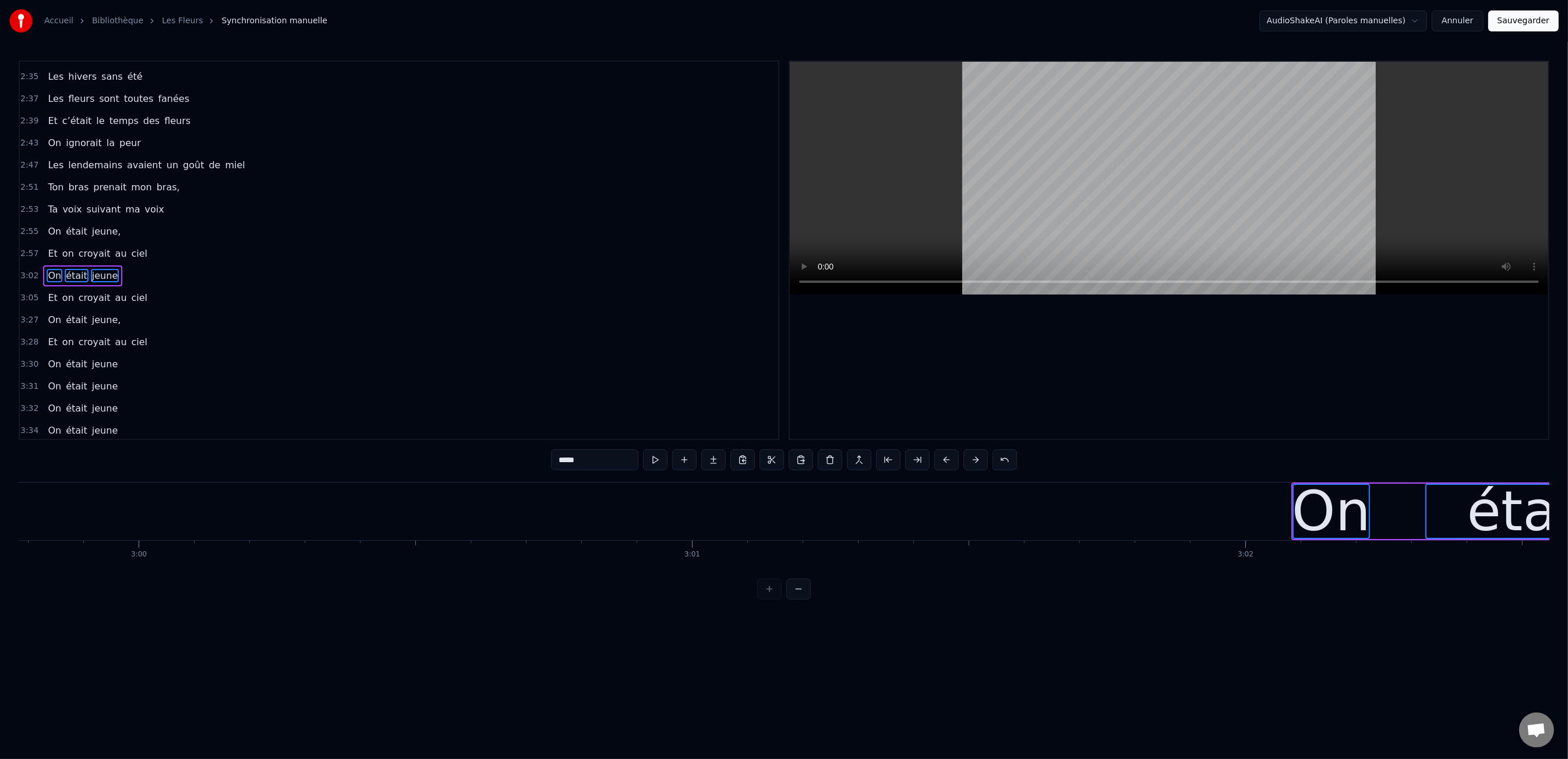
scroll to position [0, 99396]
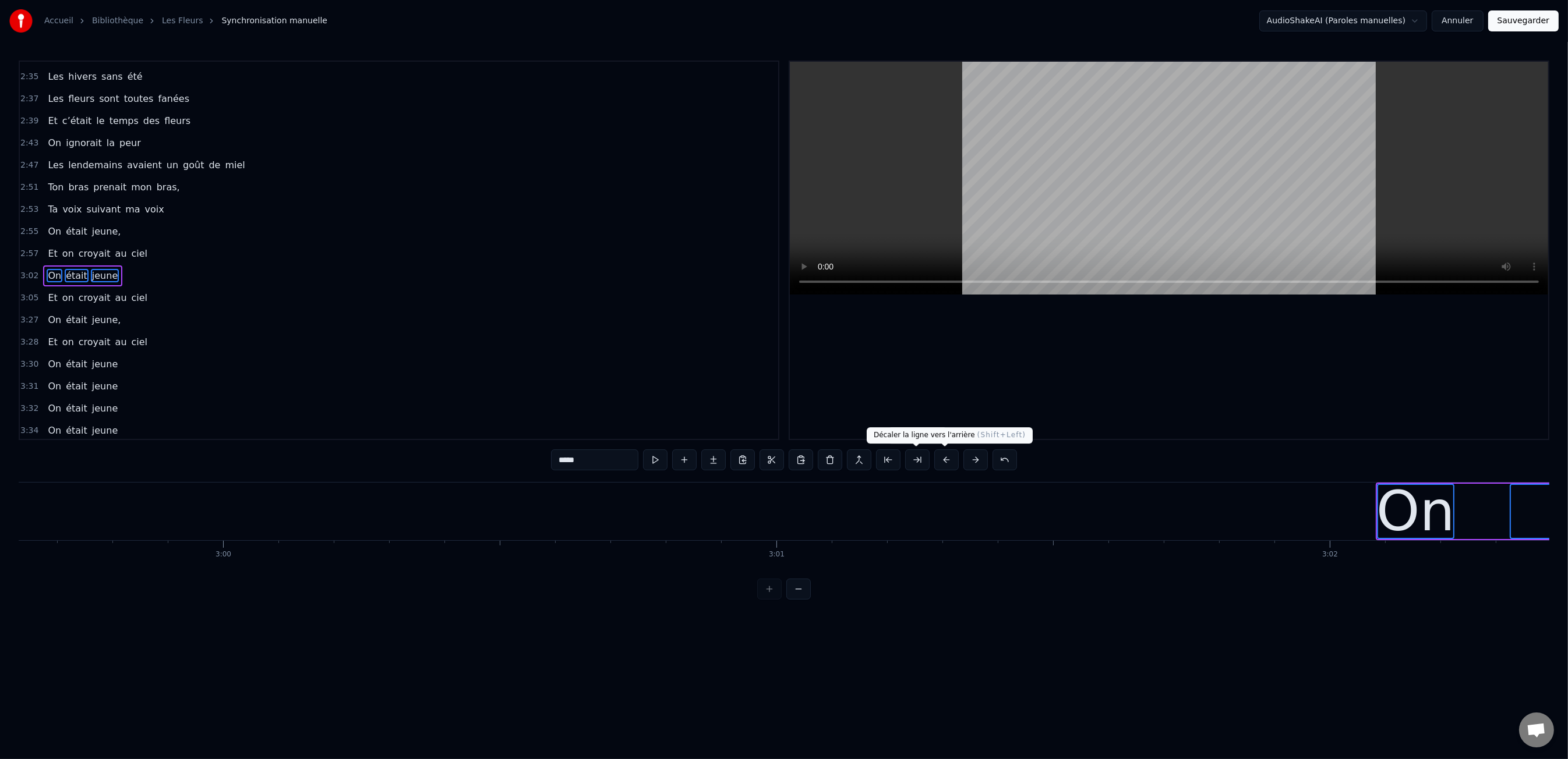
click at [950, 465] on button at bounding box center [946, 460] width 24 height 21
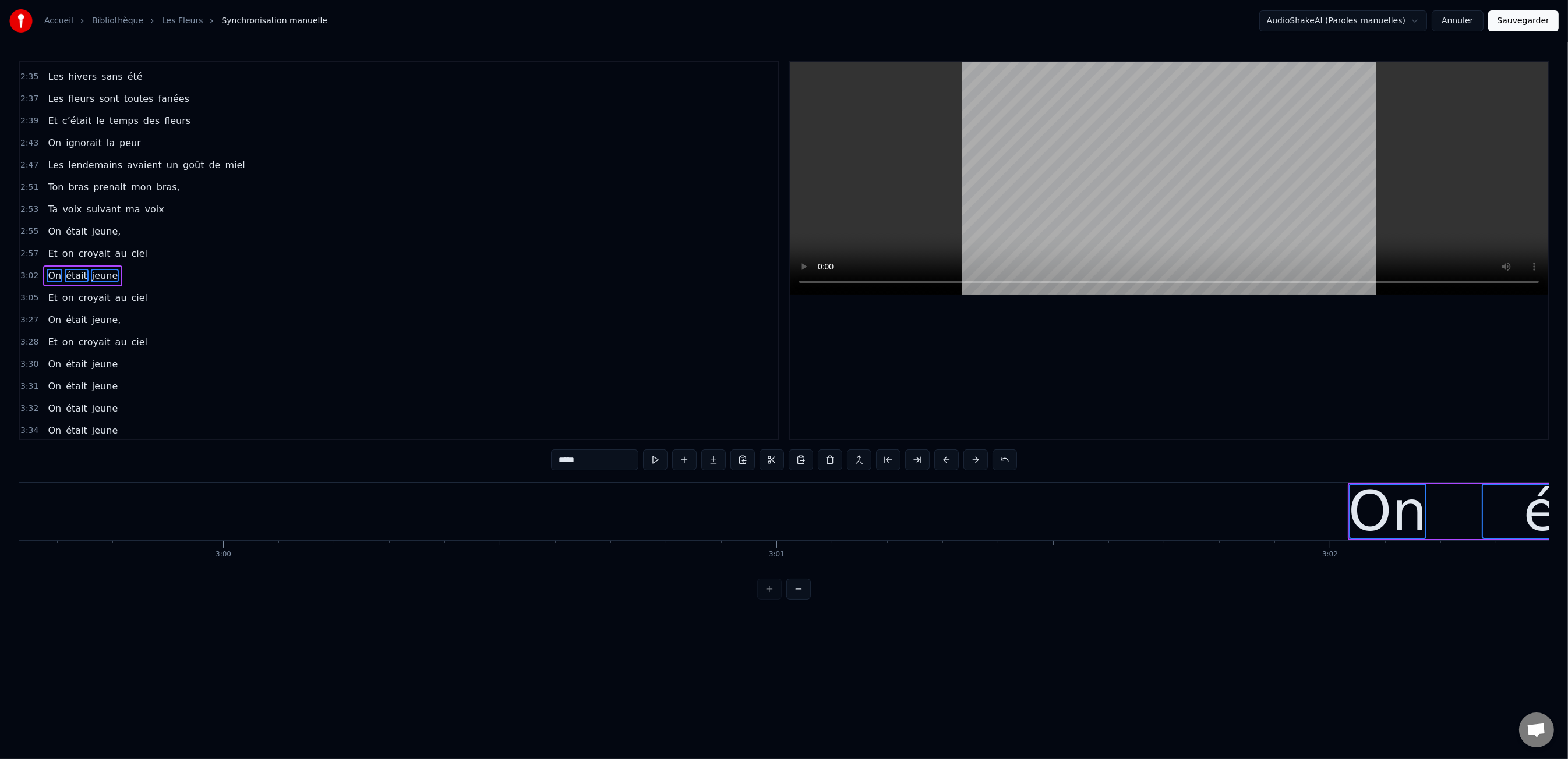
click at [950, 465] on button at bounding box center [946, 460] width 24 height 21
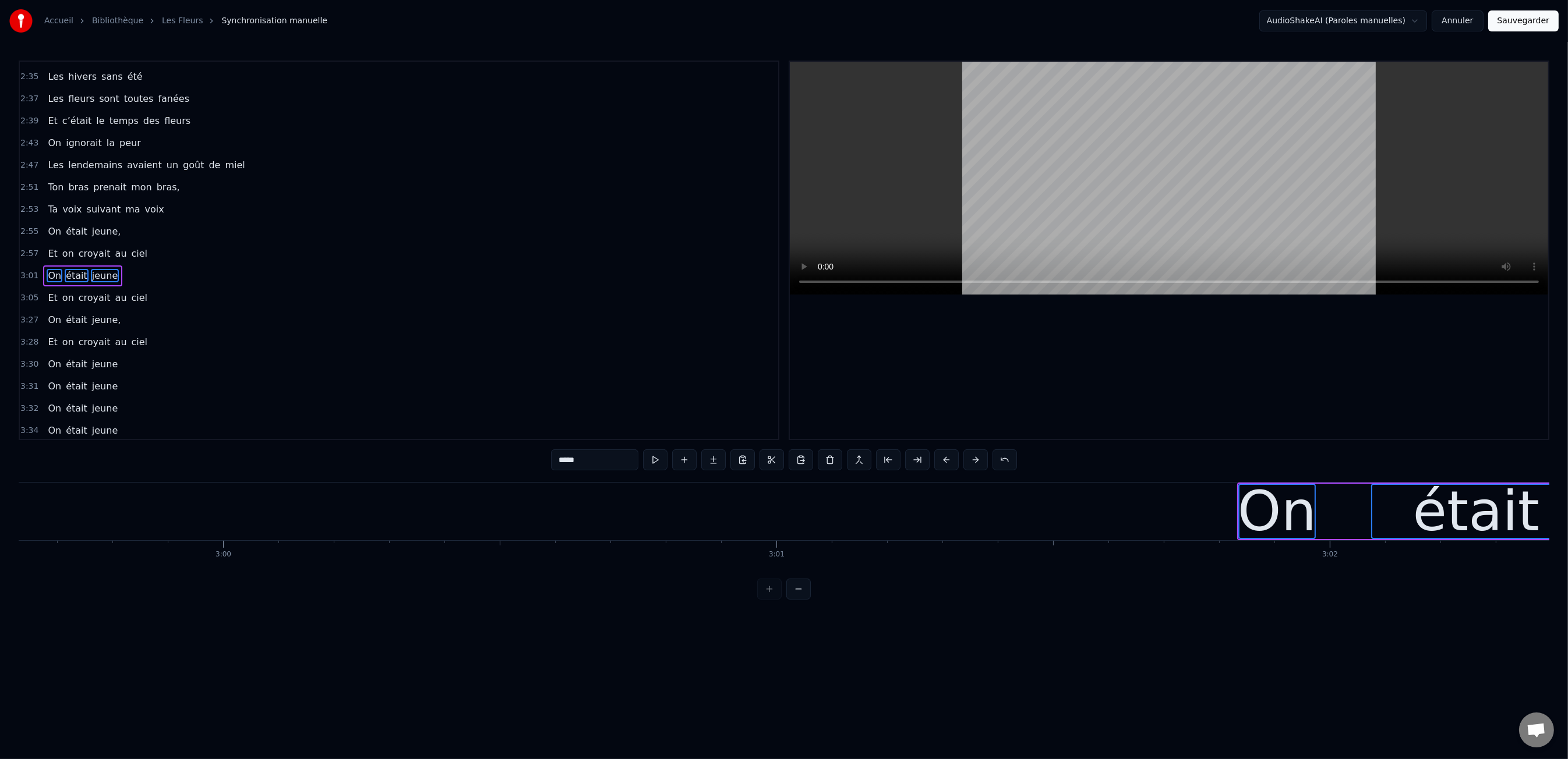
click at [950, 465] on button at bounding box center [946, 460] width 24 height 21
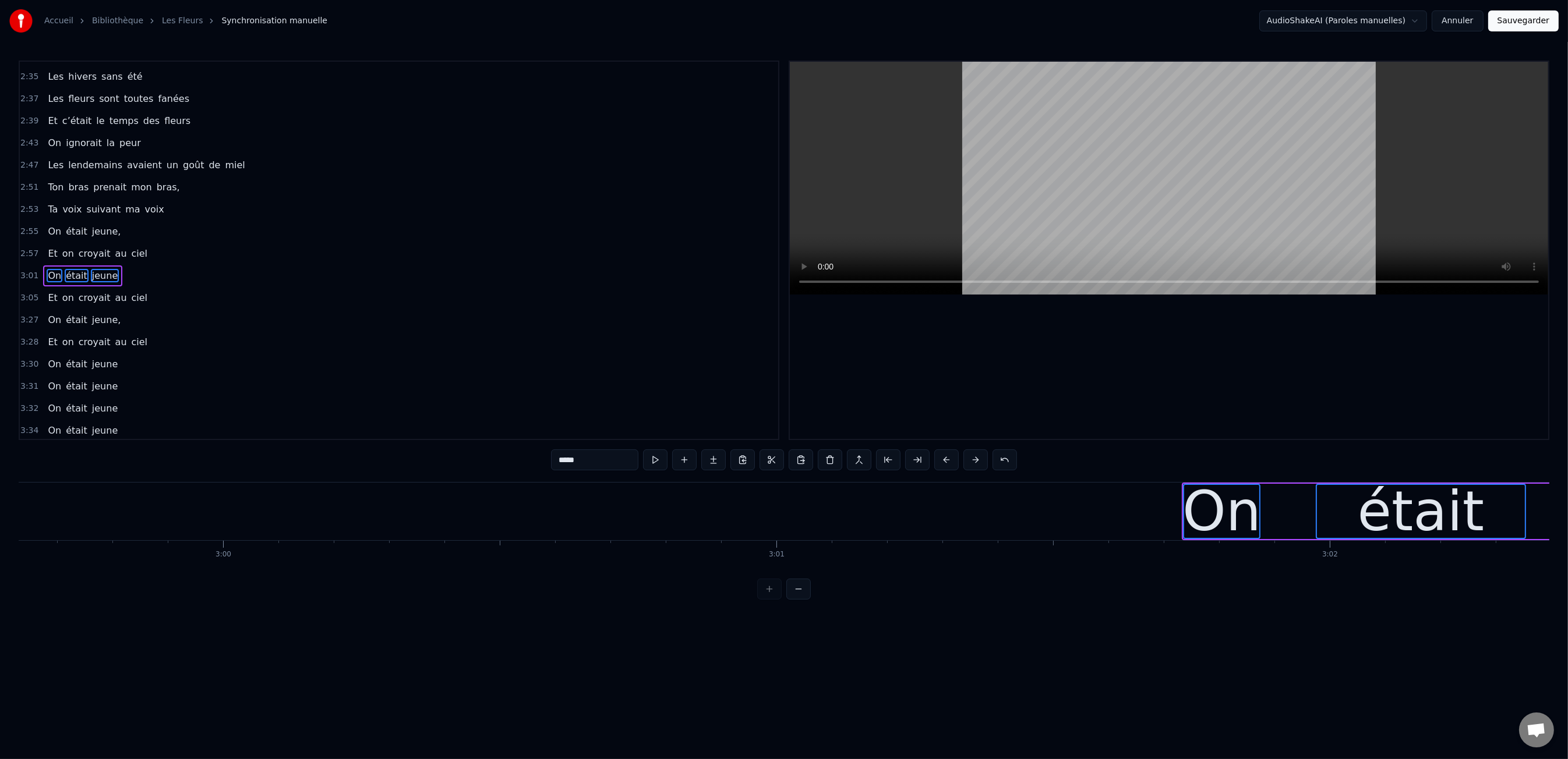
click at [949, 465] on button at bounding box center [946, 460] width 24 height 21
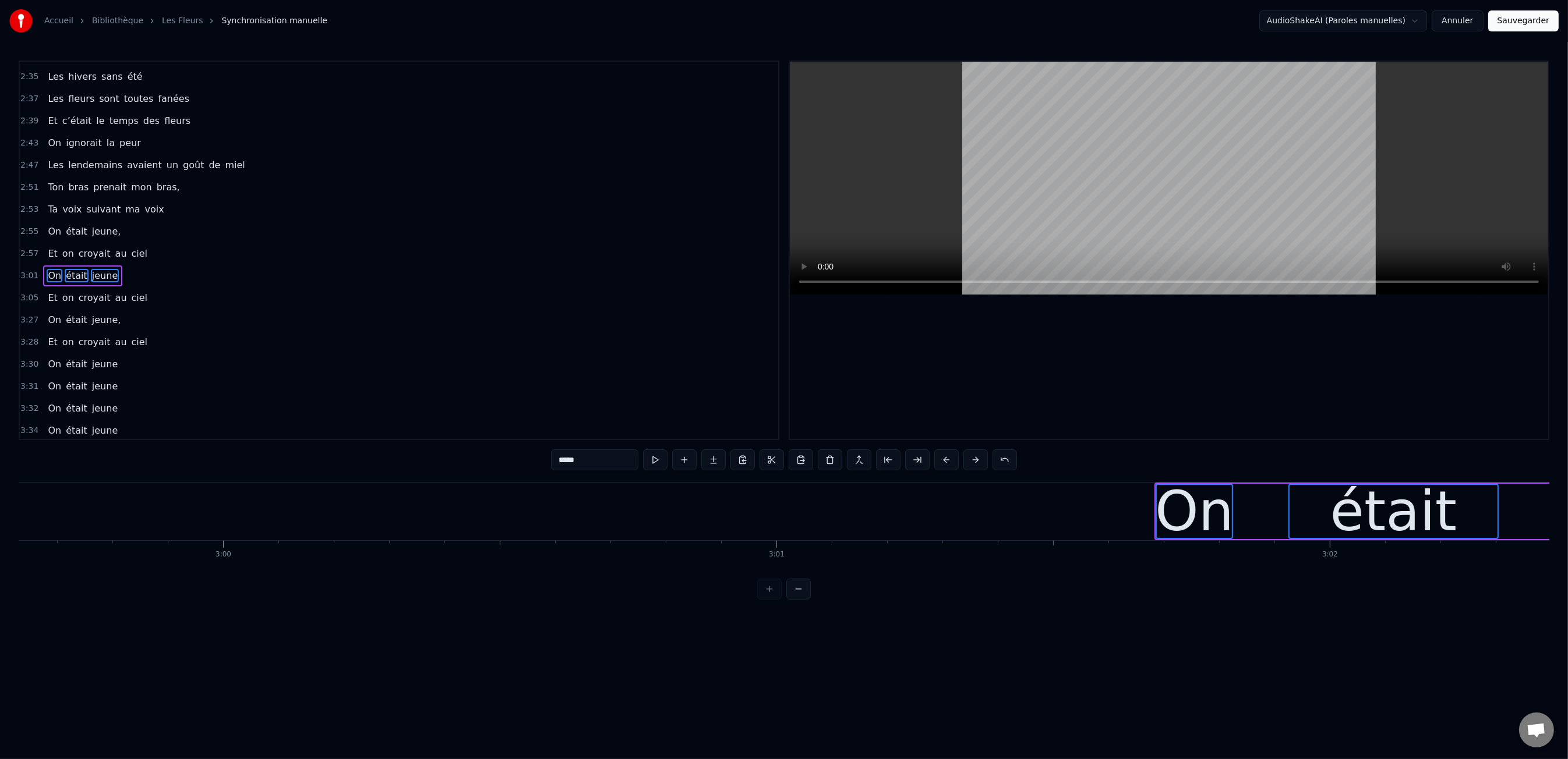
click at [949, 465] on button at bounding box center [946, 460] width 24 height 21
click at [949, 466] on button at bounding box center [946, 460] width 24 height 21
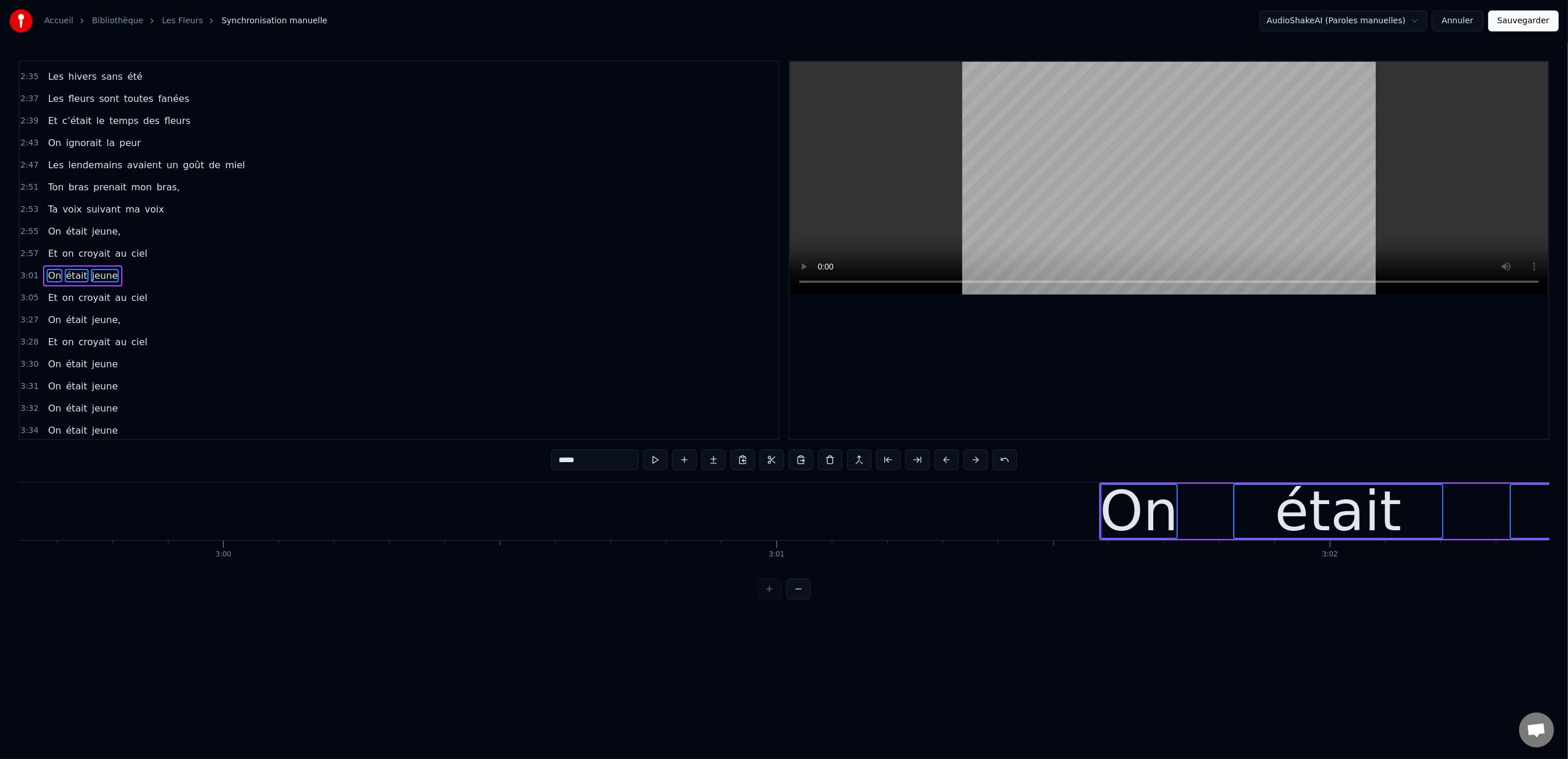
click at [949, 466] on button at bounding box center [946, 460] width 24 height 21
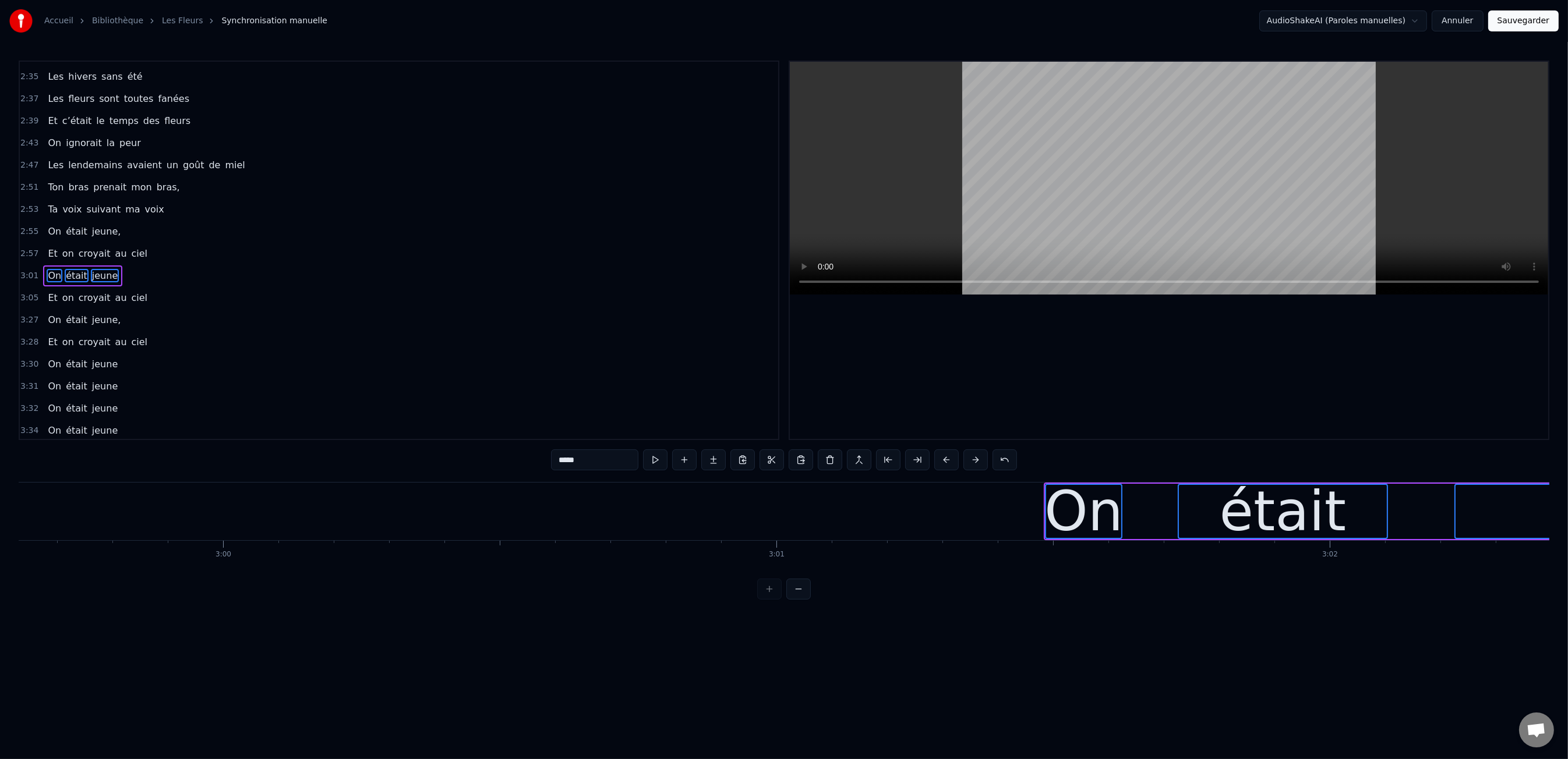
click at [949, 466] on button at bounding box center [946, 460] width 24 height 21
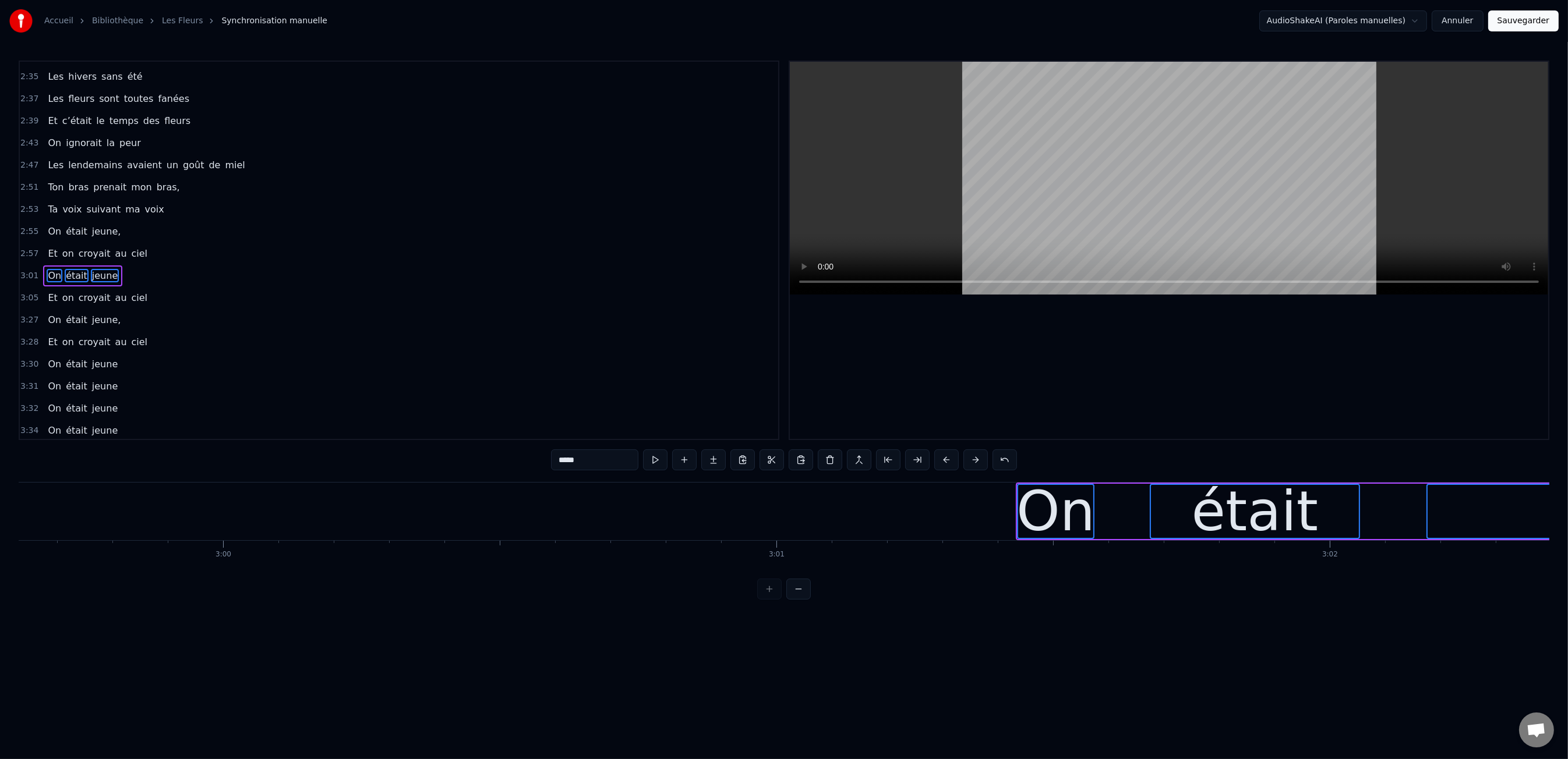
click at [949, 466] on button at bounding box center [946, 460] width 24 height 21
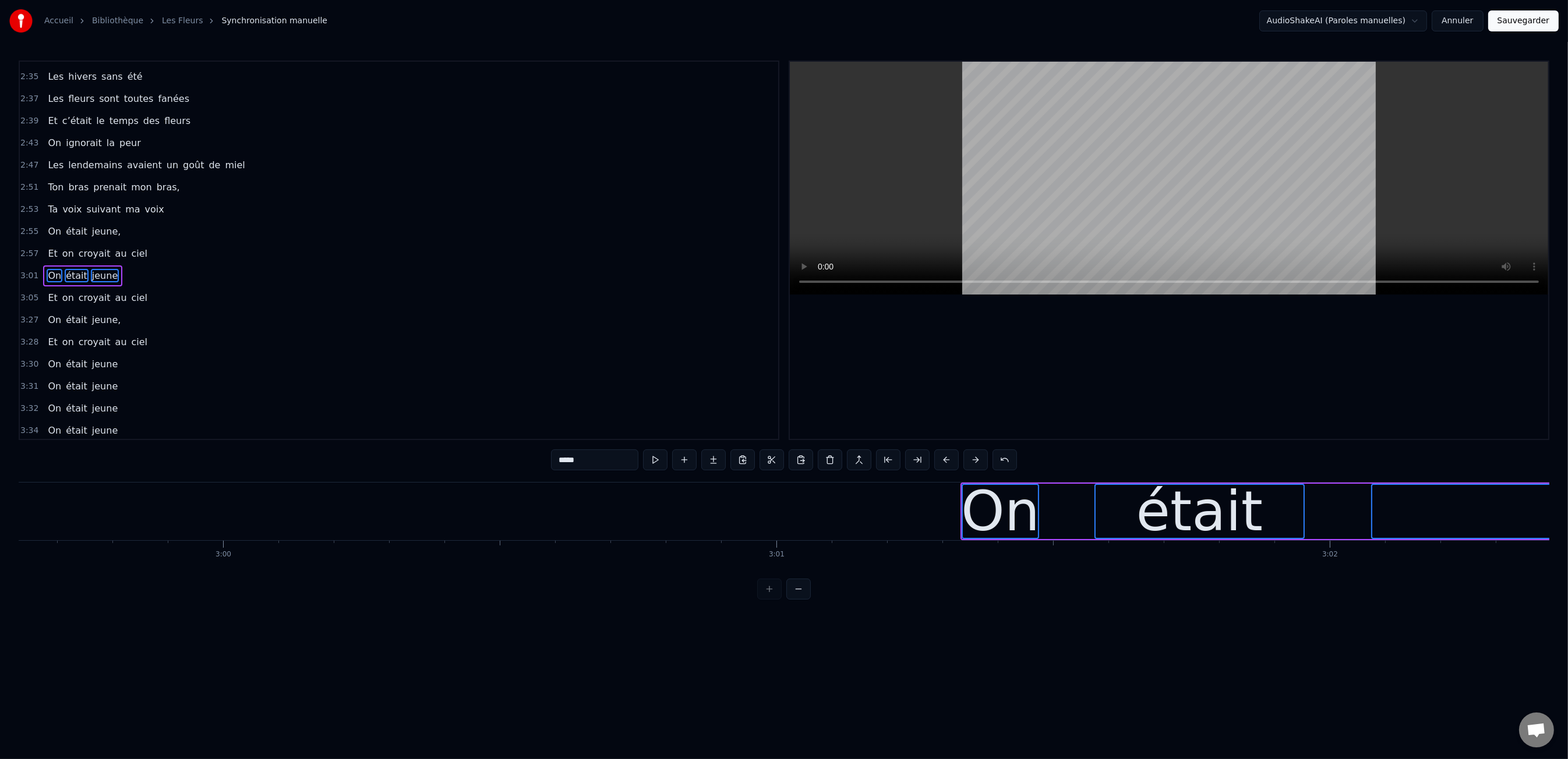
click at [949, 466] on button at bounding box center [946, 460] width 24 height 21
click at [949, 466] on button at bounding box center [946, 460] width 24 height 21
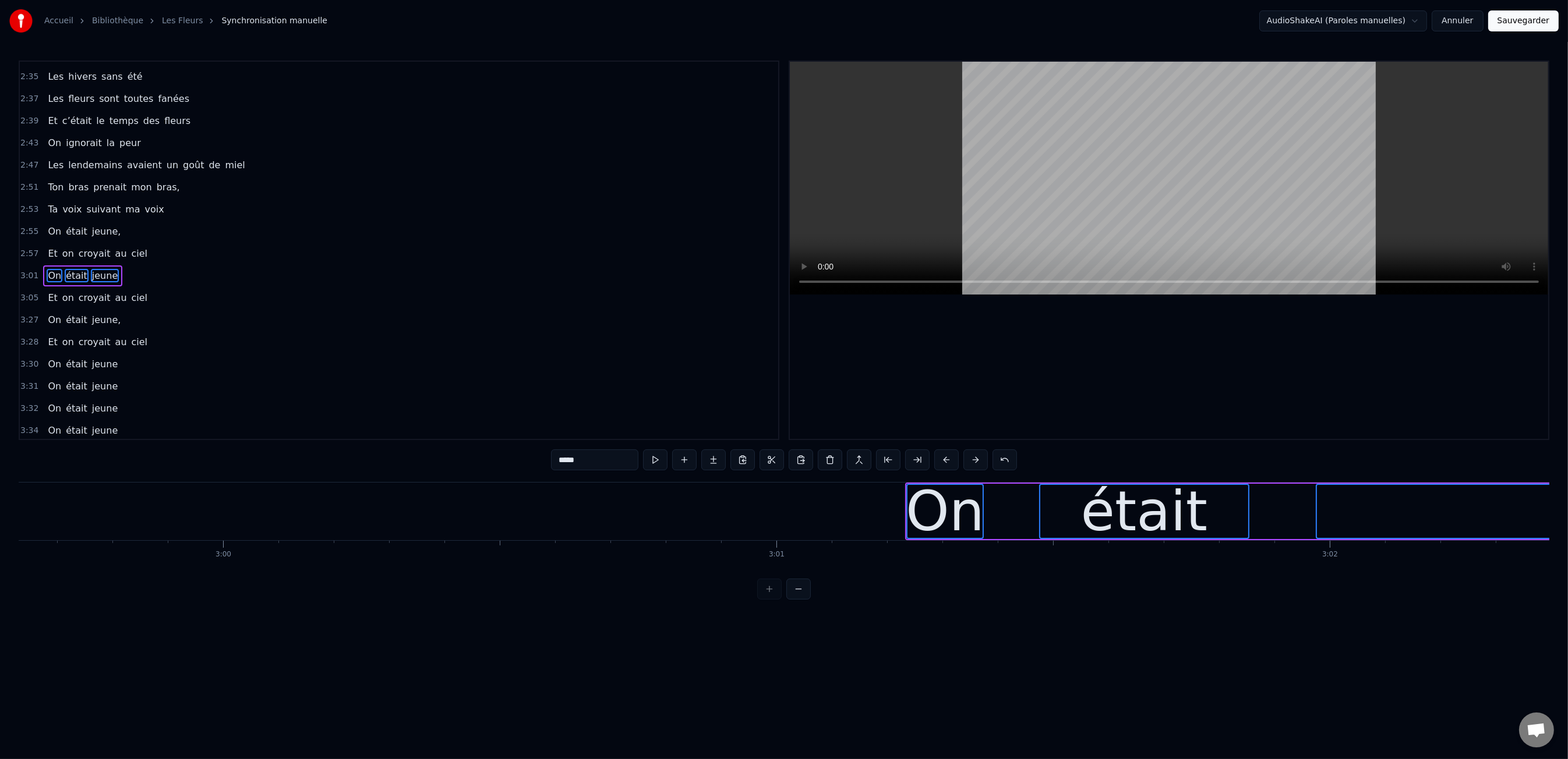
click at [949, 466] on button at bounding box center [946, 460] width 24 height 21
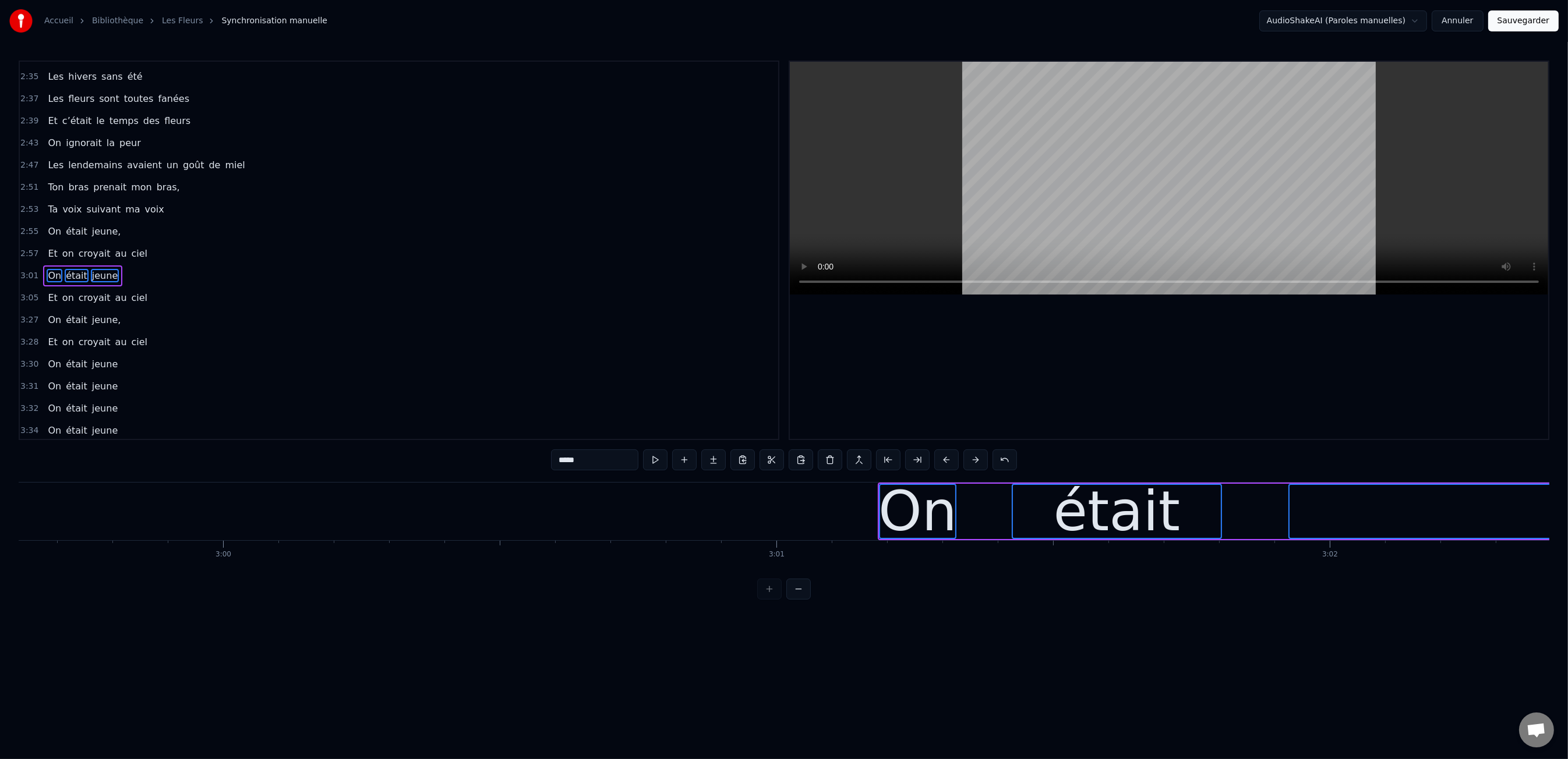
click at [949, 466] on button at bounding box center [946, 460] width 24 height 21
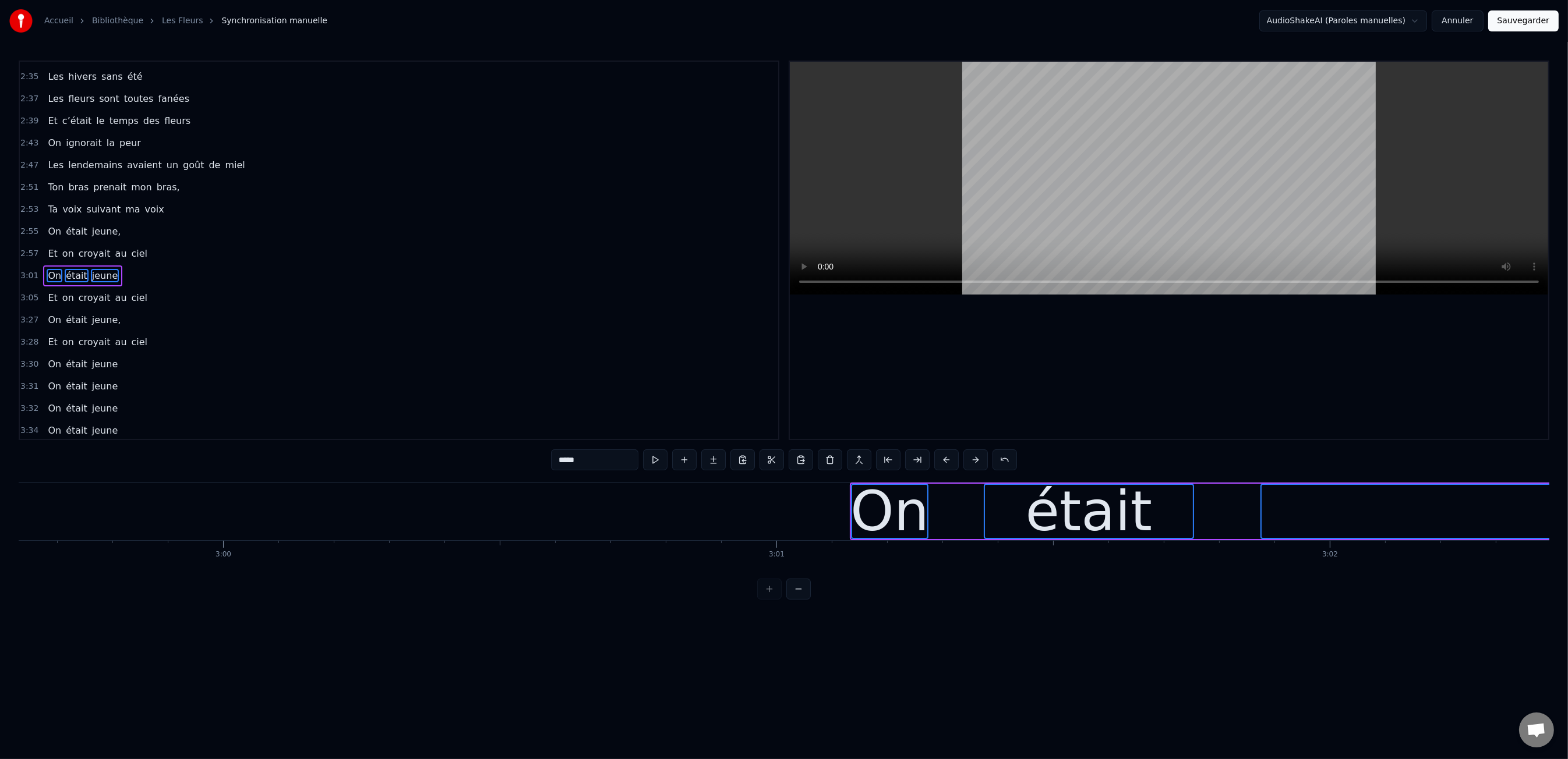
click at [949, 466] on button at bounding box center [946, 460] width 24 height 21
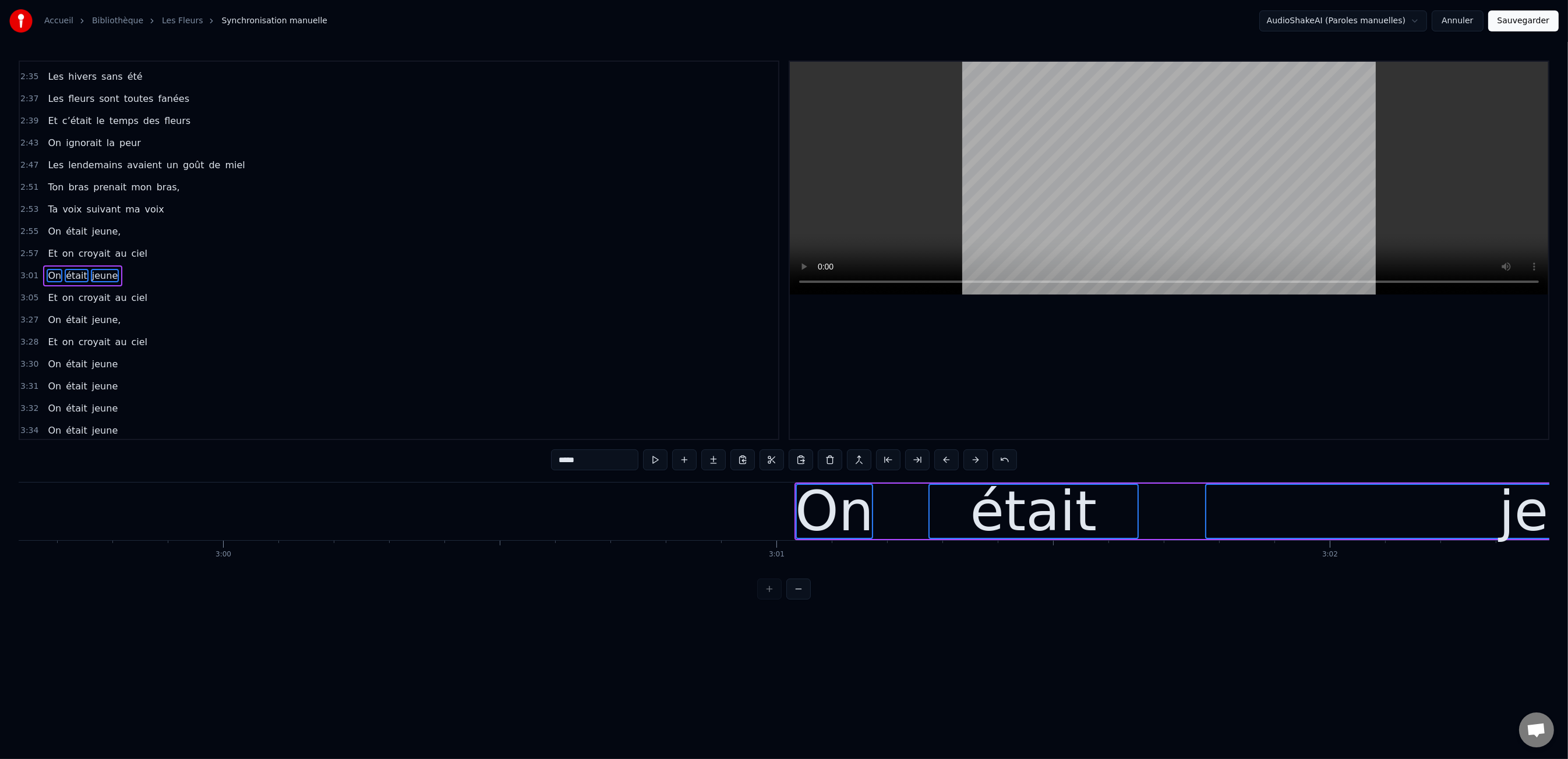
click at [949, 466] on button at bounding box center [946, 460] width 24 height 21
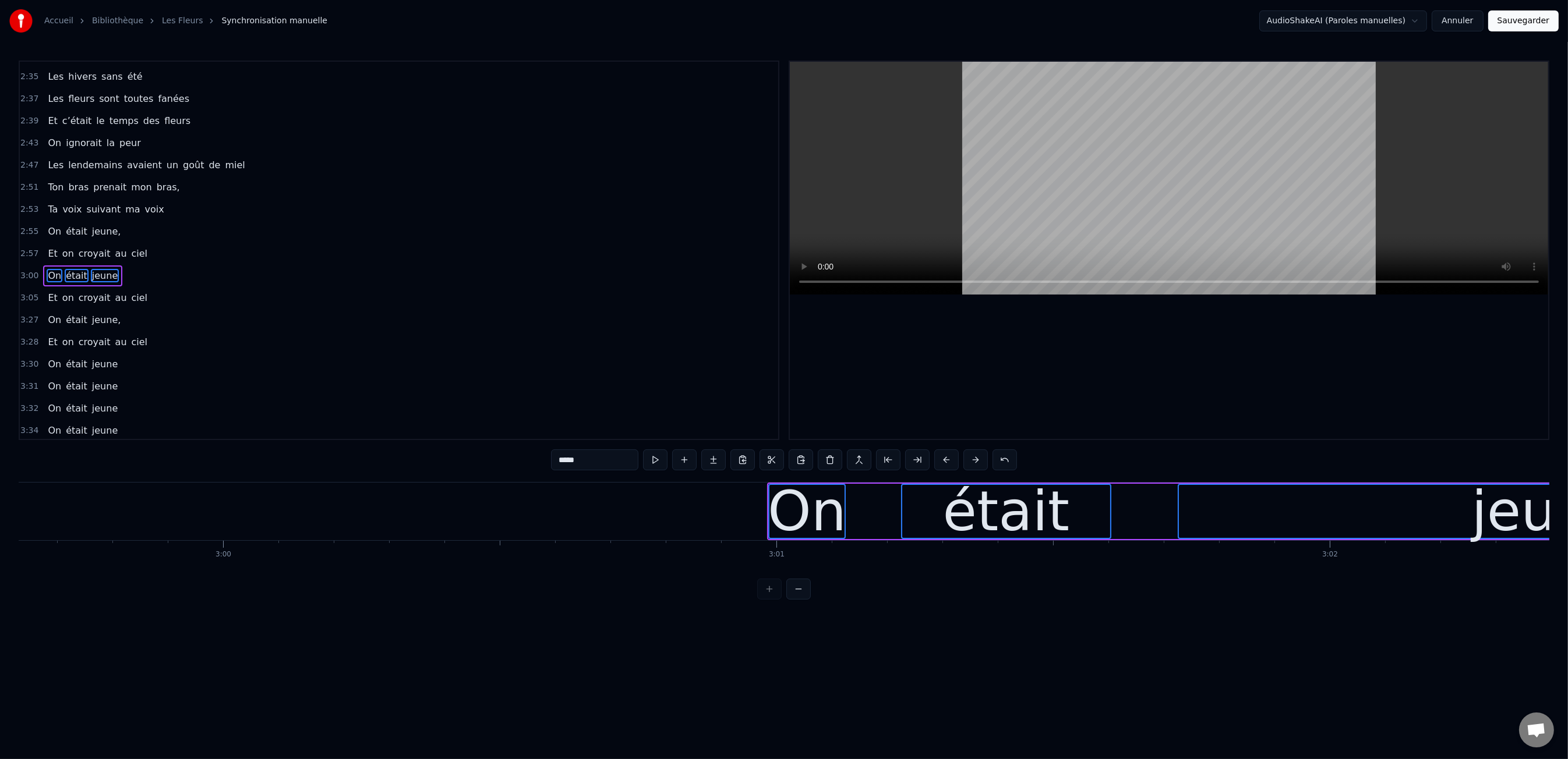
click at [949, 466] on button at bounding box center [946, 460] width 24 height 21
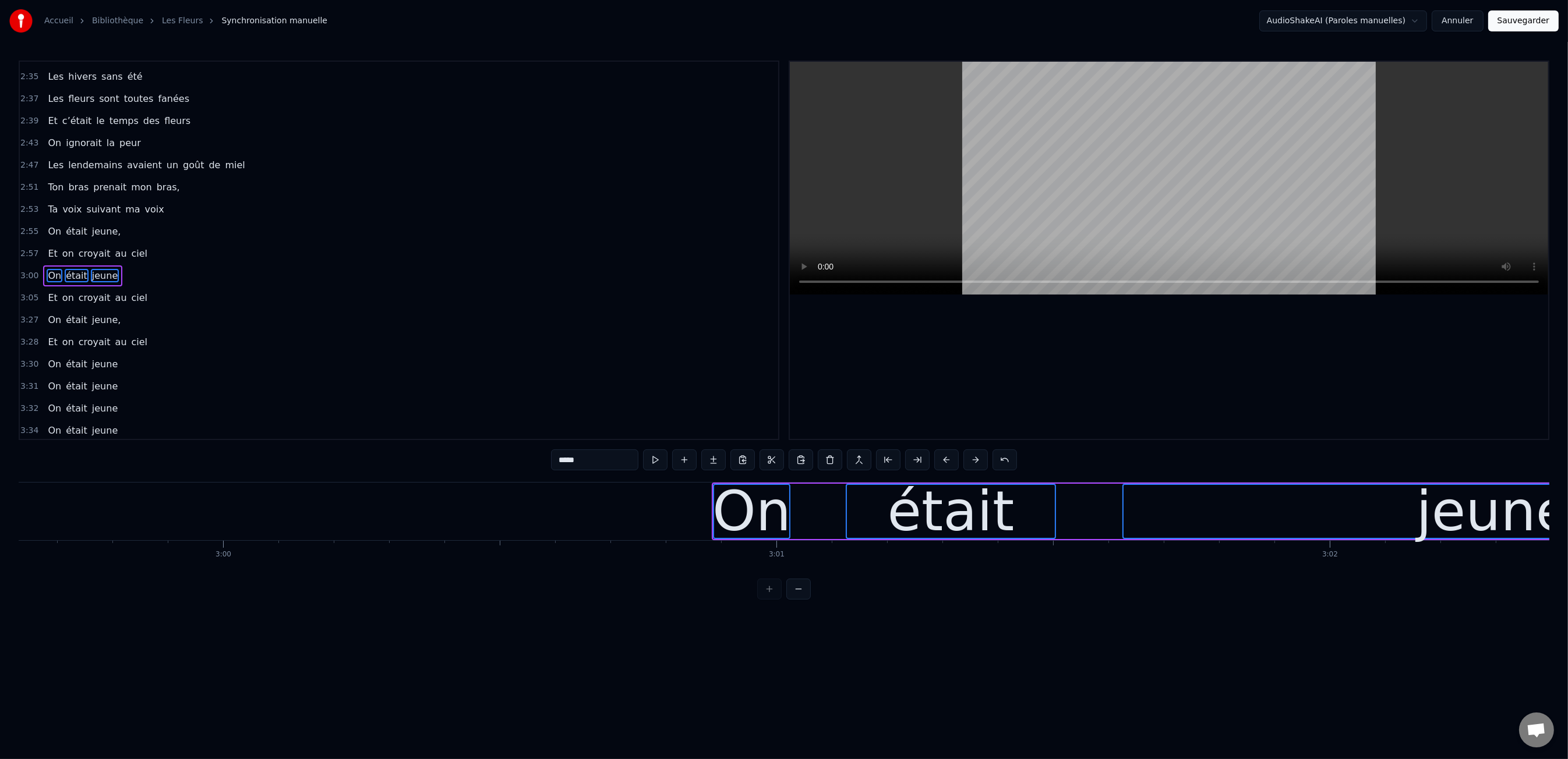
click at [949, 466] on button at bounding box center [946, 460] width 24 height 21
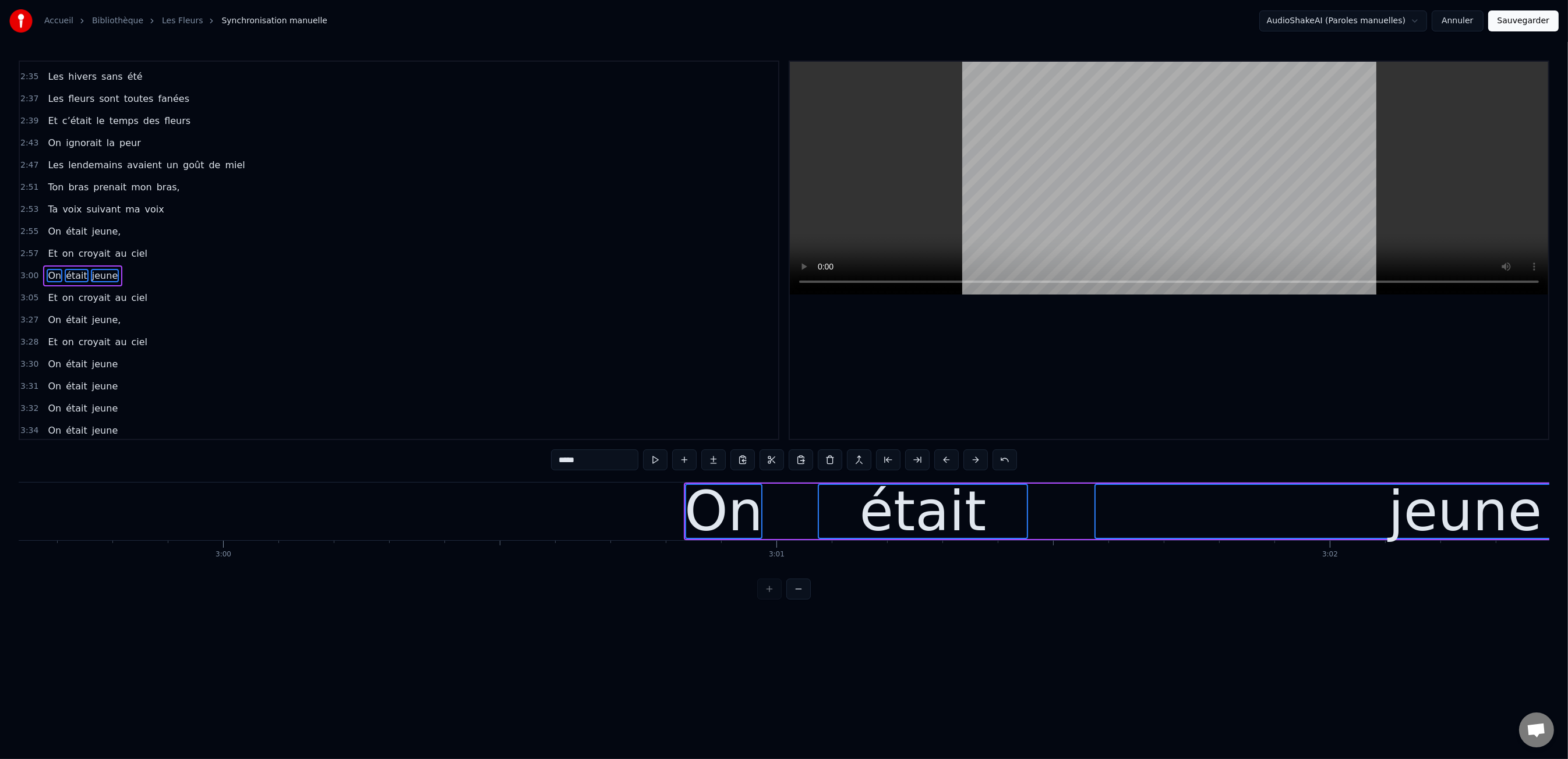
click at [949, 466] on button at bounding box center [946, 460] width 24 height 21
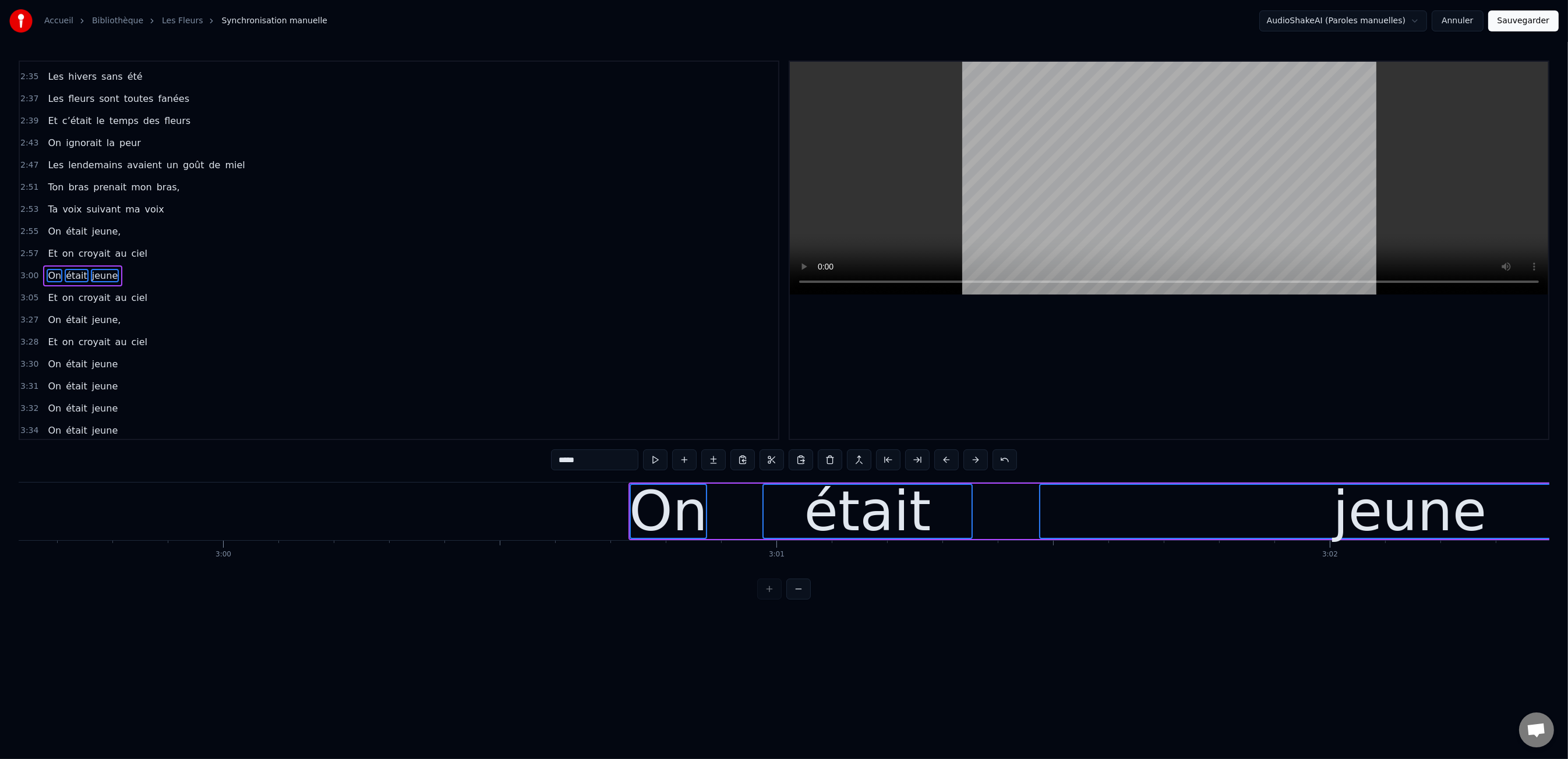
click at [949, 466] on button at bounding box center [946, 460] width 24 height 21
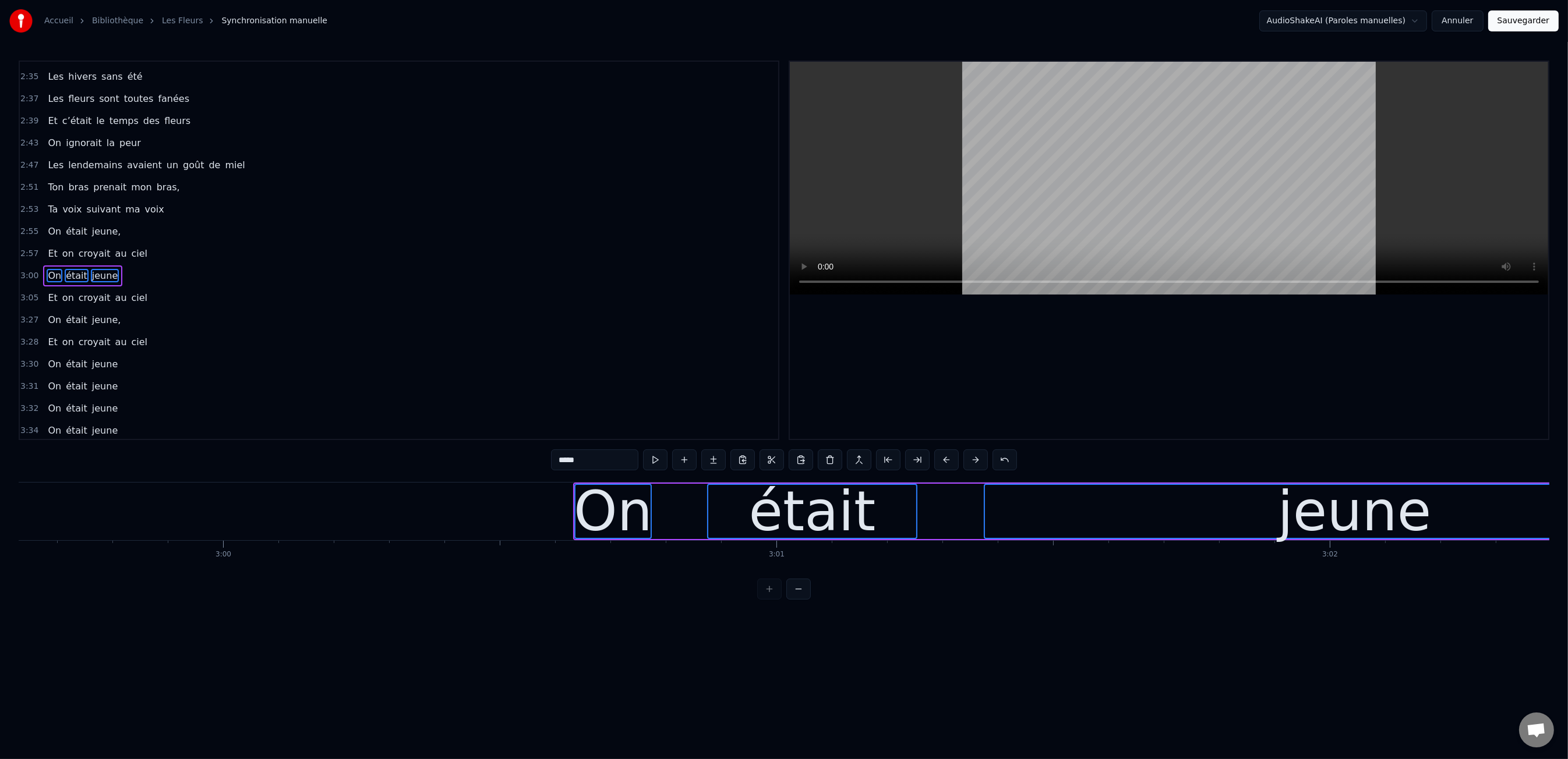
click at [949, 466] on button at bounding box center [946, 460] width 24 height 21
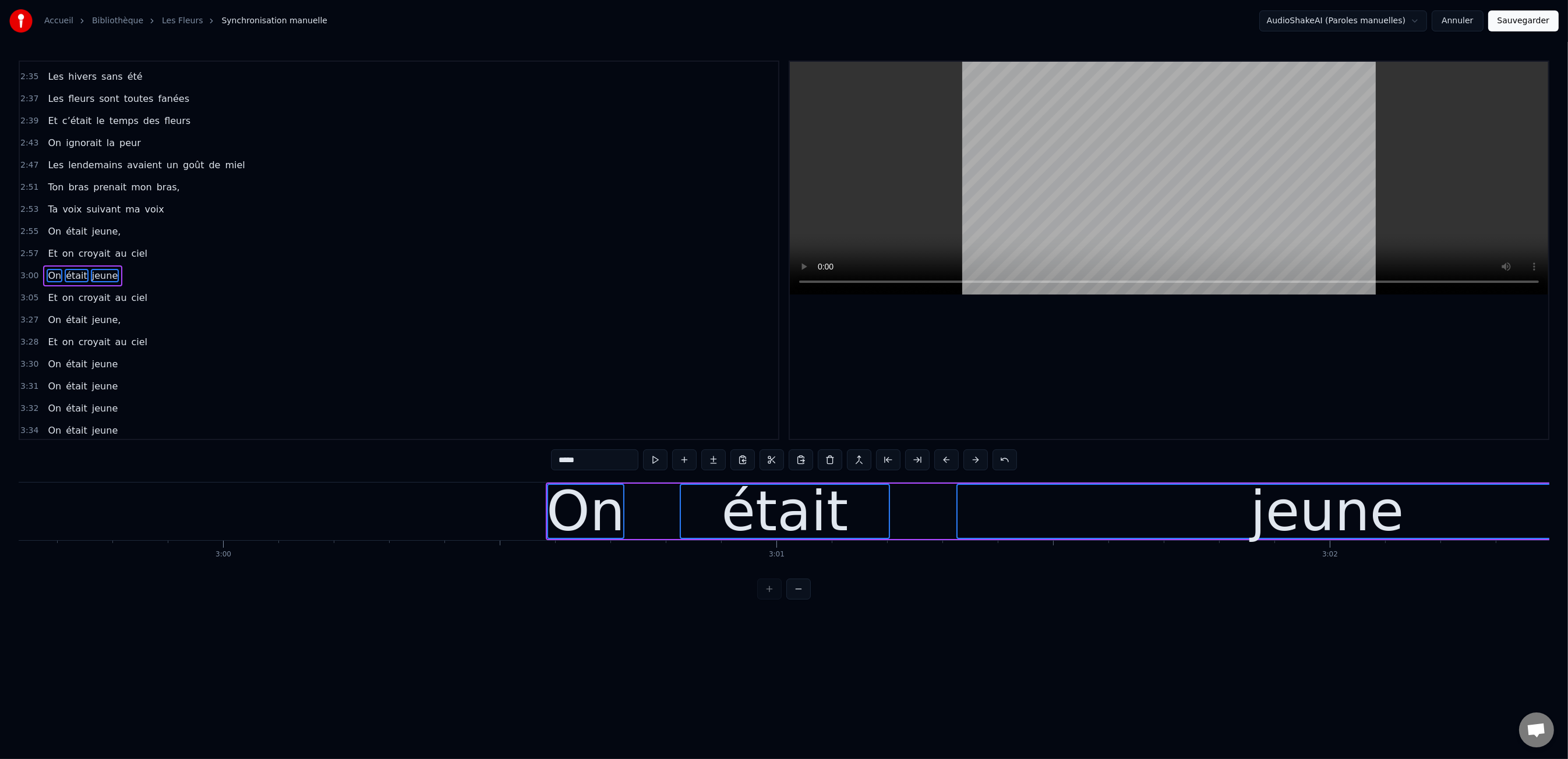
click at [949, 466] on button at bounding box center [946, 460] width 24 height 21
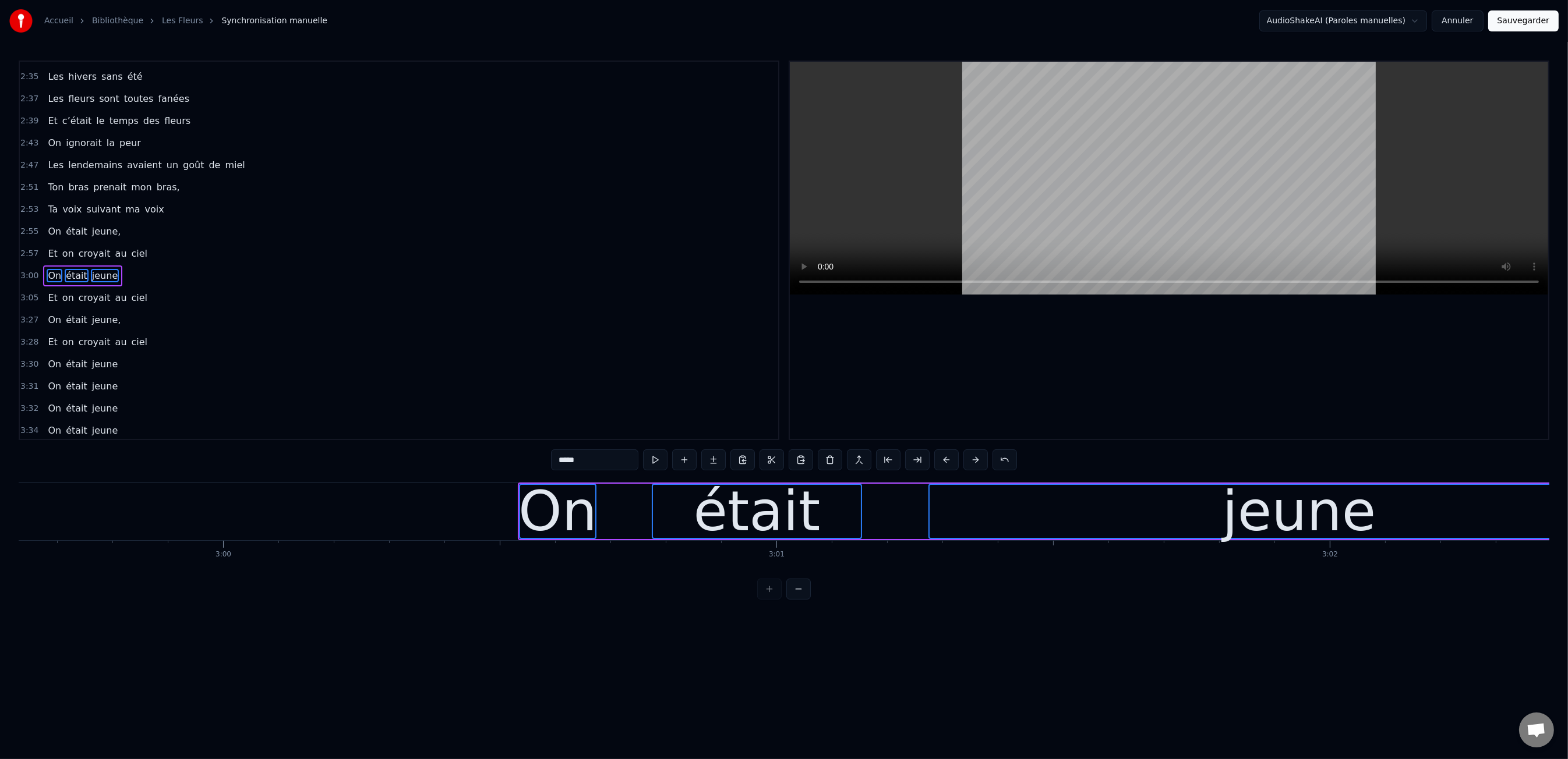
click at [949, 466] on button at bounding box center [946, 460] width 24 height 21
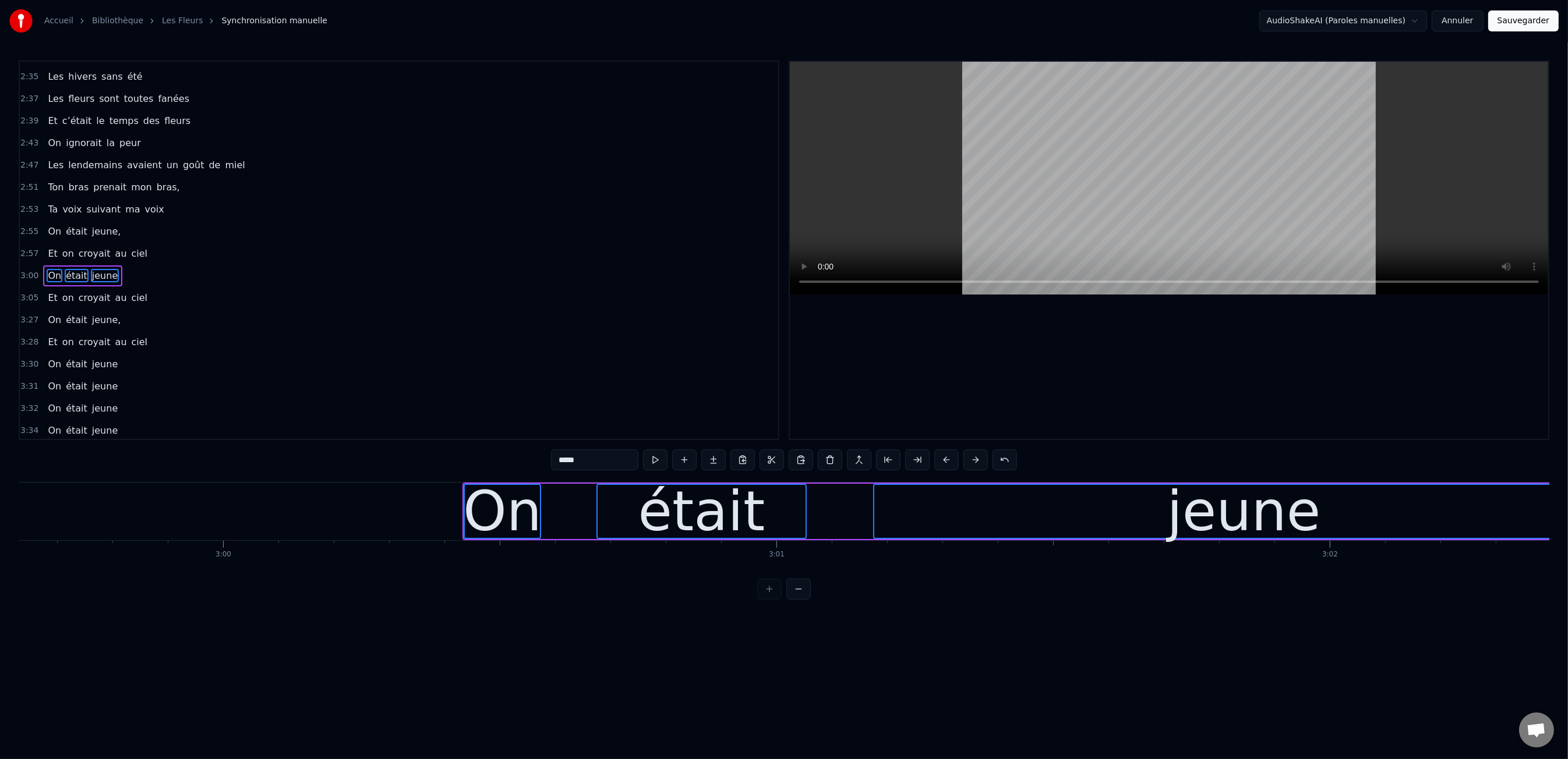
click at [949, 466] on button at bounding box center [946, 460] width 24 height 21
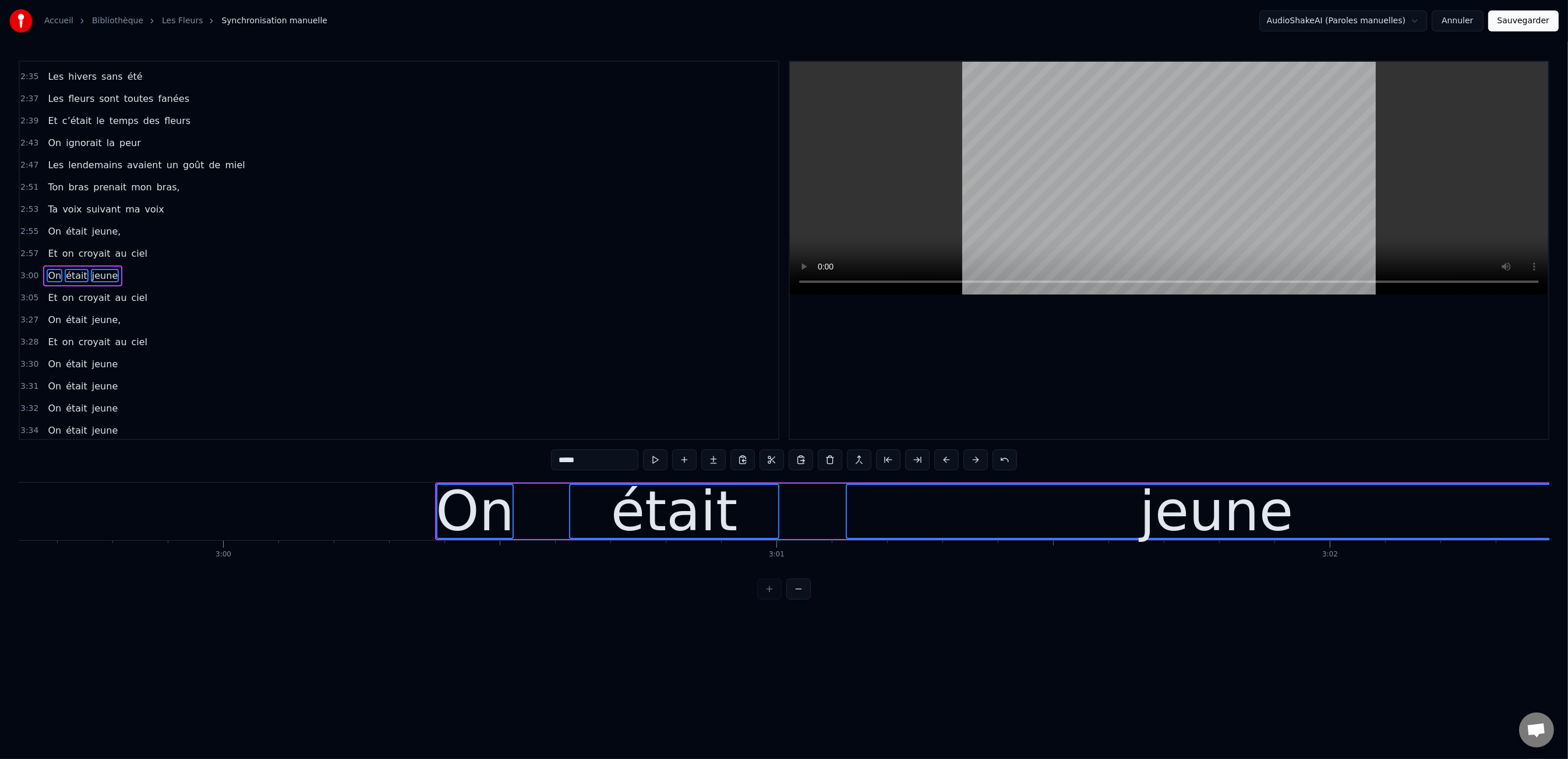
click at [949, 466] on button at bounding box center [946, 460] width 24 height 21
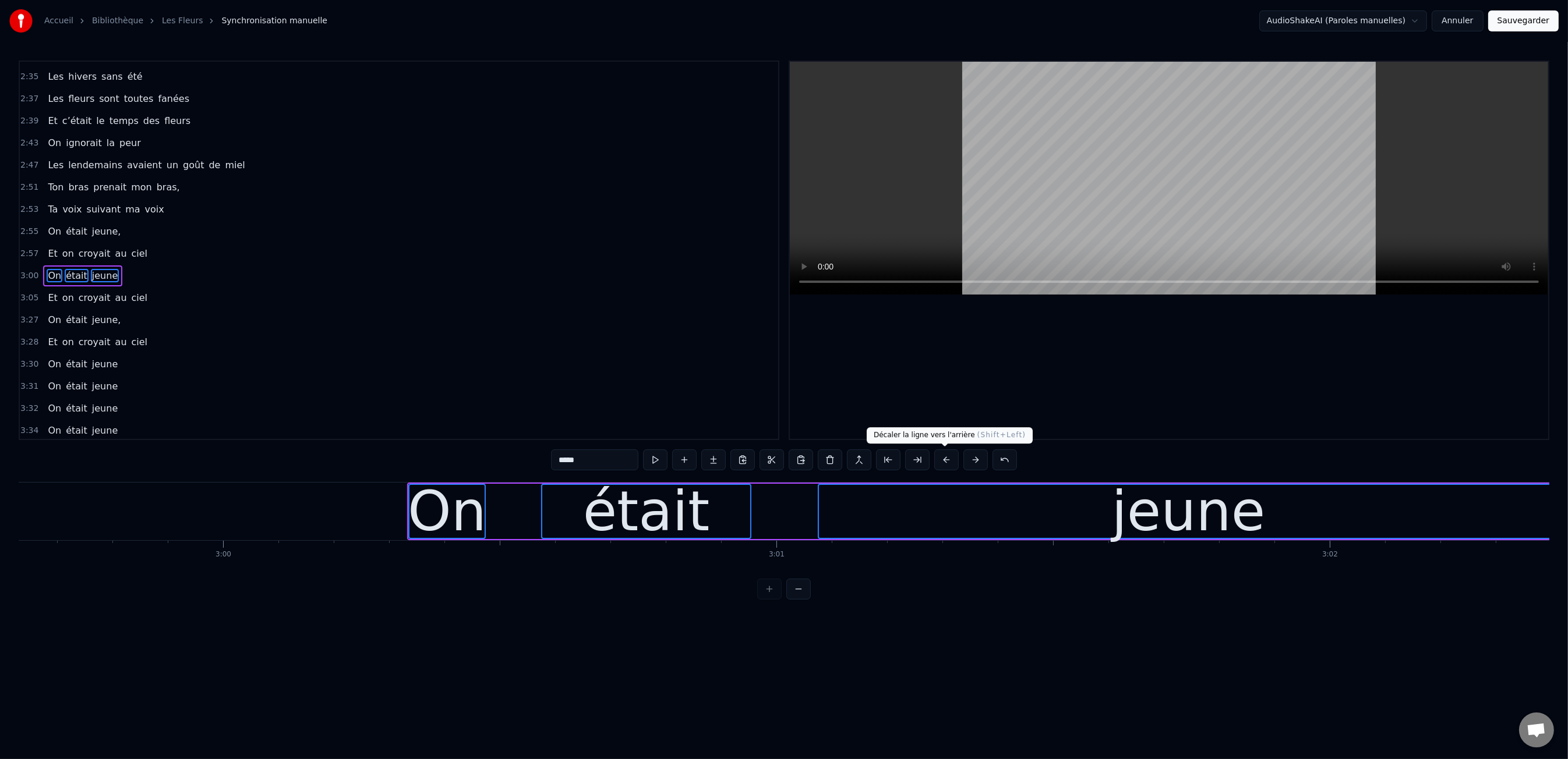
click at [950, 461] on button at bounding box center [946, 460] width 24 height 21
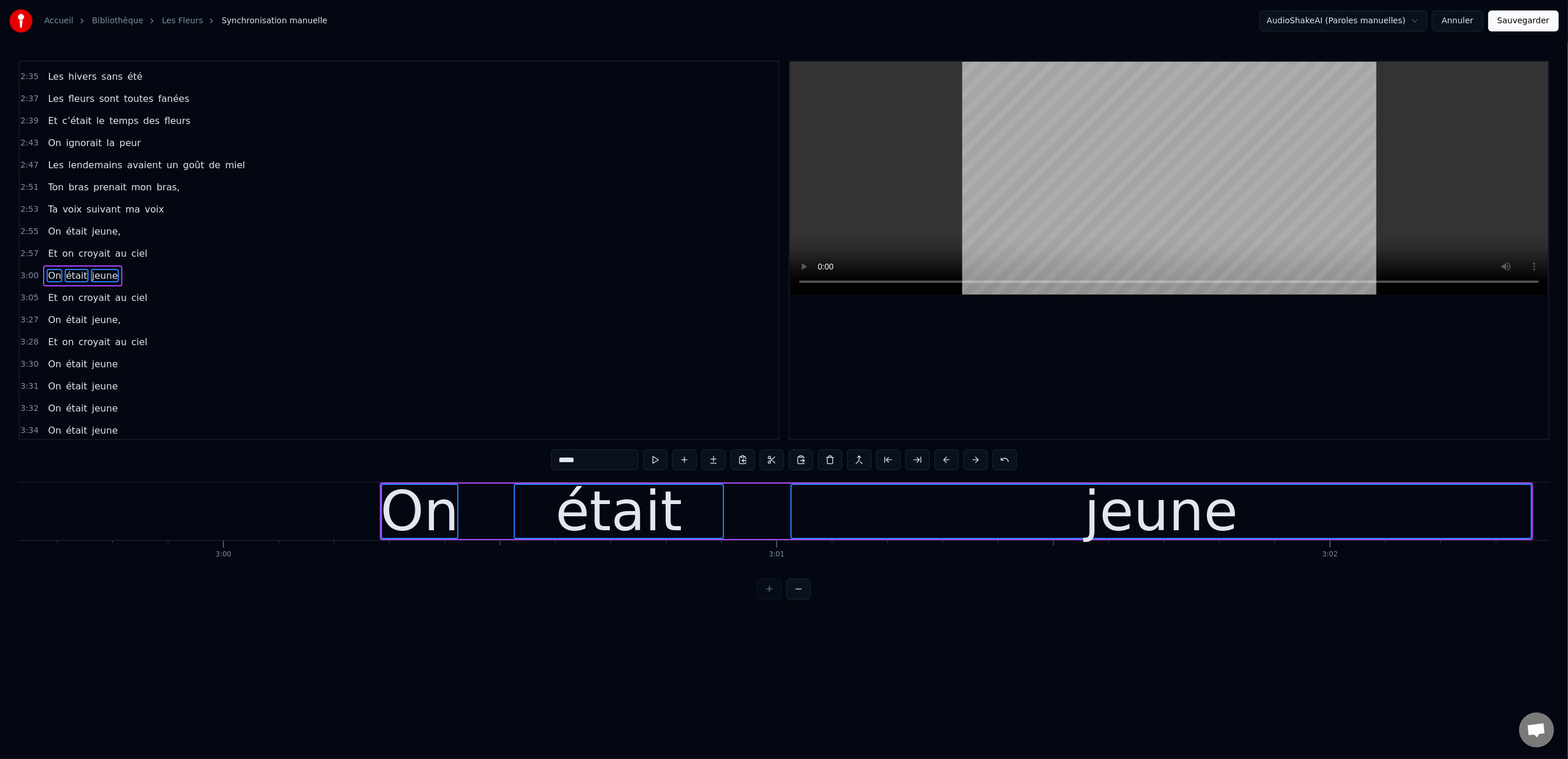
click at [950, 461] on button at bounding box center [946, 460] width 24 height 21
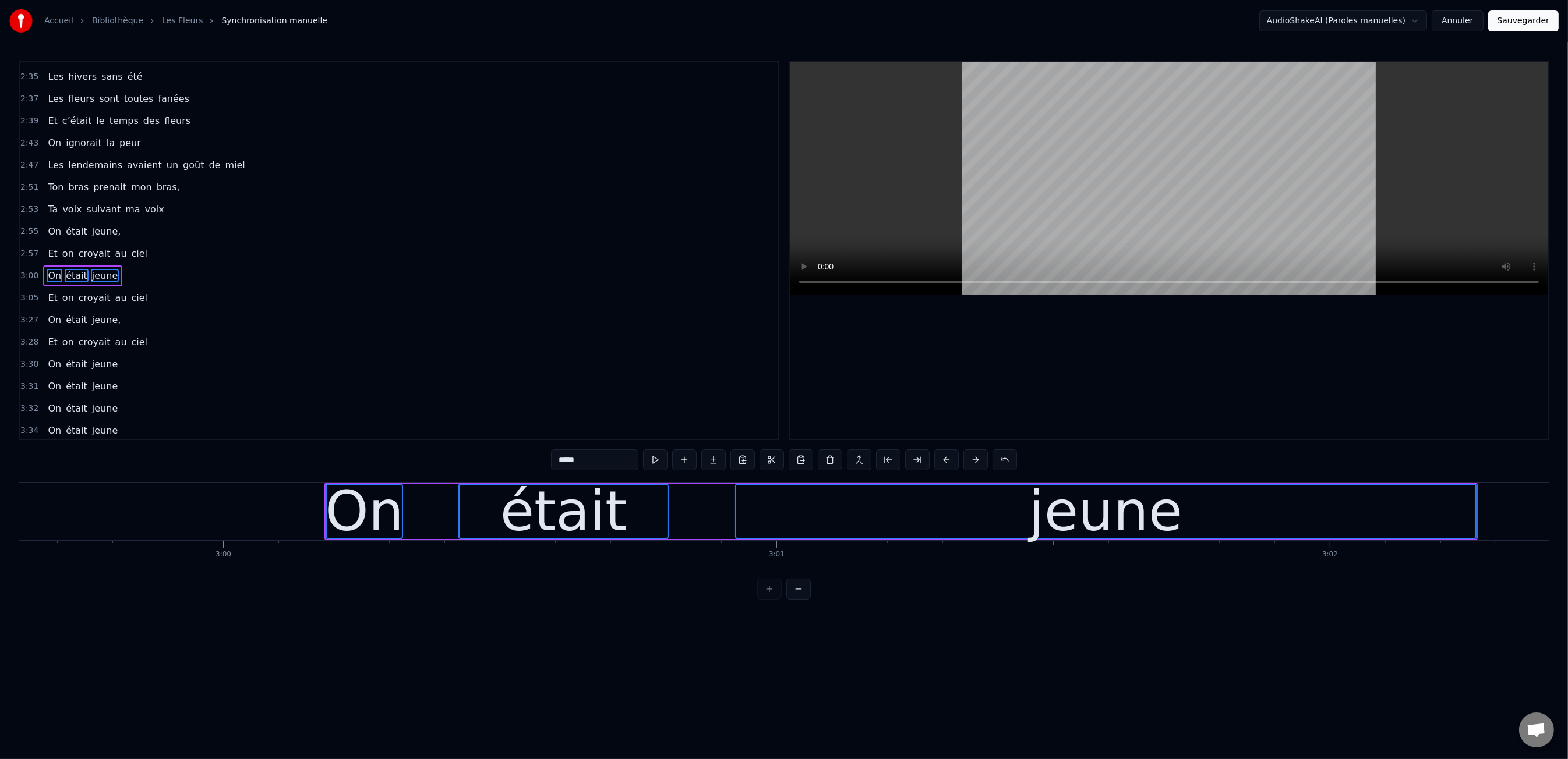
click at [950, 461] on button at bounding box center [946, 460] width 24 height 21
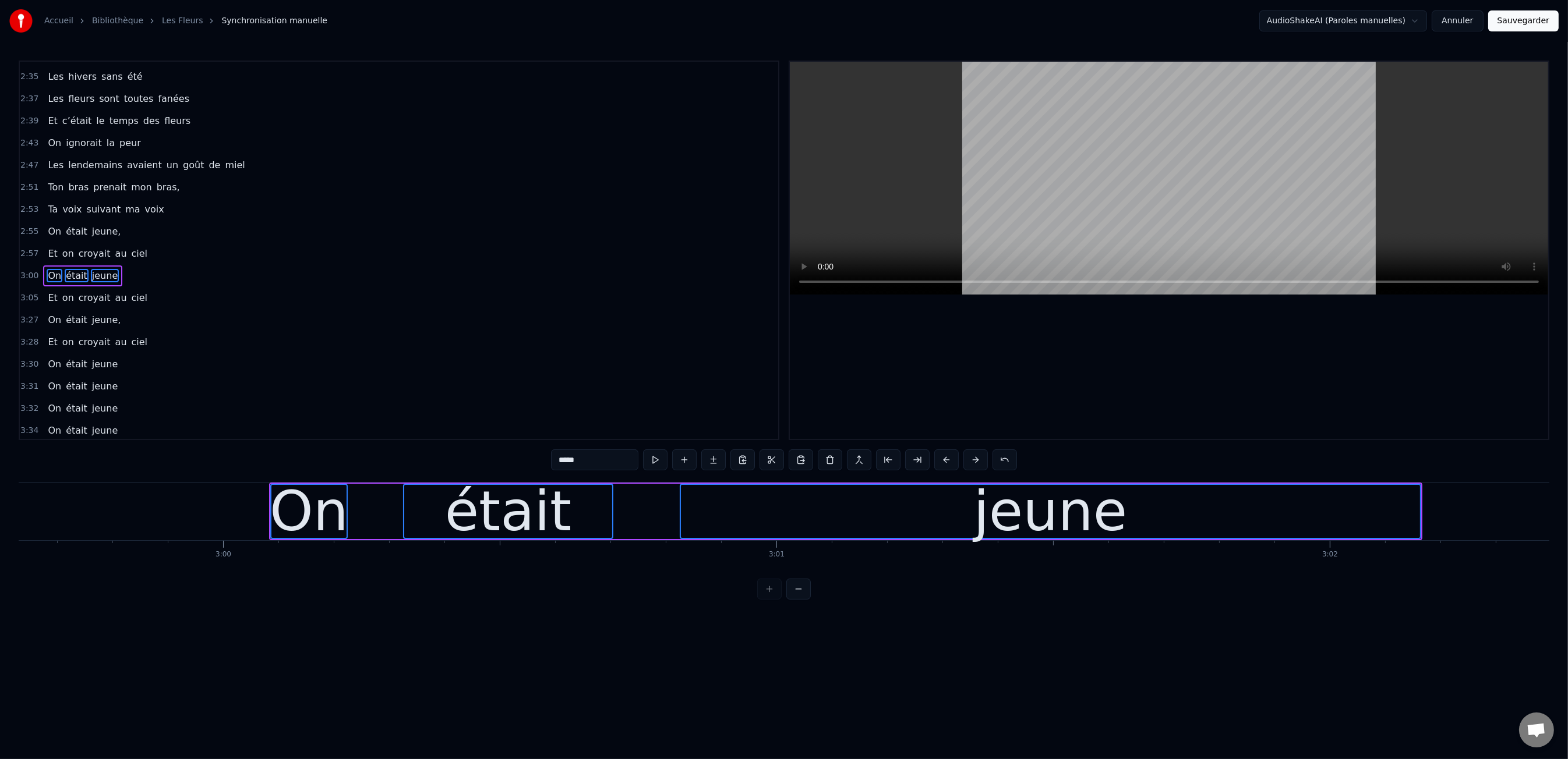
click at [950, 461] on button at bounding box center [946, 460] width 24 height 21
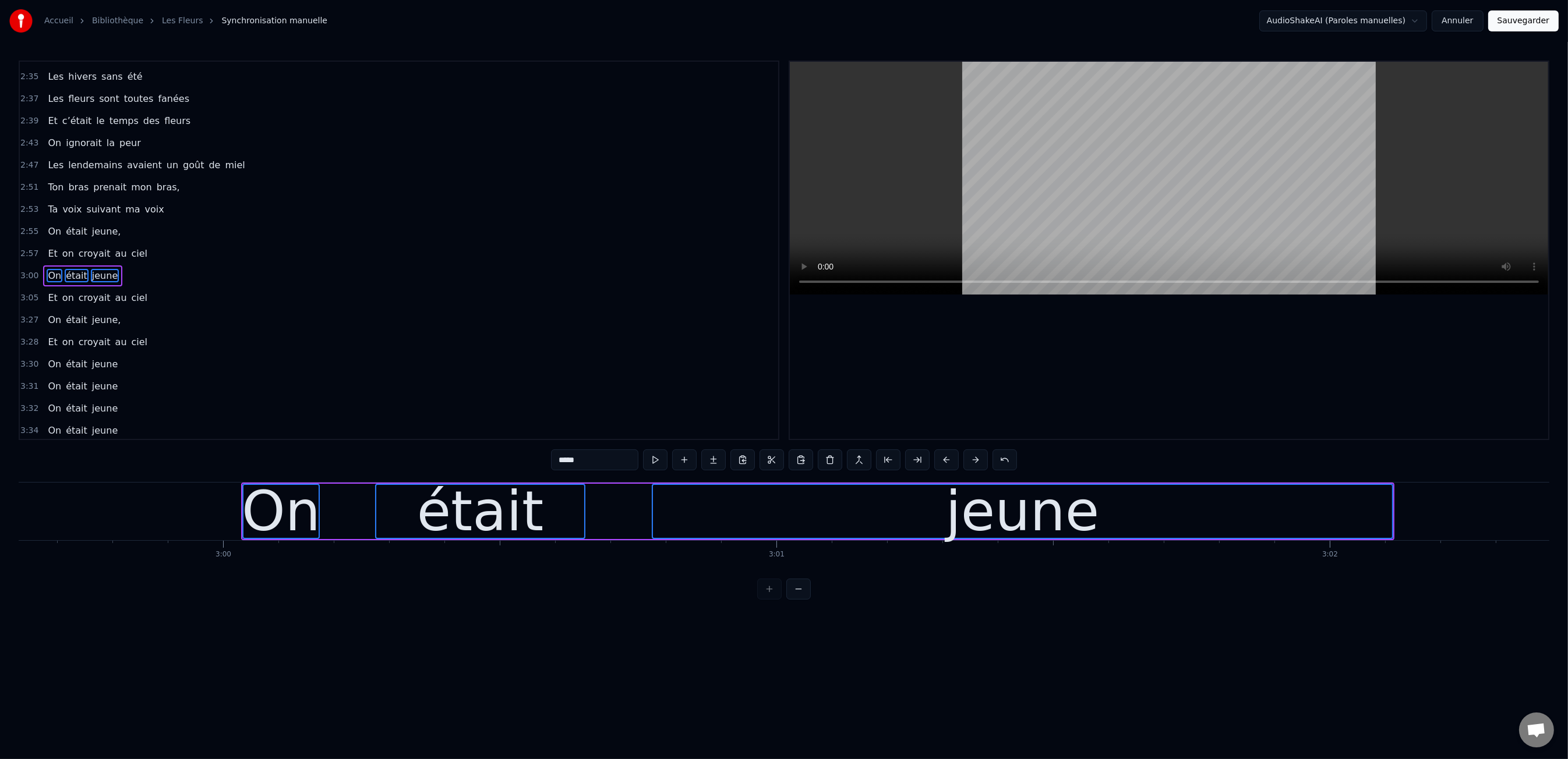
click at [950, 461] on button at bounding box center [946, 460] width 24 height 21
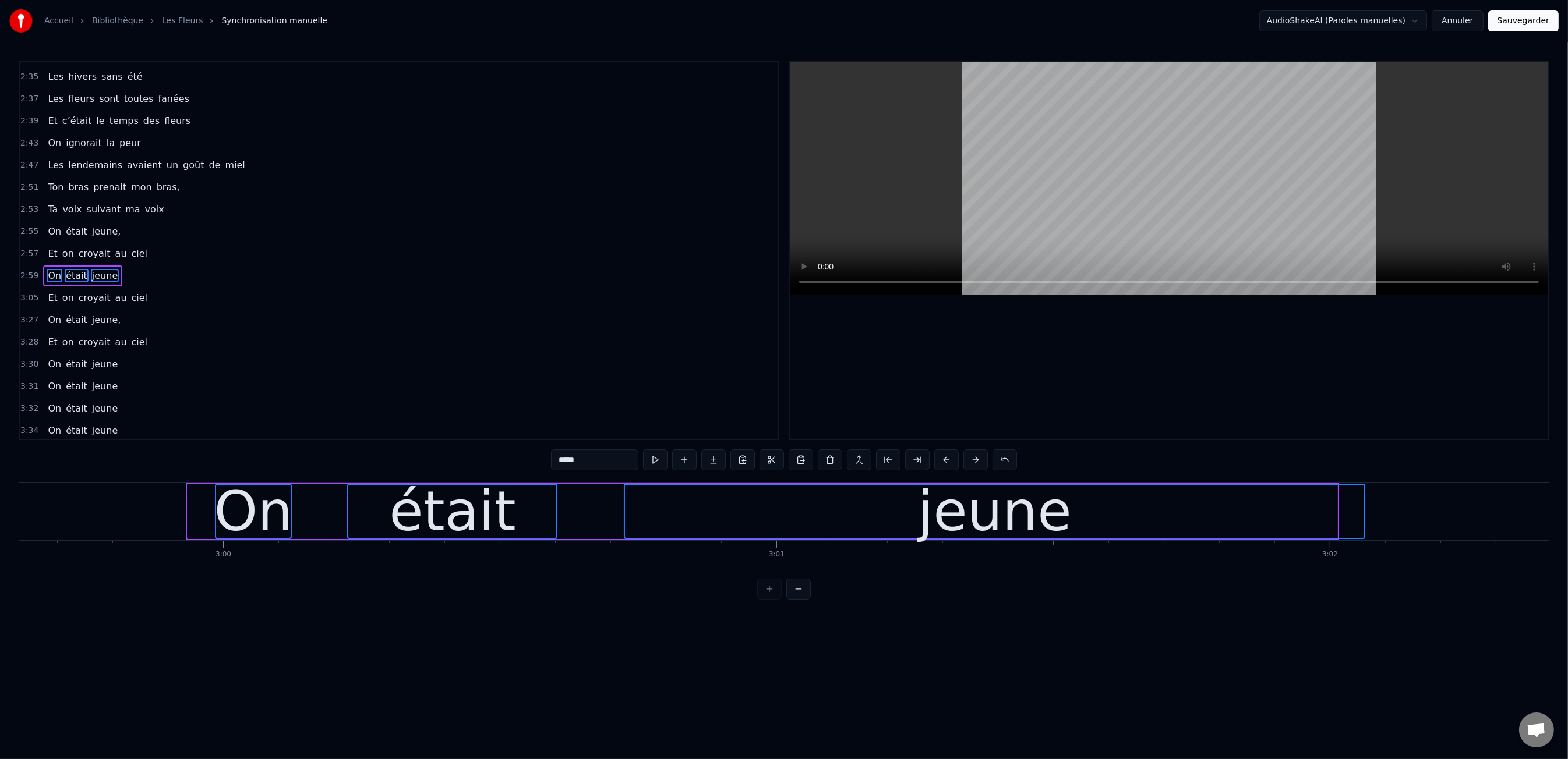
click at [950, 461] on button at bounding box center [946, 460] width 24 height 21
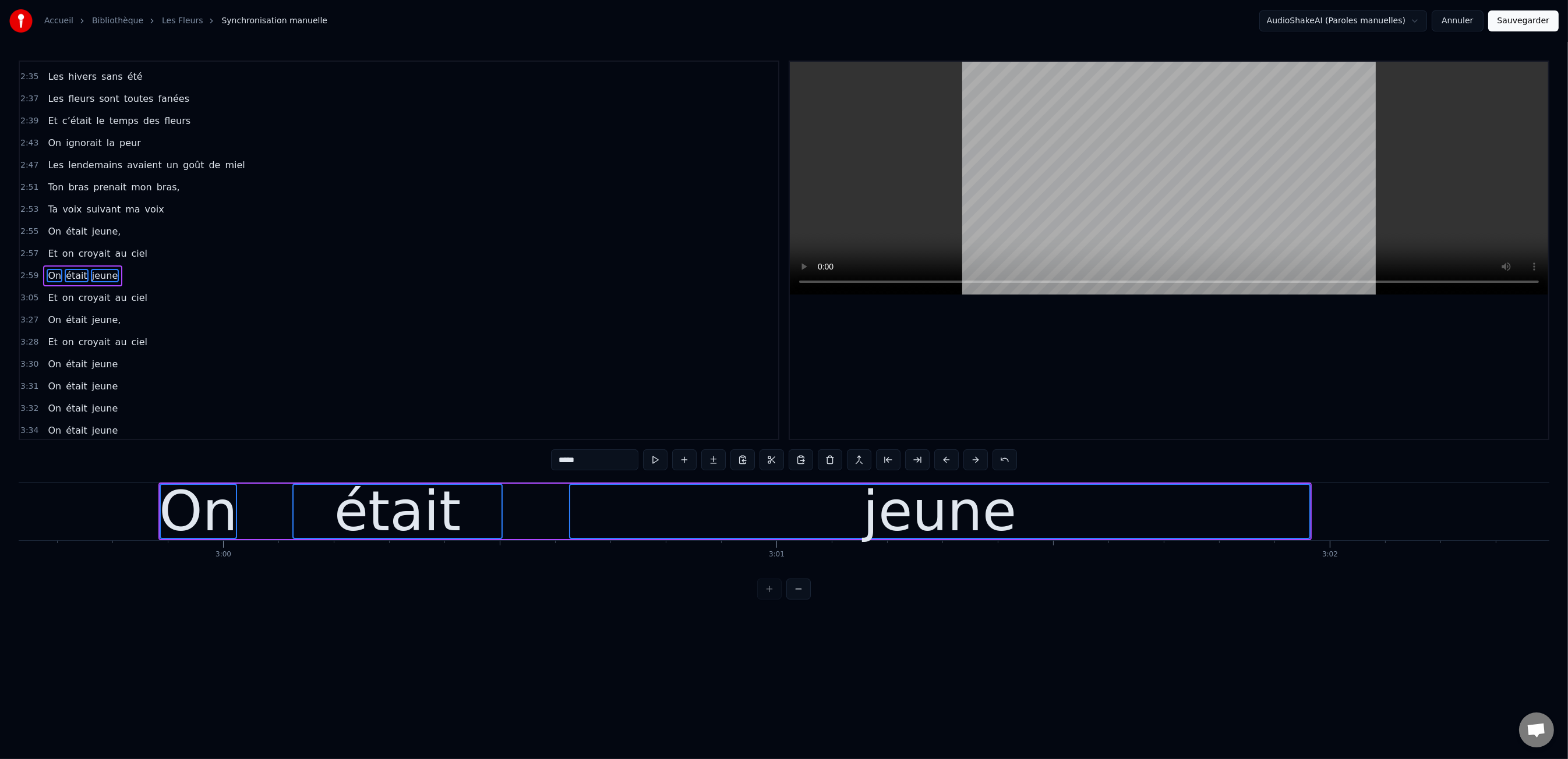
click at [950, 461] on button at bounding box center [946, 460] width 24 height 21
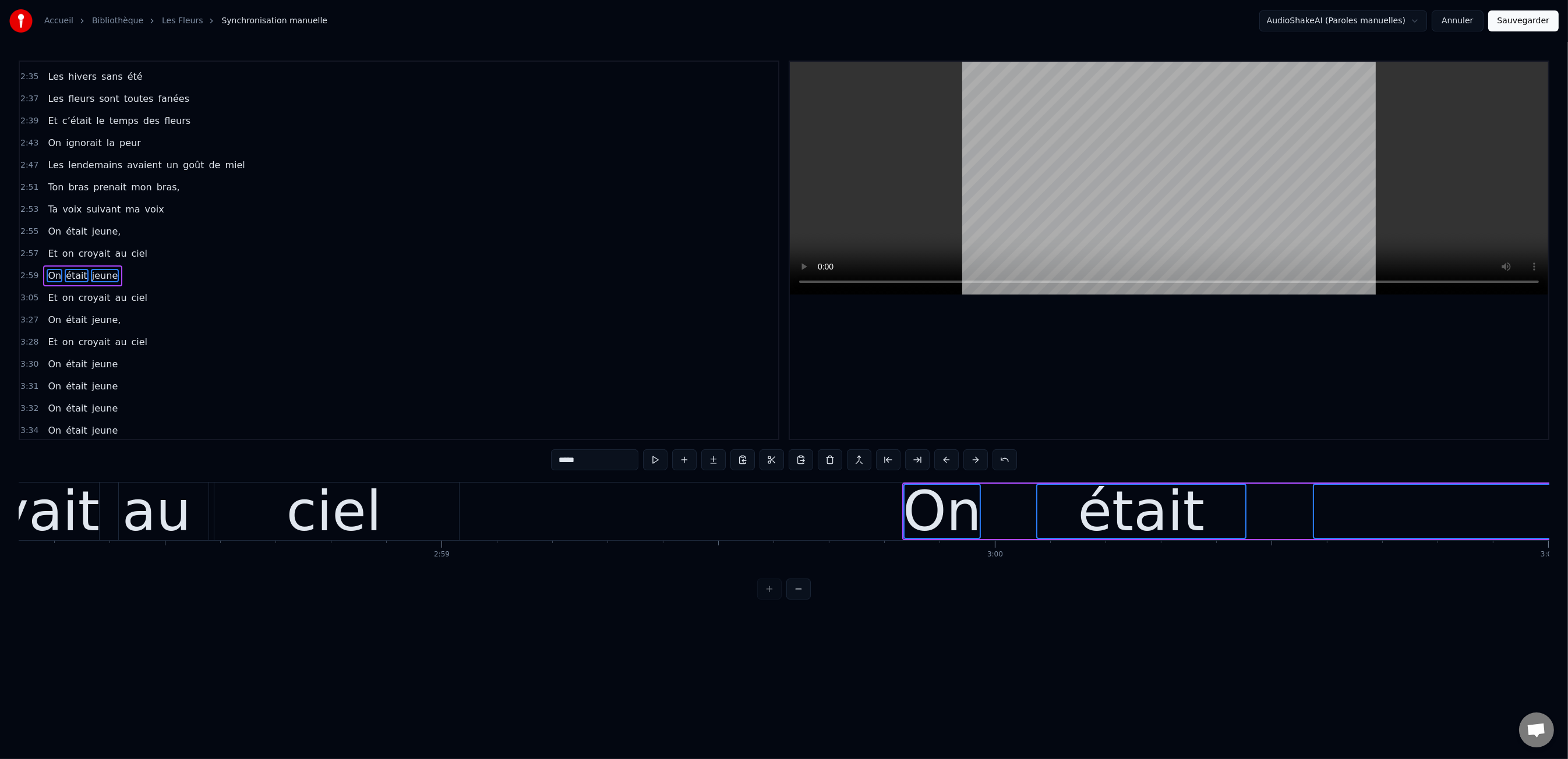
scroll to position [0, 98606]
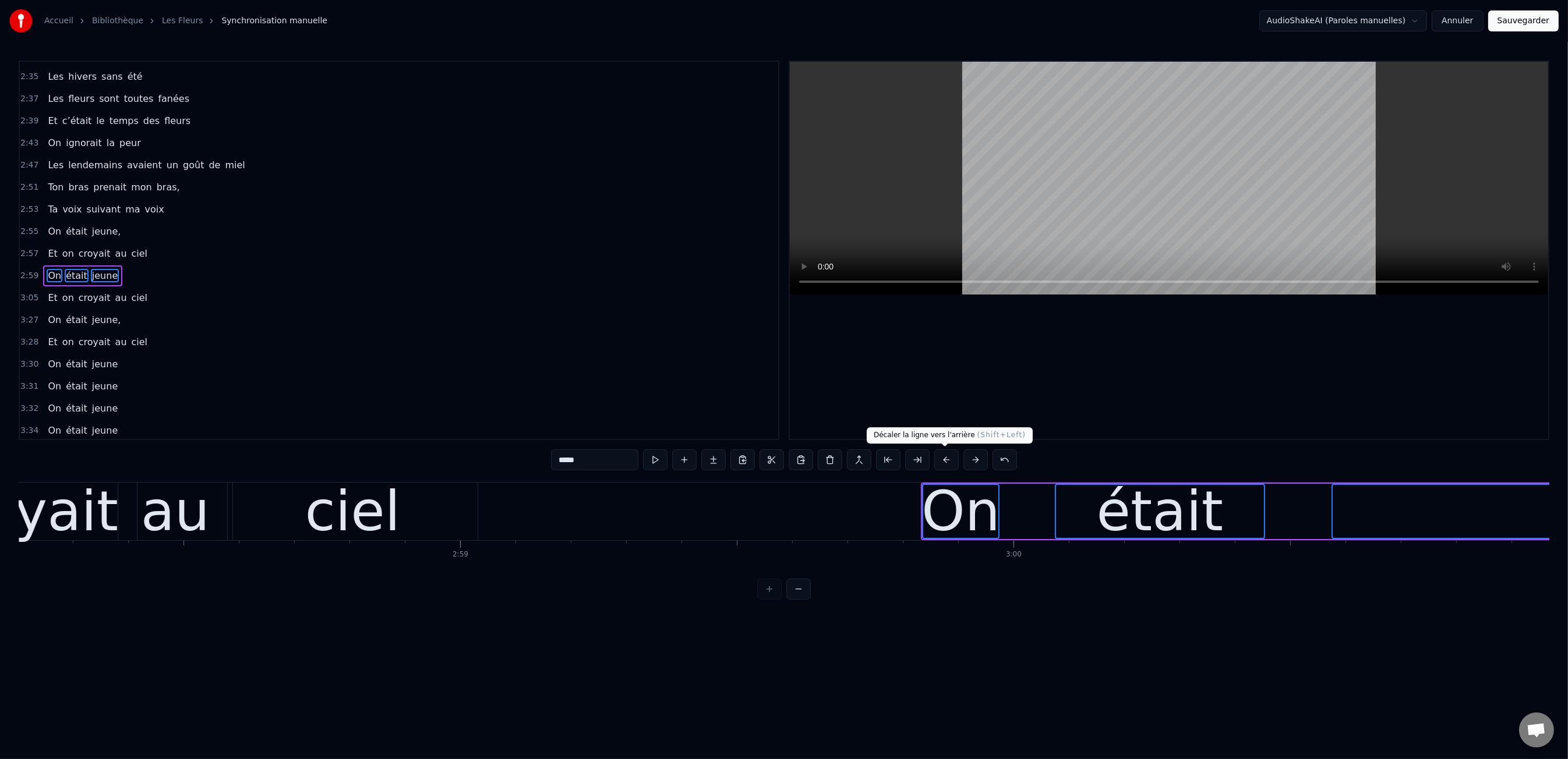
click at [941, 459] on button at bounding box center [946, 460] width 24 height 21
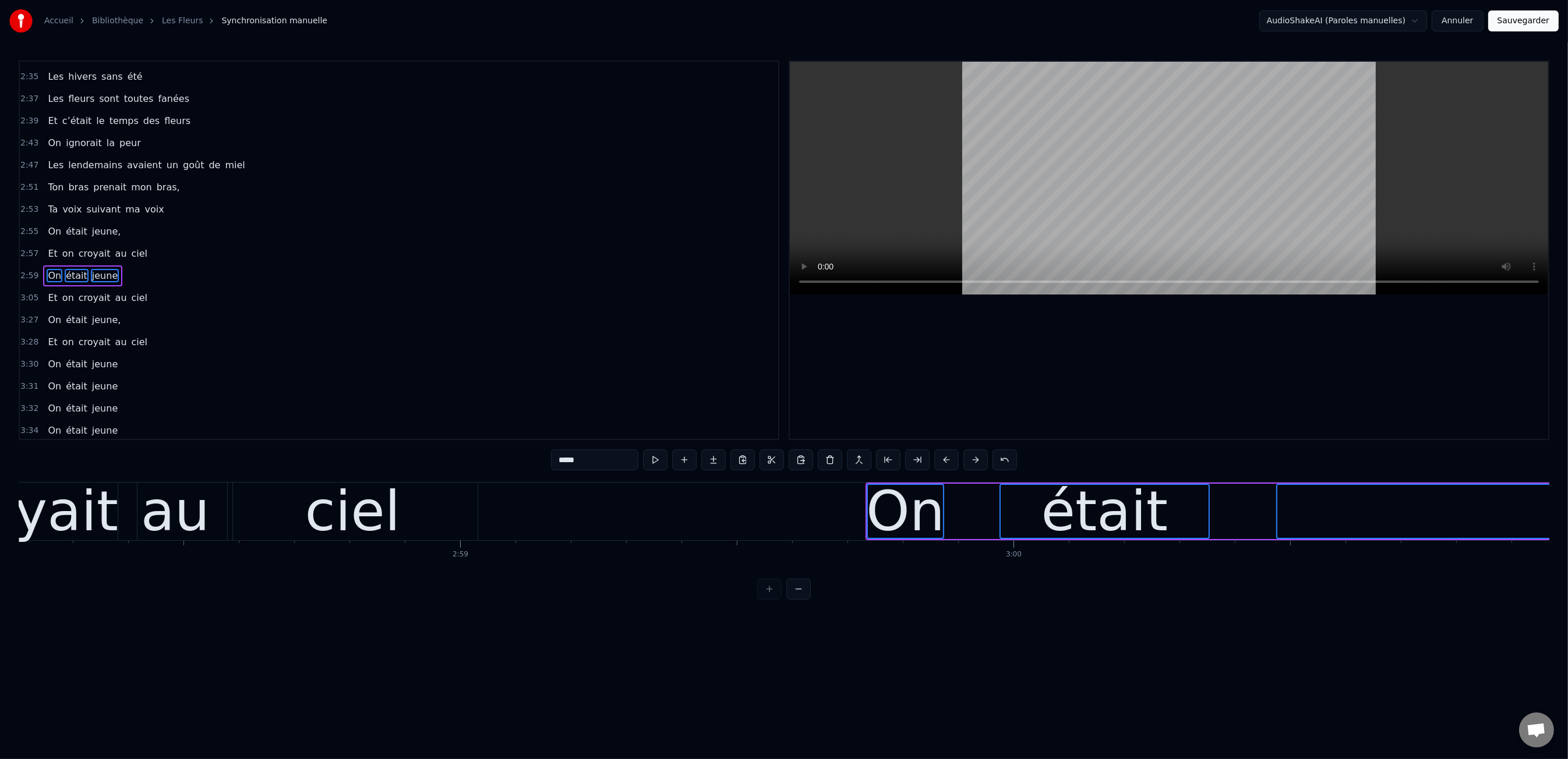
click at [941, 459] on button at bounding box center [946, 460] width 24 height 21
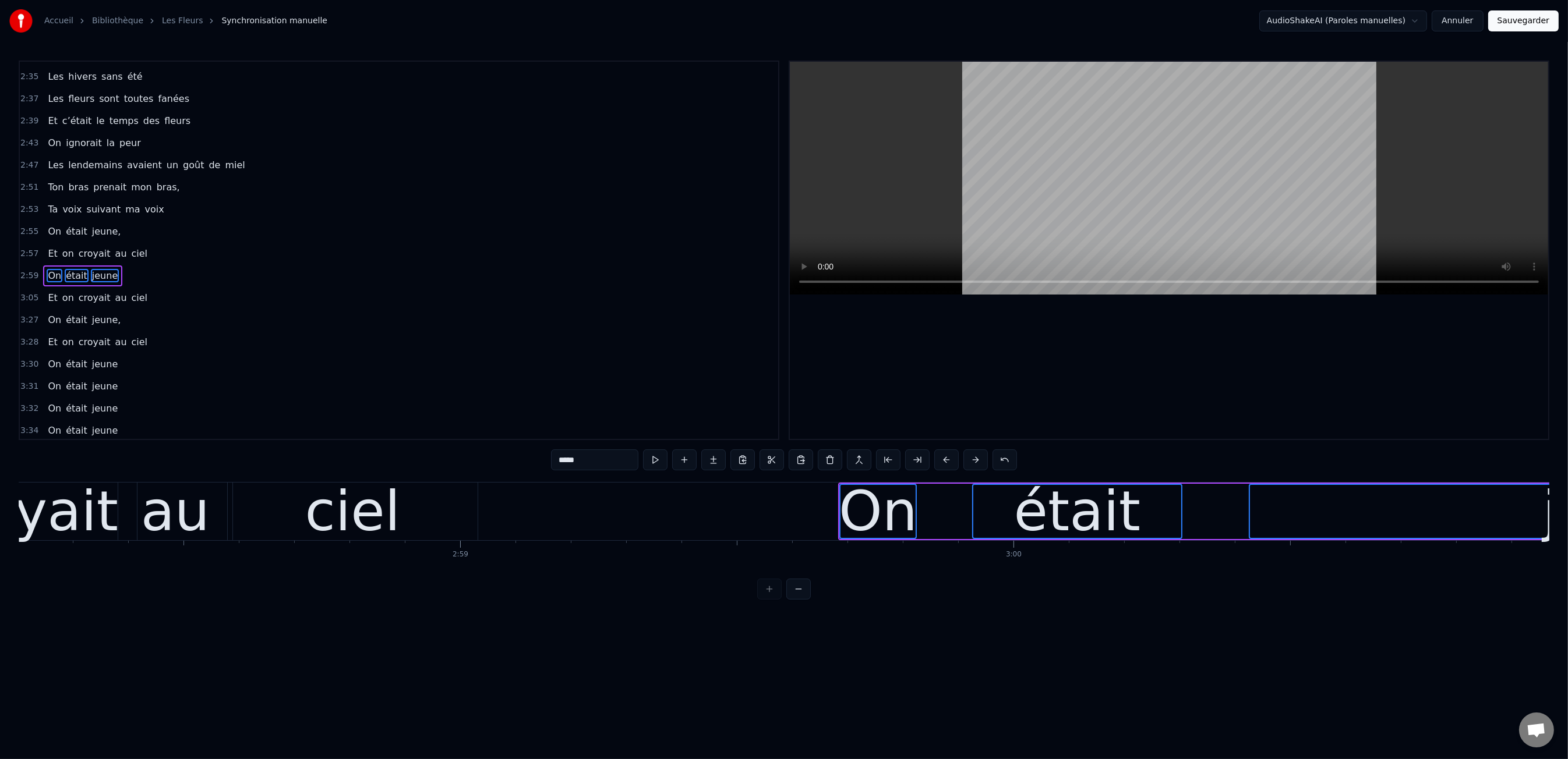
click at [941, 459] on button at bounding box center [946, 460] width 24 height 21
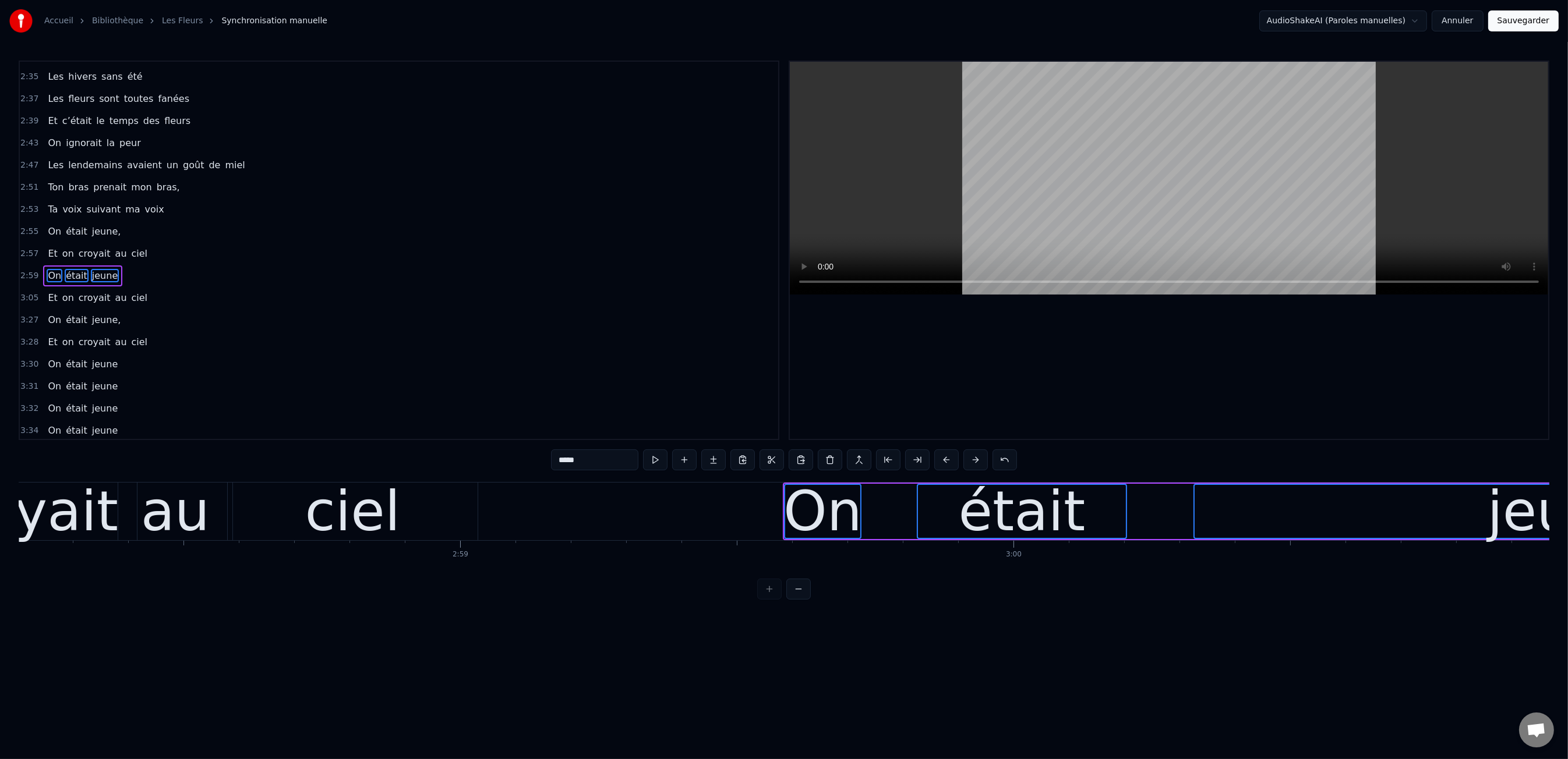
click at [941, 459] on button at bounding box center [946, 460] width 24 height 21
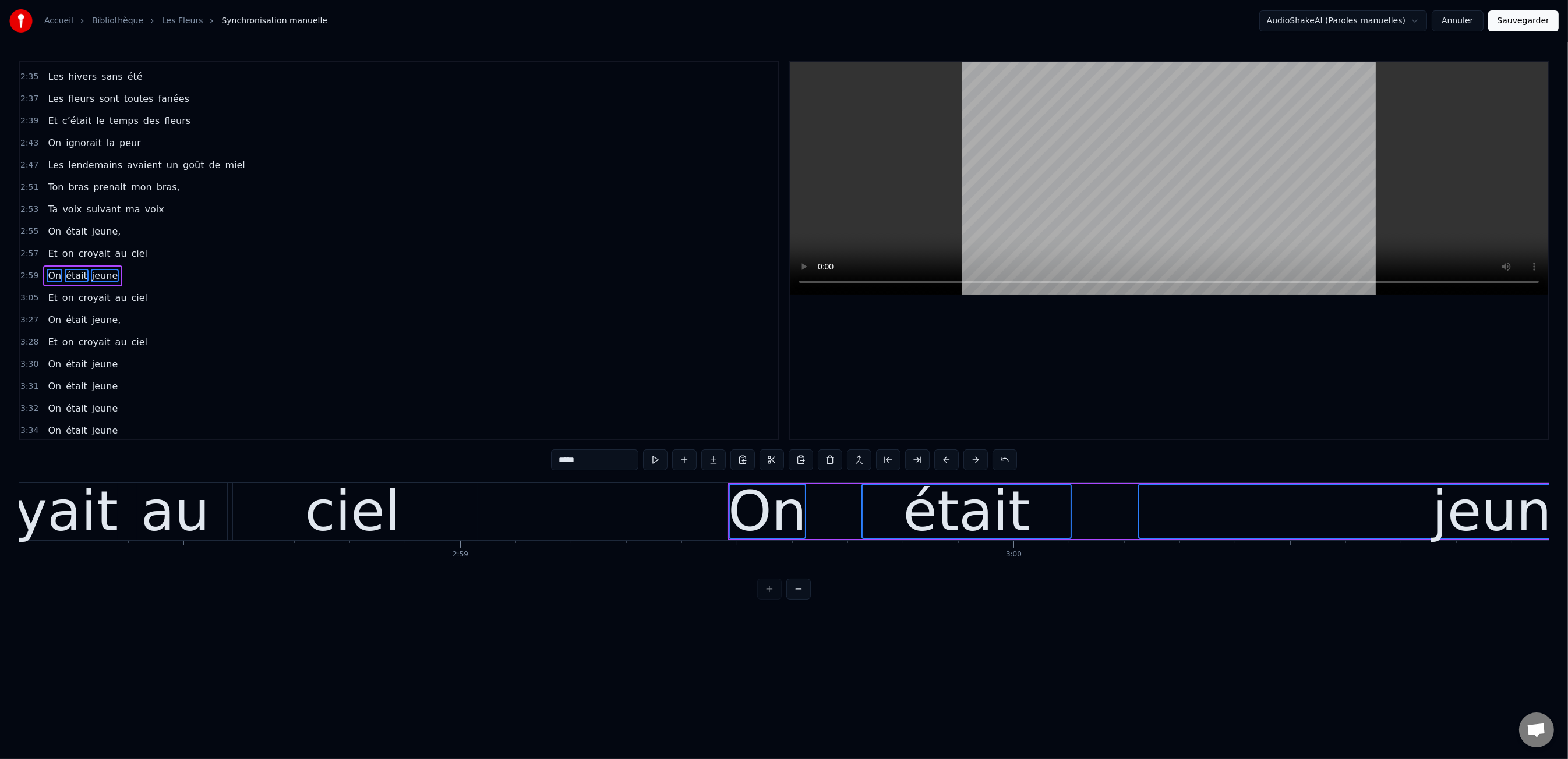
click at [940, 459] on button at bounding box center [946, 460] width 24 height 21
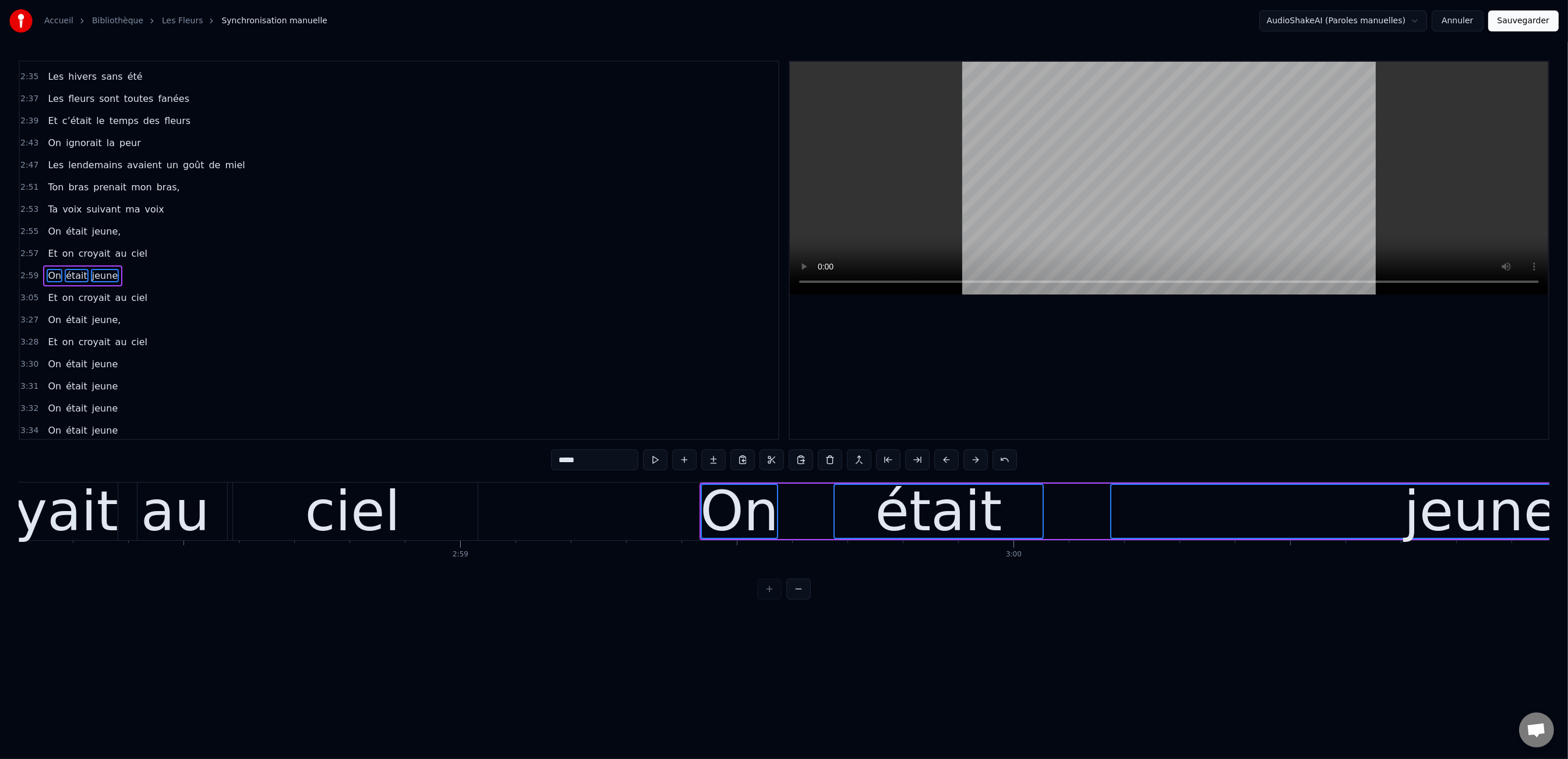
click at [940, 459] on button at bounding box center [946, 460] width 24 height 21
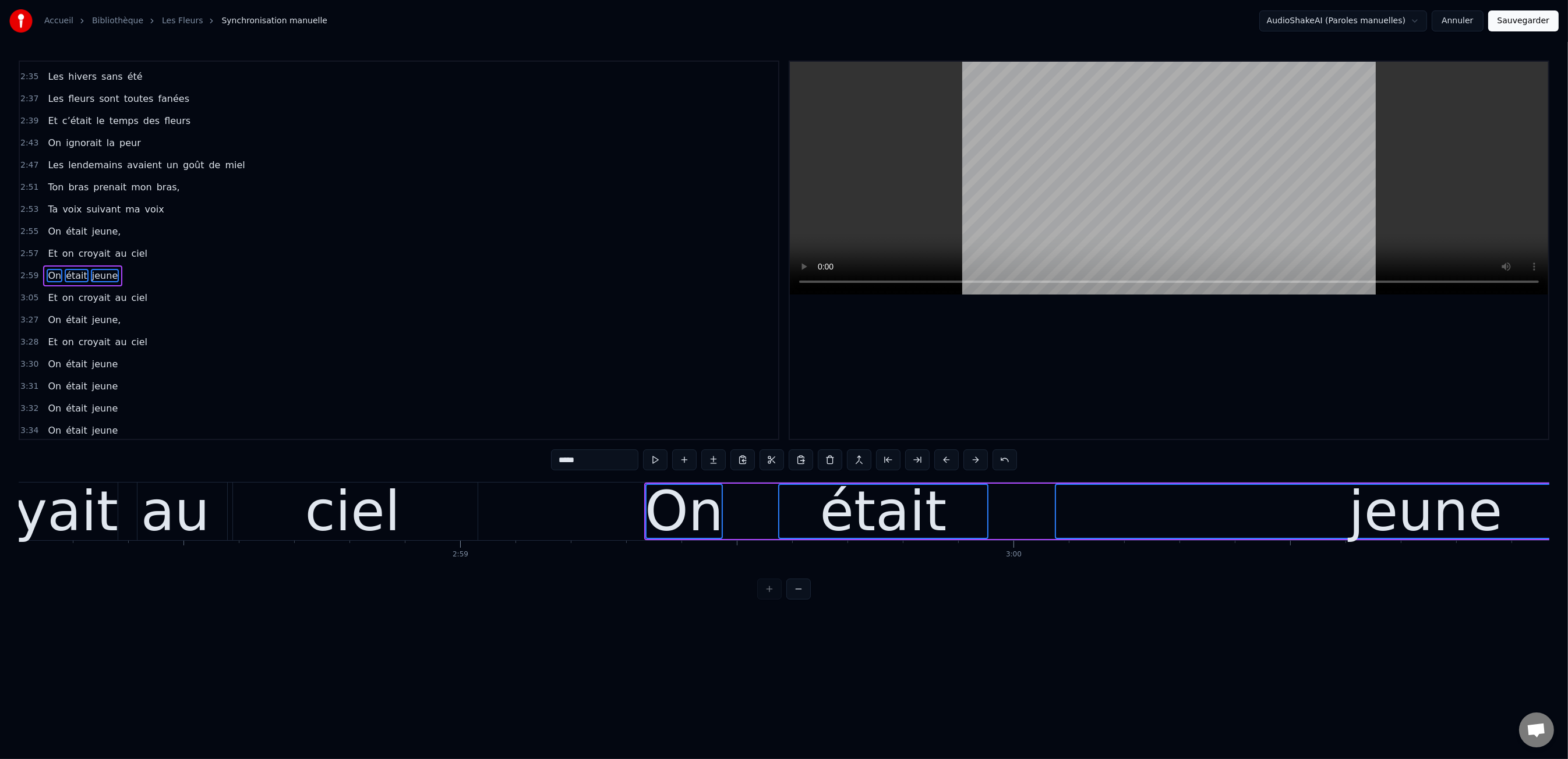
click at [940, 459] on button at bounding box center [946, 460] width 24 height 21
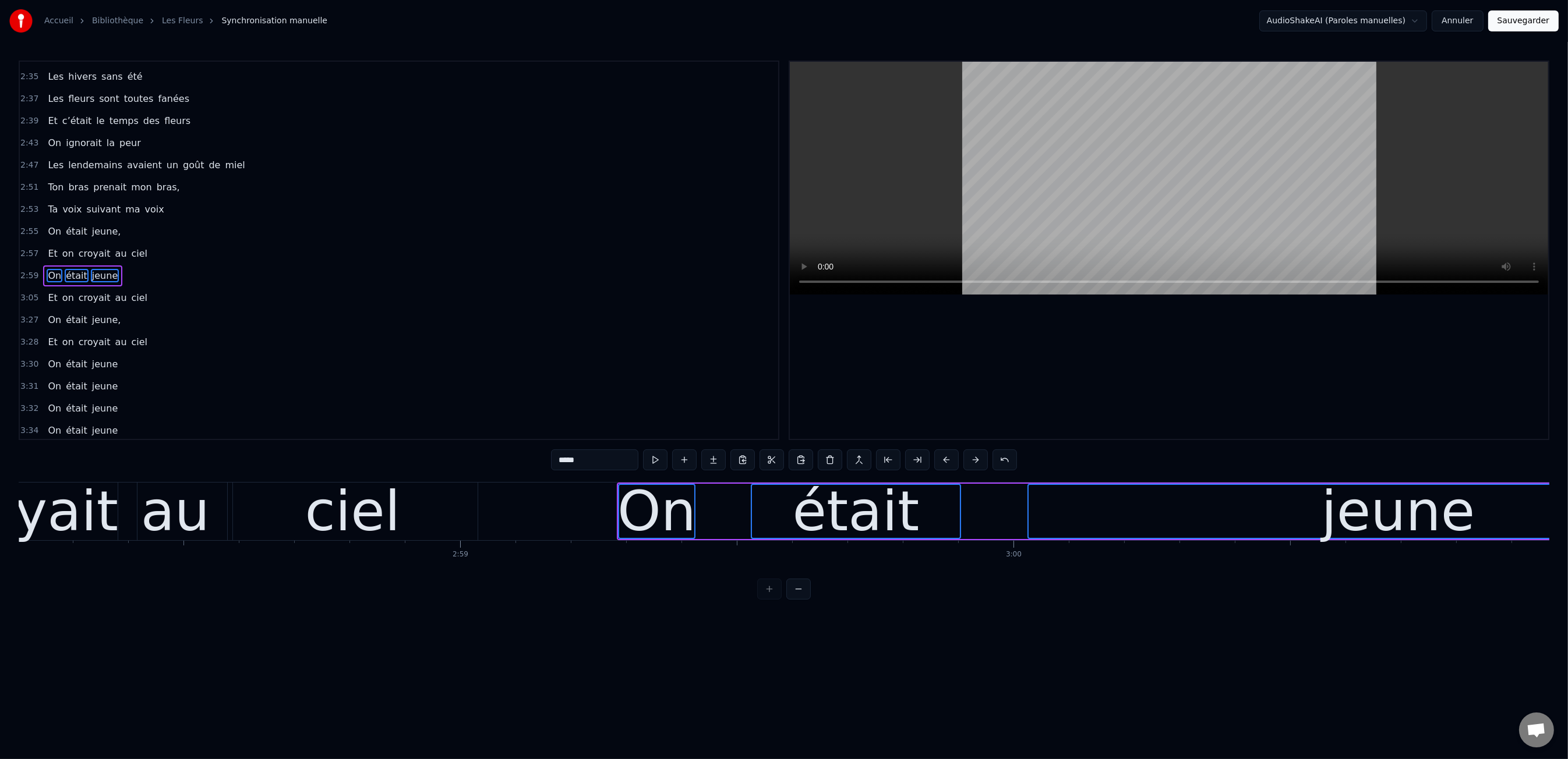
click at [940, 459] on button at bounding box center [946, 460] width 24 height 21
click at [940, 459] on button at bounding box center [946, 460] width 24 height 21
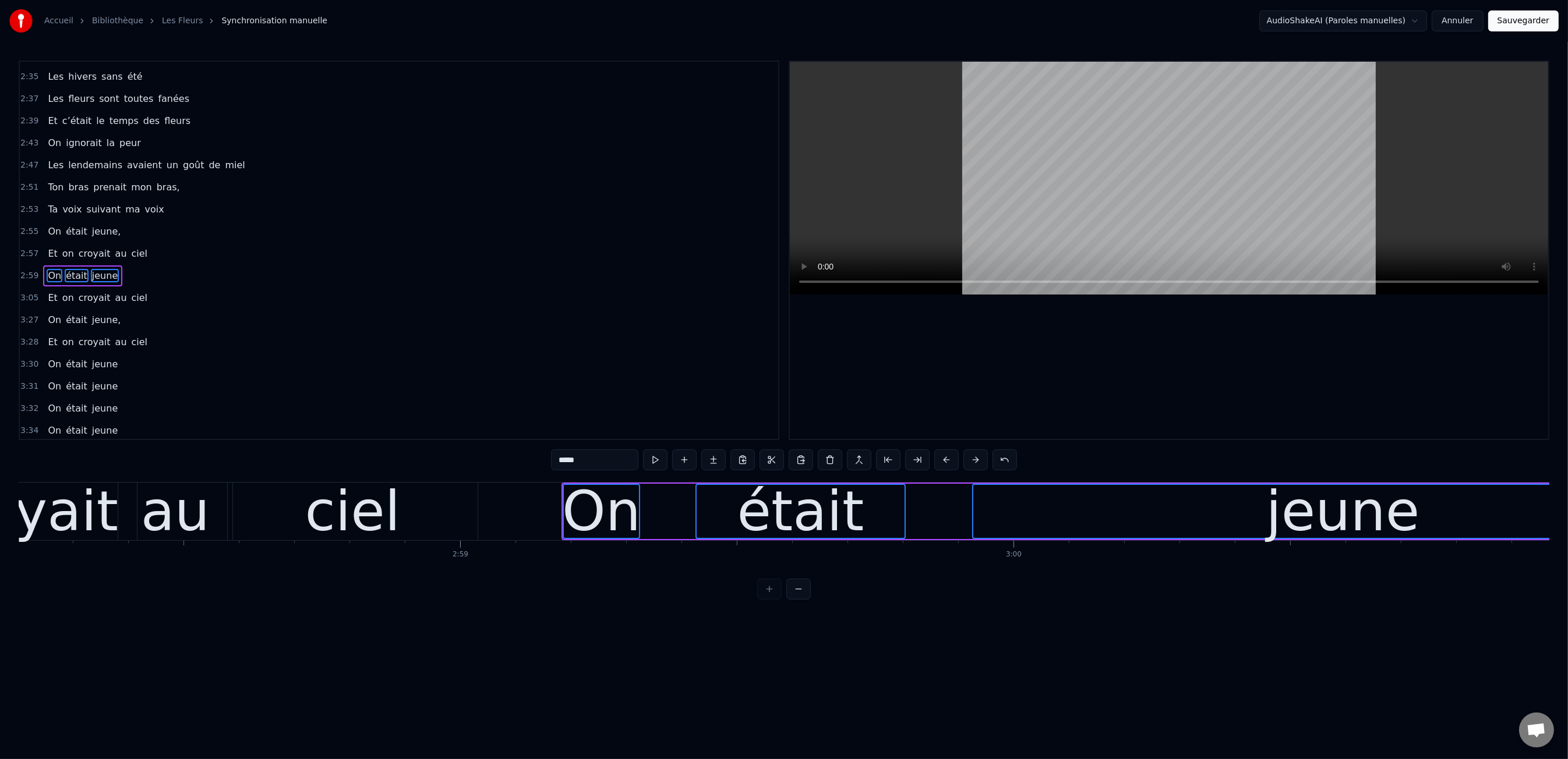
click at [940, 459] on button at bounding box center [946, 460] width 24 height 21
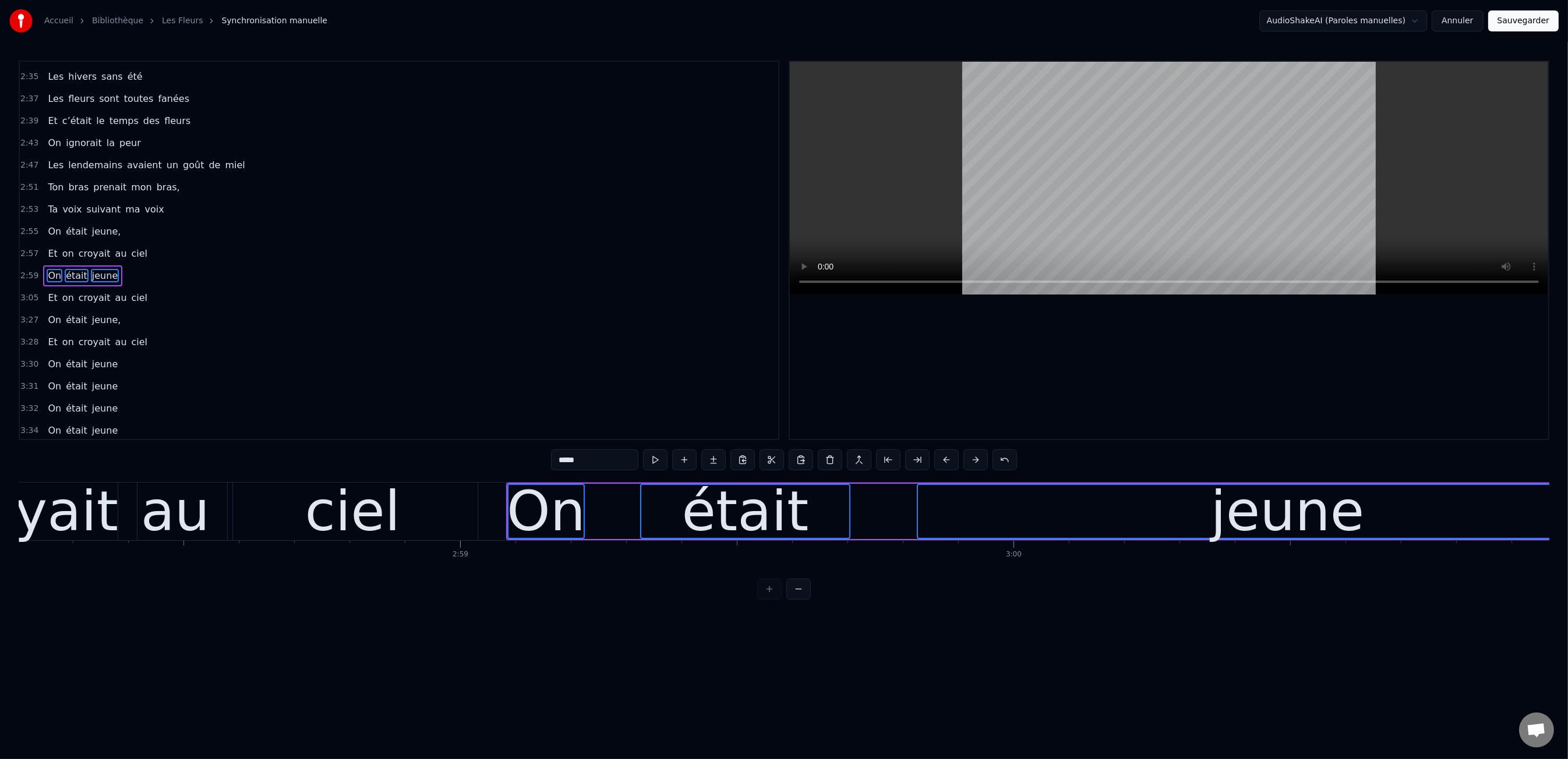
click at [940, 459] on button at bounding box center [946, 460] width 24 height 21
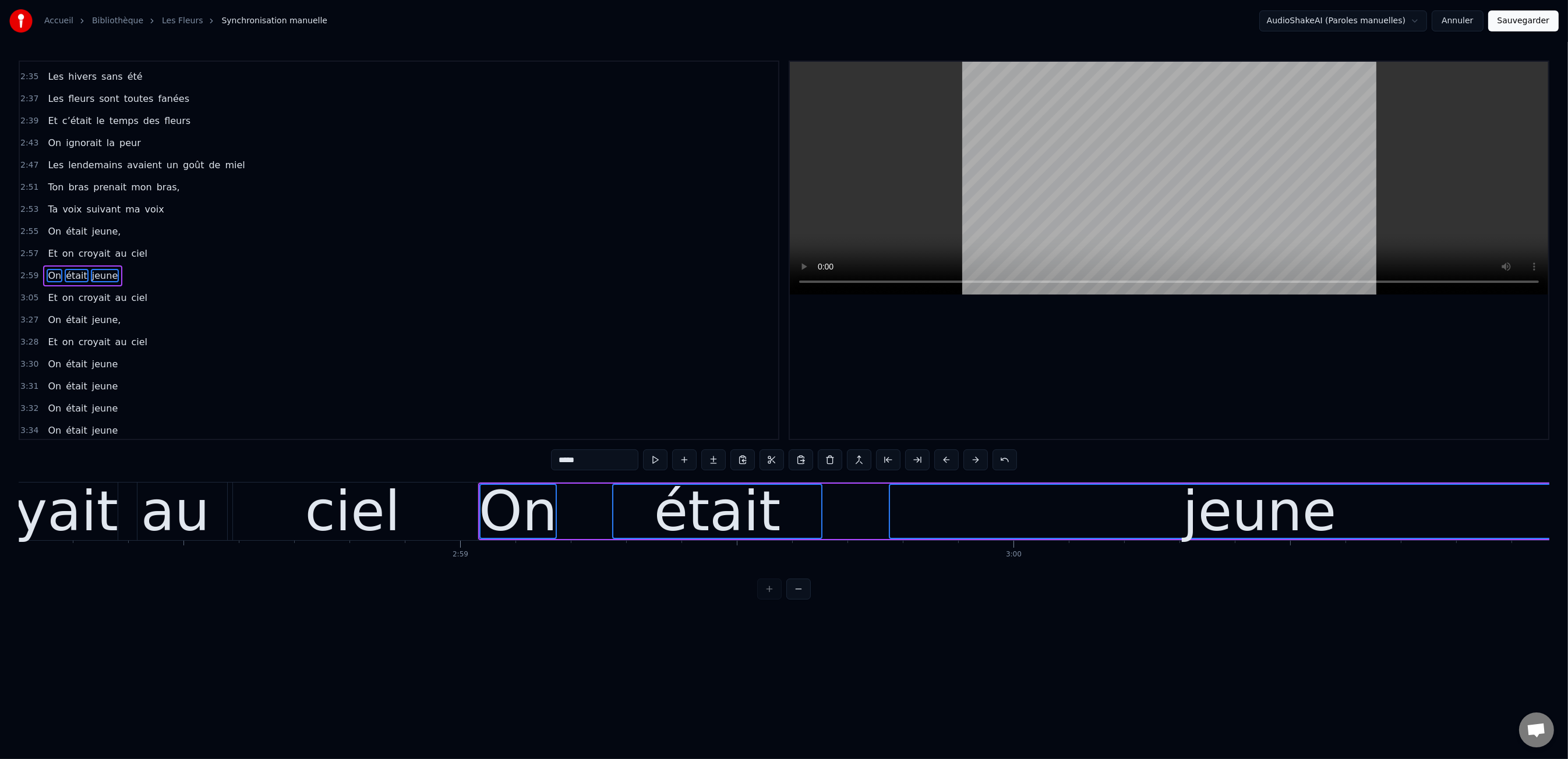
click at [940, 459] on button at bounding box center [946, 460] width 24 height 21
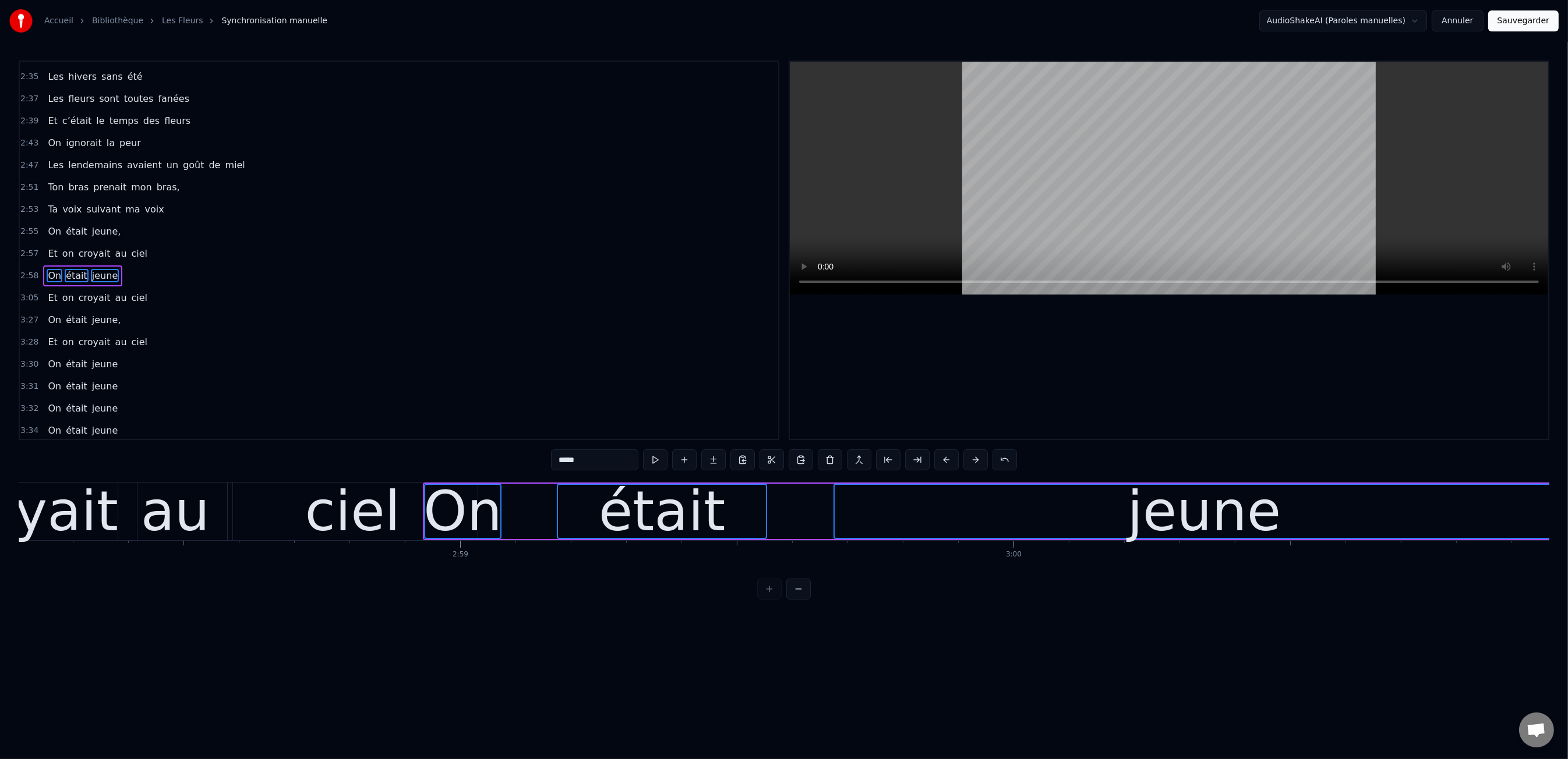
click at [371, 442] on div "3:35 On était jeune" at bounding box center [399, 453] width 759 height 22
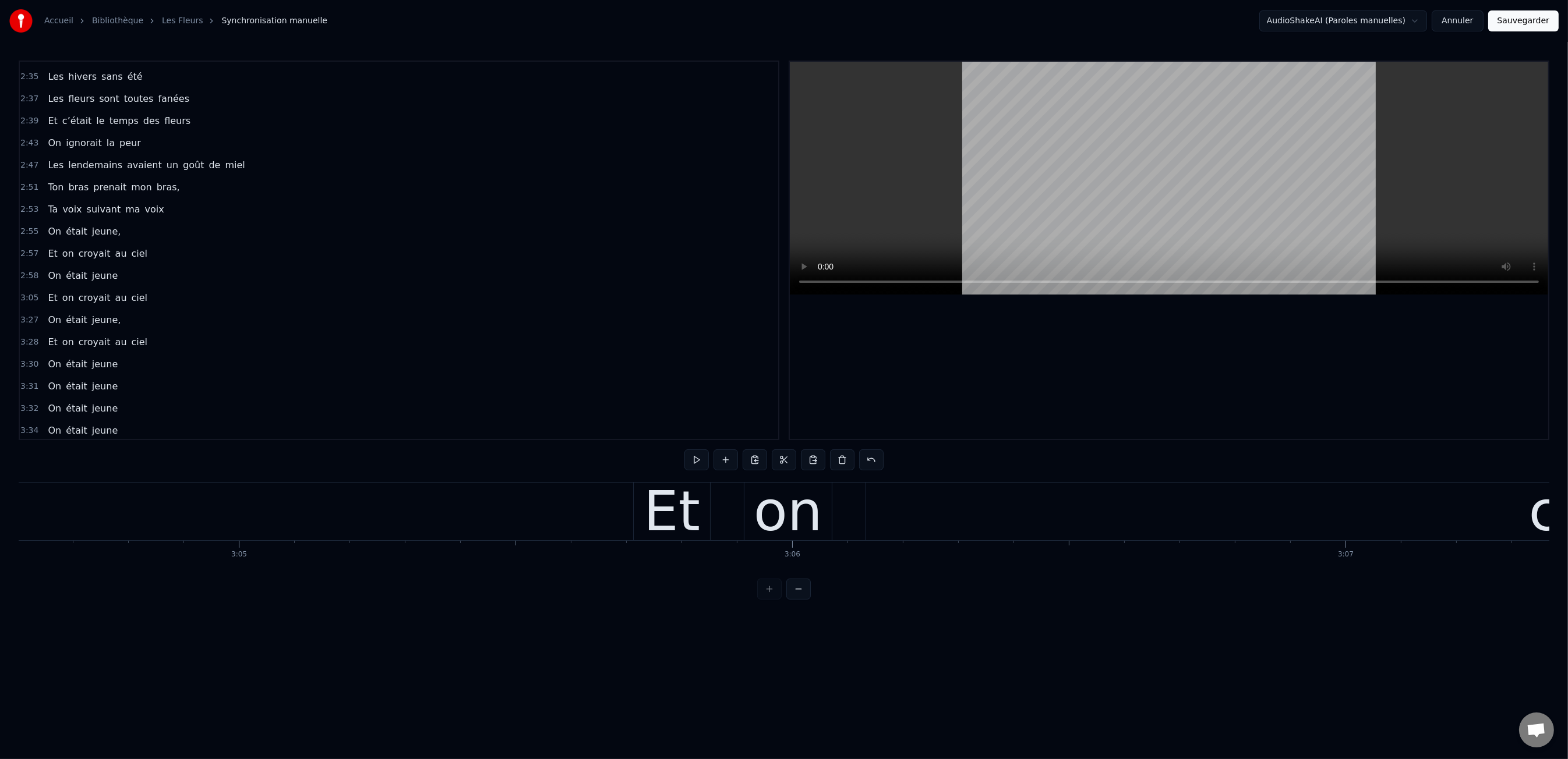
click at [372, 446] on div "0:47 Les dents rongées par les tazs, 0:49 Vert, jaune, rose entre les dents 0:5…" at bounding box center [784, 330] width 1531 height 539
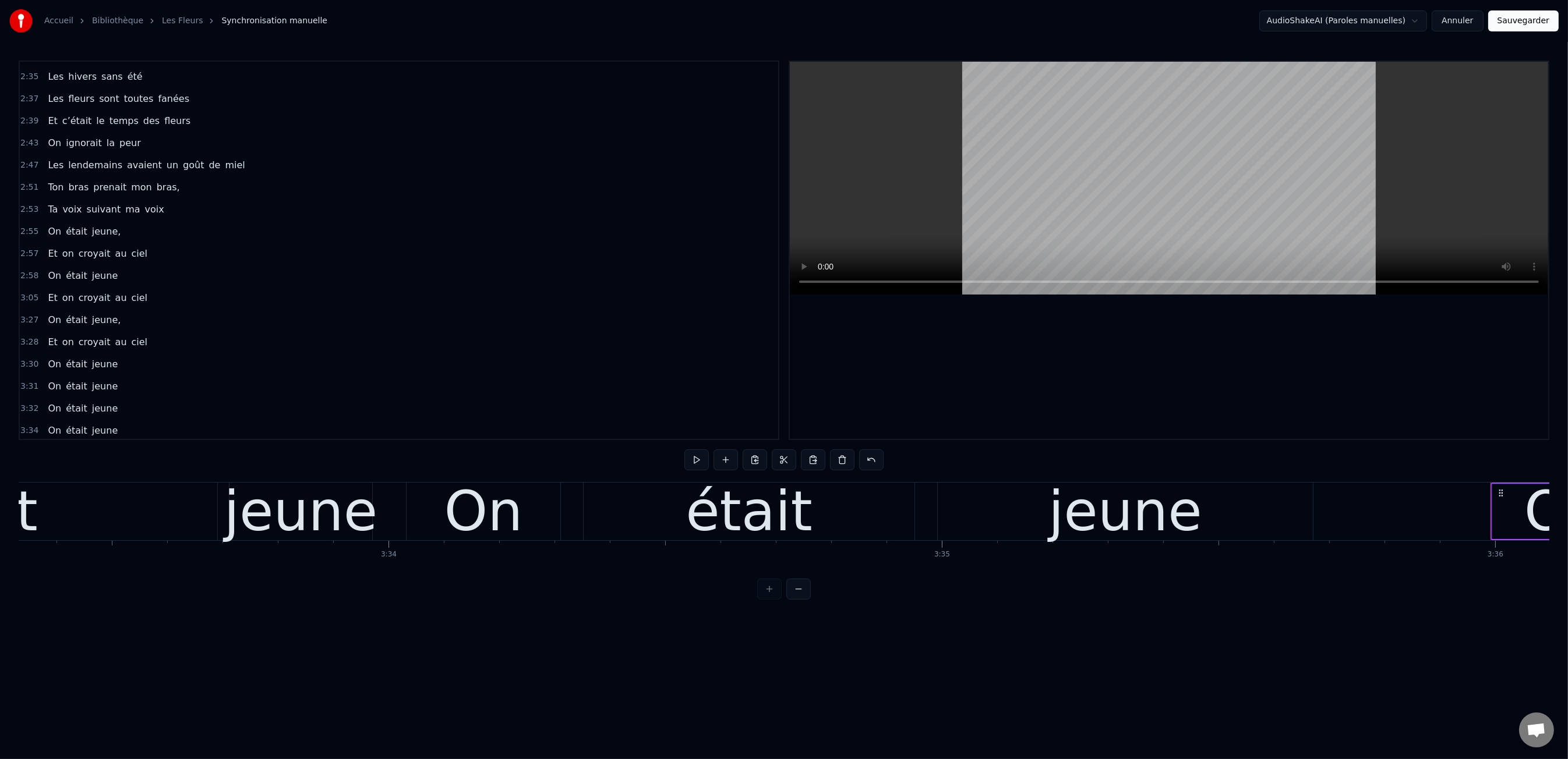
scroll to position [0, 119458]
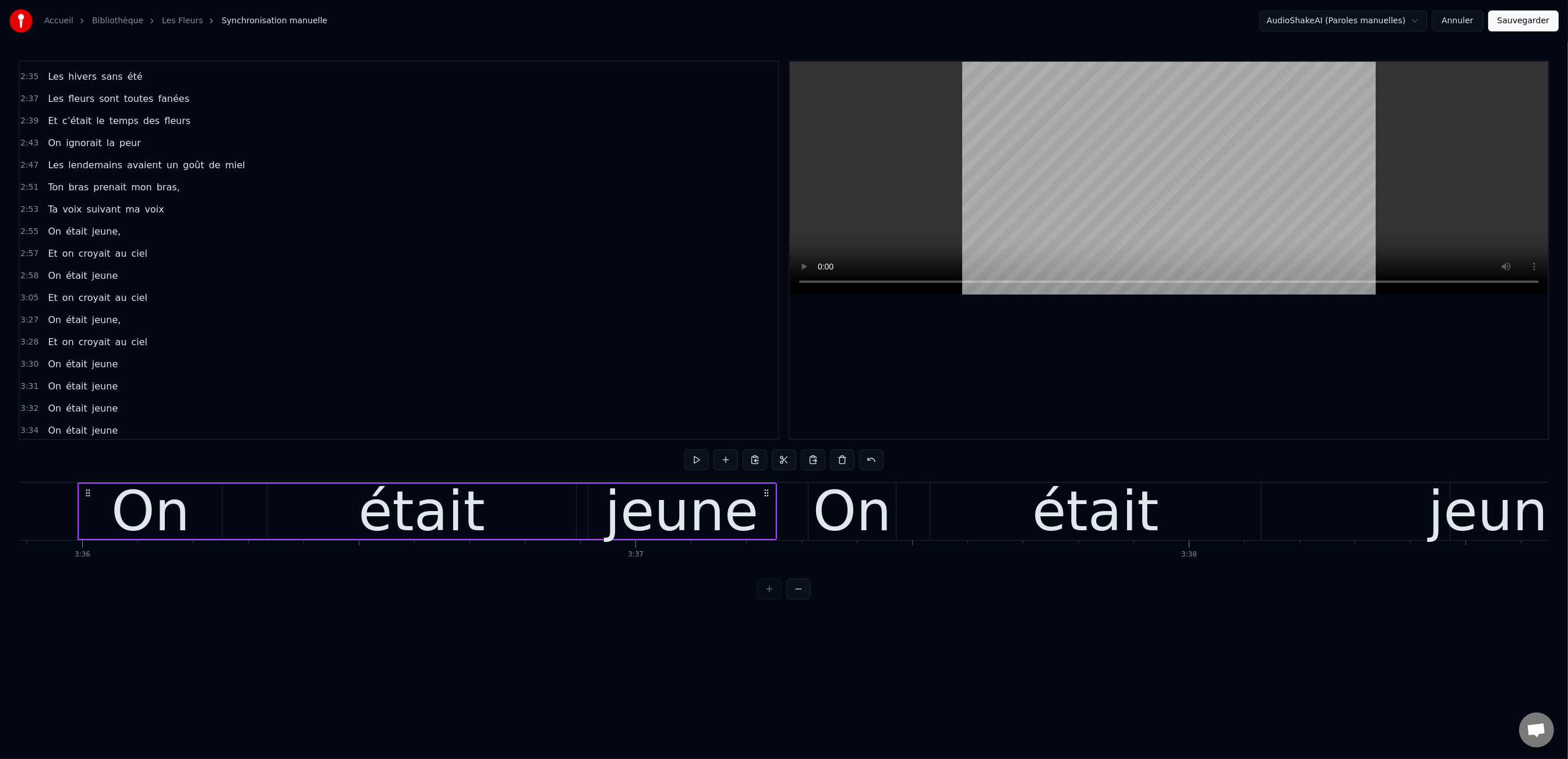
click at [81, 357] on span "était" at bounding box center [76, 364] width 24 height 14
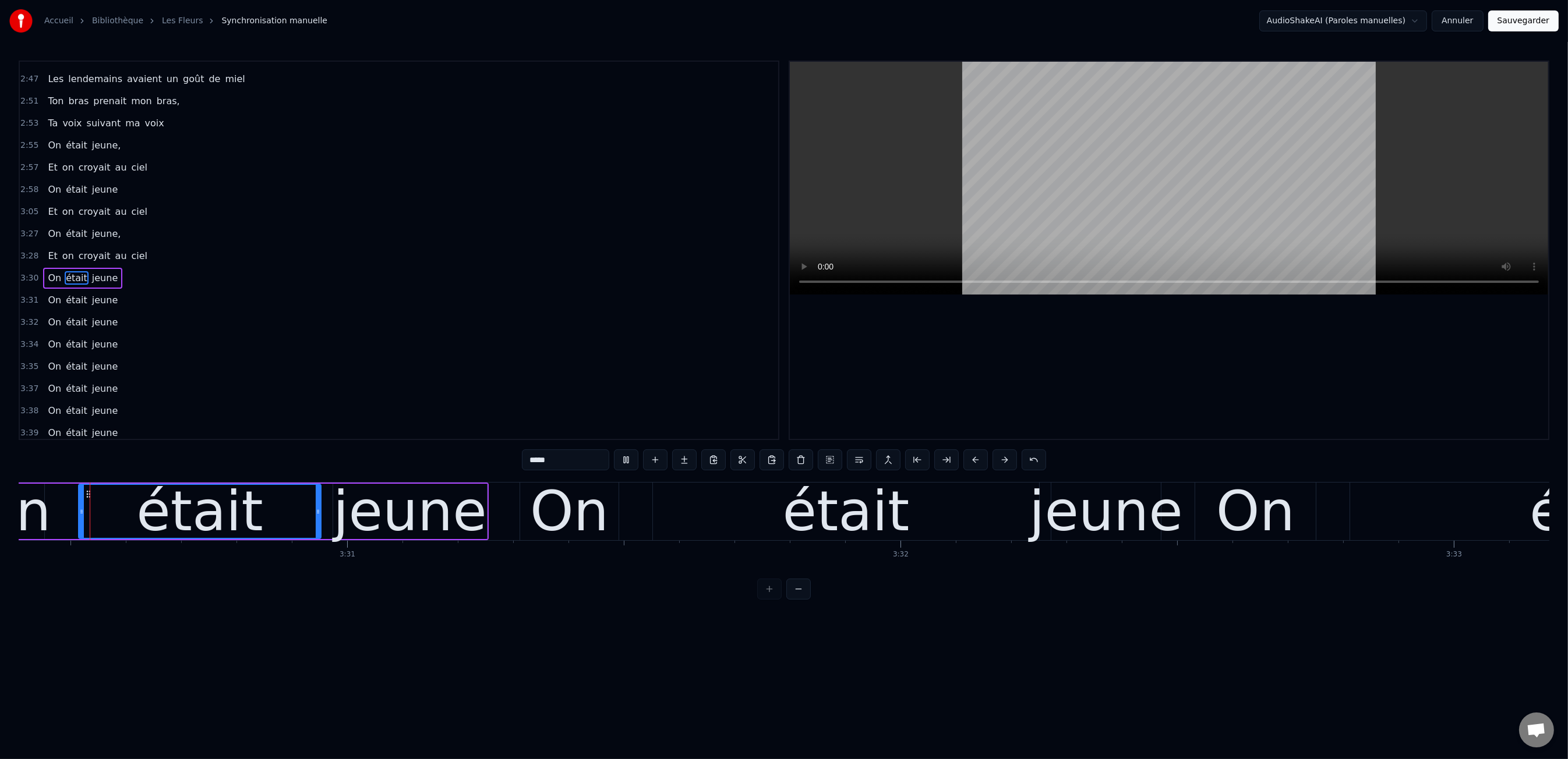
scroll to position [1141, 0]
click at [68, 208] on span "était" at bounding box center [76, 215] width 24 height 14
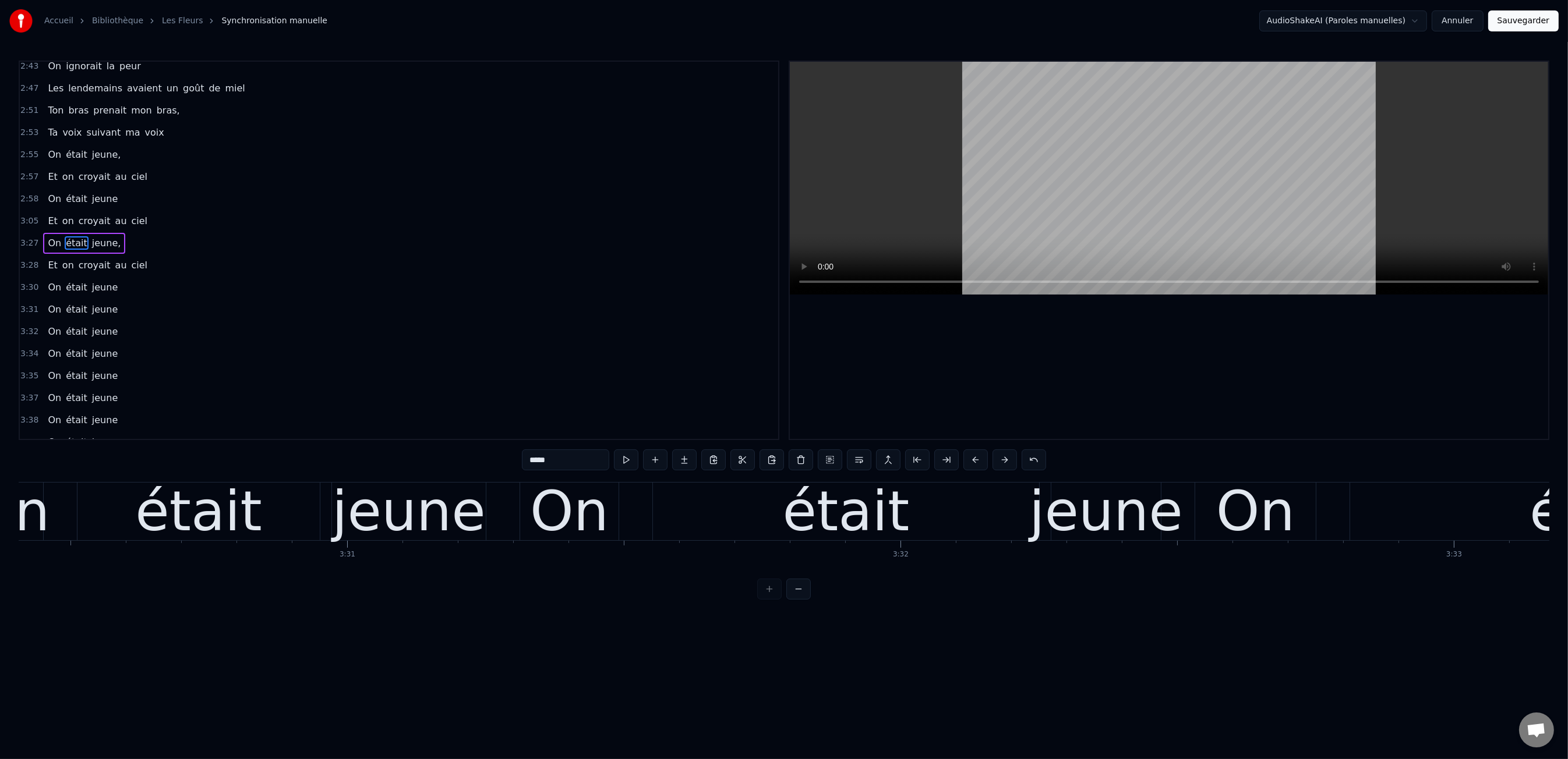
scroll to position [1079, 0]
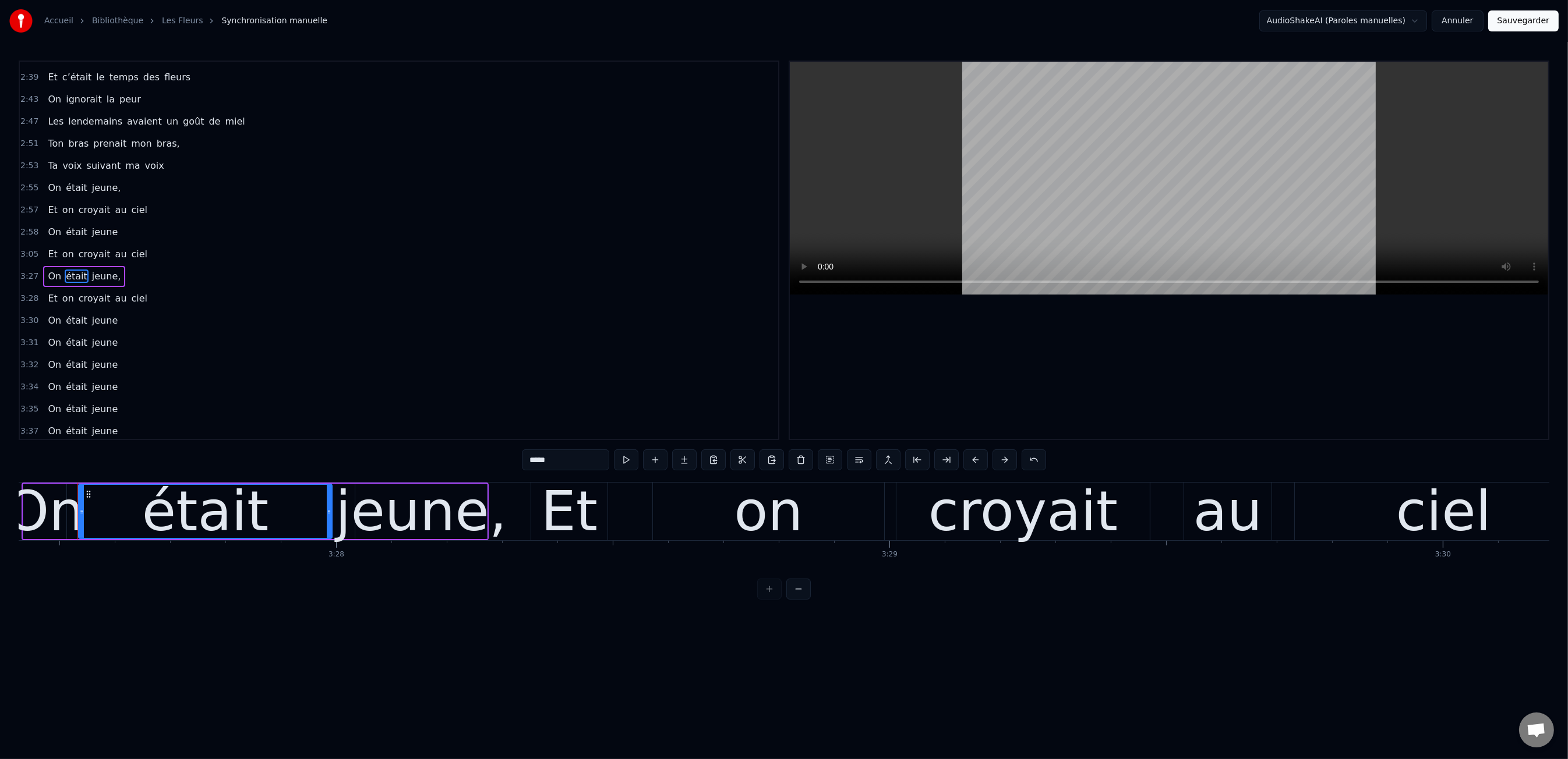
click at [71, 200] on div "Et on croyait au ciel" at bounding box center [97, 211] width 109 height 21
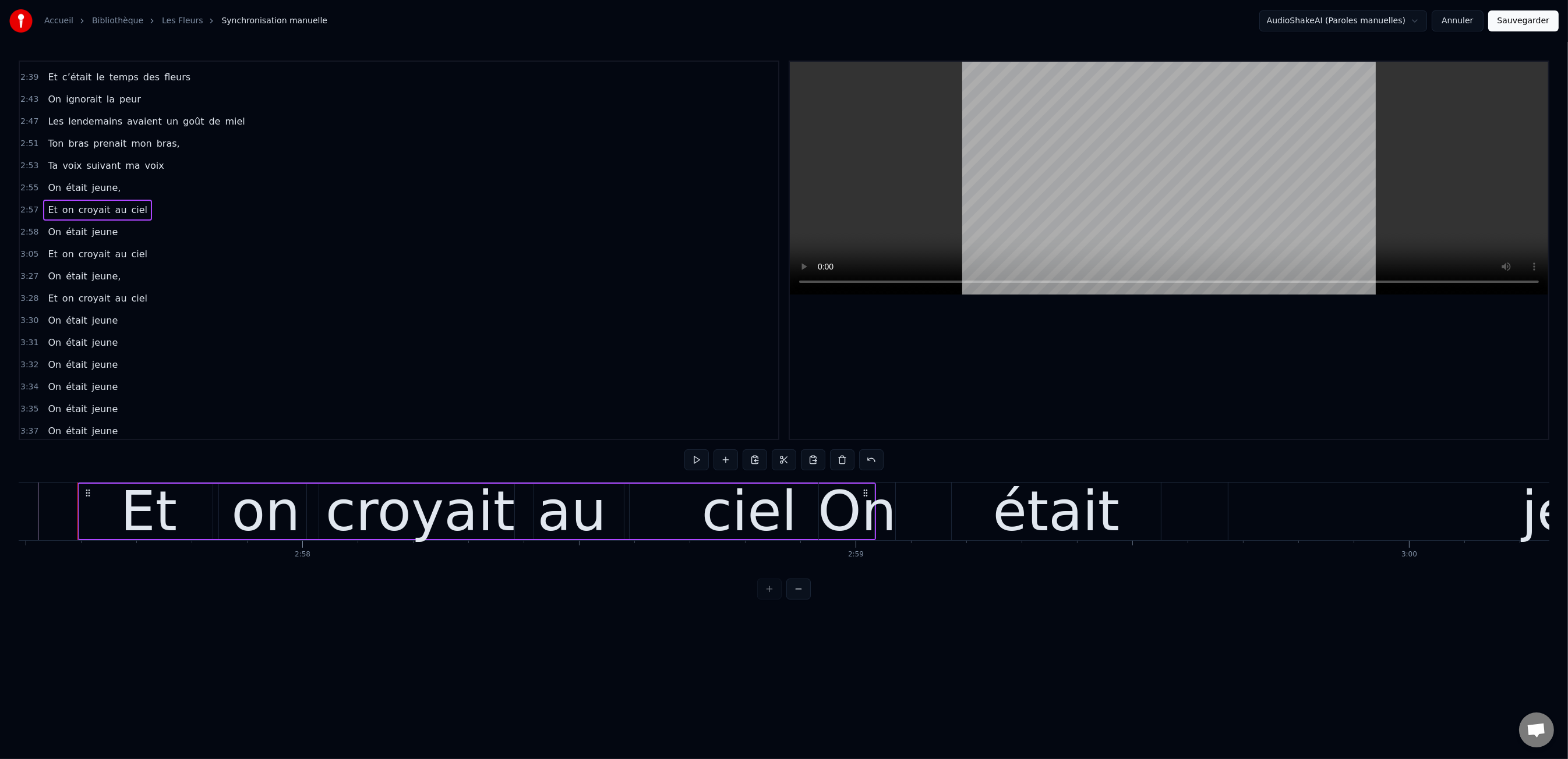
click at [73, 177] on div "2:55 On était jeune," at bounding box center [399, 188] width 759 height 22
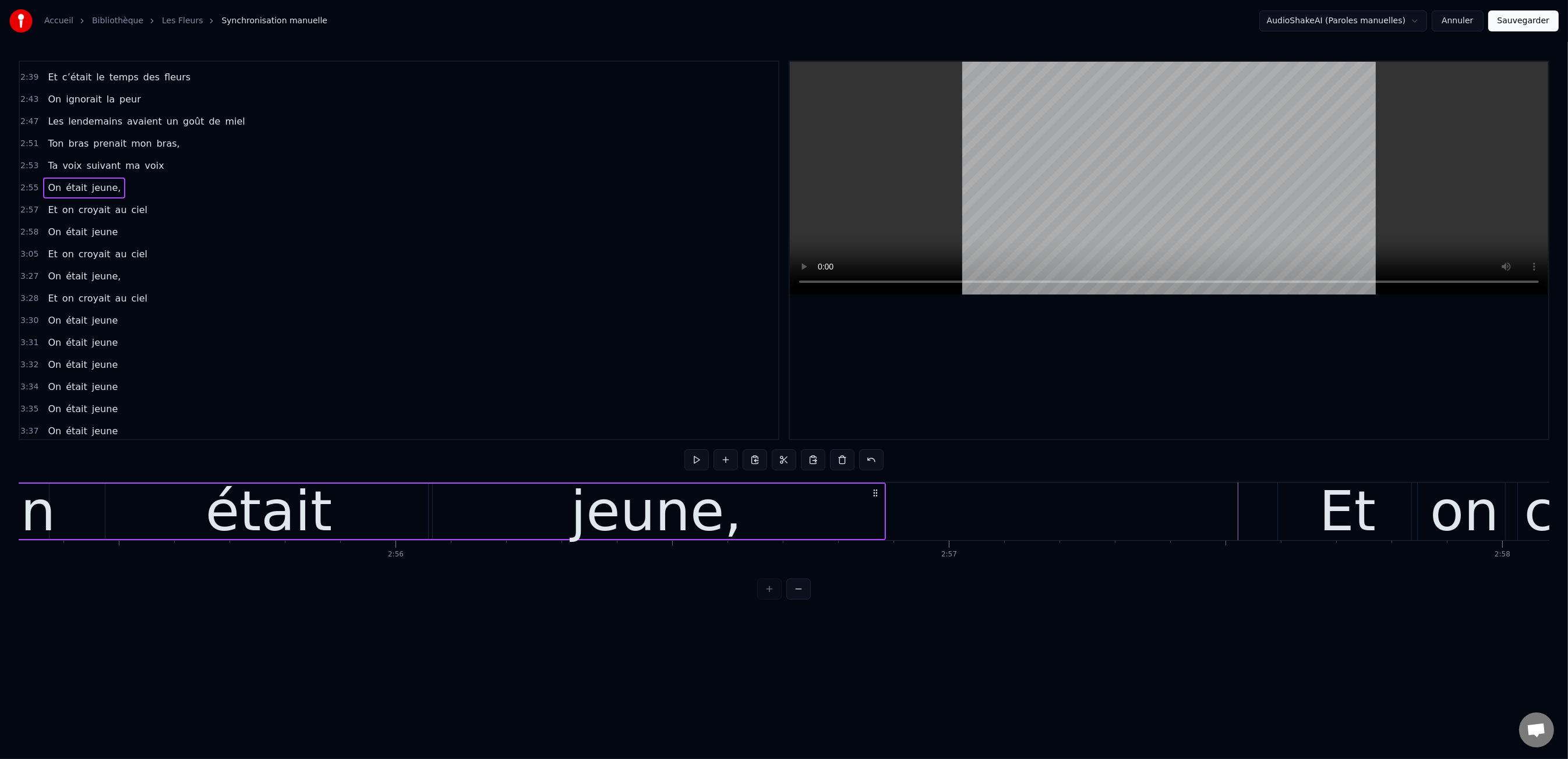
click at [73, 159] on span "voix" at bounding box center [72, 166] width 21 height 14
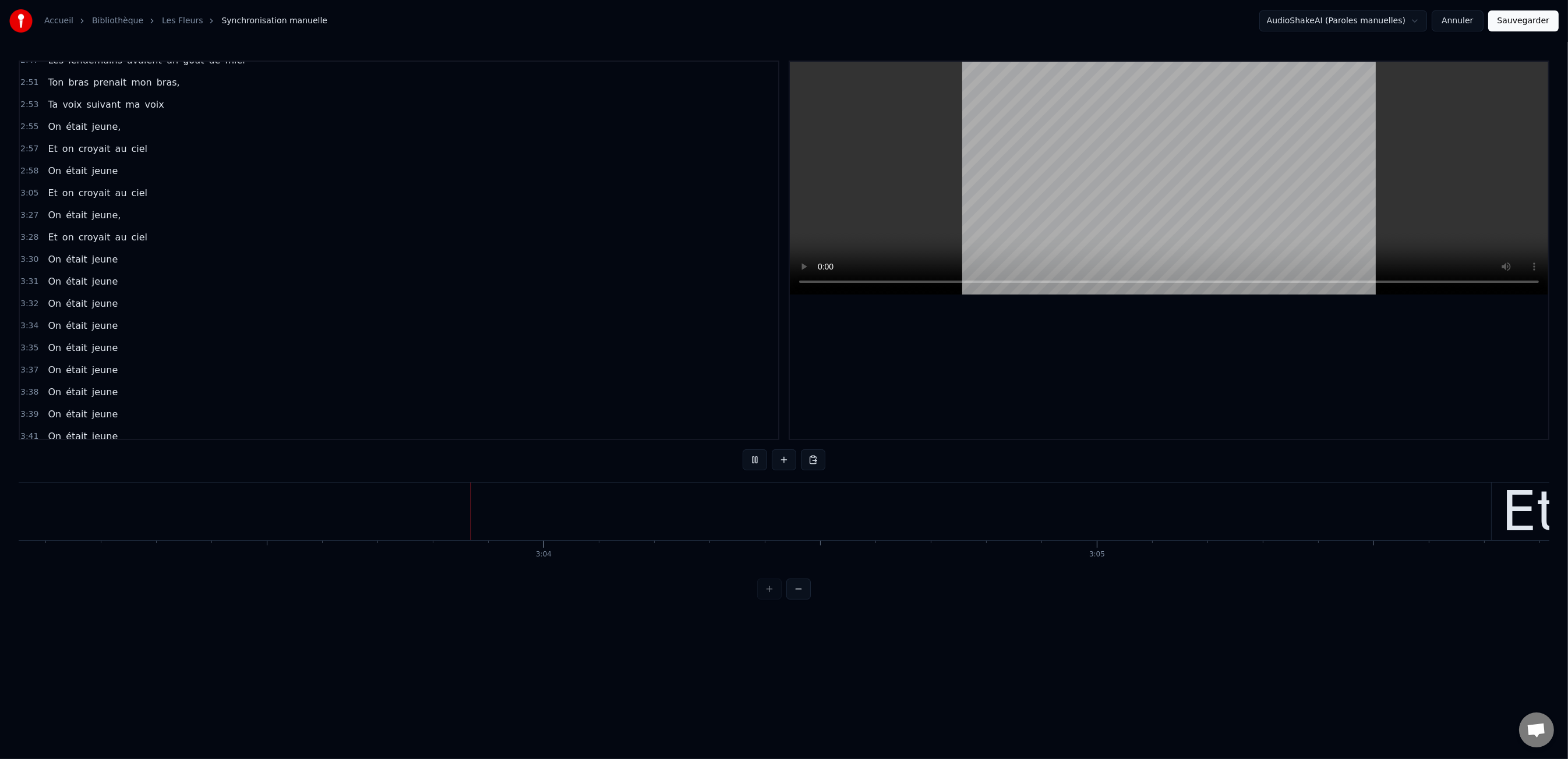
scroll to position [0, 101291]
click at [1510, 520] on div "Et" at bounding box center [1528, 511] width 56 height 83
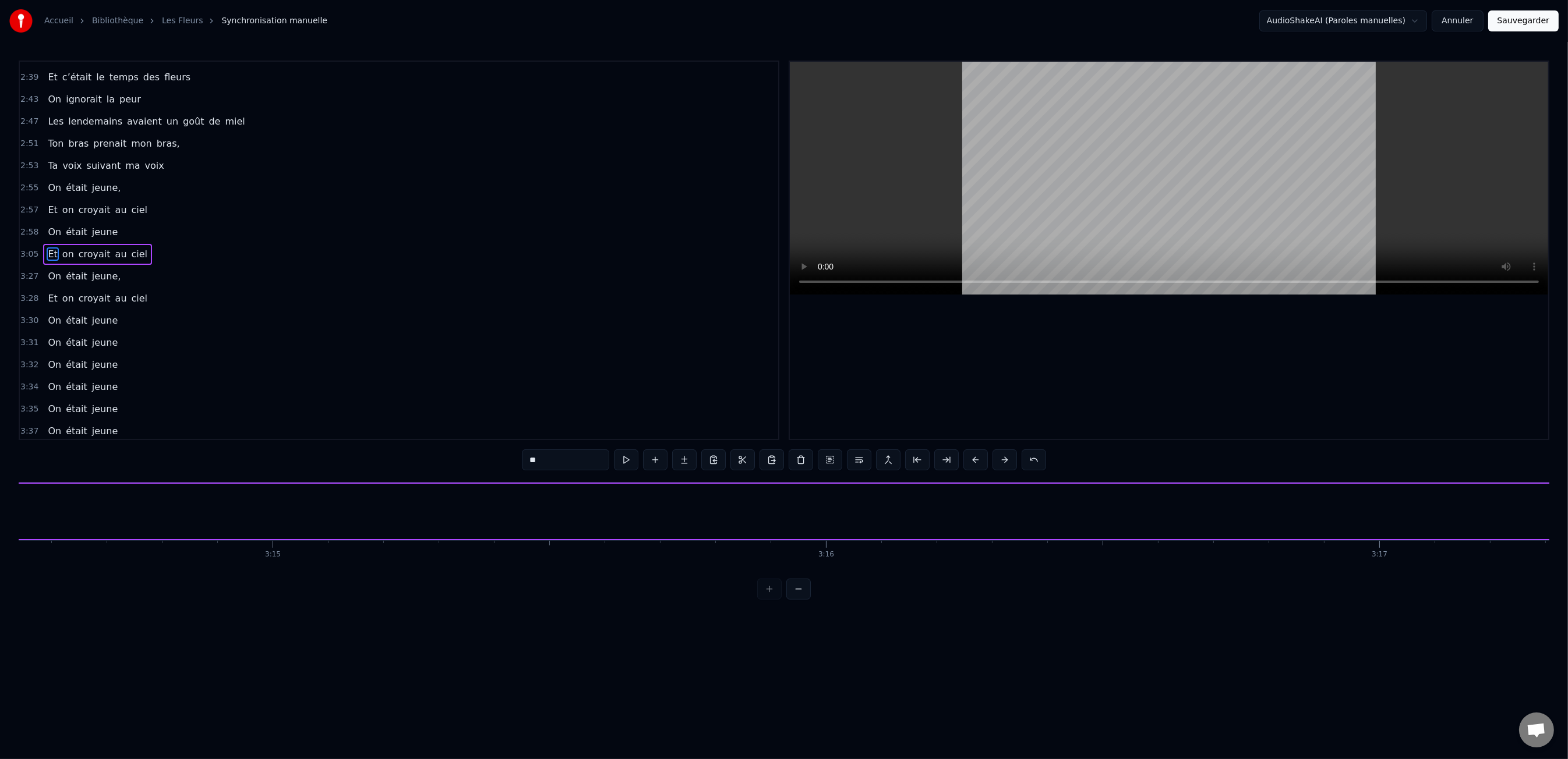
scroll to position [1141, 0]
drag, startPoint x: 136, startPoint y: 424, endPoint x: 86, endPoint y: 322, distance: 113.6
click at [78, 311] on div "0:47 Les dents rongées par les tazs, 0:49 Vert, jaune, rose entre les dents 0:5…" at bounding box center [399, 250] width 761 height 380
click at [91, 418] on div "0:47 Les dents rongées par les tazs, 0:49 Vert, jaune, rose entre les dents 0:5…" at bounding box center [399, 250] width 761 height 380
click at [91, 430] on span "jeune" at bounding box center [104, 437] width 28 height 14
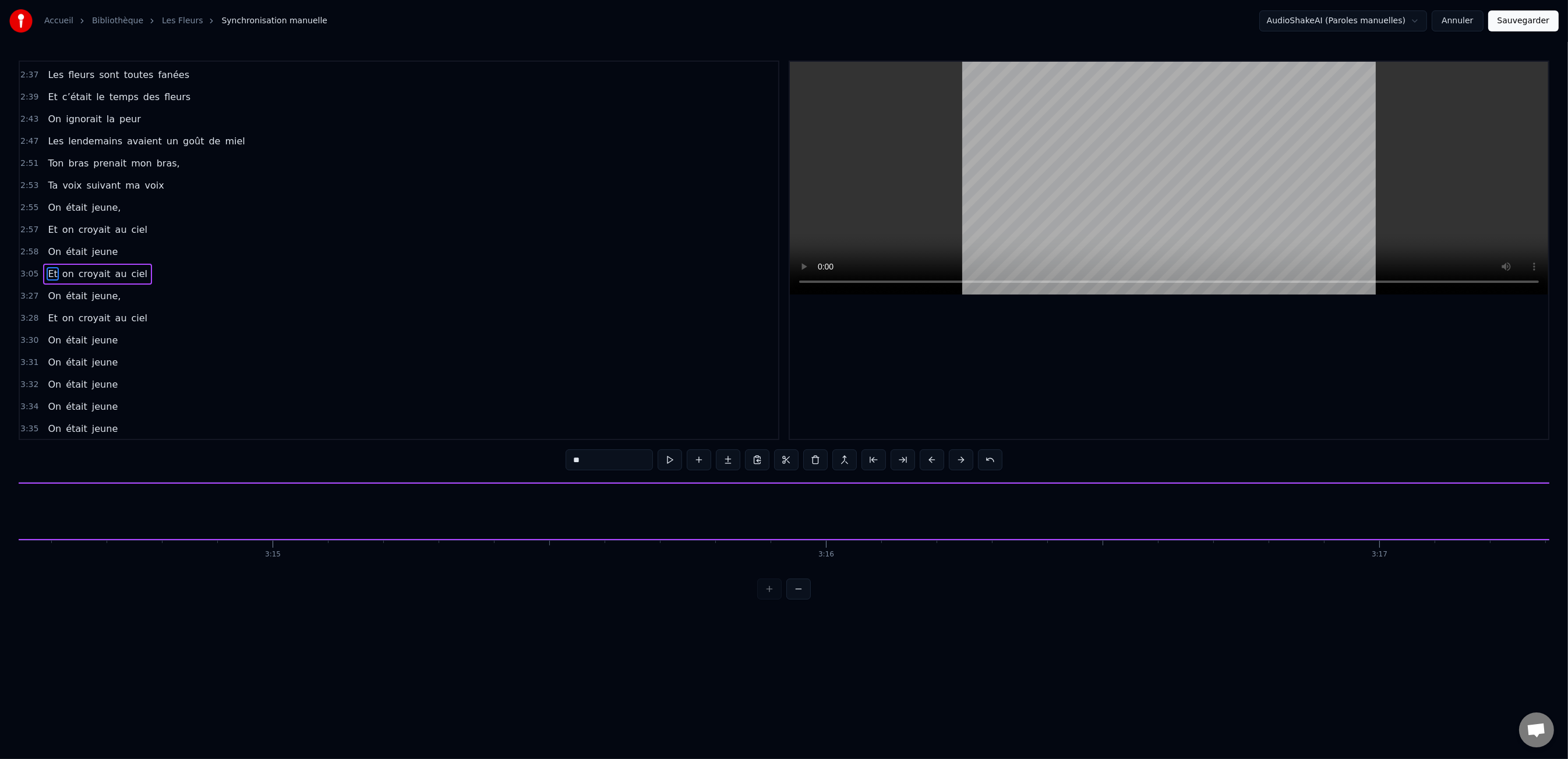
scroll to position [1058, 0]
click at [82, 287] on div "On était jeune," at bounding box center [84, 298] width 82 height 21
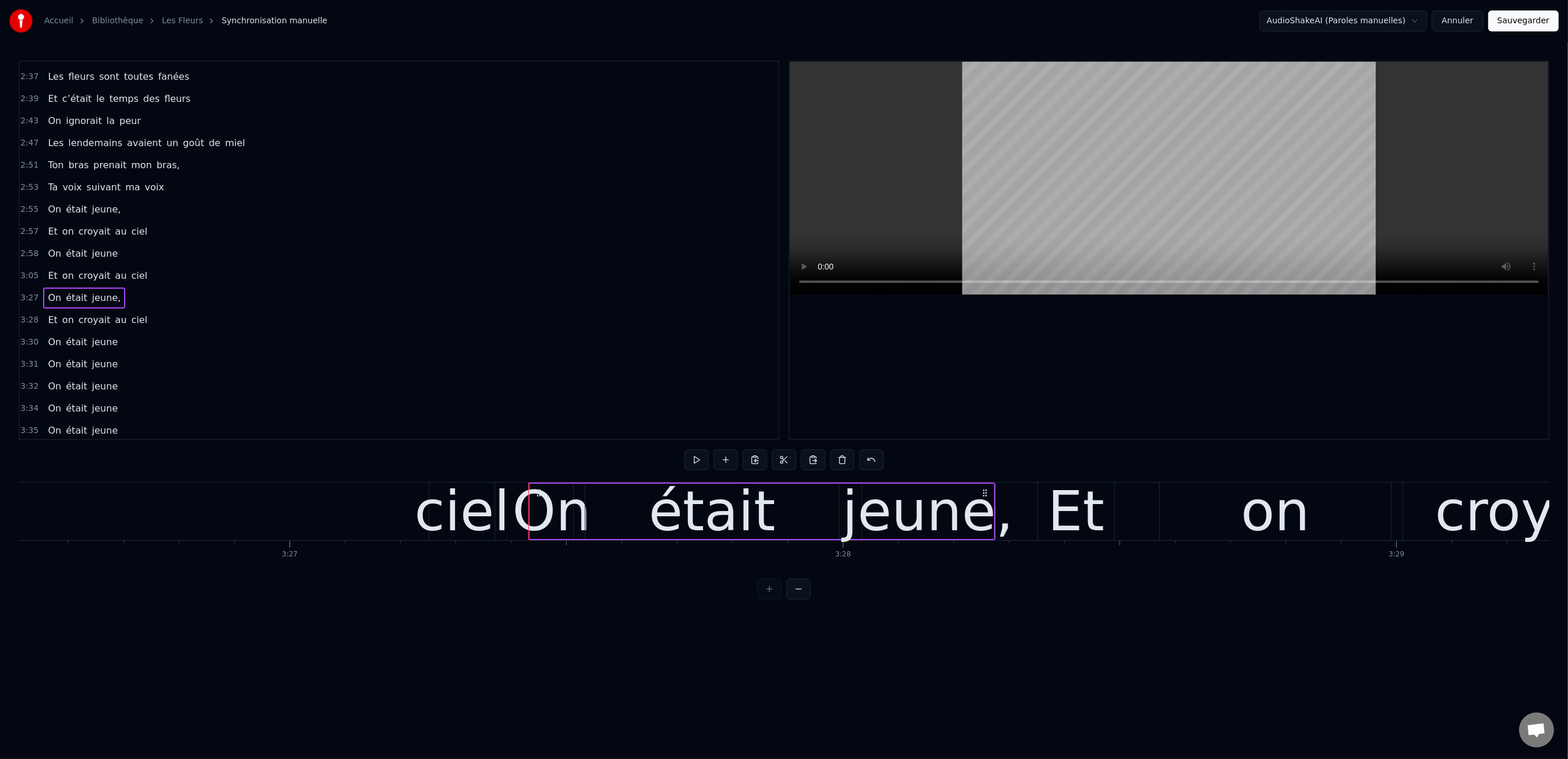
click at [71, 313] on span "on" at bounding box center [68, 320] width 14 height 14
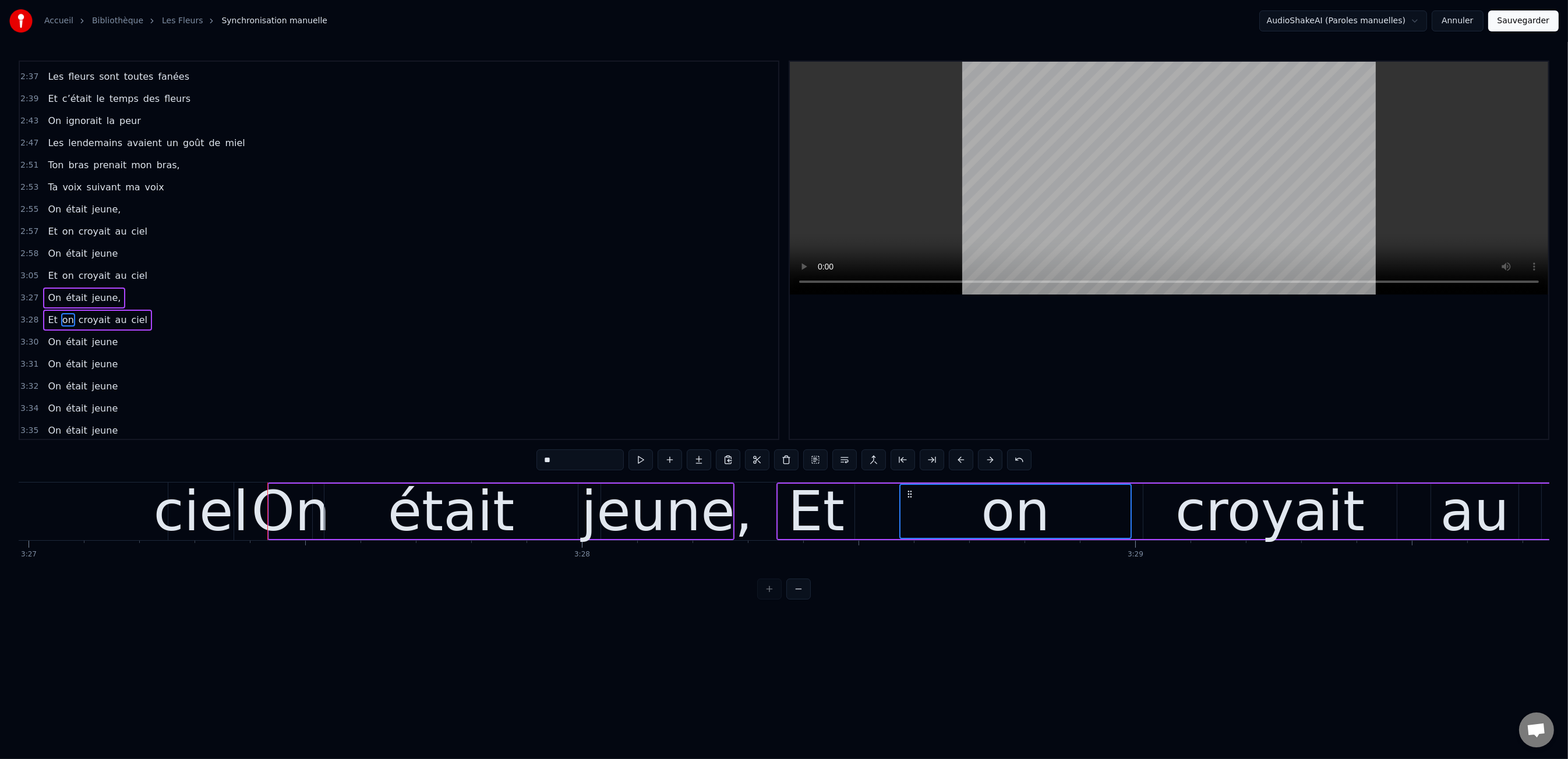
scroll to position [0, 114721]
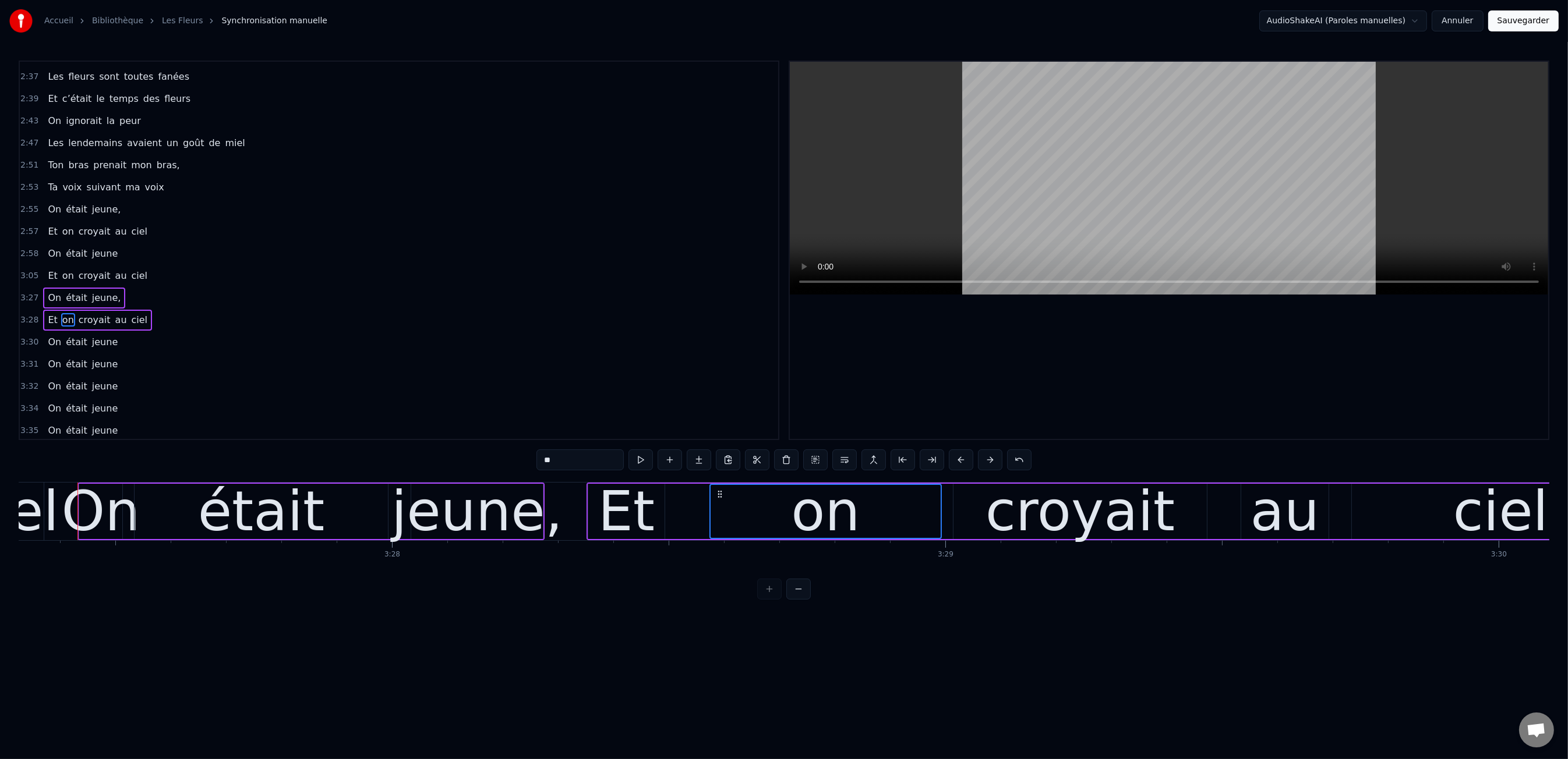
drag, startPoint x: 75, startPoint y: 313, endPoint x: 76, endPoint y: 327, distance: 14.0
click at [75, 335] on span "était" at bounding box center [76, 342] width 24 height 14
click at [75, 359] on span "était" at bounding box center [76, 366] width 24 height 14
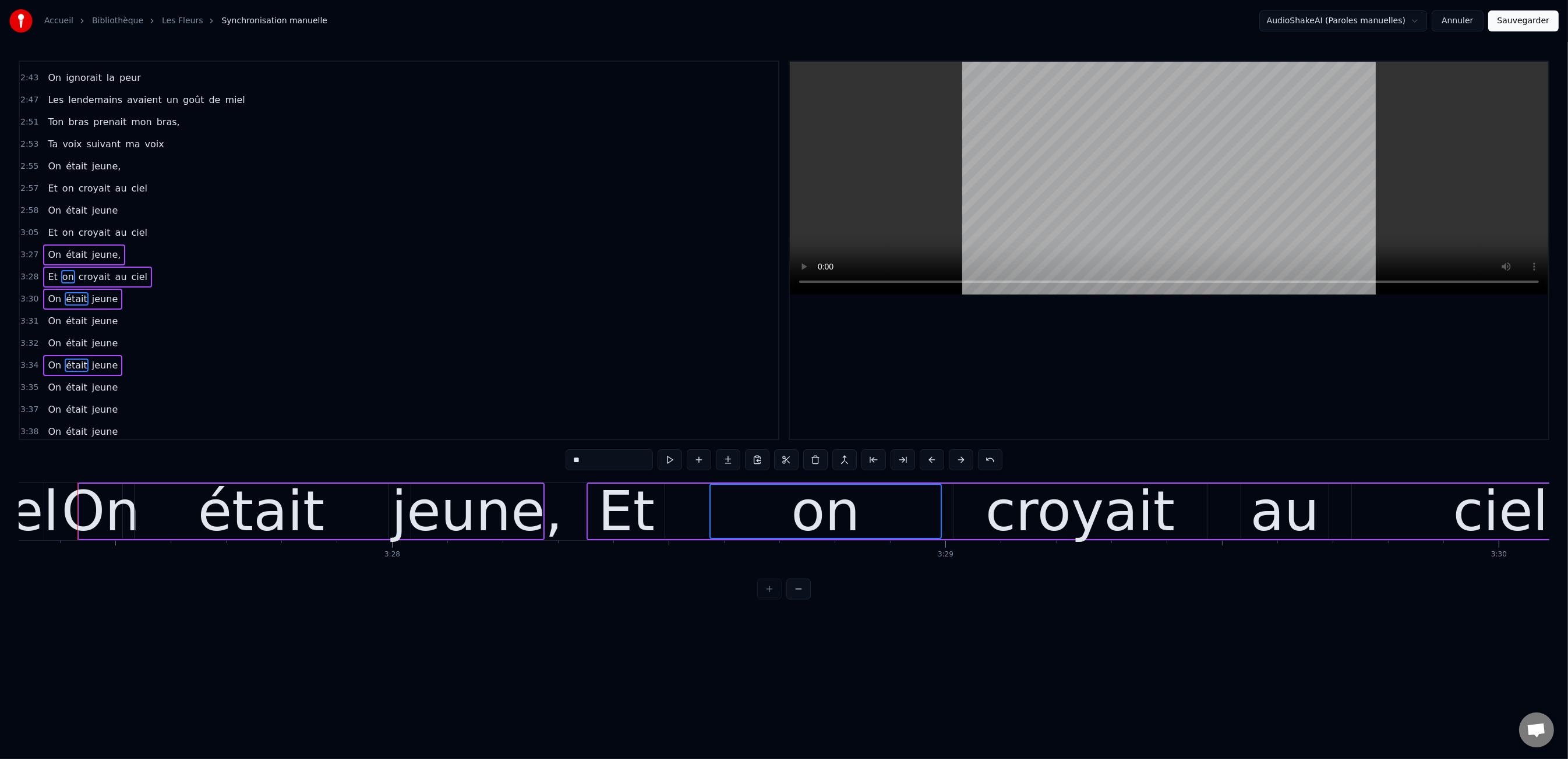
click at [76, 314] on span "était" at bounding box center [76, 321] width 24 height 14
click at [75, 337] on span "était" at bounding box center [76, 344] width 24 height 14
click at [71, 226] on span "on" at bounding box center [68, 233] width 14 height 14
click at [79, 377] on div "On était jeune" at bounding box center [83, 388] width 79 height 21
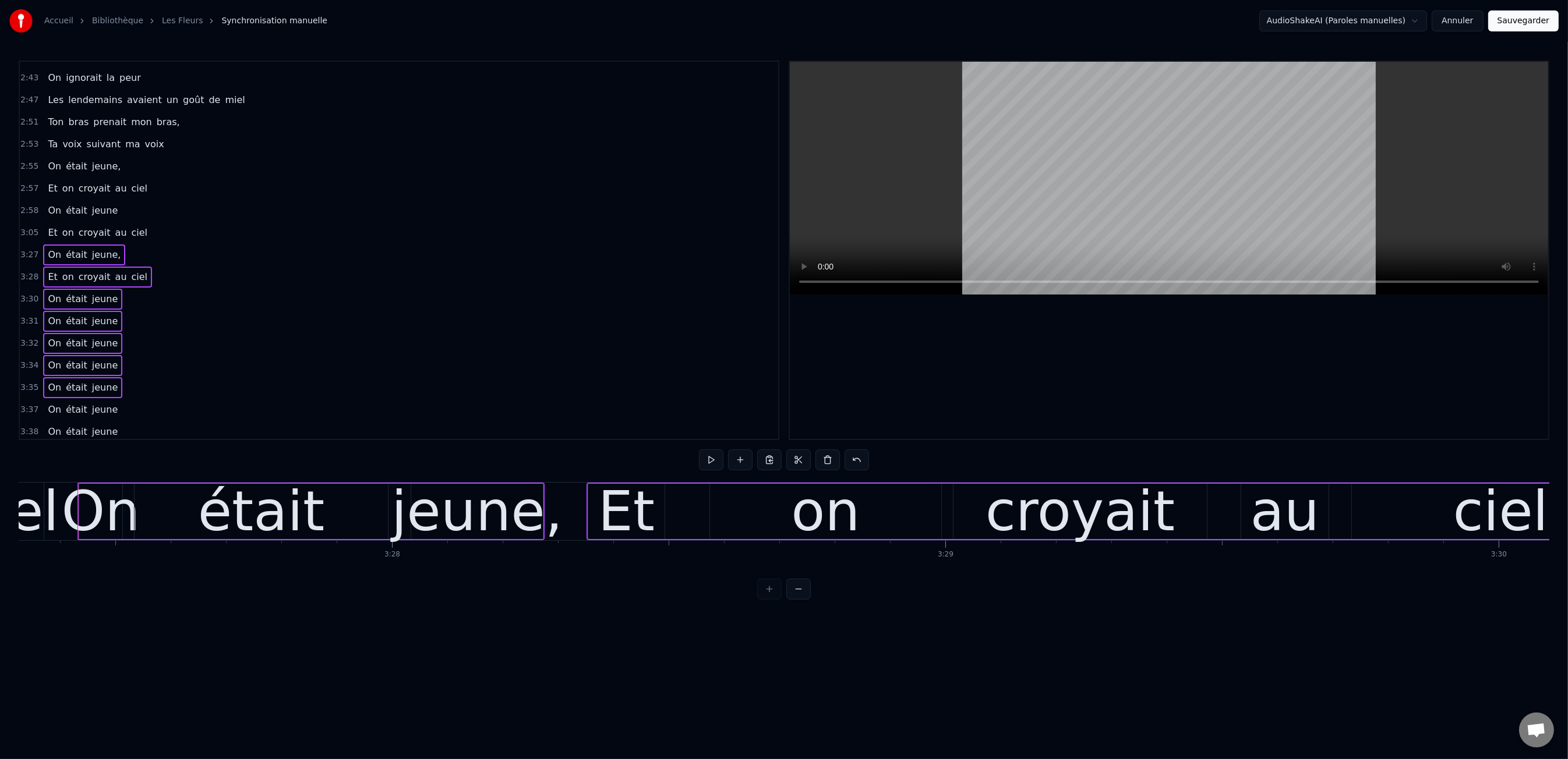
click at [77, 403] on span "était" at bounding box center [76, 410] width 24 height 14
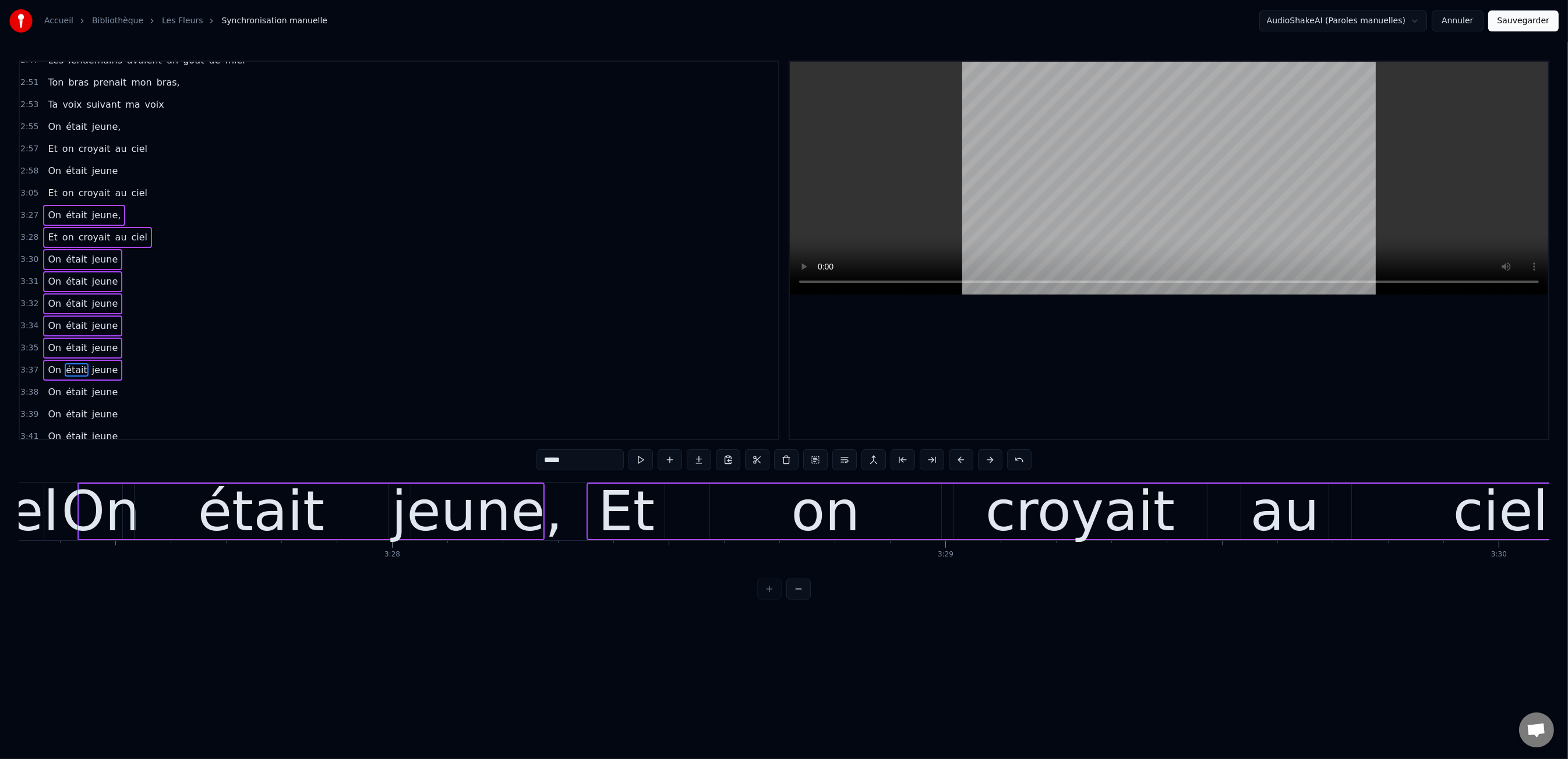
click at [91, 386] on span "jeune" at bounding box center [104, 392] width 28 height 14
click at [91, 408] on span "jeune" at bounding box center [104, 414] width 28 height 14
click at [90, 404] on div "On était jeune" at bounding box center [83, 414] width 79 height 21
drag, startPoint x: 89, startPoint y: 404, endPoint x: 98, endPoint y: 415, distance: 14.2
click at [91, 430] on span "jeune" at bounding box center [104, 437] width 28 height 14
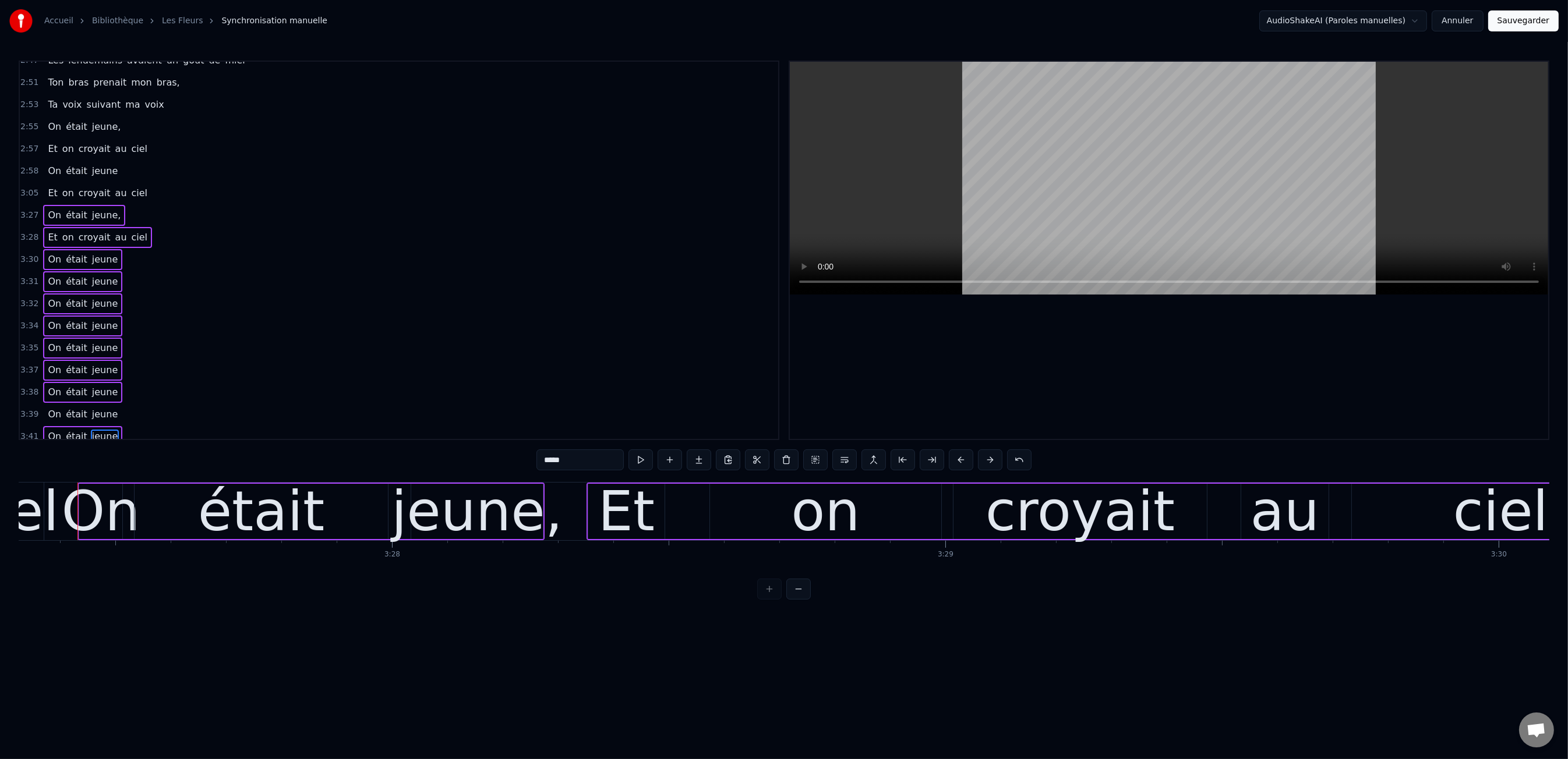
click at [100, 452] on span "jeune" at bounding box center [104, 459] width 28 height 14
click at [91, 408] on span "jeune" at bounding box center [104, 414] width 28 height 14
click at [930, 459] on button at bounding box center [932, 460] width 24 height 21
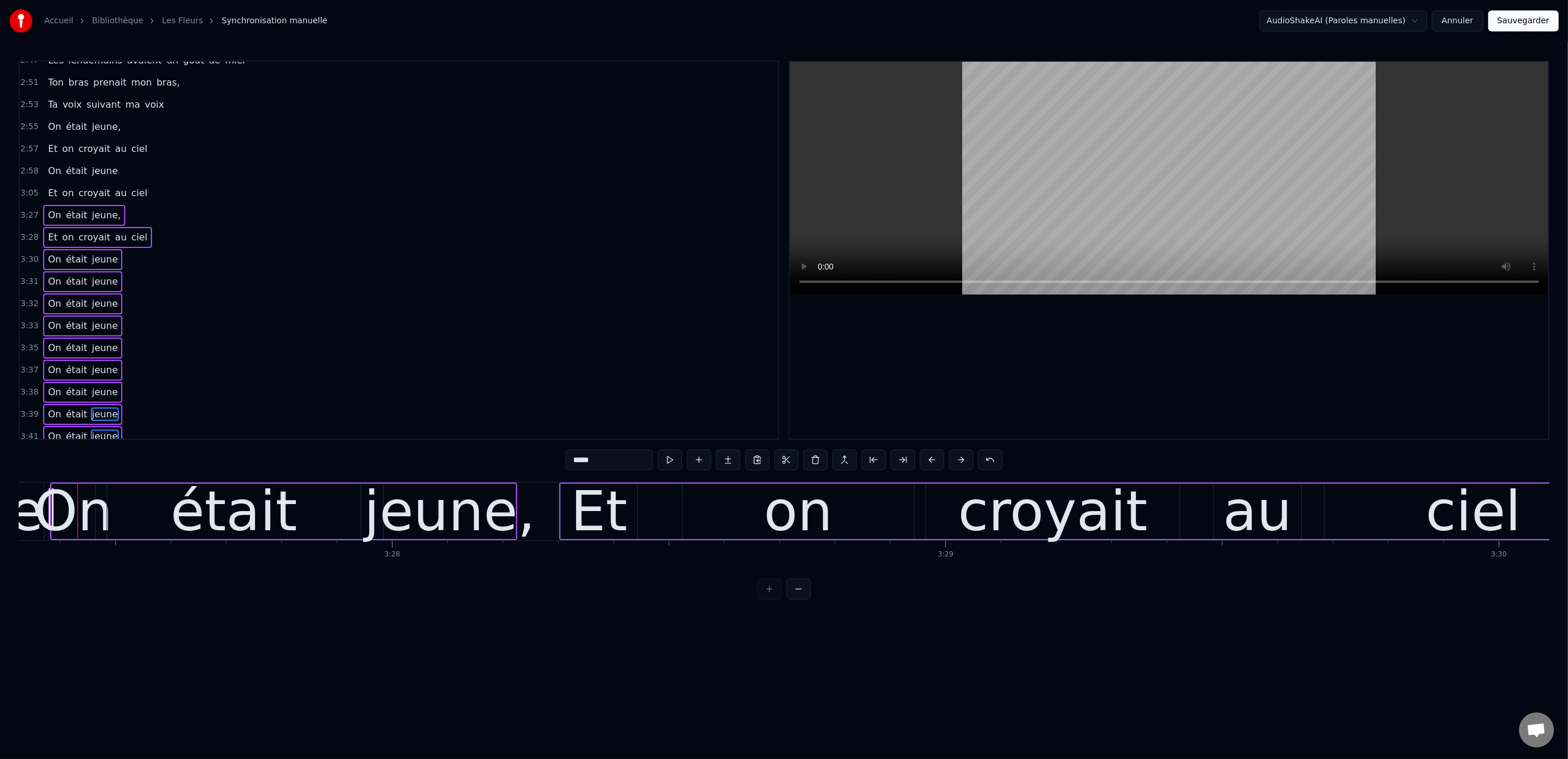
click at [930, 459] on button at bounding box center [932, 460] width 24 height 21
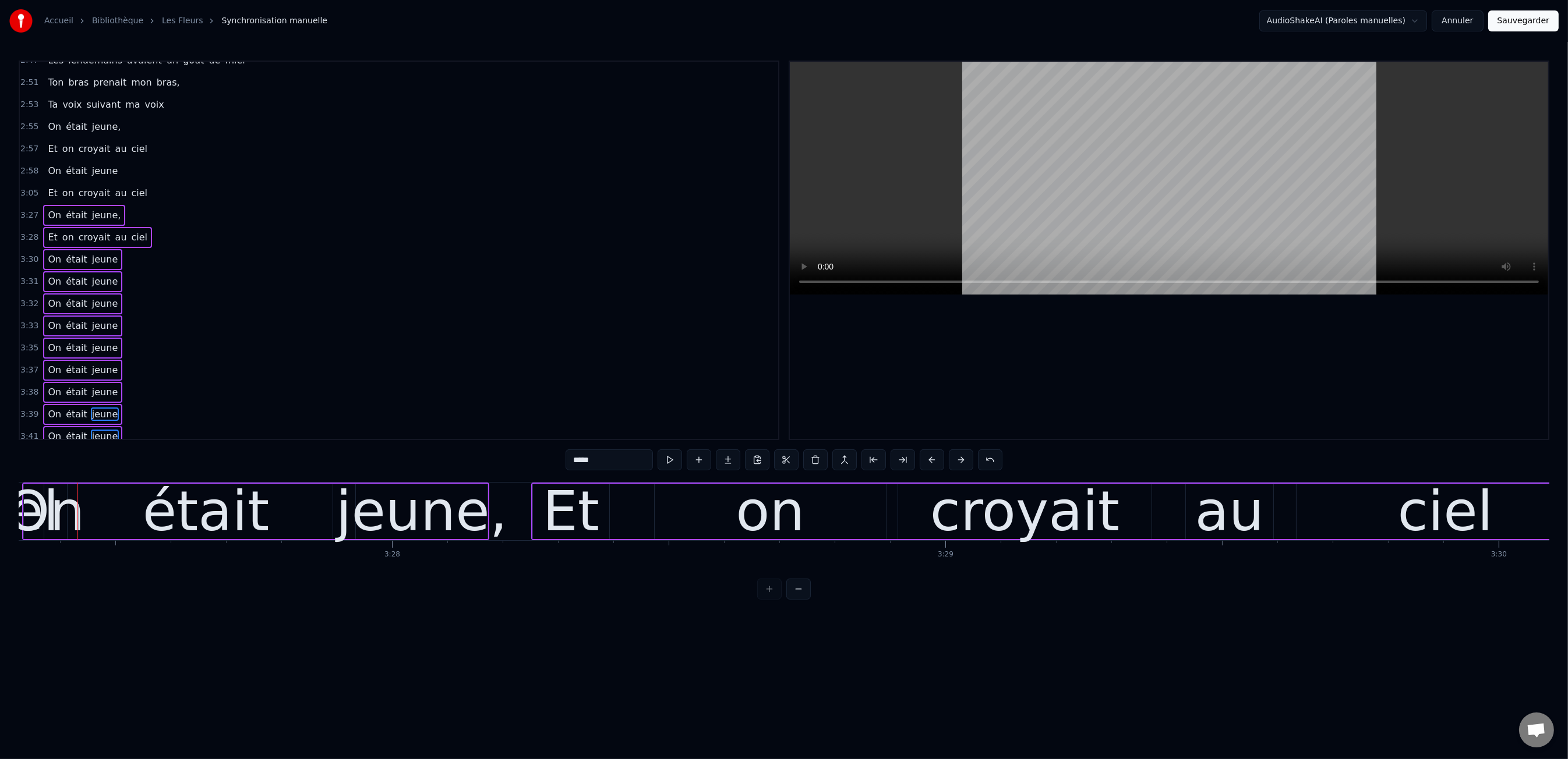
click at [930, 459] on button at bounding box center [932, 460] width 24 height 21
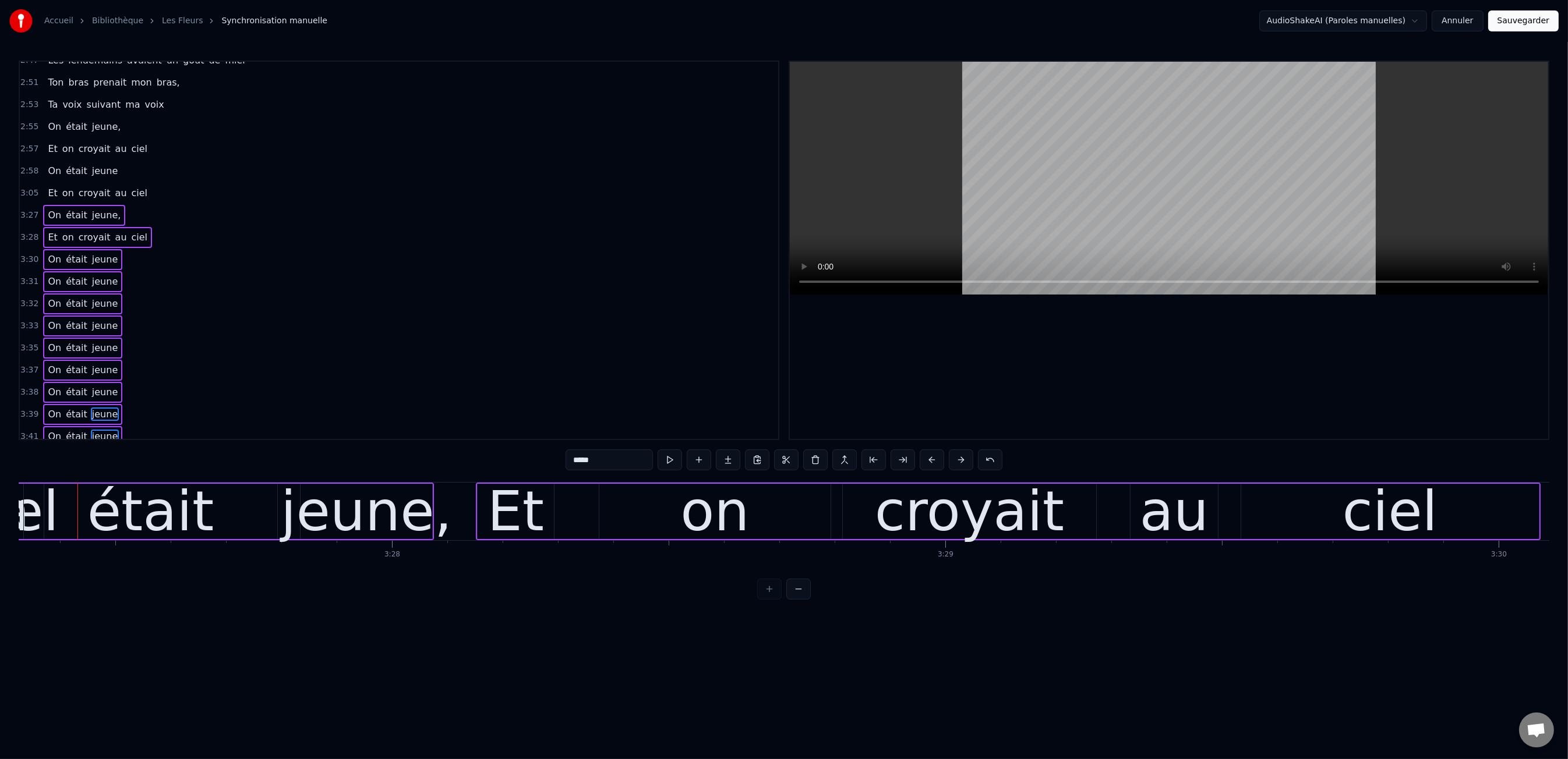
click at [930, 459] on button at bounding box center [932, 460] width 24 height 21
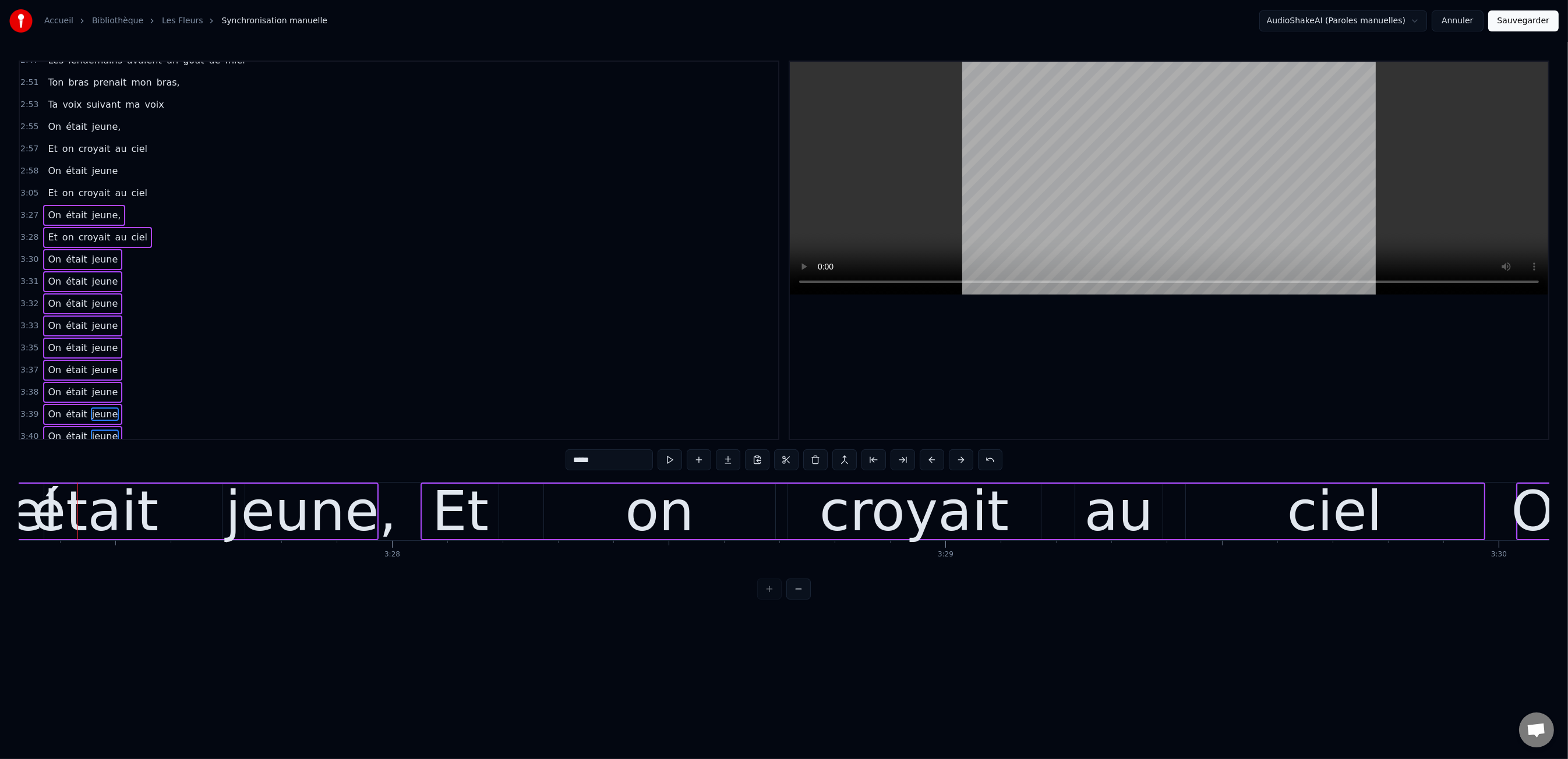
click at [930, 459] on button at bounding box center [932, 460] width 24 height 21
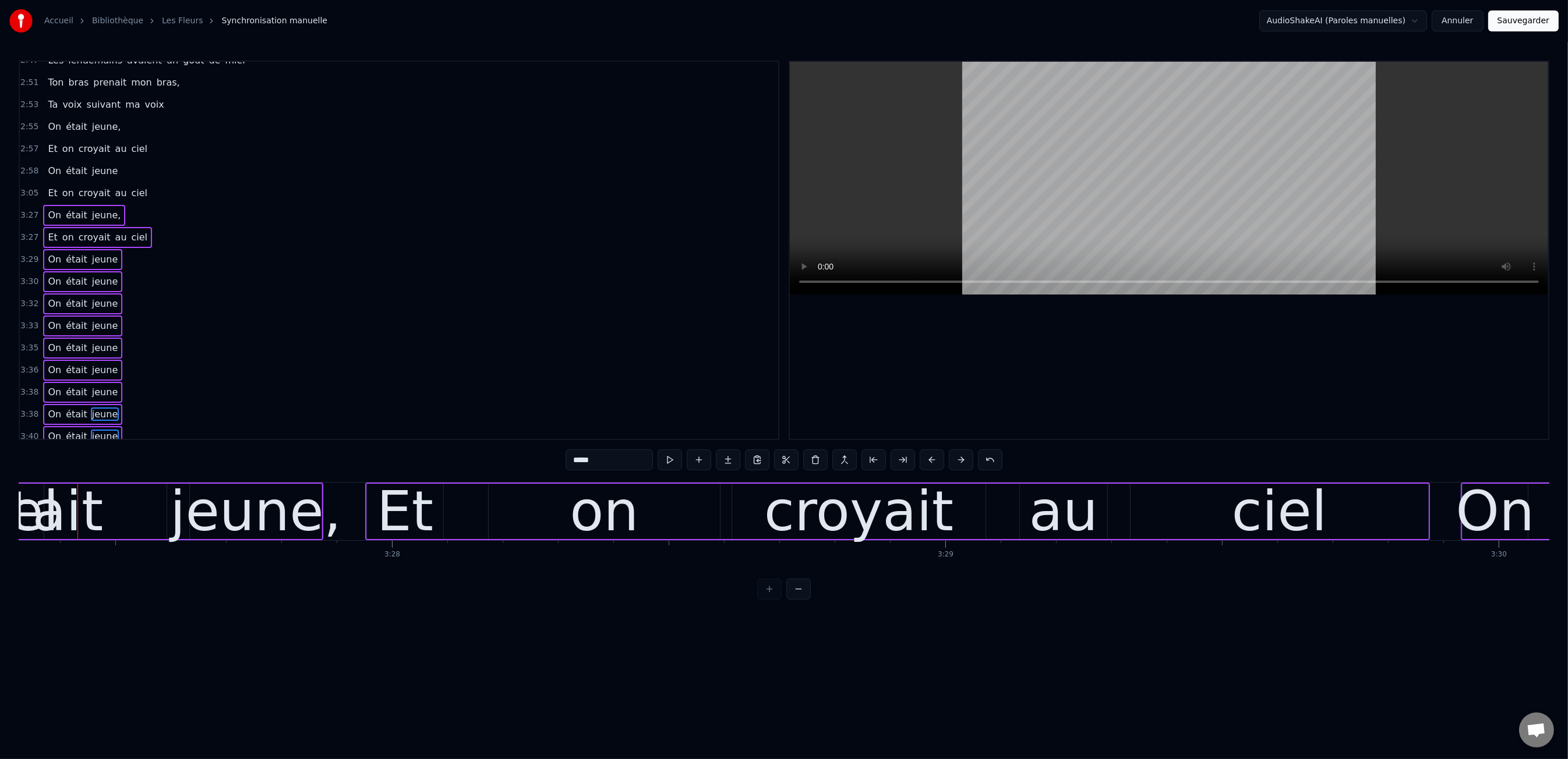
click at [930, 459] on button at bounding box center [932, 460] width 24 height 21
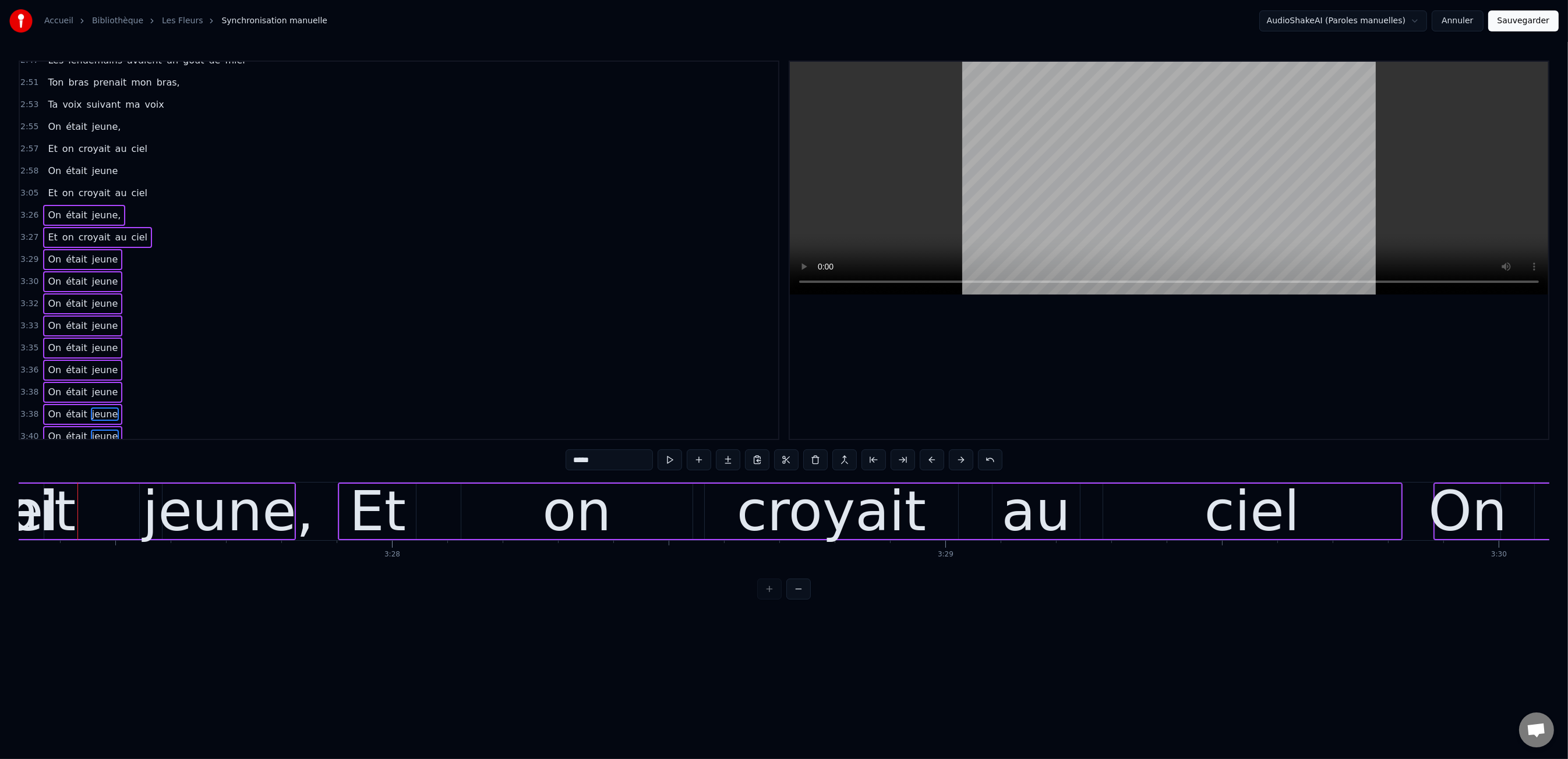
click at [930, 459] on button at bounding box center [932, 460] width 24 height 21
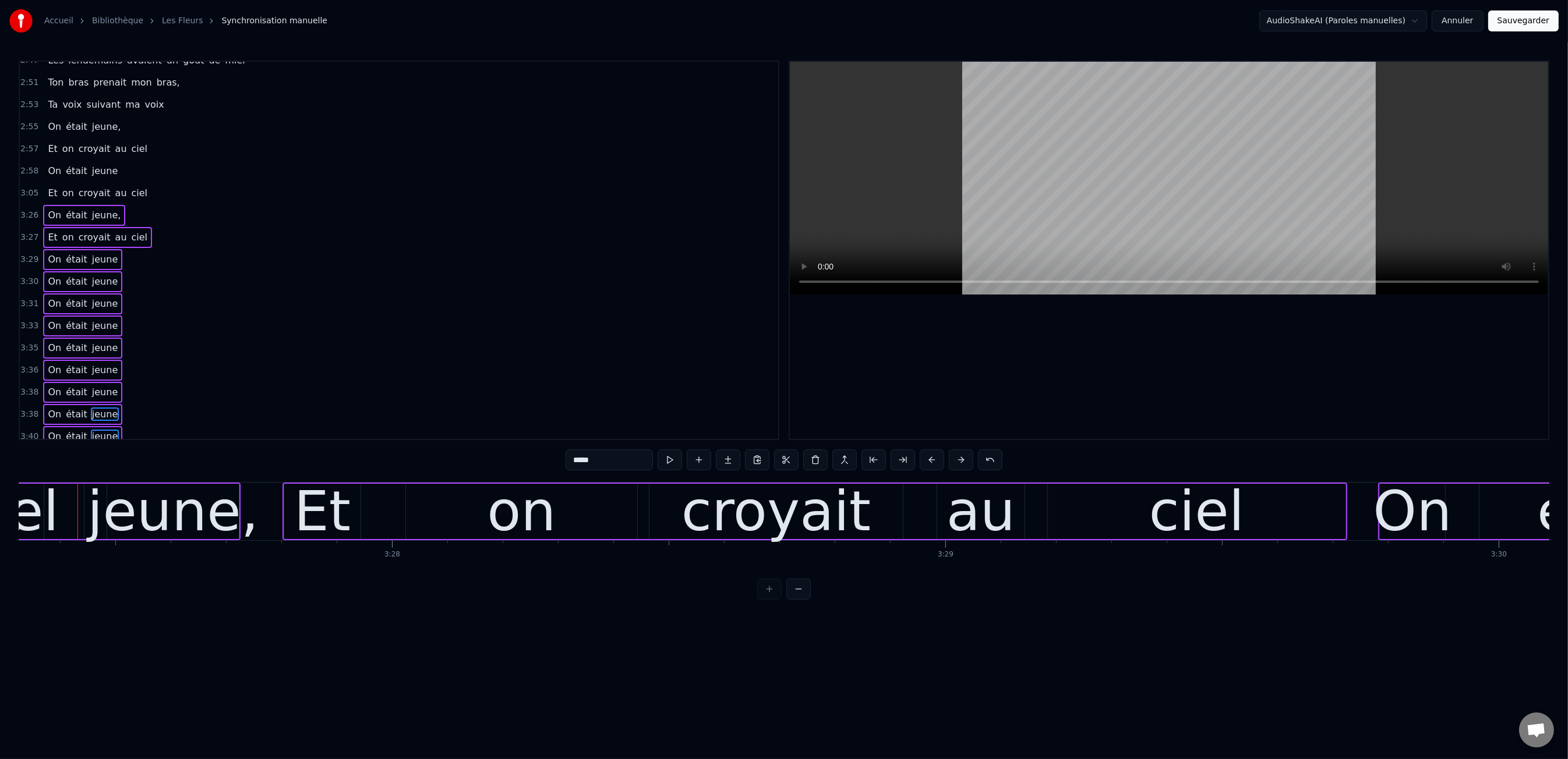
click at [930, 459] on button at bounding box center [932, 460] width 24 height 21
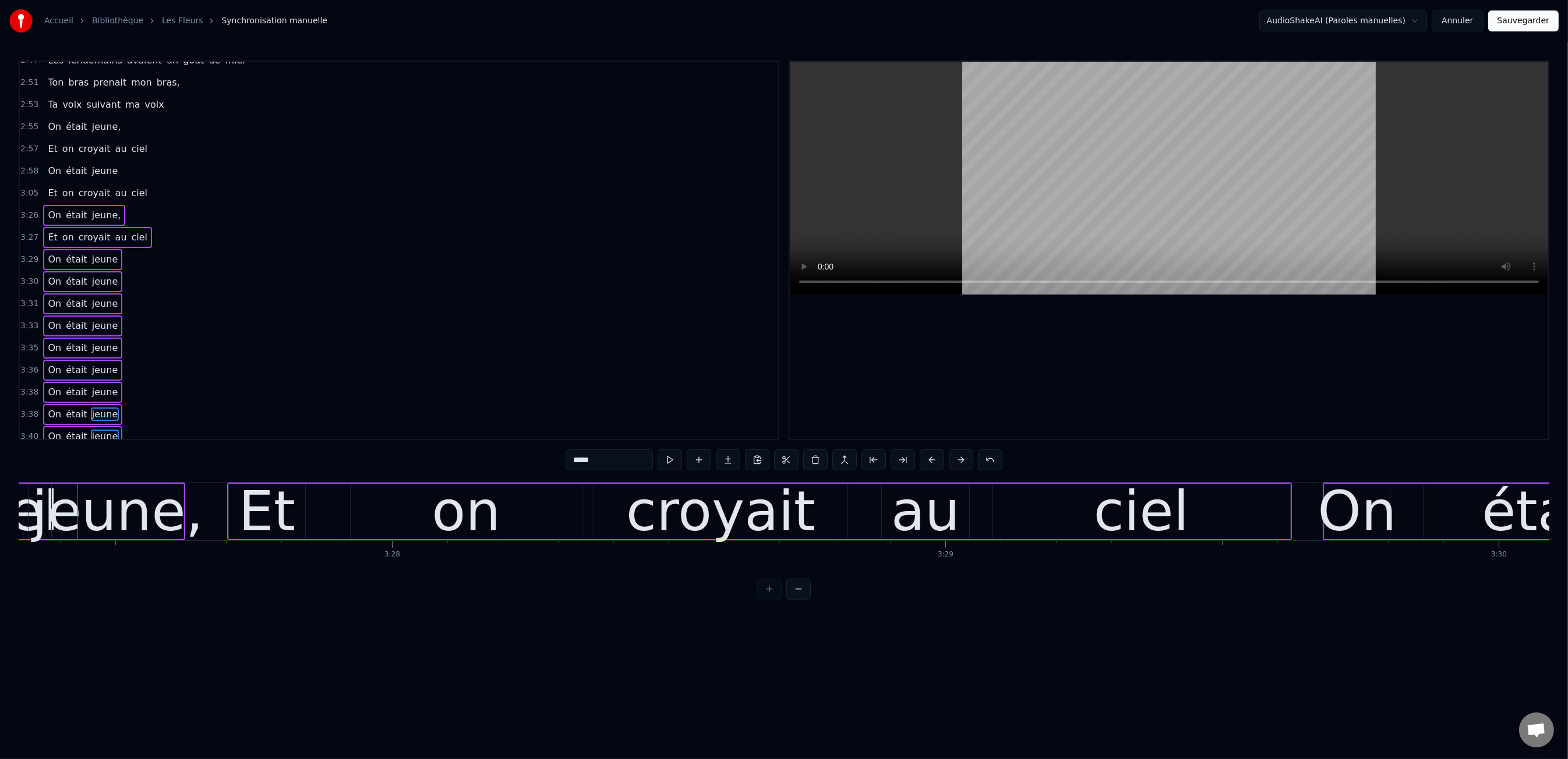
click at [930, 459] on button at bounding box center [932, 460] width 24 height 21
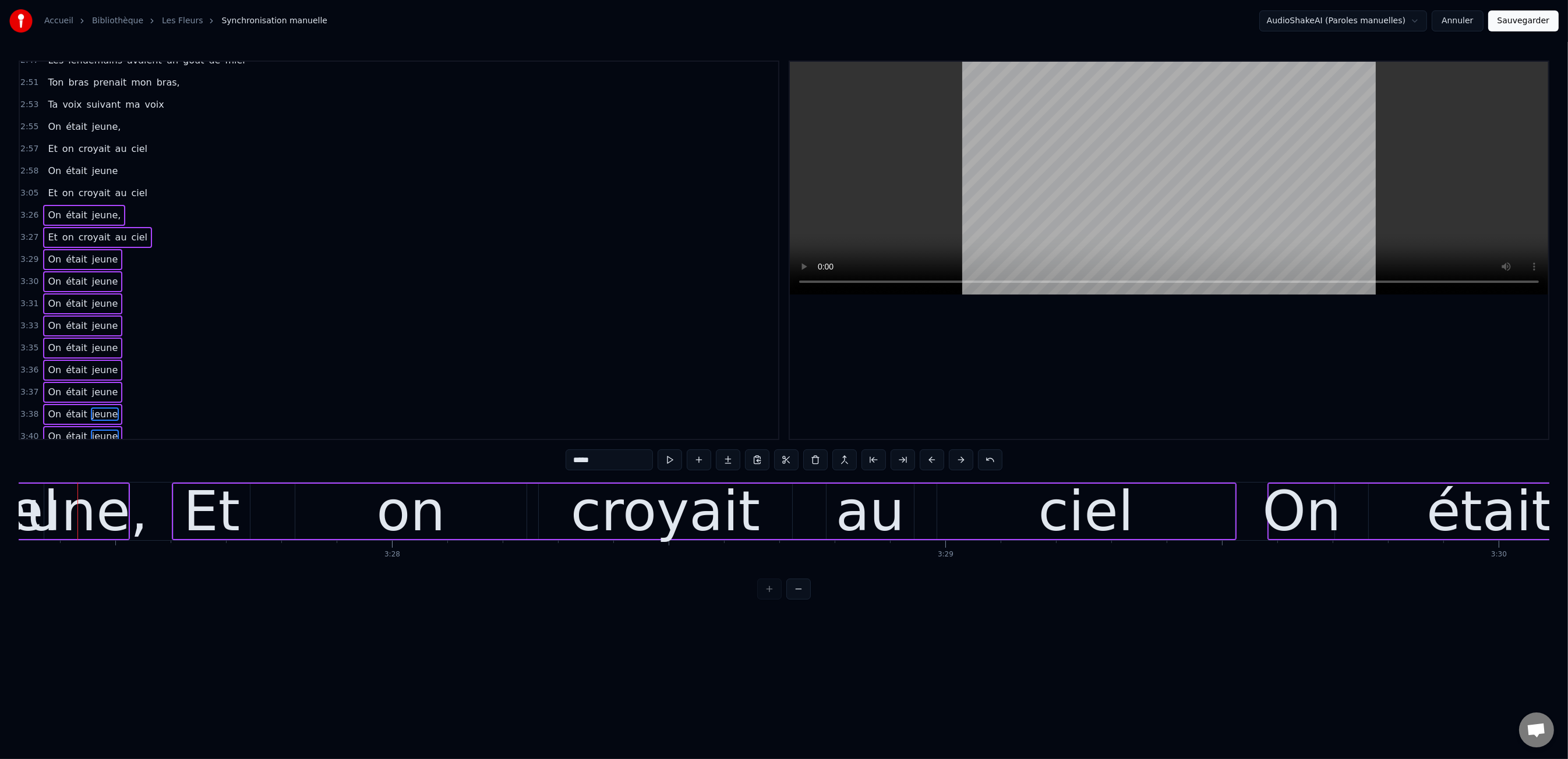
click at [930, 459] on button at bounding box center [932, 460] width 24 height 21
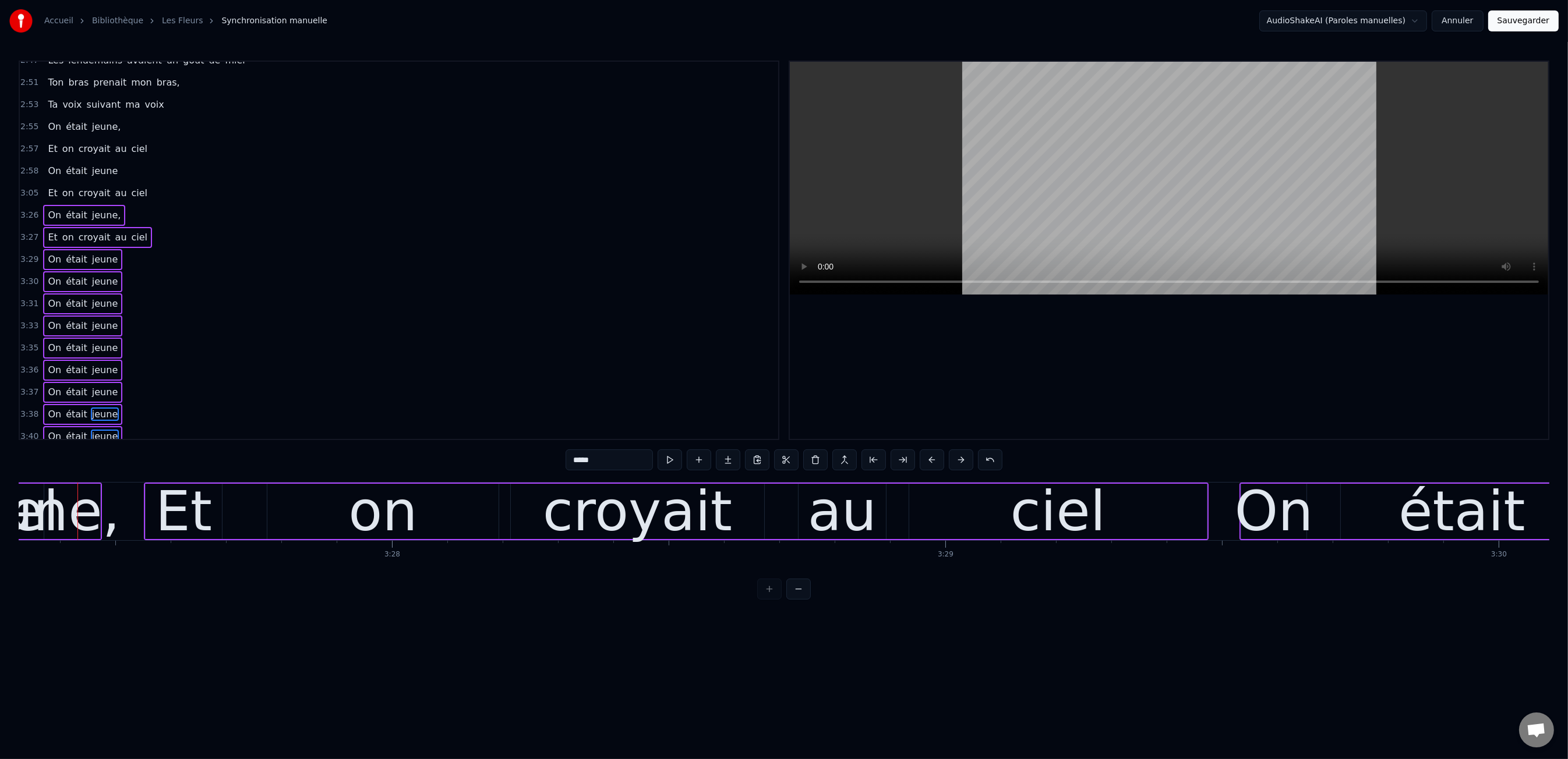
click at [930, 459] on button at bounding box center [932, 460] width 24 height 21
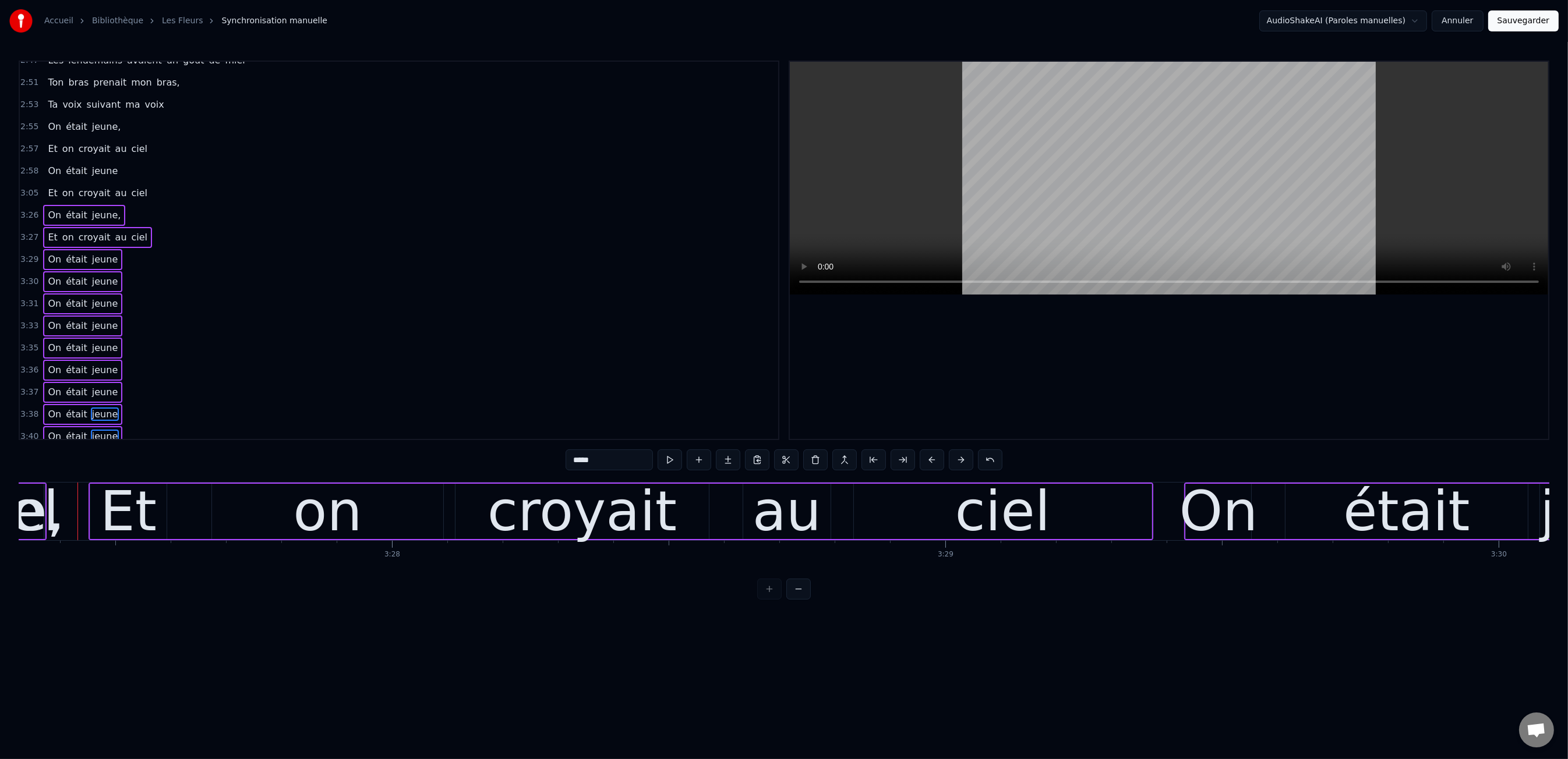
click at [930, 459] on button at bounding box center [932, 460] width 24 height 21
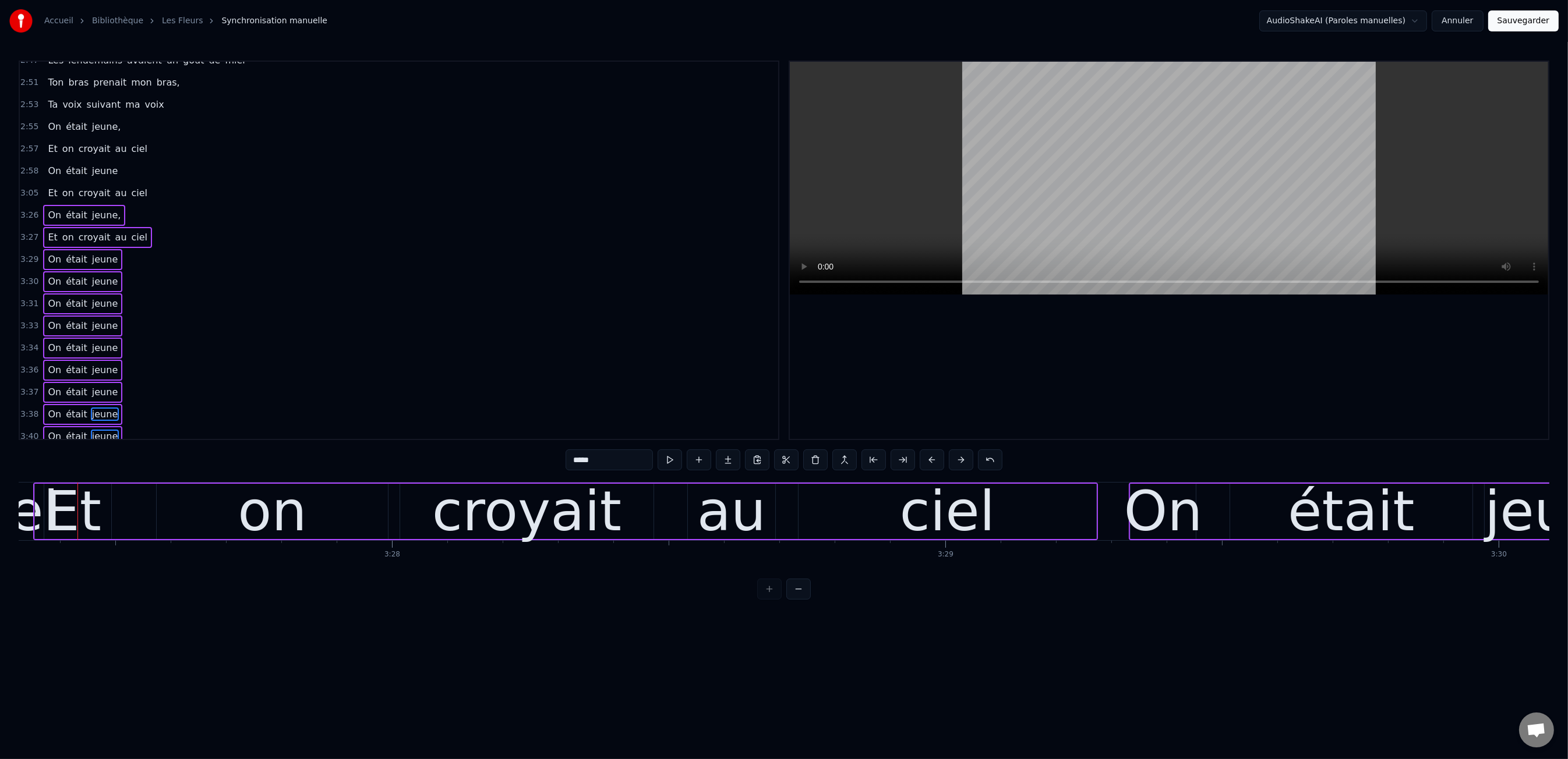
click at [930, 459] on button at bounding box center [932, 460] width 24 height 21
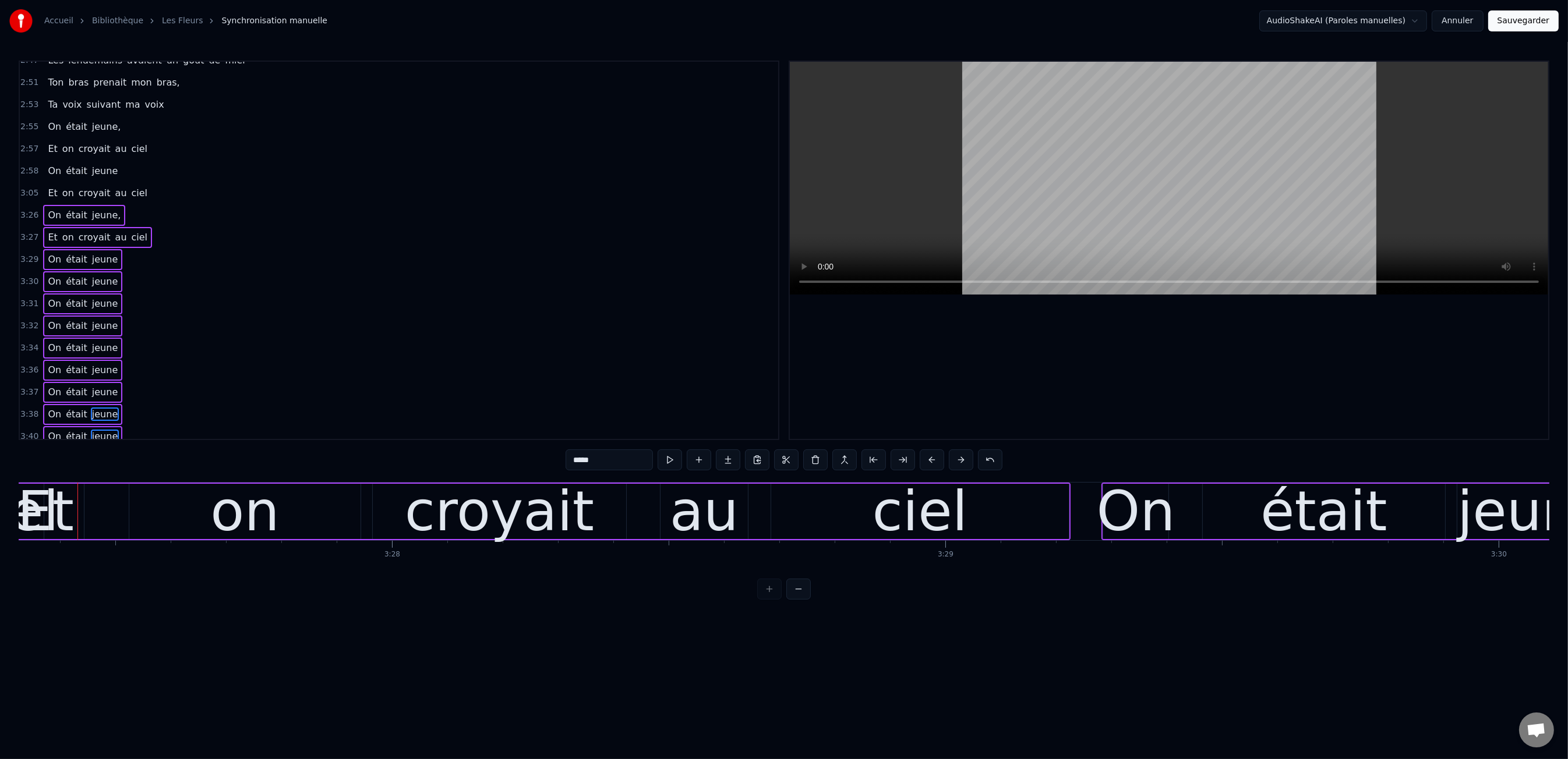
click at [930, 459] on button at bounding box center [932, 460] width 24 height 21
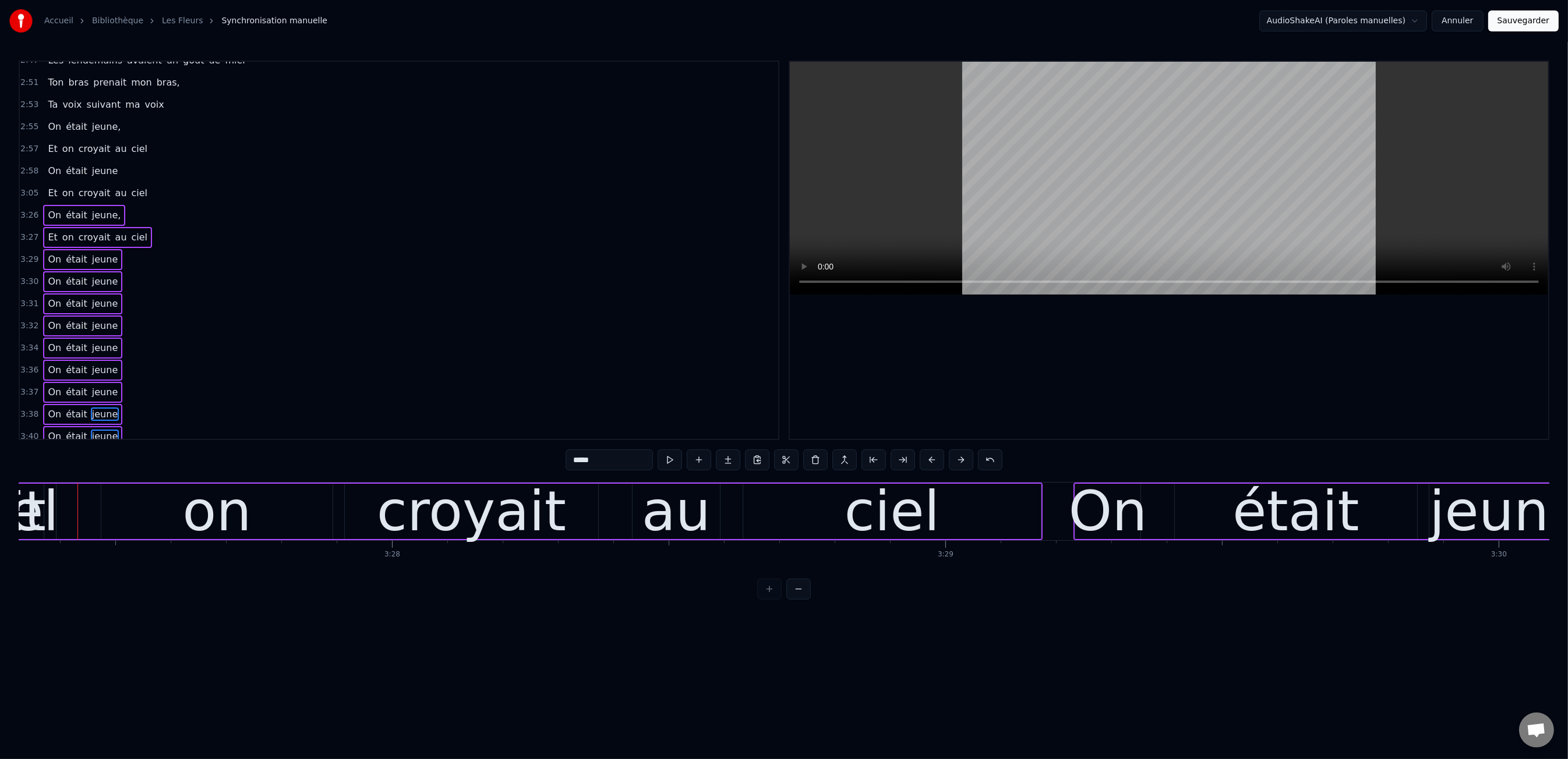
click at [930, 459] on button at bounding box center [932, 460] width 24 height 21
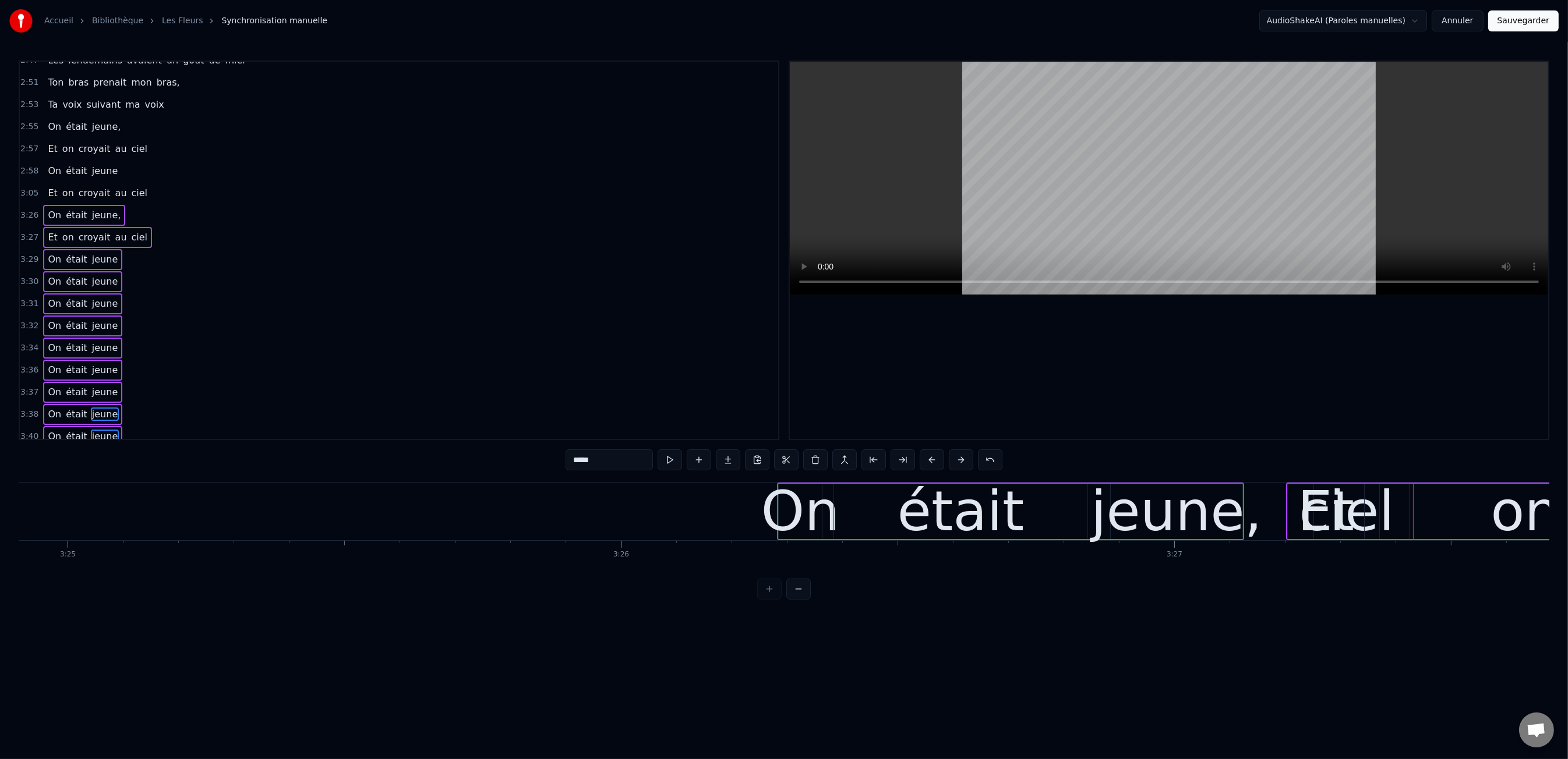
scroll to position [0, 113435]
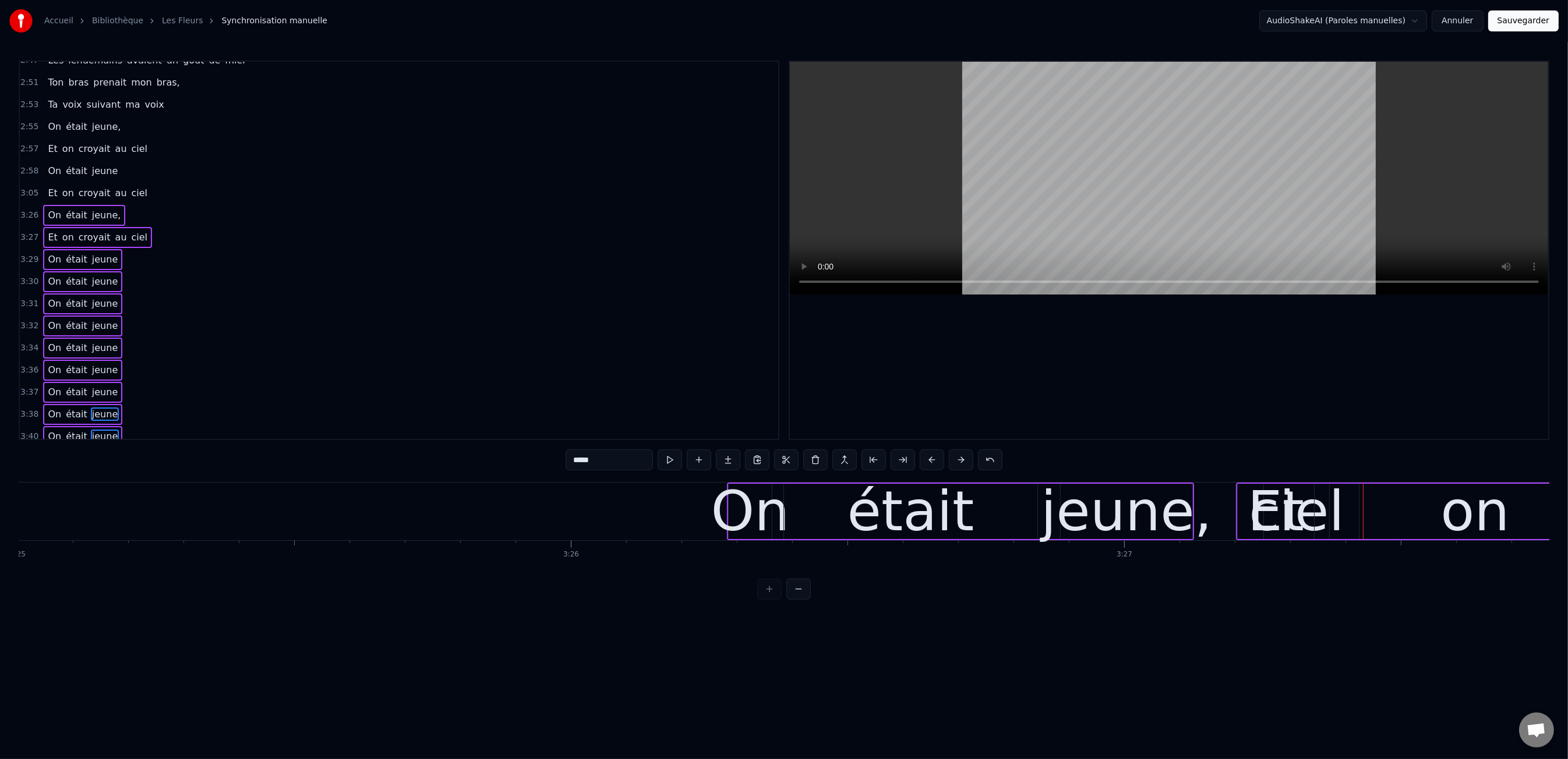
drag, startPoint x: 1226, startPoint y: 560, endPoint x: 1283, endPoint y: 493, distance: 88.0
click at [1232, 555] on div "Les dents rongées par les tazs, Vert, jaune, rose entre les dents J’aimerais at…" at bounding box center [784, 526] width 1531 height 87
click at [1283, 491] on div "Et" at bounding box center [1276, 511] width 56 height 83
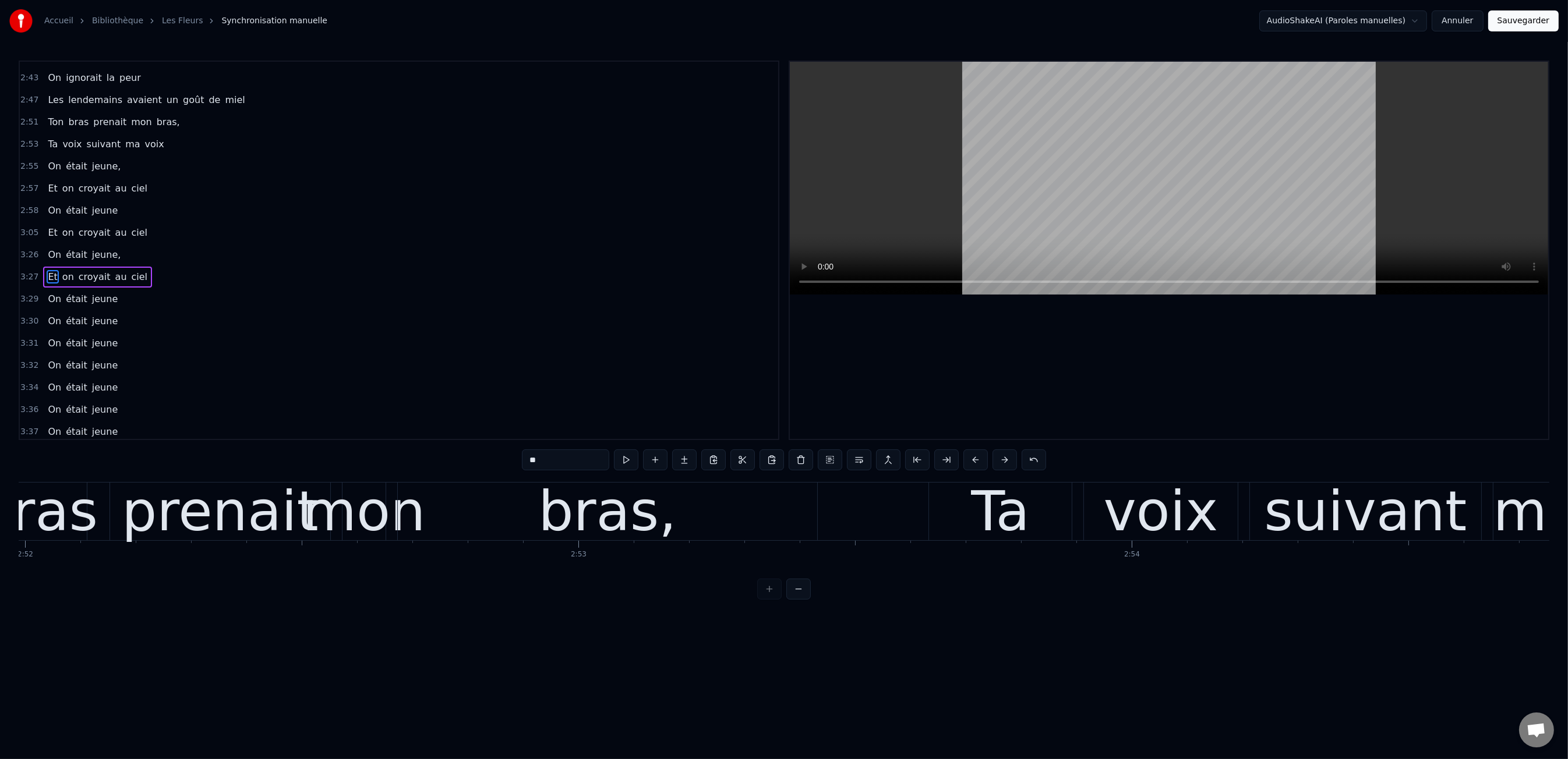
scroll to position [0, 95114]
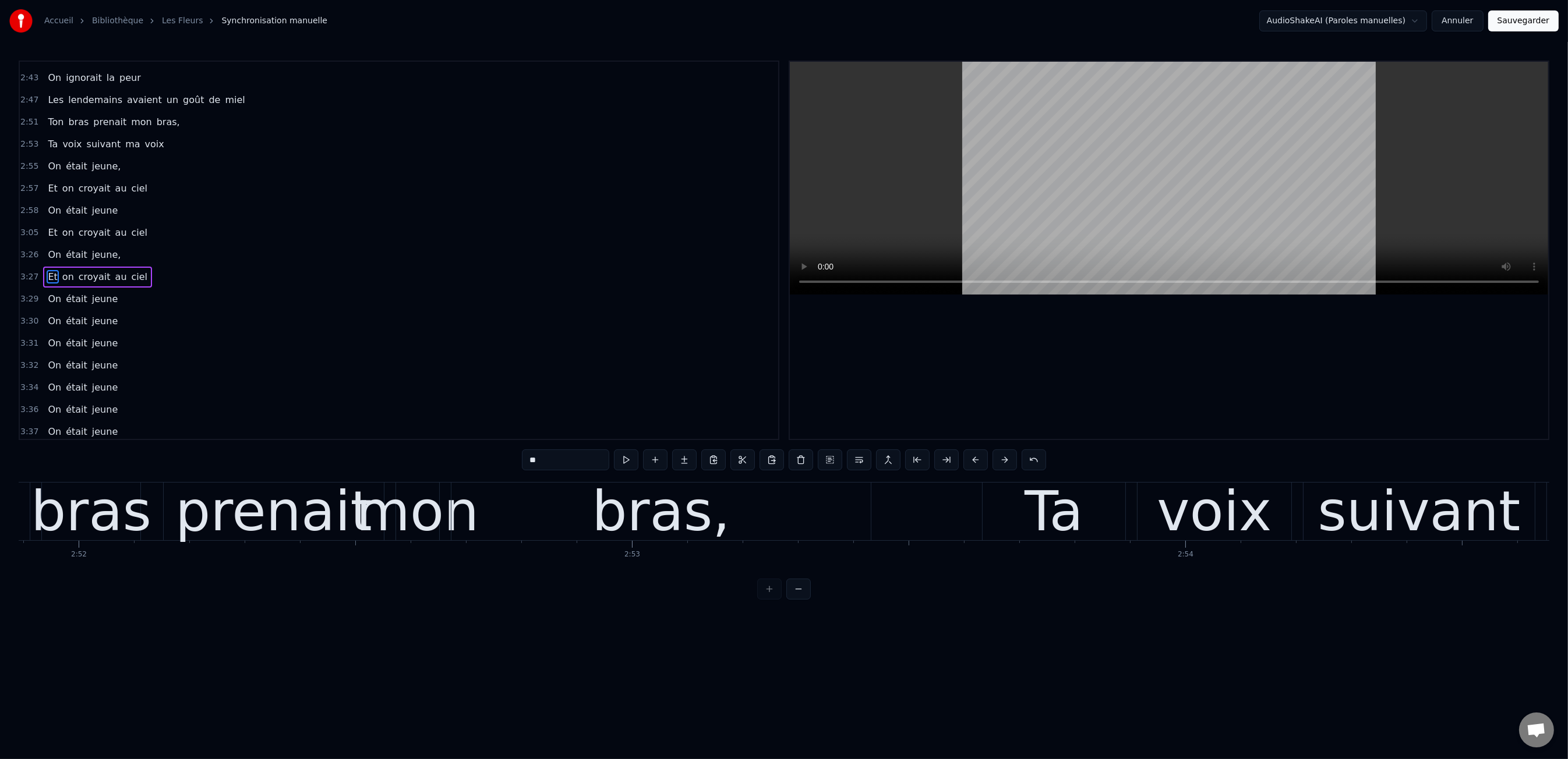
click at [662, 489] on div "bras," at bounding box center [660, 511] width 138 height 83
type input "*****"
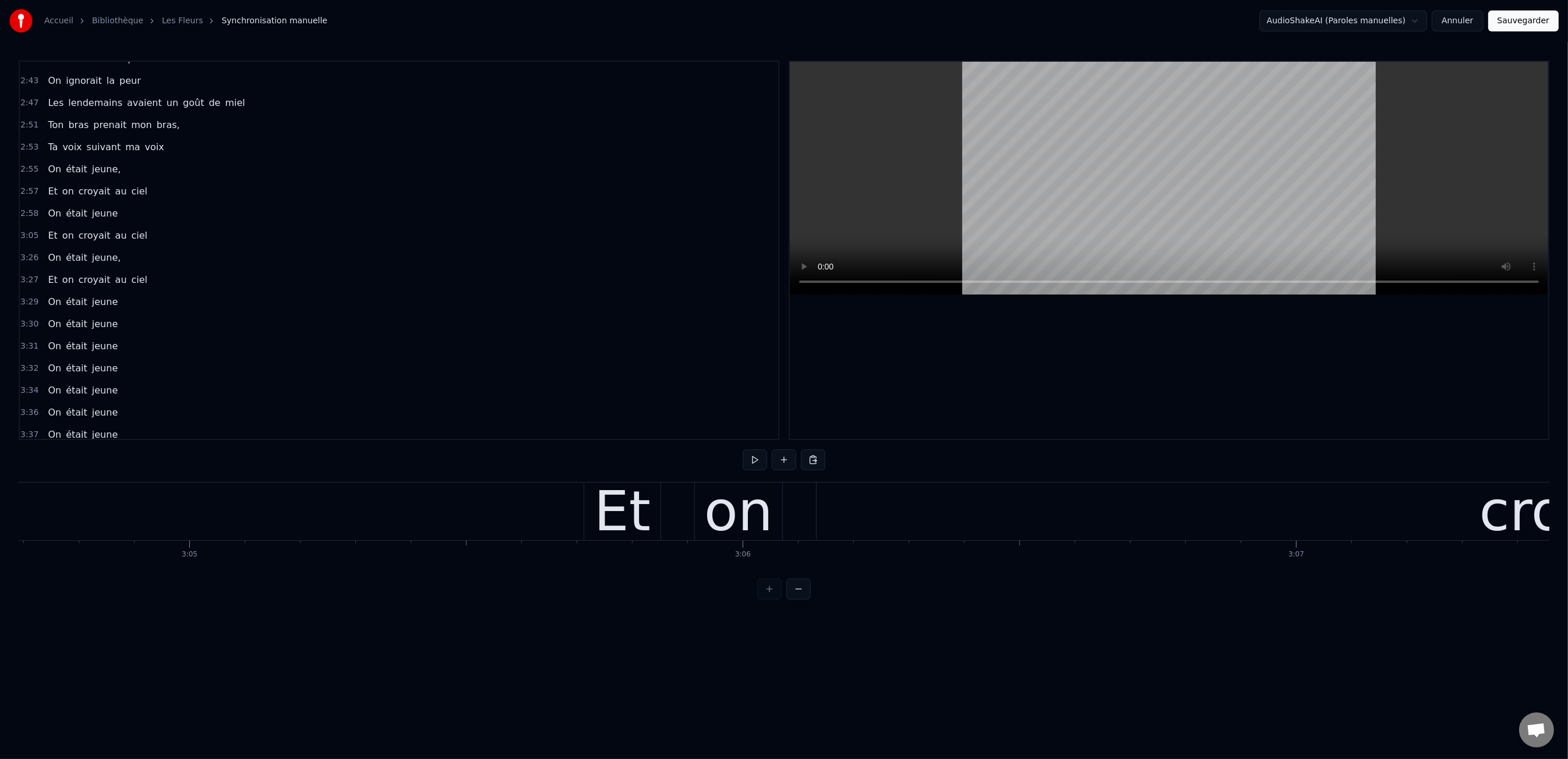
scroll to position [0, 102228]
click at [603, 510] on div "Et" at bounding box center [591, 511] width 56 height 83
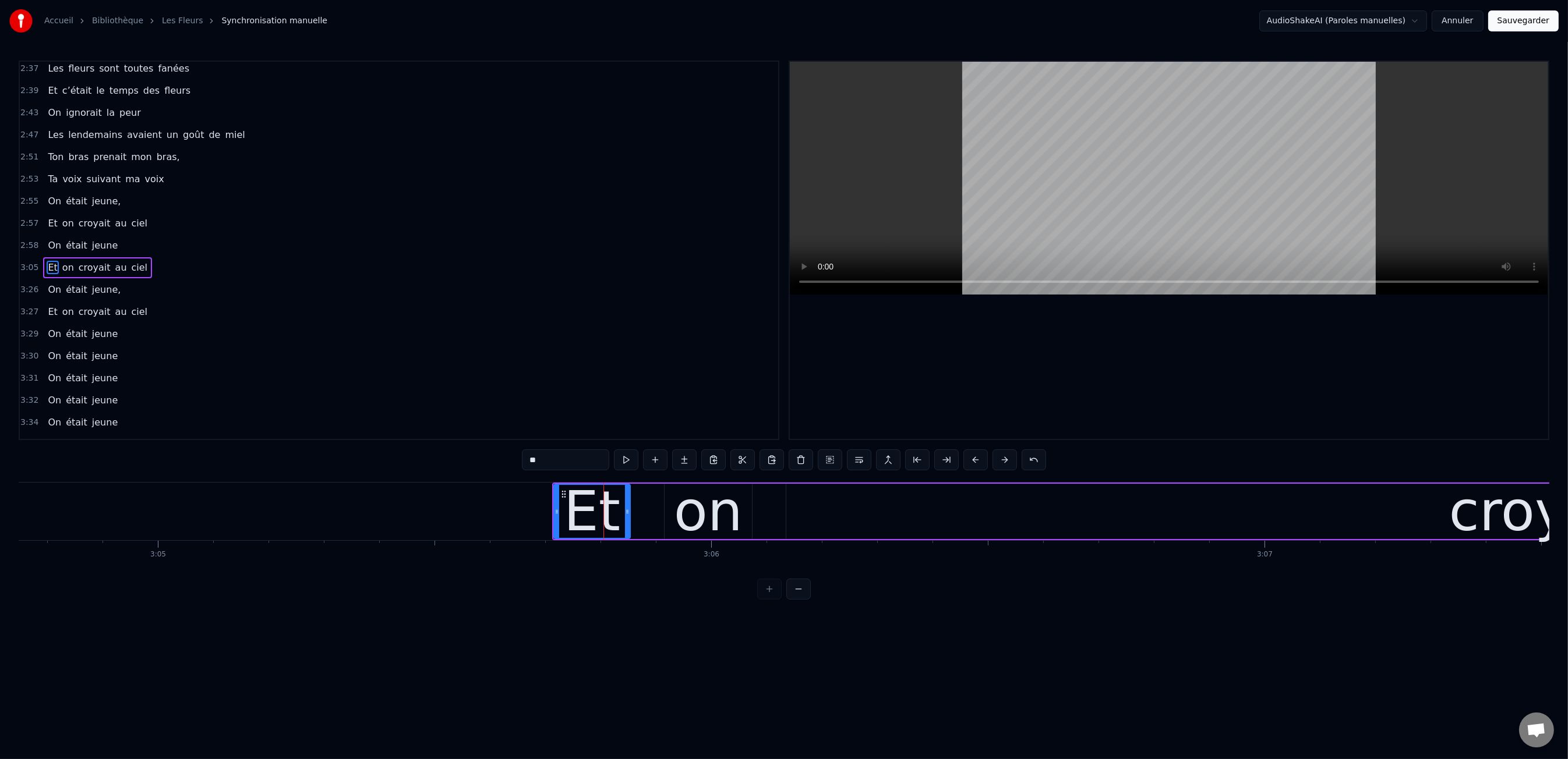
scroll to position [0, 102229]
click at [727, 518] on div "on" at bounding box center [708, 511] width 68 height 83
click at [1009, 510] on div "croyait" at bounding box center [1543, 511] width 1515 height 56
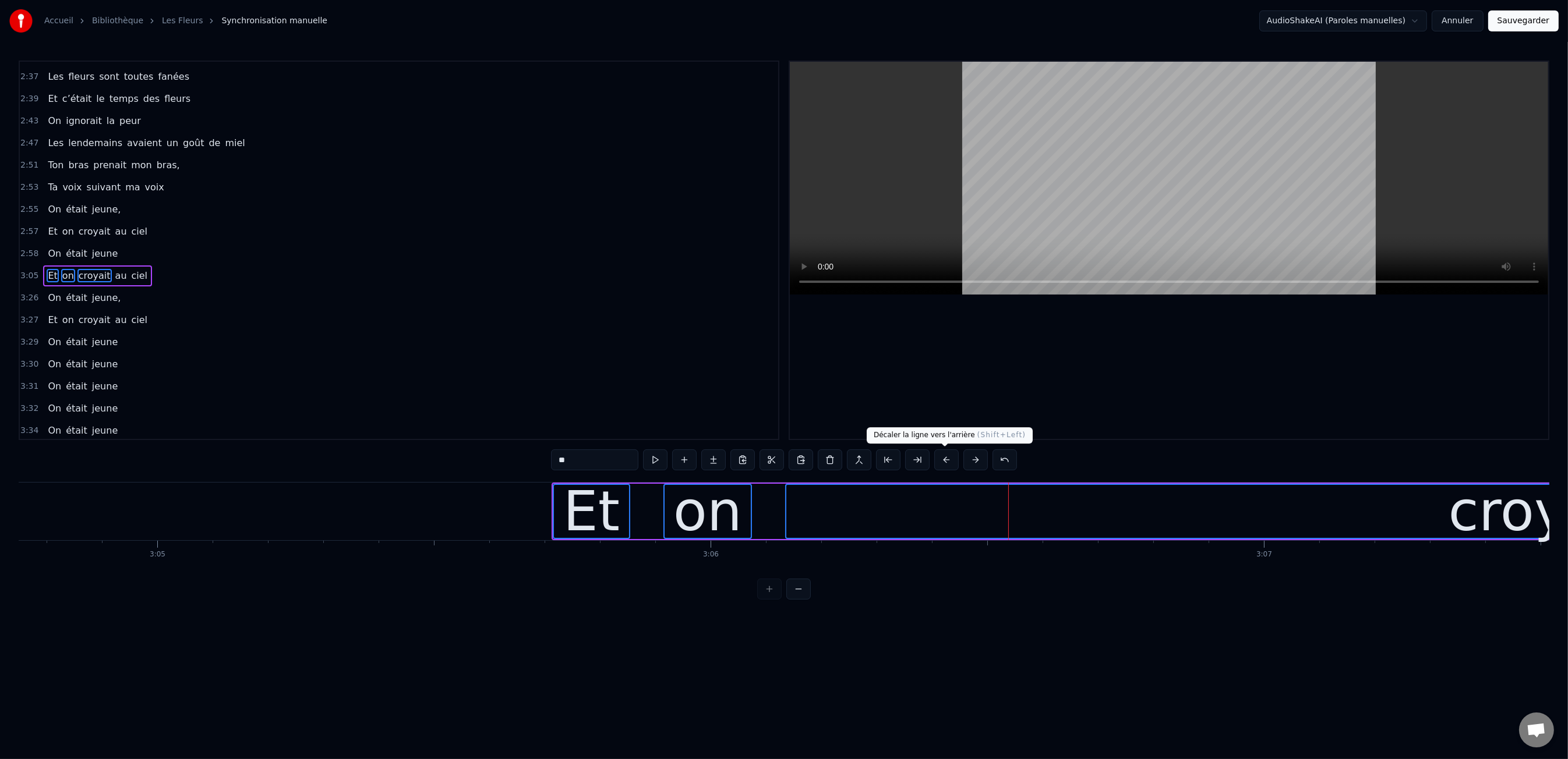
click at [941, 459] on button at bounding box center [946, 460] width 24 height 21
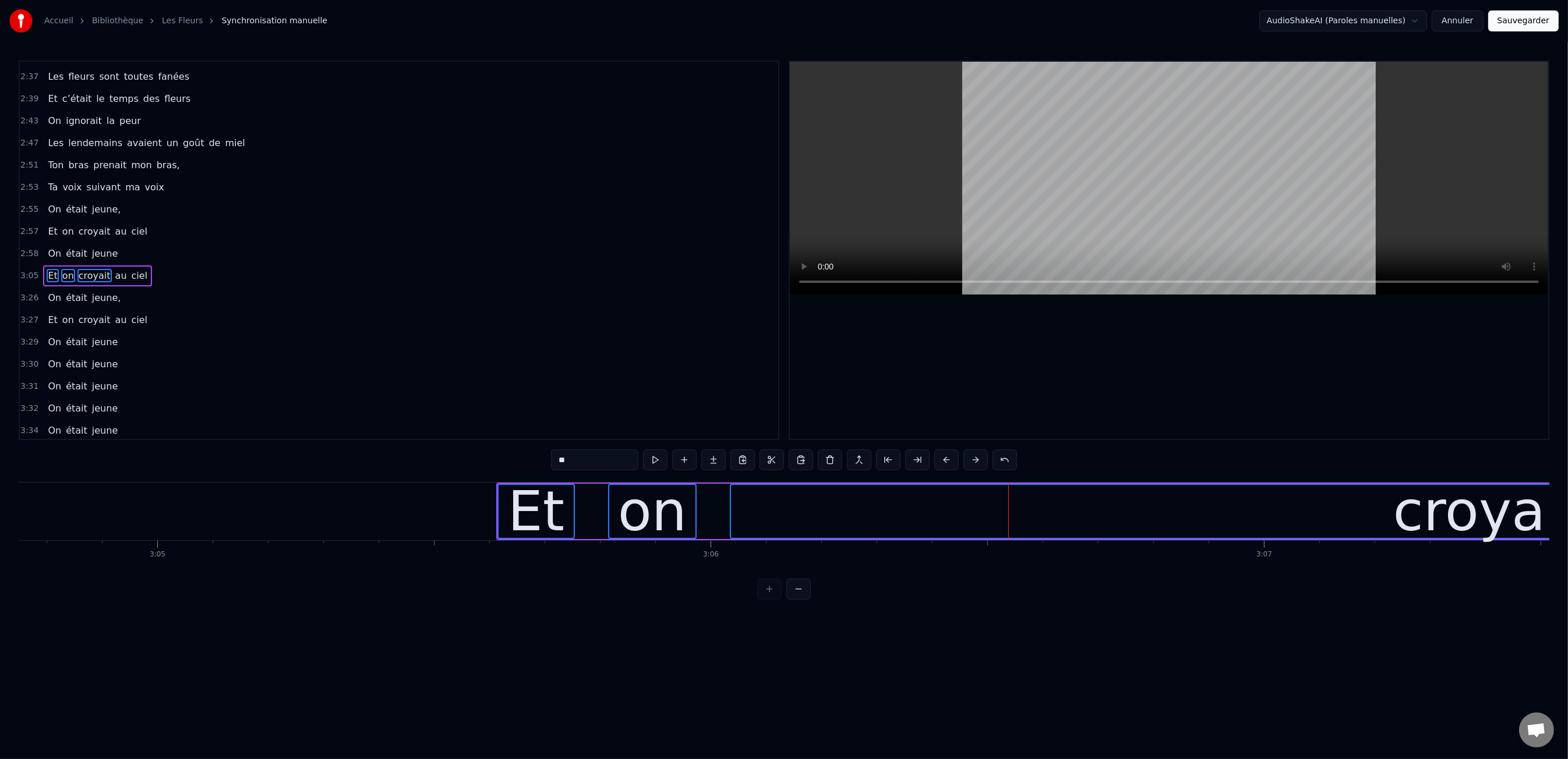
click at [941, 459] on button at bounding box center [946, 460] width 24 height 21
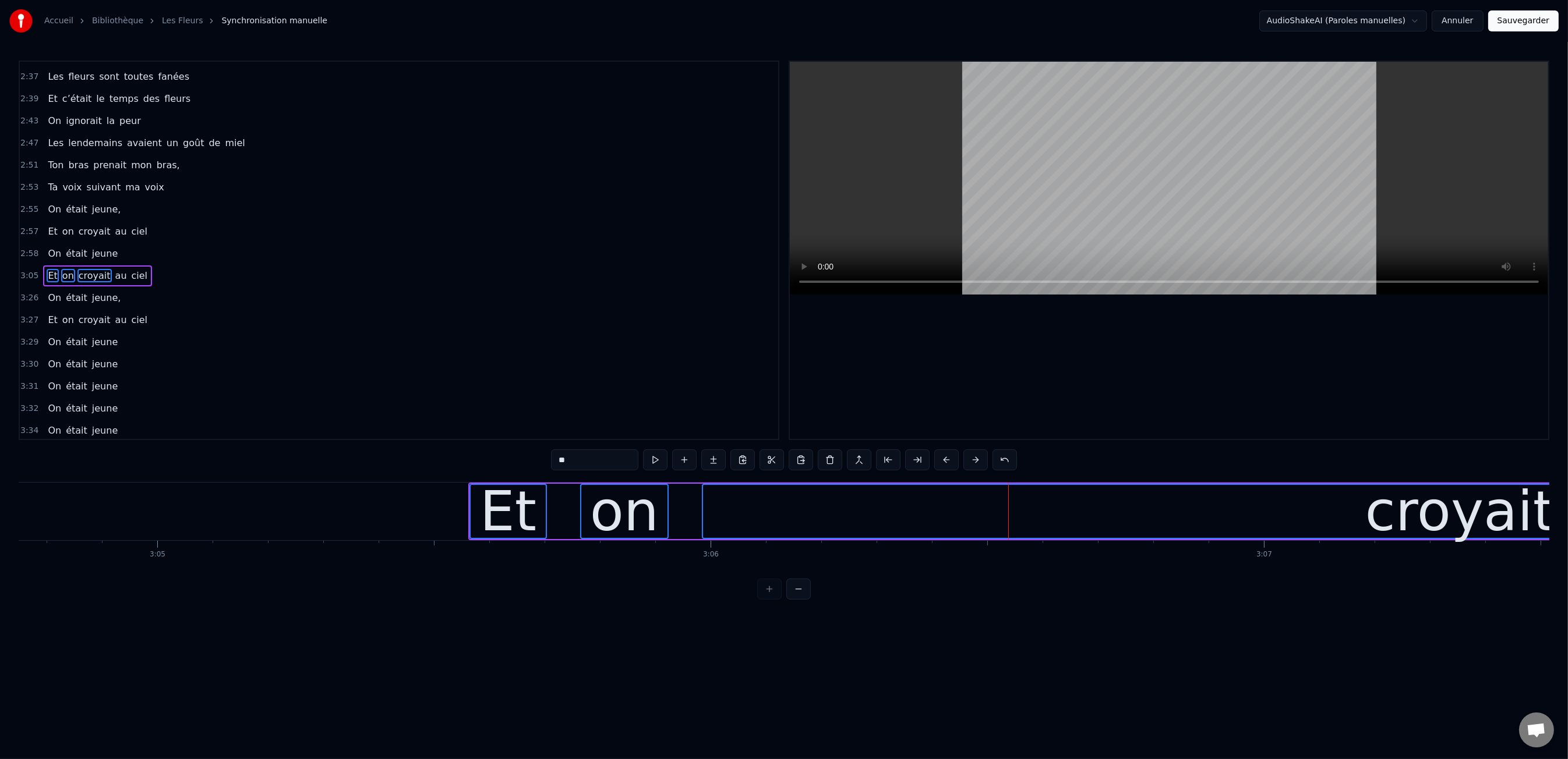
click at [941, 459] on button at bounding box center [946, 460] width 24 height 21
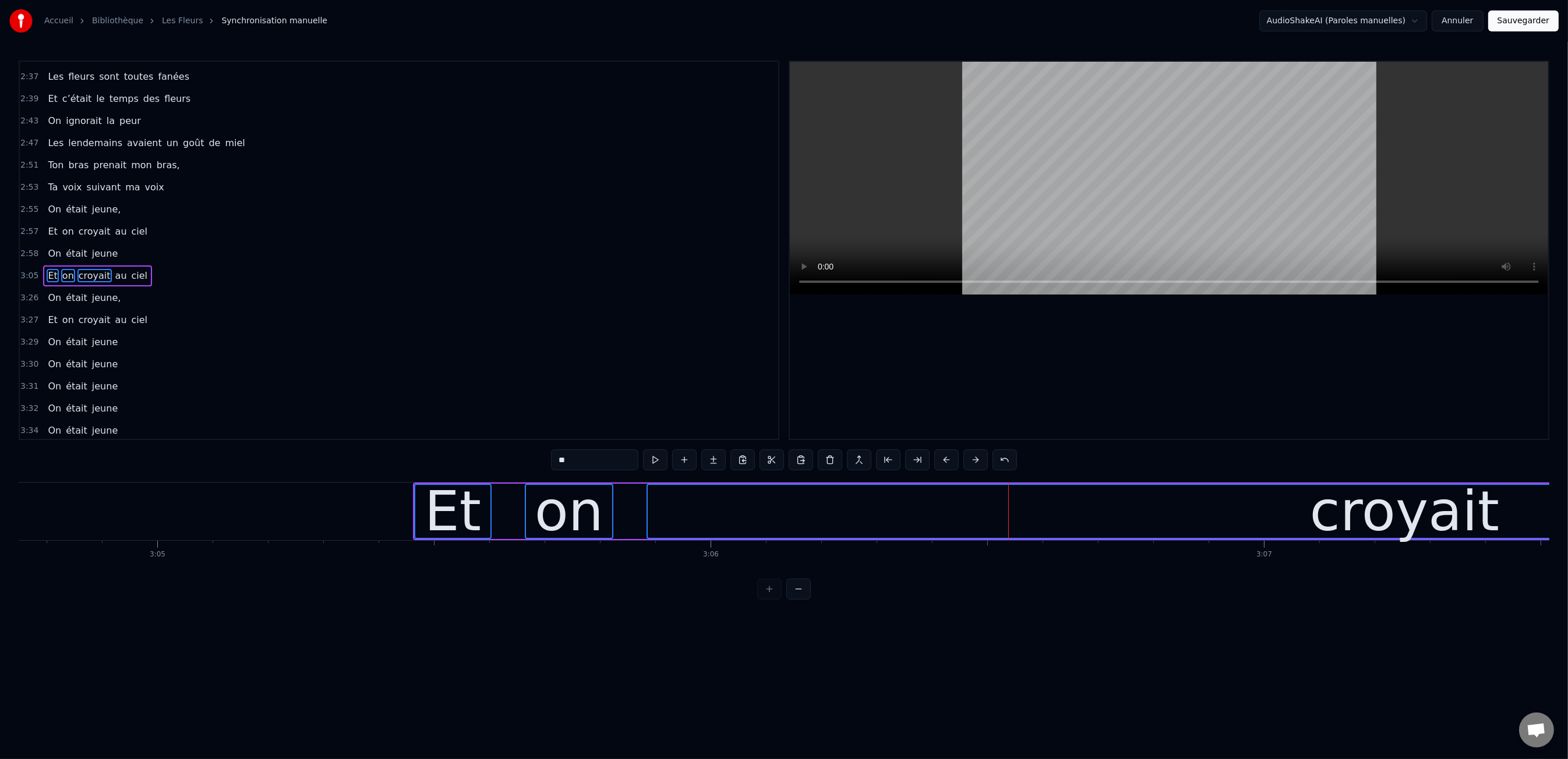
click at [941, 459] on button at bounding box center [946, 460] width 24 height 21
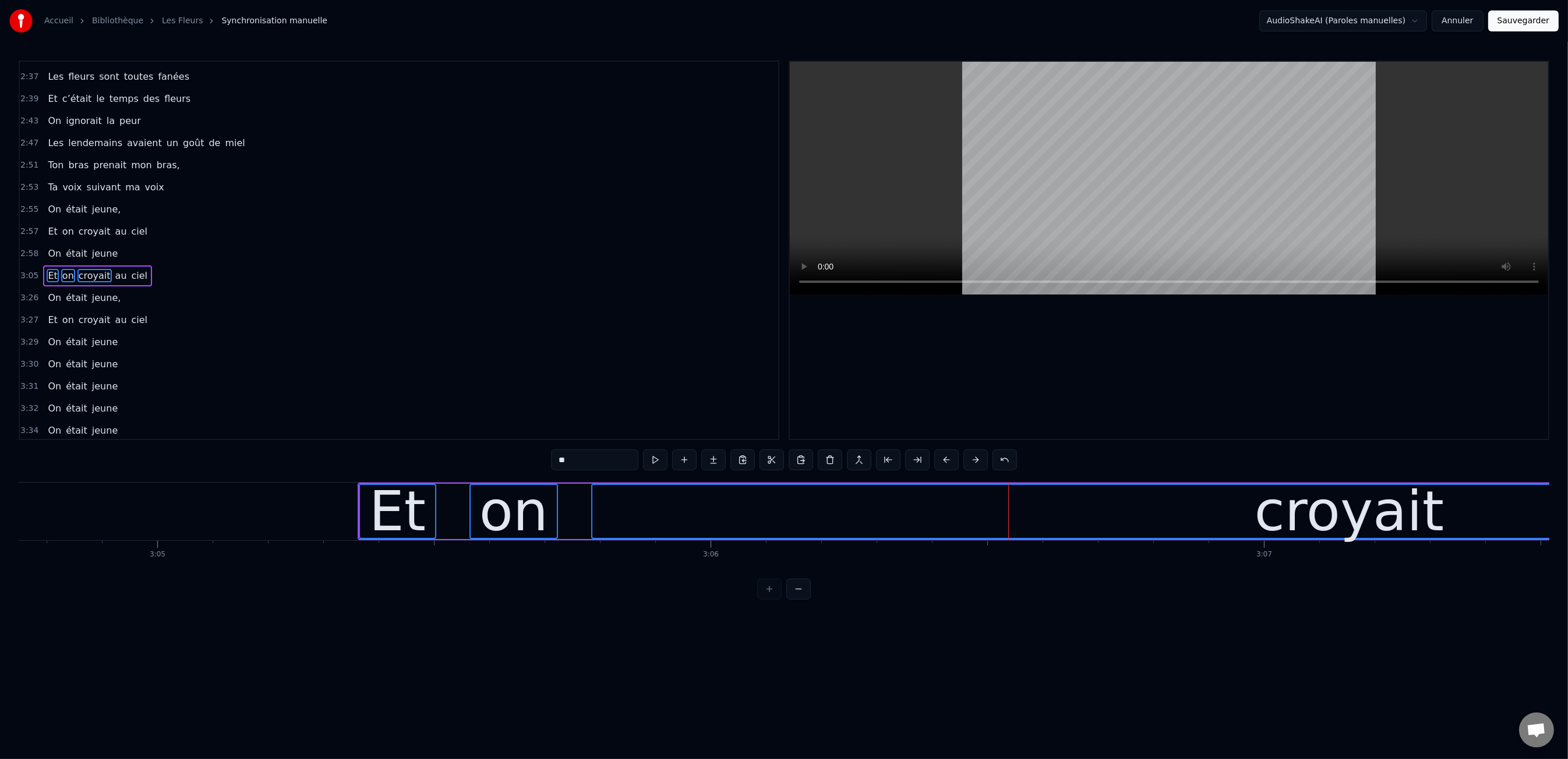
click at [941, 459] on button at bounding box center [946, 460] width 24 height 21
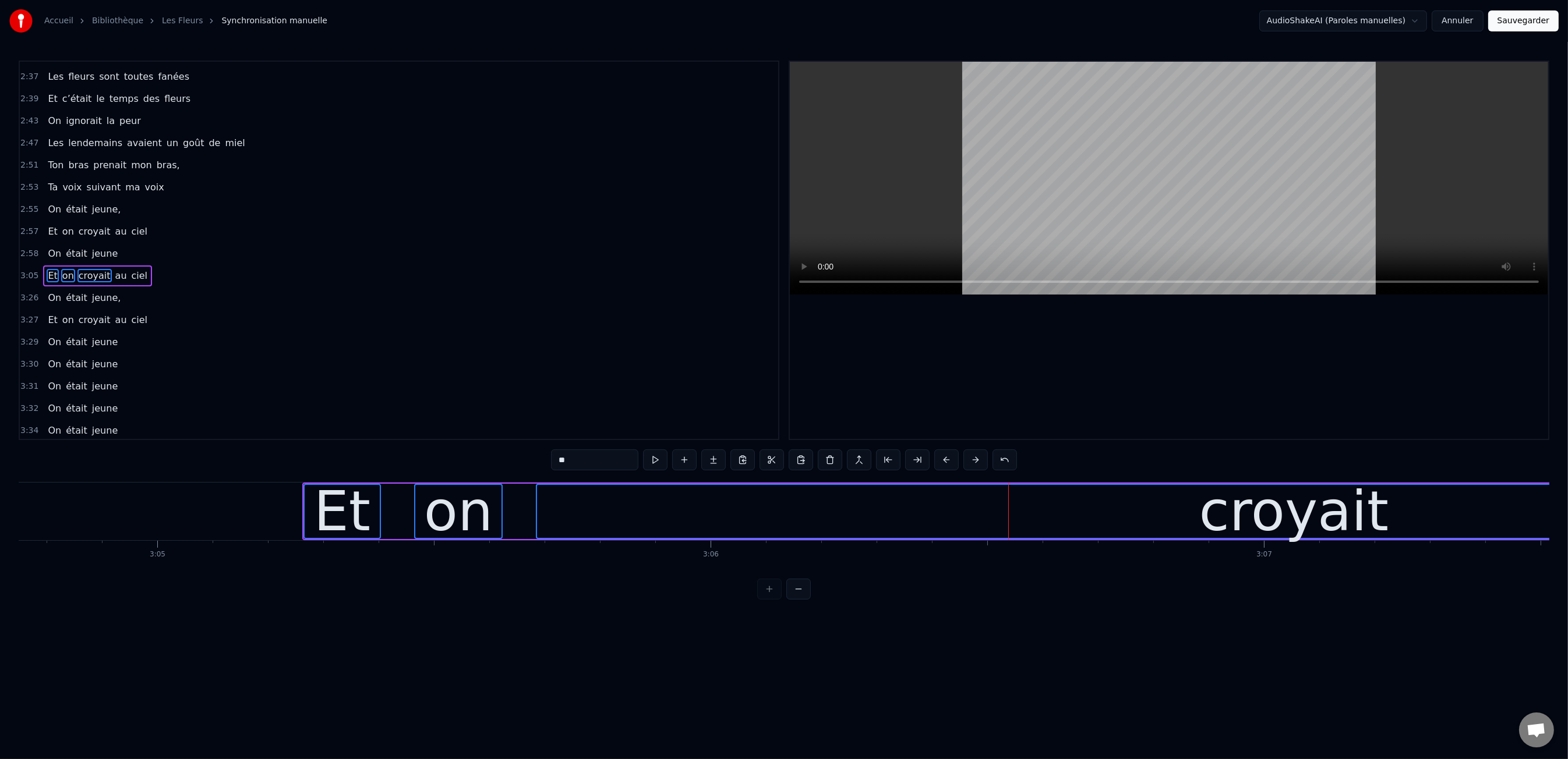
click at [941, 459] on button at bounding box center [946, 460] width 24 height 21
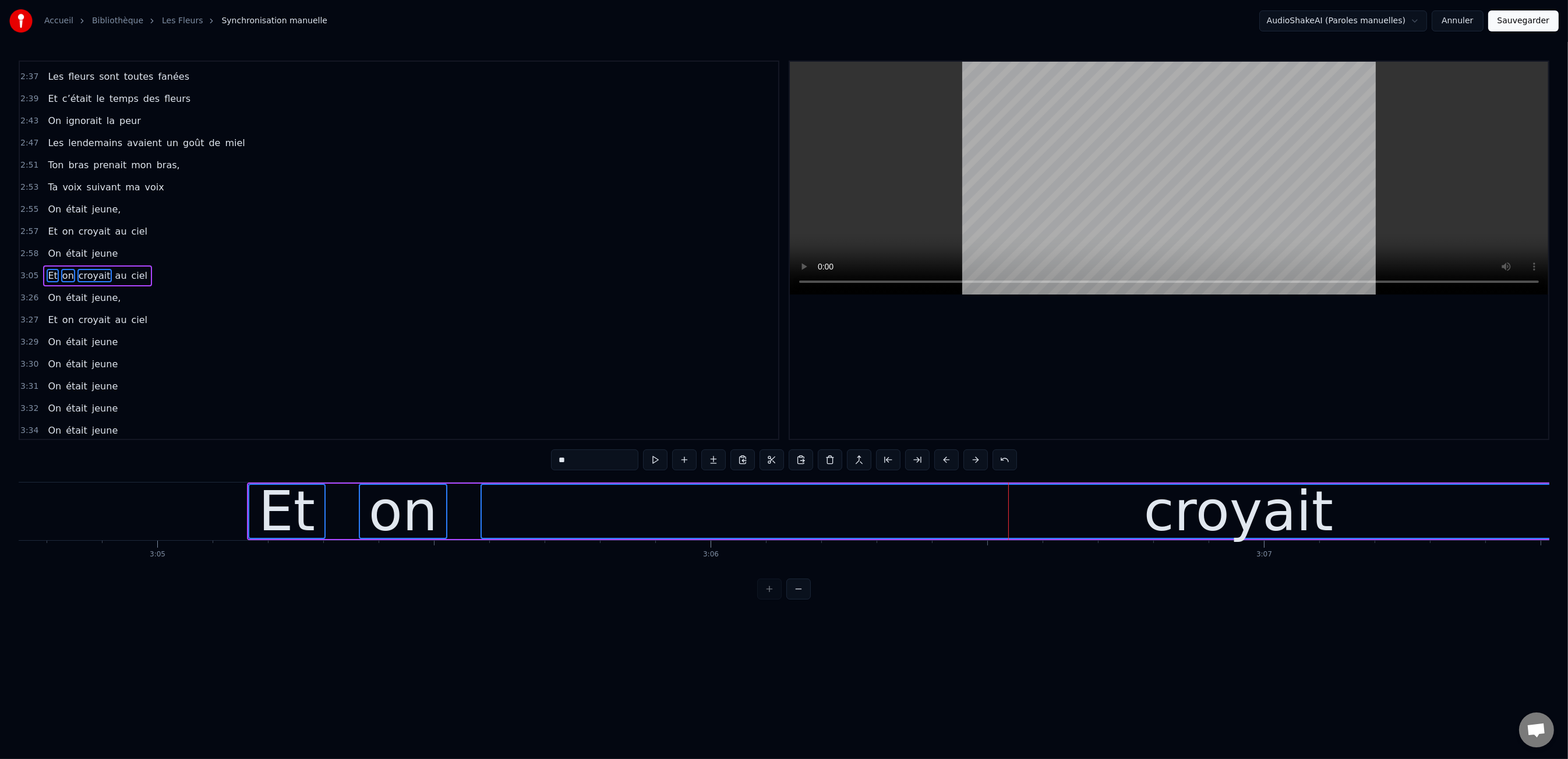
click at [941, 459] on button at bounding box center [946, 460] width 24 height 21
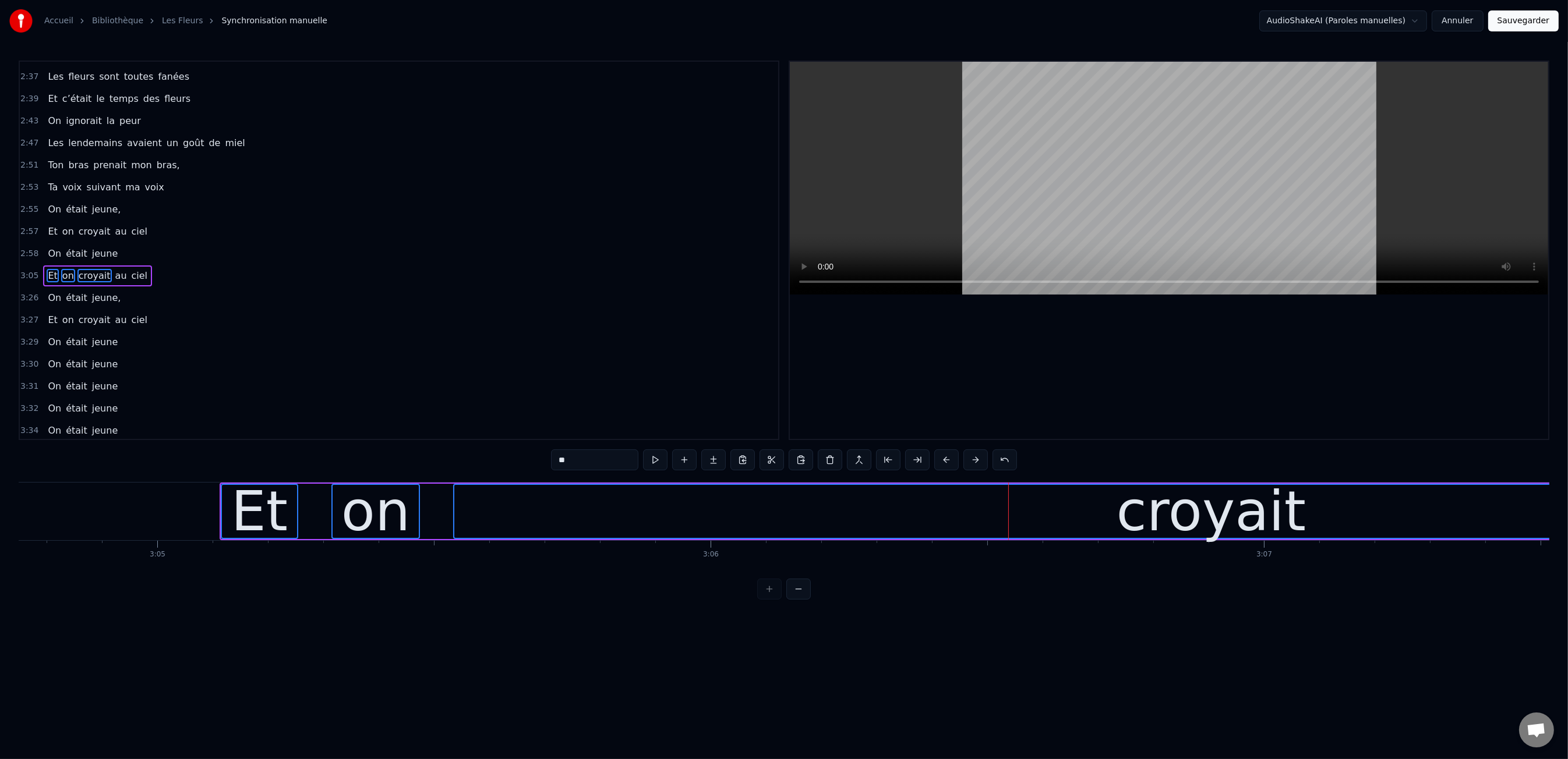
click at [941, 459] on button at bounding box center [946, 460] width 24 height 21
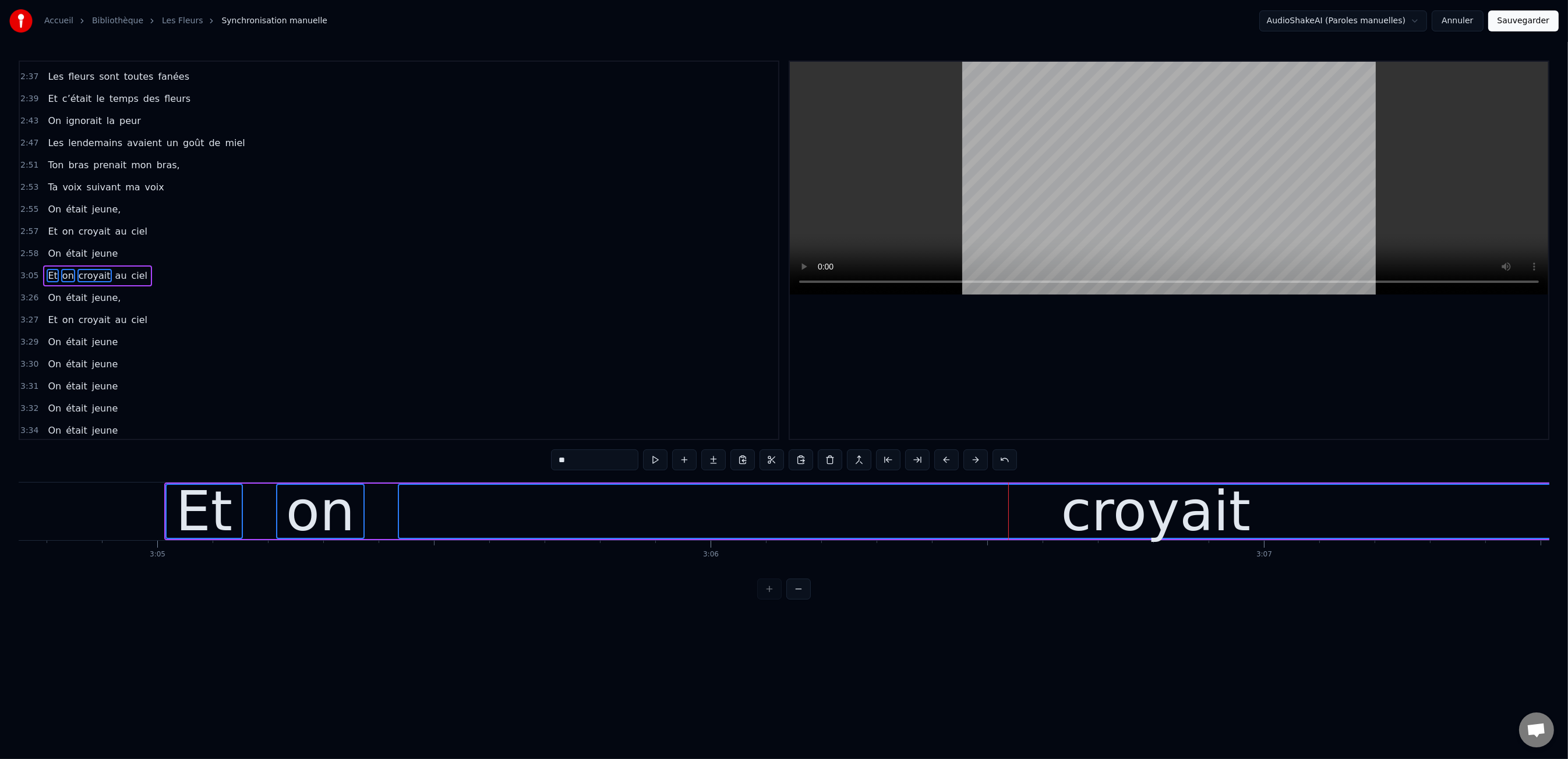
click at [941, 459] on button at bounding box center [946, 460] width 24 height 21
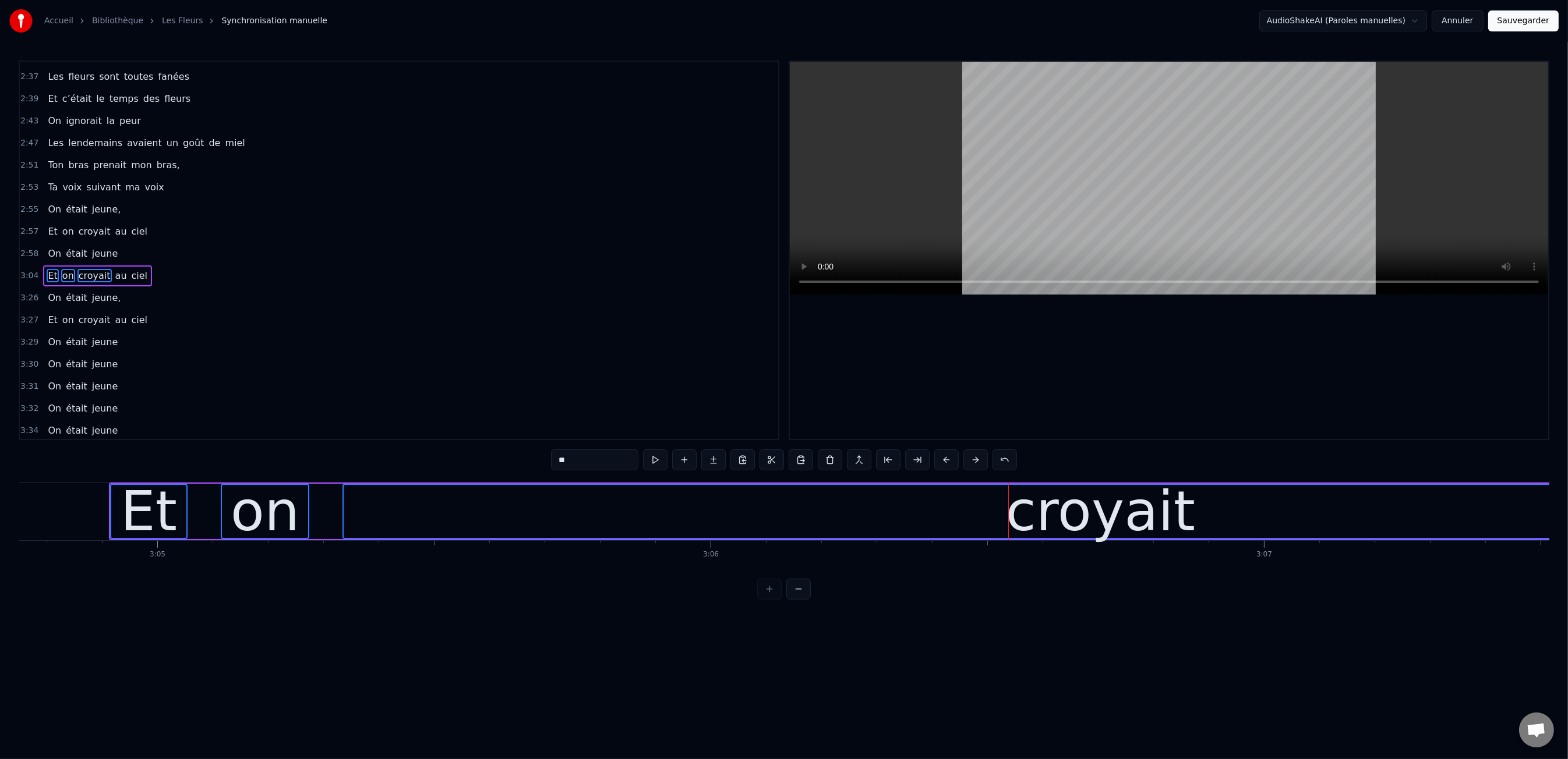
click at [941, 459] on button at bounding box center [946, 460] width 24 height 21
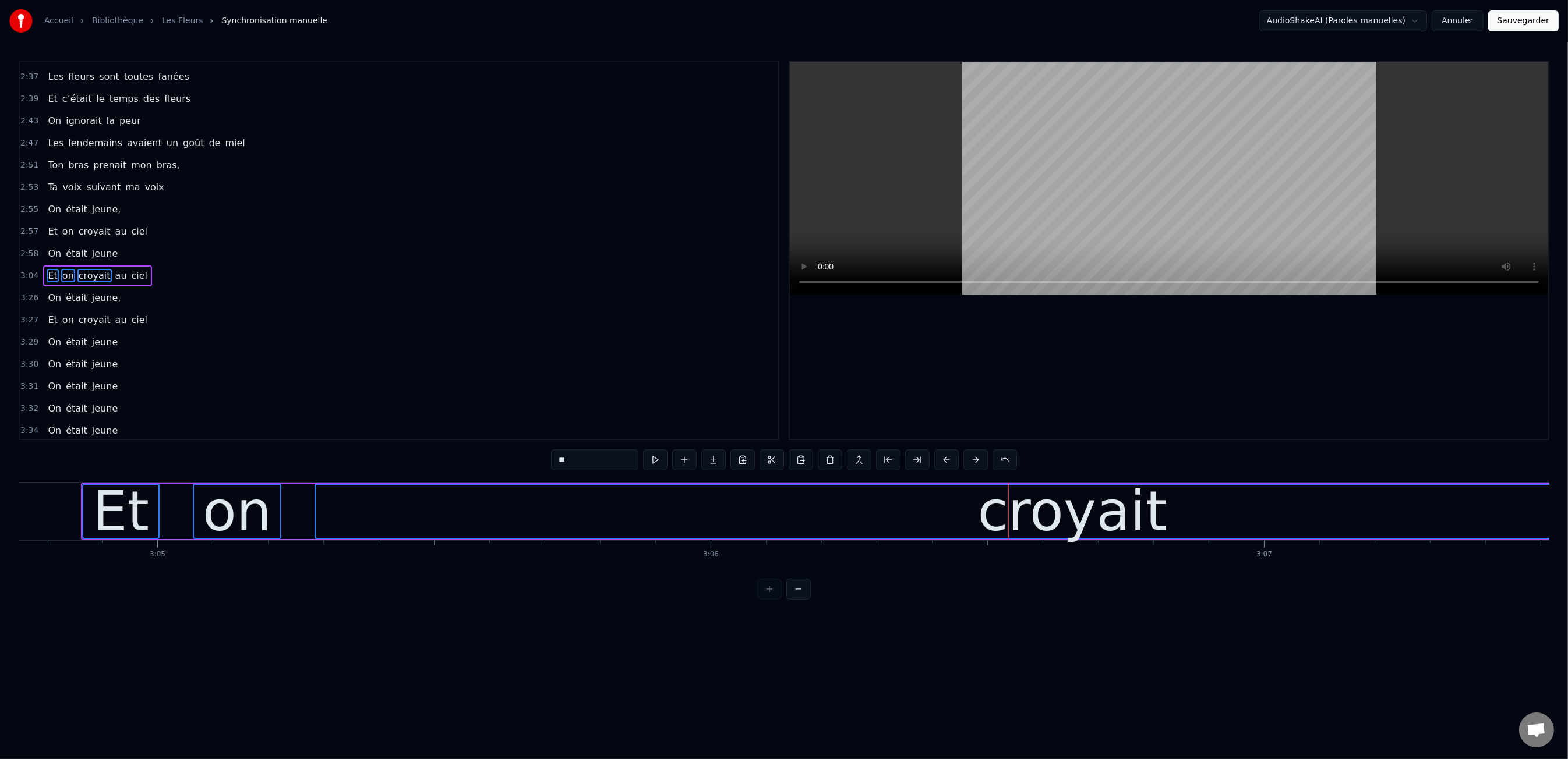
click at [941, 459] on button at bounding box center [946, 460] width 24 height 21
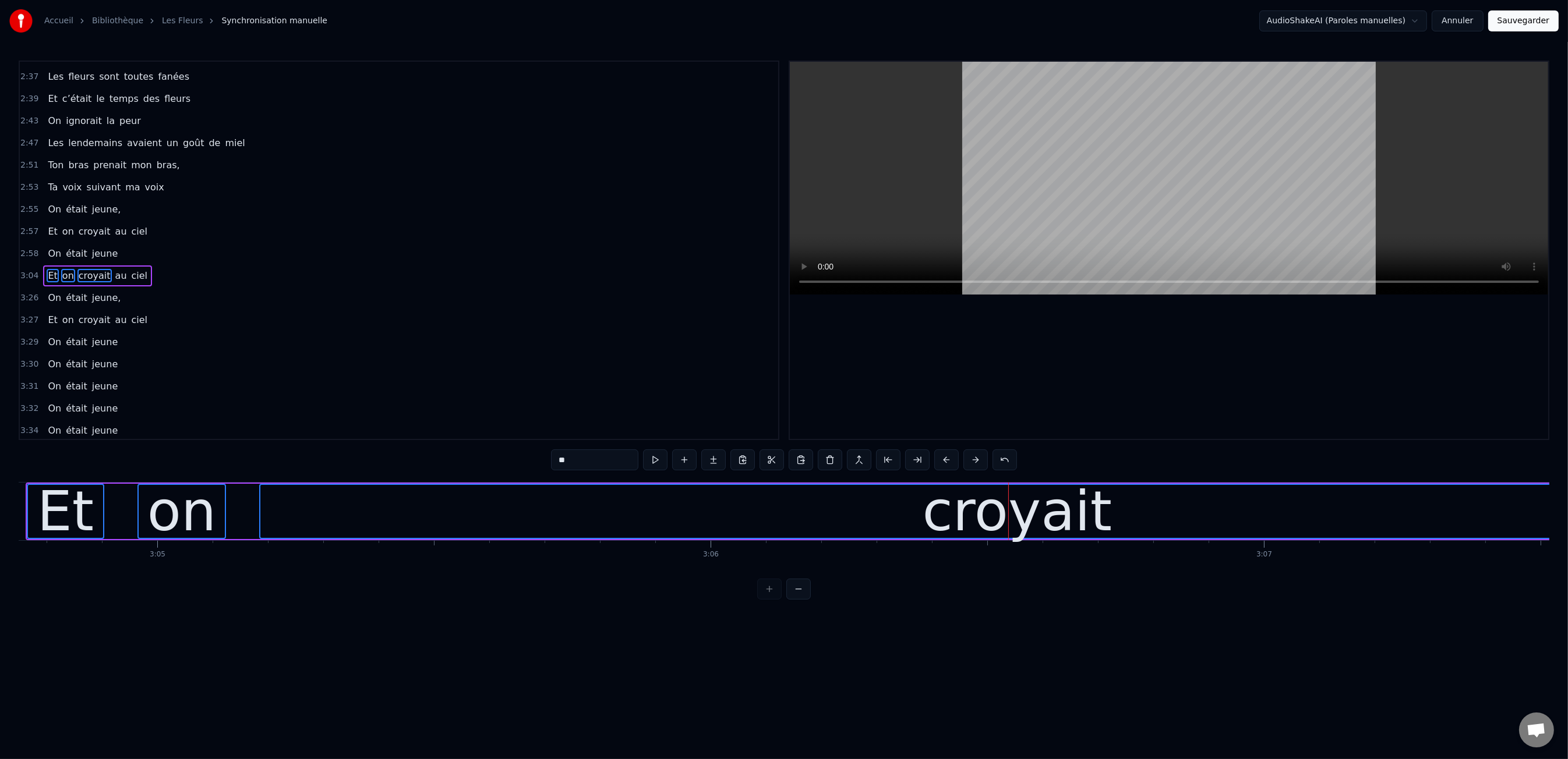
click at [941, 459] on button at bounding box center [946, 460] width 24 height 21
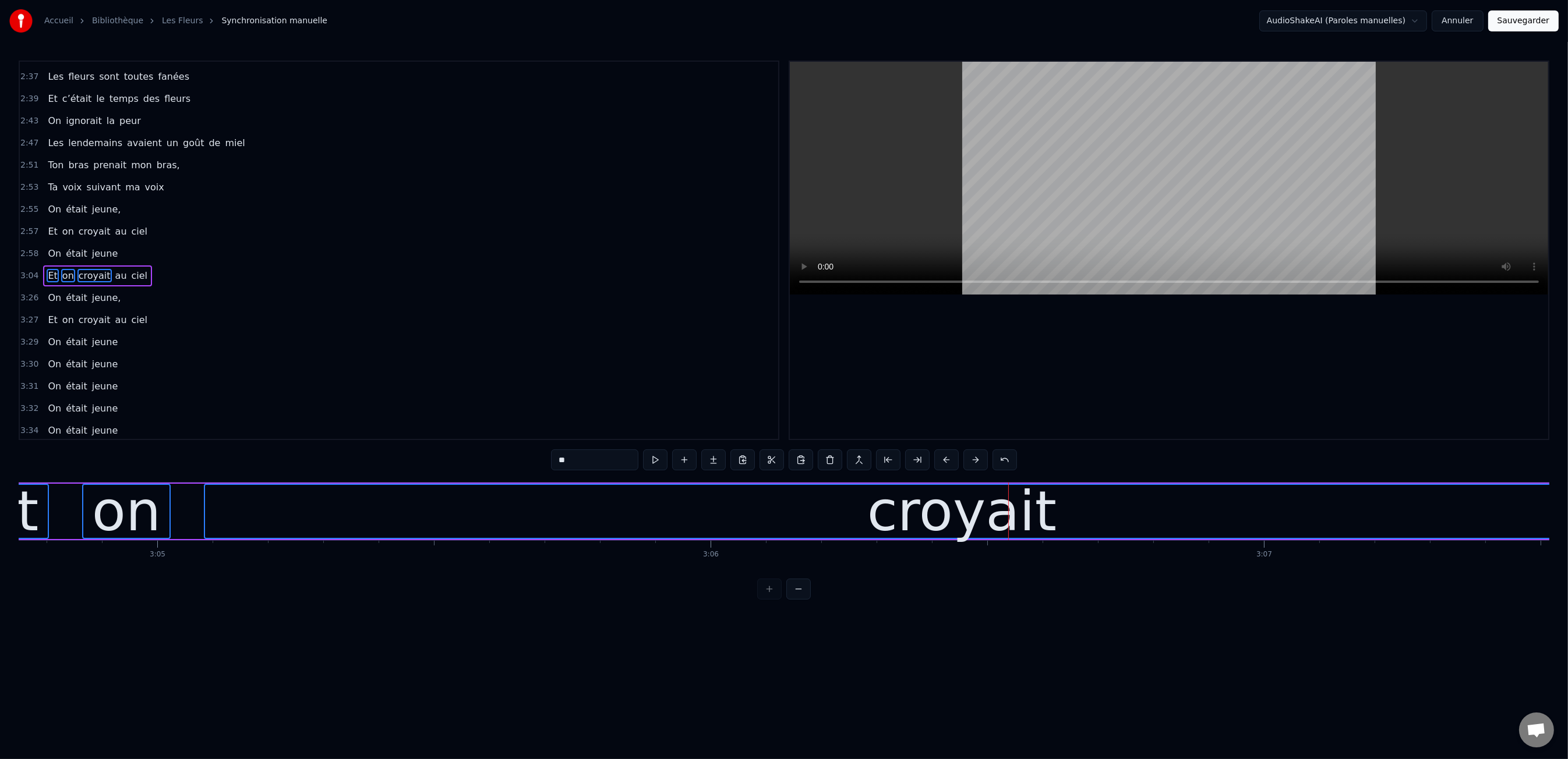
click at [941, 459] on button at bounding box center [946, 460] width 24 height 21
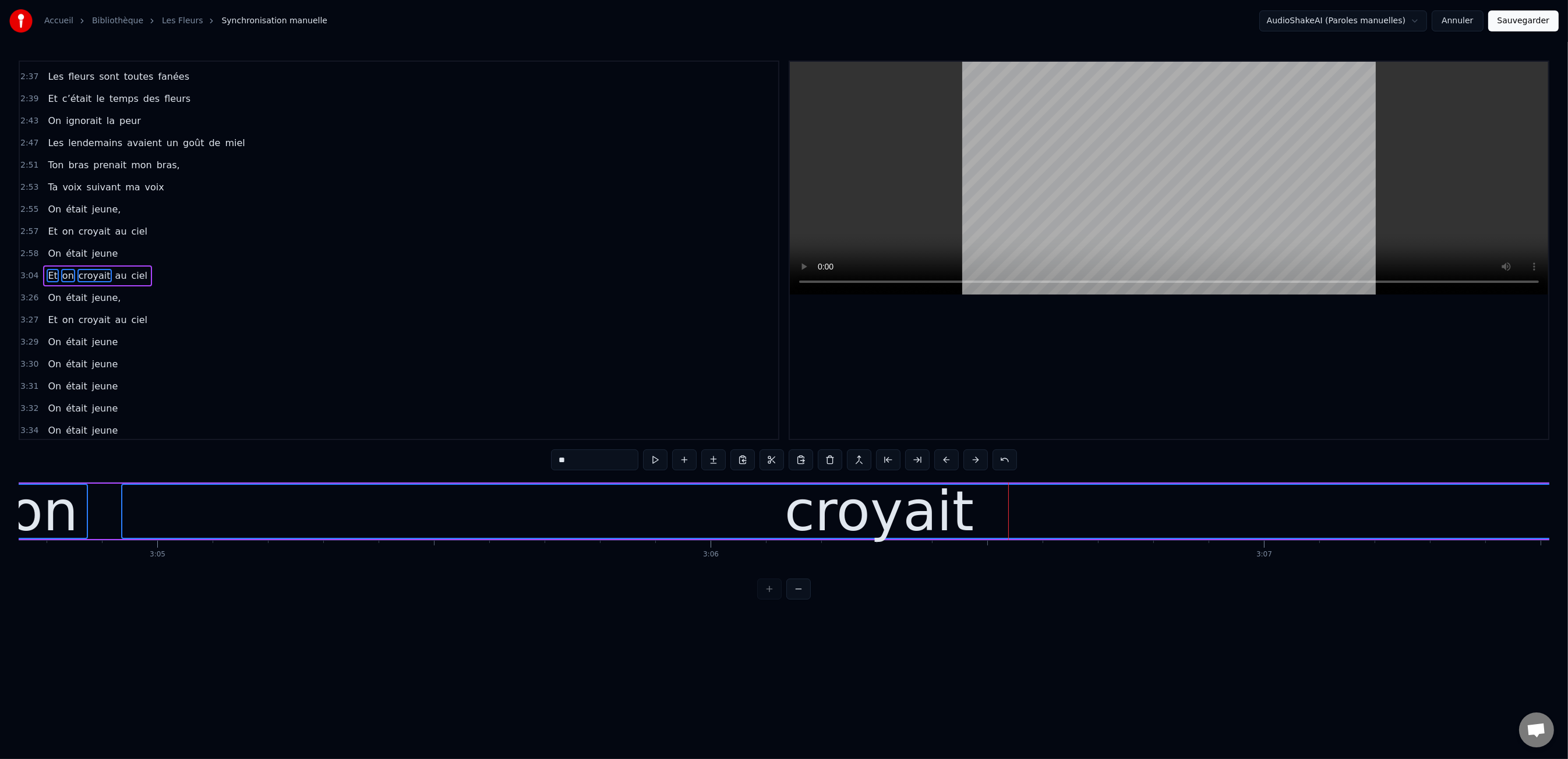
click at [941, 459] on button at bounding box center [946, 460] width 24 height 21
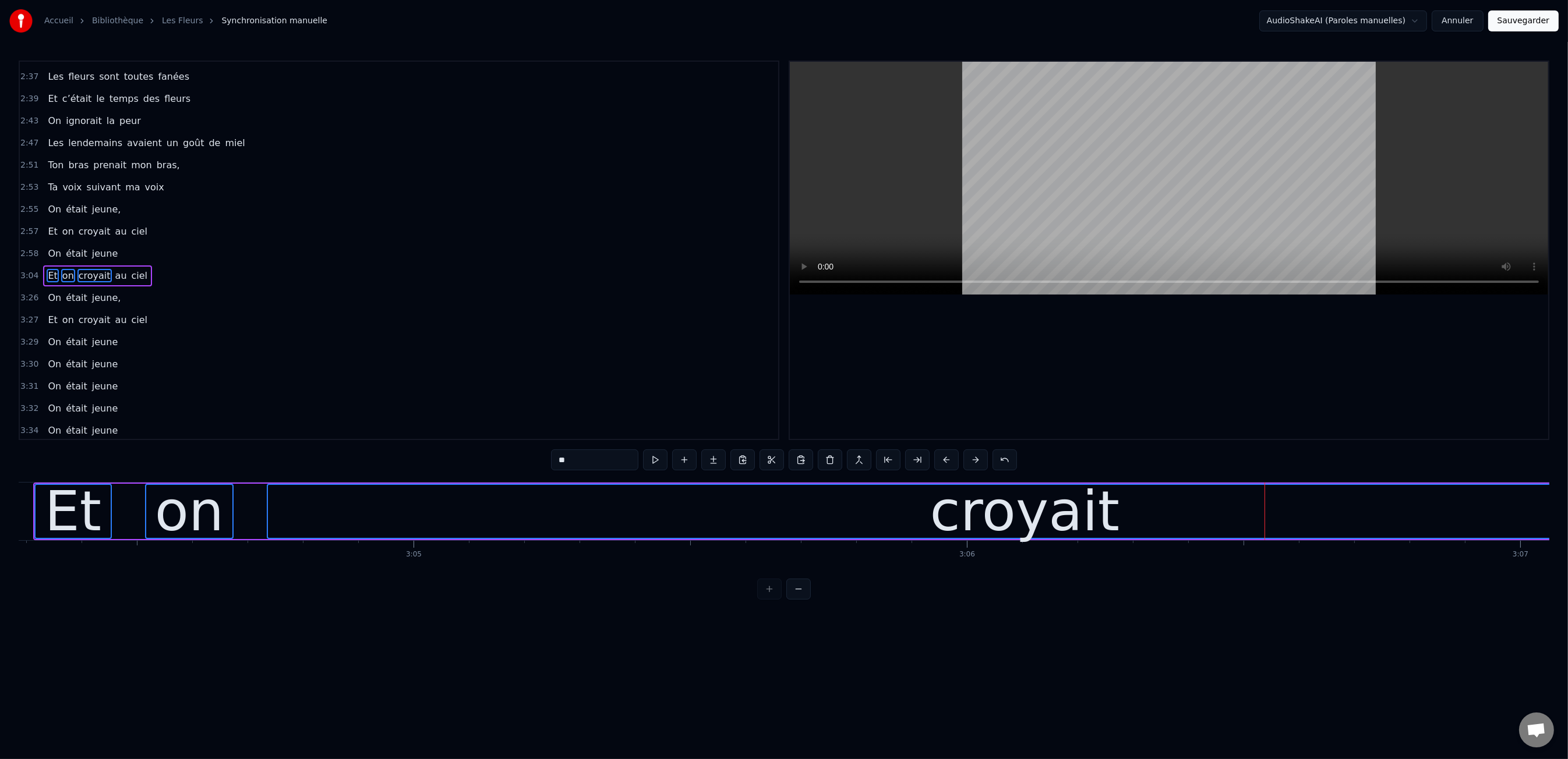
scroll to position [0, 101922]
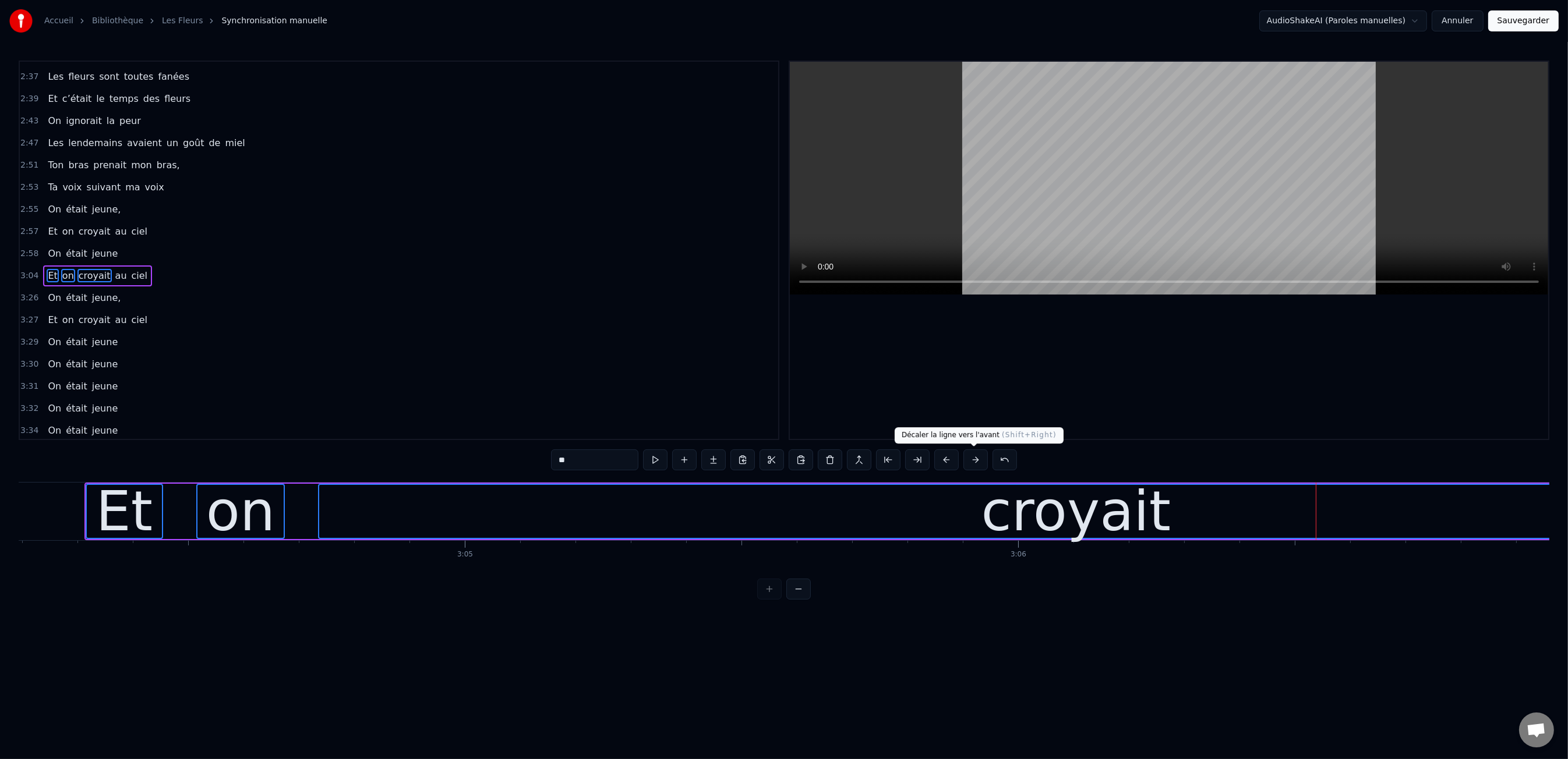
click at [968, 465] on button at bounding box center [975, 460] width 24 height 21
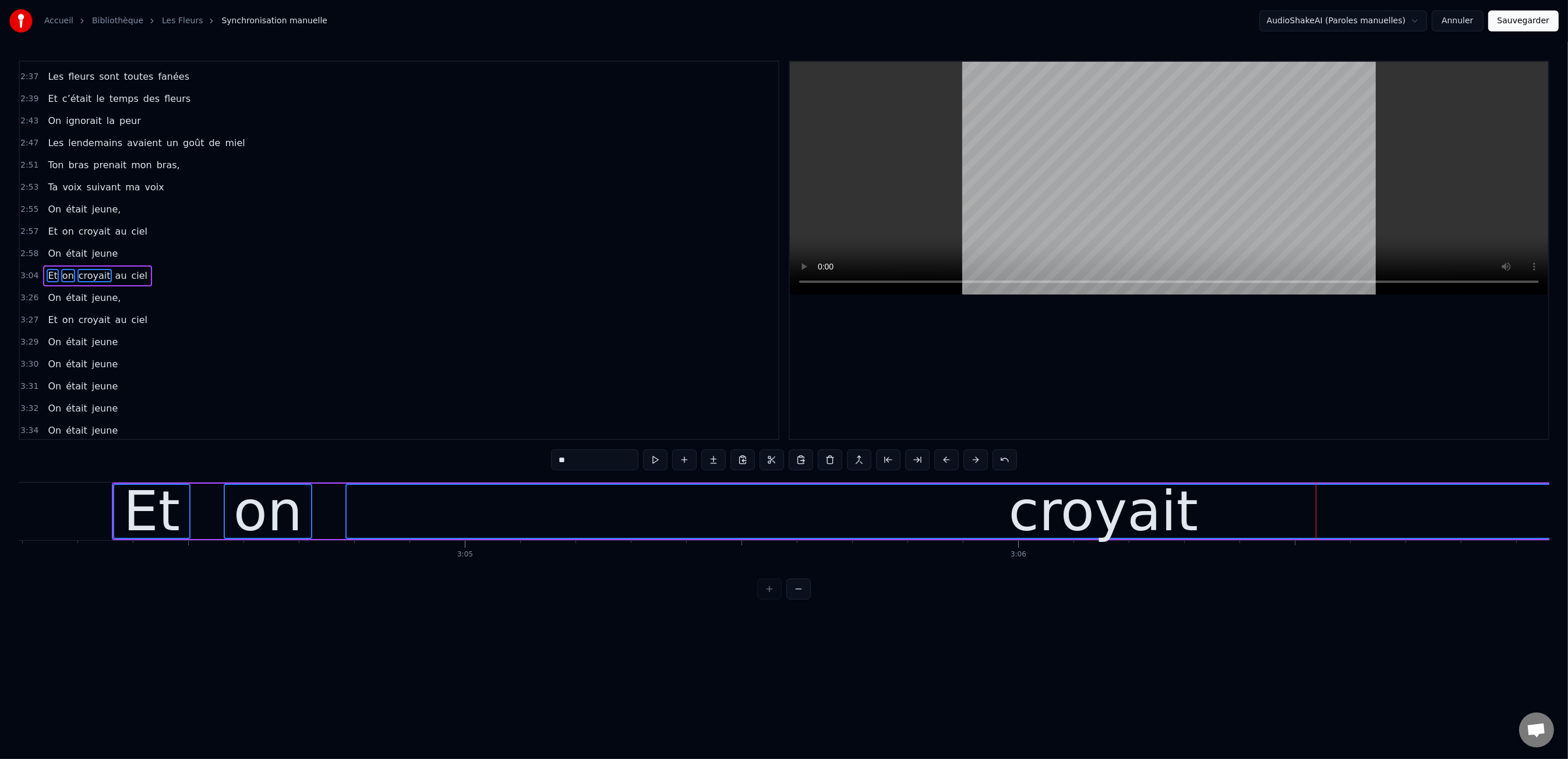
click at [947, 463] on button at bounding box center [946, 460] width 24 height 21
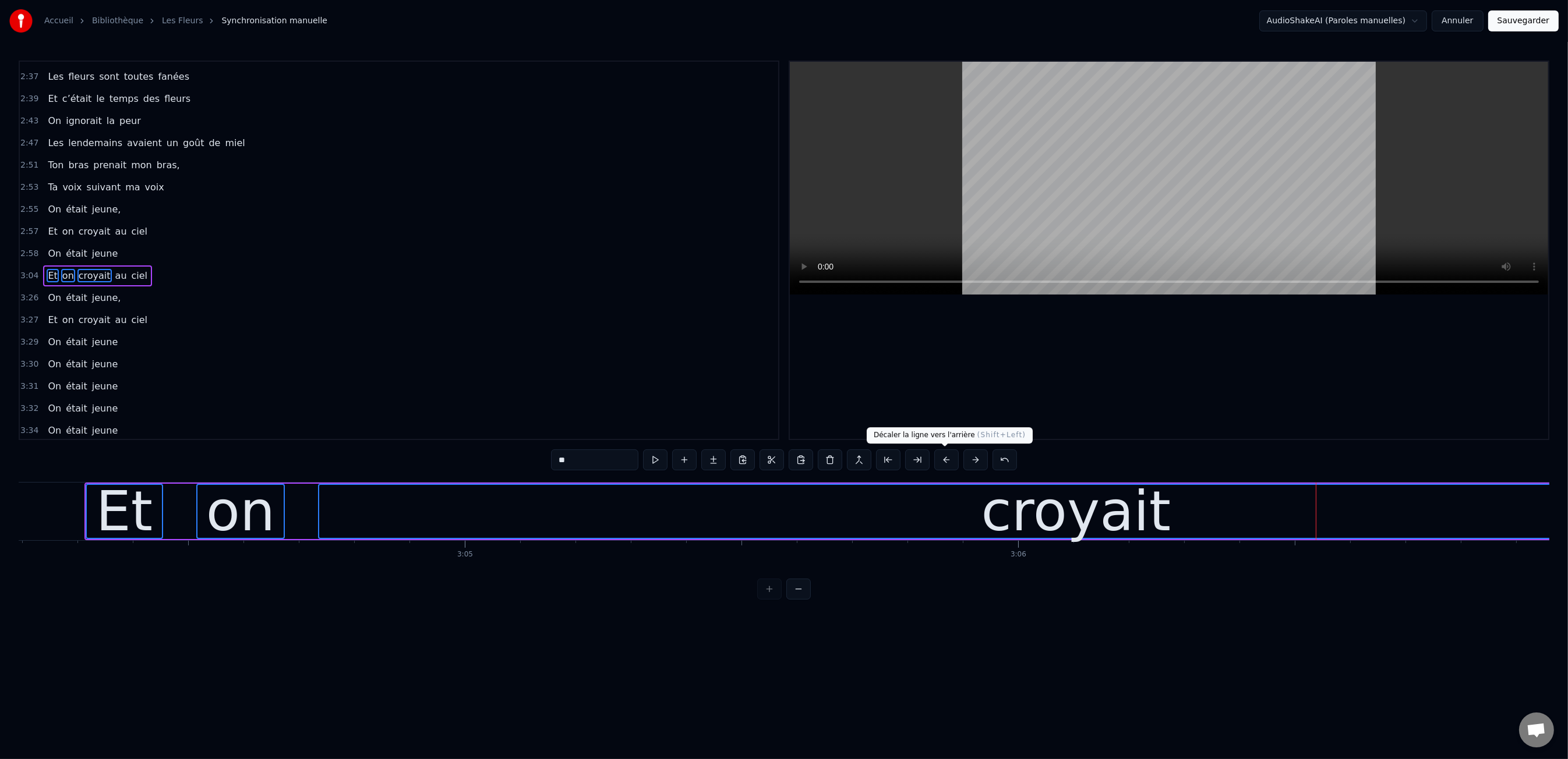
click at [947, 463] on button at bounding box center [946, 460] width 24 height 21
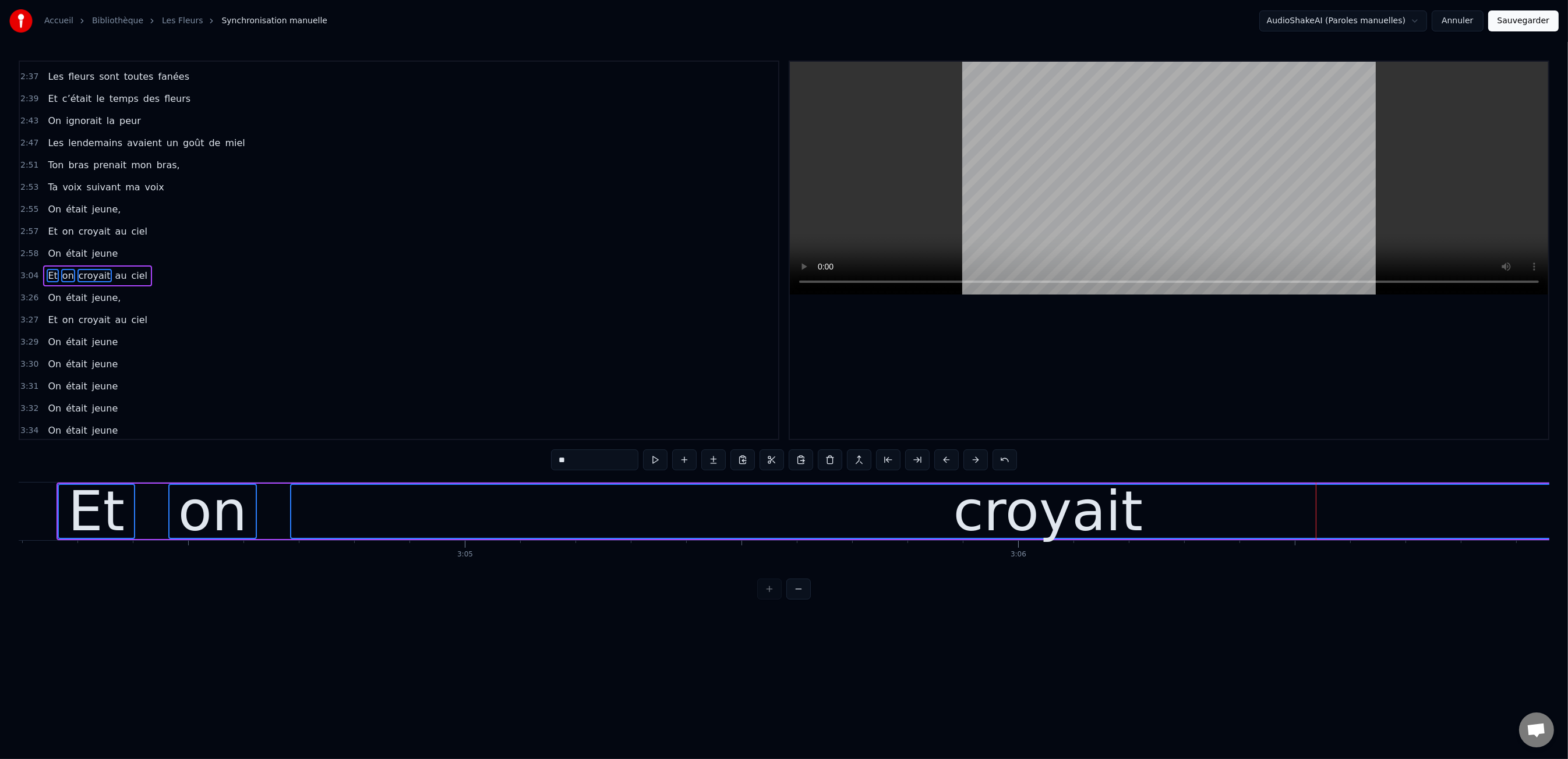
click at [947, 463] on button at bounding box center [946, 460] width 24 height 21
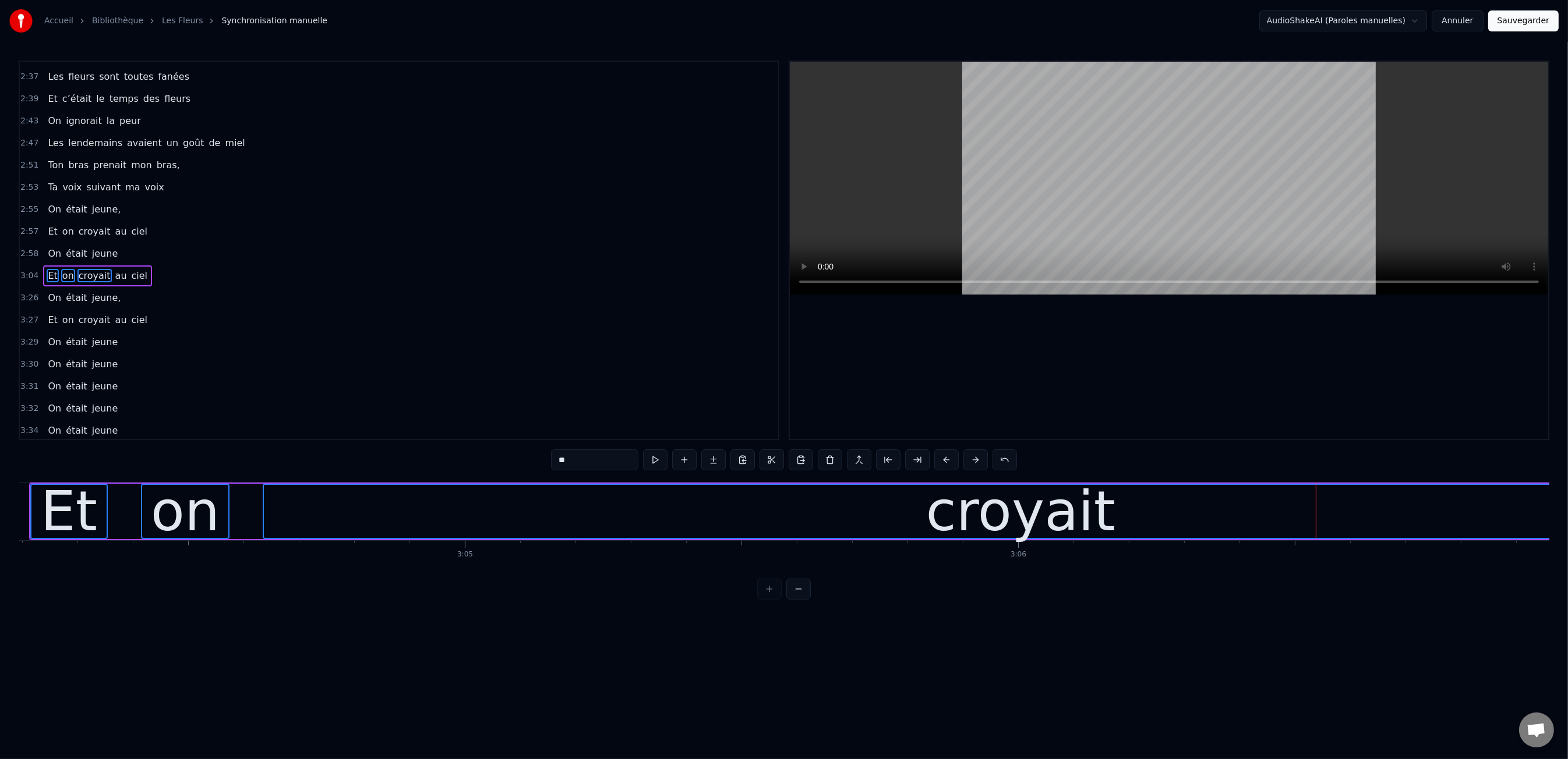
click at [947, 463] on button at bounding box center [946, 460] width 24 height 21
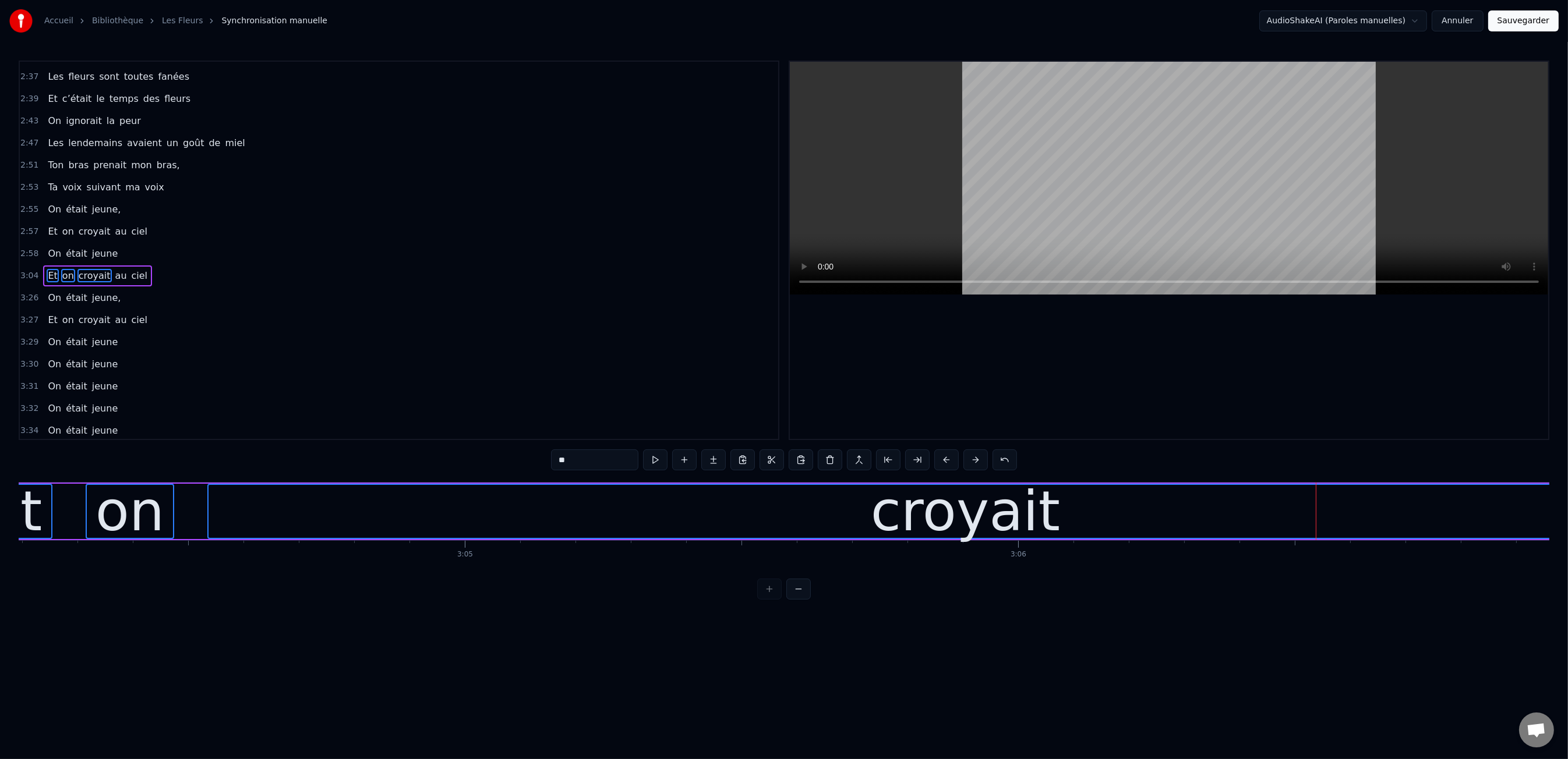
click at [947, 463] on button at bounding box center [946, 460] width 24 height 21
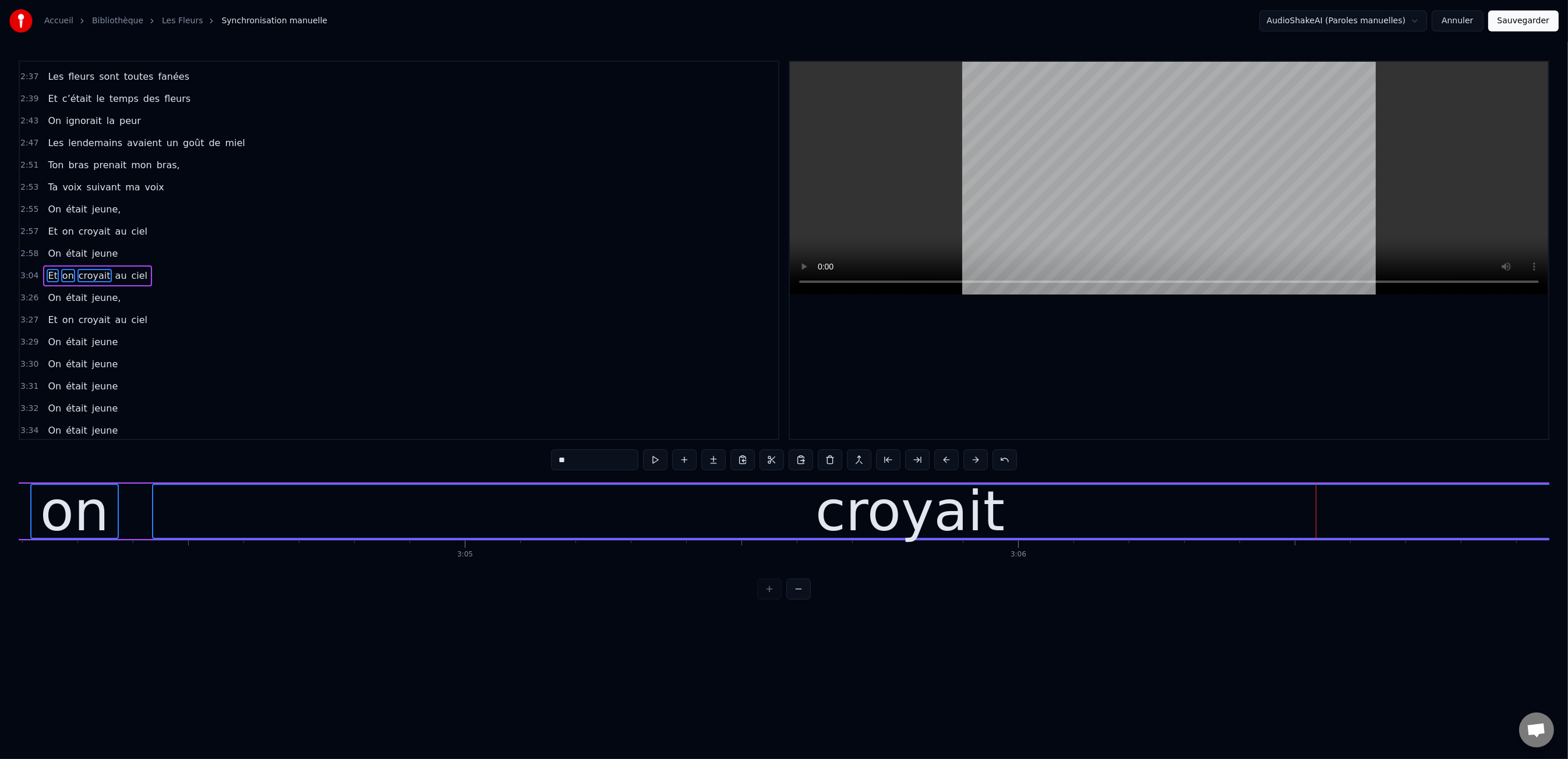
click at [947, 463] on button at bounding box center [946, 460] width 24 height 21
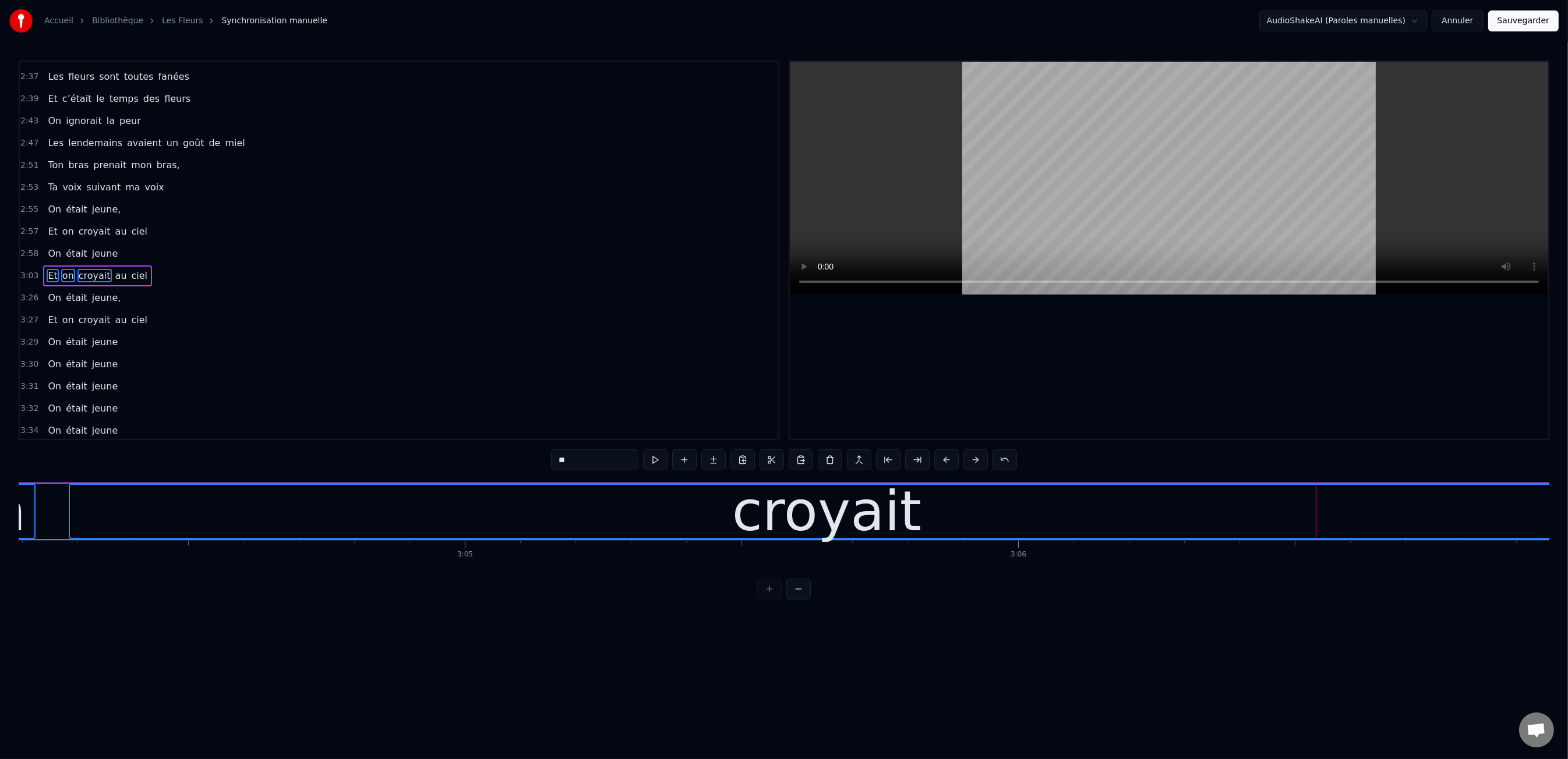
click at [947, 463] on button at bounding box center [946, 460] width 24 height 21
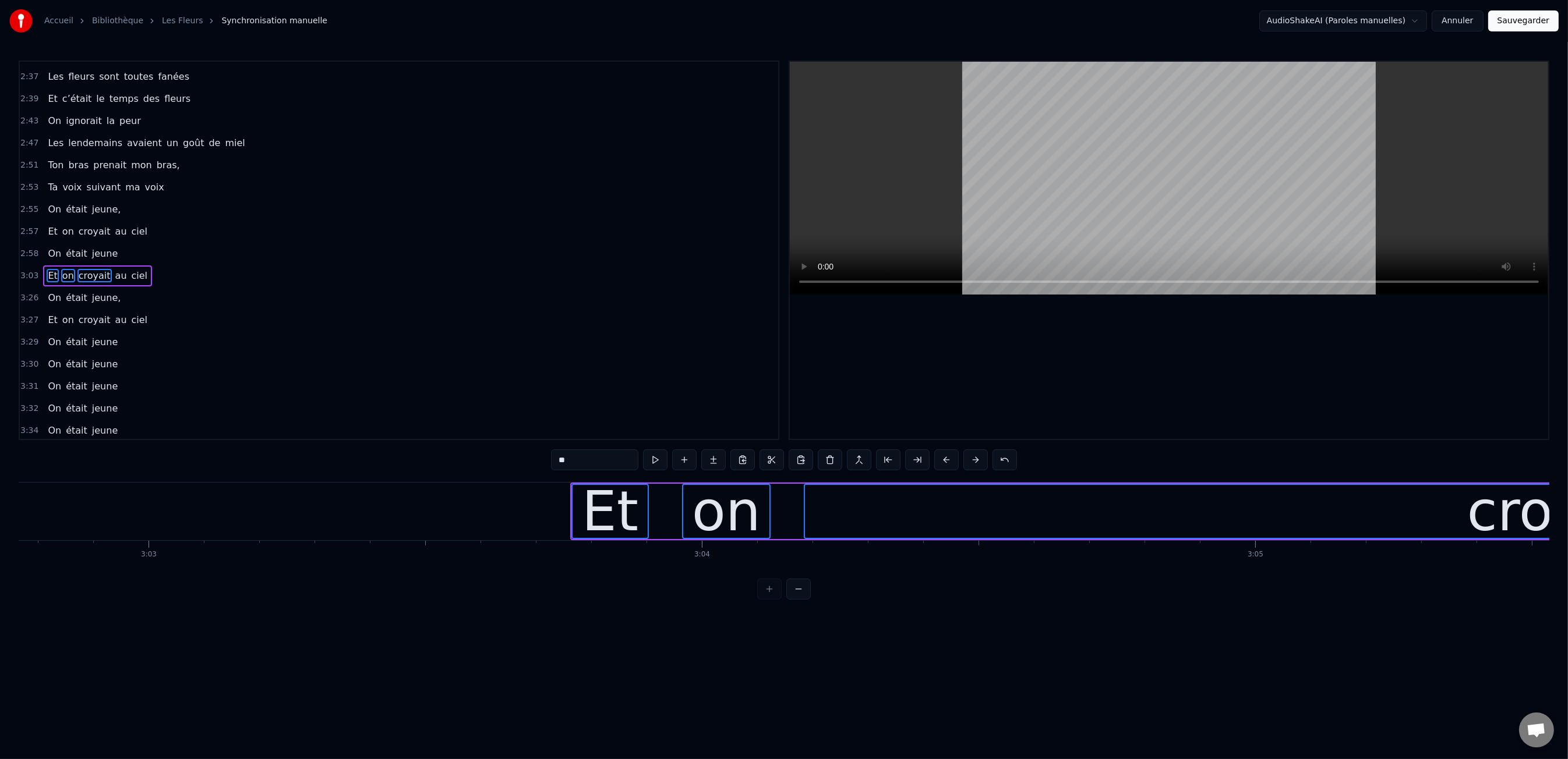
scroll to position [0, 101036]
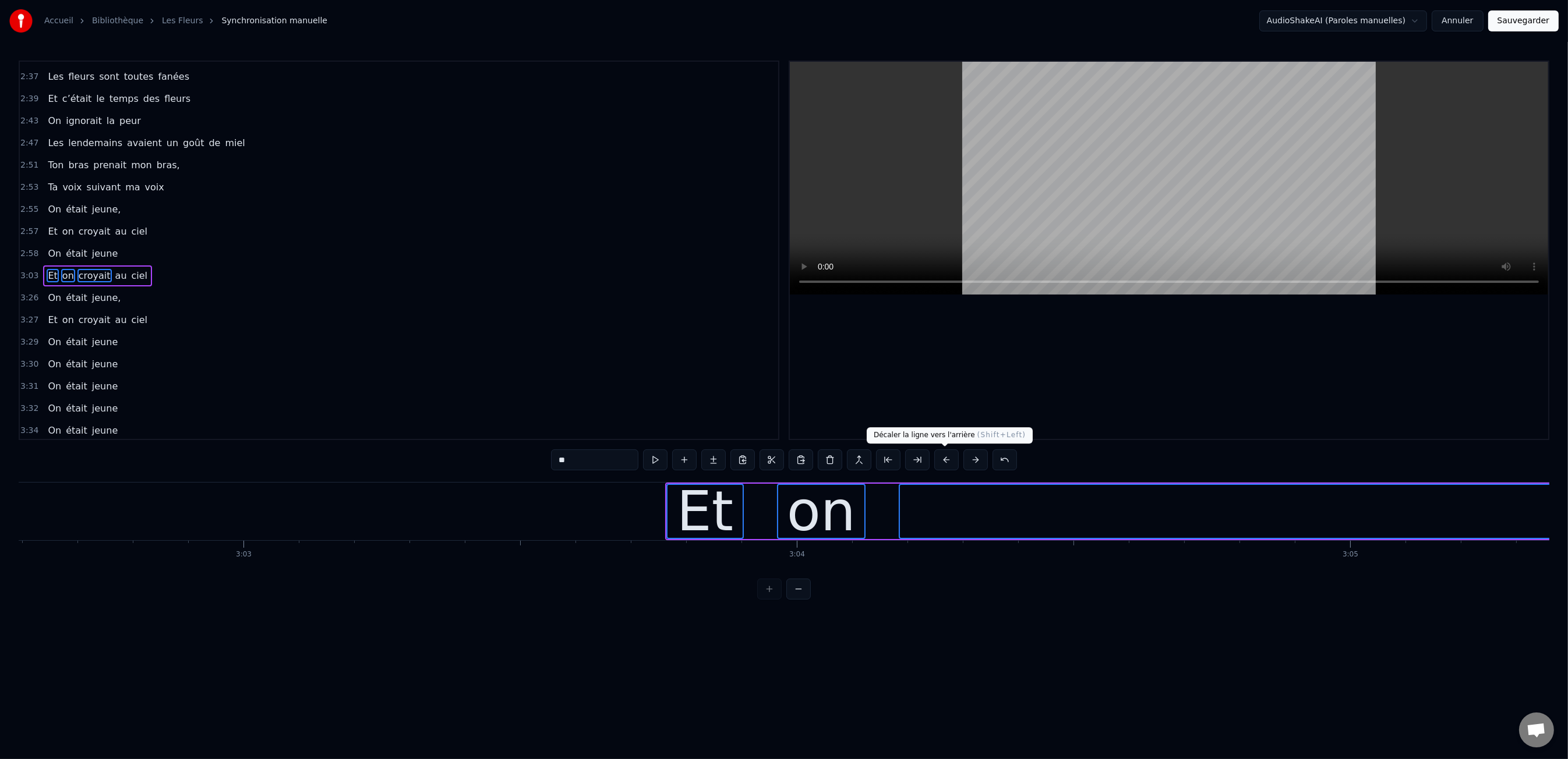
click at [945, 468] on button at bounding box center [946, 460] width 24 height 21
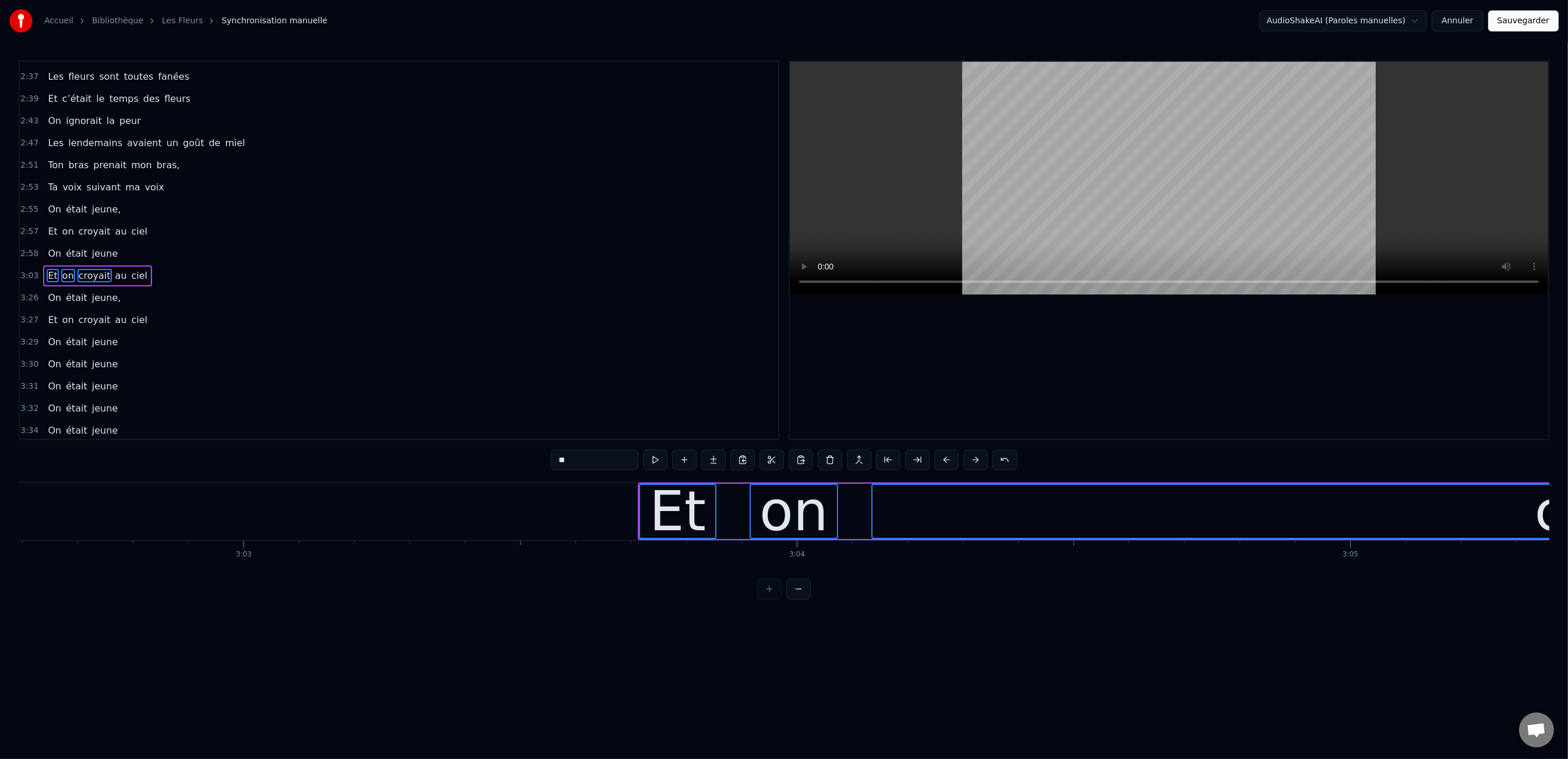
click at [945, 468] on button at bounding box center [946, 460] width 24 height 21
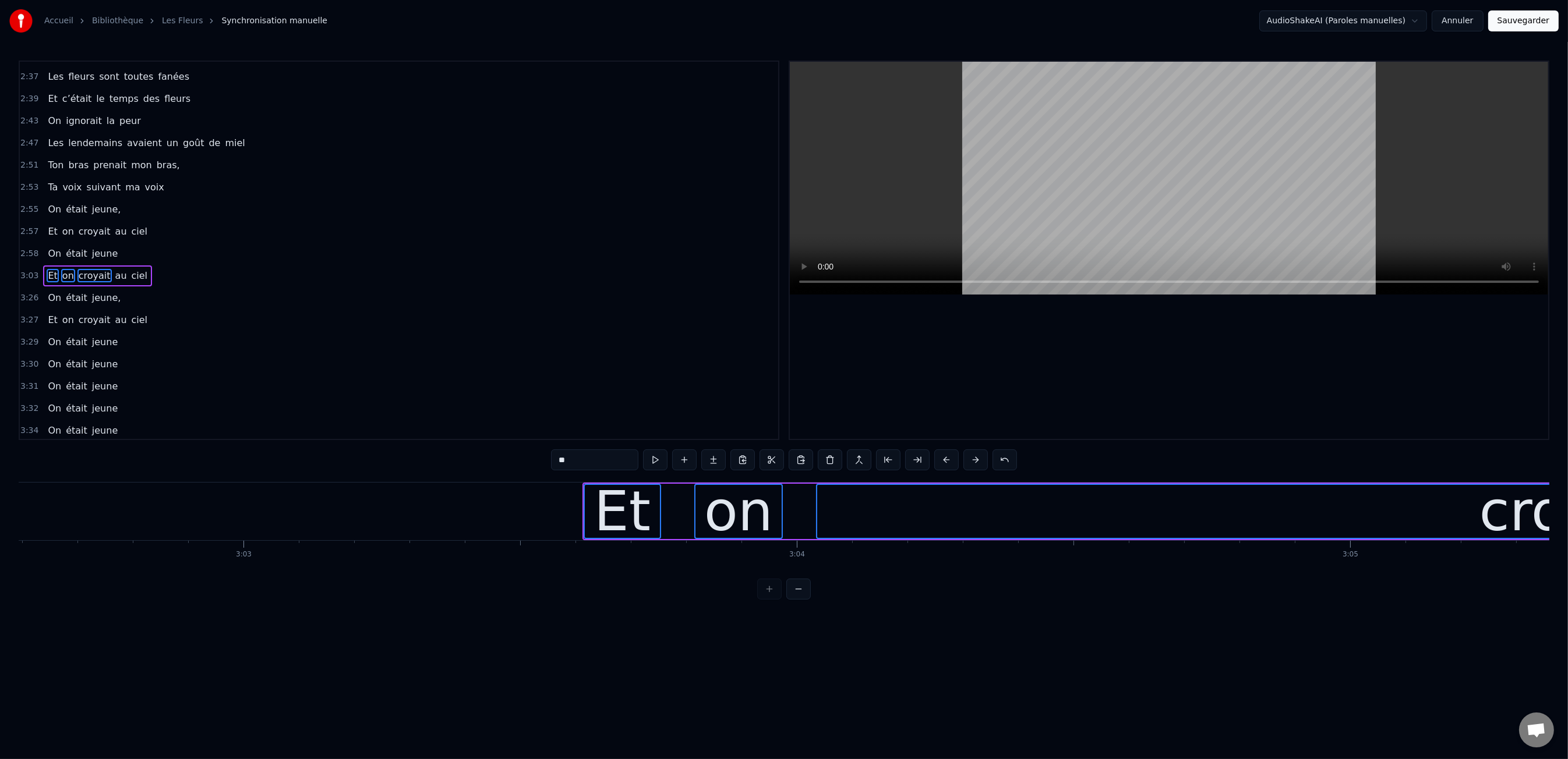
click at [945, 468] on button at bounding box center [946, 460] width 24 height 21
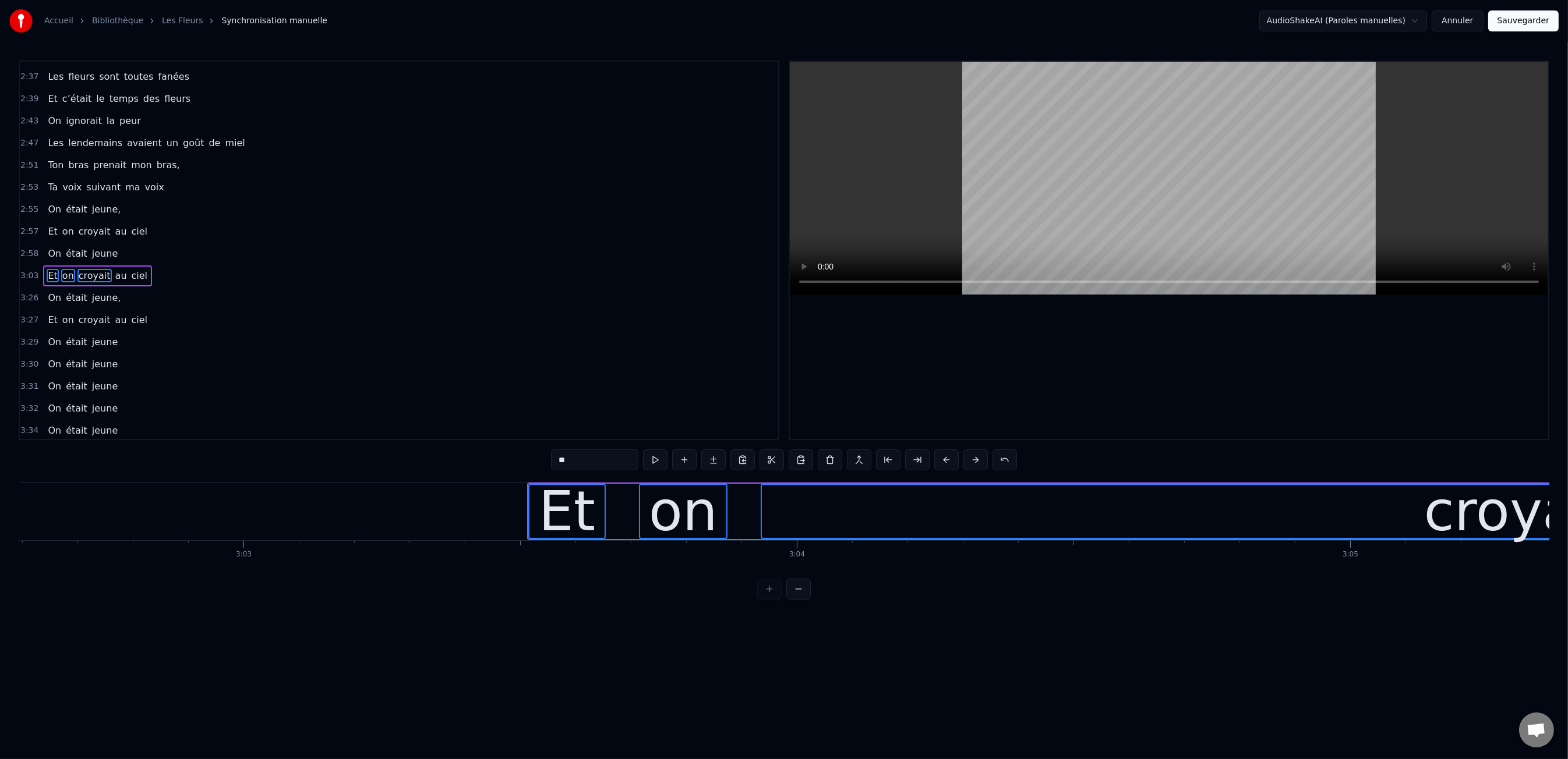
click at [945, 468] on button at bounding box center [946, 460] width 24 height 21
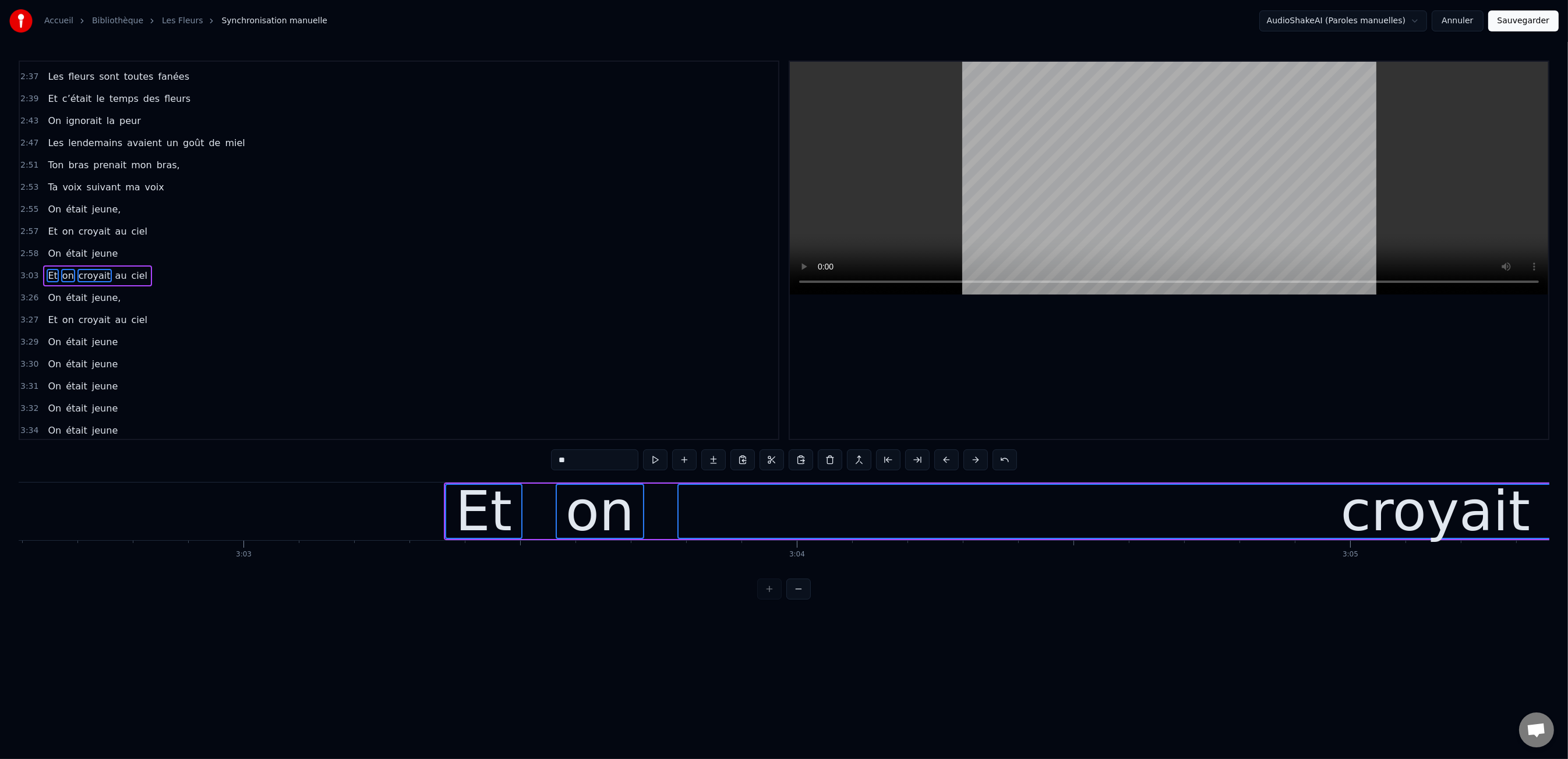
click at [945, 468] on button at bounding box center [946, 460] width 24 height 21
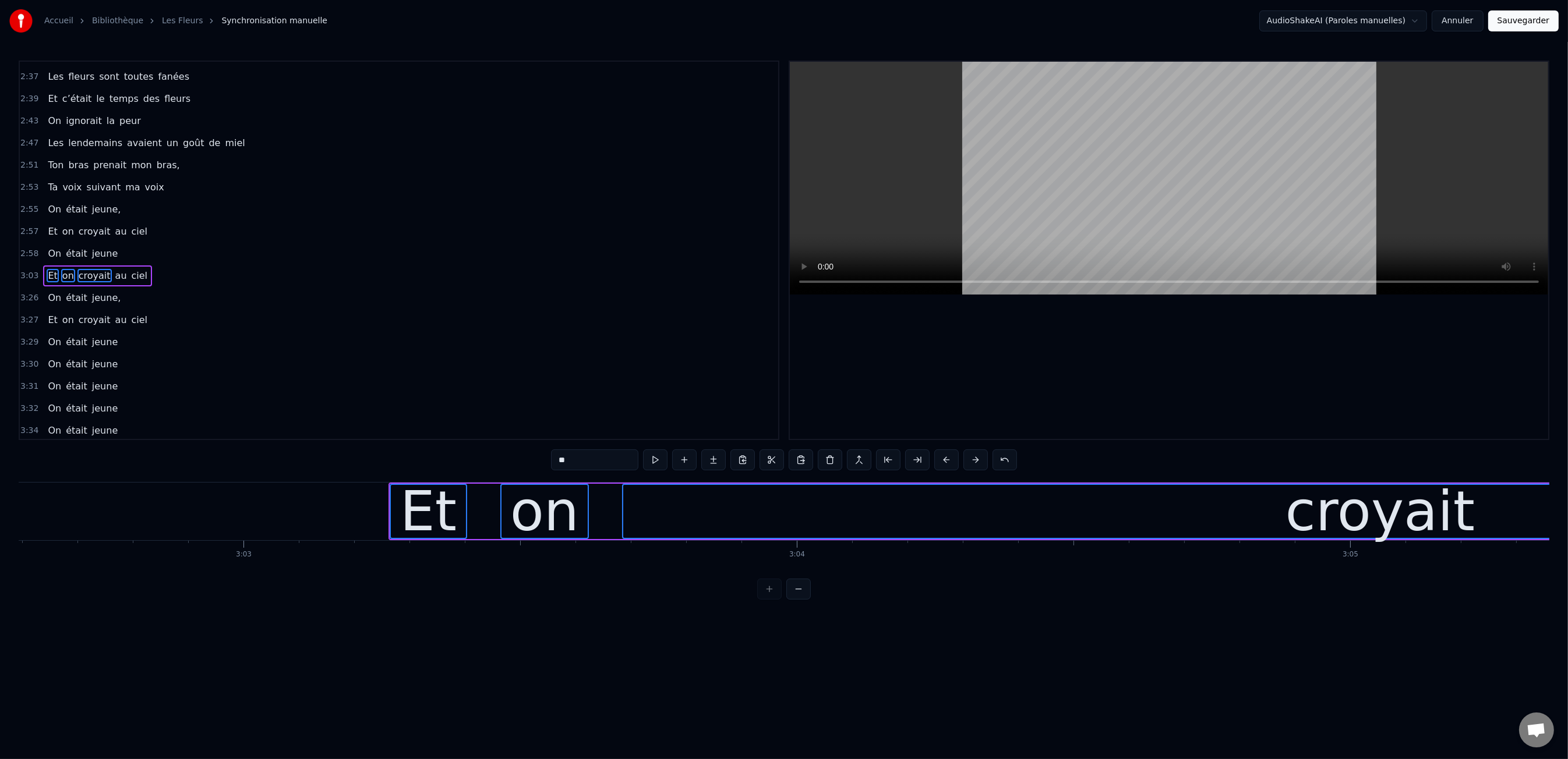
click at [945, 468] on button at bounding box center [946, 460] width 24 height 21
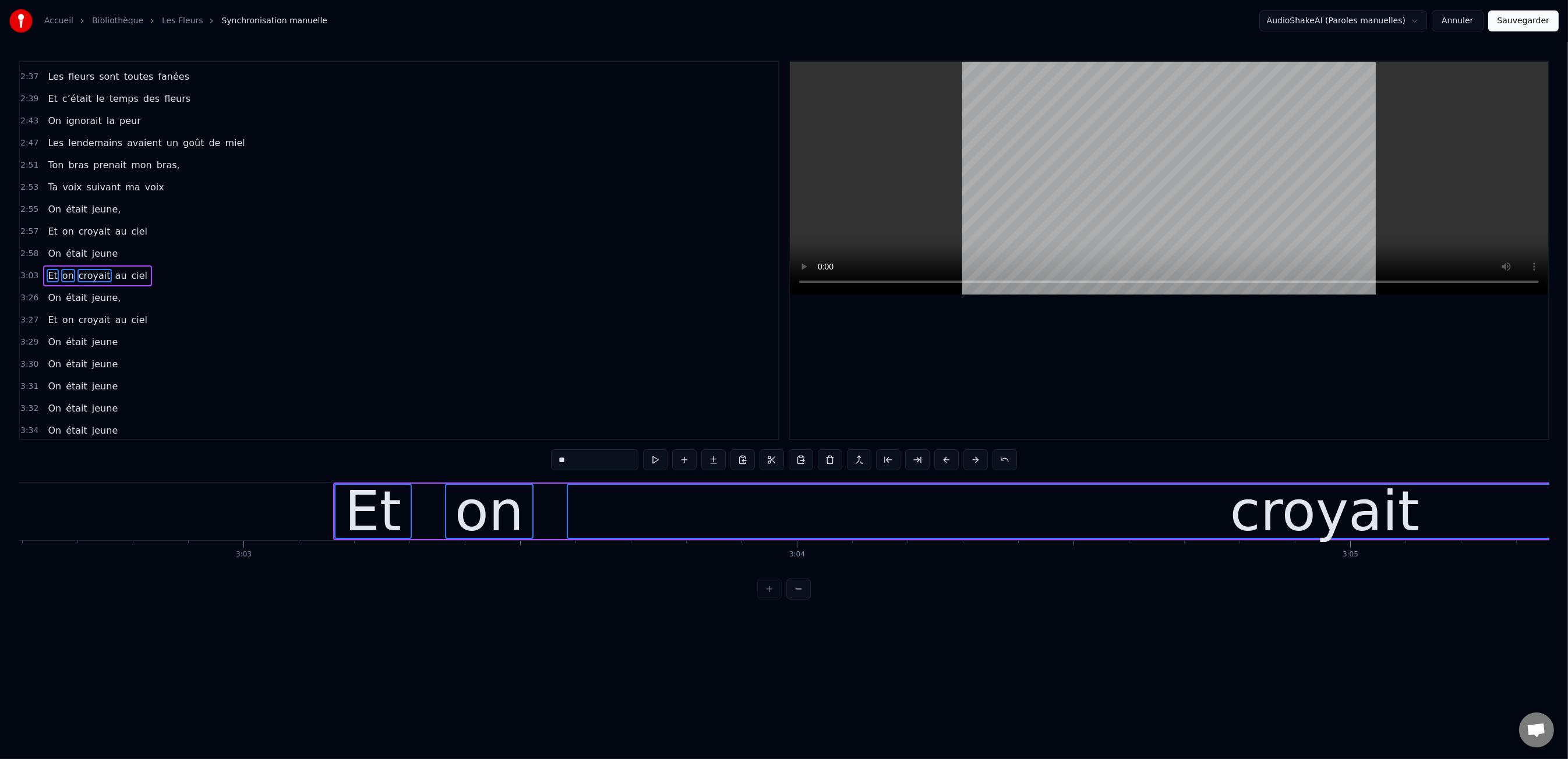
click at [945, 468] on button at bounding box center [946, 460] width 24 height 21
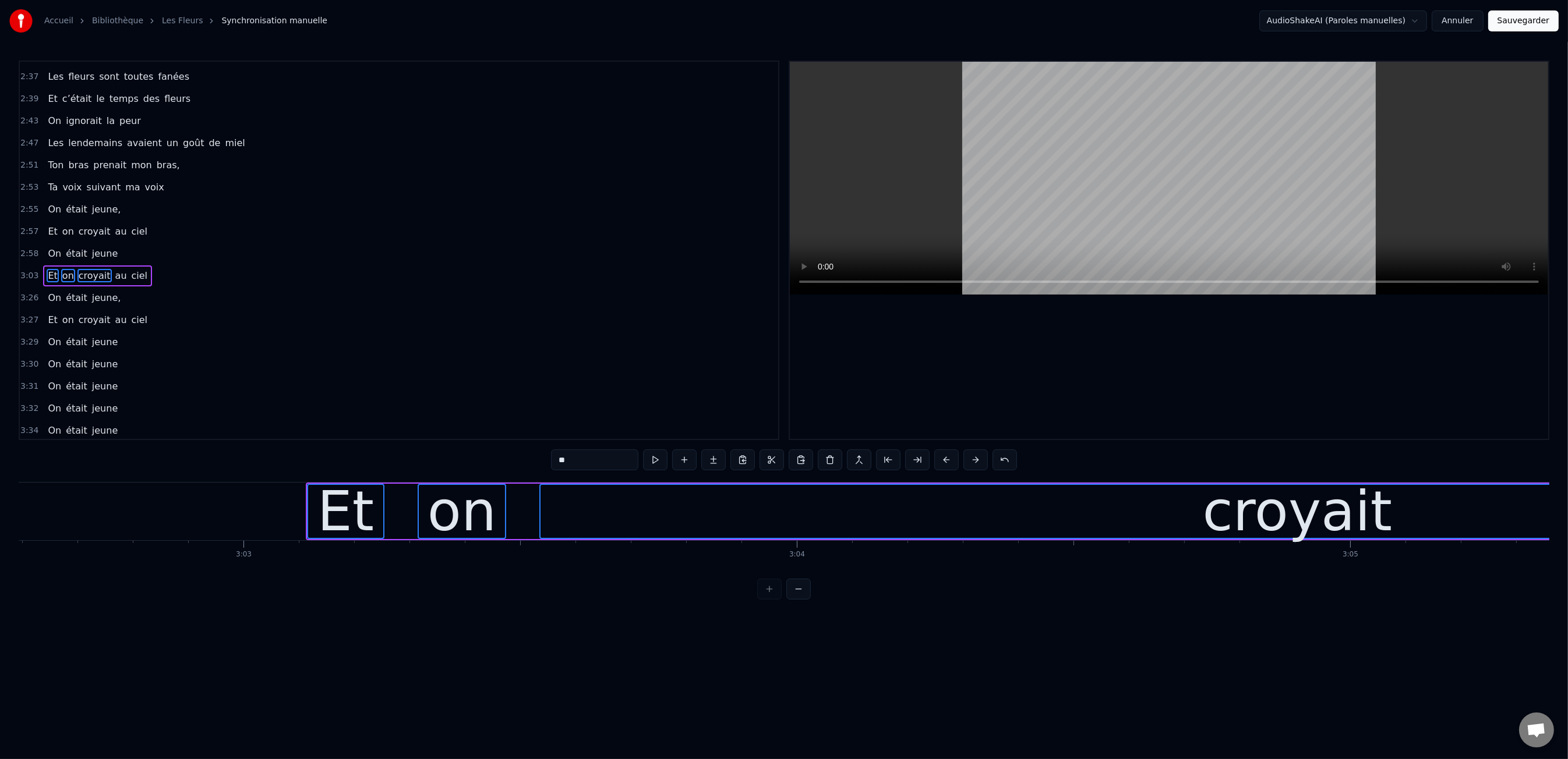
click at [945, 468] on button at bounding box center [946, 460] width 24 height 21
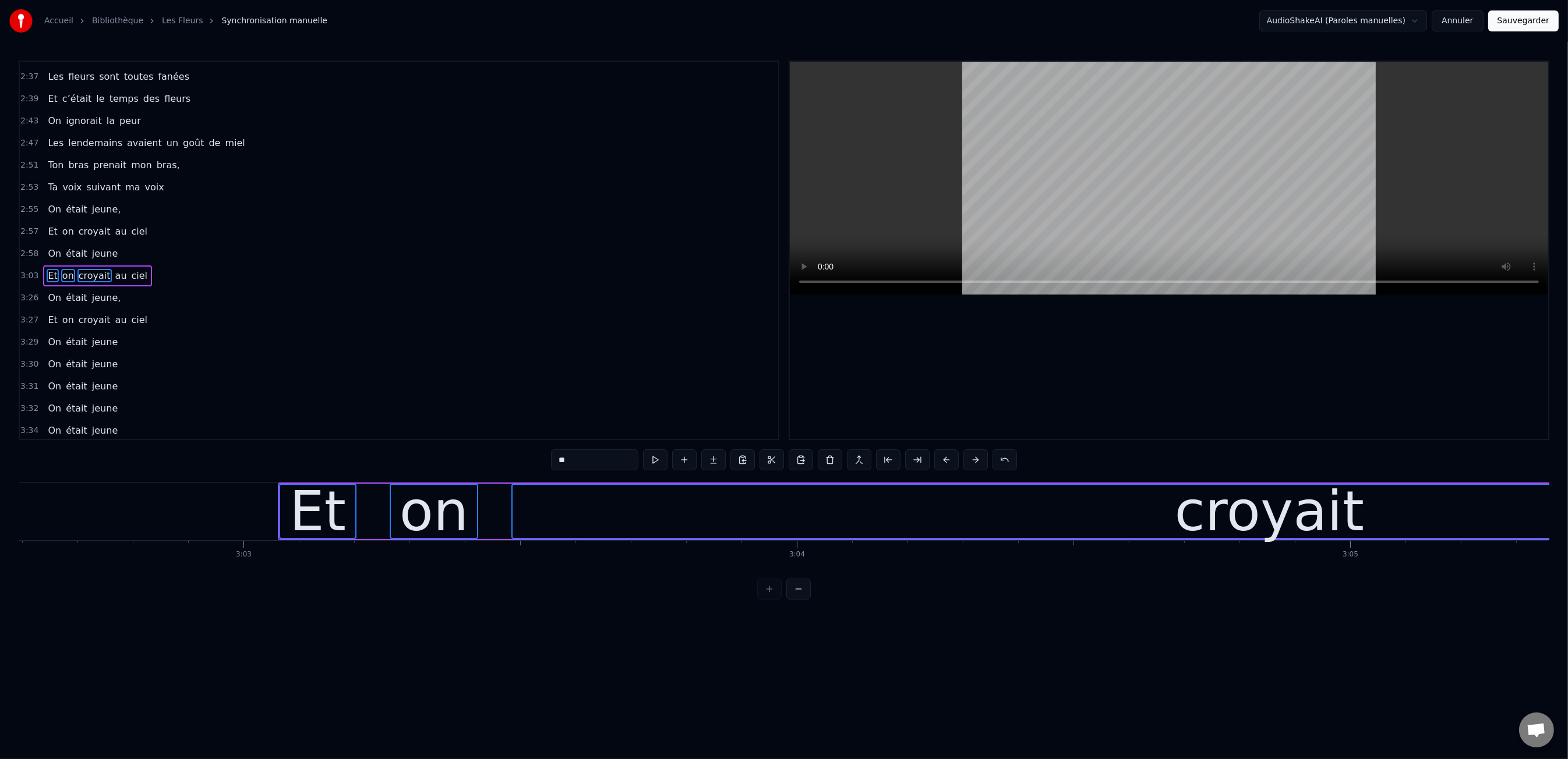
click at [945, 468] on button at bounding box center [946, 460] width 24 height 21
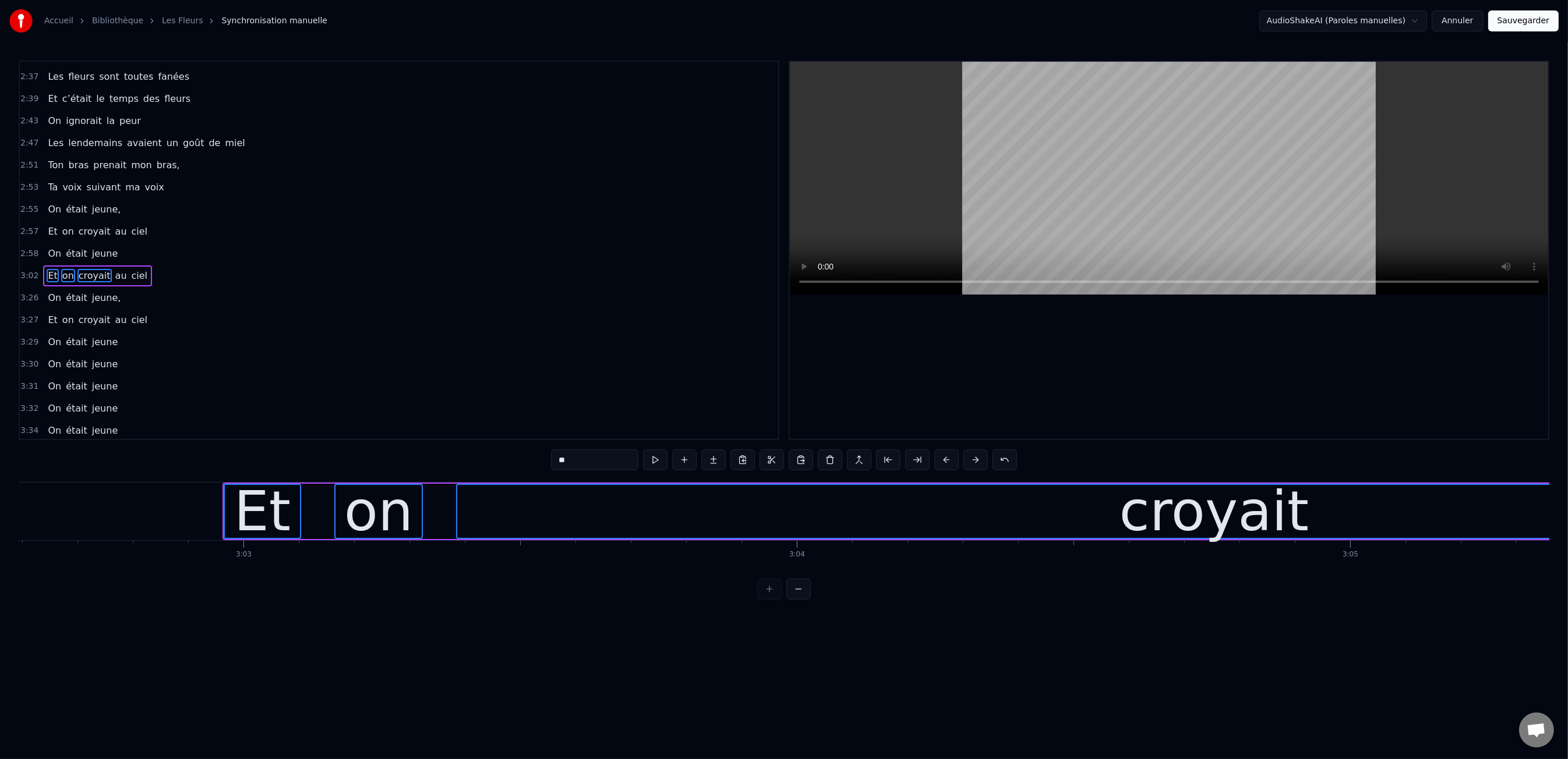
click at [945, 468] on button at bounding box center [946, 460] width 24 height 21
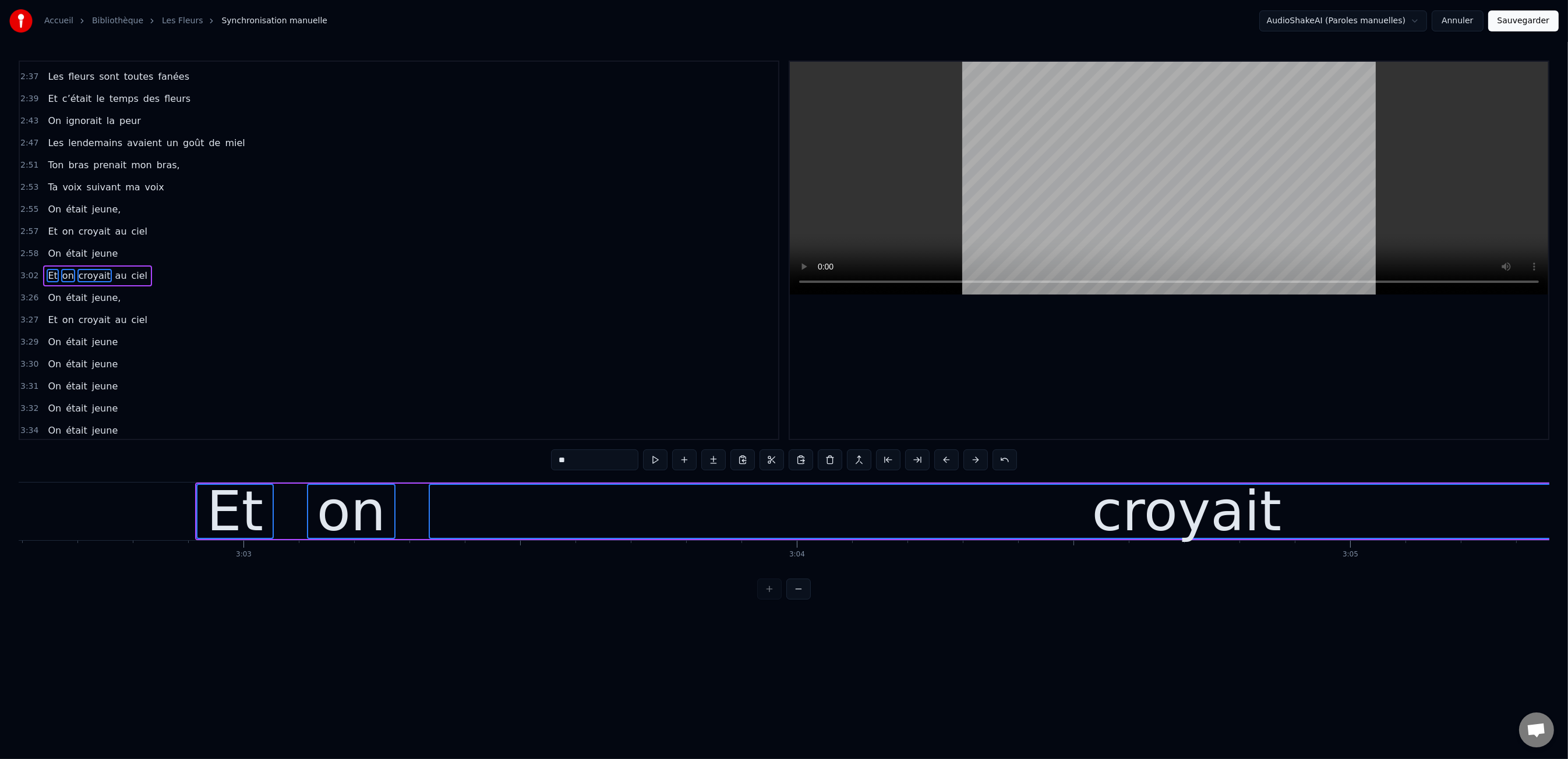
click at [945, 468] on button at bounding box center [946, 460] width 24 height 21
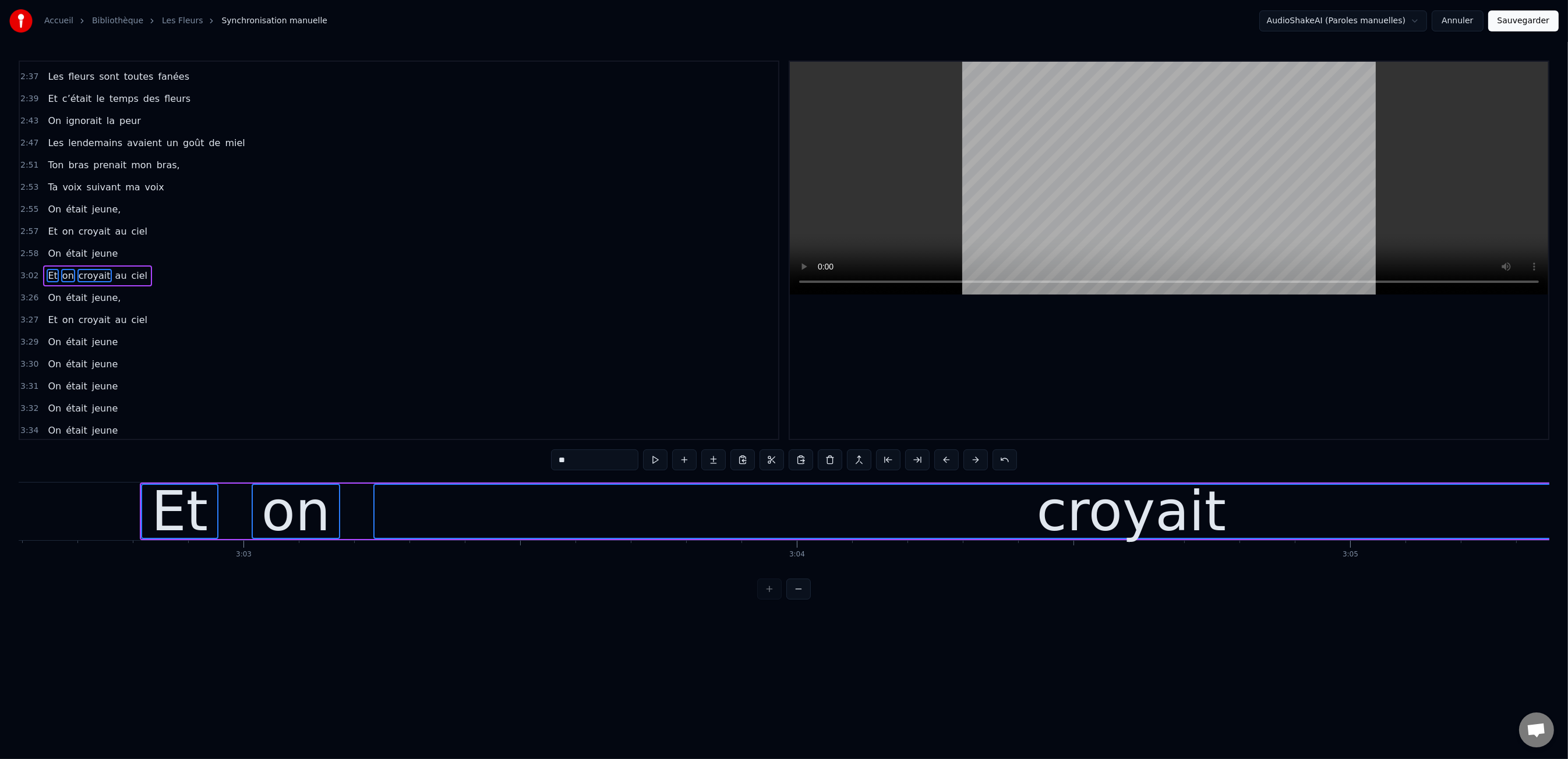
click at [945, 468] on button at bounding box center [946, 460] width 24 height 21
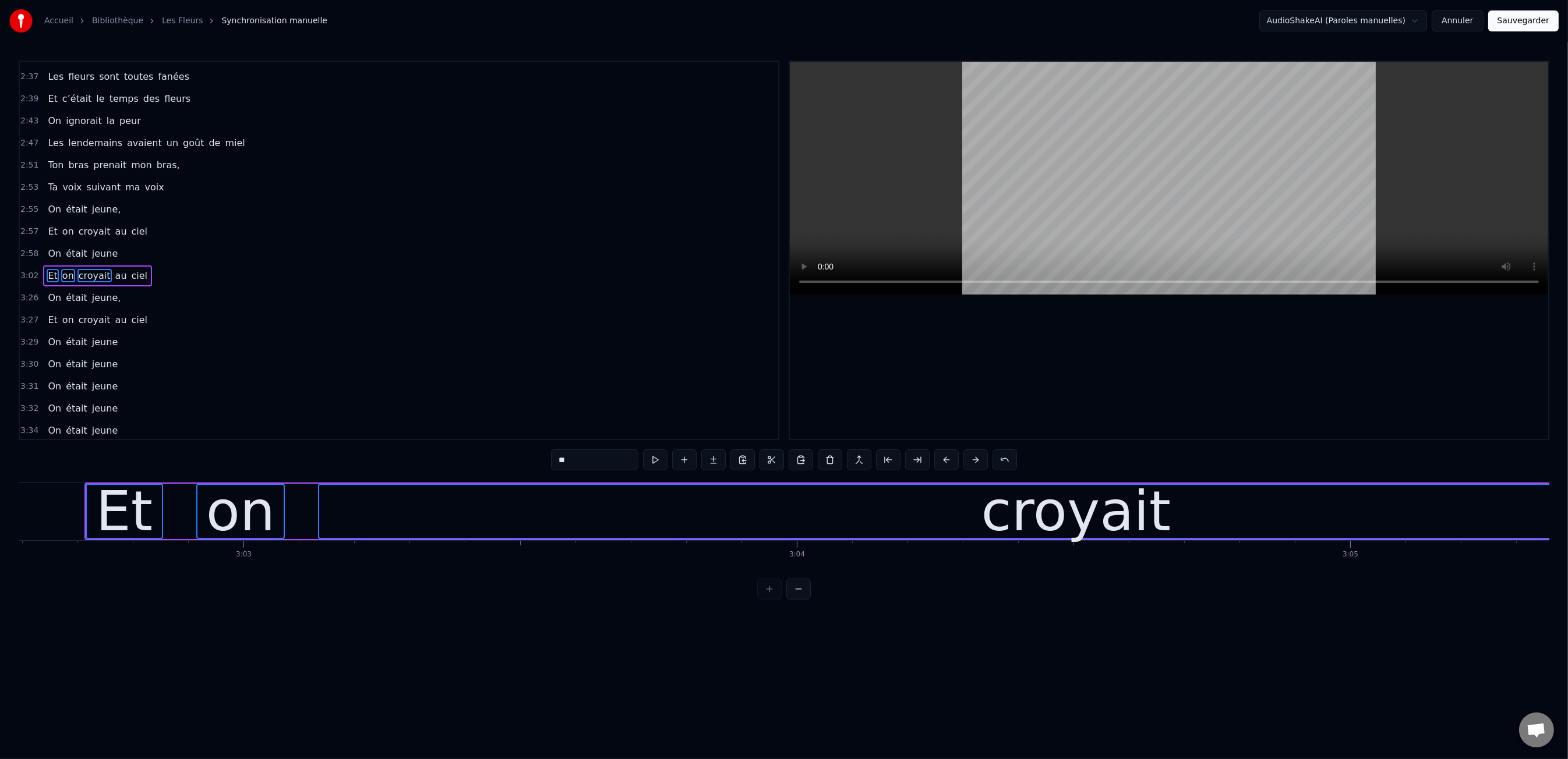
click at [945, 468] on button at bounding box center [946, 460] width 24 height 21
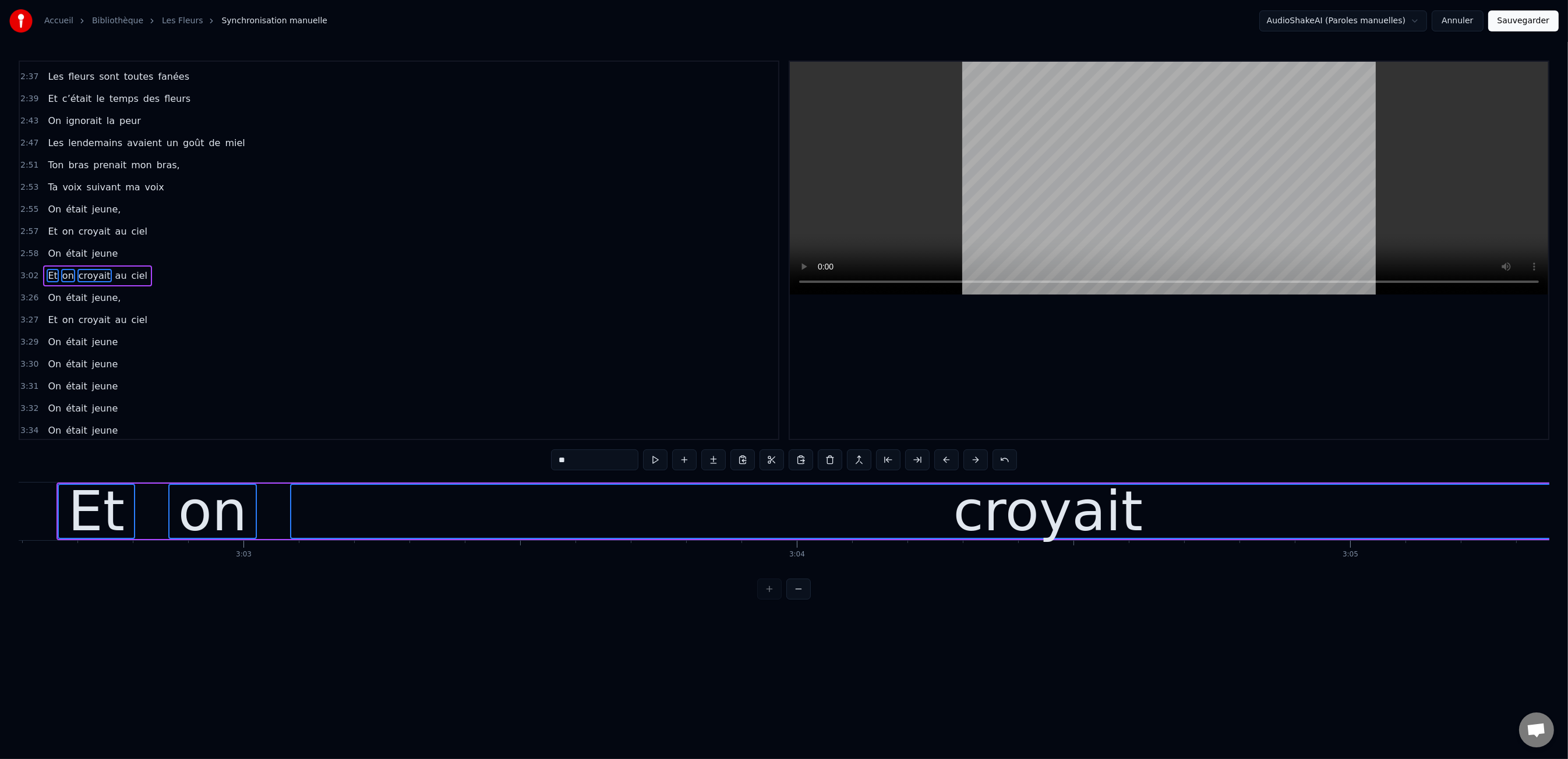
click at [945, 468] on button at bounding box center [946, 460] width 24 height 21
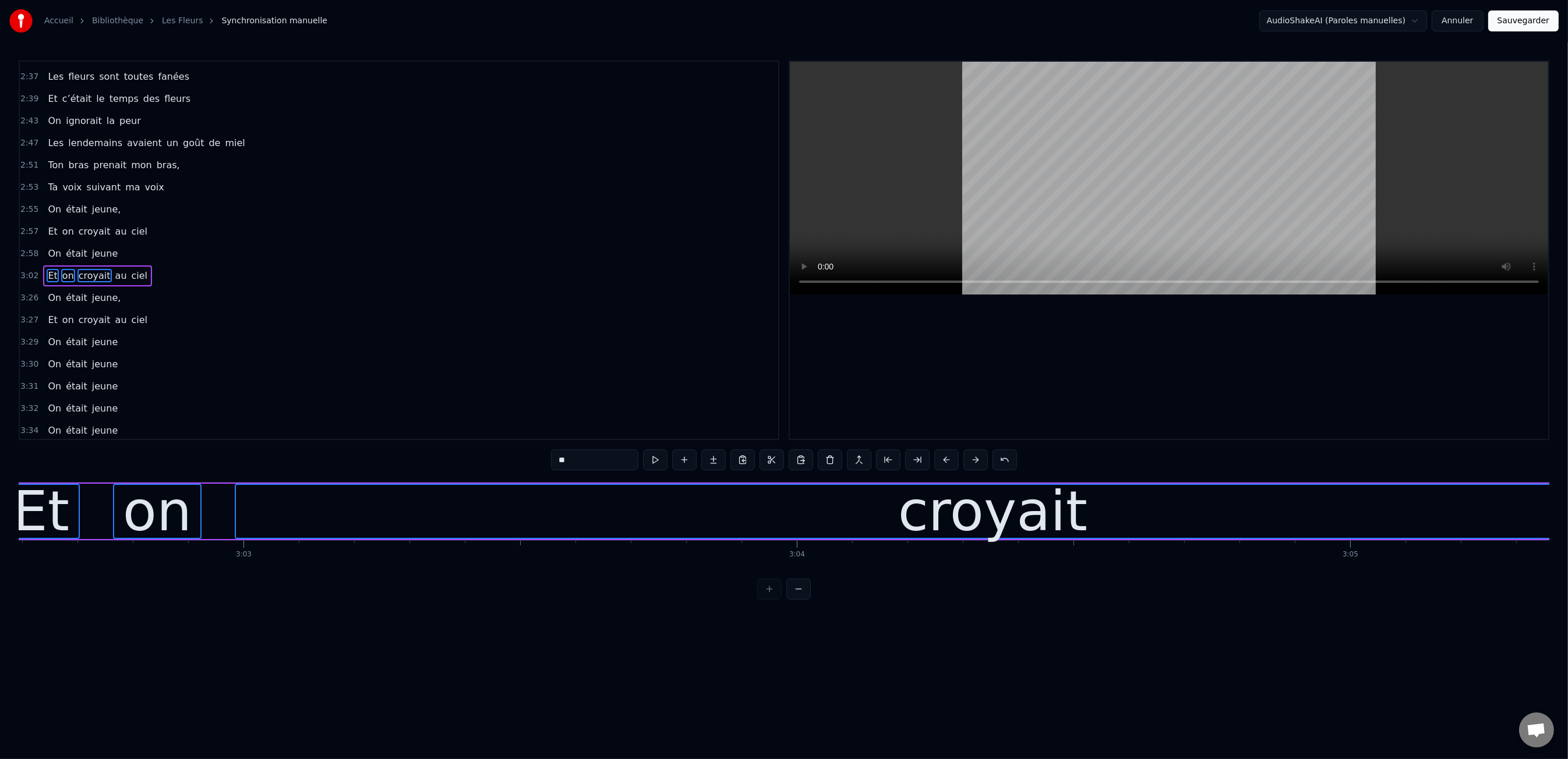
click at [945, 468] on button at bounding box center [946, 460] width 24 height 21
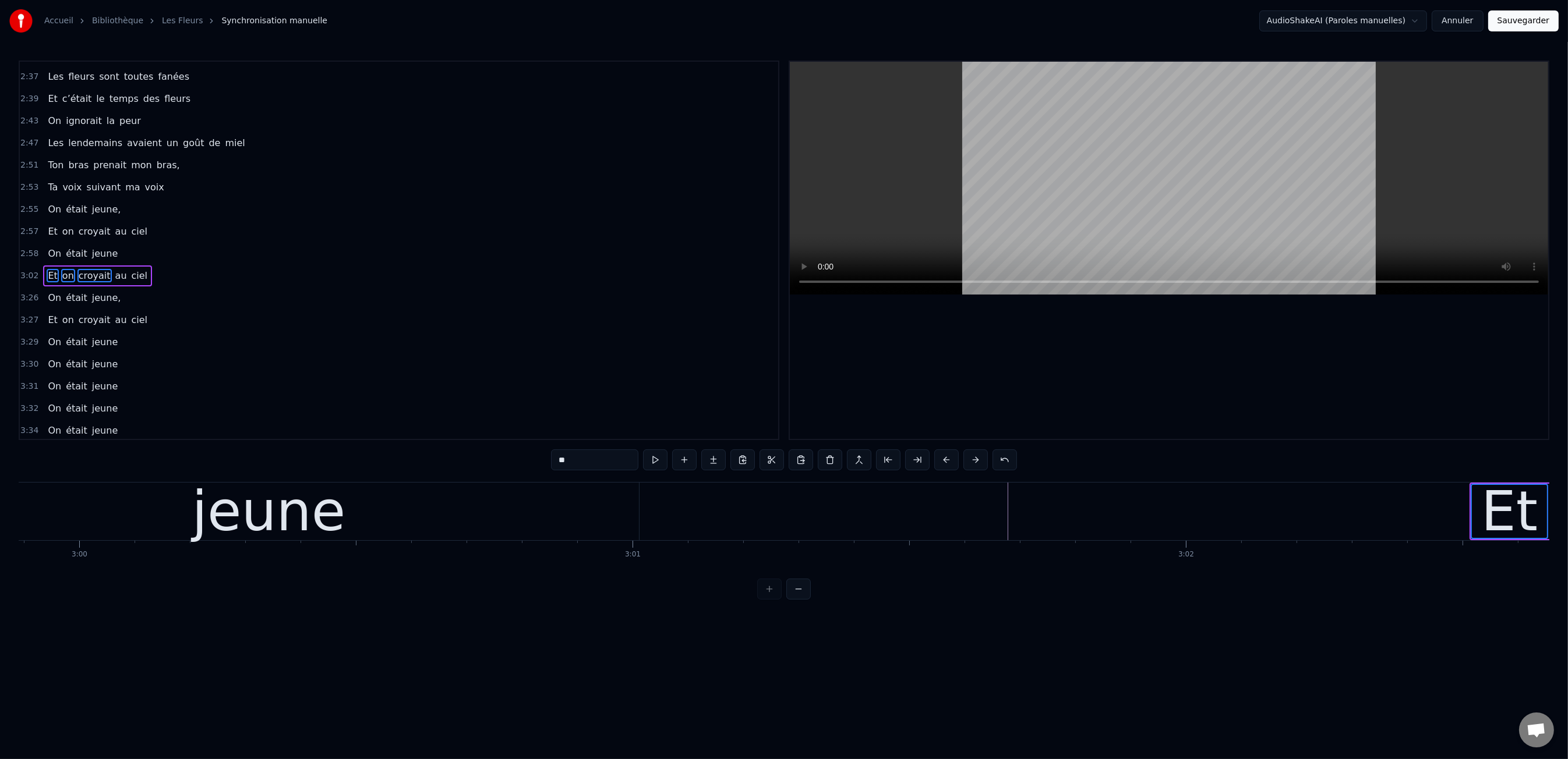
scroll to position [0, 99527]
click at [940, 460] on button at bounding box center [946, 460] width 24 height 21
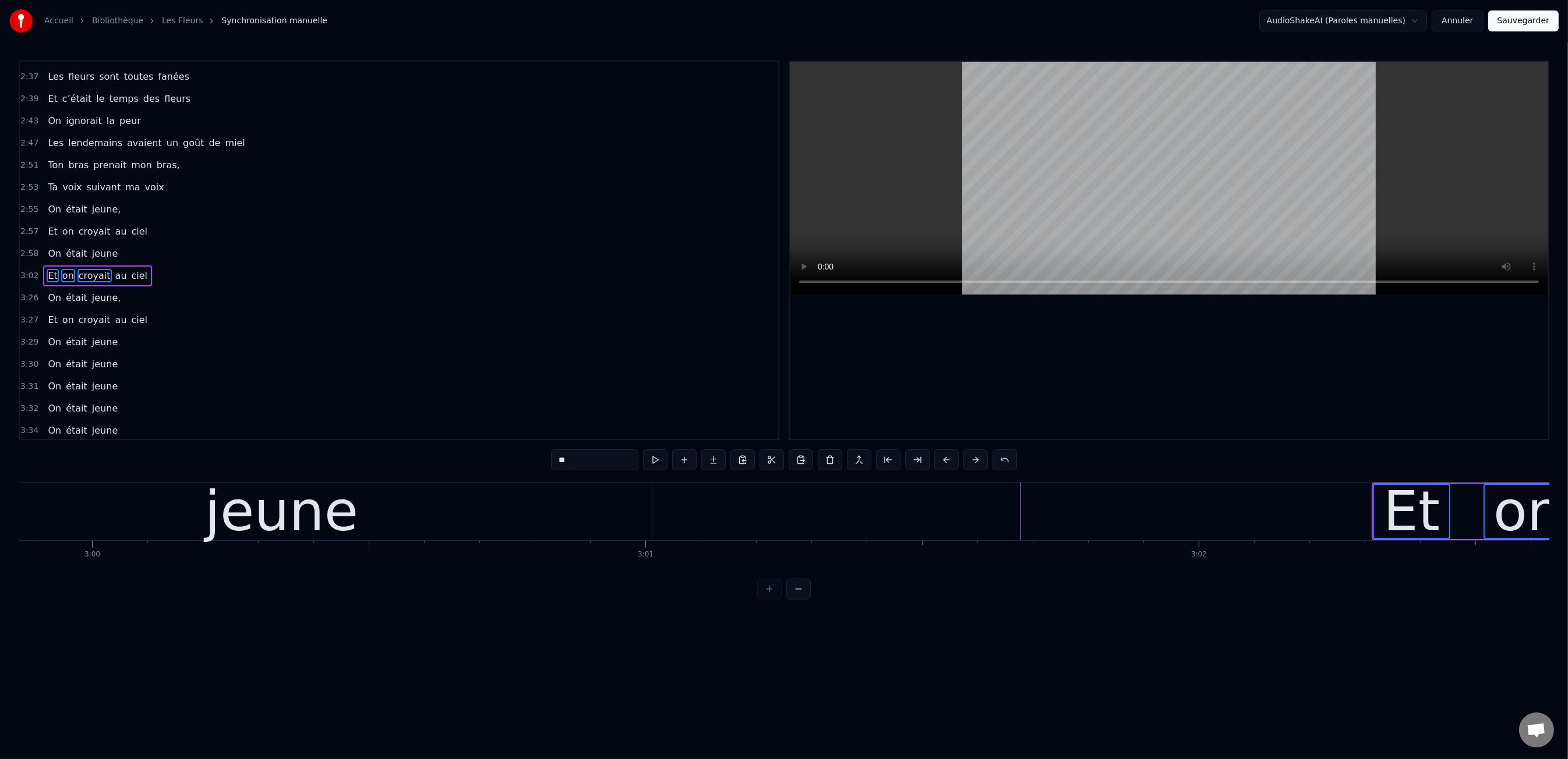
click at [940, 460] on button at bounding box center [946, 460] width 24 height 21
click at [940, 460] on button at bounding box center [946, 460] width 24 height 21
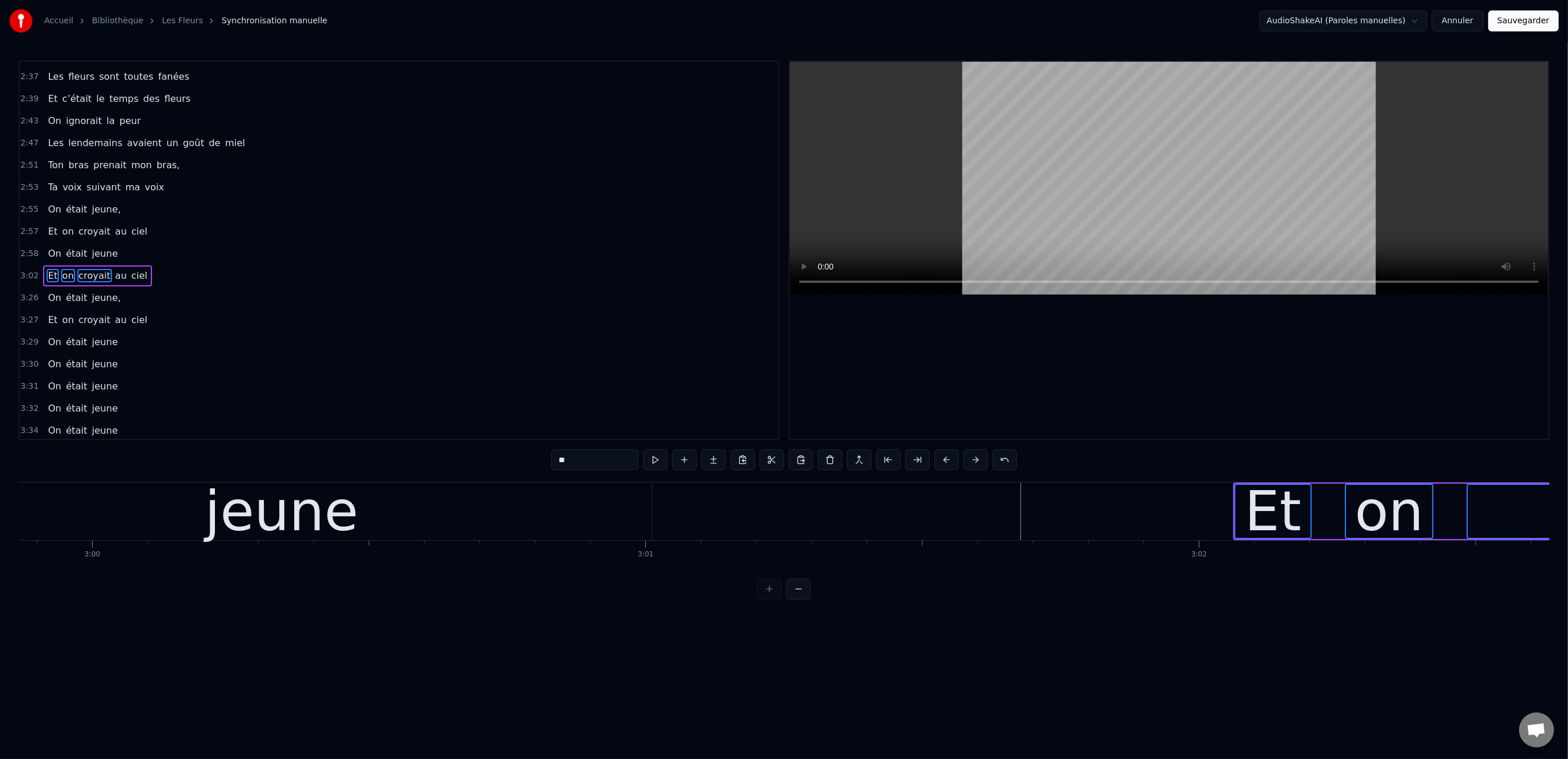
click at [940, 460] on button at bounding box center [946, 460] width 24 height 21
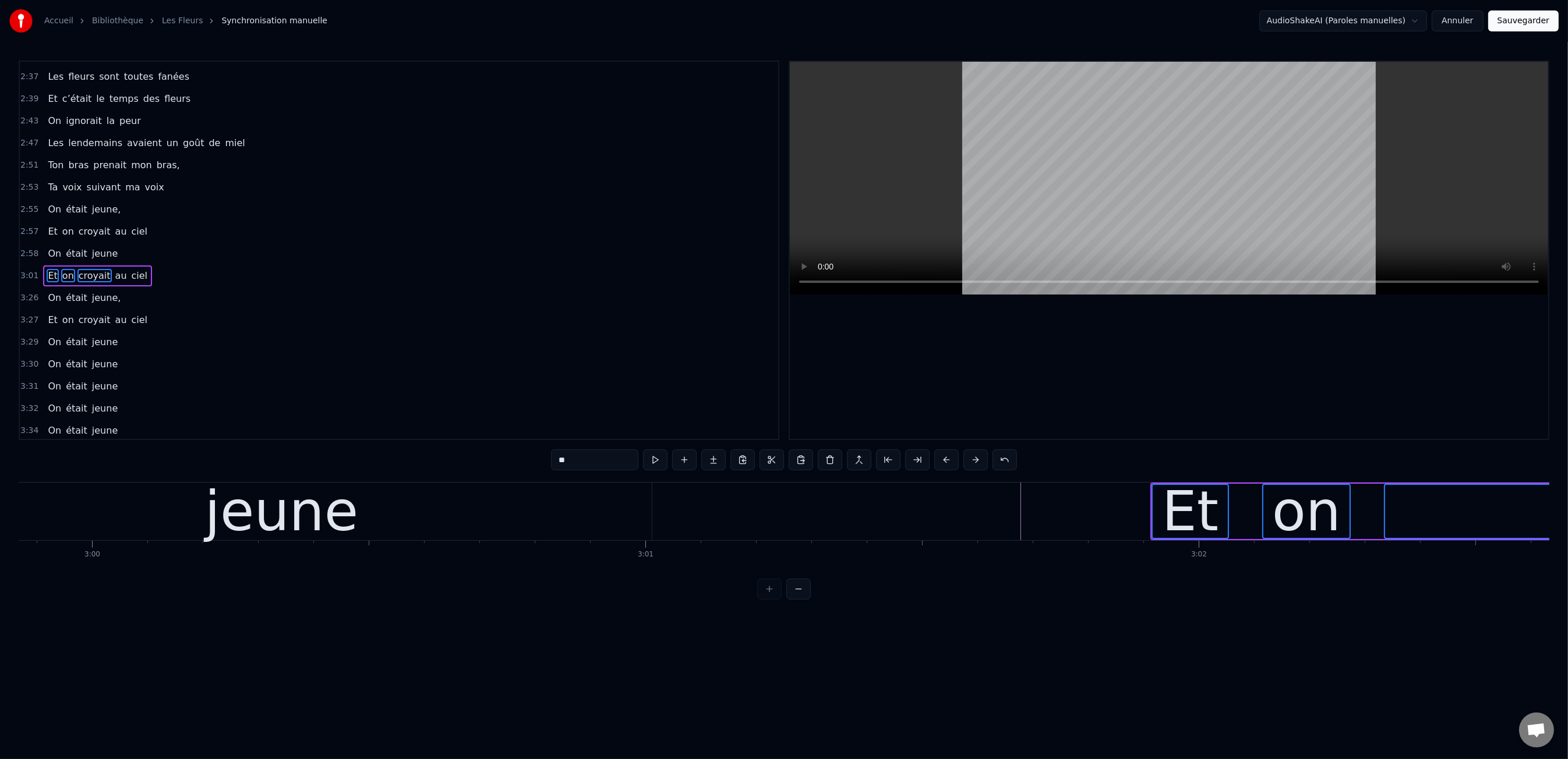
click at [940, 460] on button at bounding box center [946, 460] width 24 height 21
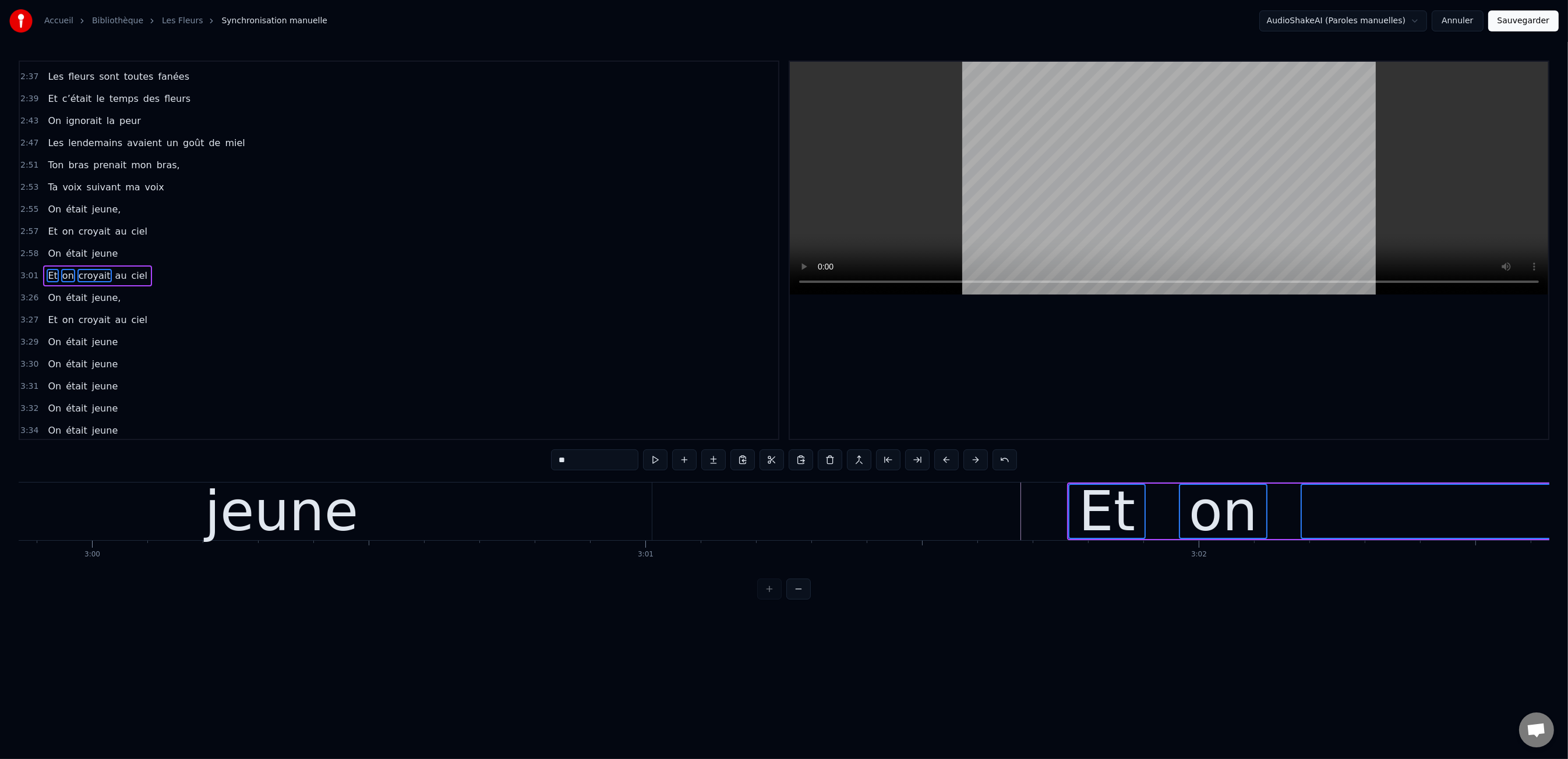
click at [940, 460] on button at bounding box center [946, 460] width 24 height 21
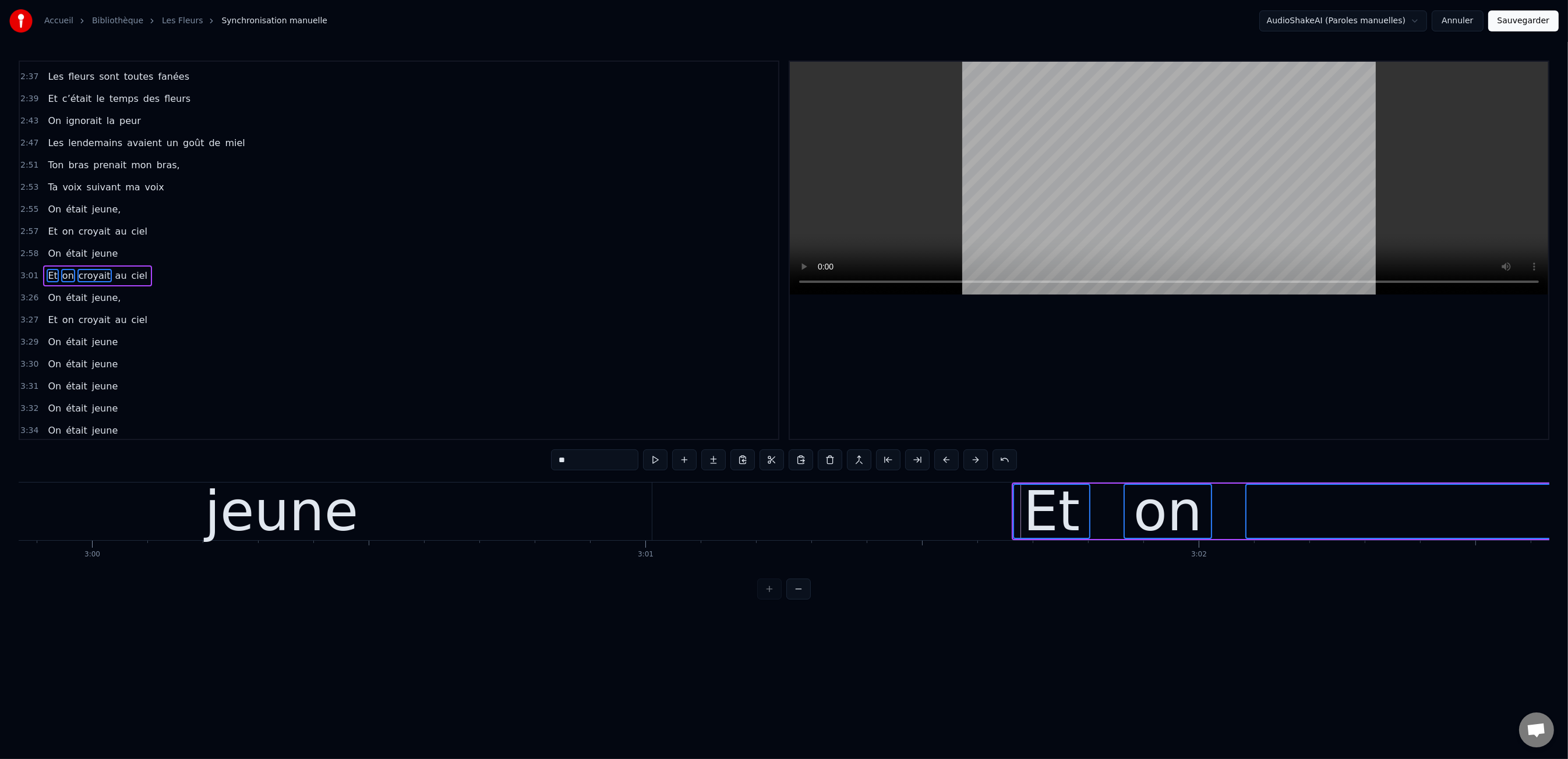
click at [940, 460] on button at bounding box center [946, 460] width 24 height 21
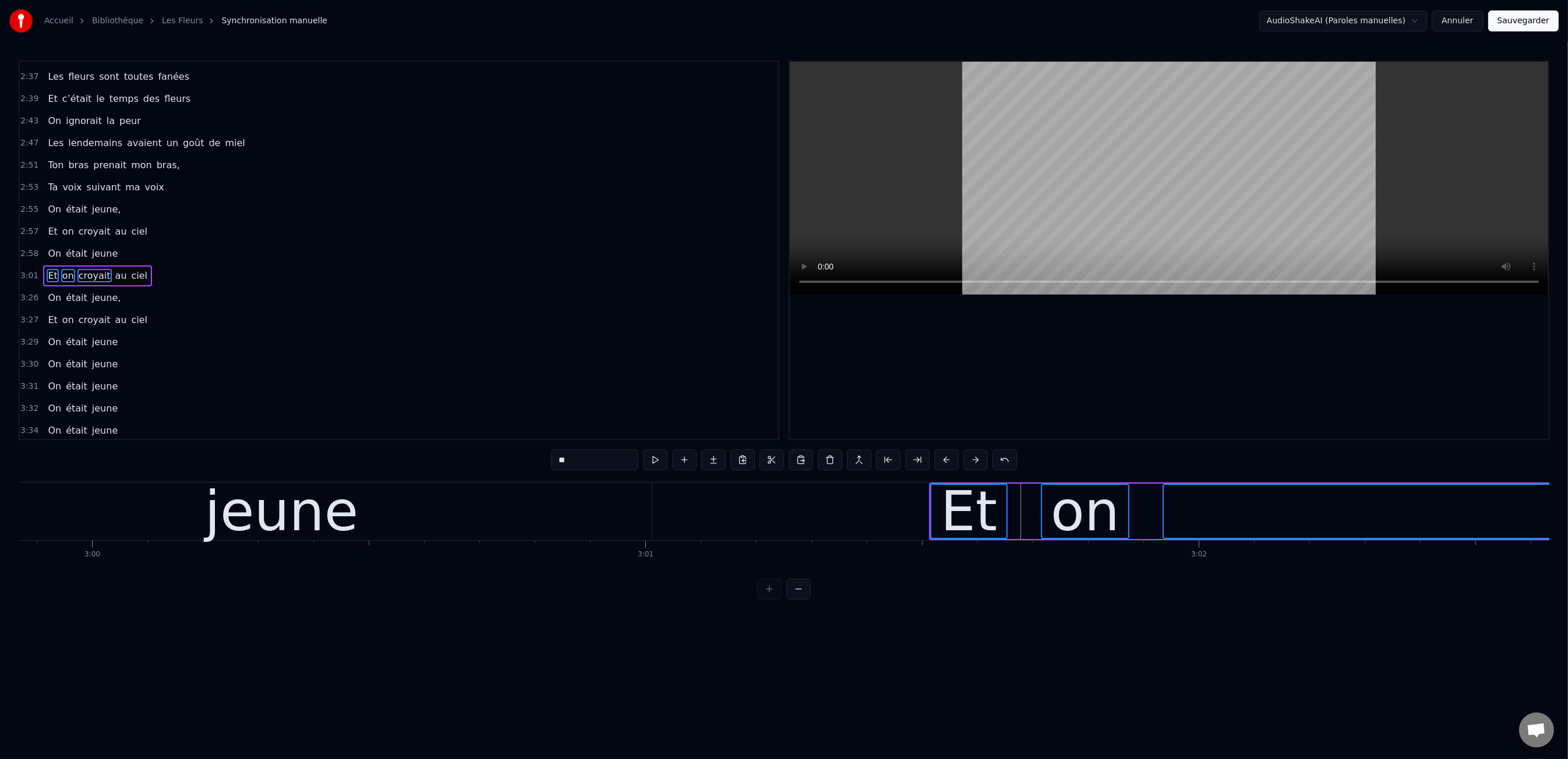
click at [940, 460] on button at bounding box center [946, 460] width 24 height 21
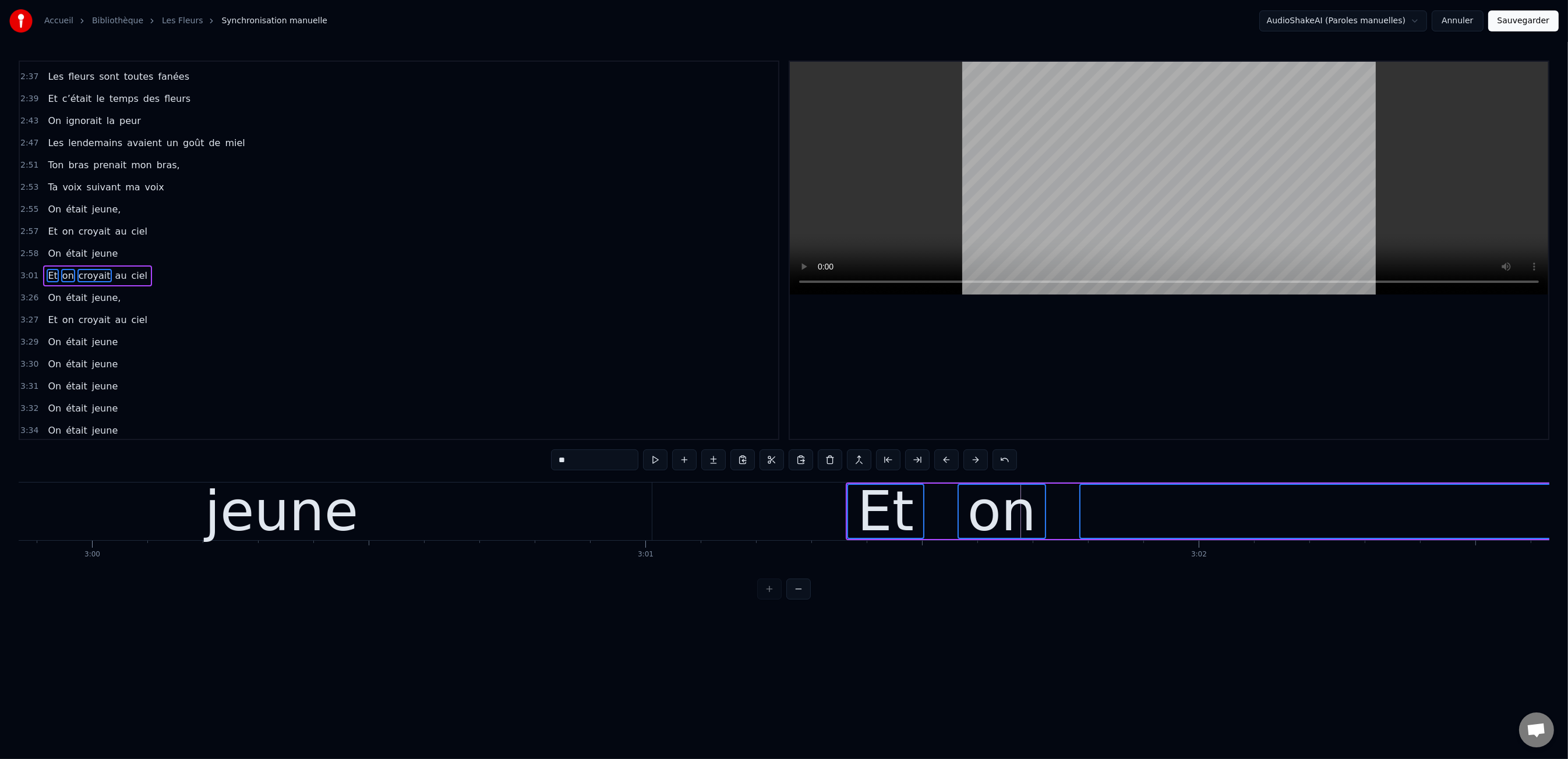
click at [940, 460] on button at bounding box center [946, 460] width 24 height 21
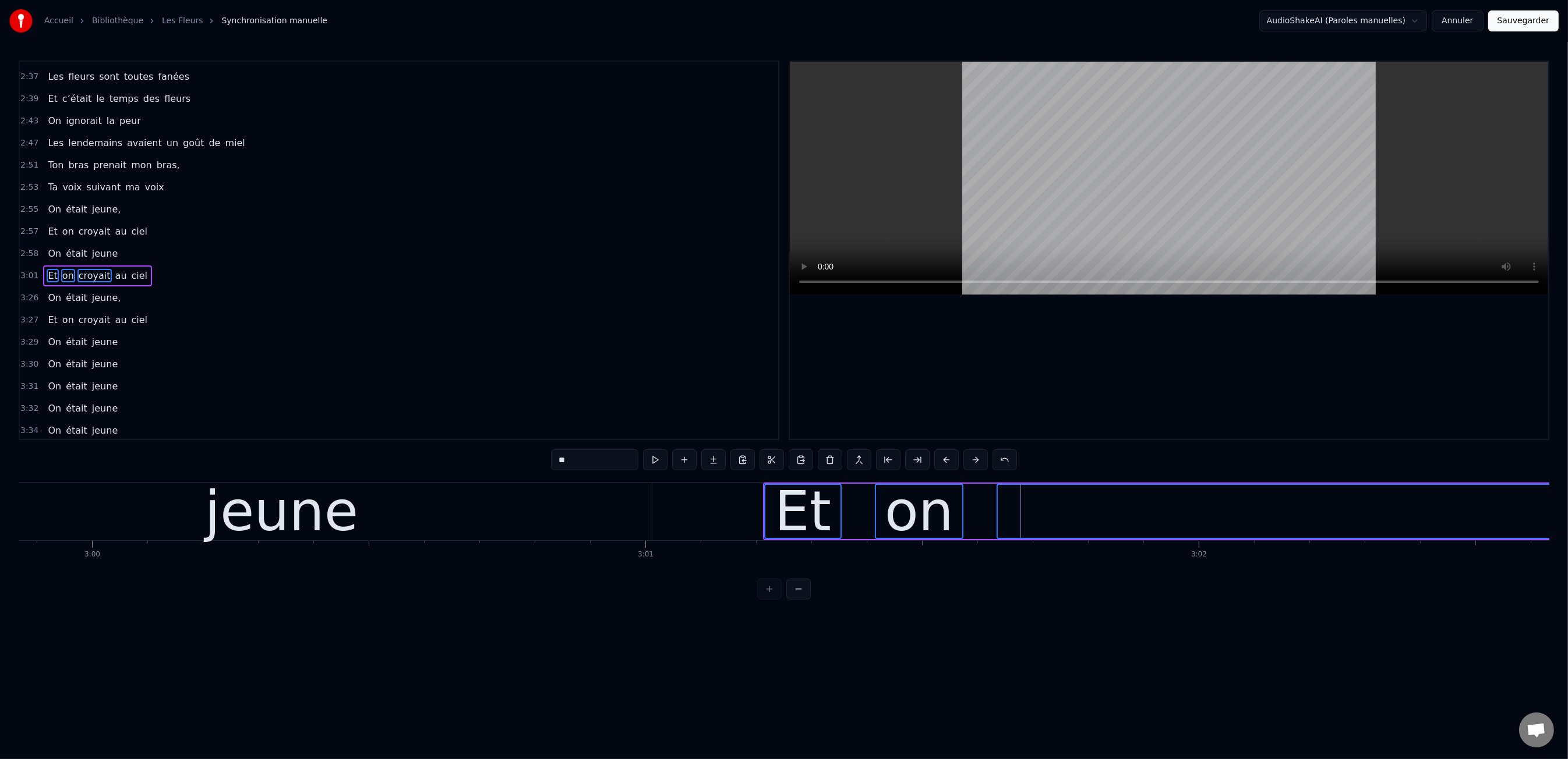
click at [940, 460] on button at bounding box center [946, 460] width 24 height 21
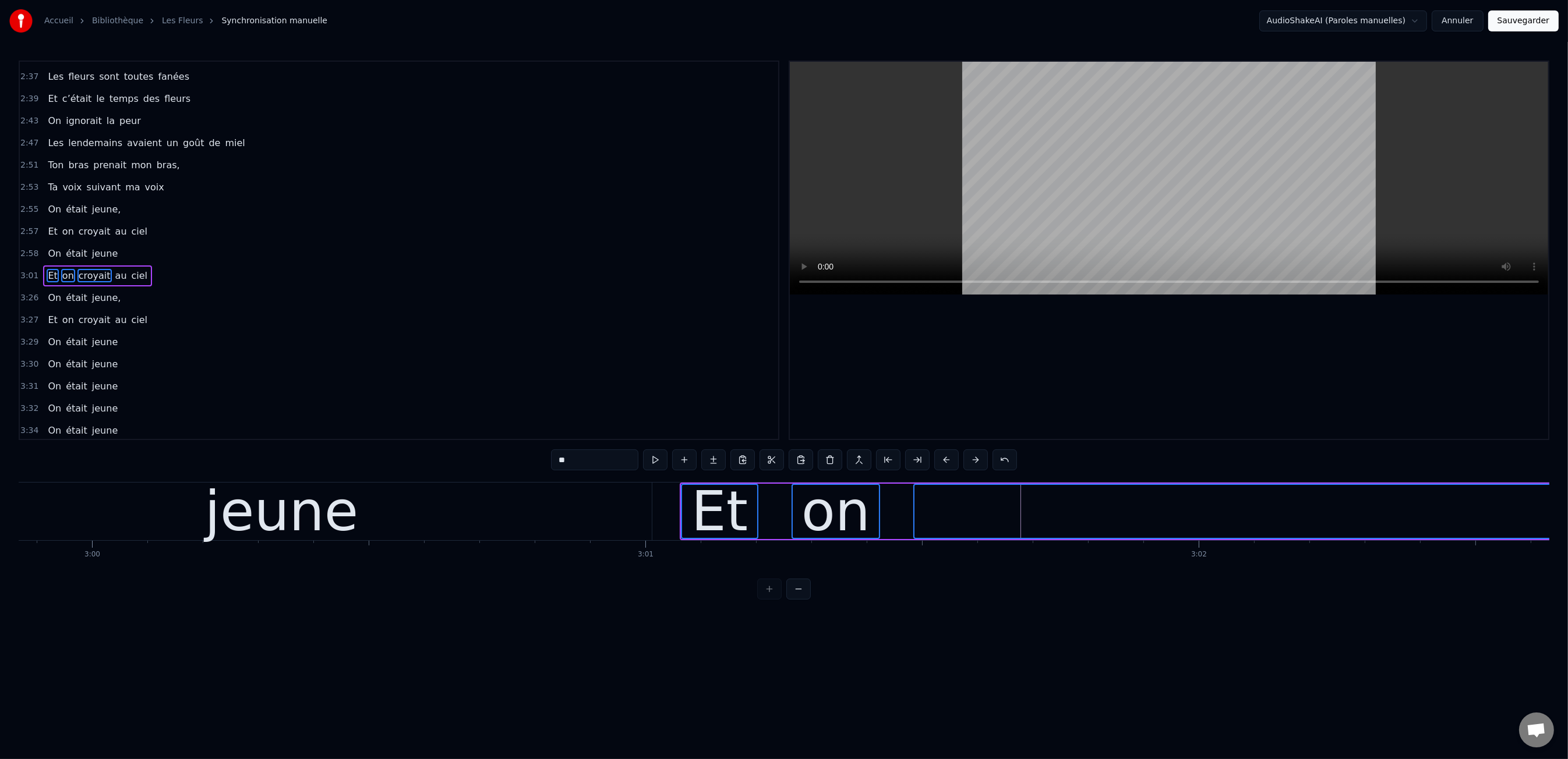
click at [940, 460] on button at bounding box center [946, 460] width 24 height 21
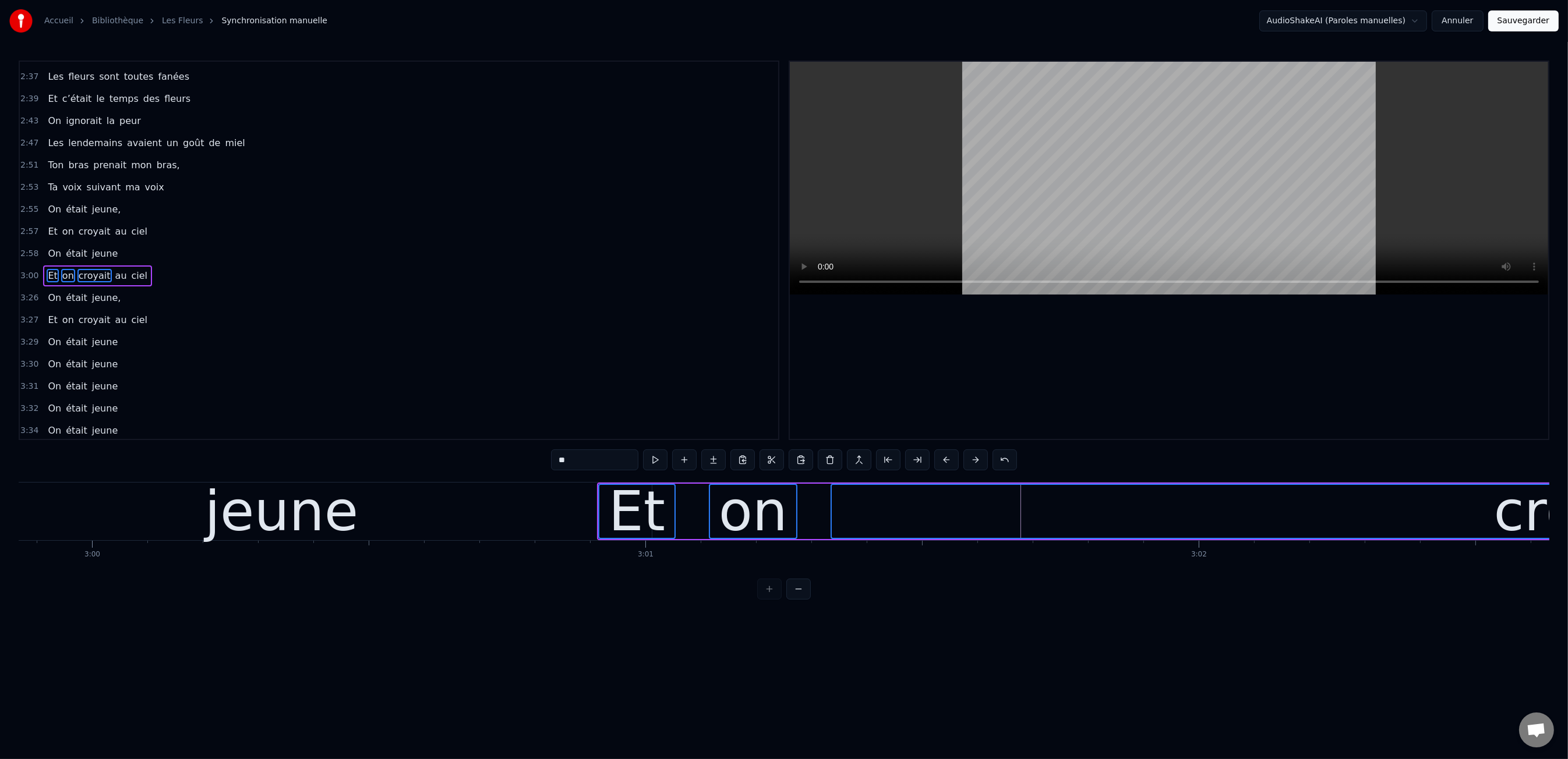
click at [586, 618] on html "Accueil Bibliothèque Les Fleurs Synchronisation manuelle AudioShakeAI (Paroles …" at bounding box center [784, 309] width 1568 height 618
click at [527, 535] on div "jeune" at bounding box center [281, 512] width 740 height 58
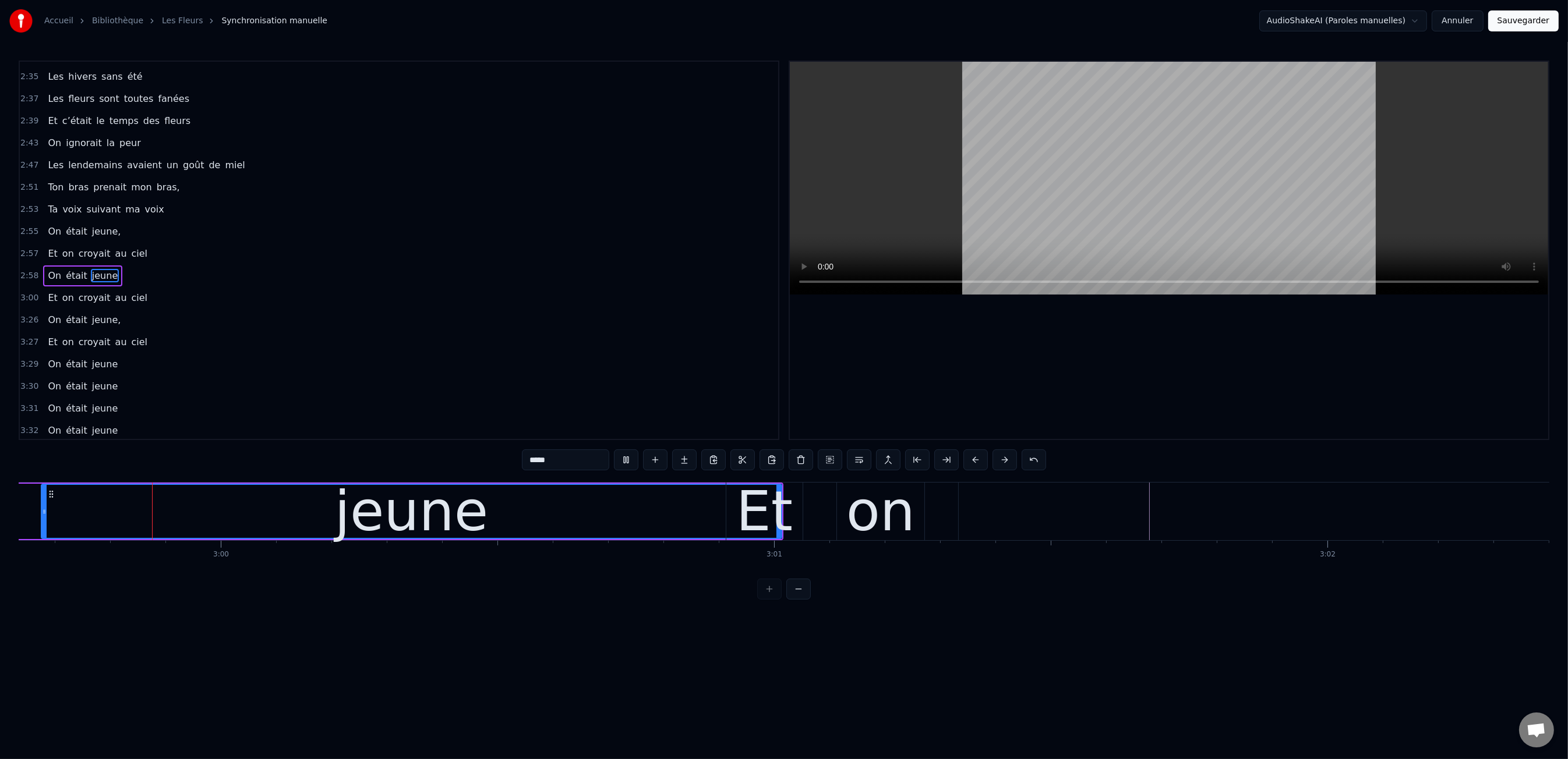
scroll to position [0, 99361]
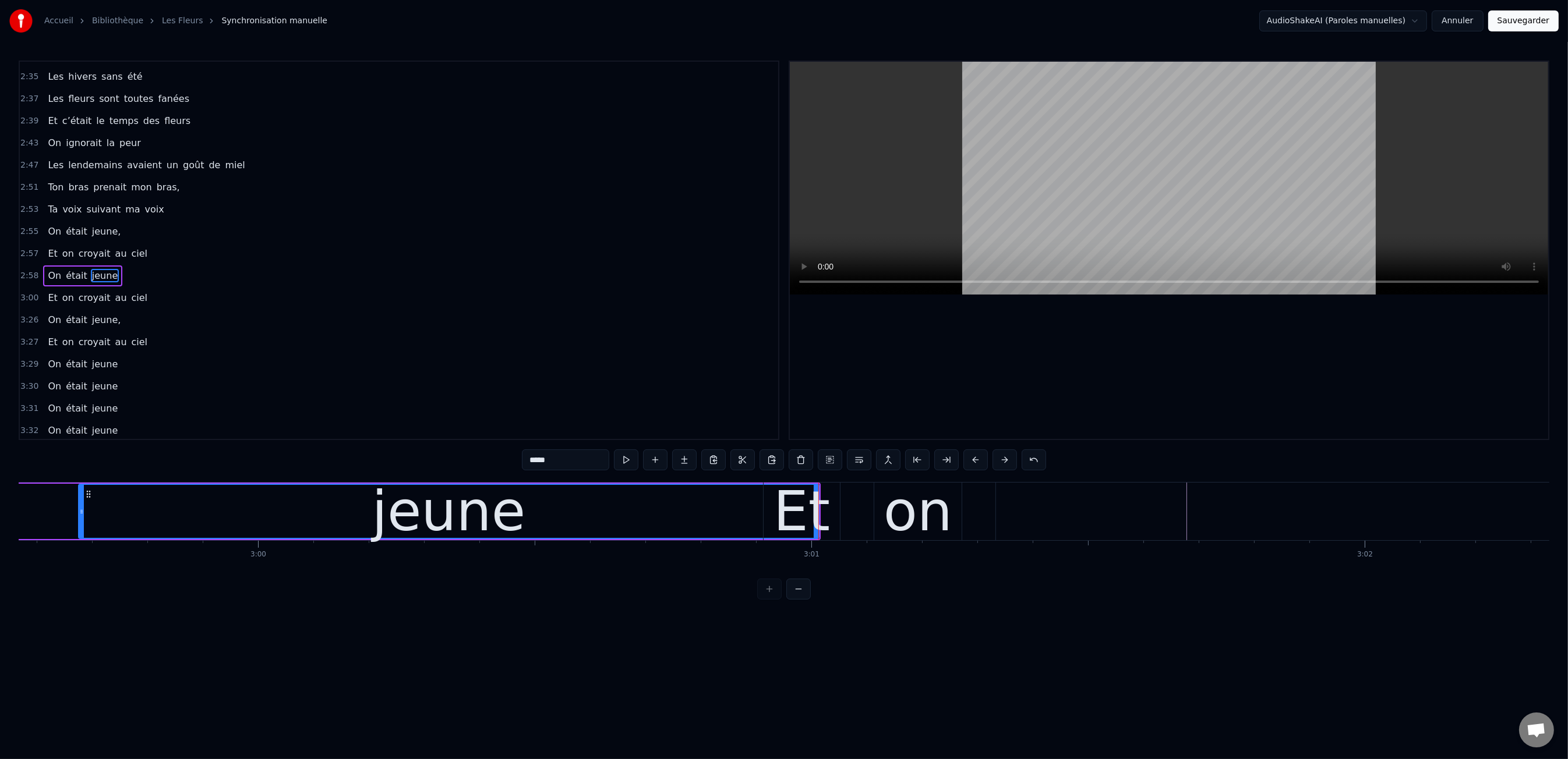
click at [826, 507] on div "Et" at bounding box center [802, 512] width 76 height 58
type input "**"
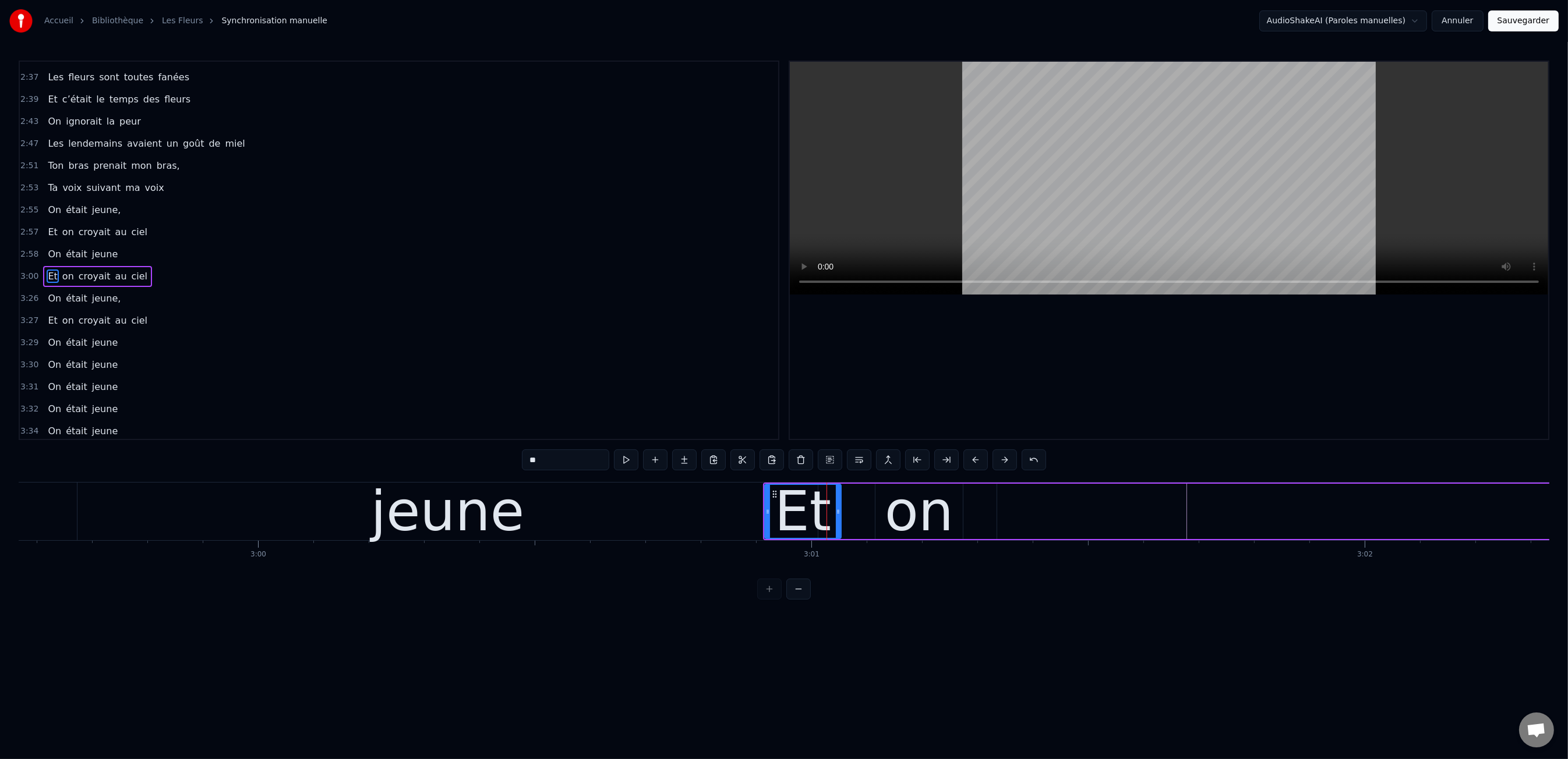
scroll to position [1058, 0]
click at [911, 505] on div "on" at bounding box center [919, 511] width 68 height 83
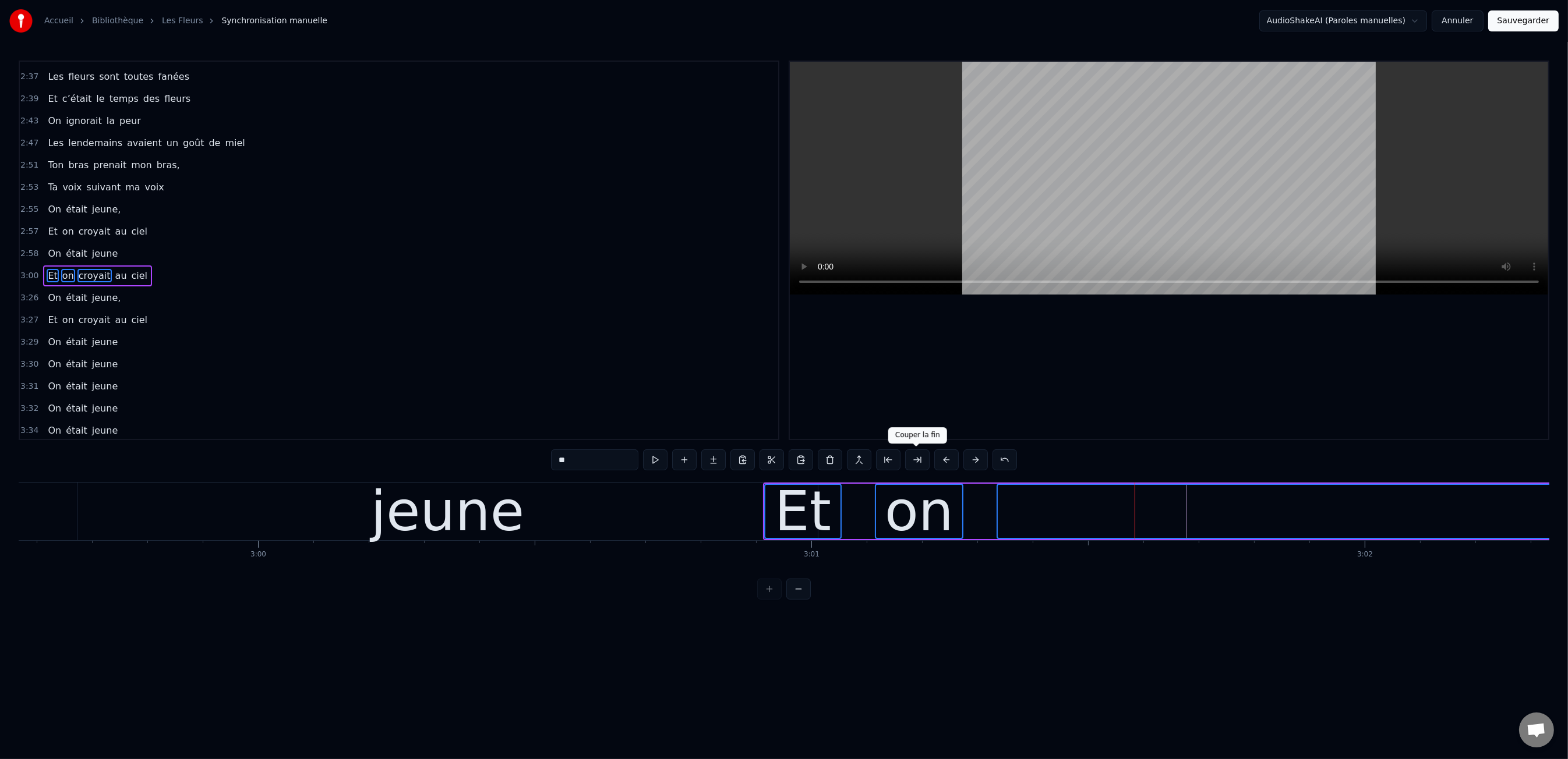
click at [923, 465] on button at bounding box center [918, 460] width 24 height 21
click at [960, 462] on button at bounding box center [961, 460] width 24 height 21
click at [960, 462] on div "**" at bounding box center [784, 460] width 466 height 21
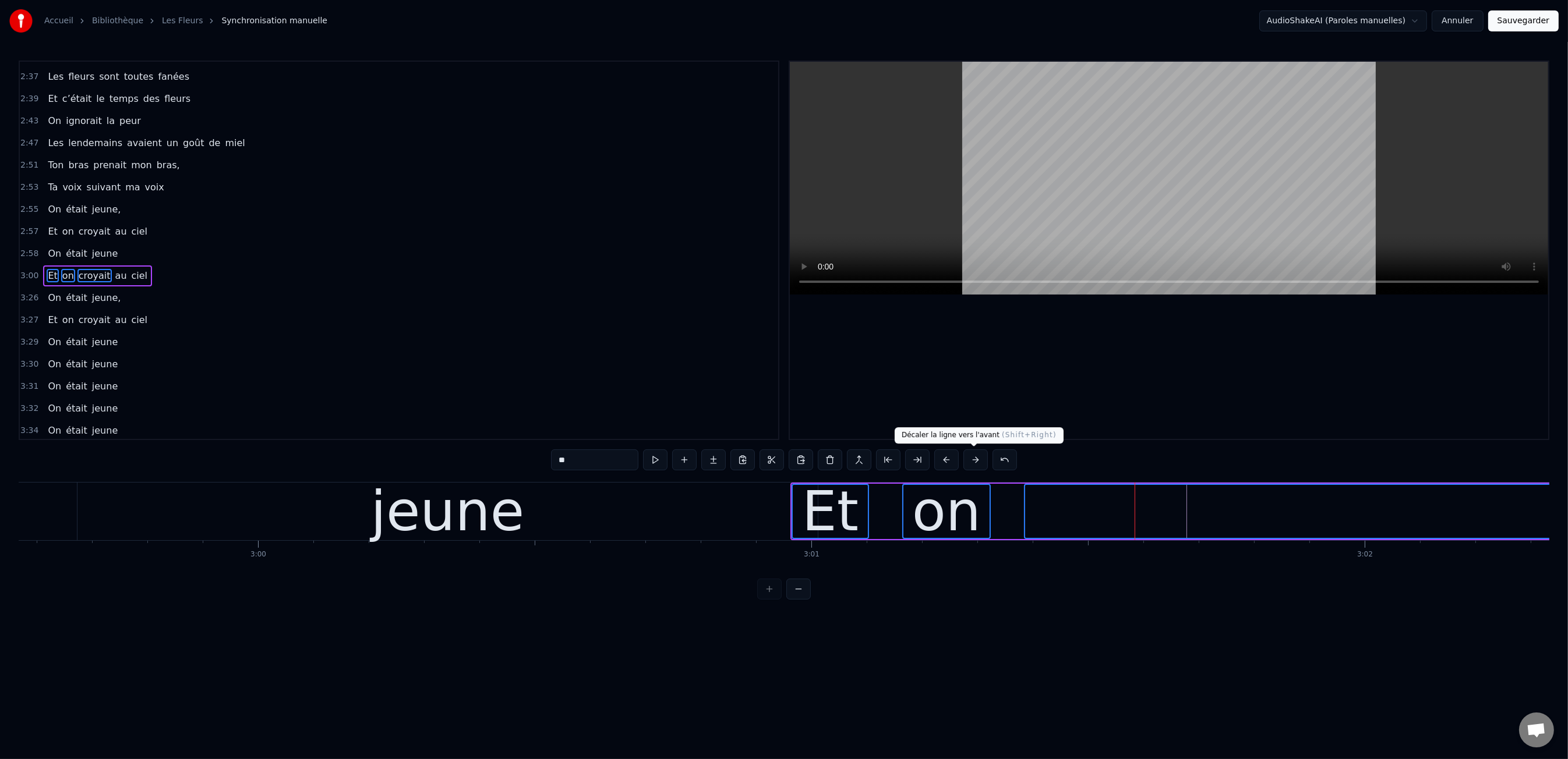
click at [968, 462] on button at bounding box center [975, 460] width 24 height 21
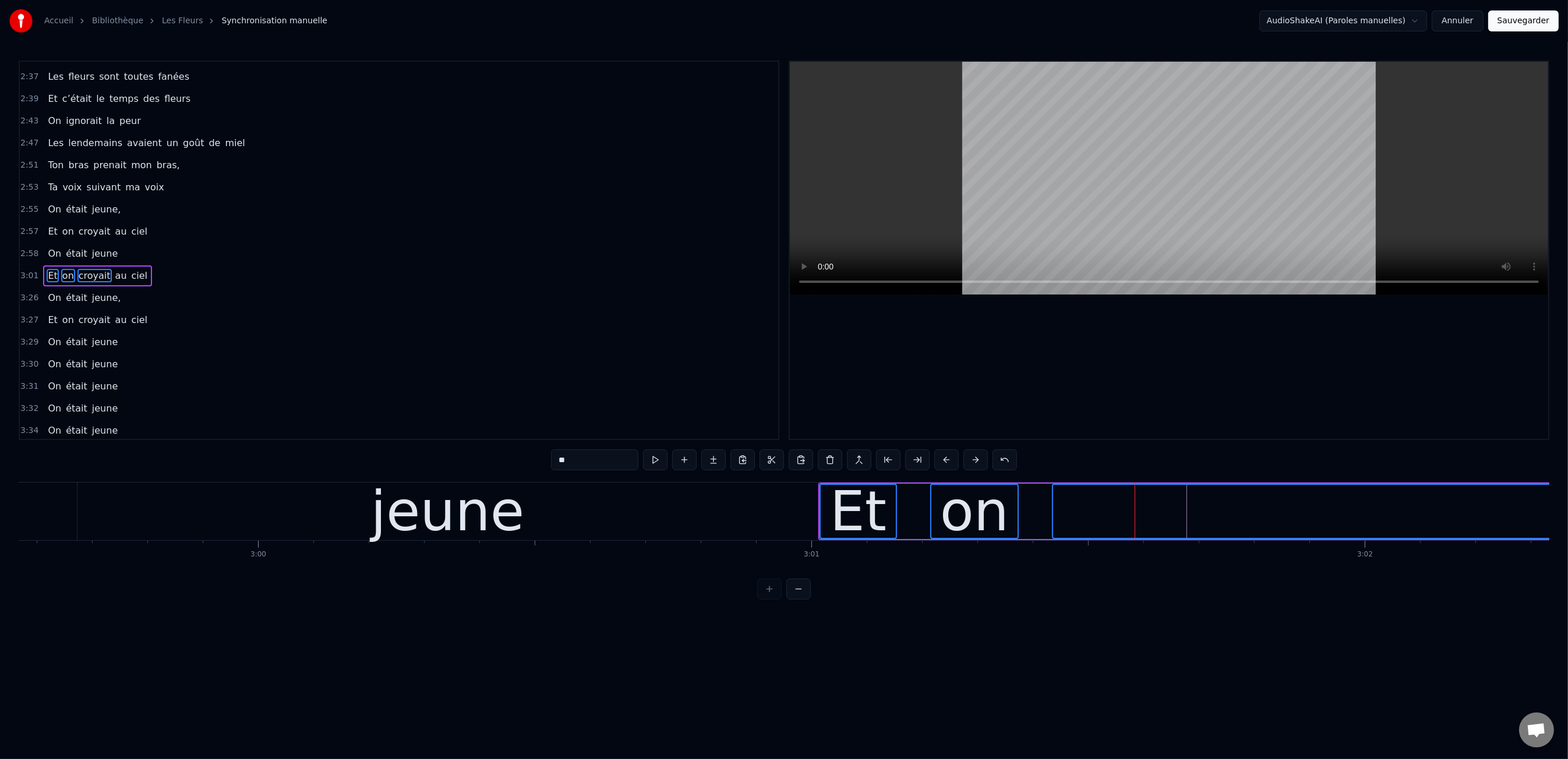
click at [810, 551] on div "3:01" at bounding box center [812, 554] width 16 height 9
click at [816, 558] on div "3:01" at bounding box center [812, 554] width 16 height 9
click
type input "**"
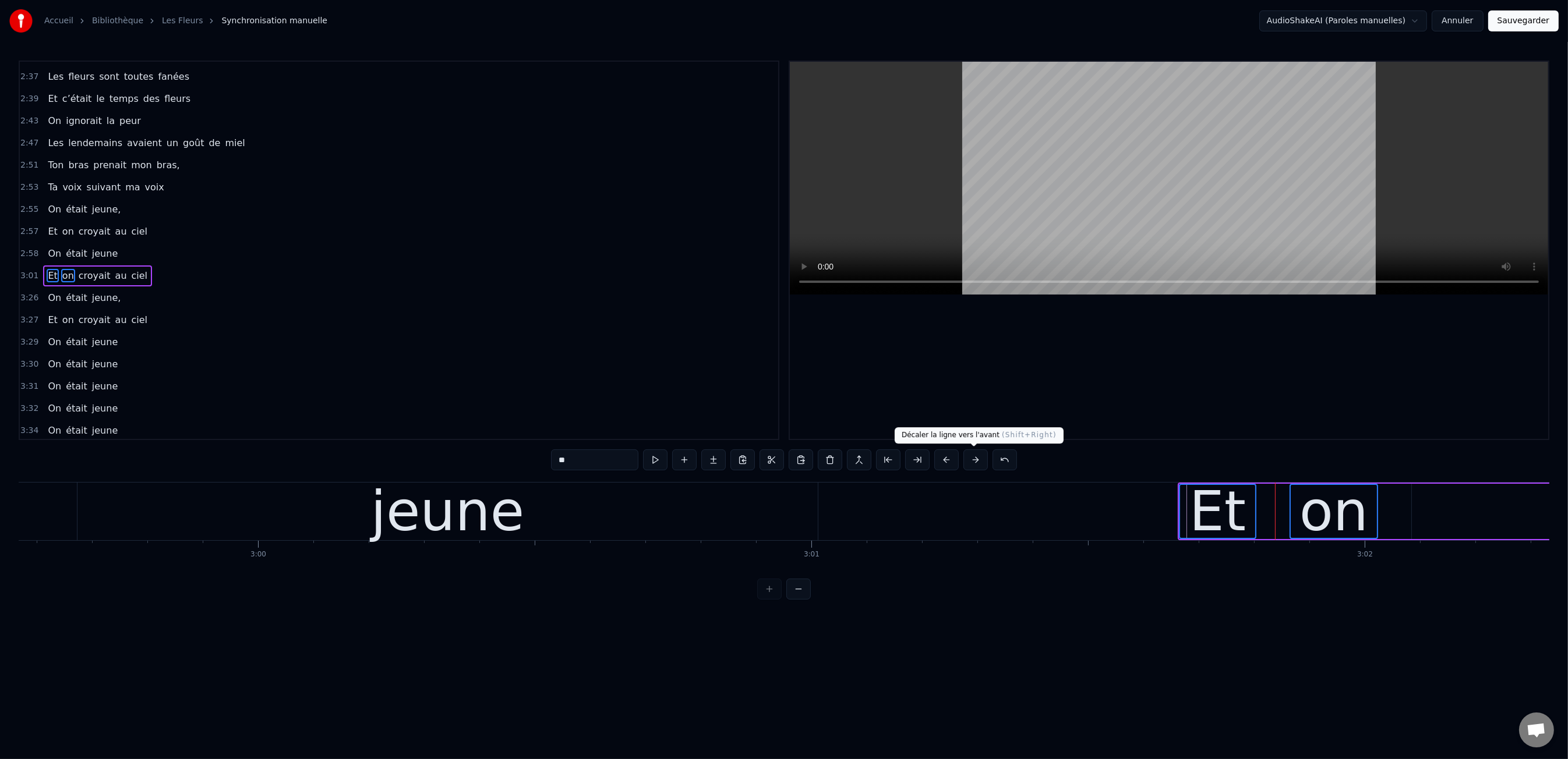
drag, startPoint x: 1157, startPoint y: 599, endPoint x: 1147, endPoint y: 584, distance: 18.0
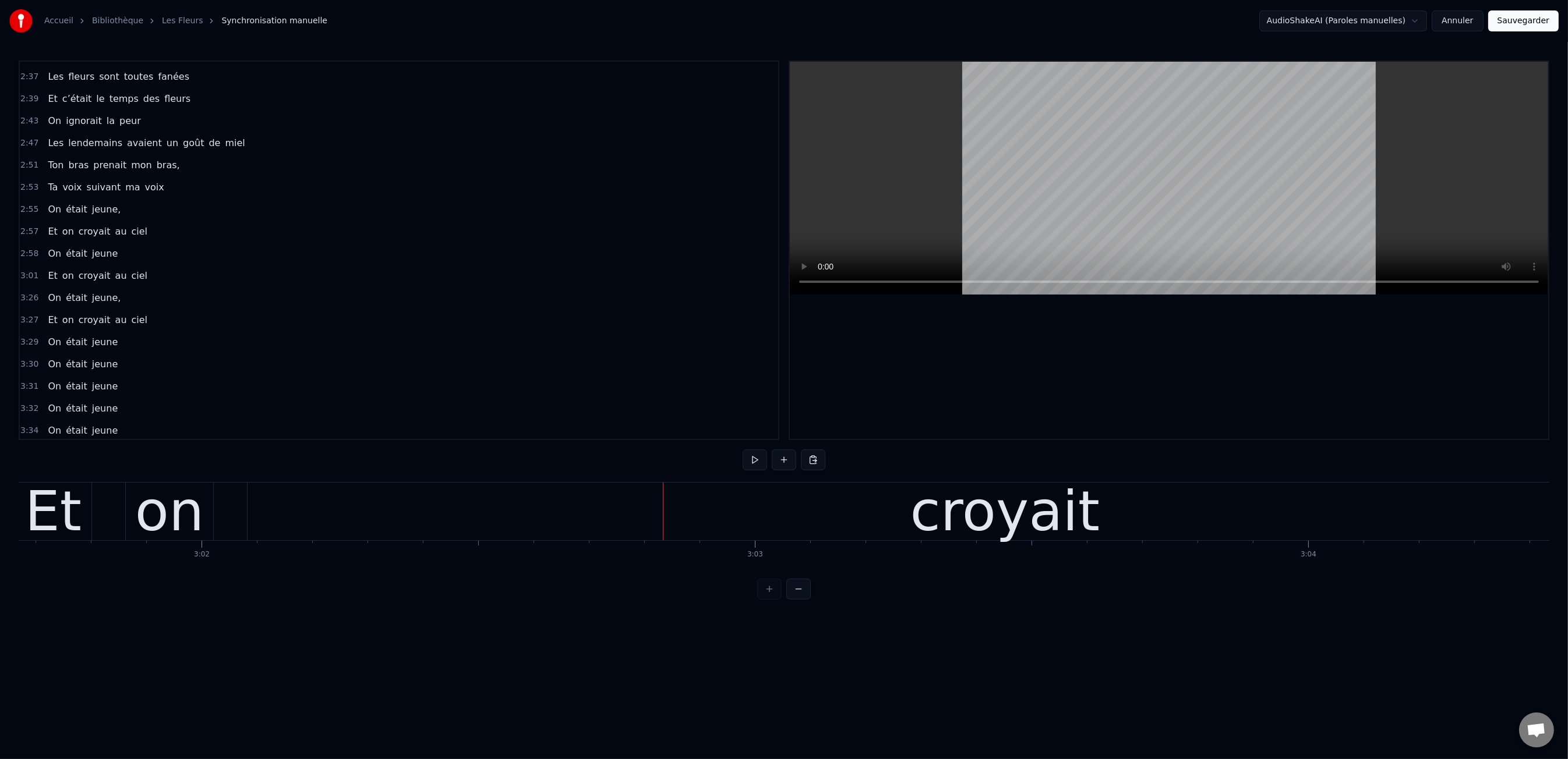
scroll to position [0, 100815]
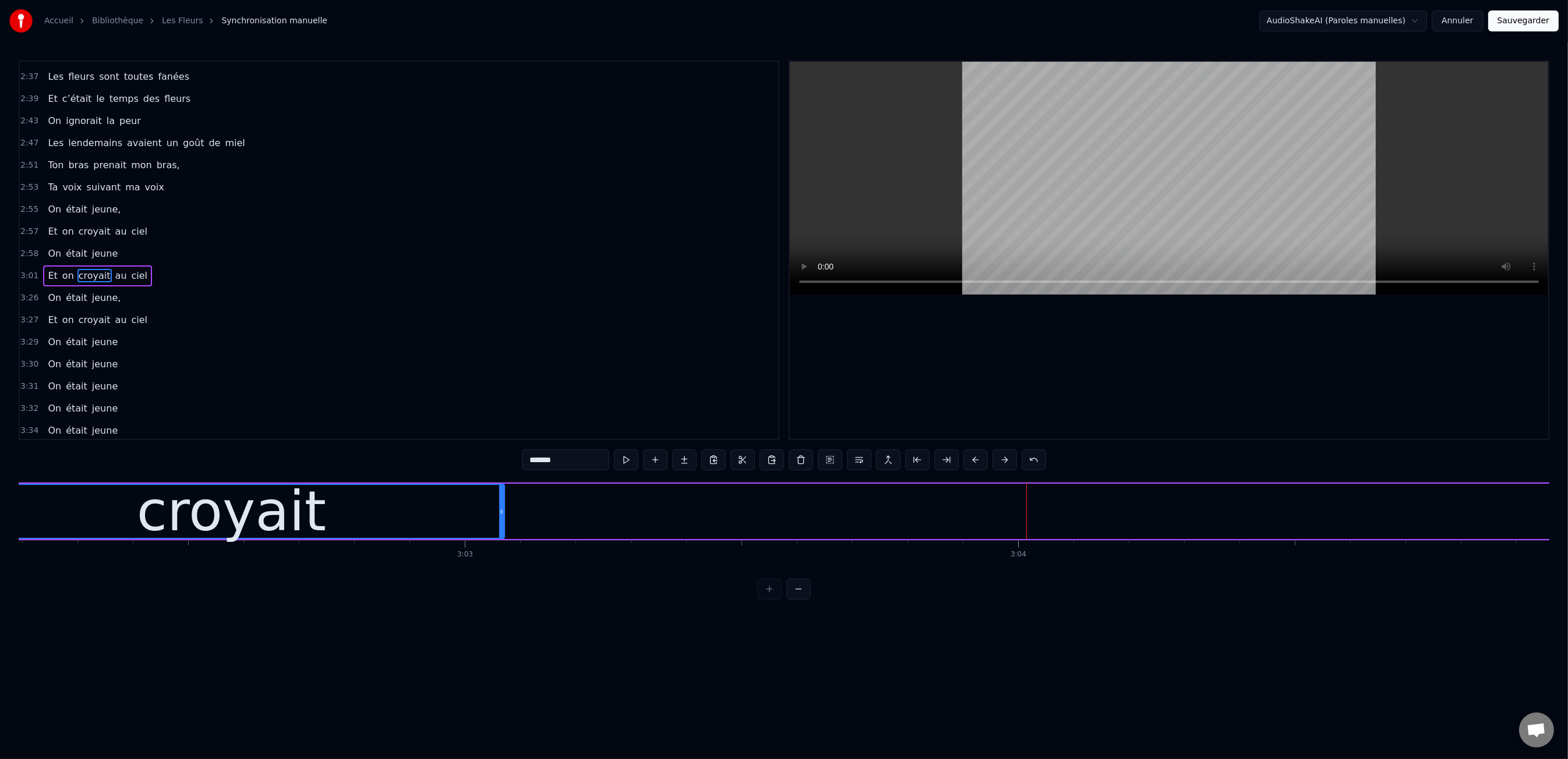
drag, startPoint x: 1468, startPoint y: 507, endPoint x: 500, endPoint y: 528, distance: 968.2
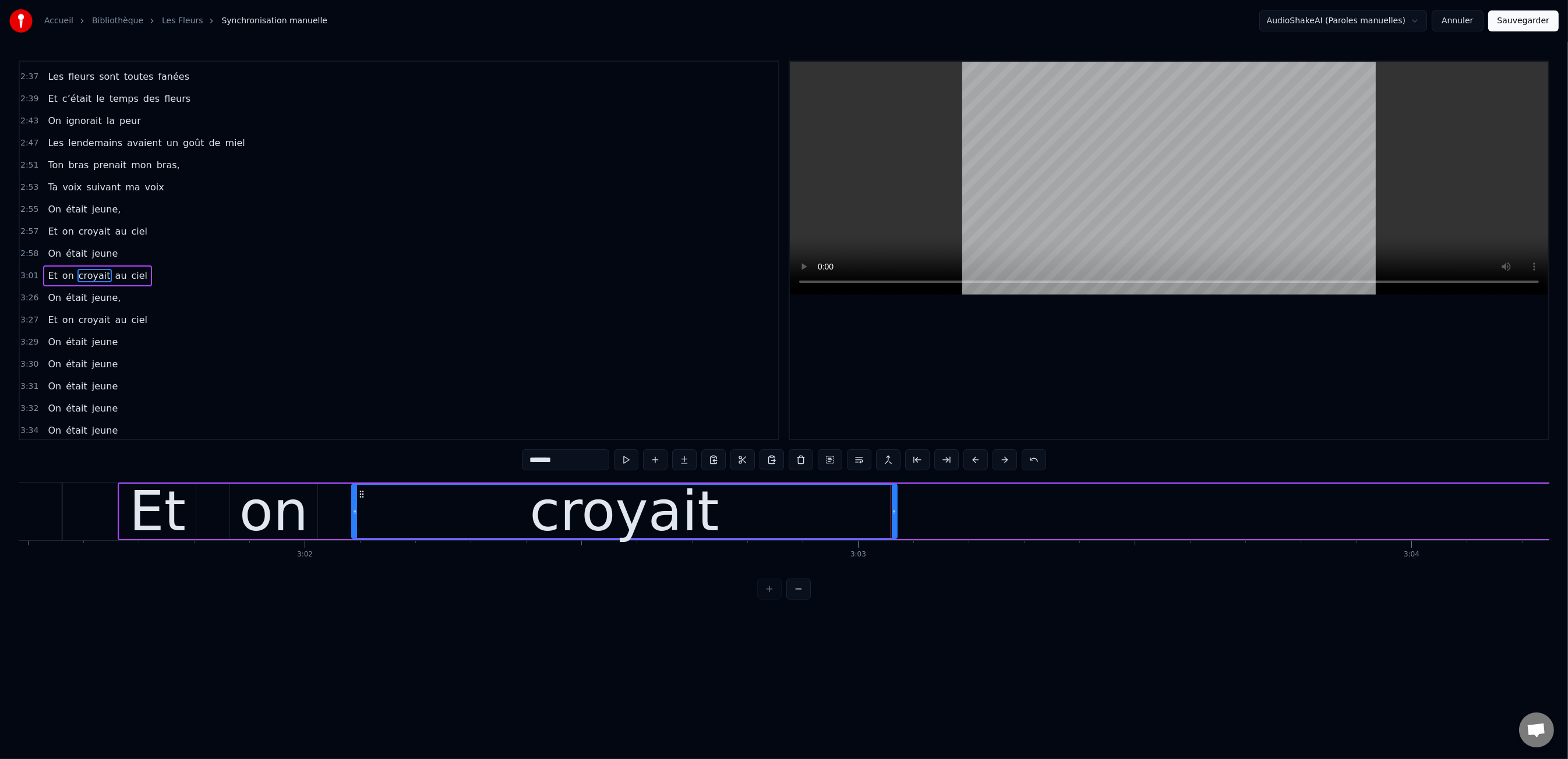
scroll to position [0, 100396]
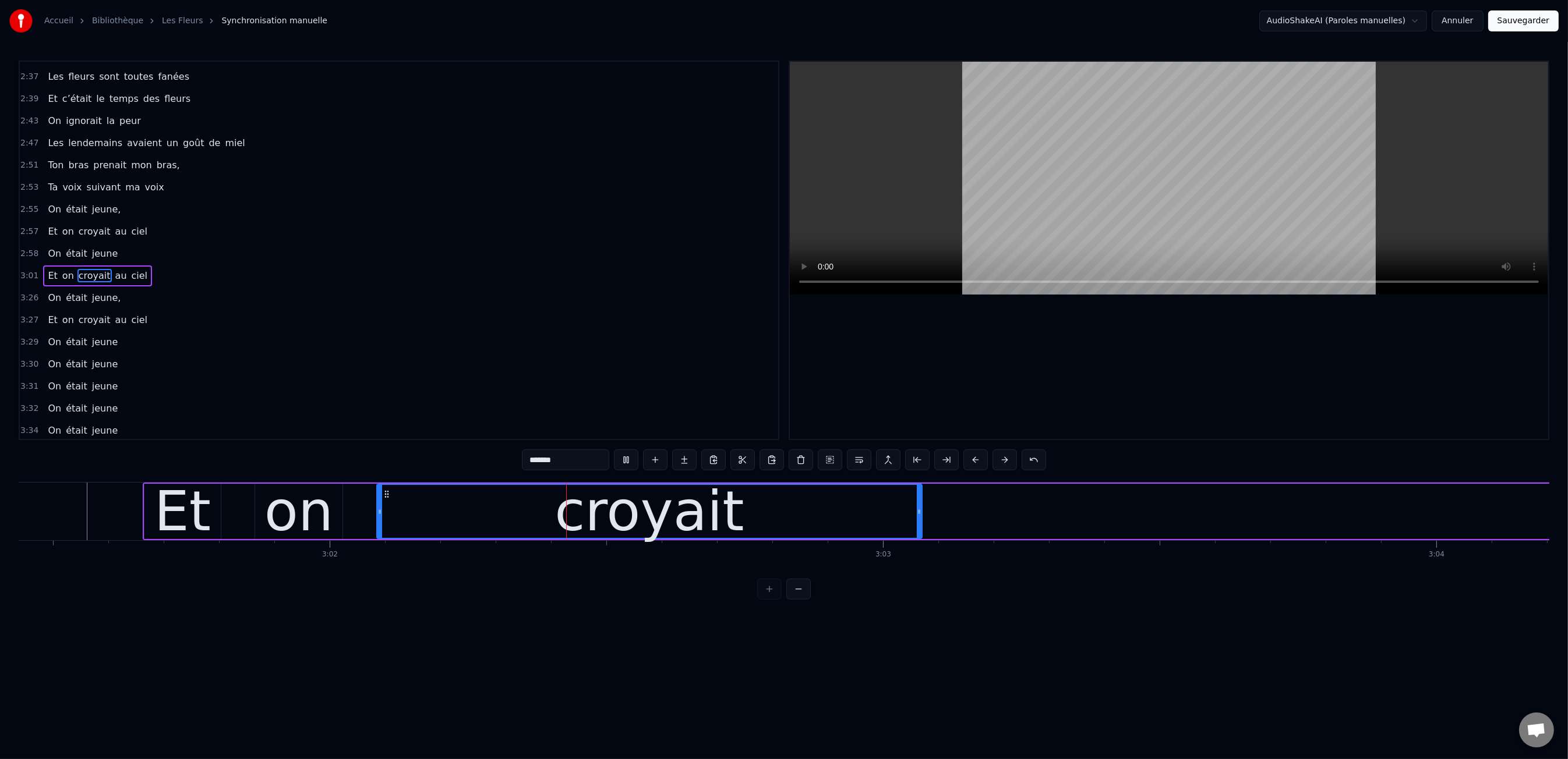
drag, startPoint x: 685, startPoint y: 532, endPoint x: 851, endPoint y: 510, distance: 167.5
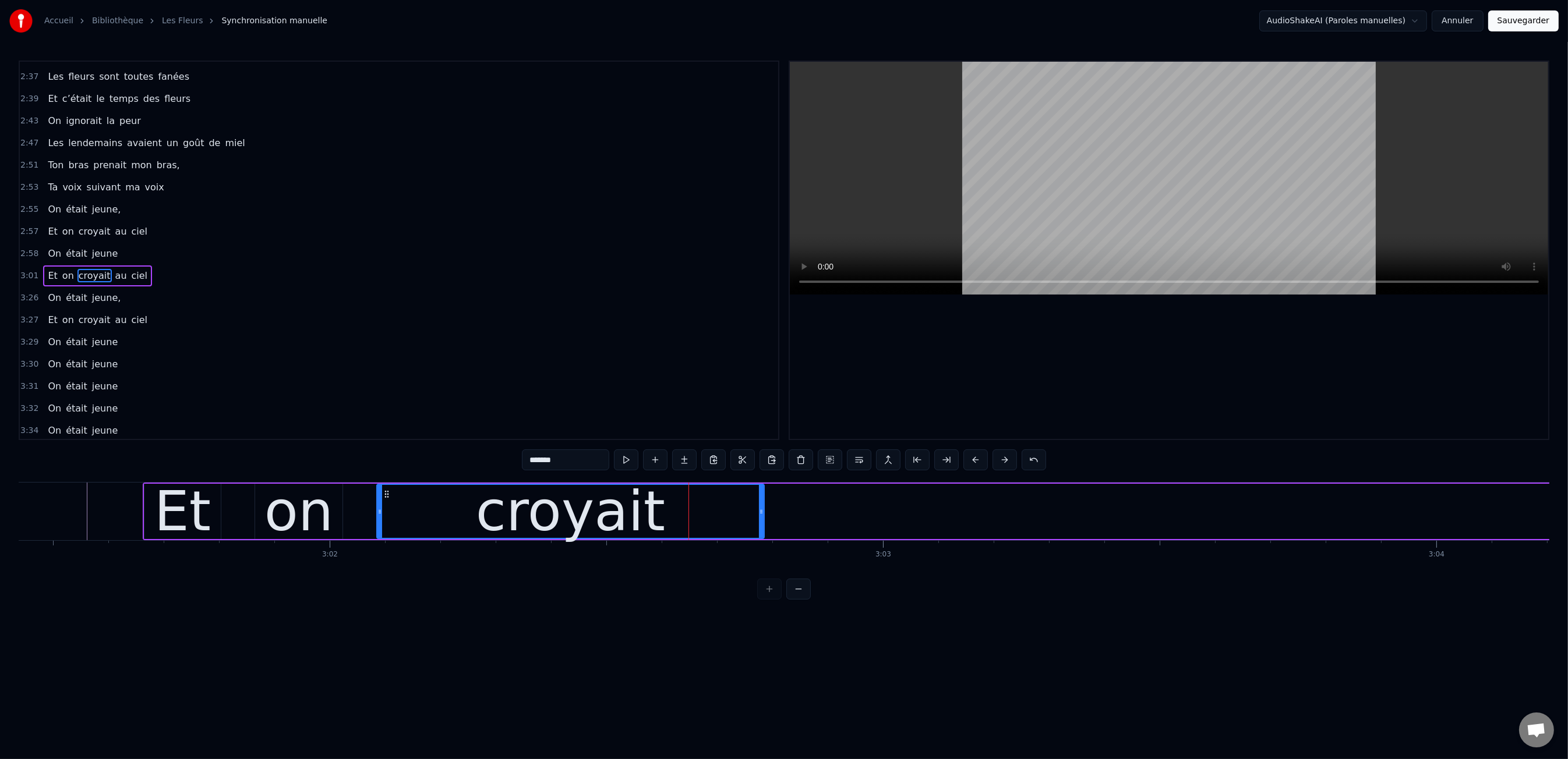
drag, startPoint x: 918, startPoint y: 507, endPoint x: 816, endPoint y: 513, distance: 102.2
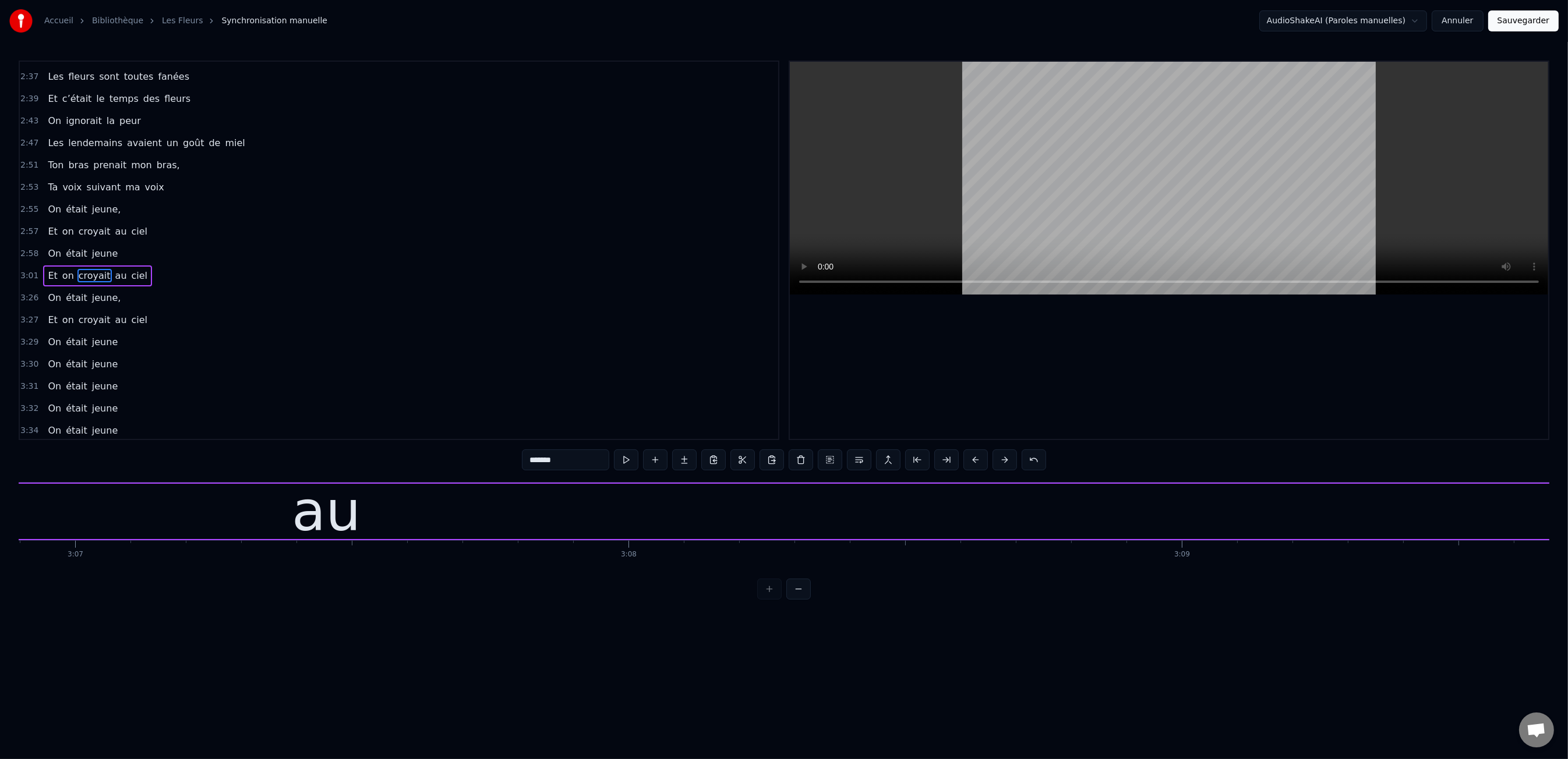
type input "**"
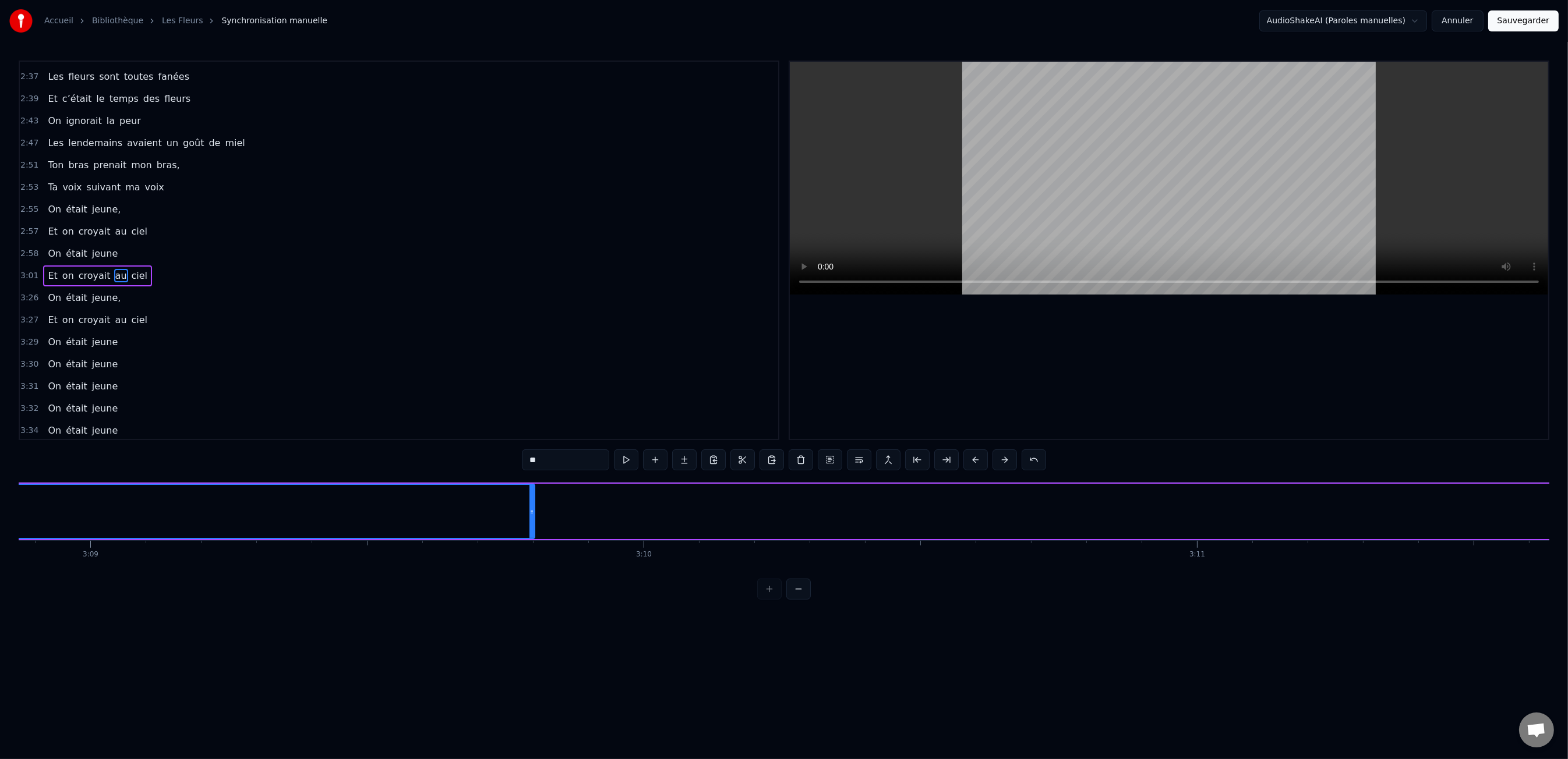
scroll to position [0, 104505]
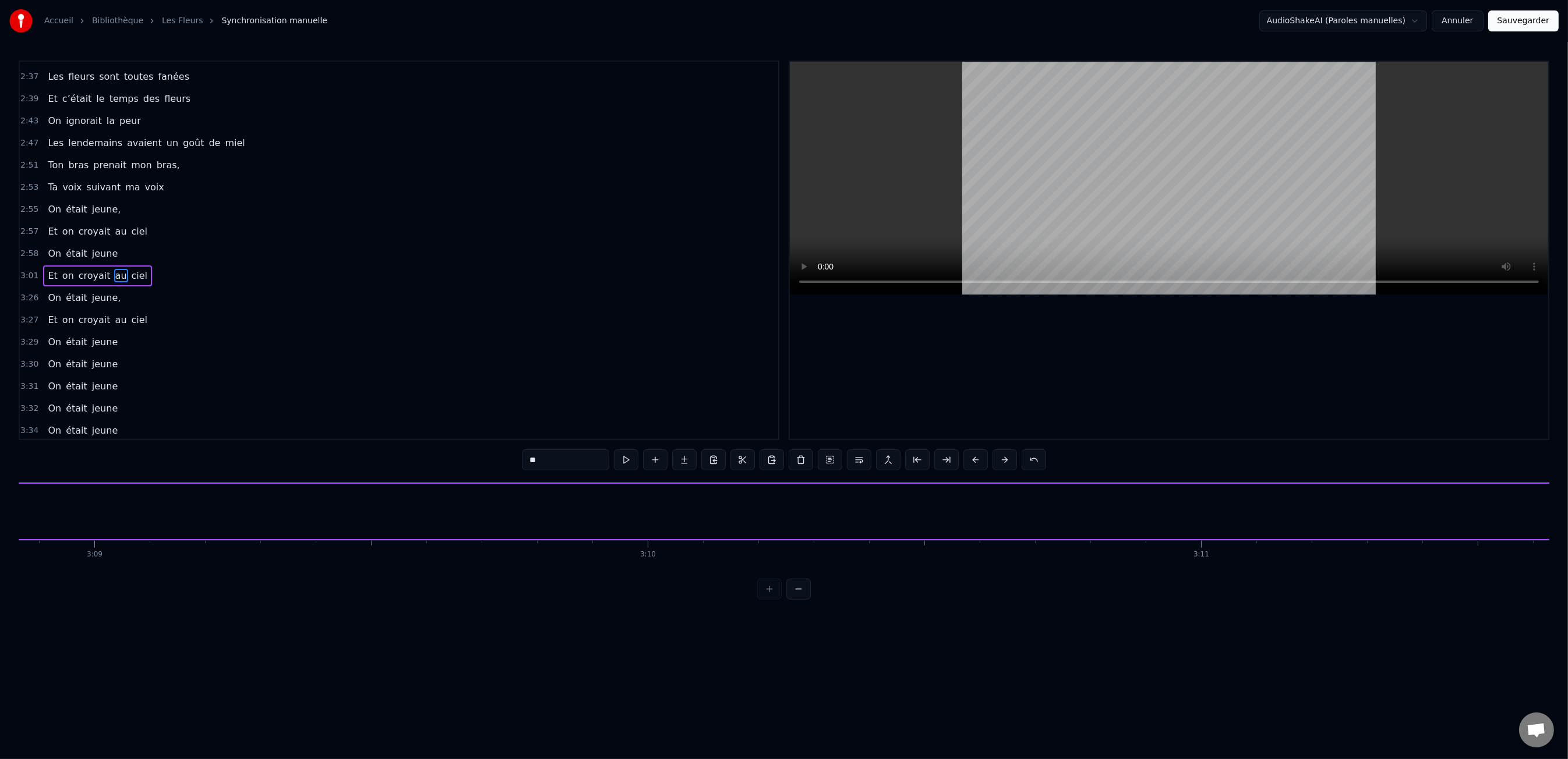
drag, startPoint x: 533, startPoint y: 511, endPoint x: 0, endPoint y: 516, distance: 533.0
drag, startPoint x: 849, startPoint y: 502, endPoint x: 921, endPoint y: 498, distance: 72.1
drag, startPoint x: 1474, startPoint y: 508, endPoint x: 196, endPoint y: 534, distance: 1278.3
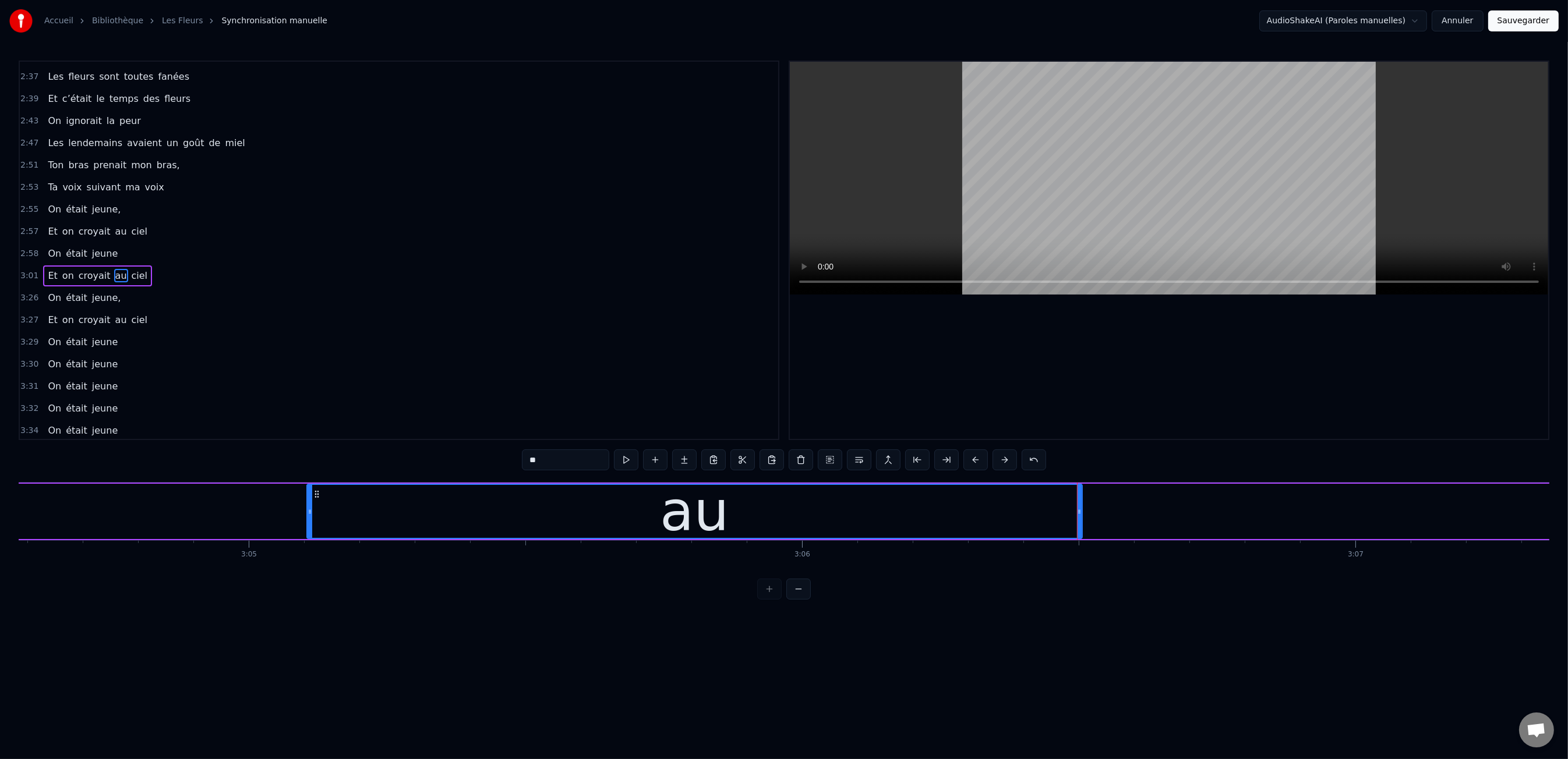
scroll to position [0, 102135]
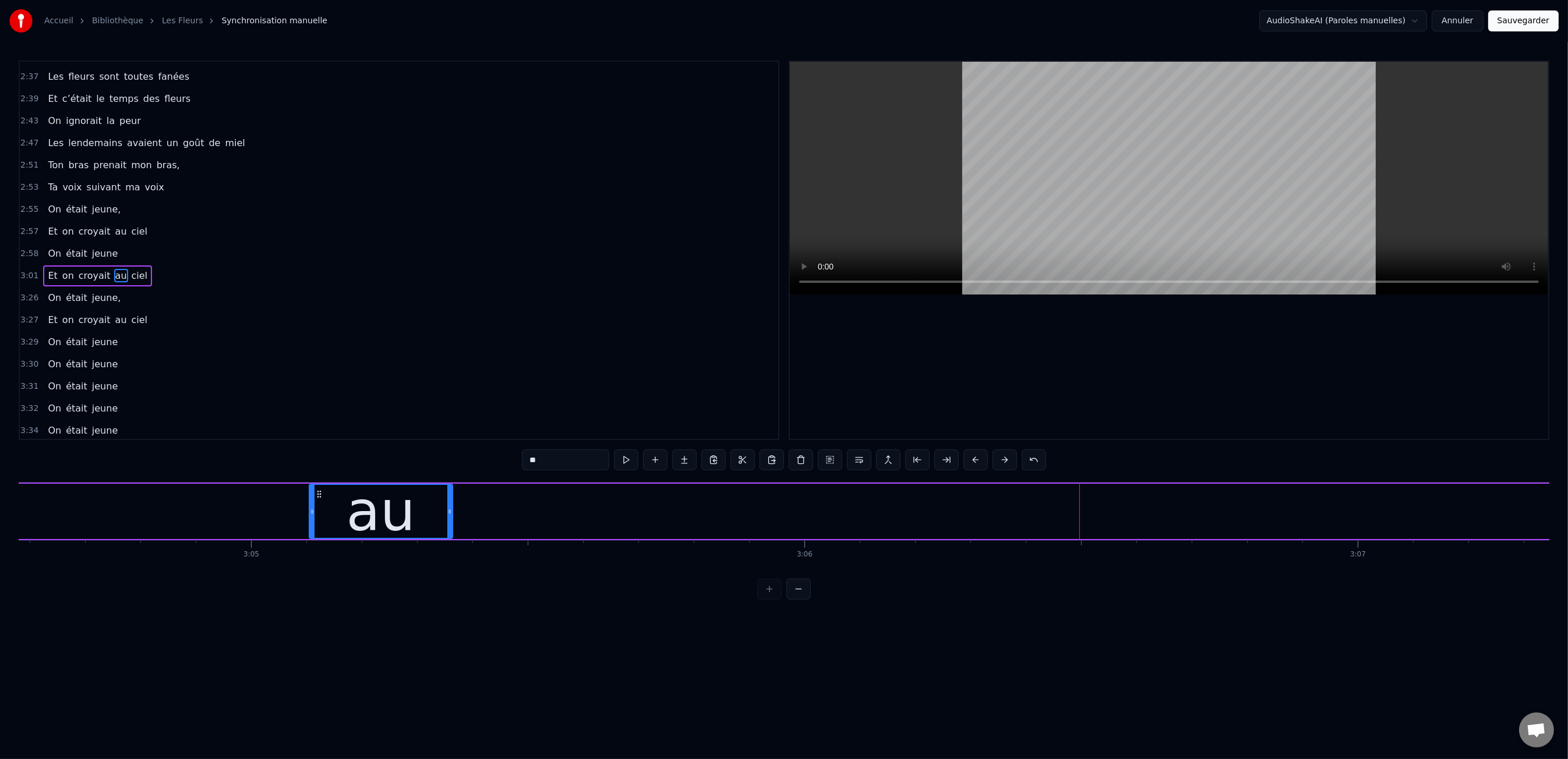
drag, startPoint x: 1077, startPoint y: 513, endPoint x: 447, endPoint y: 531, distance: 630.3
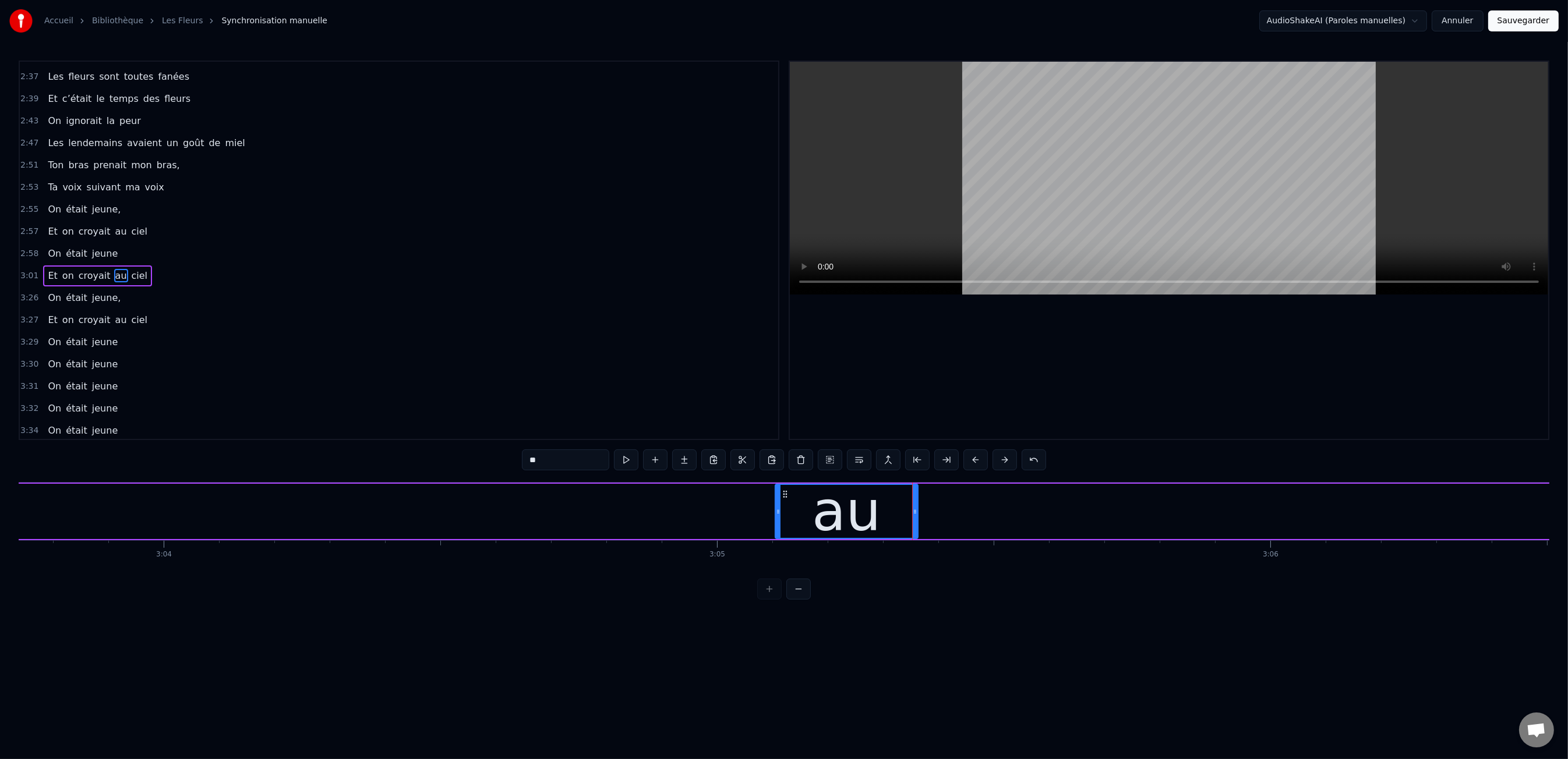
scroll to position [0, 101470]
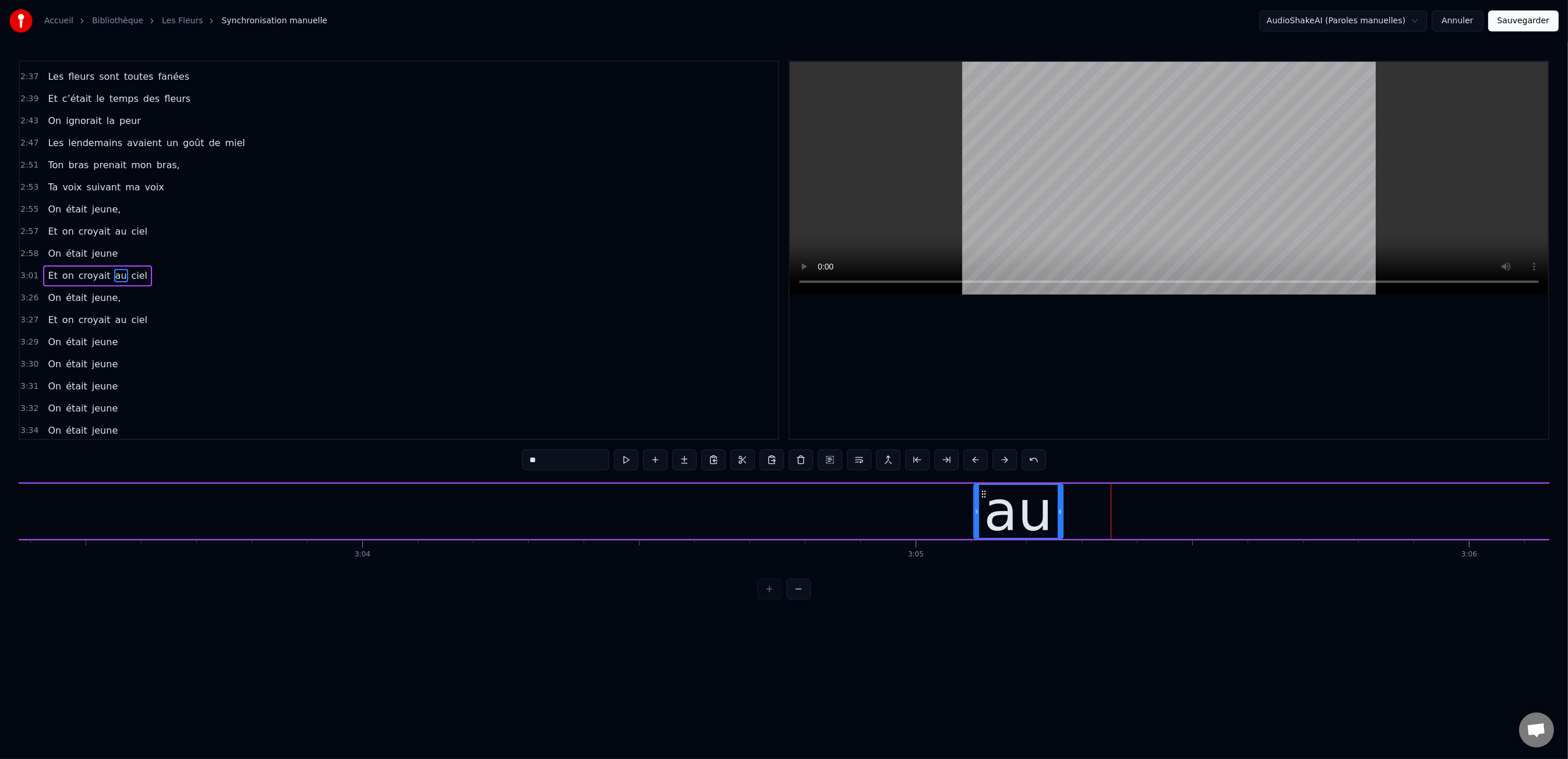
drag, startPoint x: 1115, startPoint y: 514, endPoint x: 1030, endPoint y: 518, distance: 85.1
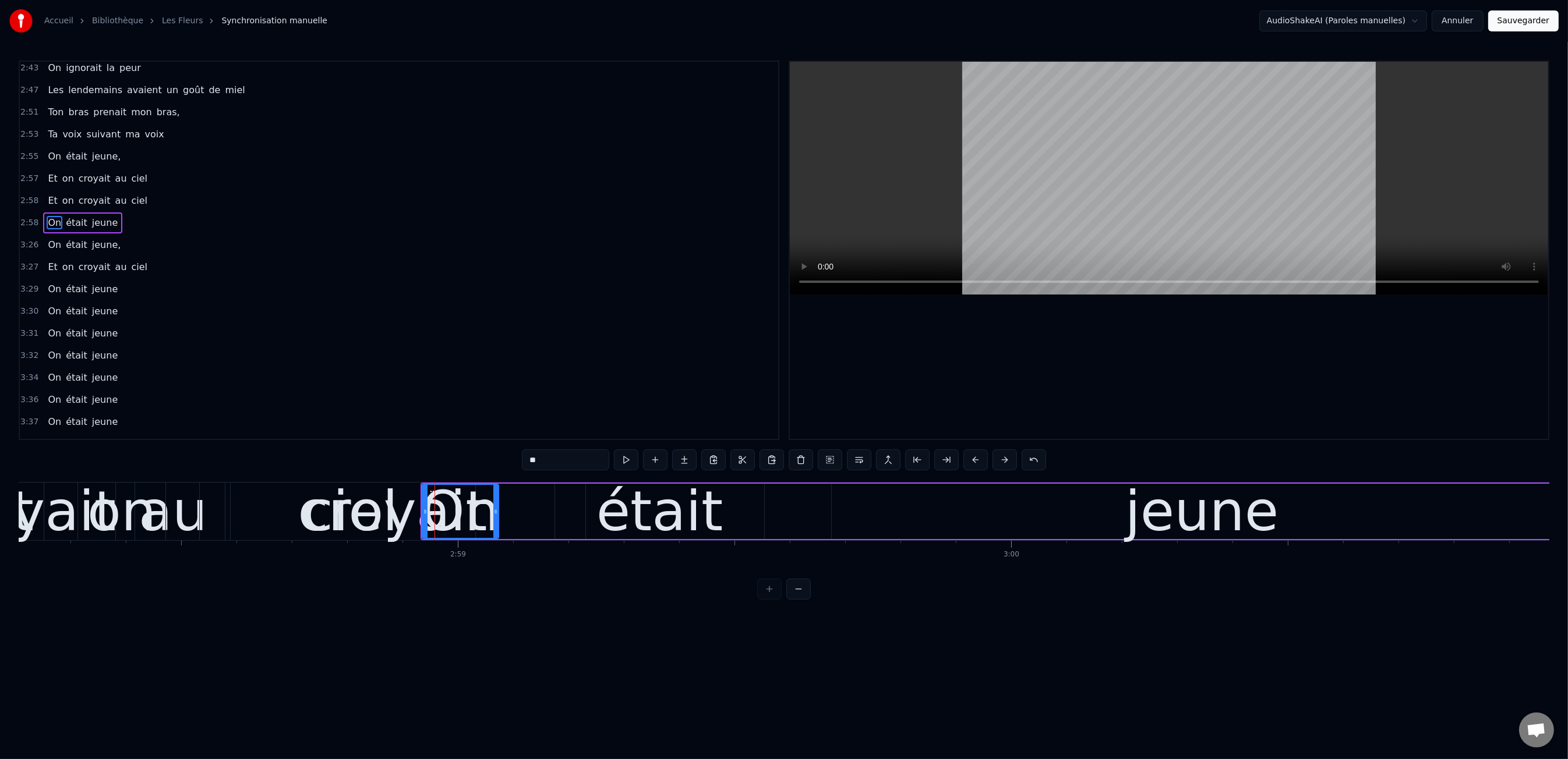
scroll to position [1141, 0]
drag, startPoint x: 113, startPoint y: 414, endPoint x: 89, endPoint y: 256, distance: 159.8
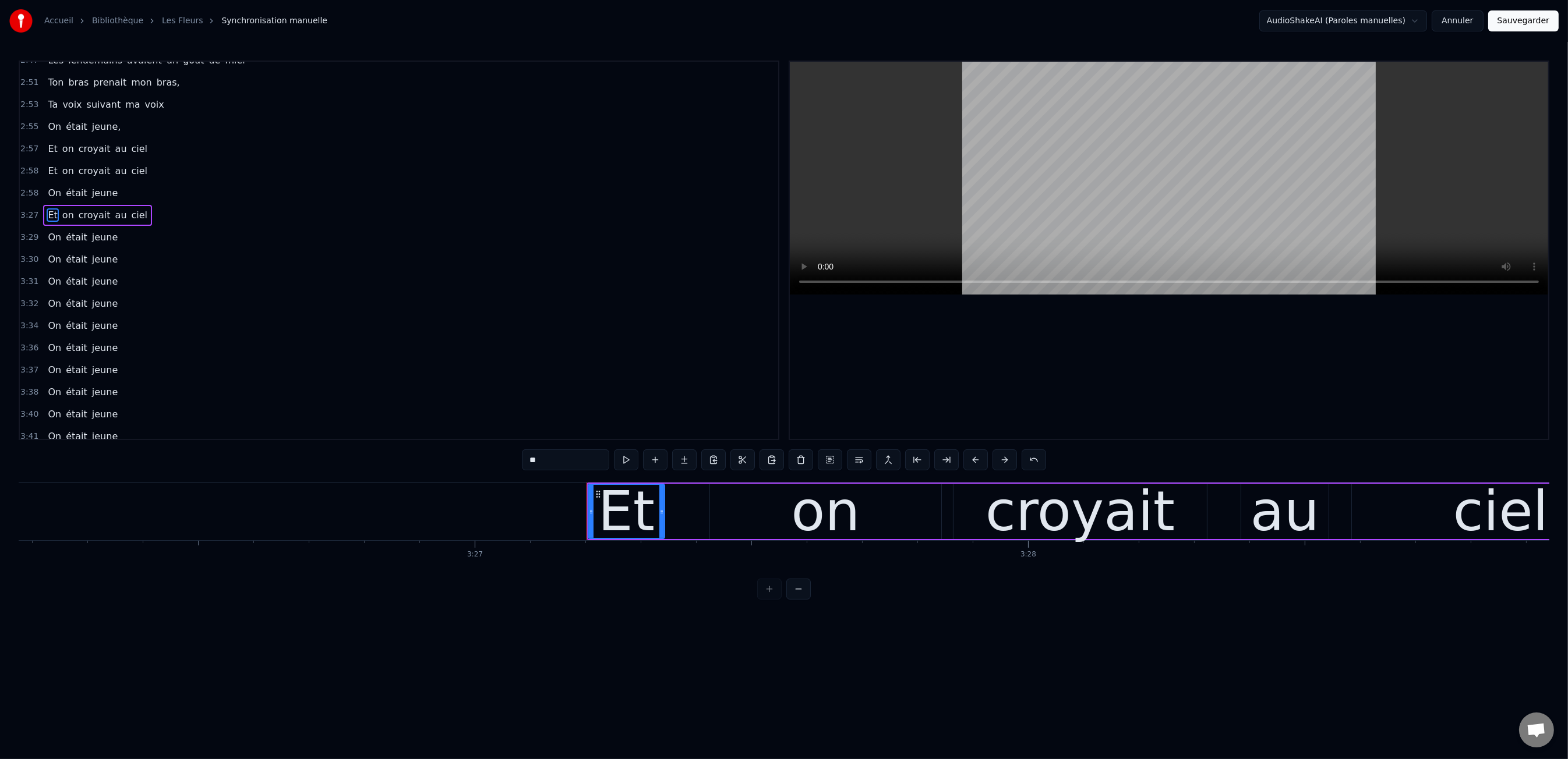
scroll to position [1079, 0]
type input "**"
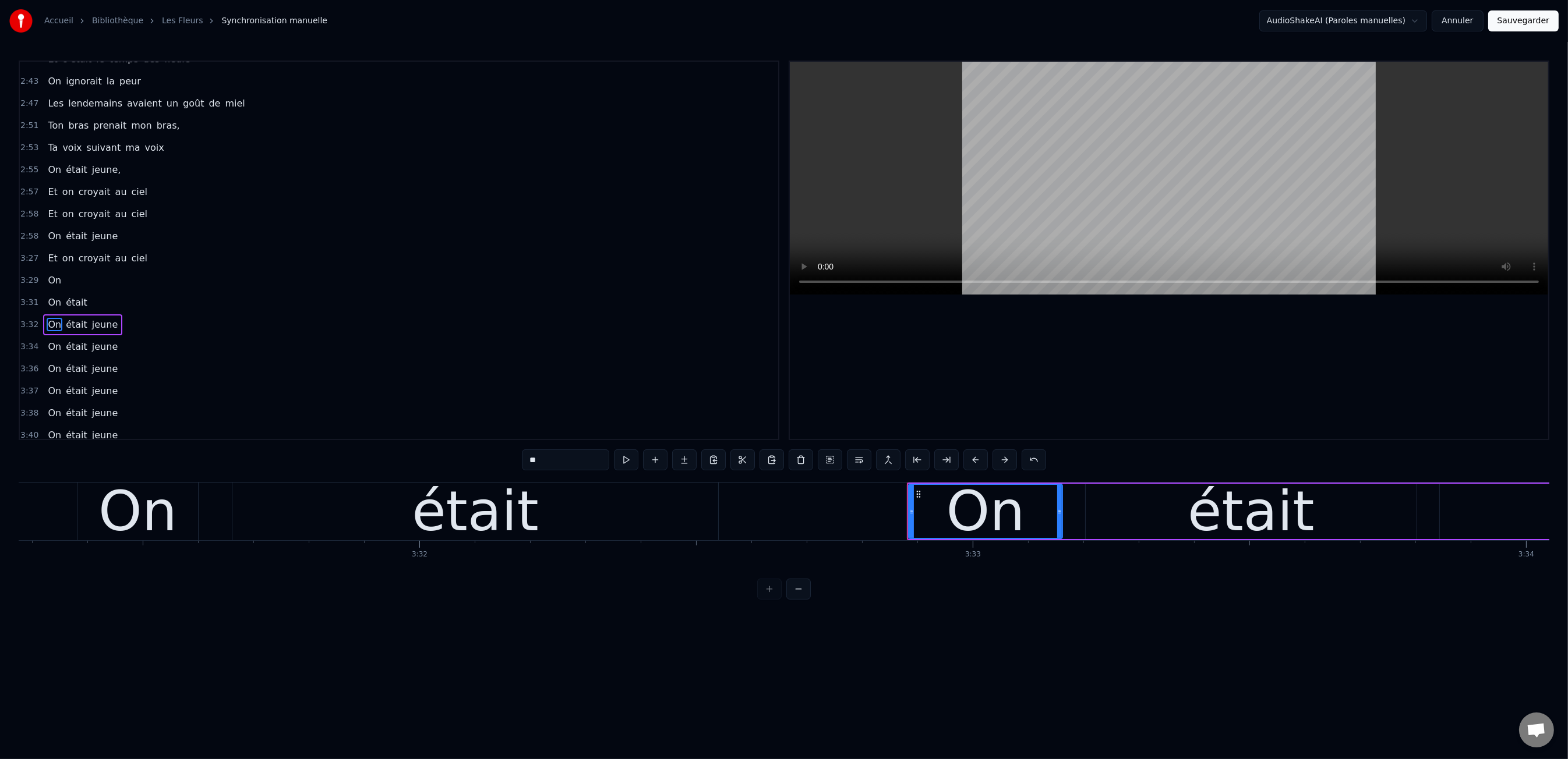
scroll to position [1075, 0]
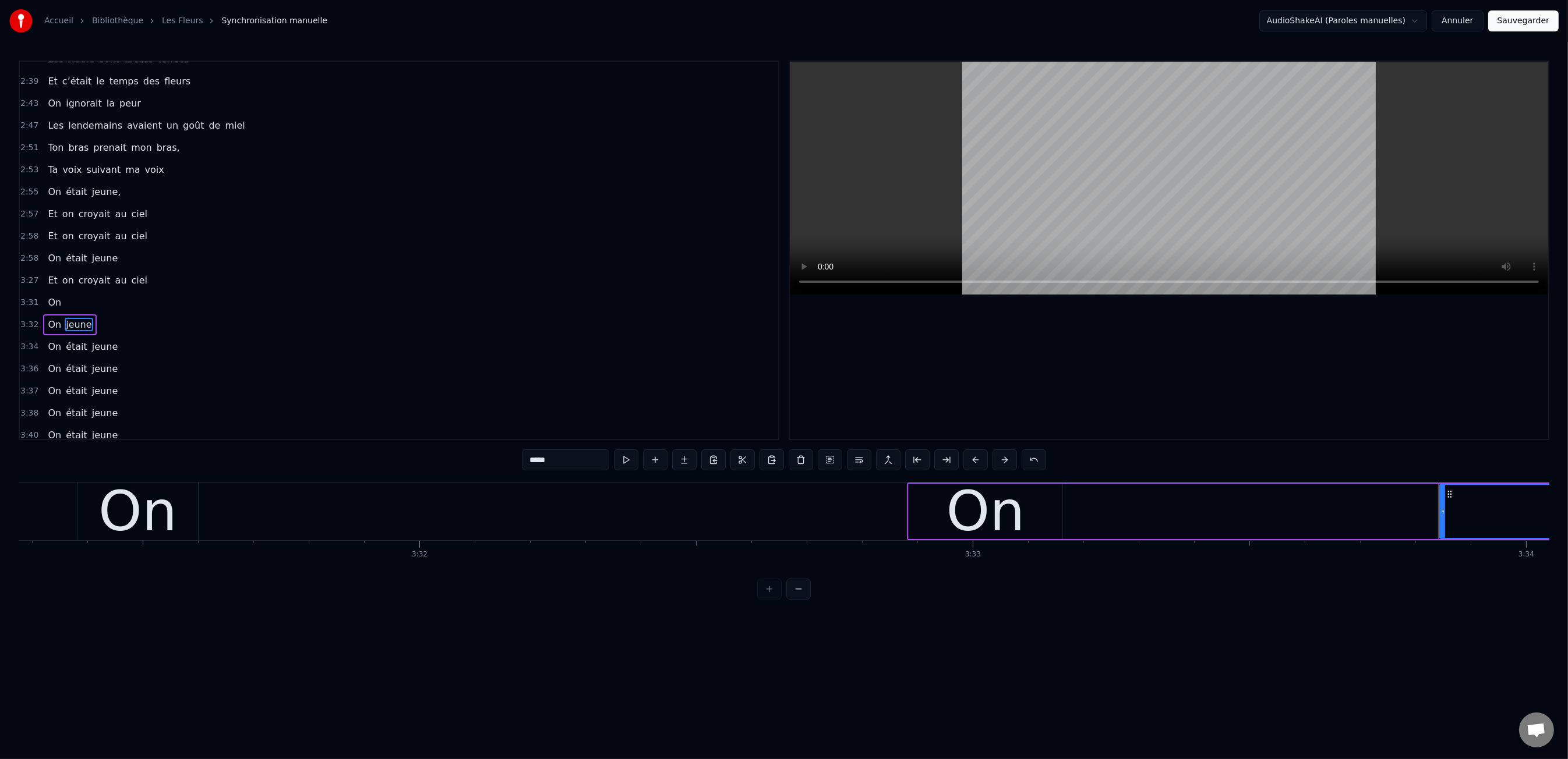
drag, startPoint x: 52, startPoint y: 277, endPoint x: 64, endPoint y: 291, distance: 18.4
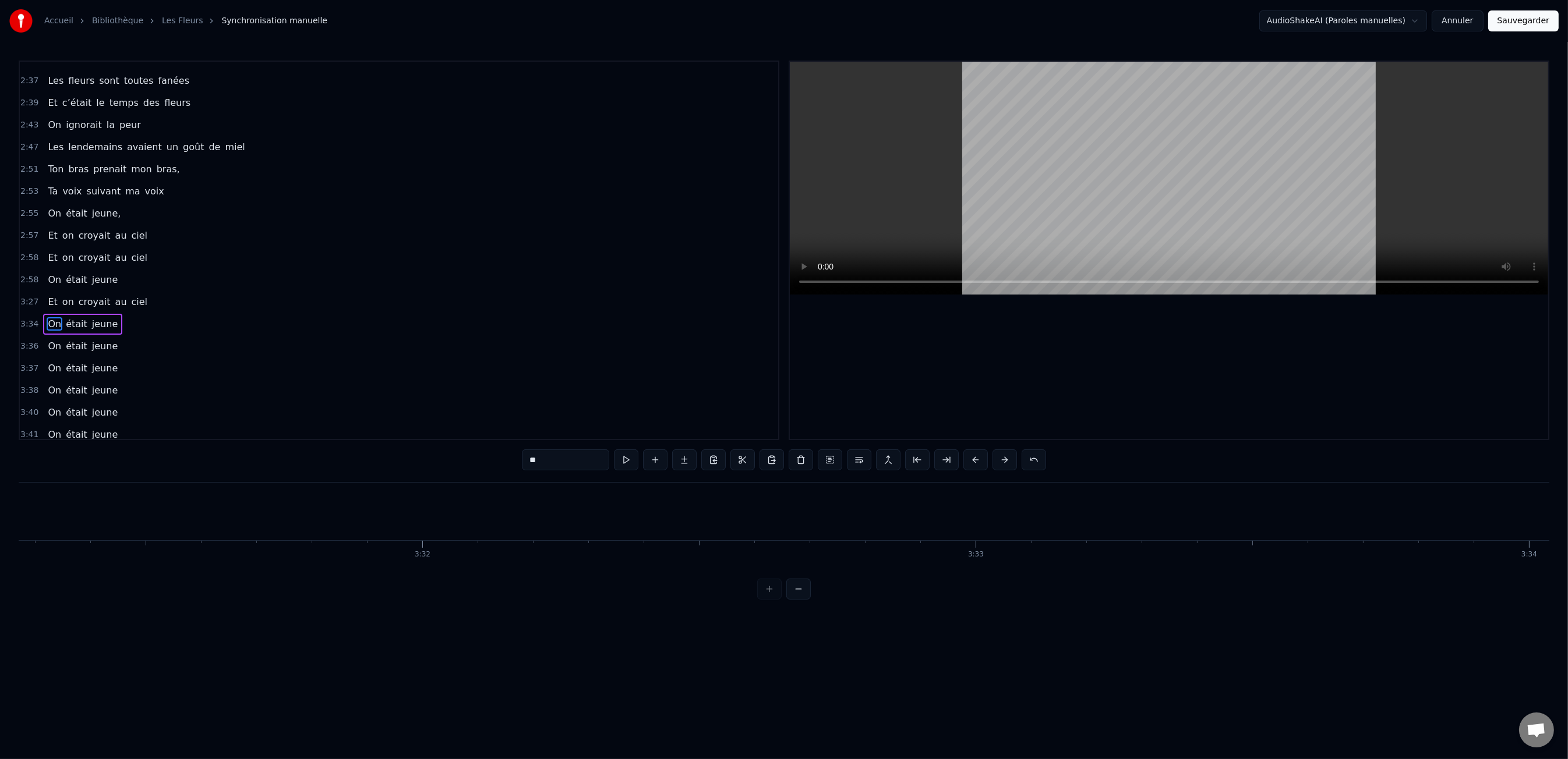
scroll to position [1032, 0]
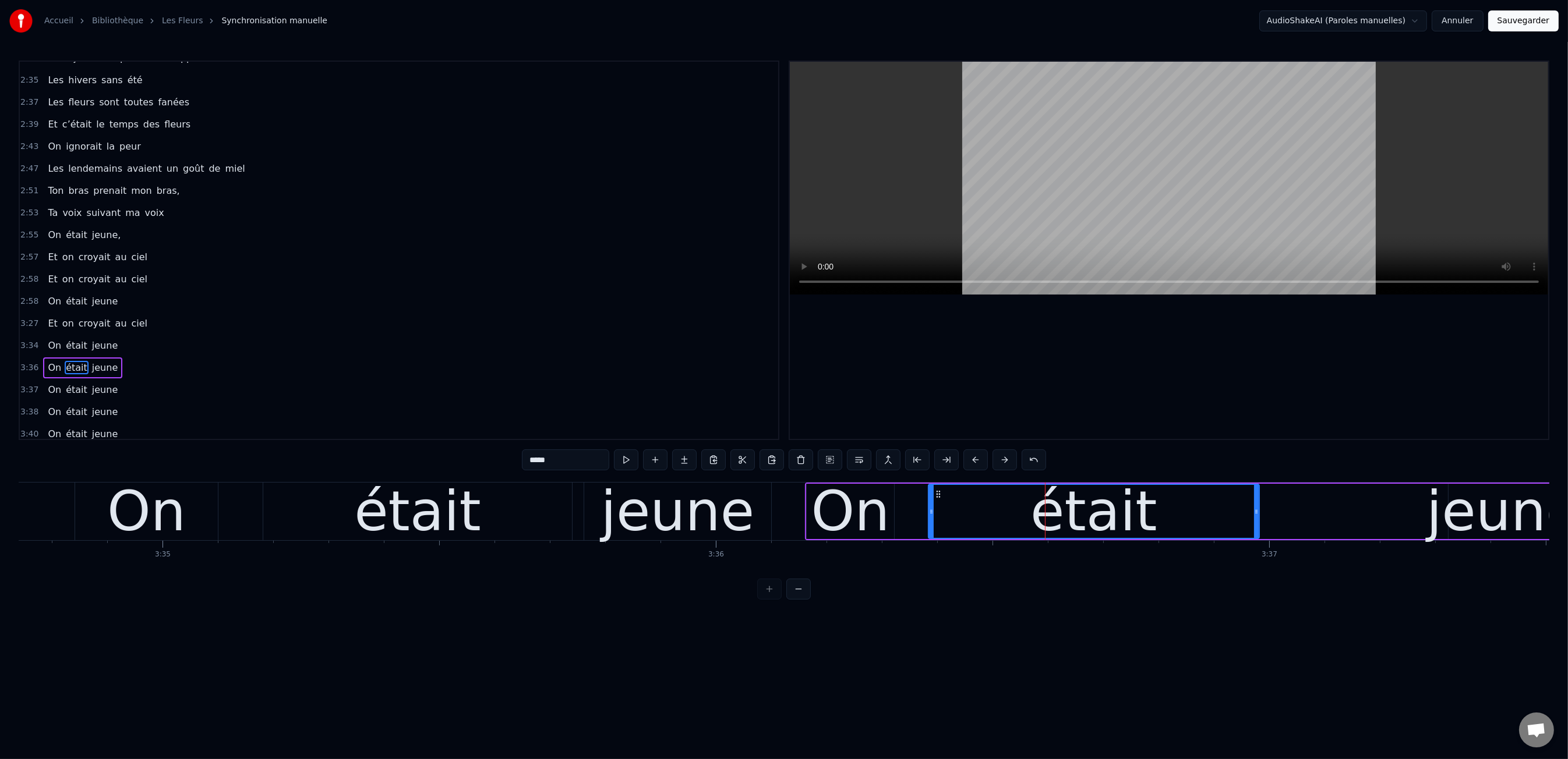
type input "**"
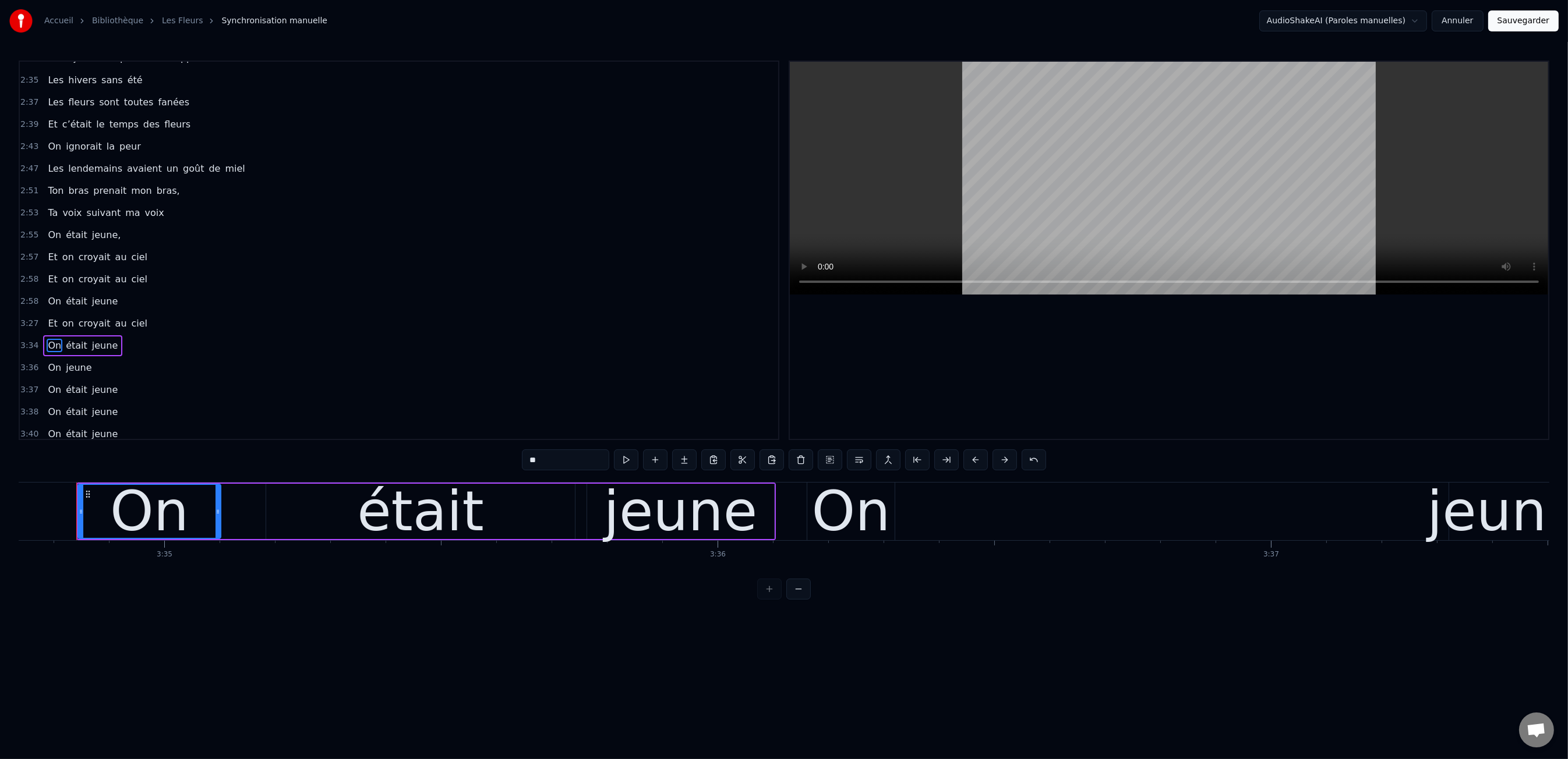
drag, startPoint x: 1407, startPoint y: 515, endPoint x: 1449, endPoint y: 513, distance: 42.0
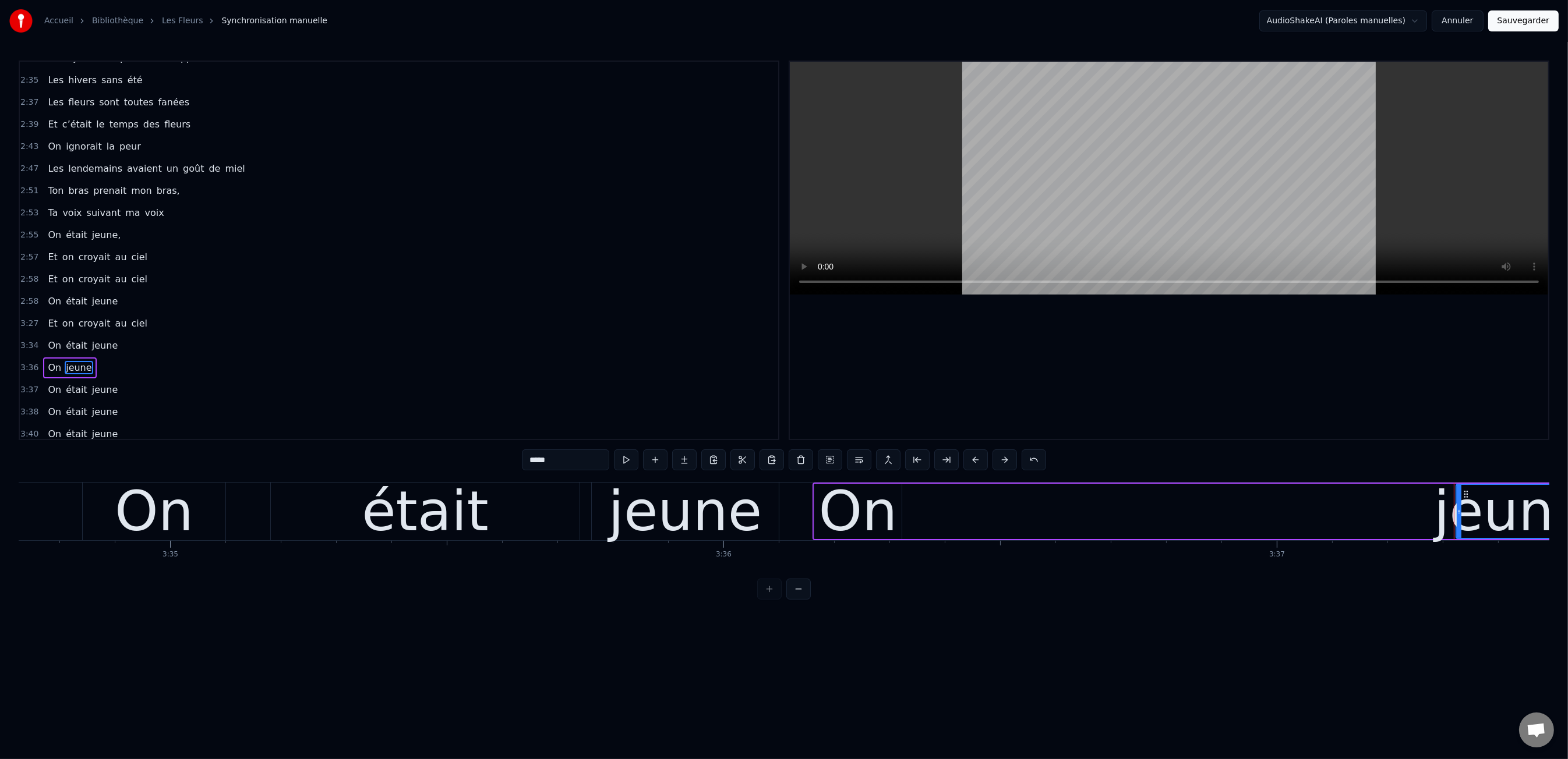
type input "**"
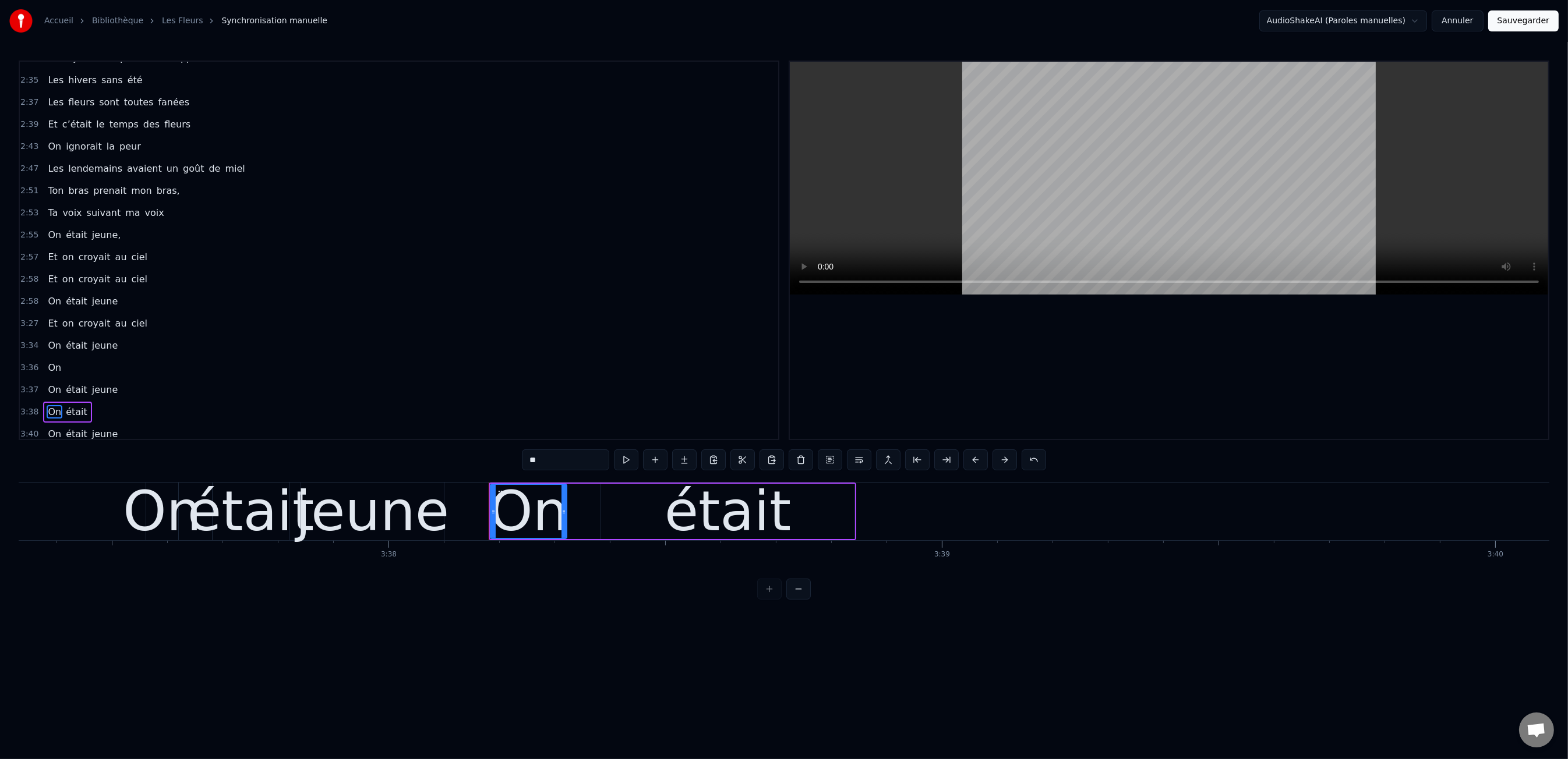
scroll to position [0, 120251]
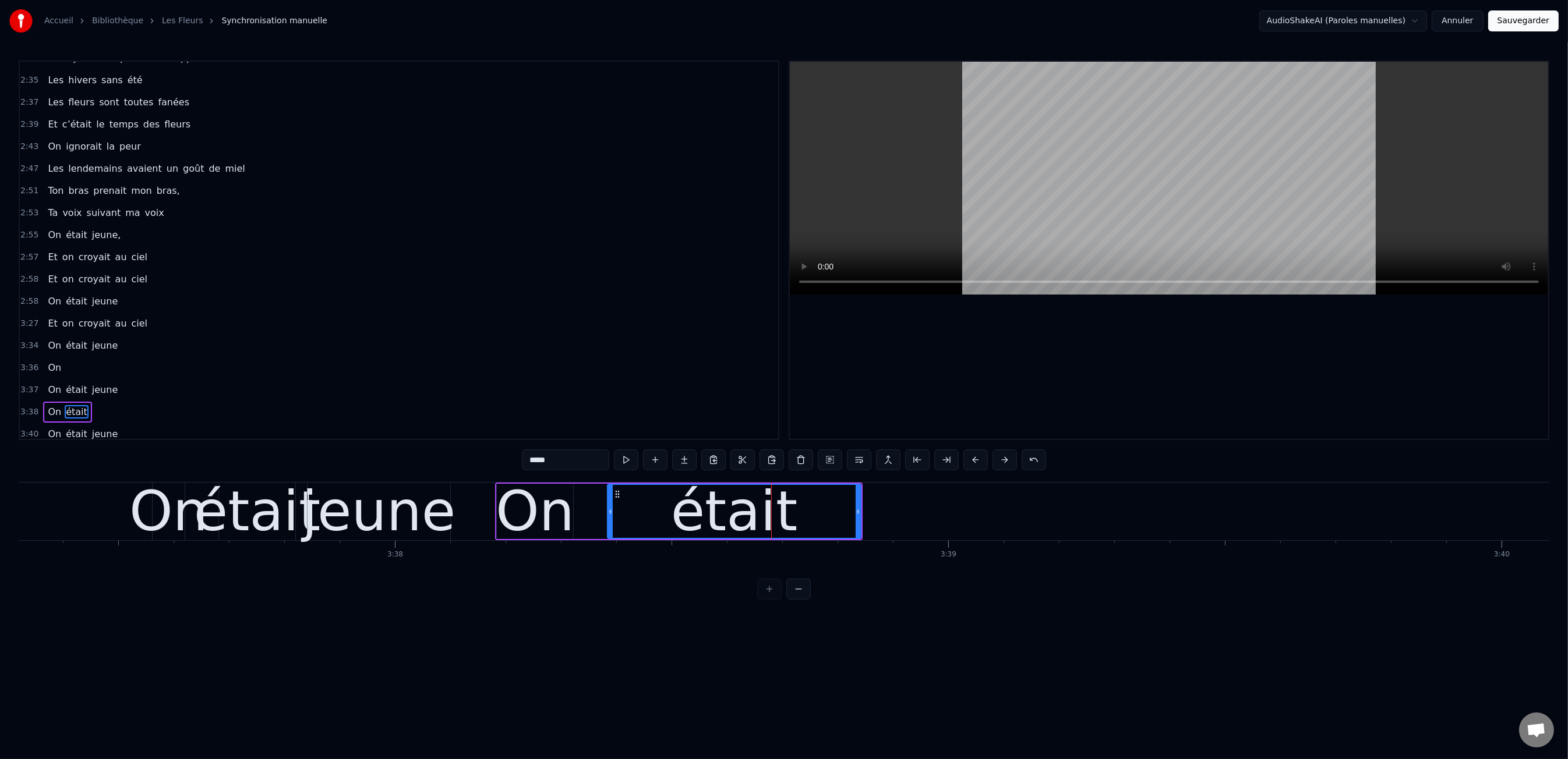
type input "**"
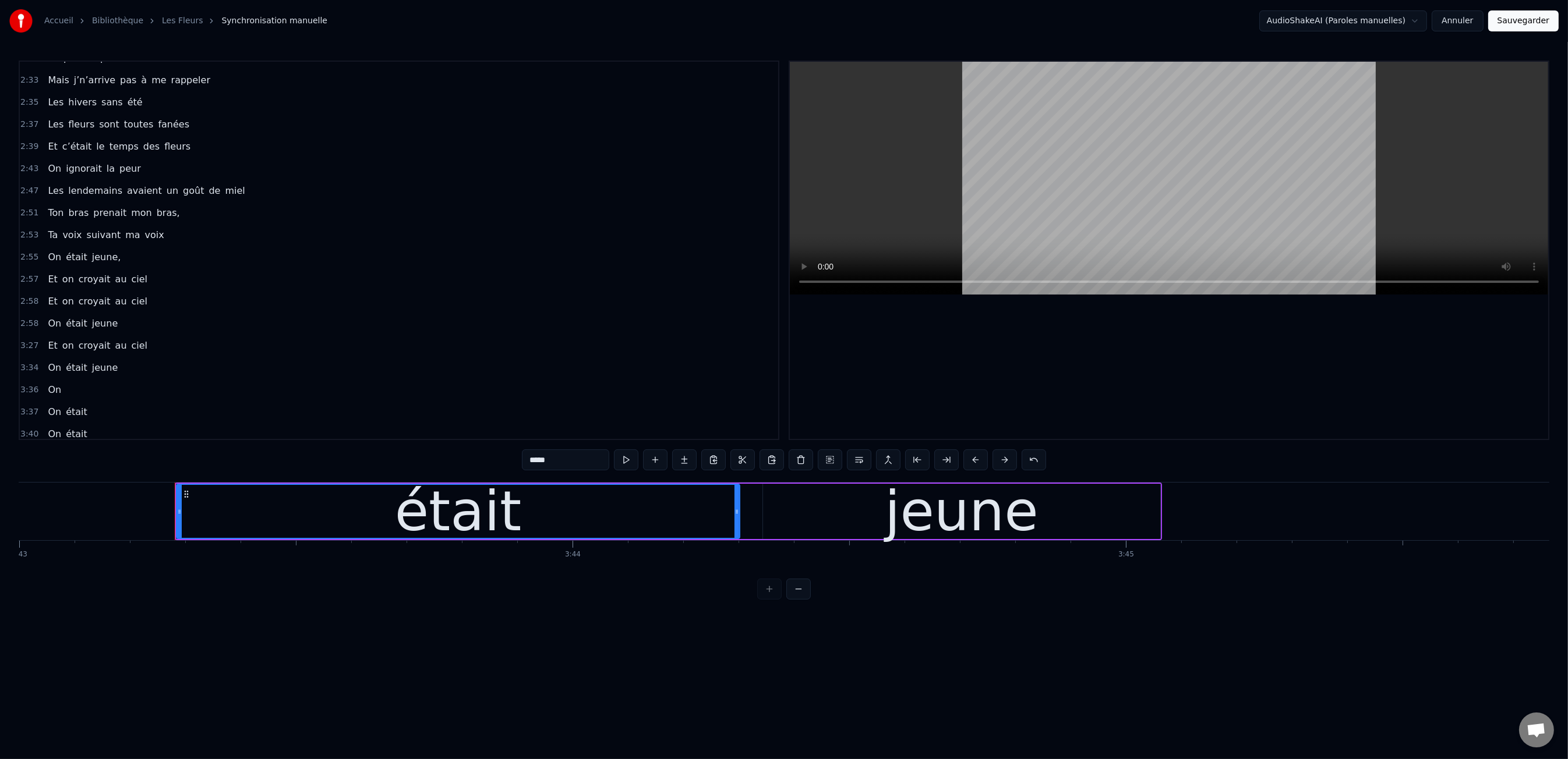
scroll to position [0, 123492]
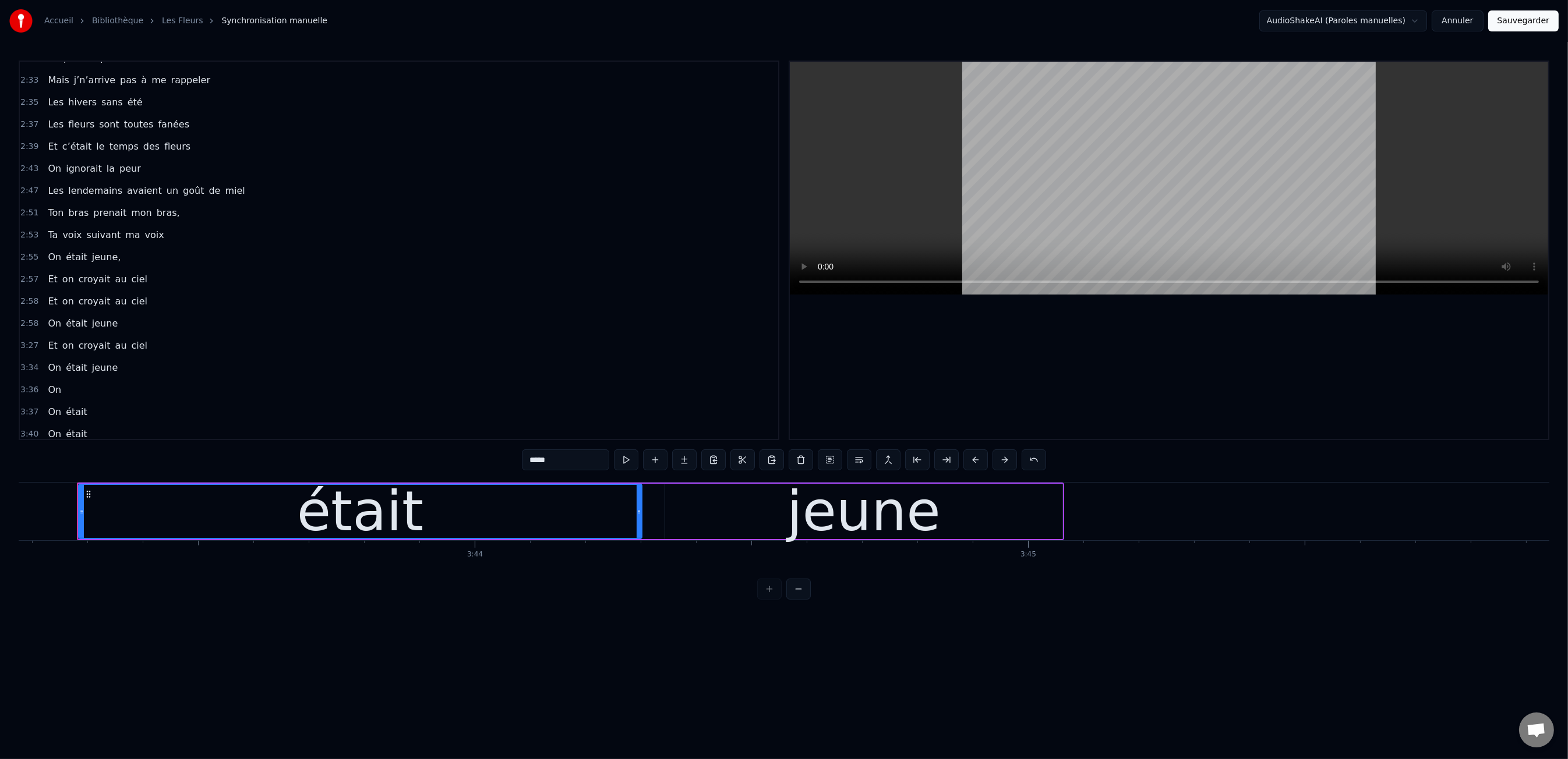
type input "*****"
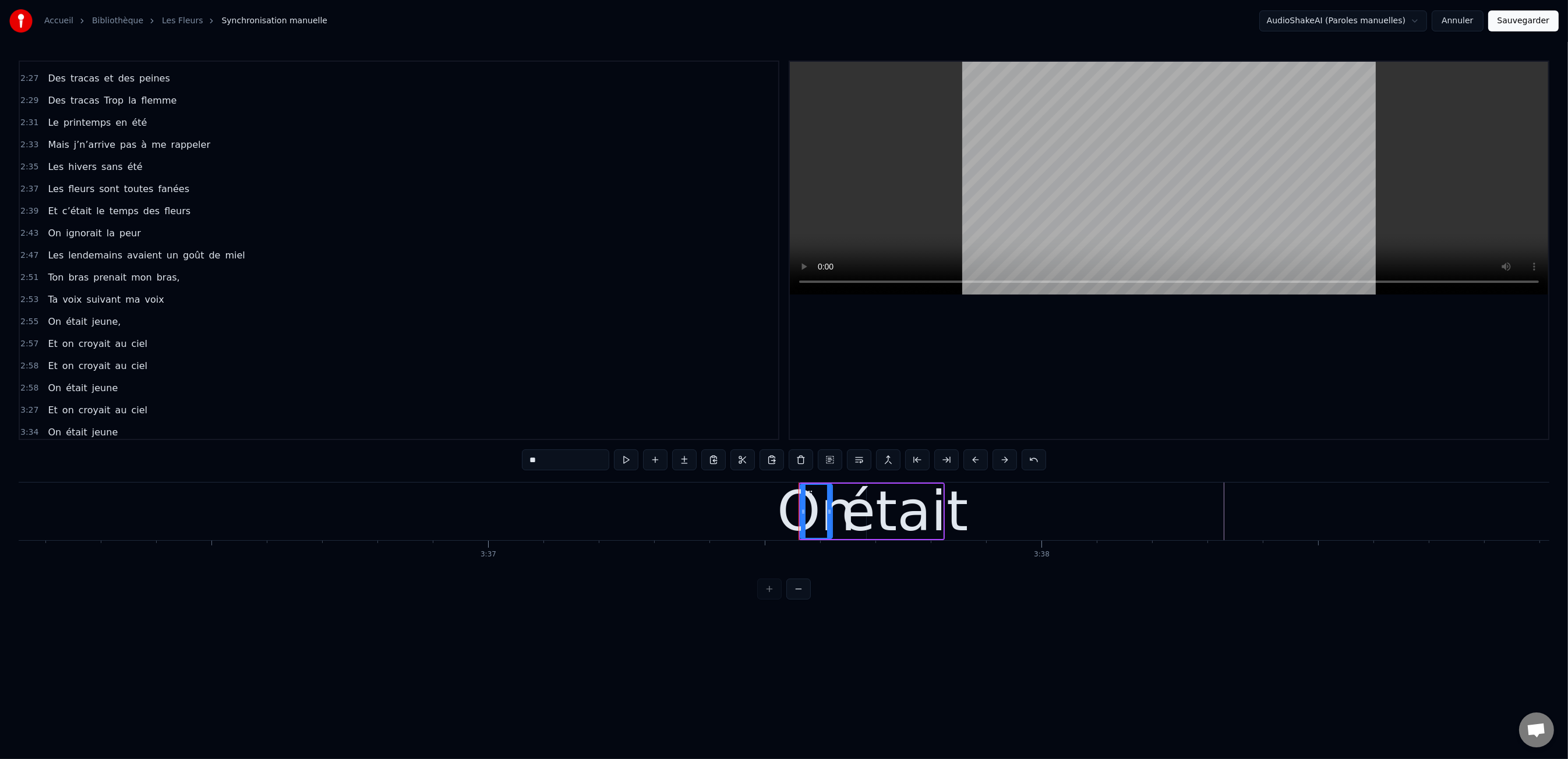
scroll to position [0, 119552]
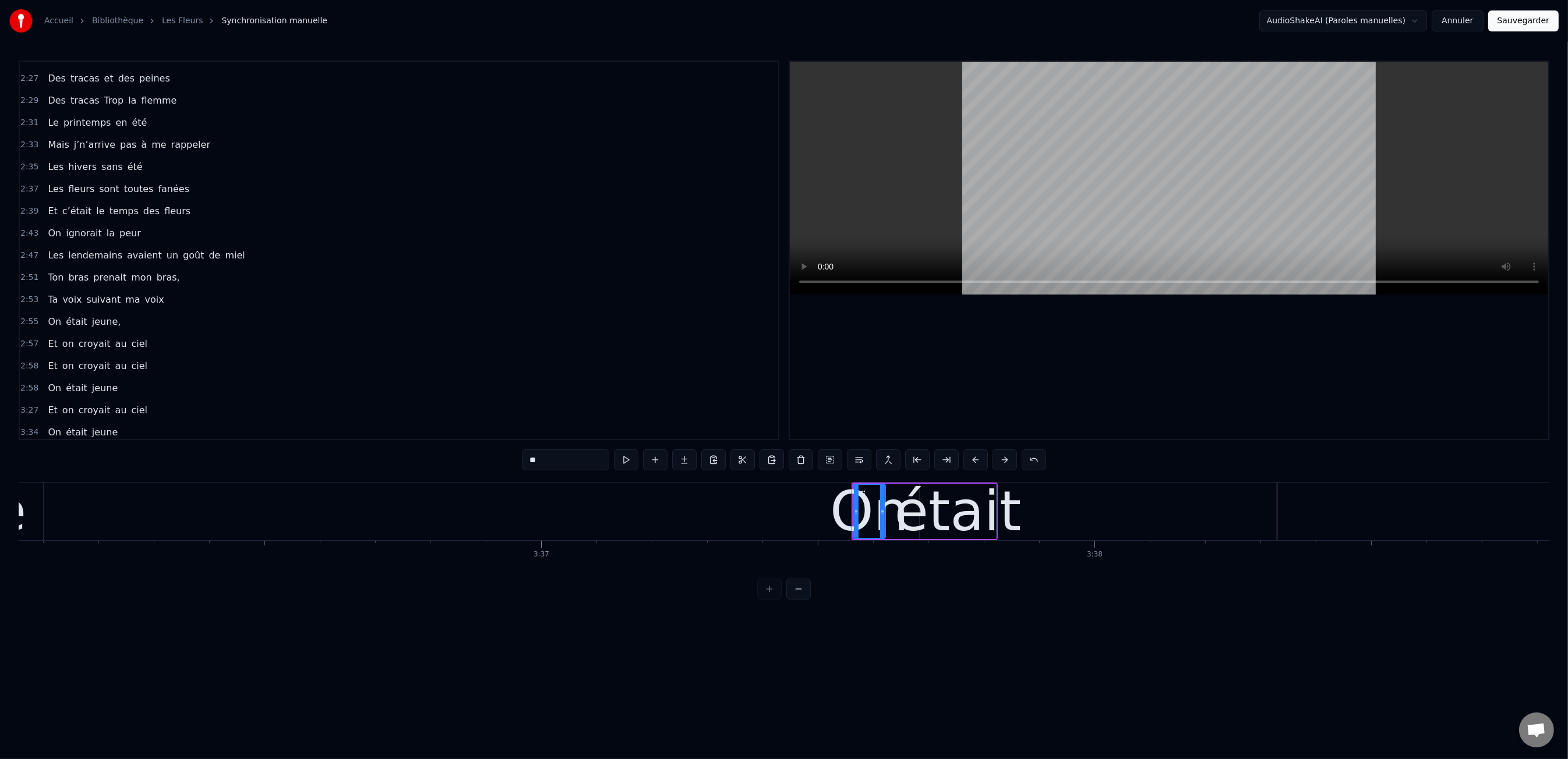
drag, startPoint x: 73, startPoint y: 431, endPoint x: 61, endPoint y: 429, distance: 12.2
type input "*****"
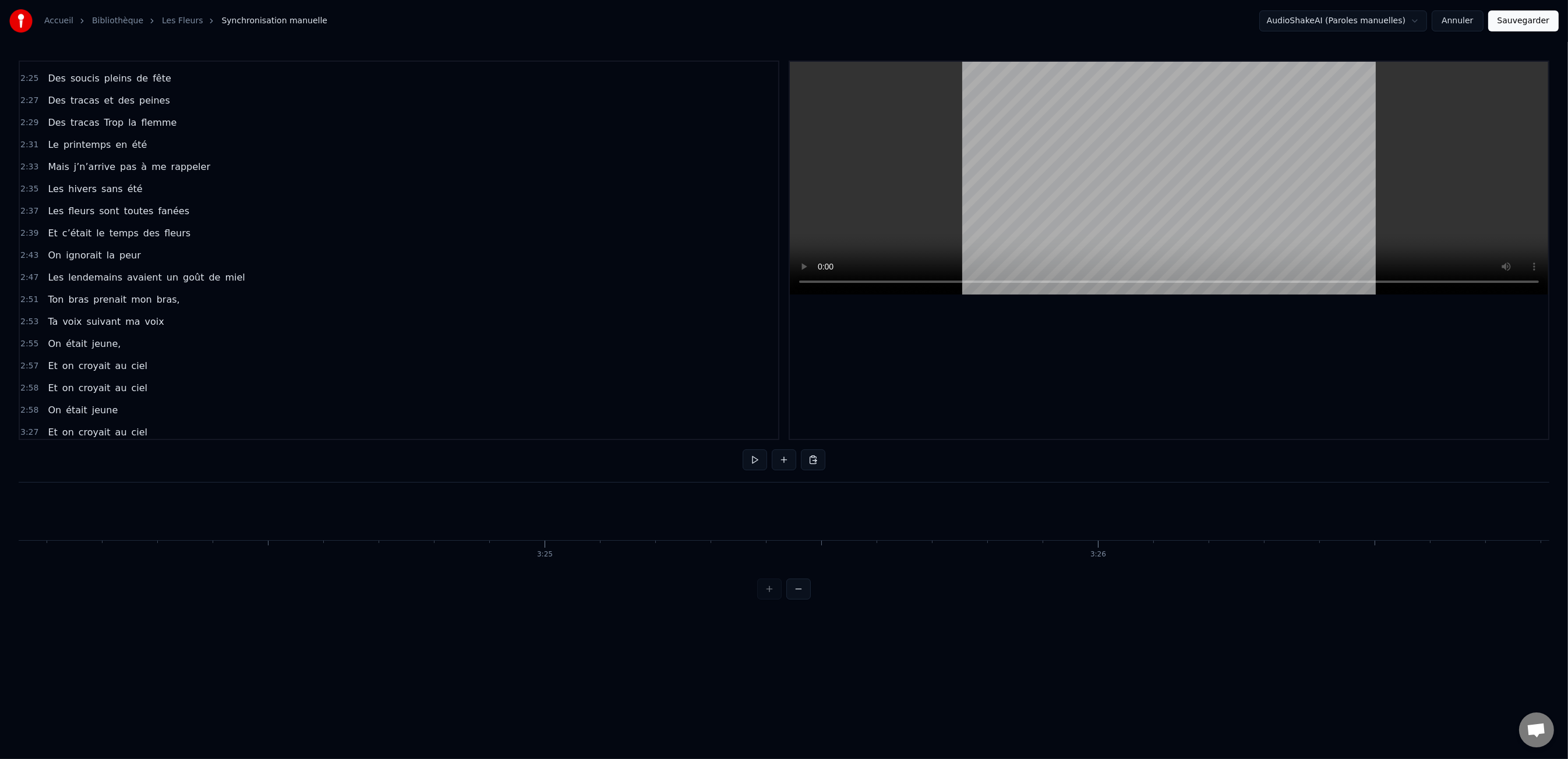
scroll to position [0, 112863]
drag, startPoint x: 145, startPoint y: 437, endPoint x: 60, endPoint y: 376, distance: 104.6
type input "****"
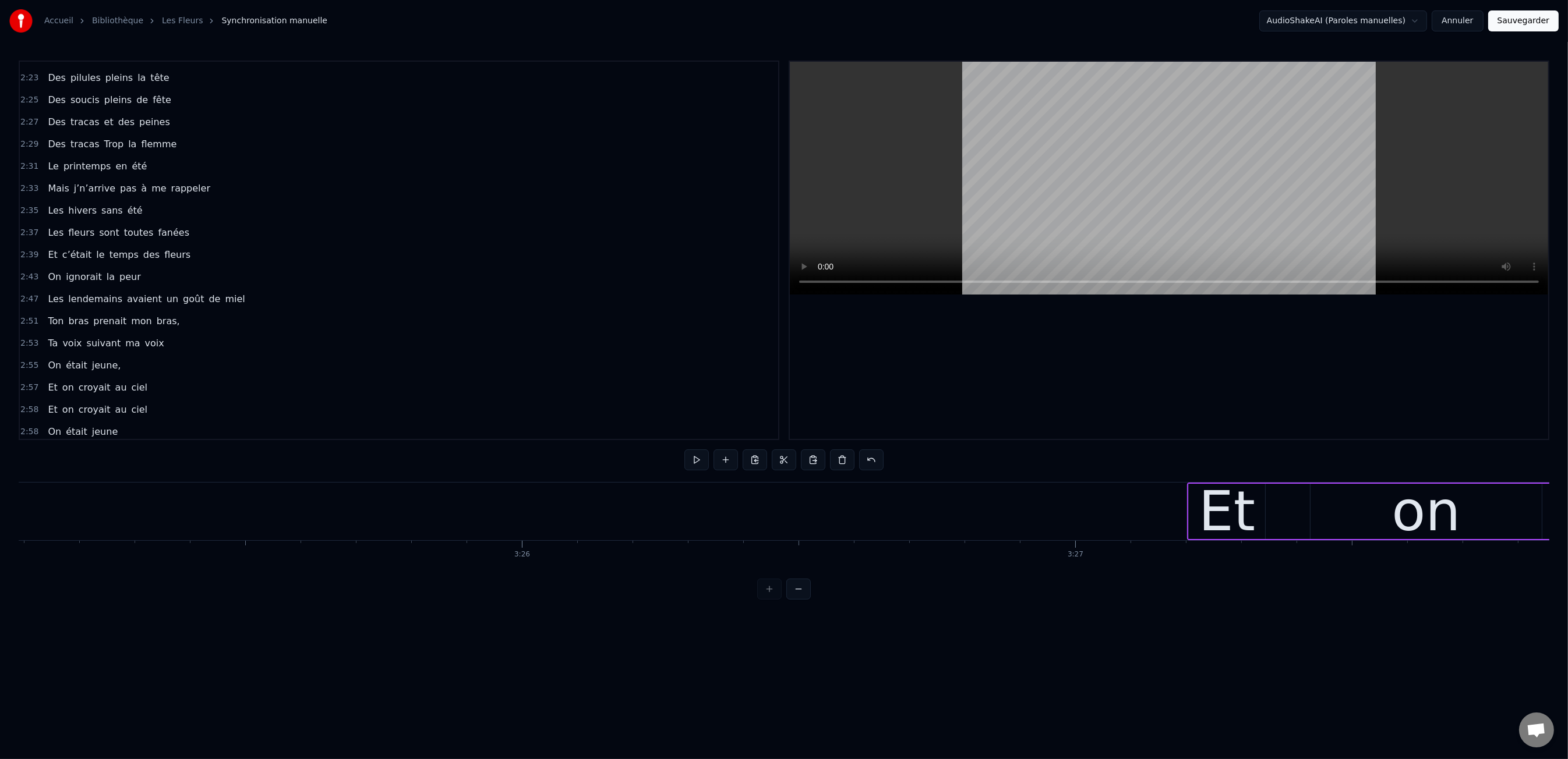
drag, startPoint x: 113, startPoint y: 428, endPoint x: 99, endPoint y: 428, distance: 14.0
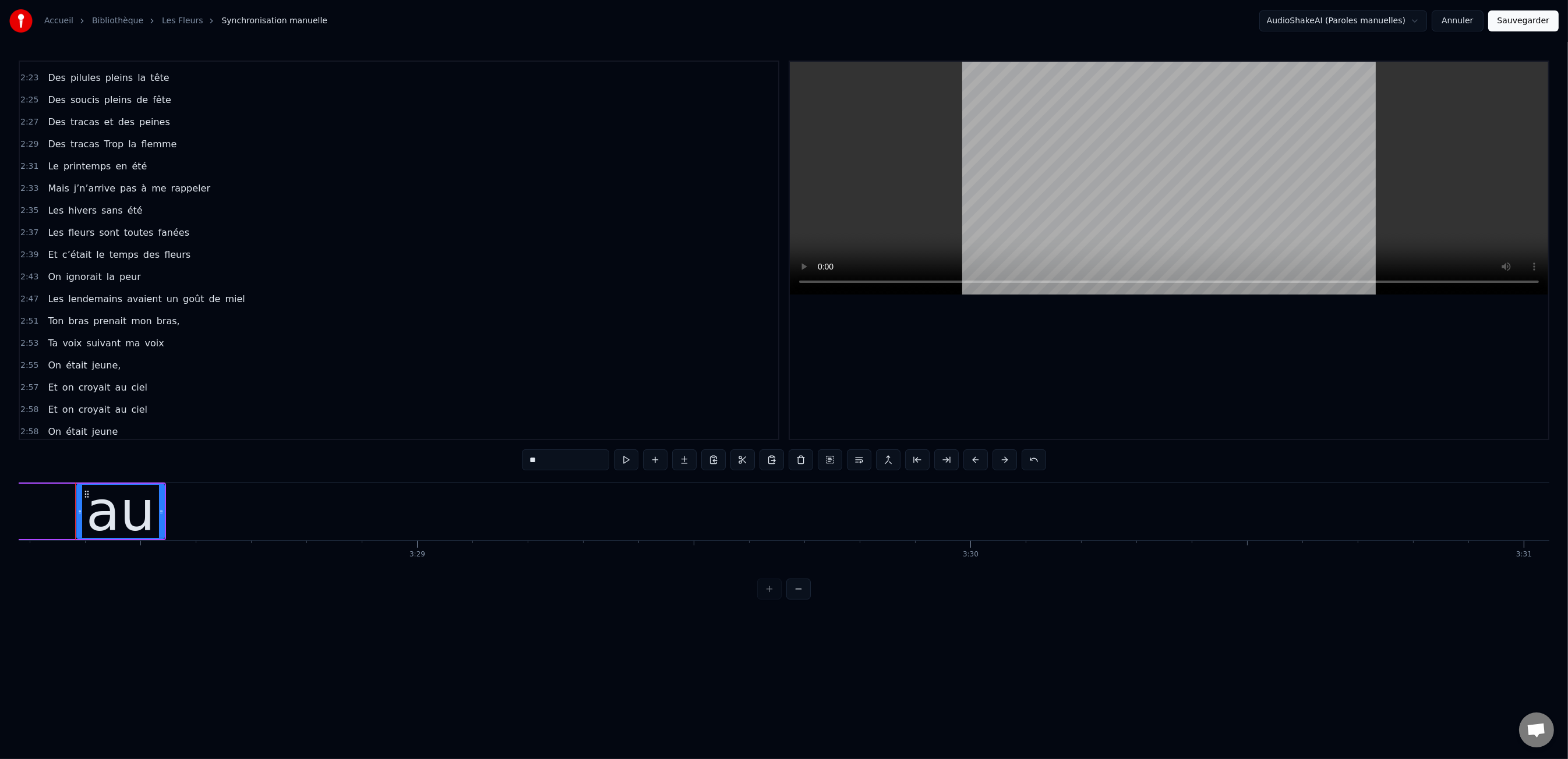
scroll to position [0, 115247]
type input "**"
drag, startPoint x: 63, startPoint y: 427, endPoint x: 54, endPoint y: 427, distance: 9.0
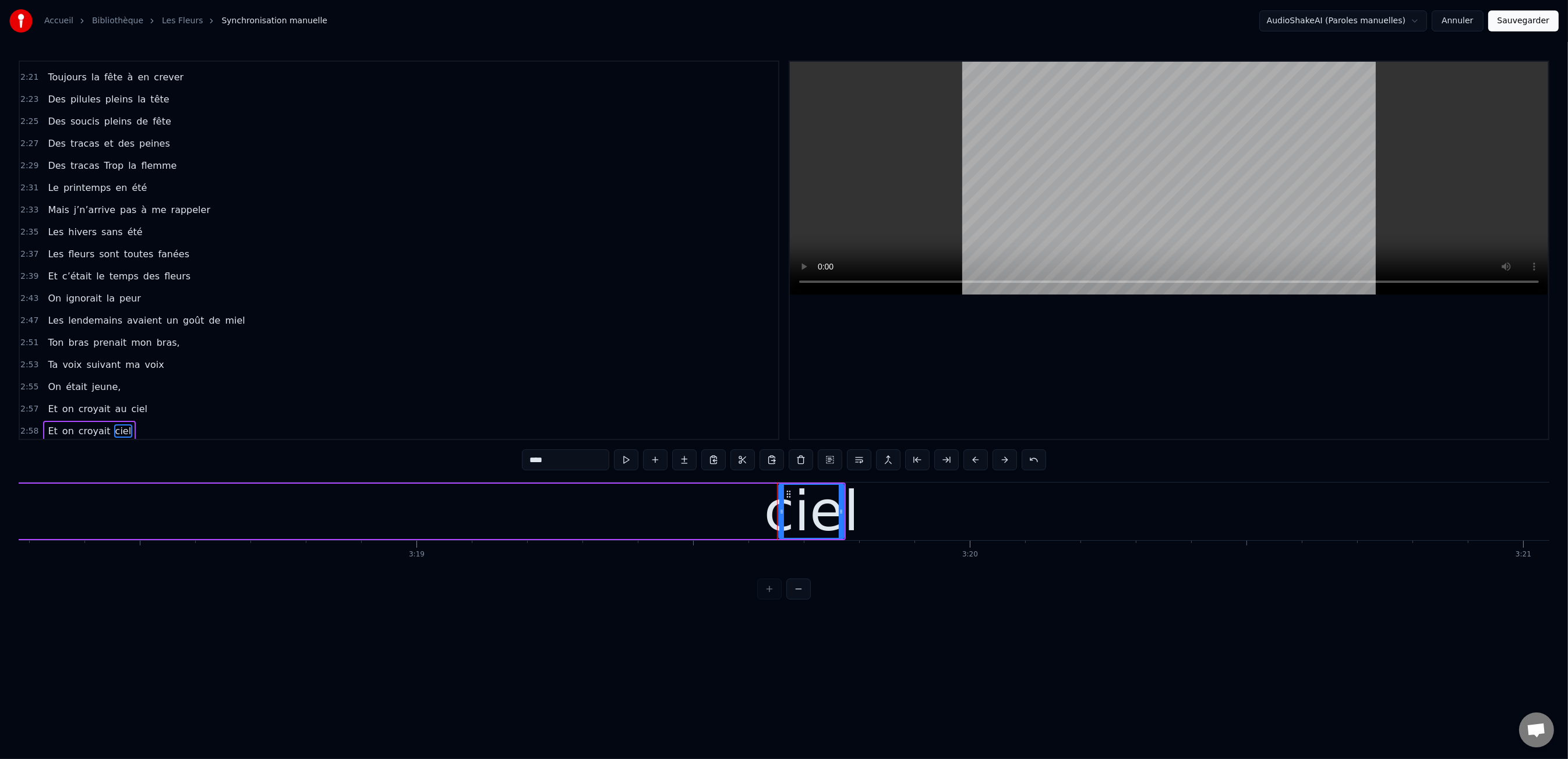
scroll to position [0, 110416]
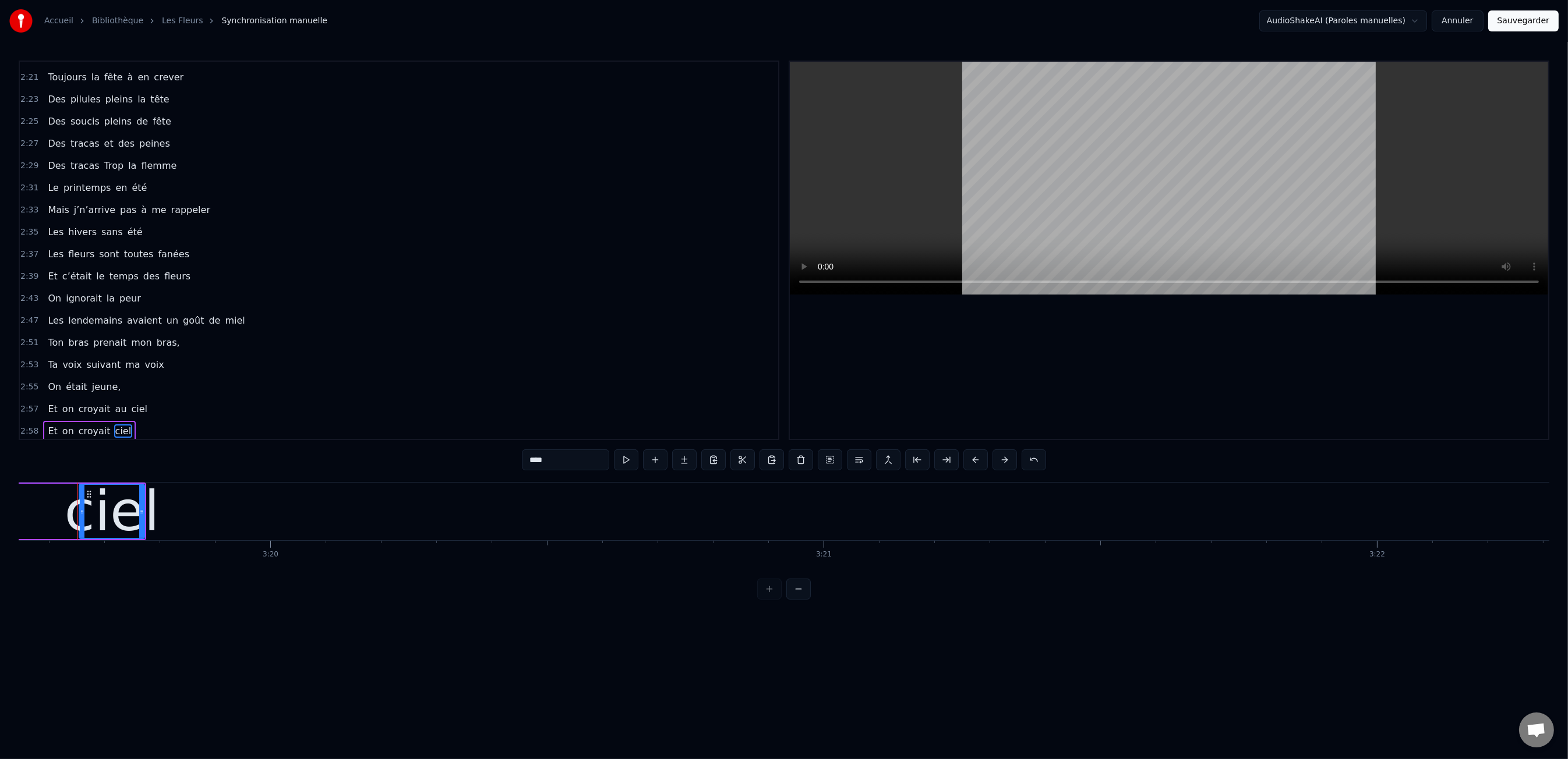
drag, startPoint x: 46, startPoint y: 425, endPoint x: 87, endPoint y: 413, distance: 42.7
type input "****"
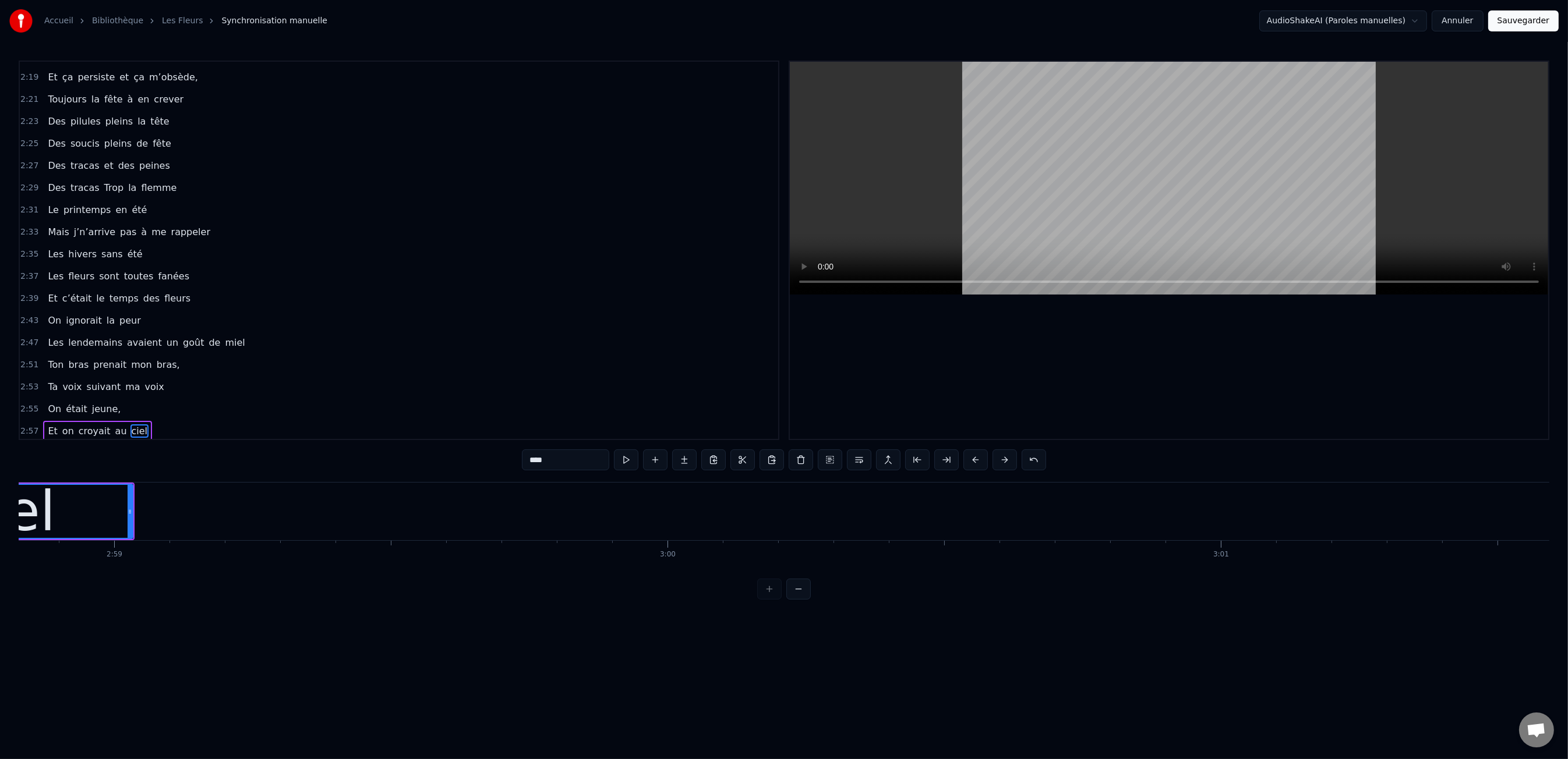
scroll to position [0, 0]
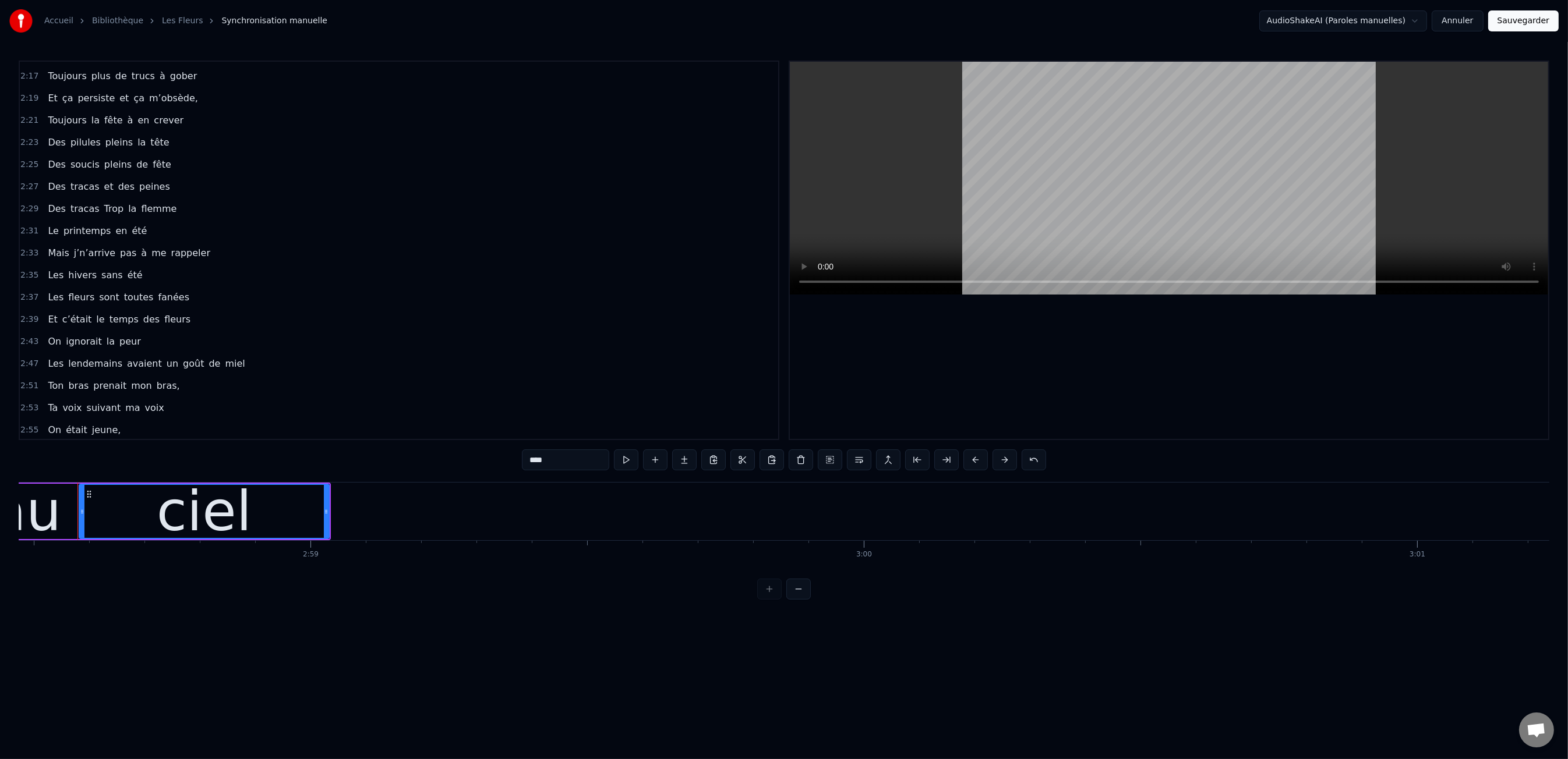
drag, startPoint x: 49, startPoint y: 402, endPoint x: 74, endPoint y: 400, distance: 25.1
type input "**"
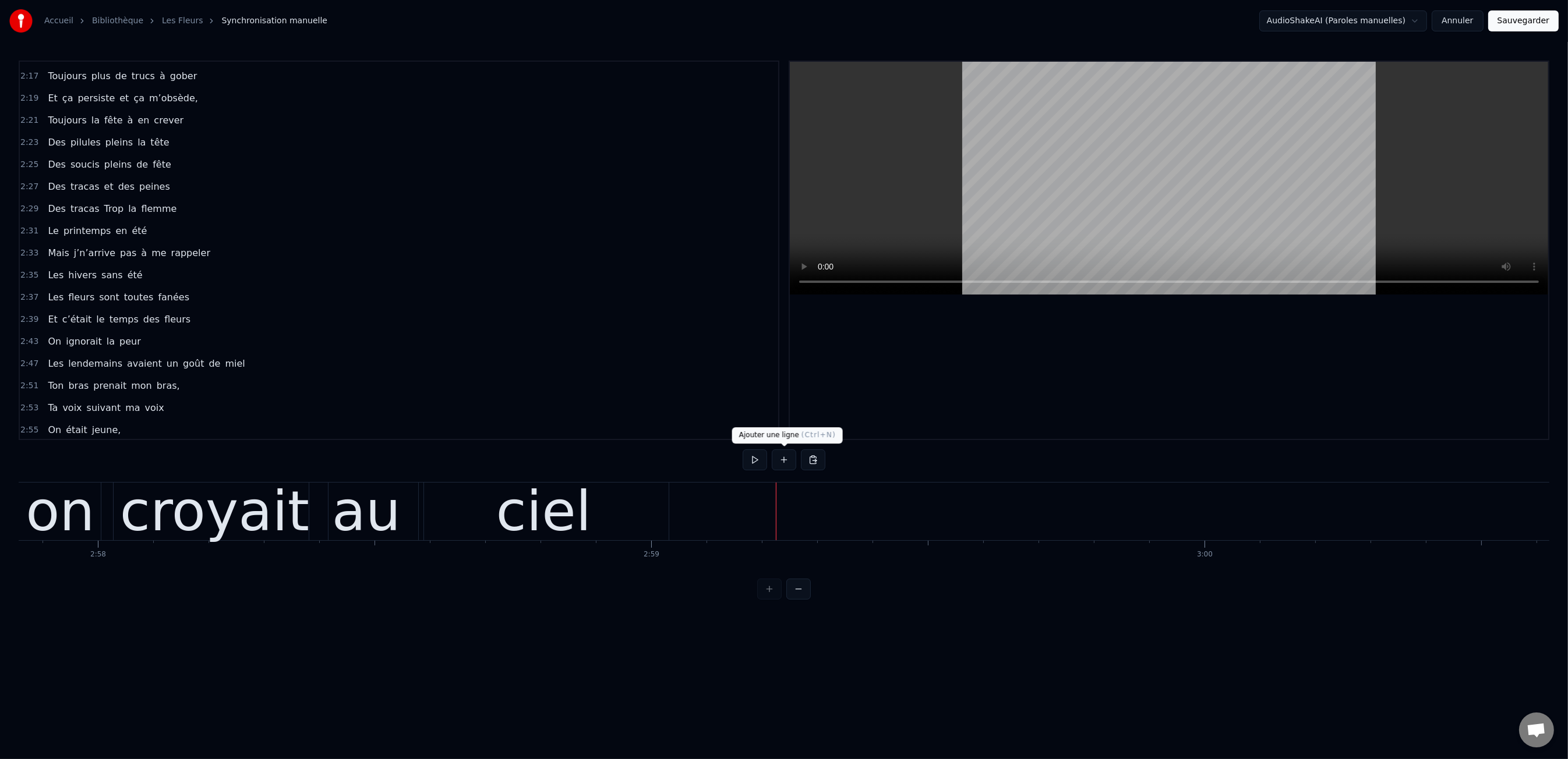
scroll to position [858, 0]
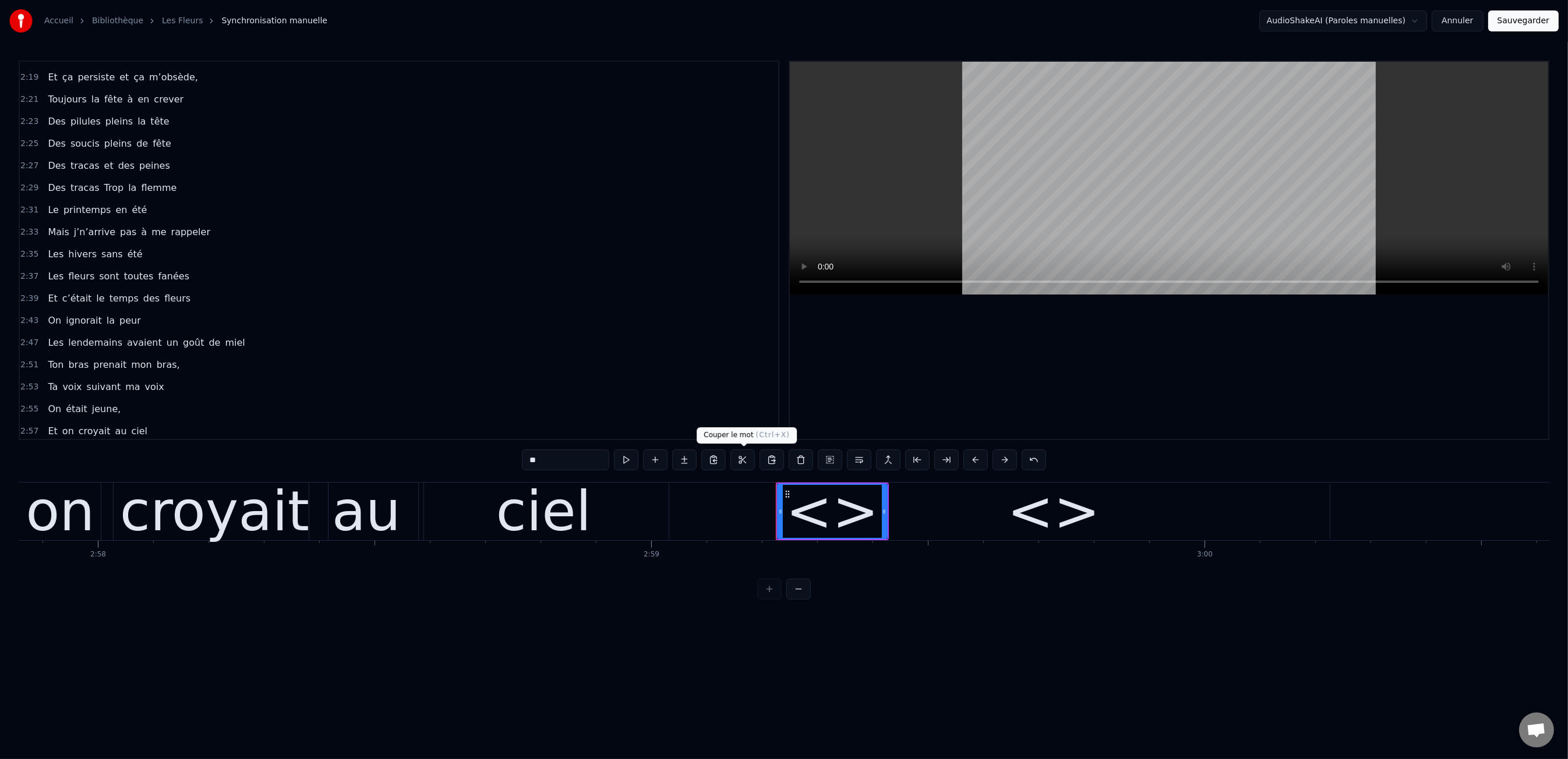
drag, startPoint x: 870, startPoint y: 538, endPoint x: 853, endPoint y: 528, distance: 19.7
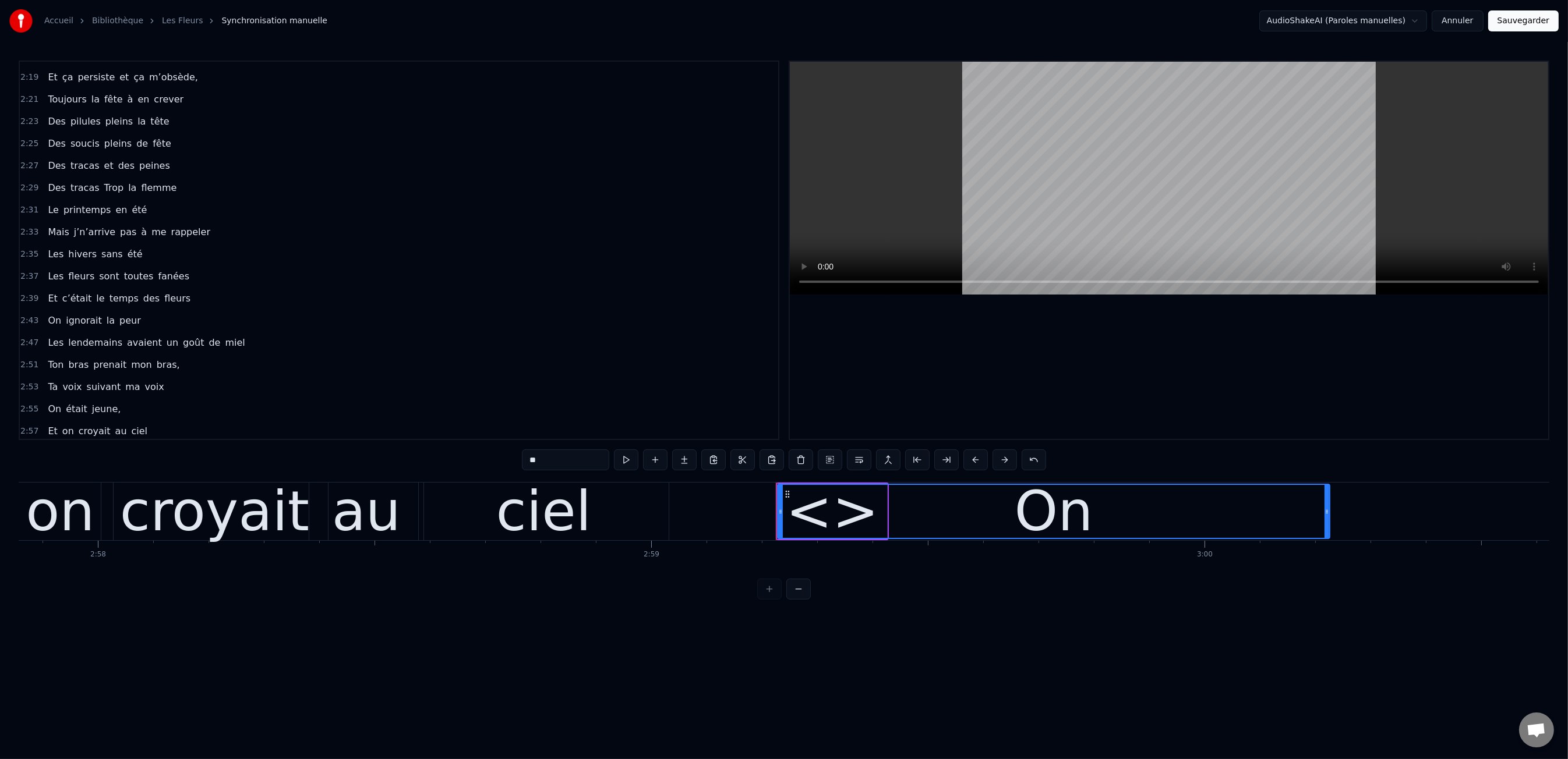
type input "**"
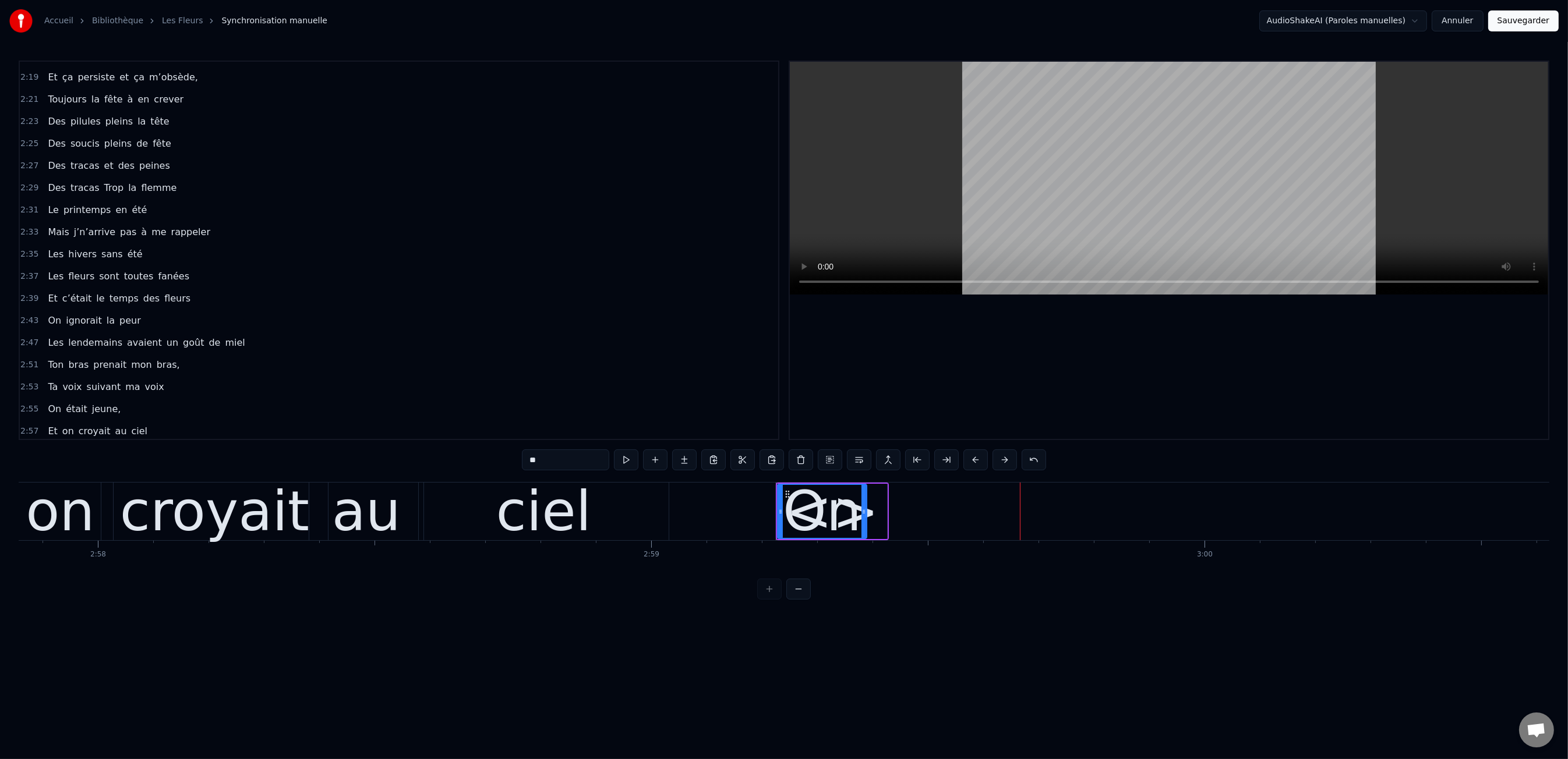
drag, startPoint x: 1328, startPoint y: 506, endPoint x: 864, endPoint y: 528, distance: 464.5
drag, startPoint x: 753, startPoint y: 500, endPoint x: 751, endPoint y: 490, distance: 10.2
drag, startPoint x: 539, startPoint y: 462, endPoint x: 550, endPoint y: 462, distance: 11.0
type input "*****"
drag, startPoint x: 825, startPoint y: 506, endPoint x: 846, endPoint y: 506, distance: 21.0
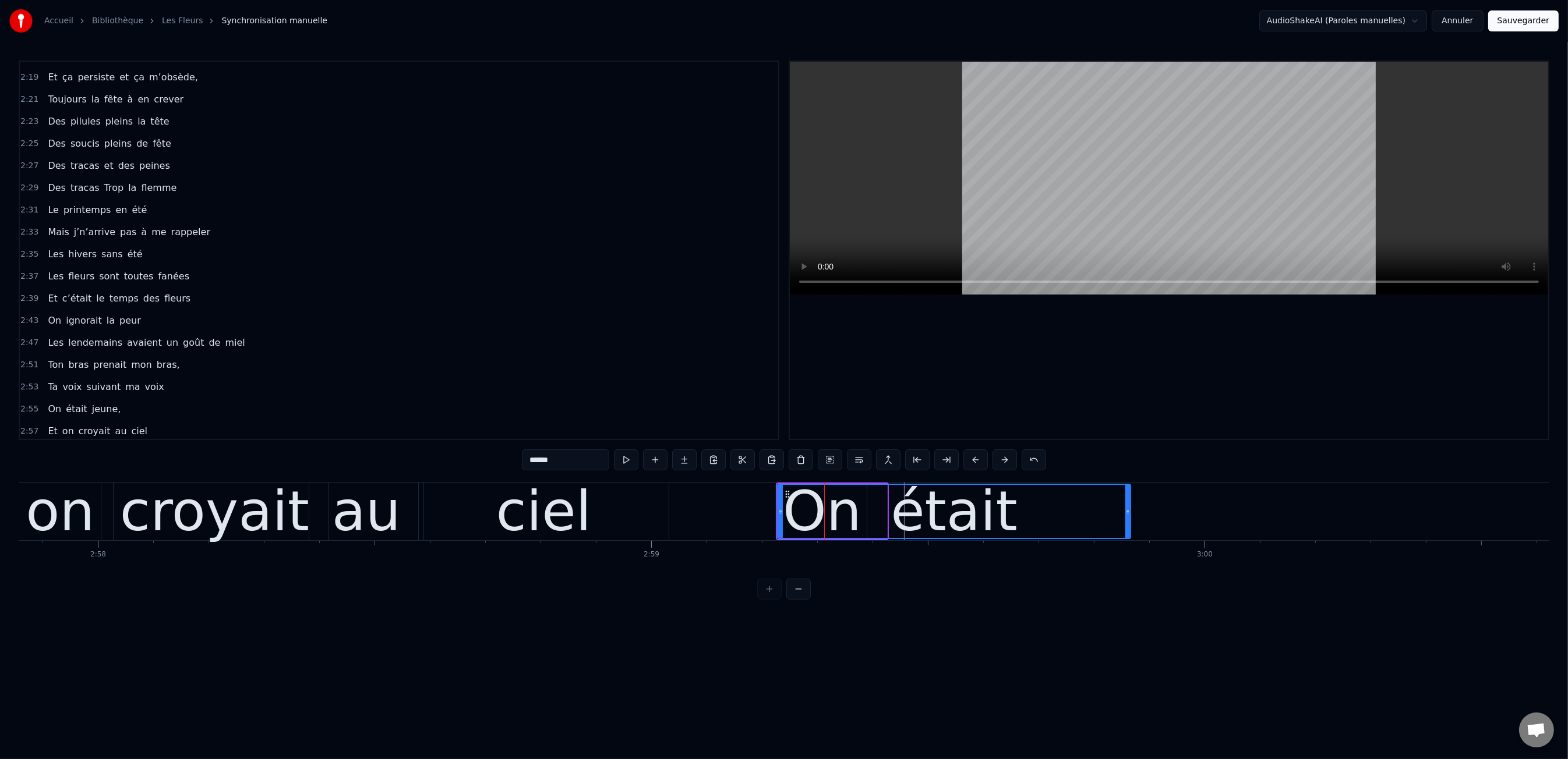
drag, startPoint x: 883, startPoint y: 511, endPoint x: 1045, endPoint y: 500, distance: 162.4
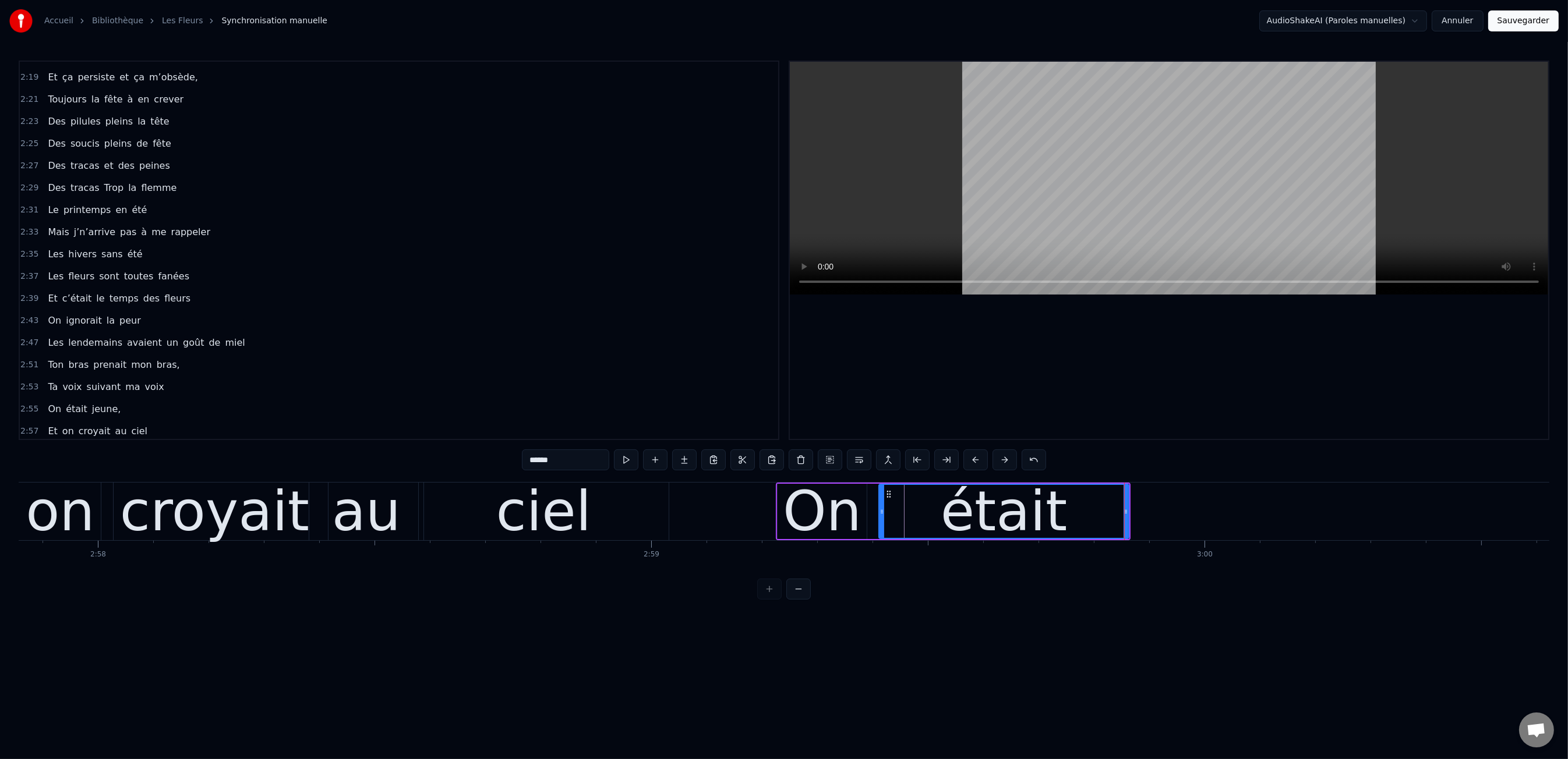
drag, startPoint x: 781, startPoint y: 507, endPoint x: 883, endPoint y: 511, distance: 102.1
drag, startPoint x: 1124, startPoint y: 509, endPoint x: 1078, endPoint y: 510, distance: 46.0
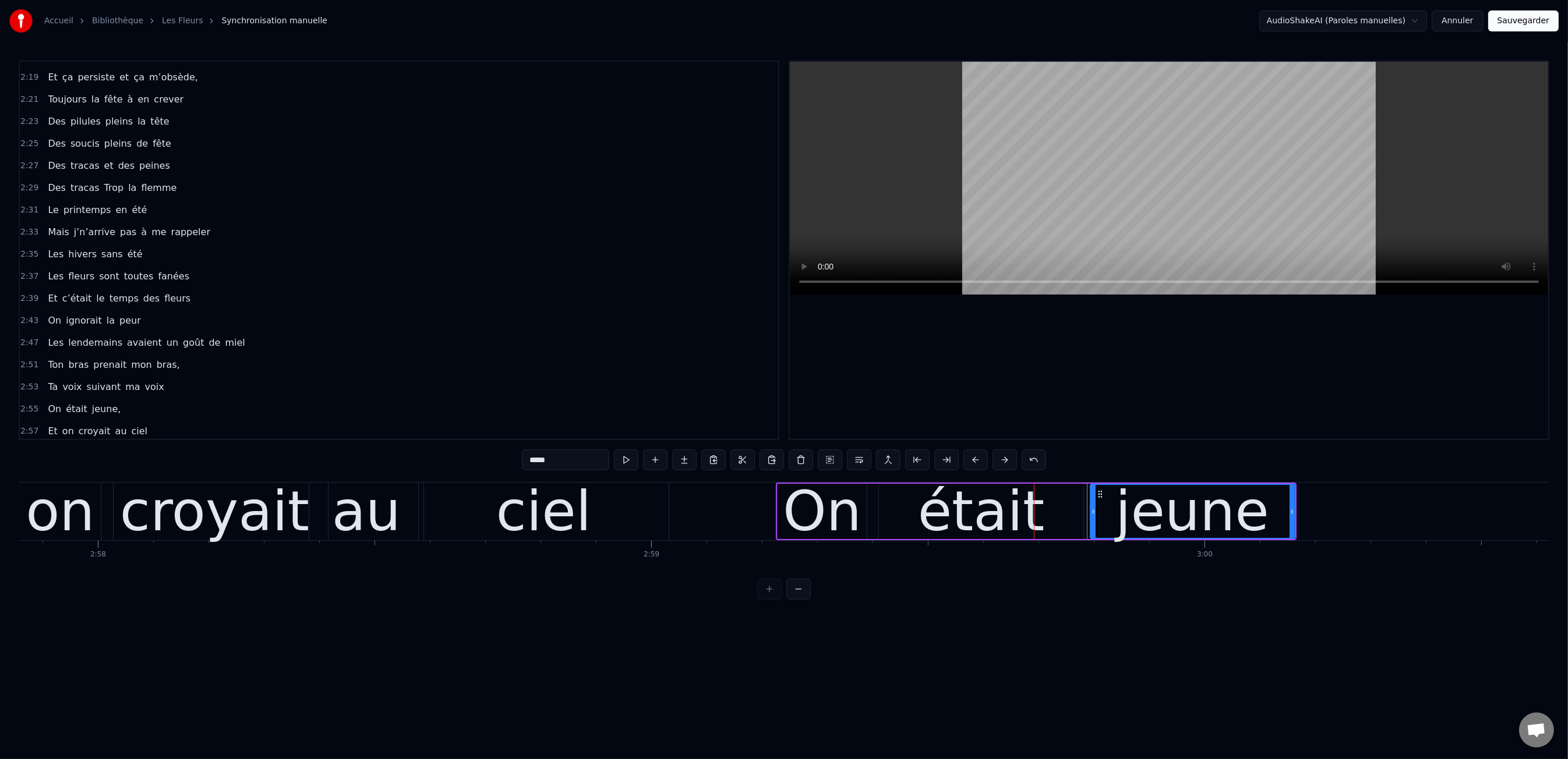
drag, startPoint x: 1107, startPoint y: 475, endPoint x: 1088, endPoint y: 468, distance: 20.2
drag, startPoint x: 1080, startPoint y: 461, endPoint x: 1065, endPoint y: 496, distance: 38.1
type input "*****"
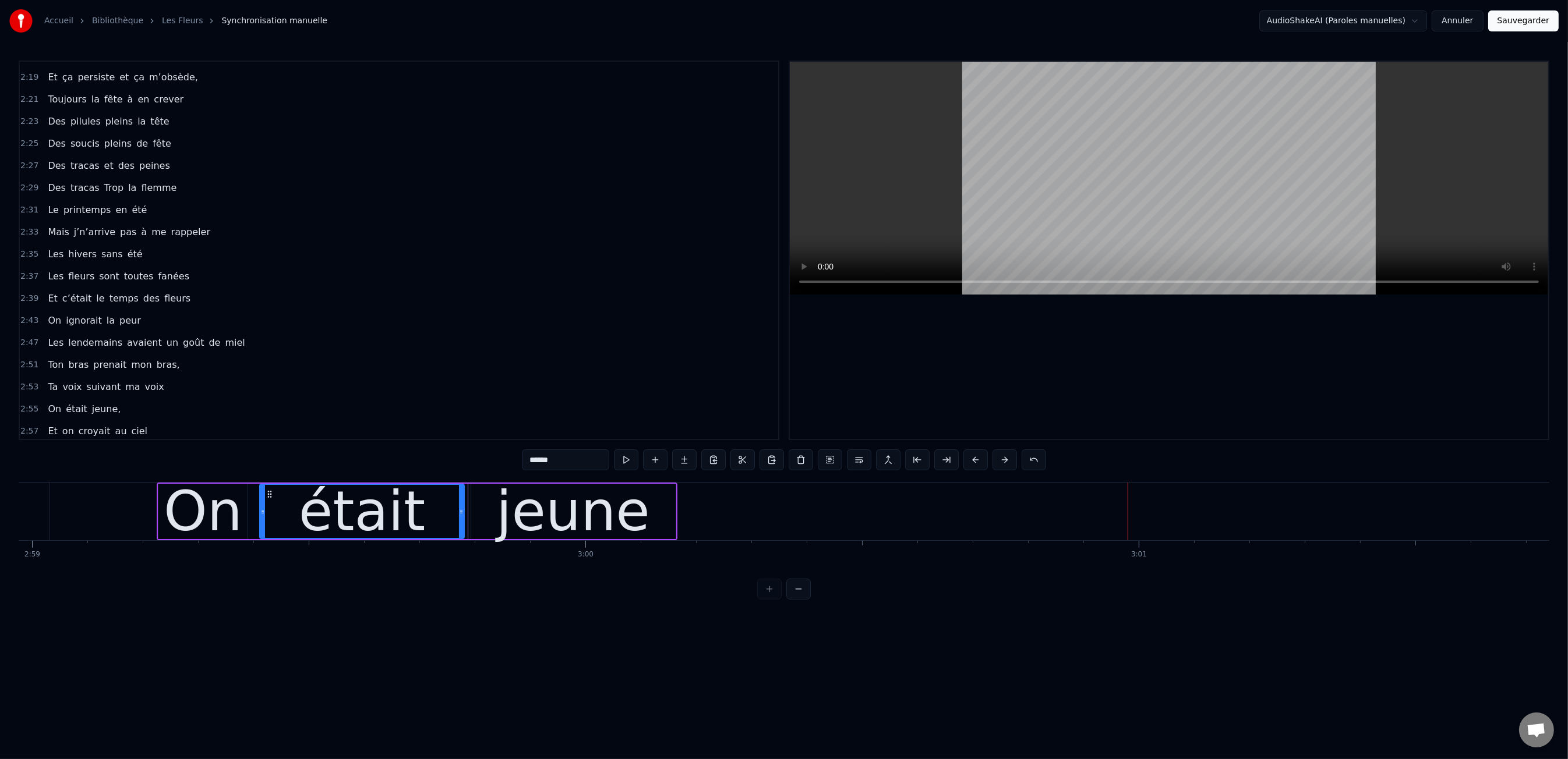
scroll to position [0, 99040]
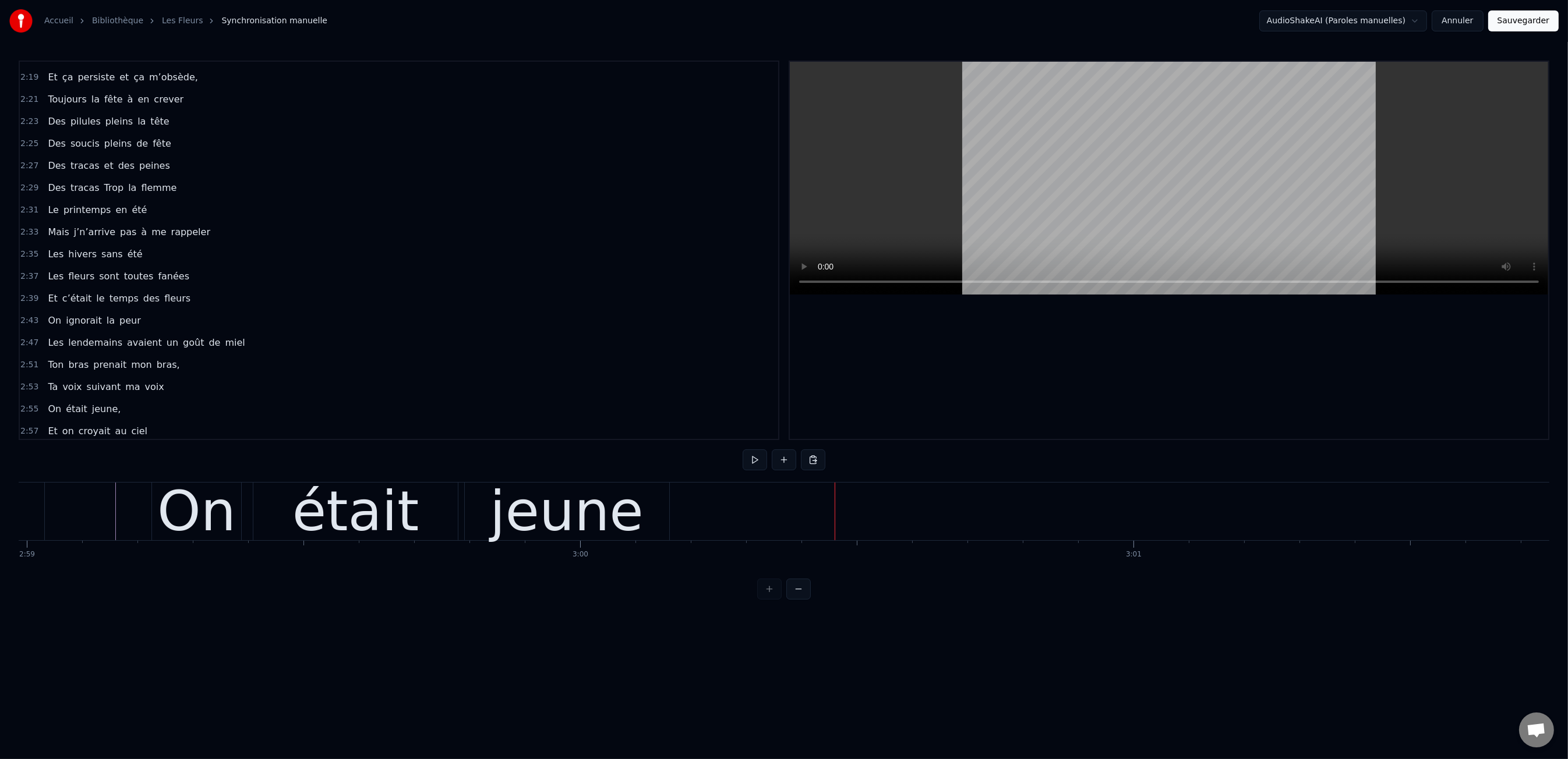
drag, startPoint x: 446, startPoint y: 516, endPoint x: 514, endPoint y: 520, distance: 68.1
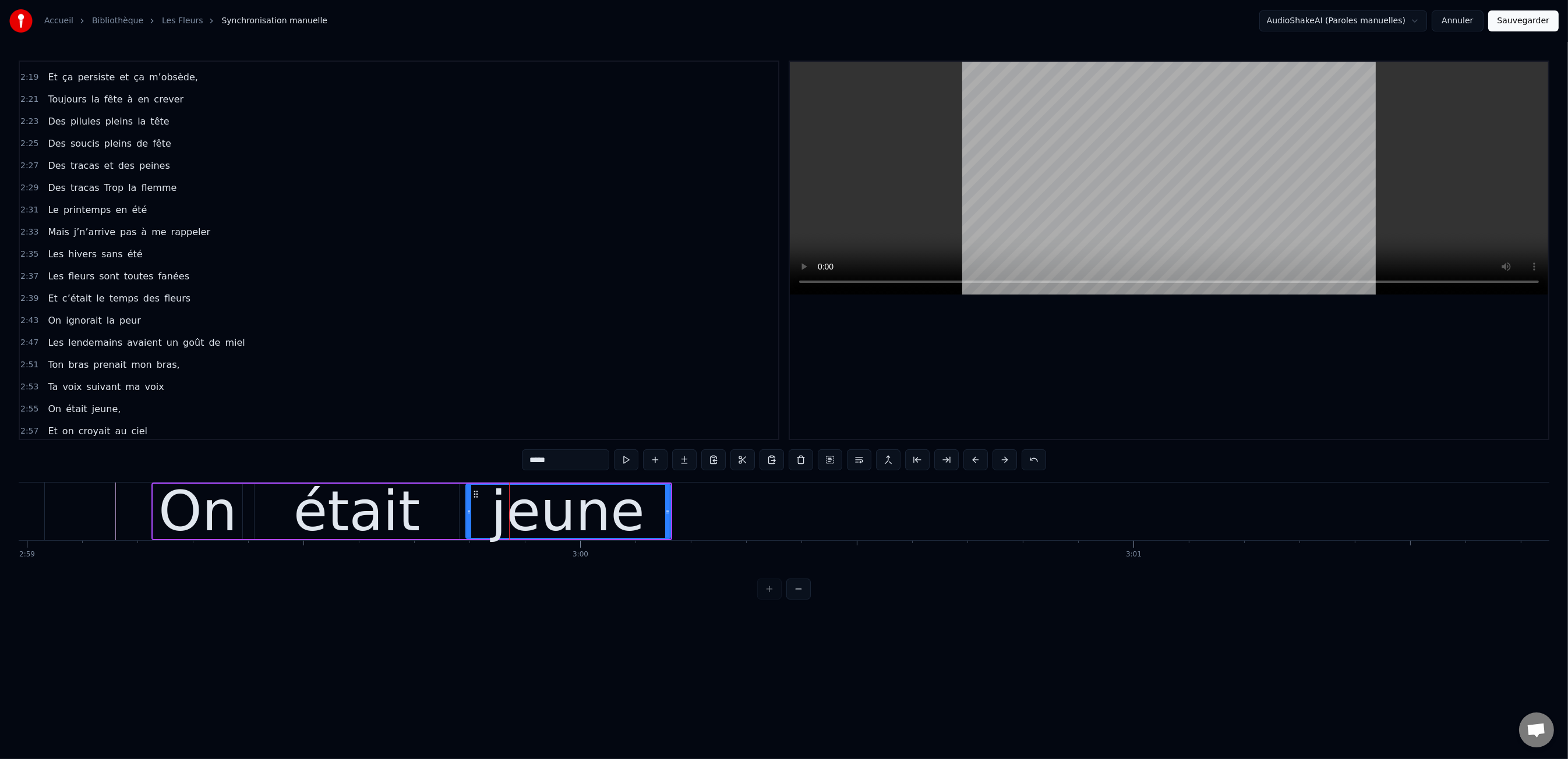
drag, startPoint x: 530, startPoint y: 459, endPoint x: 565, endPoint y: 461, distance: 35.1
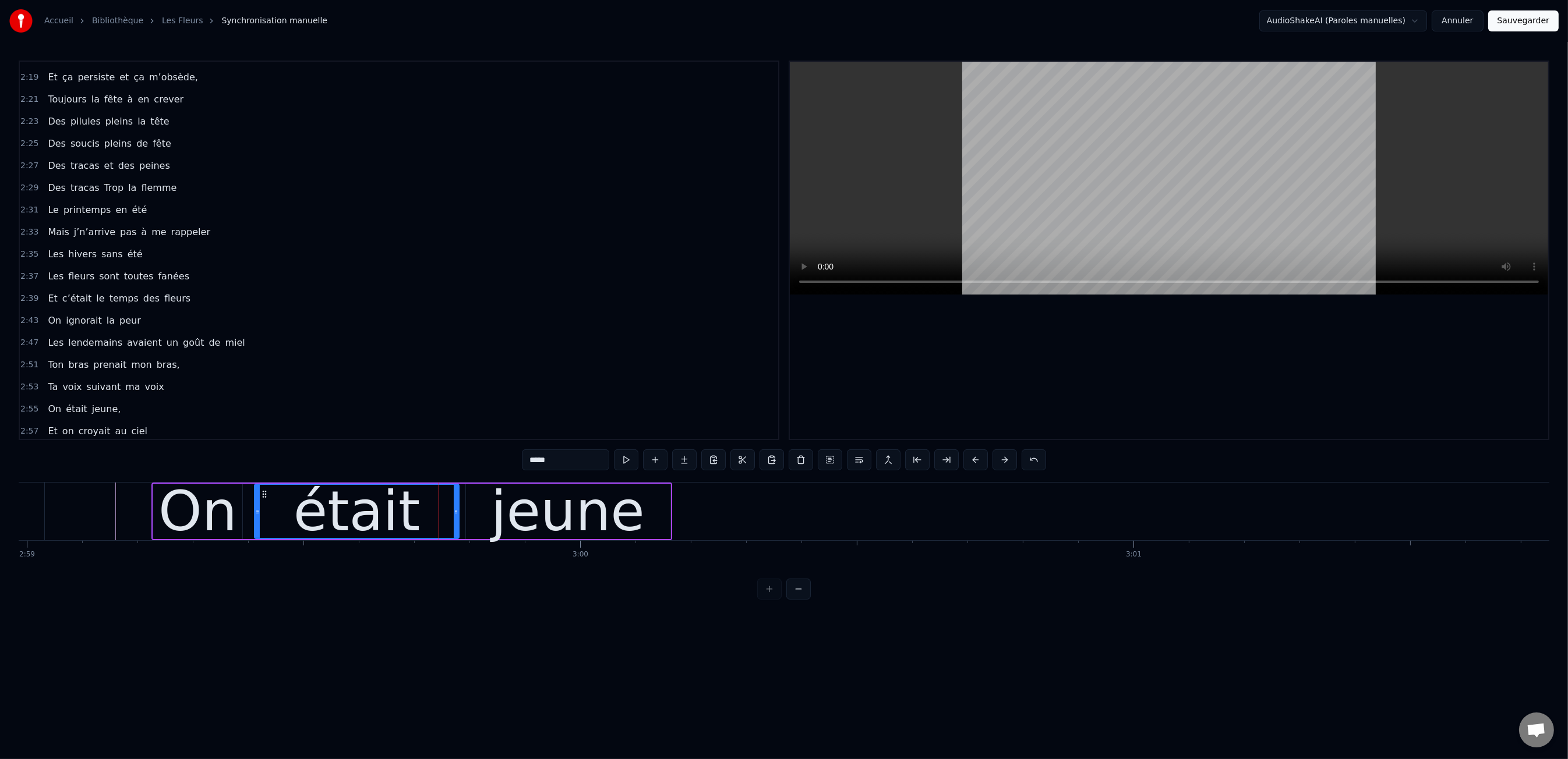
type input "*****"
drag, startPoint x: 699, startPoint y: 579, endPoint x: 580, endPoint y: 539, distance: 125.5
drag, startPoint x: 89, startPoint y: 459, endPoint x: 117, endPoint y: 465, distance: 28.6
drag, startPoint x: 62, startPoint y: 484, endPoint x: 69, endPoint y: 488, distance: 8.1
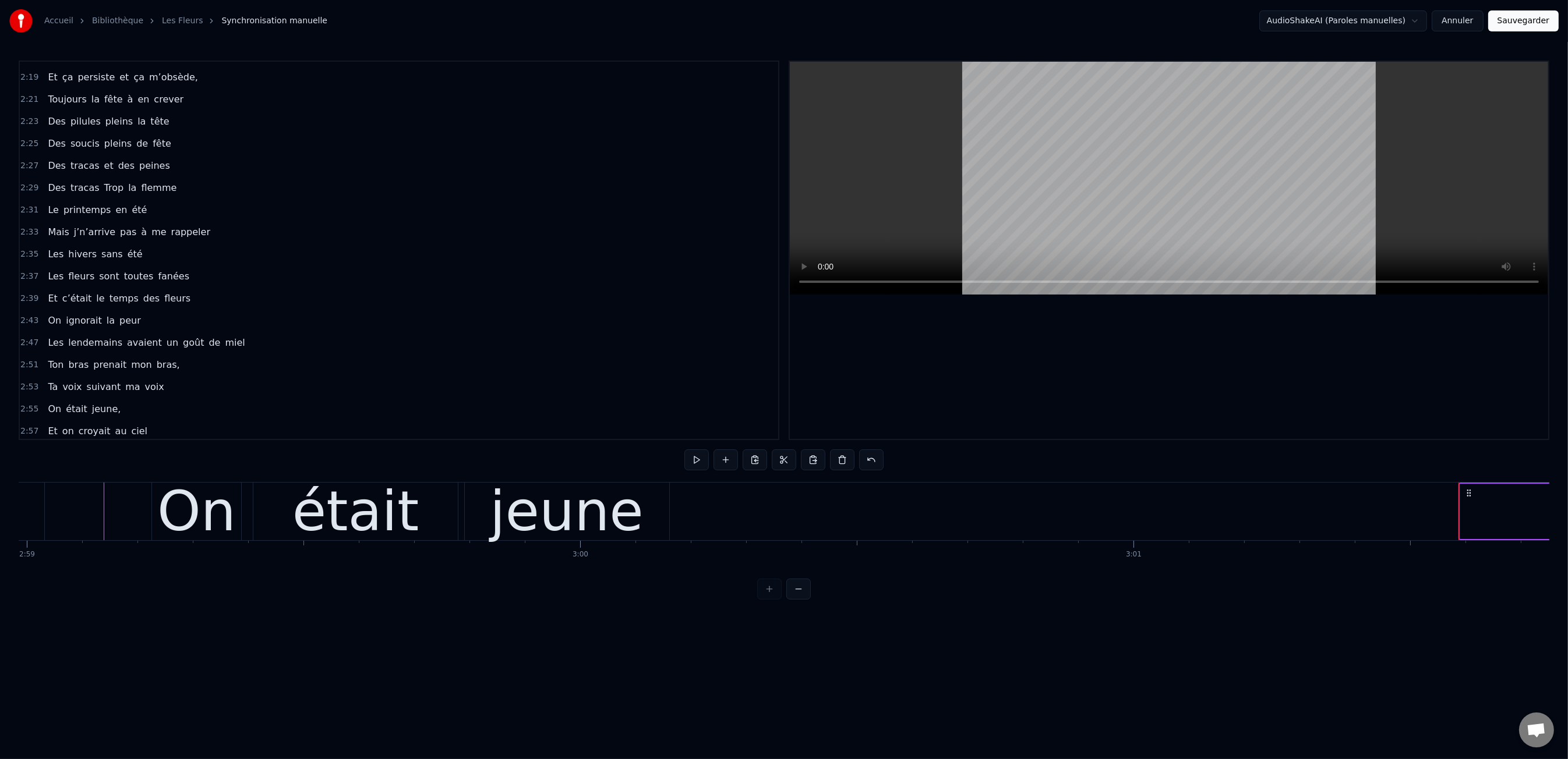
scroll to position [881, 0]
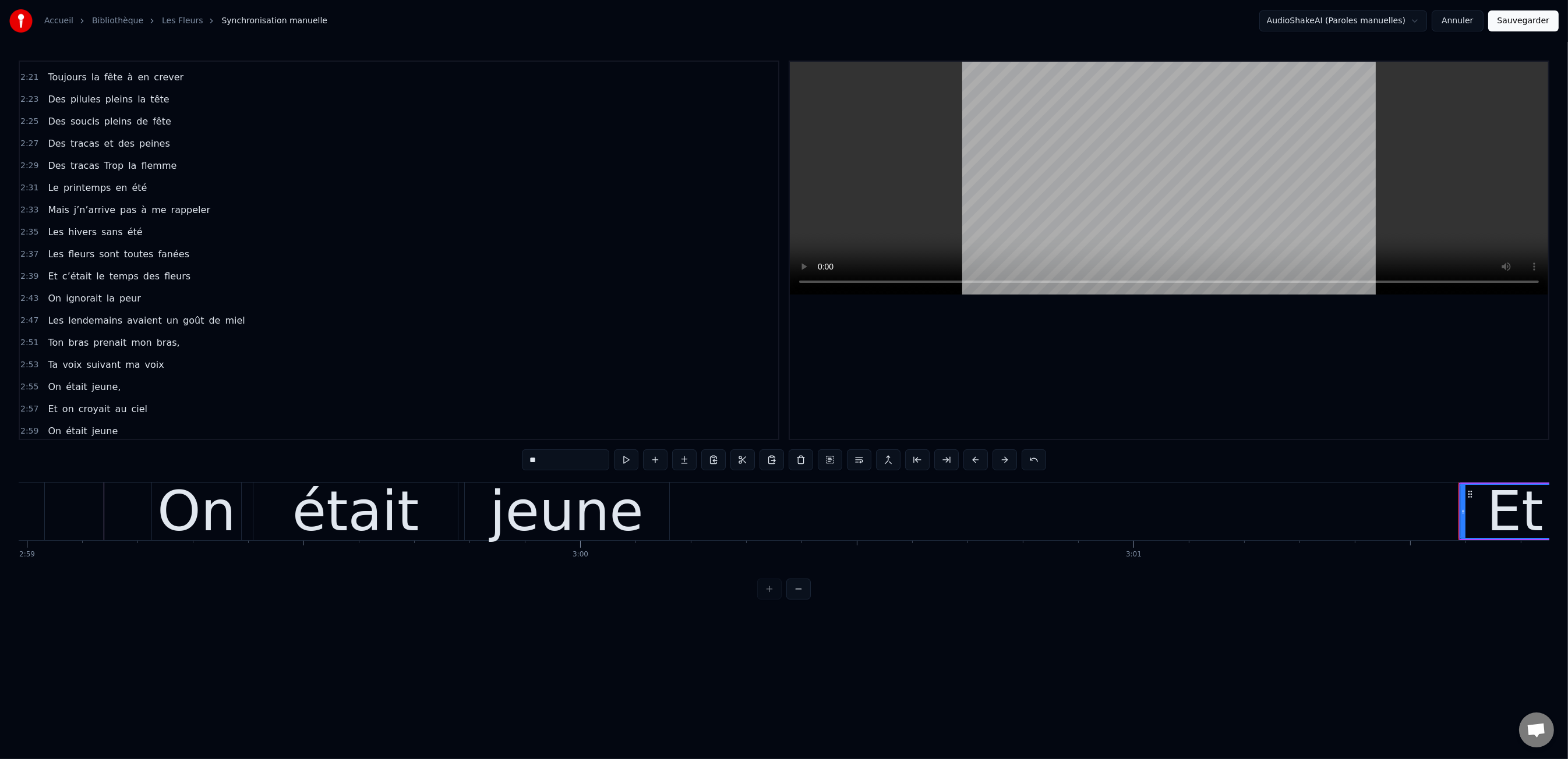
type input "**"
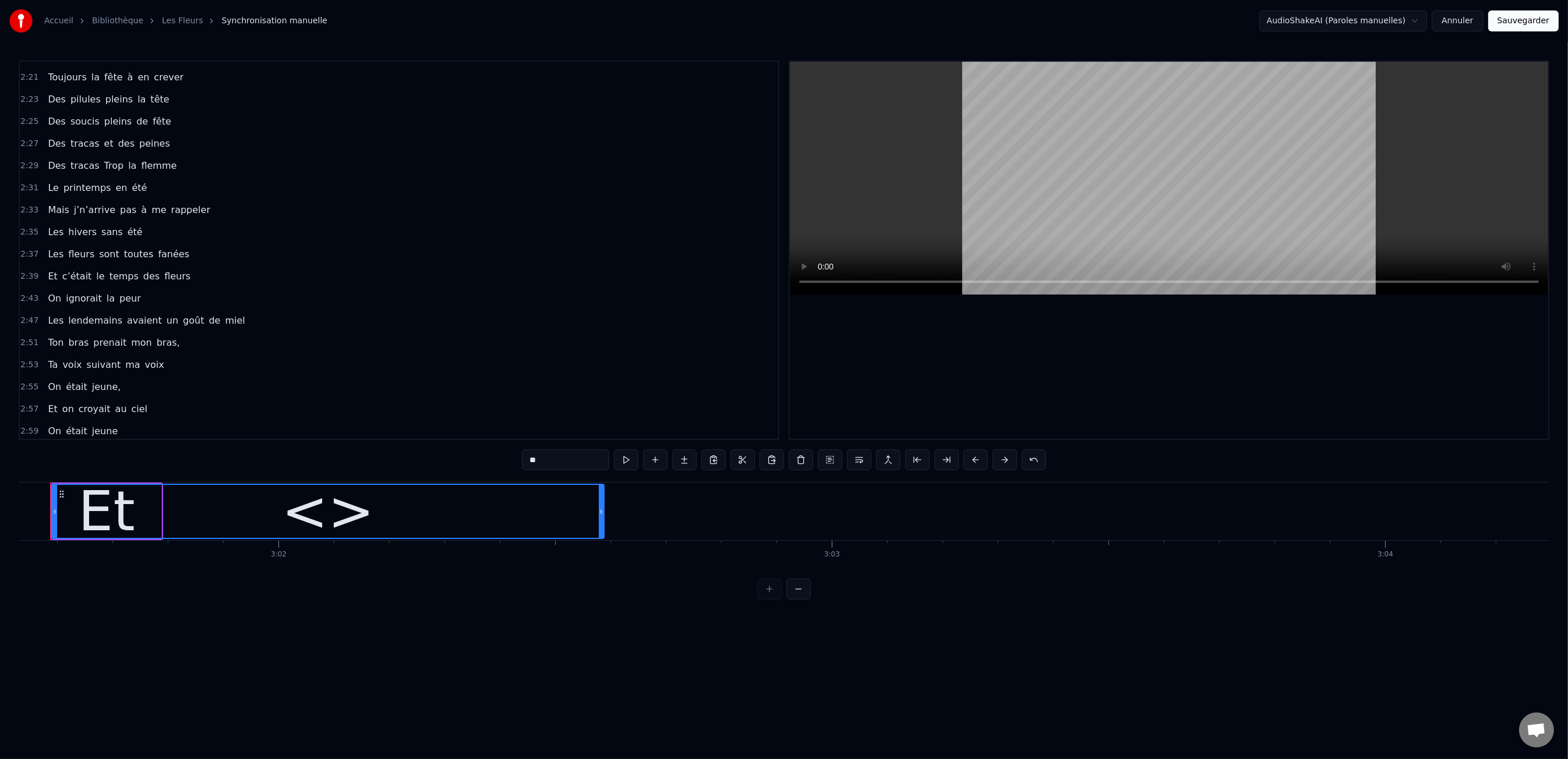
scroll to position [0, 100420]
drag, startPoint x: 116, startPoint y: 494, endPoint x: 123, endPoint y: 497, distance: 7.6
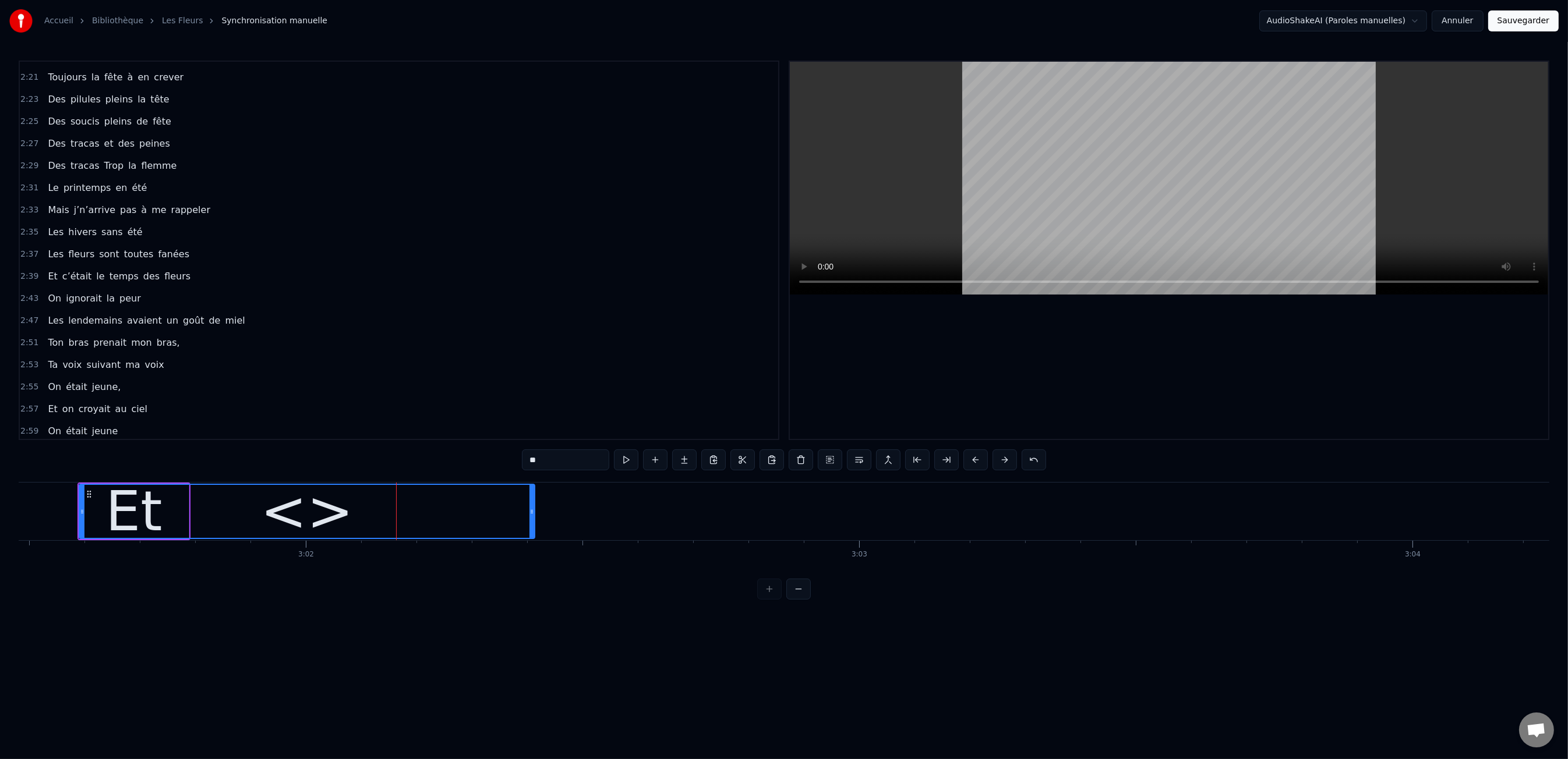
drag, startPoint x: 628, startPoint y: 507, endPoint x: 475, endPoint y: 535, distance: 155.5
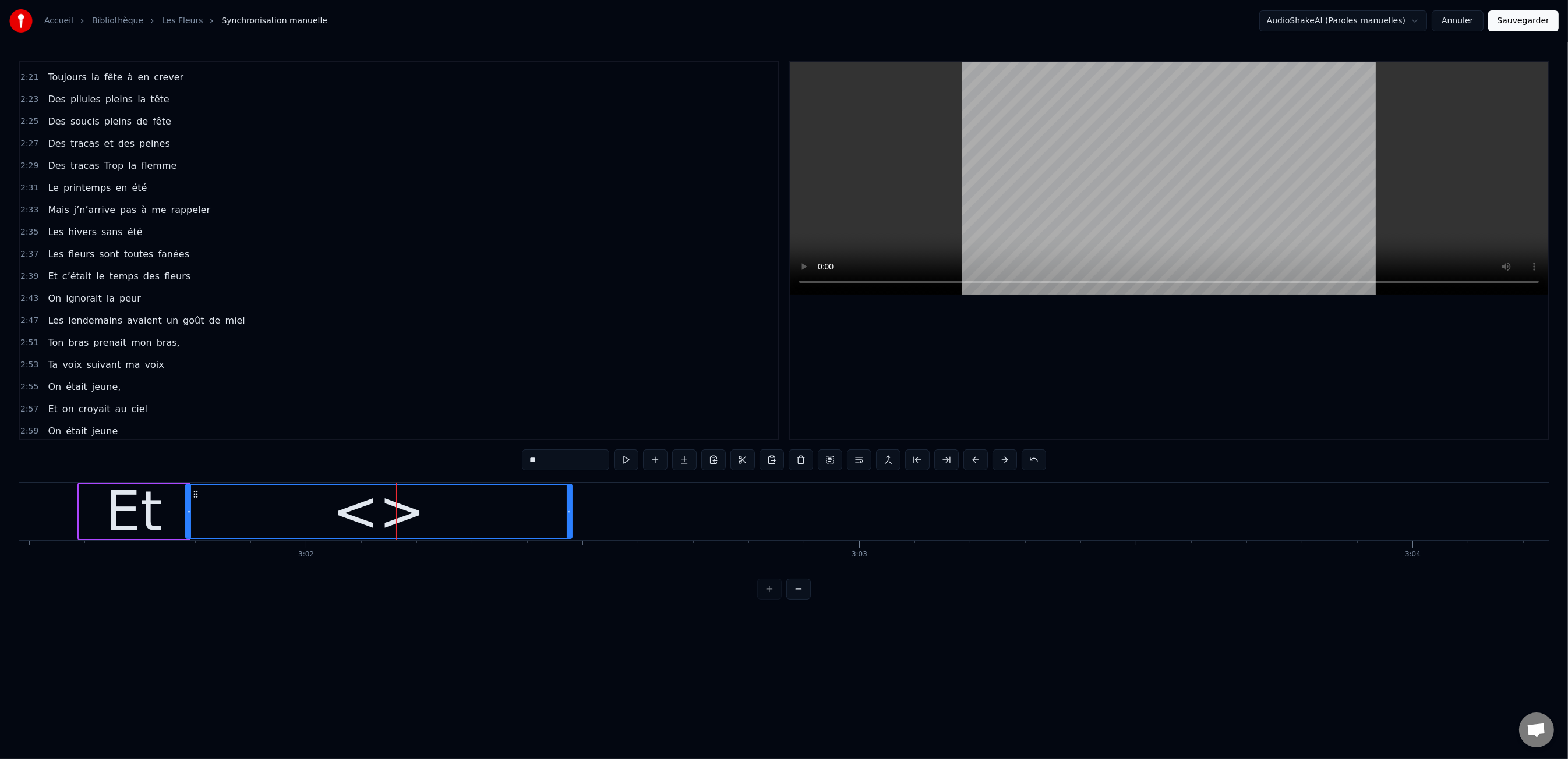
drag, startPoint x: 81, startPoint y: 506, endPoint x: 188, endPoint y: 516, distance: 107.5
type input "**"
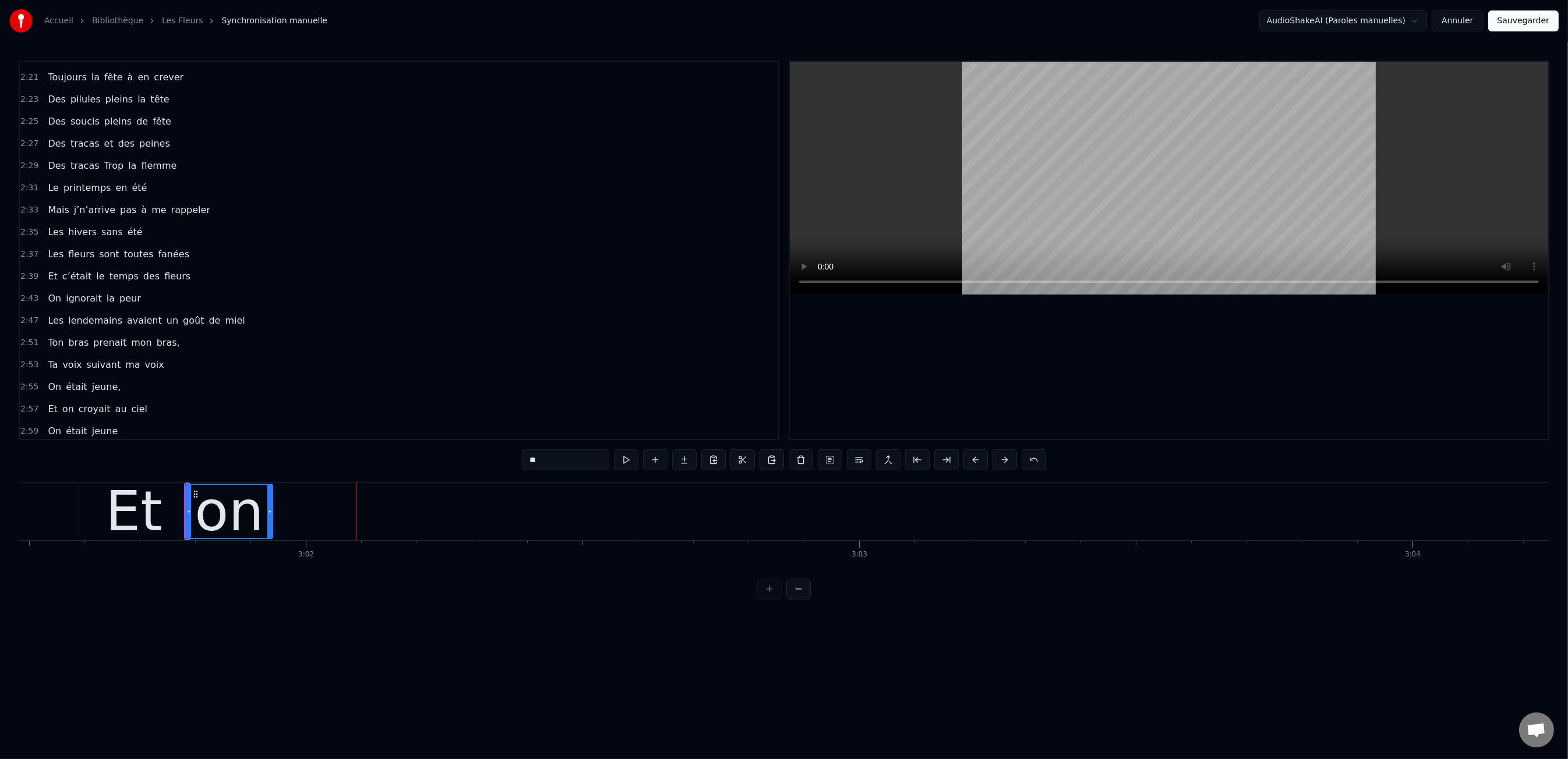
drag, startPoint x: 568, startPoint y: 518, endPoint x: 270, endPoint y: 518, distance: 298.0
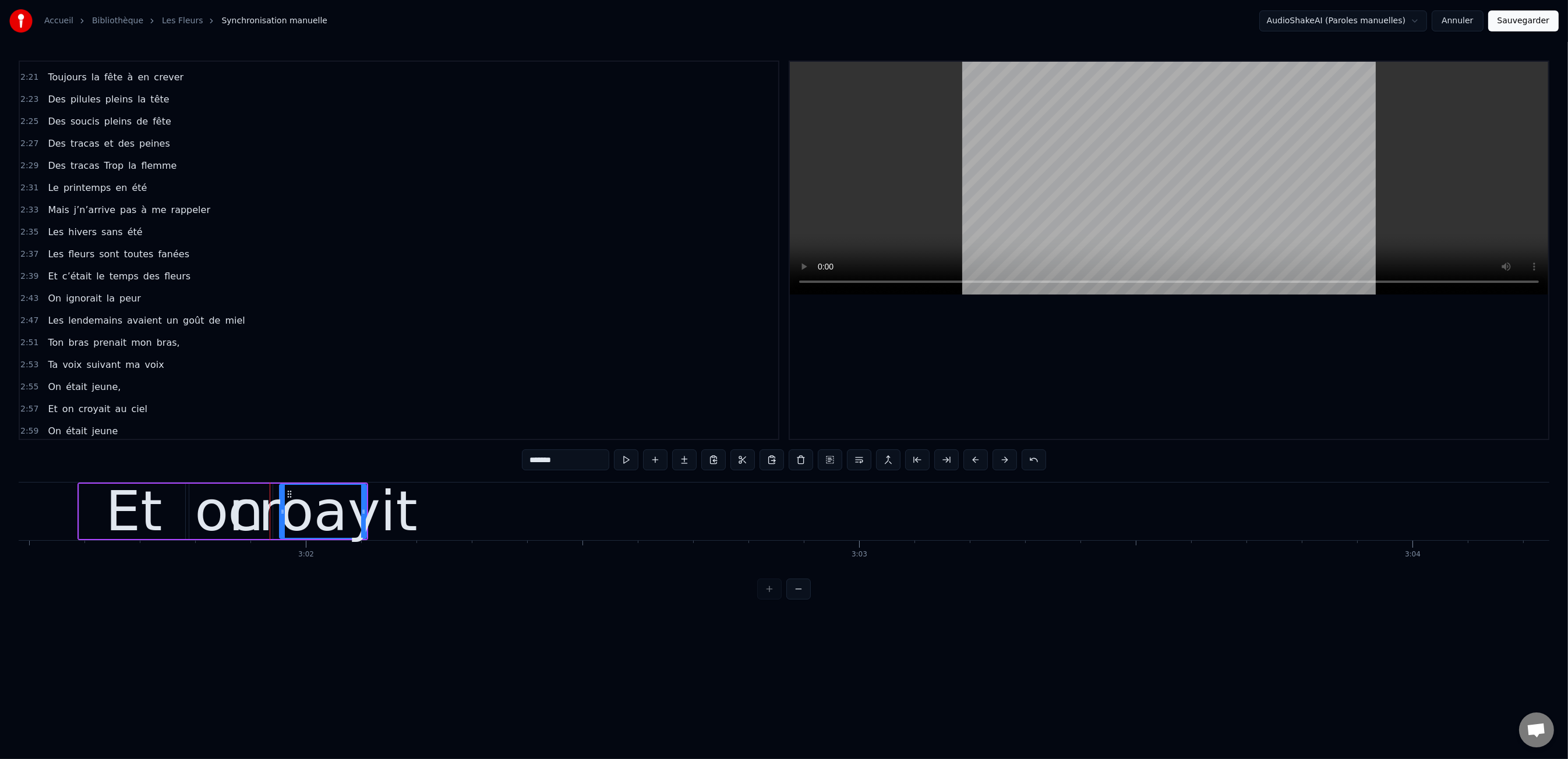
drag, startPoint x: 545, startPoint y: 459, endPoint x: 571, endPoint y: 458, distance: 26.0
type input "*******"
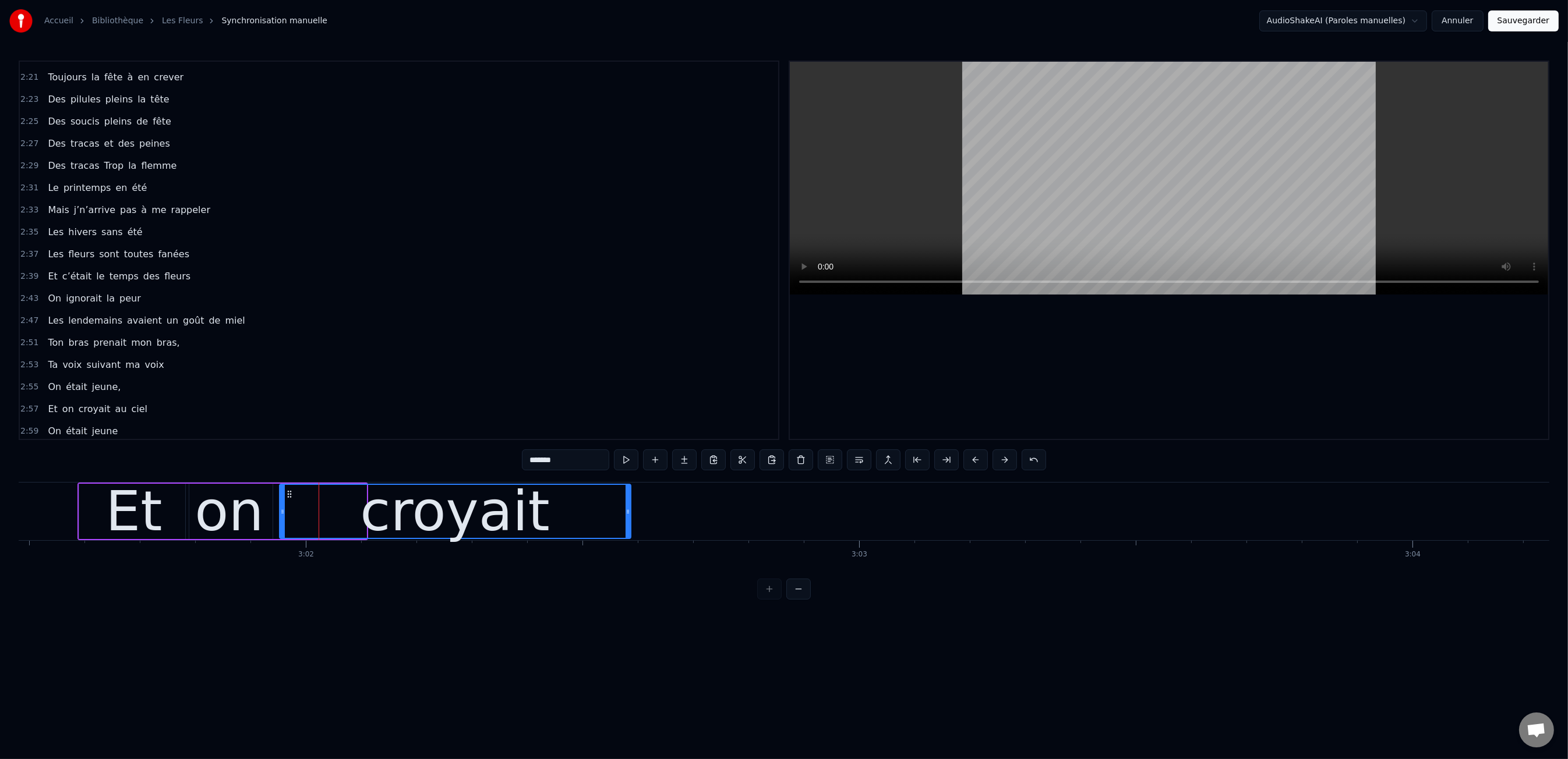
drag, startPoint x: 361, startPoint y: 510, endPoint x: 631, endPoint y: 507, distance: 270.0
drag, startPoint x: 279, startPoint y: 516, endPoint x: 275, endPoint y: 527, distance: 11.7
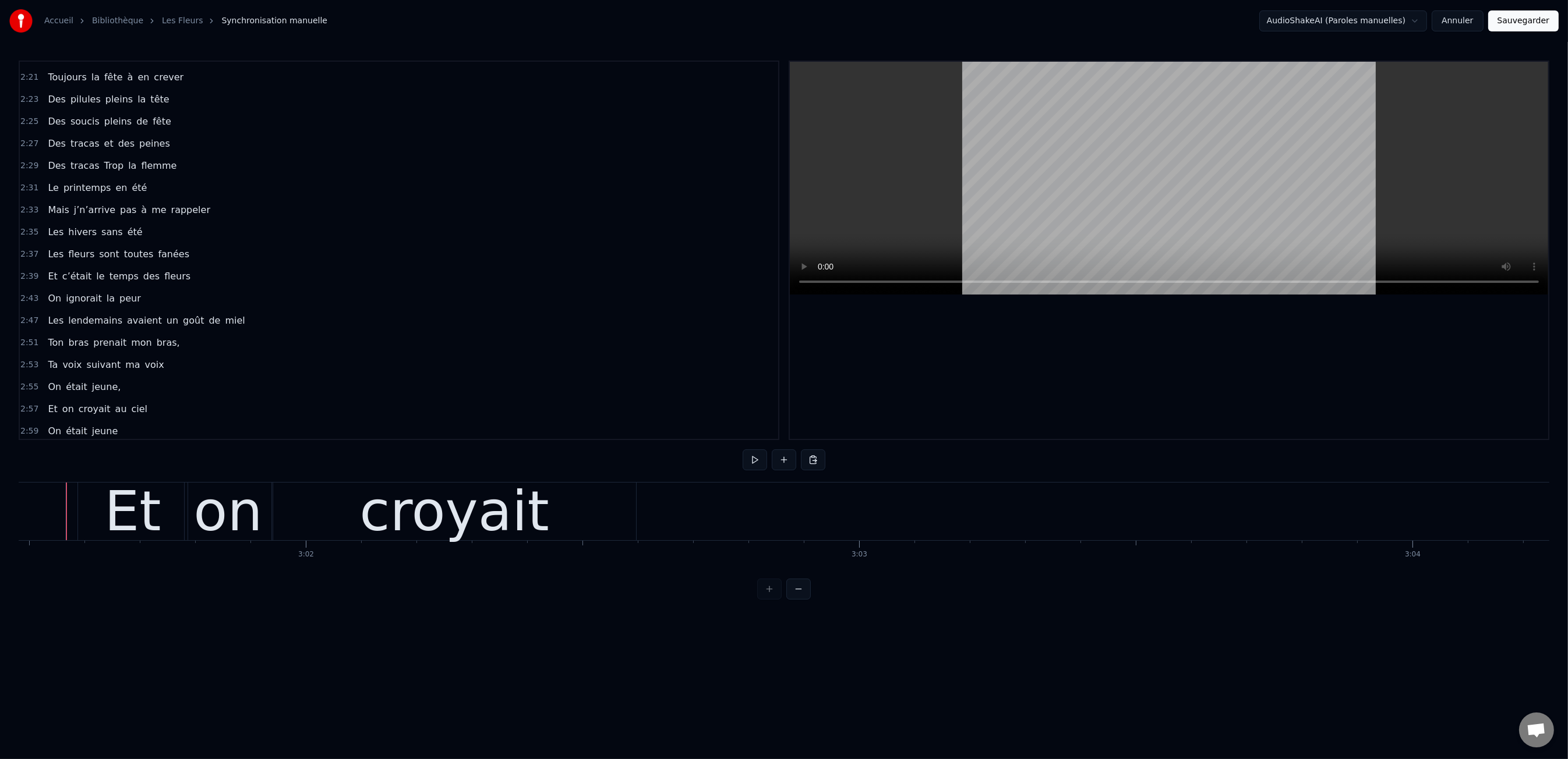
scroll to position [0, 100409]
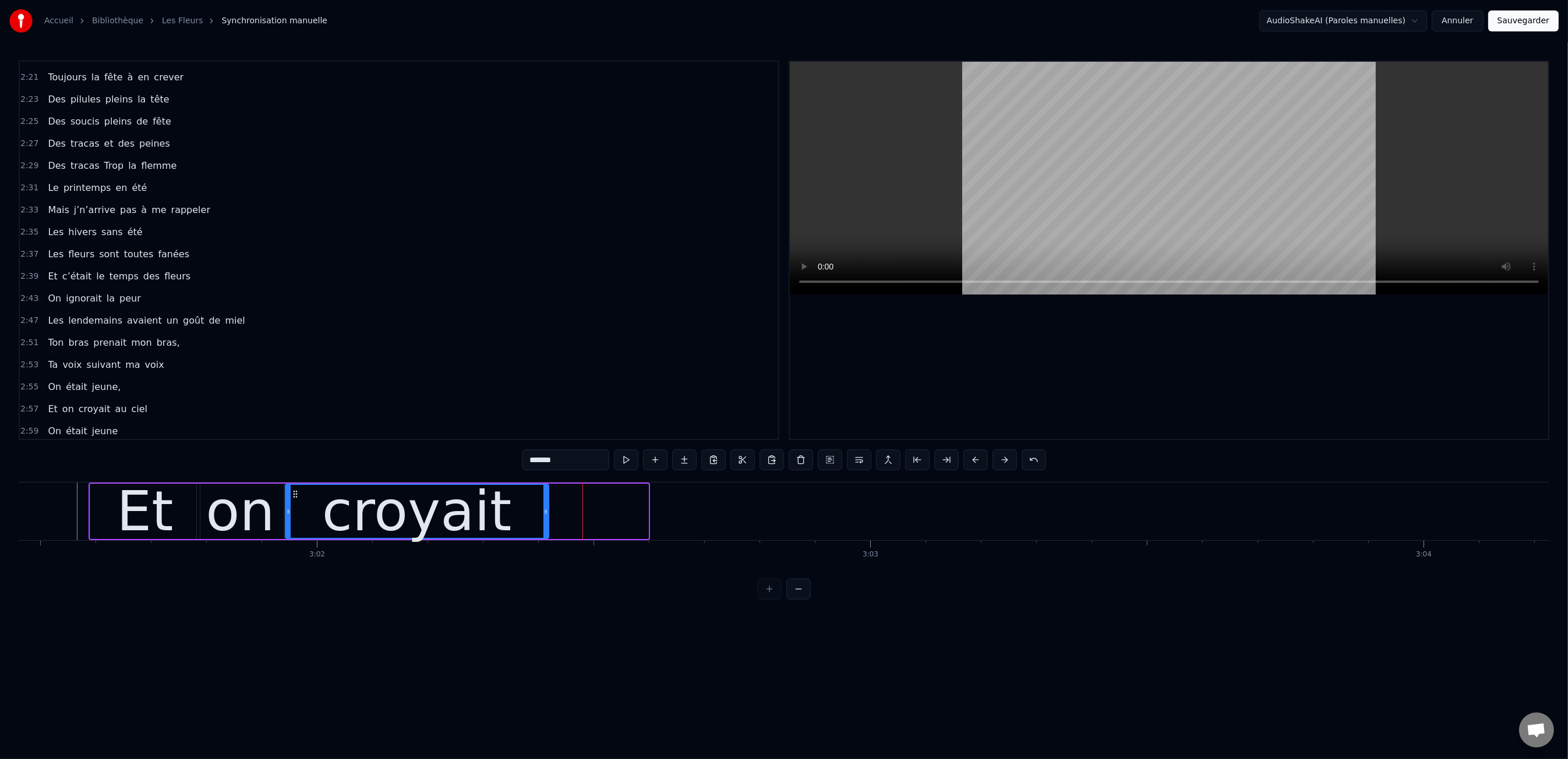
drag, startPoint x: 644, startPoint y: 507, endPoint x: 545, endPoint y: 513, distance: 99.2
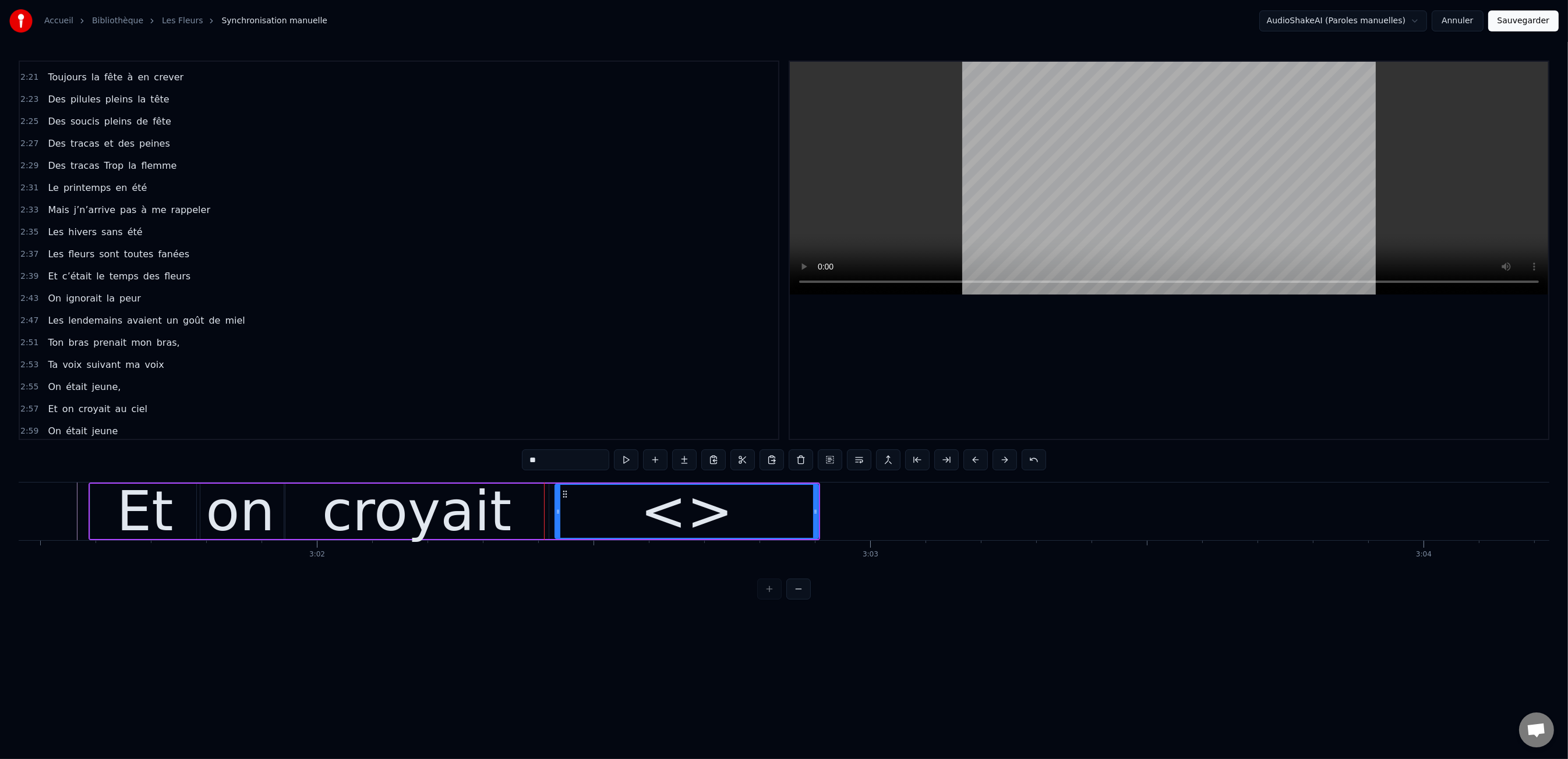
type input "*"
type input "**"
drag, startPoint x: 816, startPoint y: 509, endPoint x: 723, endPoint y: 513, distance: 93.1
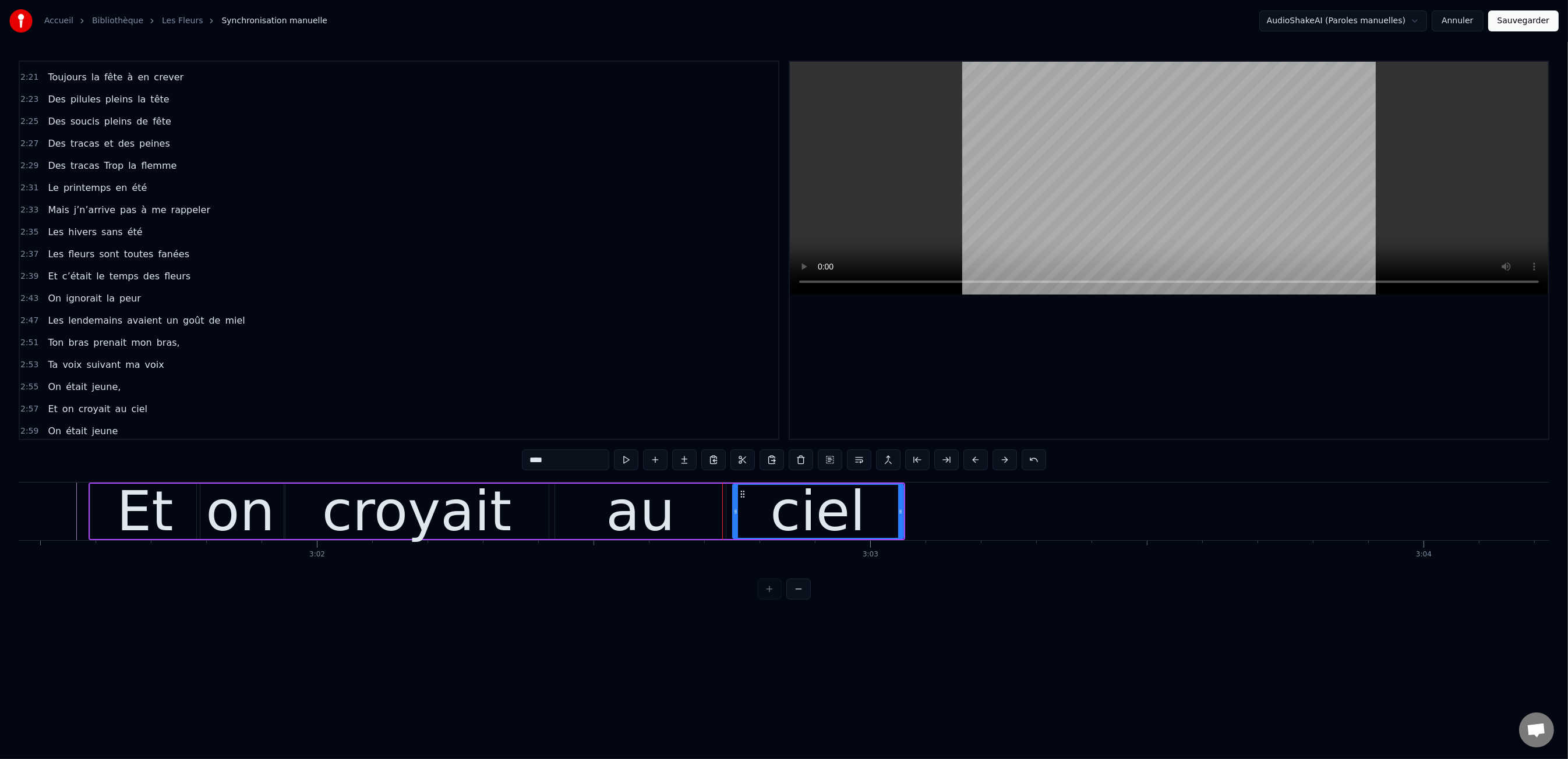
type input "****"
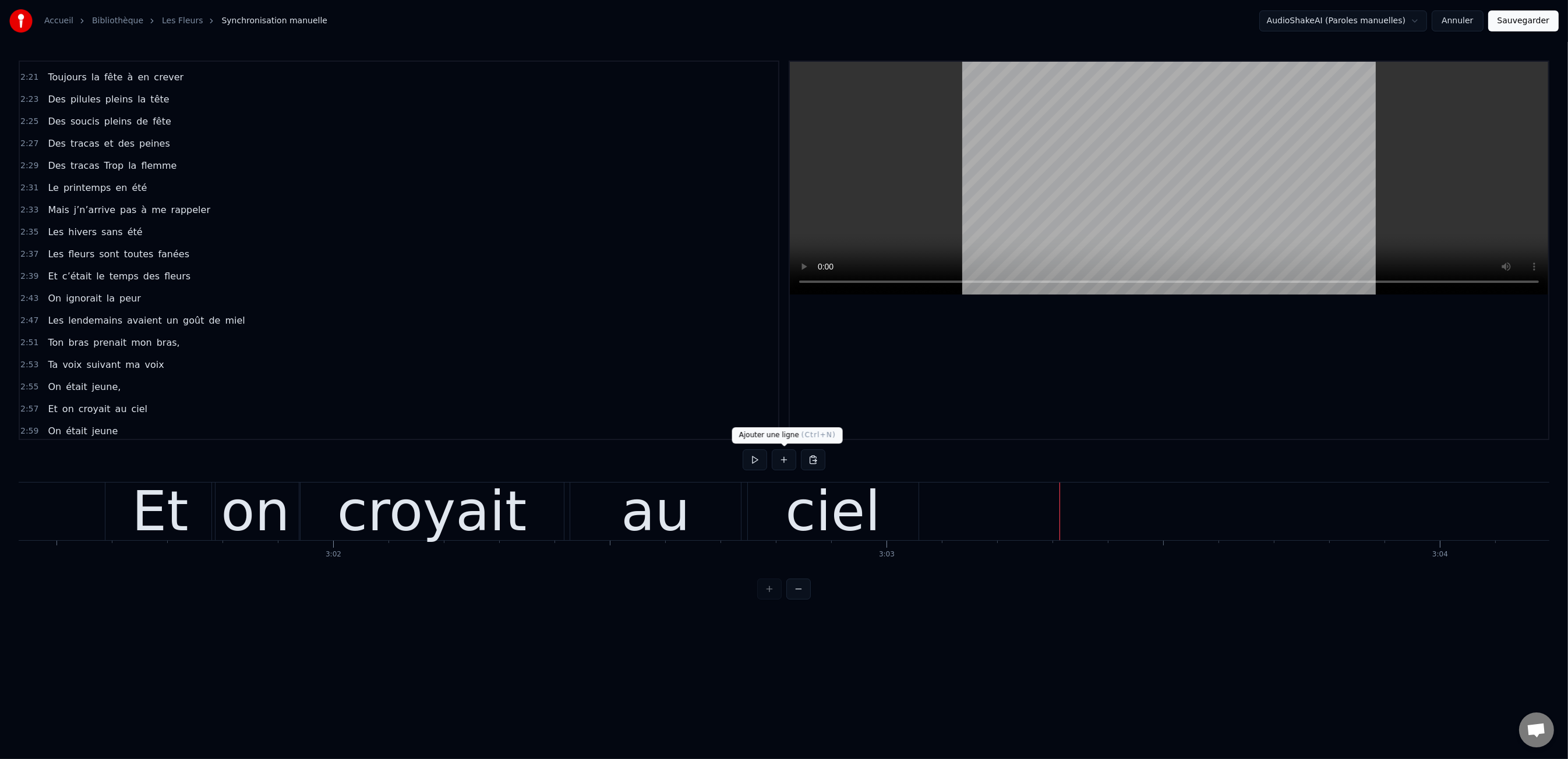
scroll to position [902, 0]
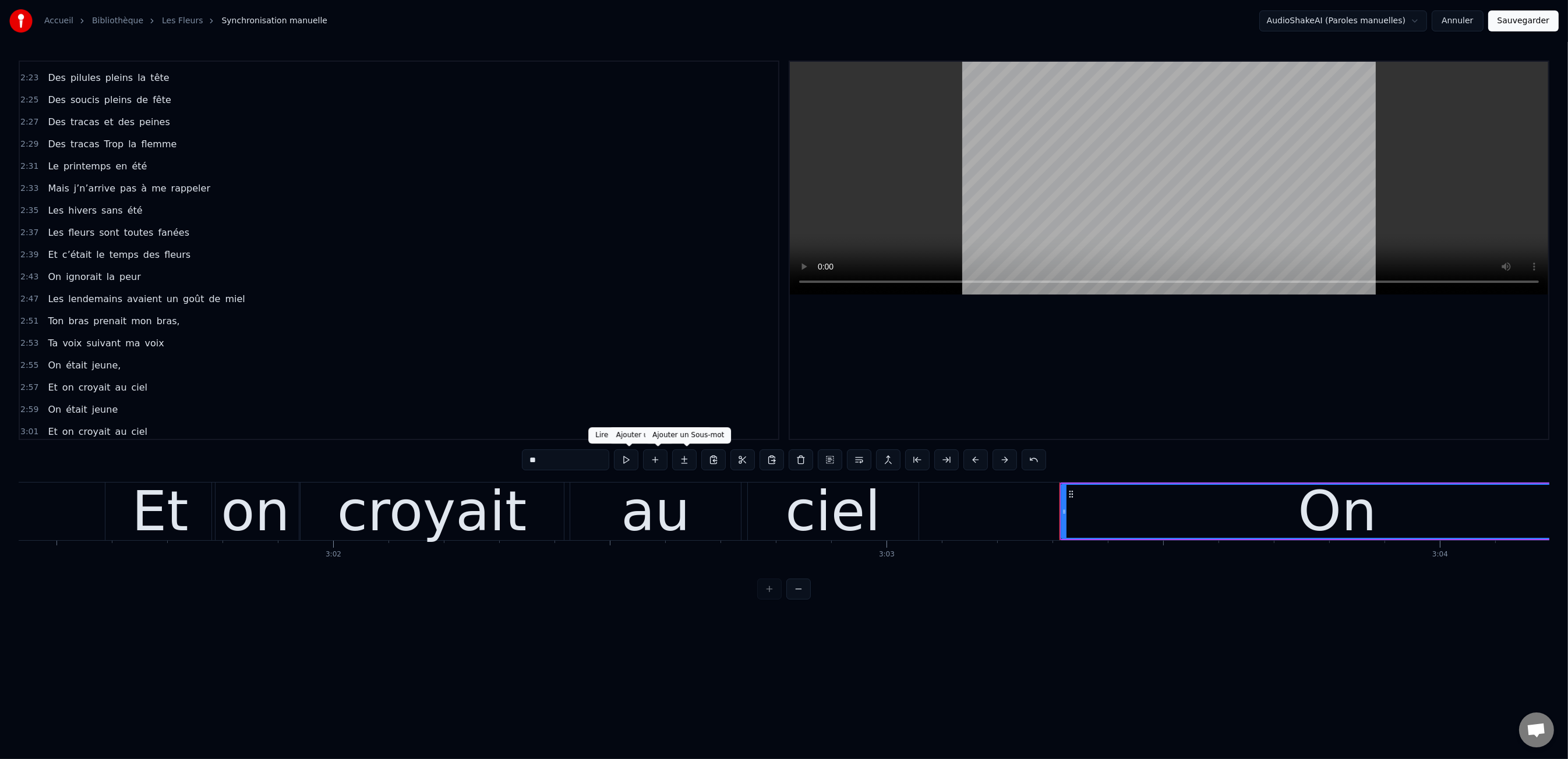
type input "**"
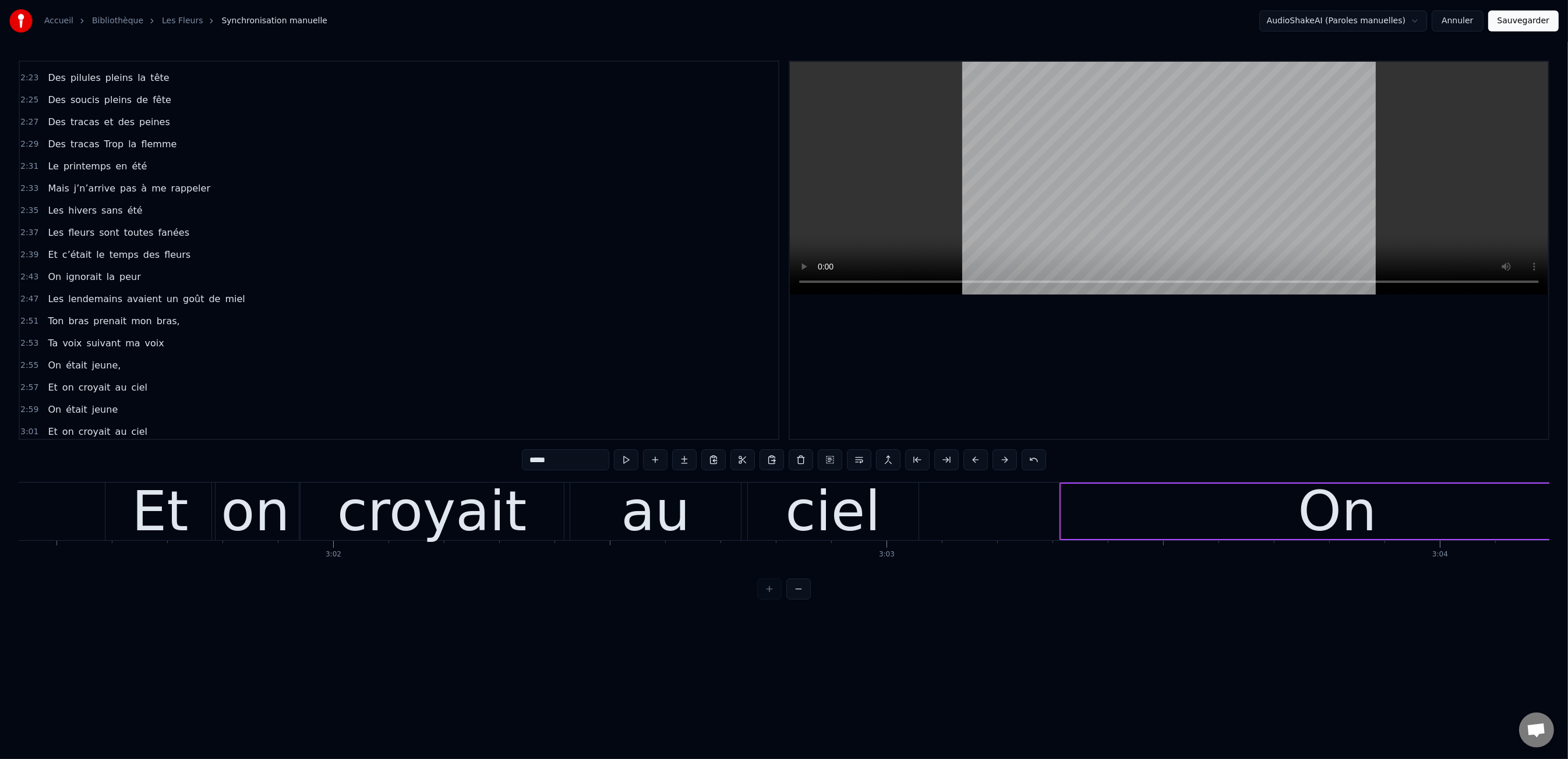
drag, startPoint x: 1115, startPoint y: 503, endPoint x: 1106, endPoint y: 503, distance: 9.0
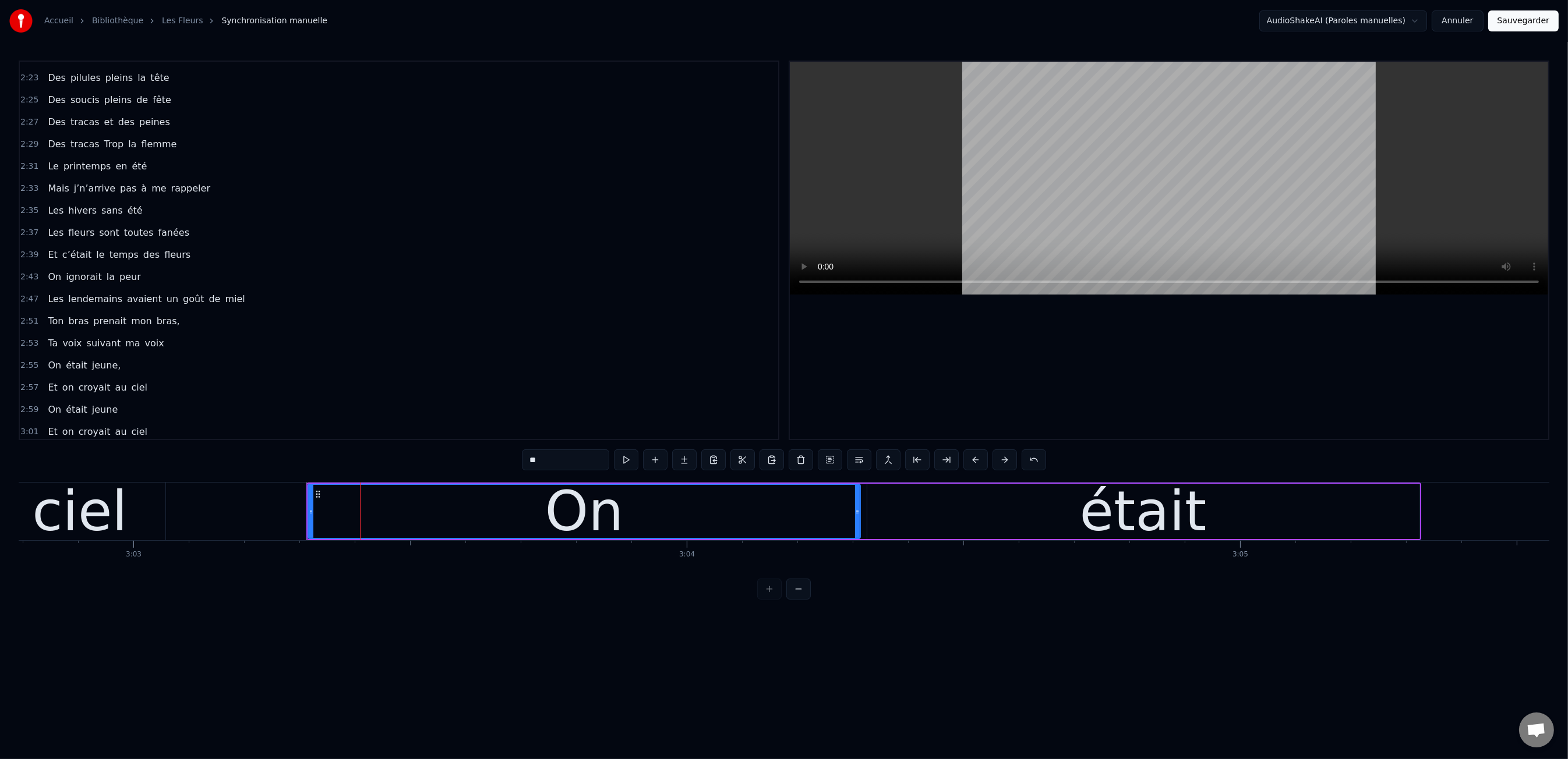
scroll to position [0, 101149]
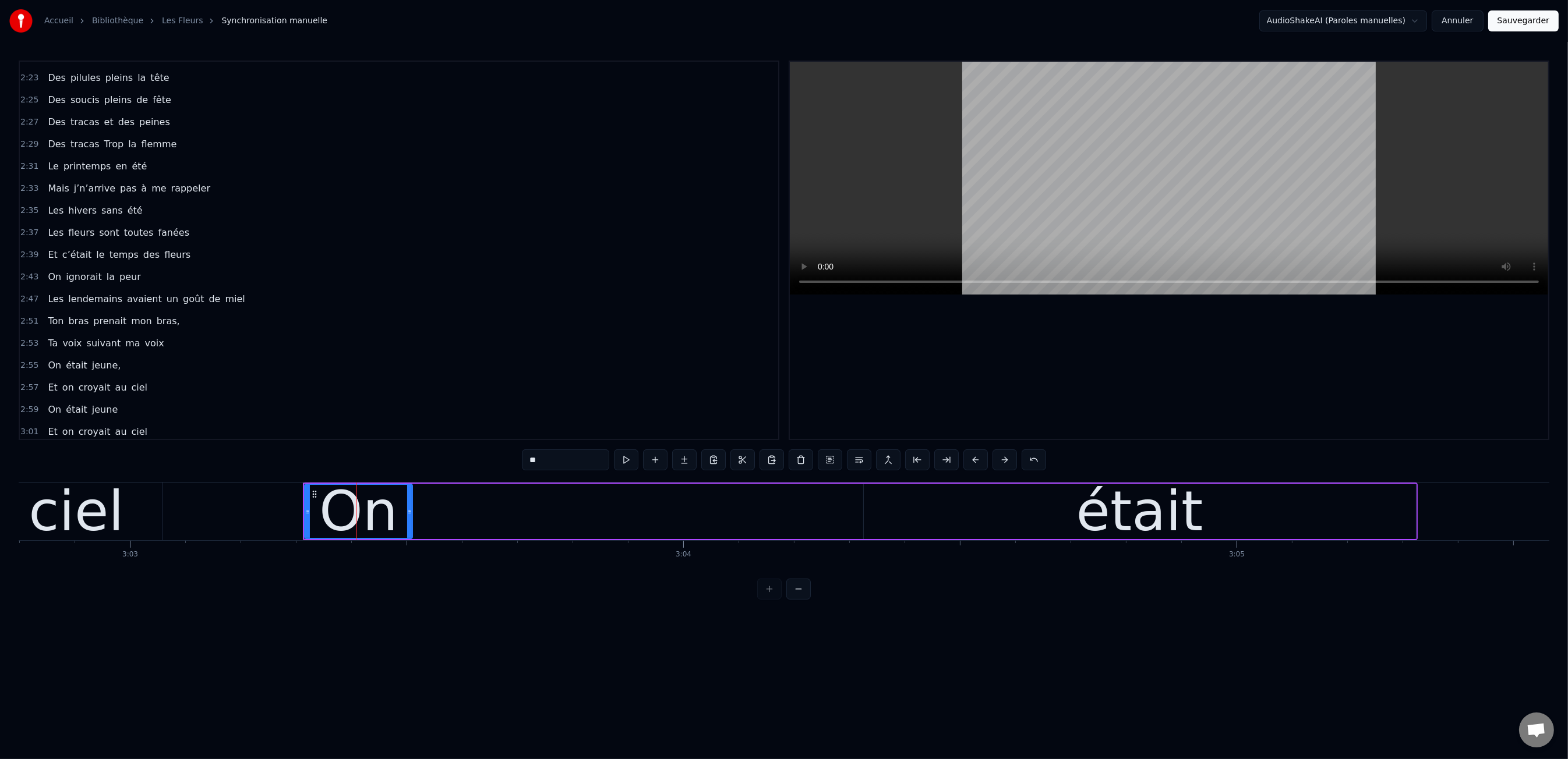
drag, startPoint x: 857, startPoint y: 510, endPoint x: 400, endPoint y: 518, distance: 457.1
type input "*****"
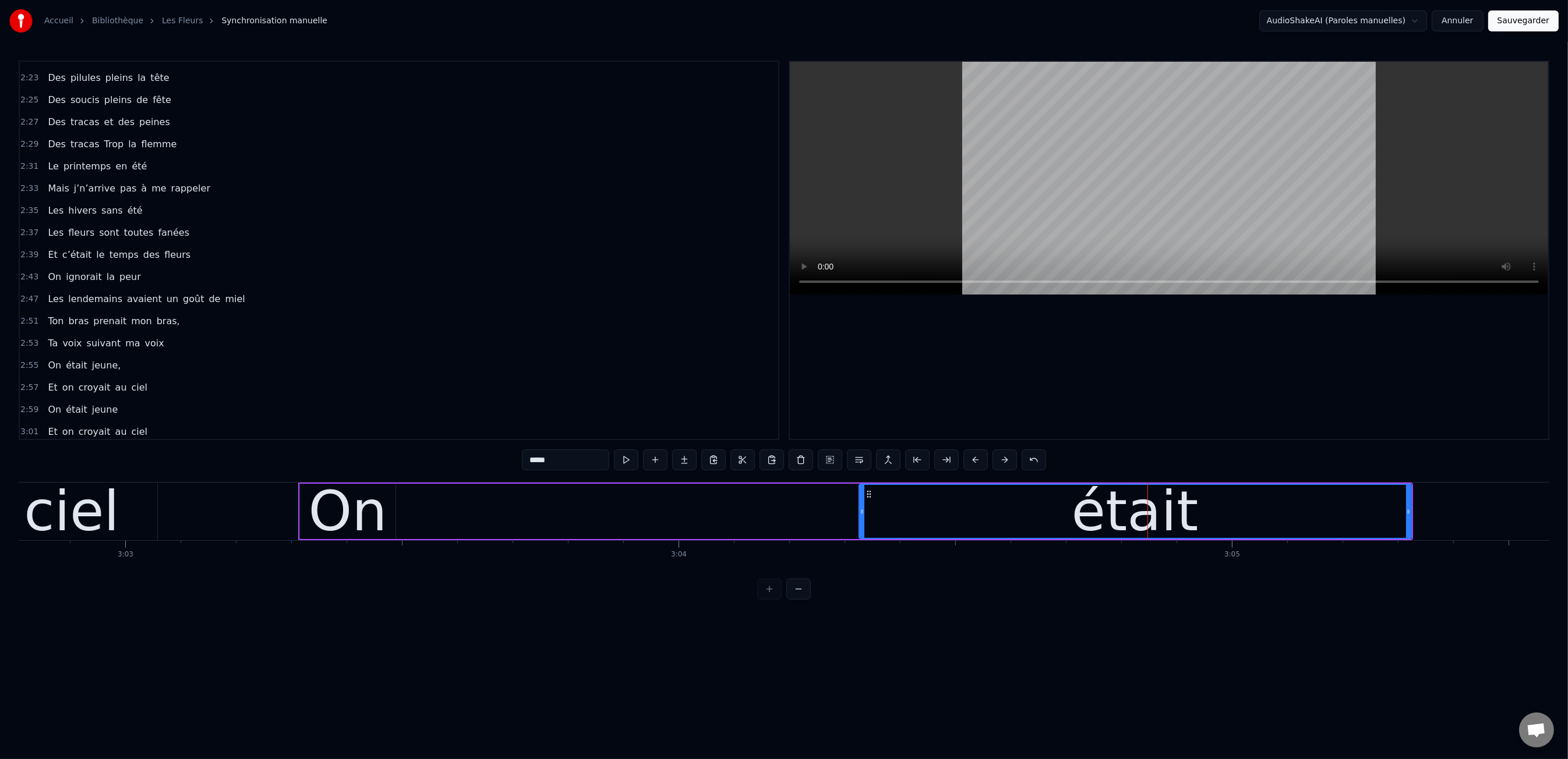
scroll to position [0, 101155]
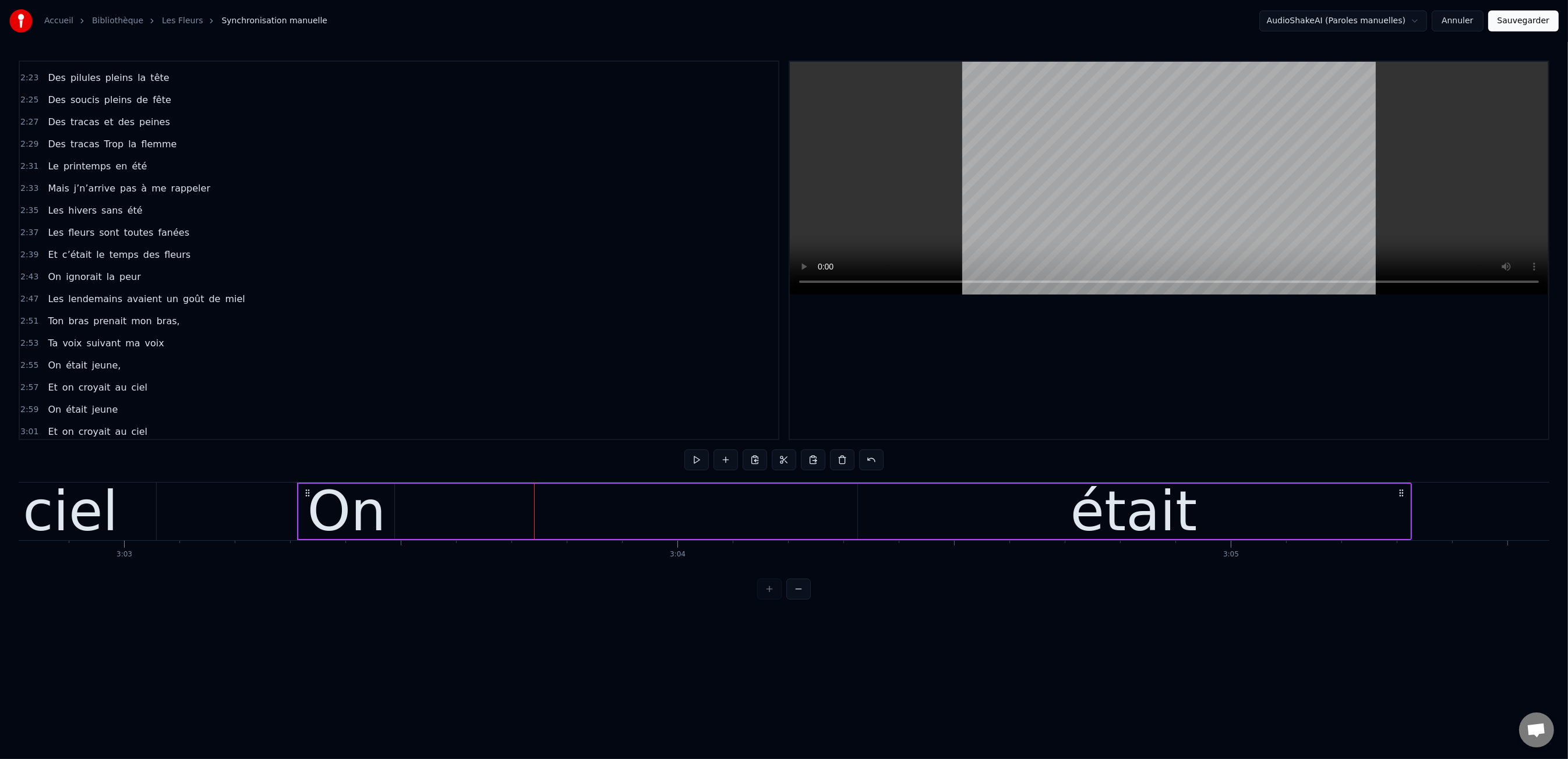
drag, startPoint x: 880, startPoint y: 500, endPoint x: 874, endPoint y: 503, distance: 6.7
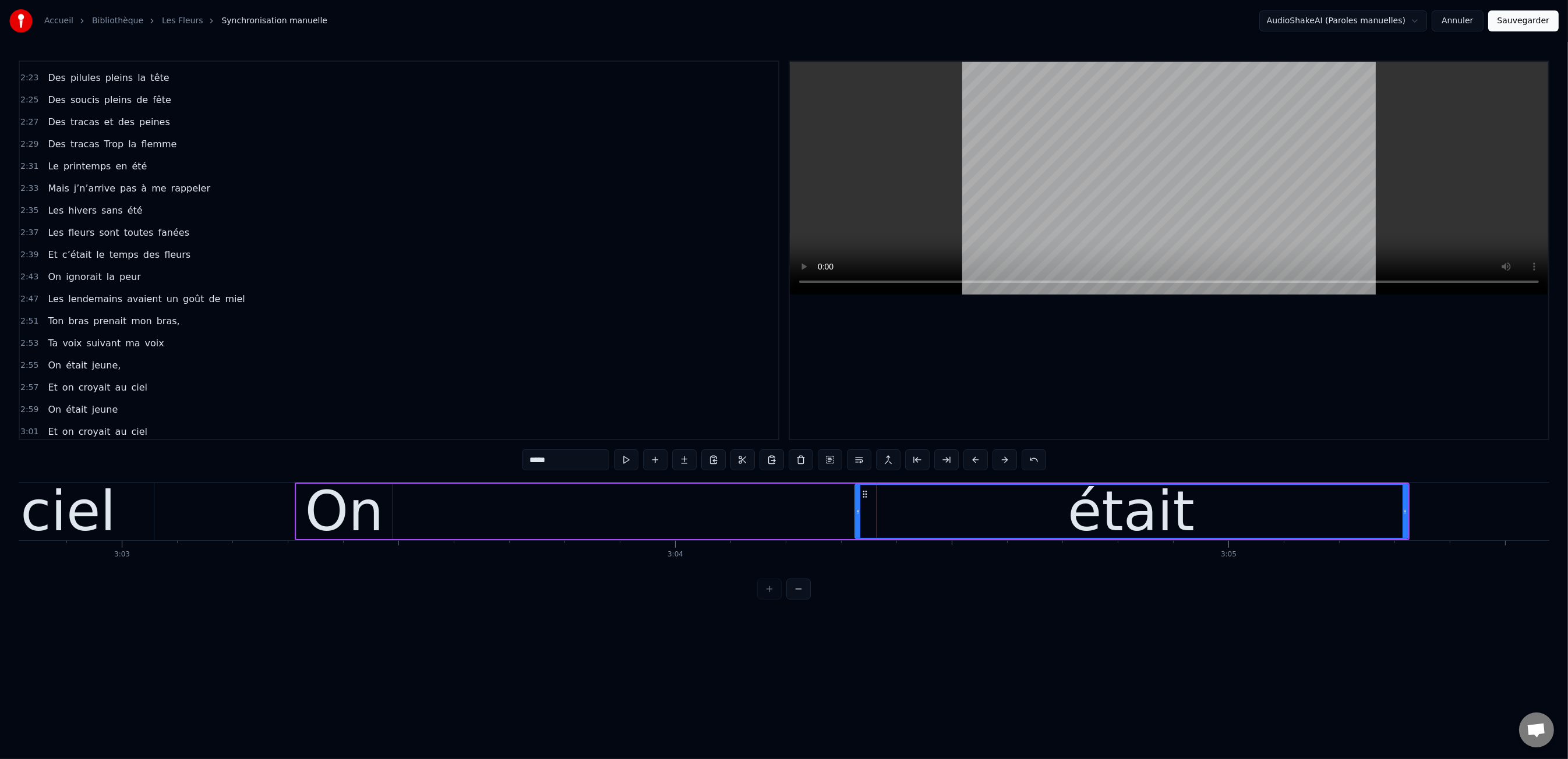
scroll to position [0, 101158]
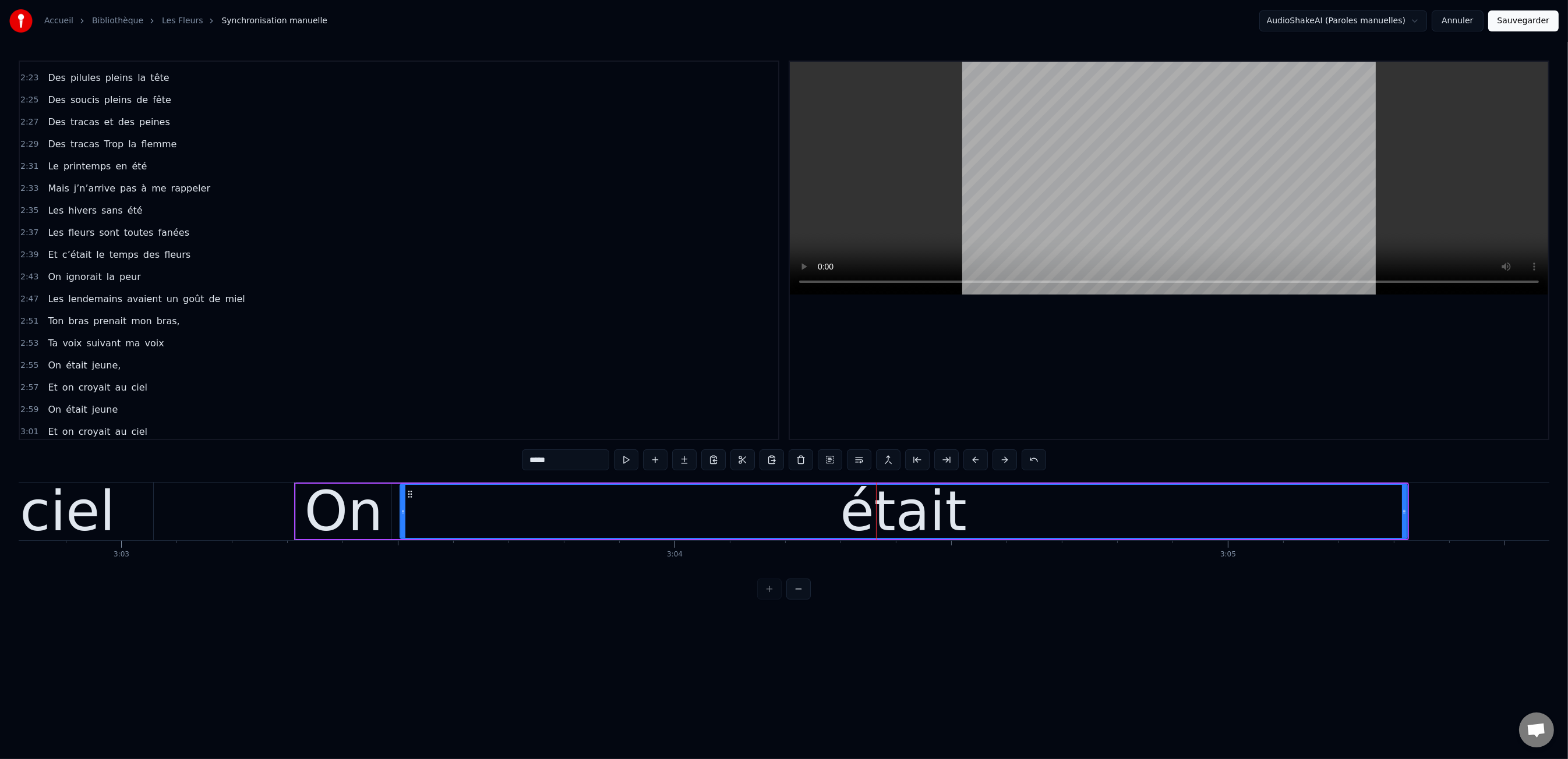
drag, startPoint x: 857, startPoint y: 508, endPoint x: 621, endPoint y: 526, distance: 236.7
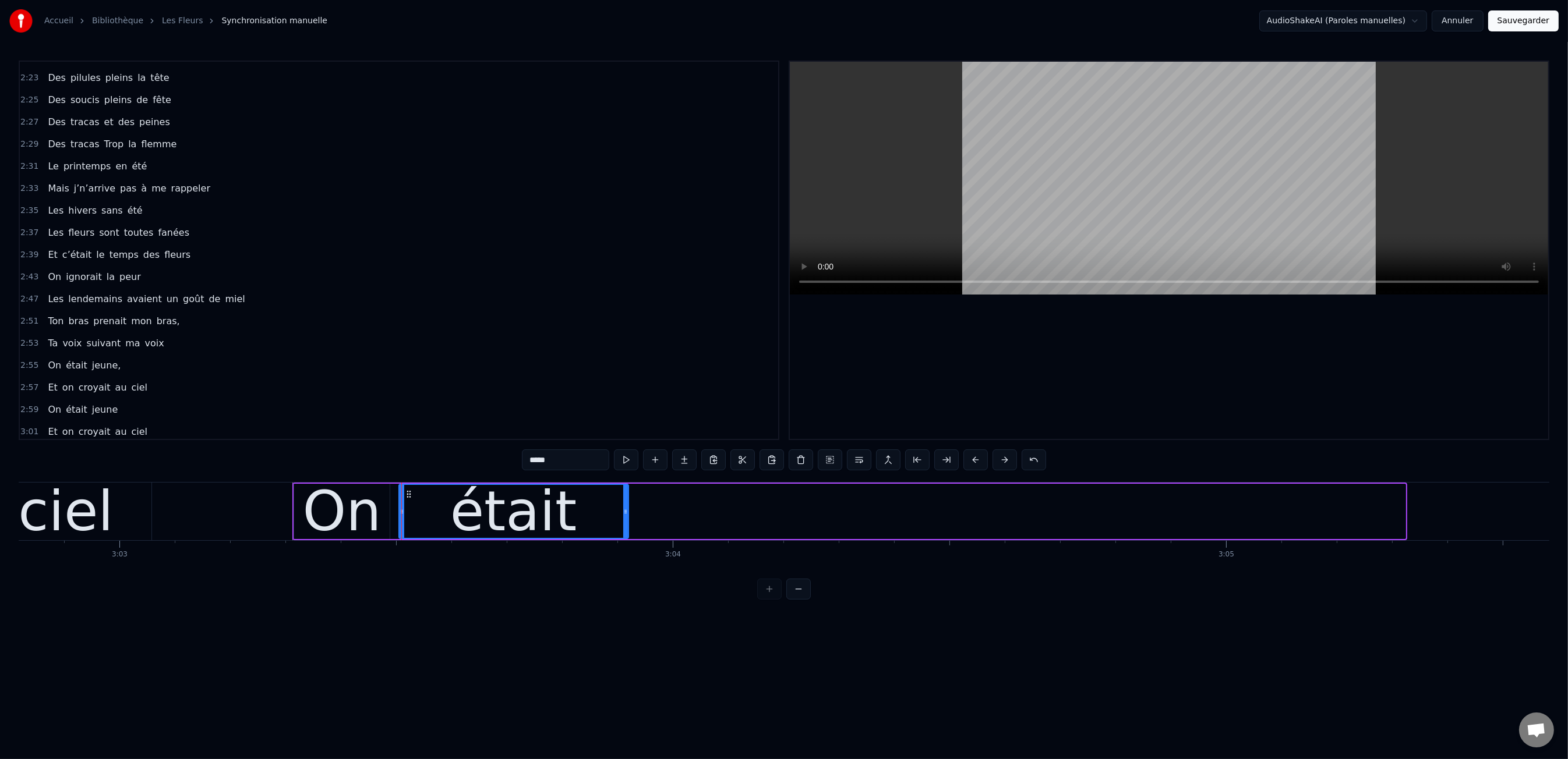
drag, startPoint x: 1401, startPoint y: 510, endPoint x: 624, endPoint y: 503, distance: 777.0
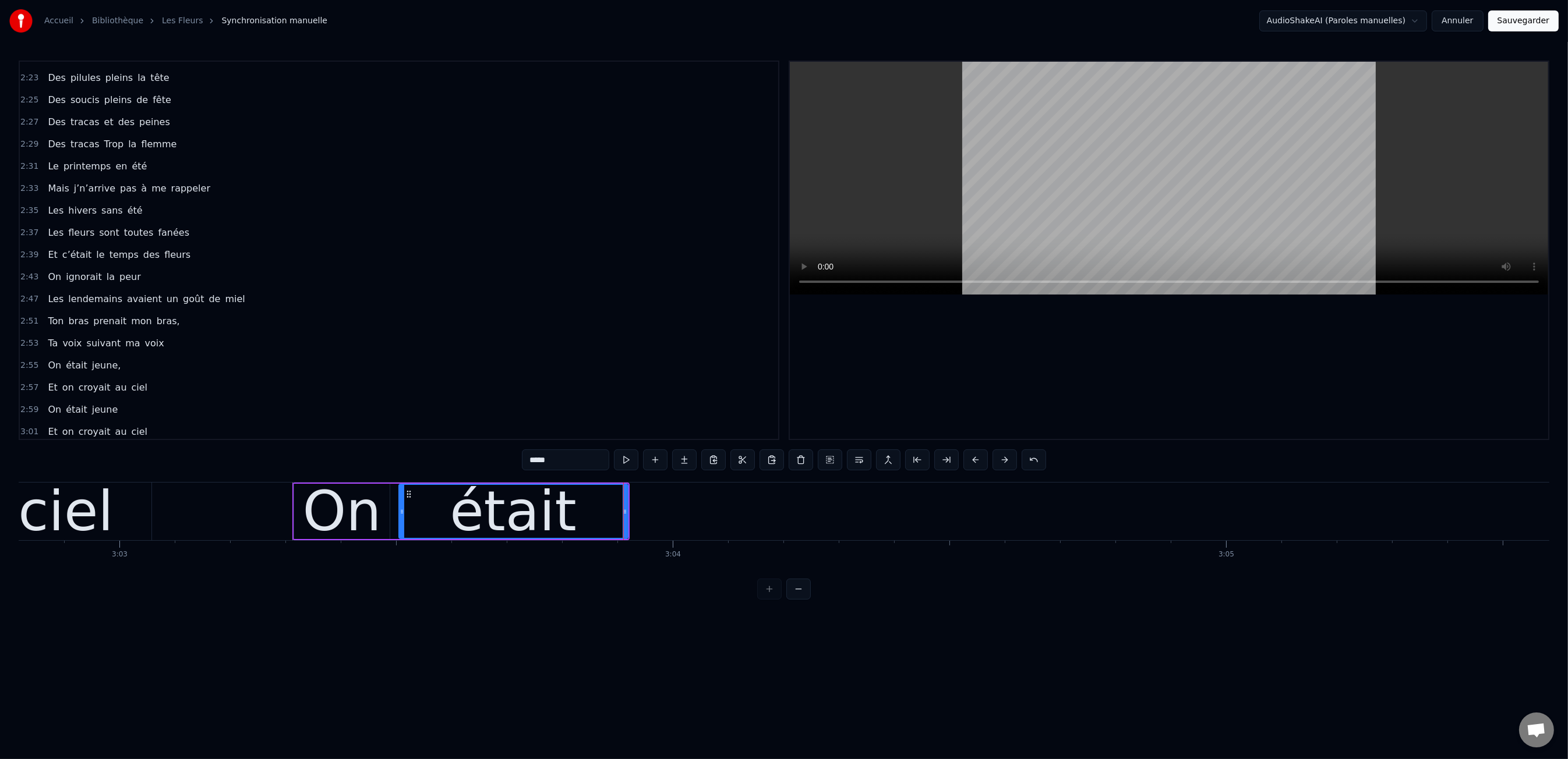
scroll to position [0, 101159]
drag, startPoint x: 202, startPoint y: 462, endPoint x: 210, endPoint y: 464, distance: 8.2
drag, startPoint x: 626, startPoint y: 512, endPoint x: 598, endPoint y: 513, distance: 28.0
drag, startPoint x: 628, startPoint y: 513, endPoint x: 557, endPoint y: 510, distance: 71.1
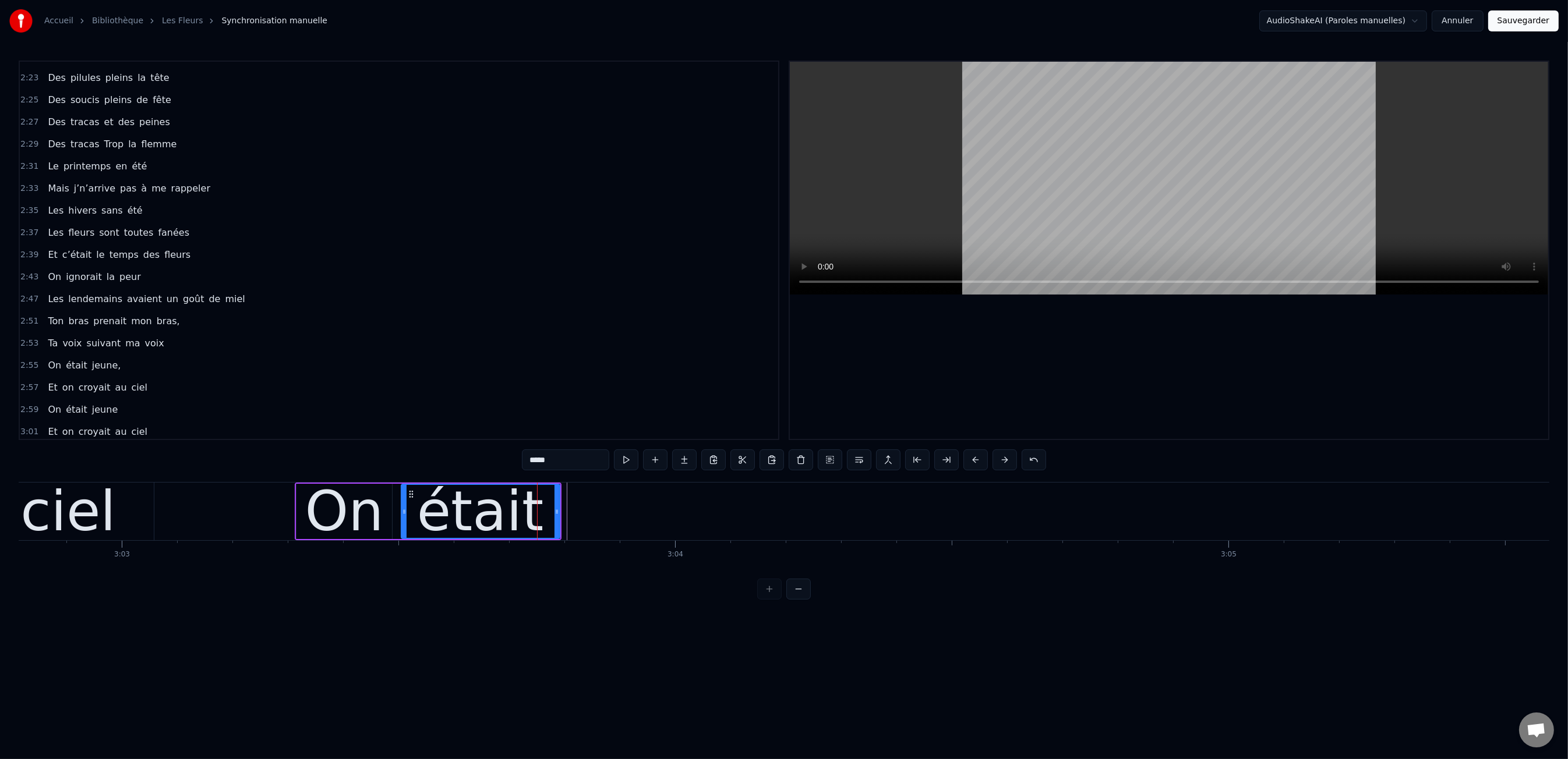
scroll to position [0, 101156]
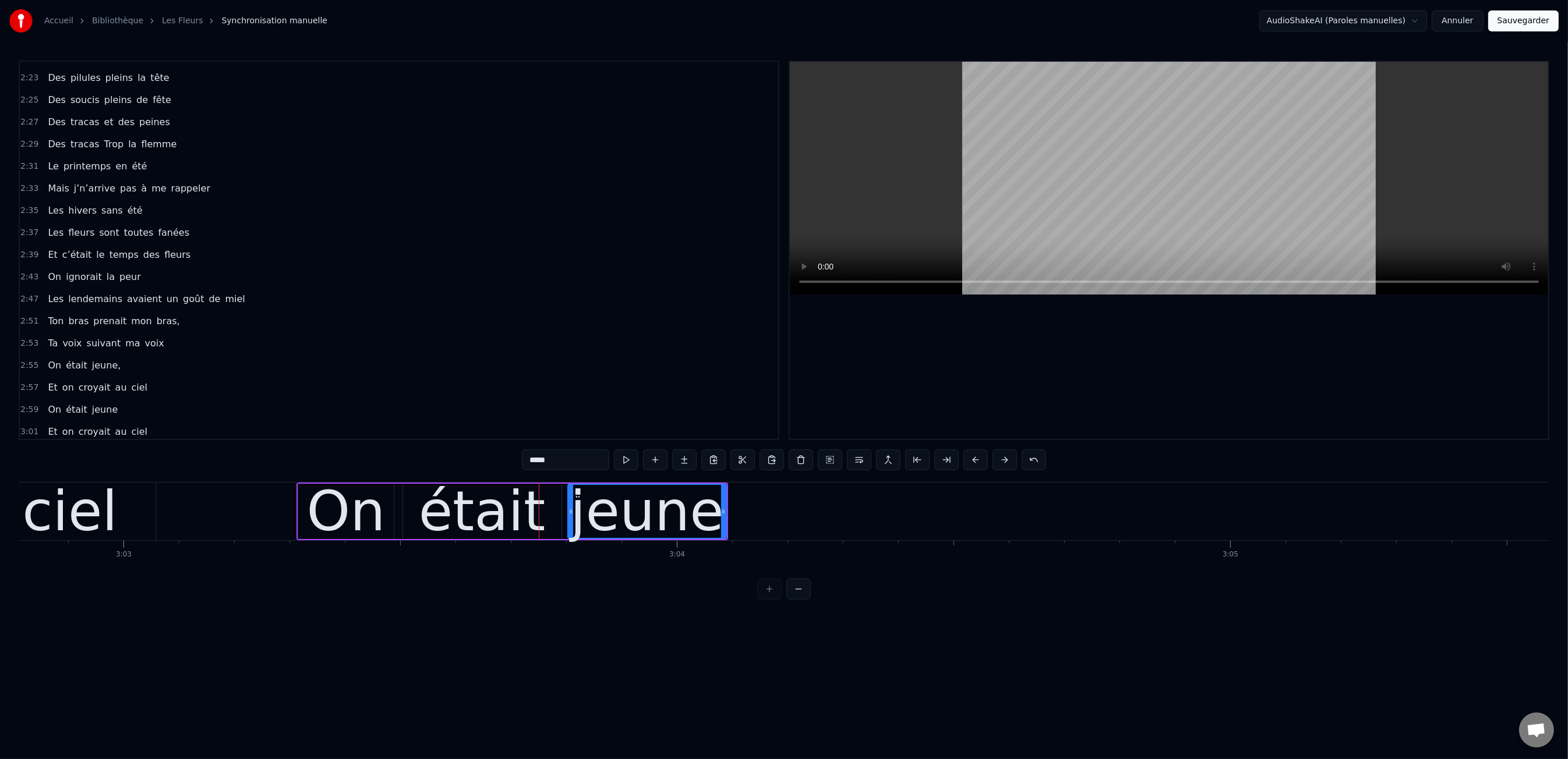
drag, startPoint x: 312, startPoint y: 478, endPoint x: 335, endPoint y: 500, distance: 31.8
drag, startPoint x: 335, startPoint y: 501, endPoint x: 280, endPoint y: 473, distance: 61.7
type input "**"
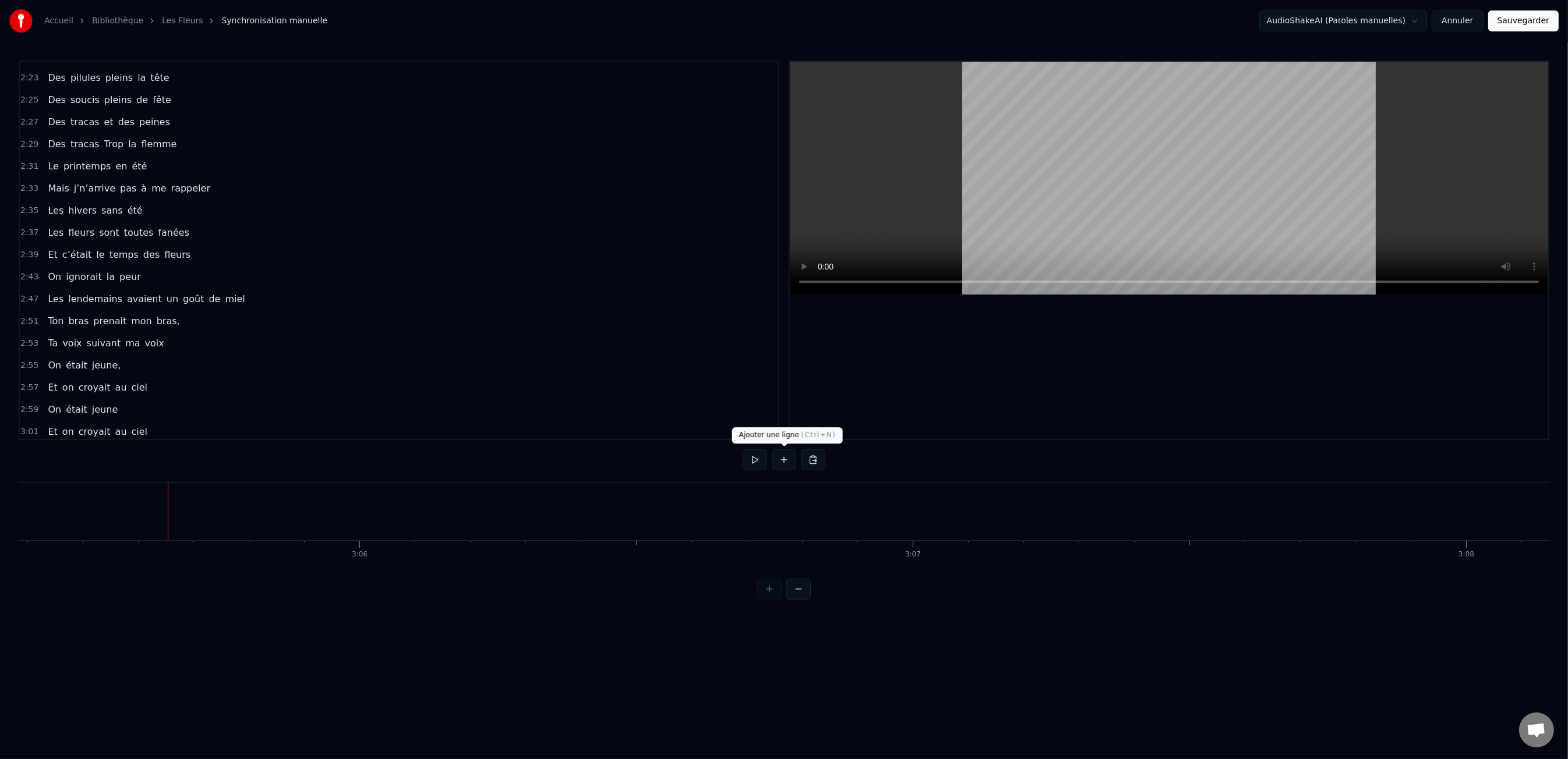
scroll to position [923, 0]
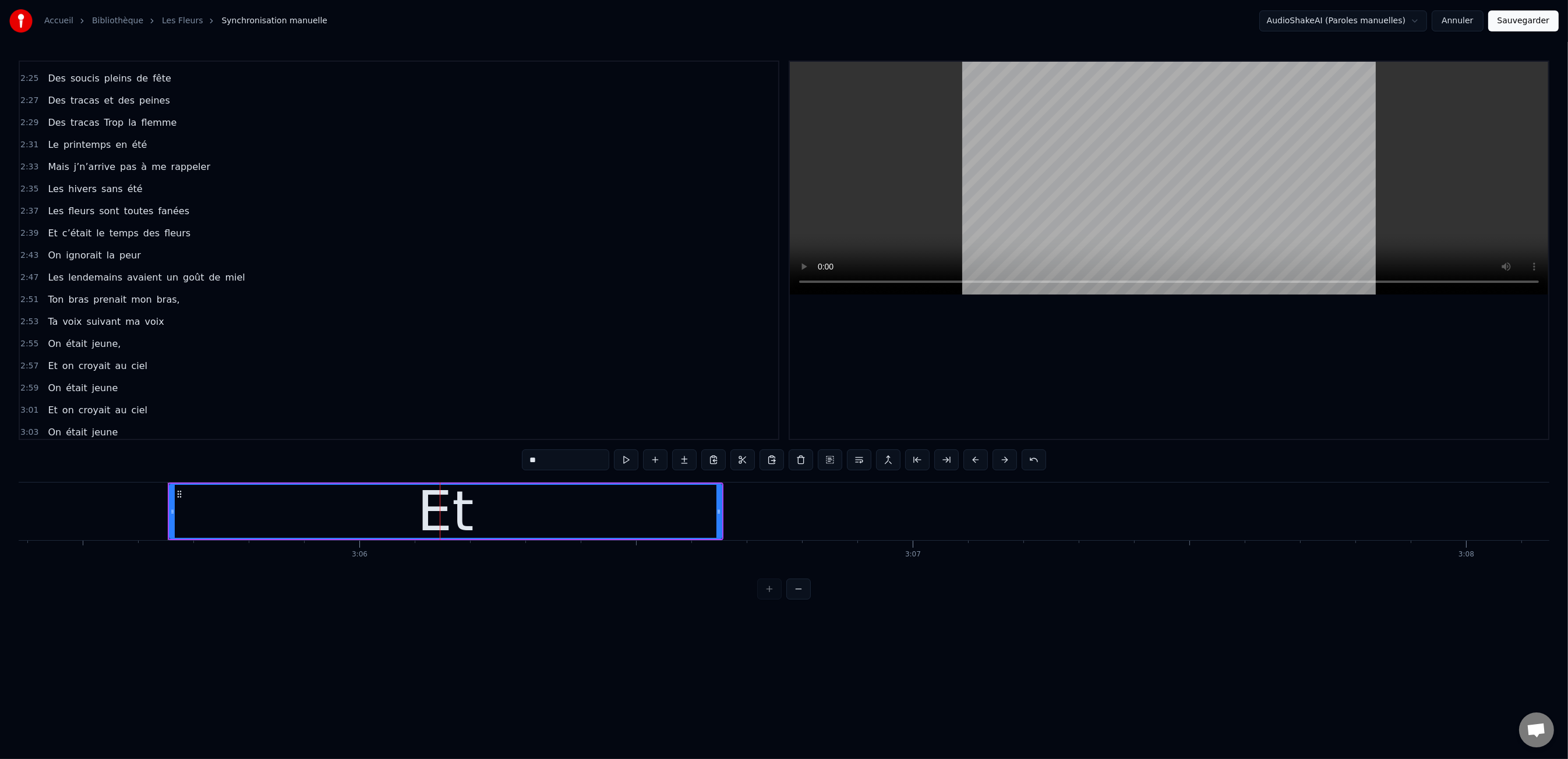
type input "**"
drag, startPoint x: 741, startPoint y: 601, endPoint x: 708, endPoint y: 556, distance: 55.8
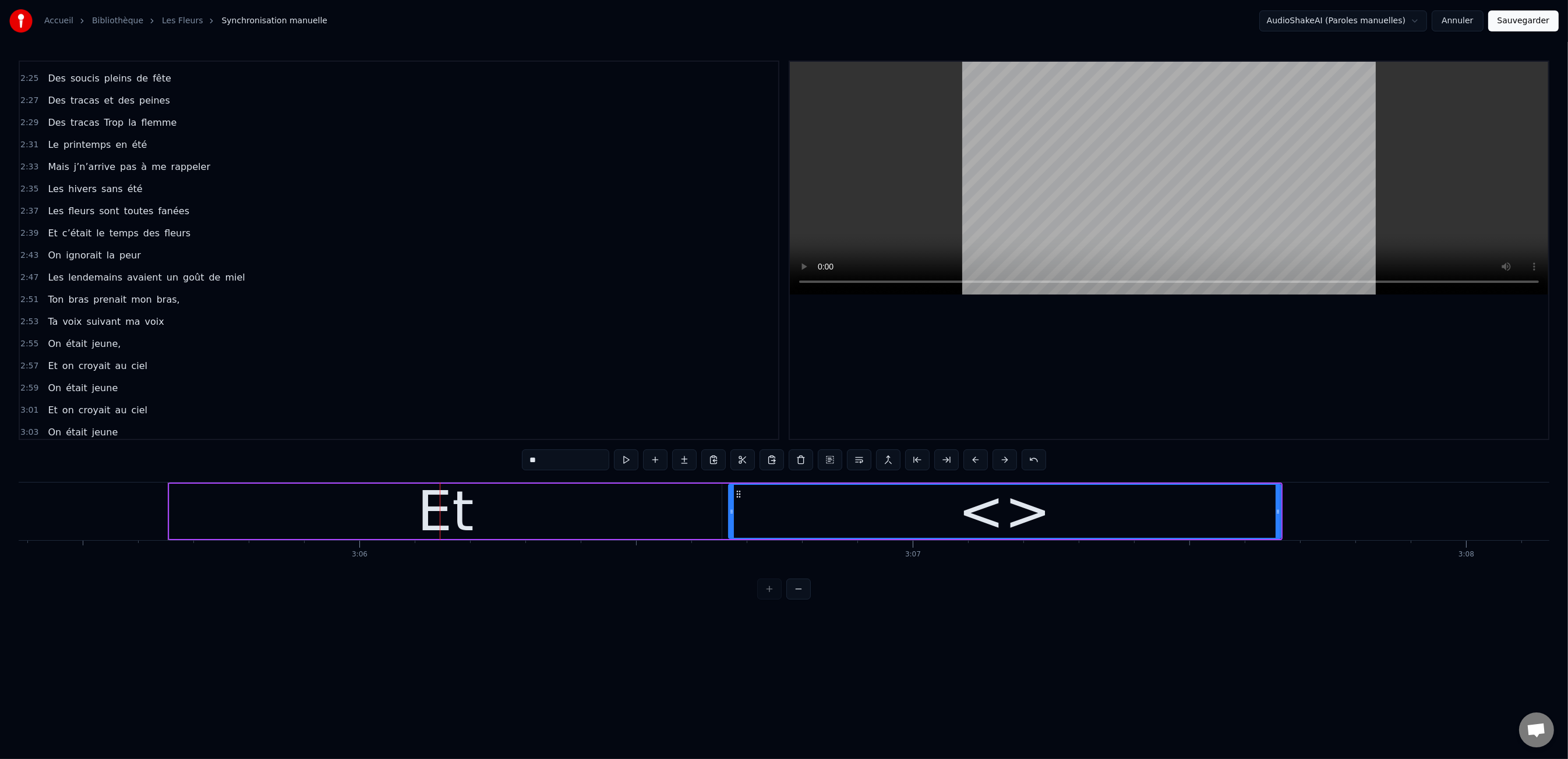
drag, startPoint x: 689, startPoint y: 508, endPoint x: 714, endPoint y: 510, distance: 25.1
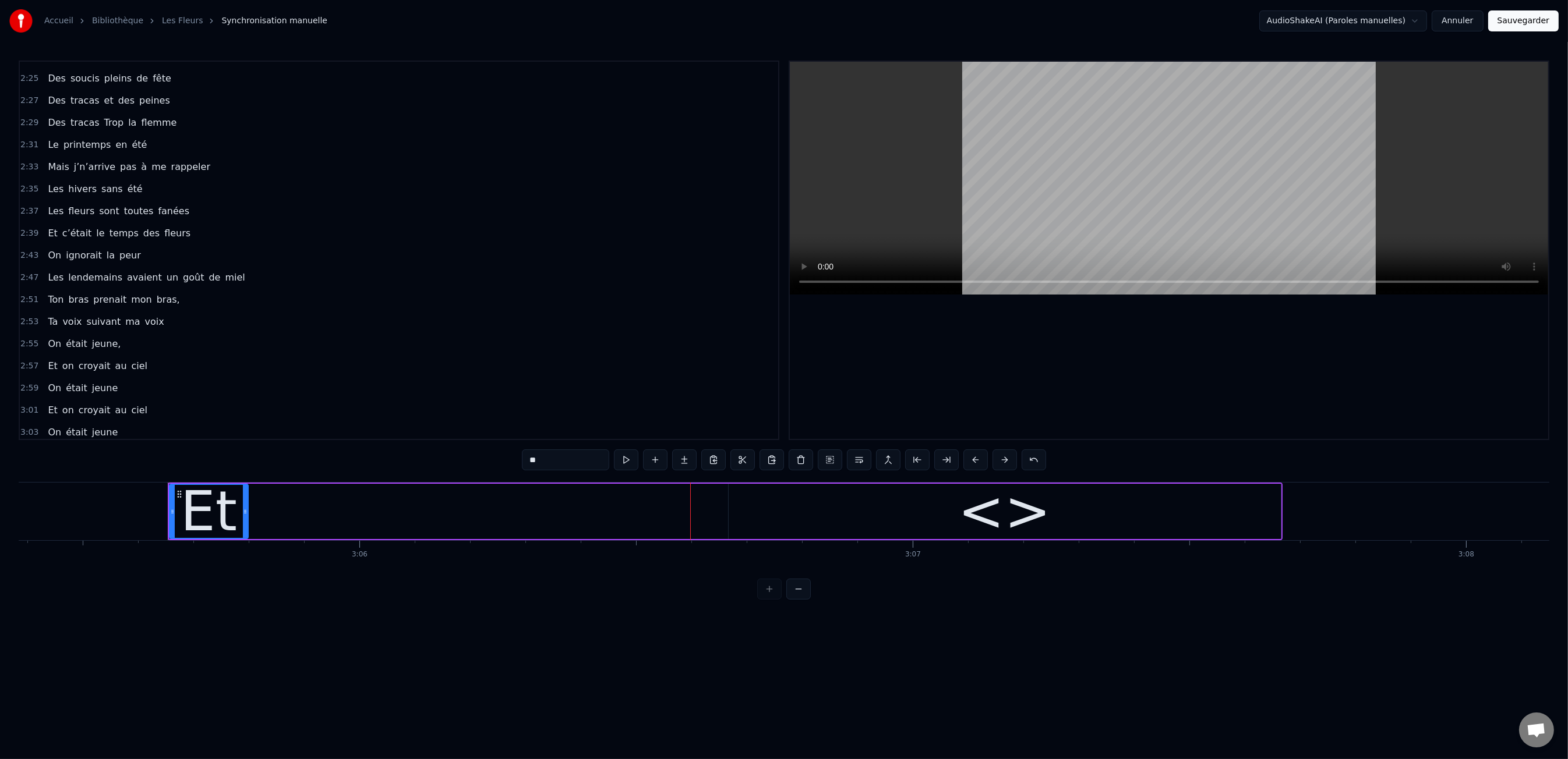
drag, startPoint x: 717, startPoint y: 510, endPoint x: 243, endPoint y: 519, distance: 474.1
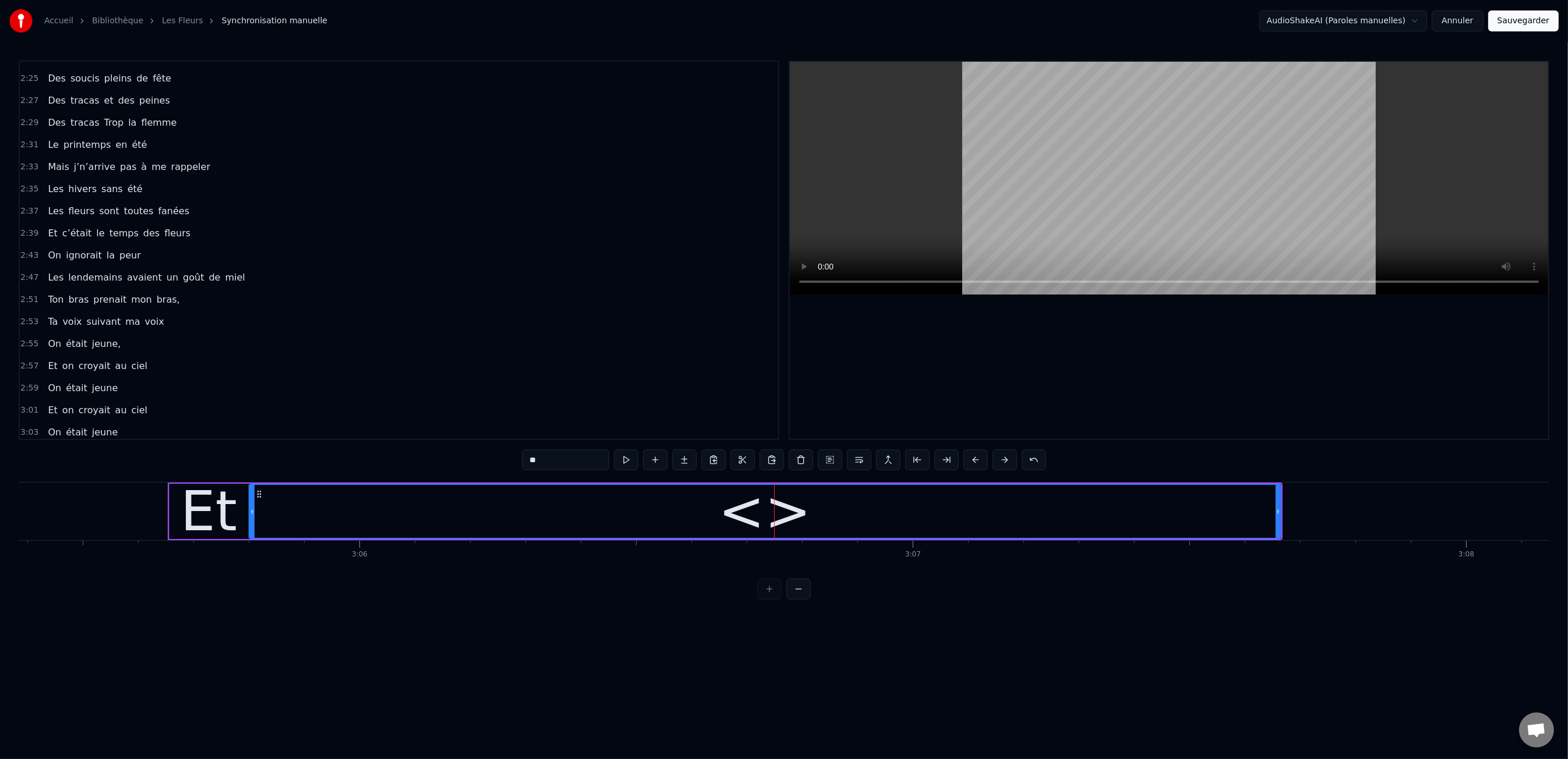
drag, startPoint x: 730, startPoint y: 510, endPoint x: 250, endPoint y: 519, distance: 480.1
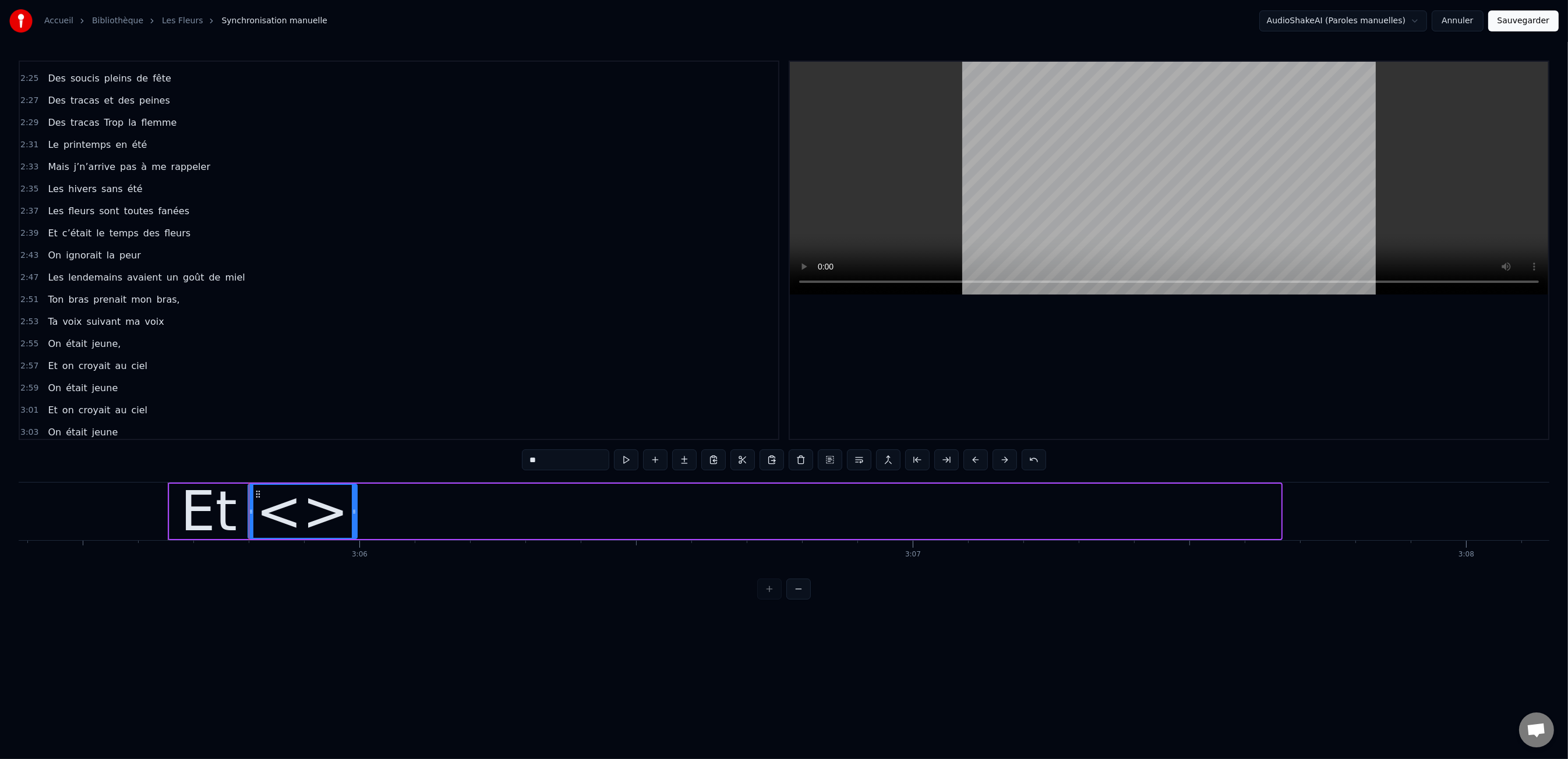
drag, startPoint x: 1276, startPoint y: 512, endPoint x: 350, endPoint y: 522, distance: 926.1
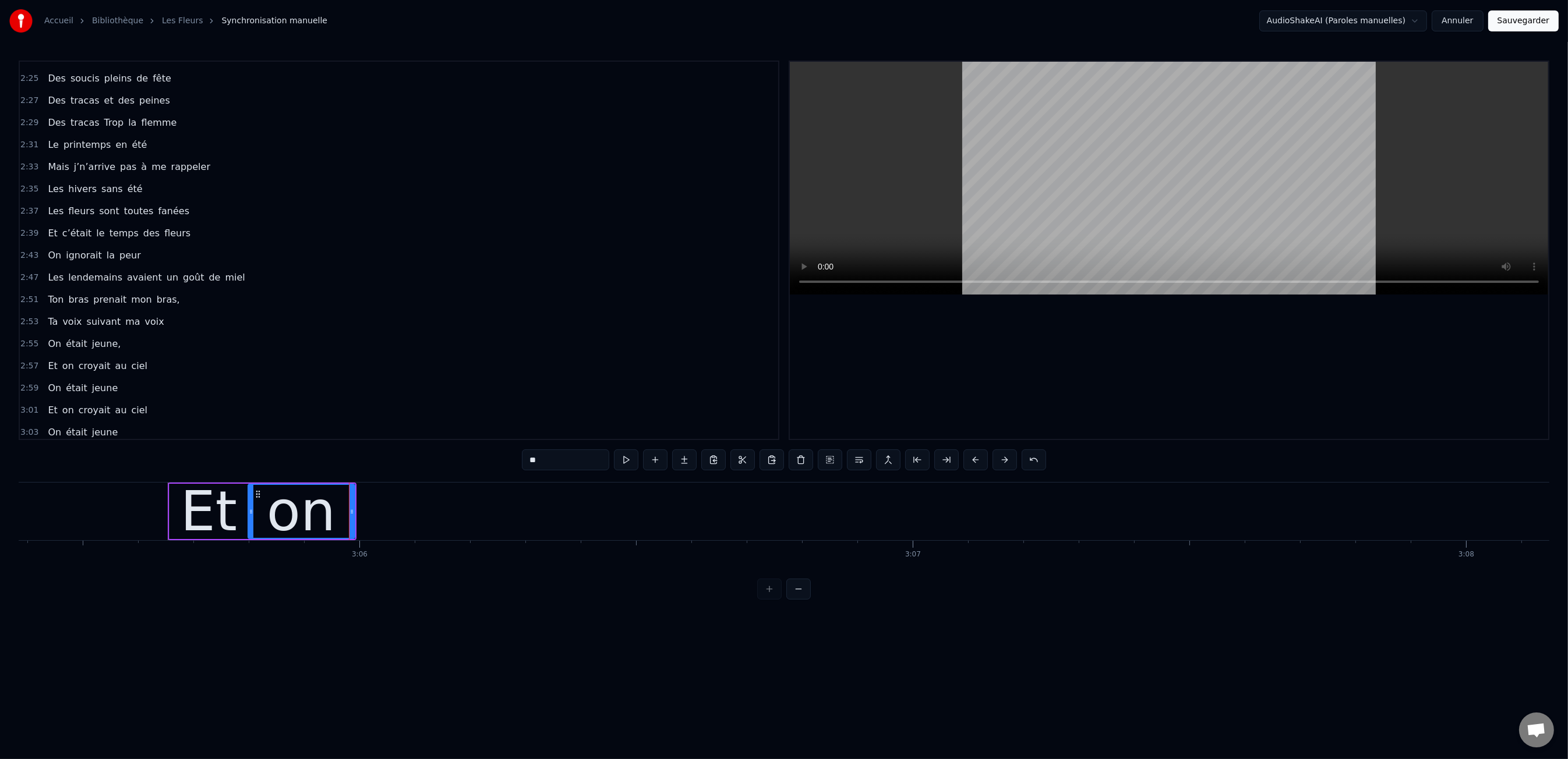
type input "**"
drag, startPoint x: 668, startPoint y: 545, endPoint x: 678, endPoint y: 550, distance: 11.2
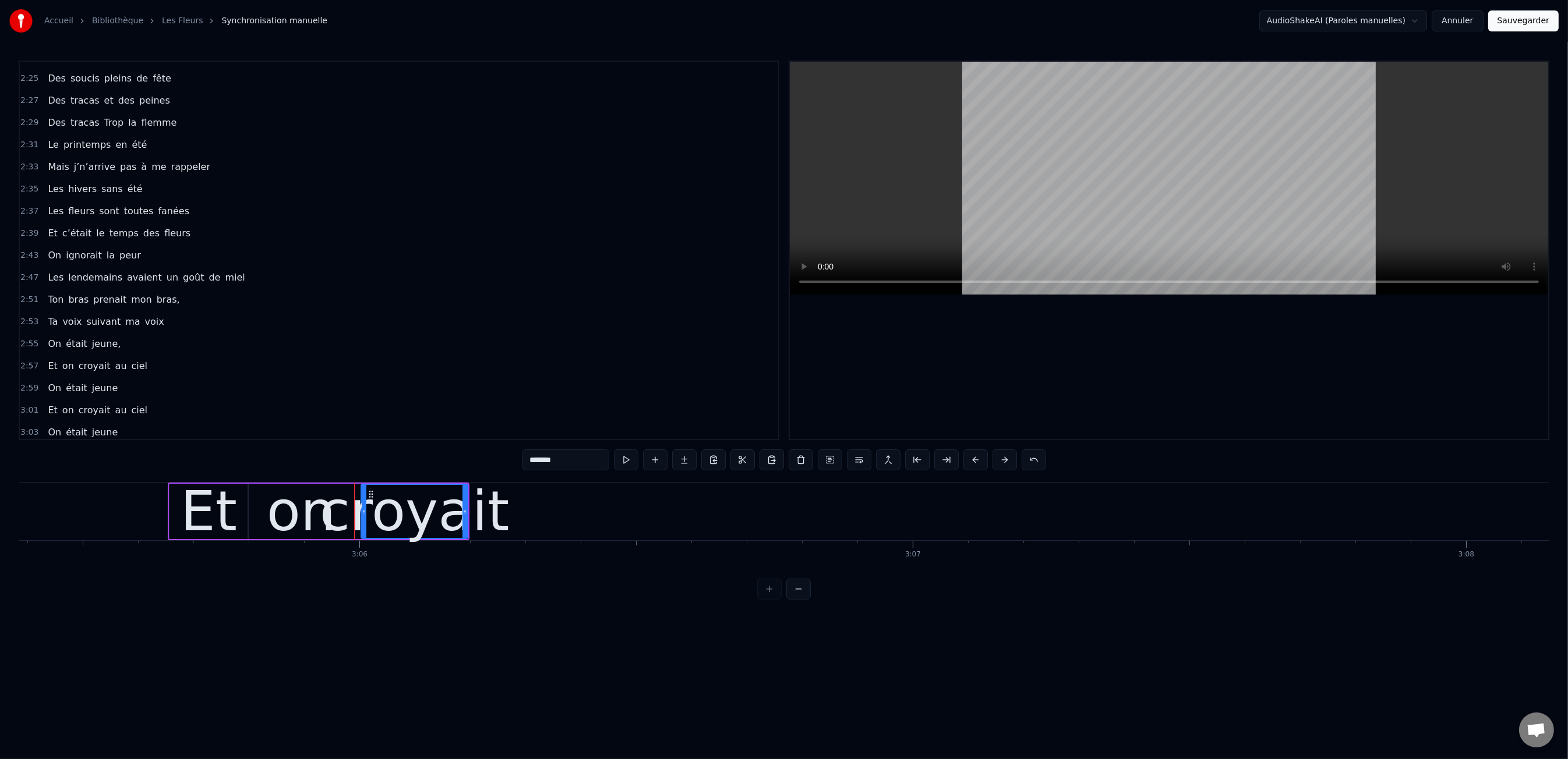
type input "*******"
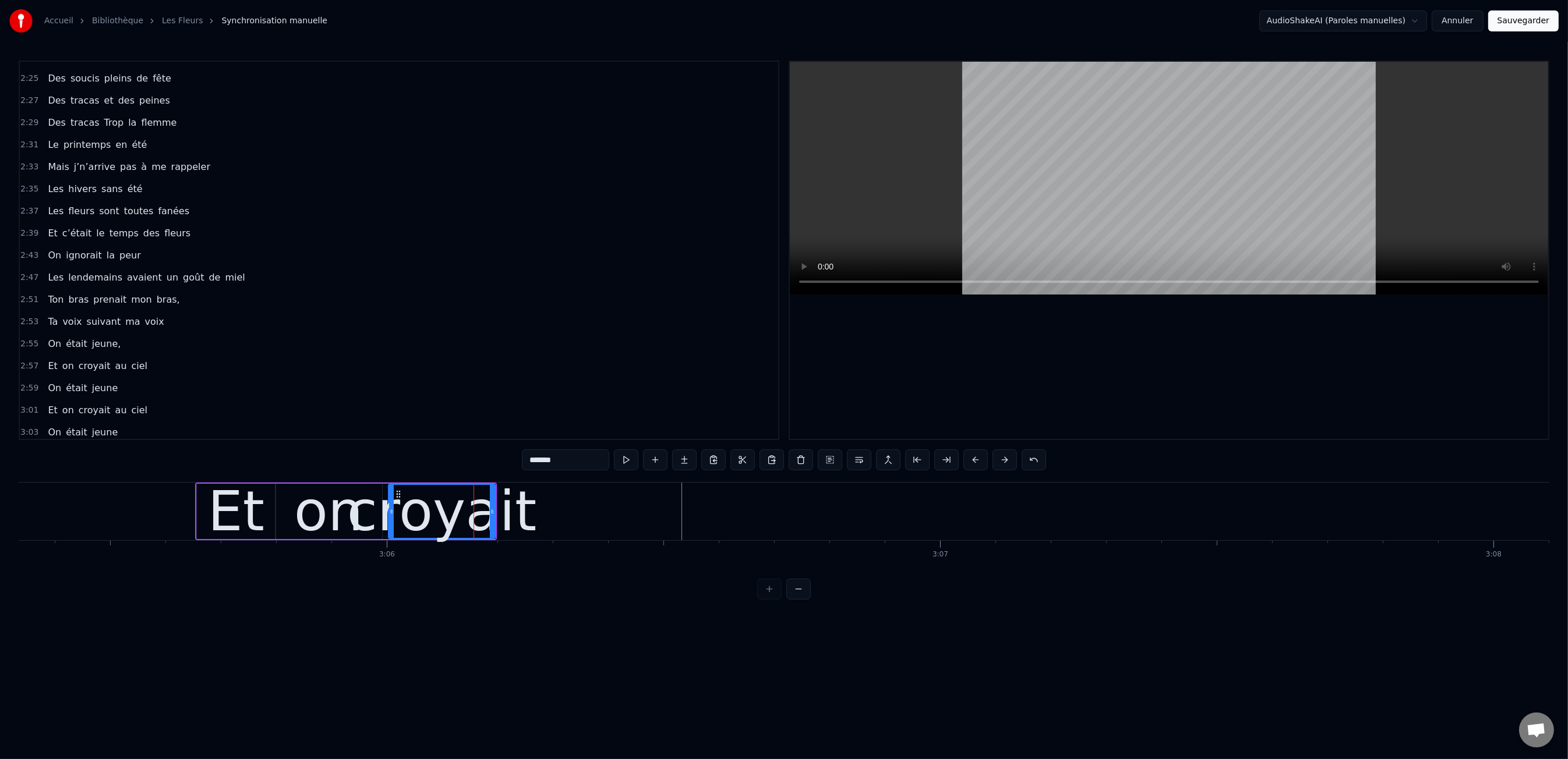
scroll to position [0, 102551]
drag, startPoint x: 493, startPoint y: 512, endPoint x: 376, endPoint y: 485, distance: 120.1
drag, startPoint x: 355, startPoint y: 478, endPoint x: 348, endPoint y: 477, distance: 7.1
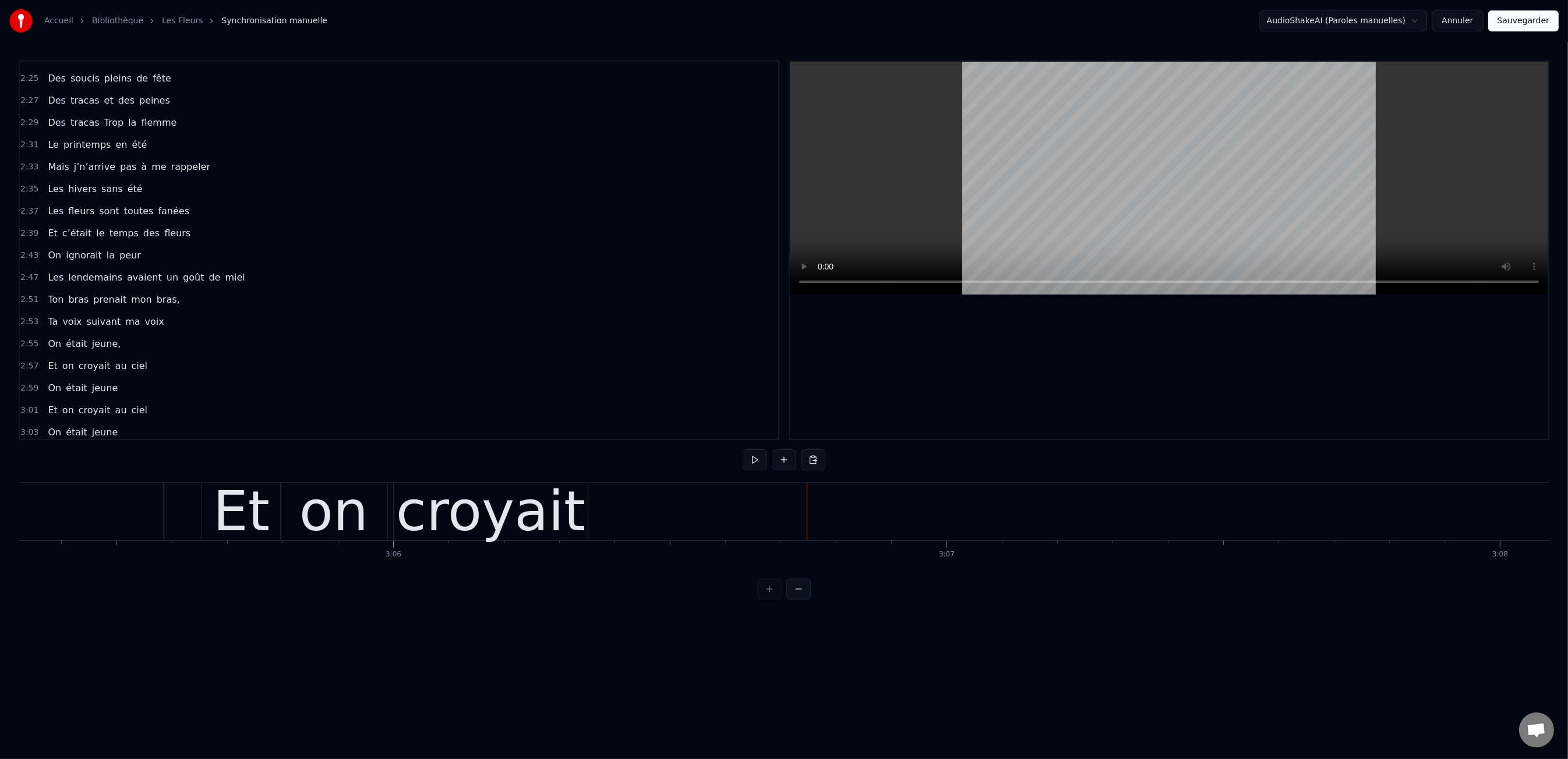
drag, startPoint x: 530, startPoint y: 510, endPoint x: 570, endPoint y: 515, distance: 40.3
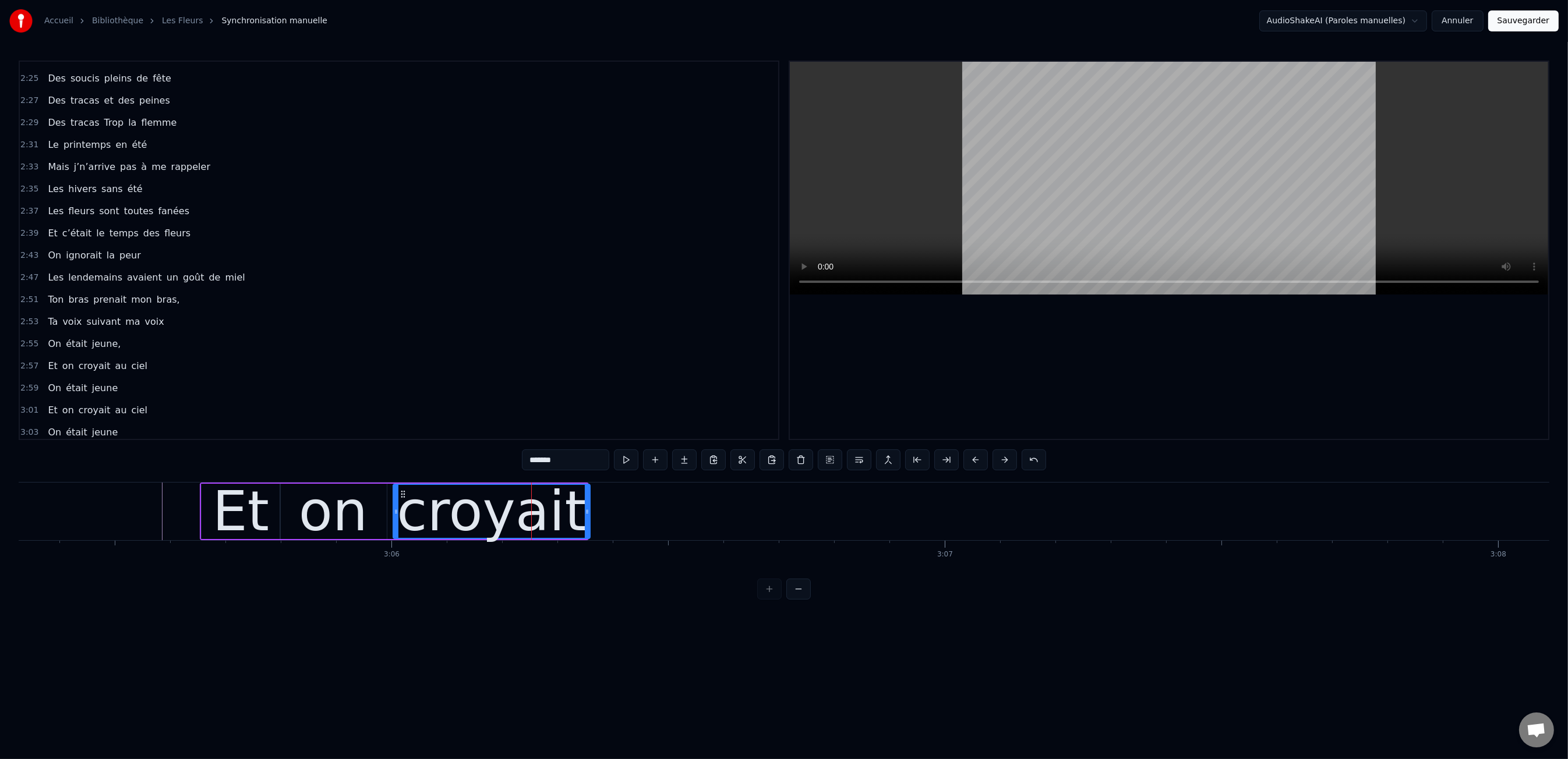
scroll to position [0, 102551]
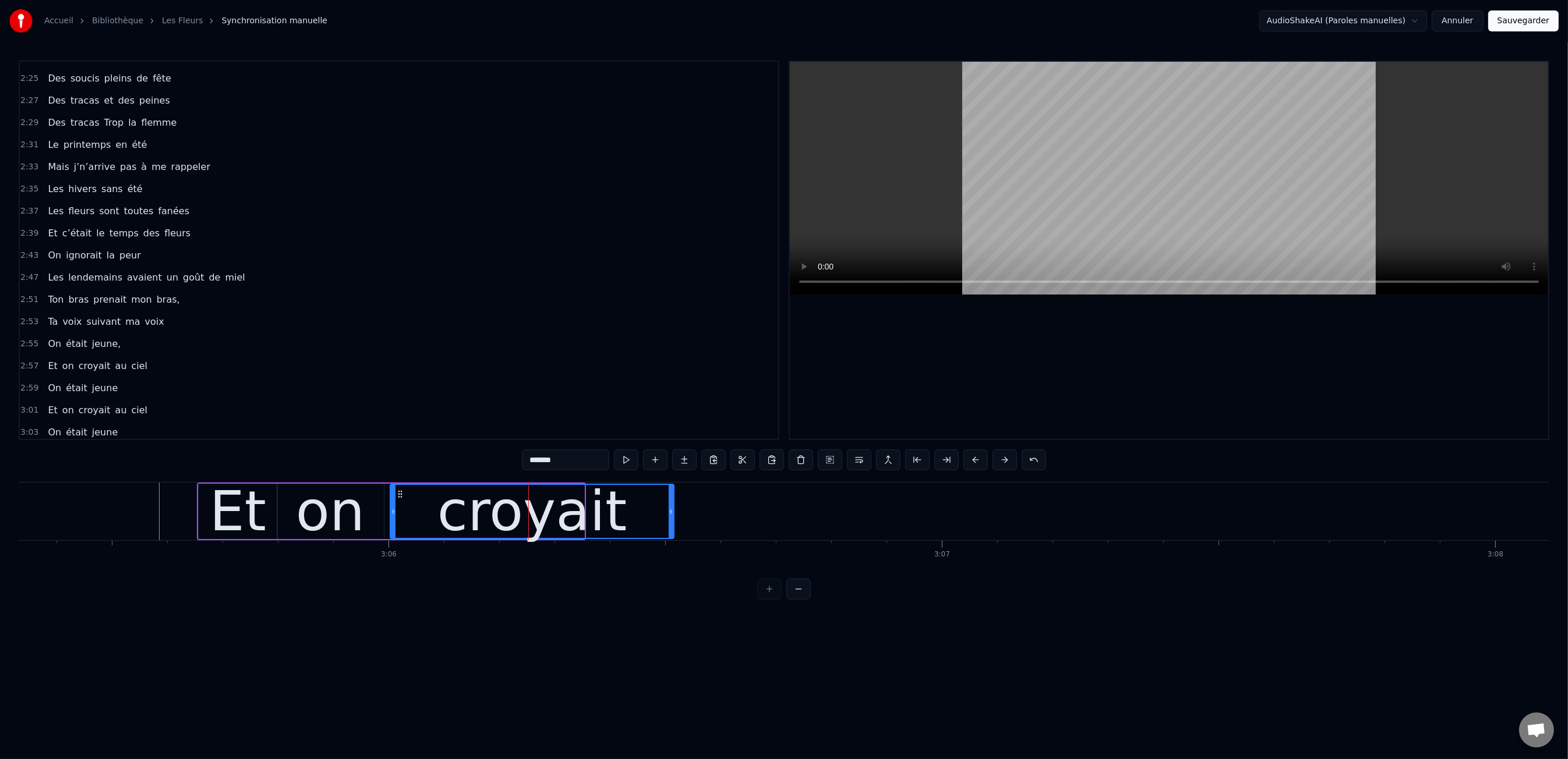
drag, startPoint x: 583, startPoint y: 513, endPoint x: 477, endPoint y: 514, distance: 106.0
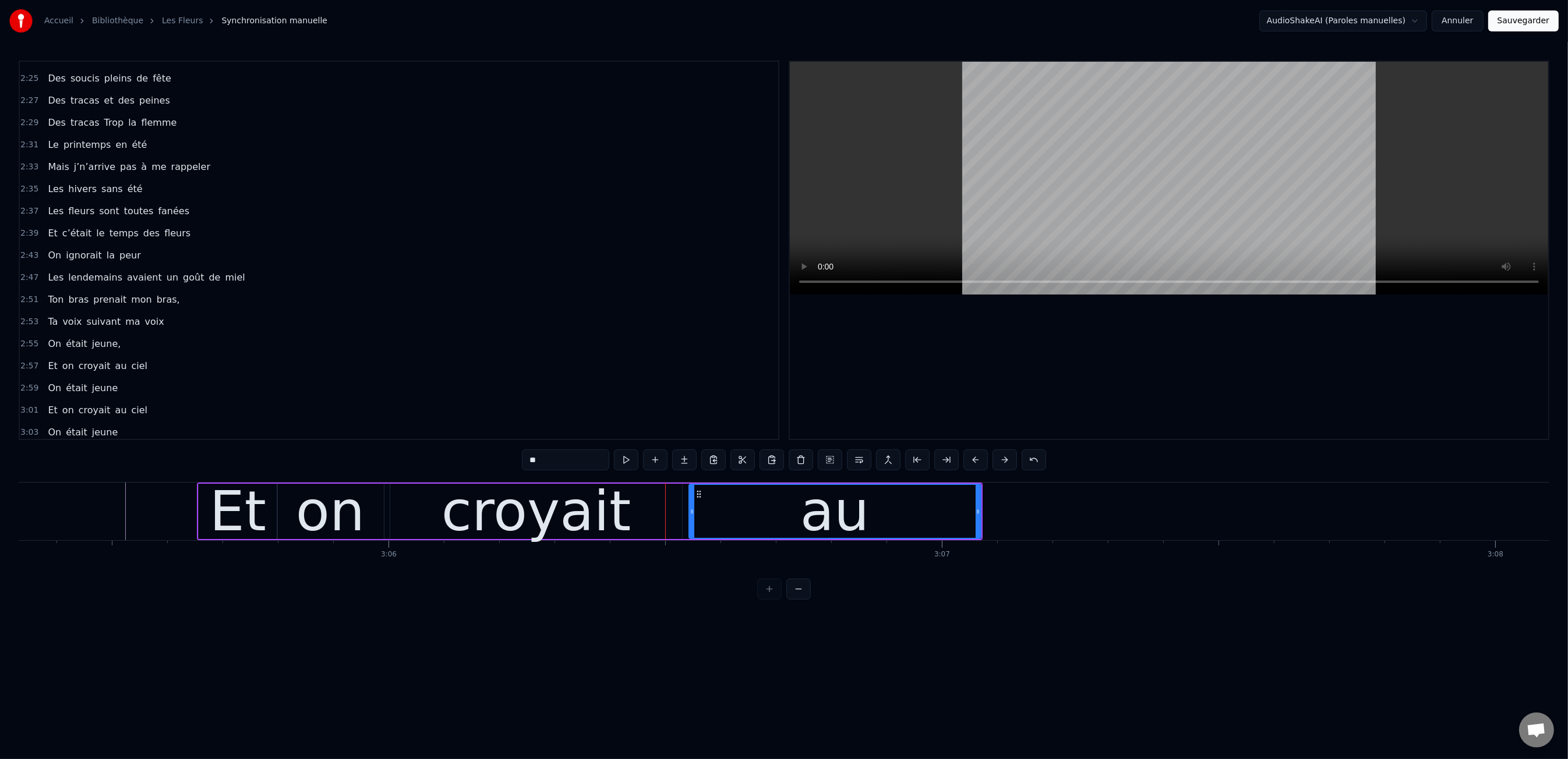
type input "**"
drag, startPoint x: 726, startPoint y: 627, endPoint x: 718, endPoint y: 622, distance: 9.4
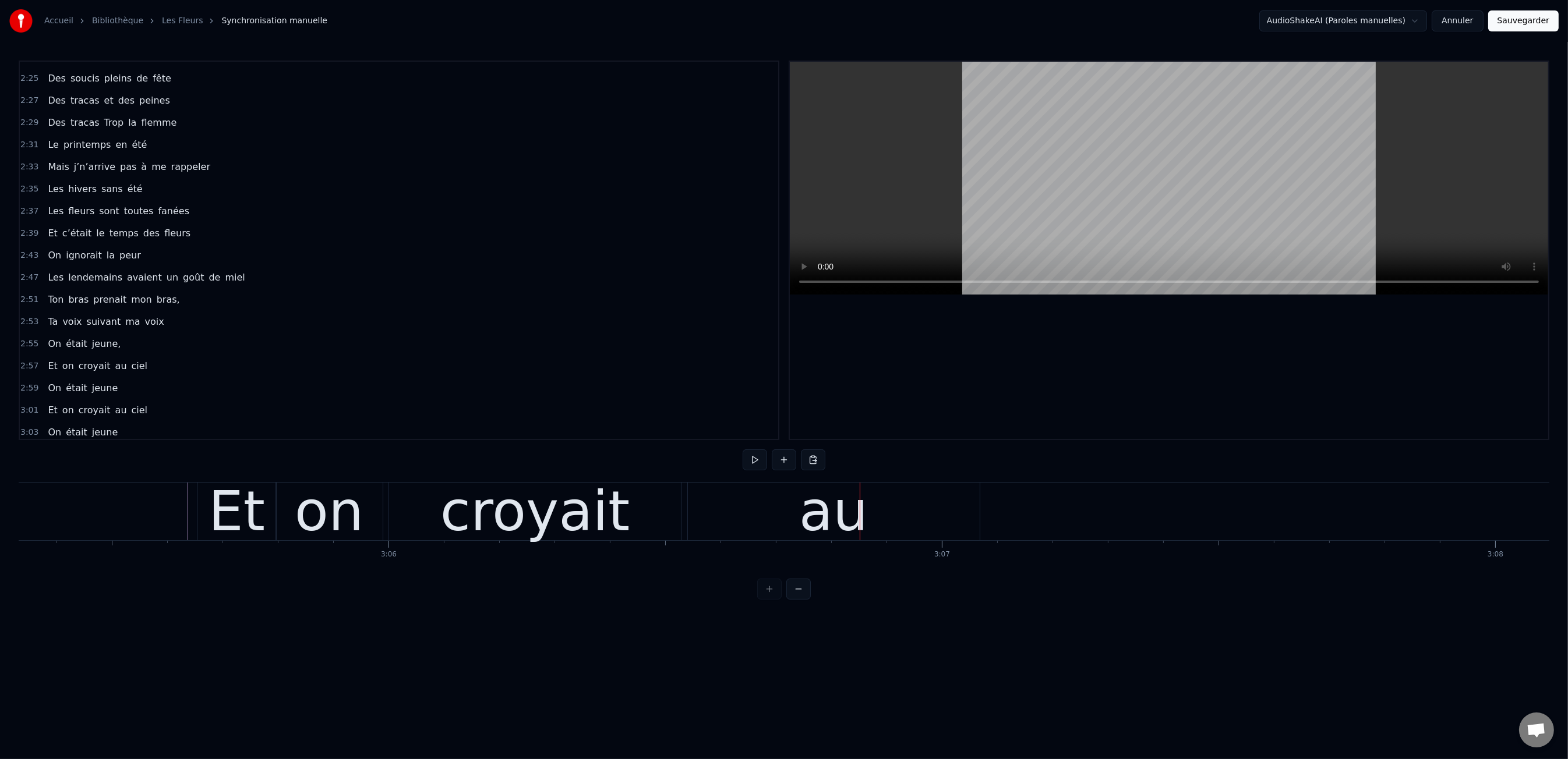
drag, startPoint x: 834, startPoint y: 514, endPoint x: 866, endPoint y: 513, distance: 32.0
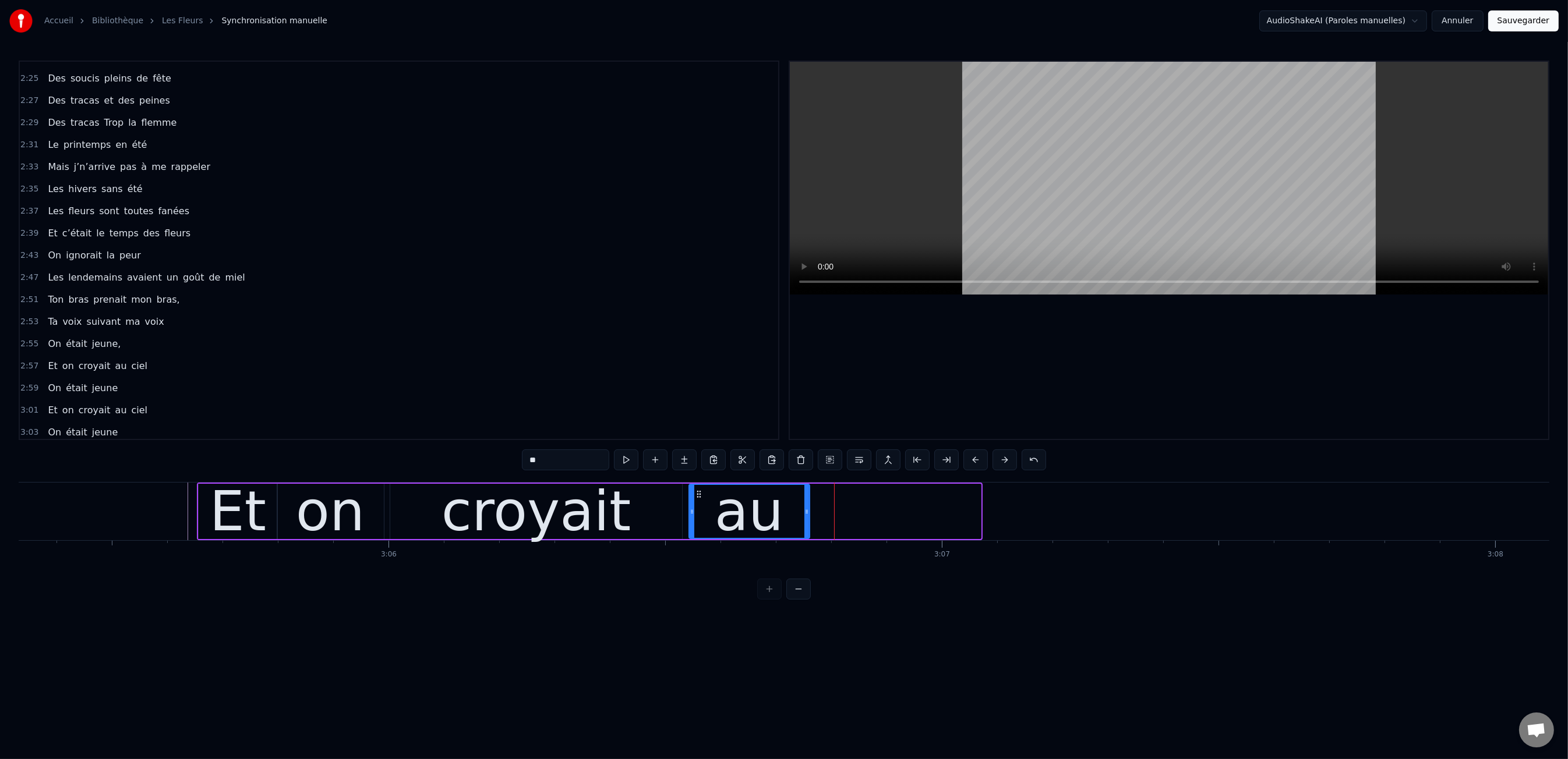
drag, startPoint x: 978, startPoint y: 506, endPoint x: 806, endPoint y: 514, distance: 172.2
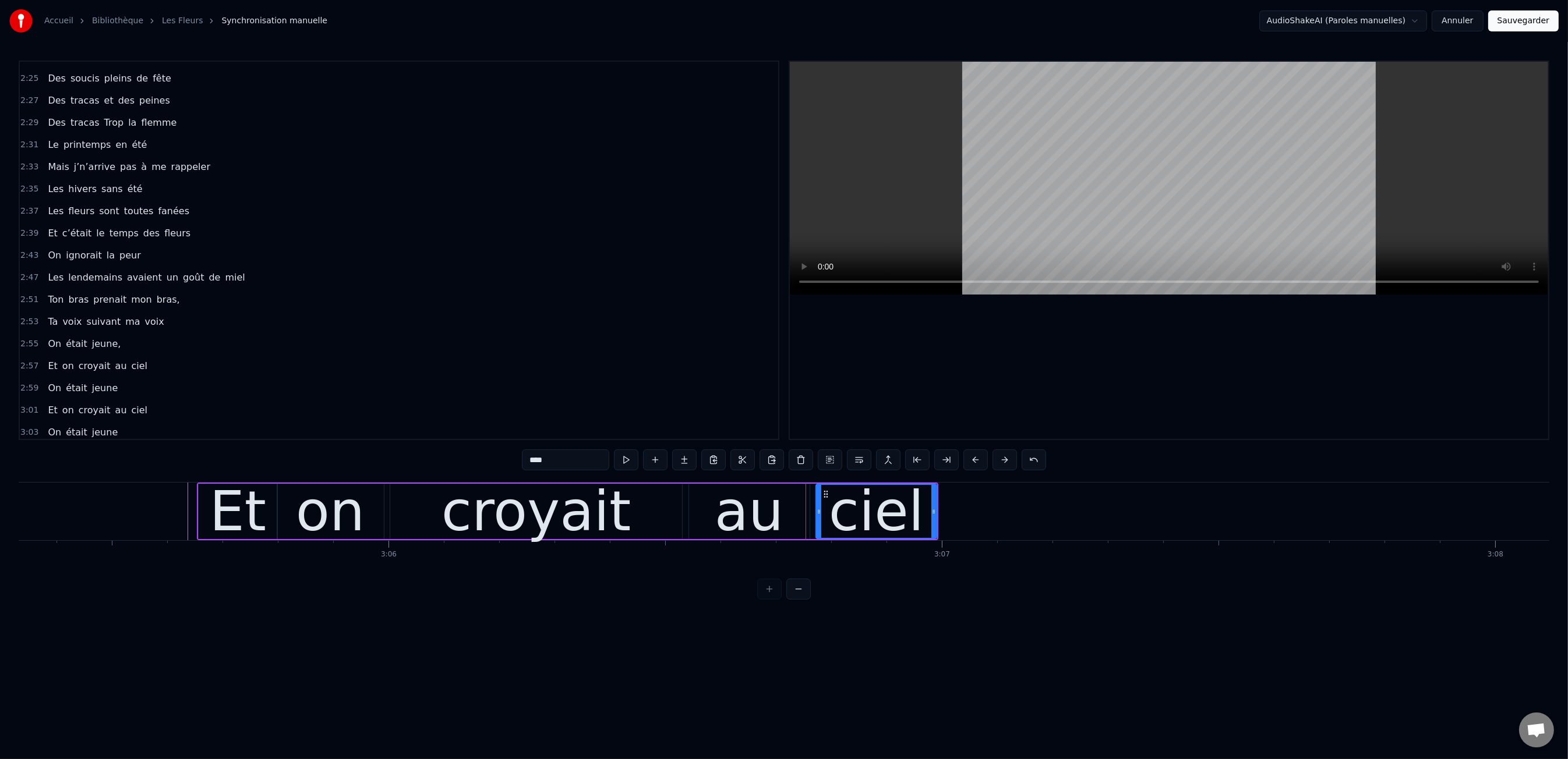
type input "****"
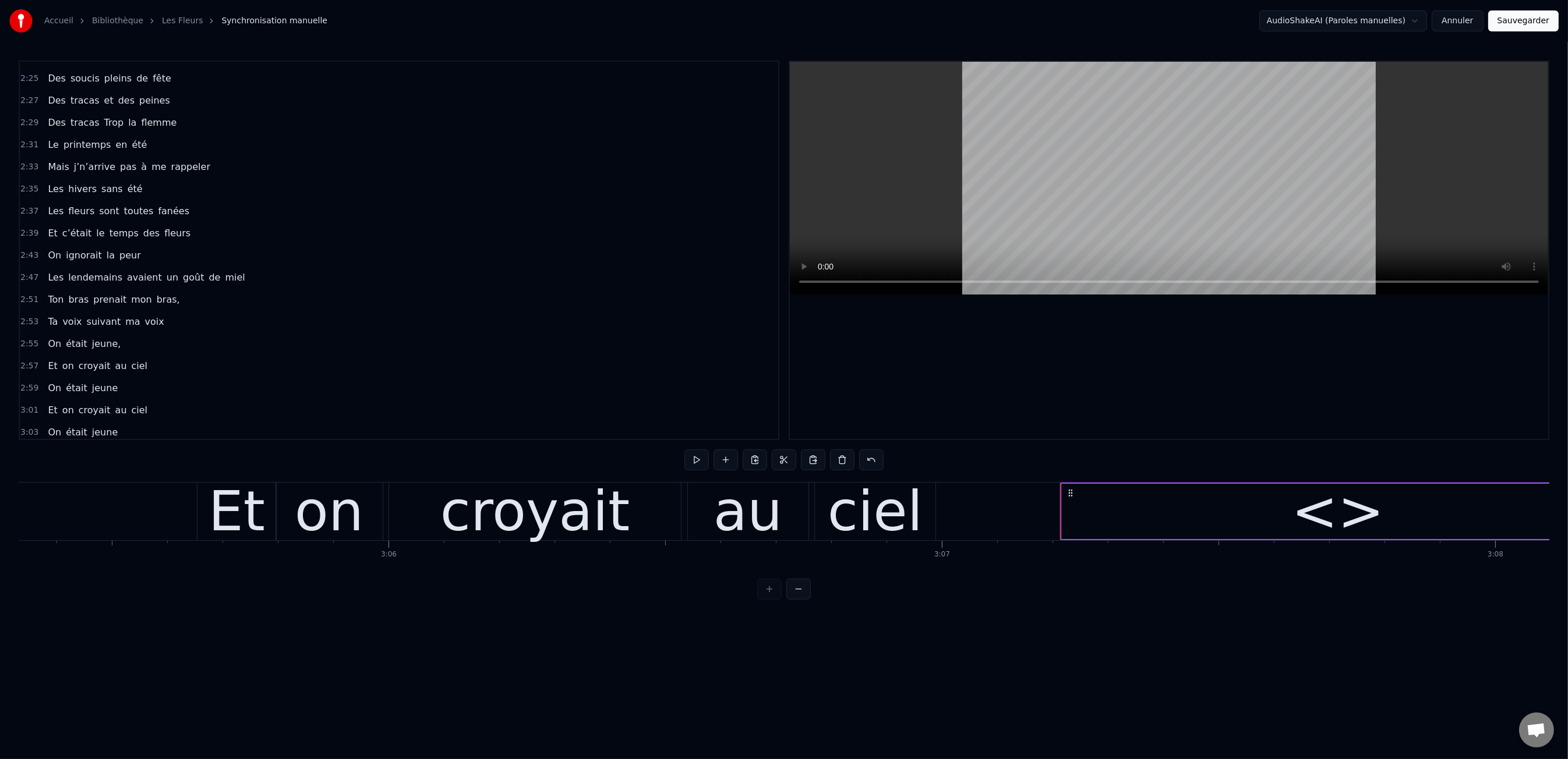
scroll to position [945, 0]
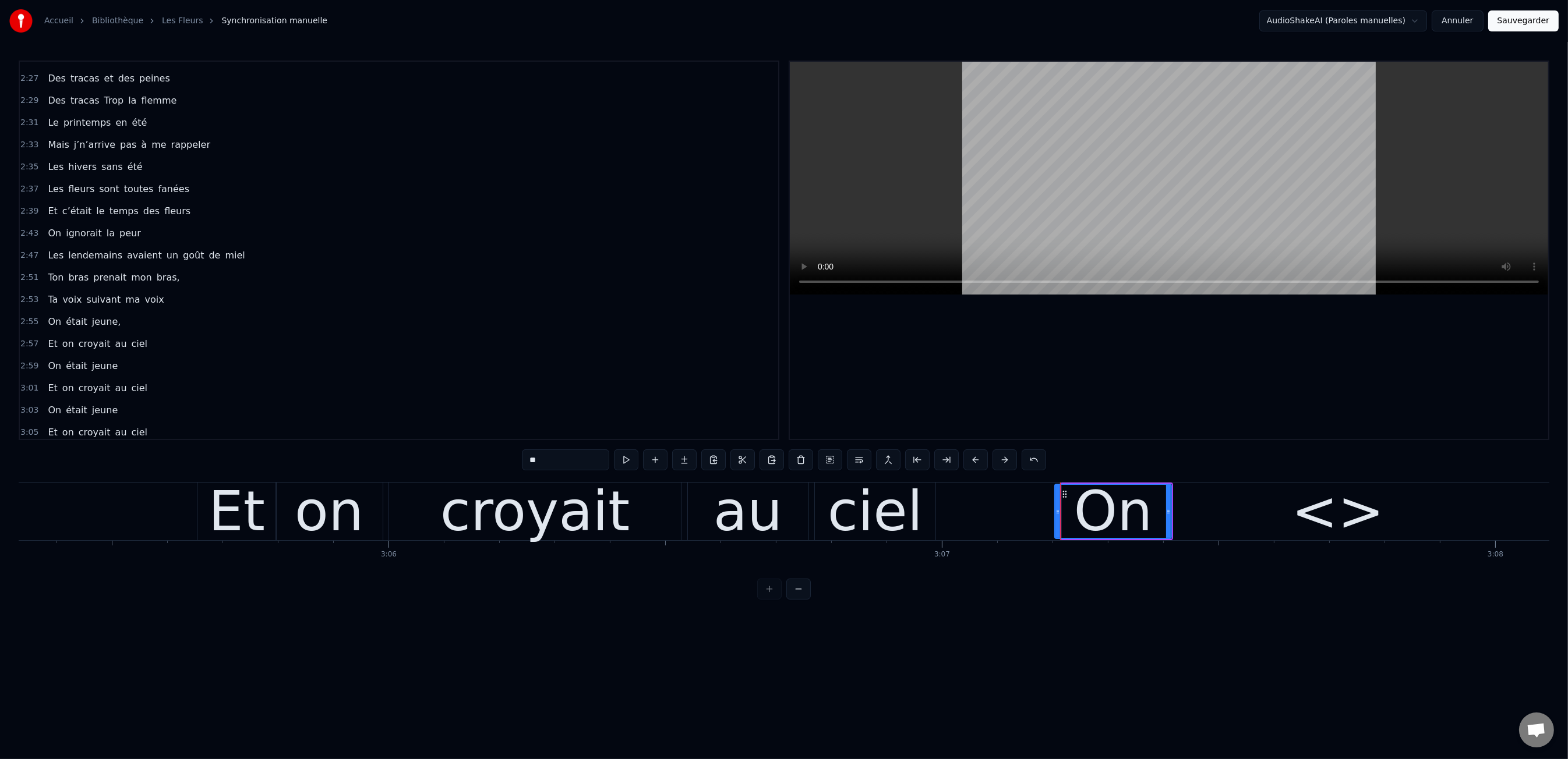
drag, startPoint x: 1064, startPoint y: 510, endPoint x: 1058, endPoint y: 514, distance: 7.2
drag, startPoint x: 1215, startPoint y: 515, endPoint x: 1196, endPoint y: 514, distance: 19.0
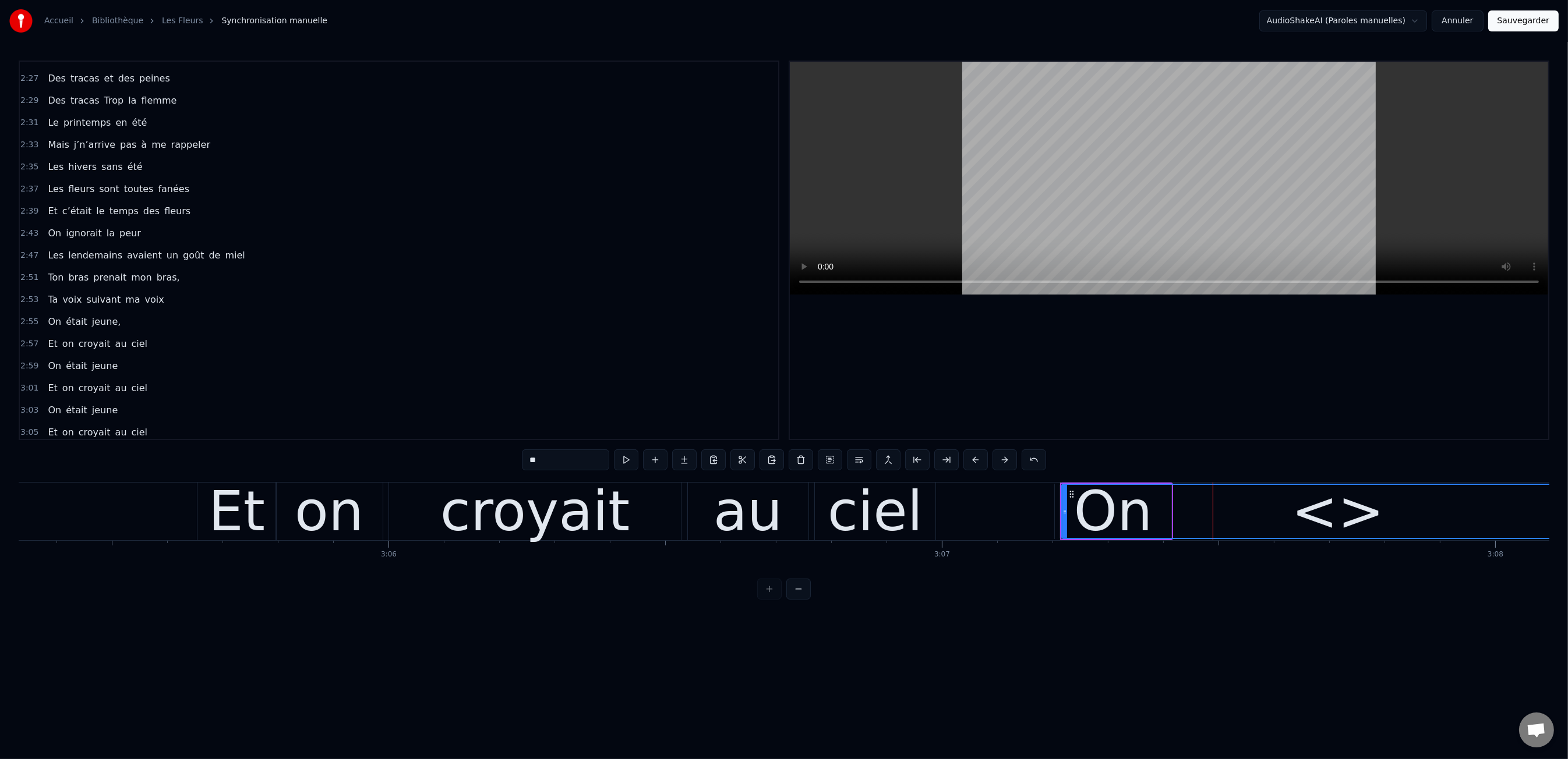
drag, startPoint x: 1225, startPoint y: 513, endPoint x: 1197, endPoint y: 513, distance: 28.0
drag, startPoint x: 1064, startPoint y: 512, endPoint x: 1173, endPoint y: 510, distance: 109.0
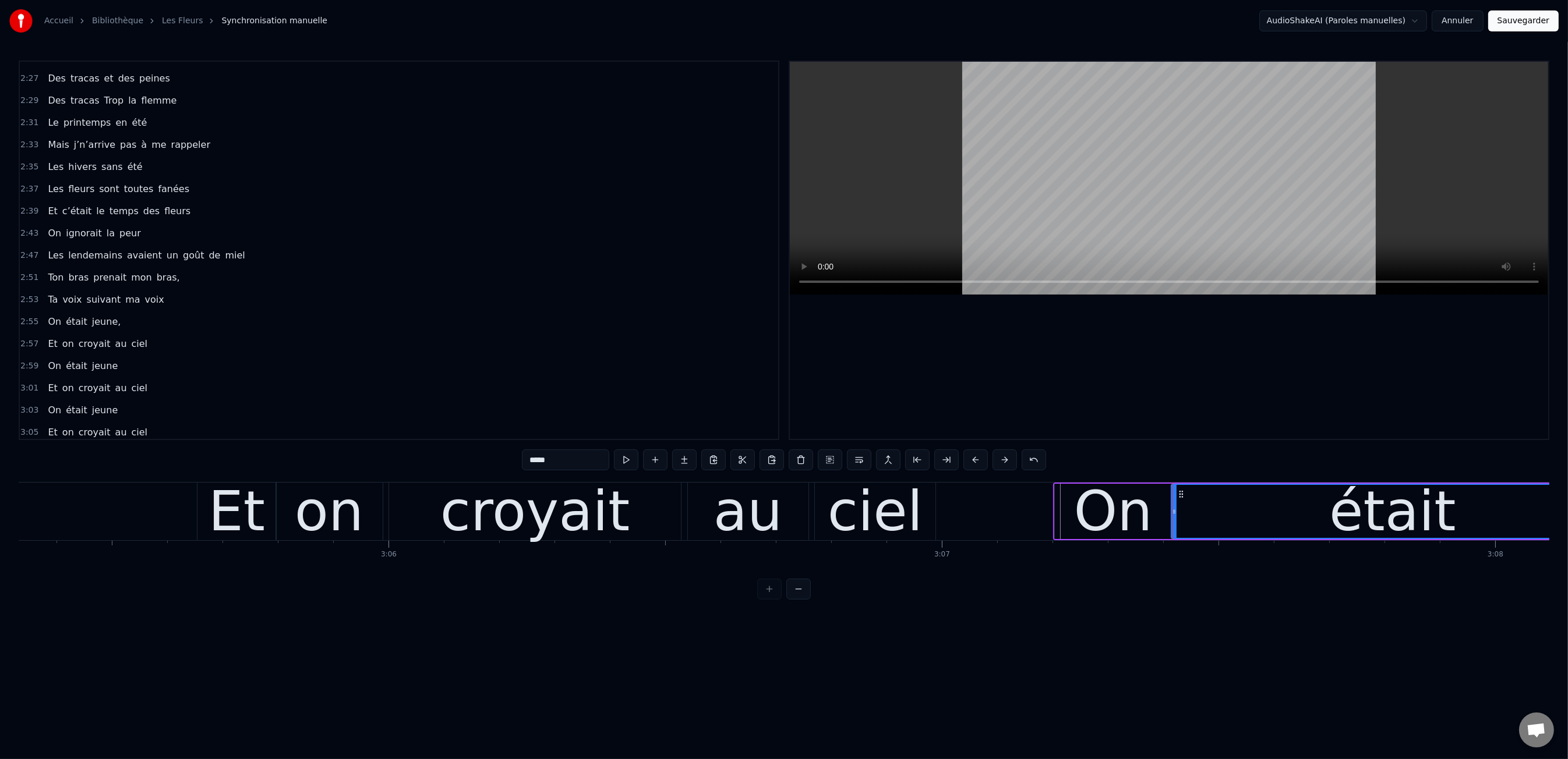
type input "*****"
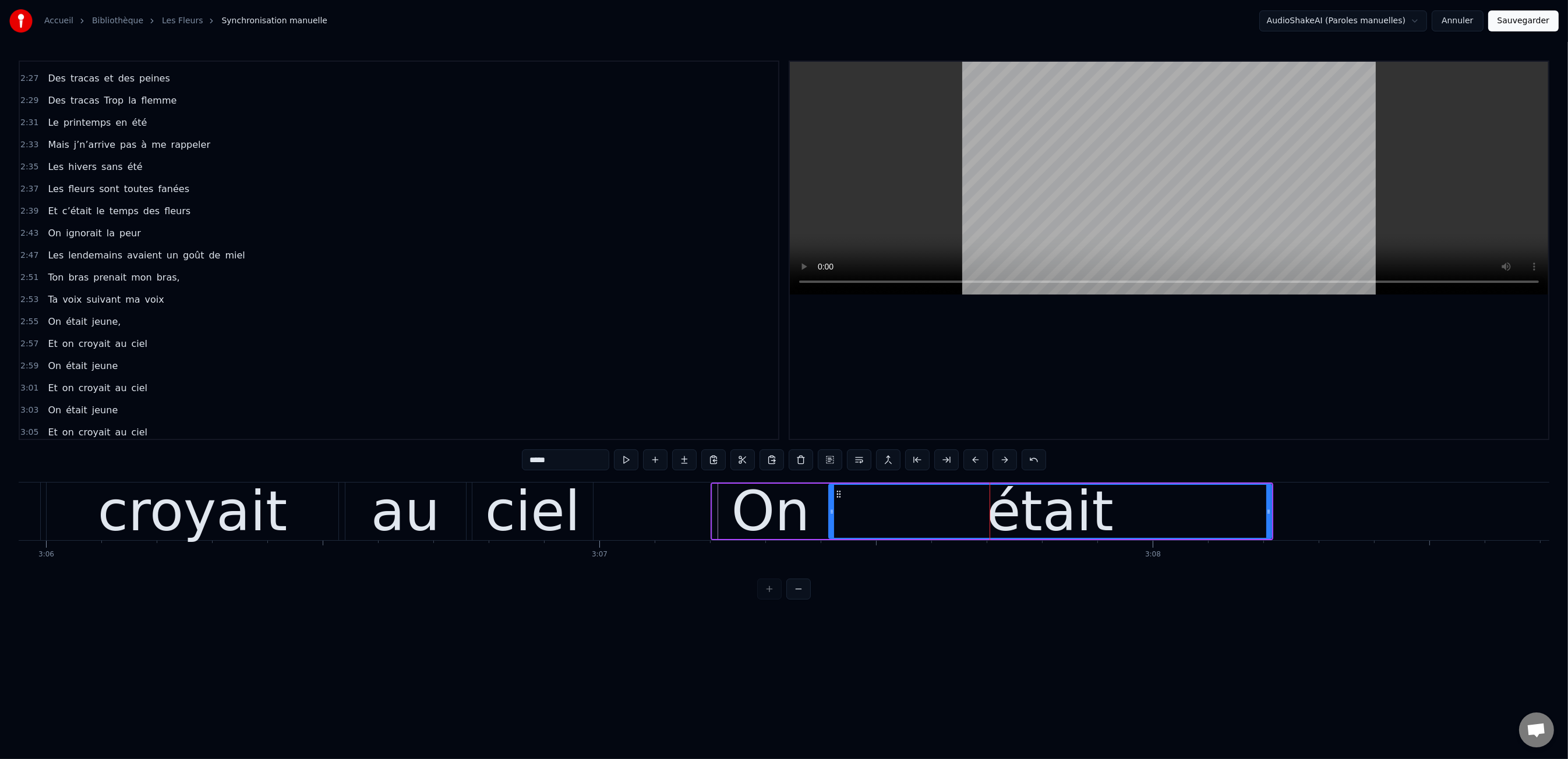
scroll to position [0, 103162]
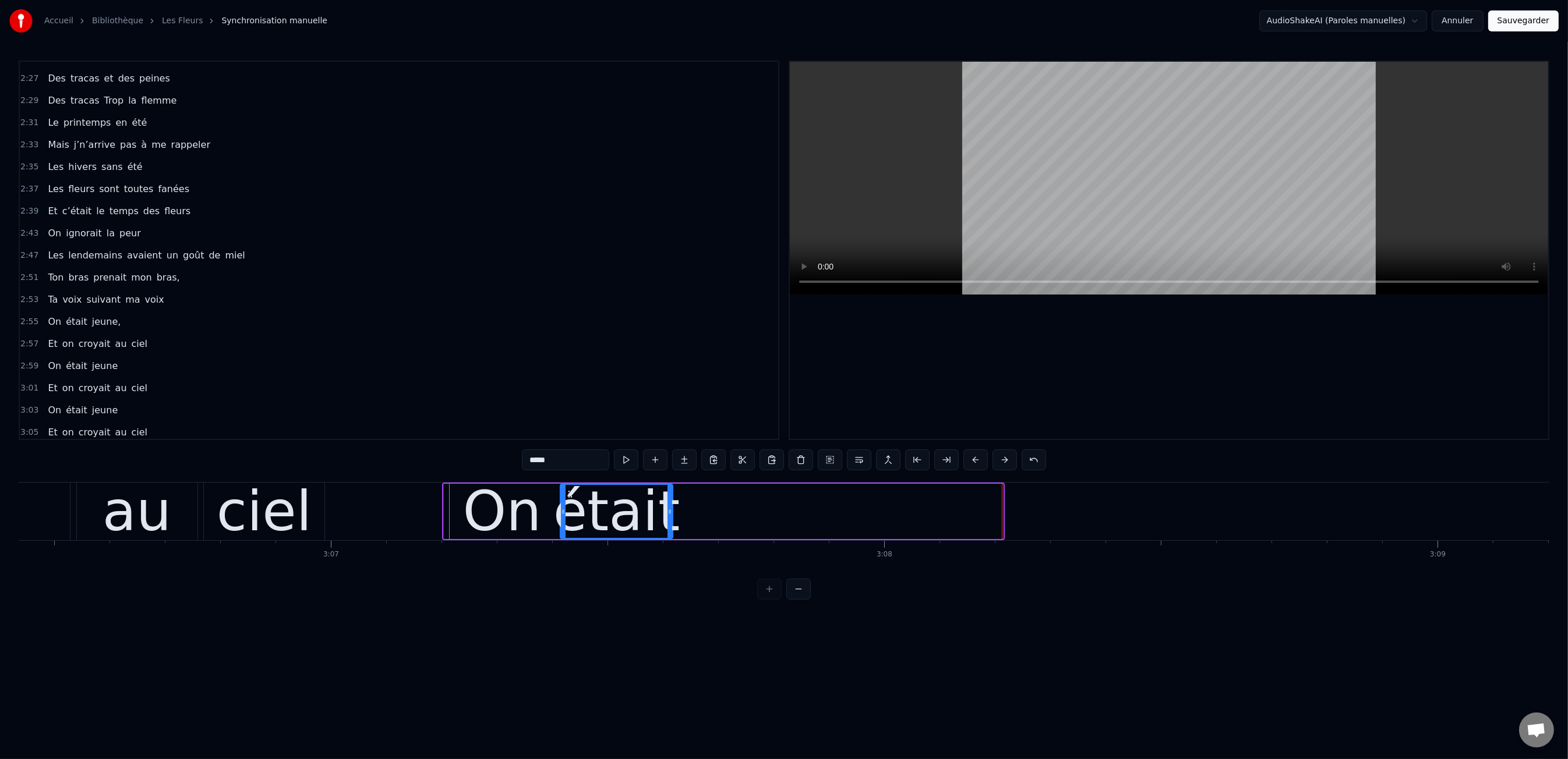
drag, startPoint x: 1000, startPoint y: 508, endPoint x: 523, endPoint y: 487, distance: 477.5
drag, startPoint x: 430, startPoint y: 466, endPoint x: 409, endPoint y: 494, distance: 35.0
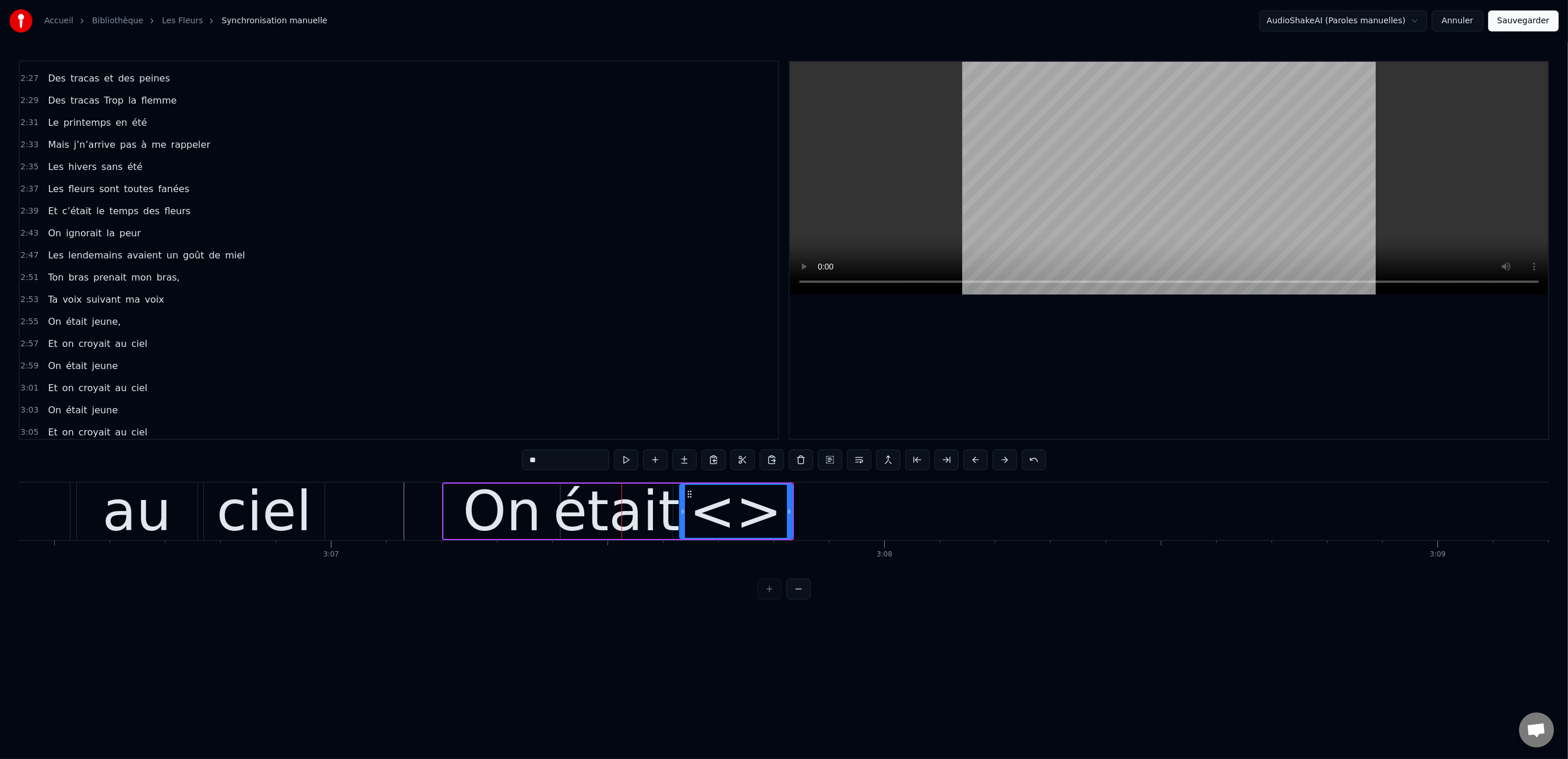
drag, startPoint x: 547, startPoint y: 450, endPoint x: 554, endPoint y: 457, distance: 9.9
type input "*"
type input "*****"
drag, startPoint x: 735, startPoint y: 645, endPoint x: 616, endPoint y: 611, distance: 123.8
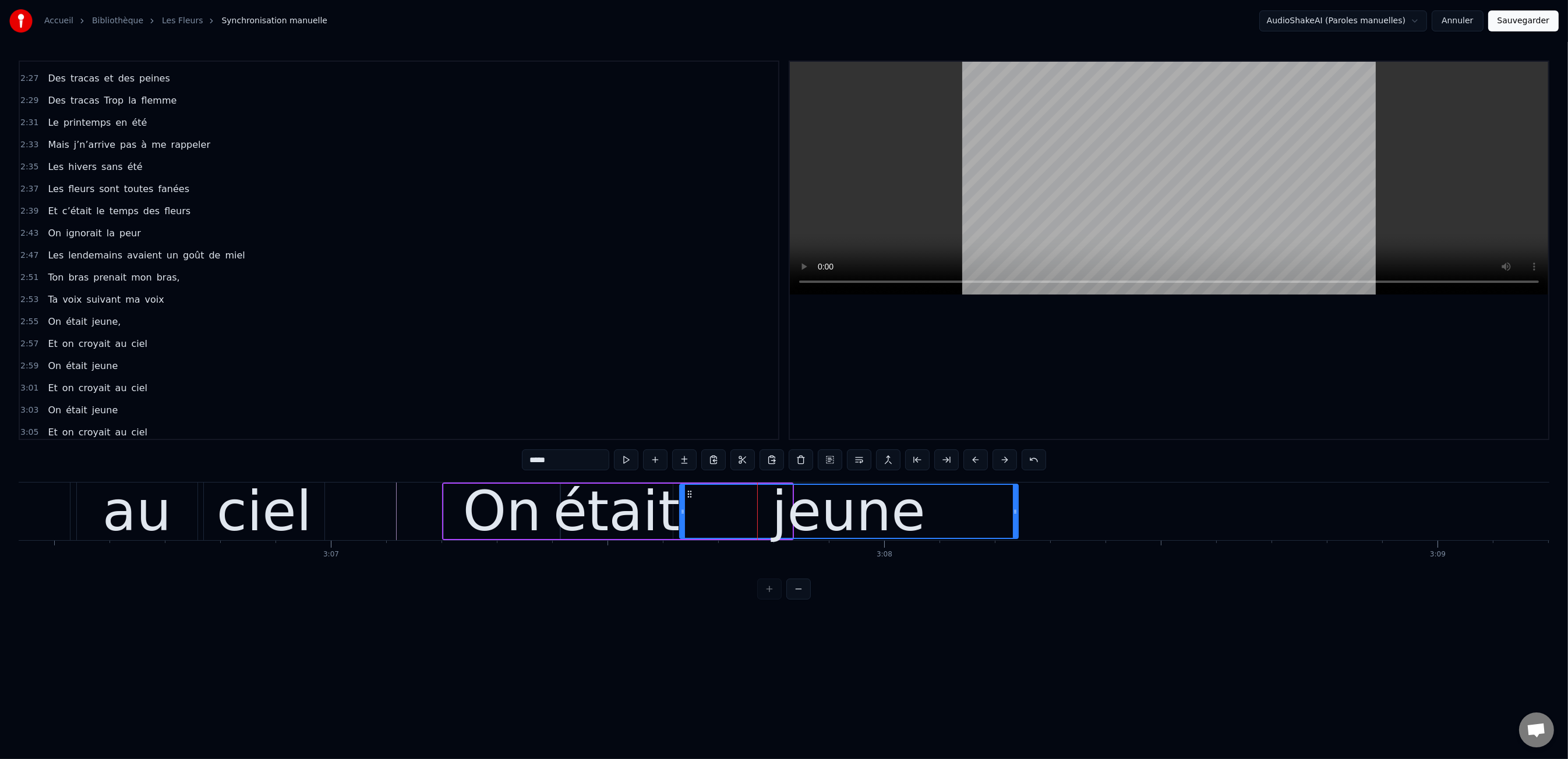
drag, startPoint x: 790, startPoint y: 506, endPoint x: 760, endPoint y: 498, distance: 31.0
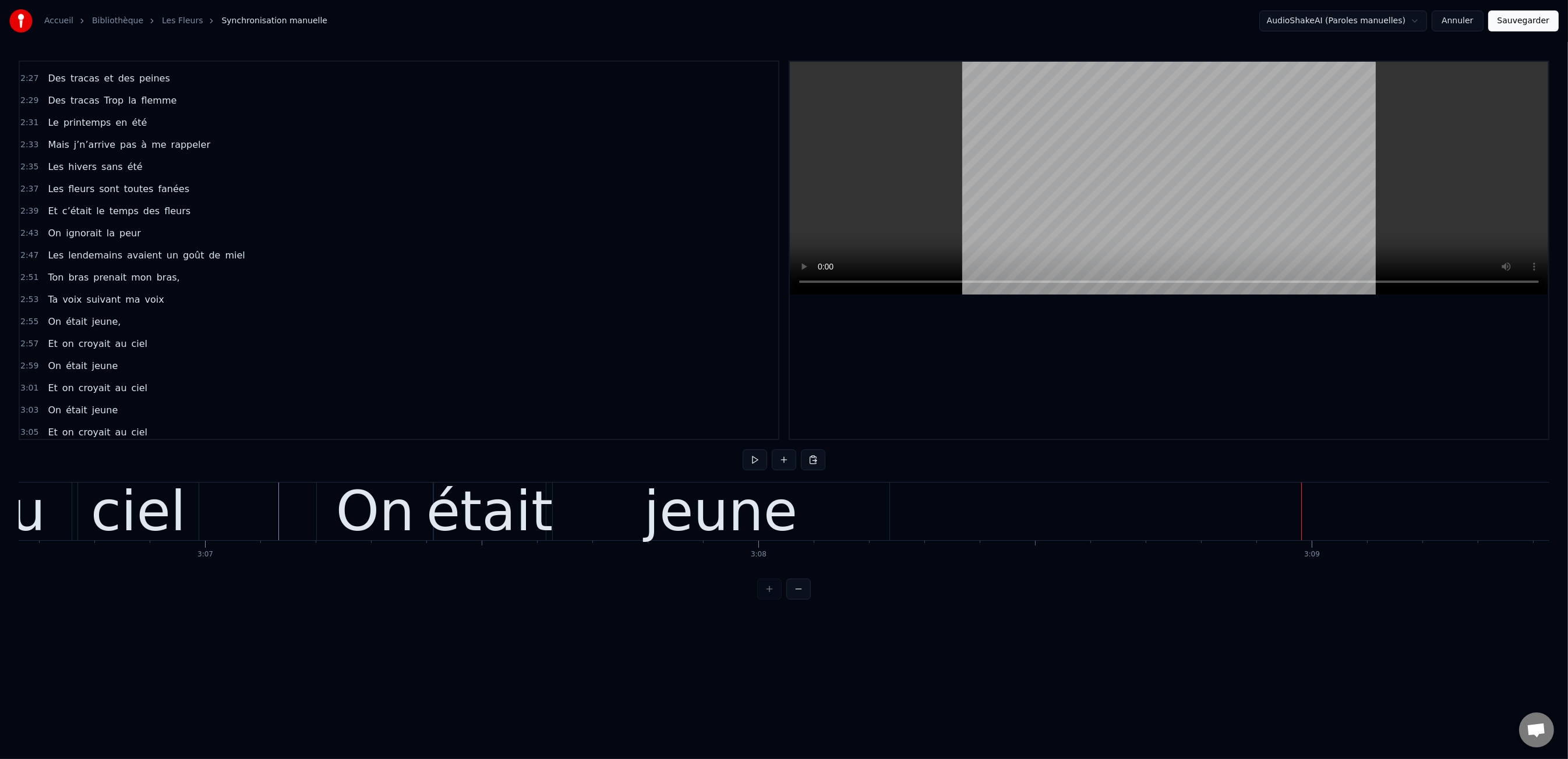
scroll to position [0, 103331]
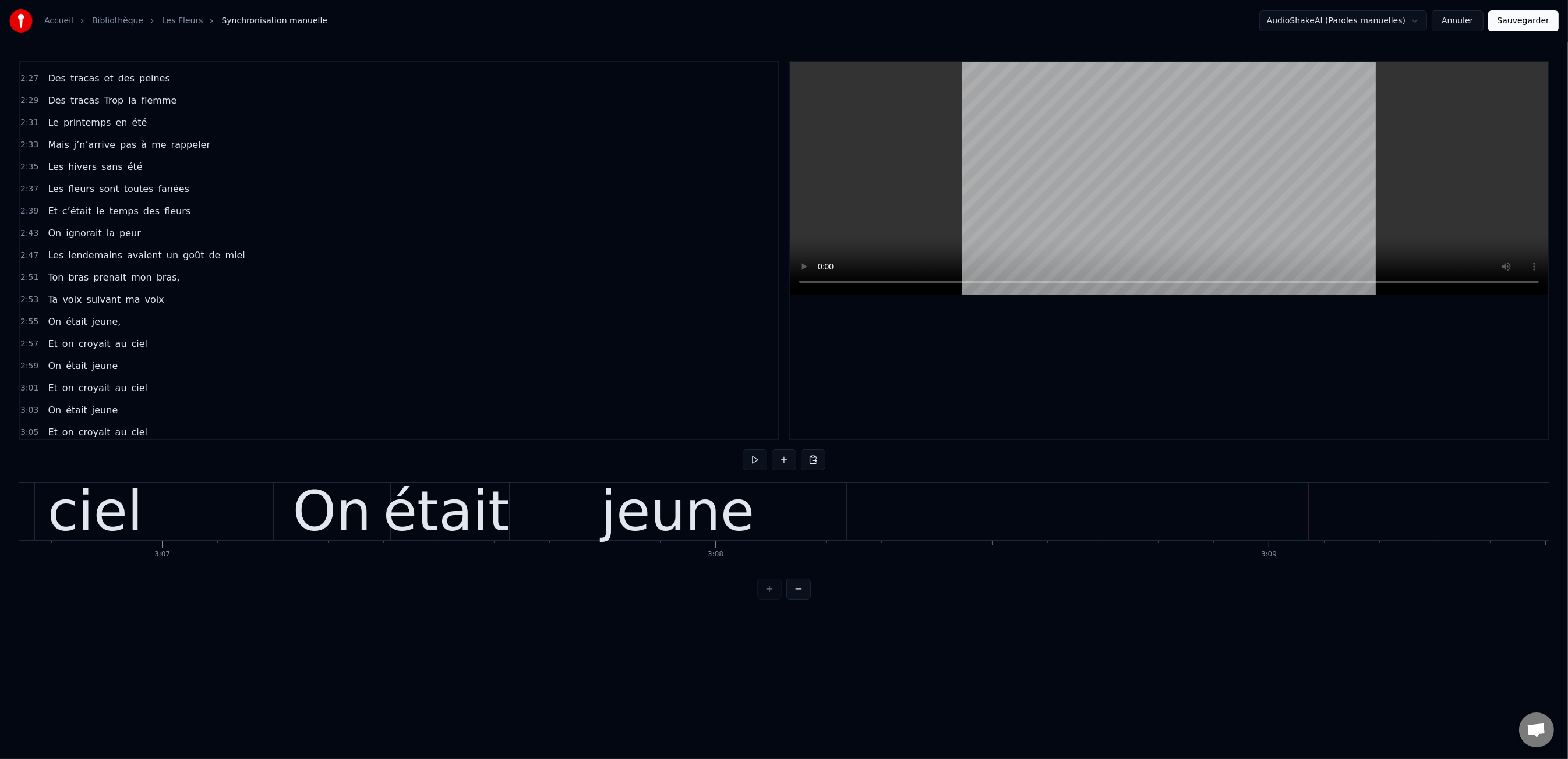
drag, startPoint x: 52, startPoint y: 426, endPoint x: 61, endPoint y: 426, distance: 9.0
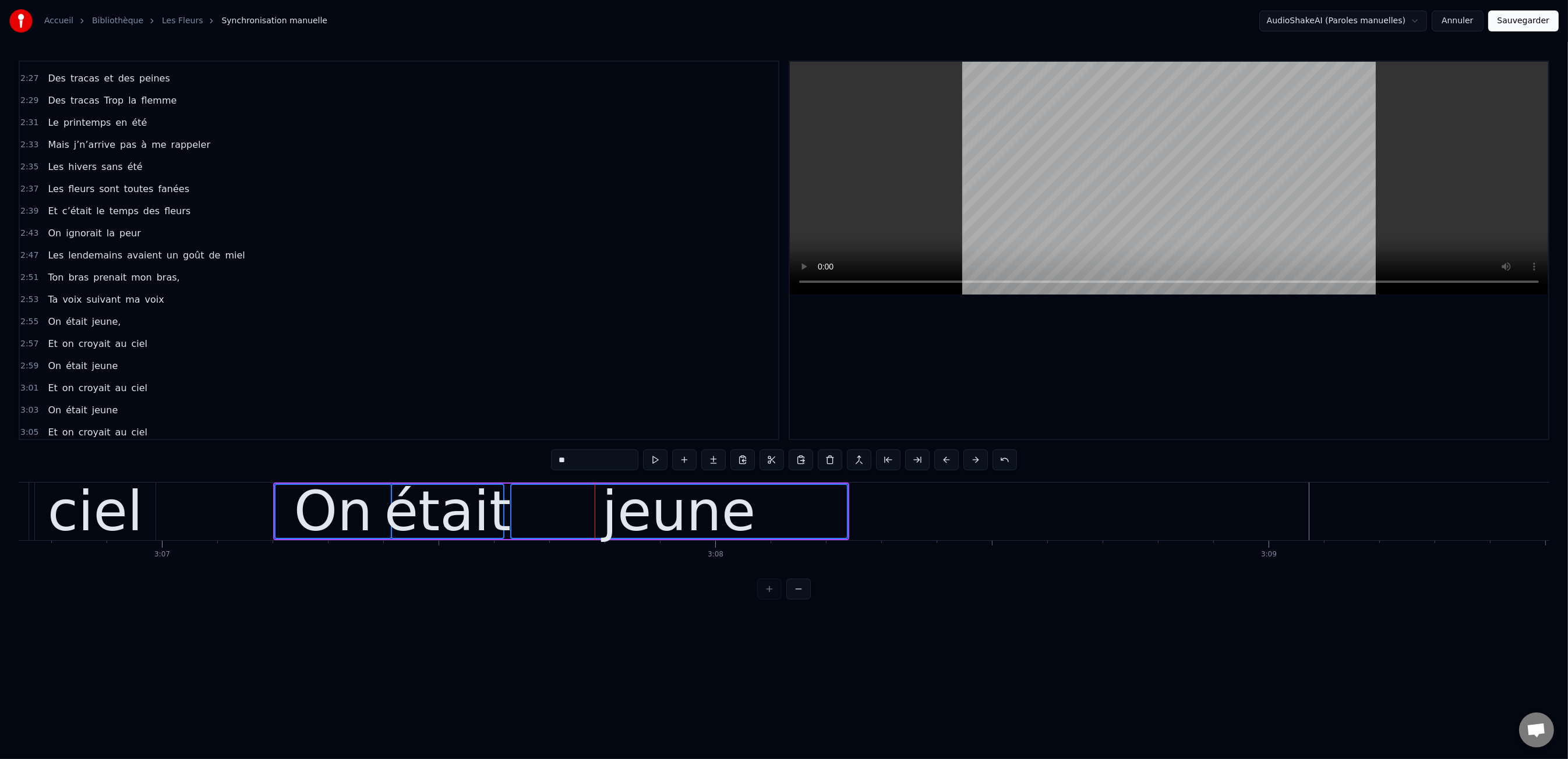
copy div "Draggable item 408524e2-082b-4ec6-b080-4ea45c14ffd5 was dropped over droppable …"
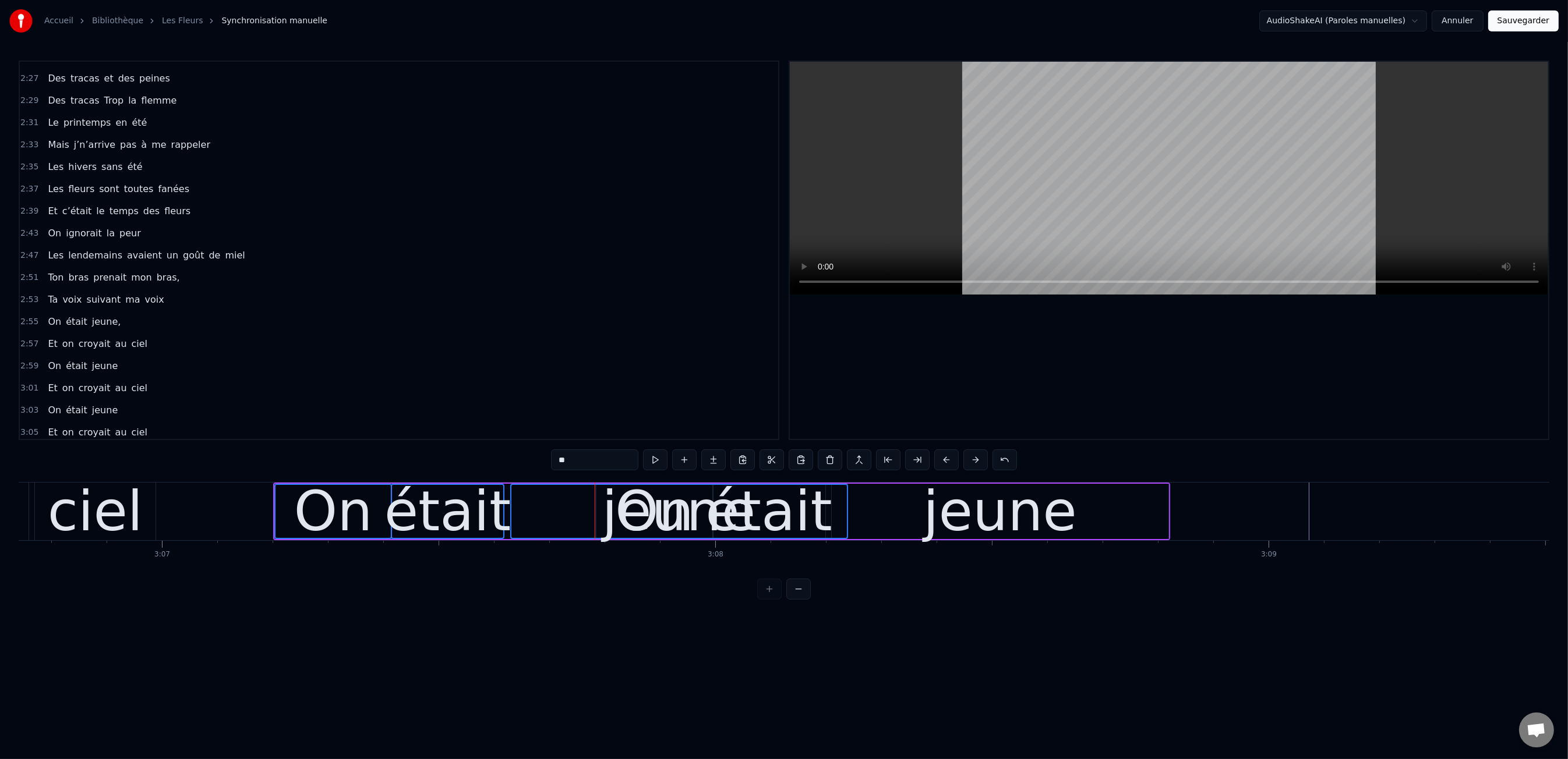
drag, startPoint x: 975, startPoint y: 516, endPoint x: 1124, endPoint y: 522, distance: 149.1
type input "*****"
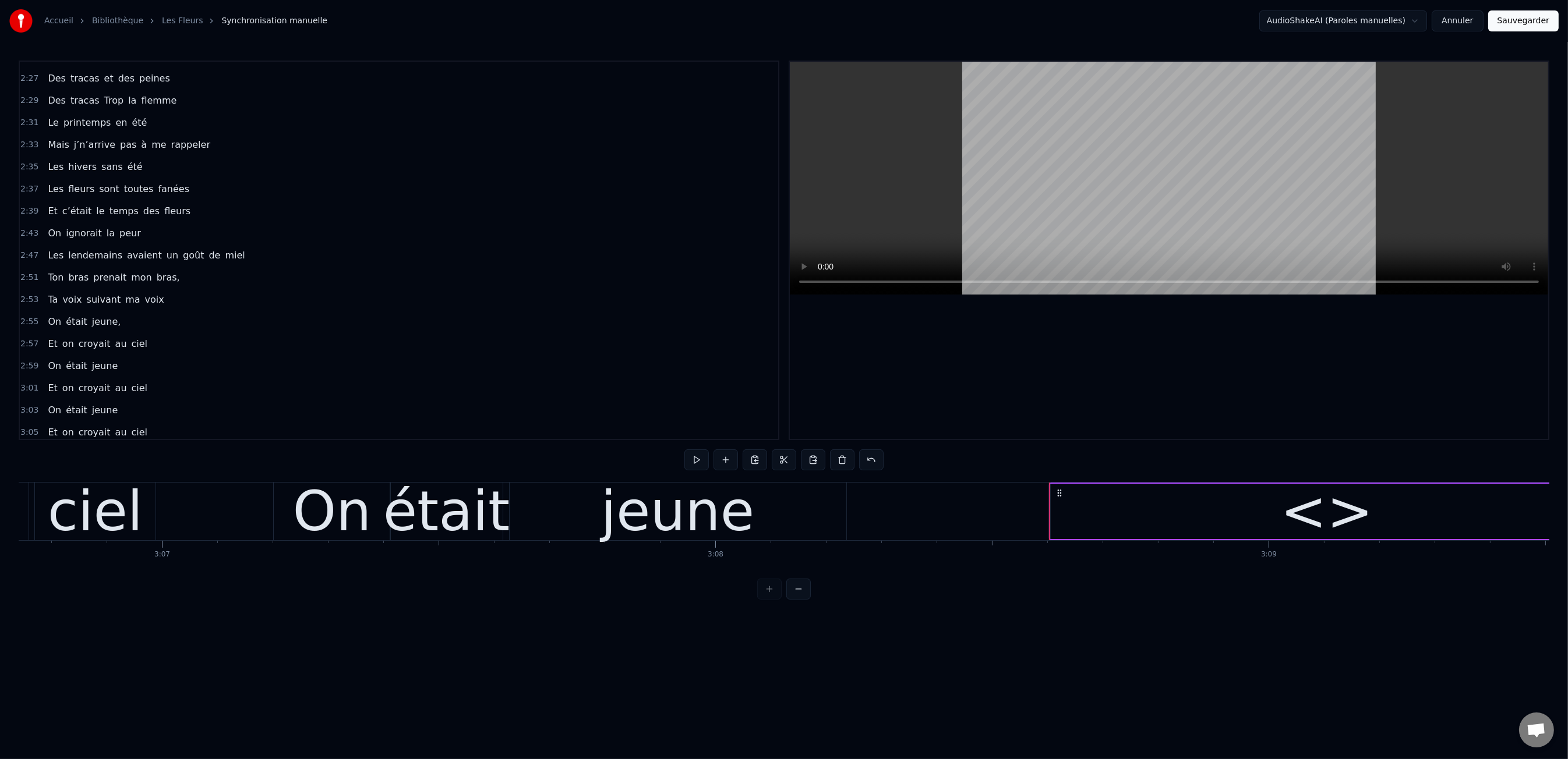
scroll to position [967, 0]
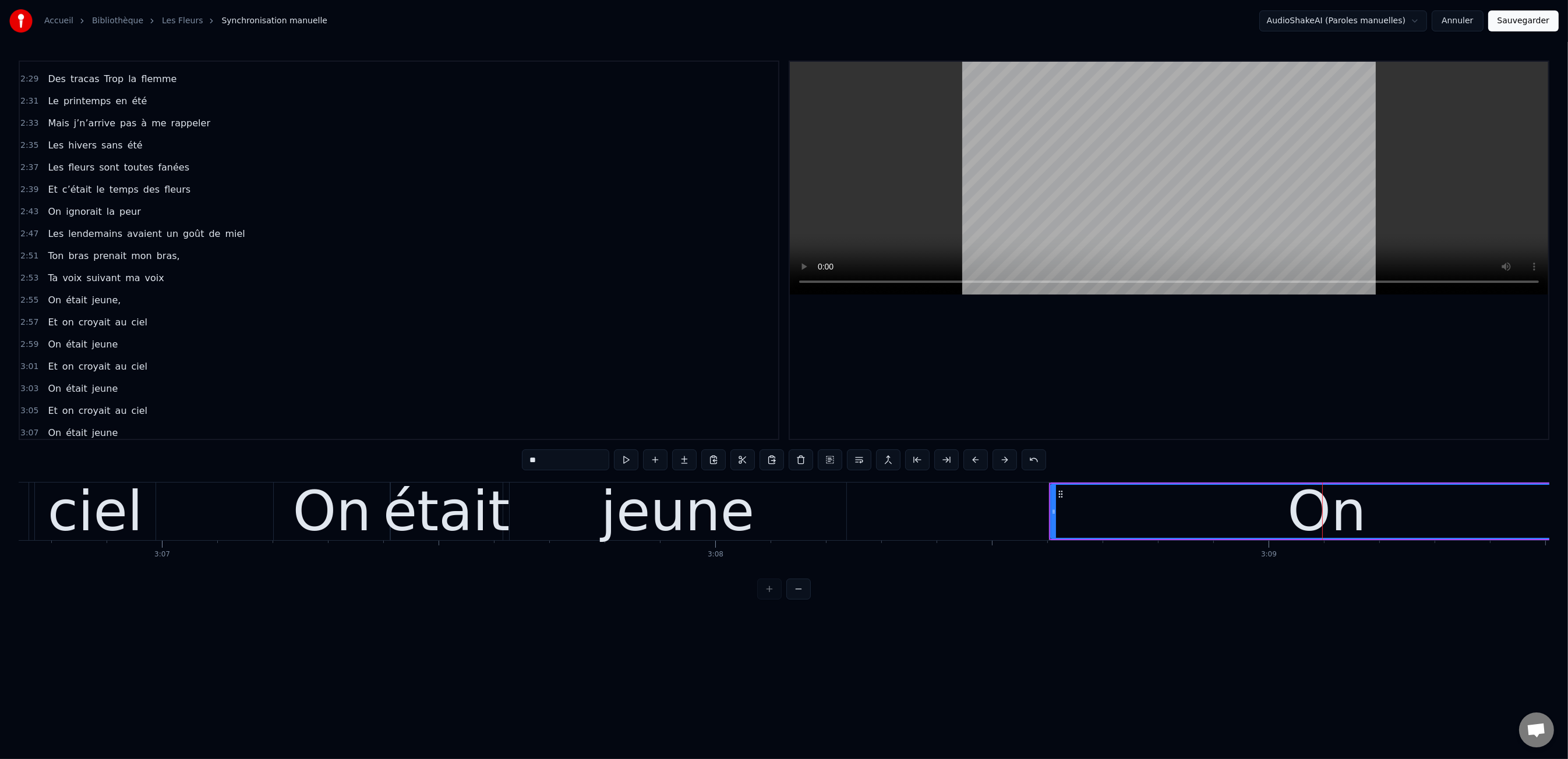
type input "**"
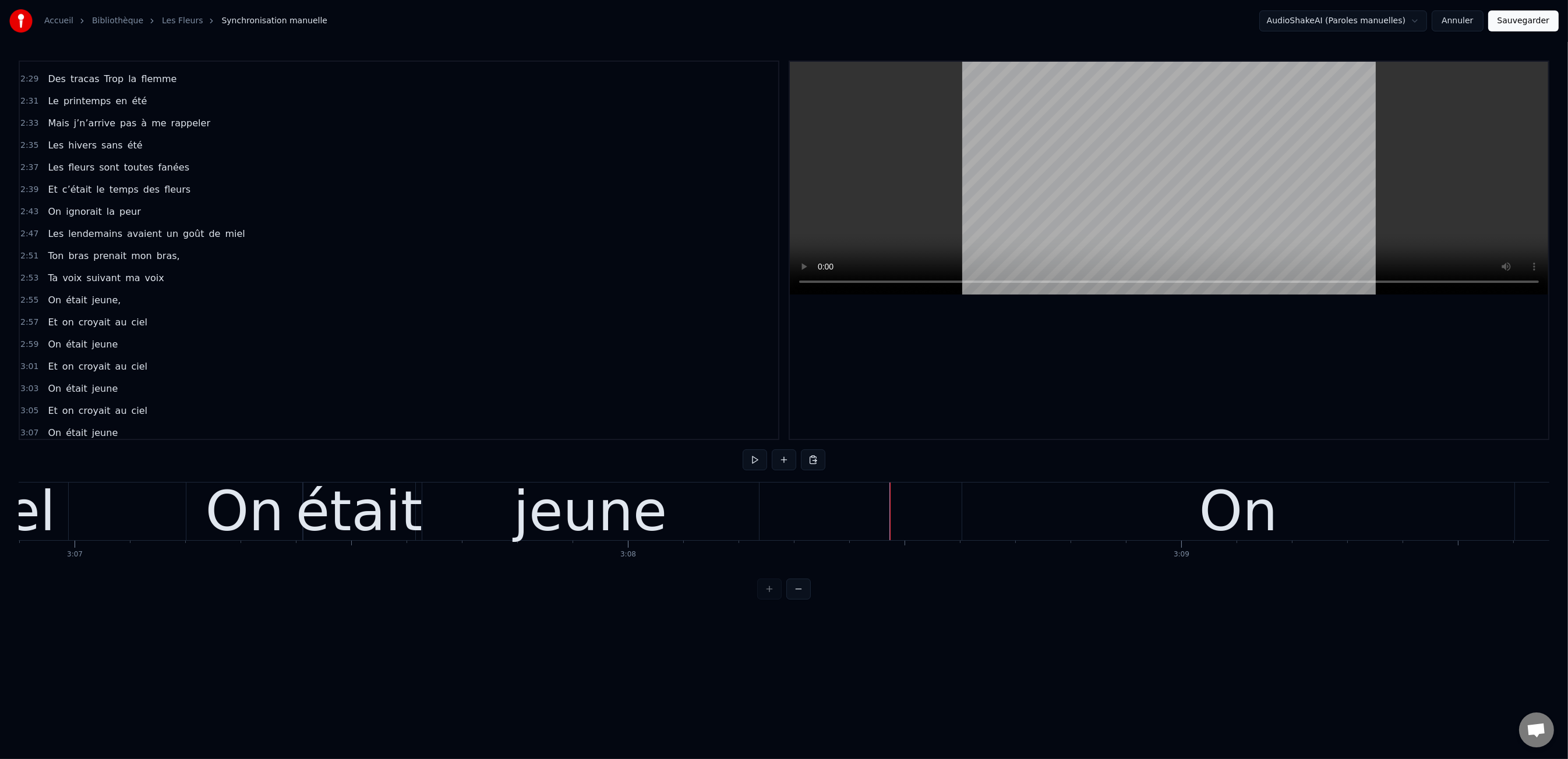
scroll to position [0, 103420]
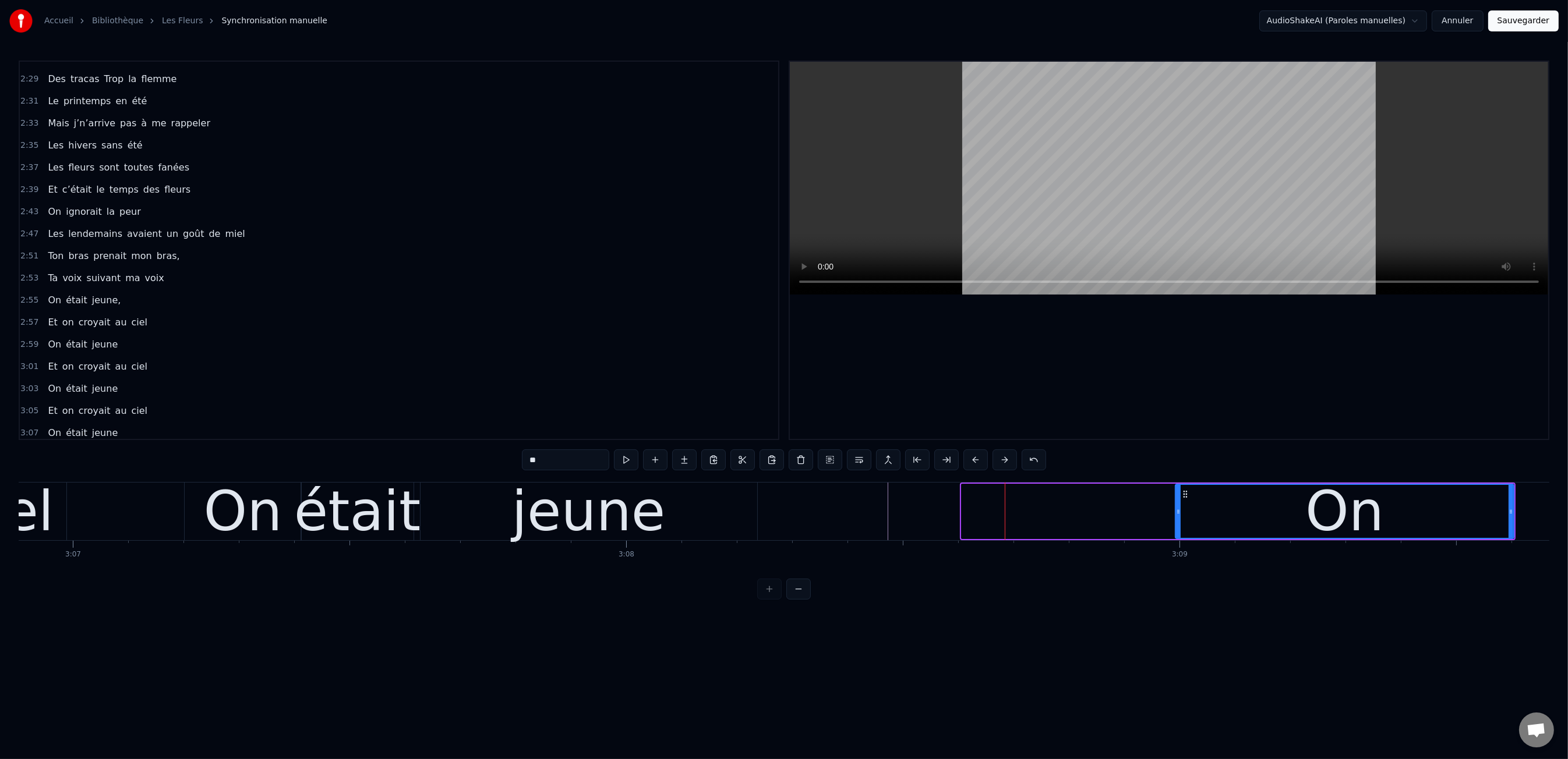
drag, startPoint x: 962, startPoint y: 513, endPoint x: 1176, endPoint y: 526, distance: 214.4
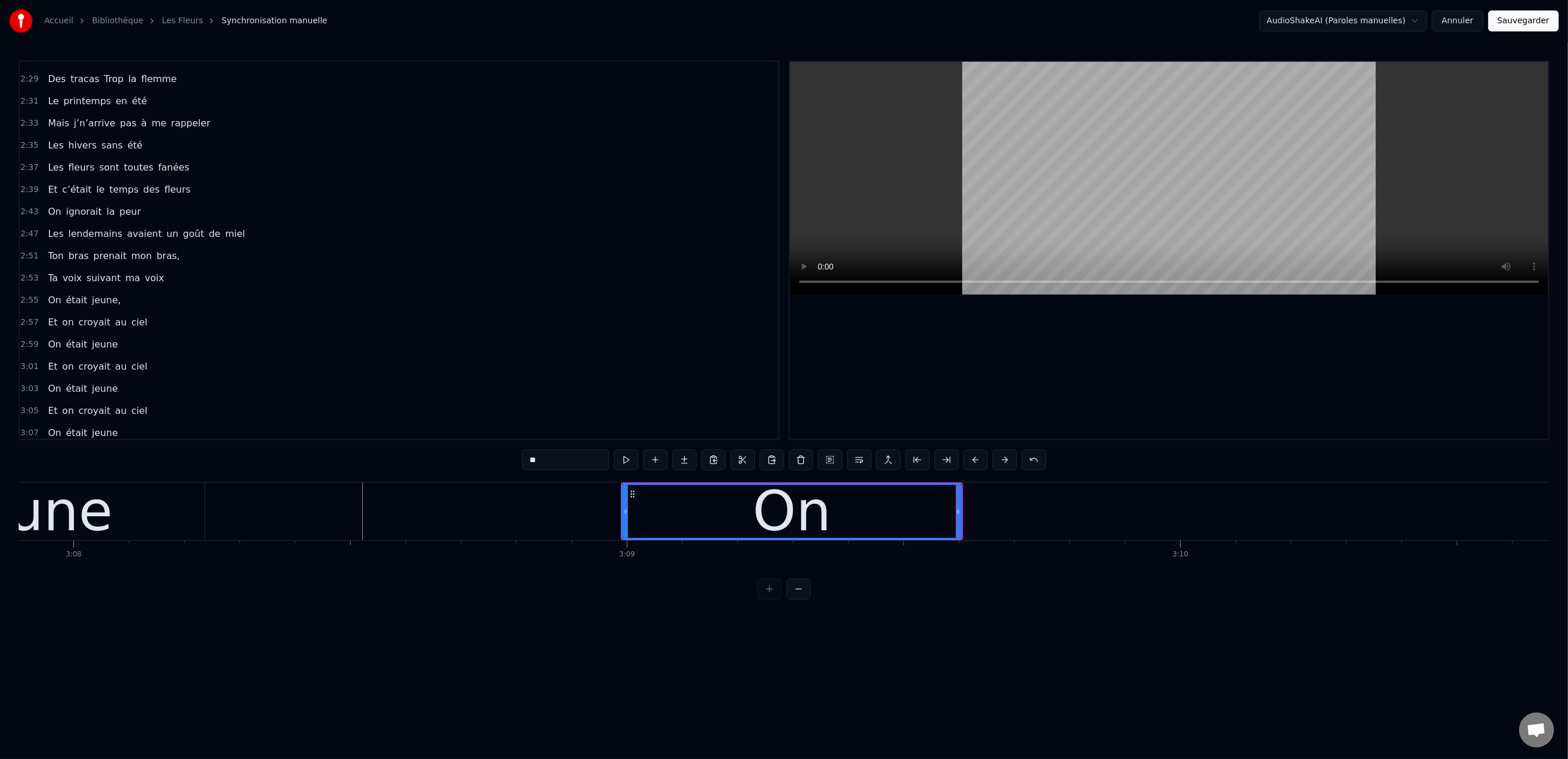
scroll to position [0, 103975]
drag, startPoint x: 957, startPoint y: 514, endPoint x: 745, endPoint y: 503, distance: 212.3
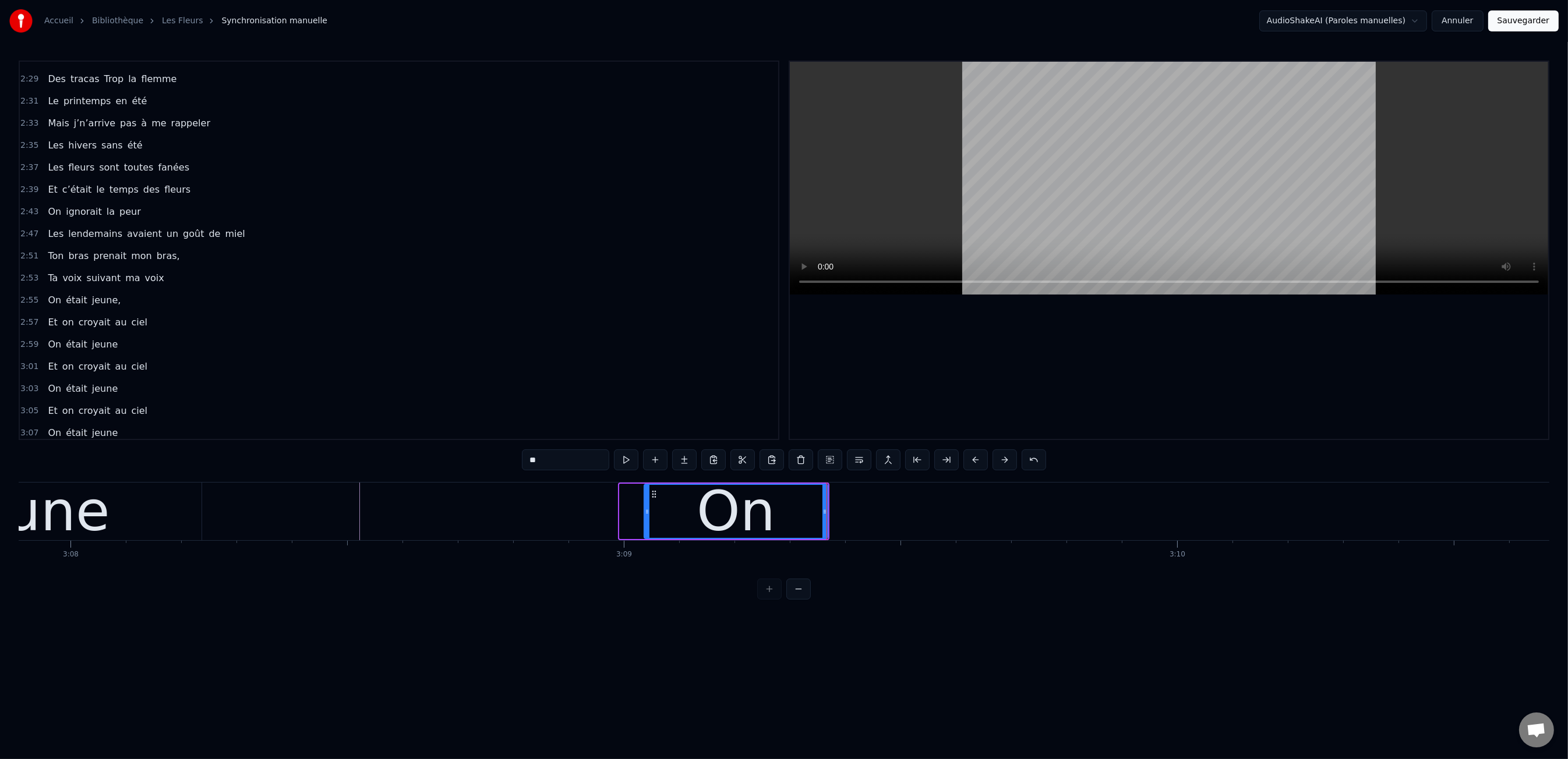
drag, startPoint x: 622, startPoint y: 503, endPoint x: 646, endPoint y: 504, distance: 24.0
drag, startPoint x: 827, startPoint y: 510, endPoint x: 809, endPoint y: 513, distance: 18.2
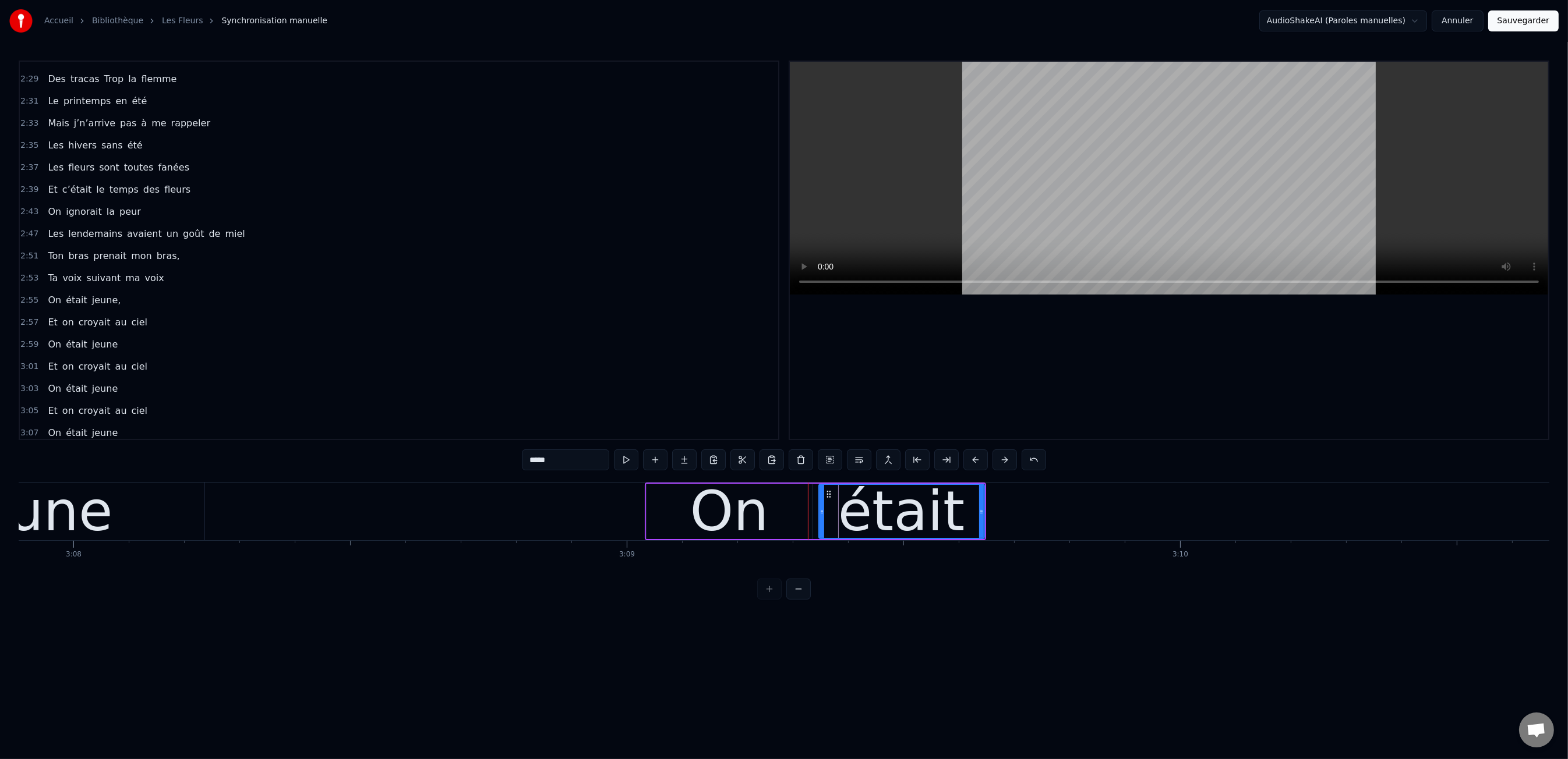
type input "*****"
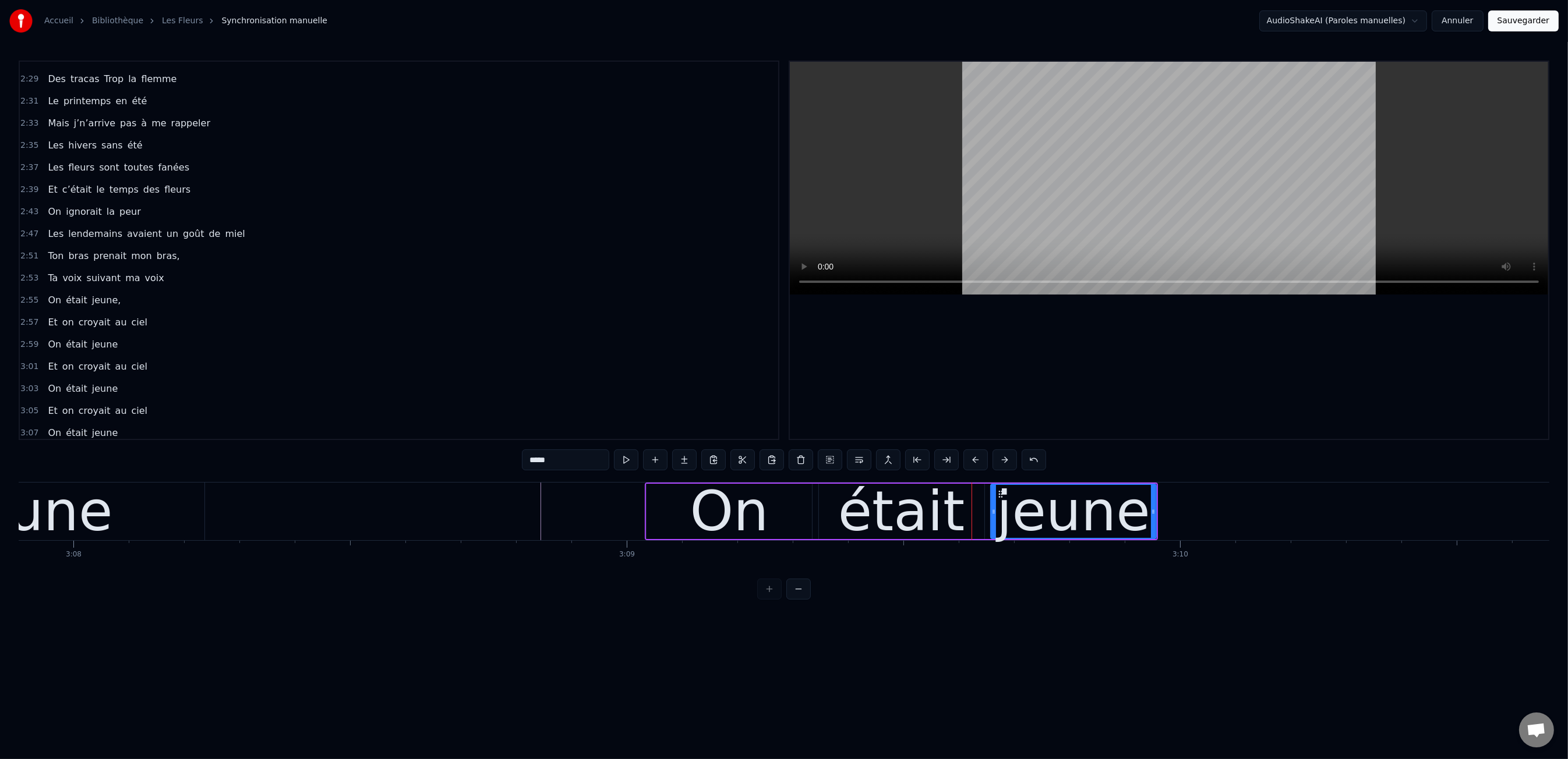
type input "*****"
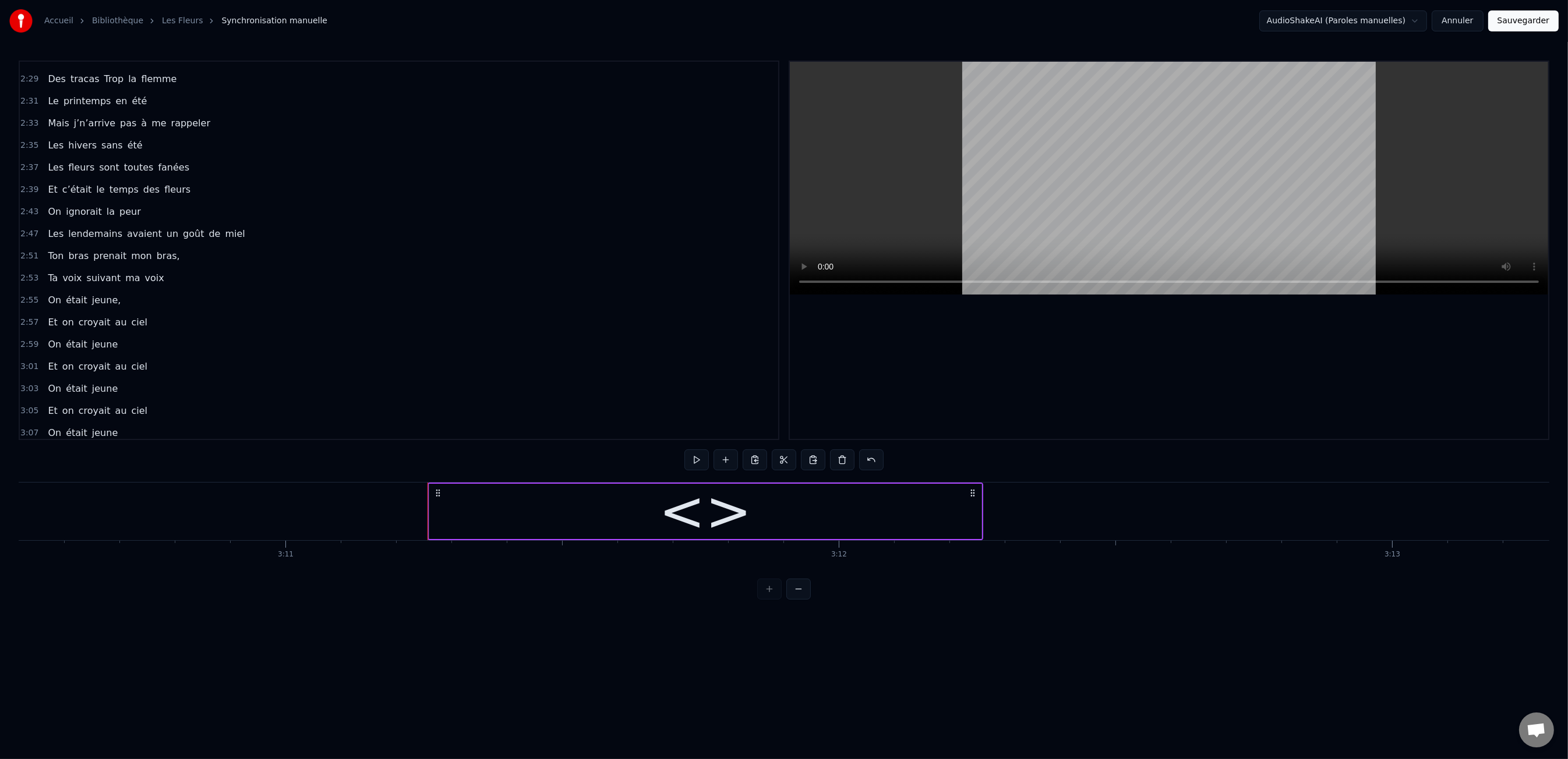
scroll to position [989, 0]
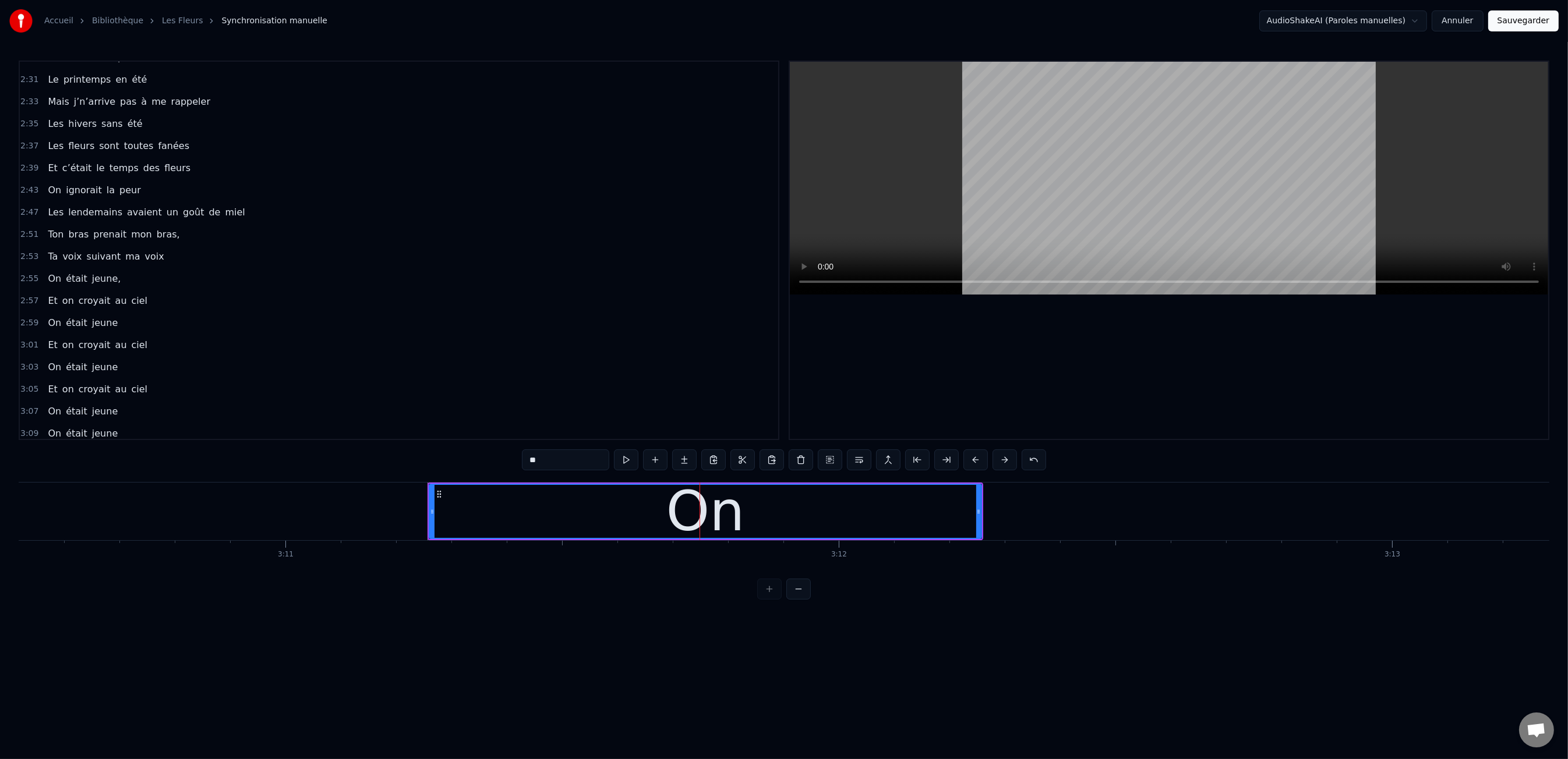
type input "**"
drag, startPoint x: 981, startPoint y: 515, endPoint x: 971, endPoint y: 516, distance: 10.0
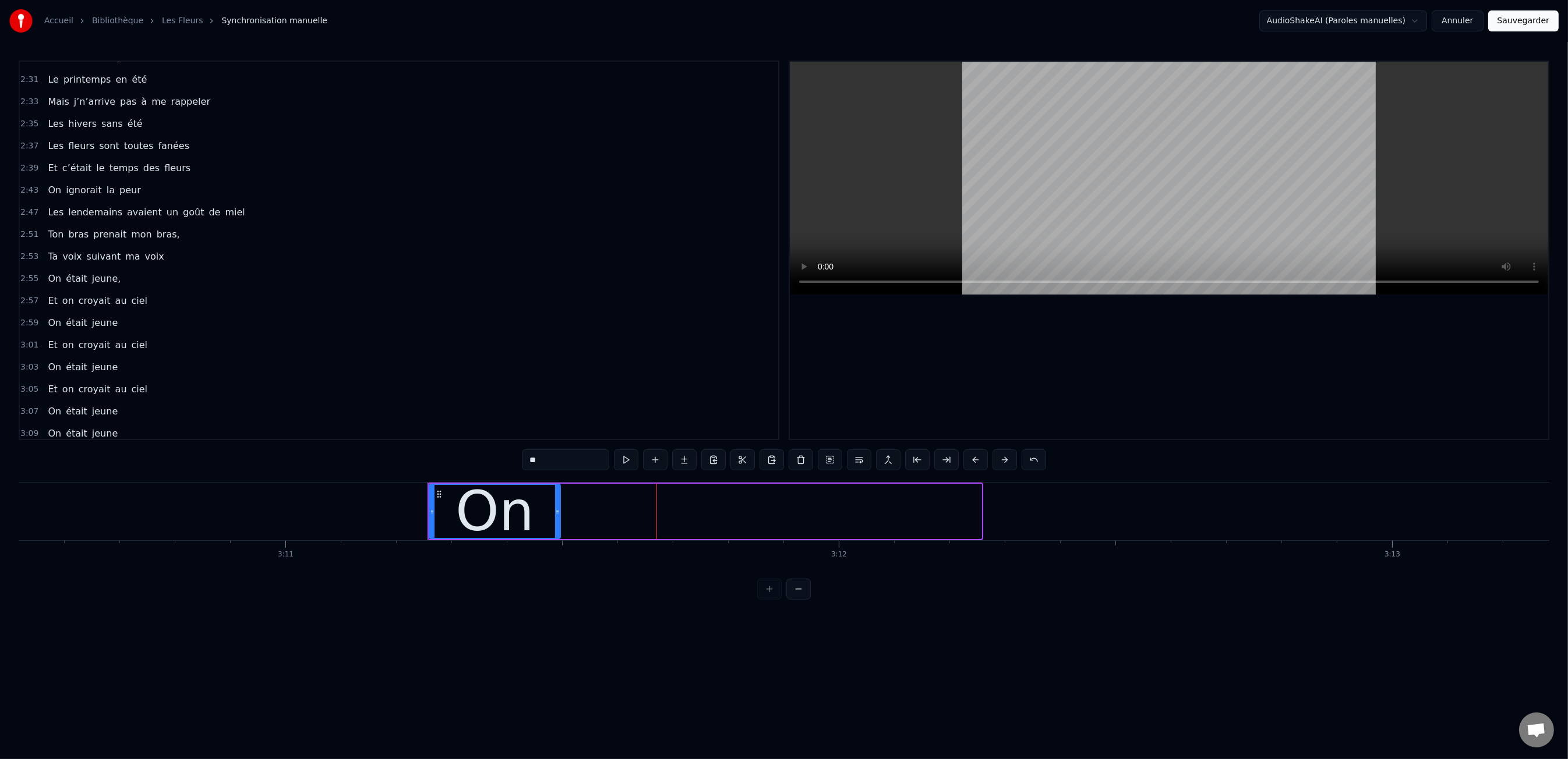
drag, startPoint x: 978, startPoint y: 510, endPoint x: 552, endPoint y: 505, distance: 426.0
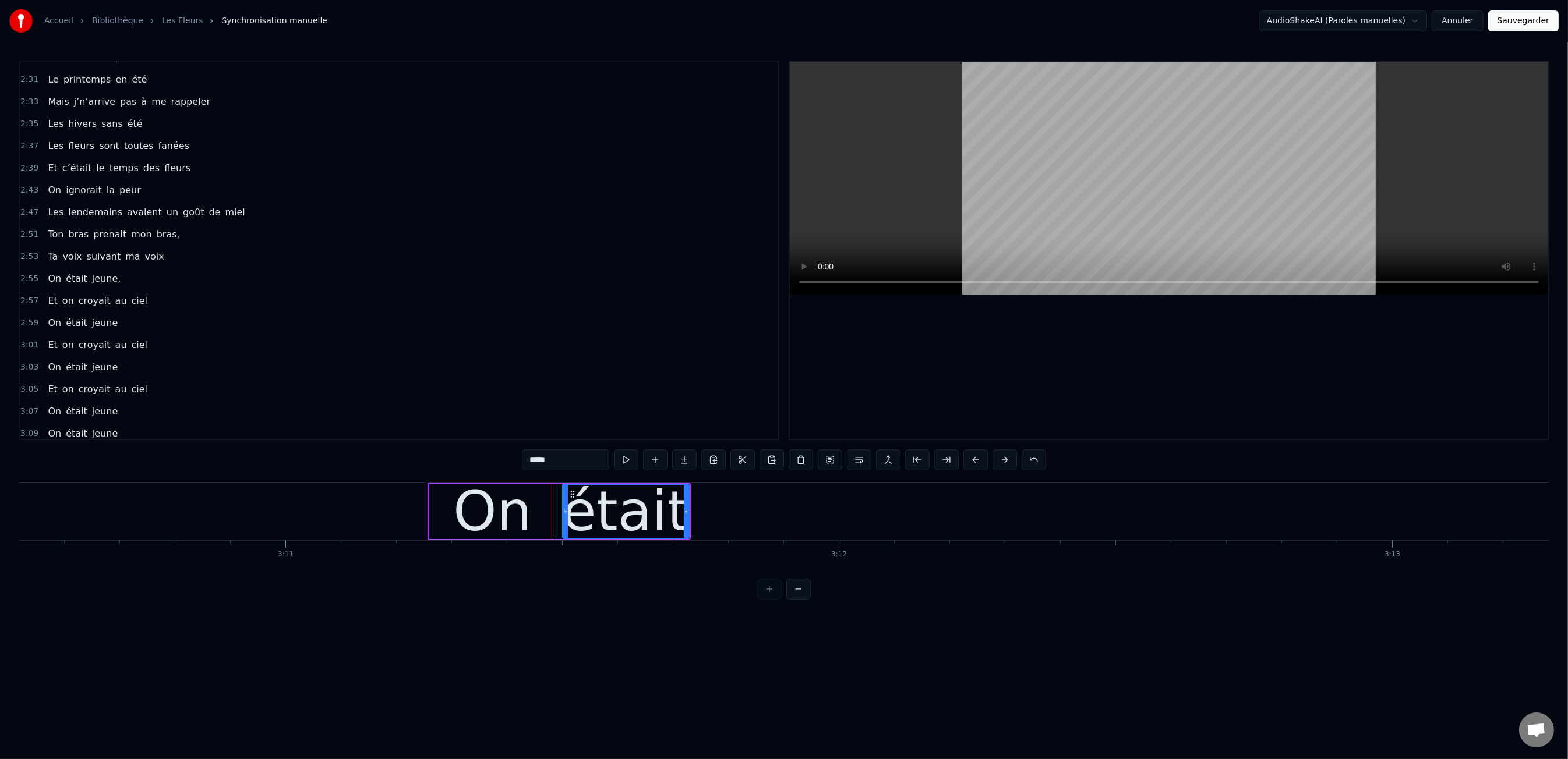
type input "*****"
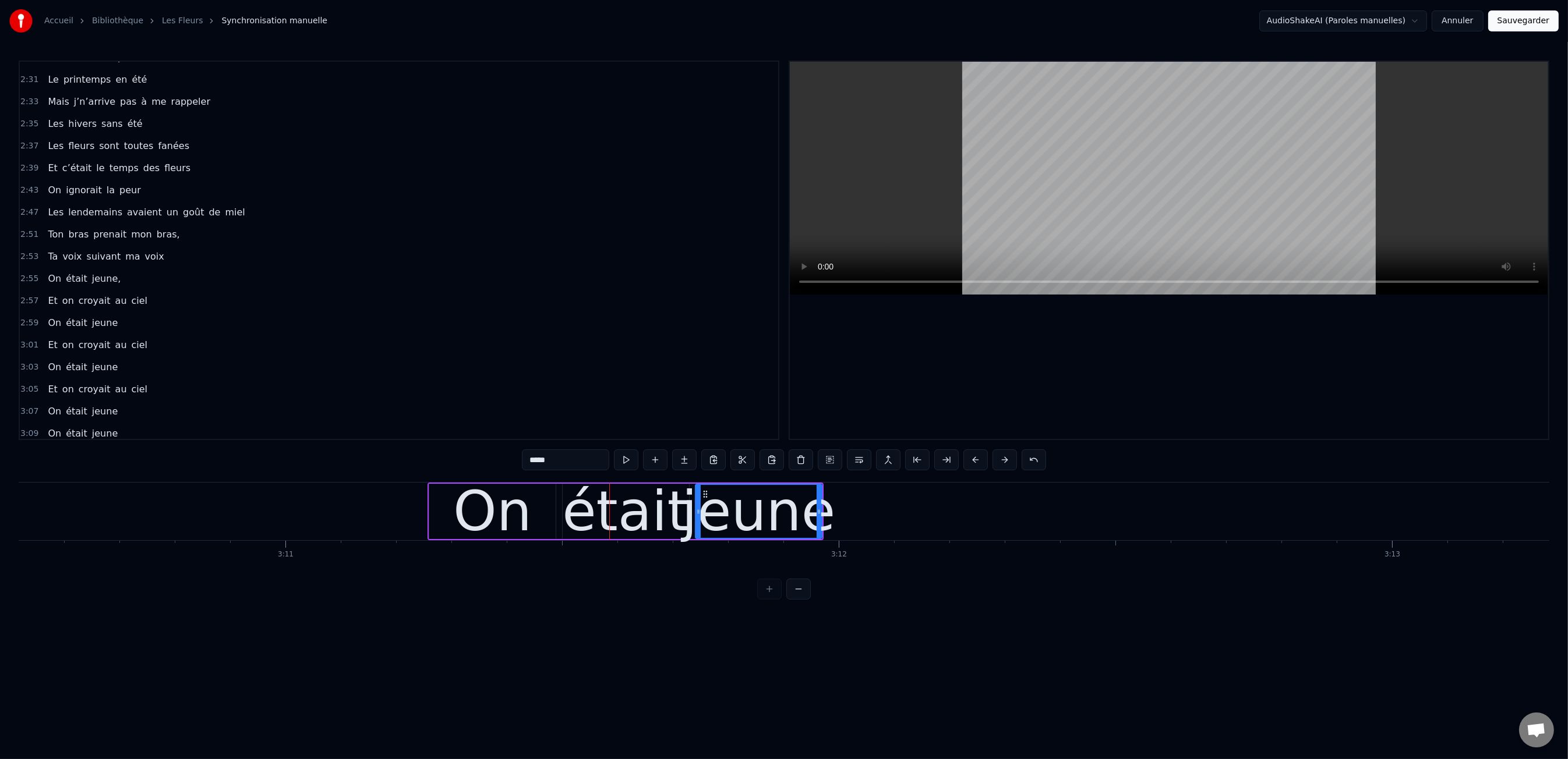
type input "*****"
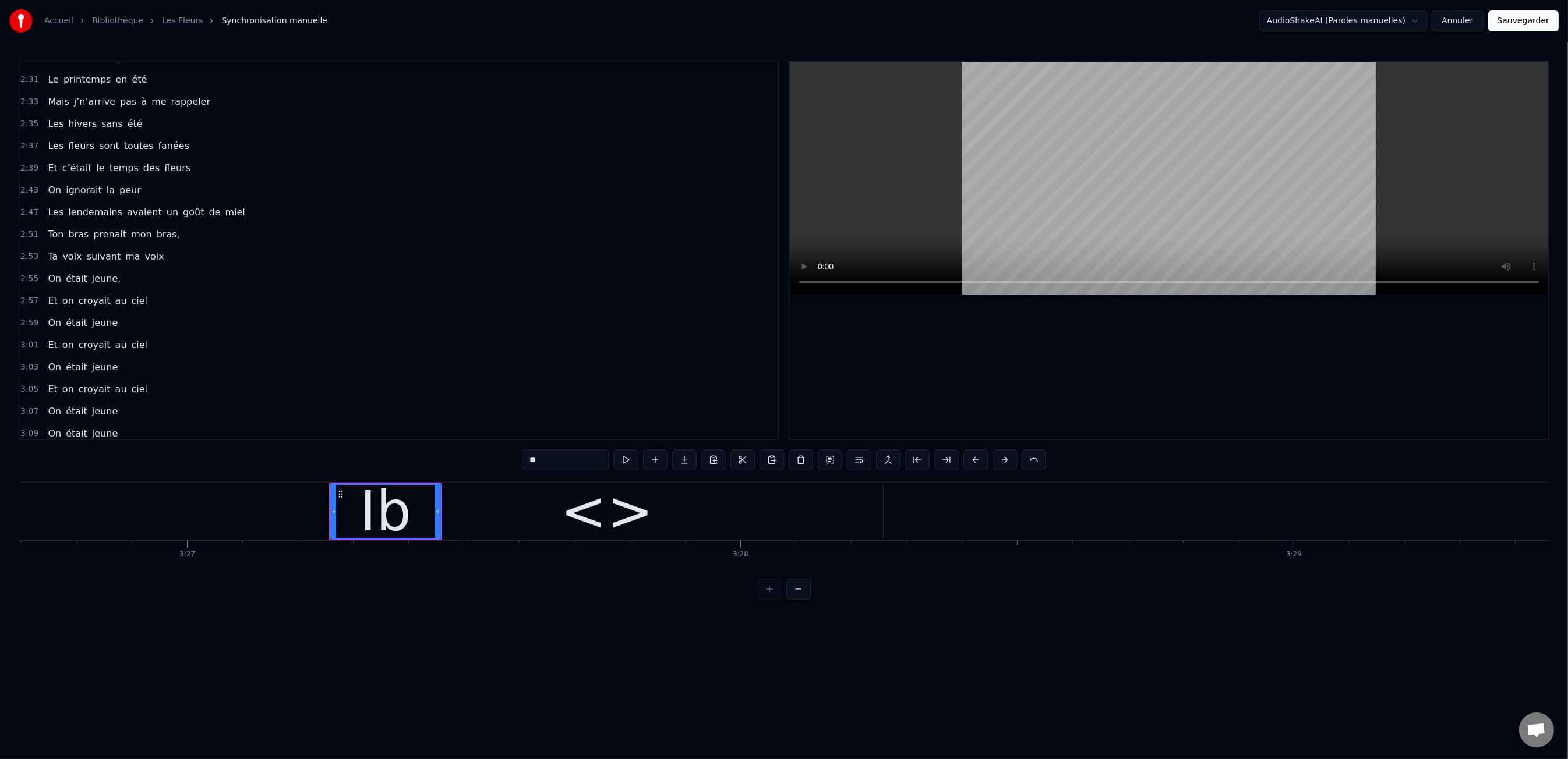
type input "*"
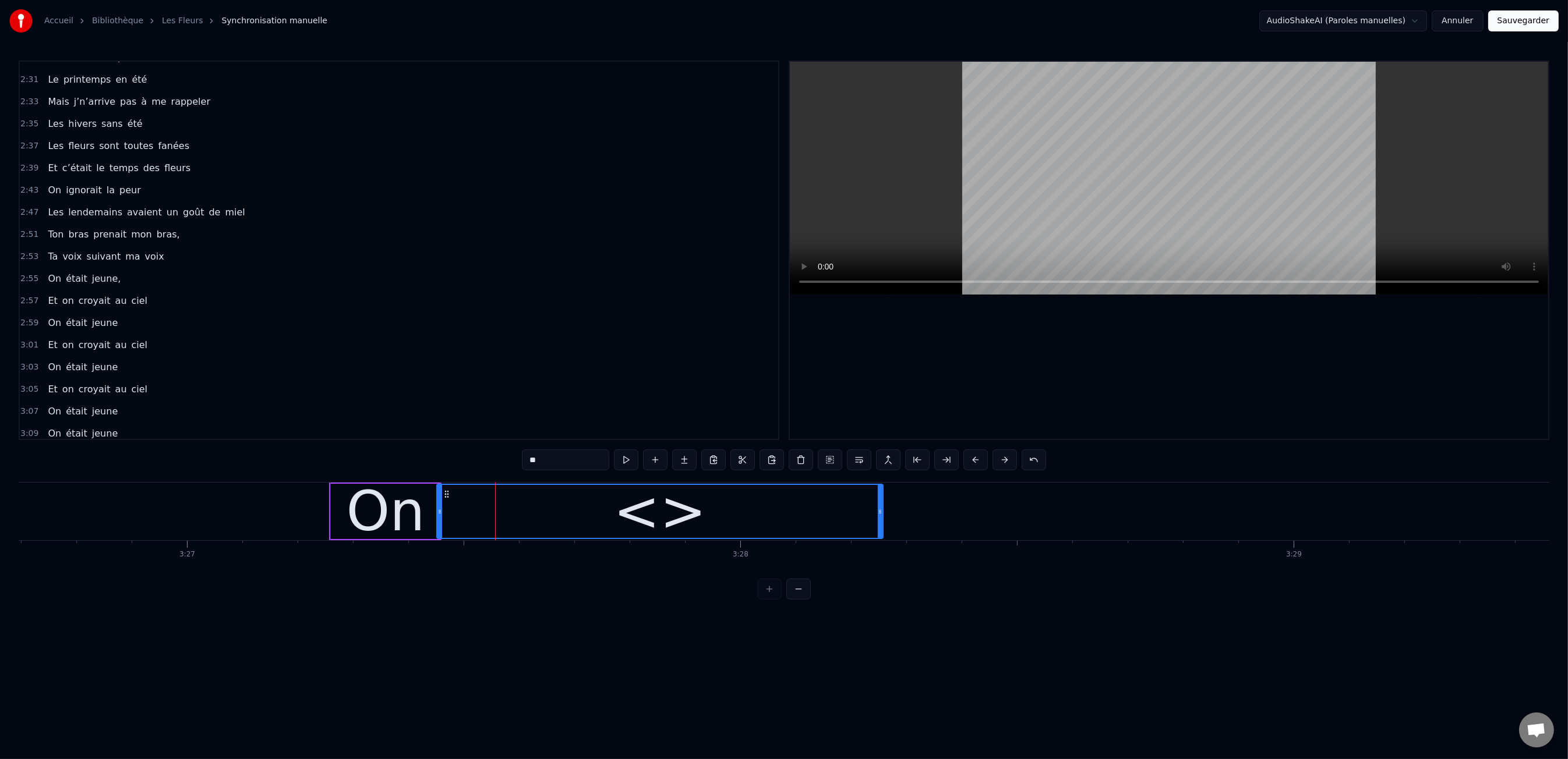
drag, startPoint x: 335, startPoint y: 510, endPoint x: 441, endPoint y: 512, distance: 106.0
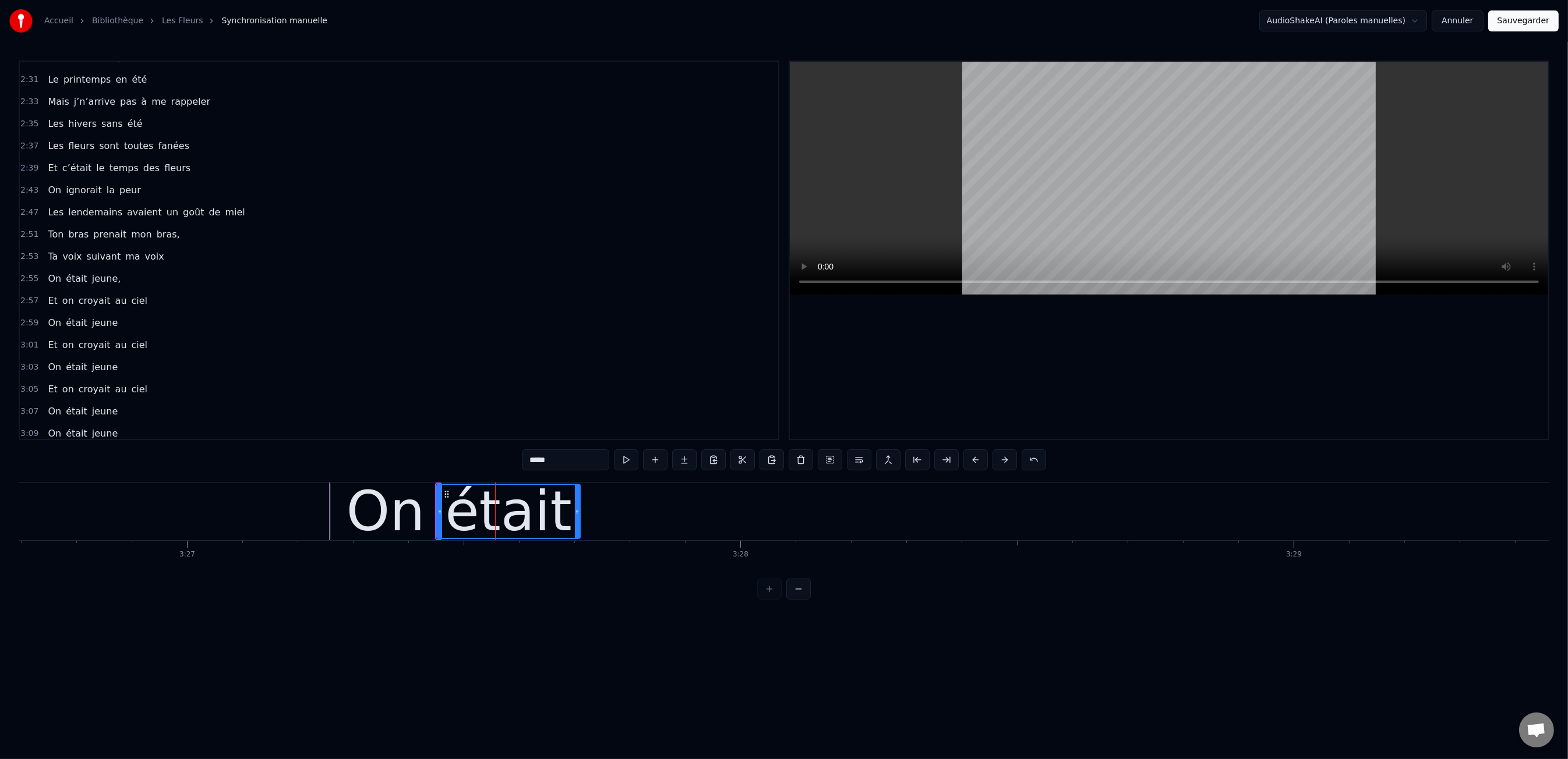
drag, startPoint x: 880, startPoint y: 512, endPoint x: 577, endPoint y: 526, distance: 303.3
type input "*****"
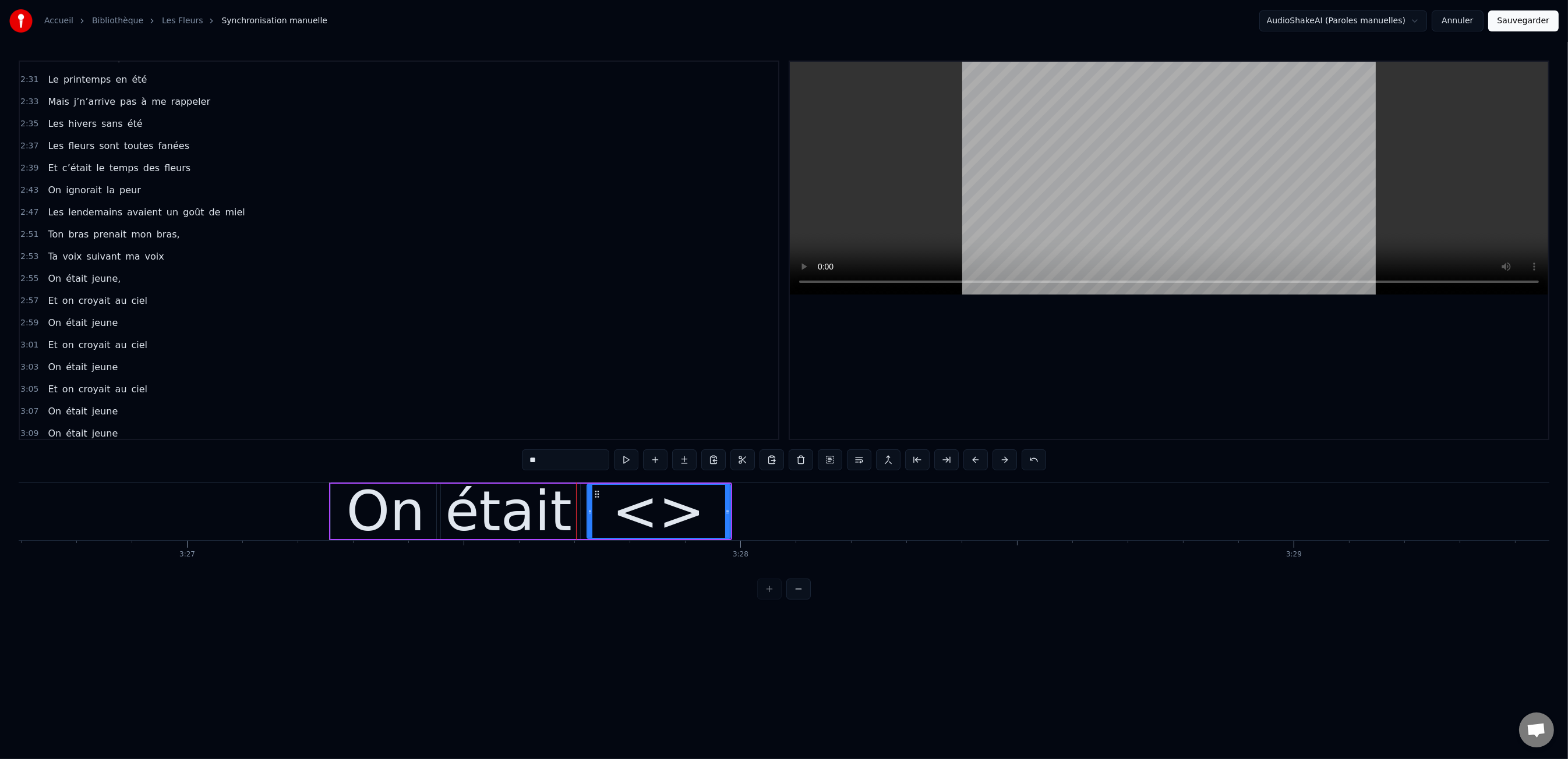
drag, startPoint x: 600, startPoint y: 463, endPoint x: 605, endPoint y: 461, distance: 5.4
type input "*****"
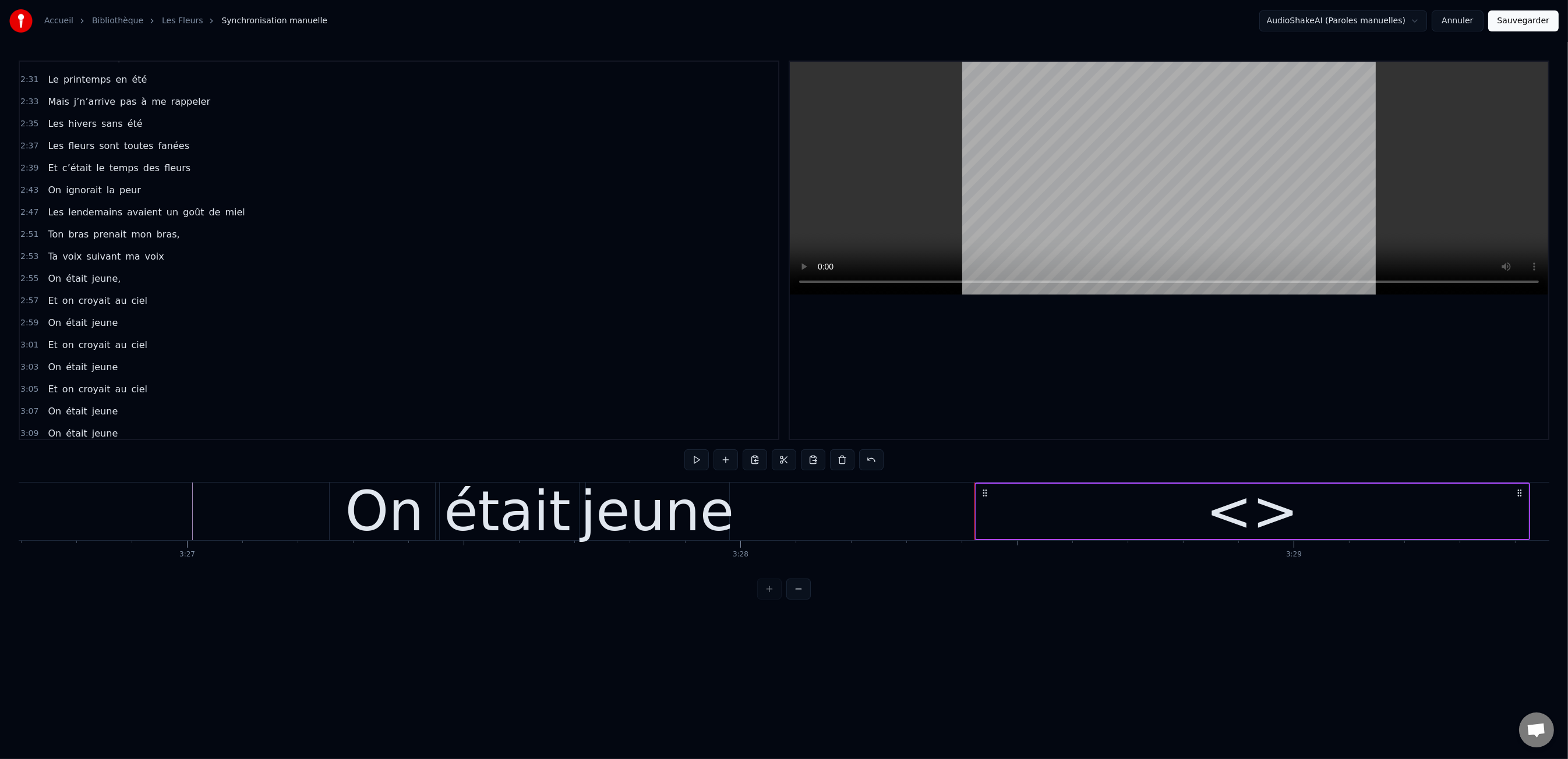
scroll to position [1010, 0]
drag, startPoint x: 1169, startPoint y: 510, endPoint x: 1015, endPoint y: 504, distance: 154.1
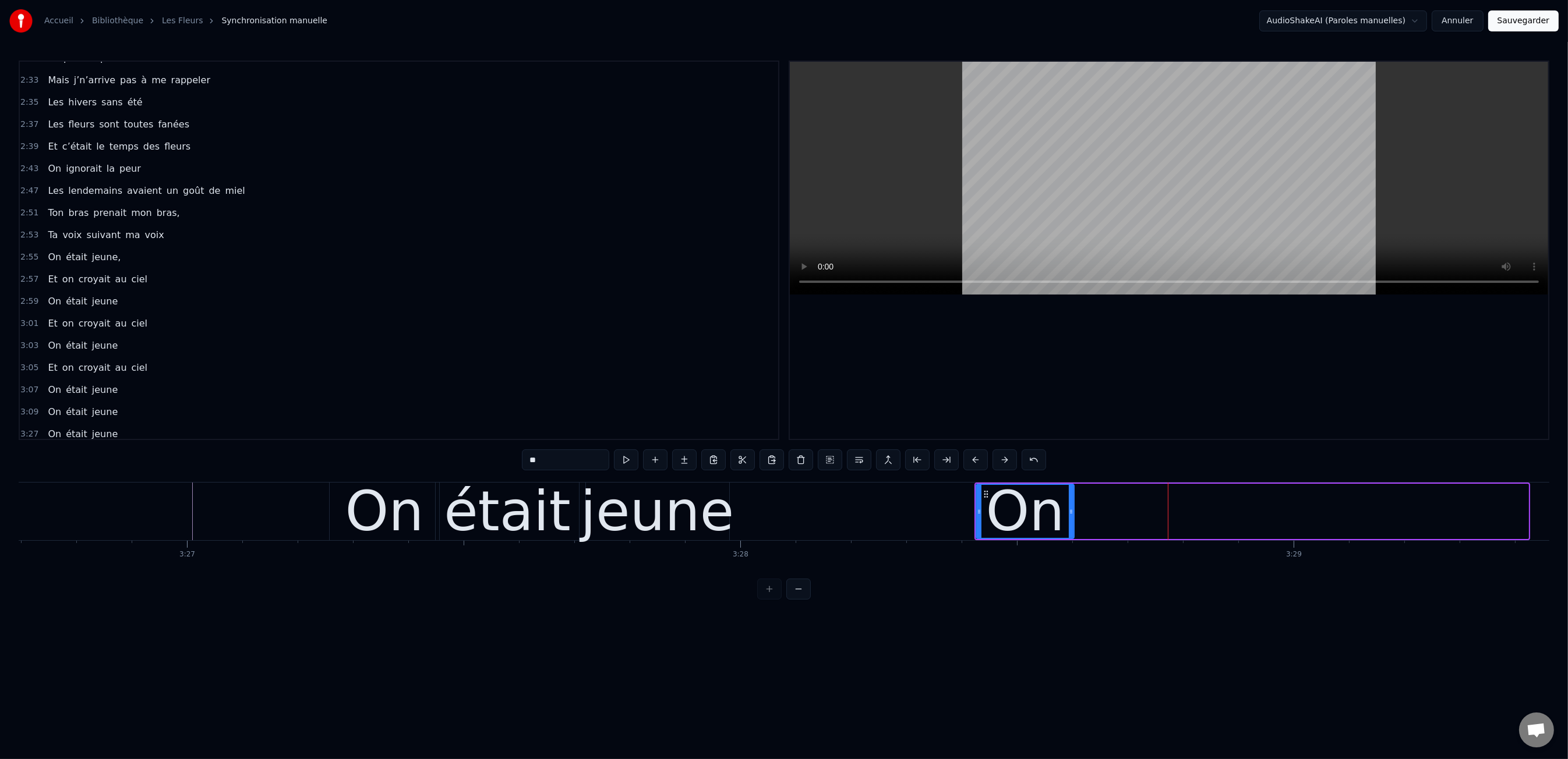
drag, startPoint x: 1525, startPoint y: 510, endPoint x: 1071, endPoint y: 518, distance: 454.1
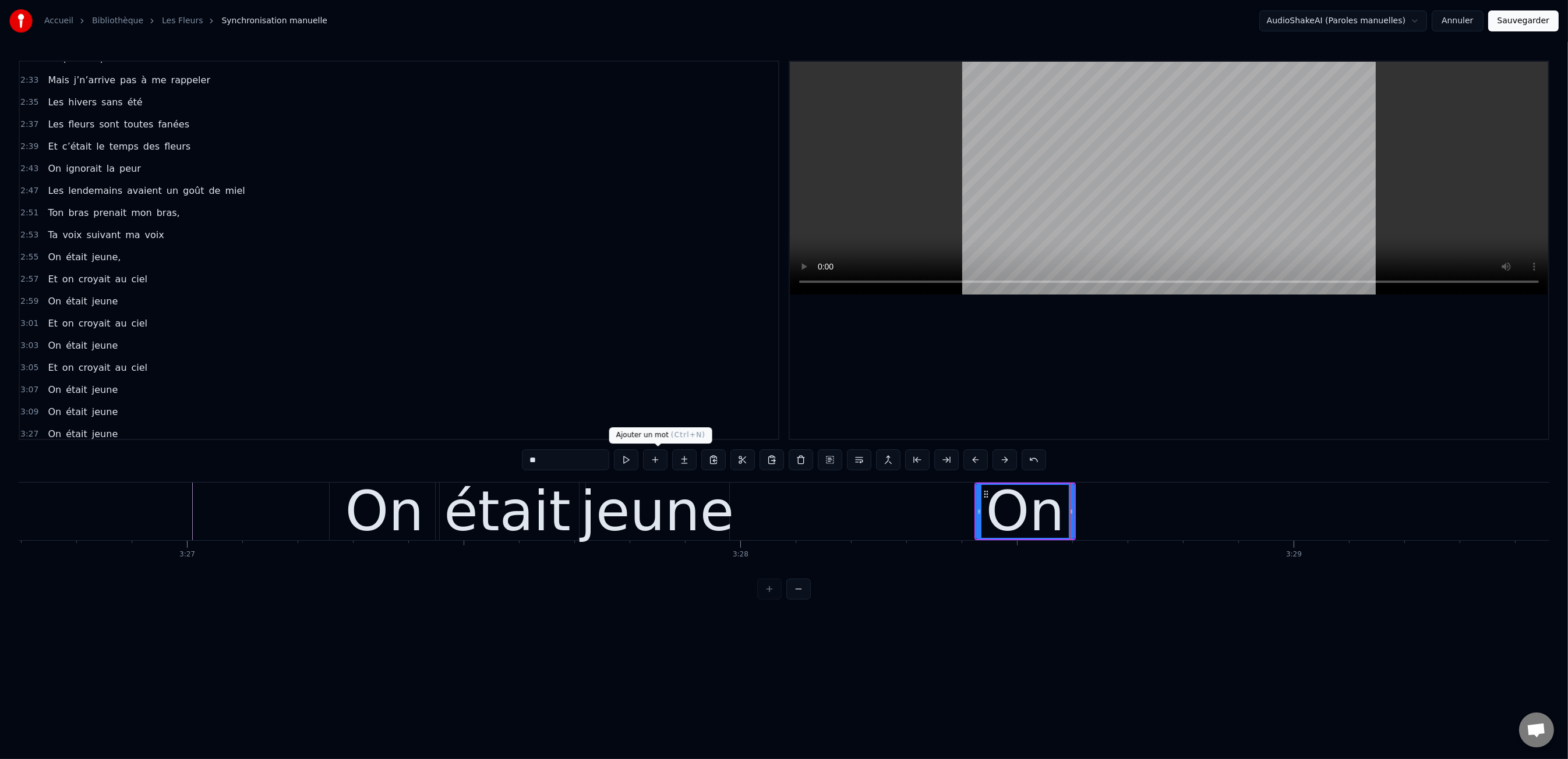
type input "**"
type input "*****"
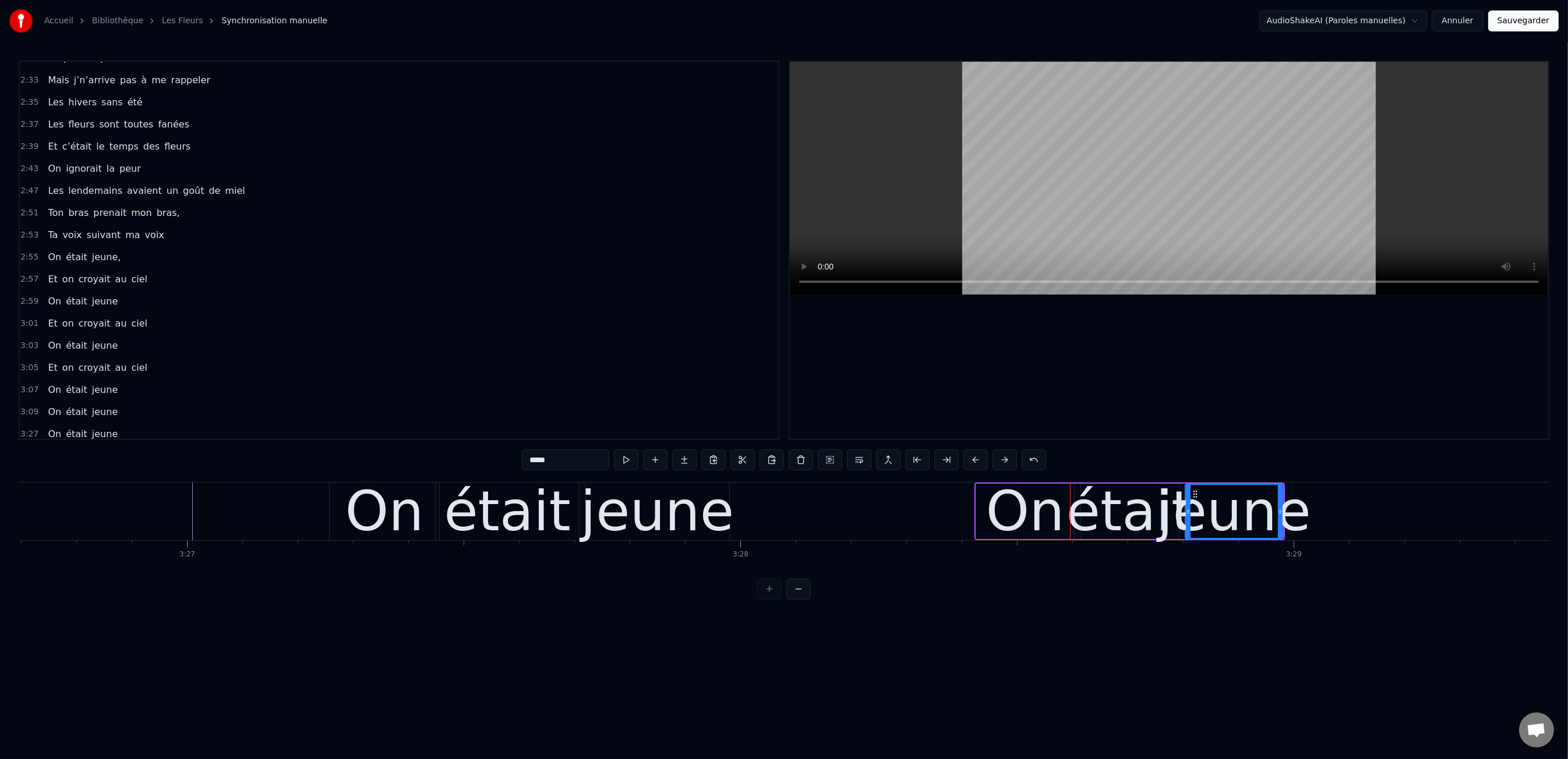
type input "*****"
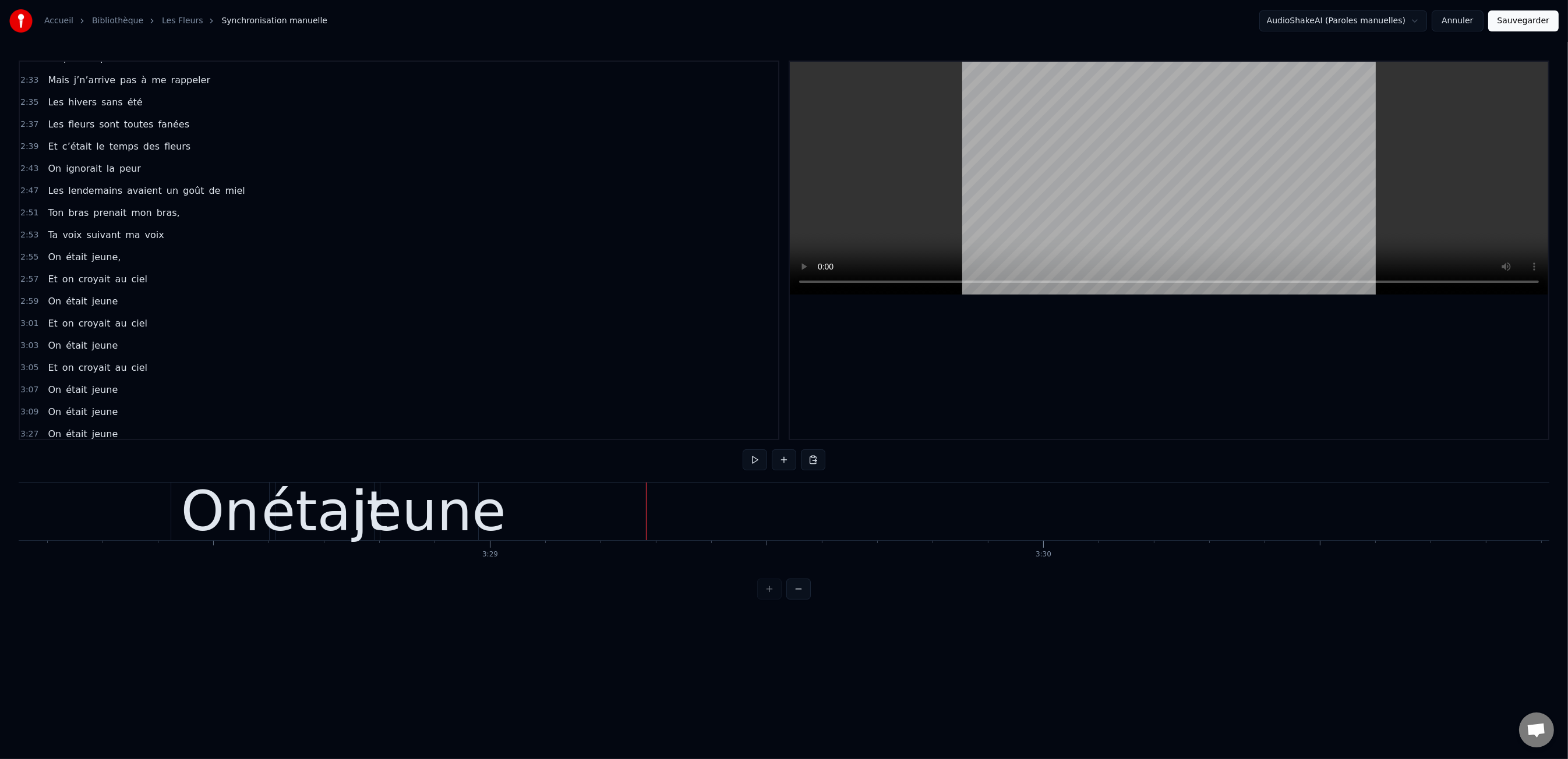
scroll to position [0, 115153]
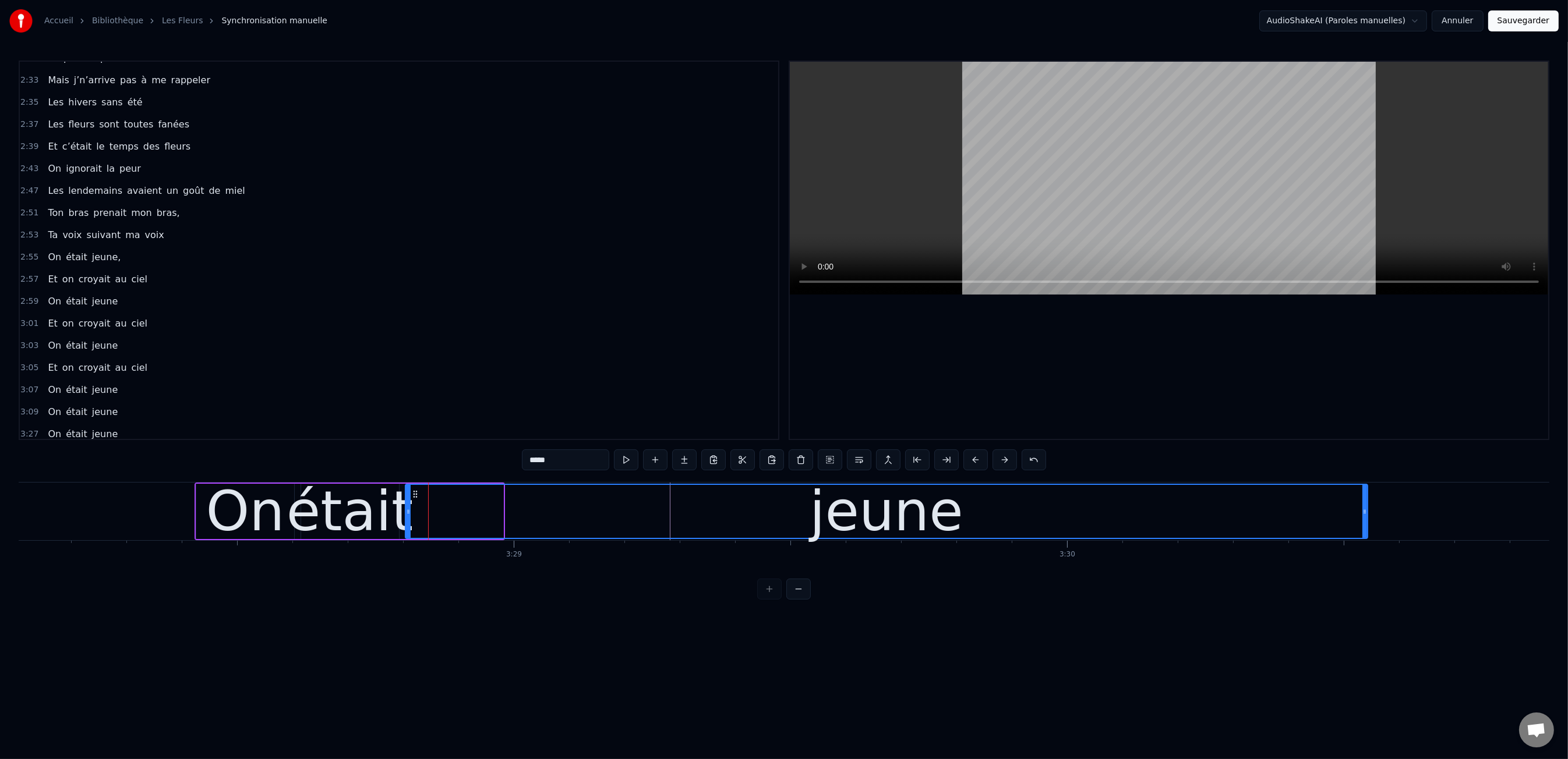
drag, startPoint x: 501, startPoint y: 516, endPoint x: 1085, endPoint y: 541, distance: 584.5
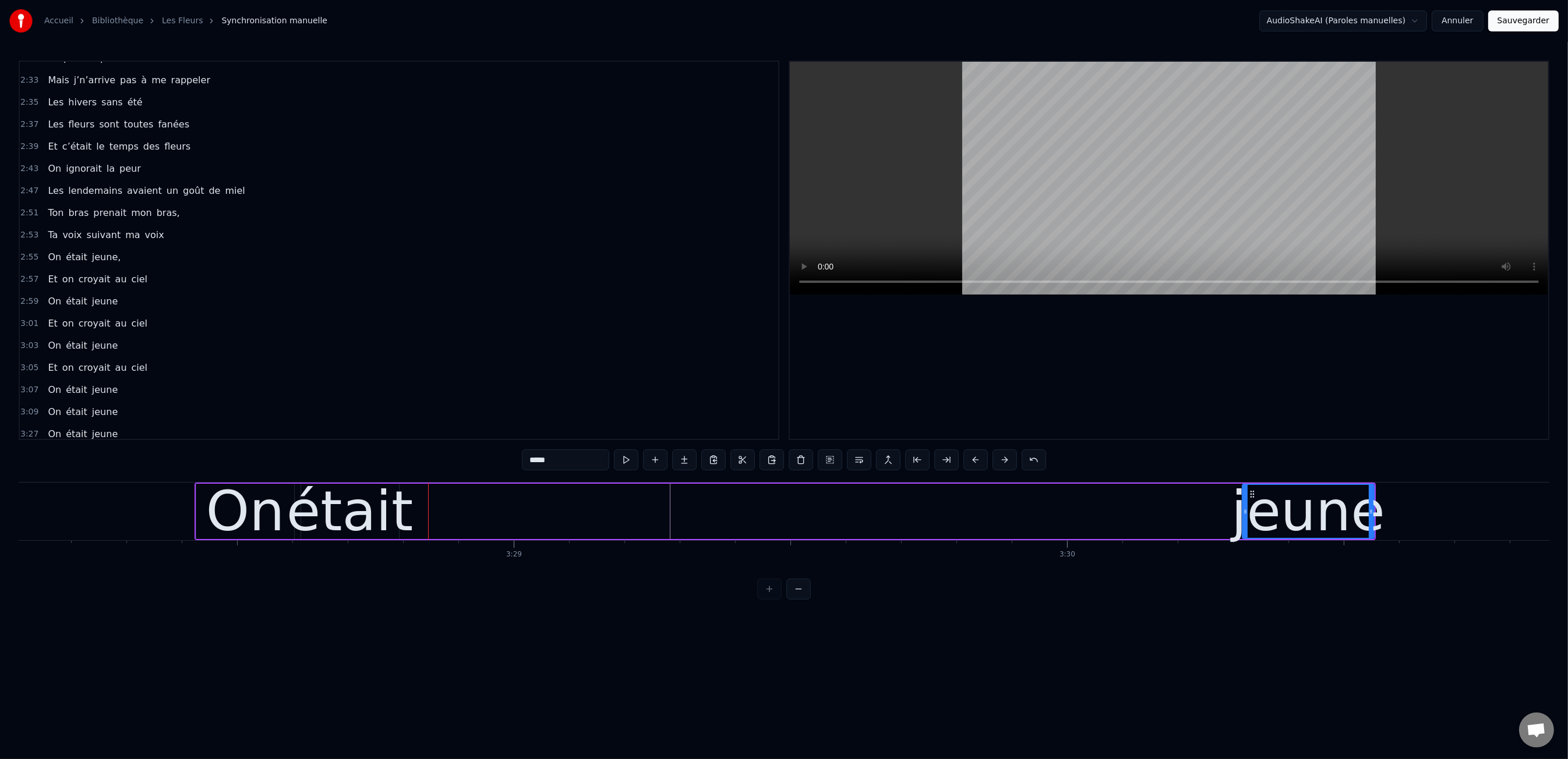
drag, startPoint x: 409, startPoint y: 510, endPoint x: 893, endPoint y: 534, distance: 484.6
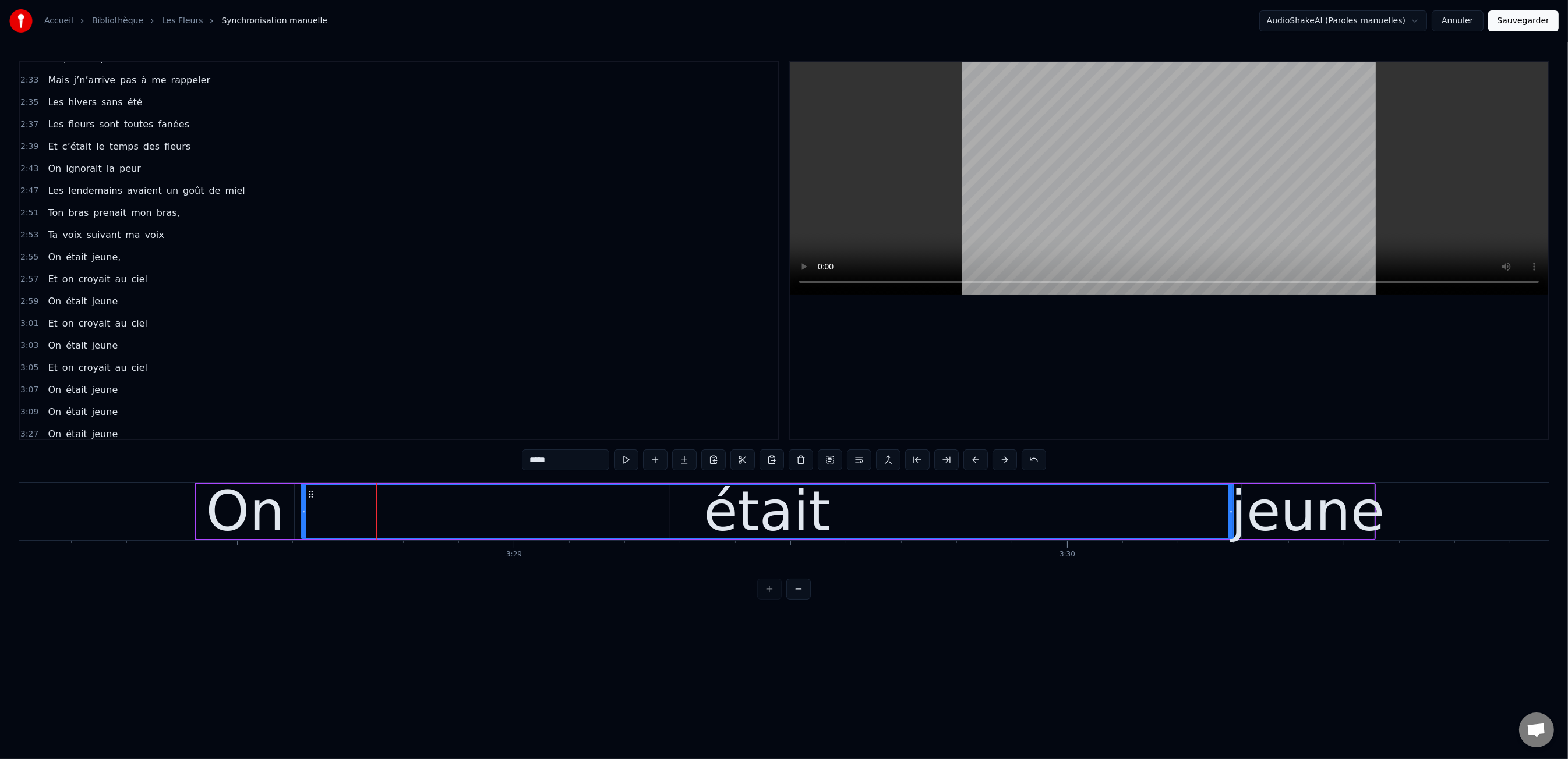
drag, startPoint x: 395, startPoint y: 515, endPoint x: 1181, endPoint y: 556, distance: 787.1
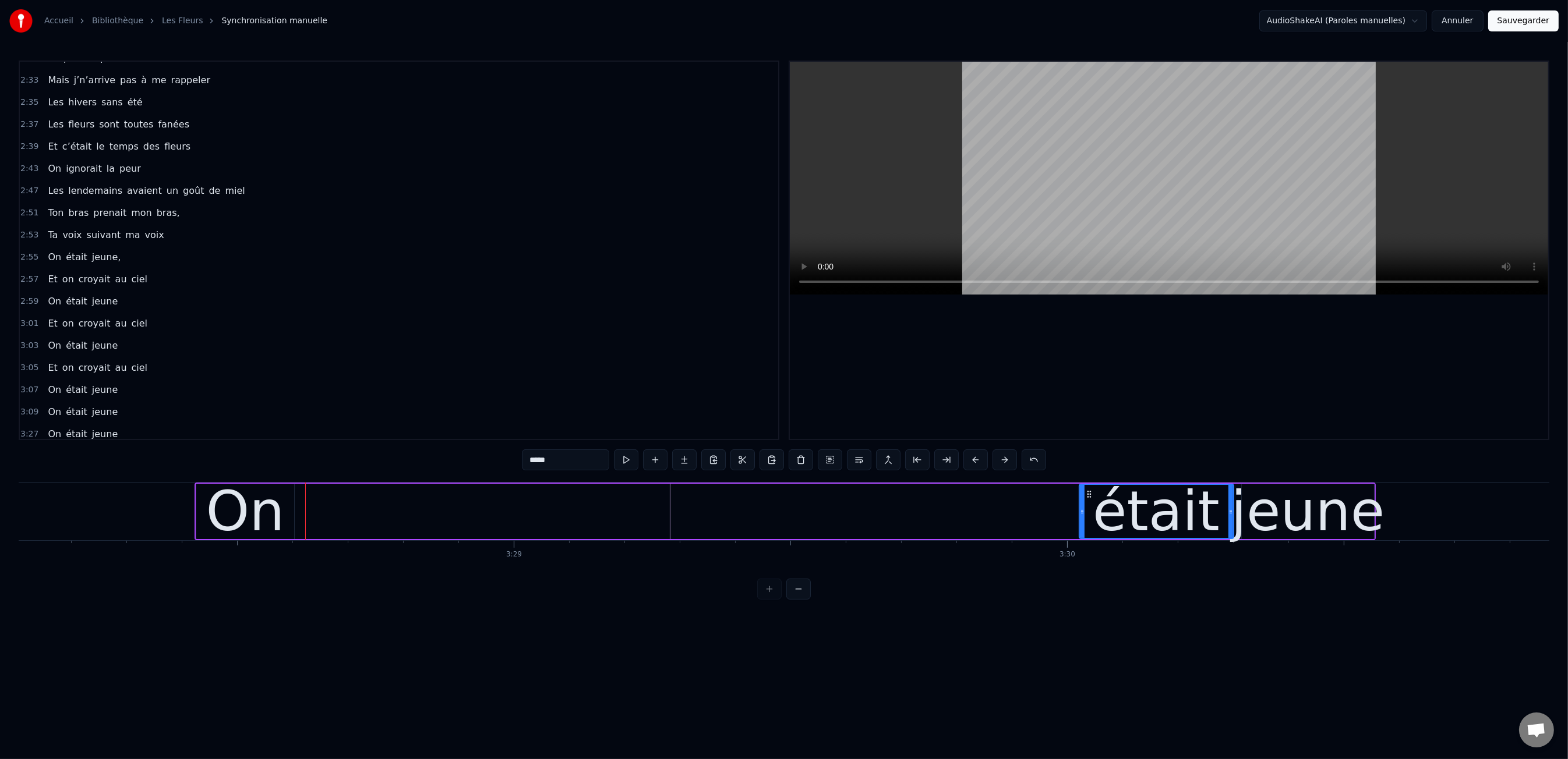
drag, startPoint x: 302, startPoint y: 510, endPoint x: 908, endPoint y: 545, distance: 607.0
type input "**"
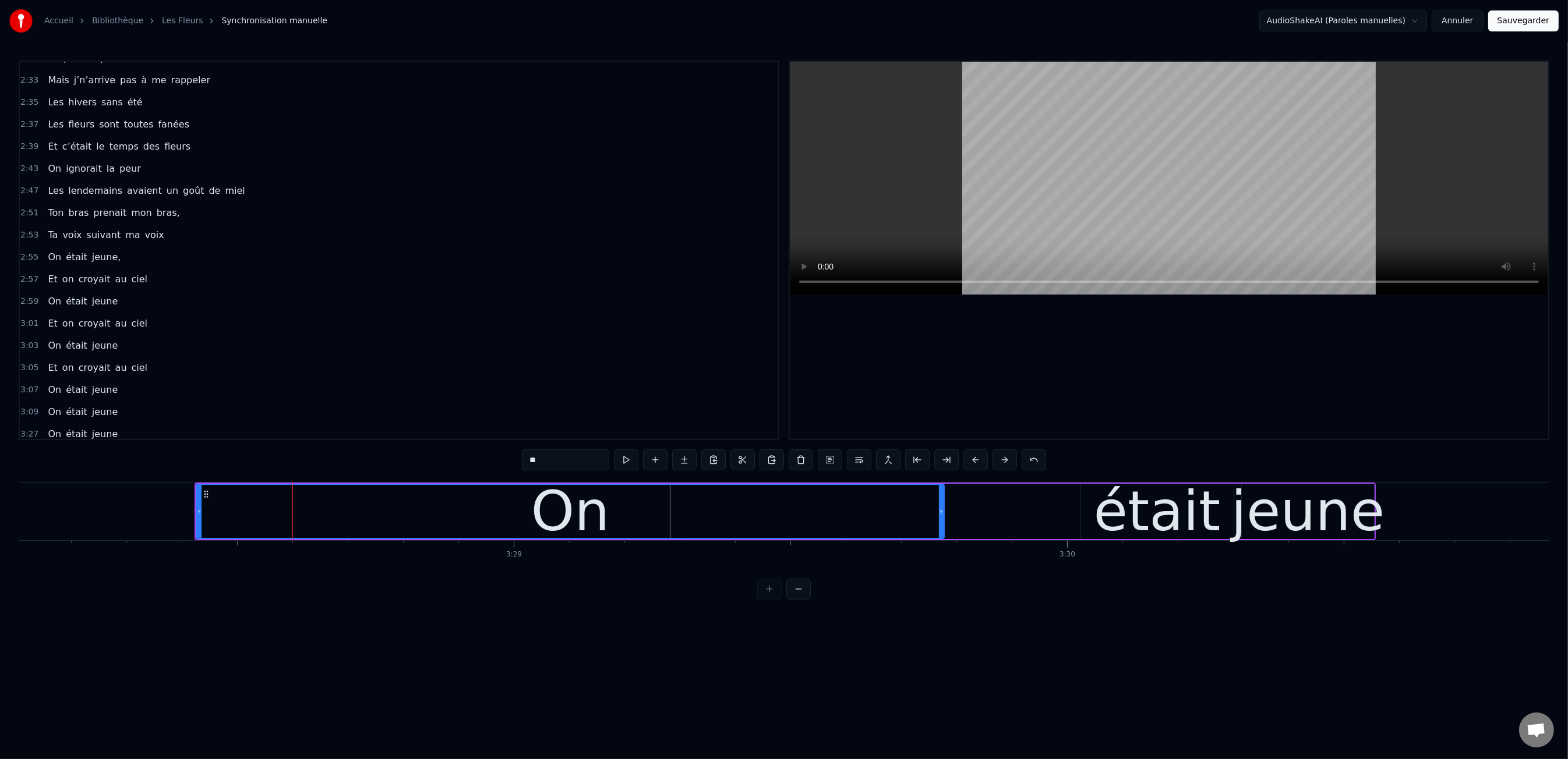
drag, startPoint x: 293, startPoint y: 516, endPoint x: 824, endPoint y: 543, distance: 531.7
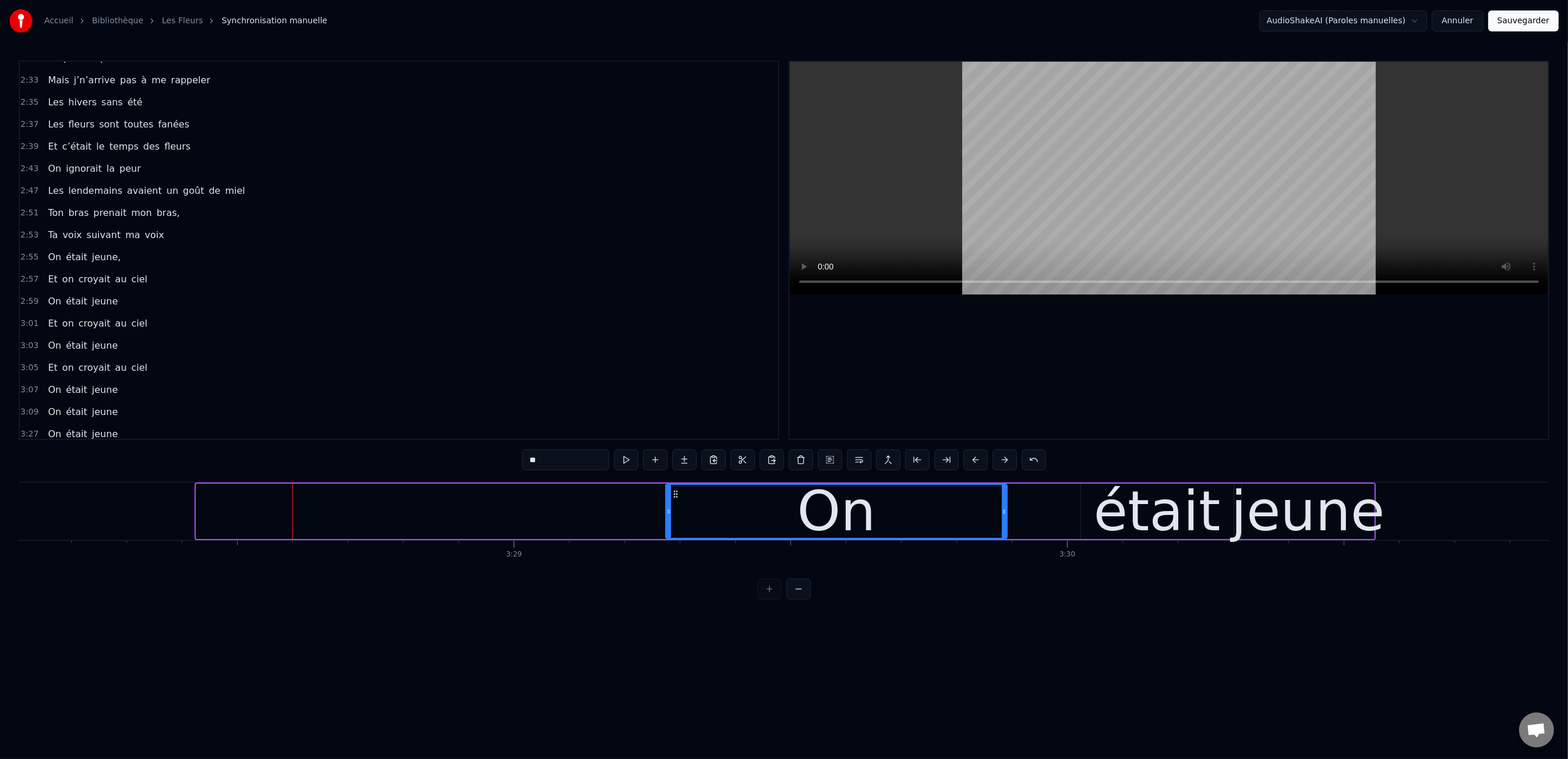
drag, startPoint x: 198, startPoint y: 515, endPoint x: 667, endPoint y: 538, distance: 469.6
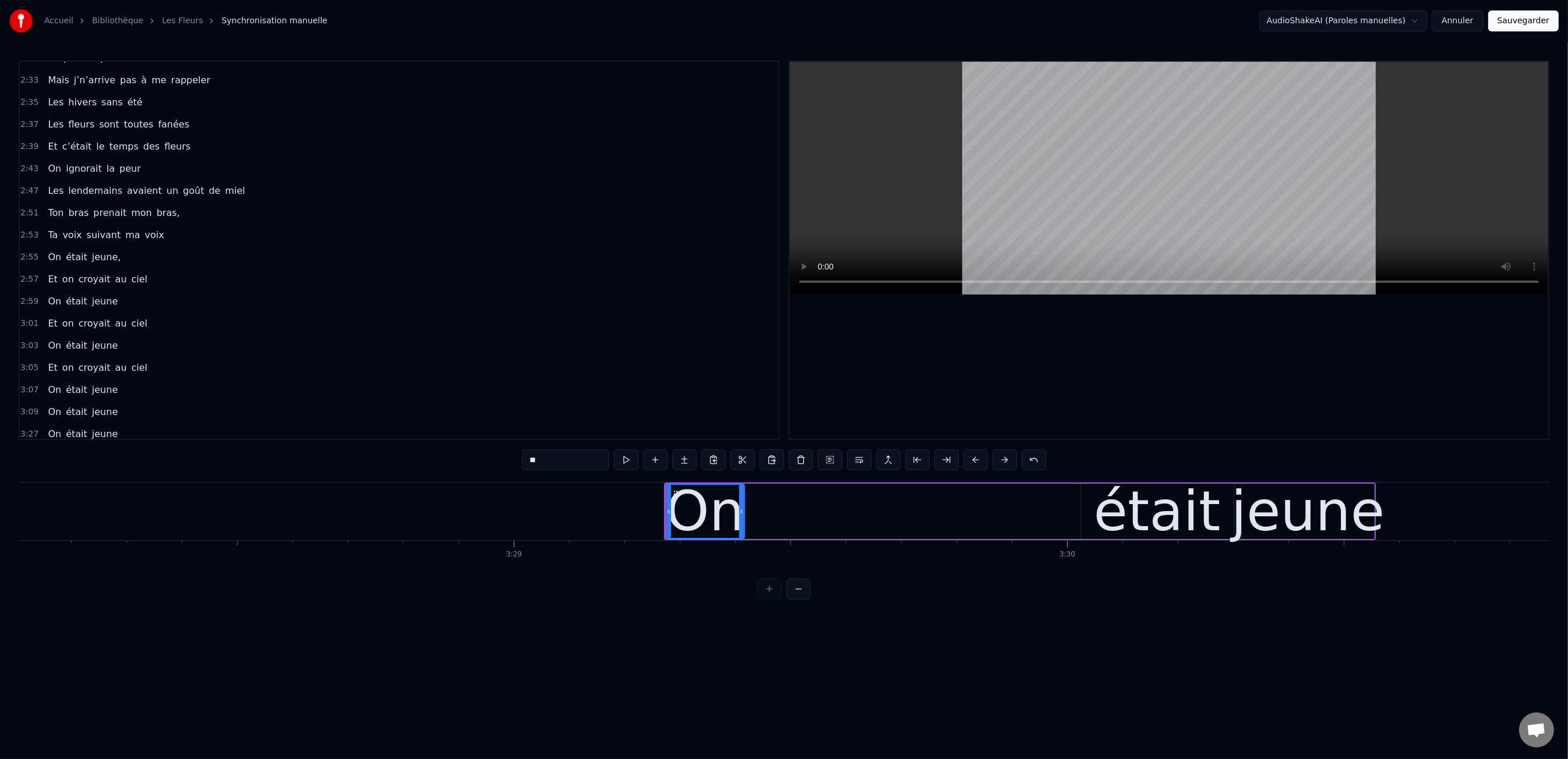
drag, startPoint x: 1001, startPoint y: 515, endPoint x: 991, endPoint y: 516, distance: 10.0
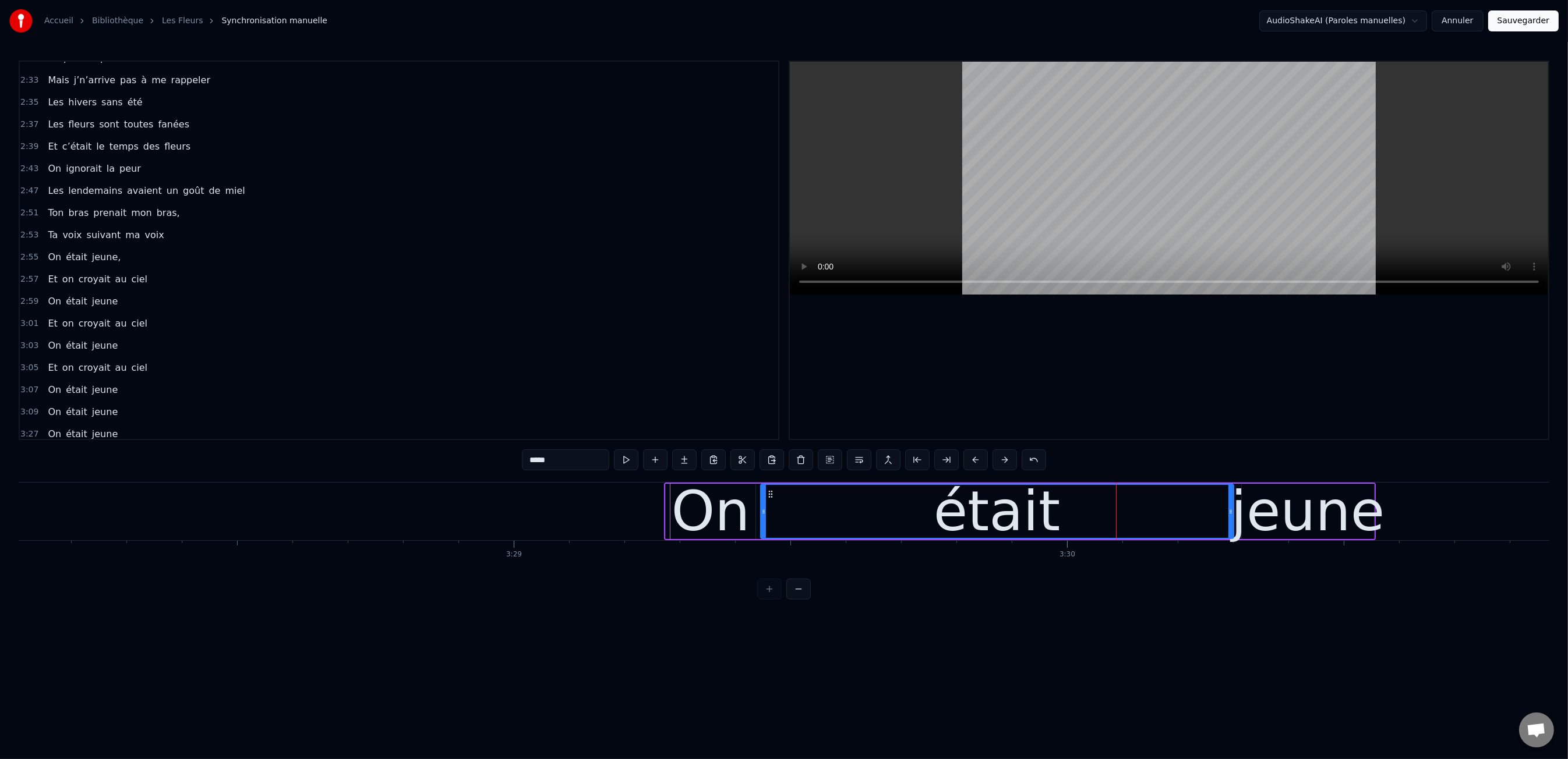
drag, startPoint x: 1084, startPoint y: 508, endPoint x: 986, endPoint y: 510, distance: 98.0
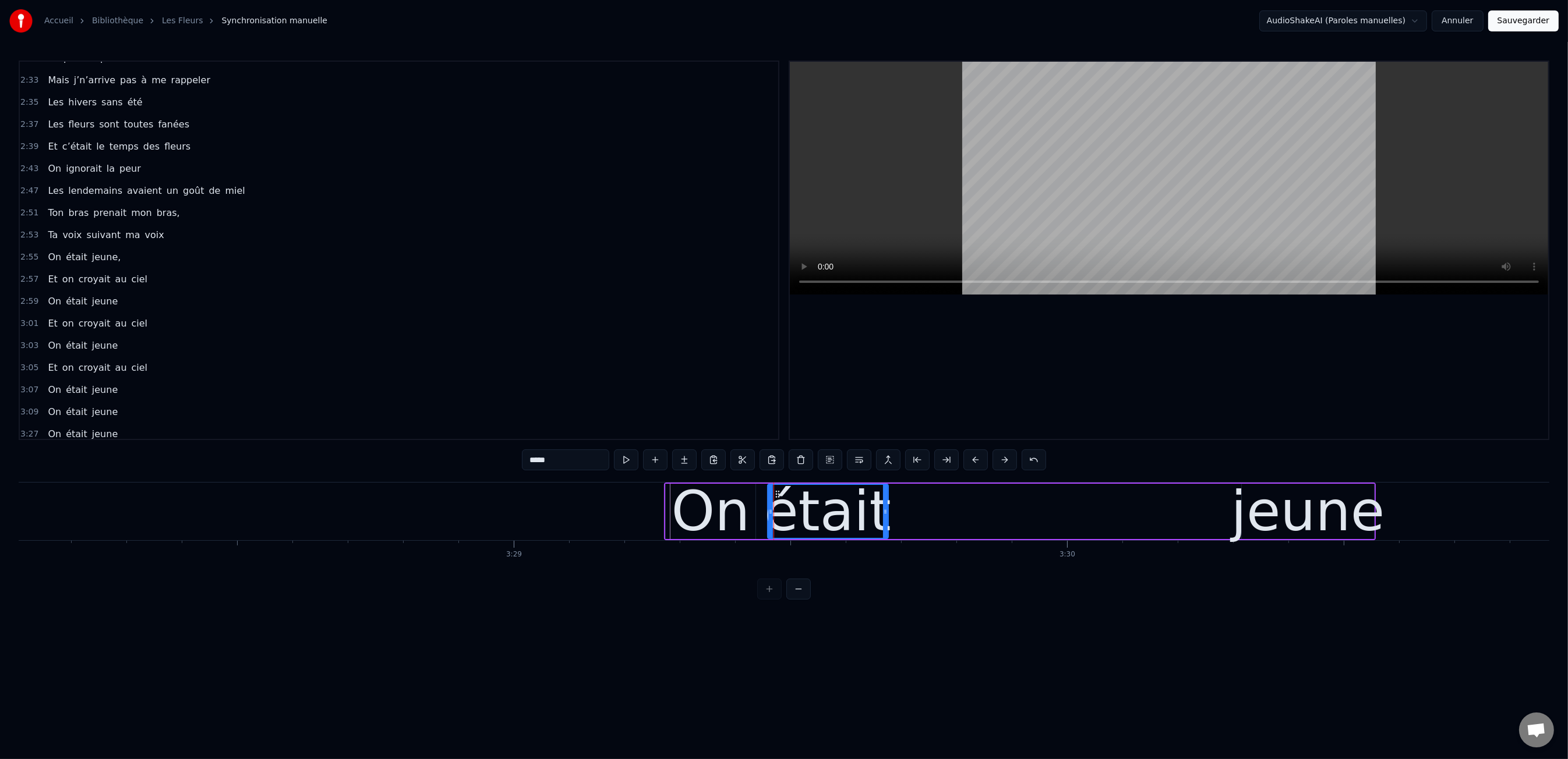
drag, startPoint x: 1229, startPoint y: 510, endPoint x: 883, endPoint y: 503, distance: 346.1
type input "*****"
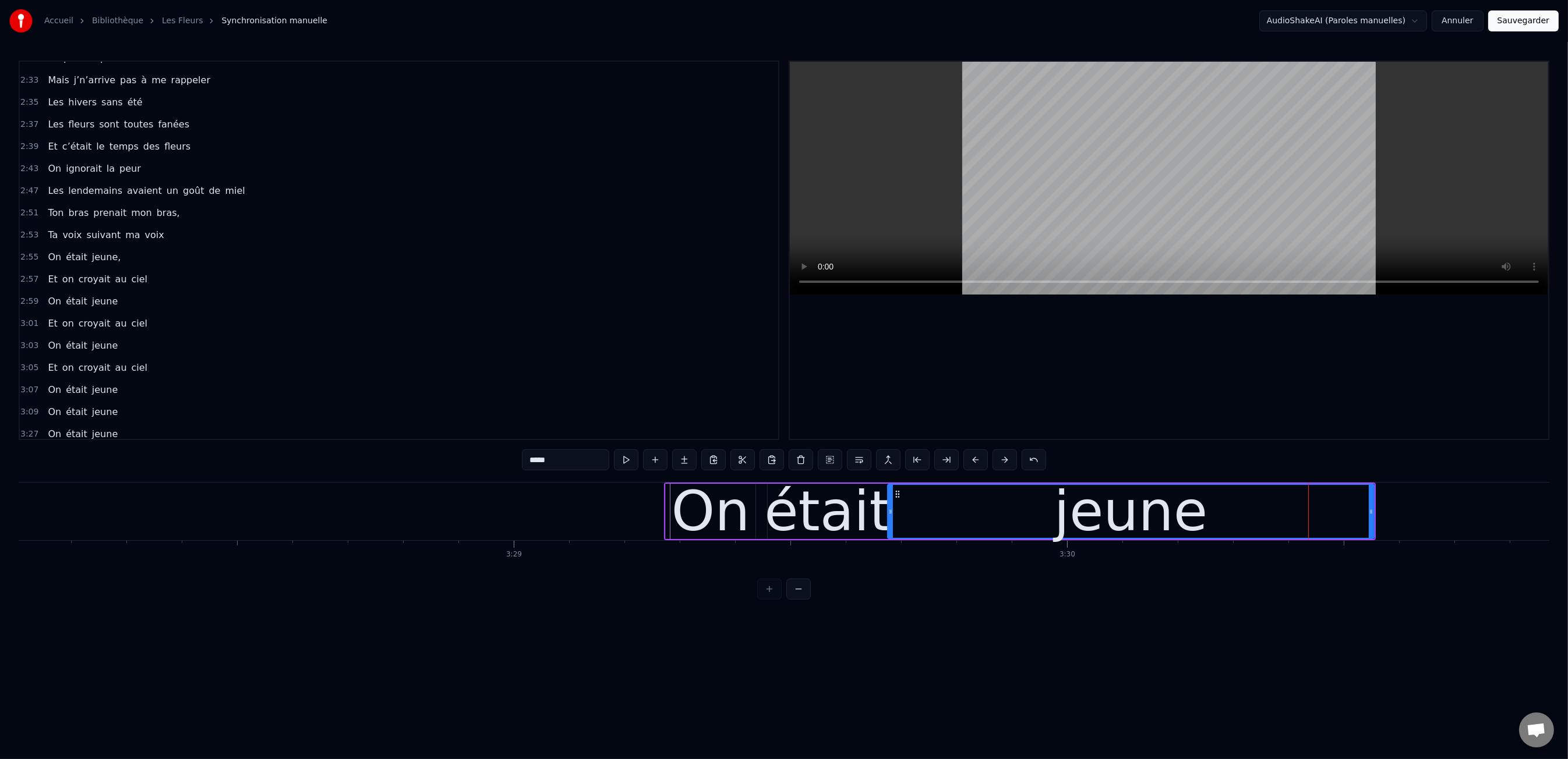
drag, startPoint x: 1241, startPoint y: 510, endPoint x: 1076, endPoint y: 514, distance: 165.0
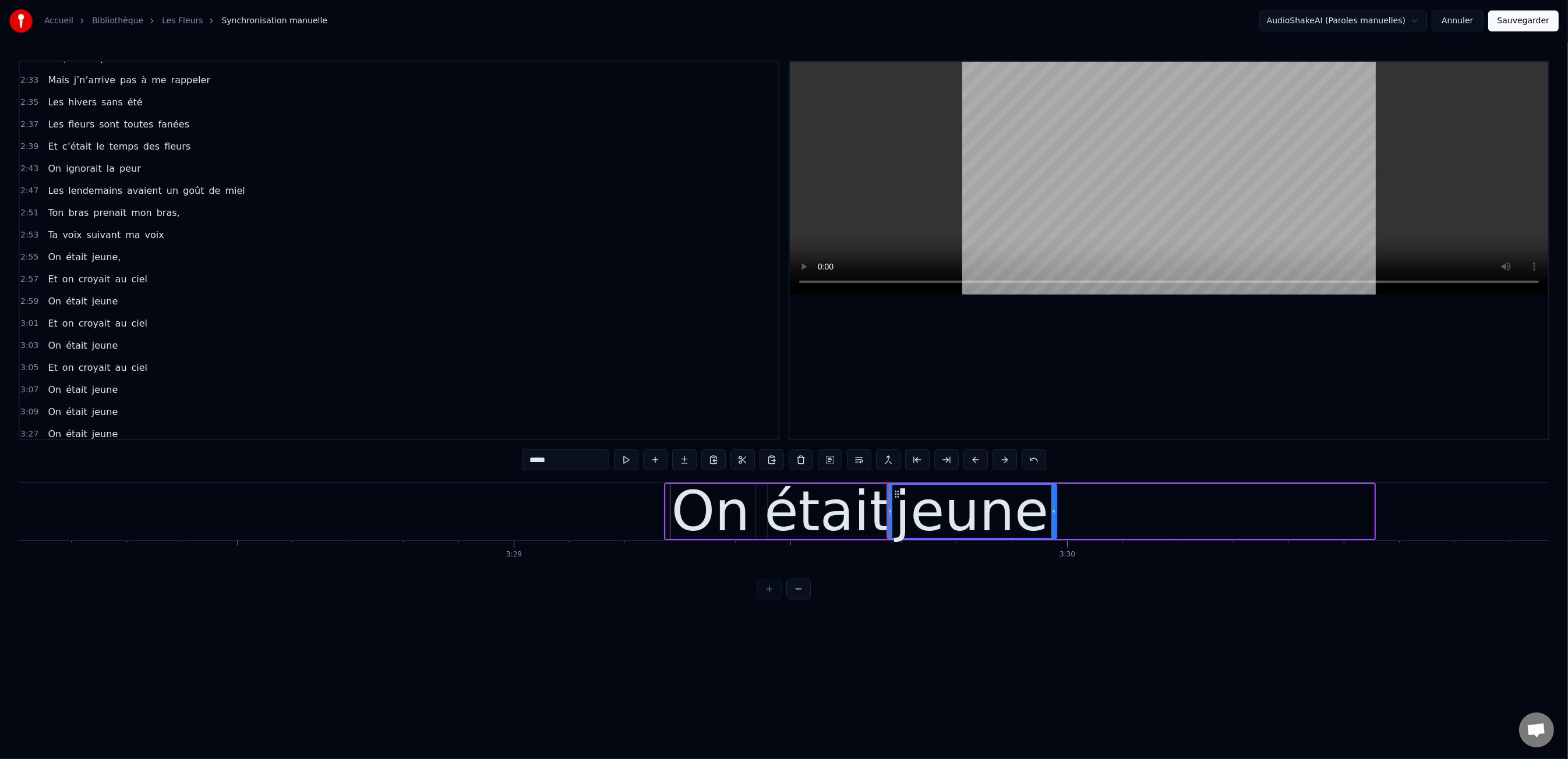
drag, startPoint x: 1370, startPoint y: 508, endPoint x: 848, endPoint y: 515, distance: 522.0
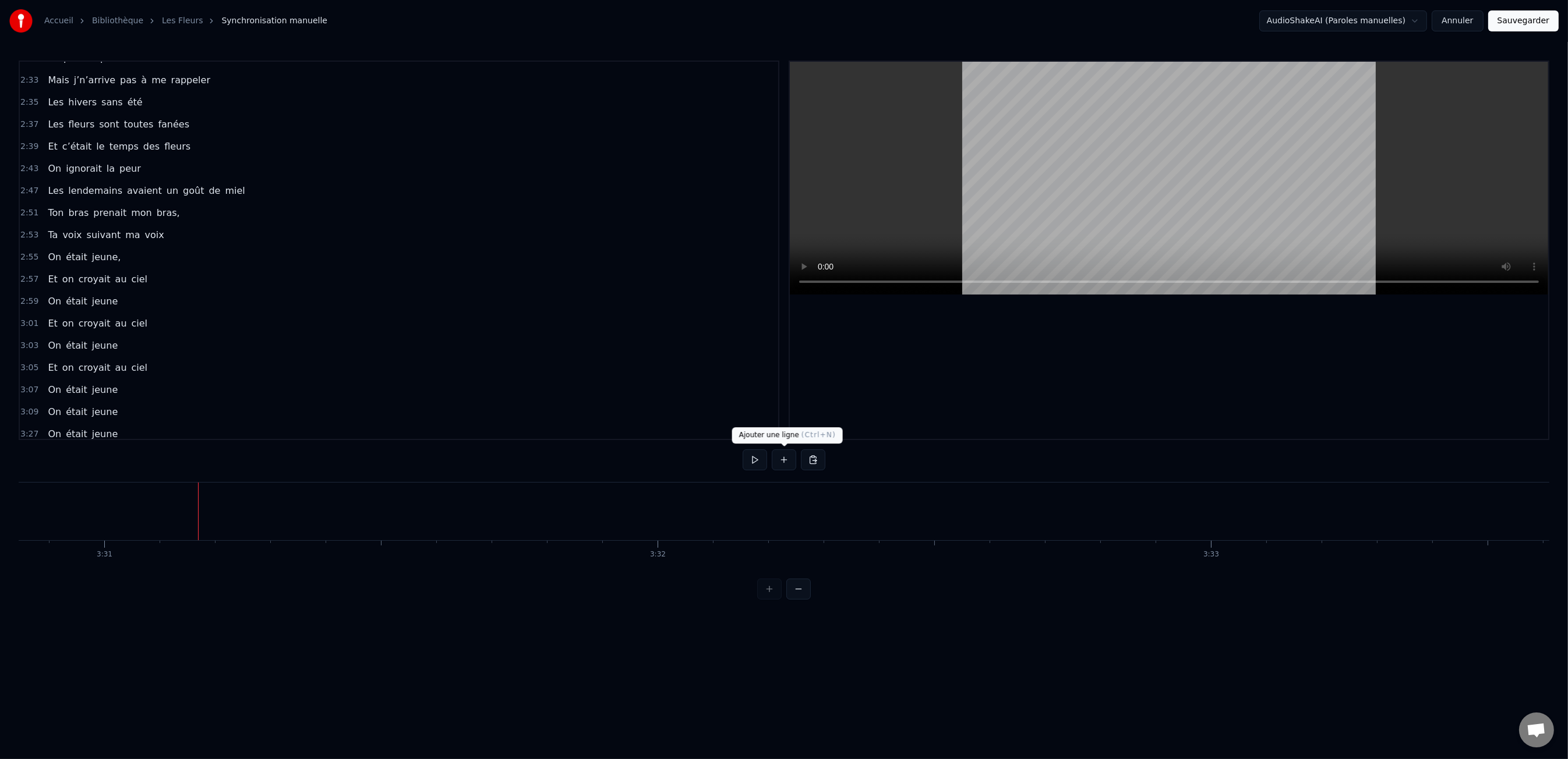
scroll to position [1032, 0]
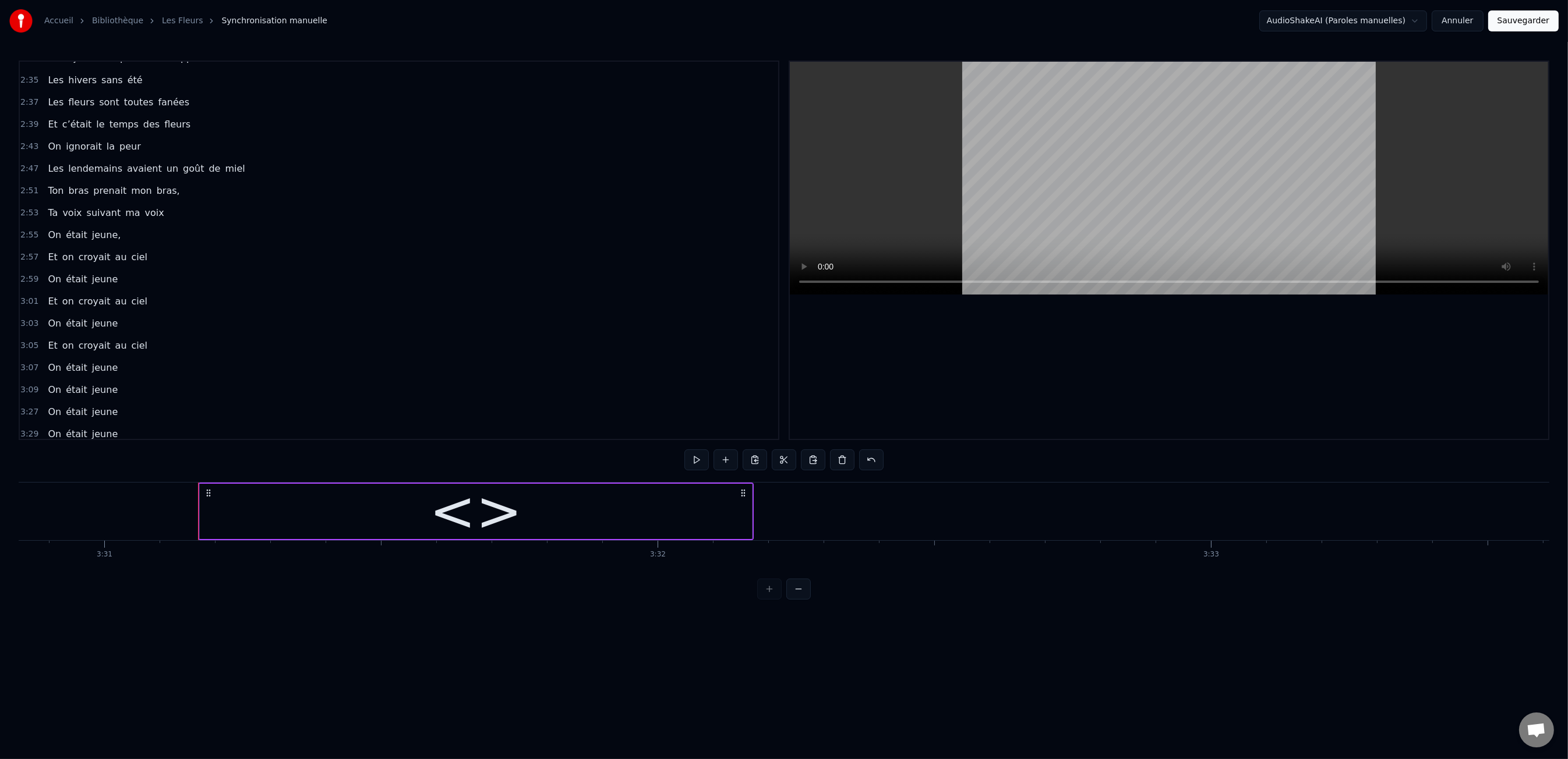
drag, startPoint x: 645, startPoint y: 503, endPoint x: 654, endPoint y: 494, distance: 12.7
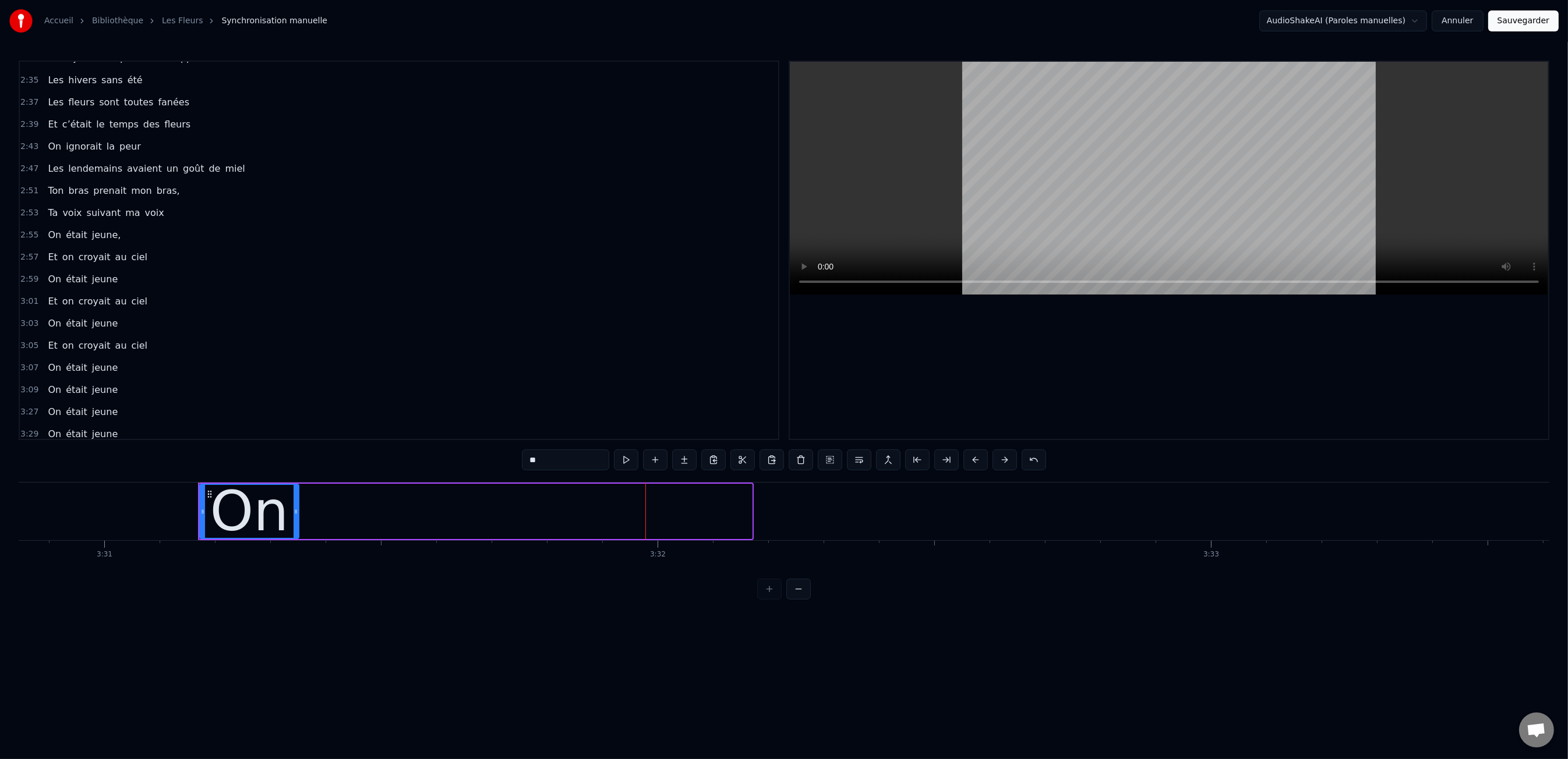
drag, startPoint x: 750, startPoint y: 511, endPoint x: 294, endPoint y: 525, distance: 456.2
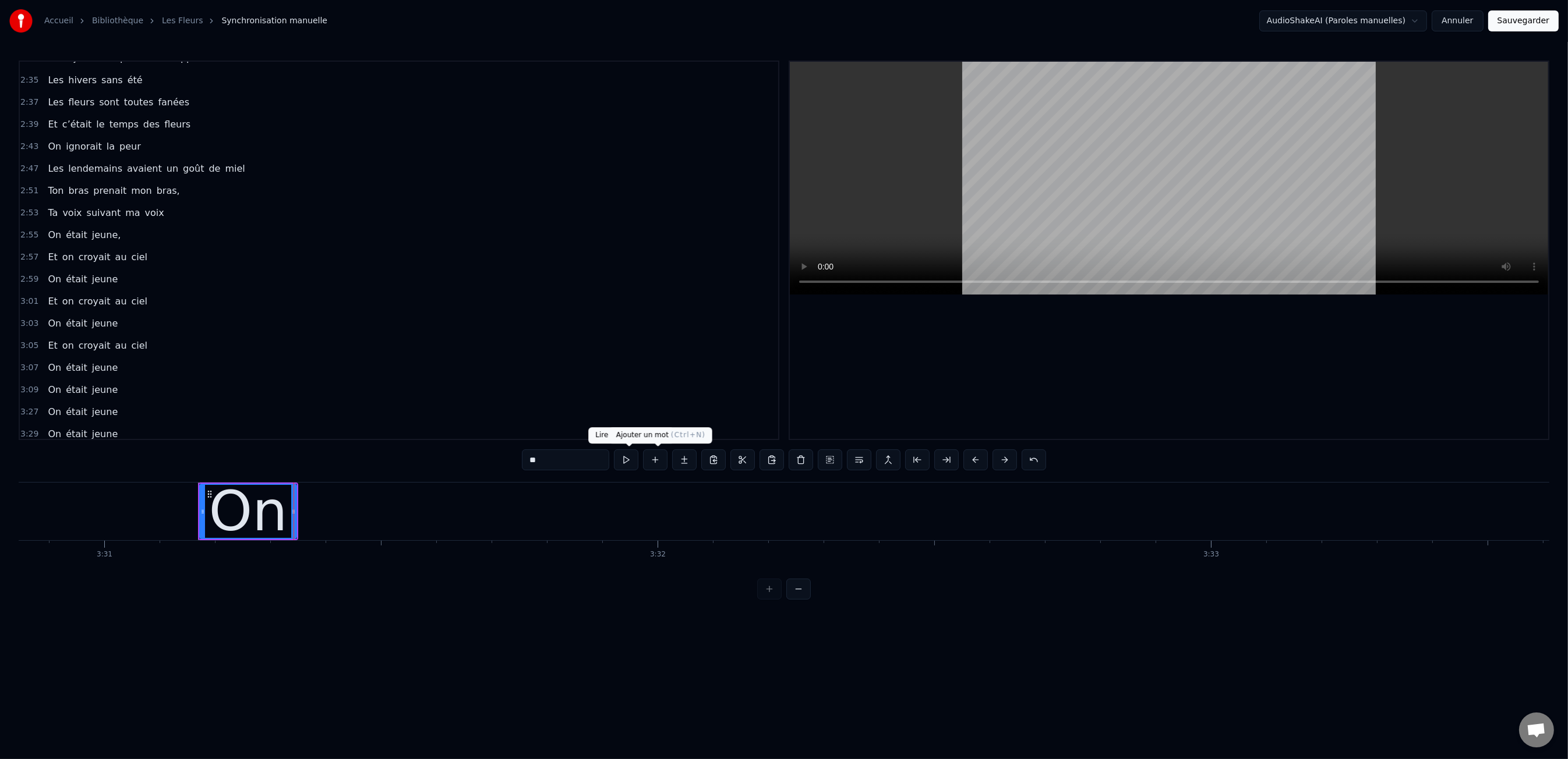
type input "**"
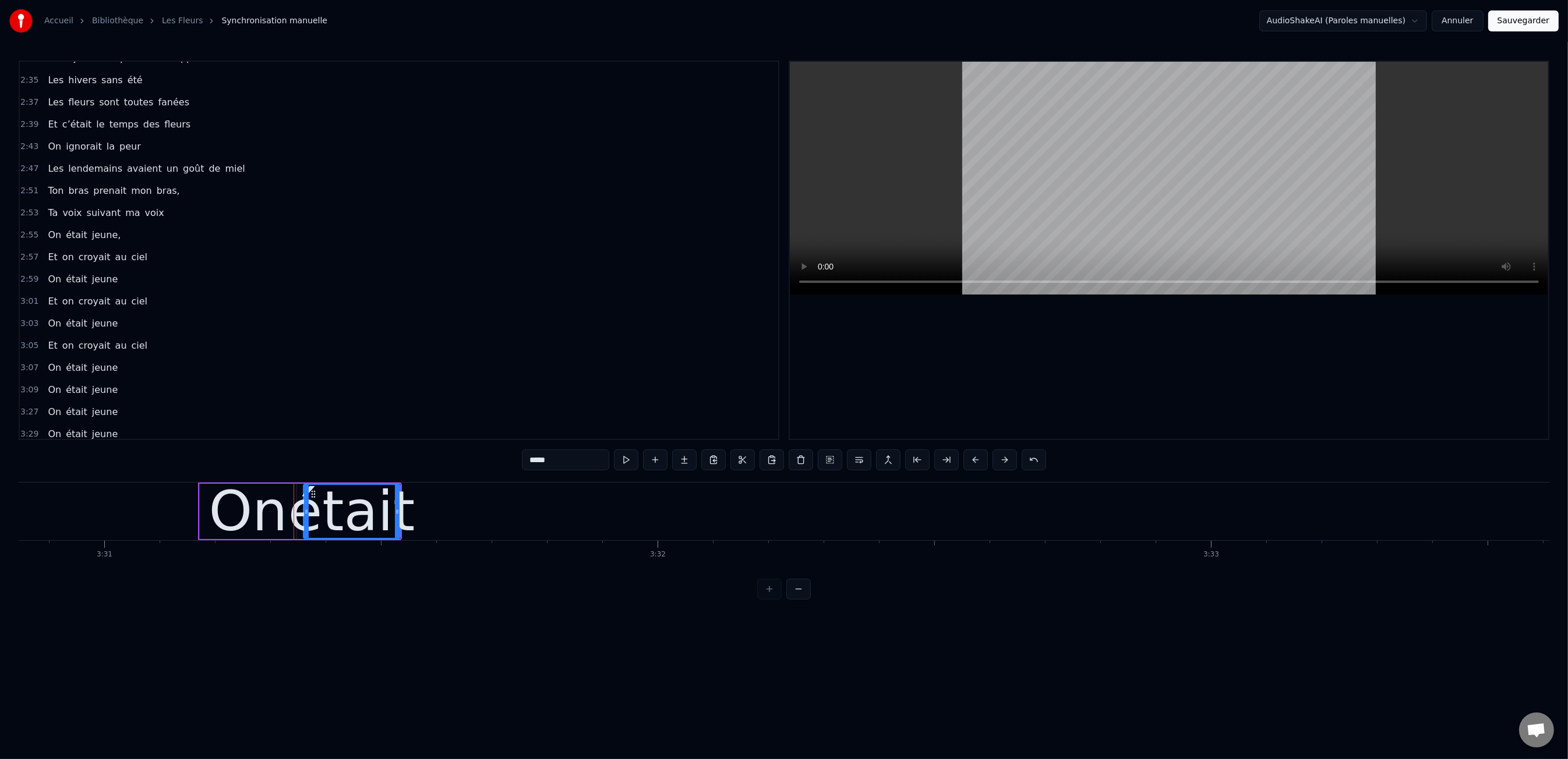
type input "*****"
drag, startPoint x: 571, startPoint y: 579, endPoint x: 528, endPoint y: 569, distance: 44.1
drag, startPoint x: 396, startPoint y: 506, endPoint x: 479, endPoint y: 509, distance: 83.1
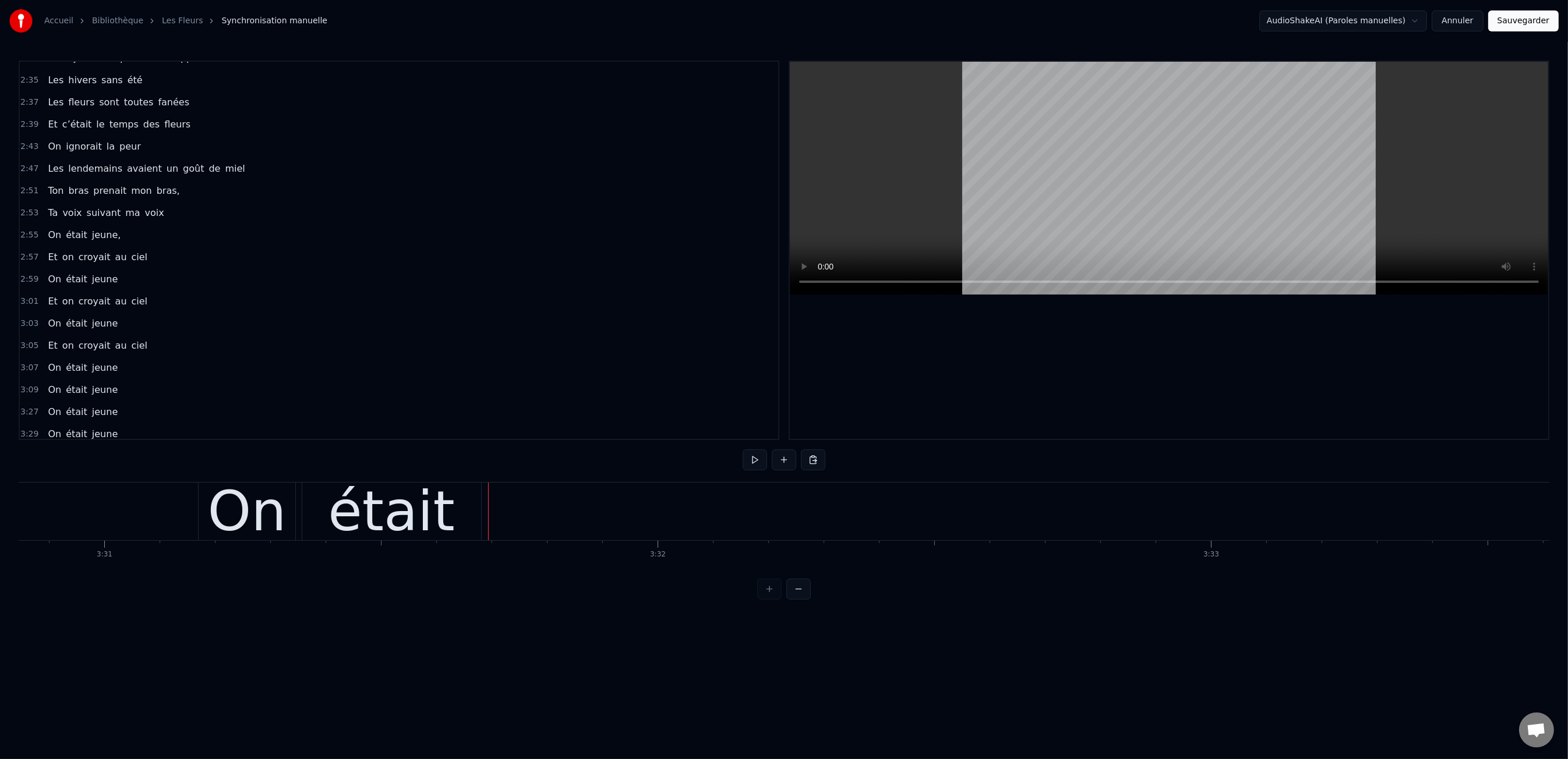
drag, startPoint x: 466, startPoint y: 507, endPoint x: 485, endPoint y: 507, distance: 19.0
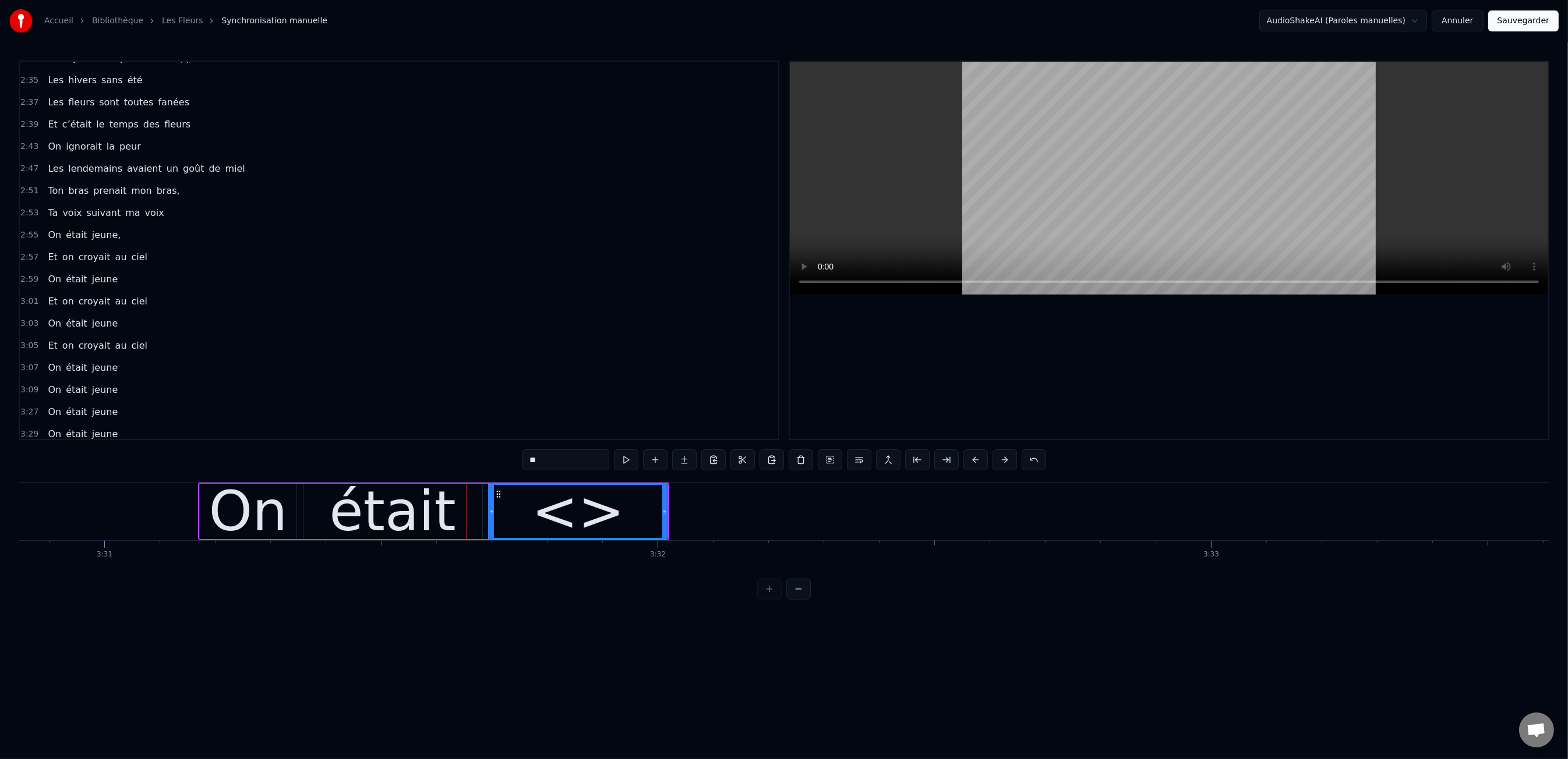
drag, startPoint x: 524, startPoint y: 471, endPoint x: 562, endPoint y: 465, distance: 38.5
type input "*****"
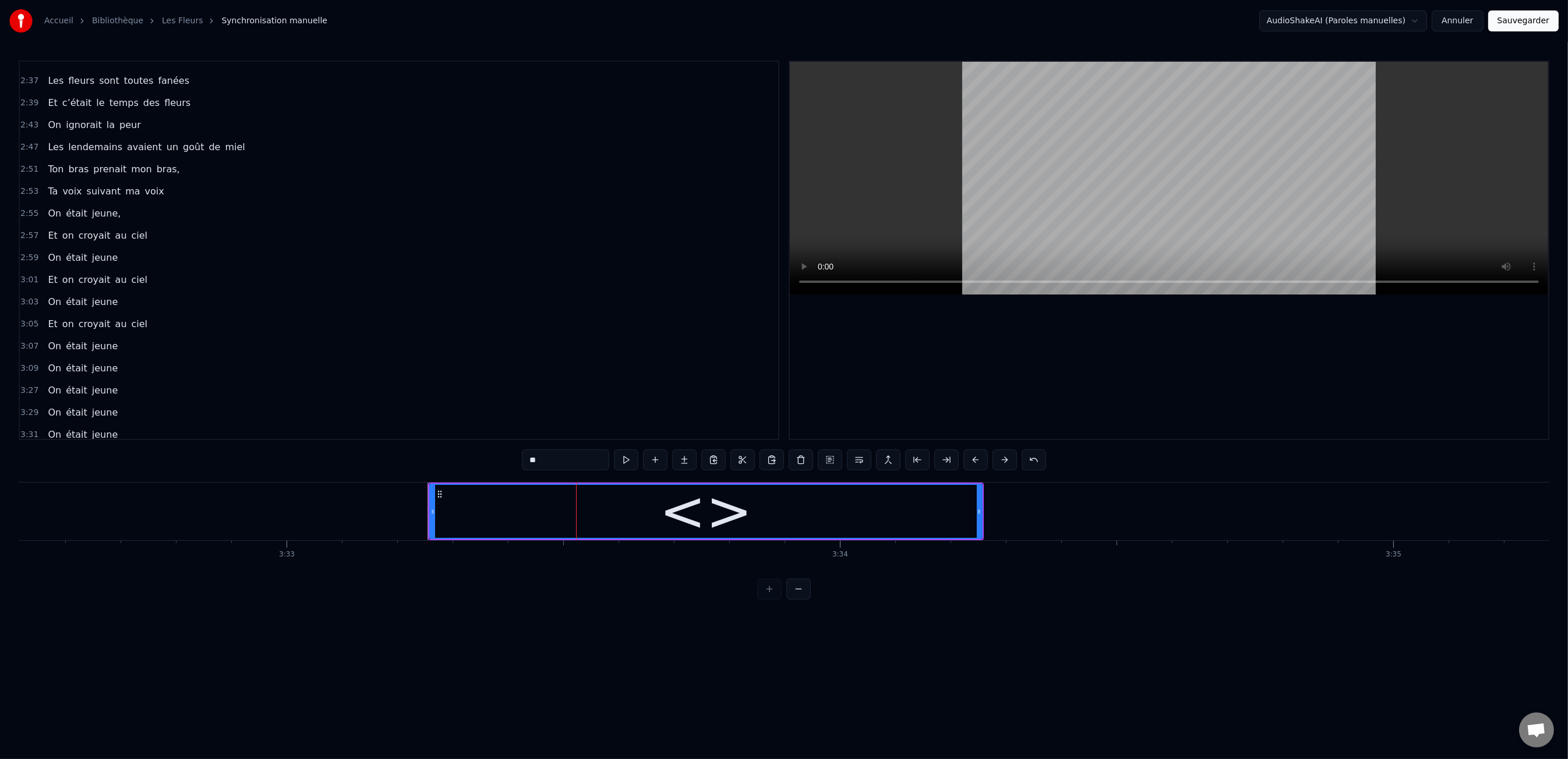
scroll to position [0, 117592]
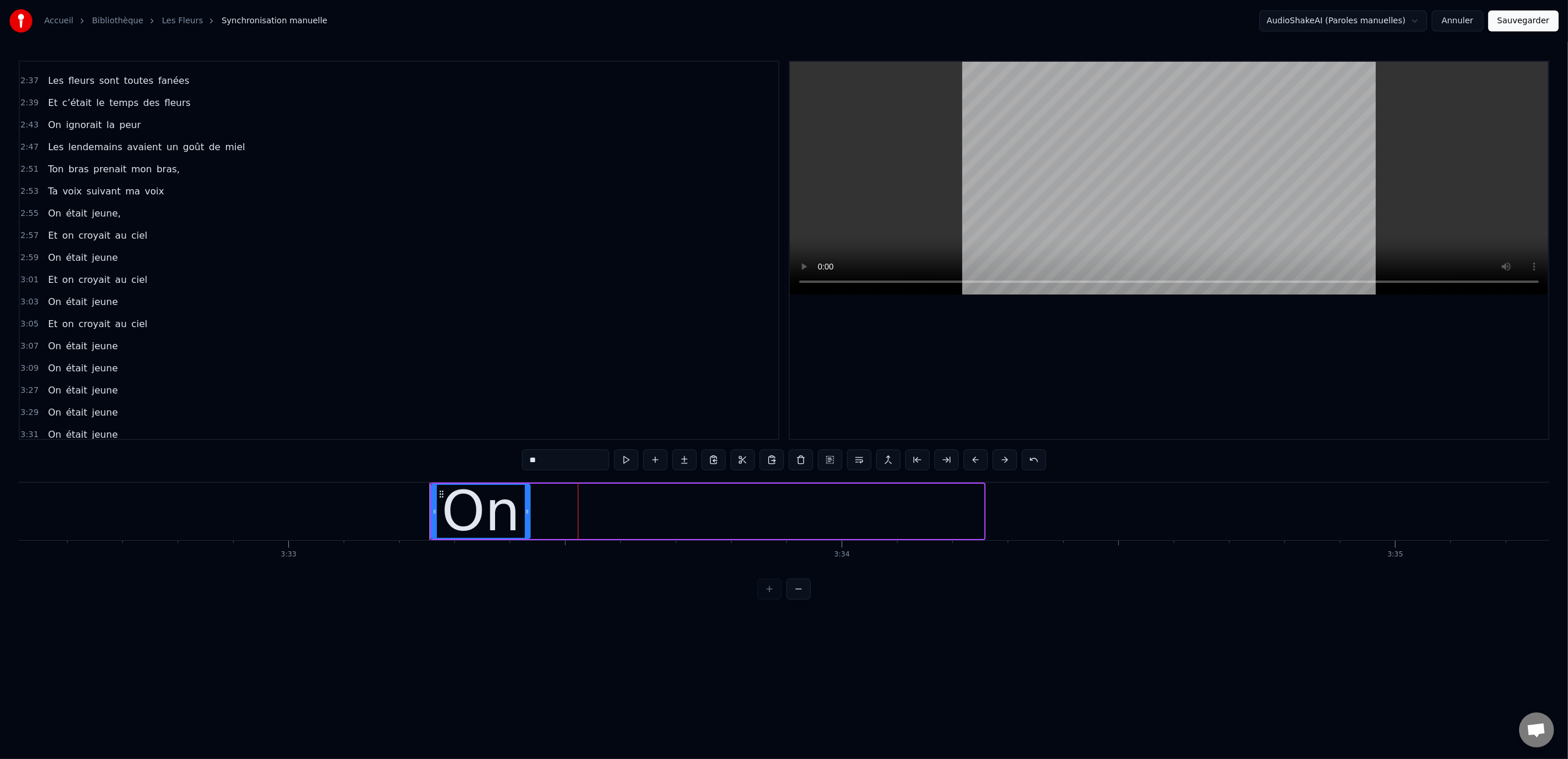
drag, startPoint x: 978, startPoint y: 508, endPoint x: 525, endPoint y: 526, distance: 453.4
type input "**"
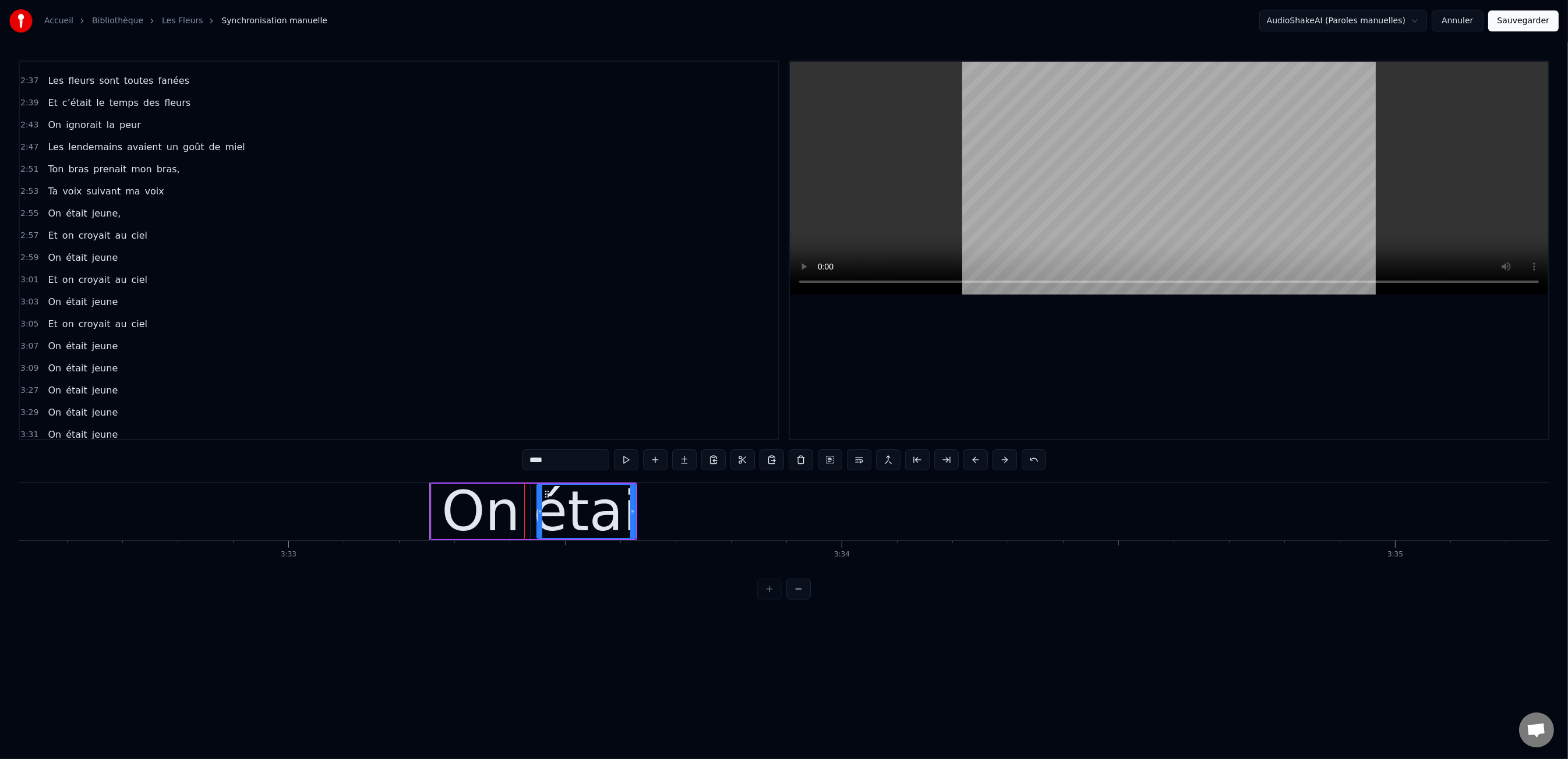
type input "*****"
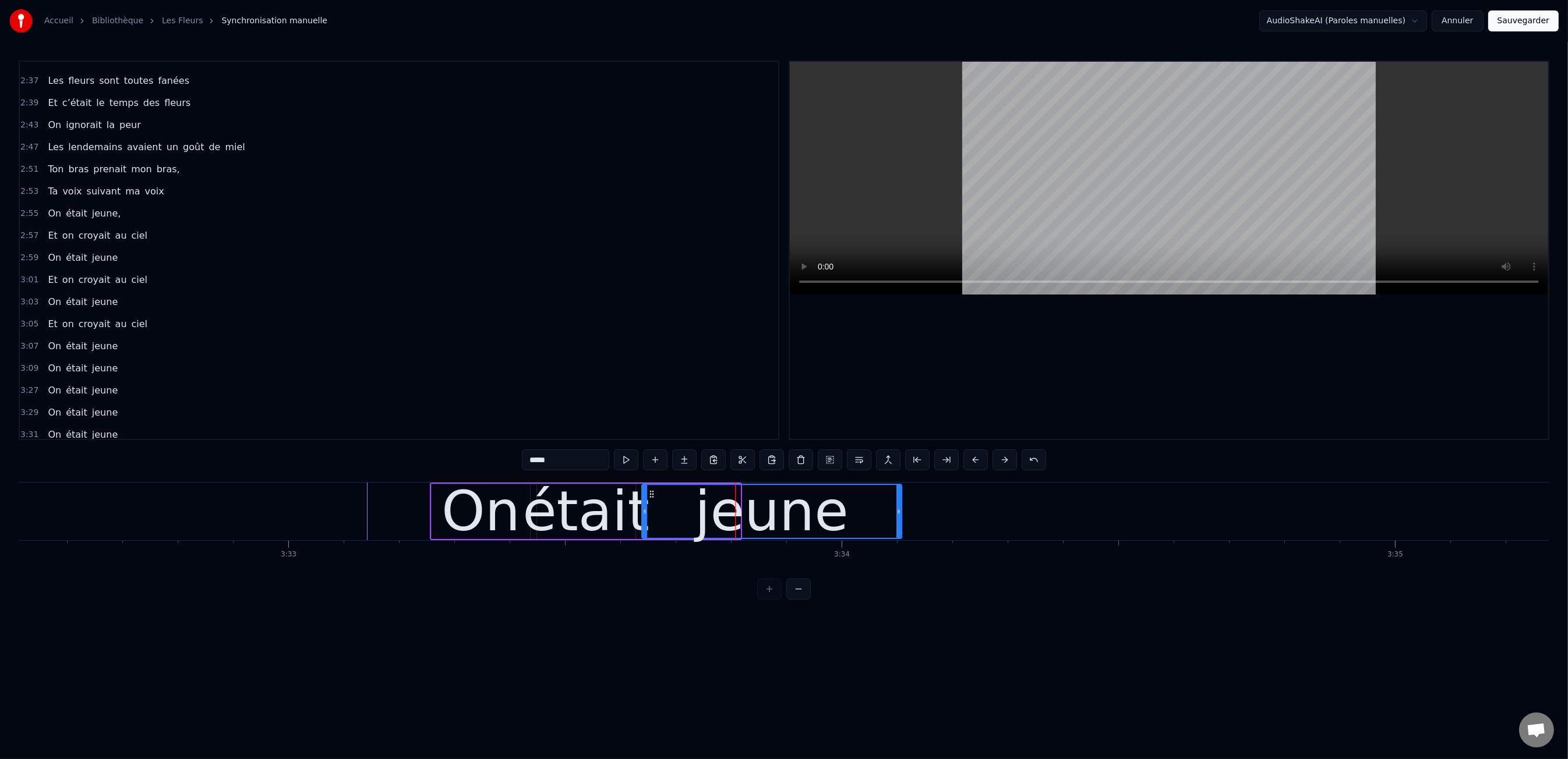
drag, startPoint x: 739, startPoint y: 504, endPoint x: 625, endPoint y: 491, distance: 114.7
drag, startPoint x: 290, startPoint y: 480, endPoint x: 297, endPoint y: 480, distance: 7.0
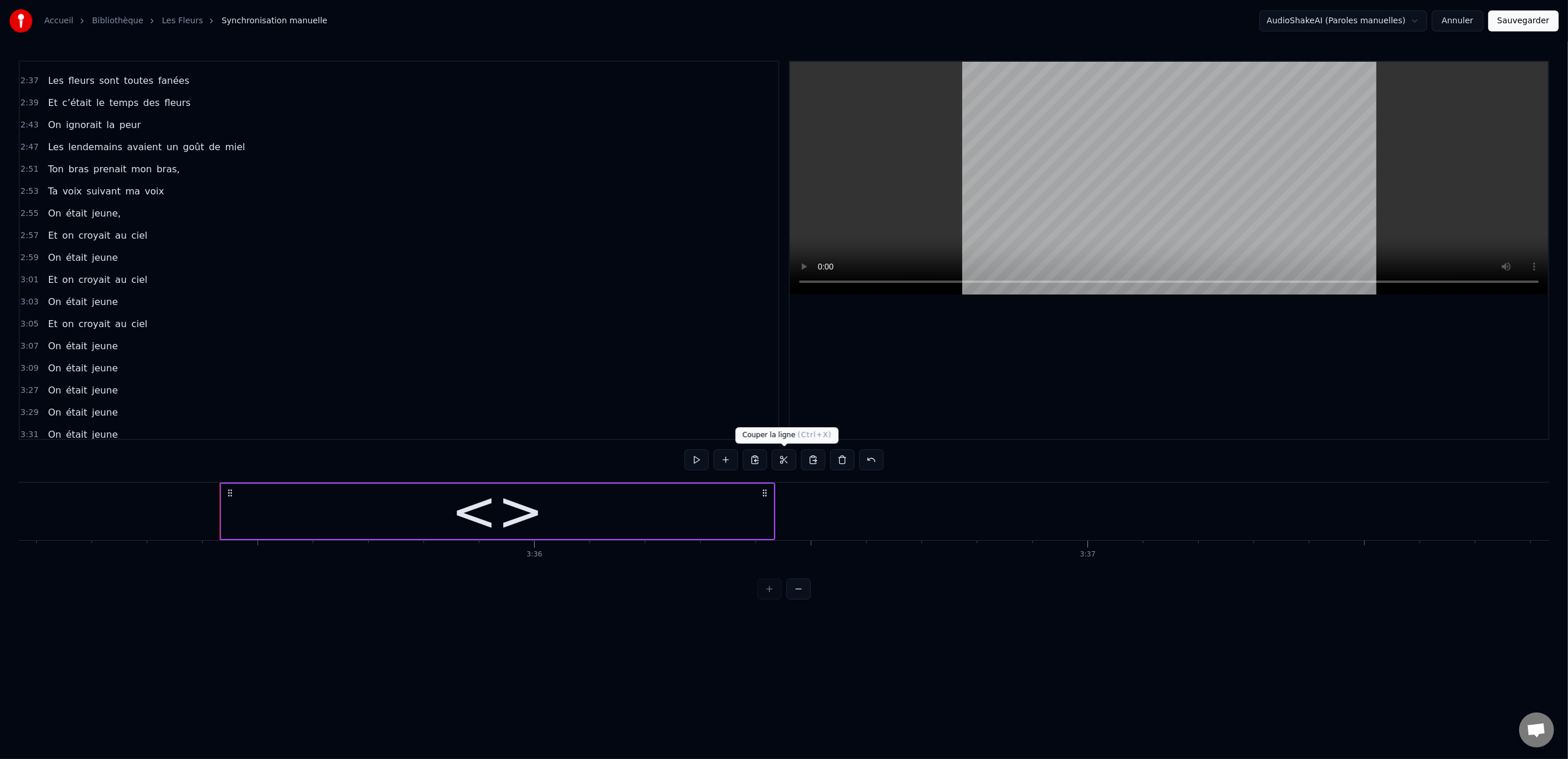
scroll to position [1075, 0]
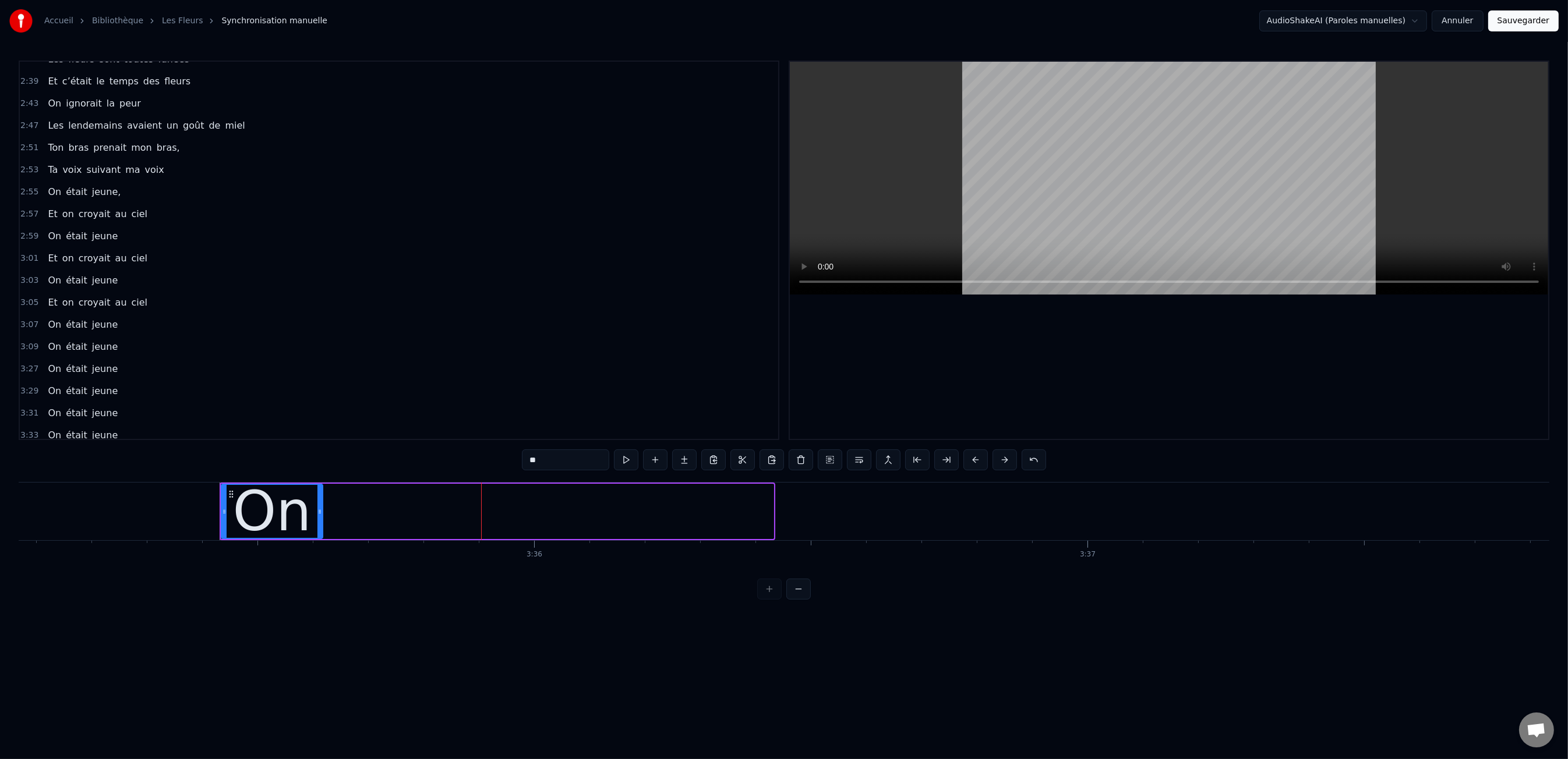
drag, startPoint x: 771, startPoint y: 510, endPoint x: 321, endPoint y: 526, distance: 450.3
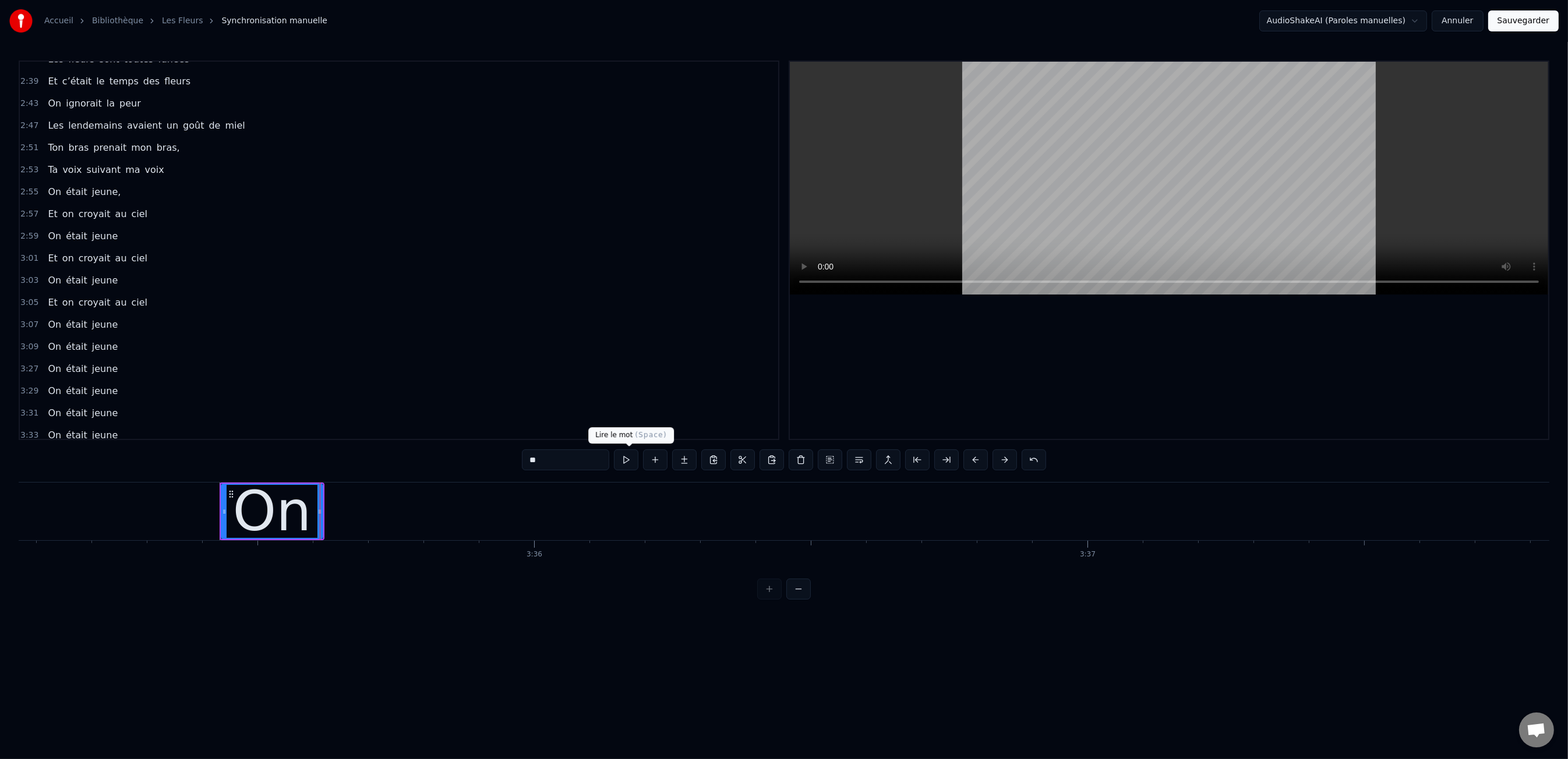
type input "**"
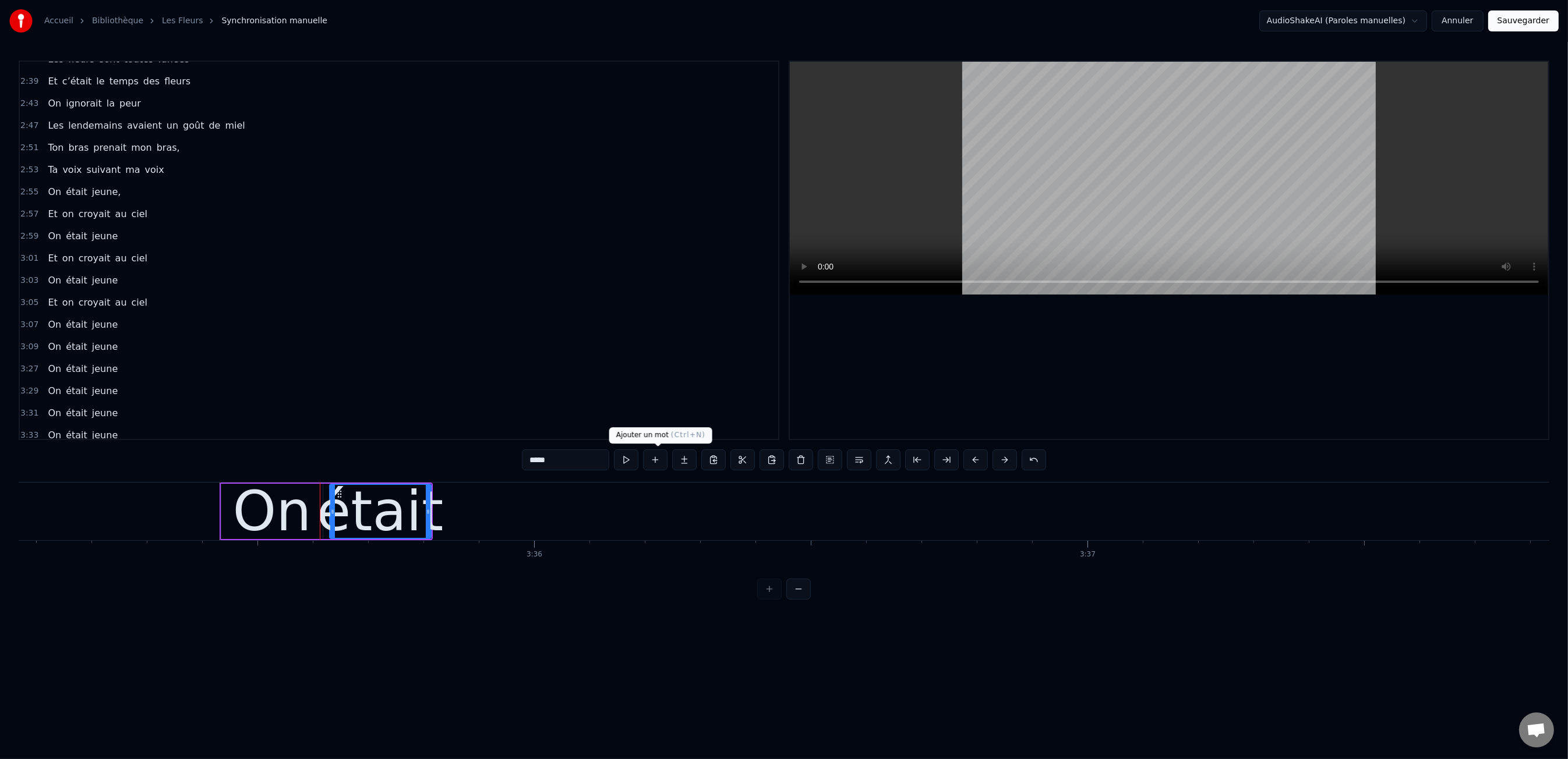
type input "*****"
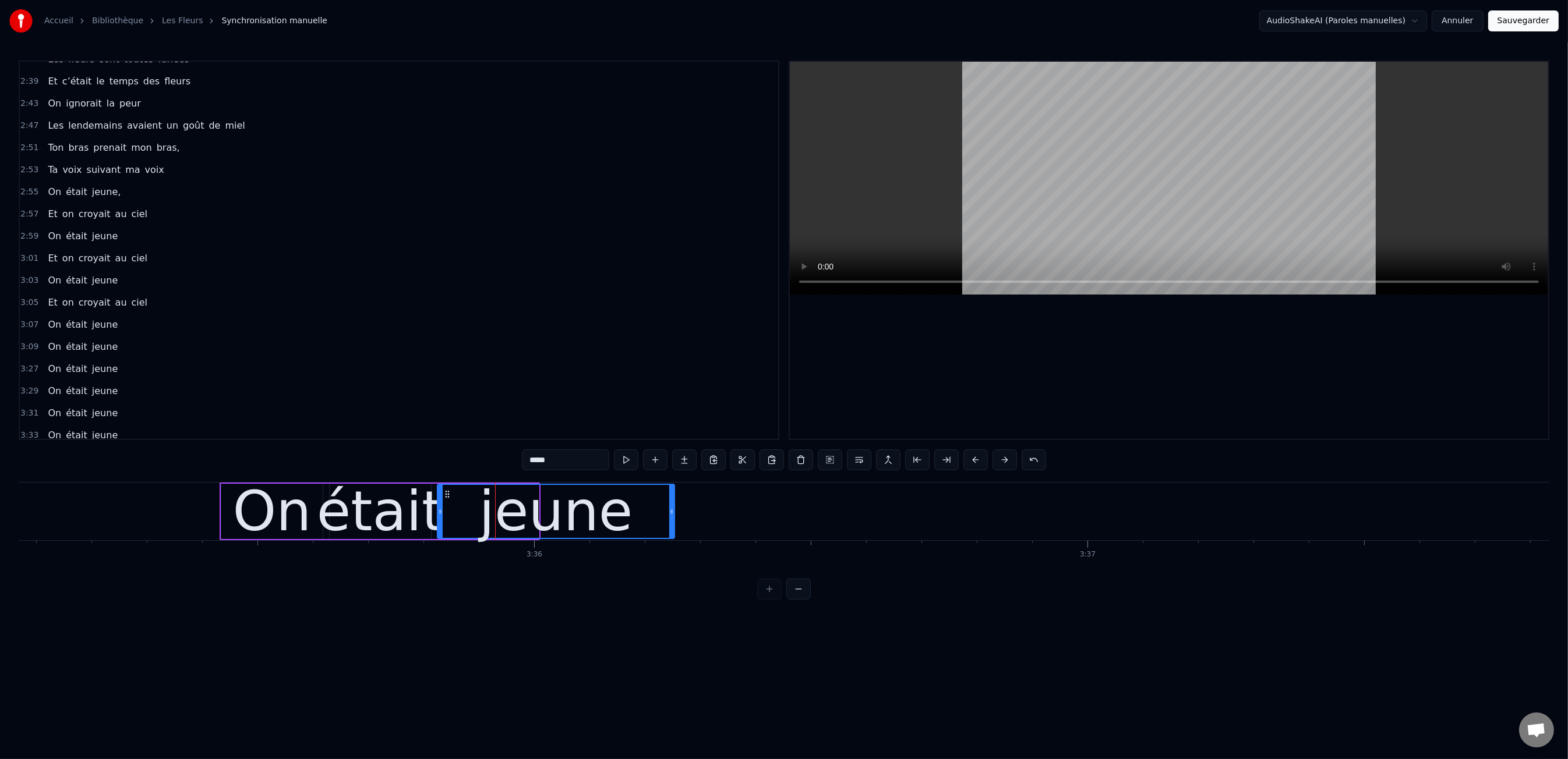
drag, startPoint x: 536, startPoint y: 506, endPoint x: 657, endPoint y: 503, distance: 121.0
drag, startPoint x: 441, startPoint y: 512, endPoint x: 301, endPoint y: 495, distance: 141.0
type input "*****"
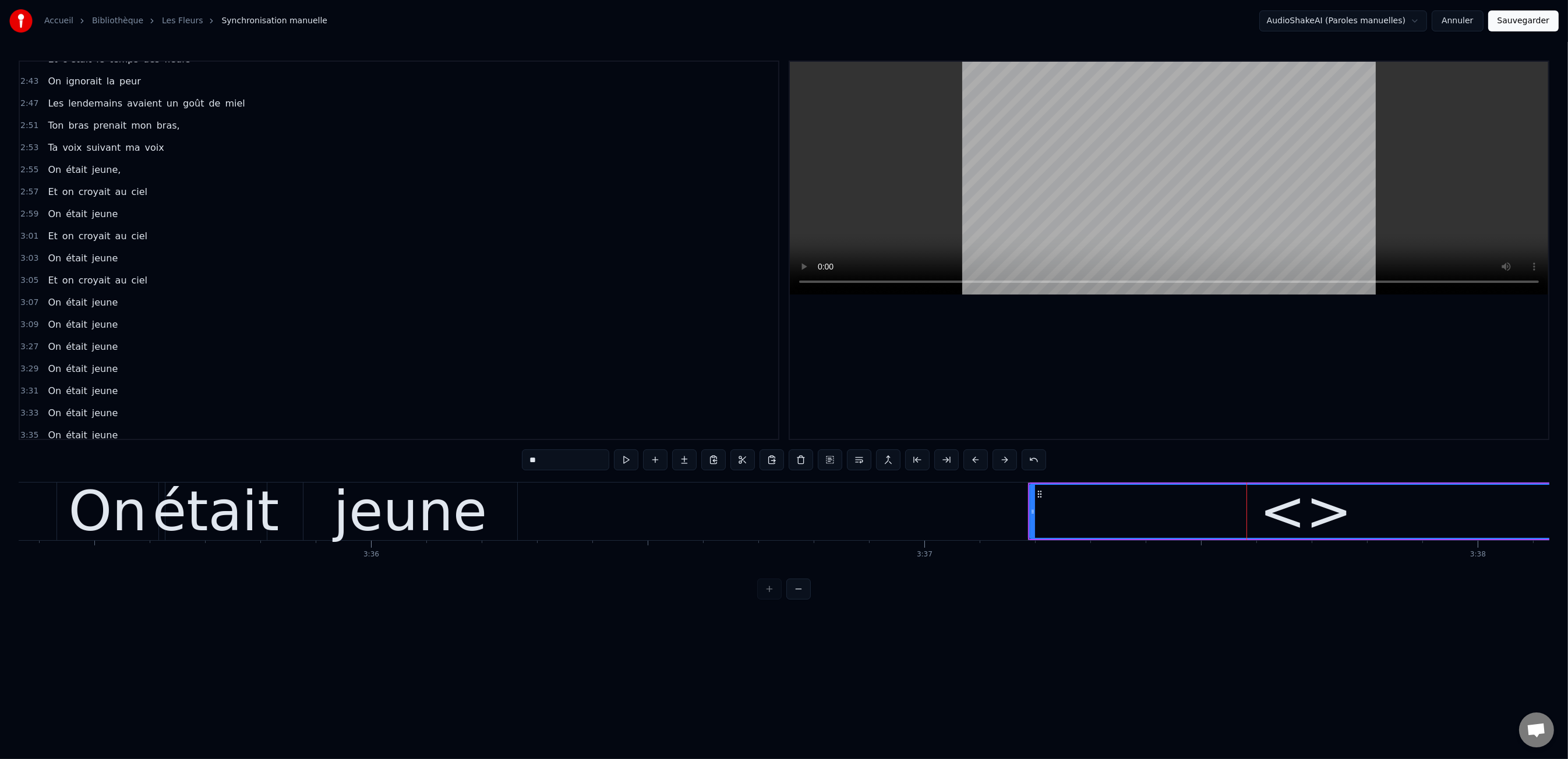
scroll to position [0, 119220]
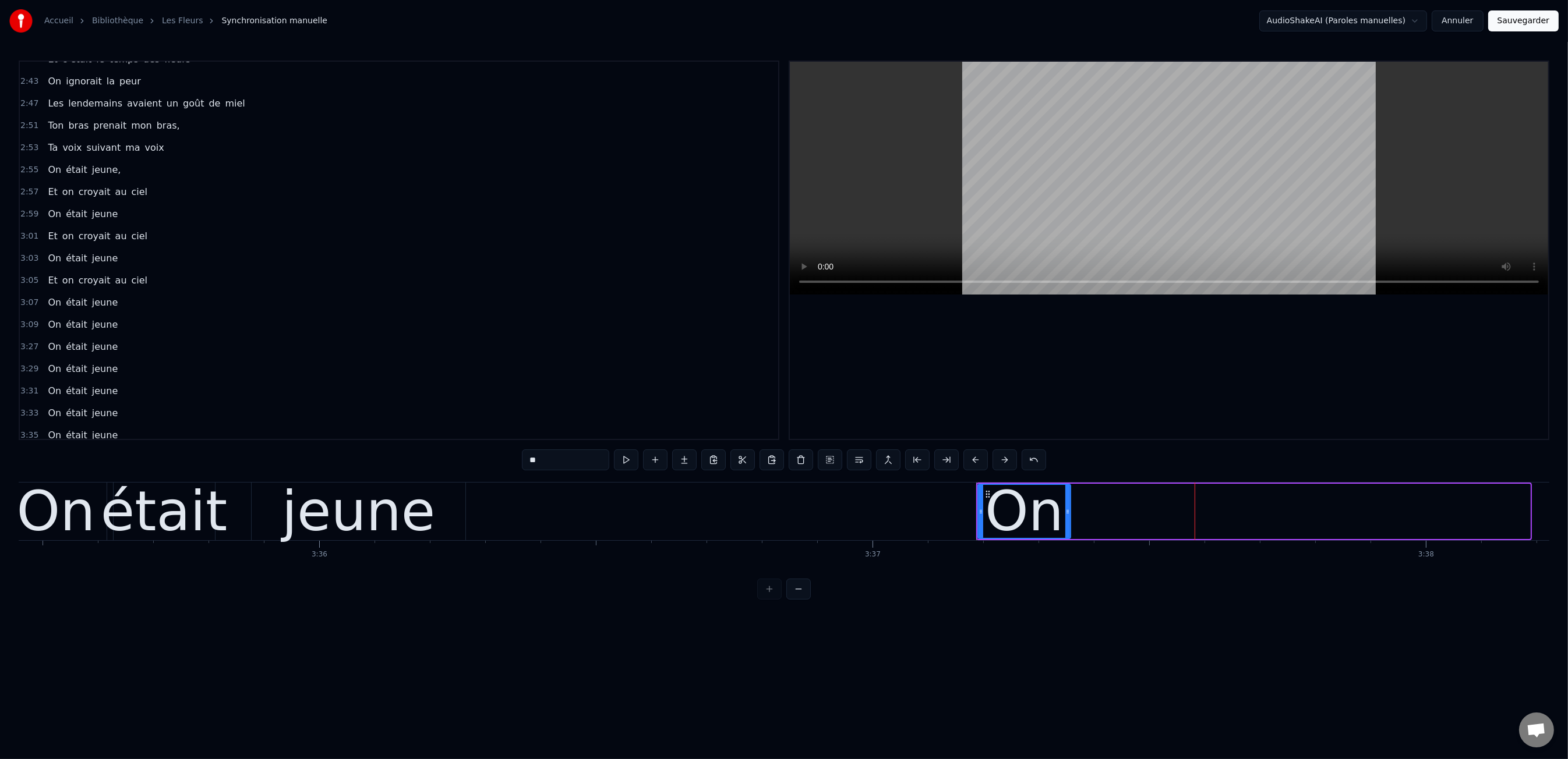
drag, startPoint x: 1528, startPoint y: 512, endPoint x: 953, endPoint y: 508, distance: 575.0
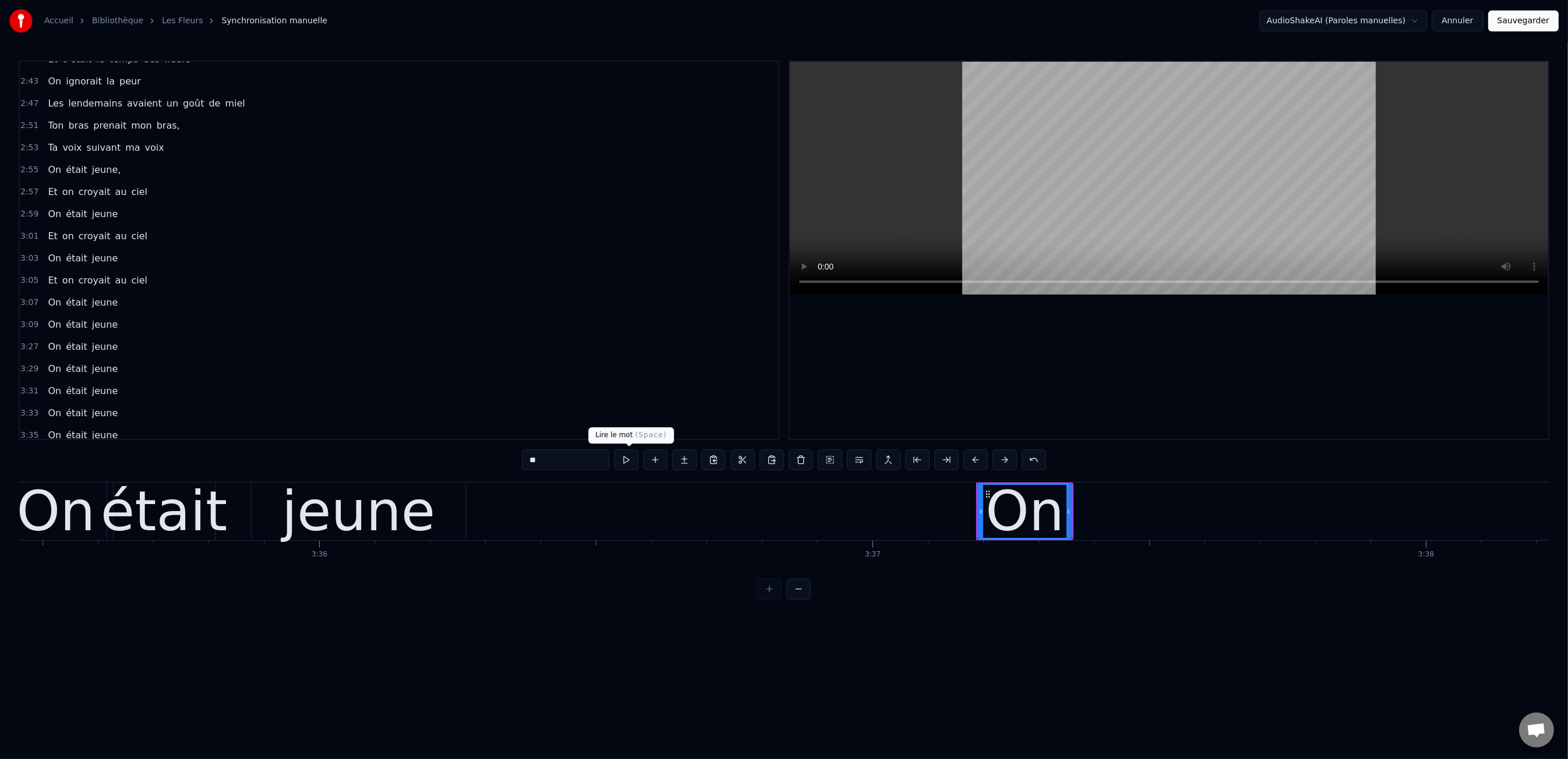
type input "**"
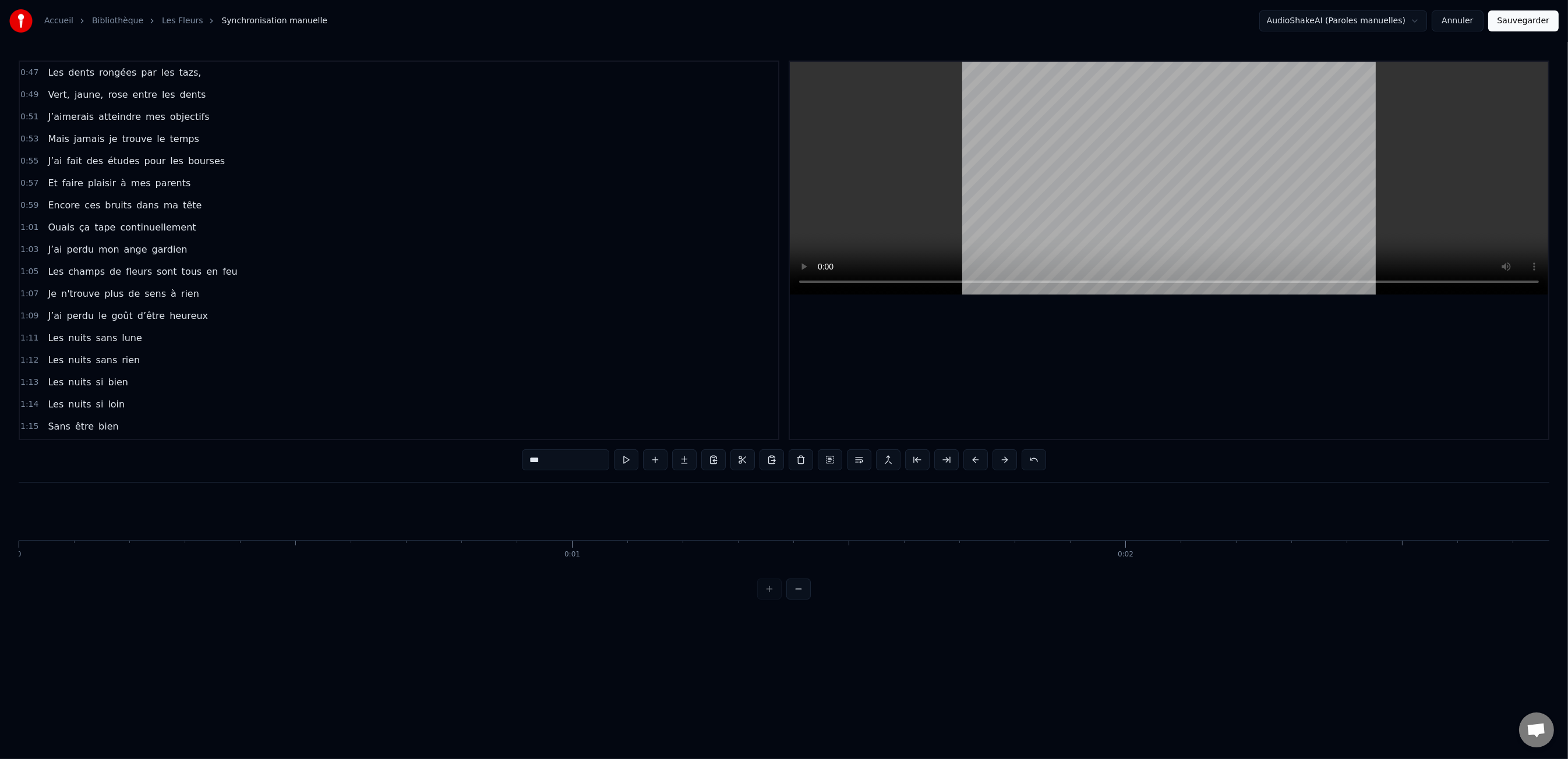
scroll to position [0, 119220]
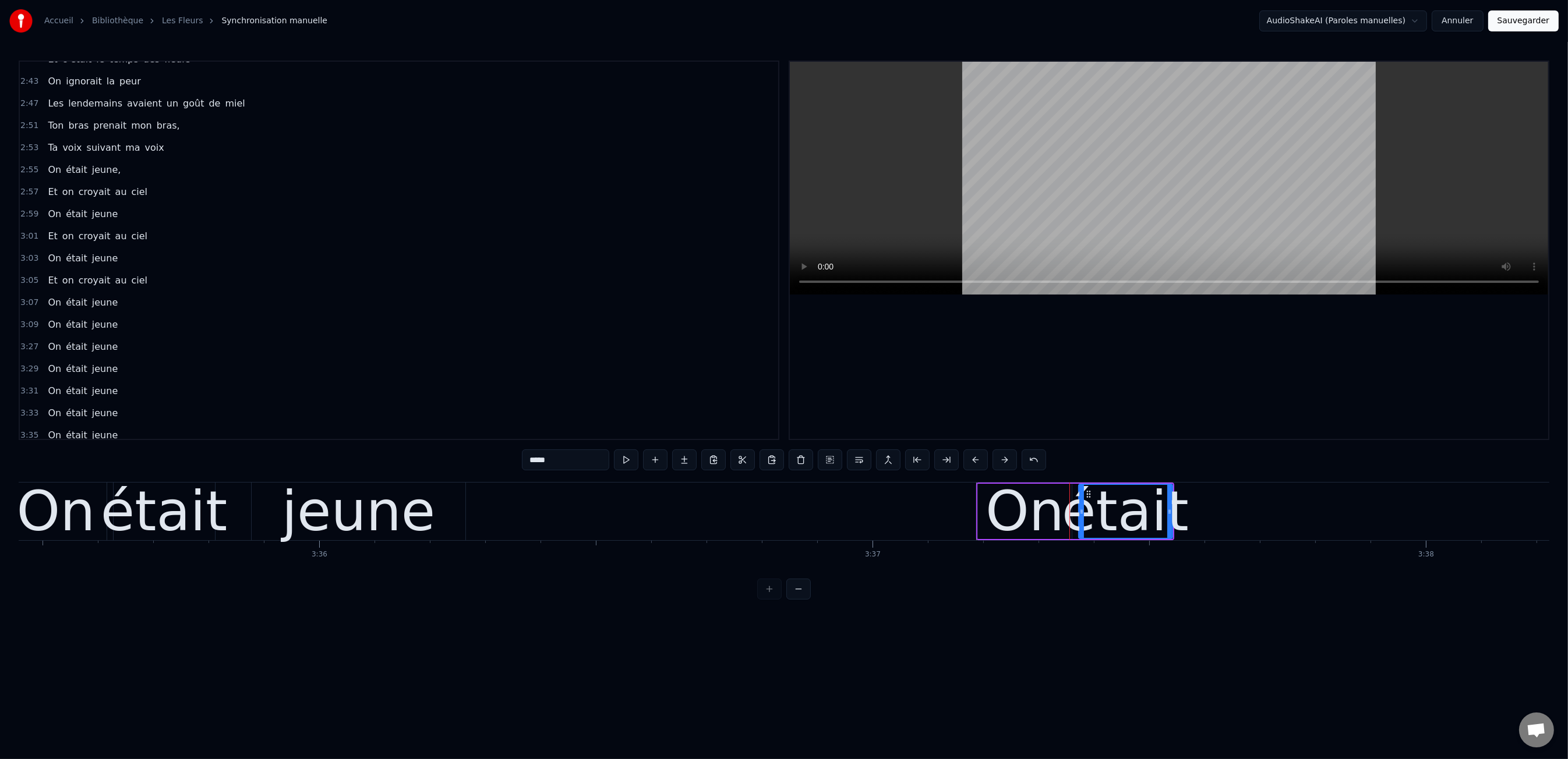
type input "*****"
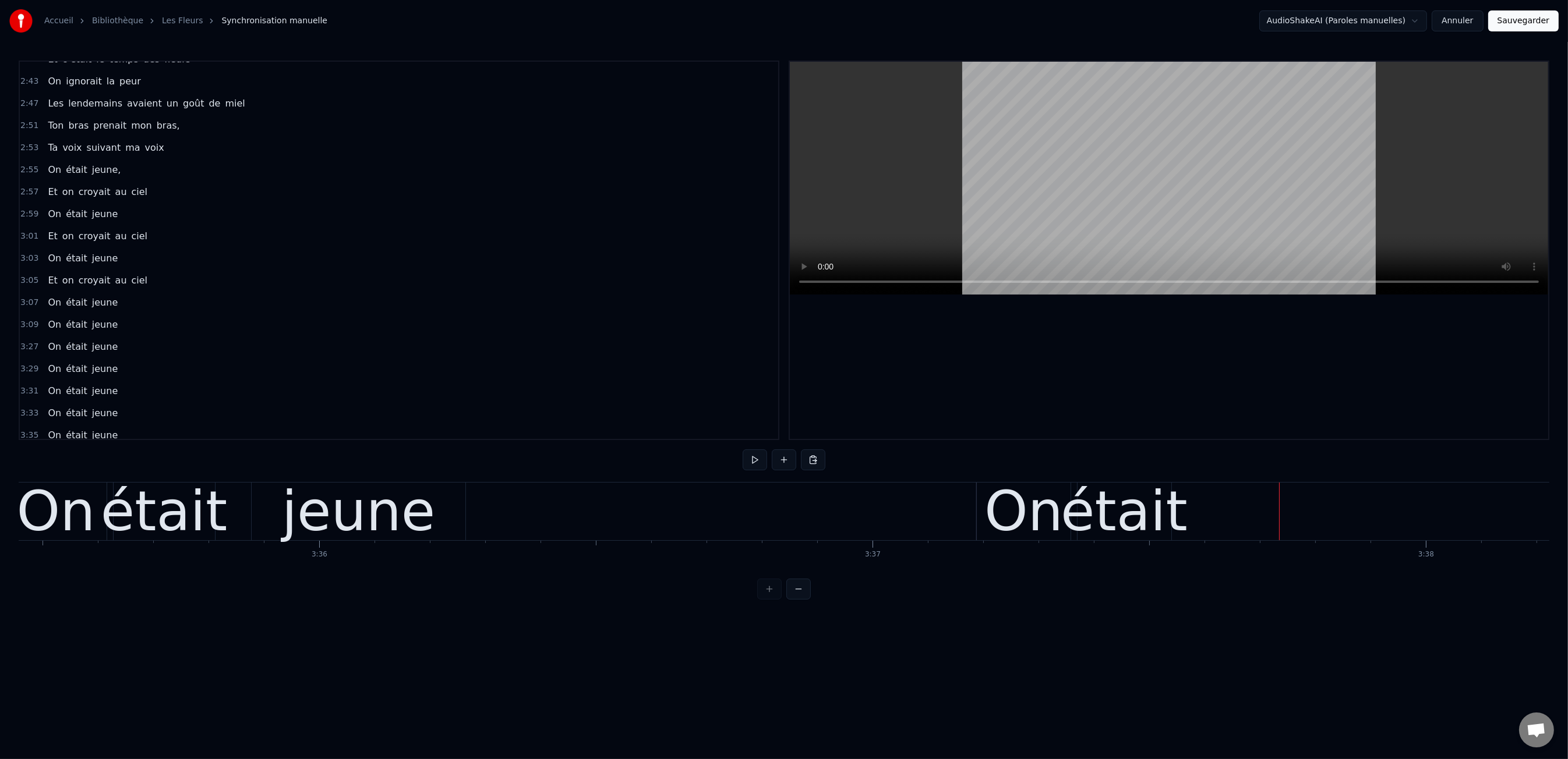
click at [1161, 516] on div "était" at bounding box center [1124, 511] width 127 height 83
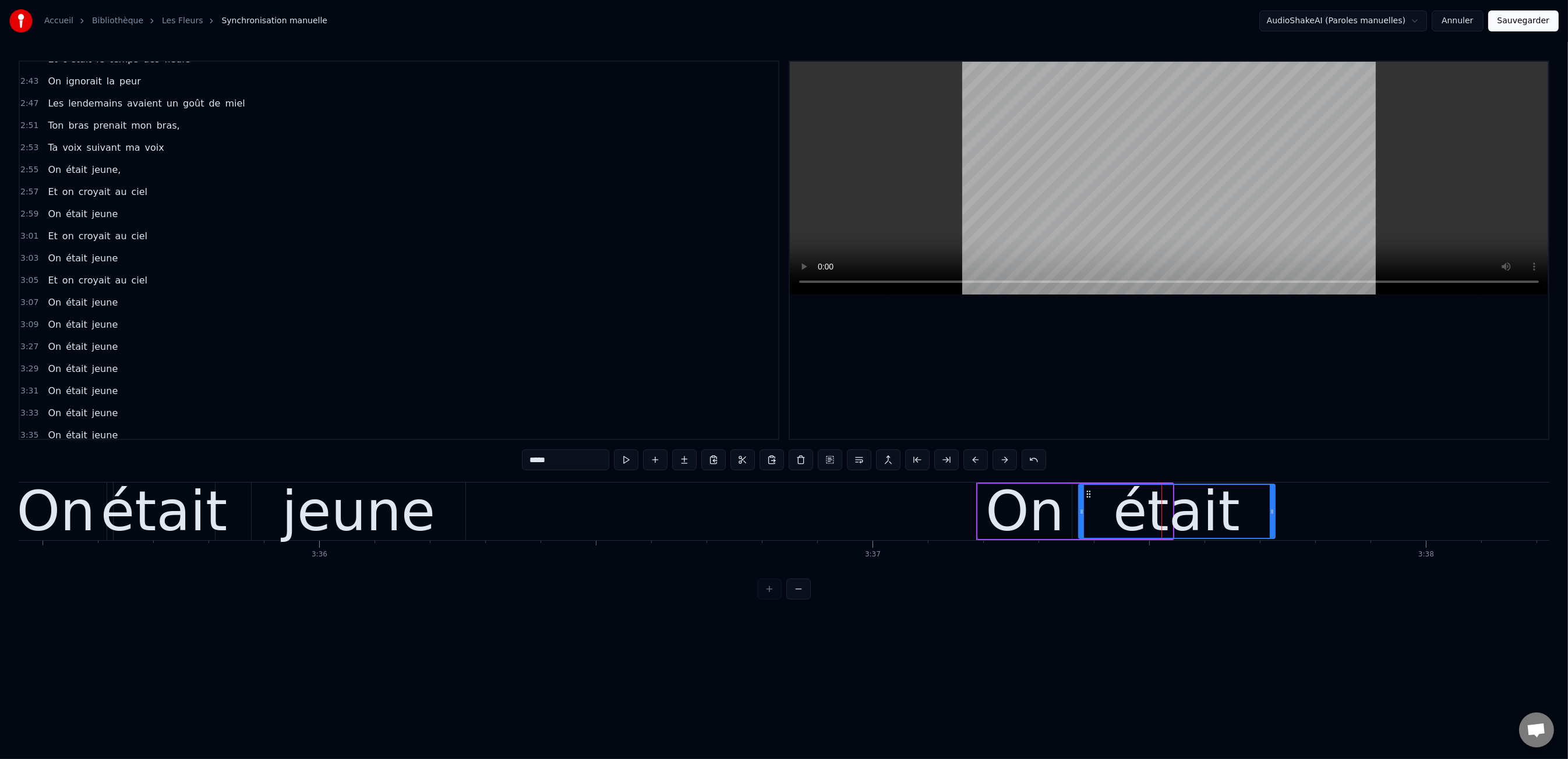
drag, startPoint x: 1175, startPoint y: 513, endPoint x: 1274, endPoint y: 516, distance: 99.0
click at [1274, 516] on div at bounding box center [1272, 512] width 5 height 53
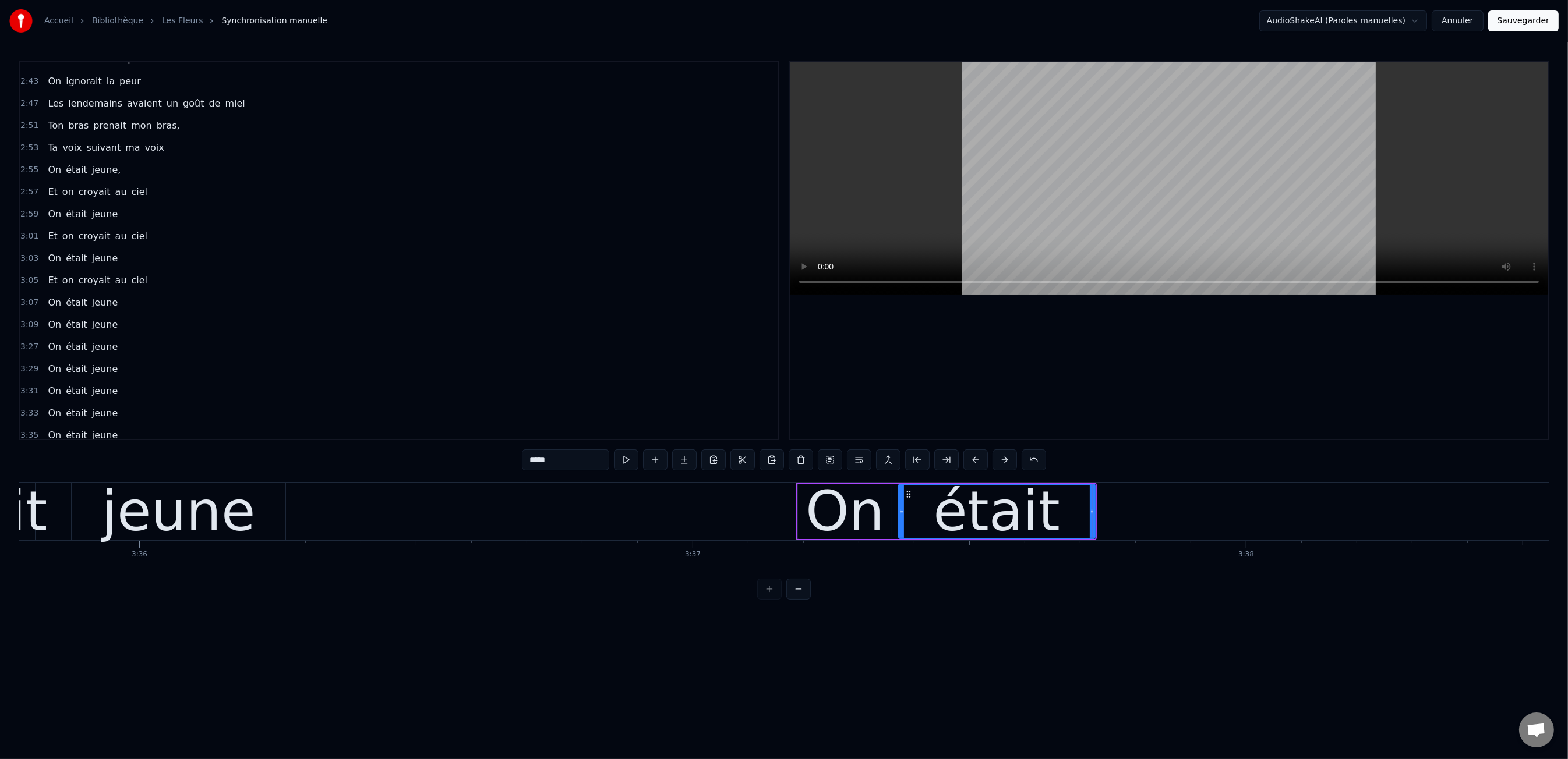
scroll to position [0, 119413]
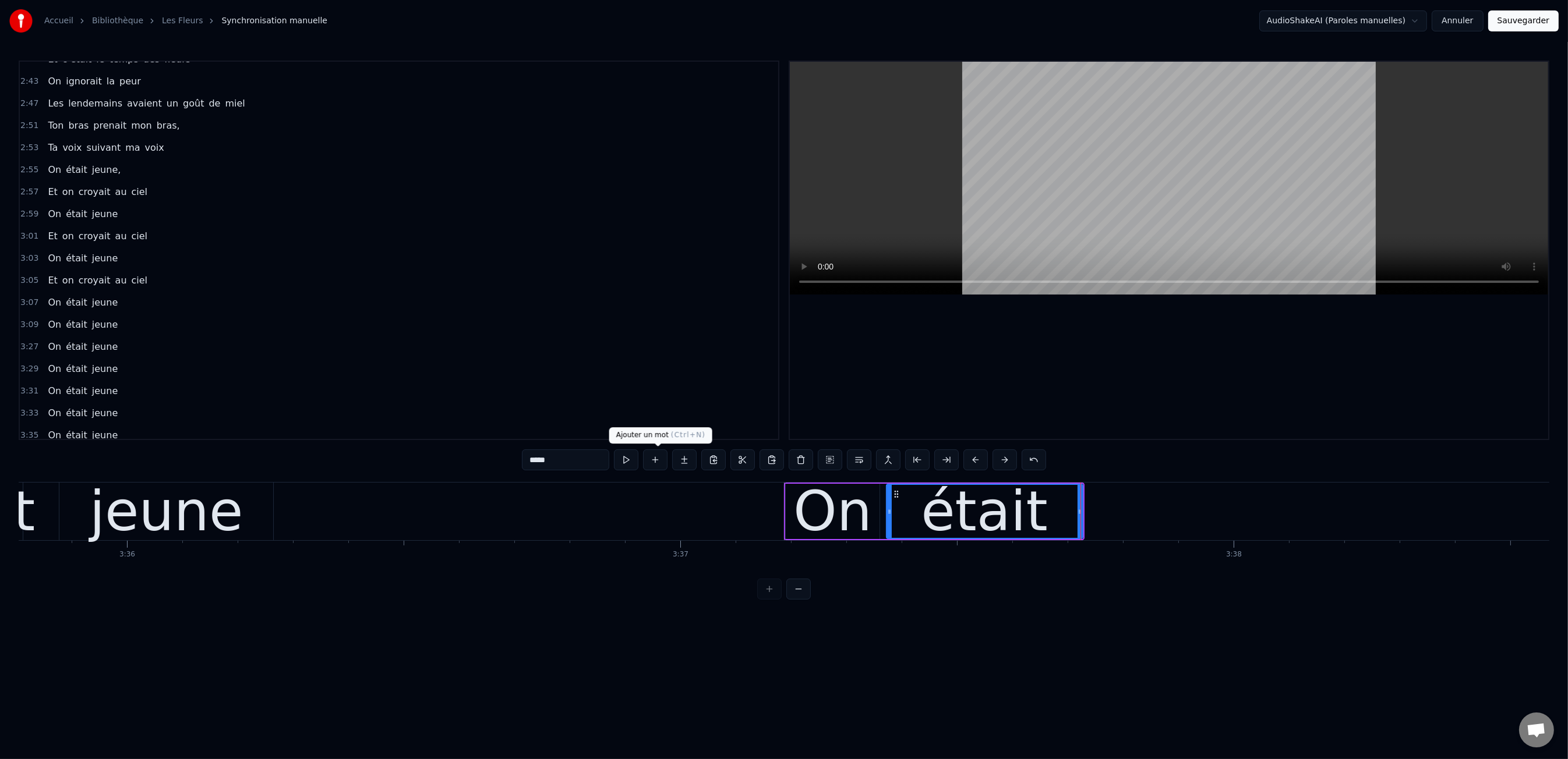
click at [662, 464] on button at bounding box center [655, 460] width 24 height 21
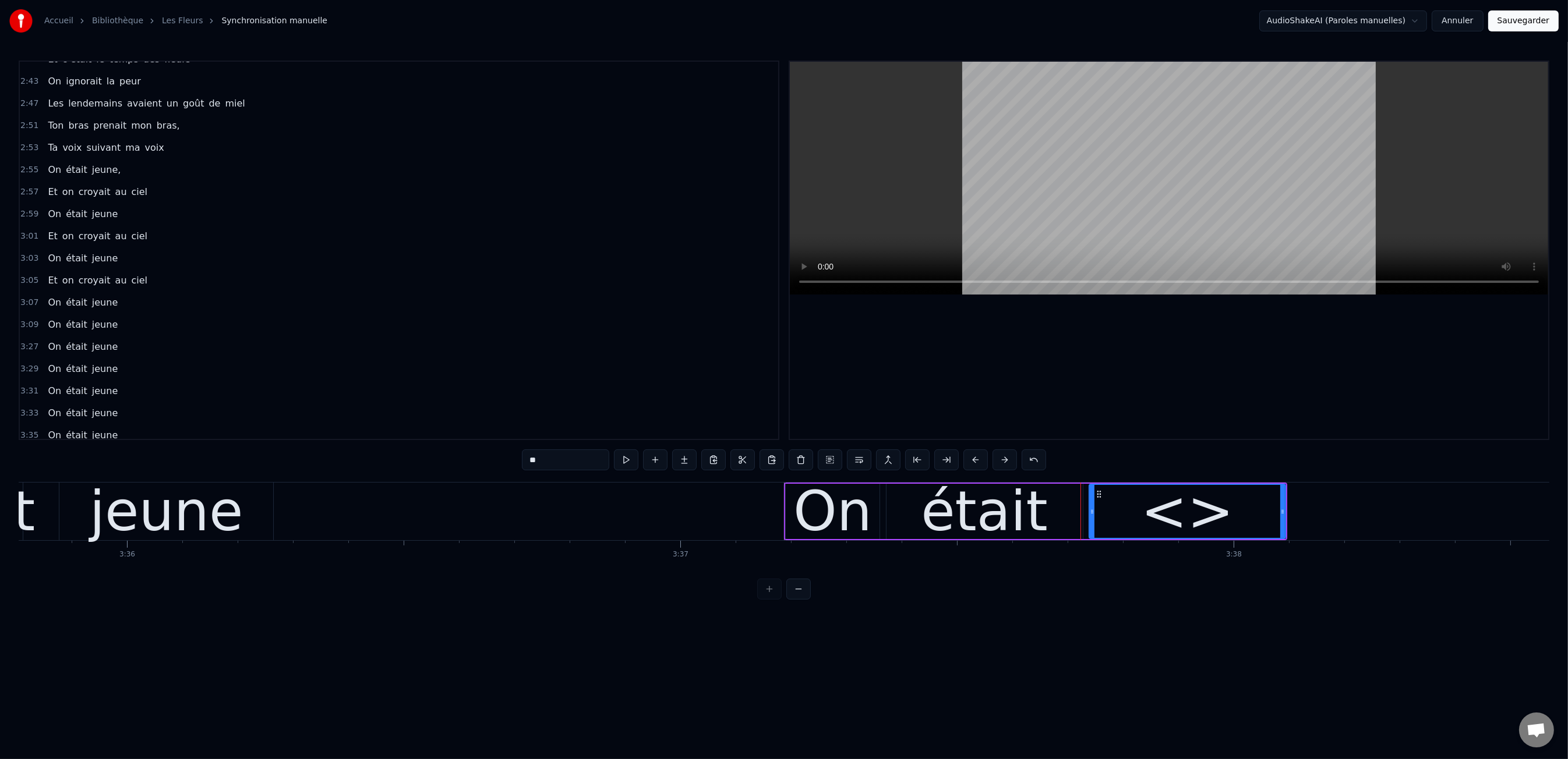
click at [577, 459] on input "**" at bounding box center [565, 460] width 87 height 21
type input "*****"
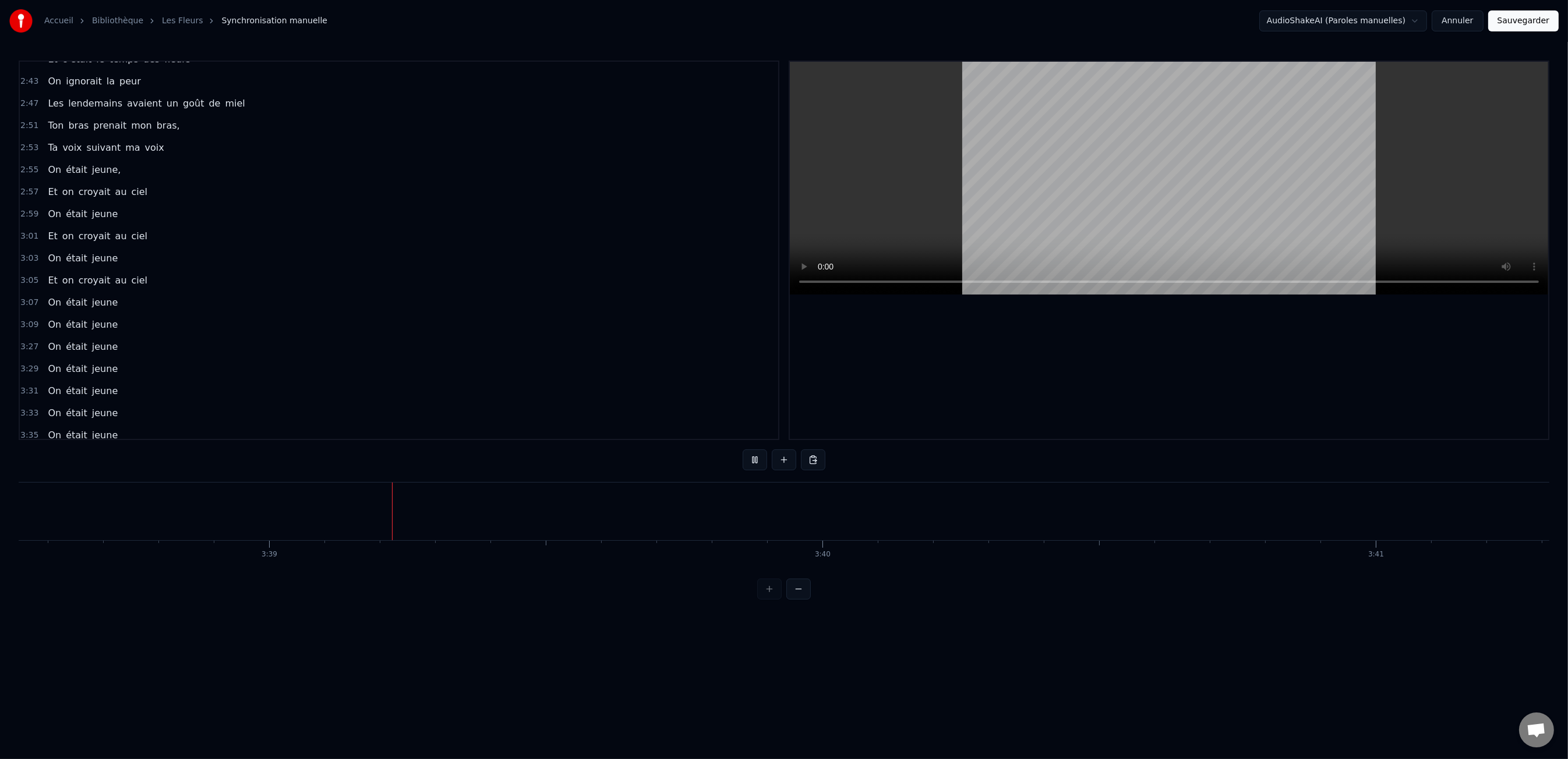
scroll to position [0, 120945]
drag, startPoint x: 542, startPoint y: 504, endPoint x: 549, endPoint y: 503, distance: 7.1
click at [781, 456] on button at bounding box center [784, 460] width 24 height 21
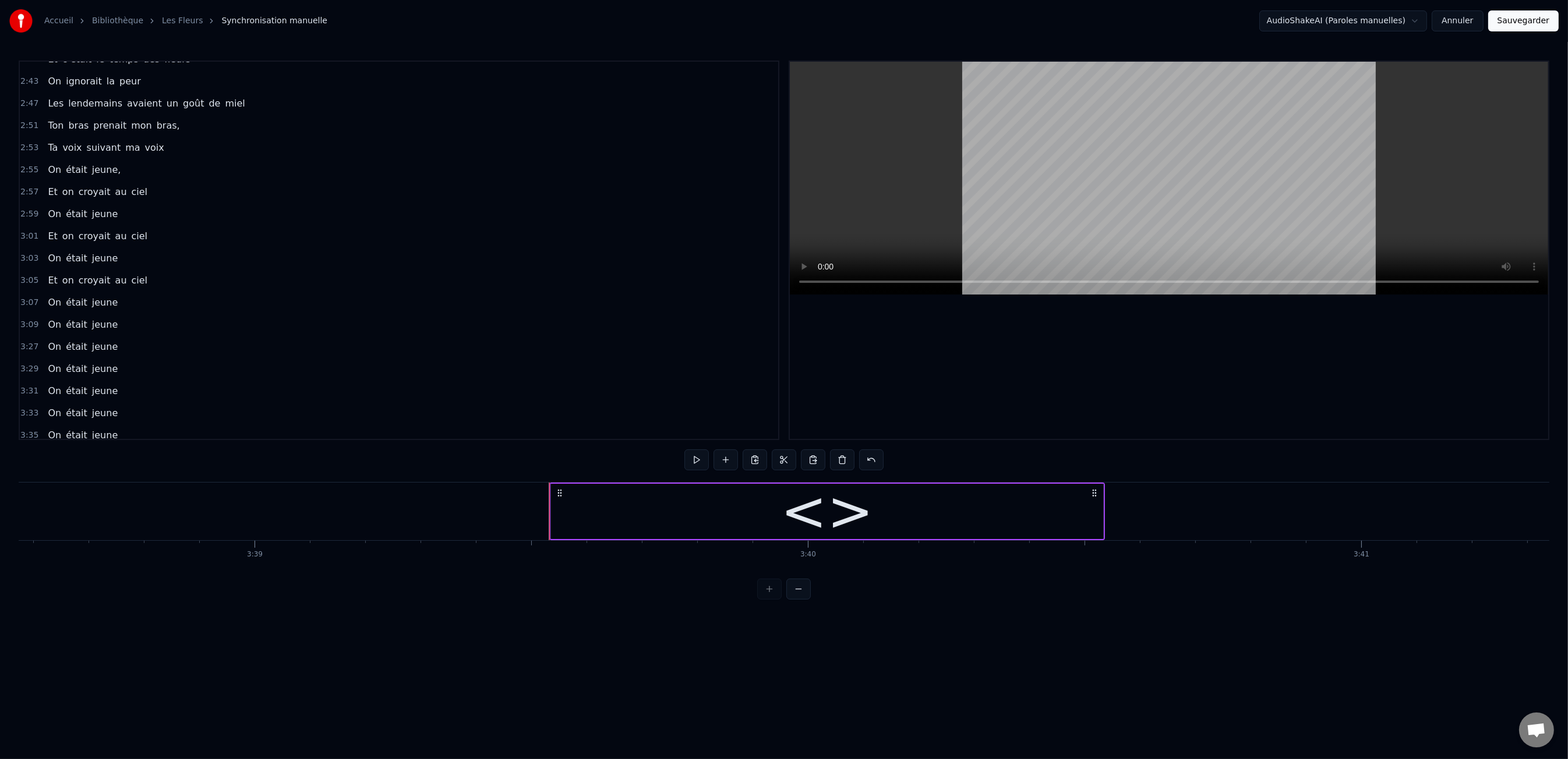
click at [781, 506] on div "<>" at bounding box center [827, 511] width 552 height 56
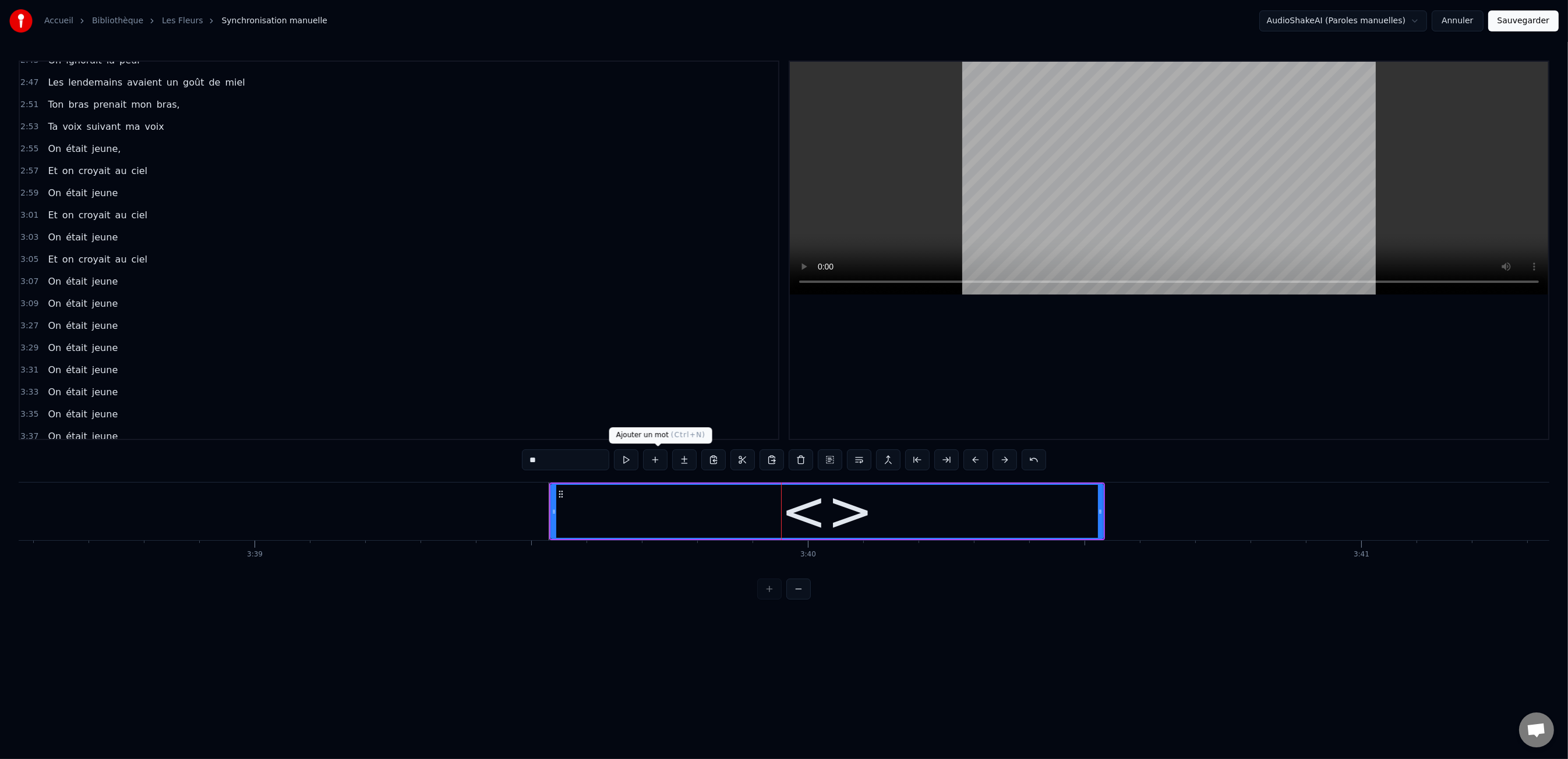
scroll to position [1119, 0]
click at [593, 451] on input "**" at bounding box center [565, 460] width 87 height 21
type input "*"
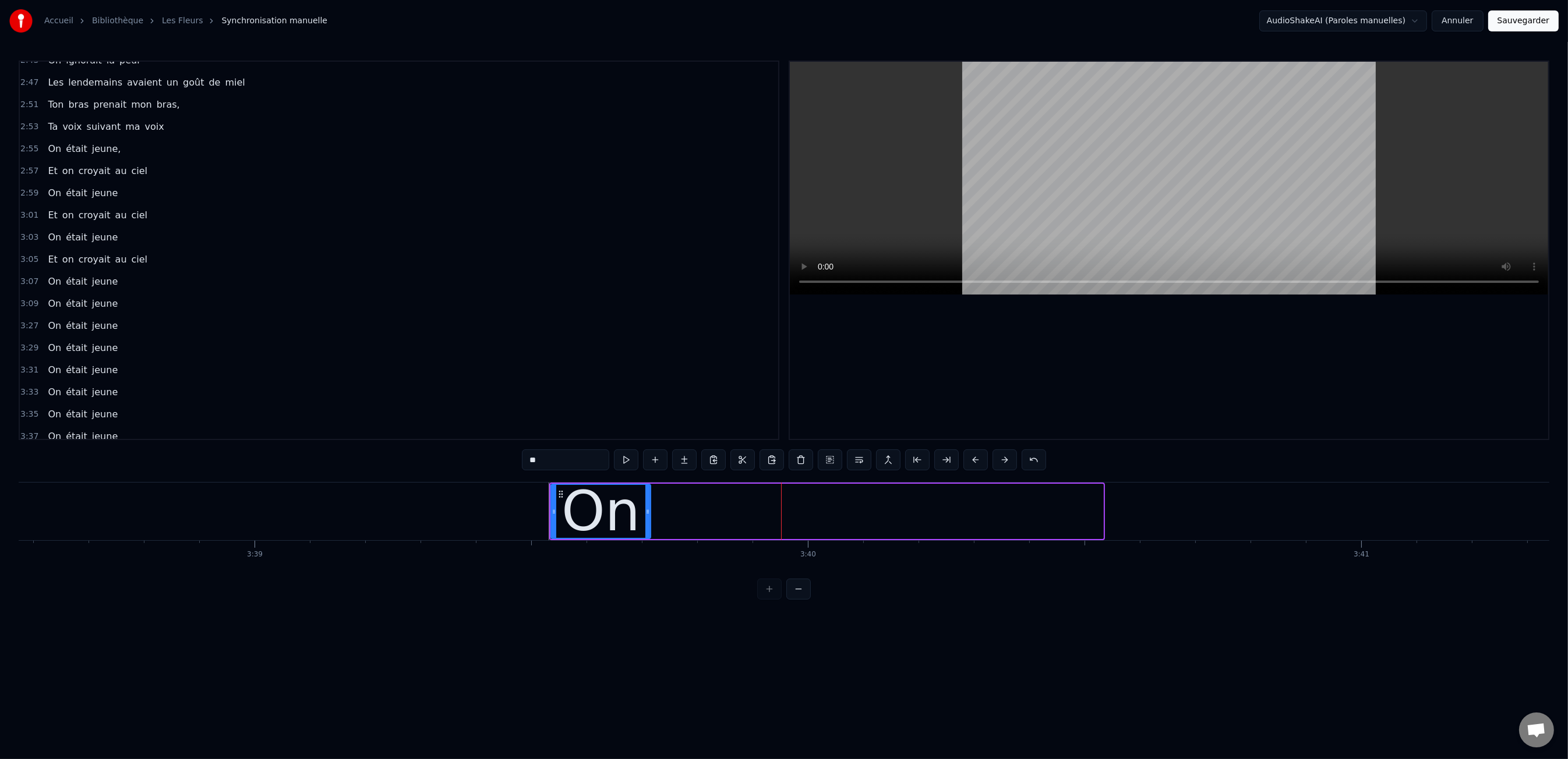
drag, startPoint x: 1102, startPoint y: 512, endPoint x: 649, endPoint y: 509, distance: 453.0
click at [649, 509] on icon at bounding box center [647, 512] width 5 height 9
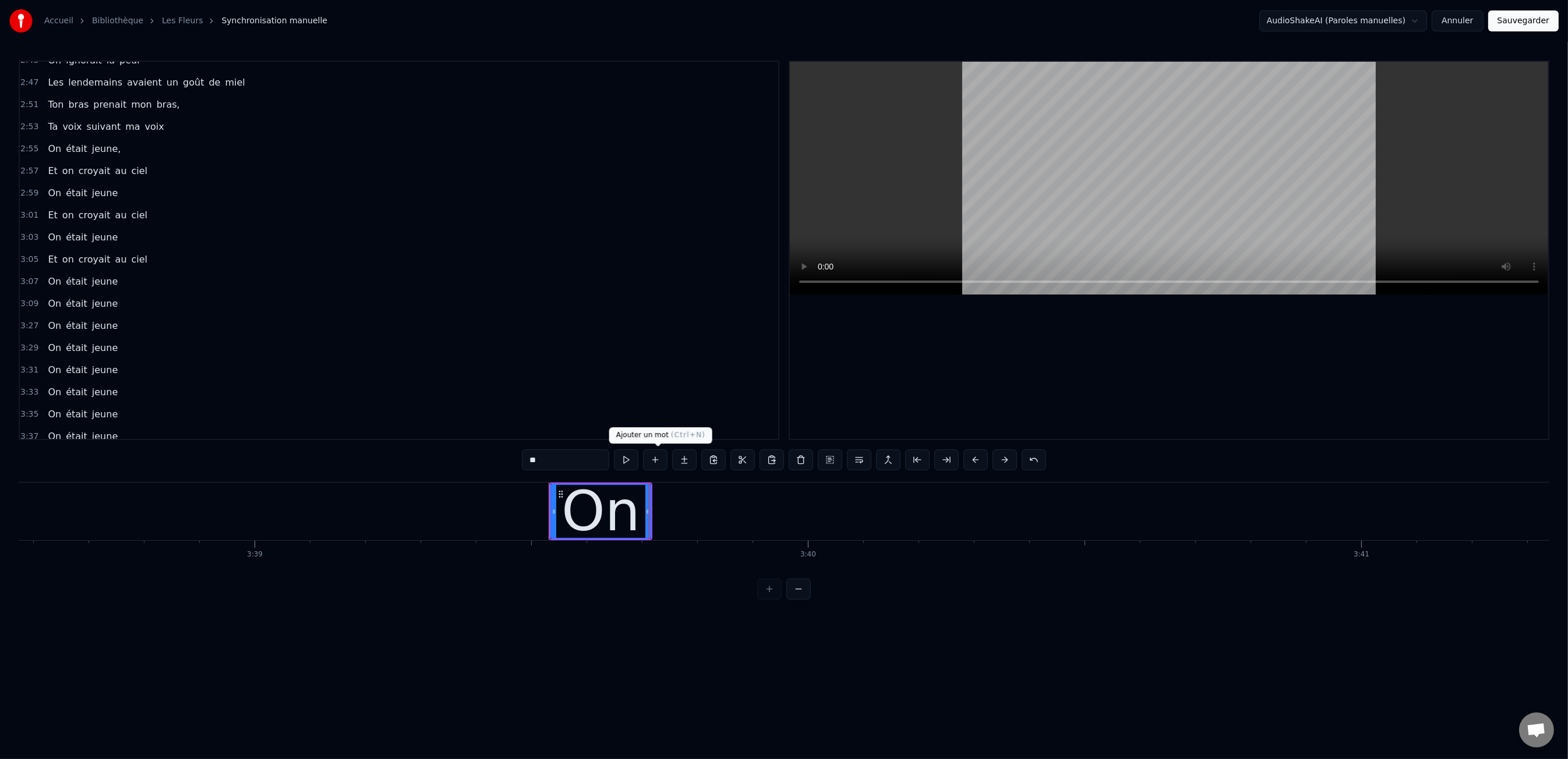
type input "**"
click at [660, 468] on button at bounding box center [655, 460] width 24 height 21
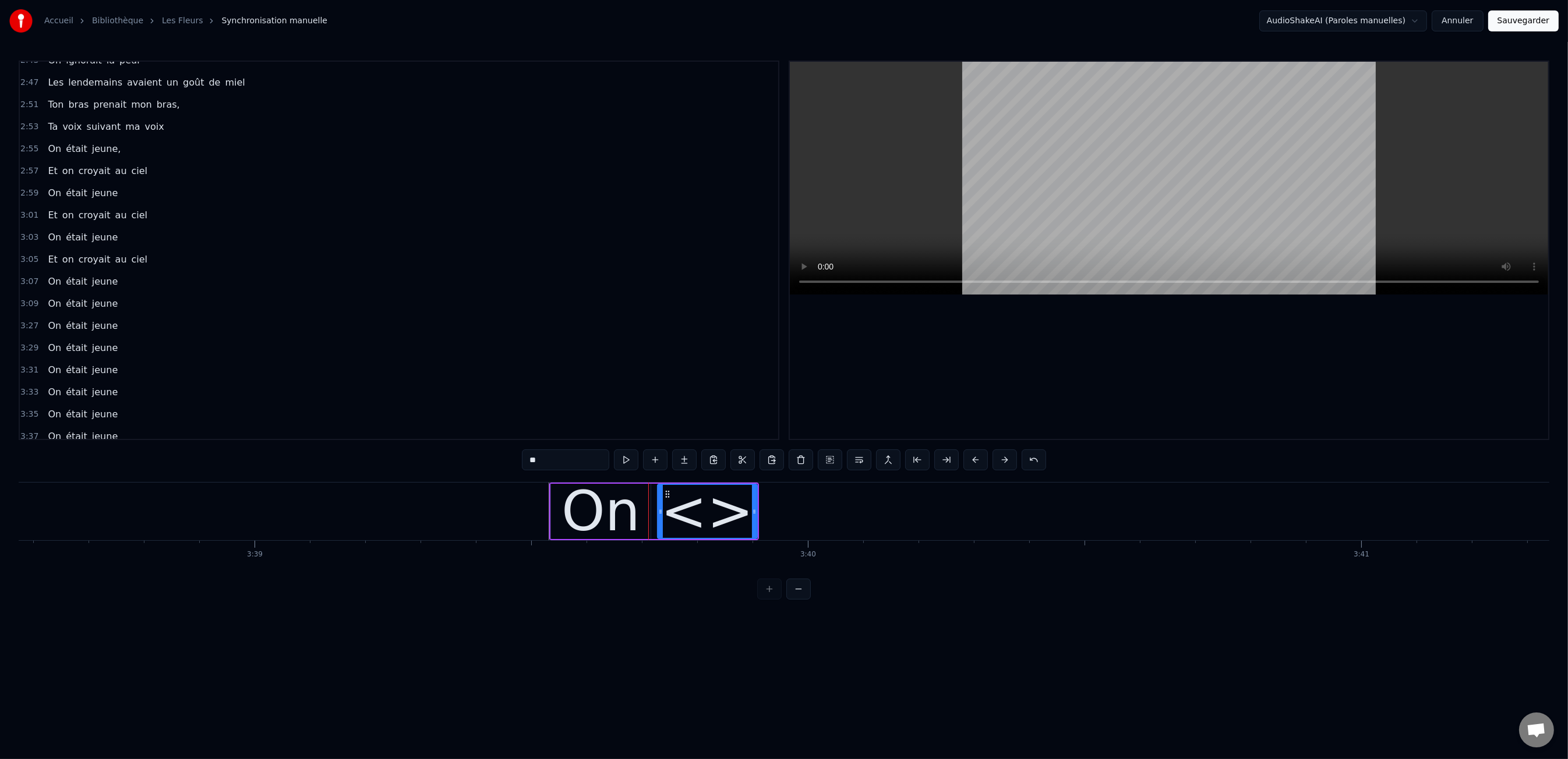
click at [593, 468] on input "**" at bounding box center [565, 460] width 87 height 21
type input "*****"
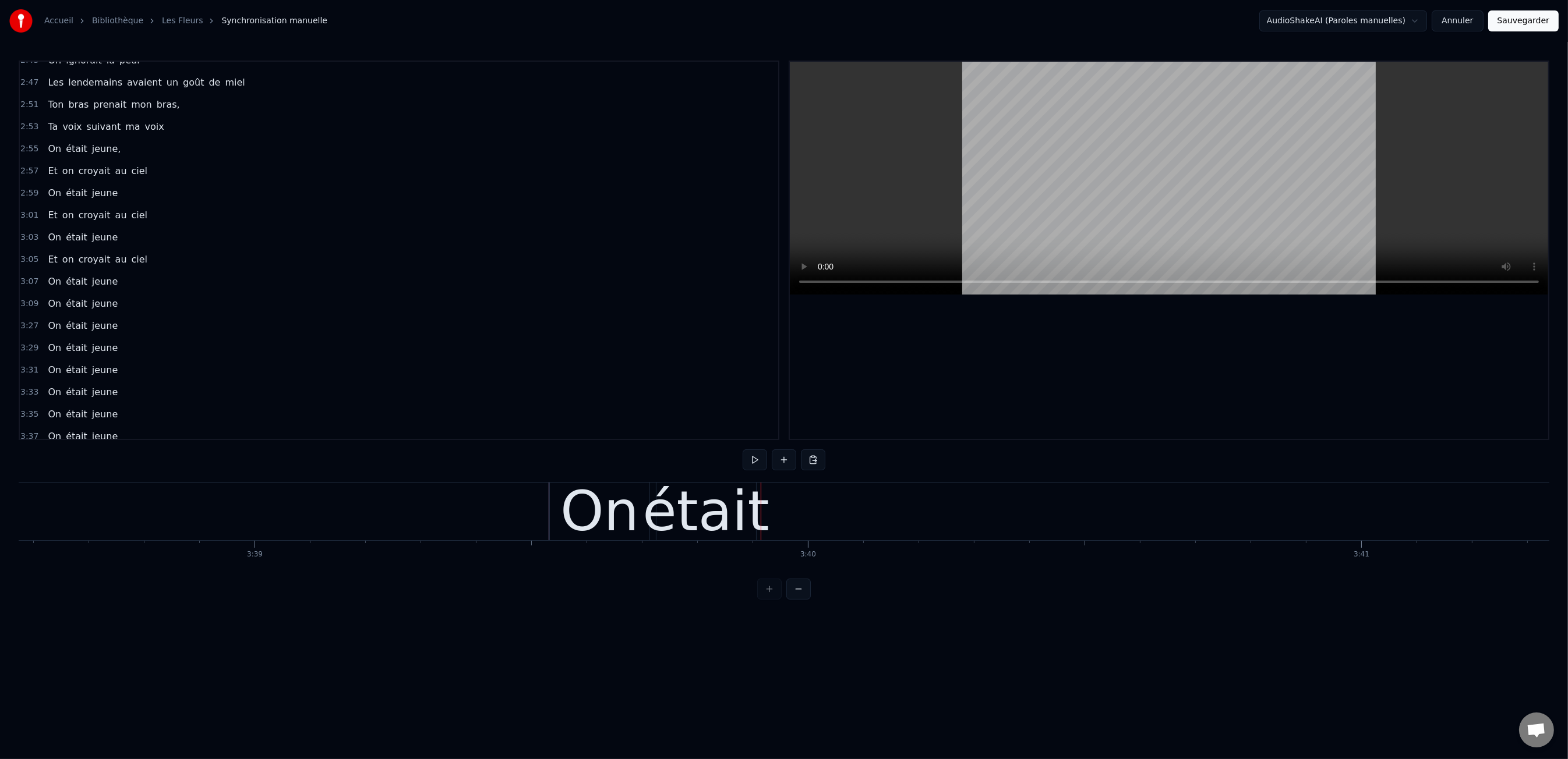
click at [744, 513] on div "était" at bounding box center [705, 511] width 127 height 83
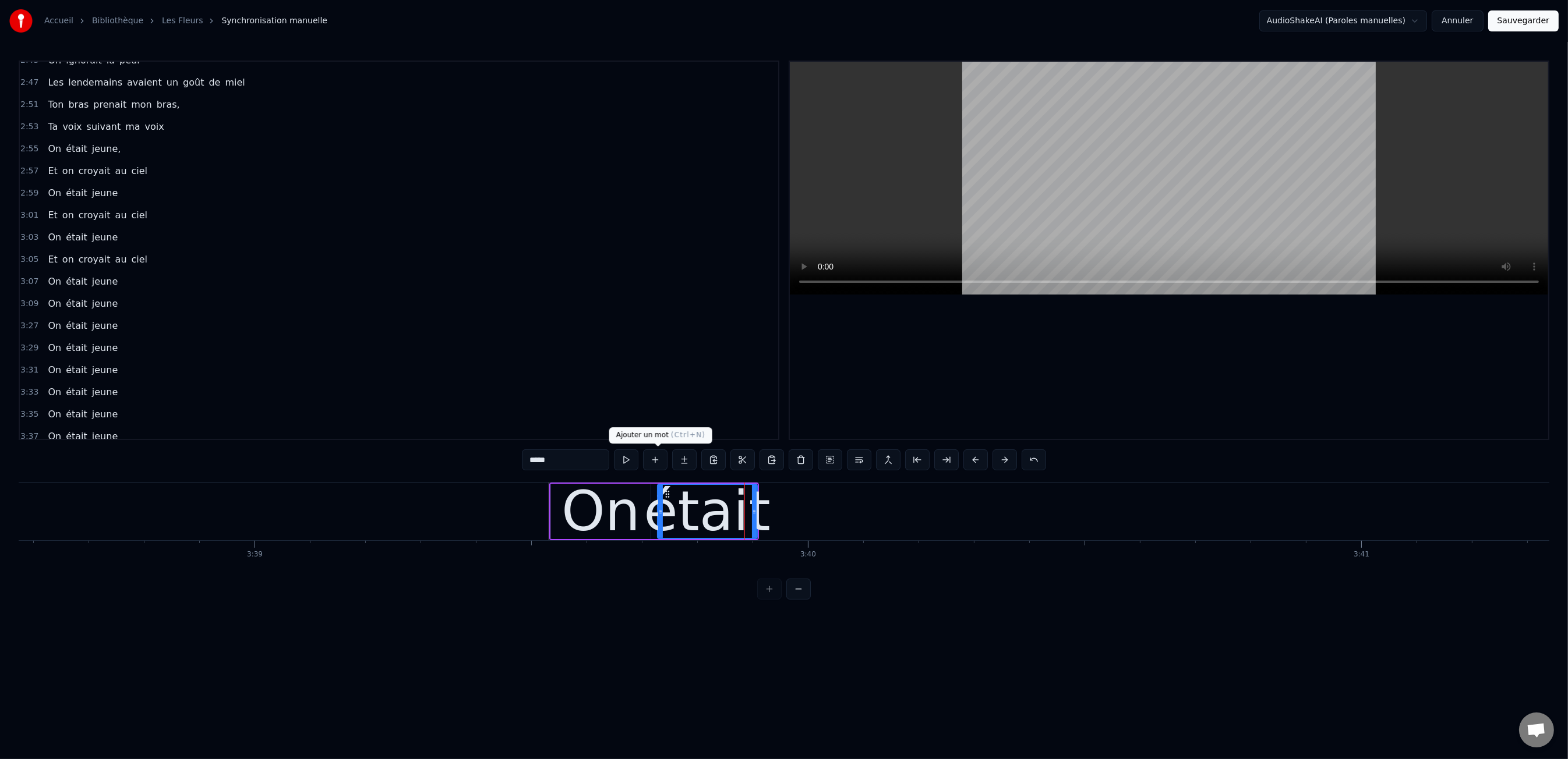
click at [657, 461] on button at bounding box center [655, 460] width 24 height 21
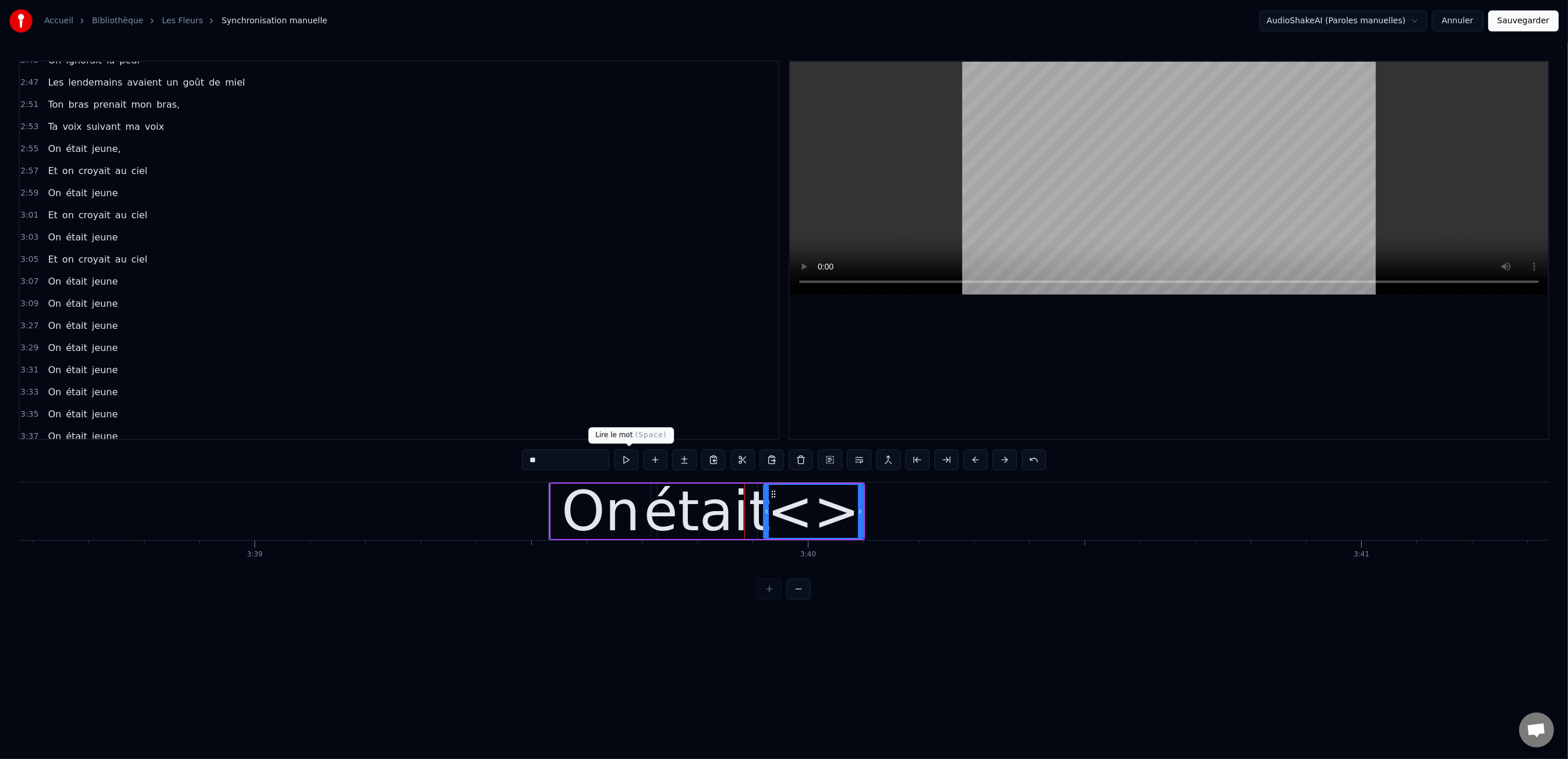
click at [576, 463] on input "**" at bounding box center [565, 460] width 87 height 21
click at [577, 463] on input "**" at bounding box center [565, 460] width 87 height 21
type input "*****"
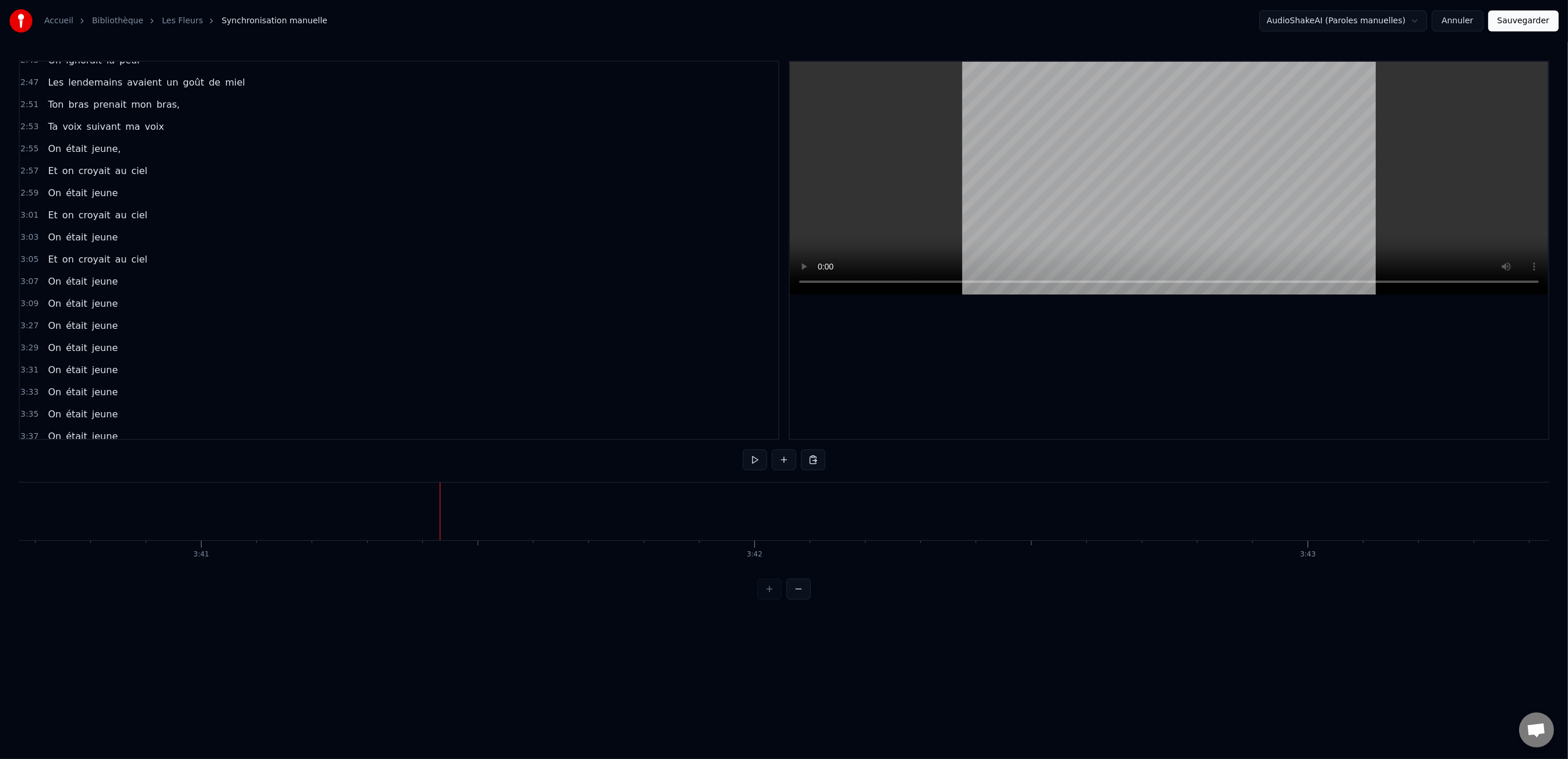
scroll to position [0, 122104]
click at [784, 459] on button at bounding box center [784, 460] width 24 height 21
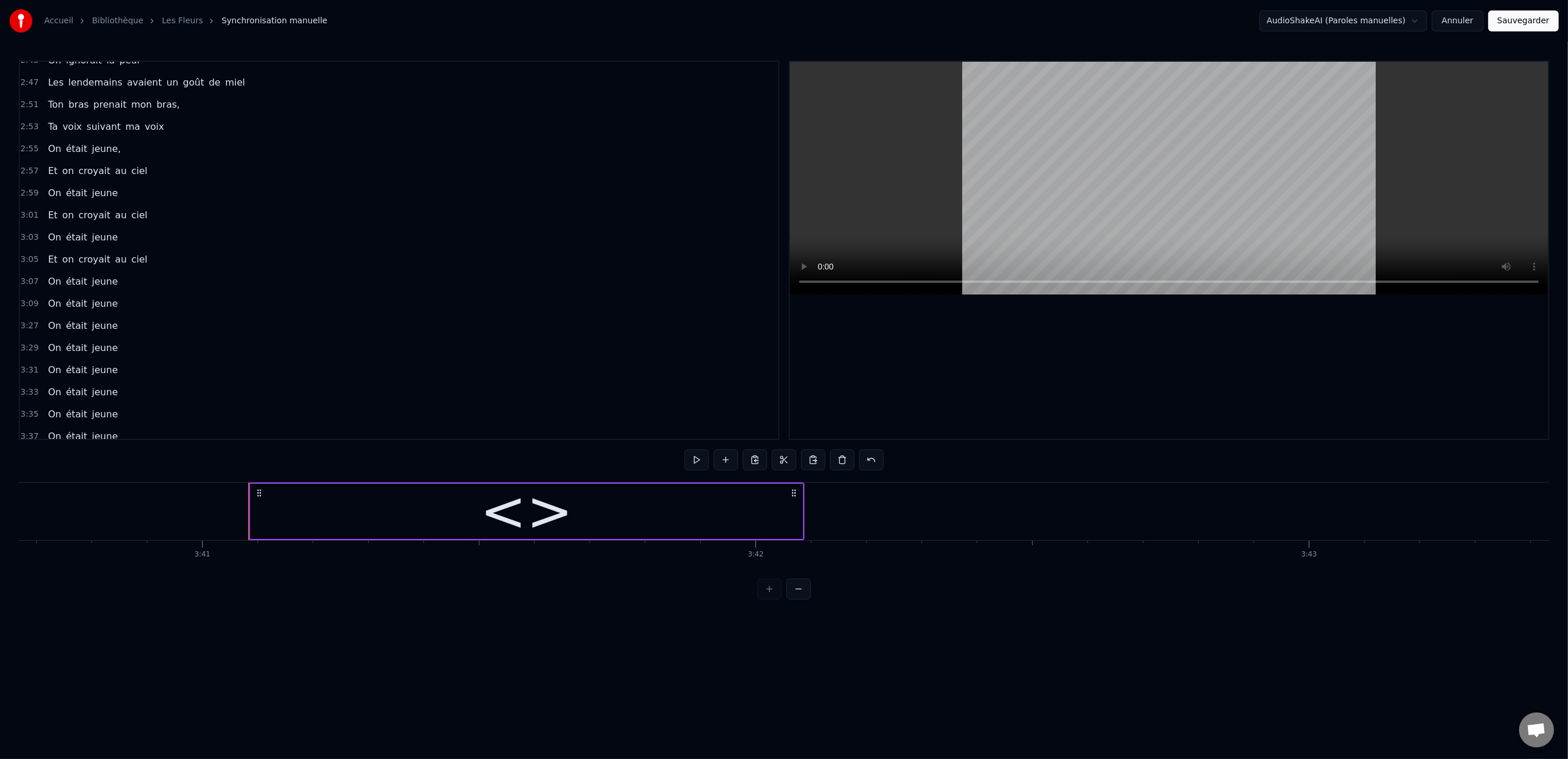
click at [667, 510] on div "<>" at bounding box center [526, 511] width 552 height 56
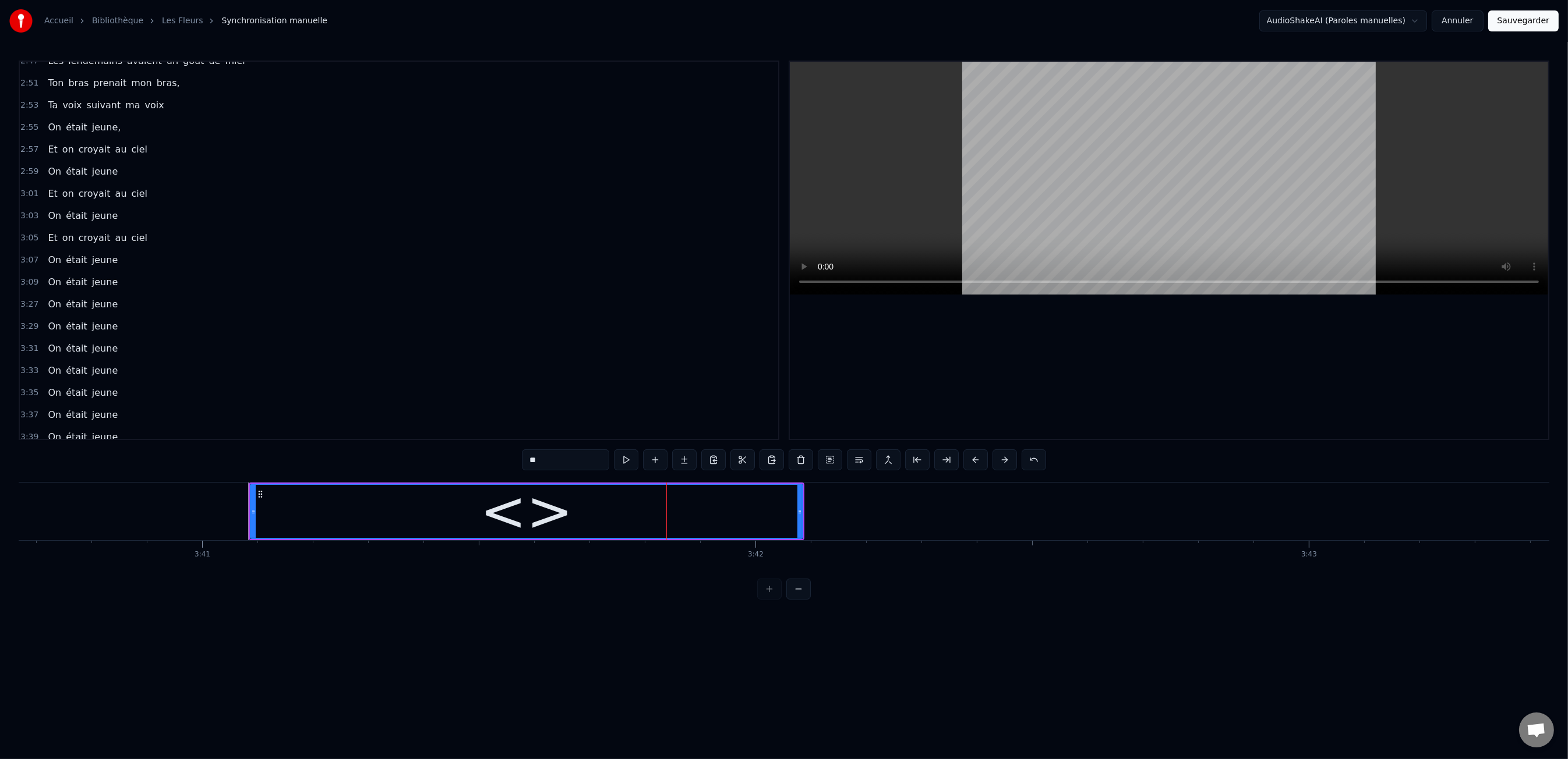
scroll to position [1141, 0]
click at [545, 456] on input "**" at bounding box center [565, 460] width 87 height 21
click at [545, 457] on input "**" at bounding box center [565, 460] width 87 height 21
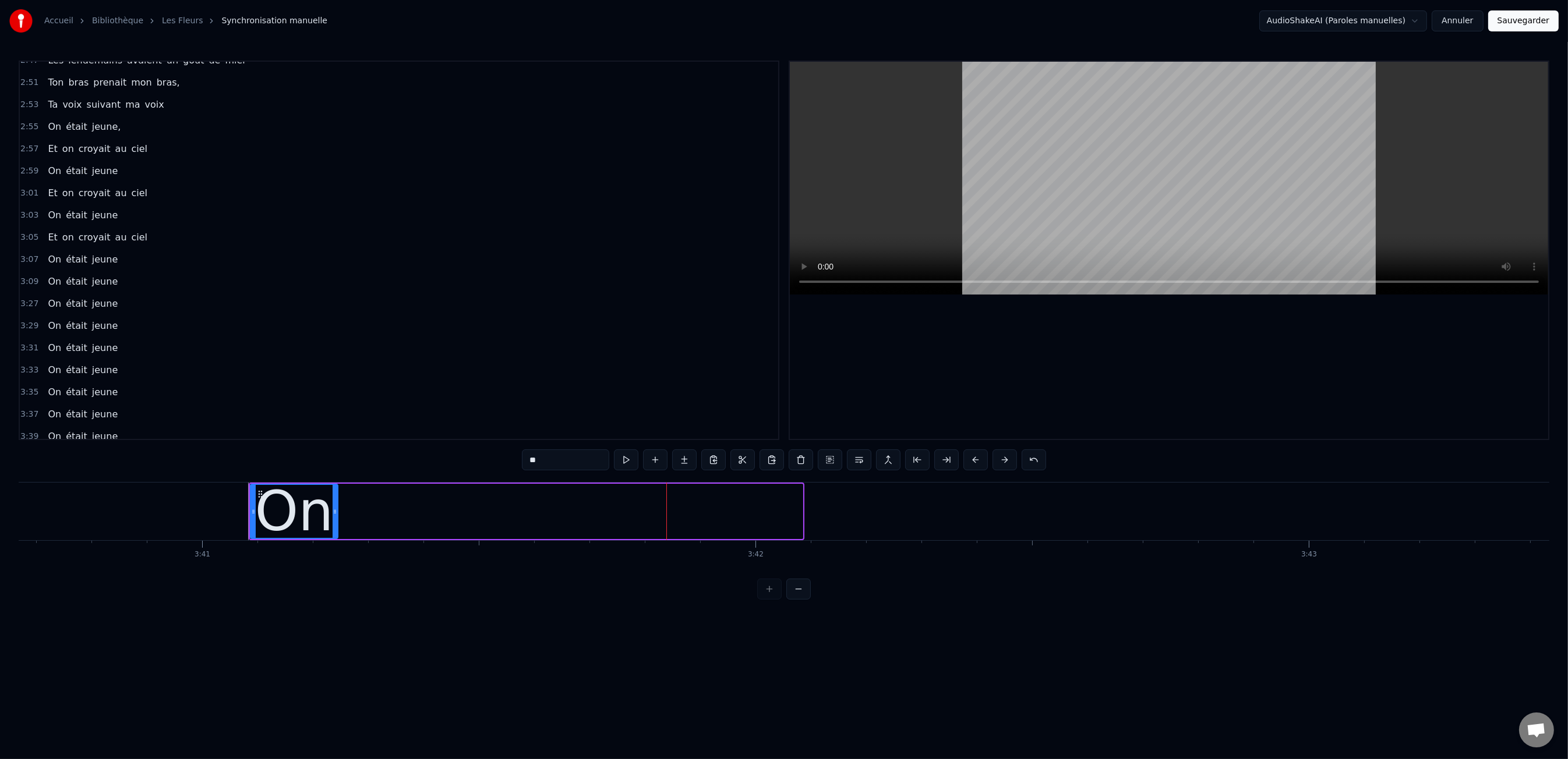
drag, startPoint x: 798, startPoint y: 503, endPoint x: 333, endPoint y: 516, distance: 465.2
click at [333, 516] on div at bounding box center [335, 512] width 5 height 53
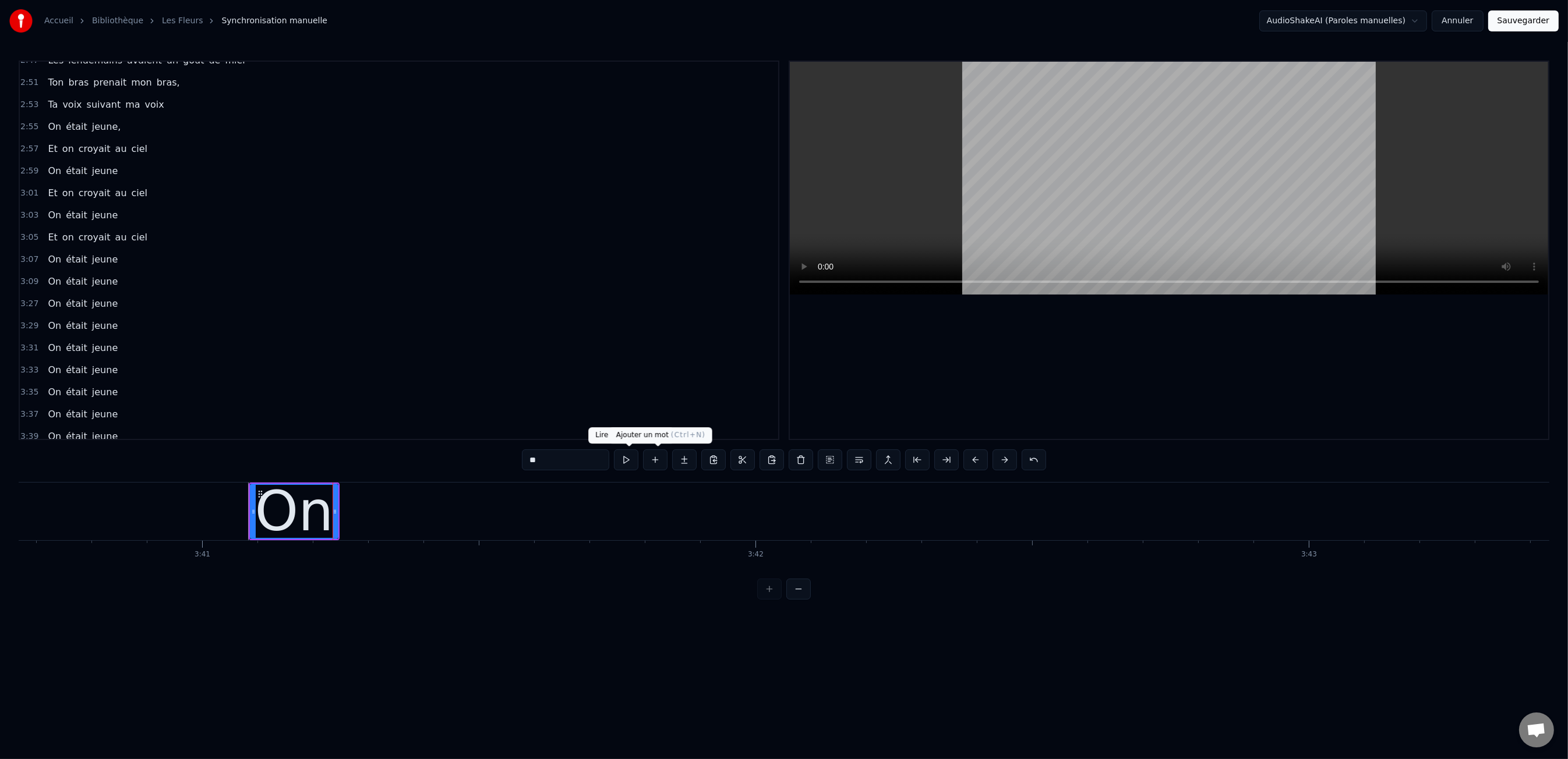
type input "**"
click at [647, 462] on button at bounding box center [655, 460] width 24 height 21
click at [561, 459] on input "**" at bounding box center [565, 460] width 87 height 21
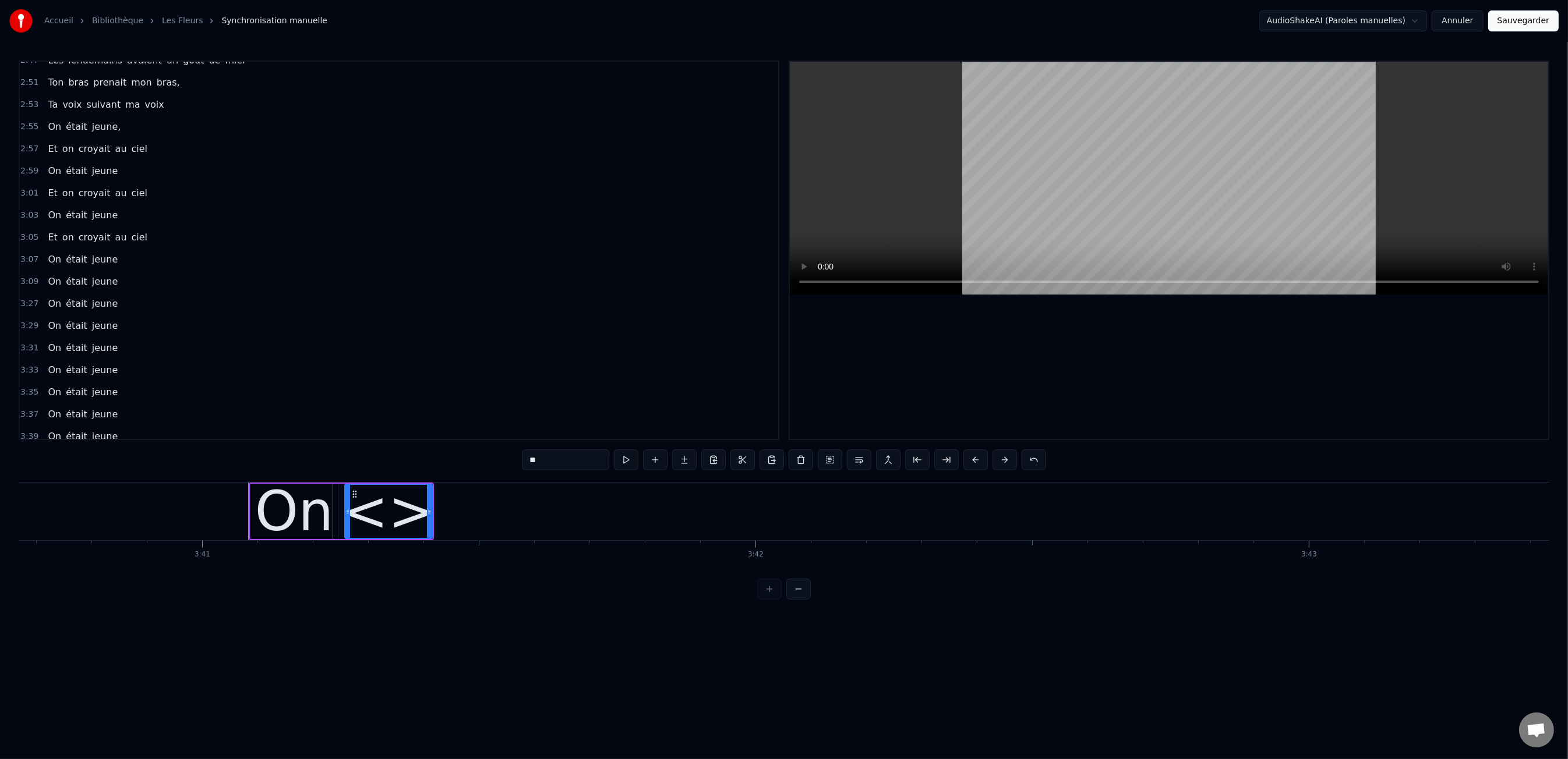
click at [561, 459] on input "**" at bounding box center [565, 460] width 87 height 21
type input "*"
type input "*****"
drag, startPoint x: 650, startPoint y: 463, endPoint x: 615, endPoint y: 468, distance: 35.4
click at [650, 463] on button at bounding box center [655, 460] width 24 height 21
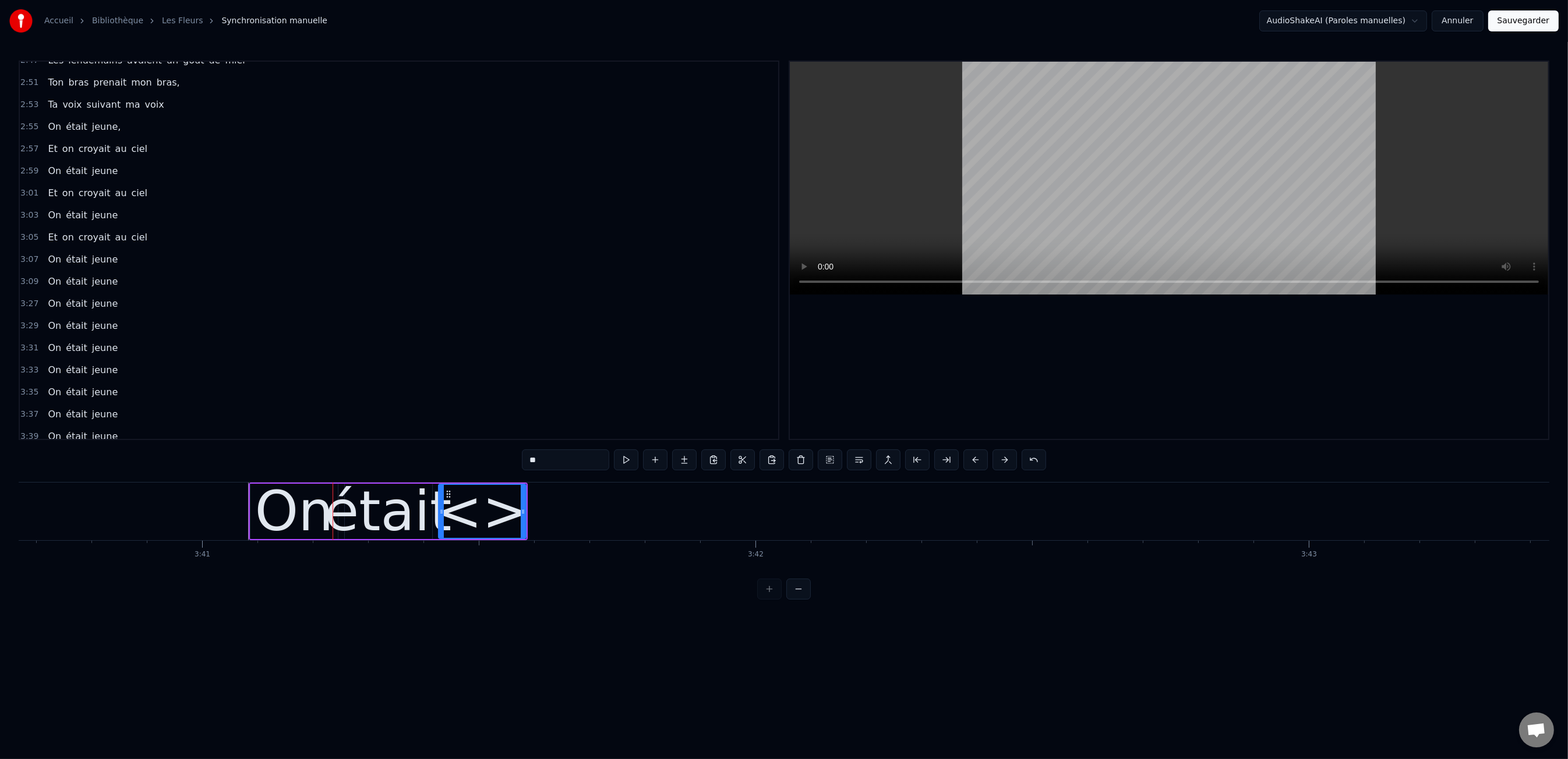
drag, startPoint x: 505, startPoint y: 493, endPoint x: 552, endPoint y: 471, distance: 51.9
click at [505, 493] on div "<>" at bounding box center [482, 511] width 93 height 83
click at [553, 468] on input "**" at bounding box center [565, 460] width 87 height 21
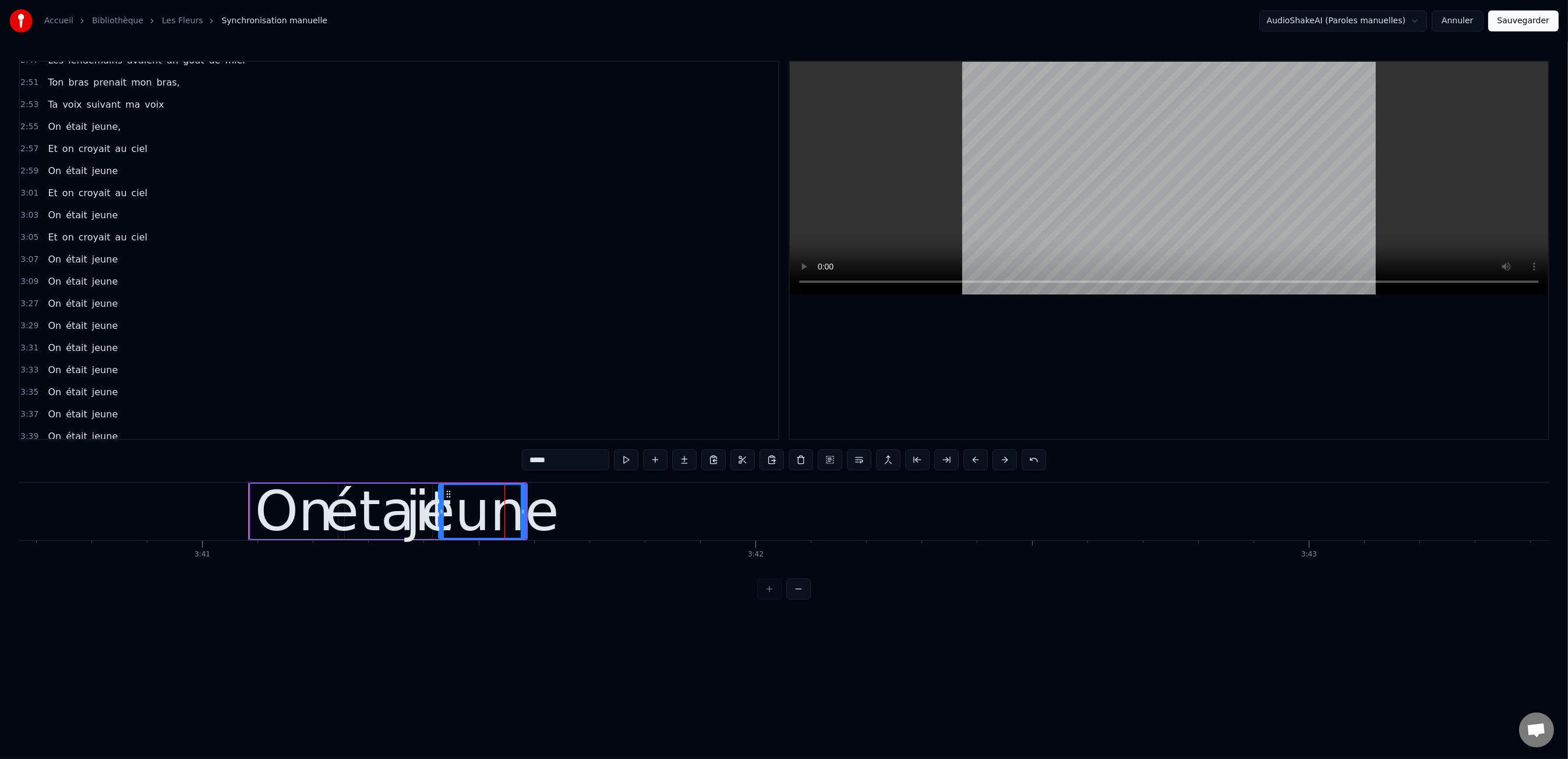
type input "*****"
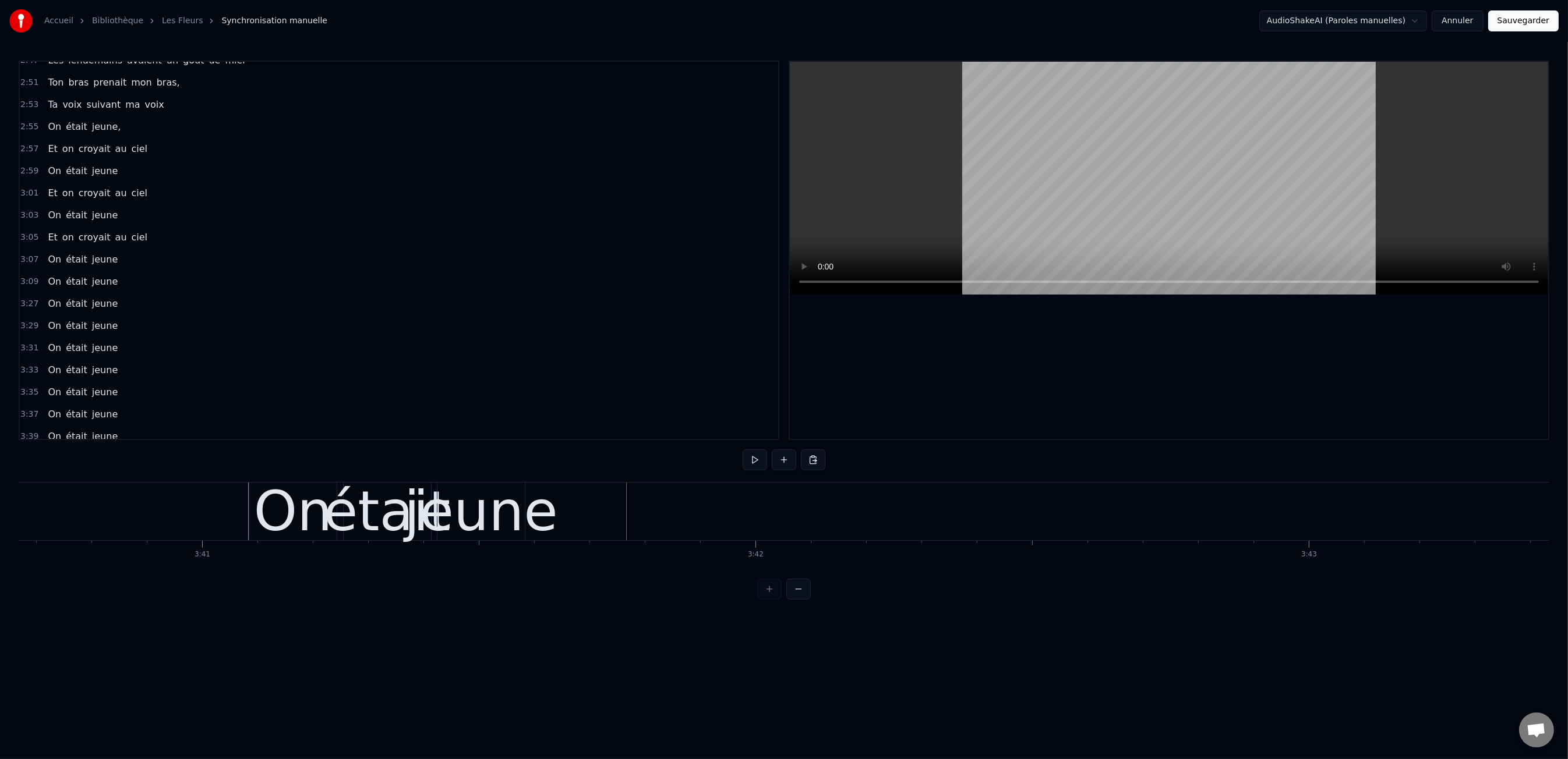
click at [513, 510] on div "jeune" at bounding box center [481, 511] width 154 height 83
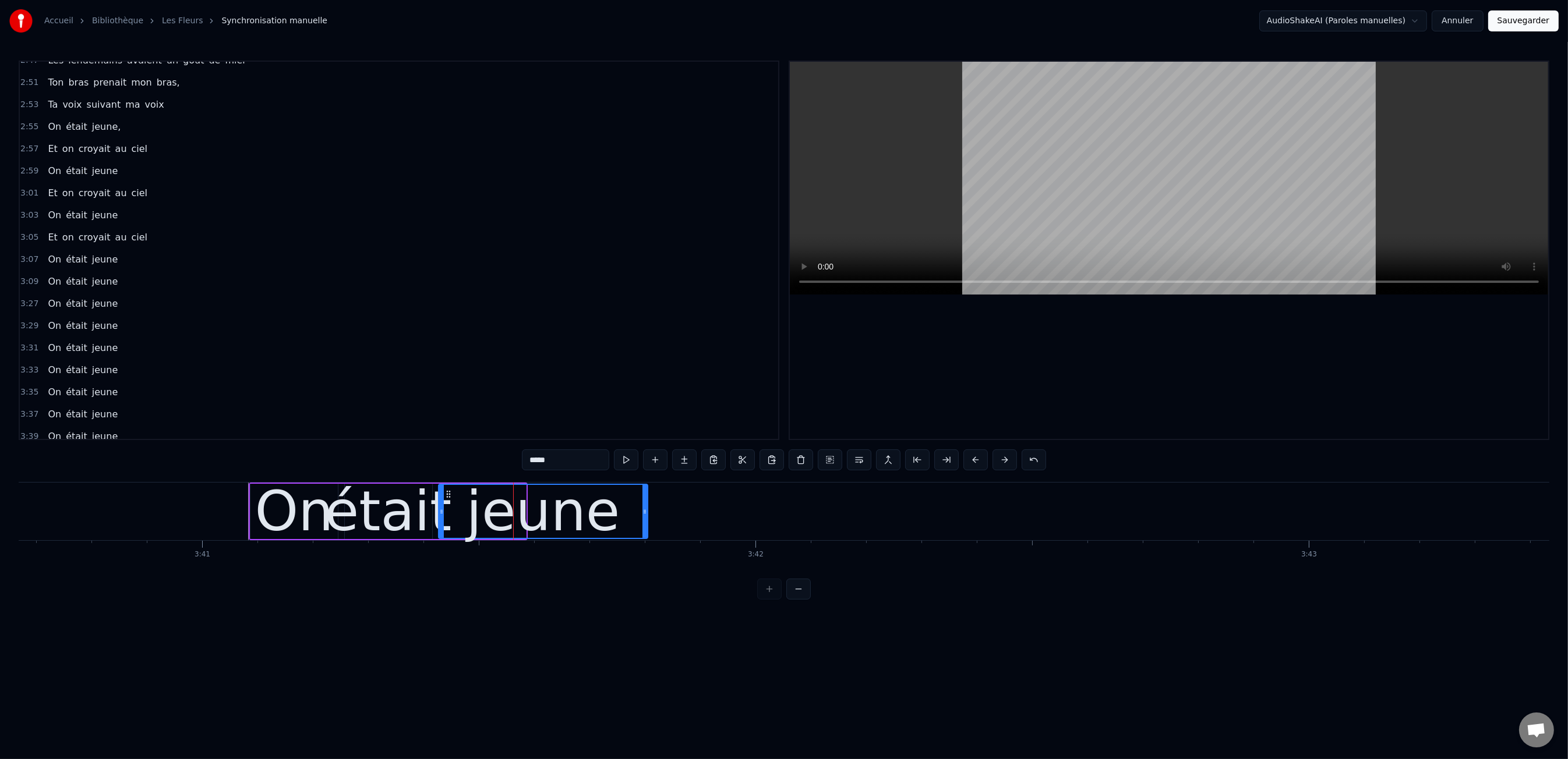
drag, startPoint x: 523, startPoint y: 511, endPoint x: 498, endPoint y: 494, distance: 30.2
click at [644, 516] on div at bounding box center [644, 512] width 5 height 53
click at [208, 472] on div "0:47 Les dents rongées par les tazs, 0:49 Vert, jaune, rose entre les dents 0:5…" at bounding box center [784, 330] width 1531 height 539
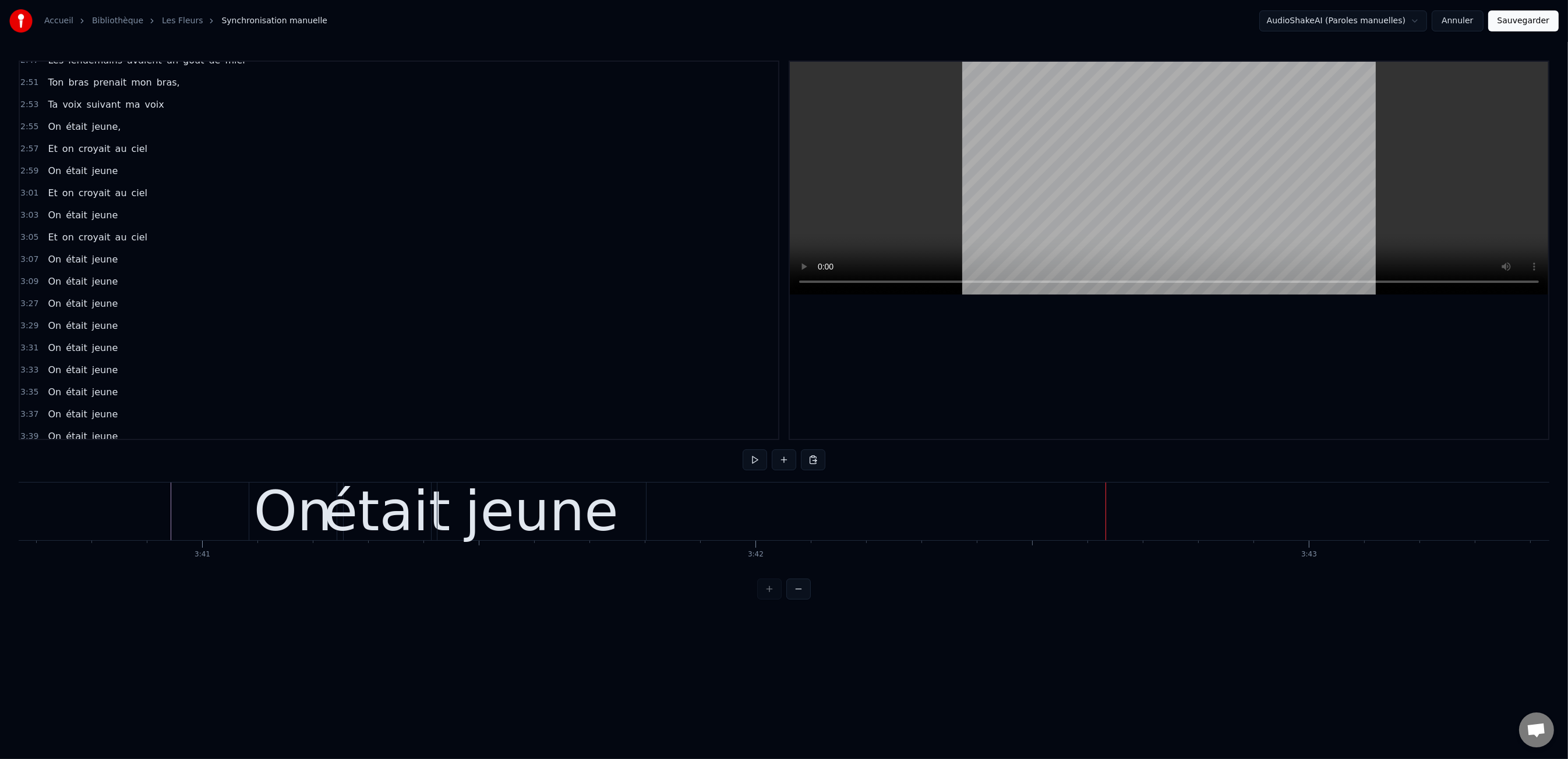
click at [522, 518] on div "jeune" at bounding box center [542, 511] width 154 height 83
drag, startPoint x: 585, startPoint y: 510, endPoint x: 618, endPoint y: 512, distance: 33.1
click at [585, 510] on div "jeune" at bounding box center [542, 511] width 154 height 83
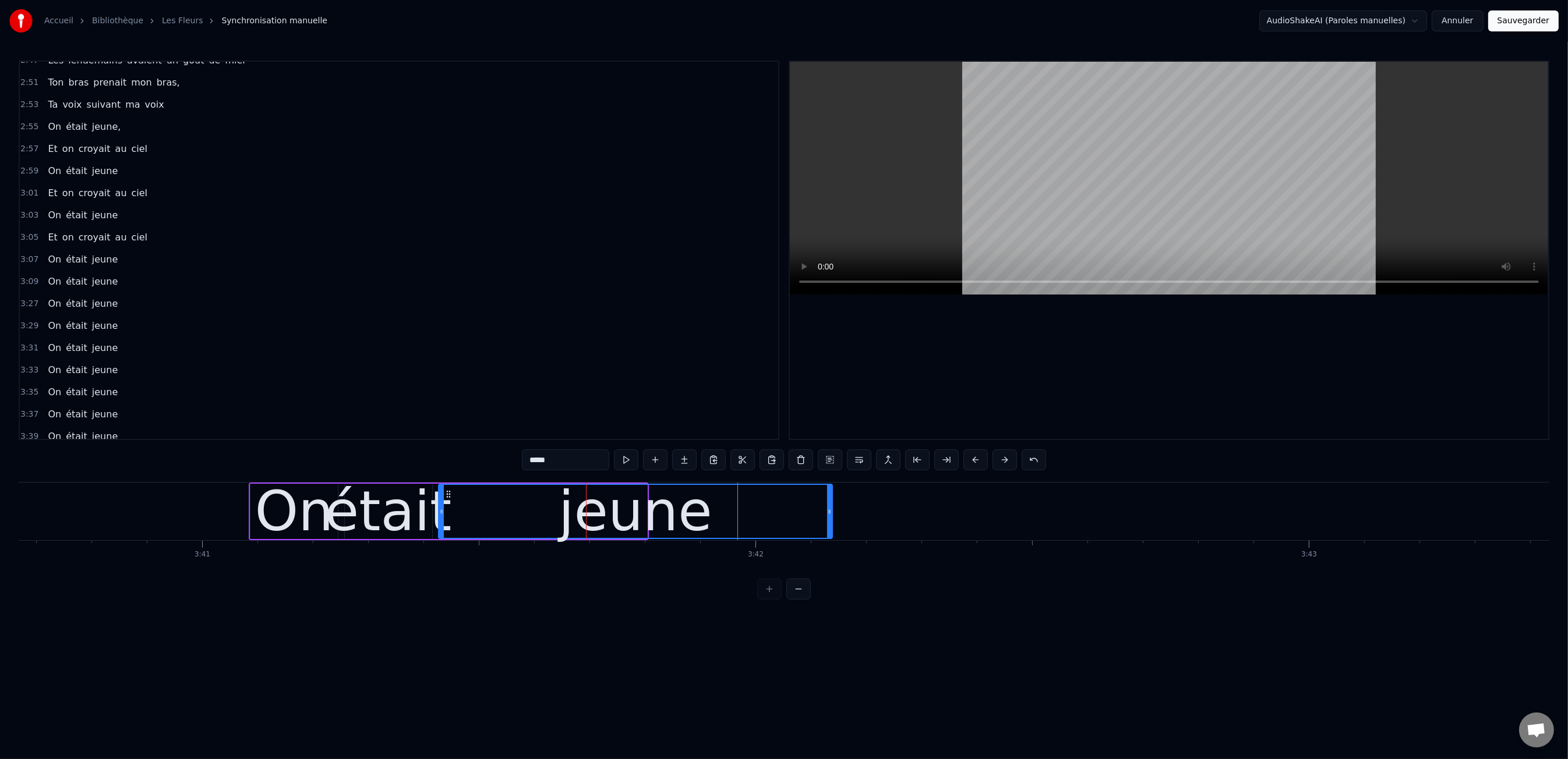
drag, startPoint x: 642, startPoint y: 513, endPoint x: 663, endPoint y: 516, distance: 21.2
click at [831, 520] on div at bounding box center [829, 512] width 5 height 53
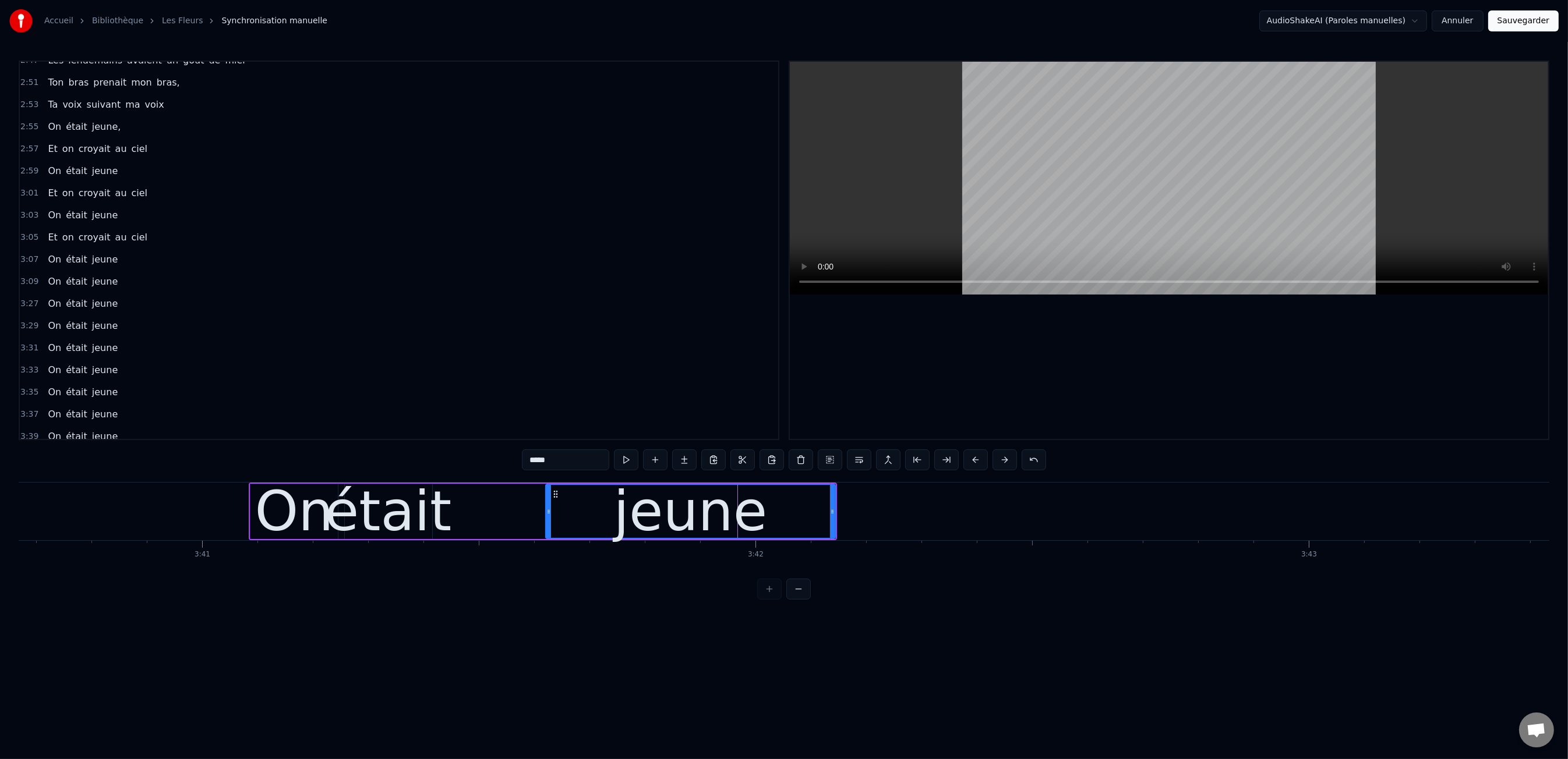
click at [545, 519] on div "jeune" at bounding box center [691, 511] width 291 height 56
click at [393, 515] on div "était" at bounding box center [388, 511] width 127 height 83
type input "*****"
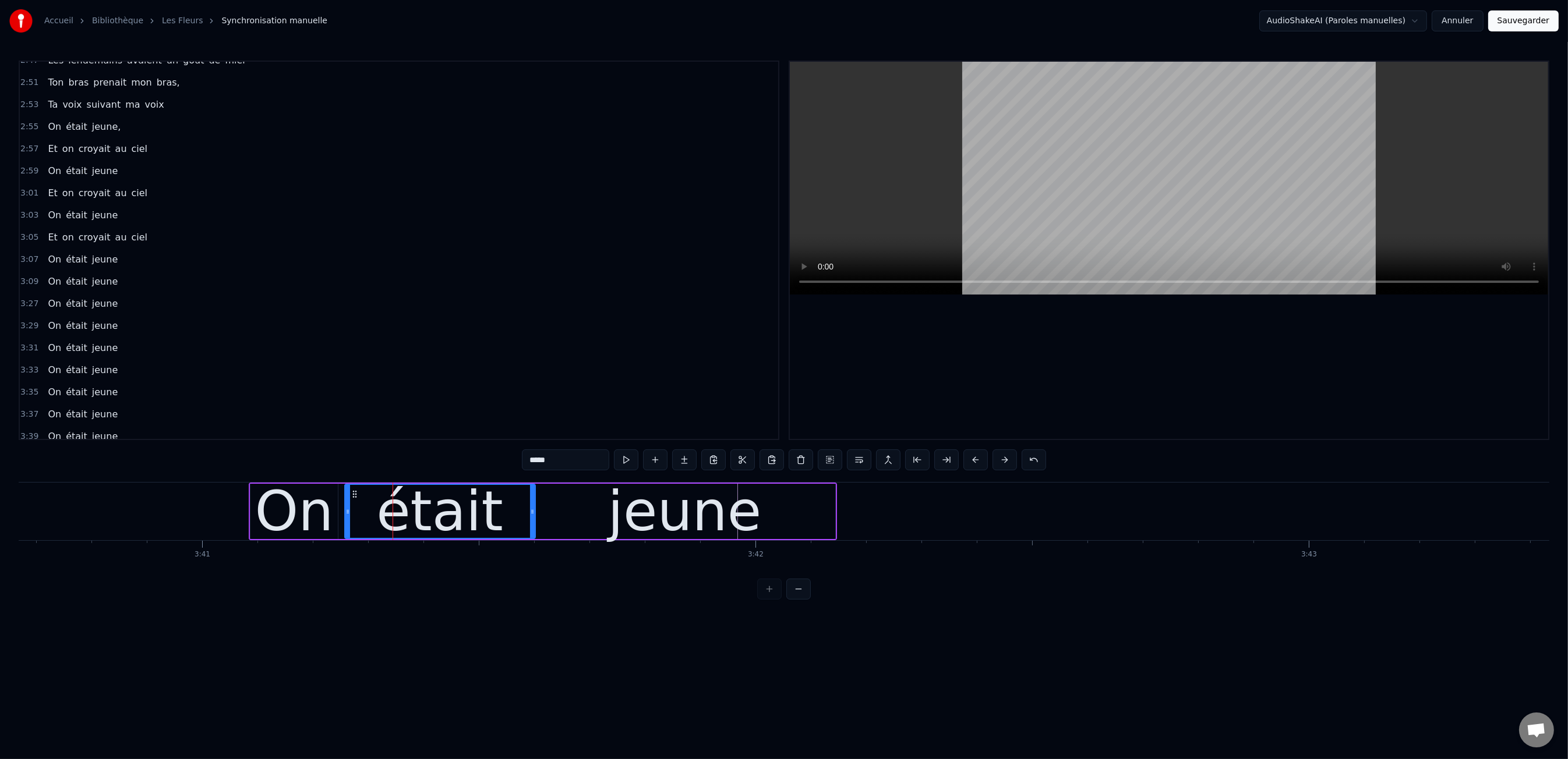
drag, startPoint x: 428, startPoint y: 513, endPoint x: 344, endPoint y: 507, distance: 84.2
click at [509, 518] on div "était" at bounding box center [440, 512] width 189 height 53
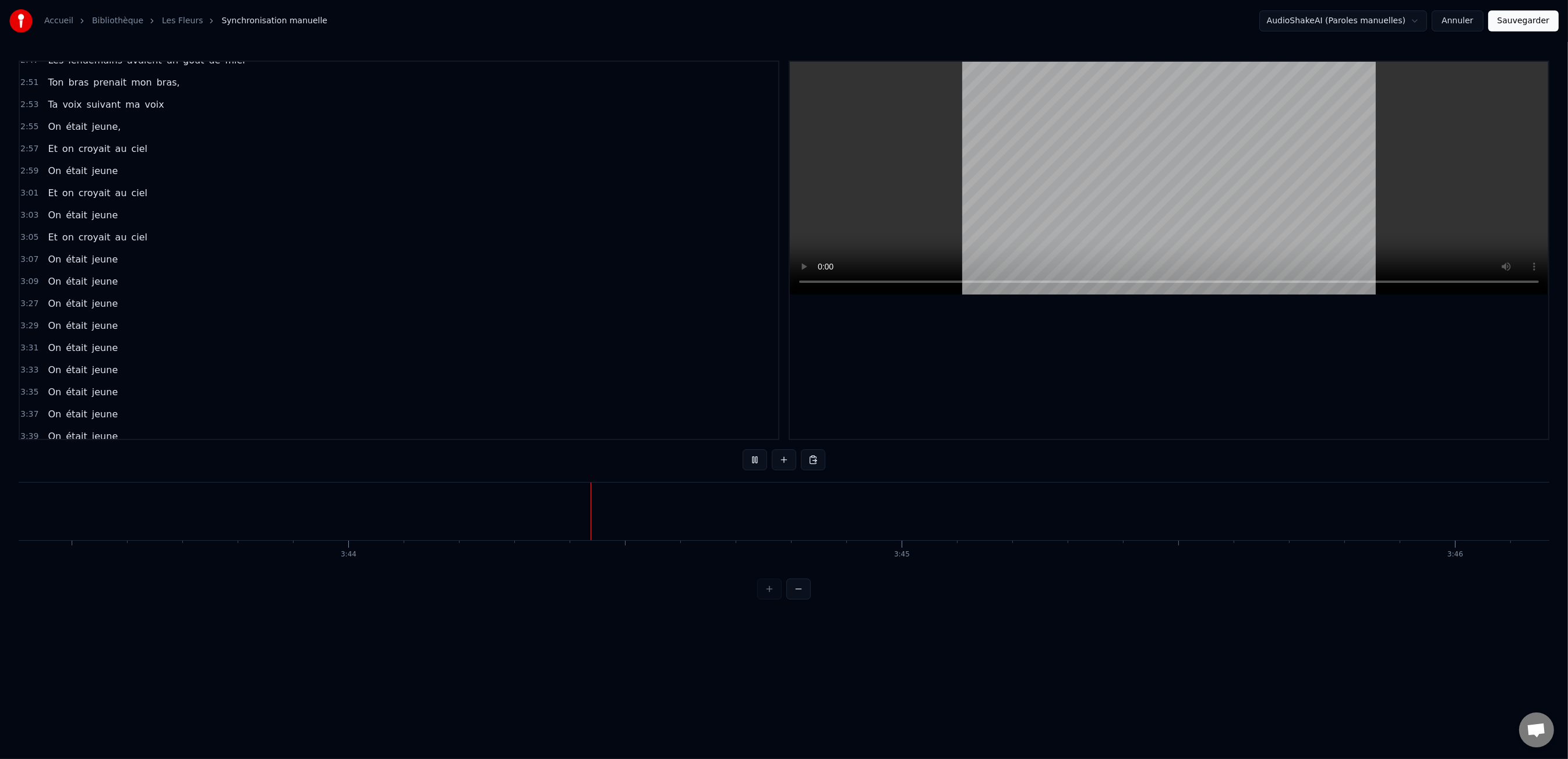
scroll to position [0, 123616]
click at [1256, 281] on video at bounding box center [1169, 178] width 759 height 233
click at [1121, 245] on video at bounding box center [1169, 178] width 759 height 233
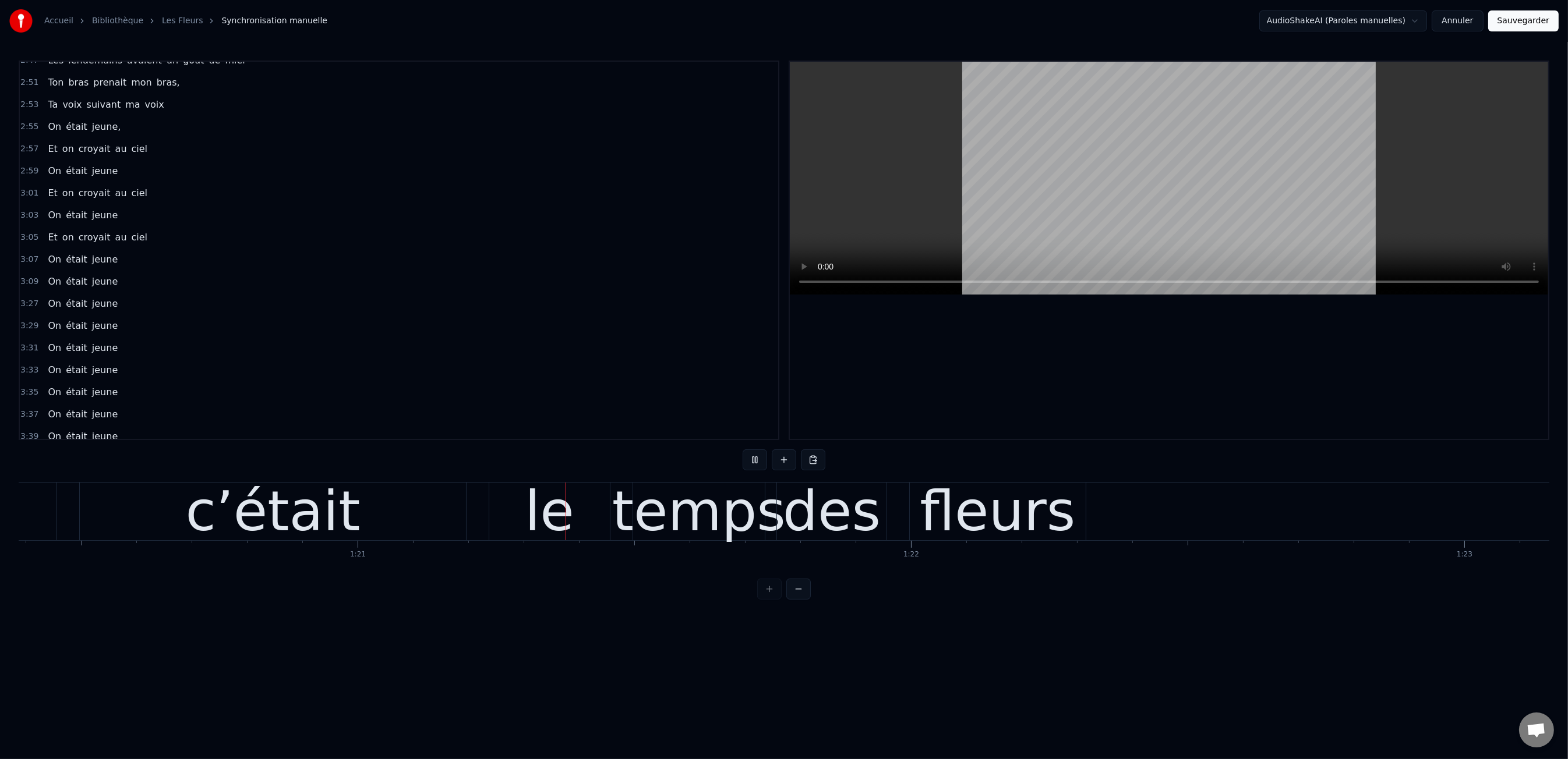
scroll to position [0, 44589]
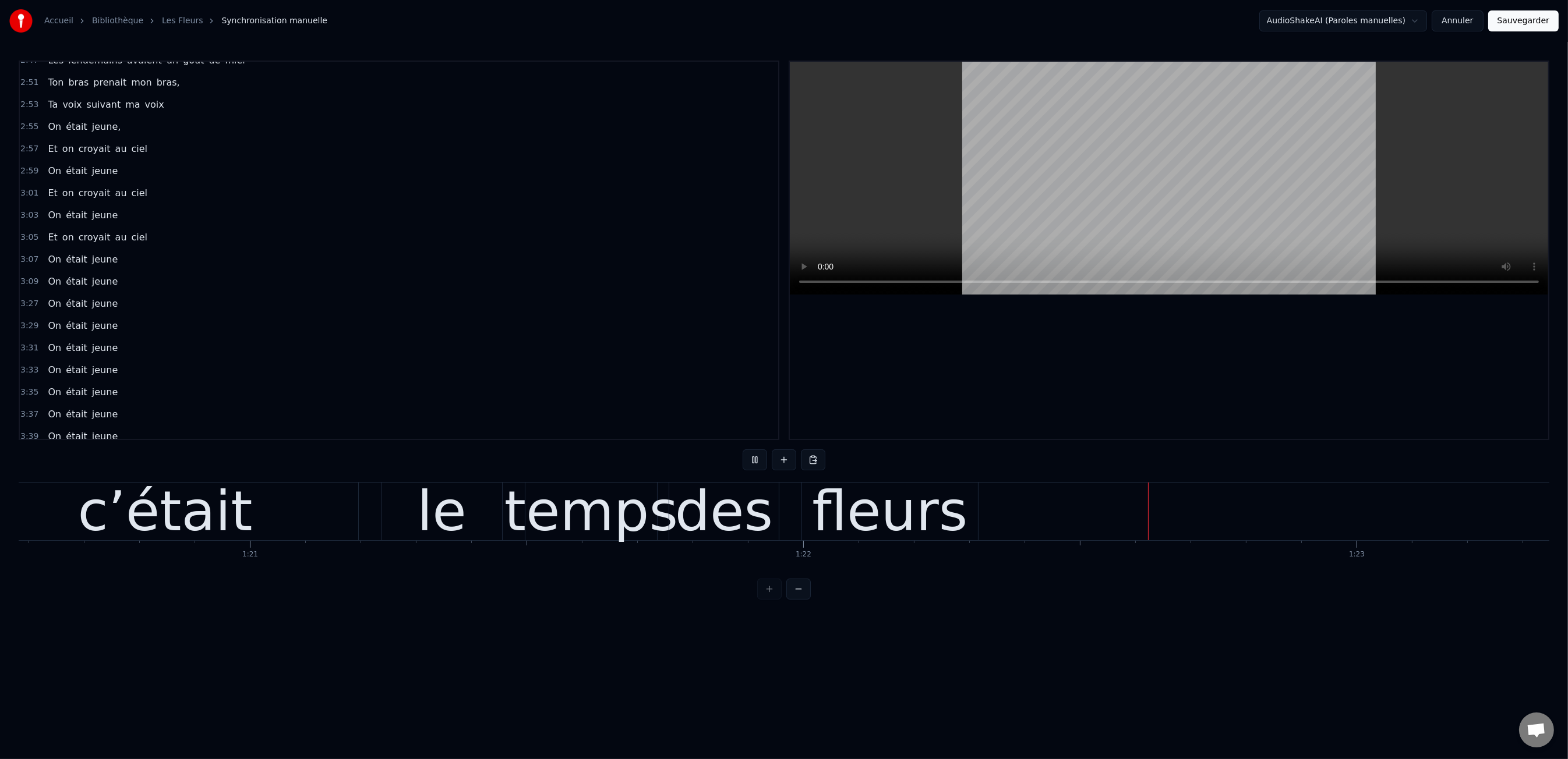
click at [1507, 18] on button "Sauvegarder" at bounding box center [1523, 21] width 71 height 21
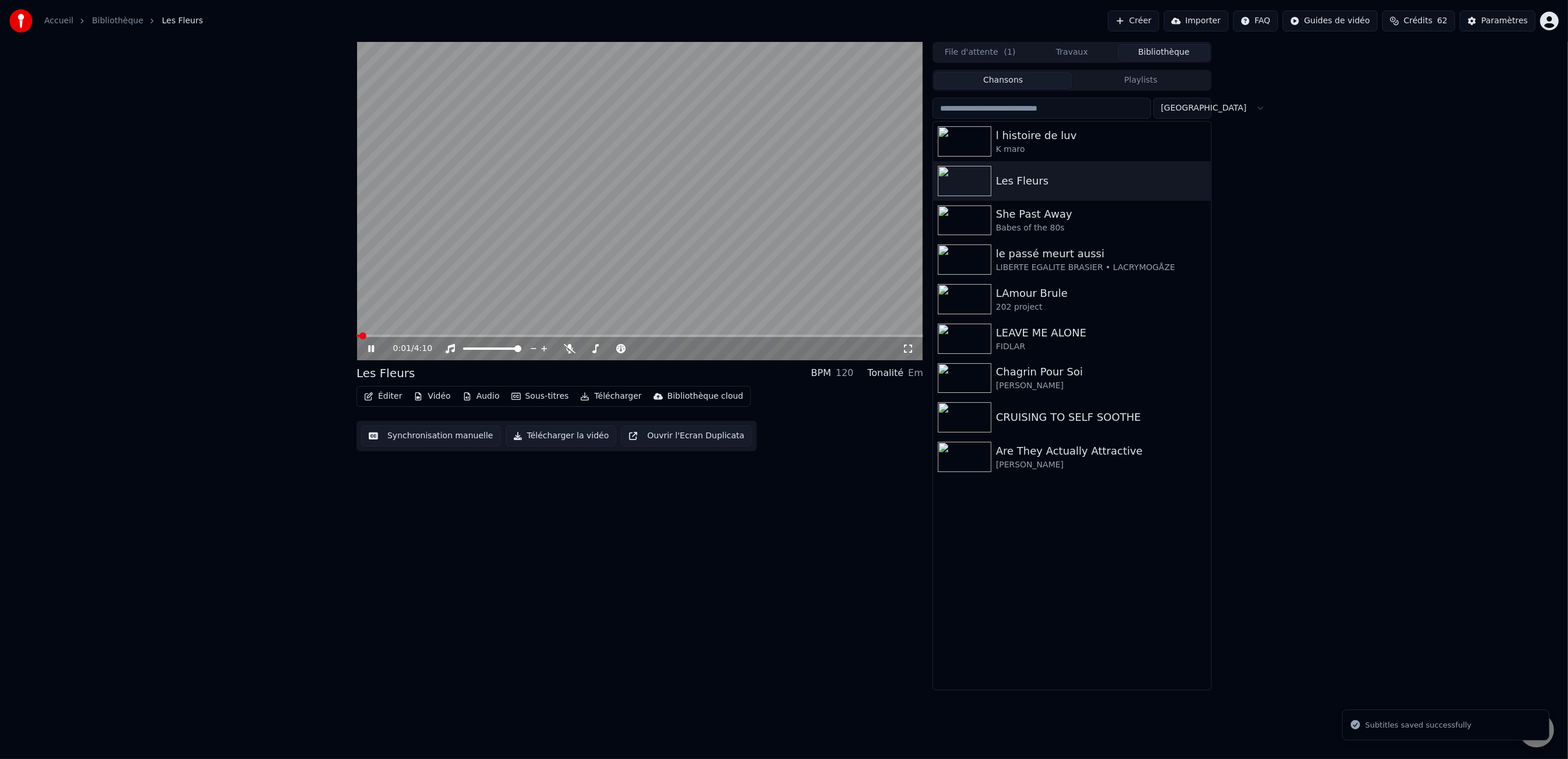
click at [523, 399] on button "Sous-titres" at bounding box center [540, 396] width 67 height 16
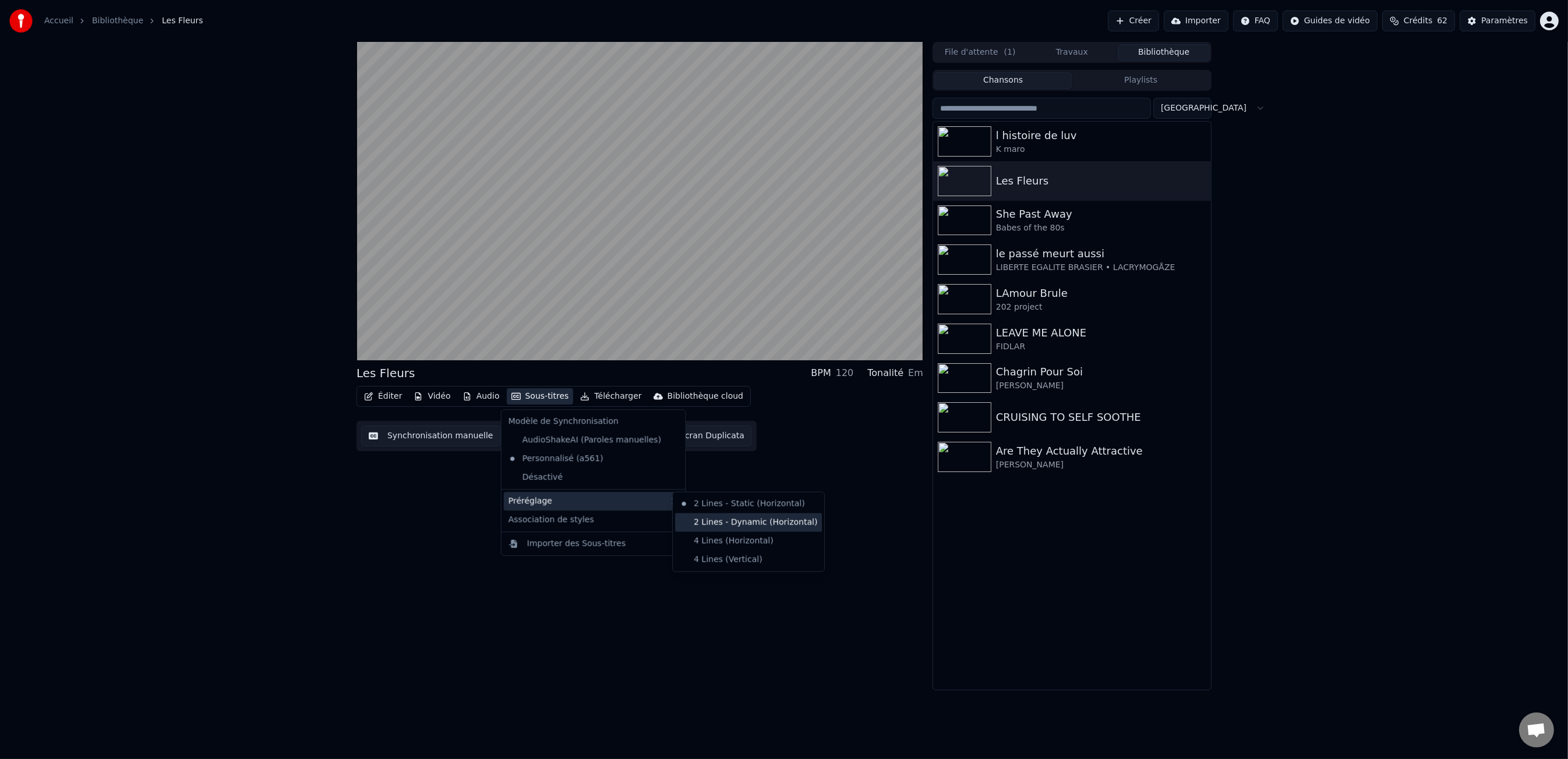
click at [713, 529] on div "2 Lines - Dynamic (Horizontal)" at bounding box center [748, 522] width 147 height 18
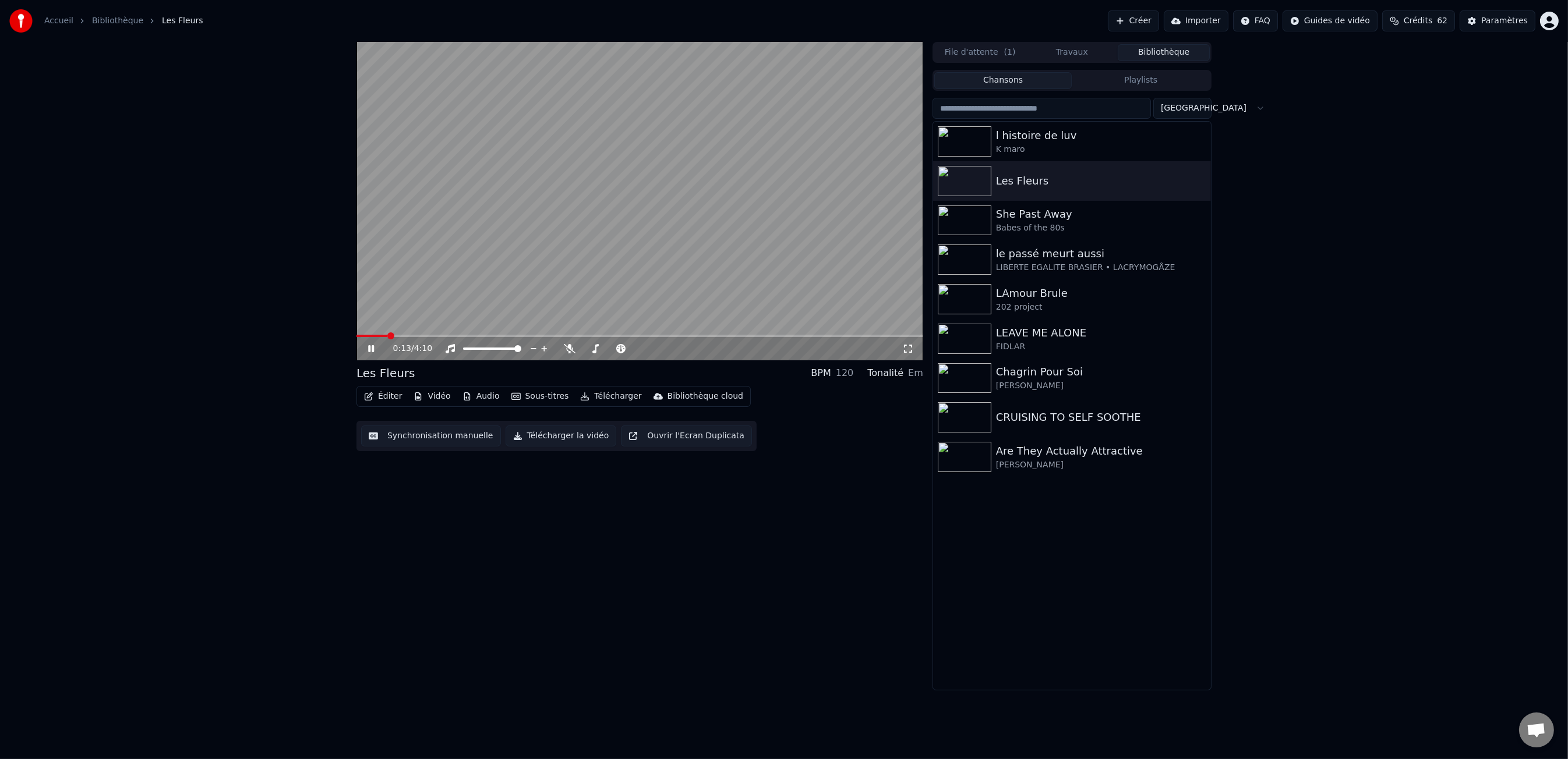
click at [431, 333] on video at bounding box center [640, 201] width 567 height 319
click at [434, 335] on span at bounding box center [640, 335] width 567 height 2
click at [366, 350] on icon at bounding box center [380, 348] width 27 height 9
click at [492, 335] on span at bounding box center [640, 335] width 567 height 2
click at [555, 620] on div "Les Fleurs BPM 120 Tonalité Em Éditer Vidéo Audio Sous-titres Télécharger Bibli…" at bounding box center [640, 366] width 567 height 649
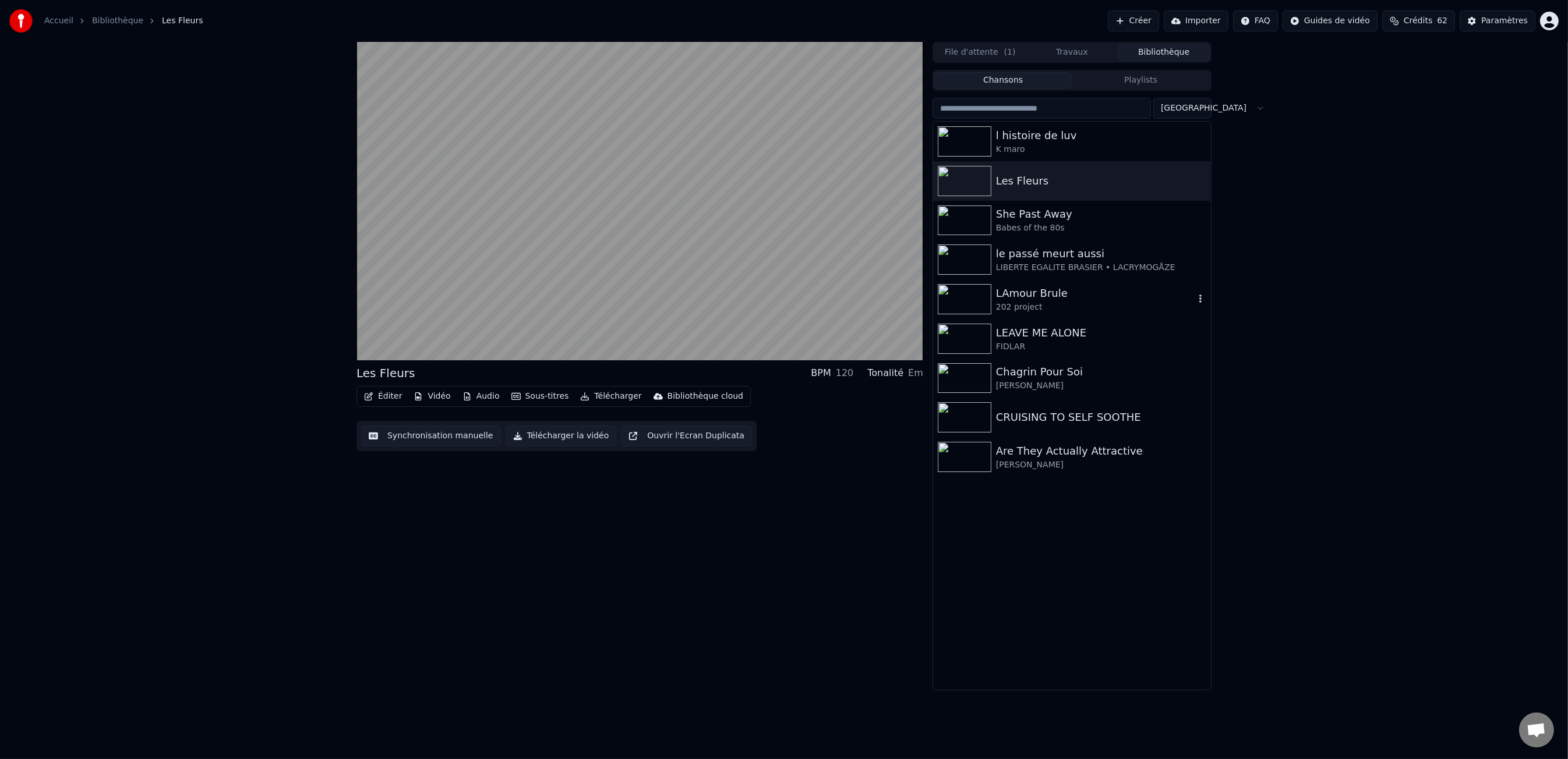
click at [1053, 297] on div "LAmour Brule" at bounding box center [1095, 293] width 199 height 16
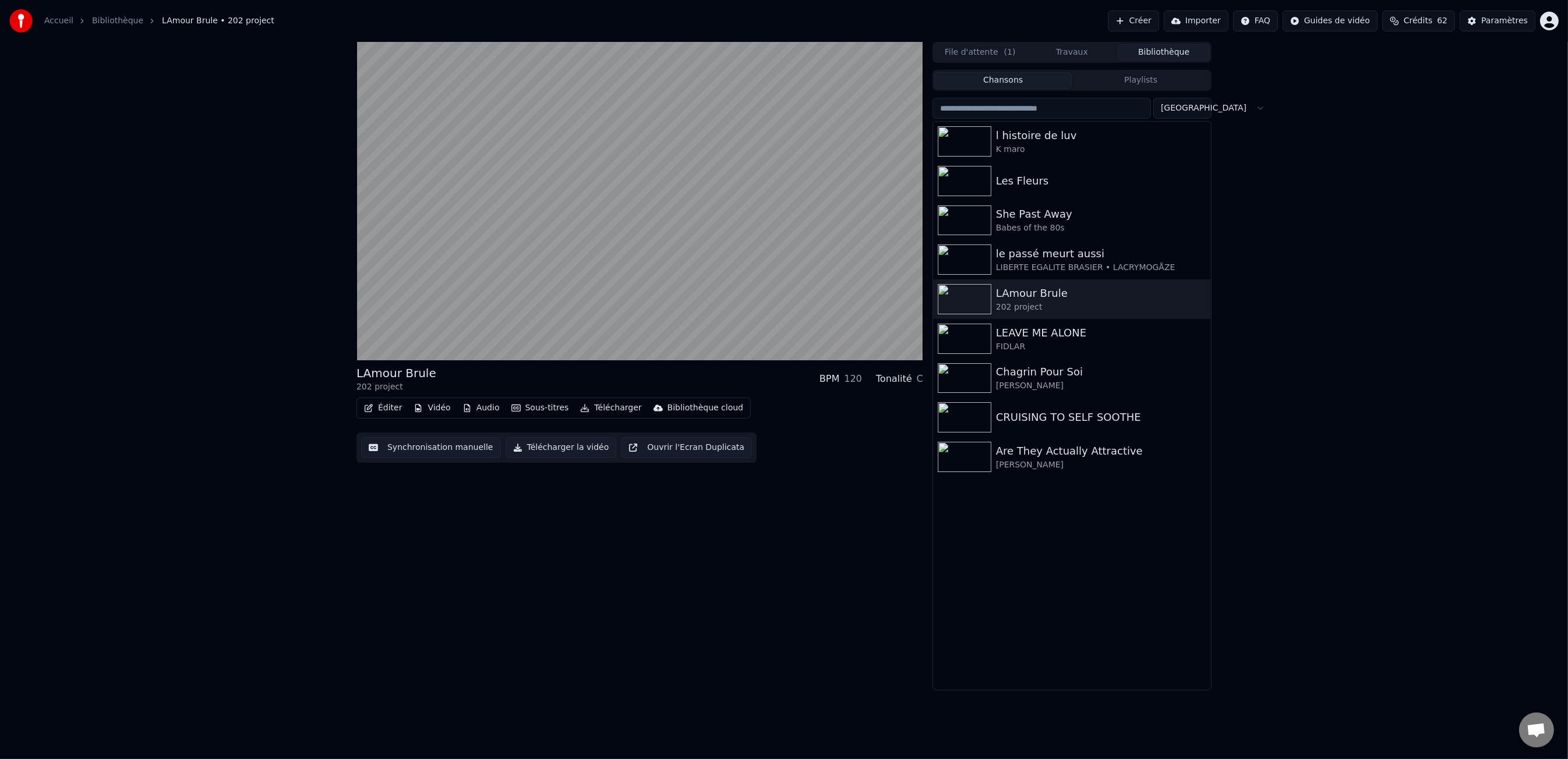
click at [437, 411] on button "Vidéo" at bounding box center [431, 408] width 46 height 16
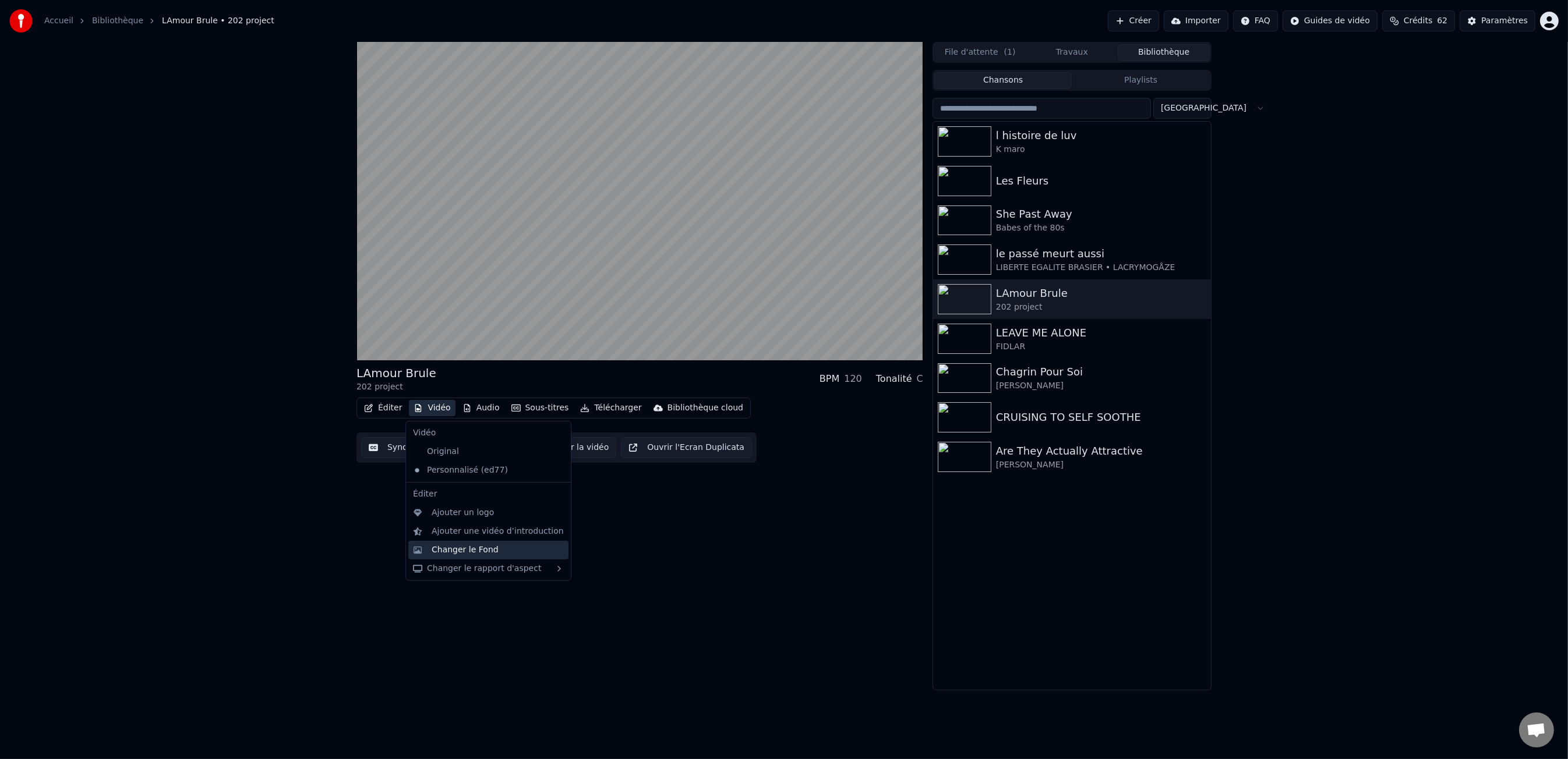
click at [528, 551] on div "Changer le Fond" at bounding box center [498, 550] width 132 height 11
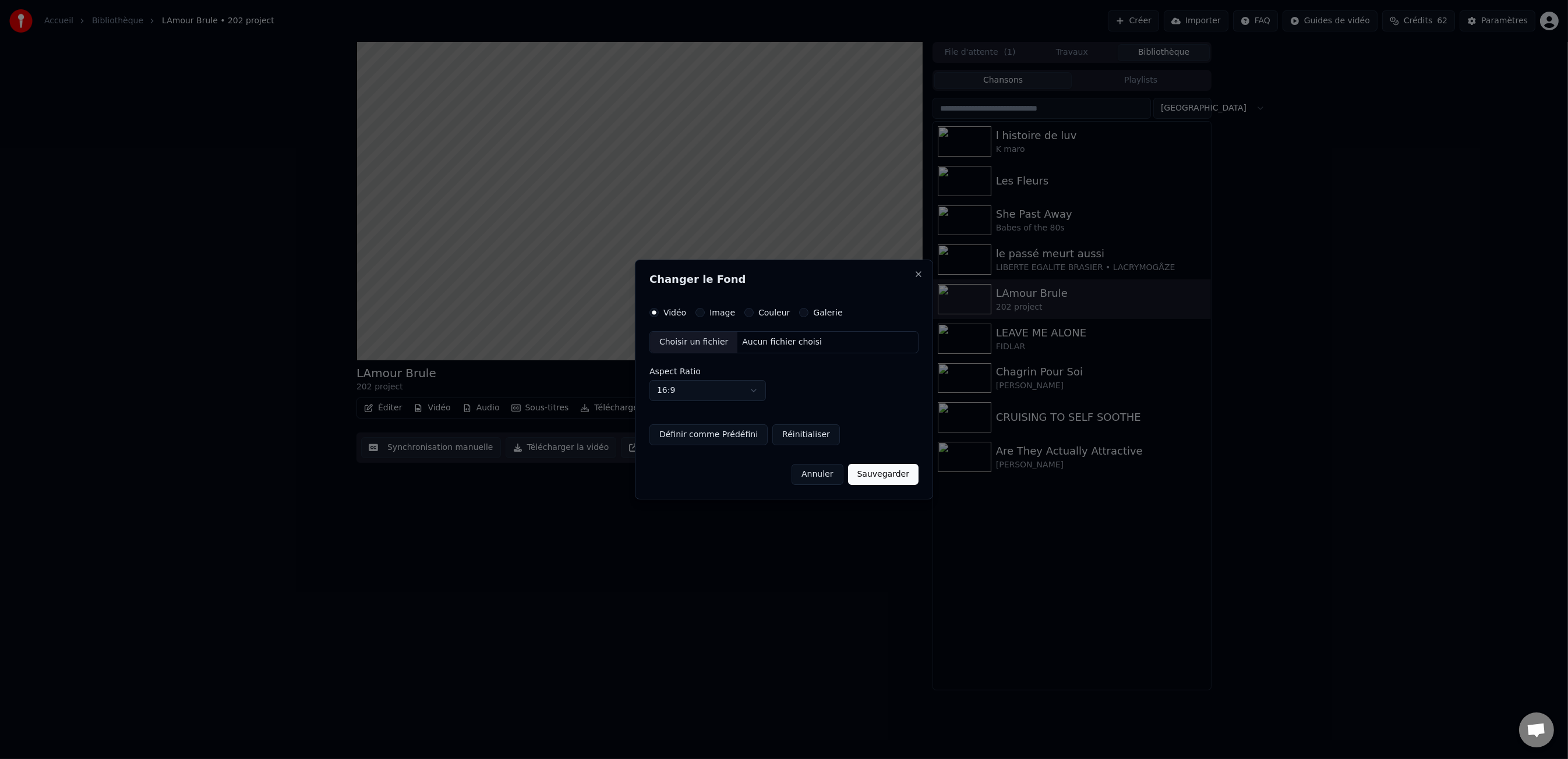
click at [709, 312] on label "Image" at bounding box center [722, 313] width 26 height 8
click at [704, 312] on button "Image" at bounding box center [700, 313] width 9 height 9
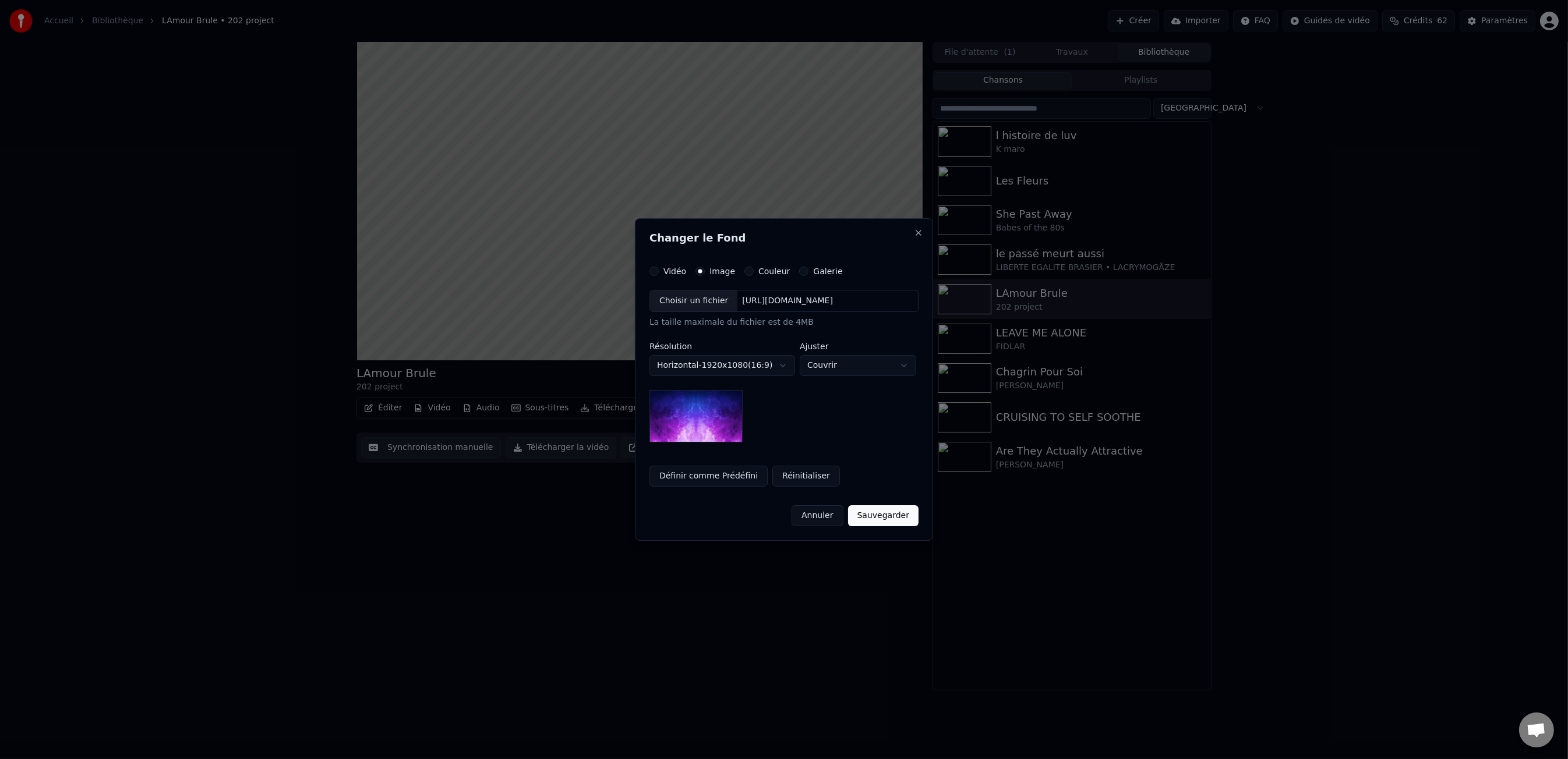
click at [689, 290] on div "Choisir un fichier https://imagedelivery.net/jkI57_JBx8hWPzcSI-uF5w/c7639807-3f…" at bounding box center [784, 300] width 269 height 22
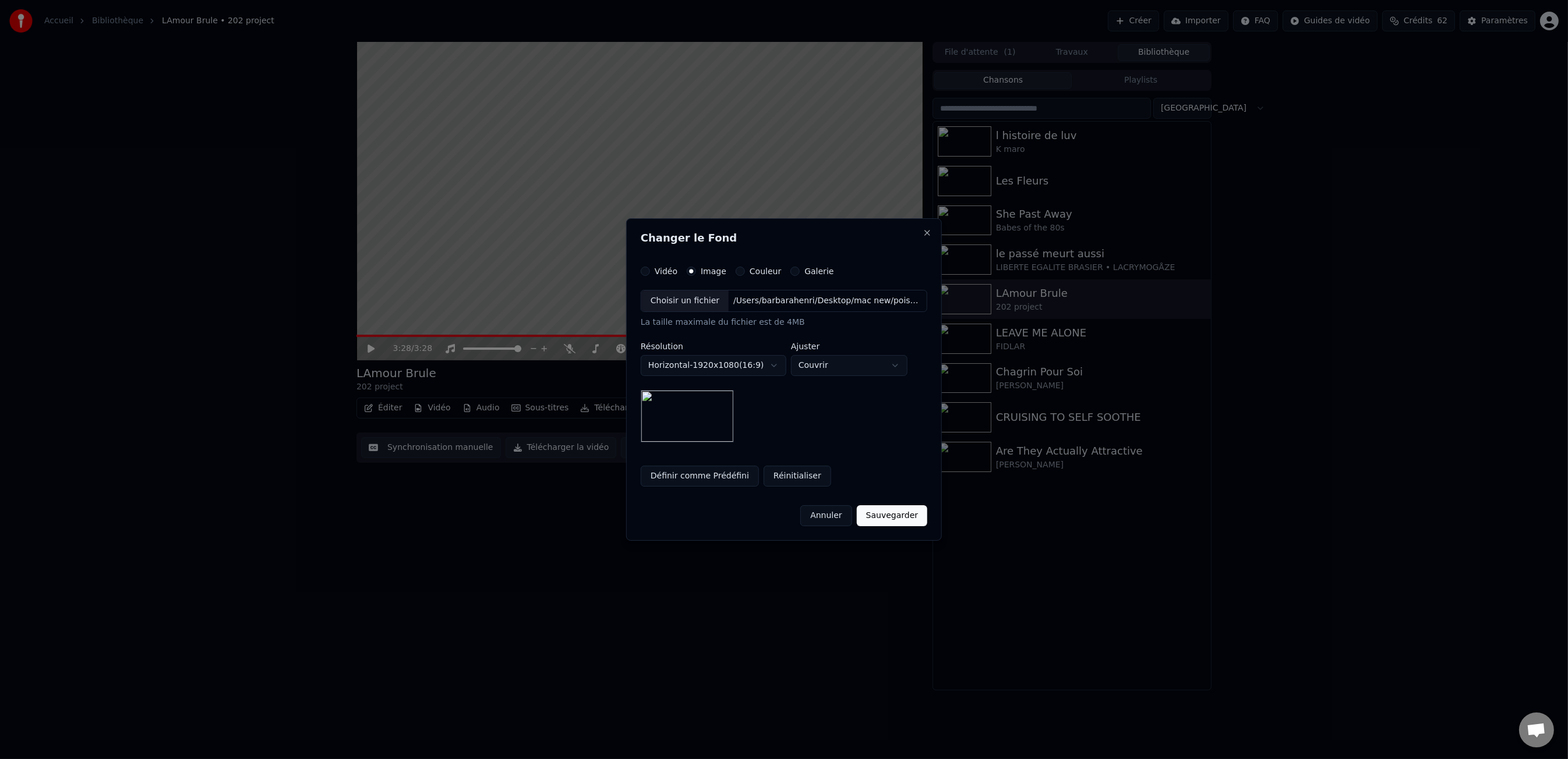
click at [898, 515] on button "Sauvegarder" at bounding box center [892, 516] width 71 height 21
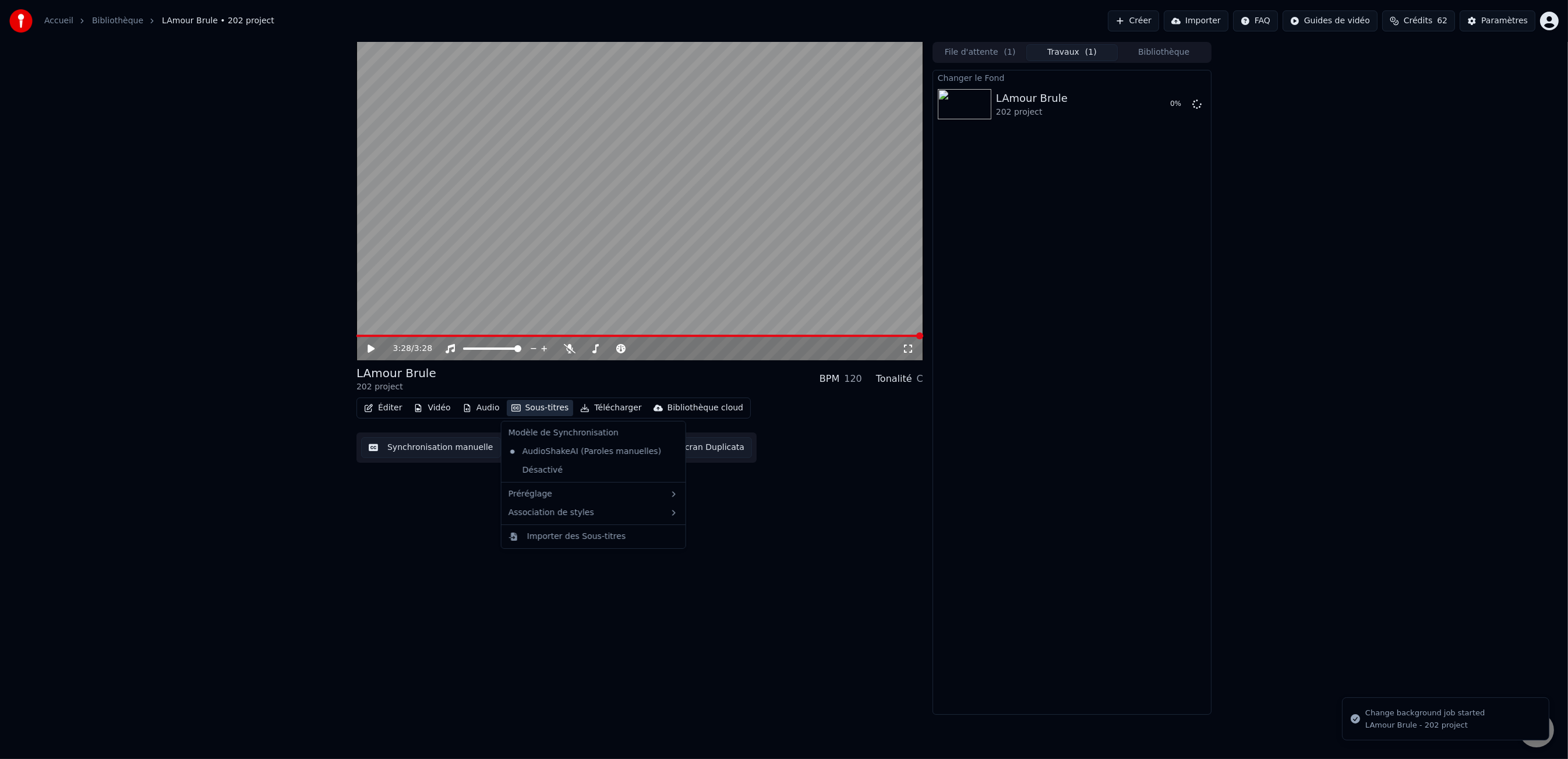
click at [555, 407] on button "Sous-titres" at bounding box center [540, 408] width 67 height 16
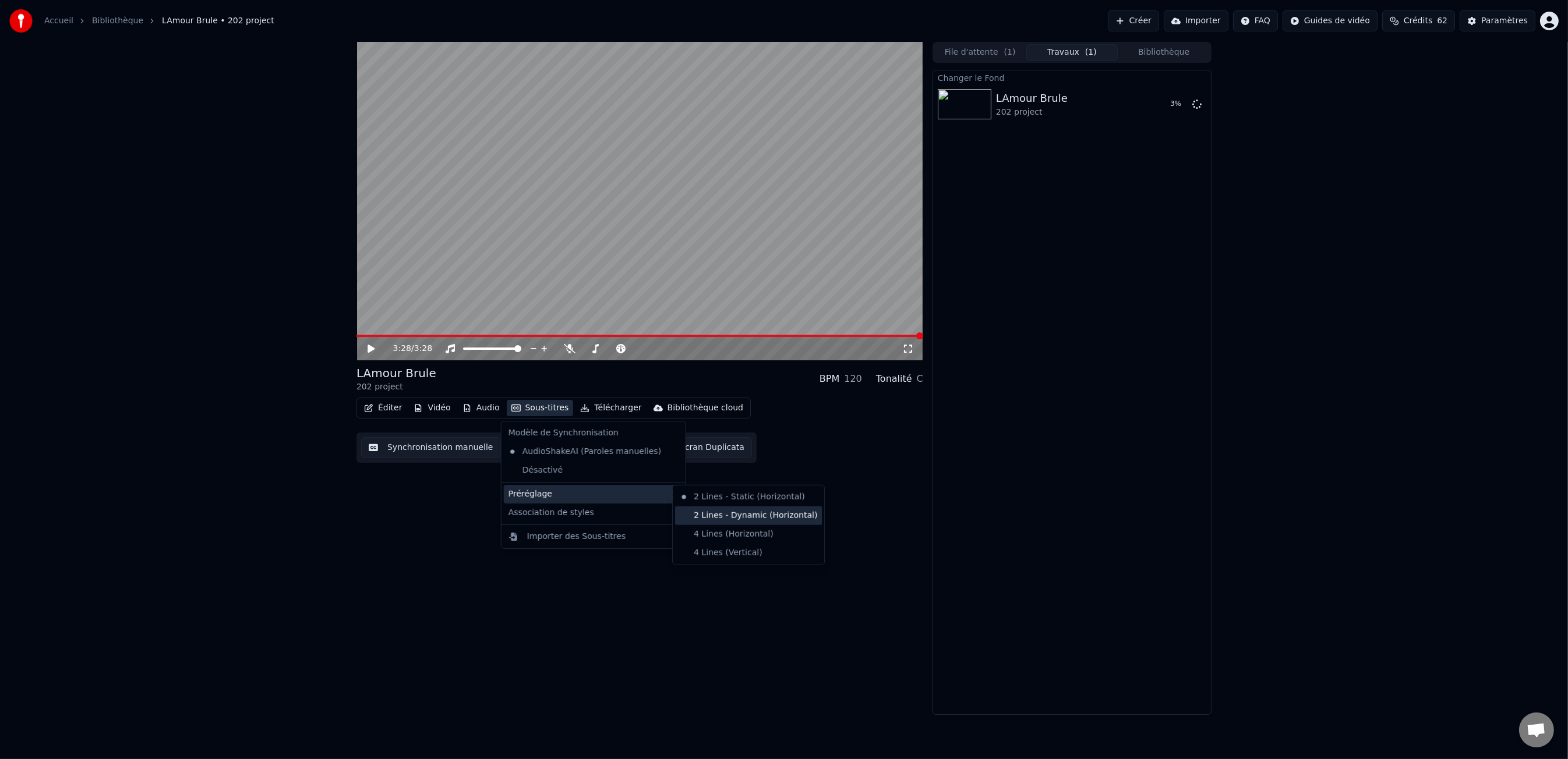
click at [760, 522] on div "2 Lines - Dynamic (Horizontal)" at bounding box center [748, 516] width 147 height 18
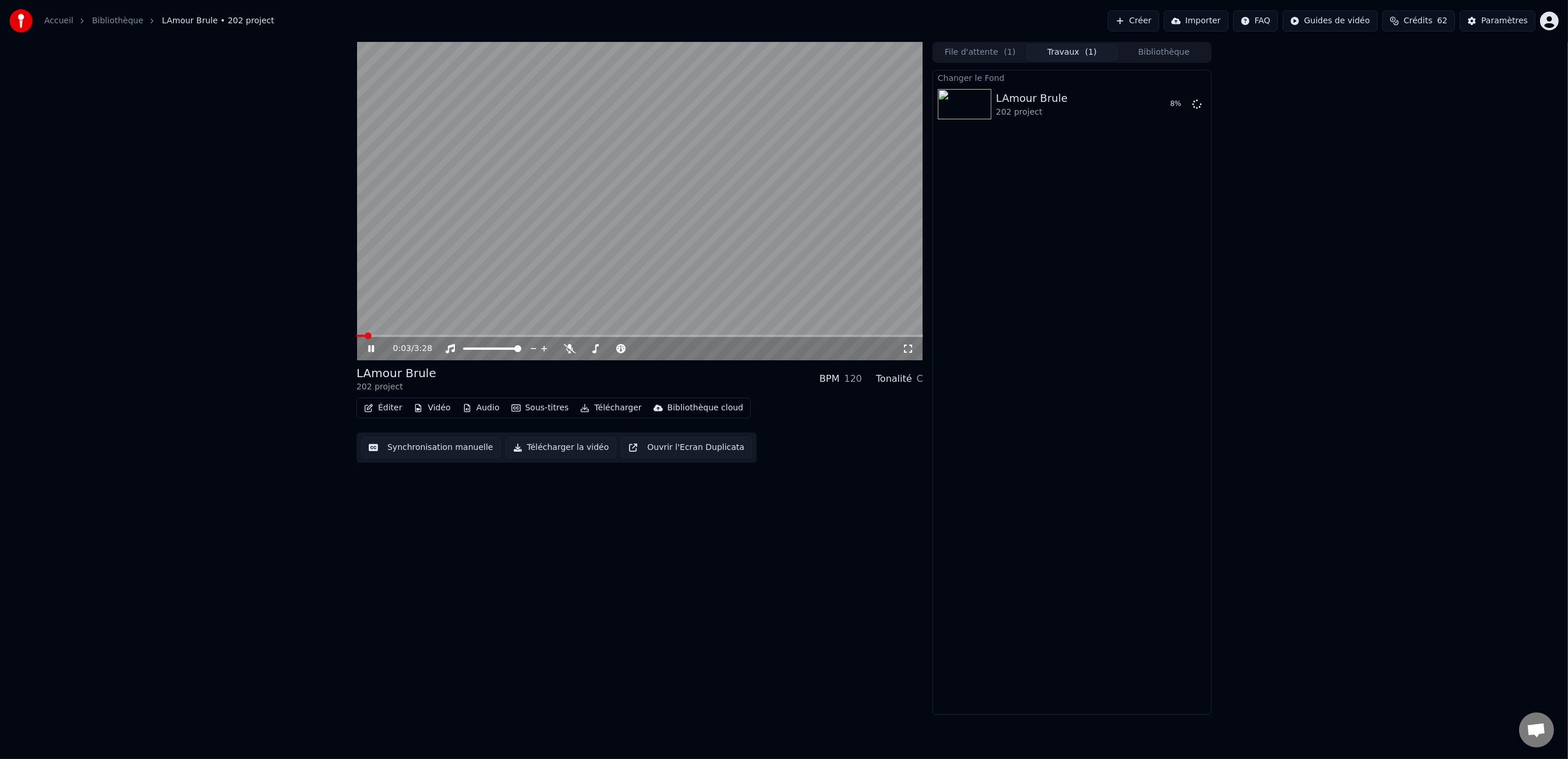
click at [374, 349] on icon at bounding box center [380, 348] width 27 height 9
click at [432, 408] on button "Vidéo" at bounding box center [431, 408] width 46 height 16
click at [650, 542] on div "0:03 / 3:28 LAmour Brule 202 project BPM 120 Tonalité C Éditer Vidéo Audio Sous…" at bounding box center [640, 378] width 567 height 673
click at [962, 59] on button "File d'attente ( 1 )" at bounding box center [980, 52] width 92 height 17
click at [1075, 50] on button "Travaux ( 1 )" at bounding box center [1072, 52] width 92 height 17
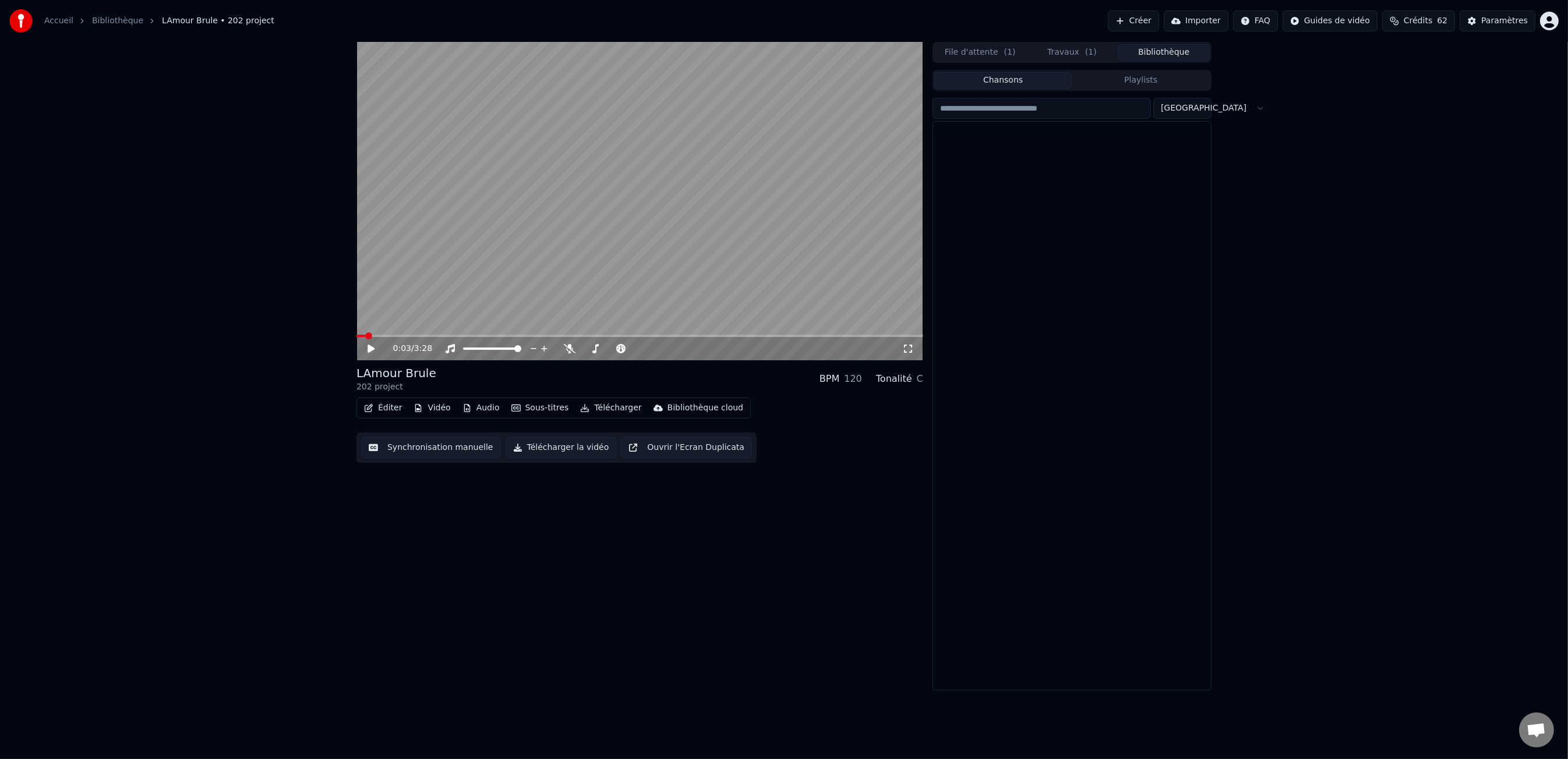
click at [1158, 50] on button "Bibliothèque" at bounding box center [1163, 52] width 92 height 17
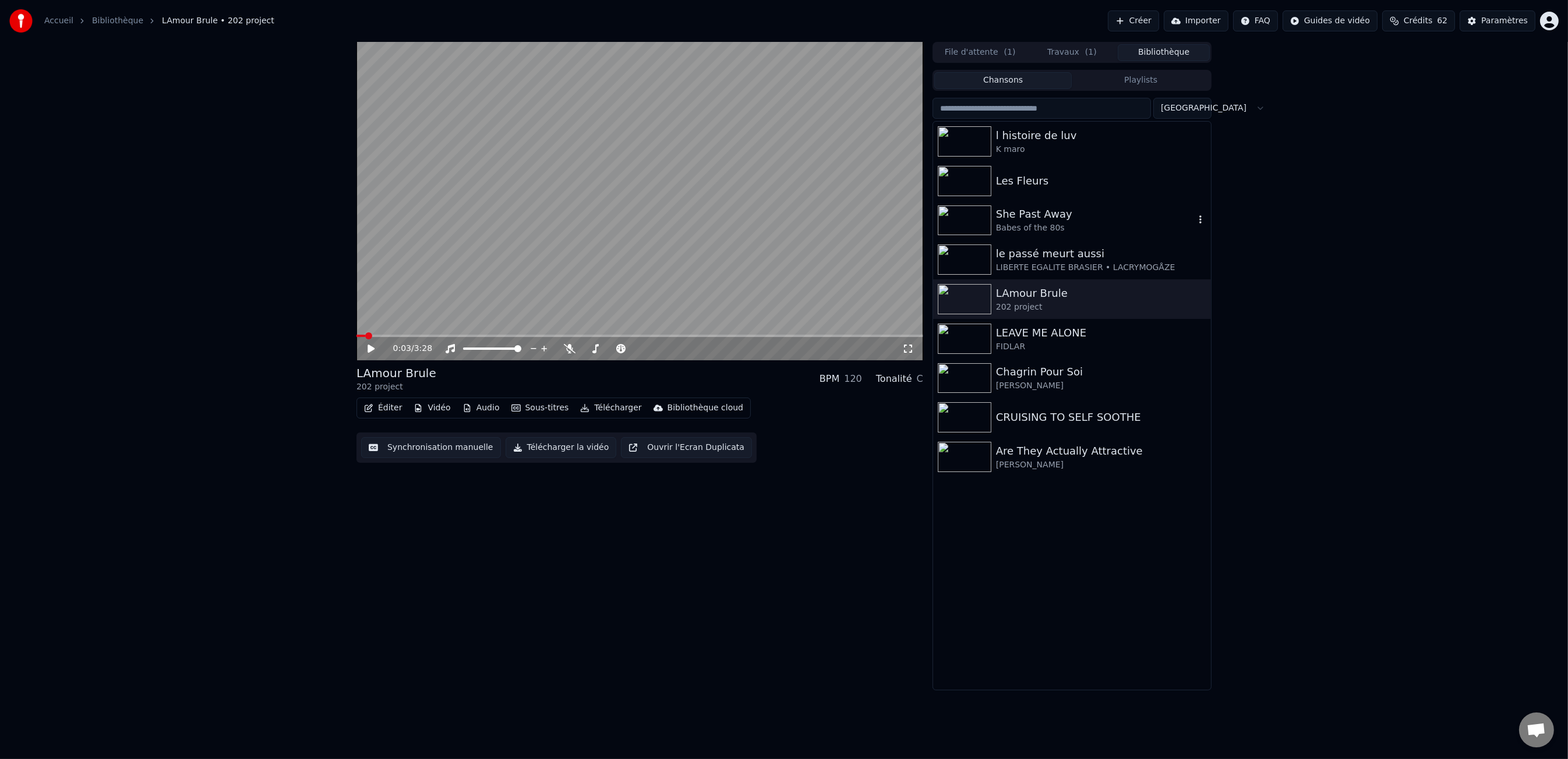
click at [1073, 221] on div "She Past Away" at bounding box center [1095, 214] width 199 height 16
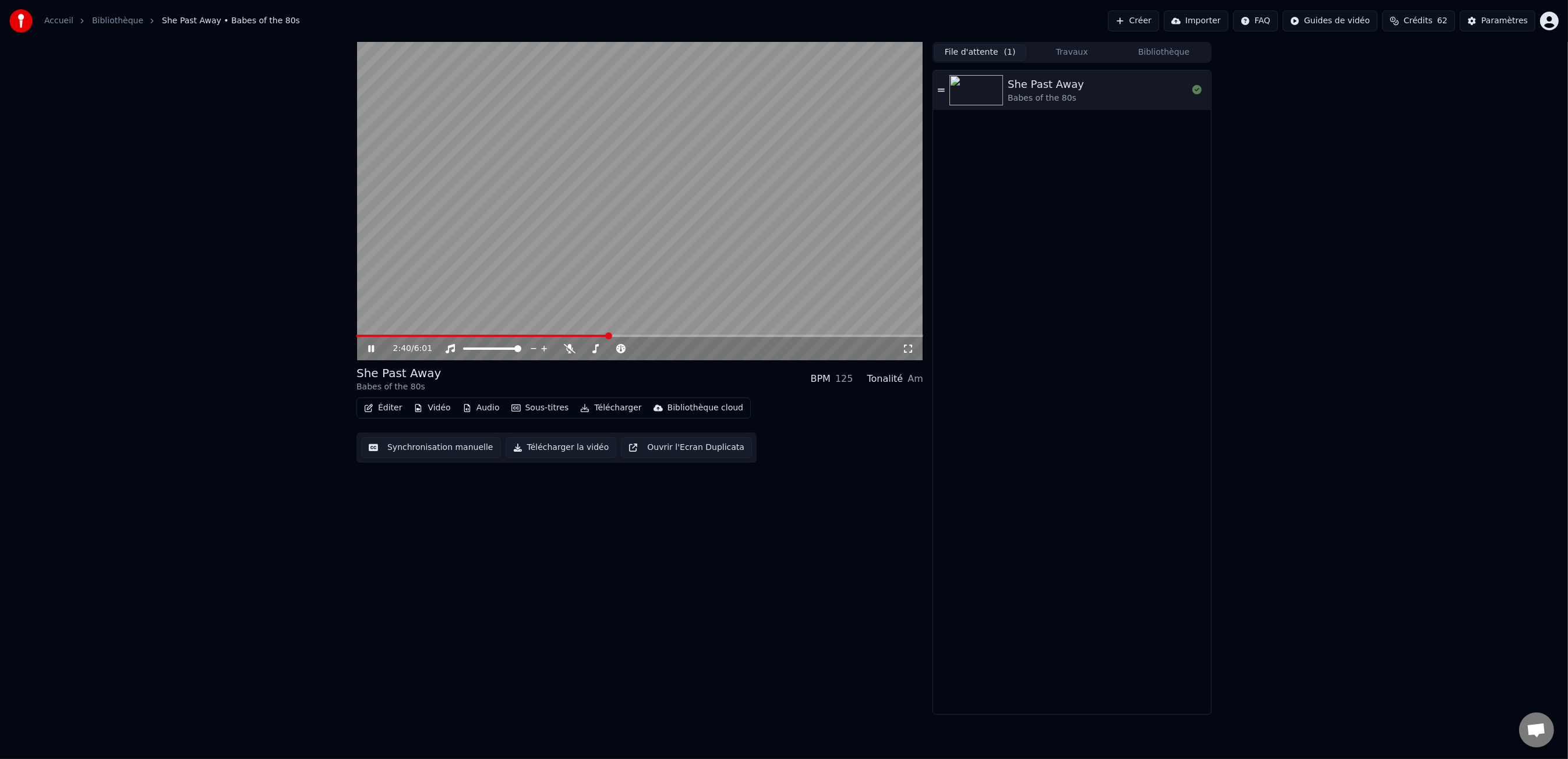
click at [980, 53] on button "File d'attente ( 1 )" at bounding box center [980, 52] width 92 height 17
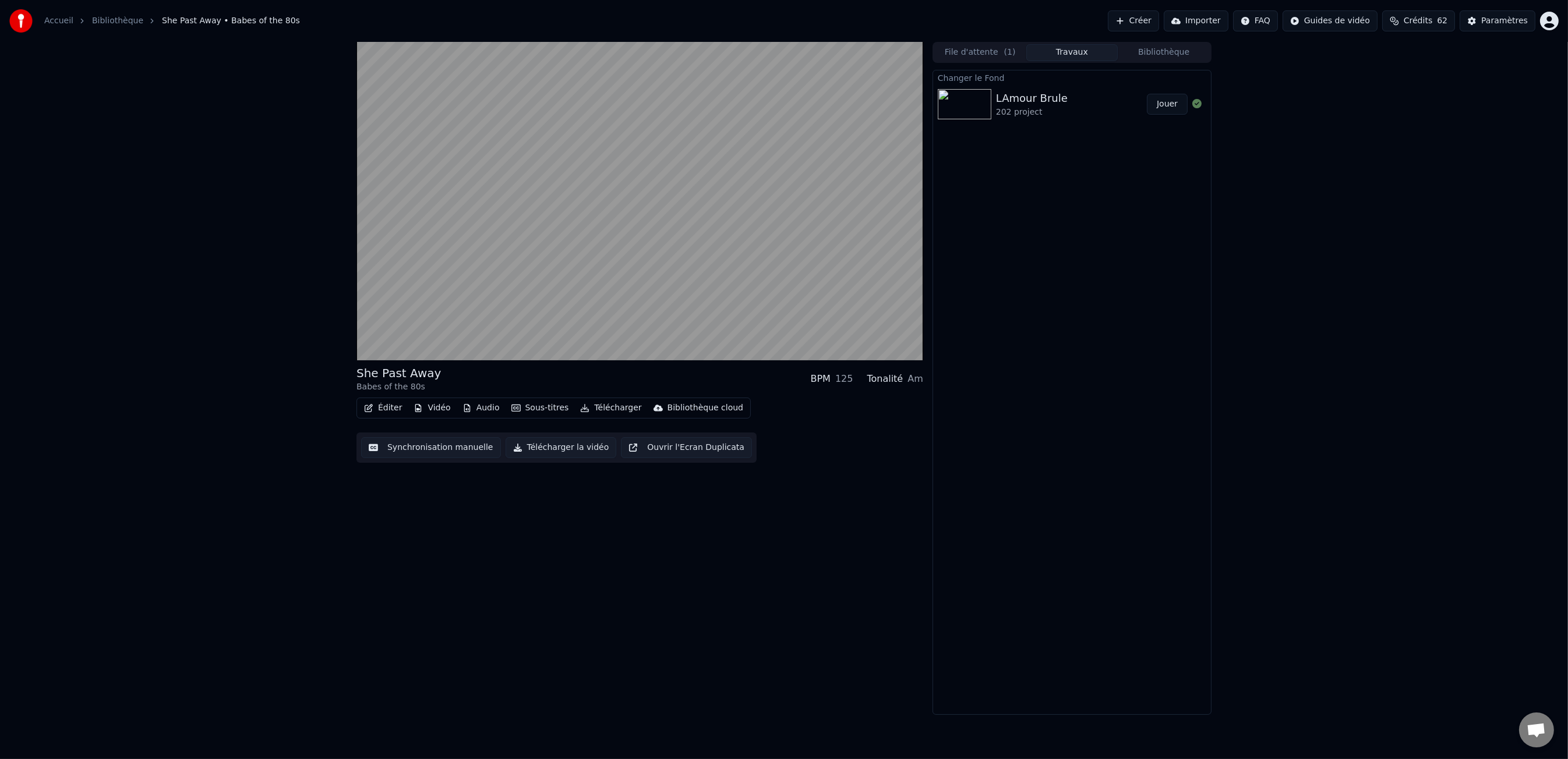
click at [1083, 55] on button "Travaux" at bounding box center [1072, 52] width 92 height 17
click at [986, 54] on button "File d'attente ( 1 )" at bounding box center [980, 52] width 92 height 17
click at [1045, 46] on button "Travaux" at bounding box center [1072, 52] width 92 height 17
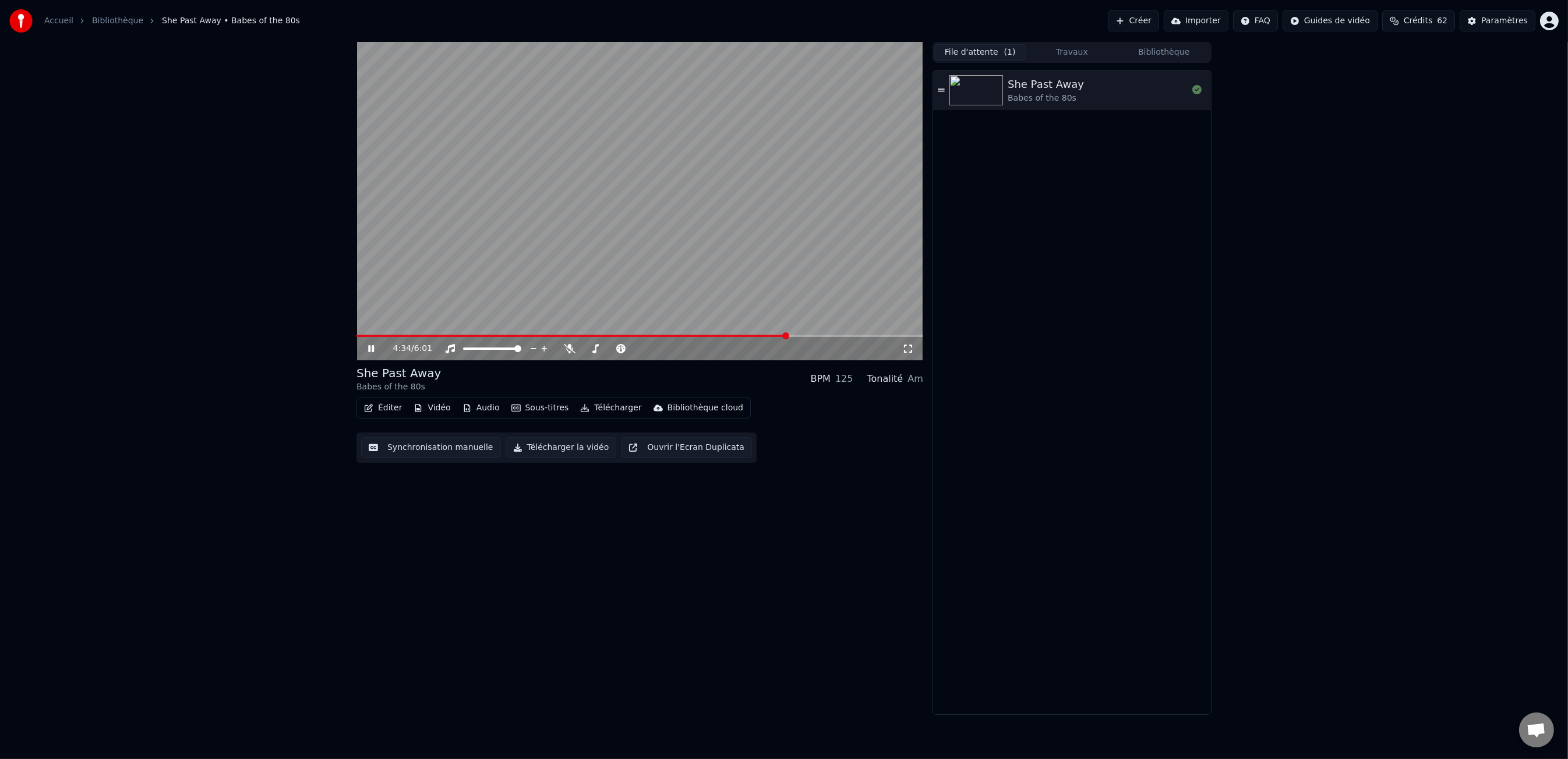
click at [966, 51] on button "File d'attente ( 1 )" at bounding box center [980, 52] width 92 height 17
click at [1059, 87] on div "She Past Away" at bounding box center [1045, 84] width 76 height 16
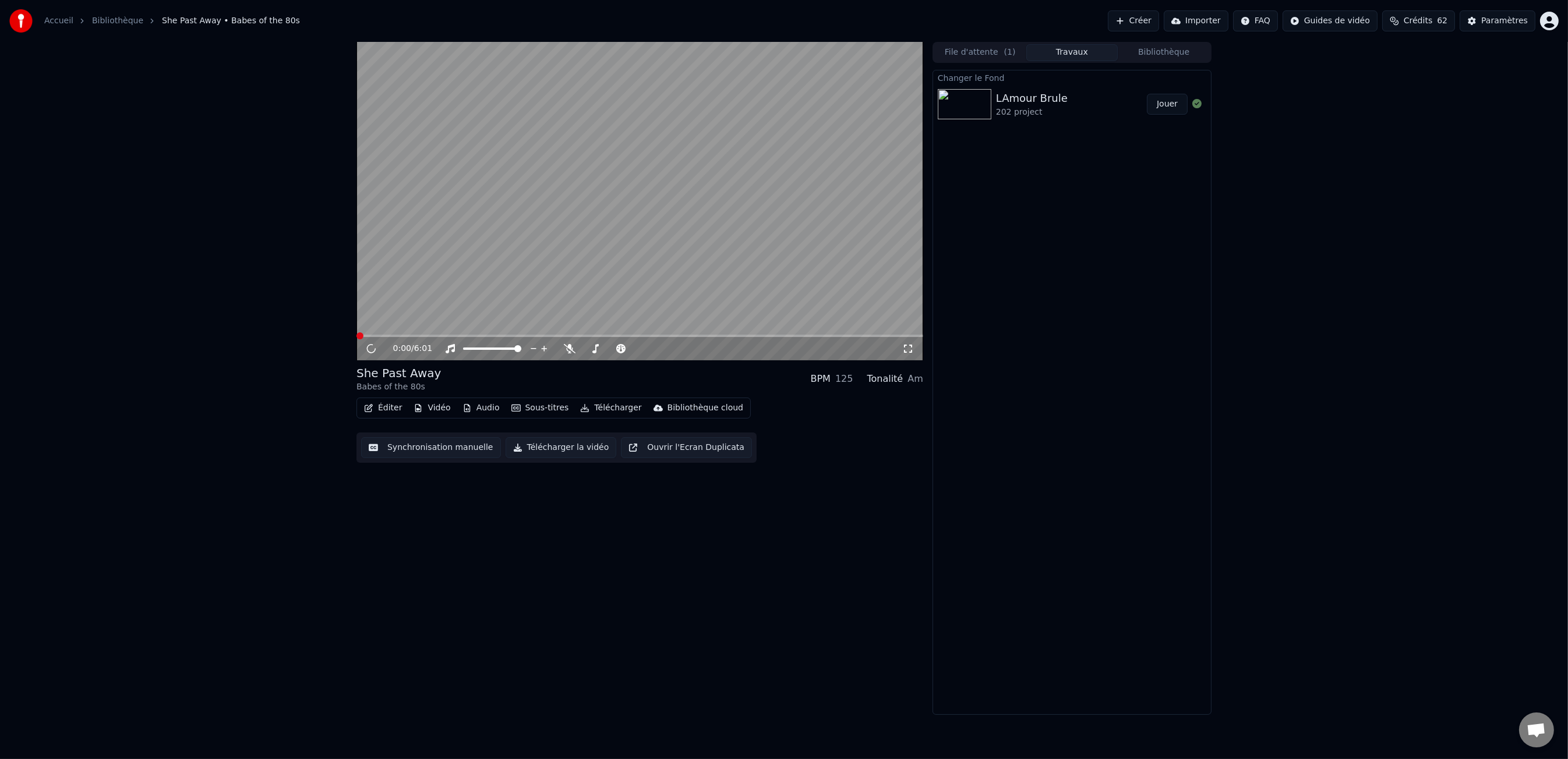
click at [1067, 53] on button "Travaux" at bounding box center [1072, 52] width 92 height 17
click at [1058, 87] on div "LAmour Brule 202 project Jouer" at bounding box center [1071, 104] width 278 height 40
click at [1165, 103] on button "Jouer" at bounding box center [1167, 104] width 41 height 21
click at [905, 349] on icon at bounding box center [908, 348] width 11 height 9
click at [371, 346] on icon at bounding box center [380, 348] width 27 height 9
